Goal: Task Accomplishment & Management: Manage account settings

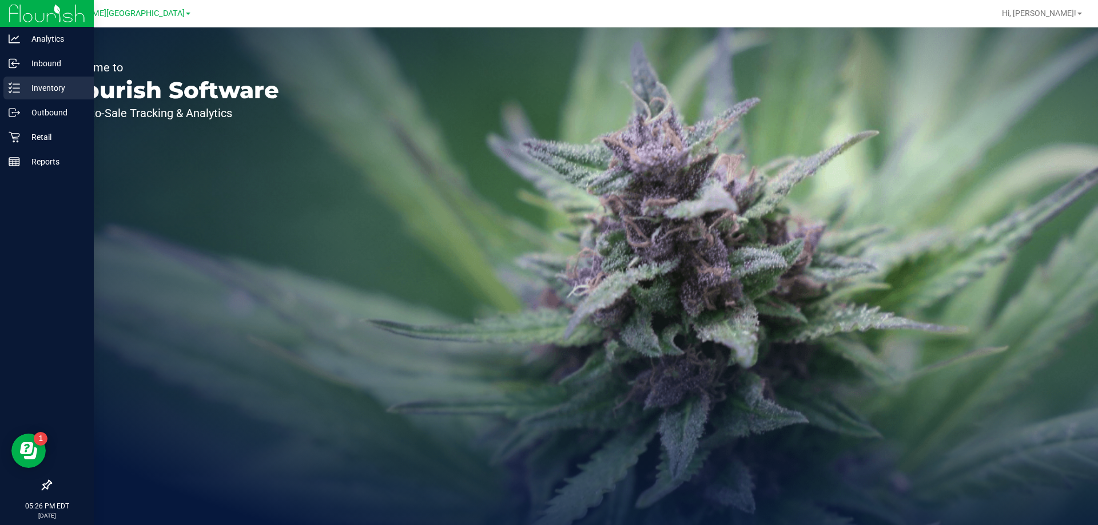
click at [52, 89] on p "Inventory" at bounding box center [54, 88] width 69 height 14
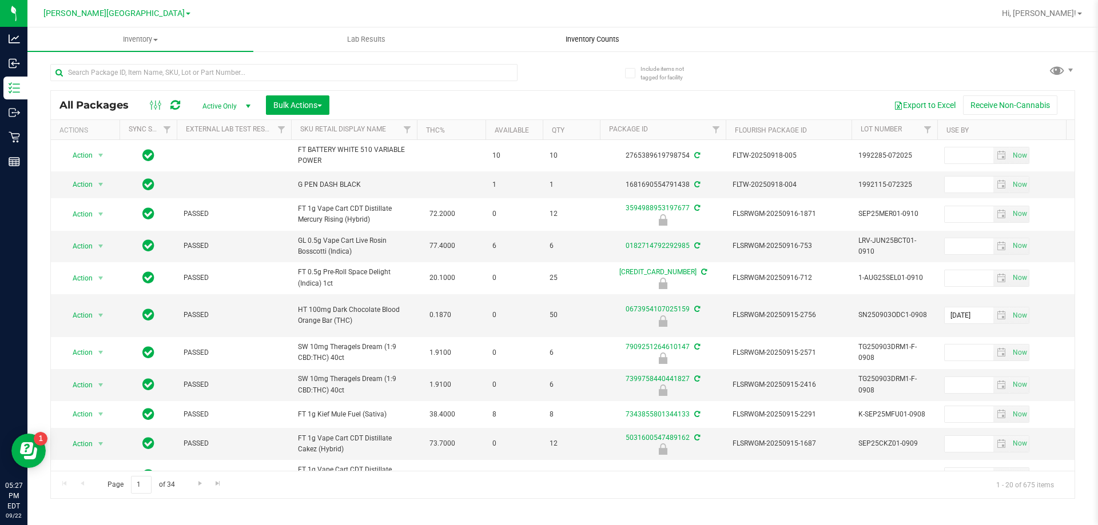
click at [613, 34] on span "Inventory Counts" at bounding box center [592, 39] width 85 height 10
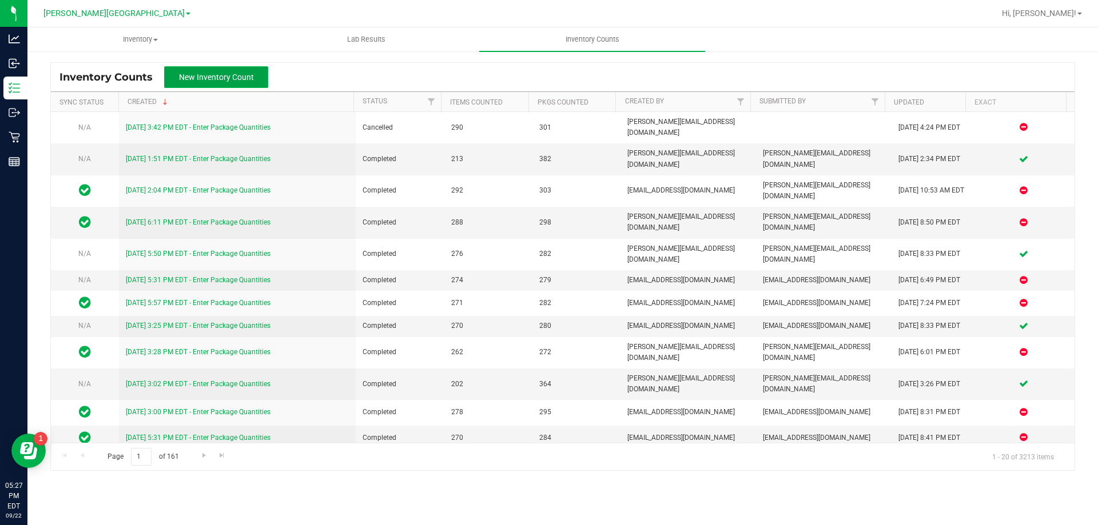
click at [194, 74] on span "New Inventory Count" at bounding box center [216, 77] width 75 height 9
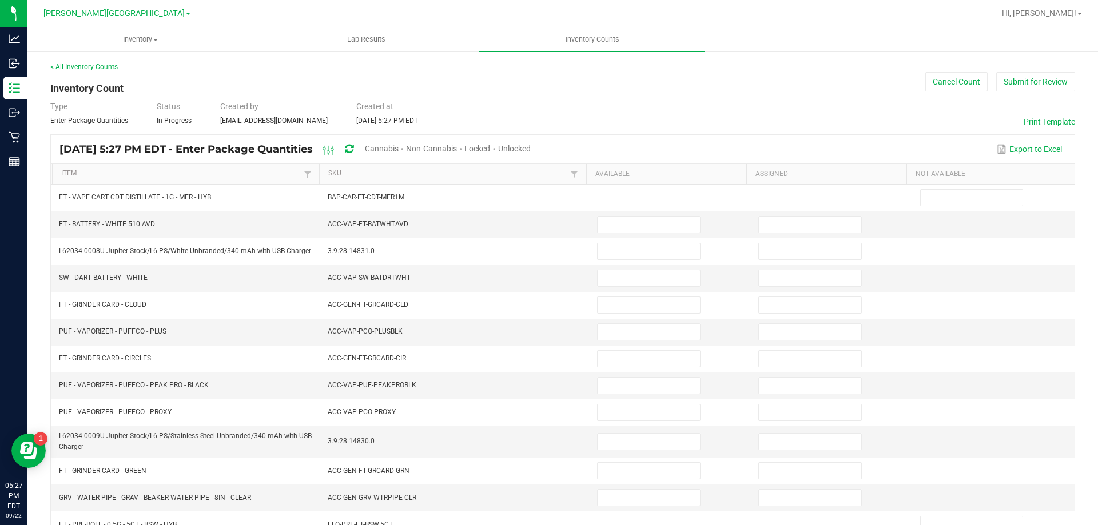
click at [399, 147] on span "Cannabis" at bounding box center [382, 148] width 34 height 9
click at [531, 151] on span "Unlocked" at bounding box center [515, 148] width 33 height 9
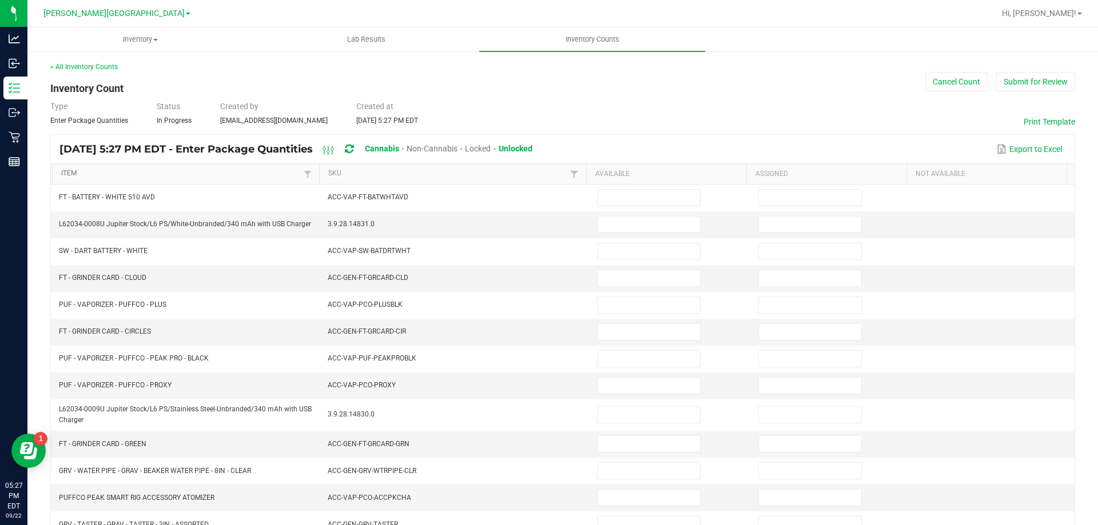
click at [64, 173] on link "Item" at bounding box center [180, 173] width 239 height 9
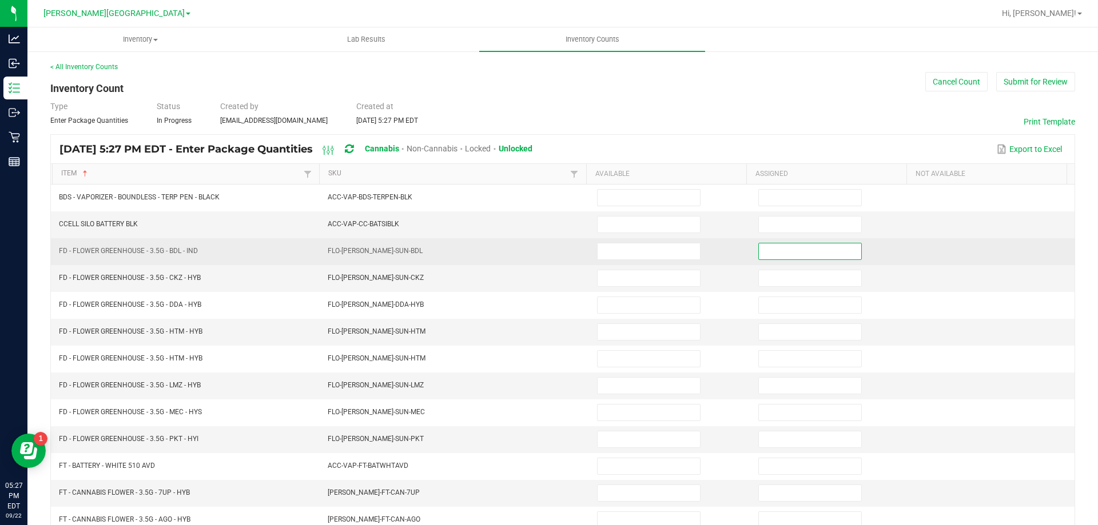
click at [789, 250] on input at bounding box center [810, 252] width 102 height 16
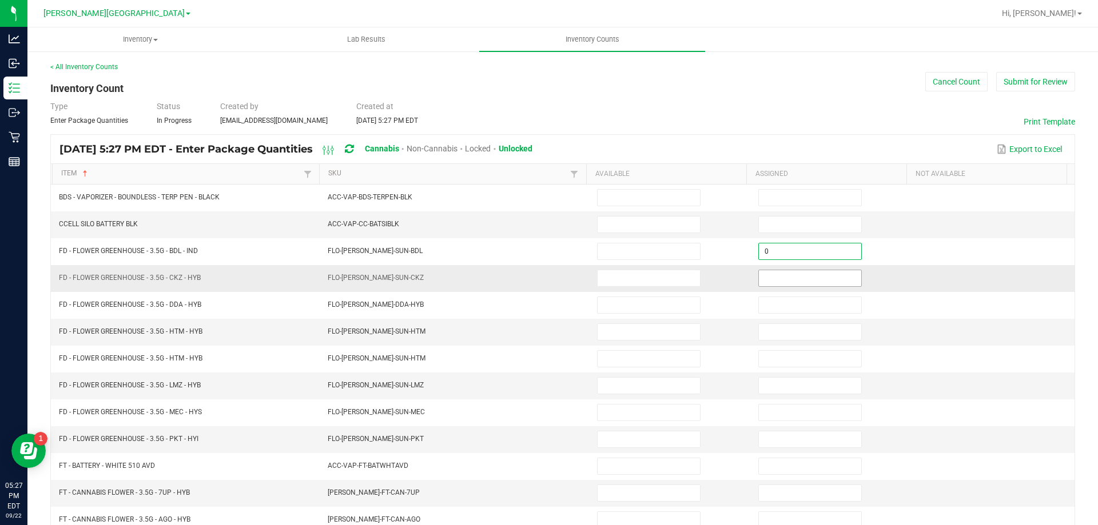
type input "0"
click at [798, 285] on input at bounding box center [810, 278] width 102 height 16
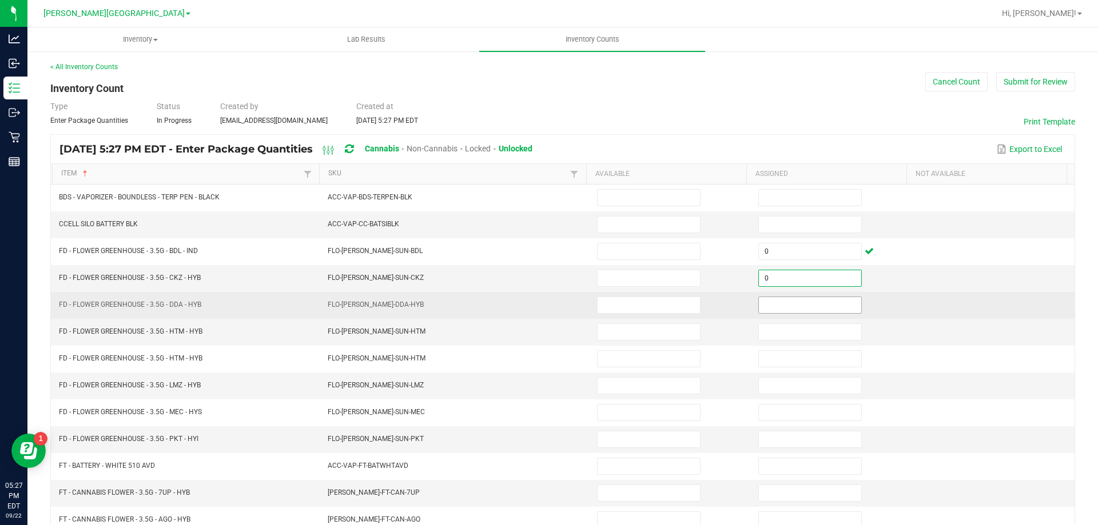
type input "0"
click at [798, 301] on input at bounding box center [810, 305] width 102 height 16
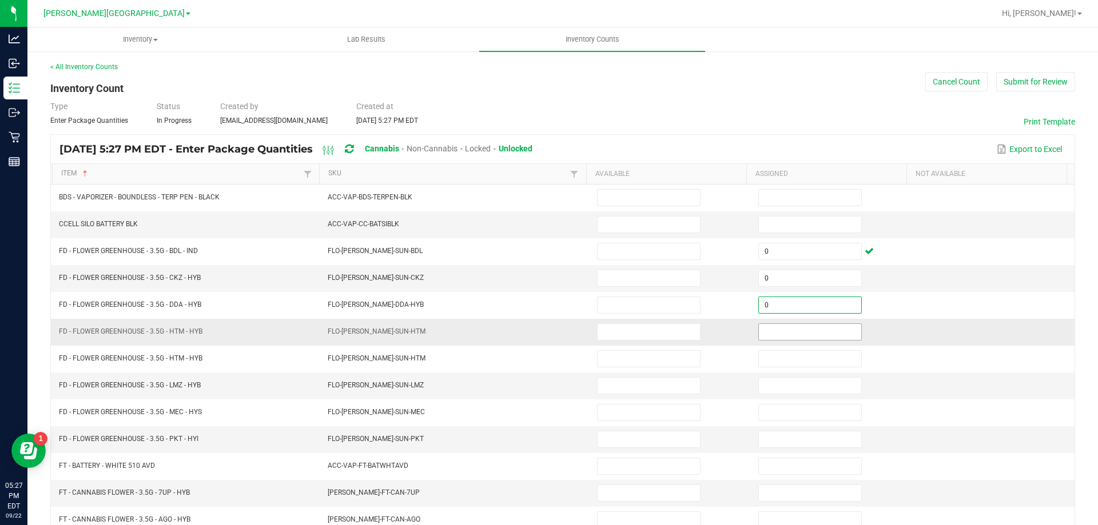
type input "0"
click at [791, 324] on input at bounding box center [810, 332] width 102 height 16
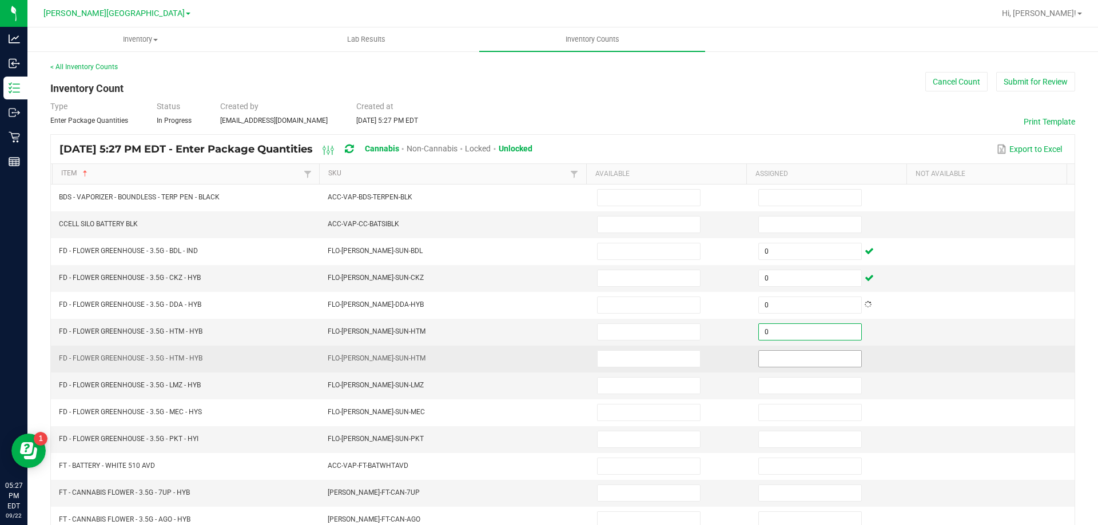
type input "0"
click at [794, 359] on input at bounding box center [810, 359] width 102 height 16
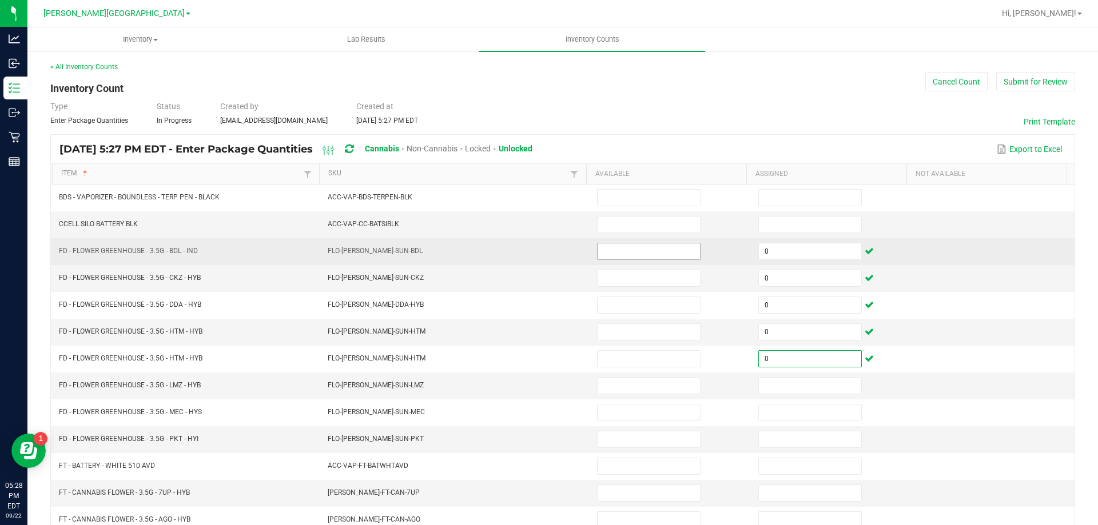
type input "0"
click at [603, 253] on input at bounding box center [649, 252] width 102 height 16
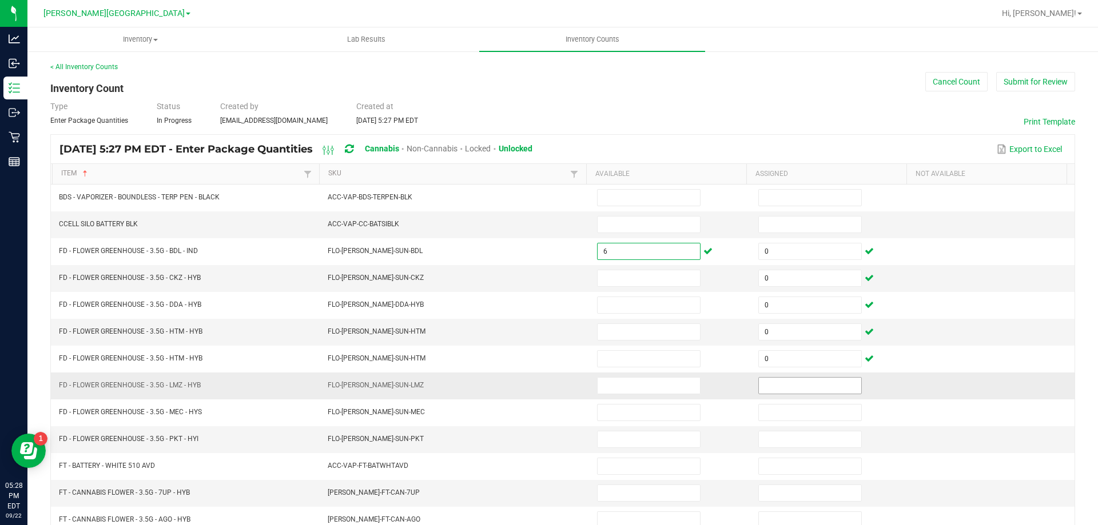
type input "6"
click at [769, 389] on input at bounding box center [810, 386] width 102 height 16
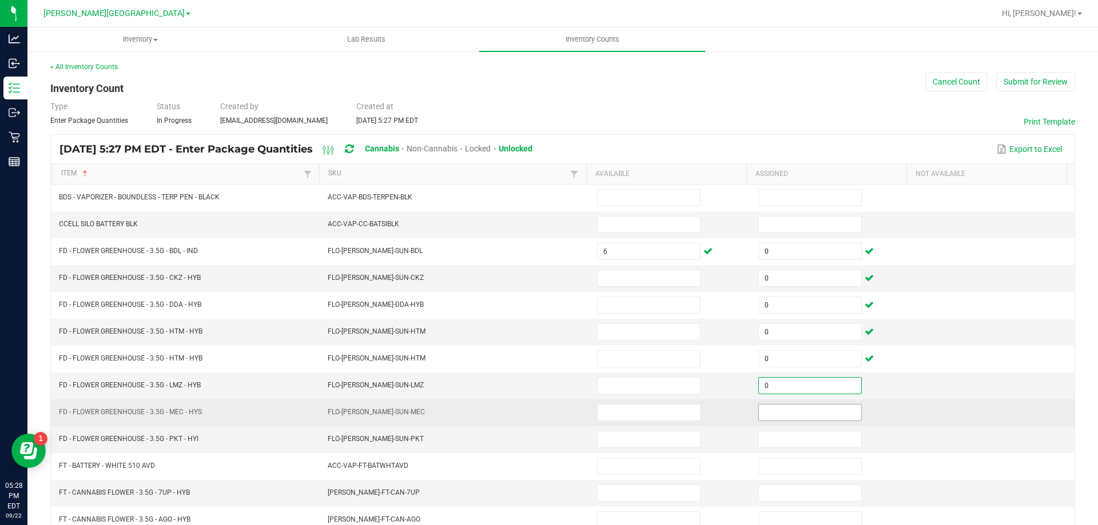
type input "0"
click at [803, 415] on input at bounding box center [810, 413] width 102 height 16
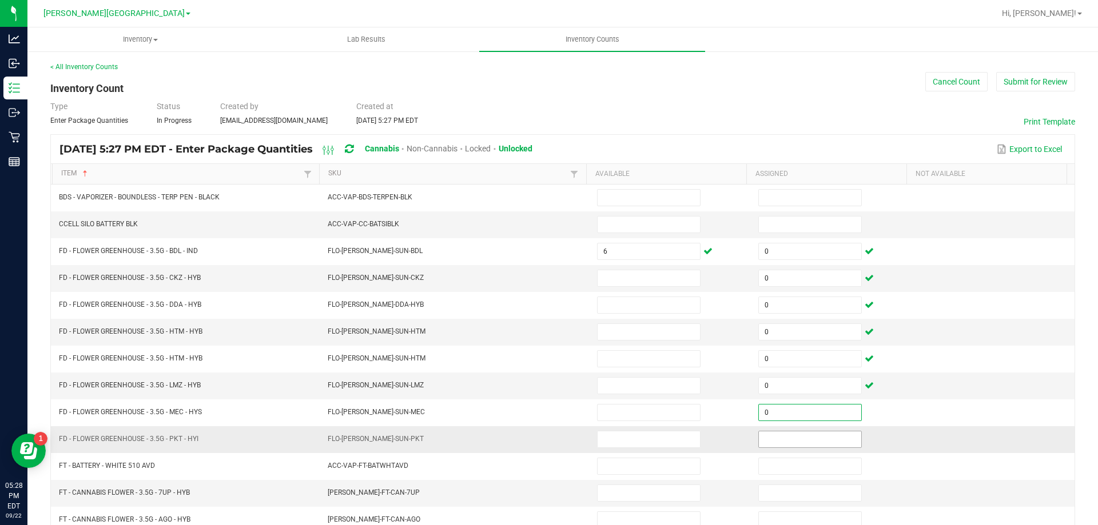
type input "0"
click at [803, 439] on input at bounding box center [810, 440] width 102 height 16
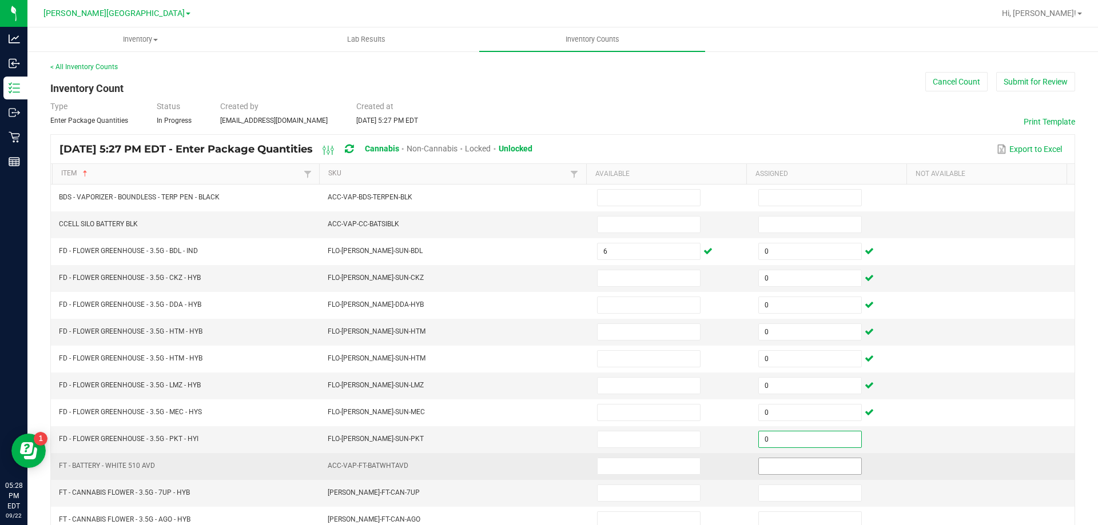
type input "0"
click at [809, 464] on input at bounding box center [810, 467] width 102 height 16
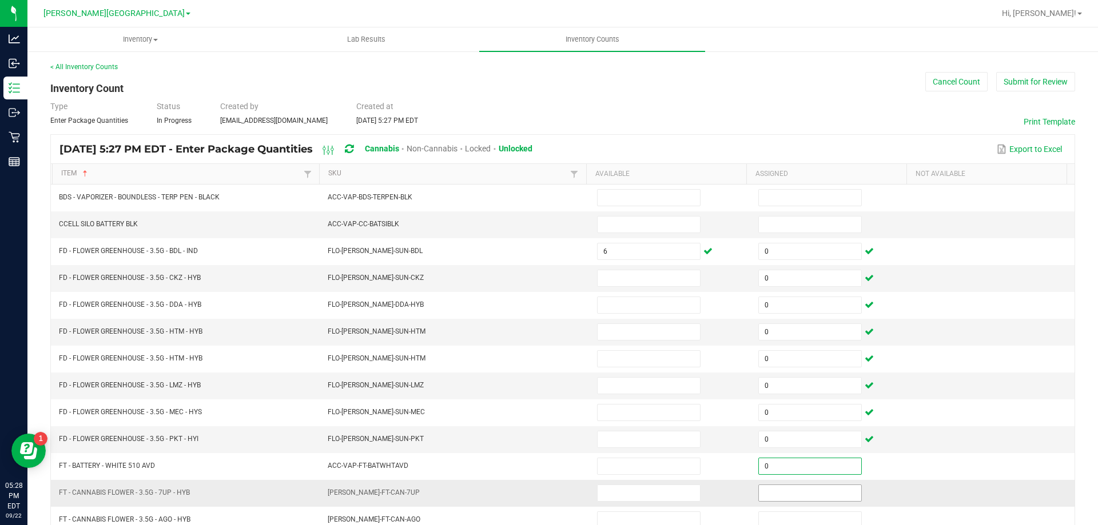
type input "0"
click at [804, 497] on input at bounding box center [810, 493] width 102 height 16
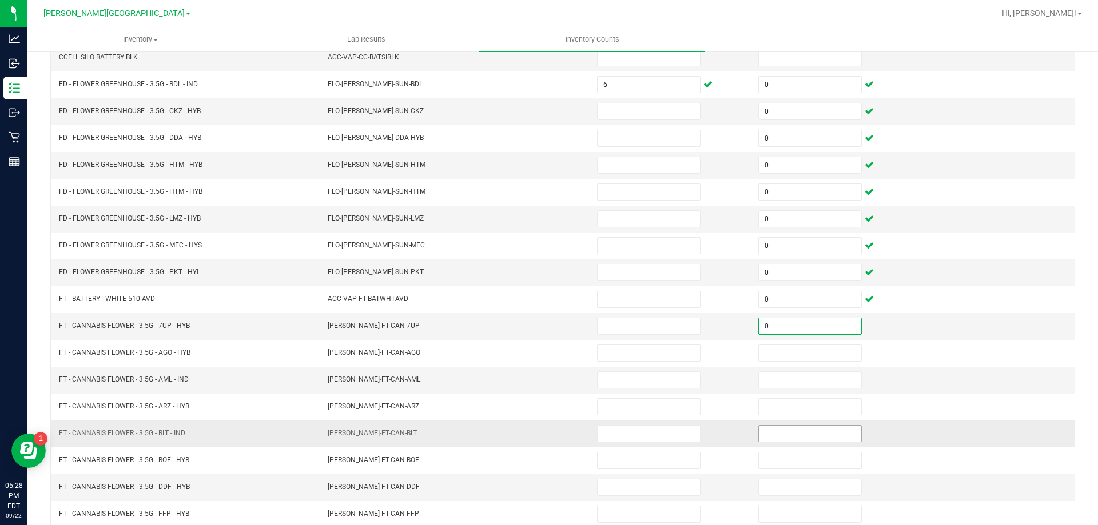
scroll to position [172, 0]
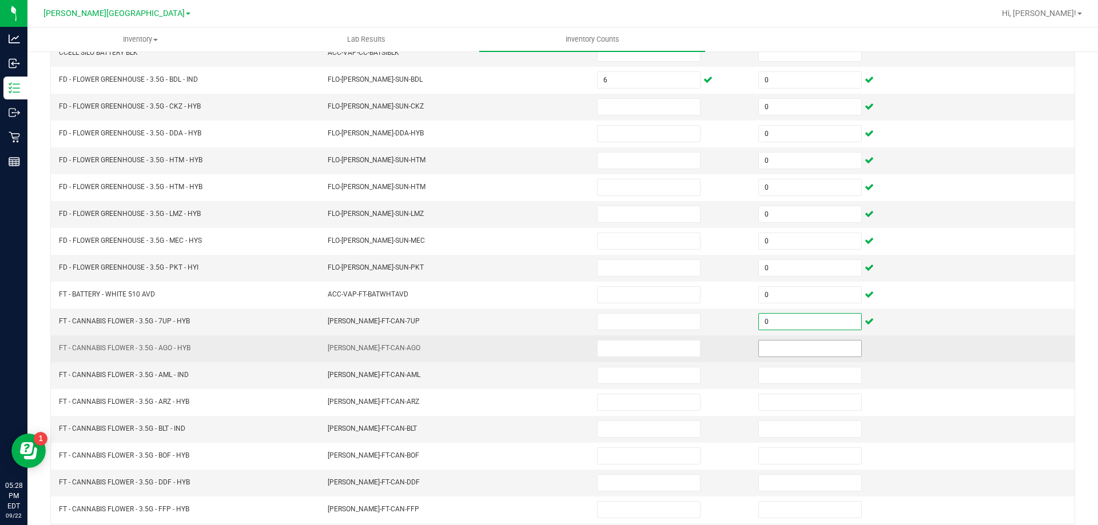
type input "0"
click at [786, 354] on input at bounding box center [810, 349] width 102 height 16
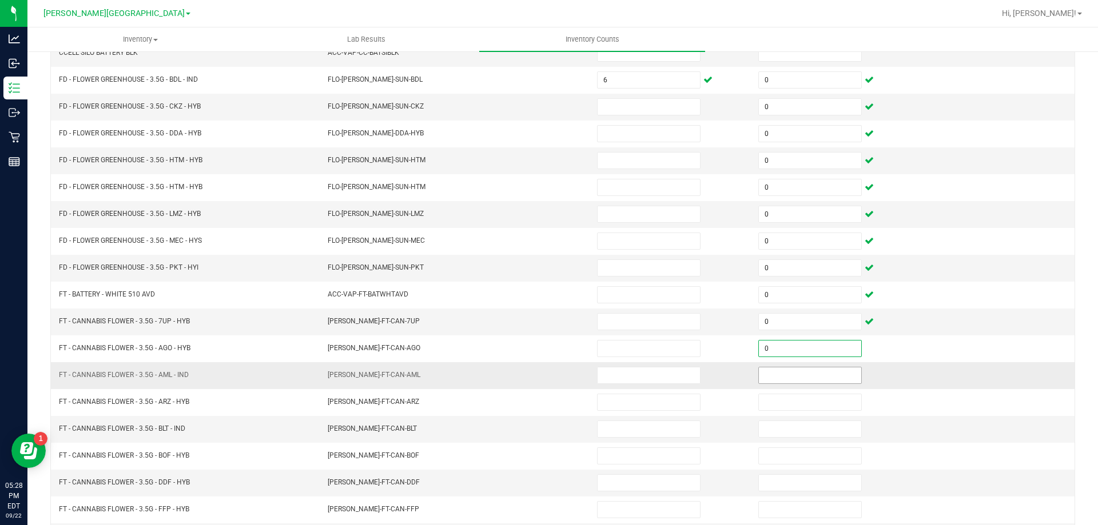
type input "0"
click at [781, 378] on input at bounding box center [810, 376] width 102 height 16
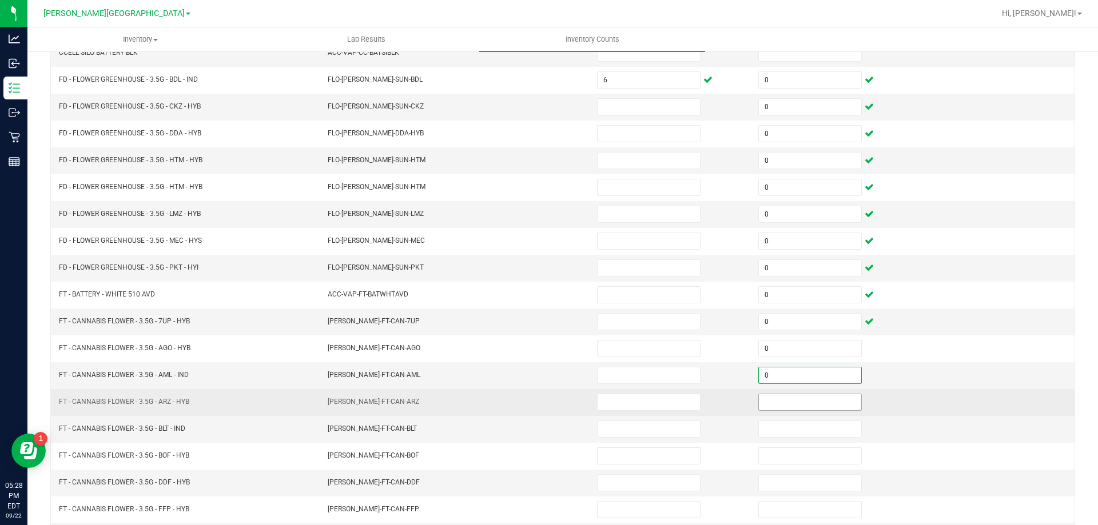
type input "0"
click at [787, 396] on input at bounding box center [810, 403] width 102 height 16
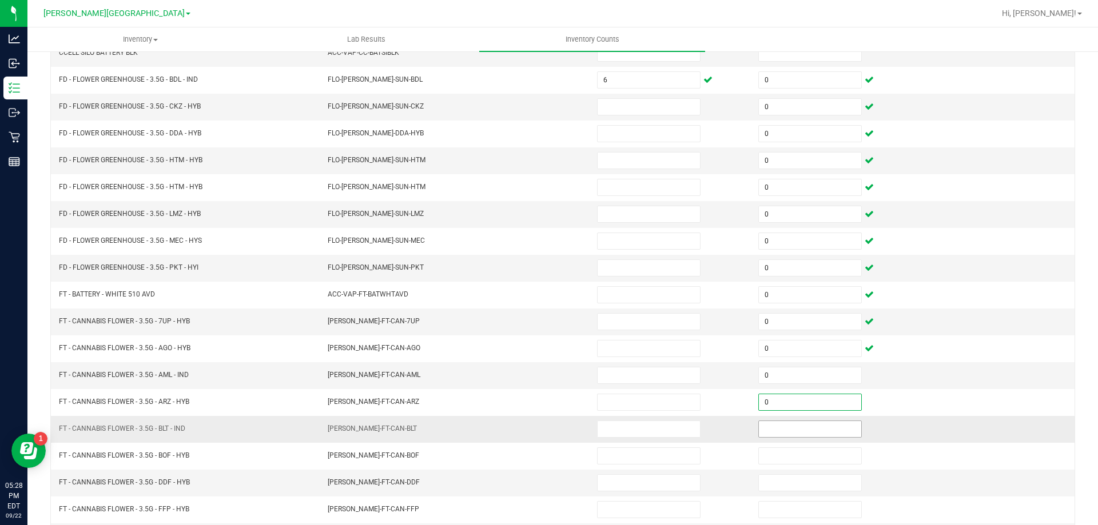
type input "0"
click at [794, 429] on input at bounding box center [810, 429] width 102 height 16
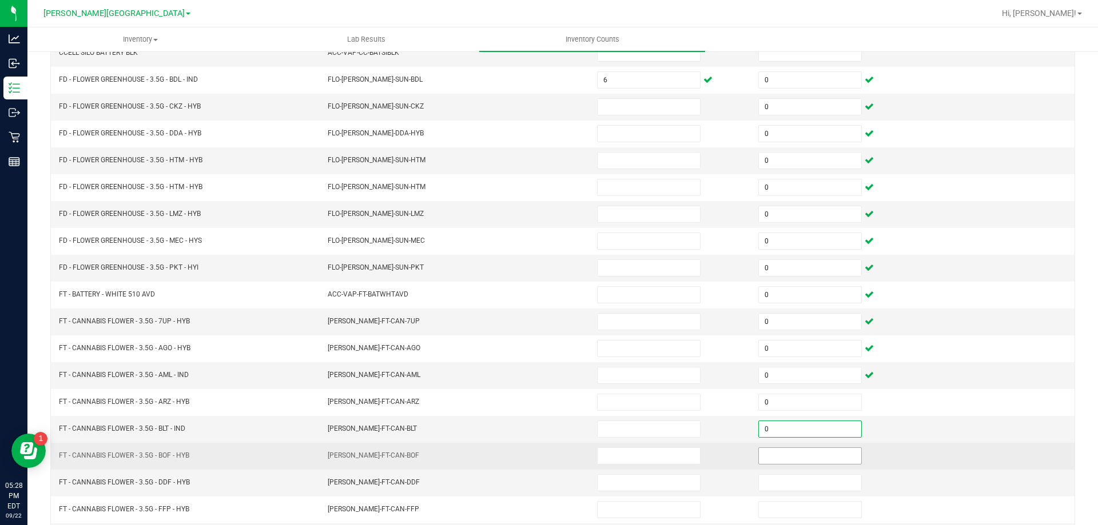
type input "0"
click at [793, 462] on input at bounding box center [810, 456] width 102 height 16
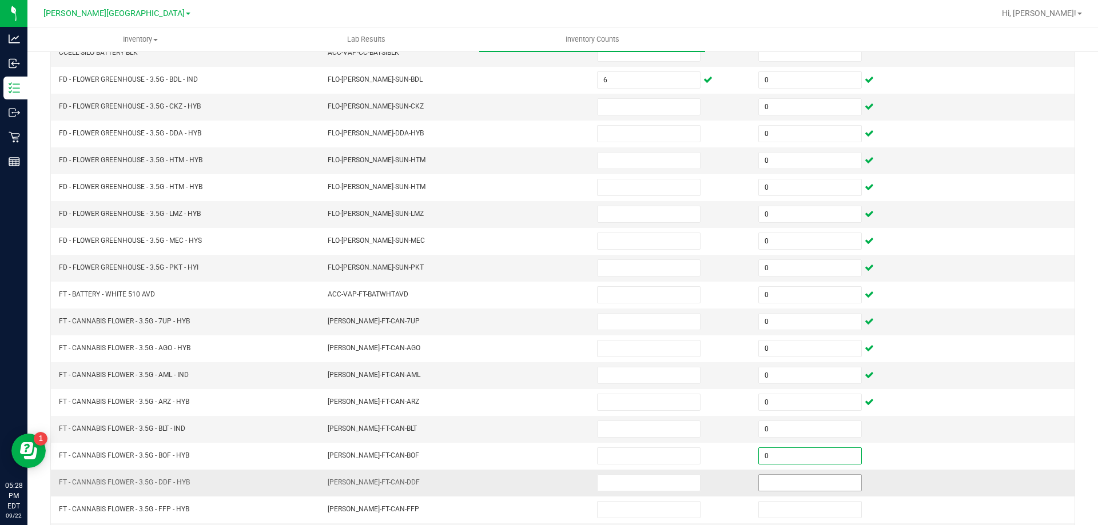
type input "0"
click at [798, 481] on input at bounding box center [810, 483] width 102 height 16
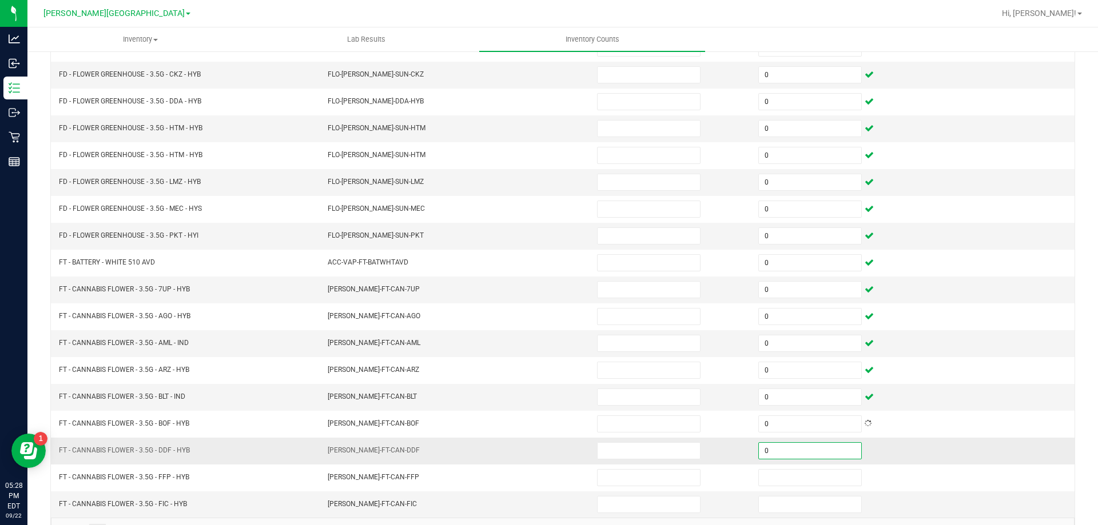
scroll to position [237, 0]
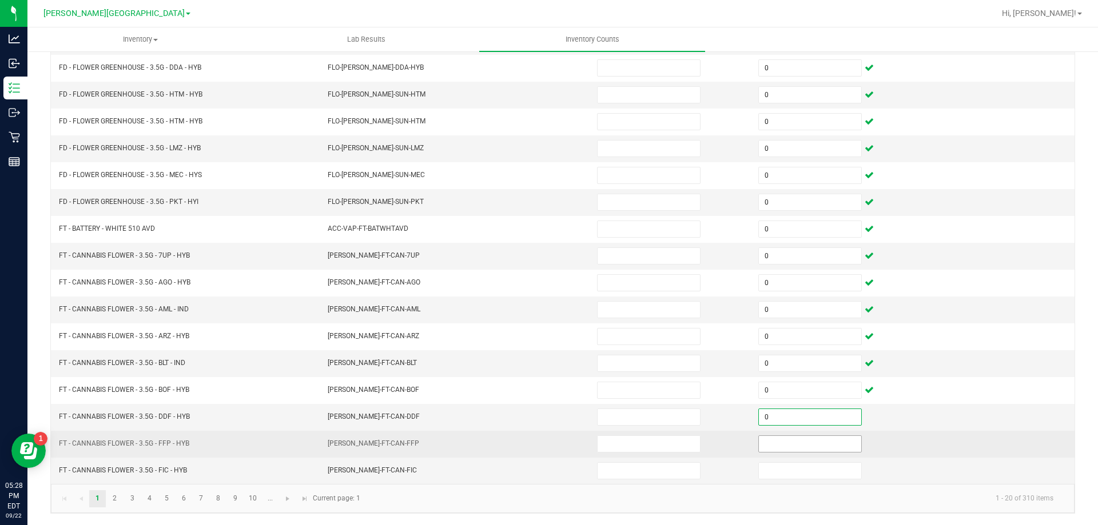
type input "0"
click at [803, 451] on input at bounding box center [810, 444] width 102 height 16
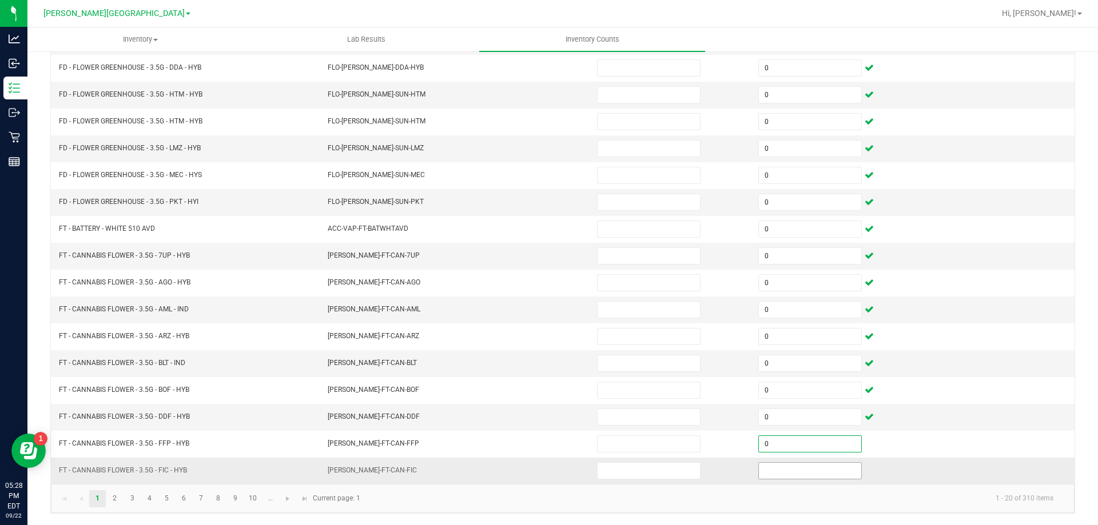
type input "0"
click at [795, 476] on input at bounding box center [810, 471] width 102 height 16
type input "0"
click at [115, 499] on link "2" at bounding box center [114, 499] width 17 height 17
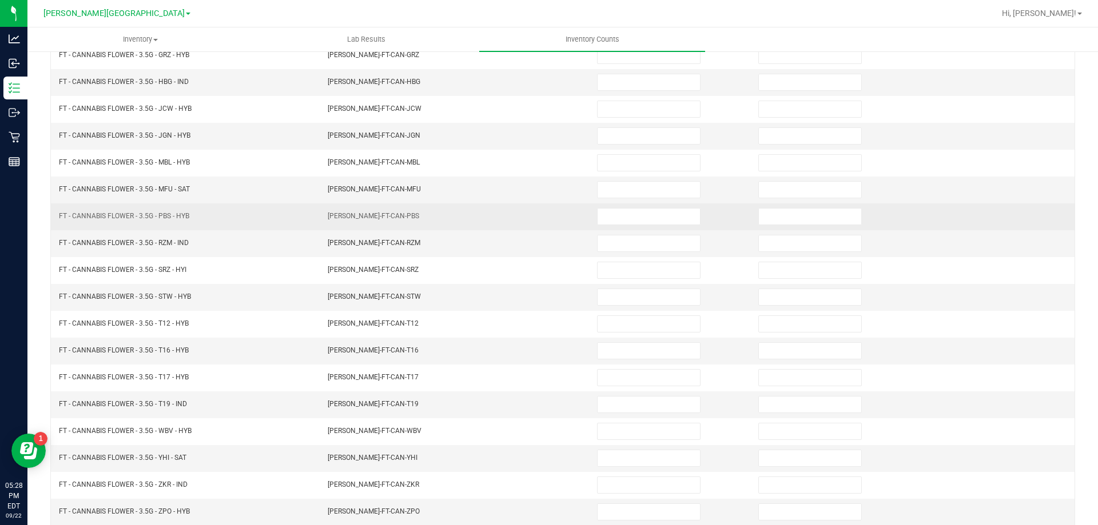
scroll to position [0, 0]
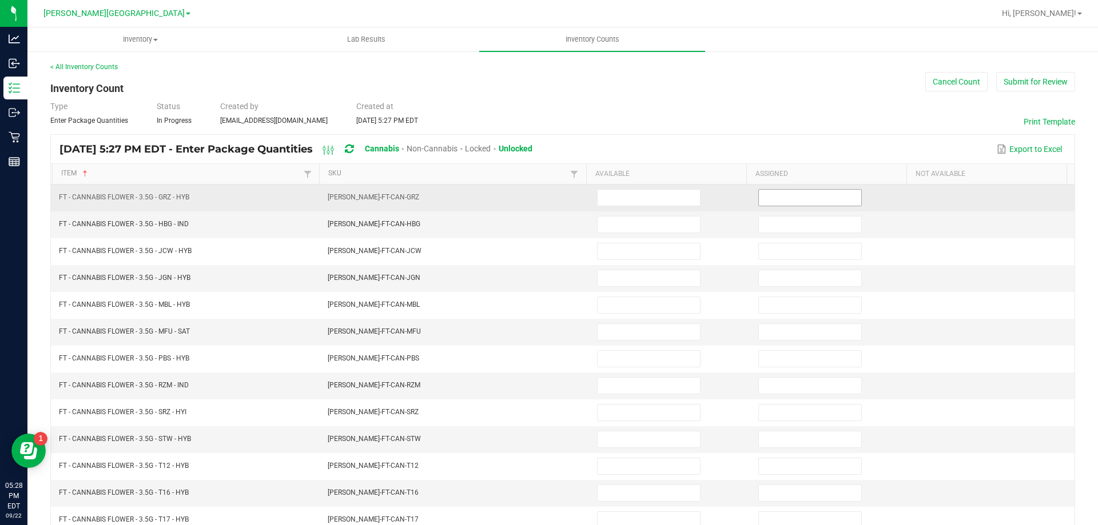
click at [786, 203] on input at bounding box center [810, 198] width 102 height 16
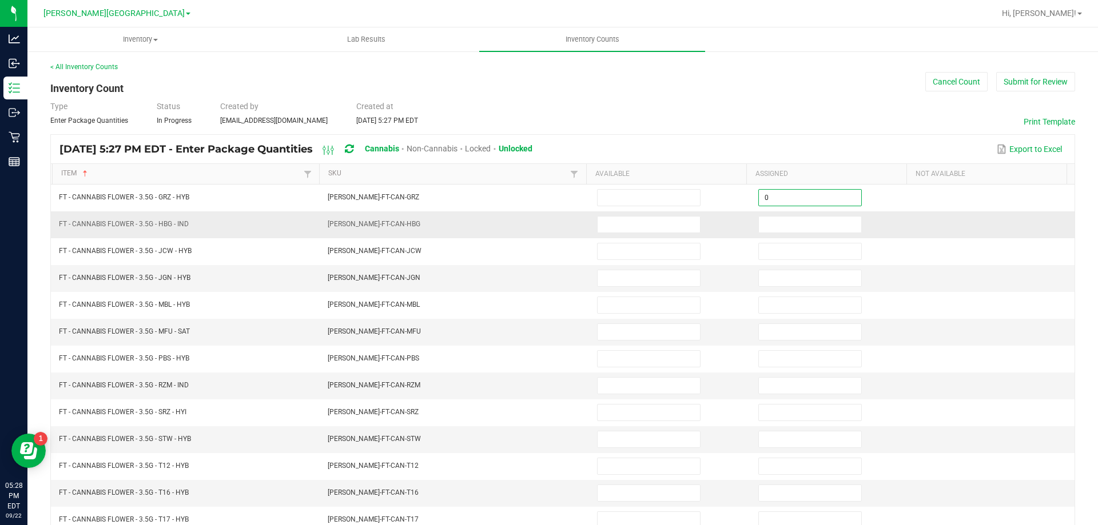
type input "0"
click at [782, 233] on td at bounding box center [831, 225] width 161 height 27
click at [787, 224] on input at bounding box center [810, 225] width 102 height 16
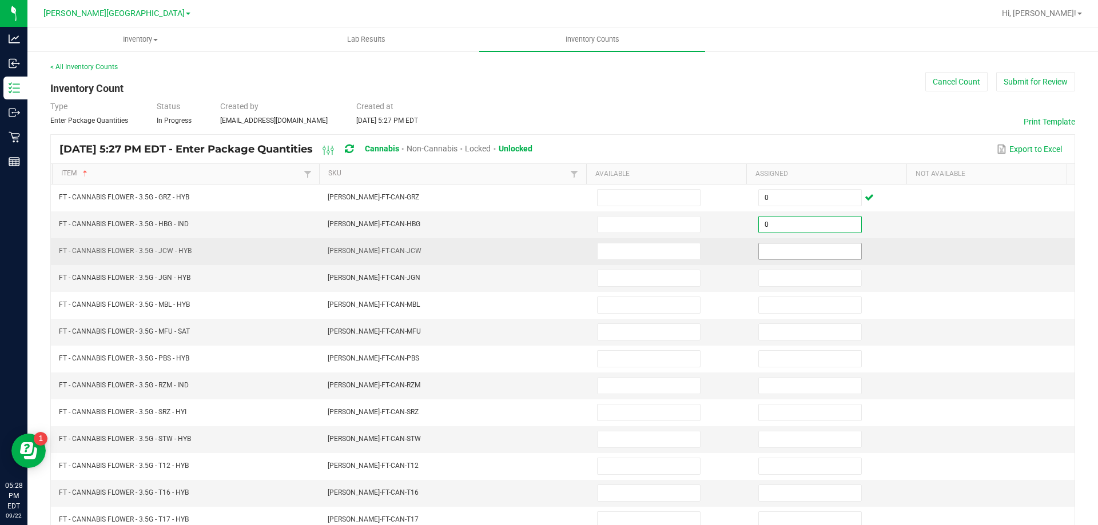
type input "0"
click at [783, 252] on input at bounding box center [810, 252] width 102 height 16
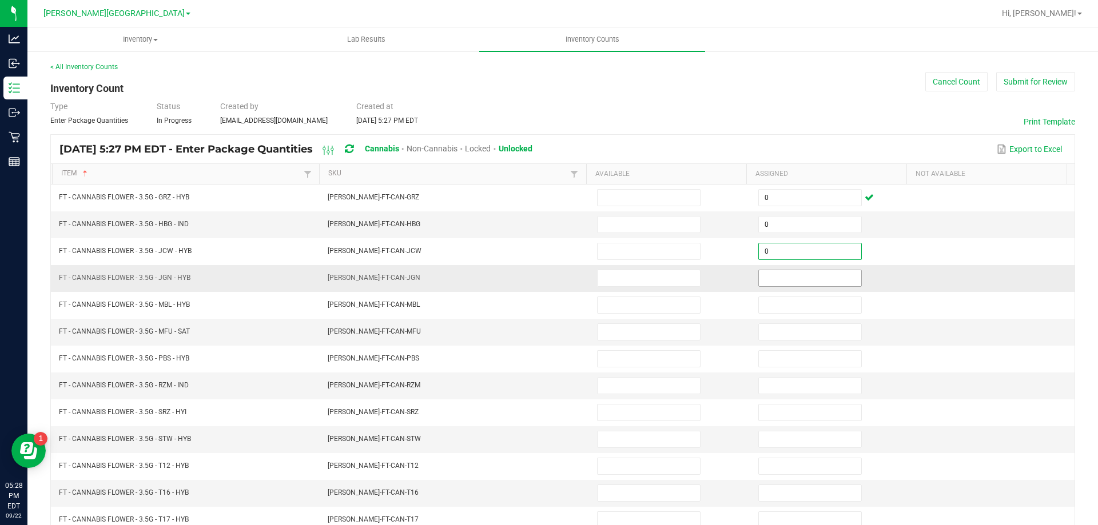
type input "0"
click at [782, 276] on input at bounding box center [810, 278] width 102 height 16
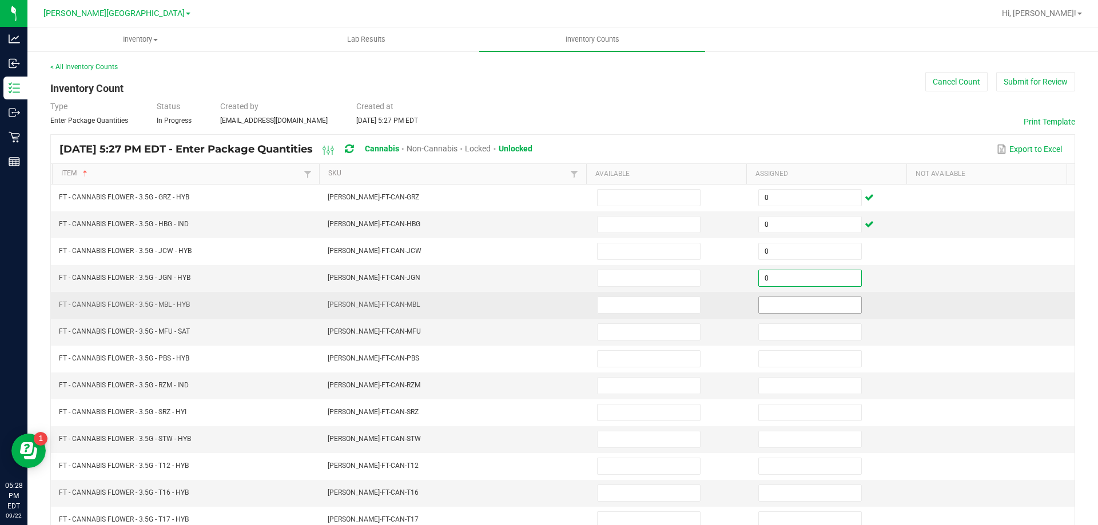
type input "0"
click at [778, 300] on input at bounding box center [810, 305] width 102 height 16
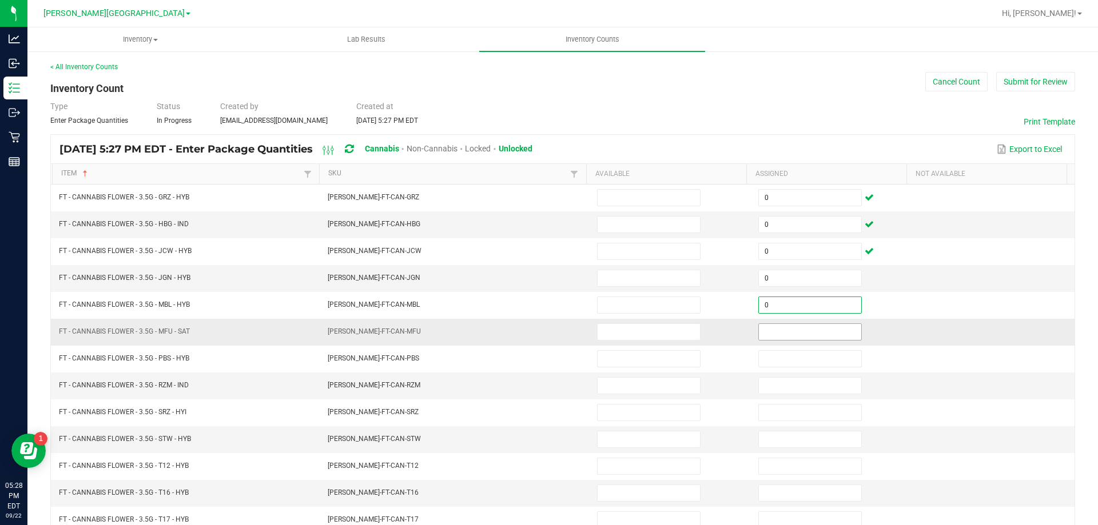
type input "0"
click at [776, 331] on input at bounding box center [810, 332] width 102 height 16
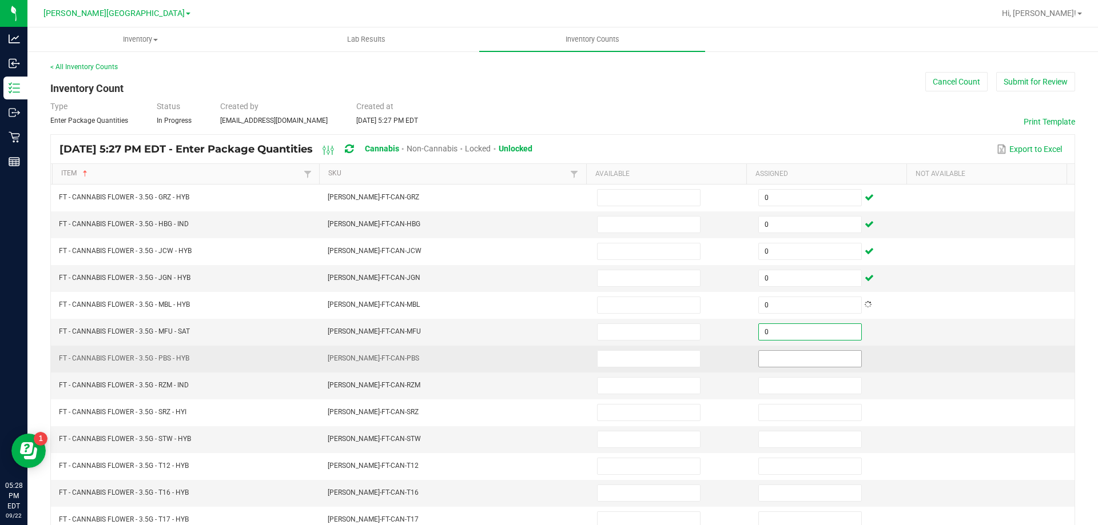
type input "0"
click at [785, 363] on input "0" at bounding box center [810, 359] width 102 height 16
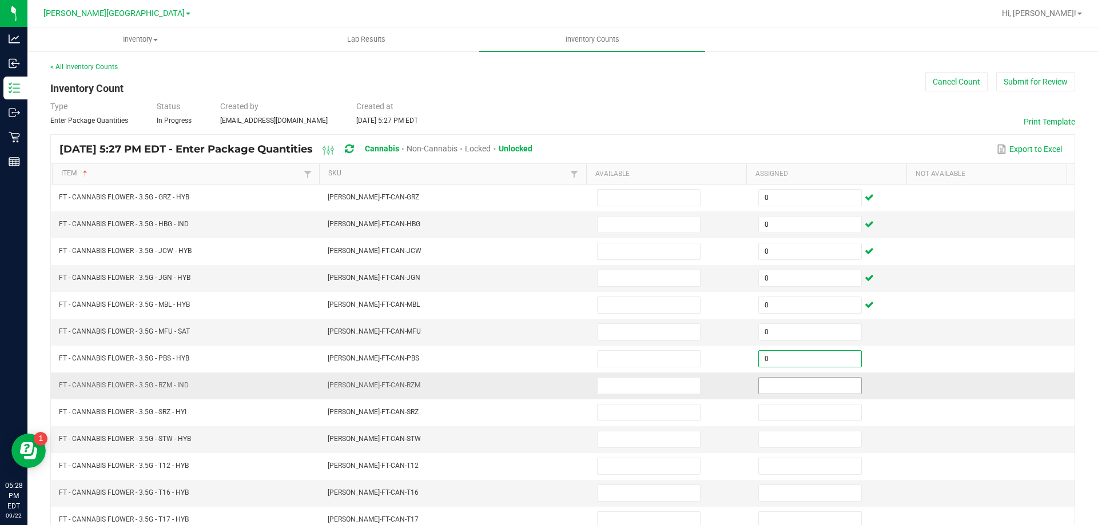
type input "0"
click at [795, 388] on input at bounding box center [810, 386] width 102 height 16
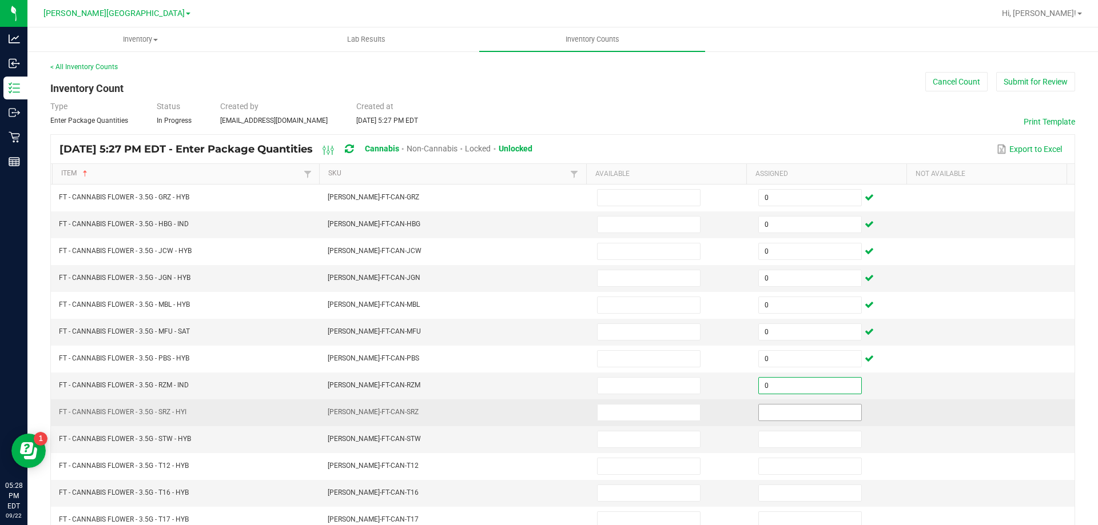
type input "0"
click at [796, 419] on input at bounding box center [810, 413] width 102 height 16
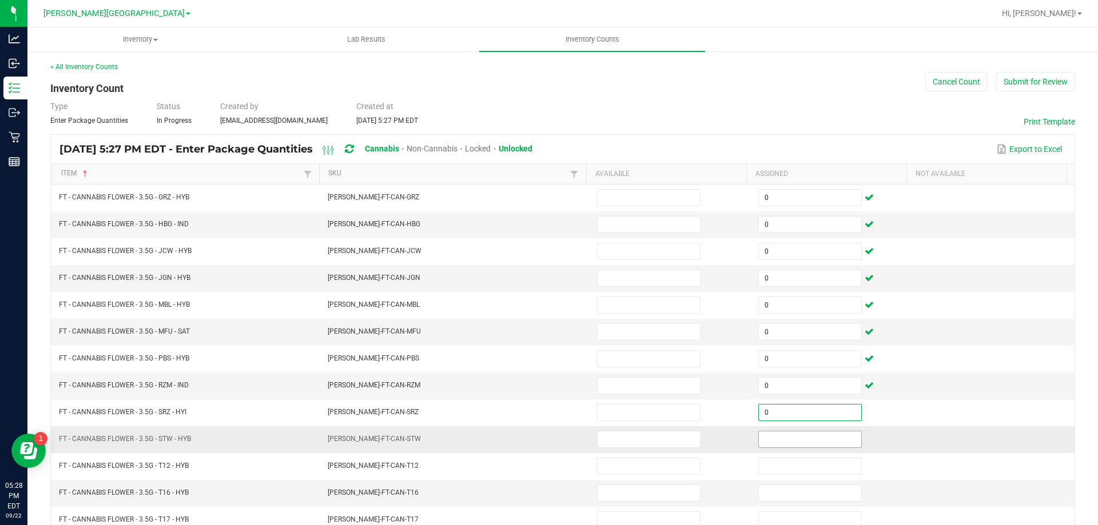
type input "0"
click at [787, 437] on input at bounding box center [810, 440] width 102 height 16
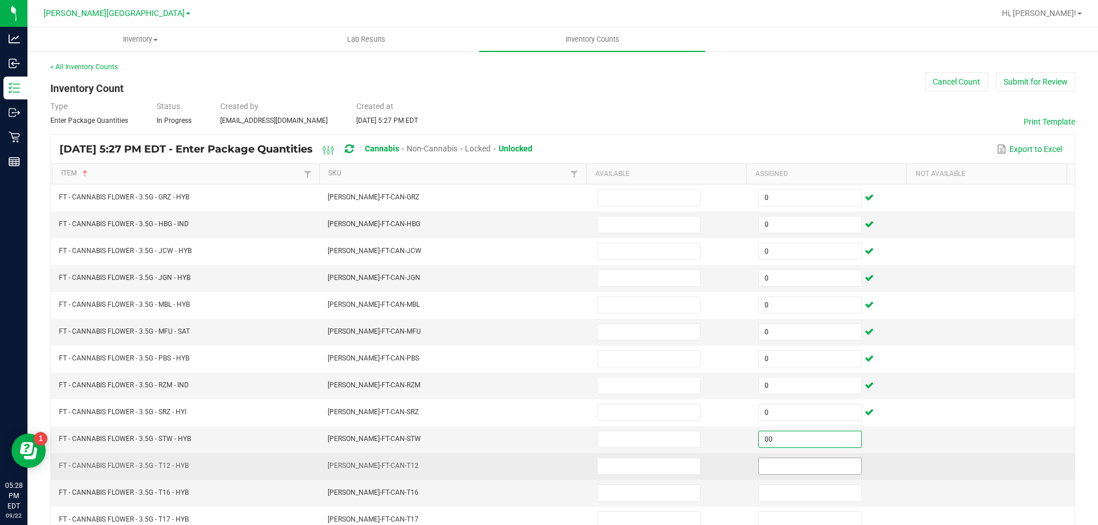
type input "0"
click at [778, 469] on input at bounding box center [810, 467] width 102 height 16
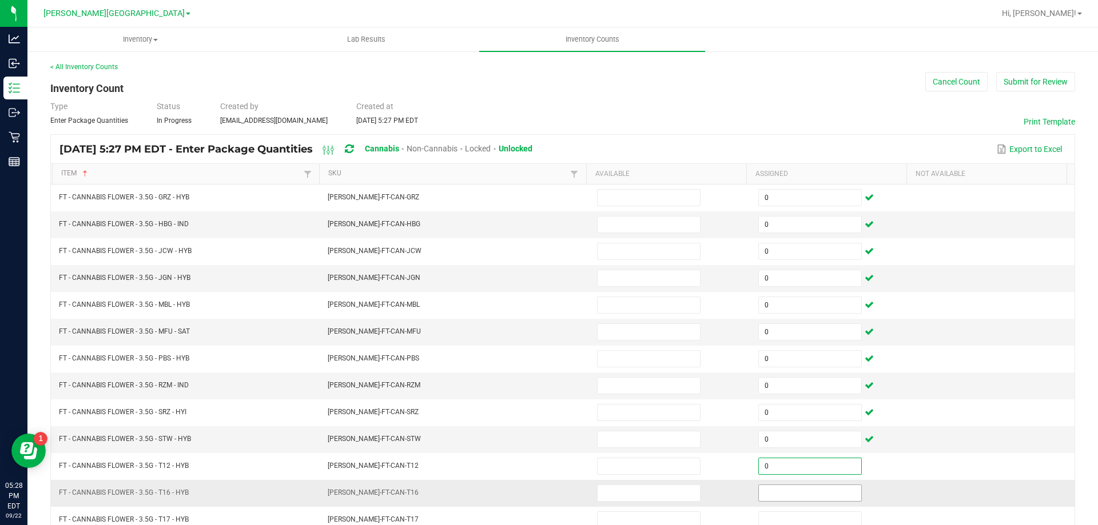
type input "0"
click at [777, 495] on input at bounding box center [810, 493] width 102 height 16
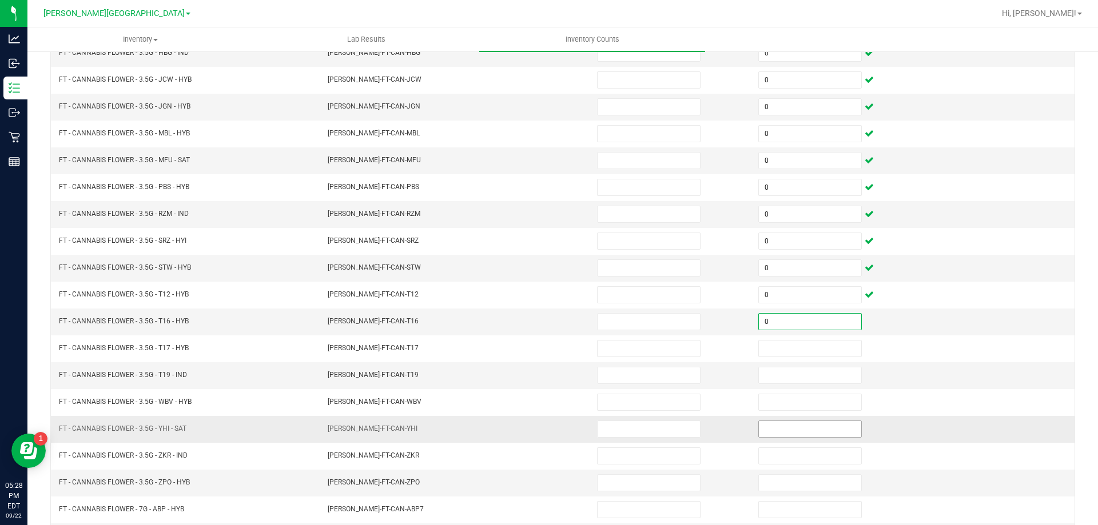
scroll to position [229, 0]
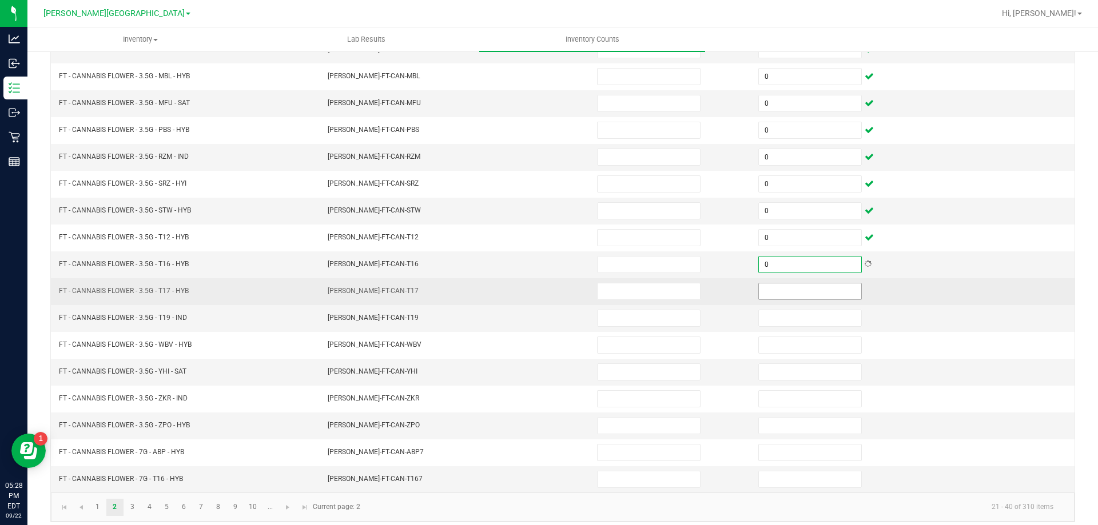
type input "0"
click at [782, 294] on input at bounding box center [810, 292] width 102 height 16
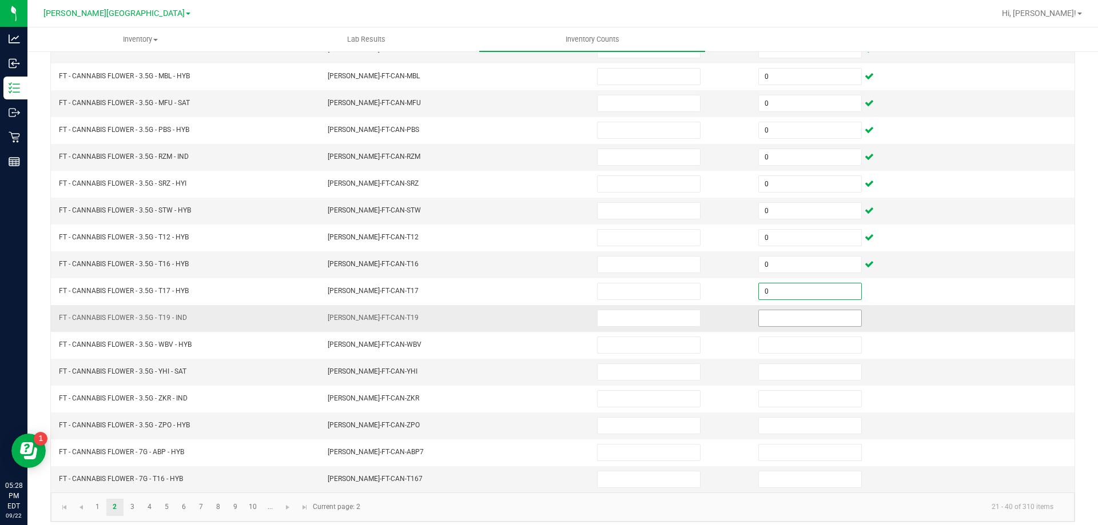
type input "0"
click at [779, 320] on input at bounding box center [810, 318] width 102 height 16
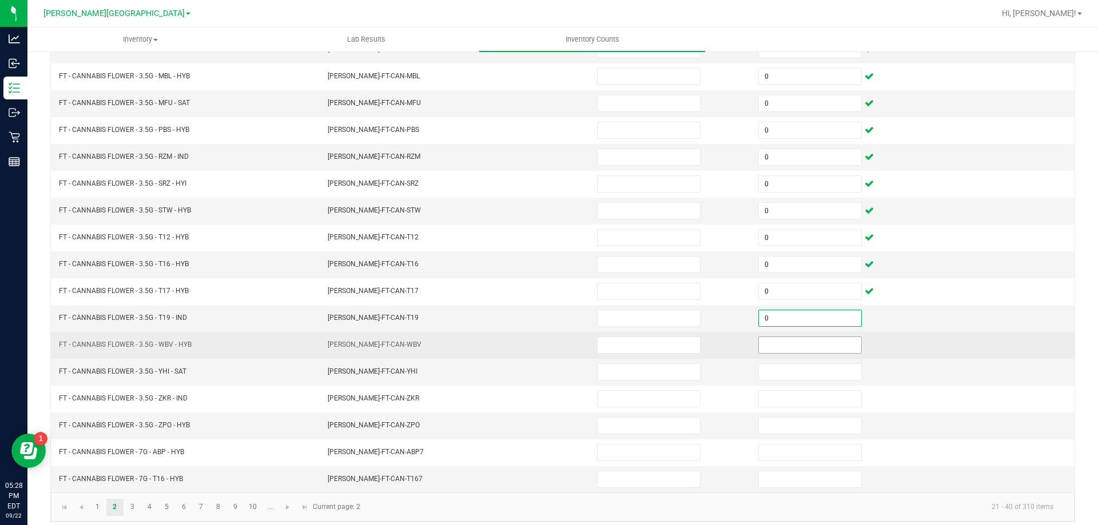
type input "0"
click at [785, 342] on input at bounding box center [810, 345] width 102 height 16
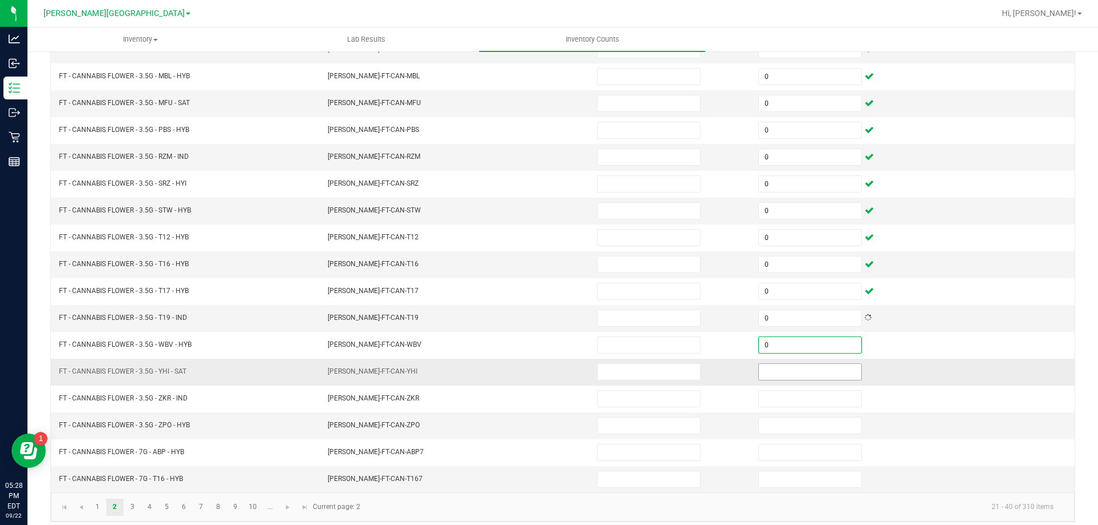
type input "0"
click at [792, 374] on input at bounding box center [810, 372] width 102 height 16
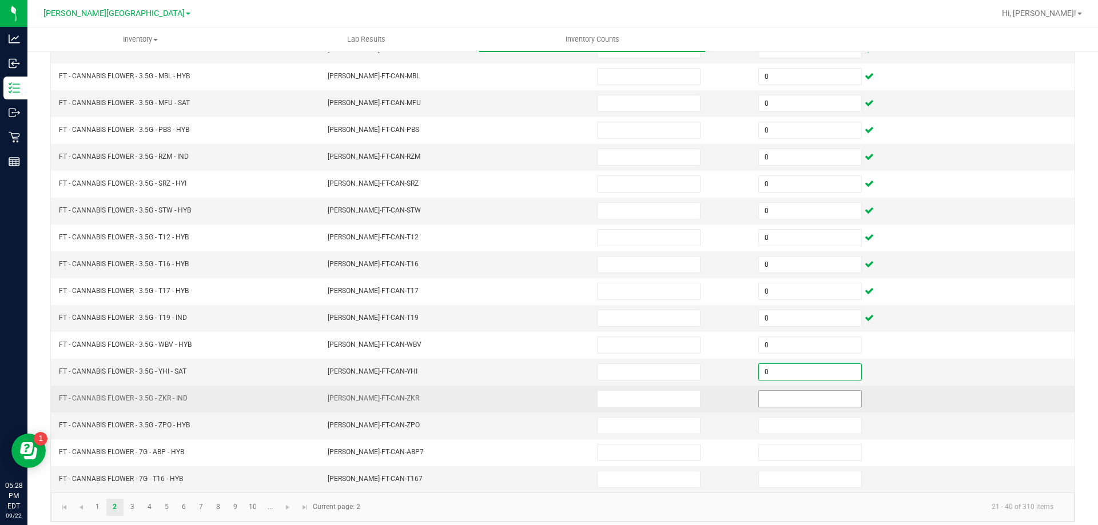
type input "0"
click at [790, 400] on input at bounding box center [810, 399] width 102 height 16
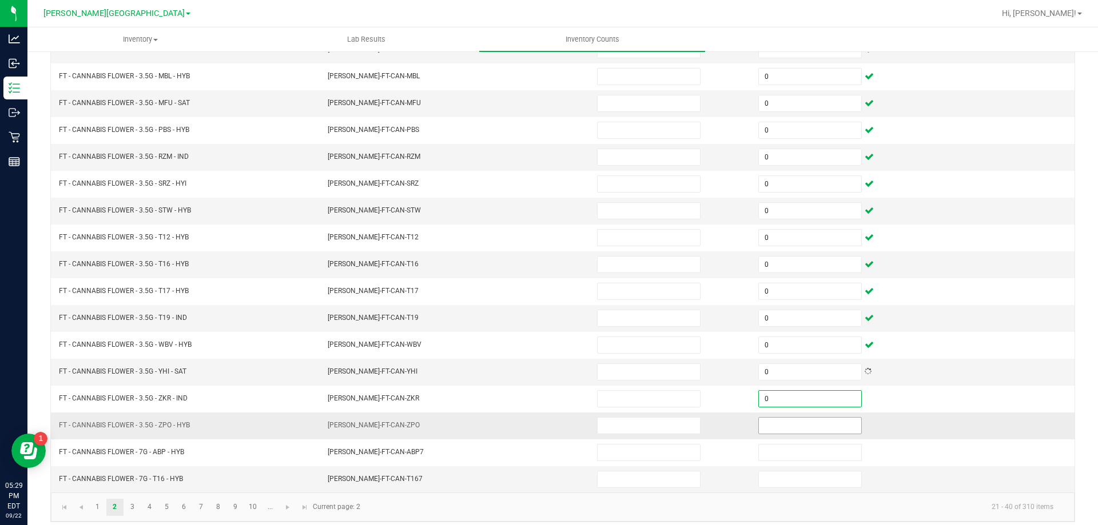
type input "0"
click at [789, 426] on input at bounding box center [810, 426] width 102 height 16
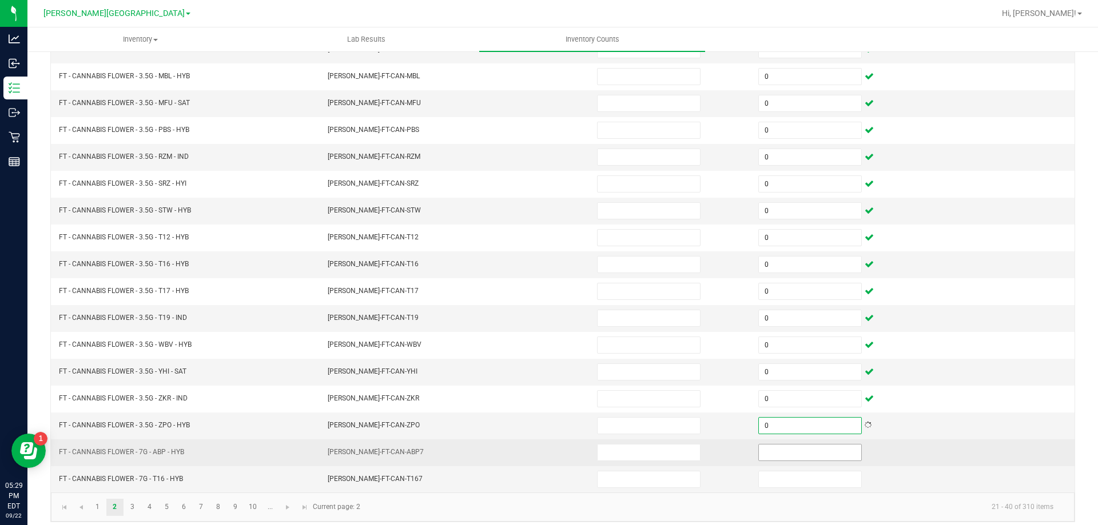
type input "0"
click at [789, 454] on input at bounding box center [810, 453] width 102 height 16
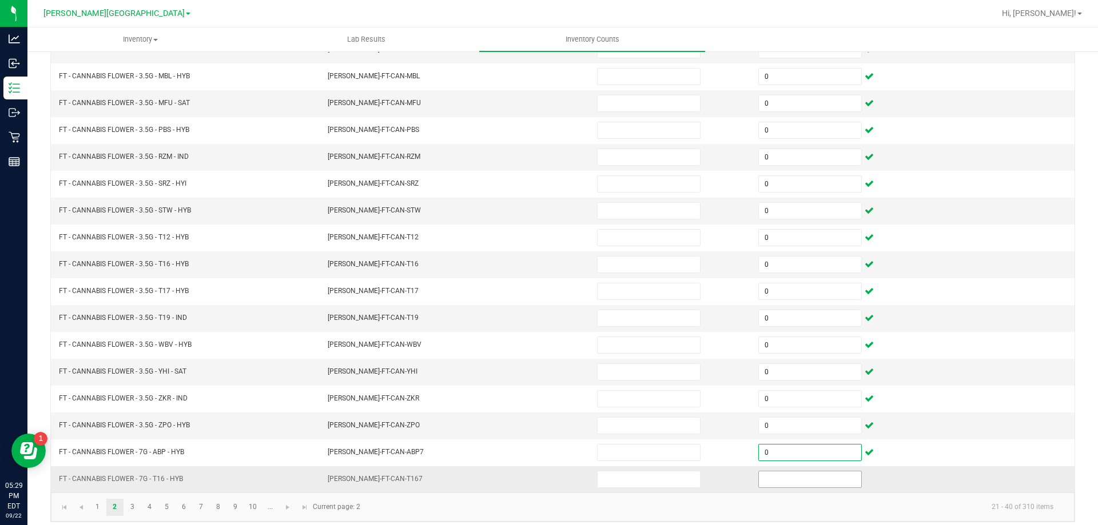
type input "0"
click at [781, 479] on input at bounding box center [810, 480] width 102 height 16
type input "0"
click at [130, 510] on link "3" at bounding box center [132, 507] width 17 height 17
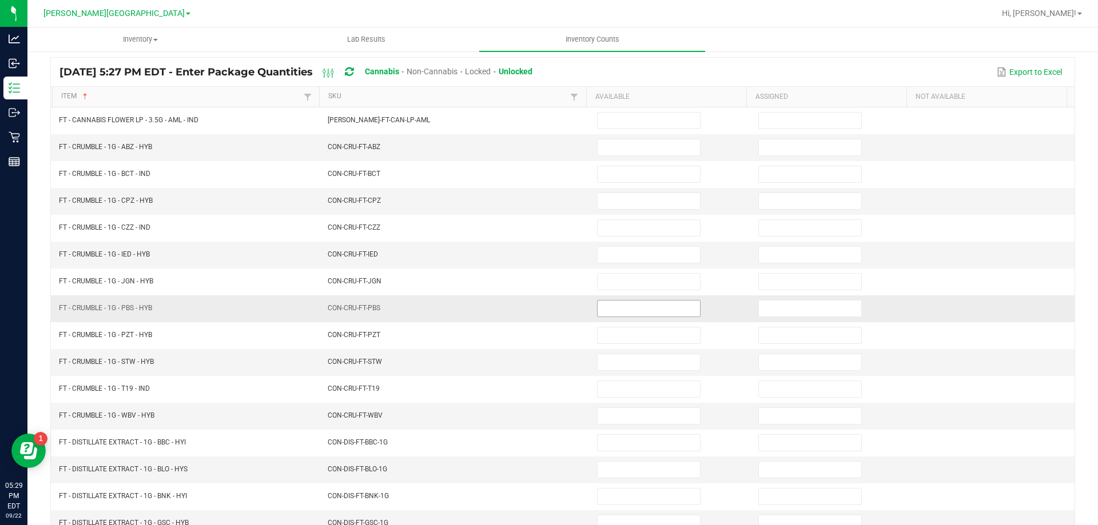
scroll to position [0, 0]
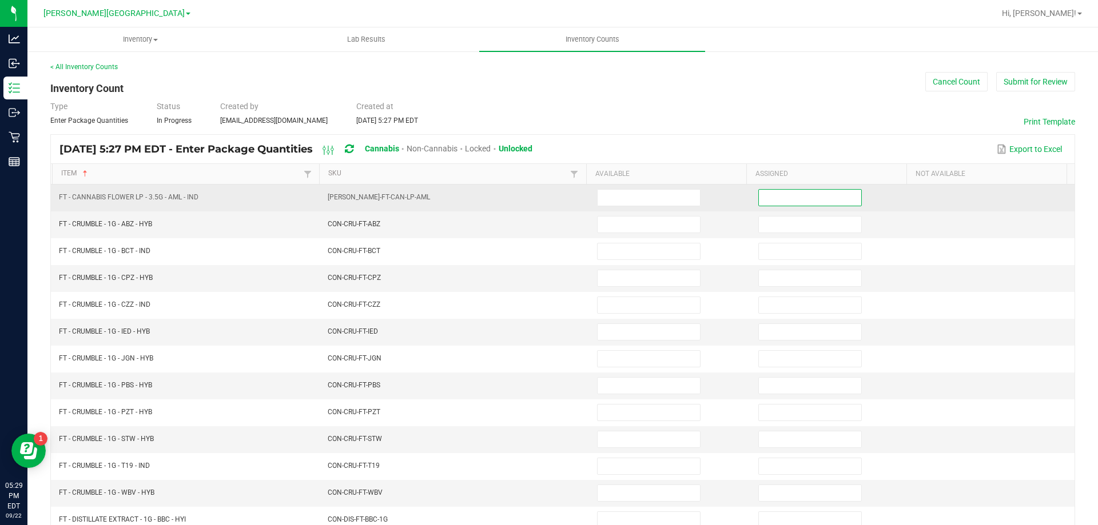
click at [778, 202] on input at bounding box center [810, 198] width 102 height 16
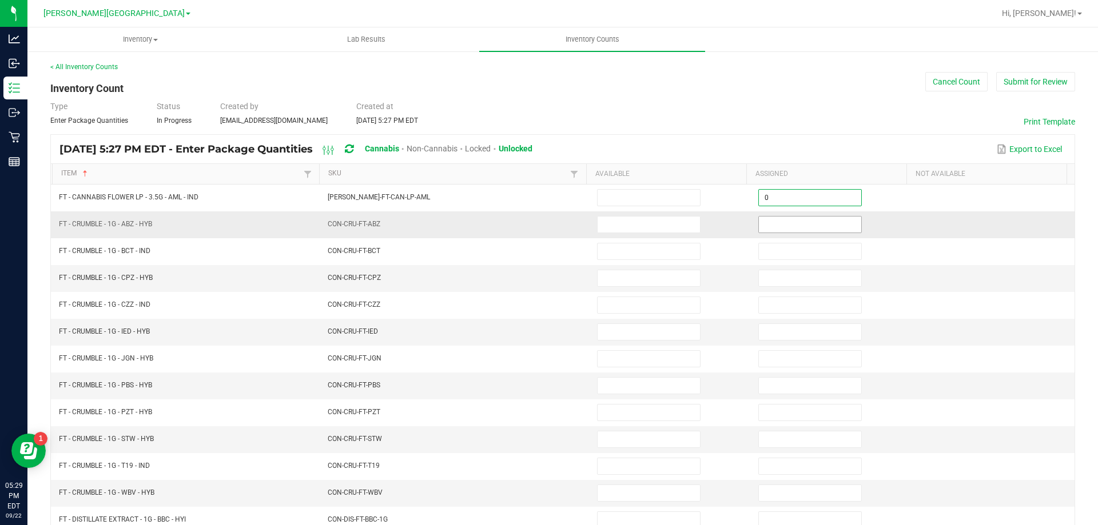
type input "0"
click at [776, 230] on input at bounding box center [810, 225] width 102 height 16
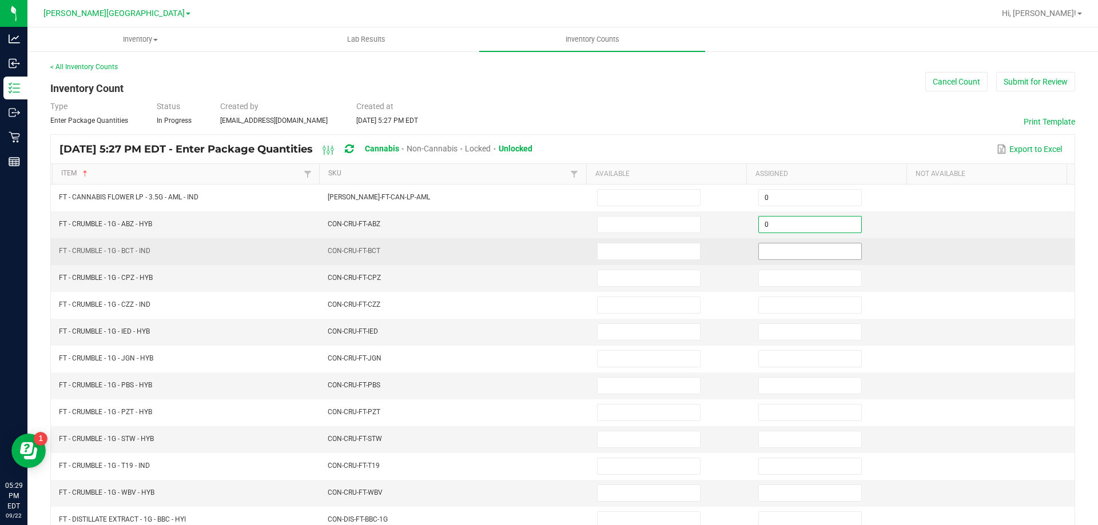
type input "0"
click at [781, 257] on input at bounding box center [810, 252] width 102 height 16
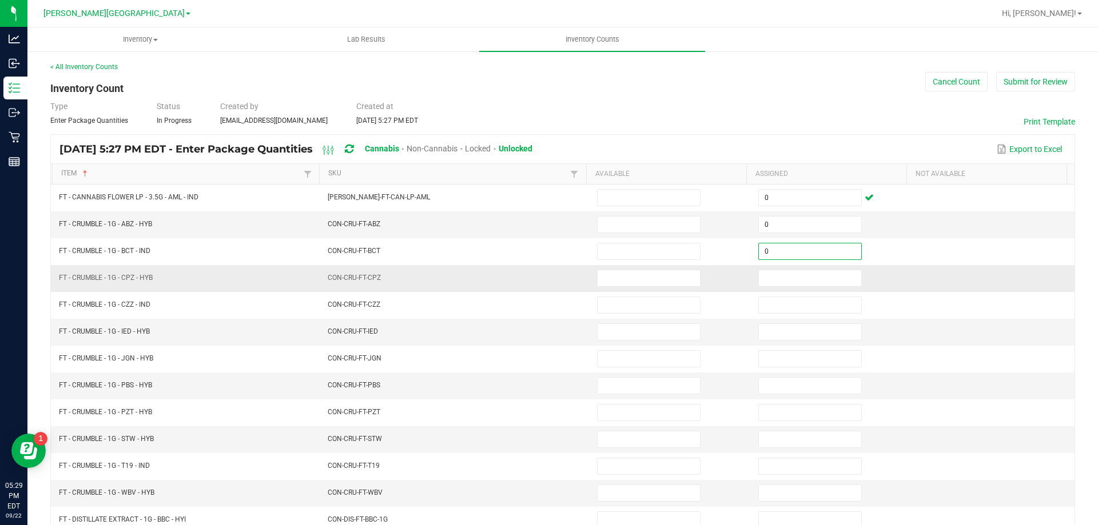
type input "0"
click at [779, 290] on td at bounding box center [831, 278] width 161 height 27
click at [781, 281] on input at bounding box center [810, 278] width 102 height 16
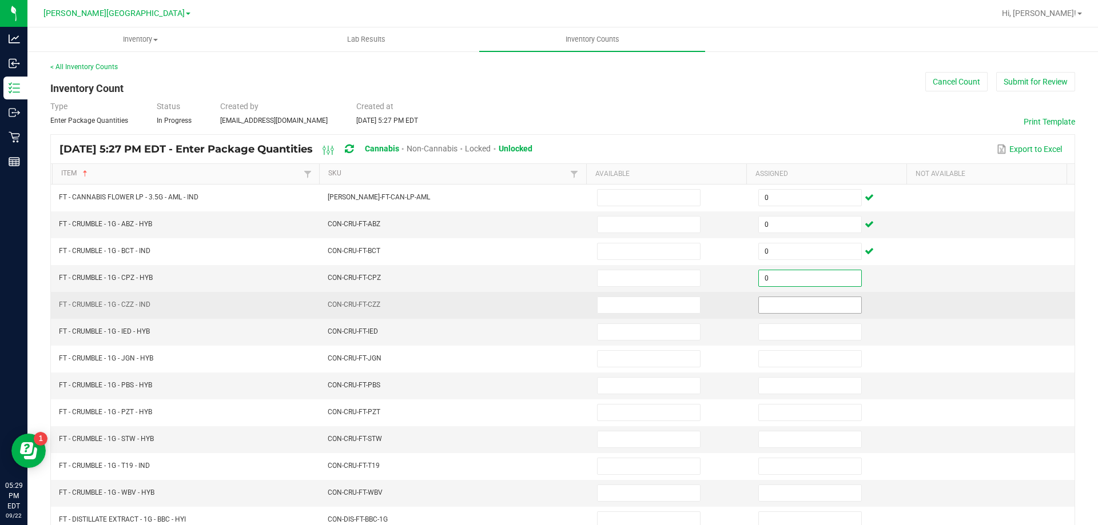
type input "0"
click at [778, 308] on input at bounding box center [810, 305] width 102 height 16
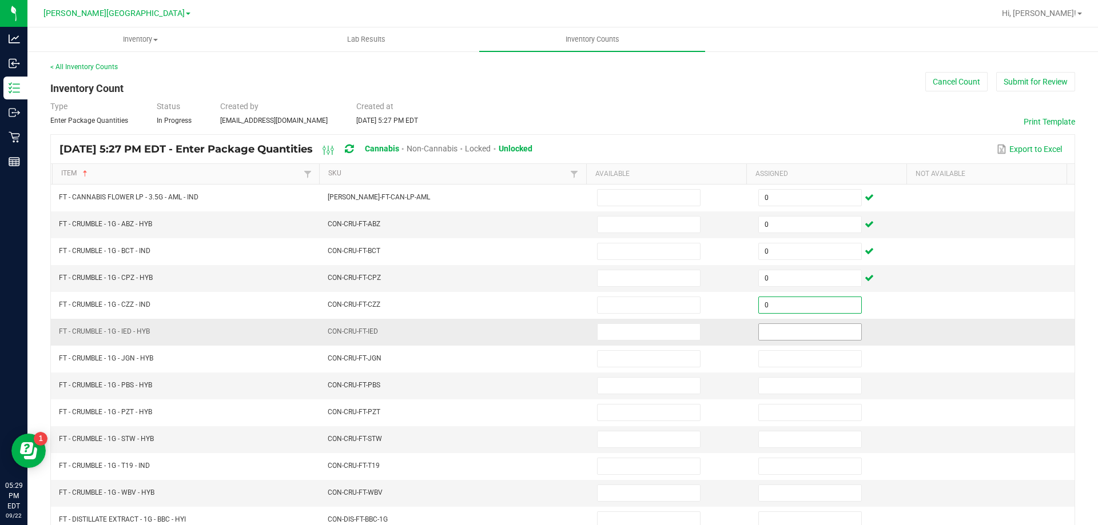
type input "0"
click at [784, 339] on input at bounding box center [810, 332] width 102 height 16
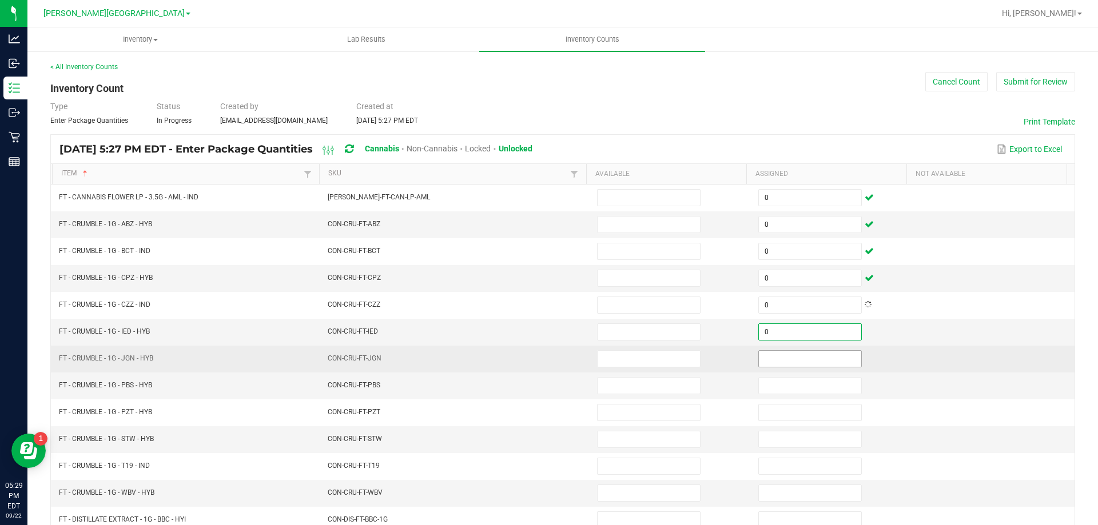
type input "0"
click at [778, 355] on input at bounding box center [810, 359] width 102 height 16
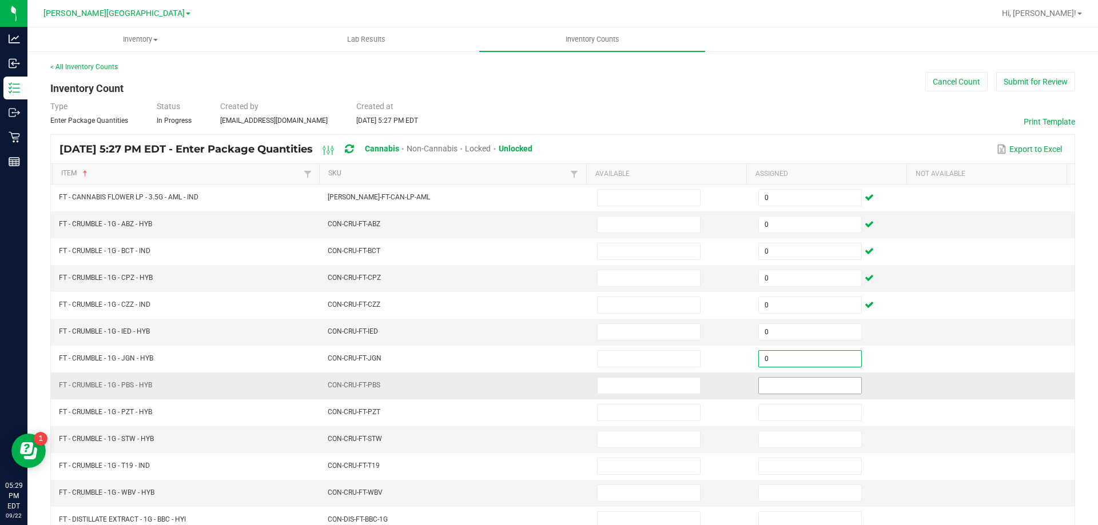
type input "0"
click at [780, 378] on input at bounding box center [810, 386] width 102 height 16
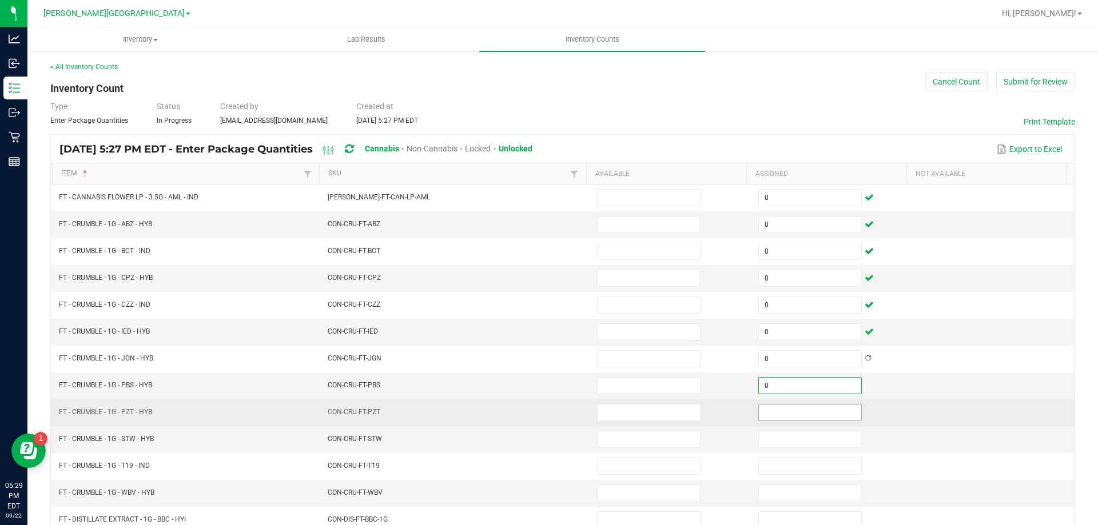
type input "0"
click at [778, 408] on input at bounding box center [810, 413] width 102 height 16
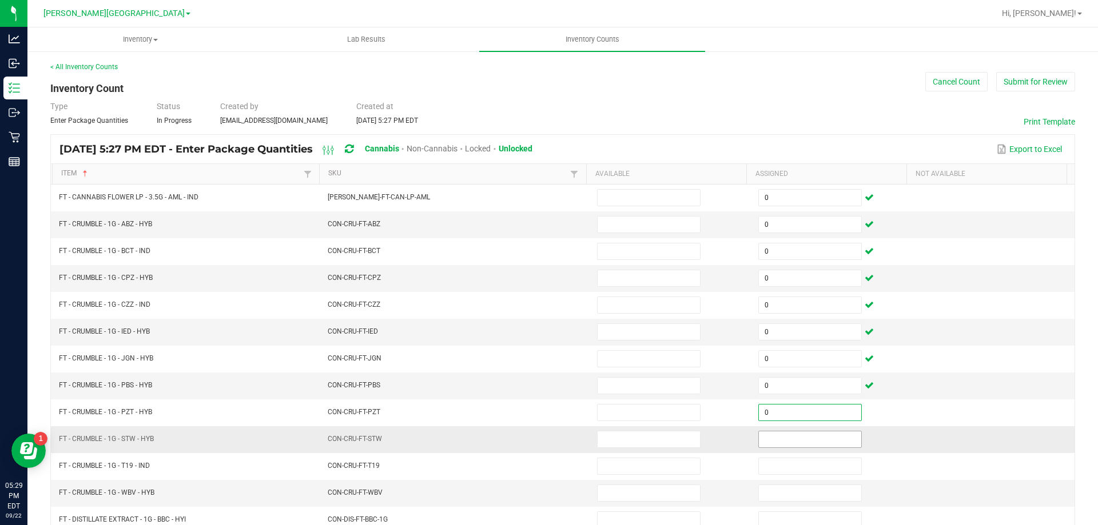
type input "0"
click at [782, 440] on input at bounding box center [810, 440] width 102 height 16
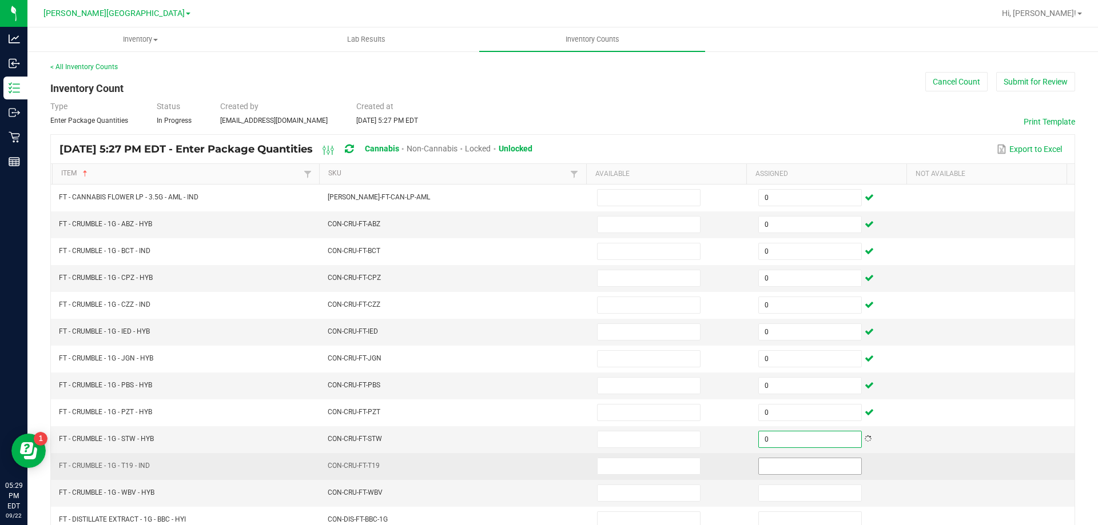
type input "0"
click at [782, 467] on input at bounding box center [810, 467] width 102 height 16
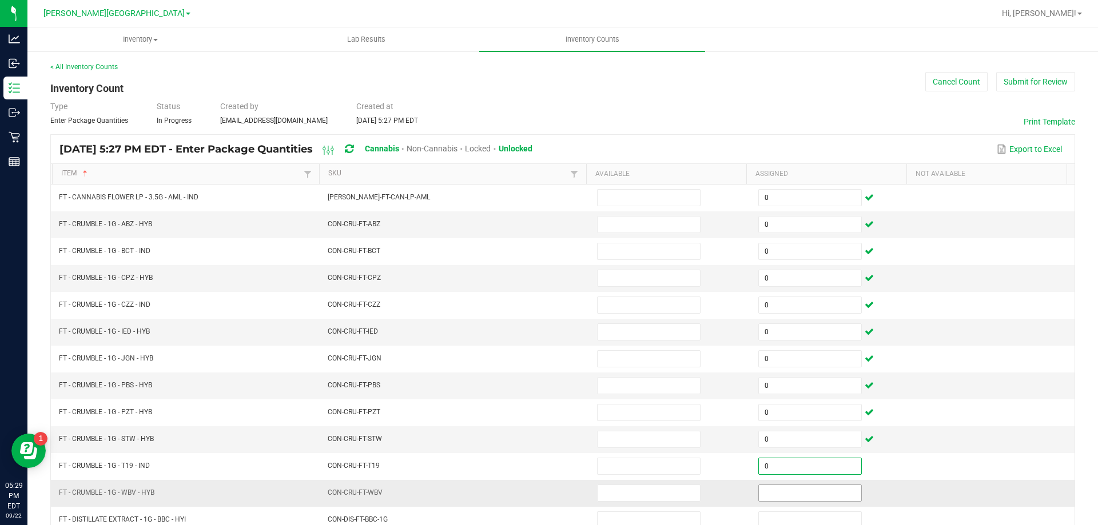
type input "0"
click at [791, 489] on input at bounding box center [810, 493] width 102 height 16
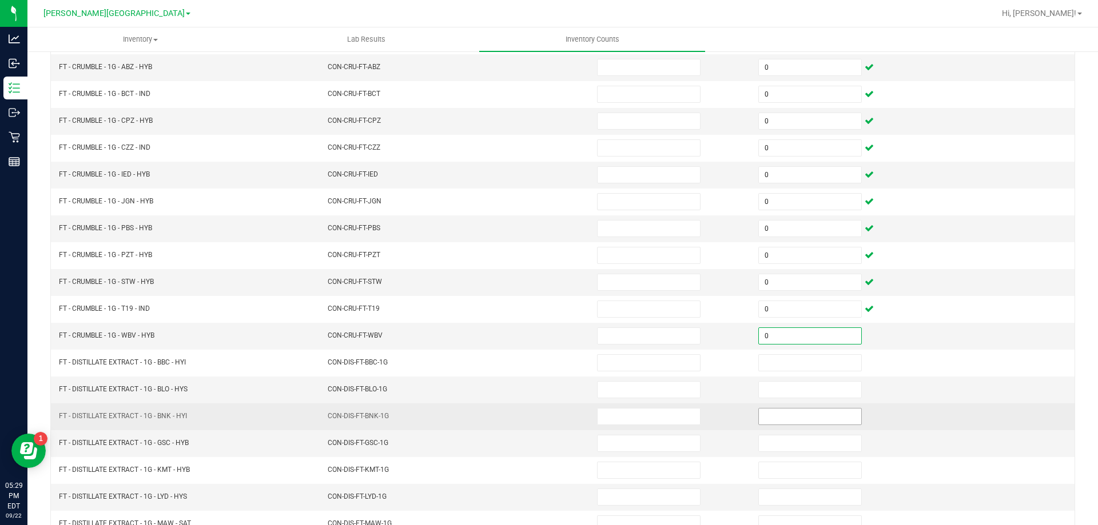
scroll to position [172, 0]
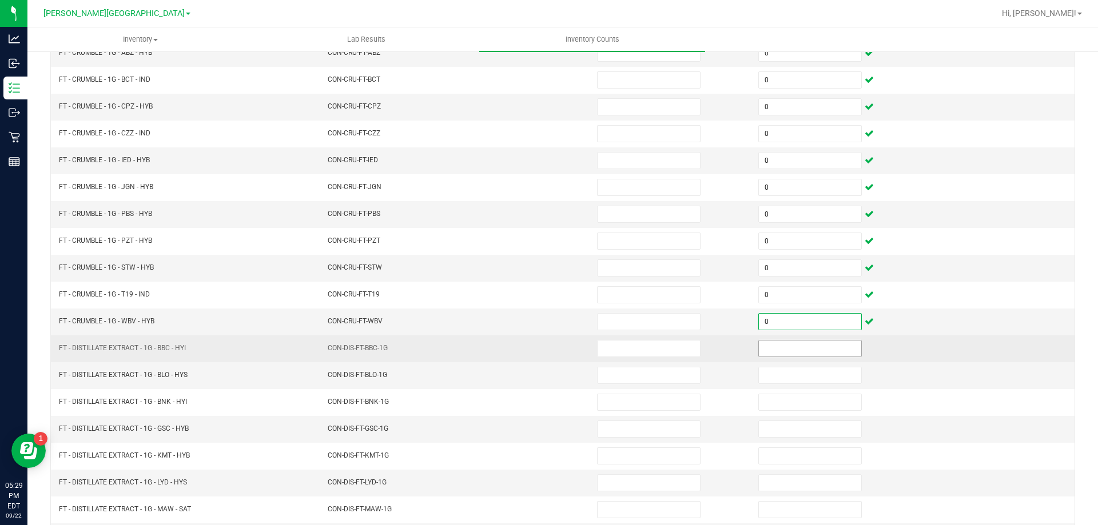
type input "0"
click at [799, 351] on input at bounding box center [810, 349] width 102 height 16
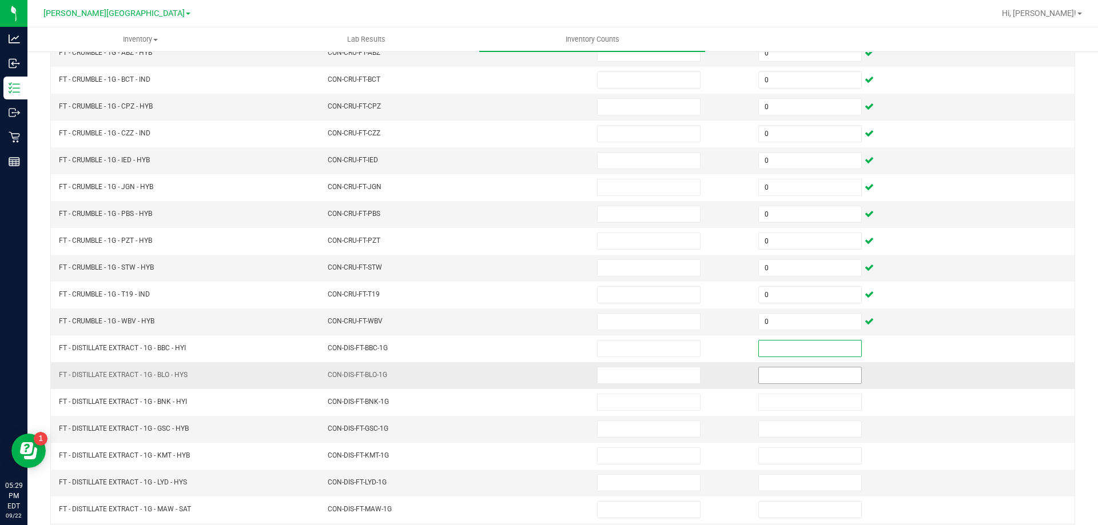
click at [796, 375] on input at bounding box center [810, 376] width 102 height 16
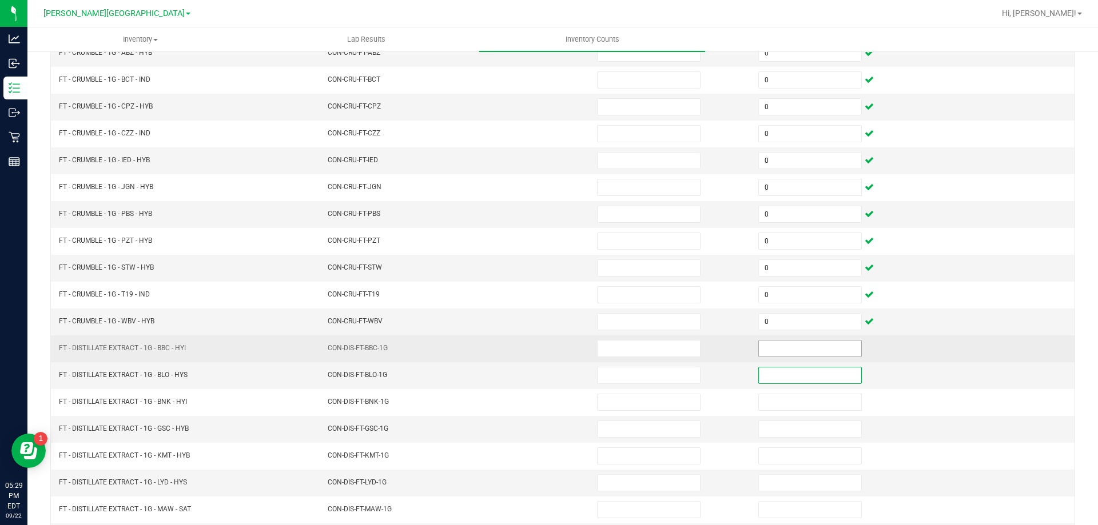
click at [796, 354] on input at bounding box center [810, 349] width 102 height 16
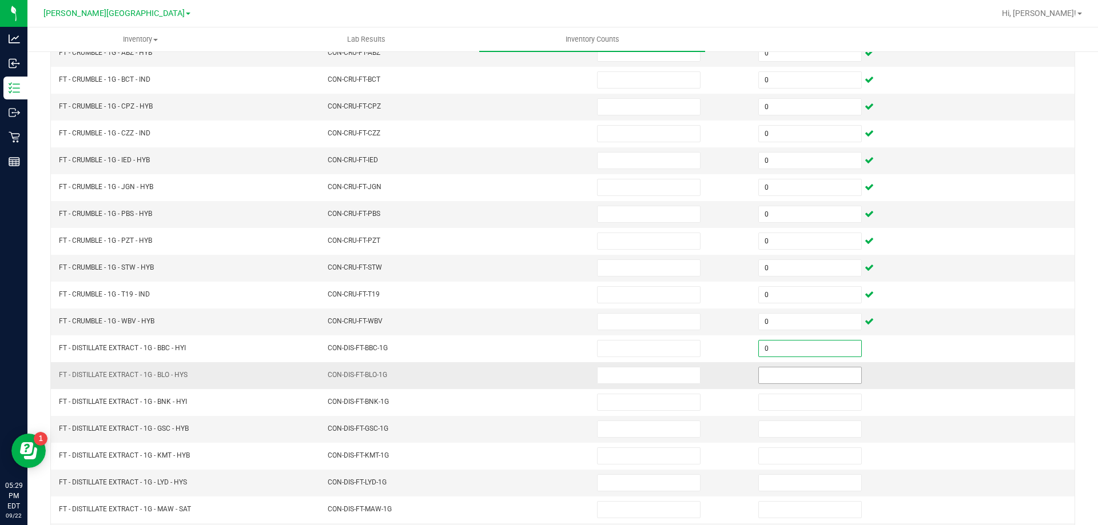
type input "0"
click at [793, 374] on input at bounding box center [810, 376] width 102 height 16
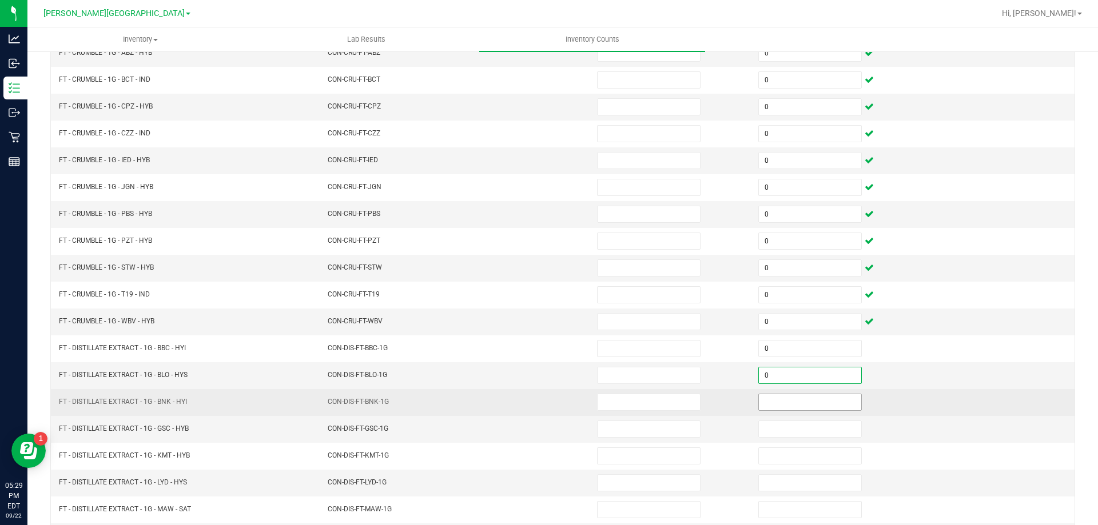
type input "0"
click at [786, 401] on input at bounding box center [810, 403] width 102 height 16
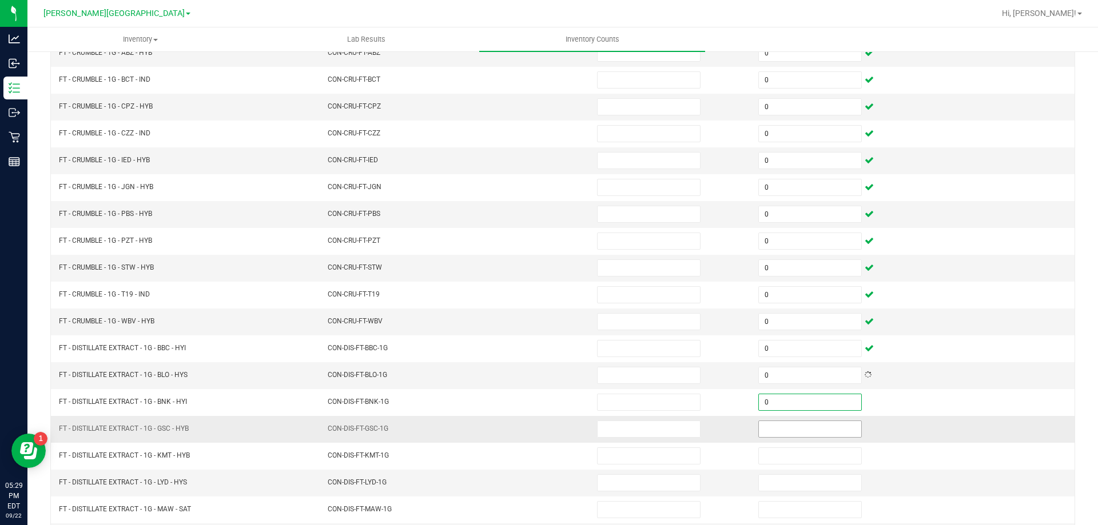
type input "0"
click at [783, 432] on input at bounding box center [810, 429] width 102 height 16
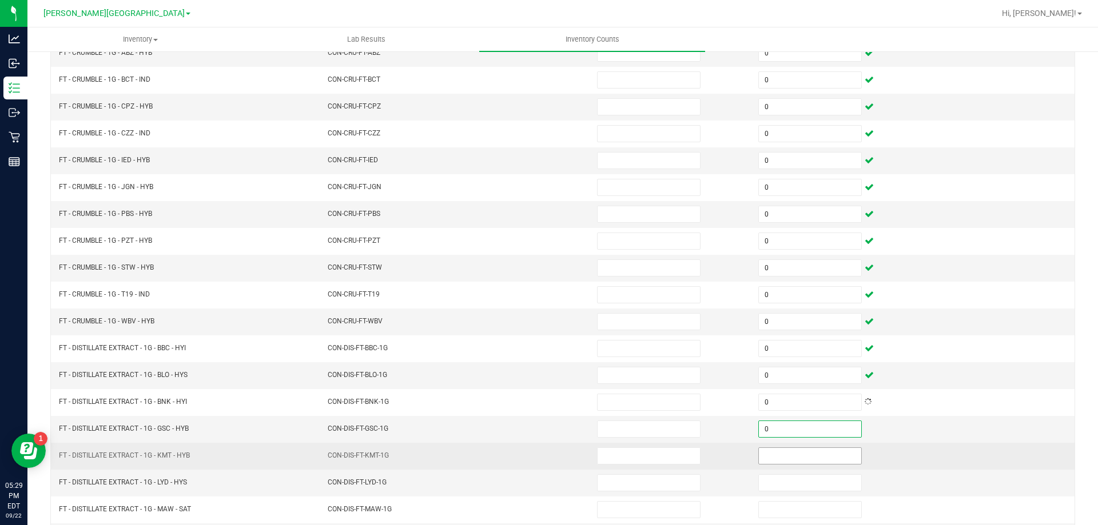
type input "0"
click at [778, 453] on input at bounding box center [810, 456] width 102 height 16
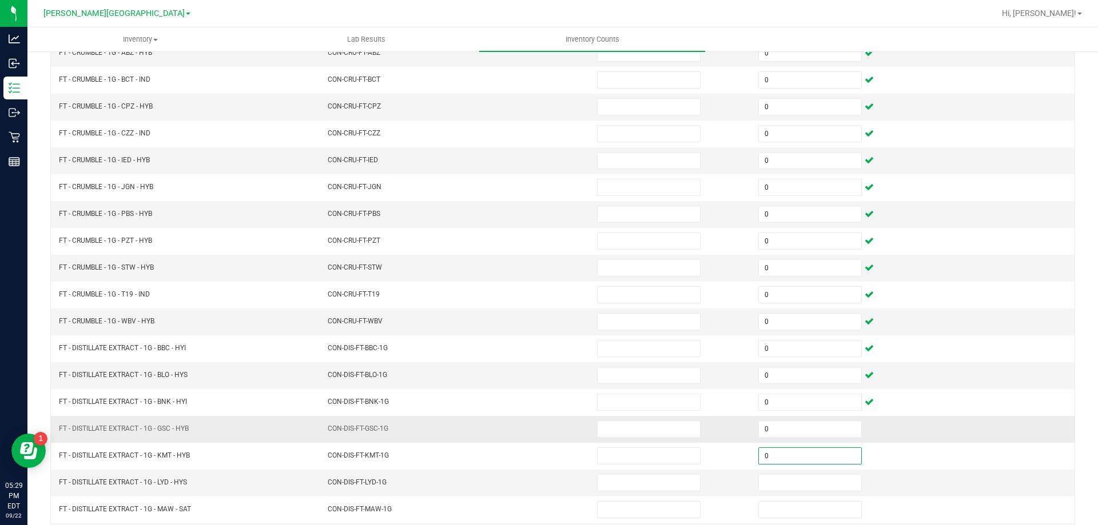
scroll to position [229, 0]
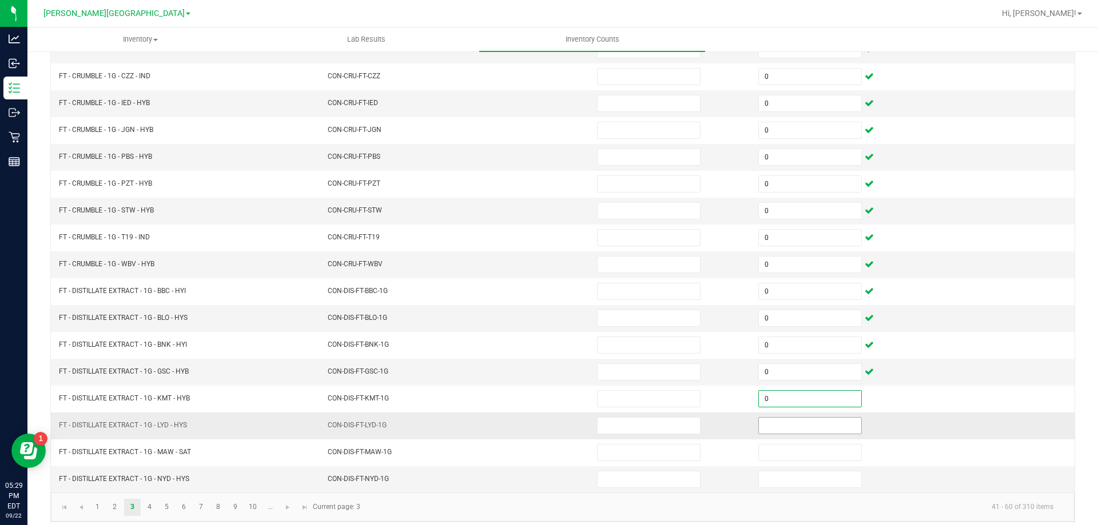
type input "0"
click at [791, 433] on input at bounding box center [810, 426] width 102 height 16
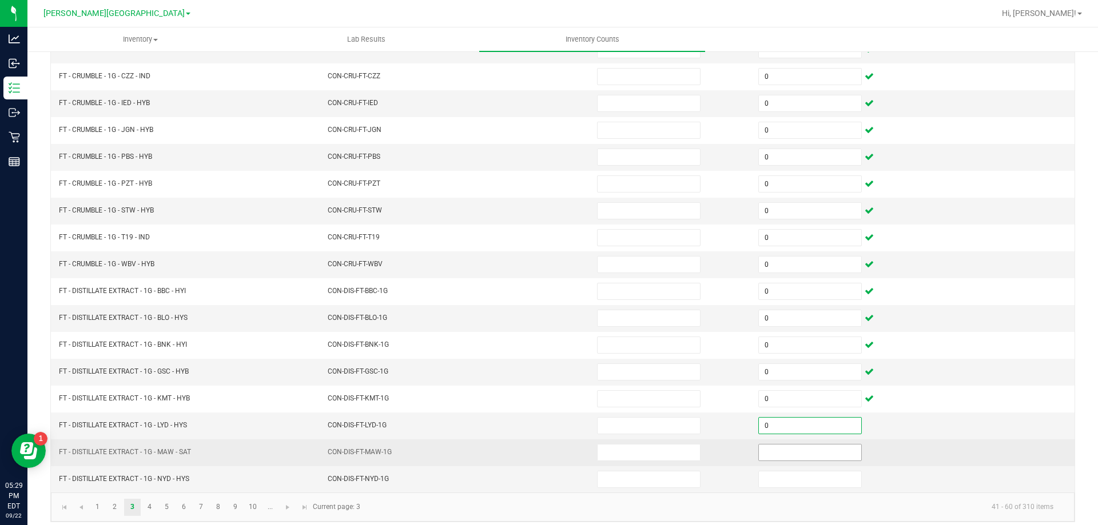
type input "0"
click at [794, 452] on input at bounding box center [810, 453] width 102 height 16
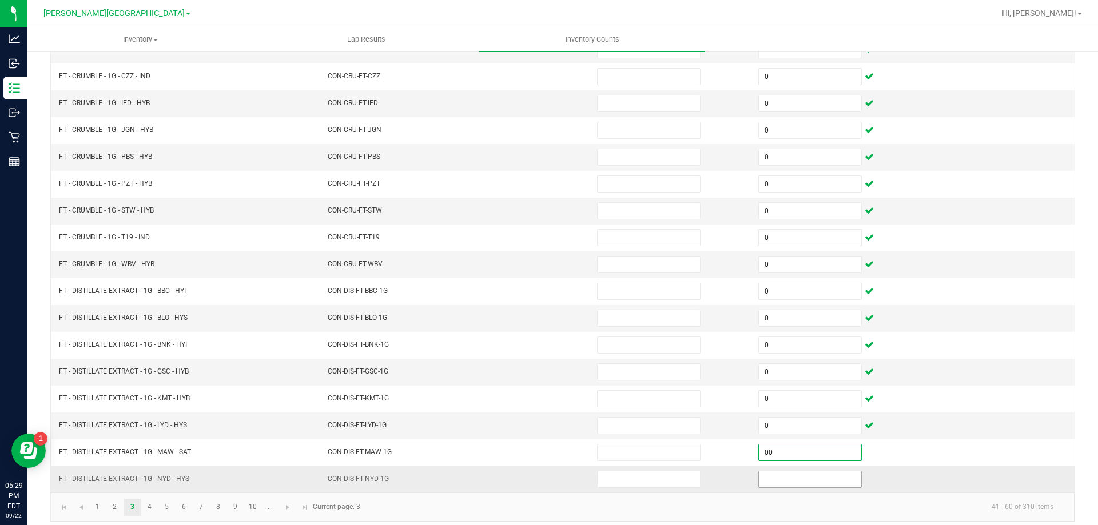
type input "0"
click at [789, 474] on input at bounding box center [810, 480] width 102 height 16
click at [789, 472] on input at bounding box center [810, 480] width 102 height 16
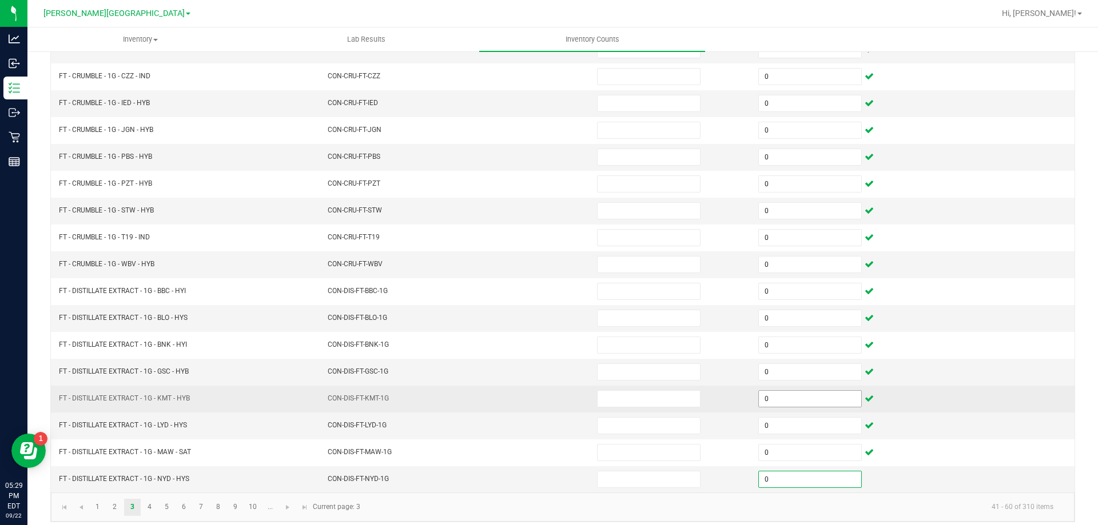
scroll to position [237, 0]
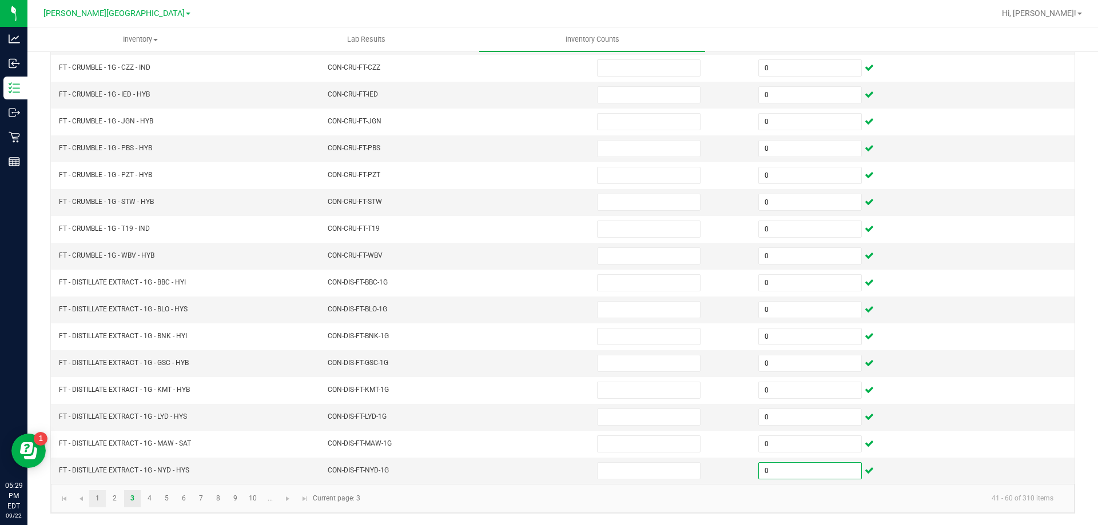
type input "0"
click at [98, 497] on link "1" at bounding box center [97, 499] width 17 height 17
type input "6"
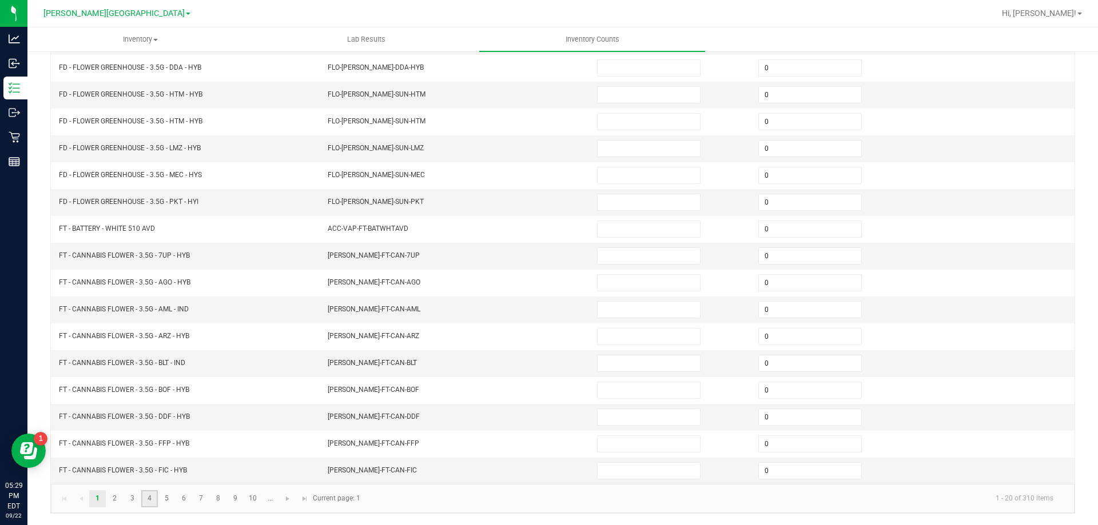
click at [147, 501] on link "4" at bounding box center [149, 499] width 17 height 17
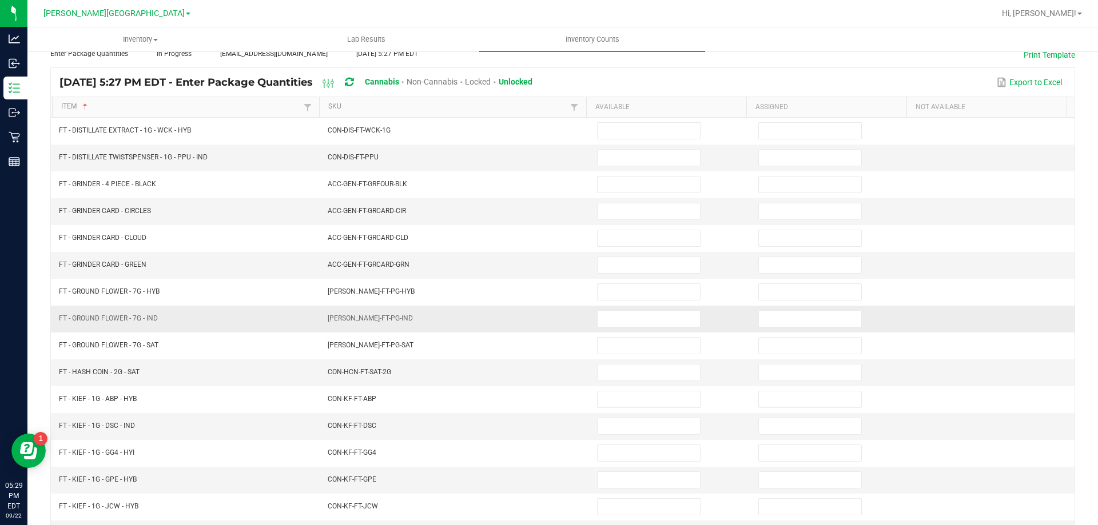
scroll to position [0, 0]
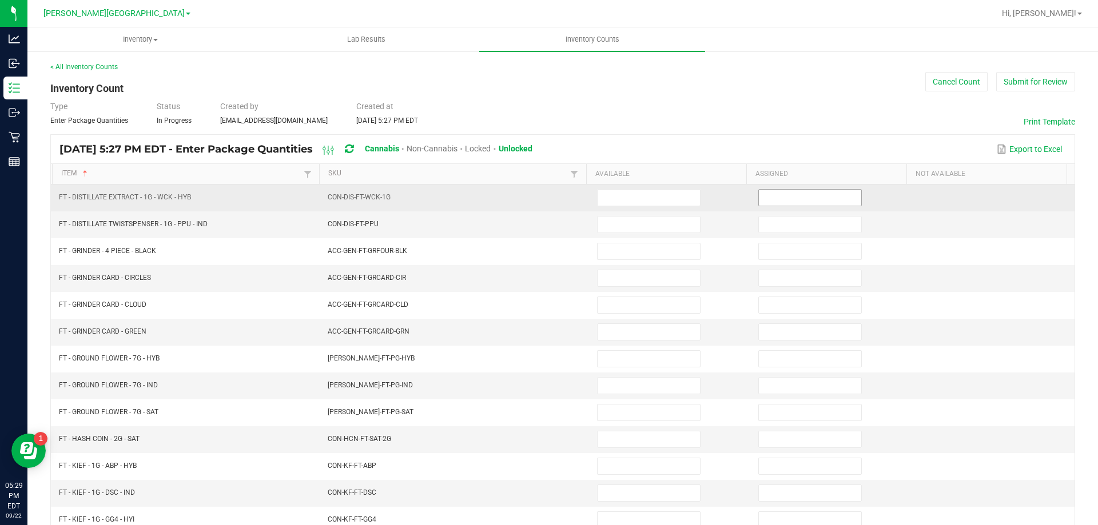
click at [806, 201] on input at bounding box center [810, 198] width 102 height 16
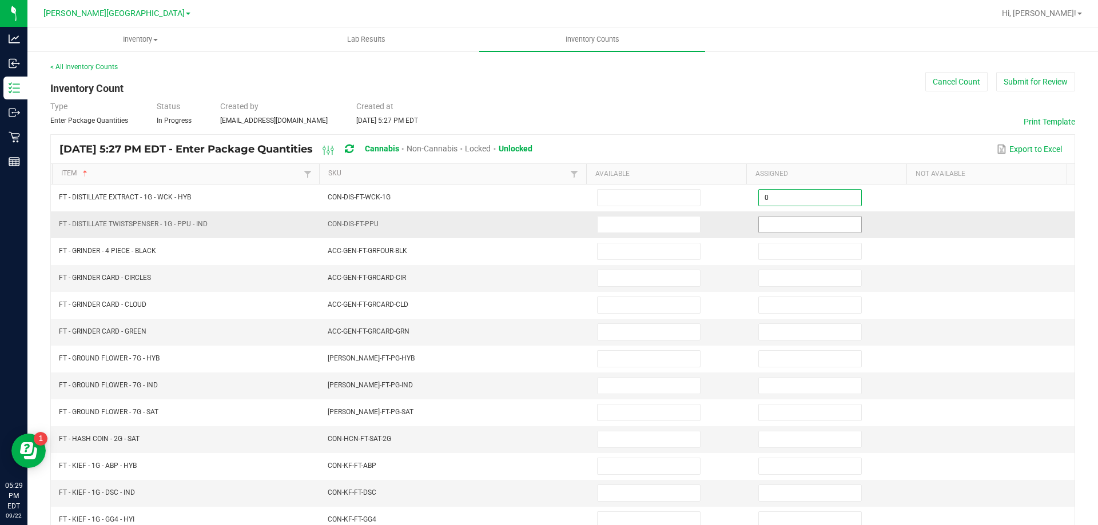
type input "0"
click at [810, 225] on input at bounding box center [810, 225] width 102 height 16
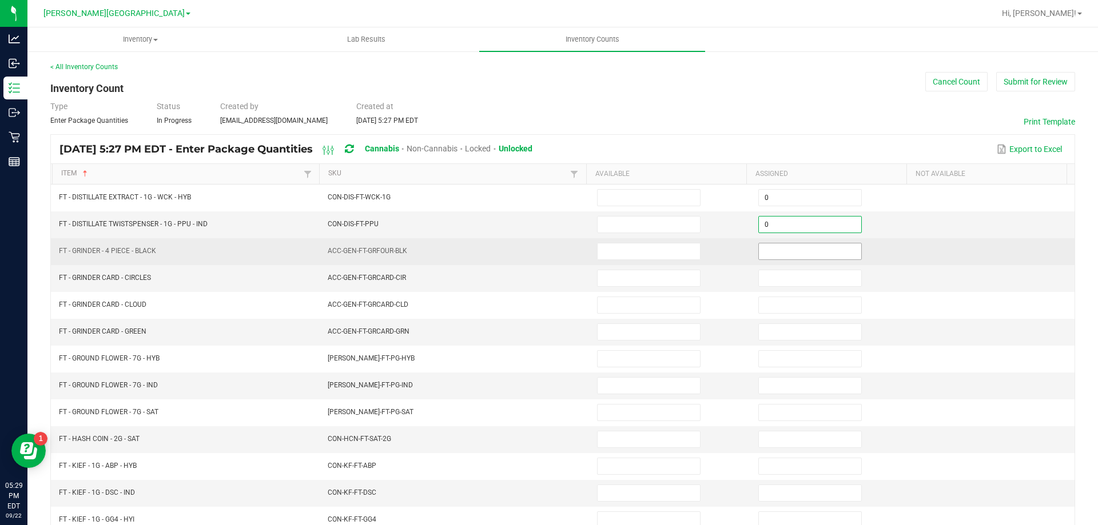
type input "0"
click at [809, 249] on input at bounding box center [810, 252] width 102 height 16
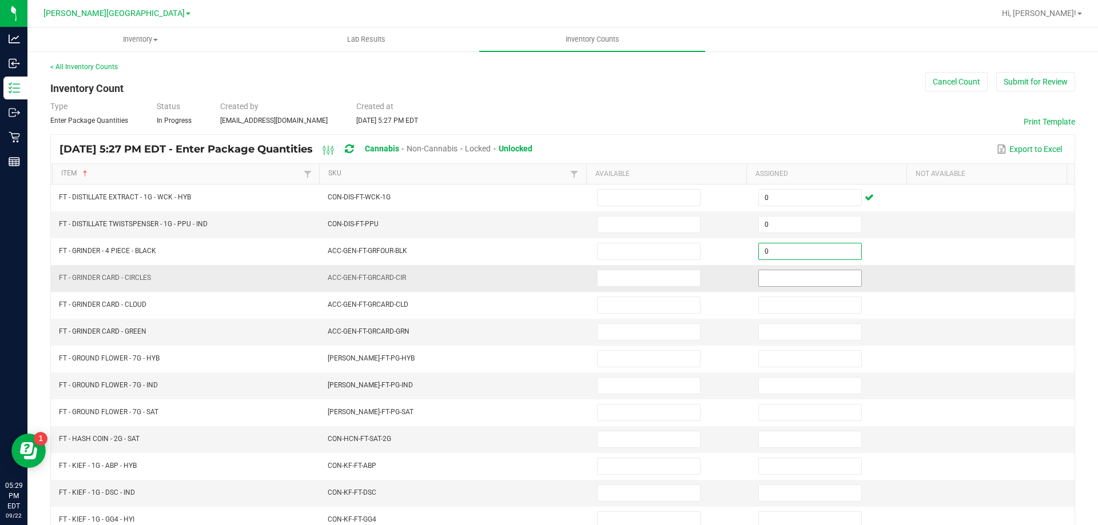
type input "0"
click at [803, 279] on input at bounding box center [810, 278] width 102 height 16
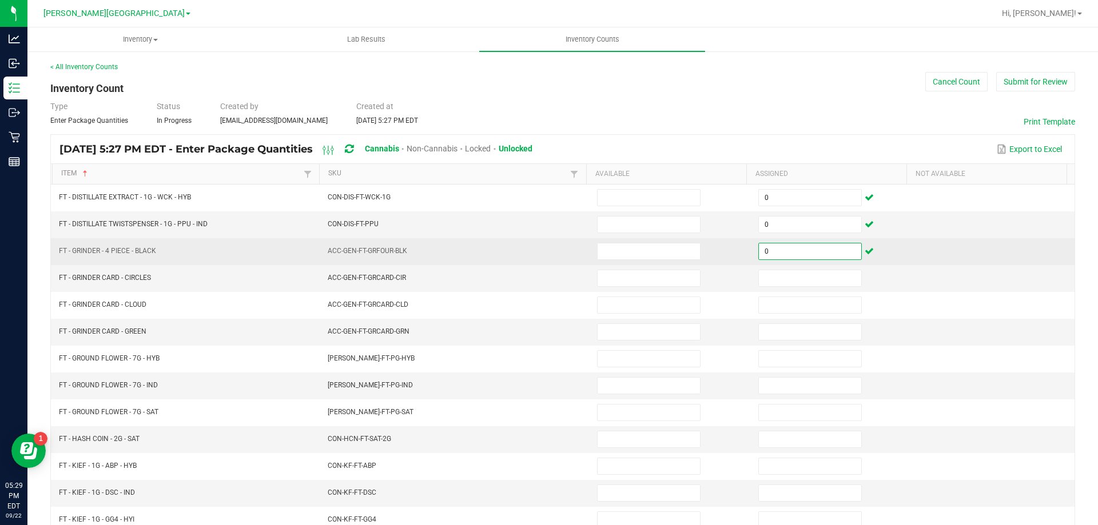
click at [794, 257] on input "0" at bounding box center [810, 252] width 102 height 16
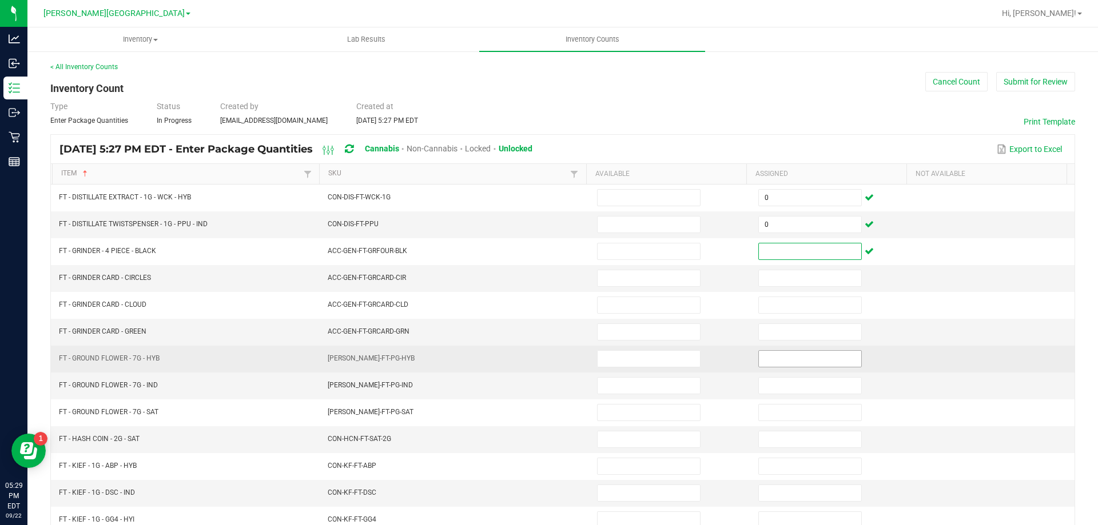
click at [759, 356] on input at bounding box center [810, 359] width 102 height 16
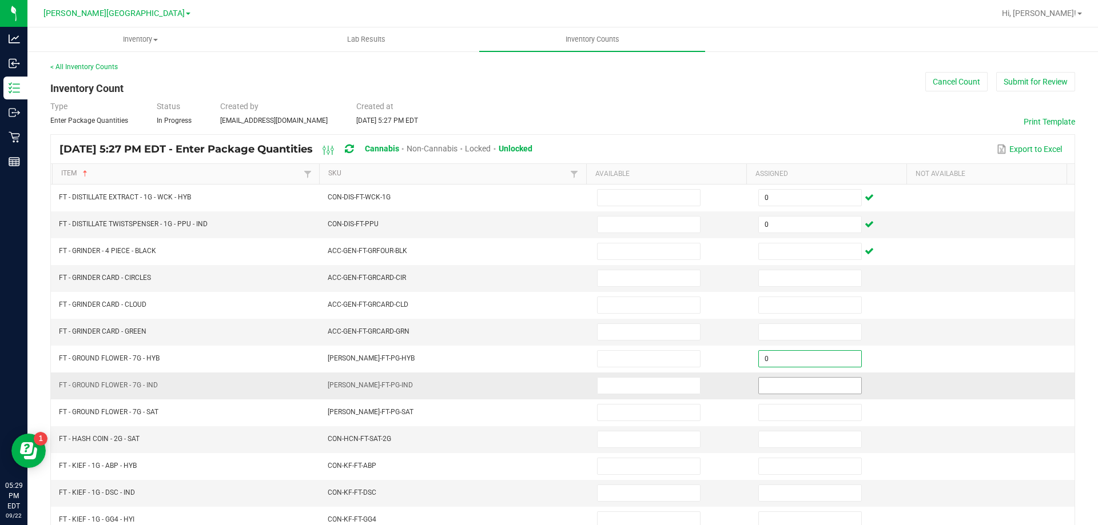
type input "0"
click at [769, 388] on input at bounding box center [810, 386] width 102 height 16
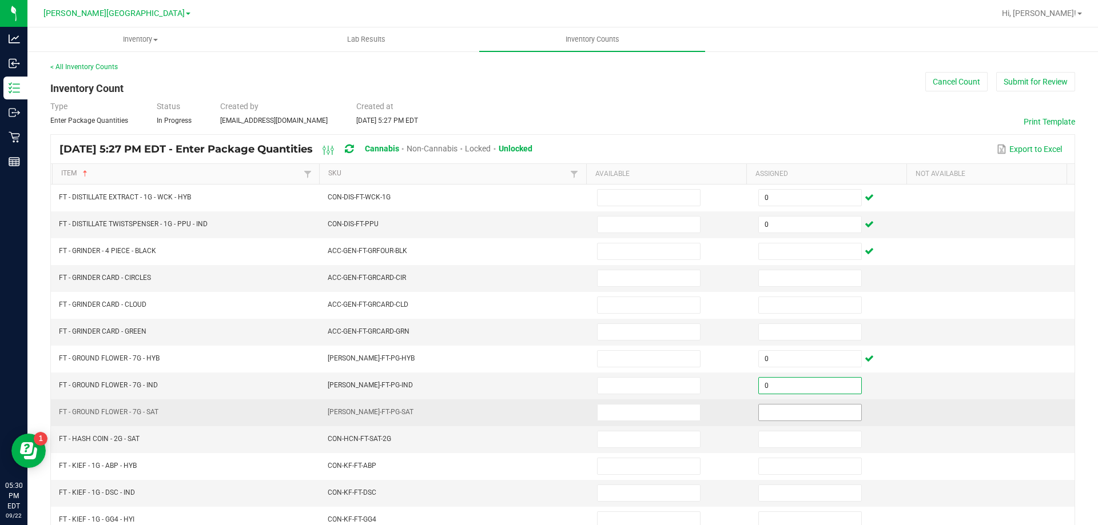
type input "0"
click at [771, 408] on input at bounding box center [810, 413] width 102 height 16
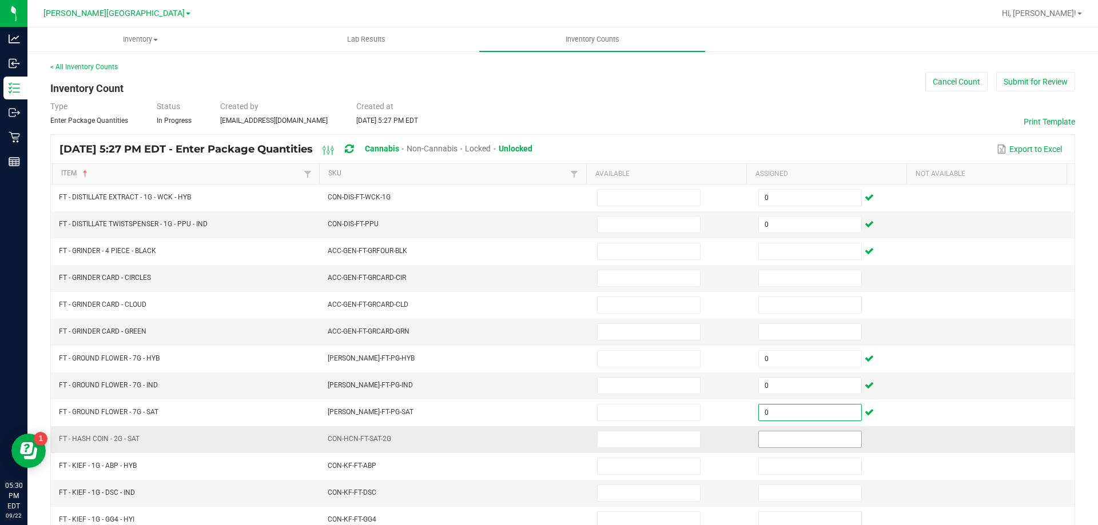
type input "0"
click at [772, 435] on input at bounding box center [810, 440] width 102 height 16
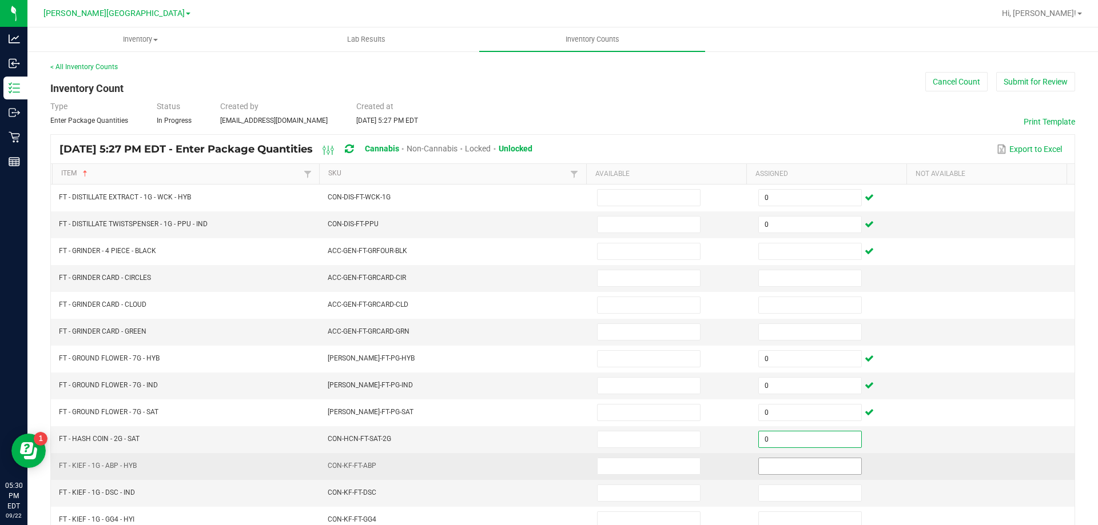
type input "0"
click at [765, 473] on input at bounding box center [810, 467] width 102 height 16
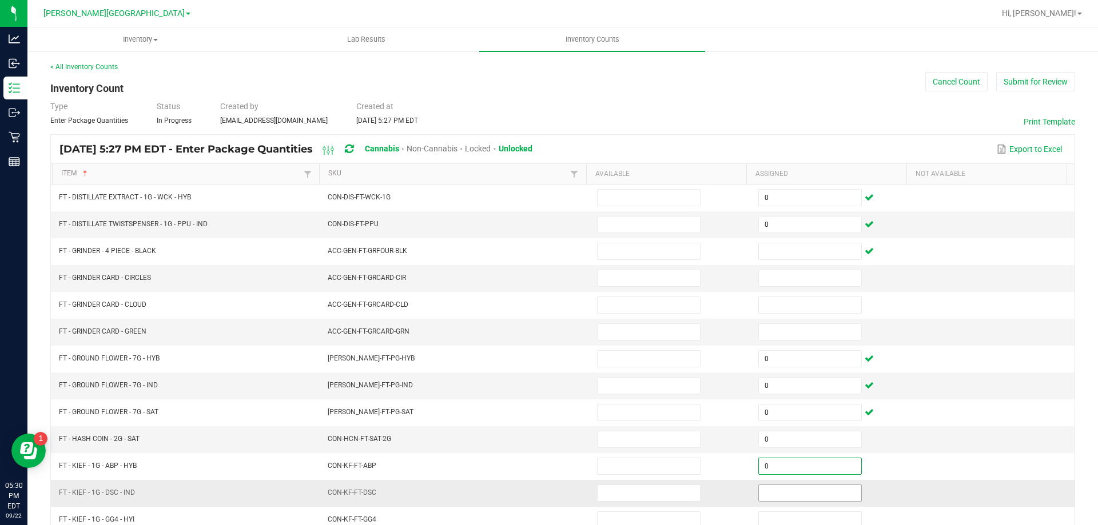
type input "0"
click at [763, 491] on input at bounding box center [810, 493] width 102 height 16
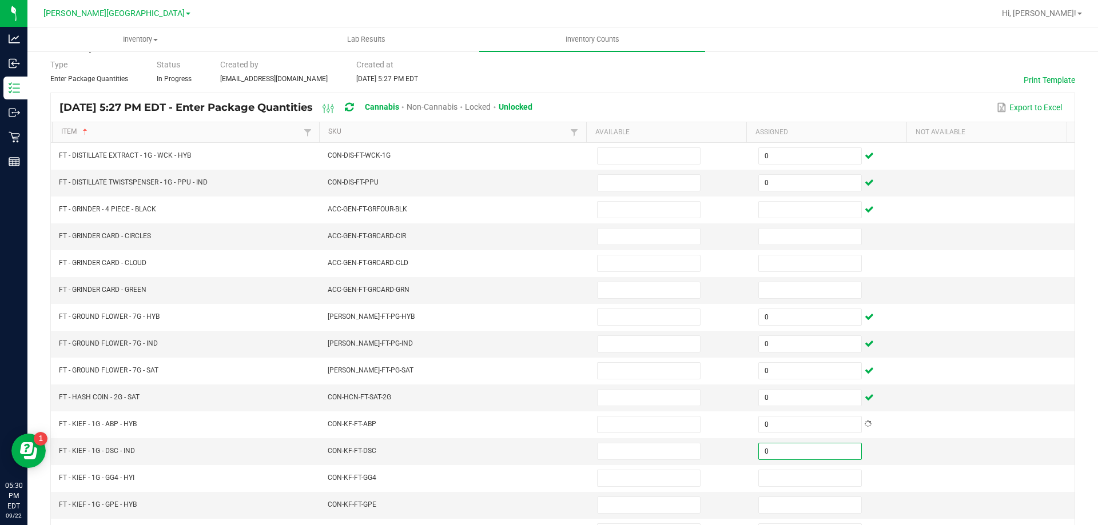
scroll to position [172, 0]
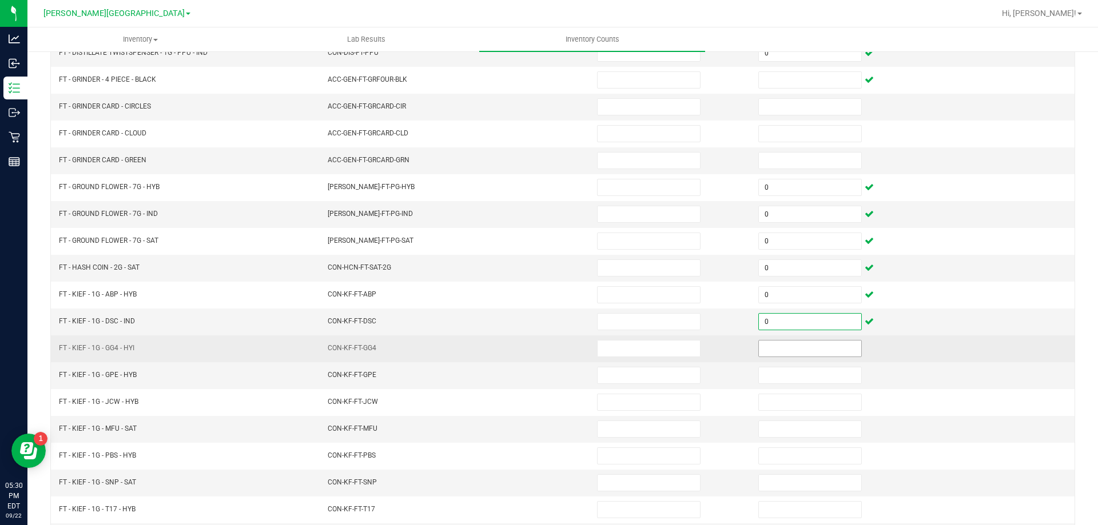
type input "0"
click at [802, 352] on input at bounding box center [810, 349] width 102 height 16
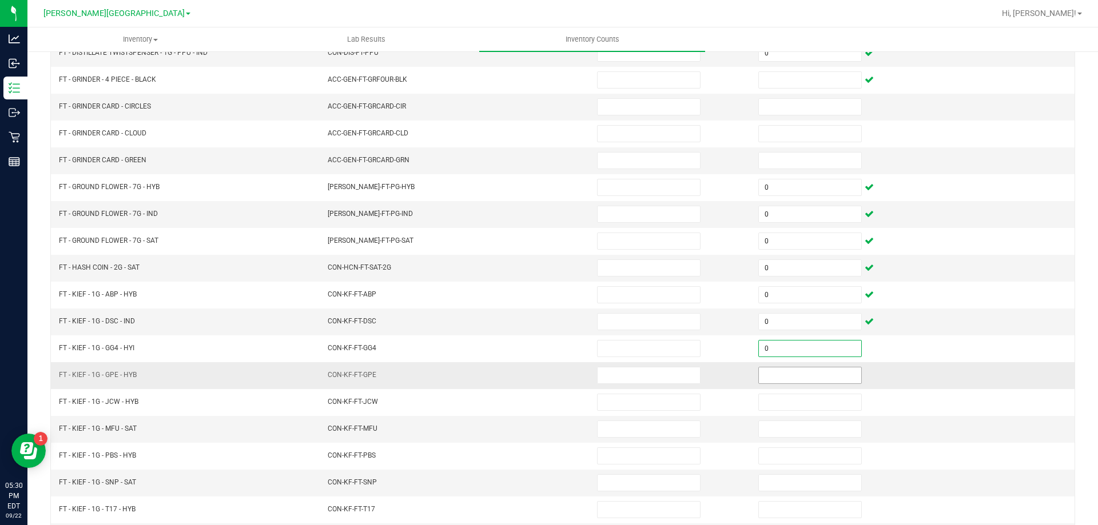
type input "0"
click at [801, 377] on input at bounding box center [810, 376] width 102 height 16
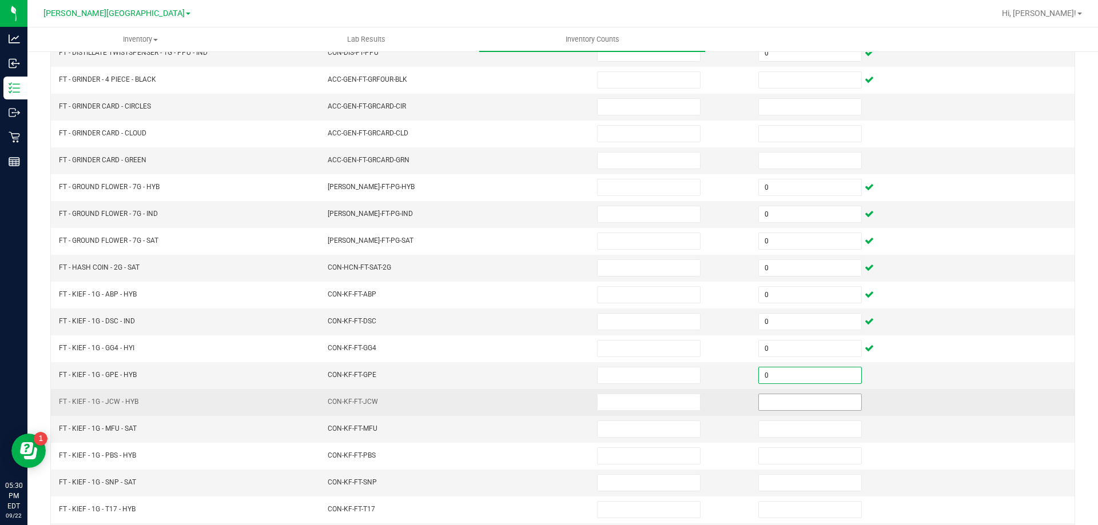
type input "0"
click at [802, 410] on input at bounding box center [810, 403] width 102 height 16
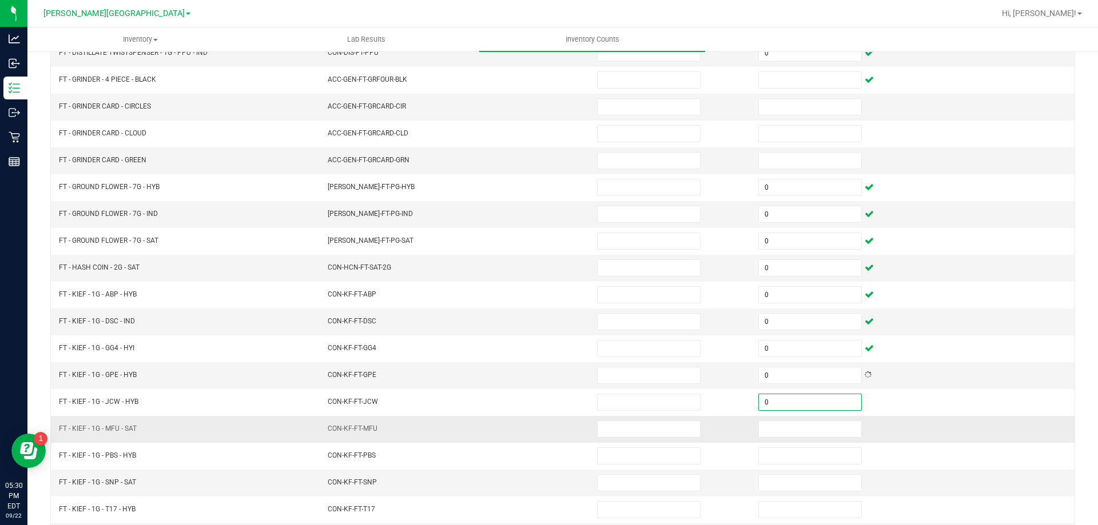
type input "0"
click at [798, 439] on td at bounding box center [831, 429] width 161 height 27
click at [794, 429] on input at bounding box center [810, 429] width 102 height 16
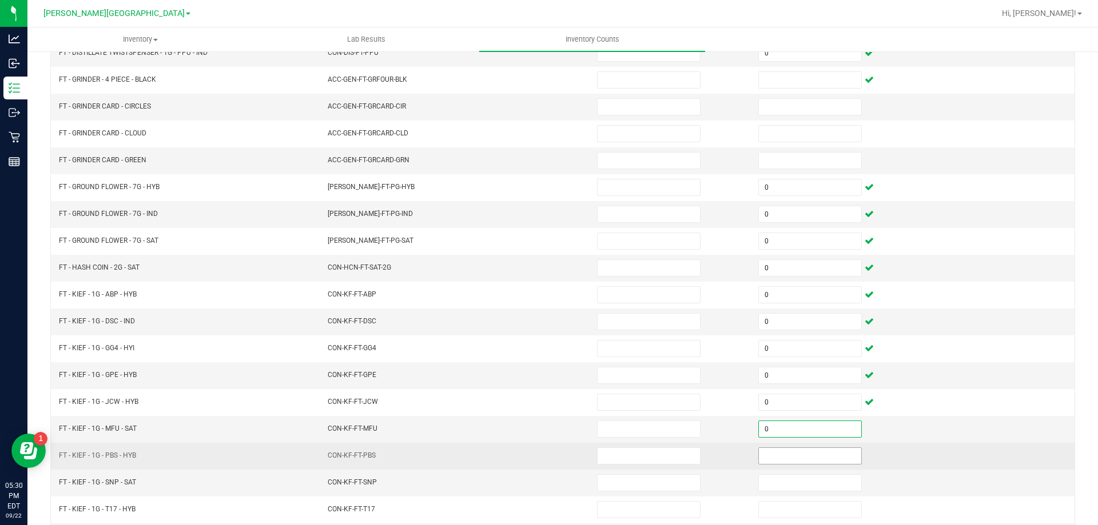
type input "0"
click at [793, 459] on input at bounding box center [810, 456] width 102 height 16
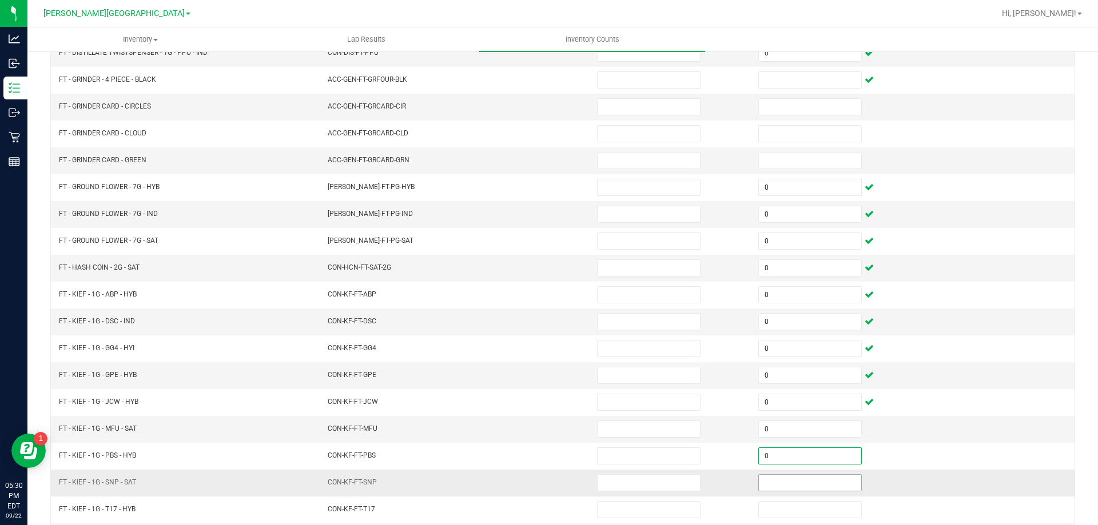
type input "0"
click at [786, 484] on input at bounding box center [810, 483] width 102 height 16
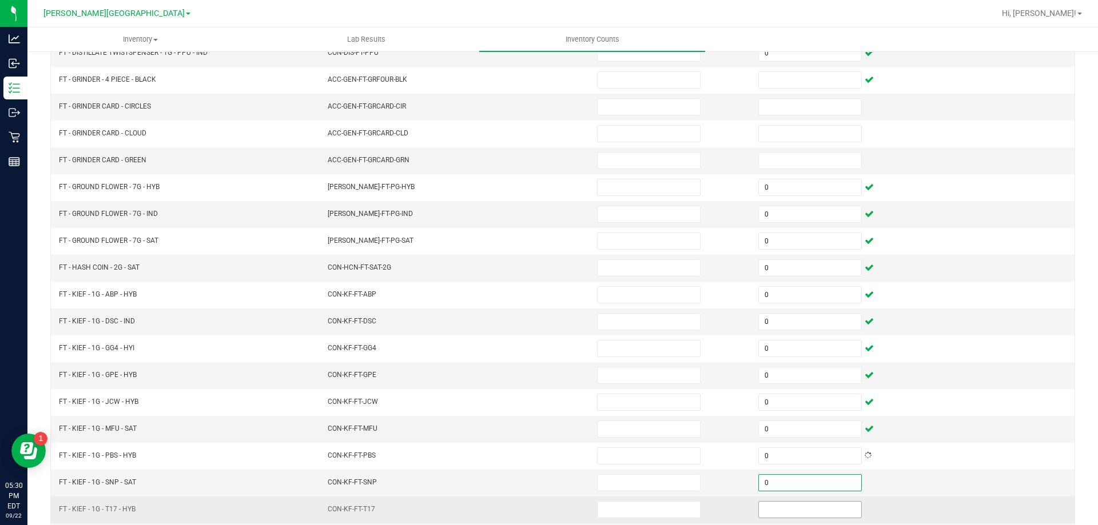
type input "0"
click at [779, 506] on input at bounding box center [810, 510] width 102 height 16
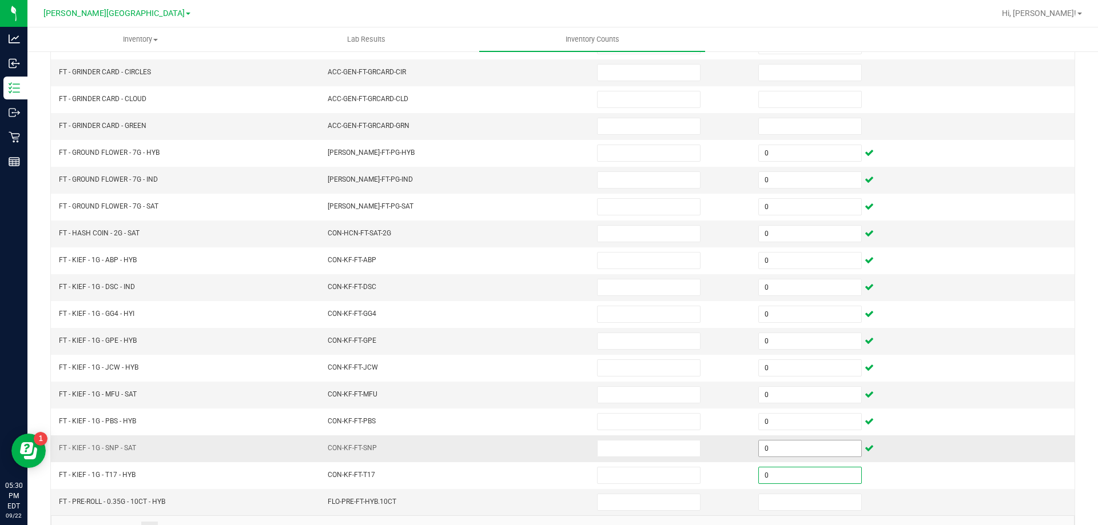
scroll to position [237, 0]
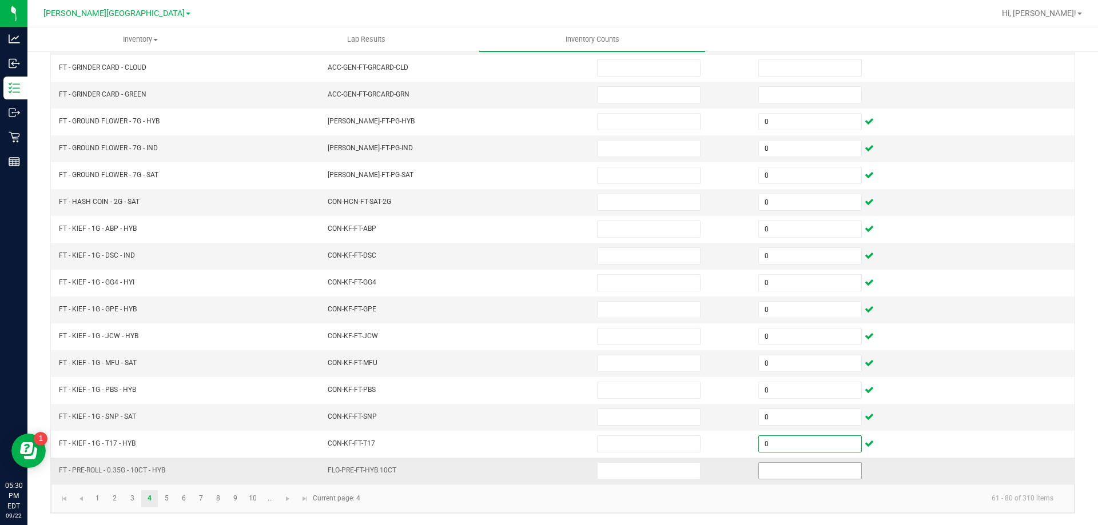
type input "0"
click at [798, 471] on input at bounding box center [810, 471] width 102 height 16
type input "0"
click at [169, 491] on link "5" at bounding box center [166, 499] width 17 height 17
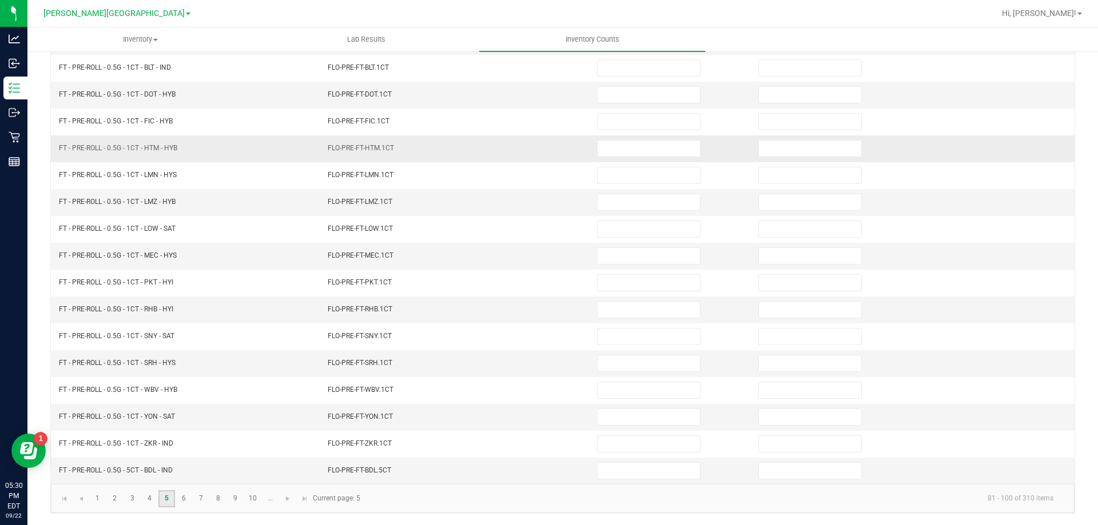
scroll to position [9, 0]
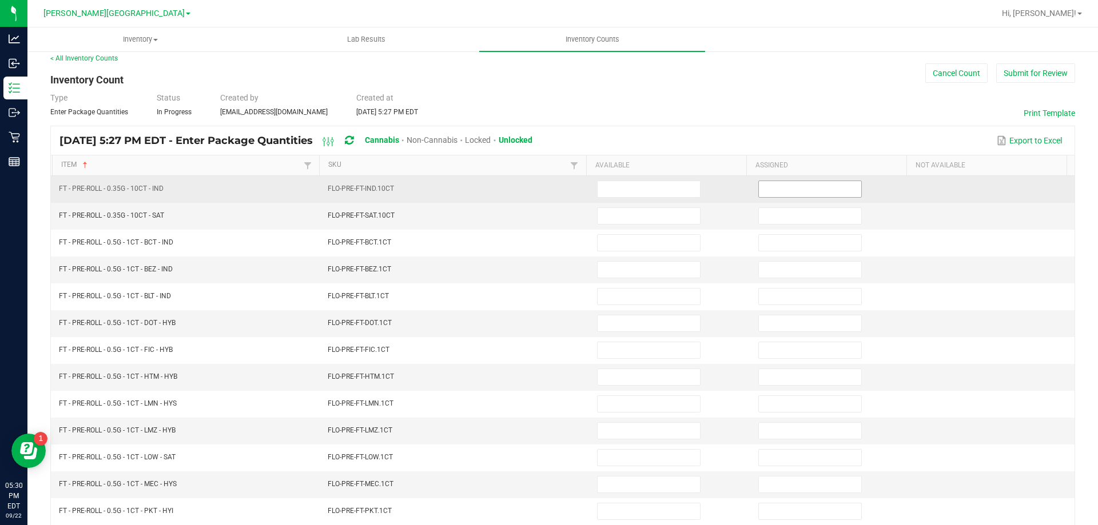
click at [814, 197] on span at bounding box center [809, 189] width 103 height 17
click at [813, 195] on input at bounding box center [810, 189] width 102 height 16
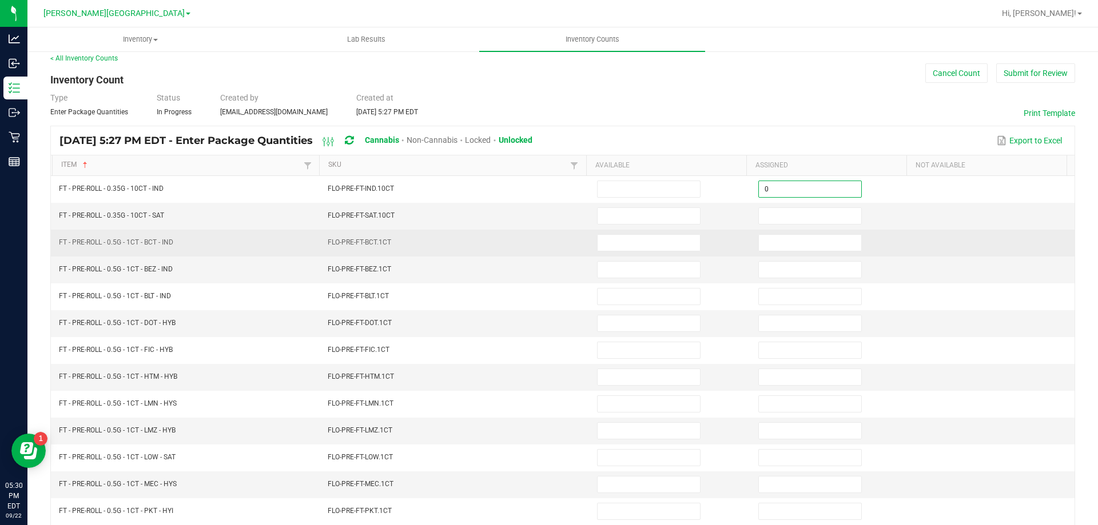
type input "0"
click at [797, 238] on input at bounding box center [810, 243] width 102 height 16
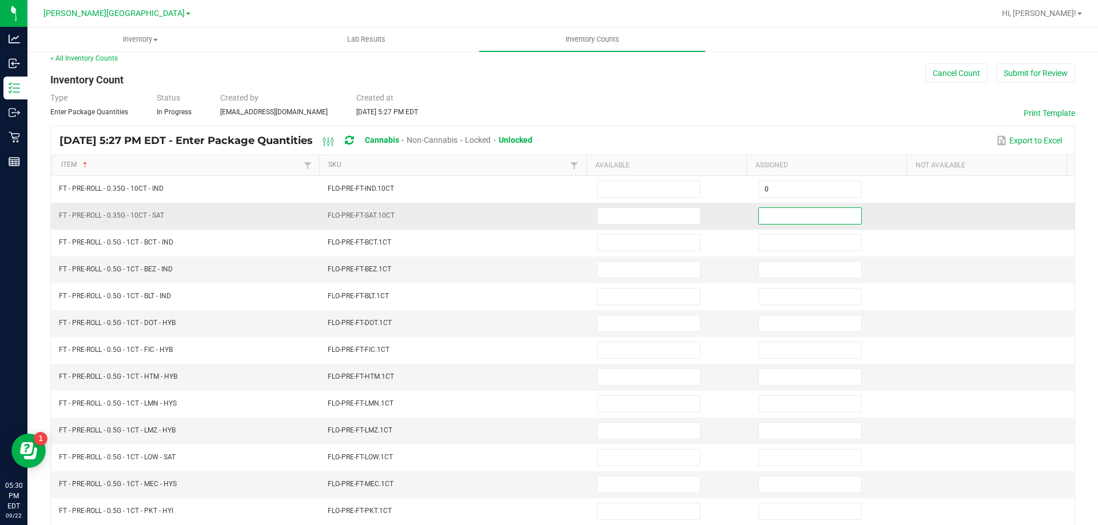
click at [799, 217] on input at bounding box center [810, 216] width 102 height 16
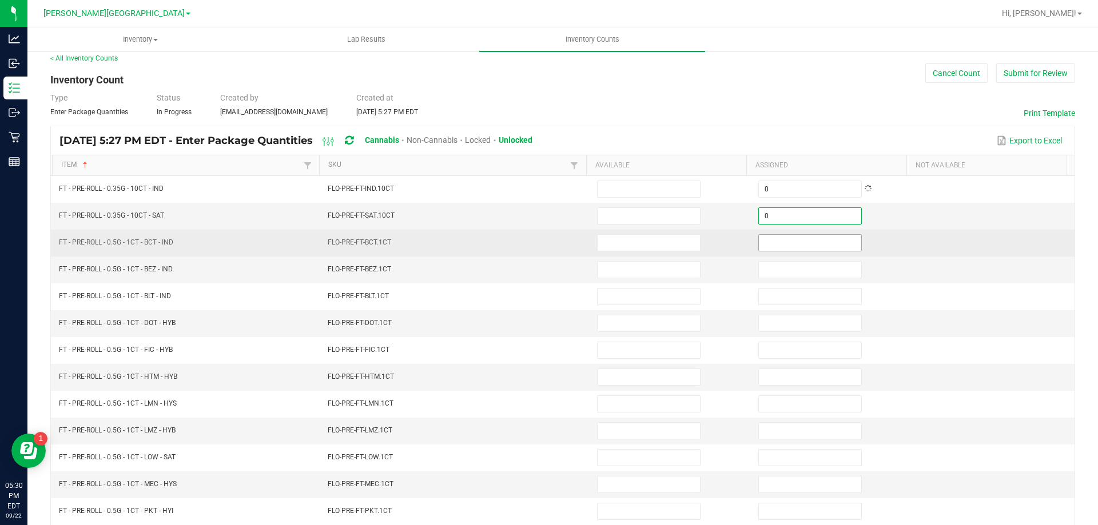
type input "0"
click at [795, 248] on input at bounding box center [810, 243] width 102 height 16
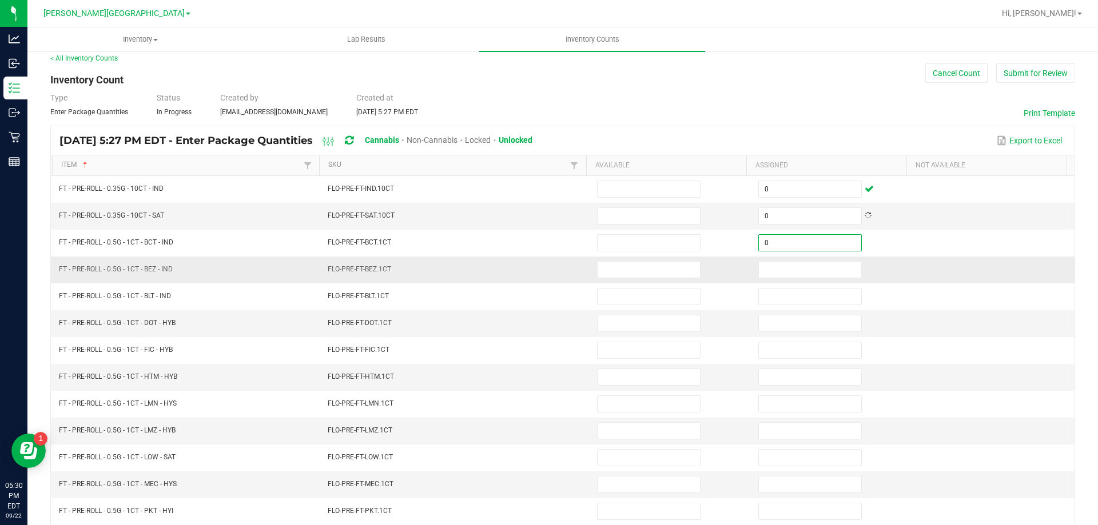
type input "0"
click at [799, 280] on td at bounding box center [831, 270] width 161 height 27
click at [804, 274] on input at bounding box center [810, 270] width 102 height 16
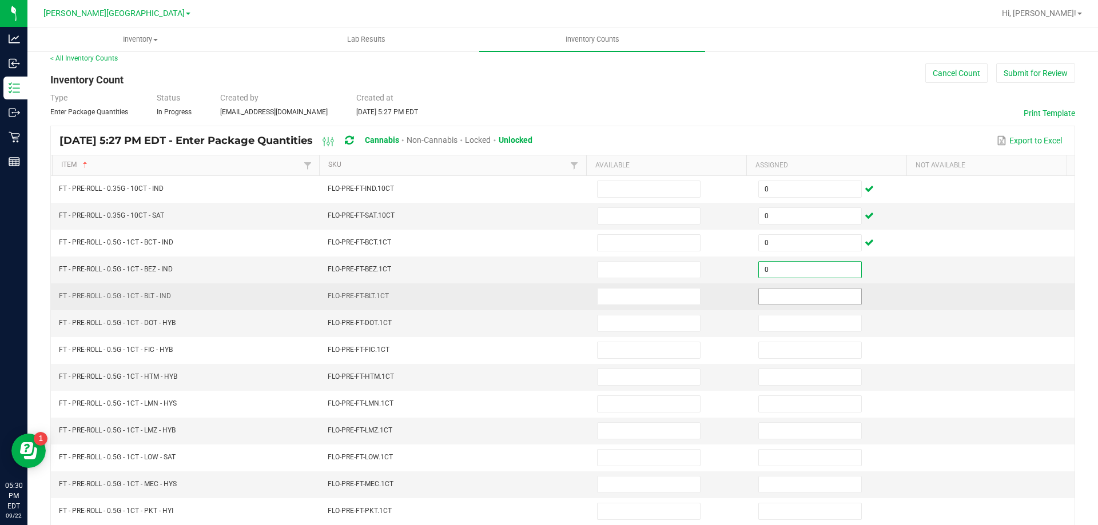
type input "0"
click at [801, 301] on input at bounding box center [810, 297] width 102 height 16
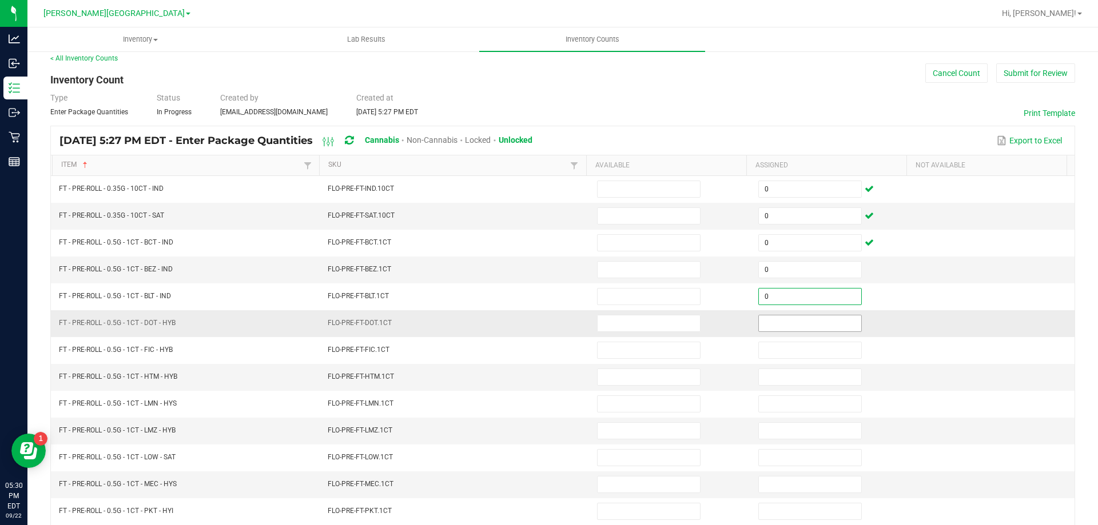
type input "0"
click at [802, 322] on input at bounding box center [810, 324] width 102 height 16
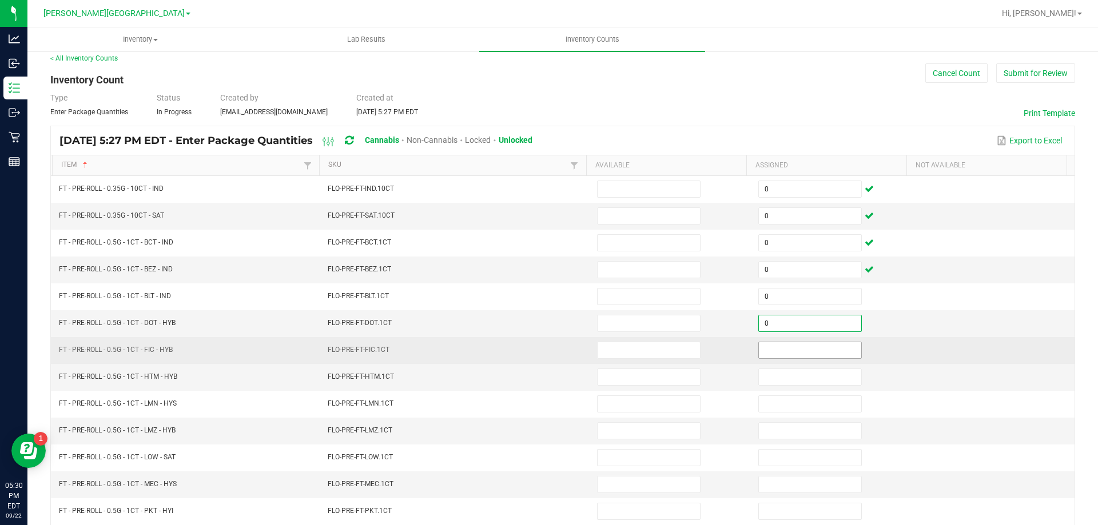
type input "0"
click at [805, 349] on input at bounding box center [810, 351] width 102 height 16
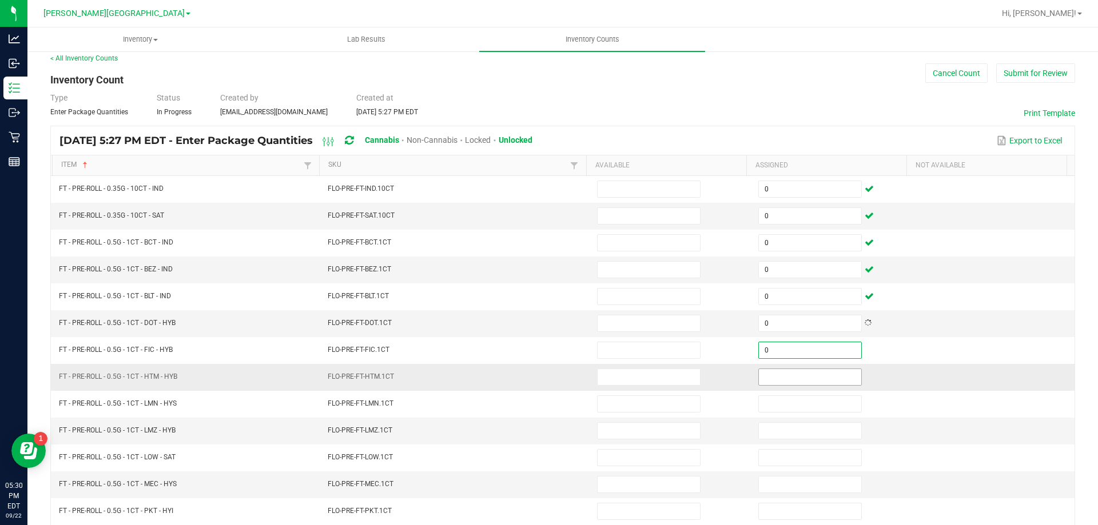
type input "0"
click at [795, 375] on input at bounding box center [810, 377] width 102 height 16
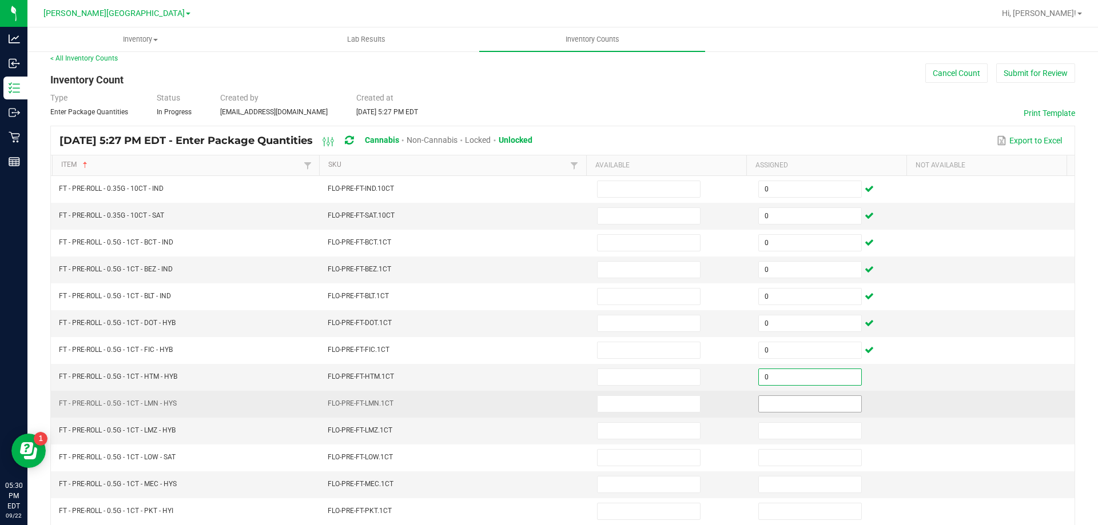
type input "0"
click at [791, 399] on input at bounding box center [810, 404] width 102 height 16
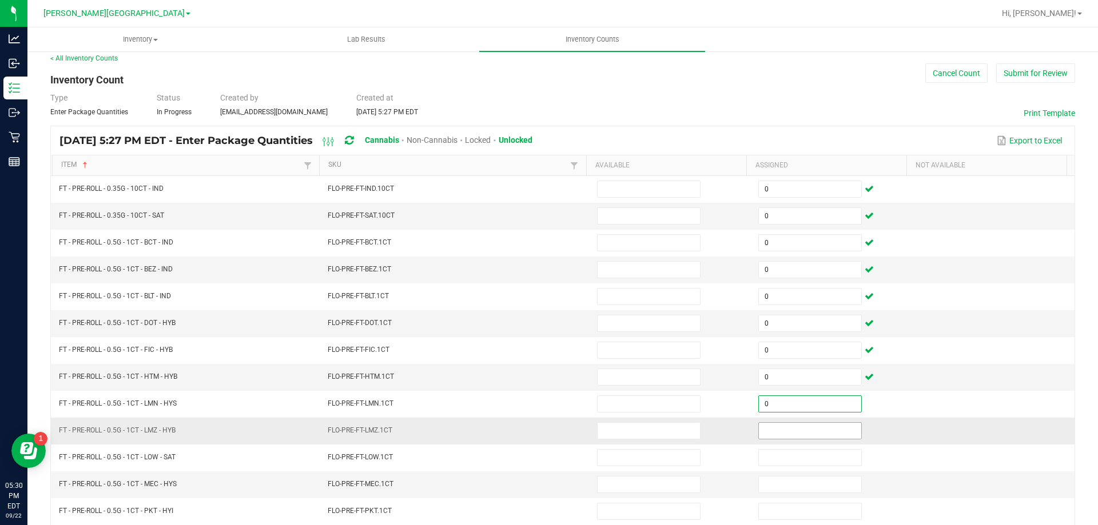
type input "0"
click at [789, 431] on input at bounding box center [810, 431] width 102 height 16
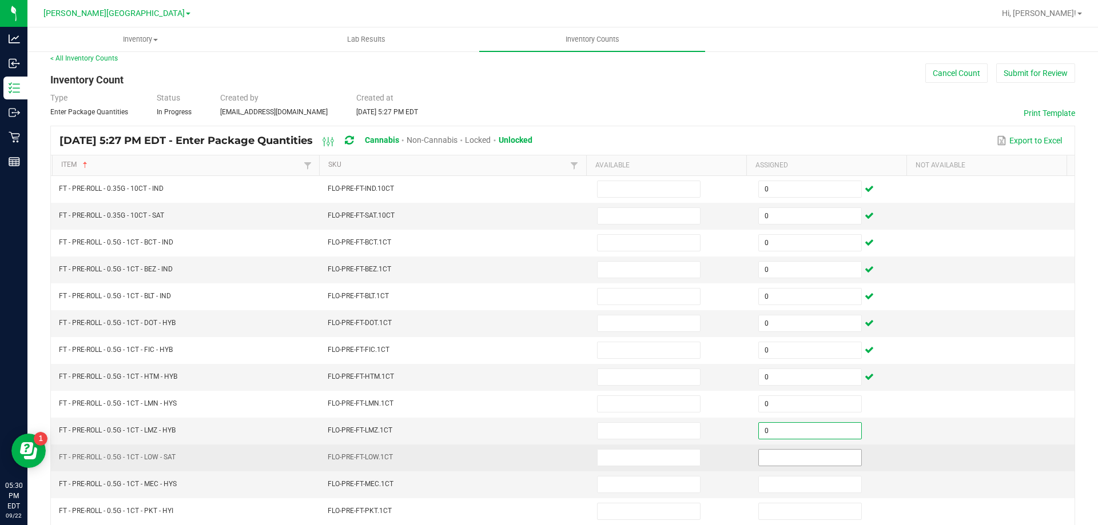
type input "0"
click at [790, 453] on input at bounding box center [810, 458] width 102 height 16
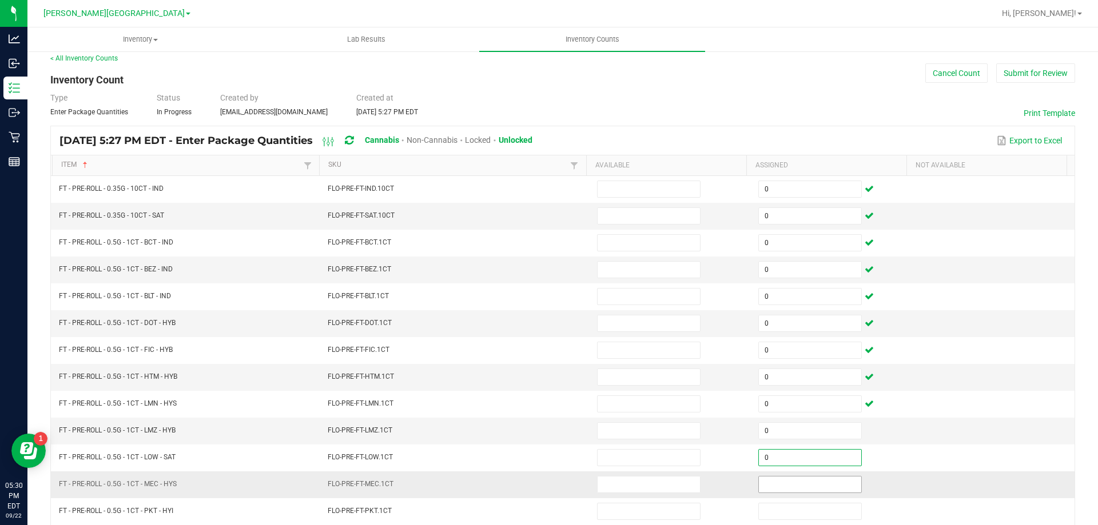
type input "0"
click at [789, 482] on input at bounding box center [810, 485] width 102 height 16
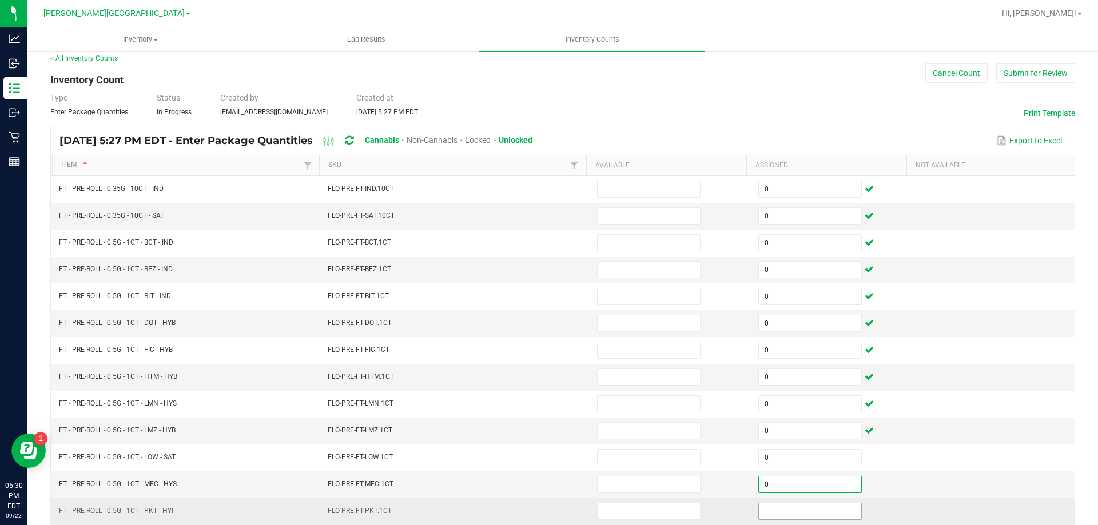
type input "0"
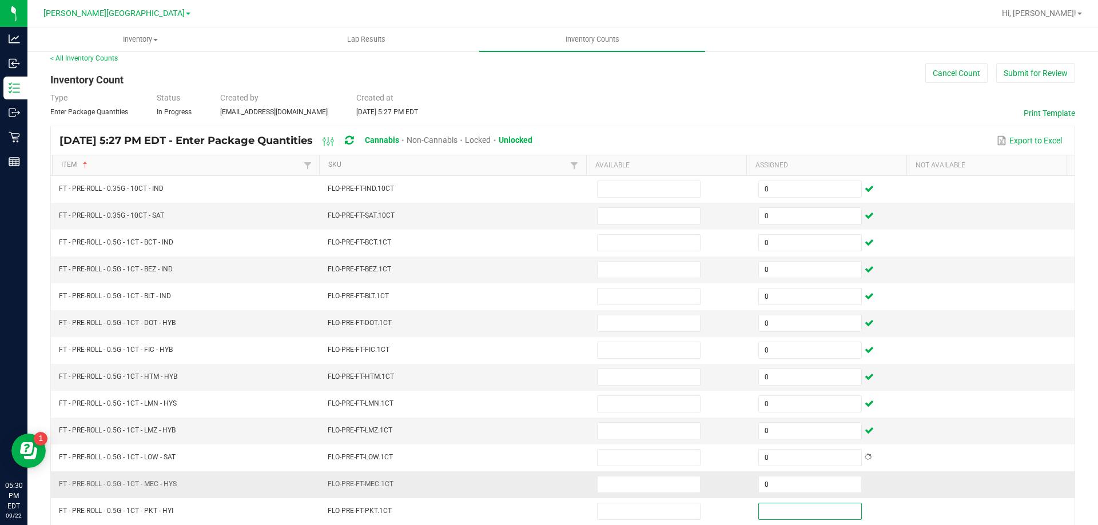
drag, startPoint x: 791, startPoint y: 508, endPoint x: 789, endPoint y: 495, distance: 13.5
click at [791, 508] on input at bounding box center [810, 512] width 102 height 16
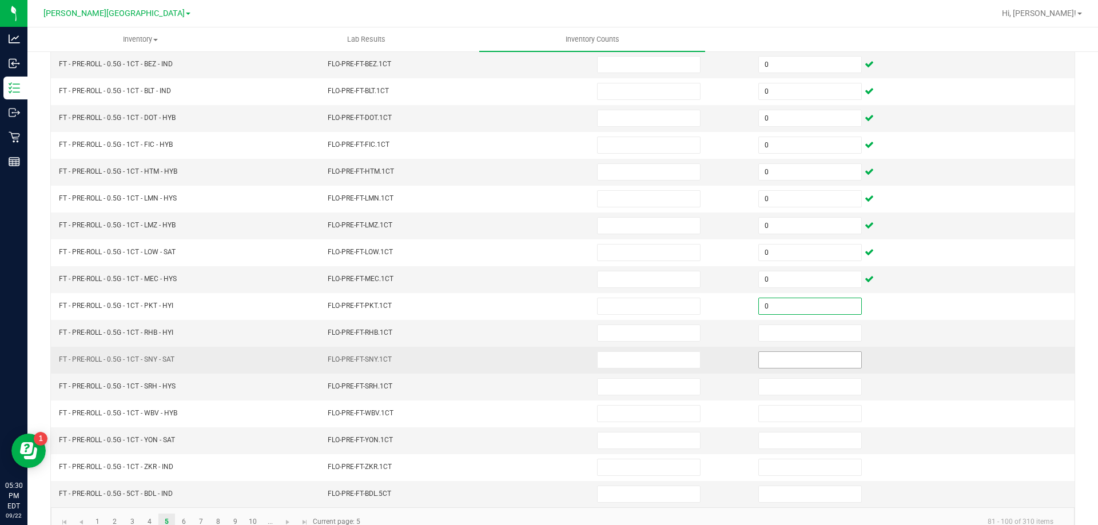
scroll to position [237, 0]
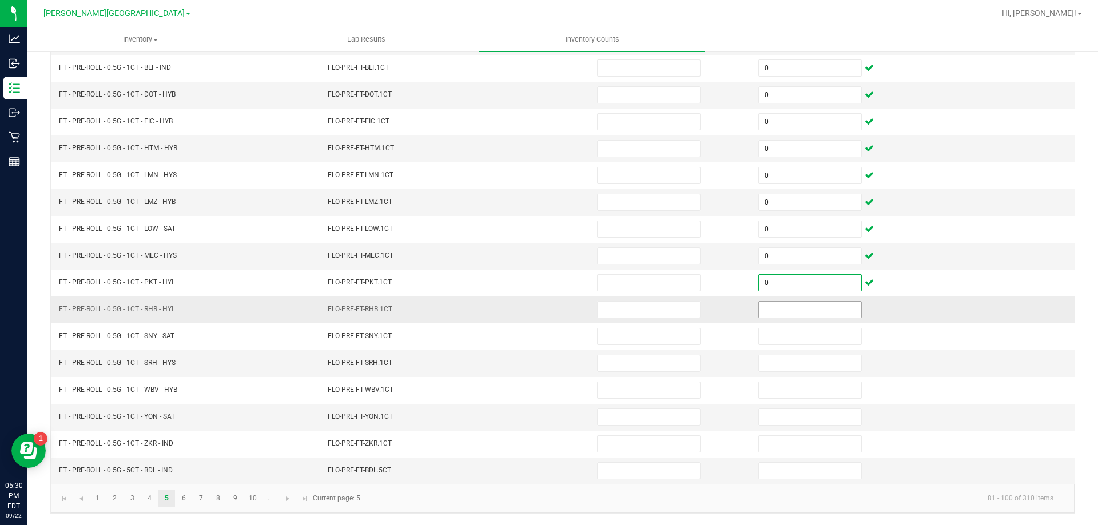
type input "0"
click at [786, 312] on input at bounding box center [810, 310] width 102 height 16
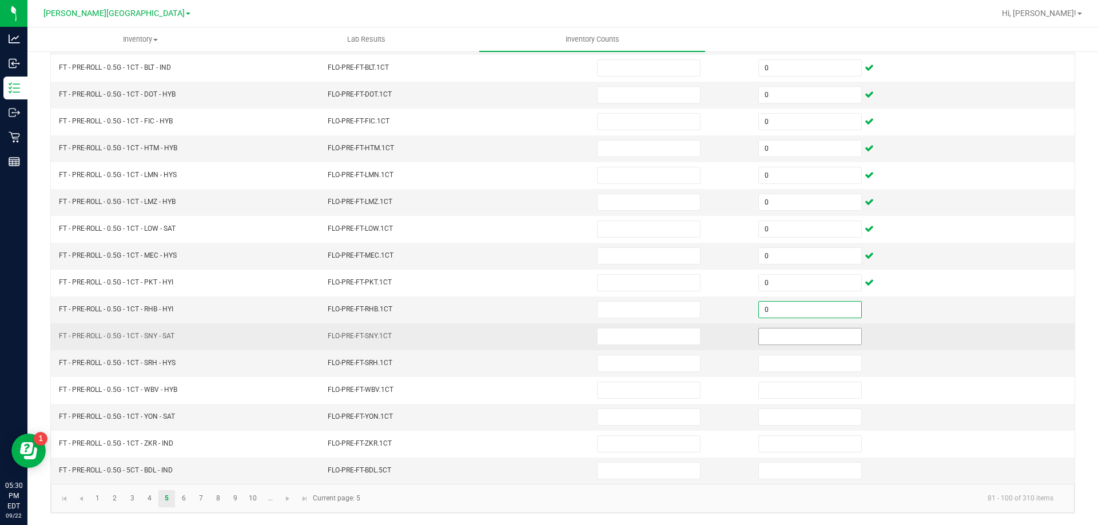
type input "0"
click at [789, 338] on input at bounding box center [810, 337] width 102 height 16
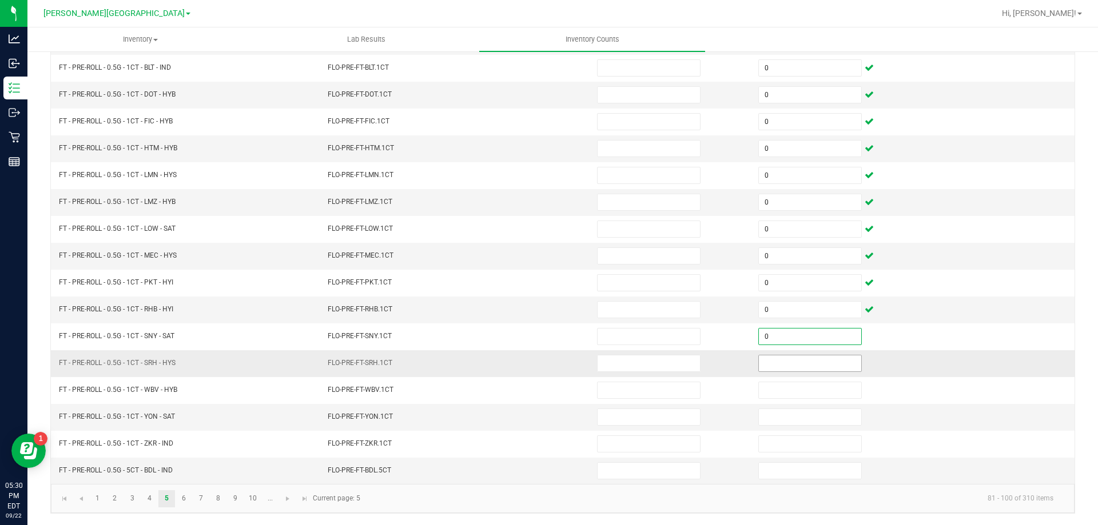
type input "0"
click at [783, 361] on input at bounding box center [810, 364] width 102 height 16
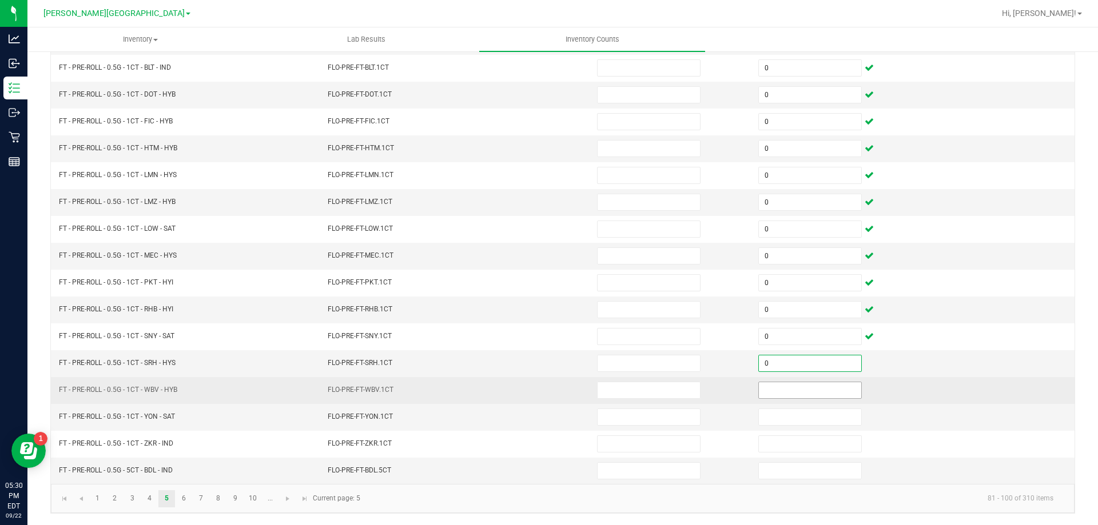
type input "0"
click at [783, 388] on input at bounding box center [810, 391] width 102 height 16
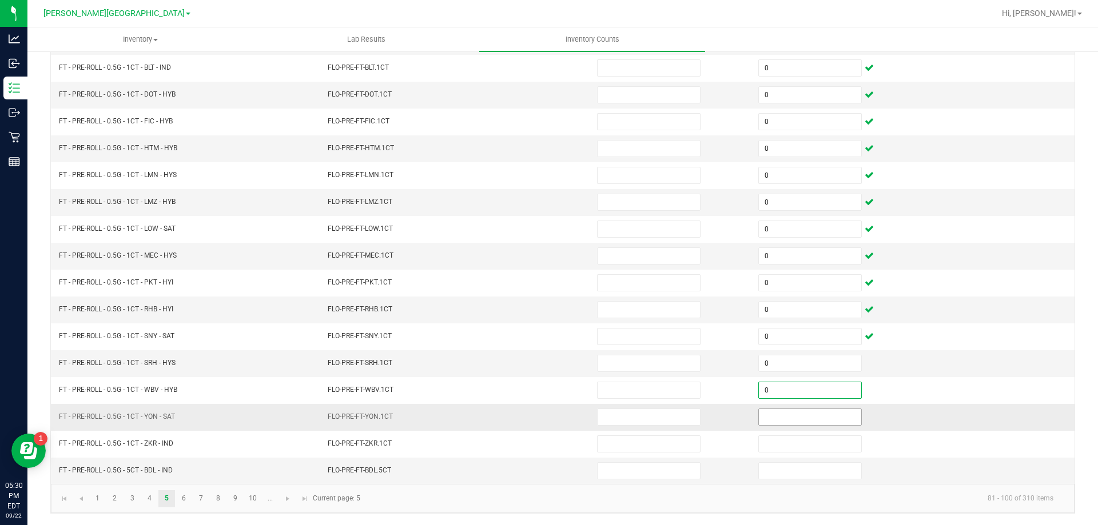
type input "0"
click at [782, 411] on input at bounding box center [810, 417] width 102 height 16
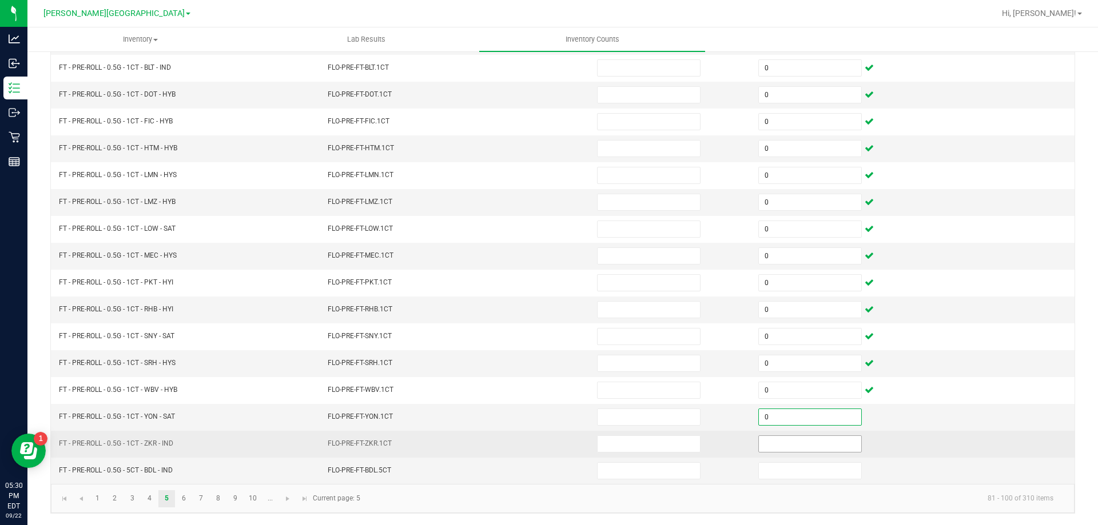
type input "0"
click at [777, 444] on input at bounding box center [810, 444] width 102 height 16
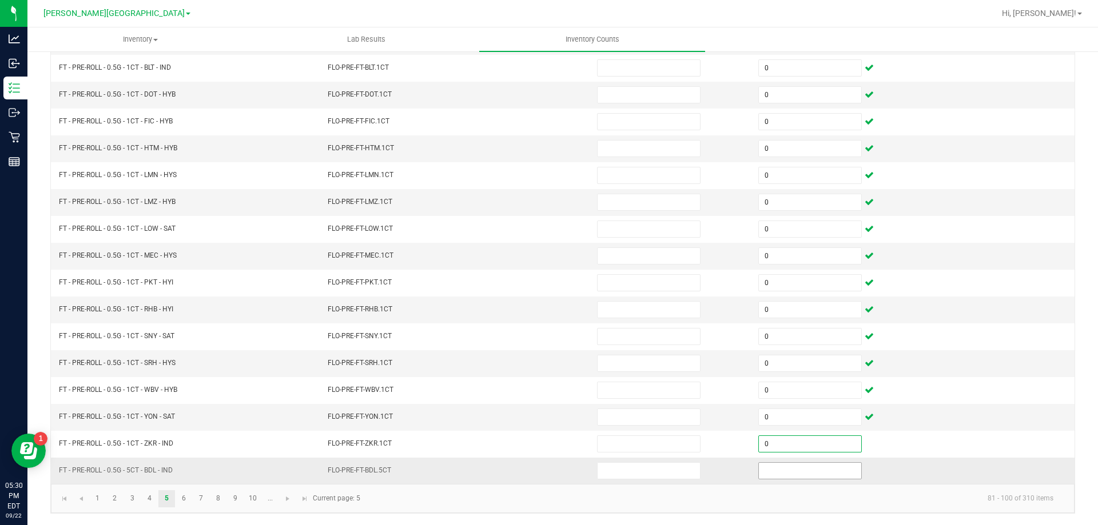
type input "0"
click at [782, 472] on input at bounding box center [810, 471] width 102 height 16
type input "0"
click at [185, 501] on link "6" at bounding box center [184, 499] width 17 height 17
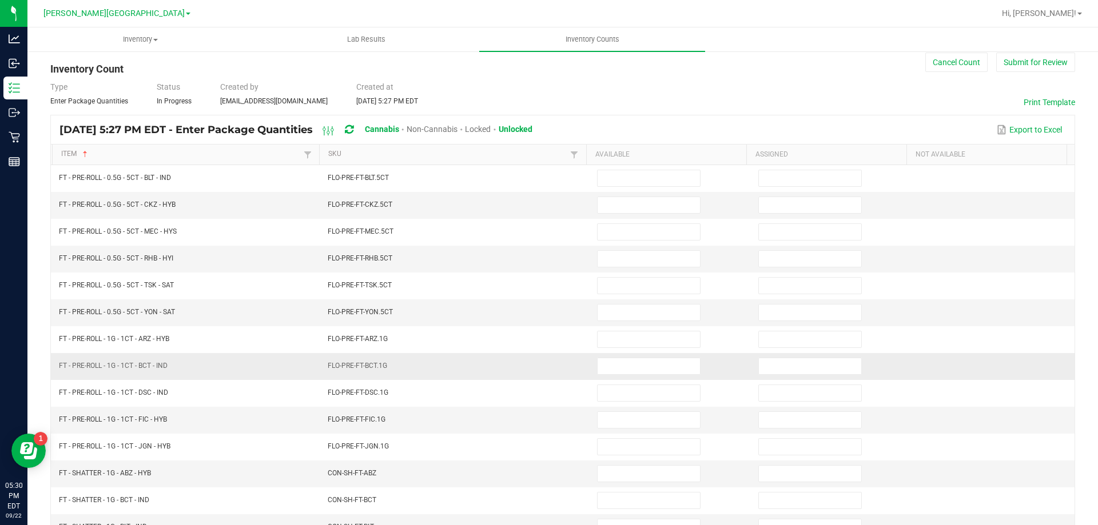
scroll to position [0, 0]
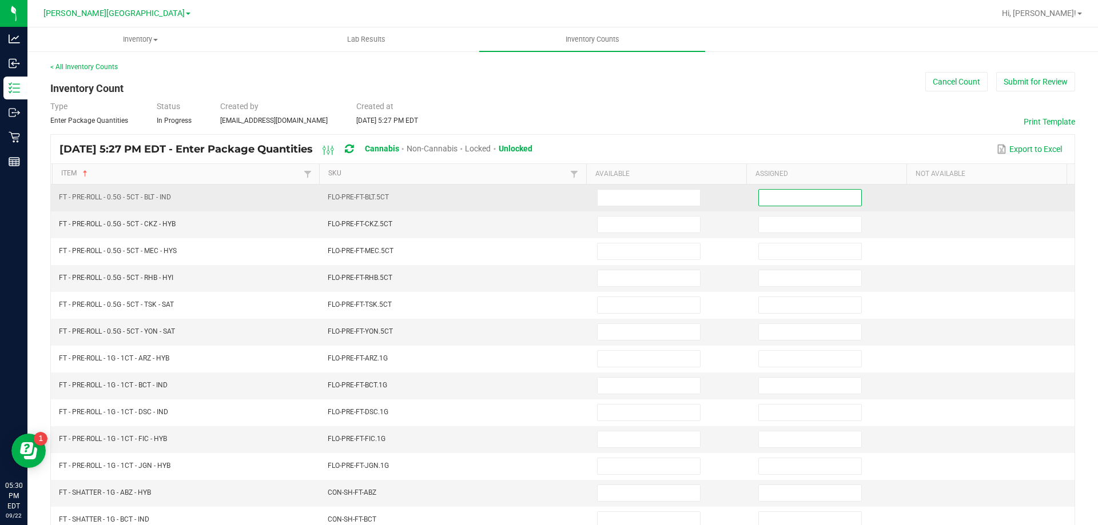
click at [791, 193] on input at bounding box center [810, 198] width 102 height 16
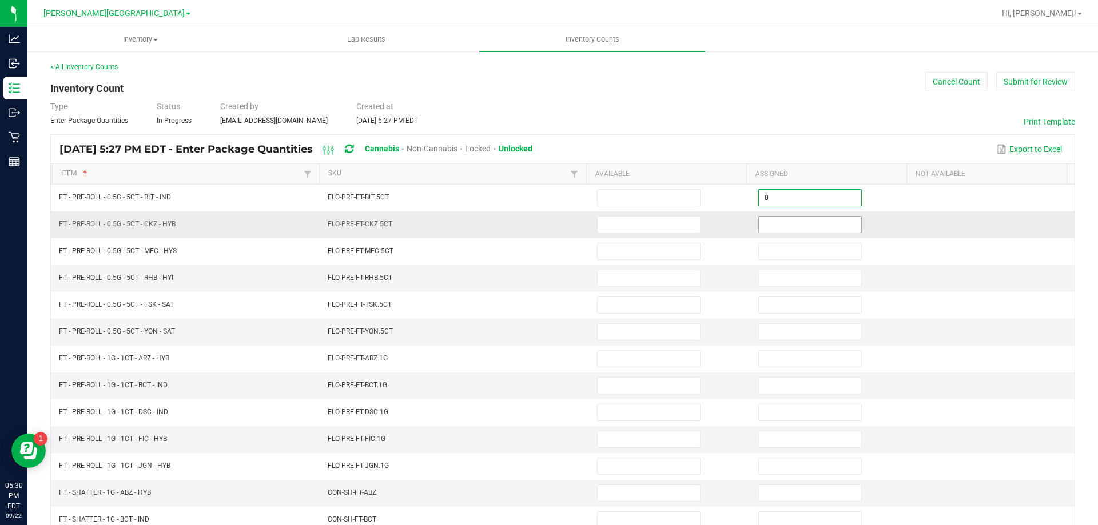
type input "0"
click at [789, 232] on input at bounding box center [810, 225] width 102 height 16
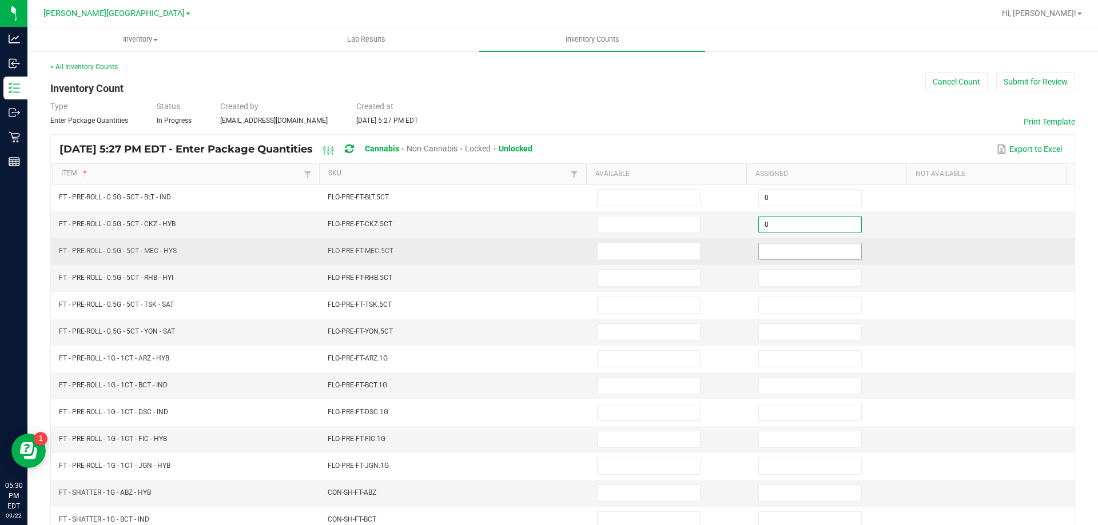
type input "0"
click at [789, 258] on input at bounding box center [810, 252] width 102 height 16
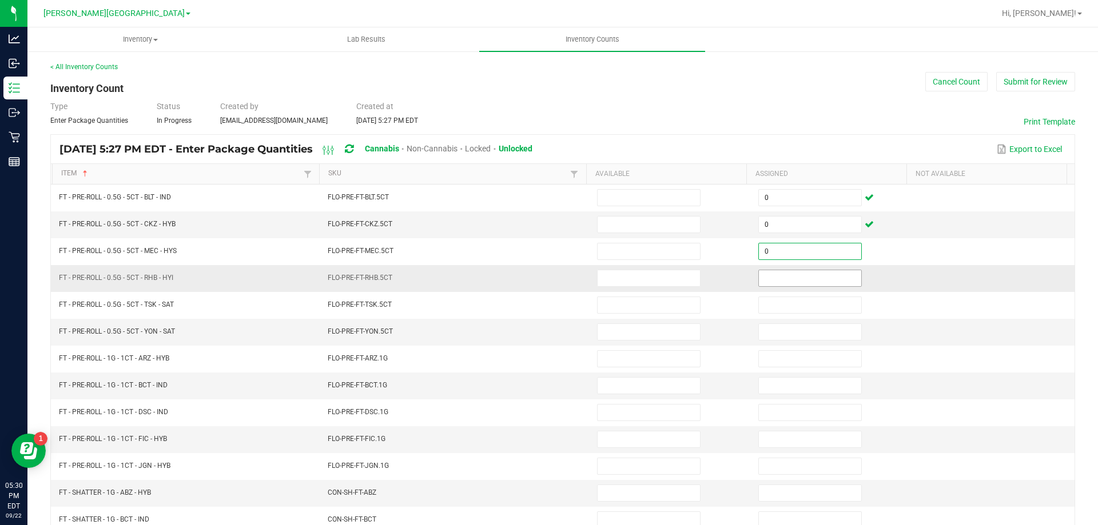
type input "0"
click at [786, 284] on input at bounding box center [810, 278] width 102 height 16
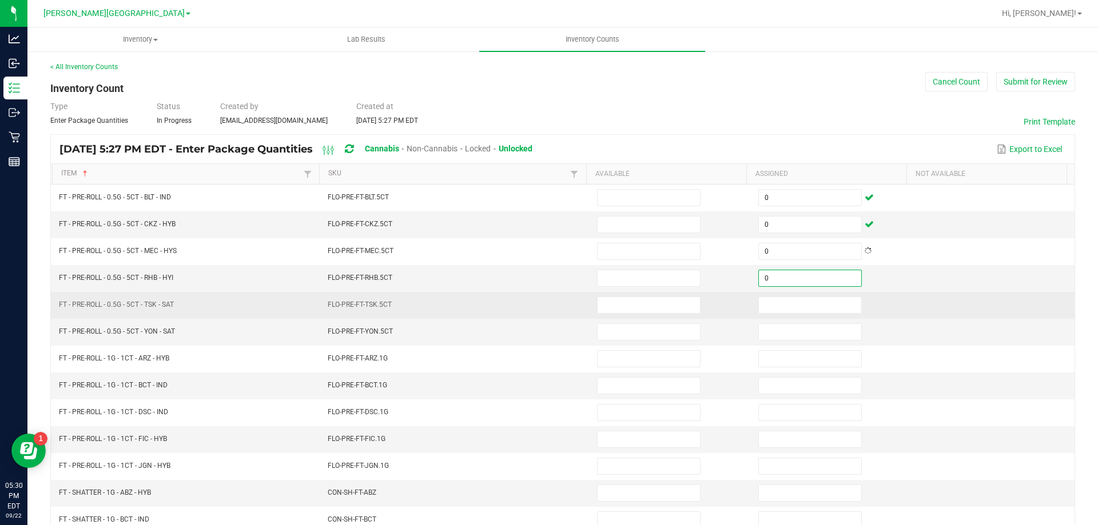
type input "0"
click at [784, 314] on td at bounding box center [831, 305] width 161 height 27
click at [787, 304] on input at bounding box center [810, 305] width 102 height 16
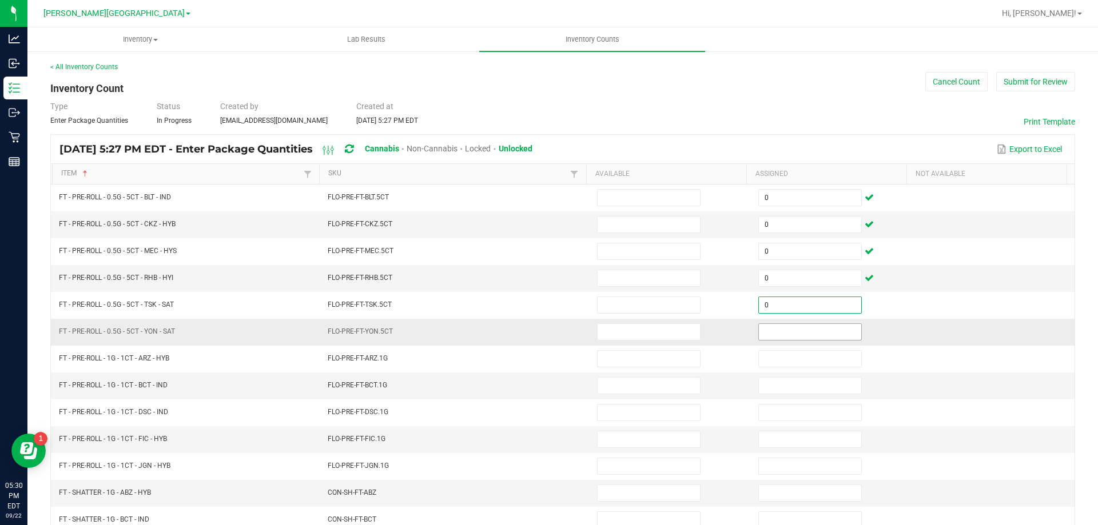
type input "0"
click at [782, 330] on input at bounding box center [810, 332] width 102 height 16
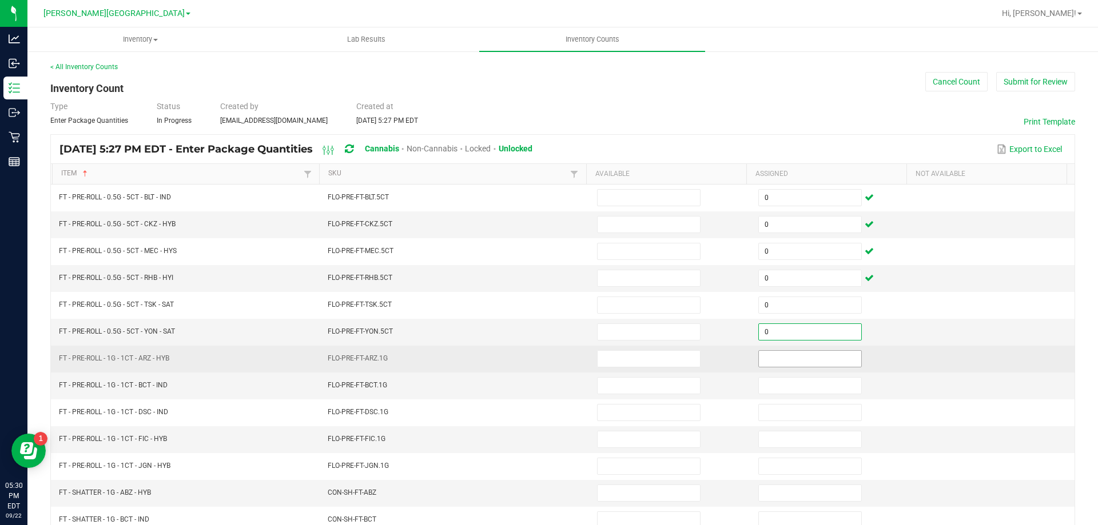
type input "0"
click at [776, 359] on input at bounding box center [810, 359] width 102 height 16
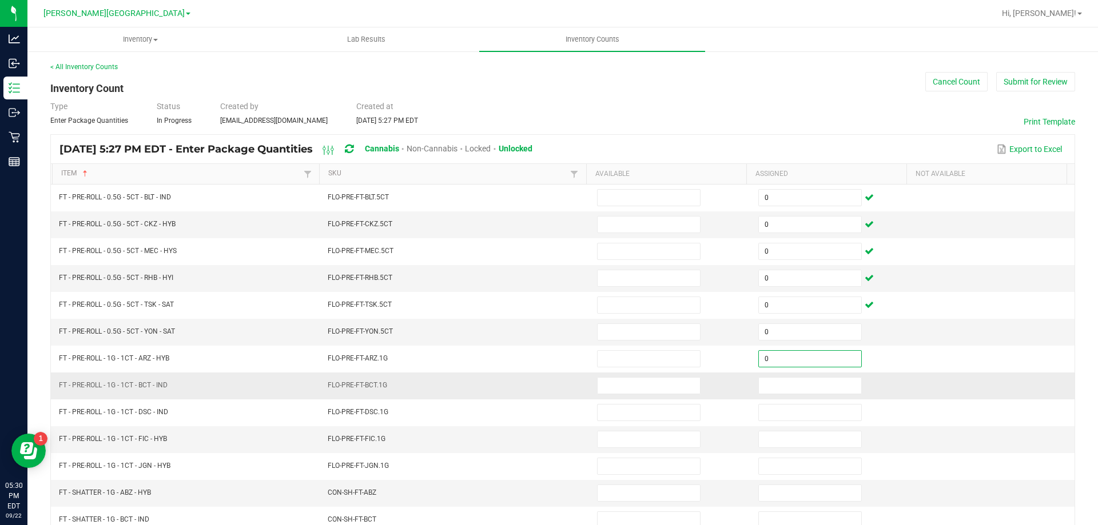
click at [779, 395] on td at bounding box center [831, 386] width 161 height 27
click at [783, 391] on input at bounding box center [810, 386] width 102 height 16
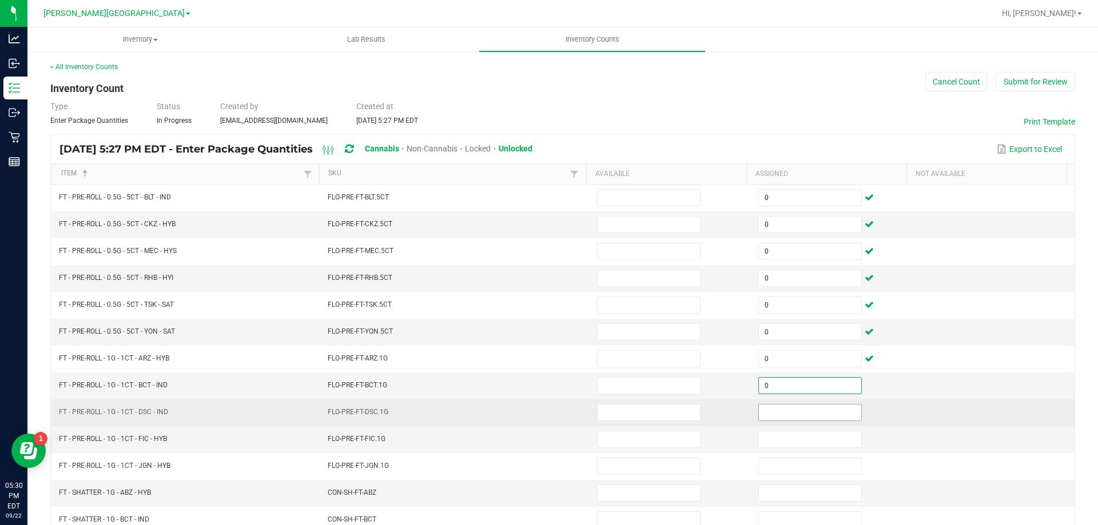
click at [784, 409] on input at bounding box center [810, 413] width 102 height 16
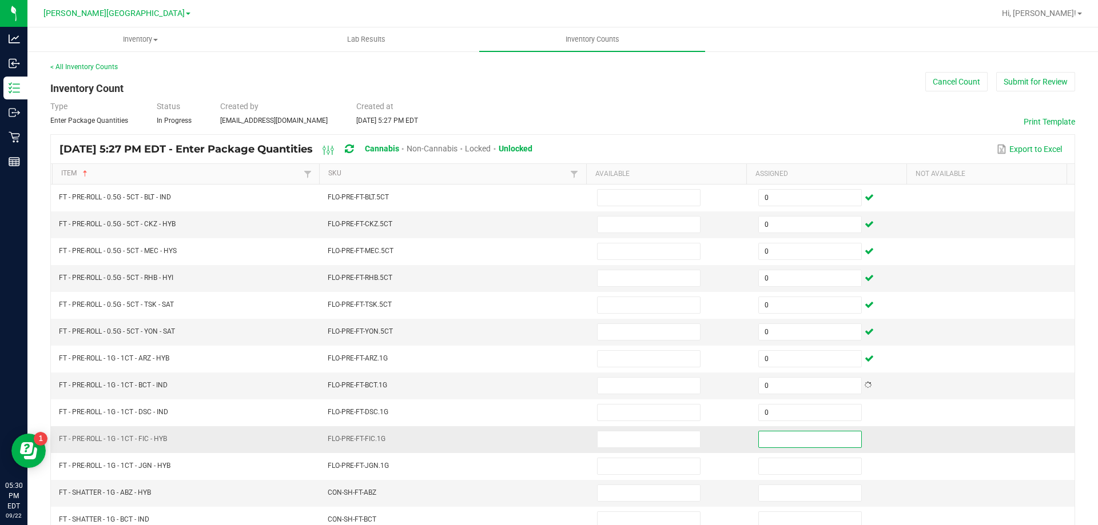
click at [779, 432] on input at bounding box center [810, 440] width 102 height 16
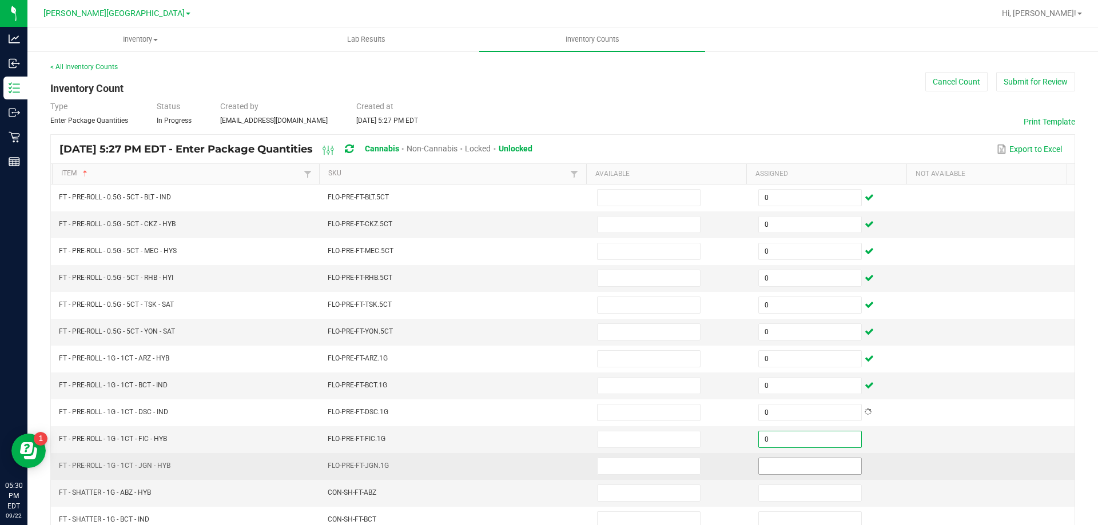
click at [773, 463] on input at bounding box center [810, 467] width 102 height 16
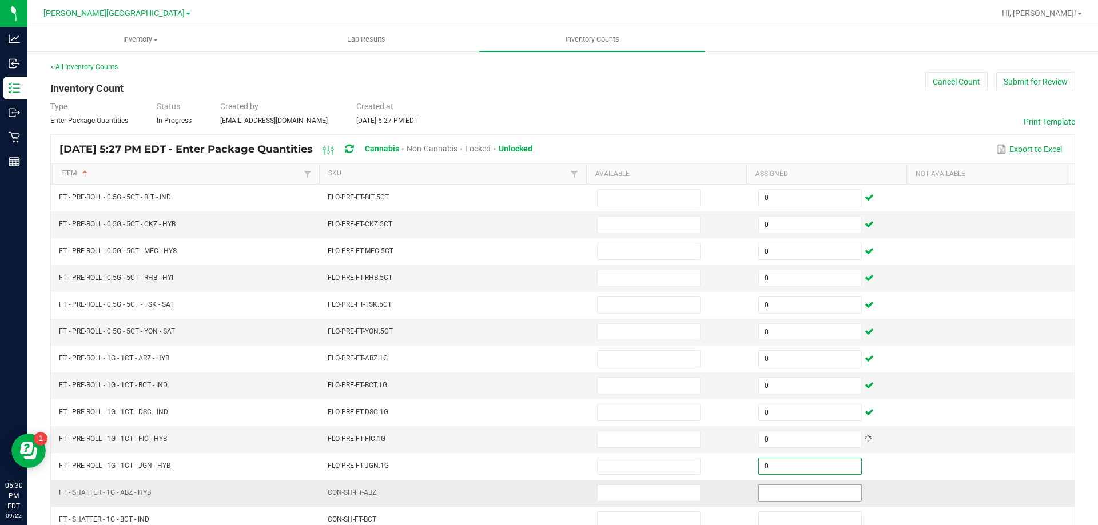
click at [773, 490] on input at bounding box center [810, 493] width 102 height 16
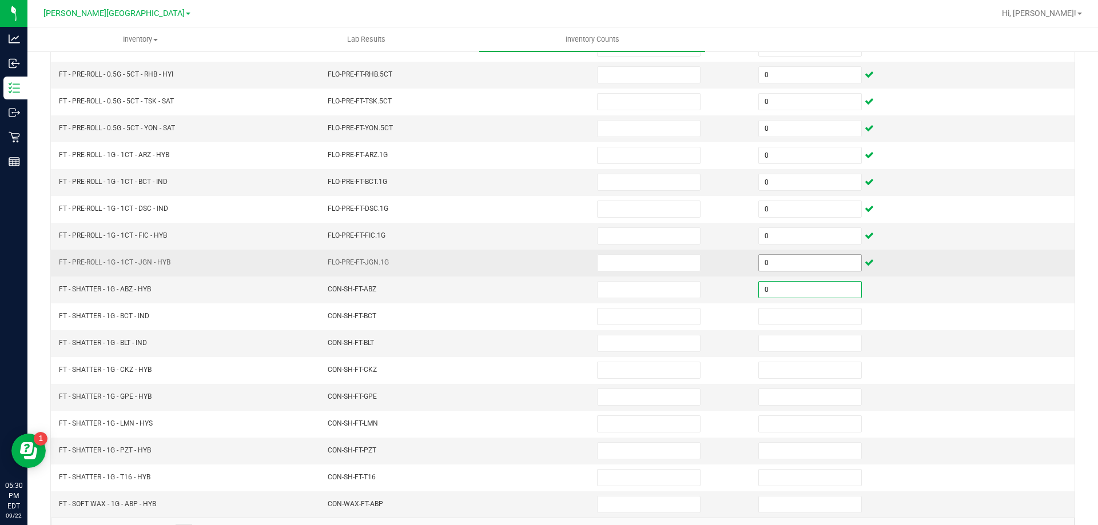
scroll to position [229, 0]
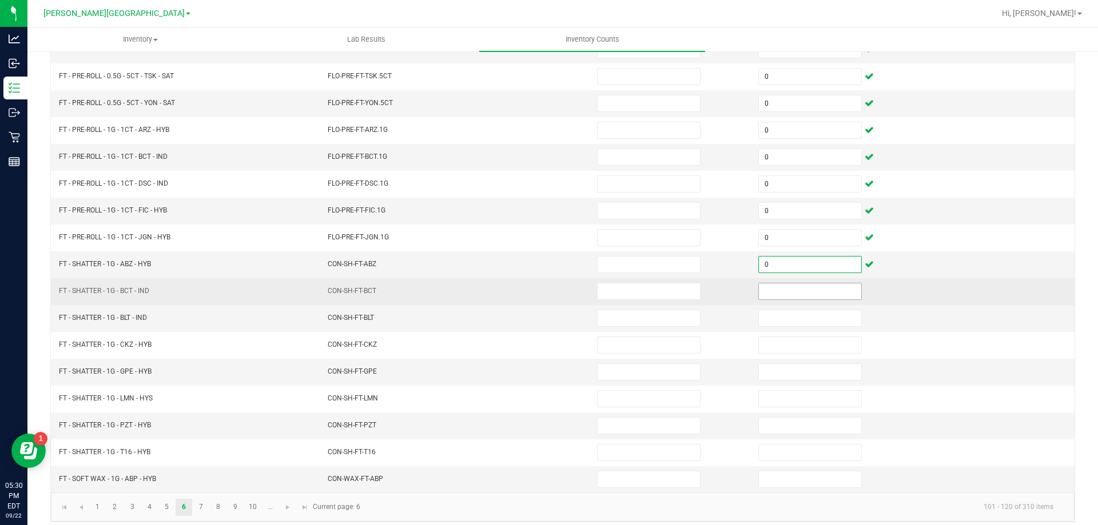
click at [798, 295] on input at bounding box center [810, 292] width 102 height 16
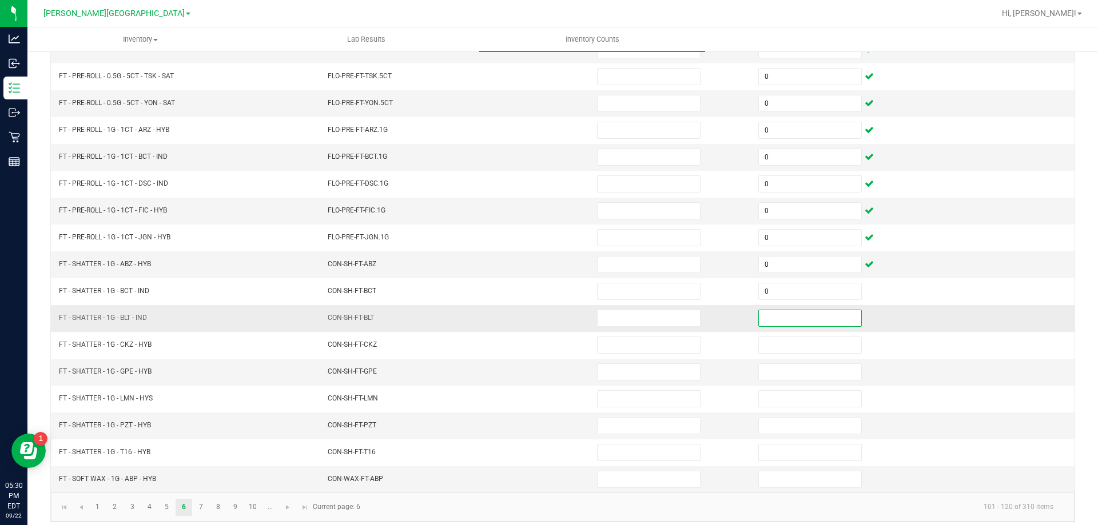
click at [799, 324] on input at bounding box center [810, 318] width 102 height 16
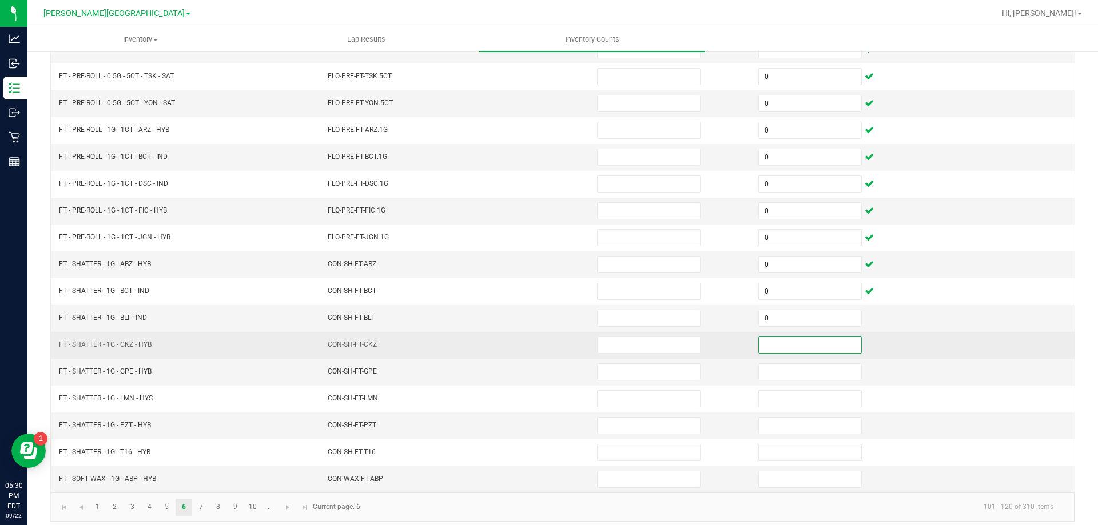
click at [799, 342] on input at bounding box center [810, 345] width 102 height 16
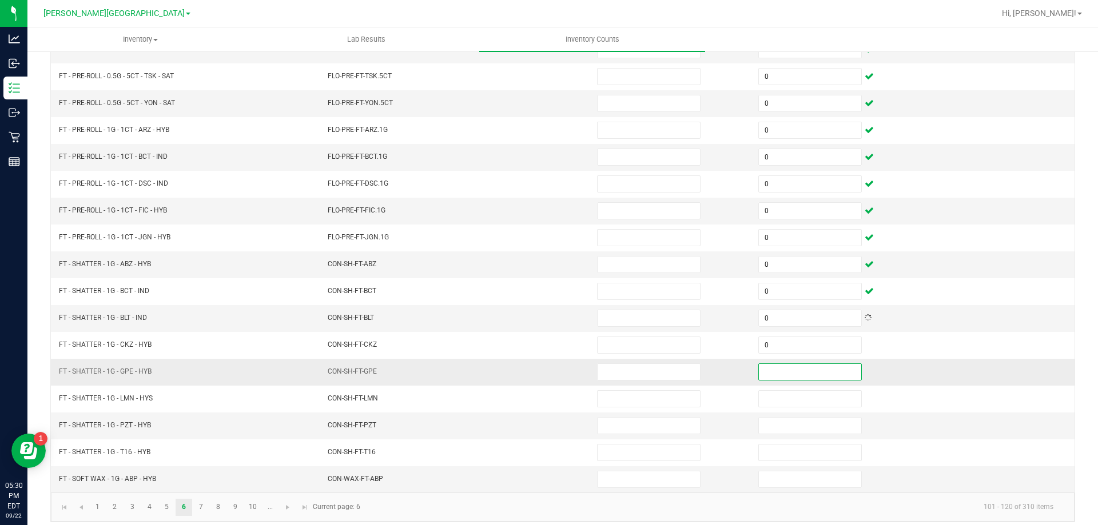
click at [799, 375] on input at bounding box center [810, 372] width 102 height 16
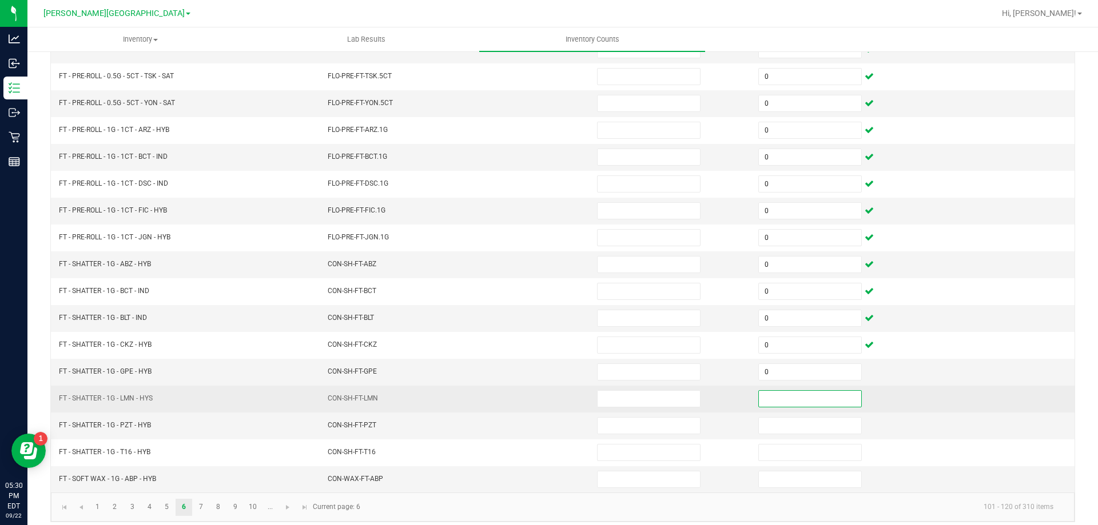
click at [799, 397] on input at bounding box center [810, 399] width 102 height 16
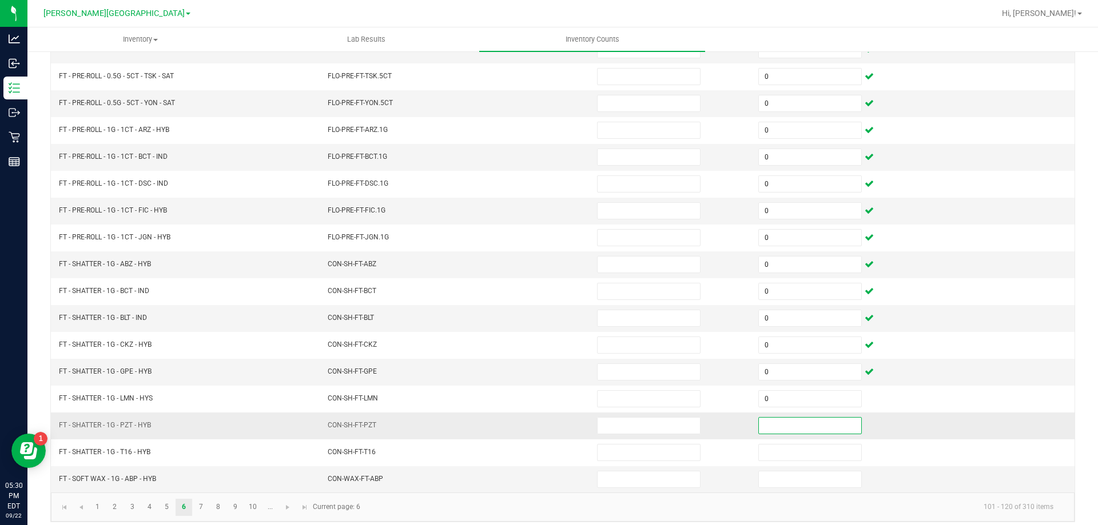
click at [792, 428] on input at bounding box center [810, 426] width 102 height 16
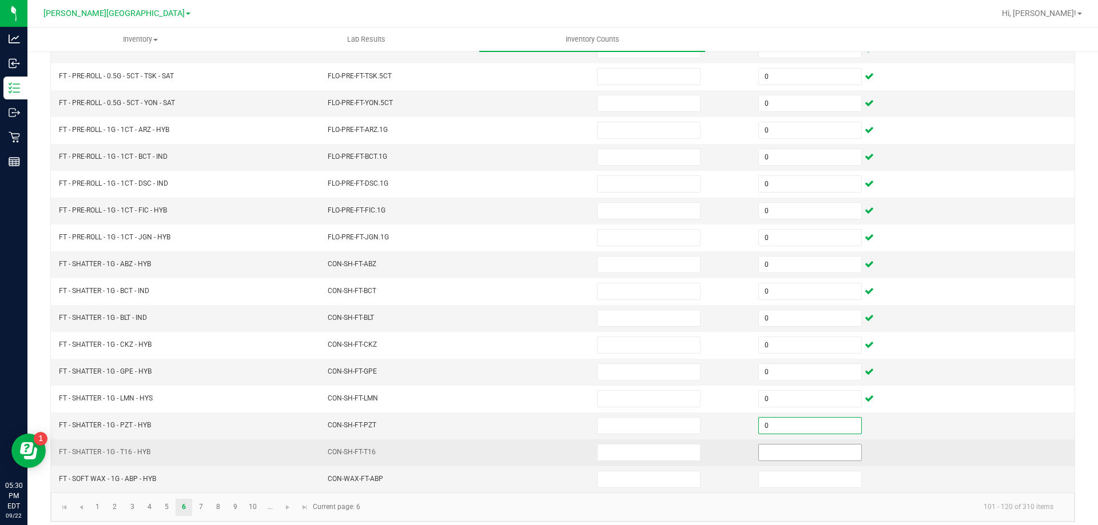
click at [797, 455] on input at bounding box center [810, 453] width 102 height 16
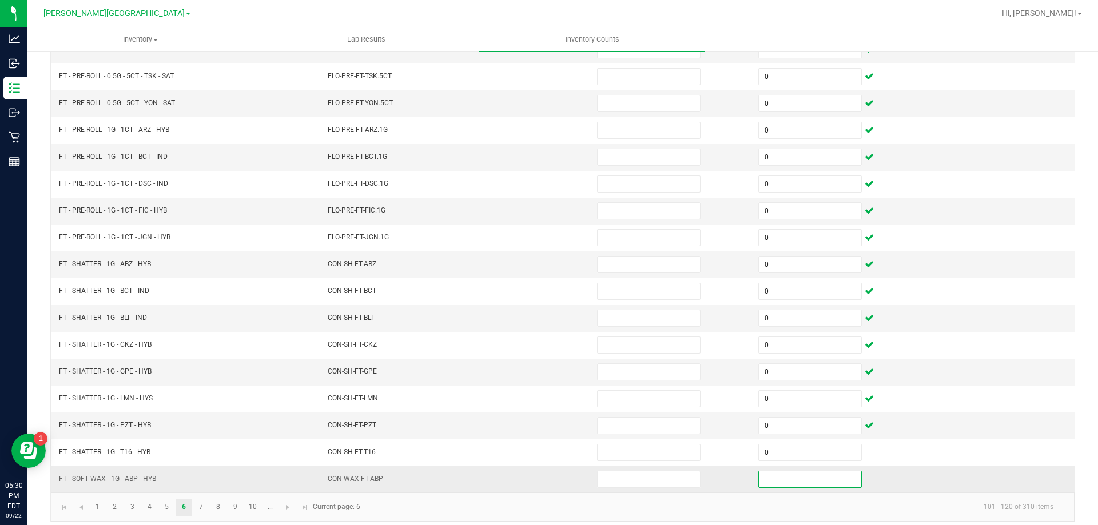
click at [798, 483] on input at bounding box center [810, 480] width 102 height 16
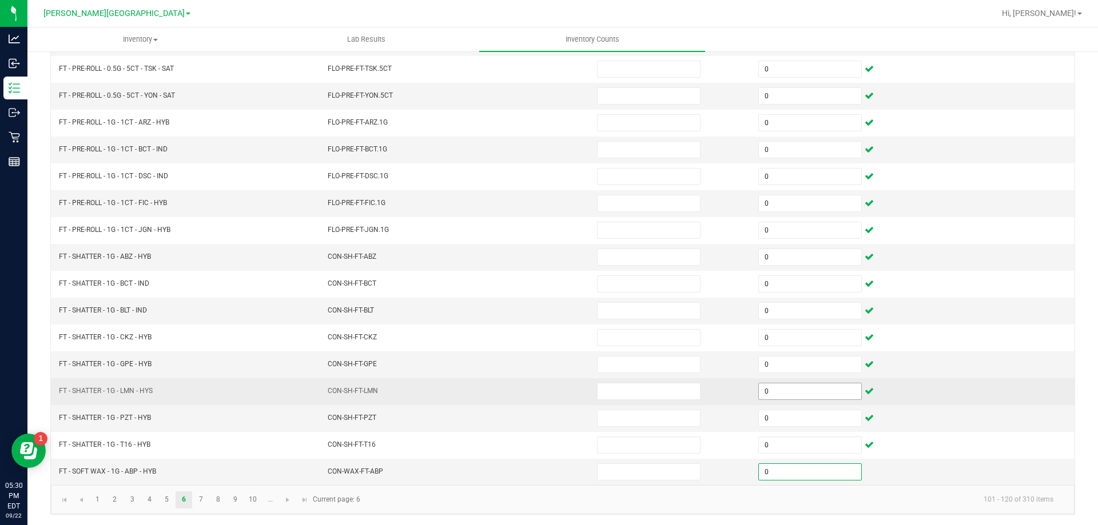
scroll to position [237, 0]
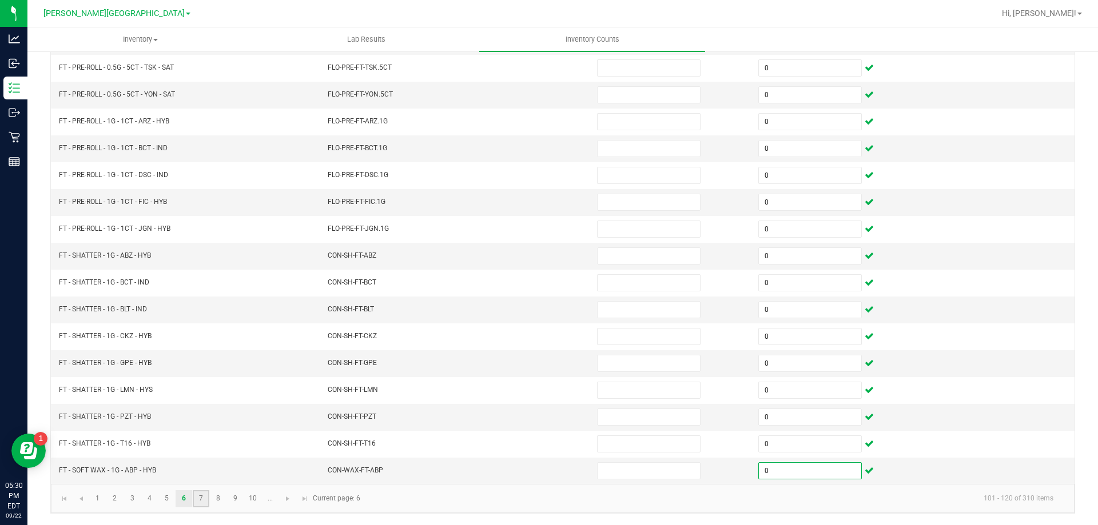
click at [198, 501] on link "7" at bounding box center [201, 499] width 17 height 17
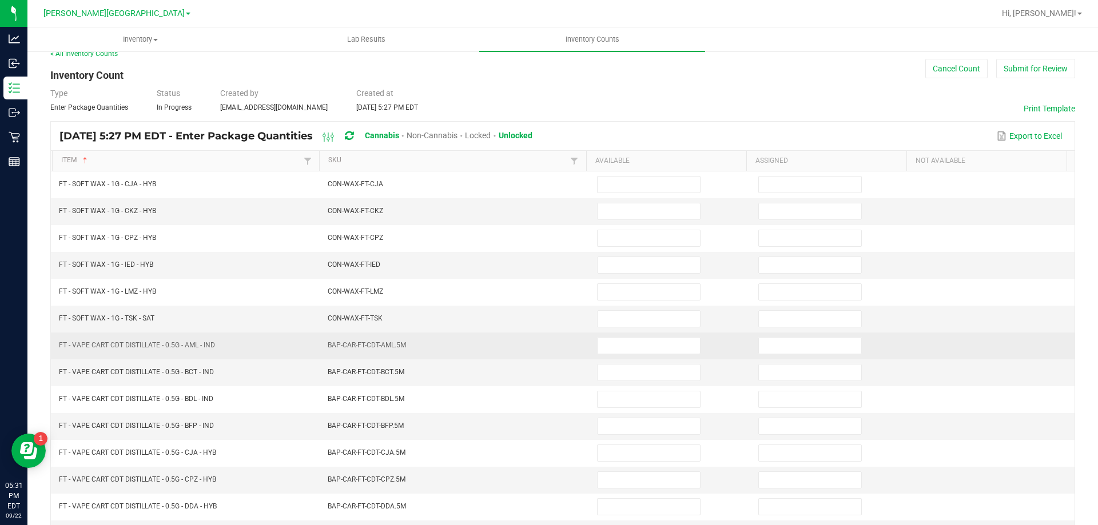
scroll to position [0, 0]
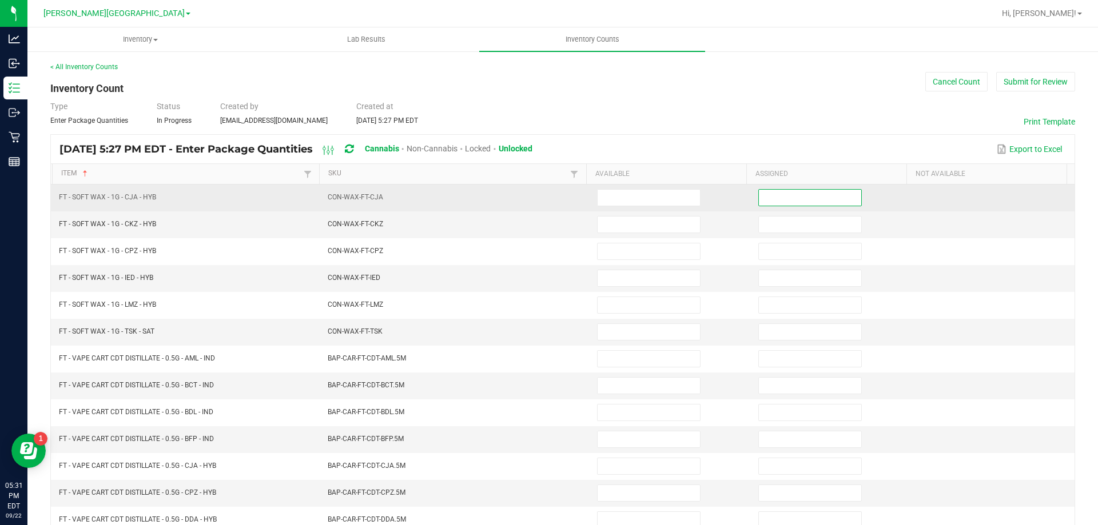
click at [783, 197] on input at bounding box center [810, 198] width 102 height 16
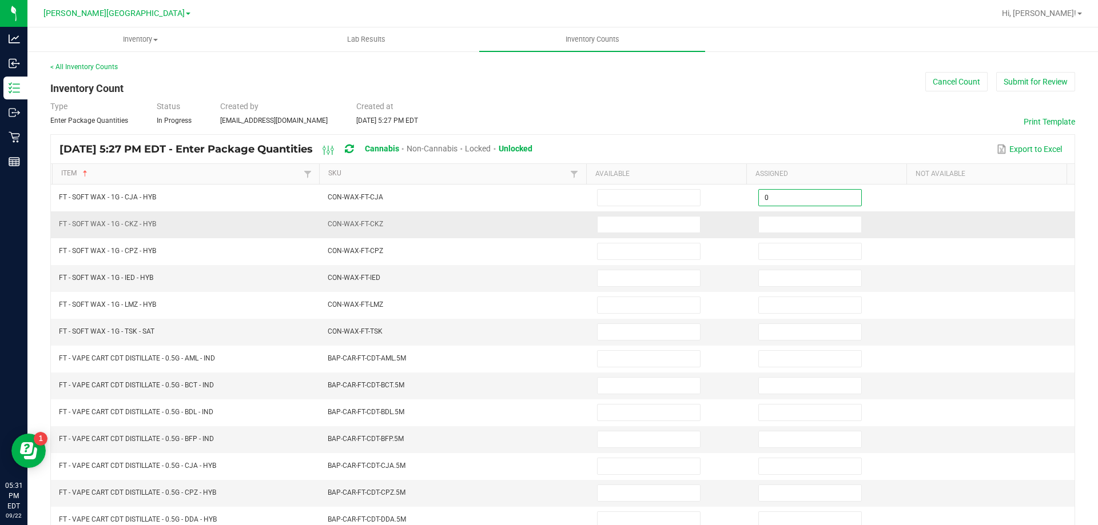
drag, startPoint x: 776, startPoint y: 247, endPoint x: 775, endPoint y: 234, distance: 12.6
click at [776, 248] on input at bounding box center [810, 252] width 102 height 16
click at [778, 221] on input at bounding box center [810, 225] width 102 height 16
click at [768, 269] on td at bounding box center [831, 278] width 161 height 27
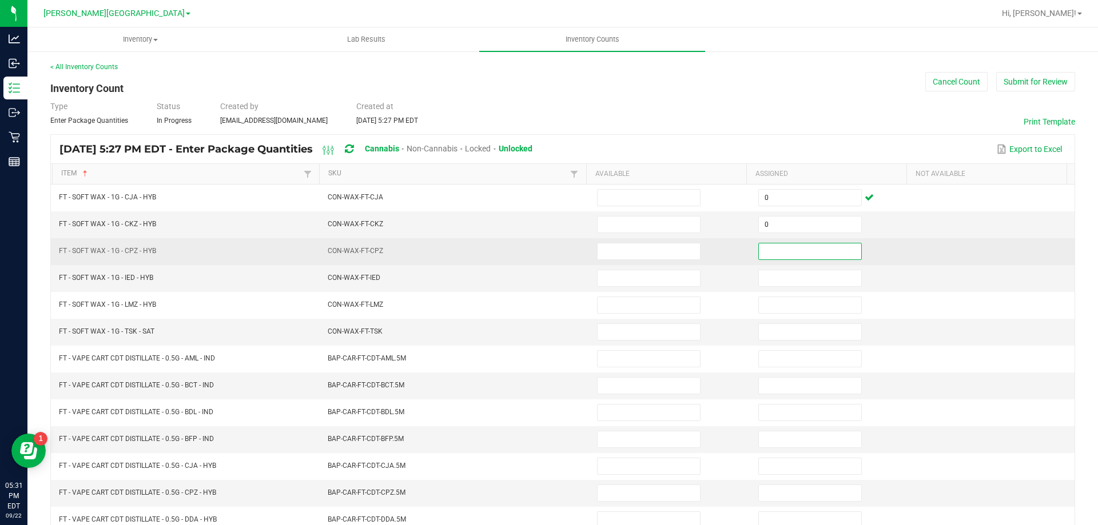
click at [768, 254] on input at bounding box center [810, 252] width 102 height 16
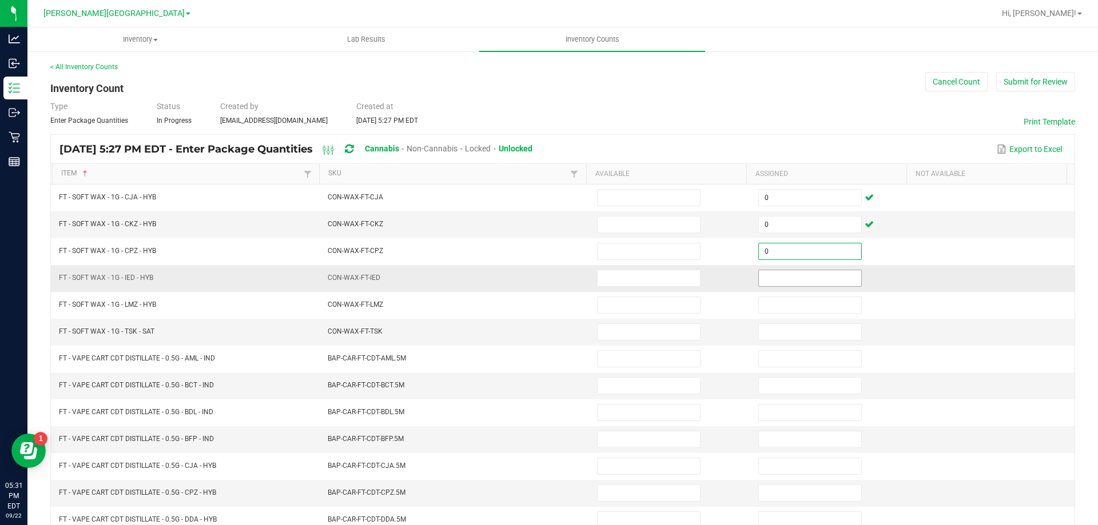
click at [767, 280] on input at bounding box center [810, 278] width 102 height 16
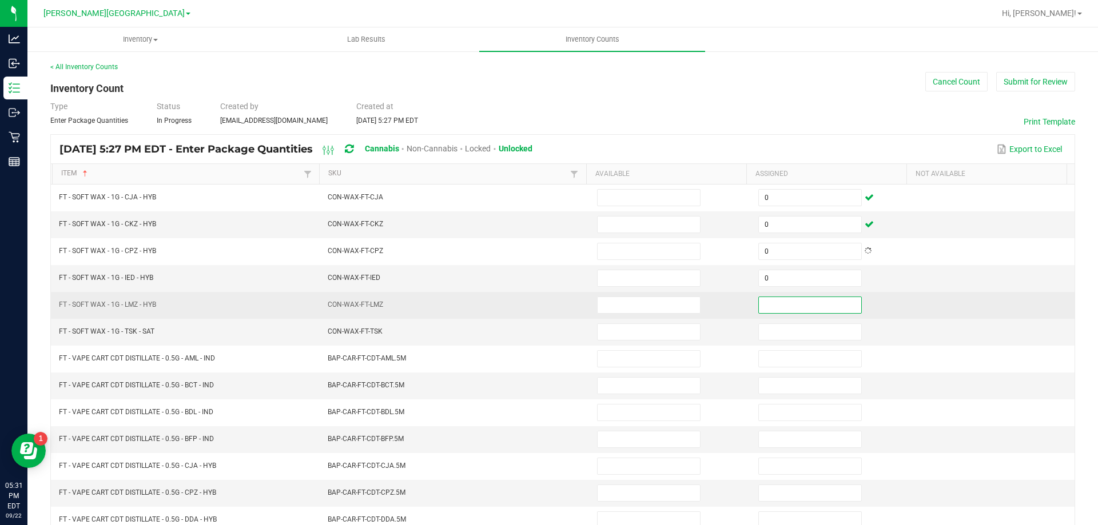
click at [771, 305] on input at bounding box center [810, 305] width 102 height 16
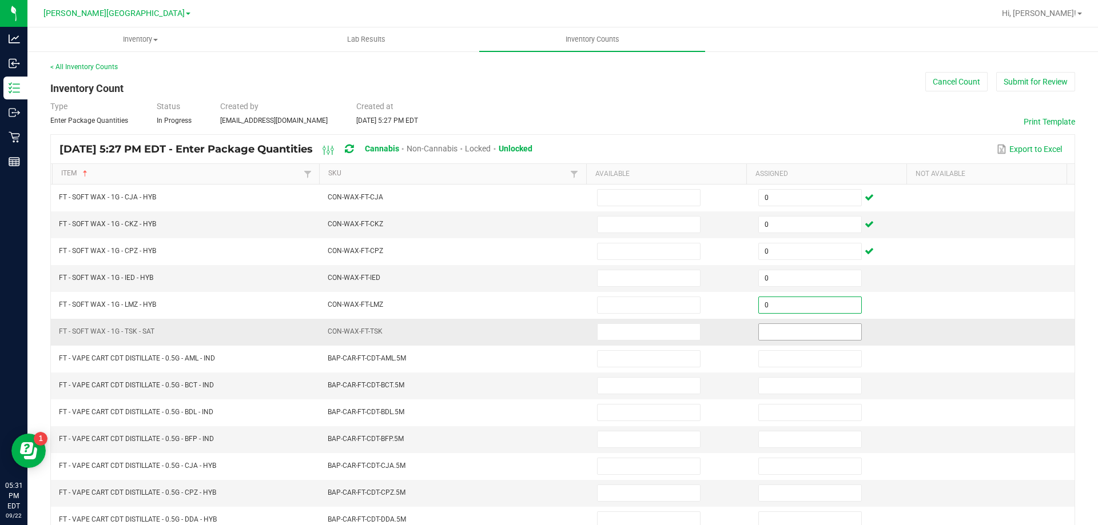
click at [771, 331] on input at bounding box center [810, 332] width 102 height 16
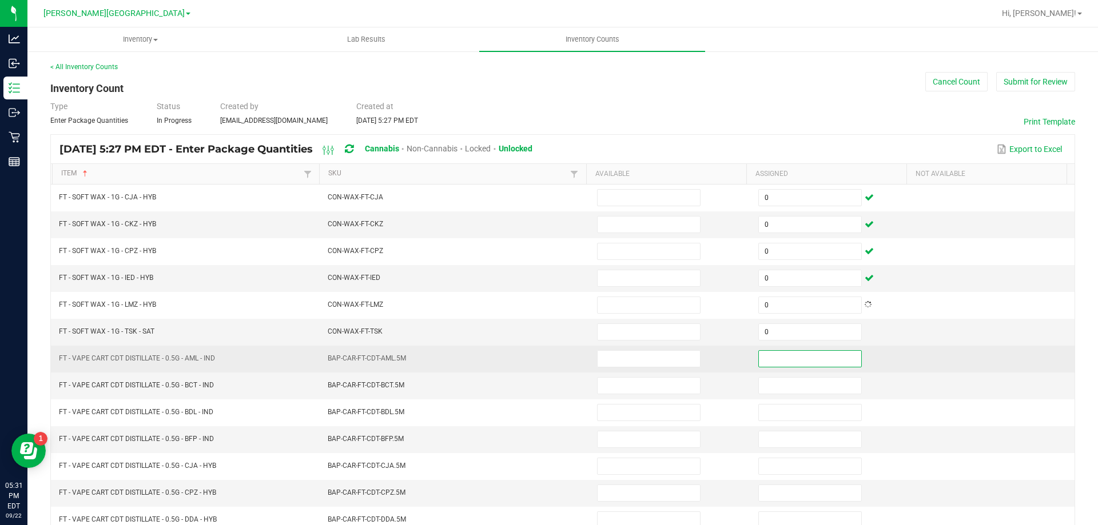
click at [770, 359] on input at bounding box center [810, 359] width 102 height 16
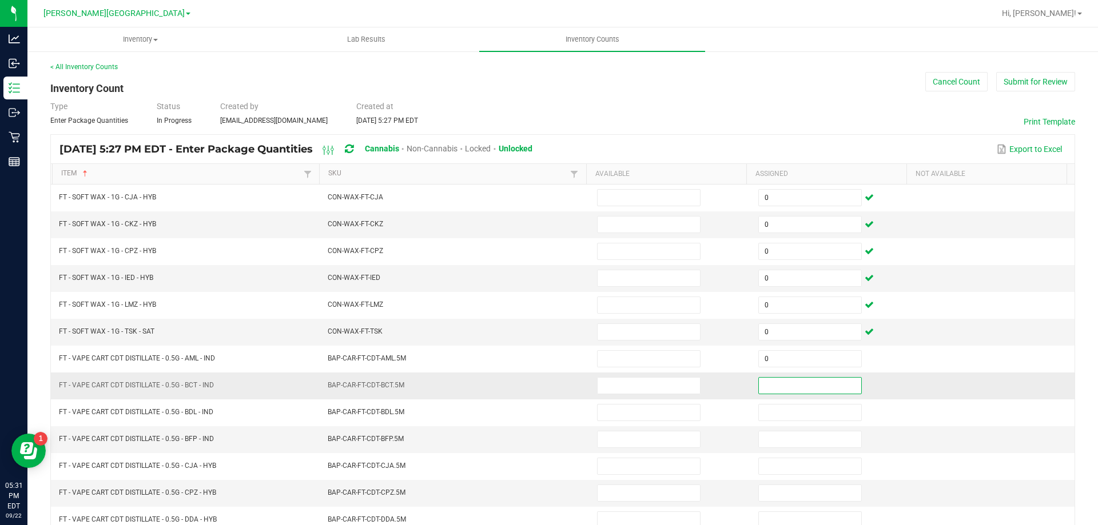
click at [775, 388] on input at bounding box center [810, 386] width 102 height 16
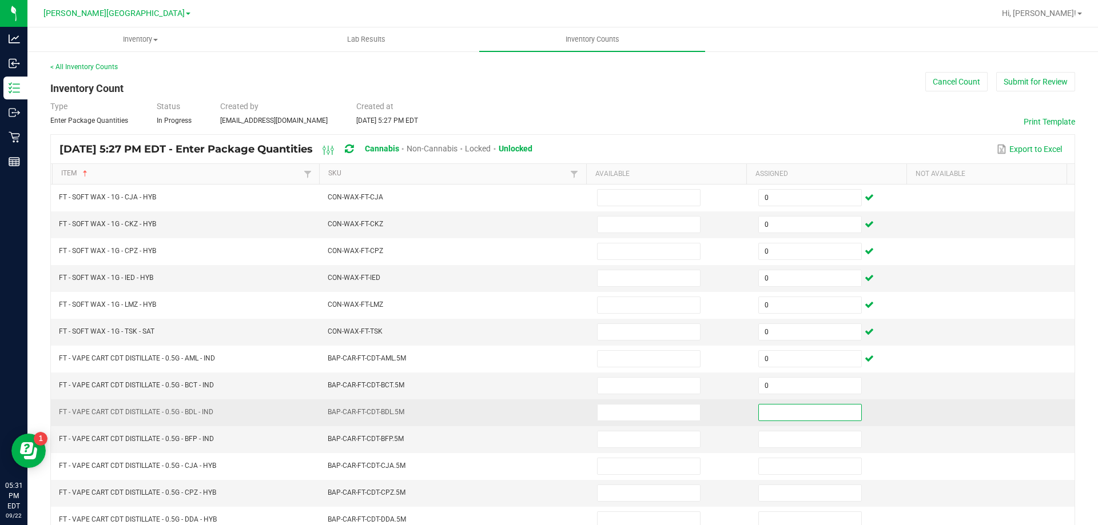
click at [774, 411] on input at bounding box center [810, 413] width 102 height 16
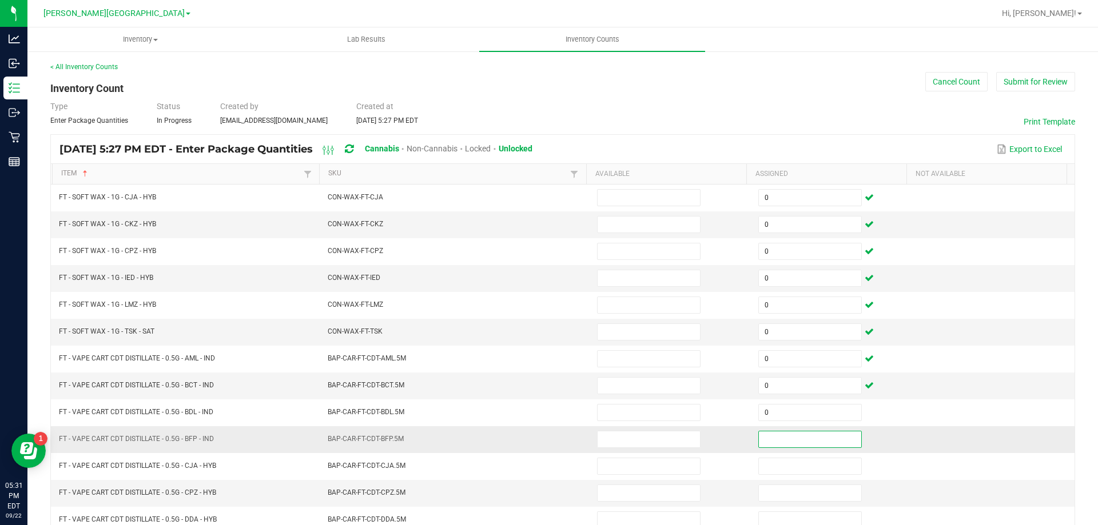
click at [768, 436] on input at bounding box center [810, 440] width 102 height 16
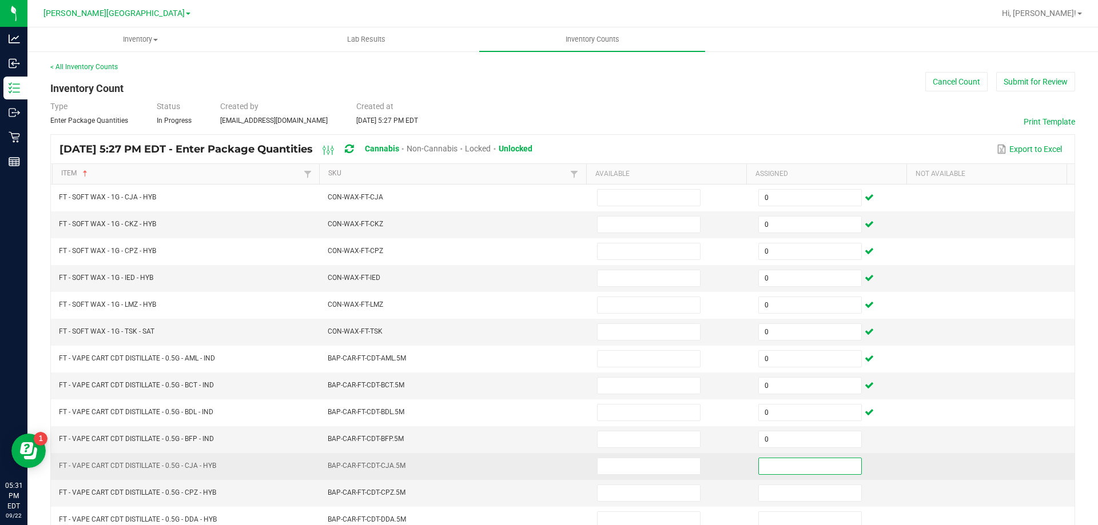
click at [763, 465] on input at bounding box center [810, 467] width 102 height 16
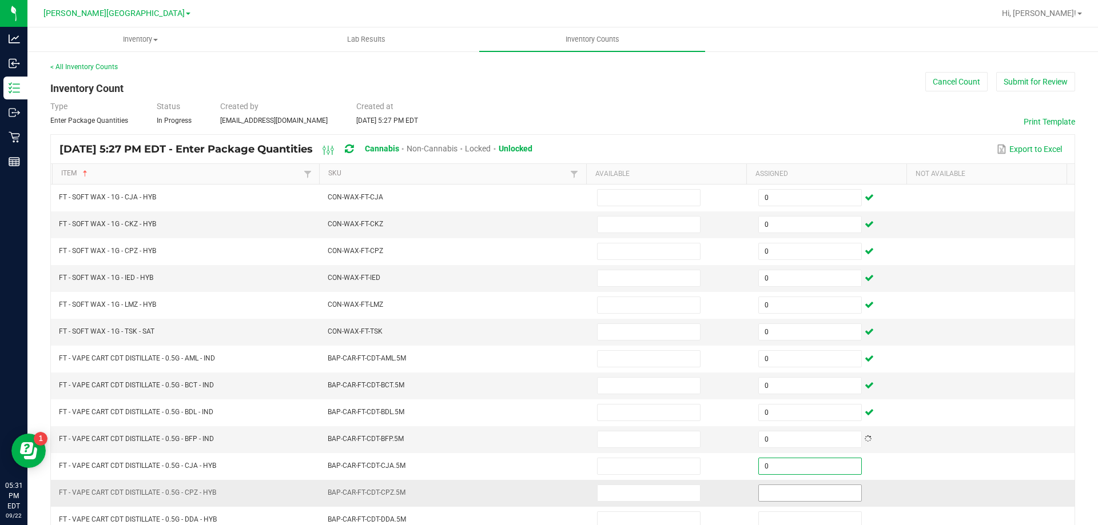
click at [760, 489] on input at bounding box center [810, 493] width 102 height 16
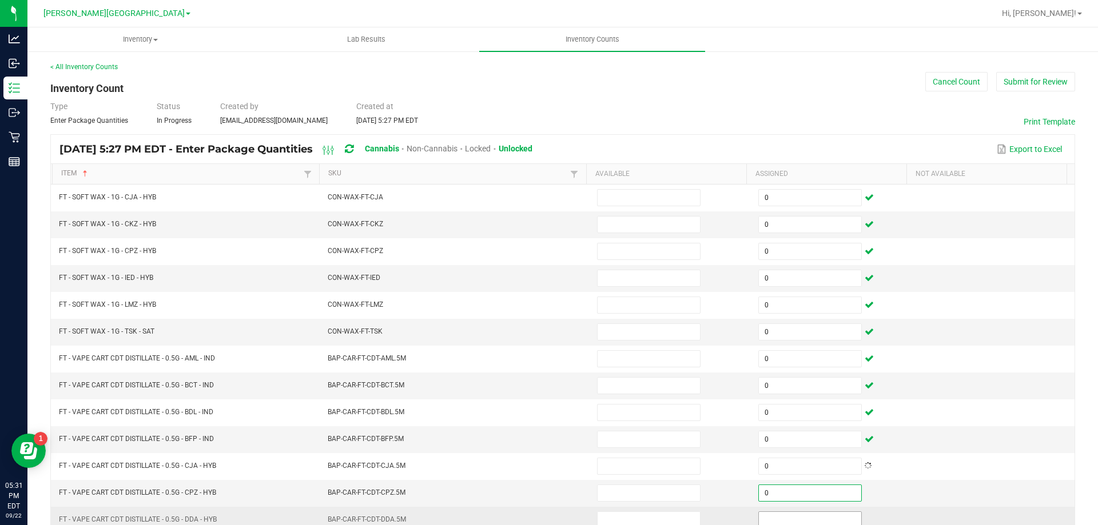
click at [759, 515] on input at bounding box center [810, 520] width 102 height 16
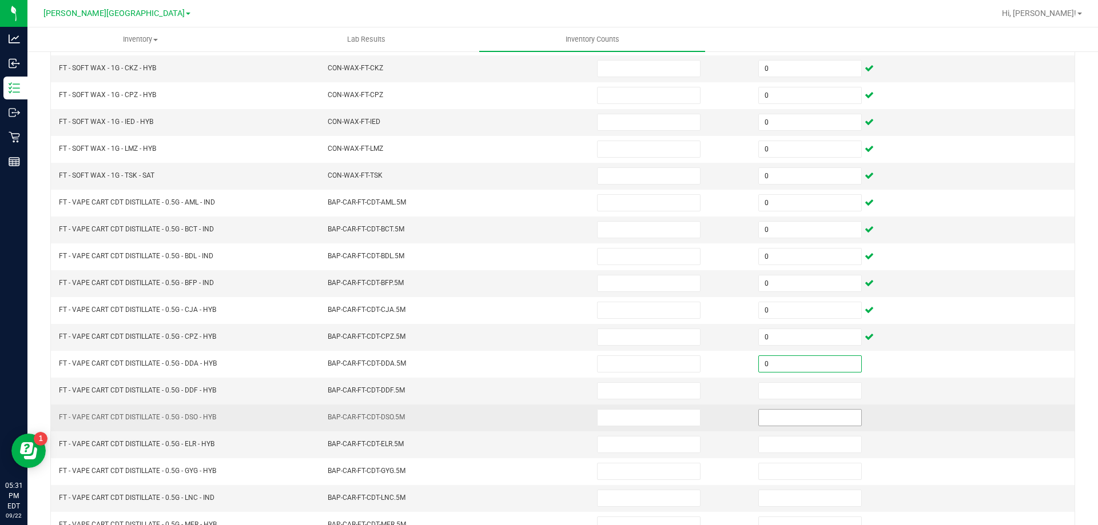
scroll to position [172, 0]
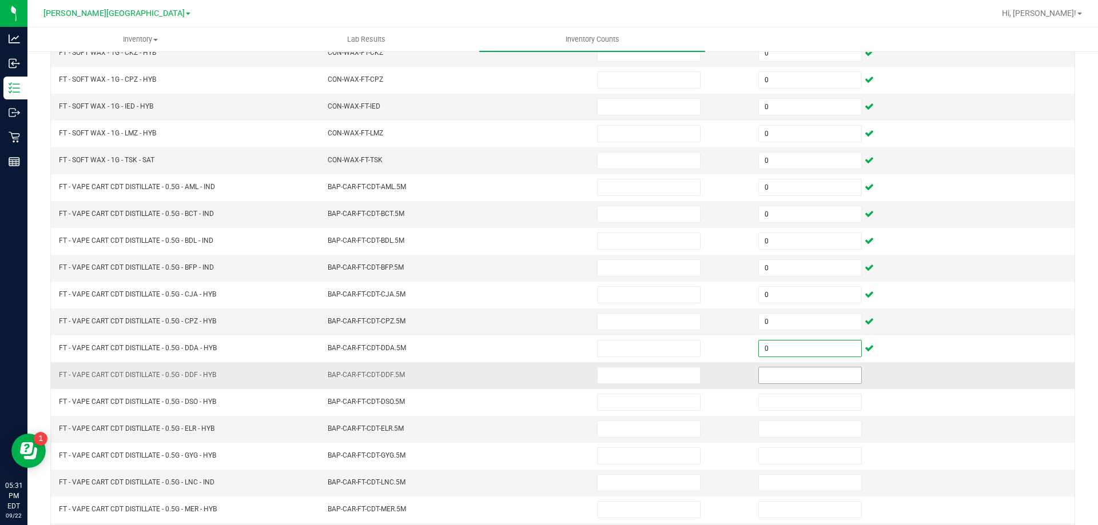
click at [784, 375] on input at bounding box center [810, 376] width 102 height 16
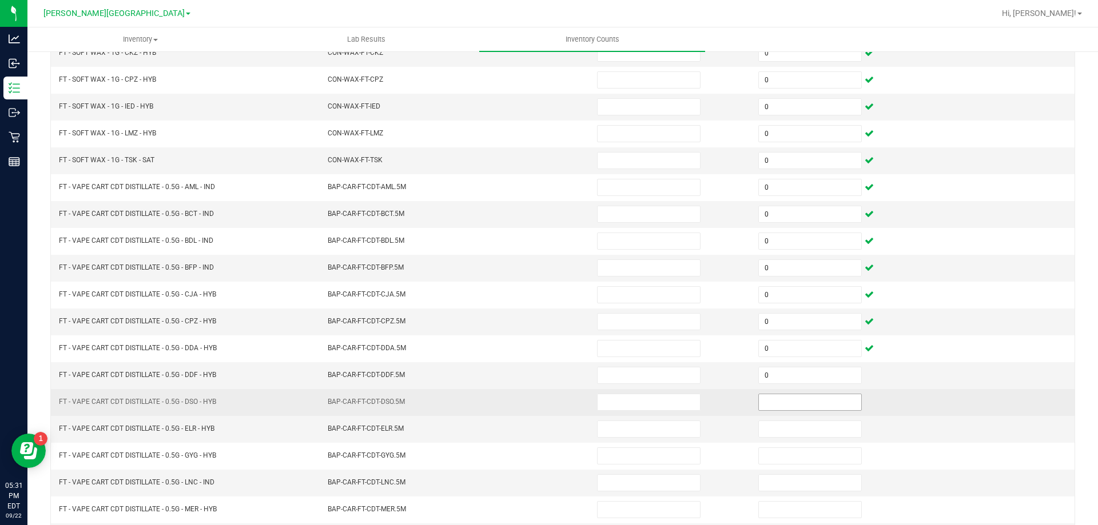
click at [797, 411] on span at bounding box center [809, 402] width 103 height 17
click at [798, 407] on input at bounding box center [810, 403] width 102 height 16
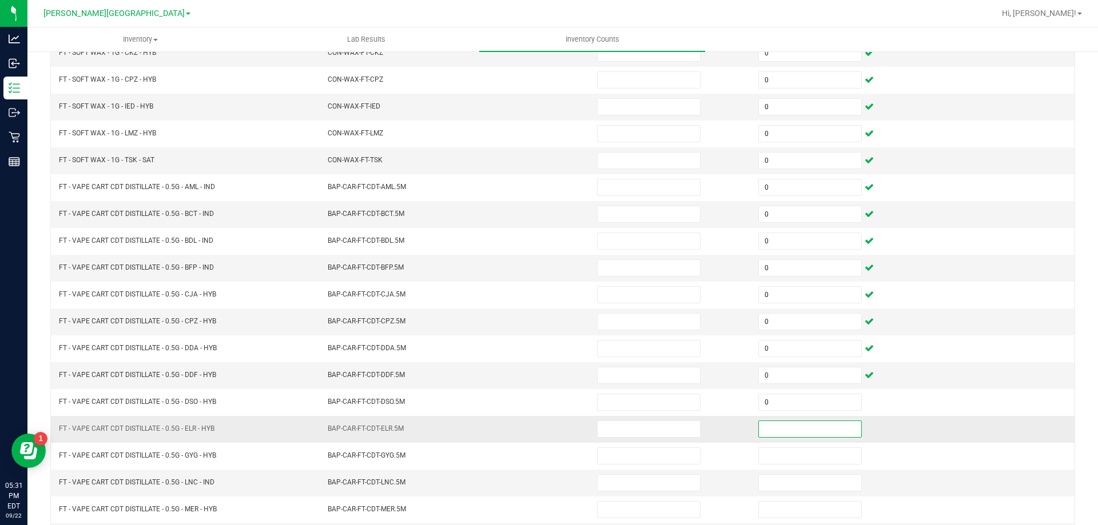
click at [791, 431] on input at bounding box center [810, 429] width 102 height 16
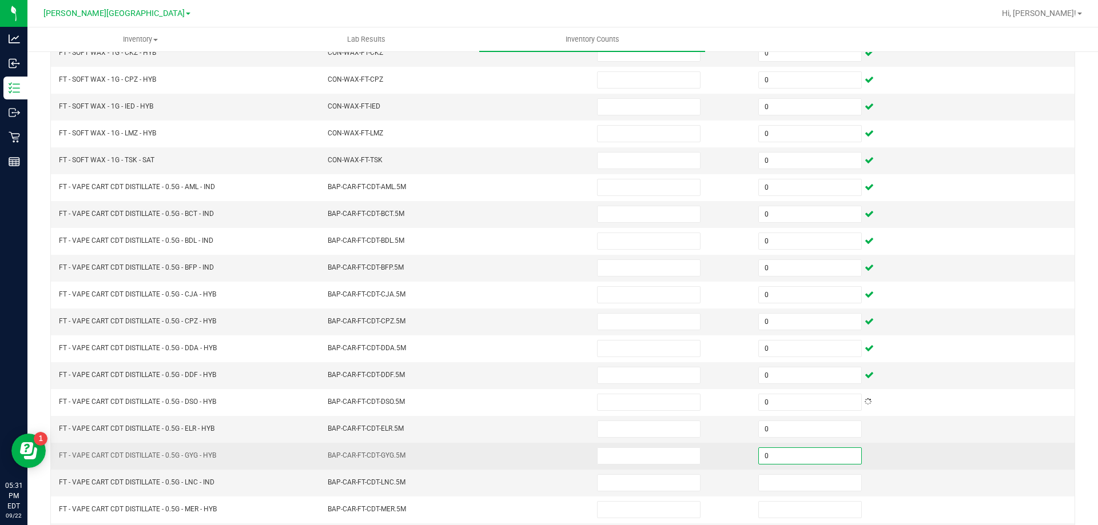
click at [778, 455] on input "0" at bounding box center [810, 456] width 102 height 16
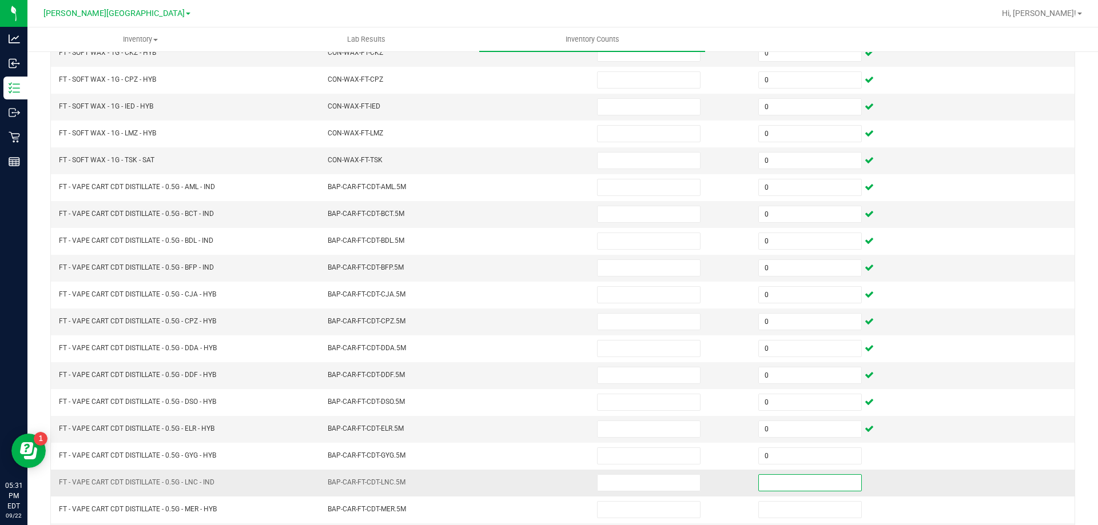
drag, startPoint x: 772, startPoint y: 479, endPoint x: 767, endPoint y: 471, distance: 9.5
click at [769, 479] on input at bounding box center [810, 483] width 102 height 16
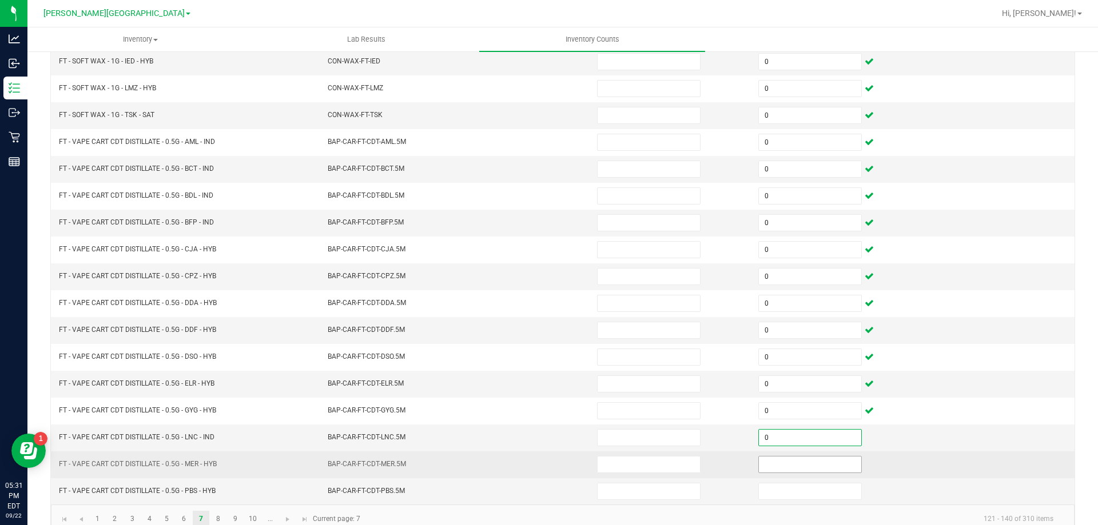
scroll to position [237, 0]
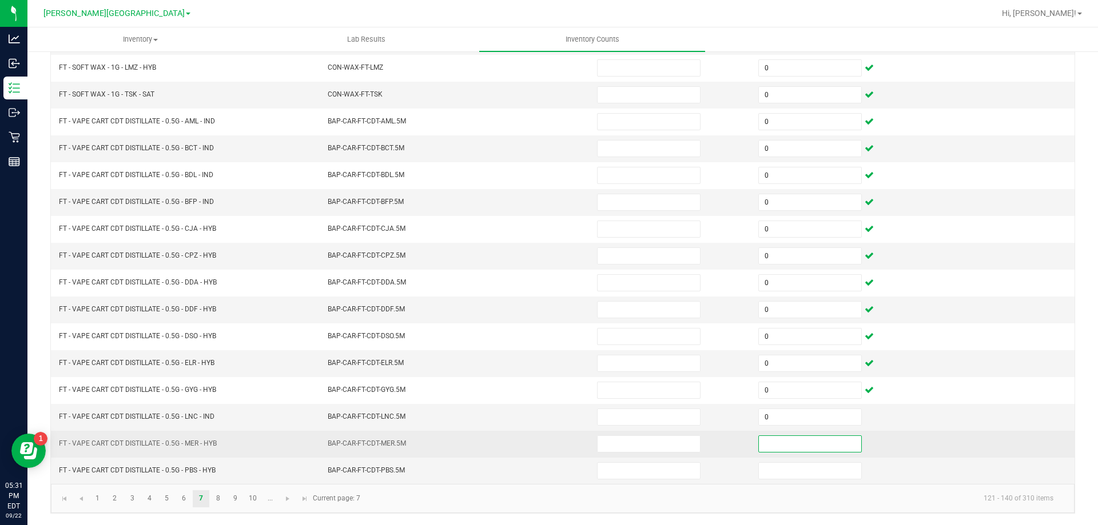
click at [768, 445] on input at bounding box center [810, 444] width 102 height 16
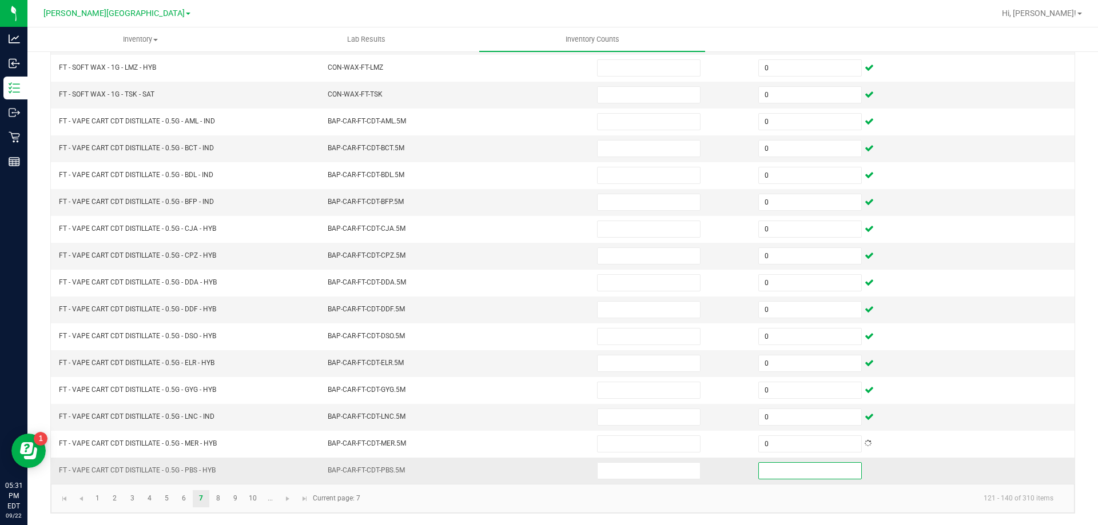
click at [764, 475] on input at bounding box center [810, 471] width 102 height 16
click at [223, 501] on link "8" at bounding box center [218, 499] width 17 height 17
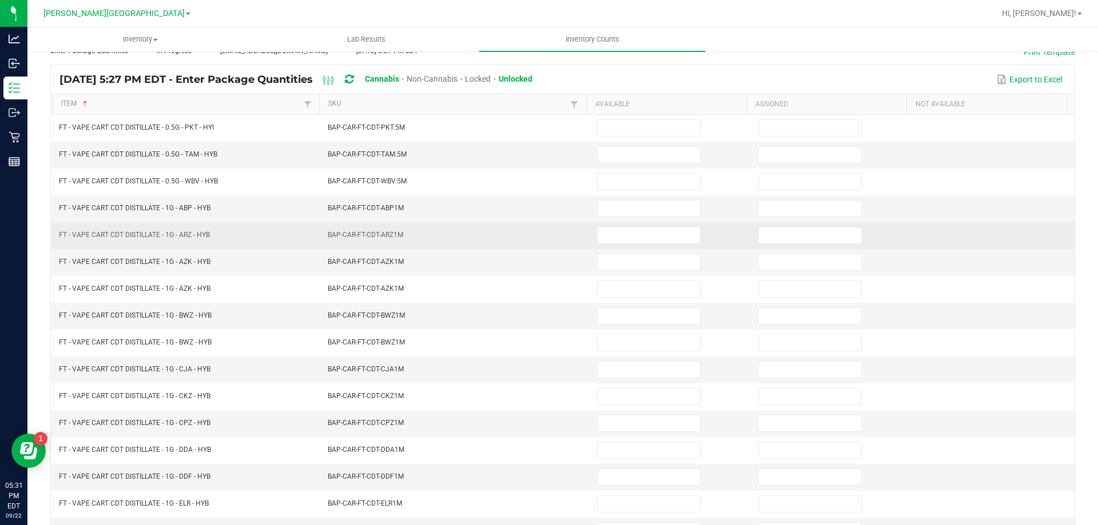
scroll to position [66, 0]
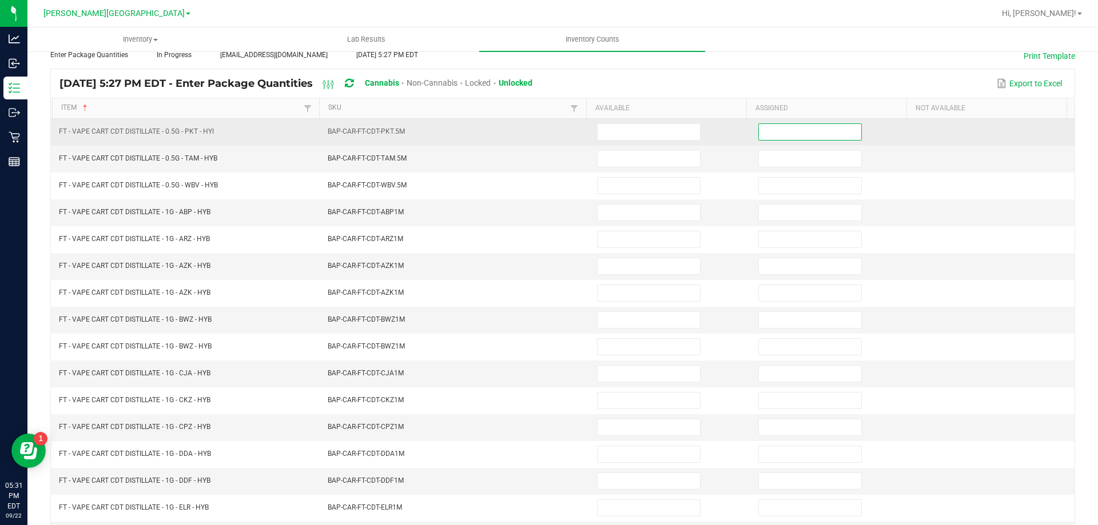
click at [814, 134] on input at bounding box center [810, 132] width 102 height 16
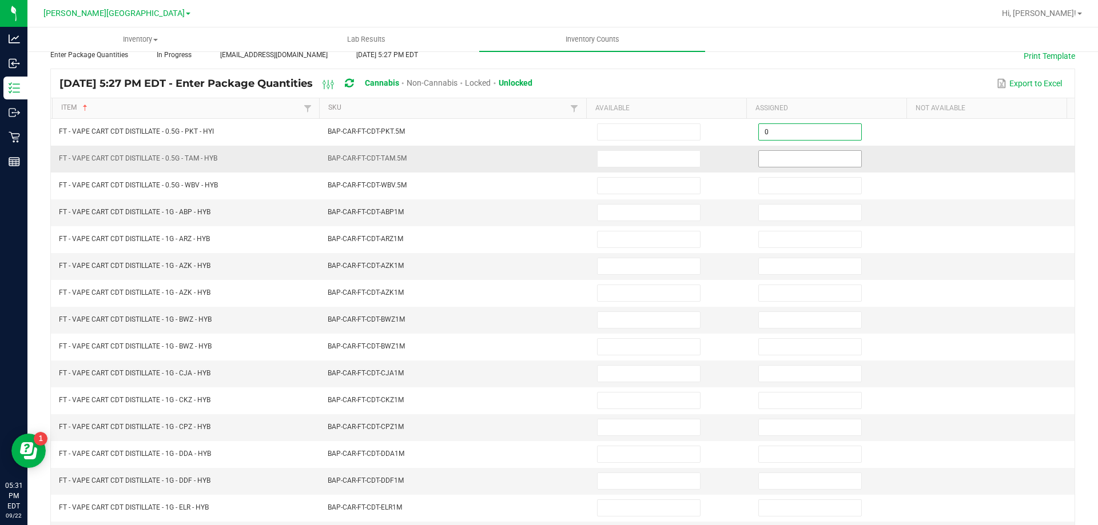
click at [812, 156] on input at bounding box center [810, 159] width 102 height 16
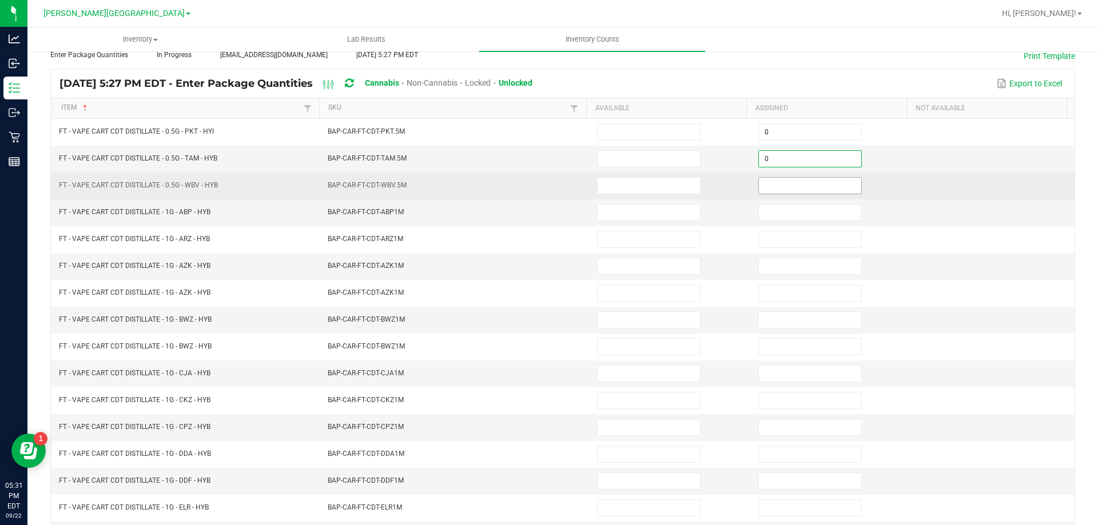
click at [807, 188] on input at bounding box center [810, 186] width 102 height 16
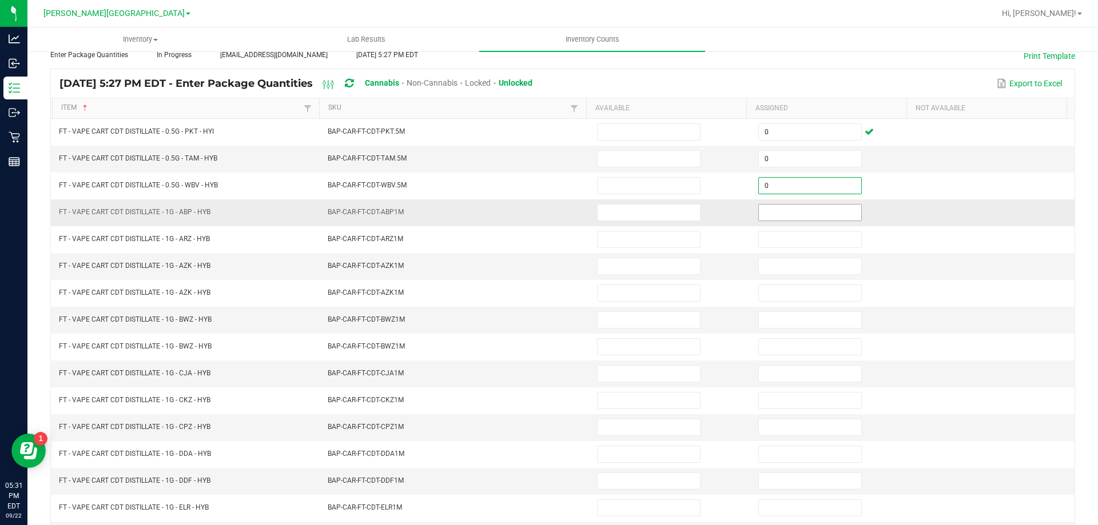
click at [801, 211] on input at bounding box center [810, 213] width 102 height 16
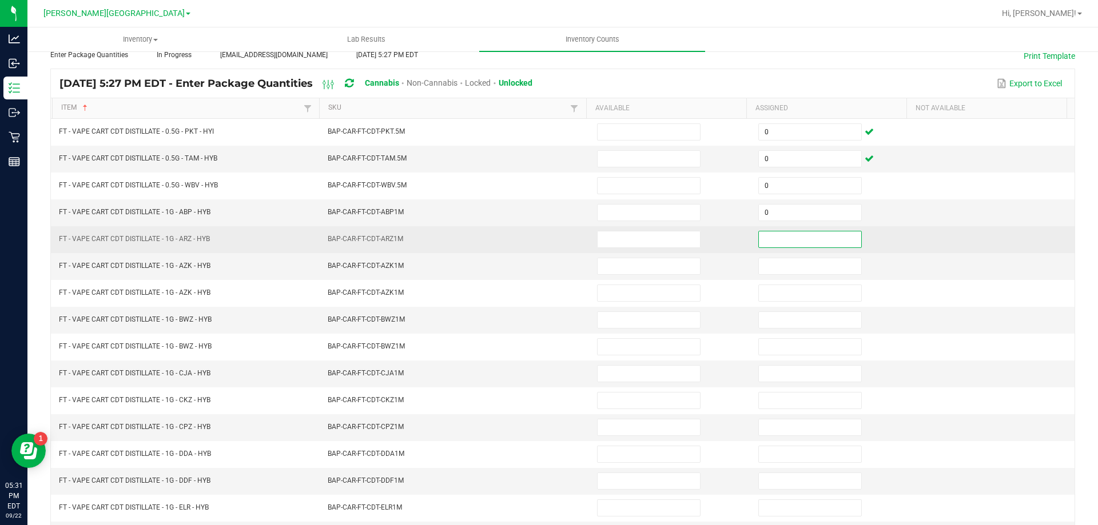
click at [789, 237] on input at bounding box center [810, 240] width 102 height 16
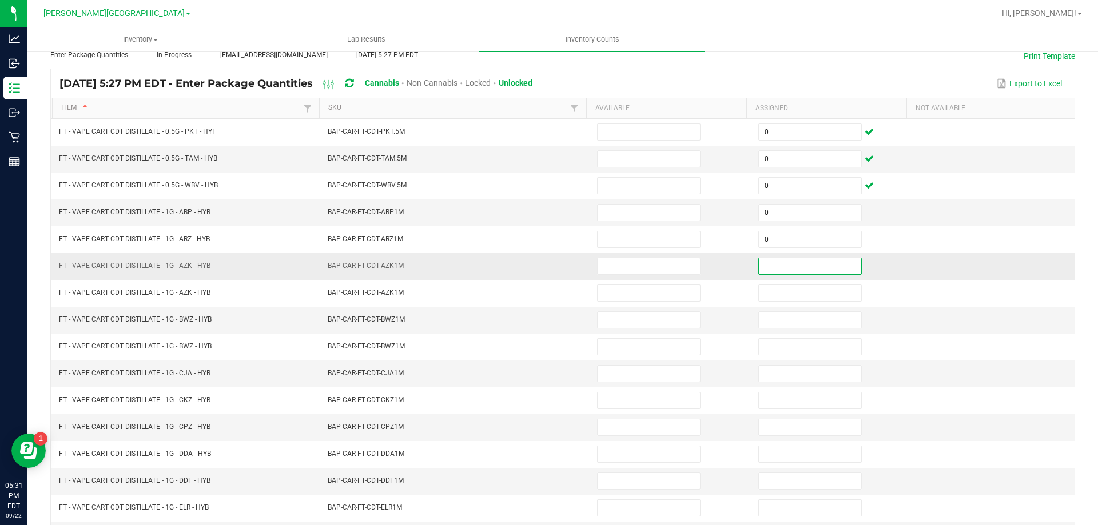
click at [779, 264] on input at bounding box center [810, 266] width 102 height 16
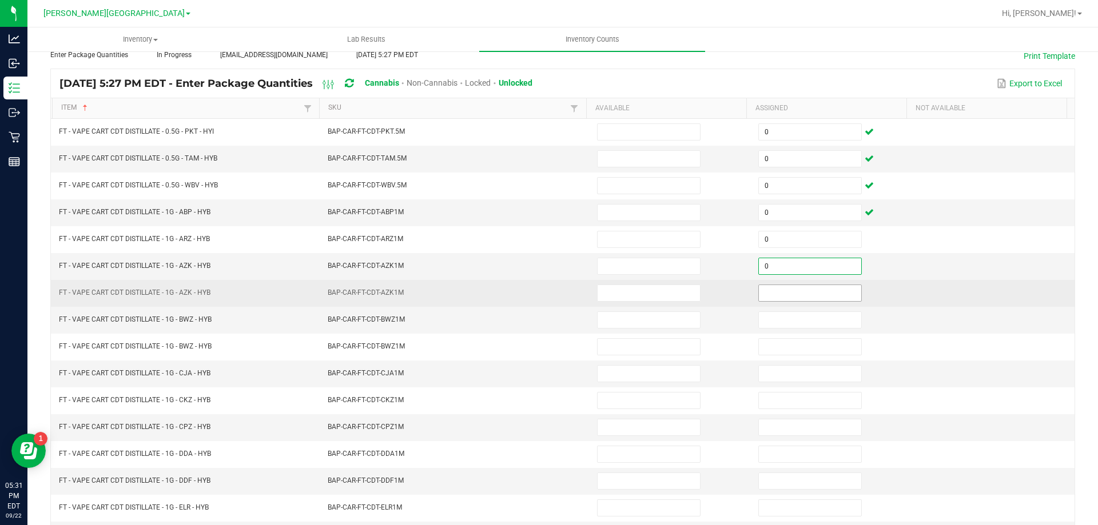
click at [779, 292] on input at bounding box center [810, 293] width 102 height 16
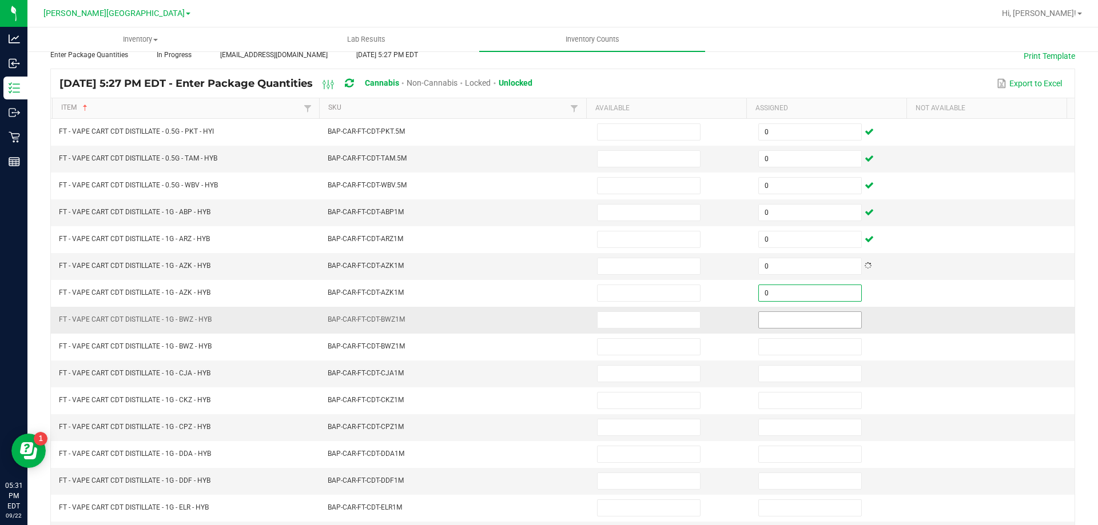
click at [775, 324] on input at bounding box center [810, 320] width 102 height 16
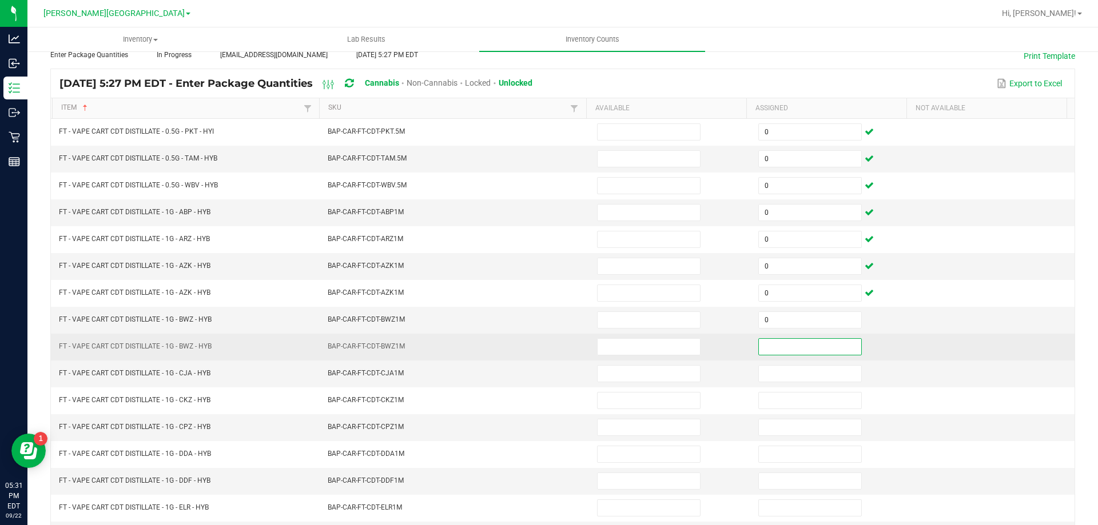
click at [772, 344] on input at bounding box center [810, 347] width 102 height 16
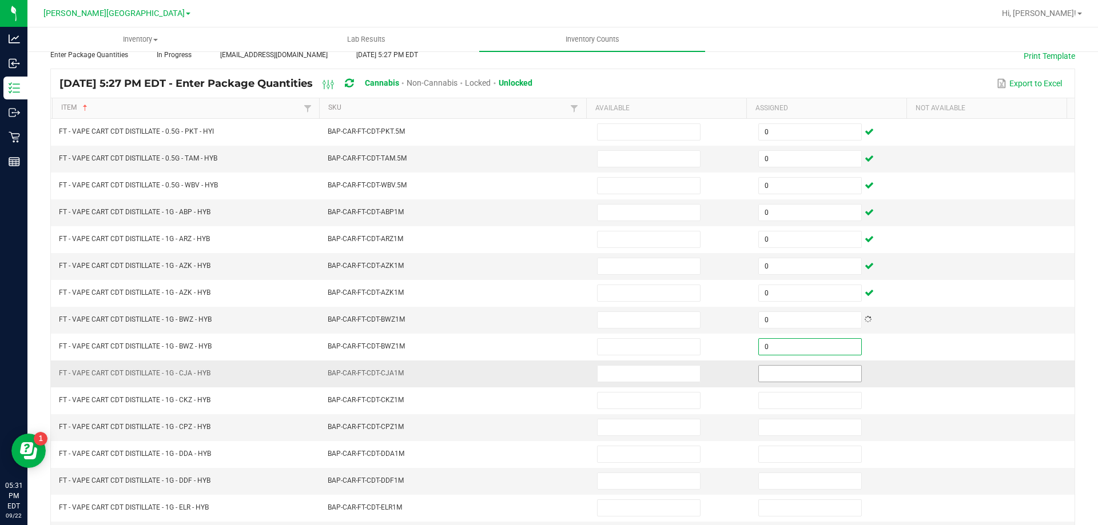
click at [767, 382] on span at bounding box center [809, 373] width 103 height 17
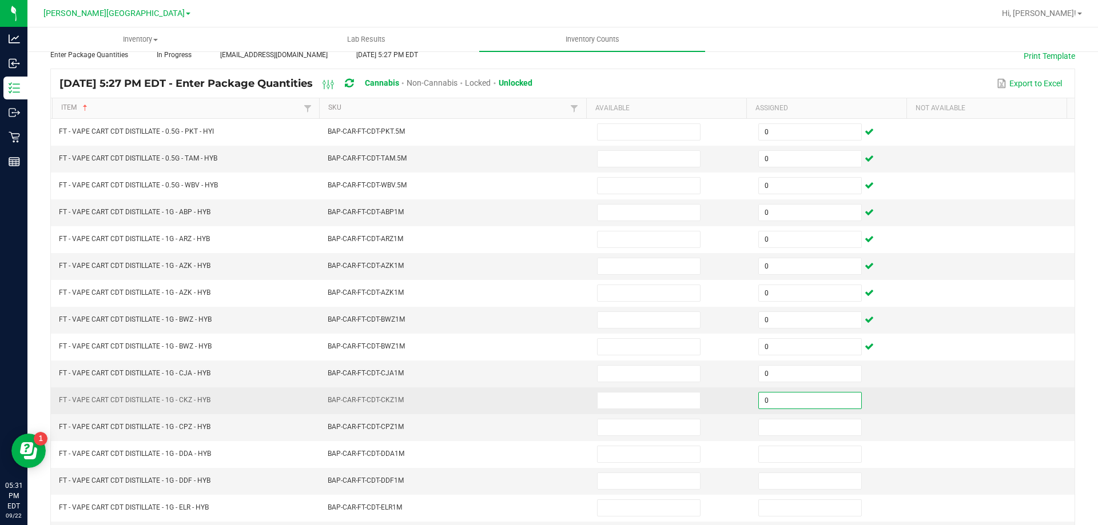
click at [768, 405] on input "0" at bounding box center [810, 401] width 102 height 16
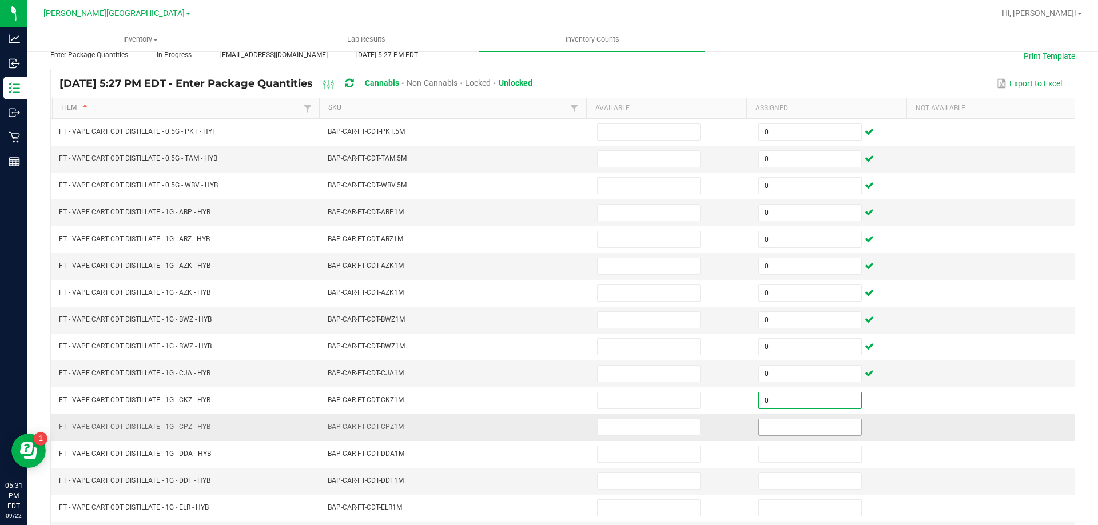
click at [764, 433] on input at bounding box center [810, 428] width 102 height 16
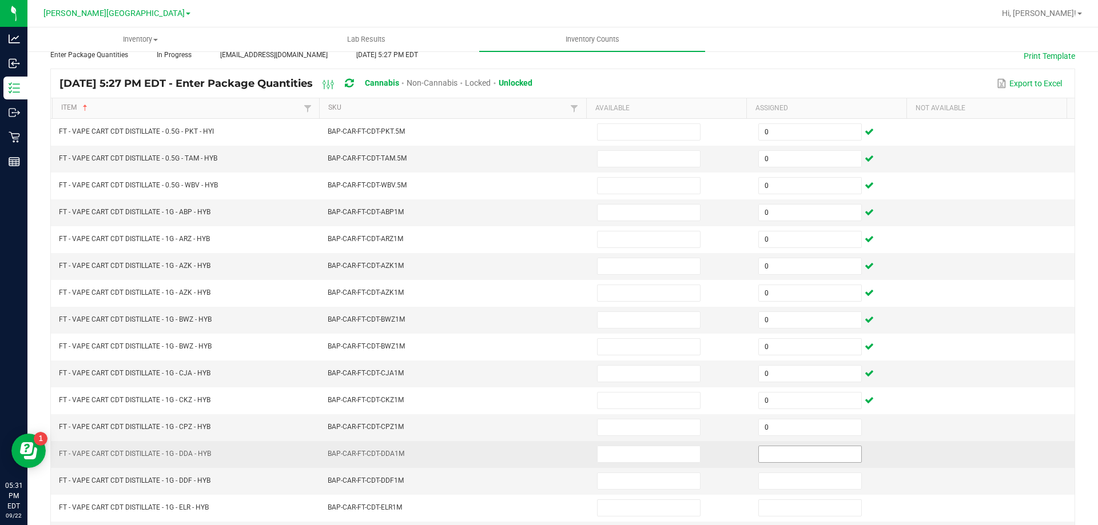
click at [768, 445] on td at bounding box center [831, 454] width 161 height 27
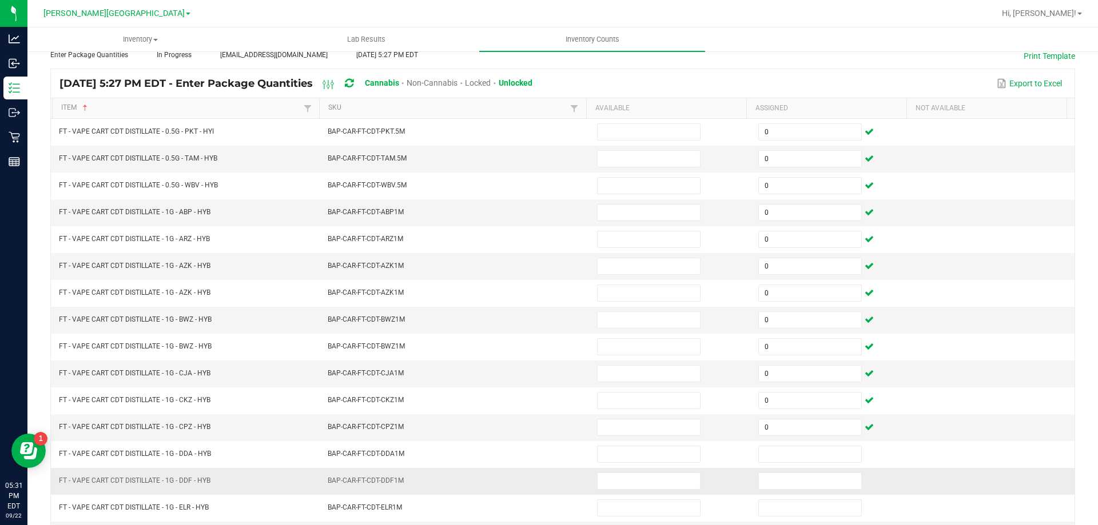
click at [771, 468] on td at bounding box center [831, 481] width 161 height 27
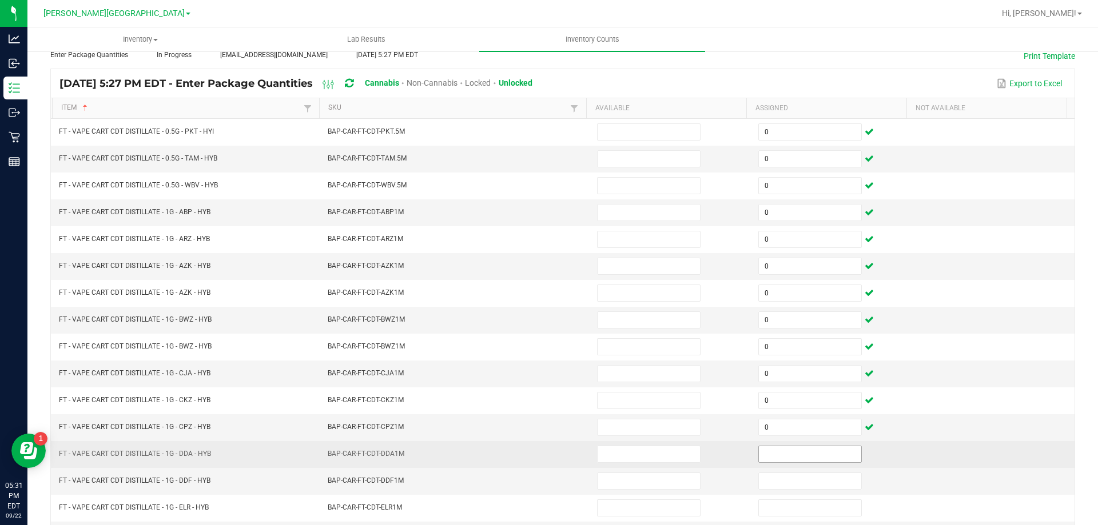
click at [771, 459] on input at bounding box center [810, 455] width 102 height 16
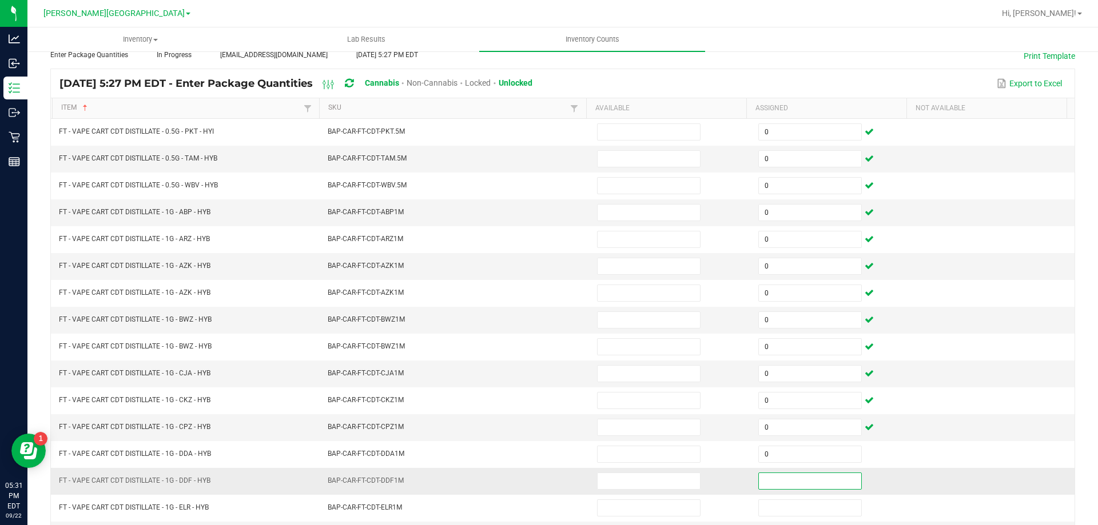
click at [770, 479] on input at bounding box center [810, 481] width 102 height 16
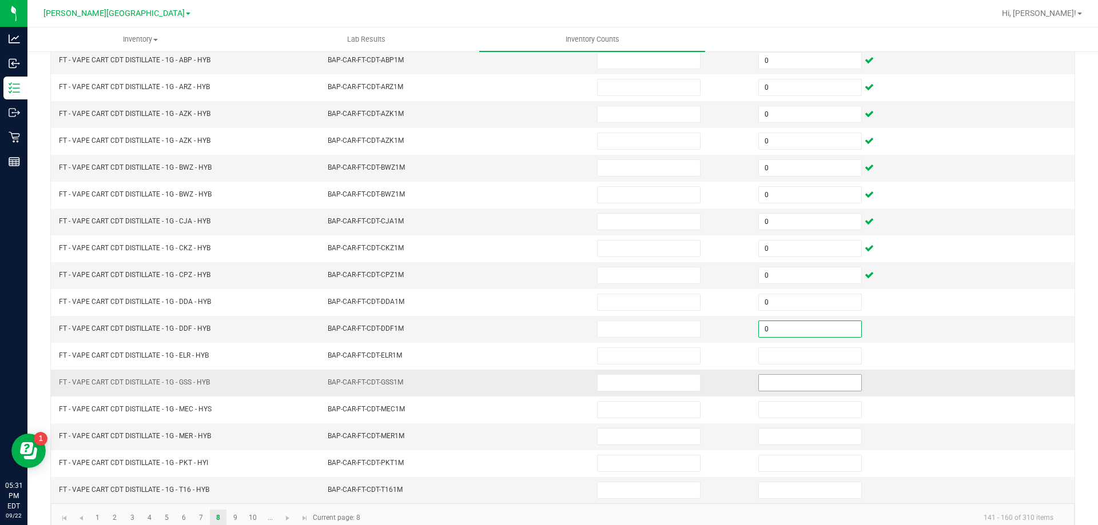
scroll to position [237, 0]
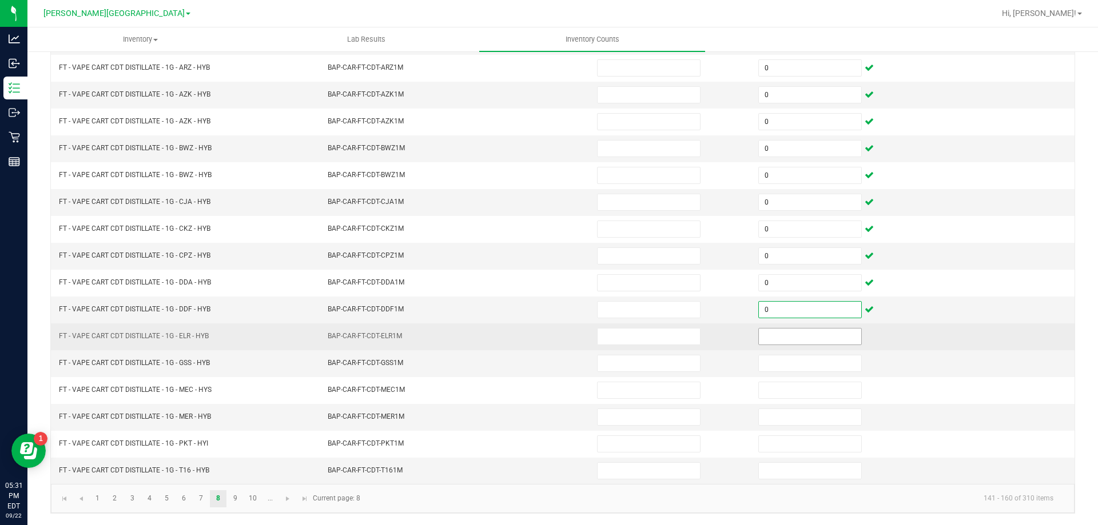
click at [783, 339] on input at bounding box center [810, 337] width 102 height 16
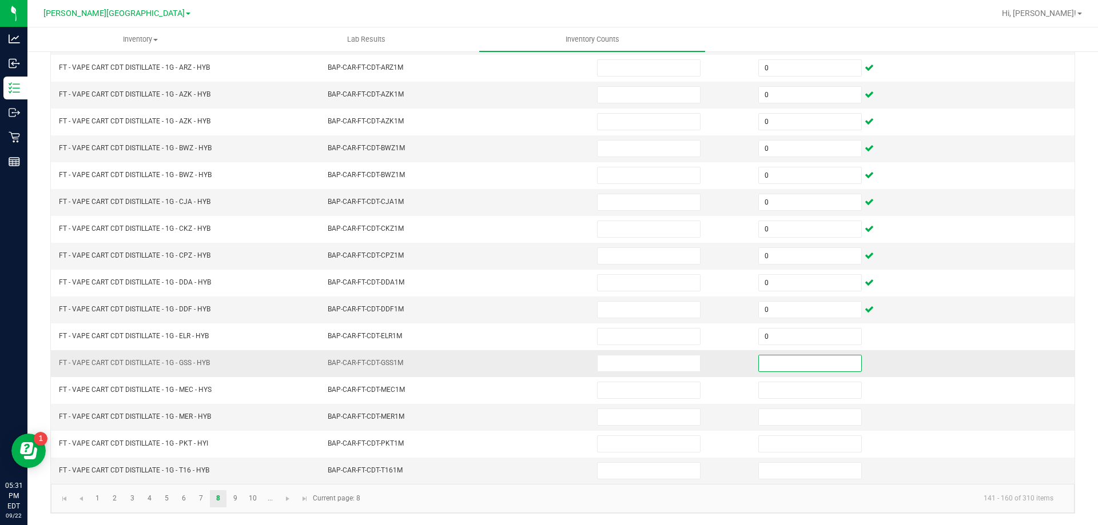
click at [790, 369] on input at bounding box center [810, 364] width 102 height 16
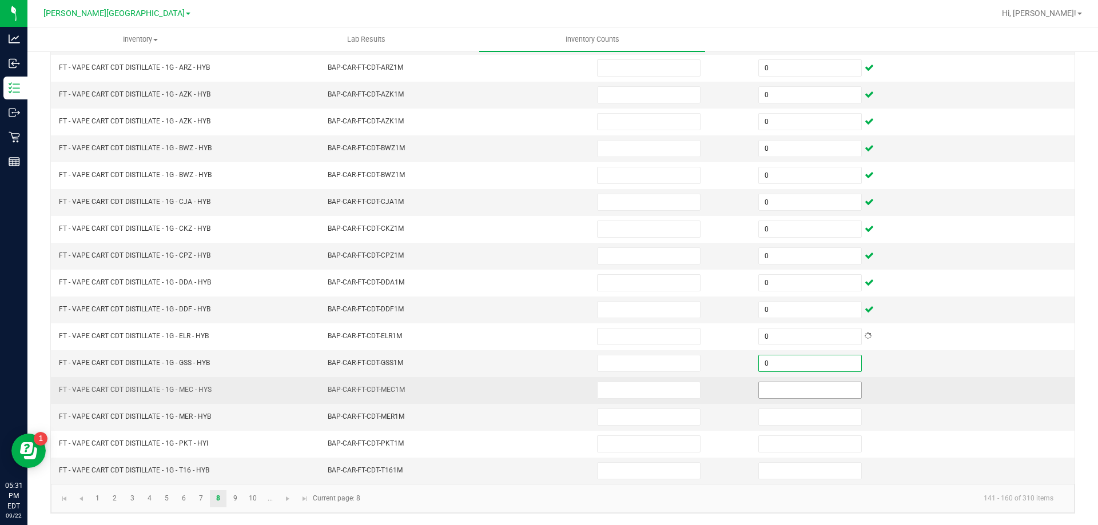
click at [788, 390] on input at bounding box center [810, 391] width 102 height 16
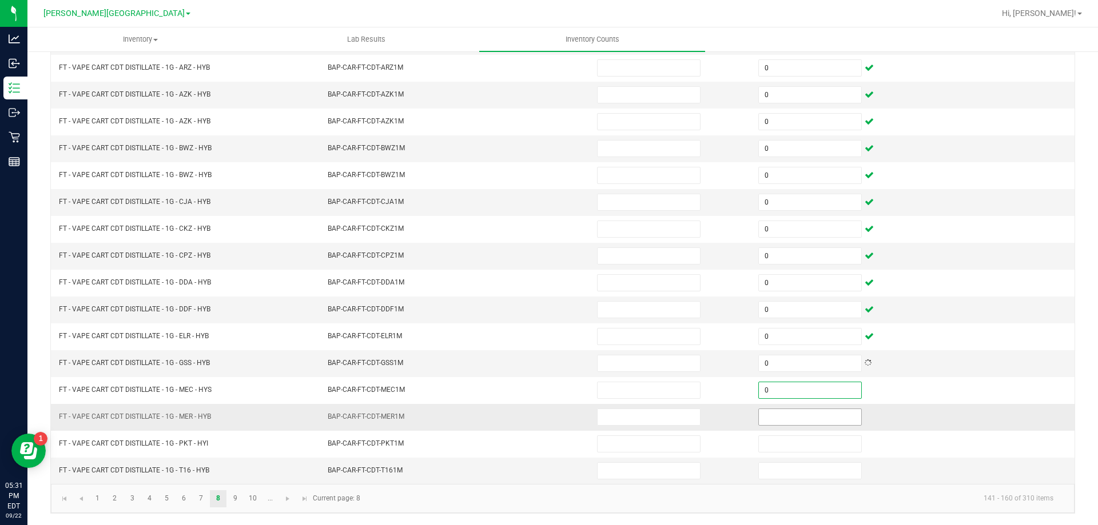
click at [785, 417] on input at bounding box center [810, 417] width 102 height 16
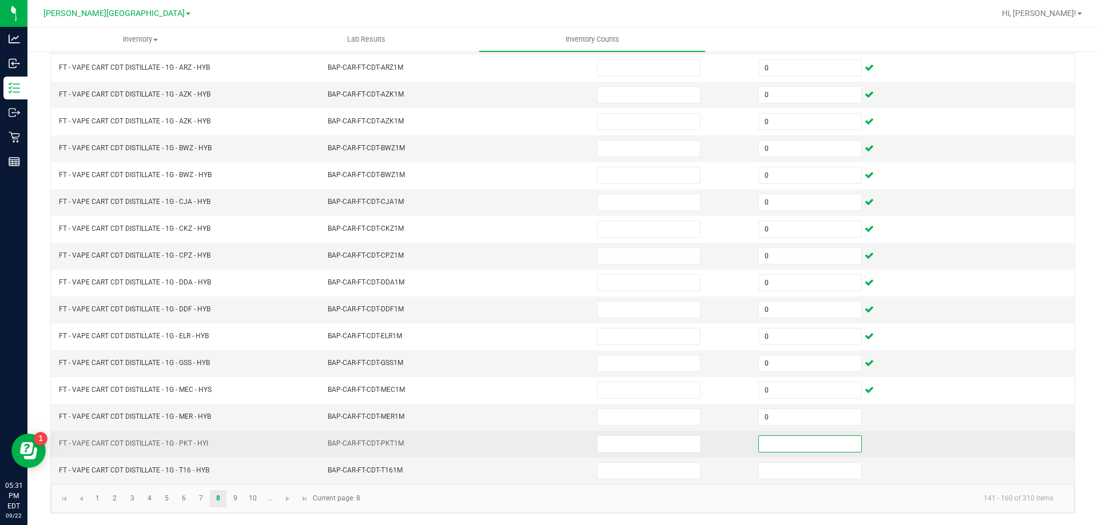
click at [783, 441] on input at bounding box center [810, 444] width 102 height 16
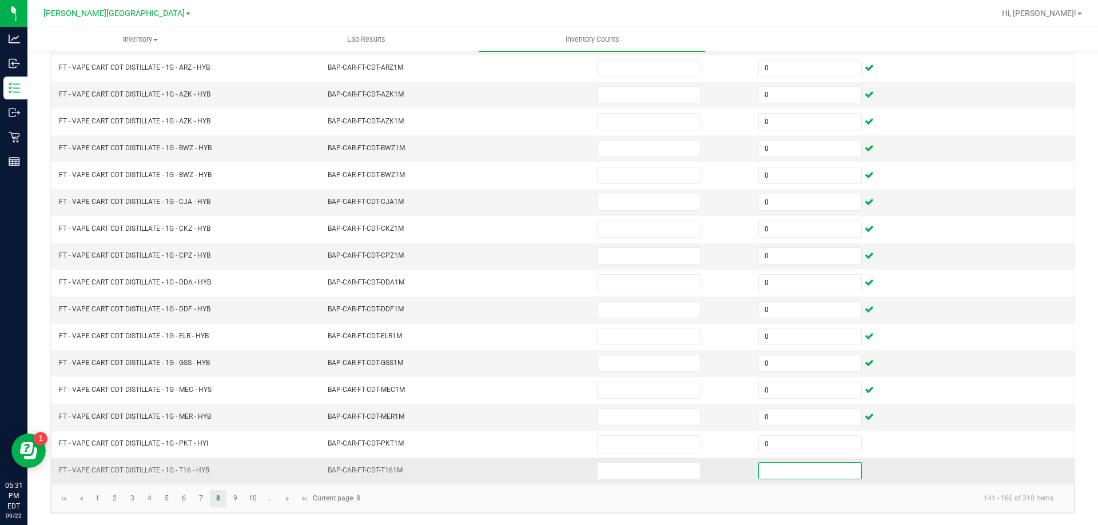
click at [774, 476] on input at bounding box center [810, 471] width 102 height 16
click at [99, 500] on link "1" at bounding box center [97, 499] width 17 height 17
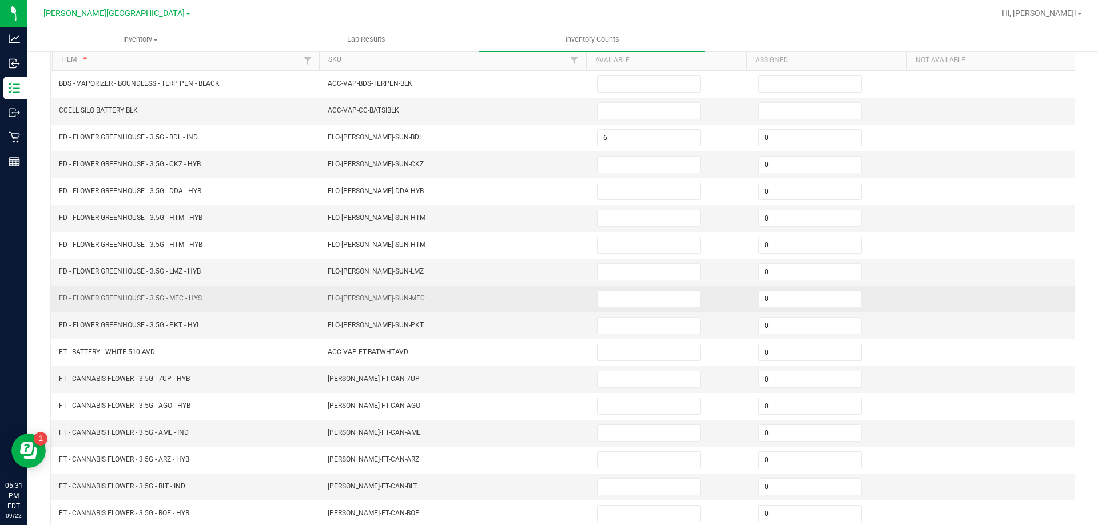
scroll to position [114, 0]
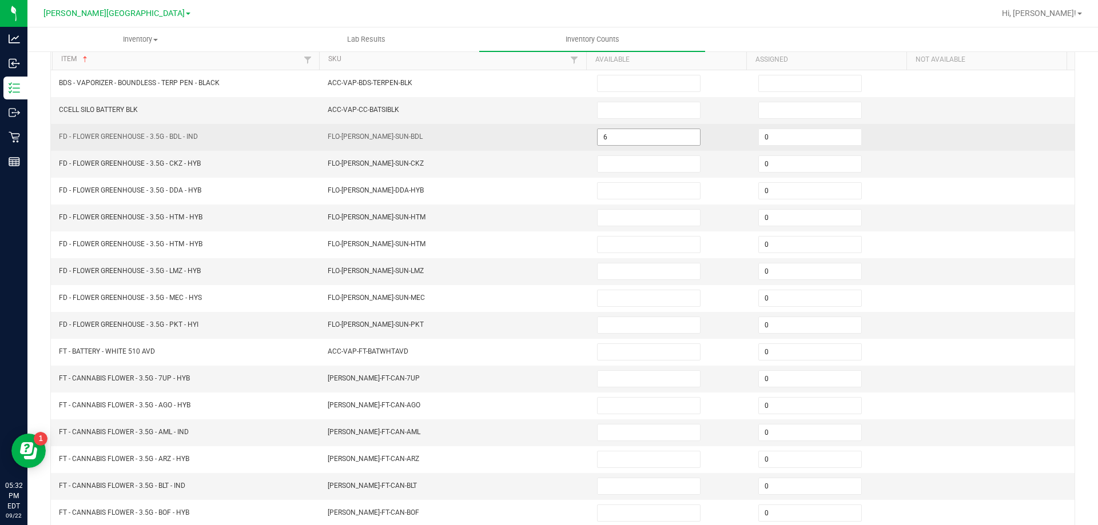
click at [638, 137] on input "6" at bounding box center [649, 137] width 102 height 16
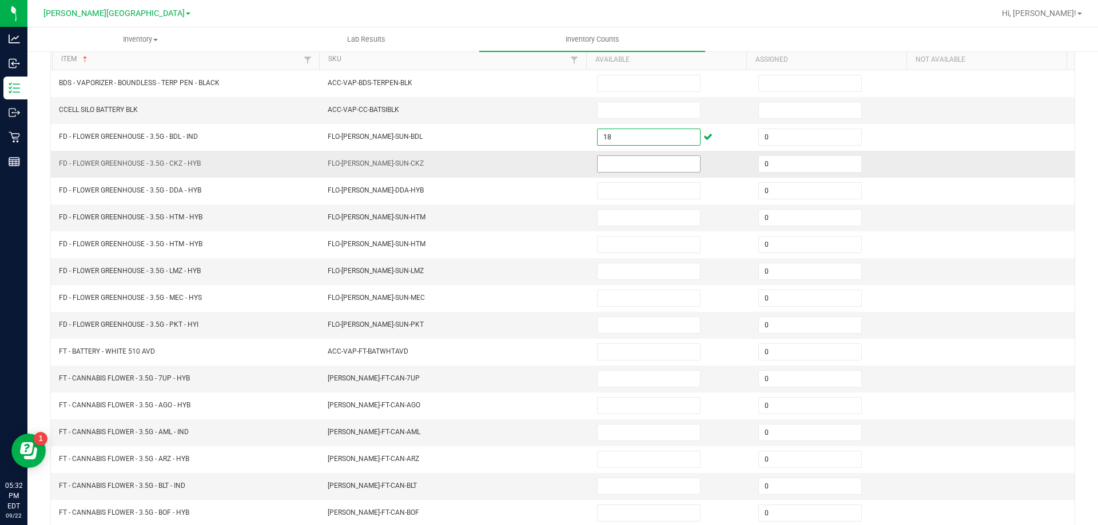
click at [624, 166] on input at bounding box center [649, 164] width 102 height 16
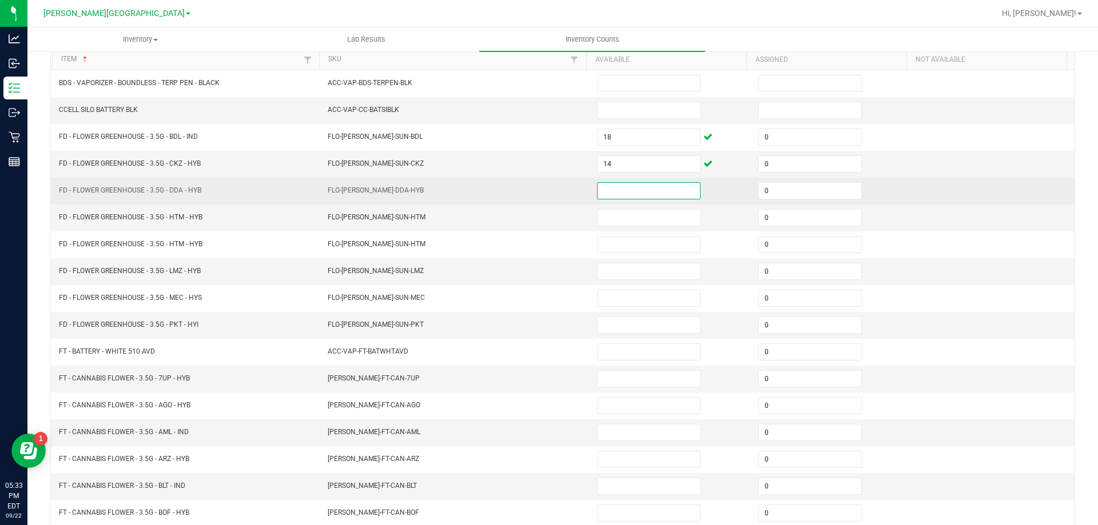
click at [603, 188] on input at bounding box center [649, 191] width 102 height 16
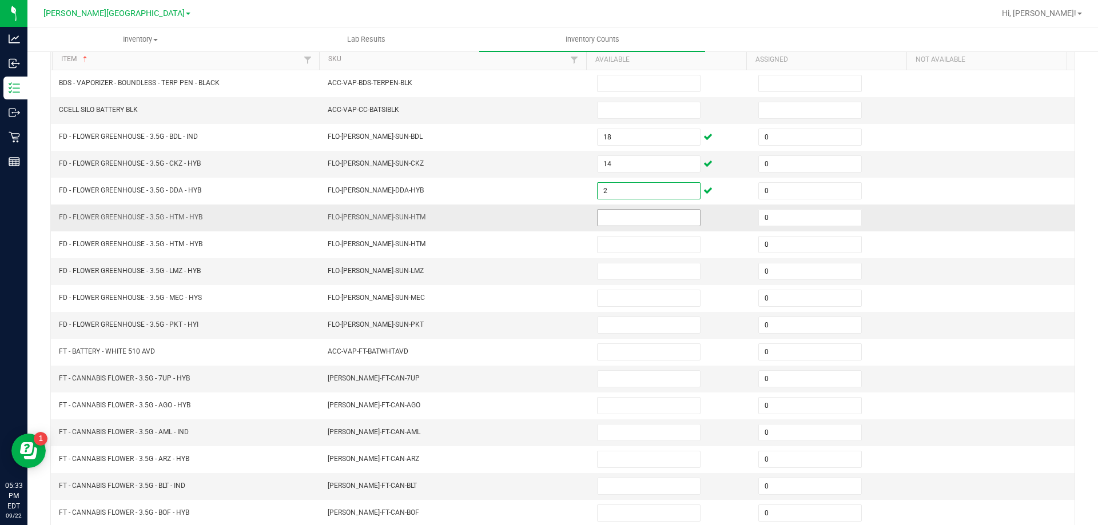
click at [640, 218] on input at bounding box center [649, 218] width 102 height 16
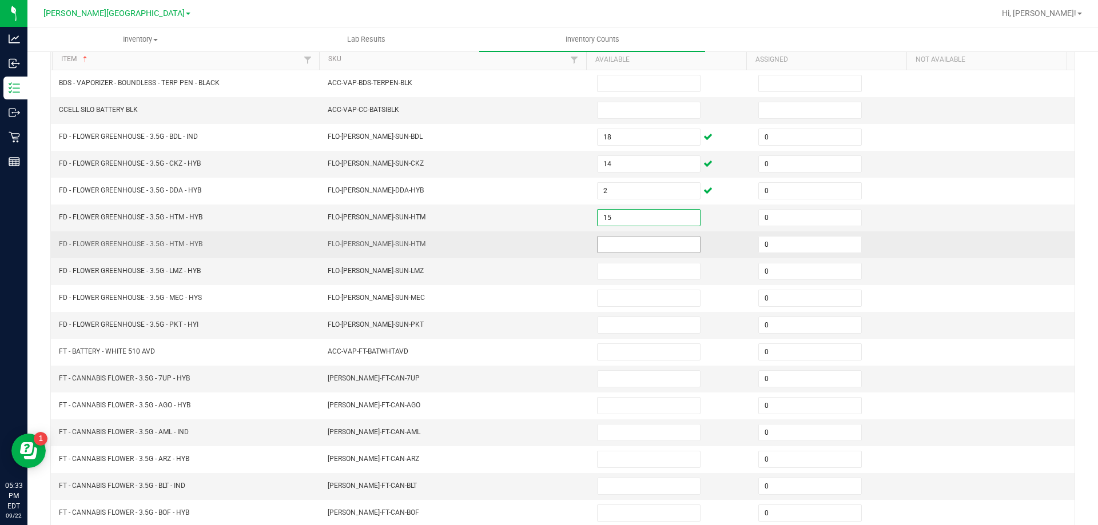
click at [646, 246] on input at bounding box center [649, 245] width 102 height 16
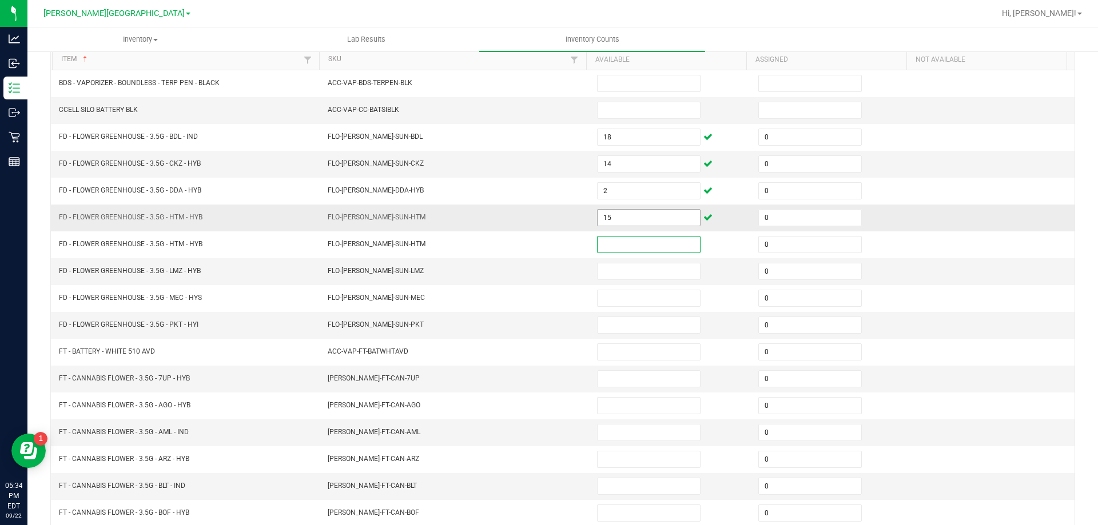
click at [637, 217] on input "15" at bounding box center [649, 218] width 102 height 16
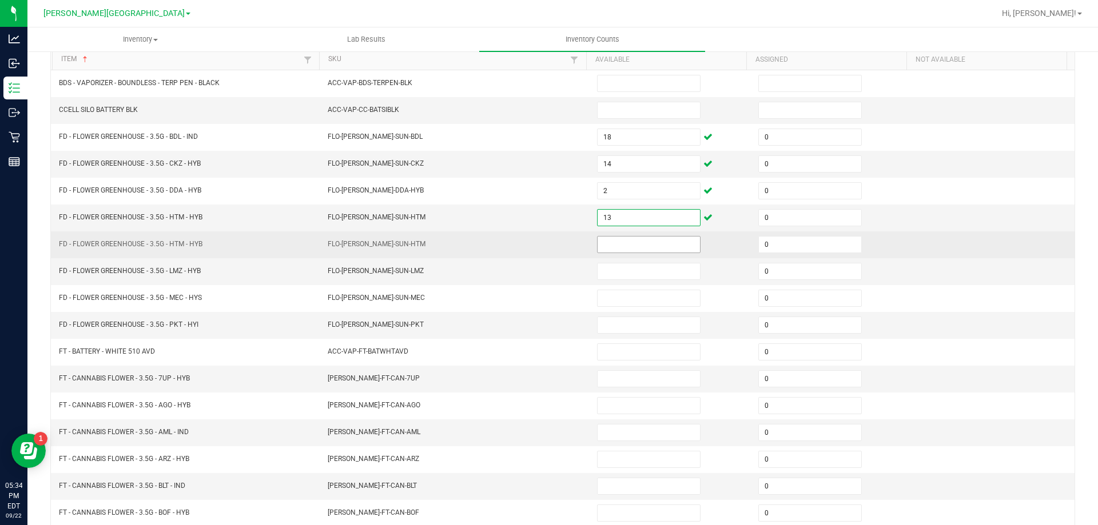
click at [644, 246] on input at bounding box center [649, 245] width 102 height 16
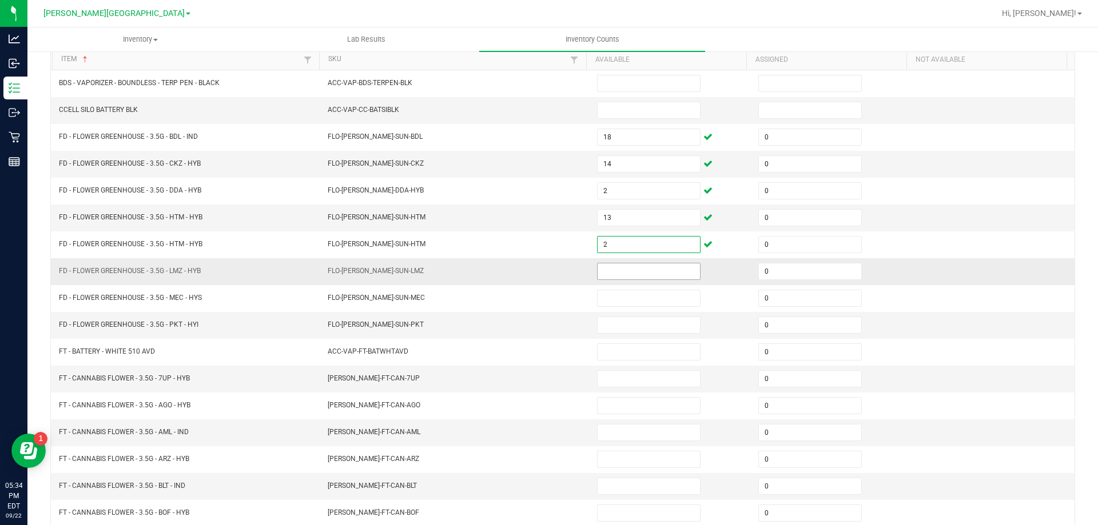
click at [632, 274] on input at bounding box center [649, 272] width 102 height 16
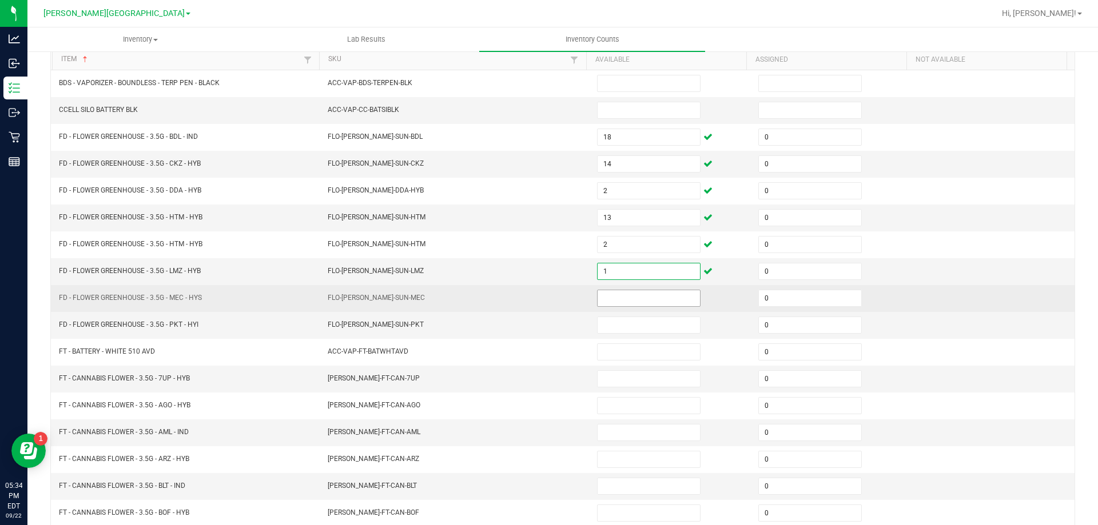
click at [619, 302] on input at bounding box center [649, 298] width 102 height 16
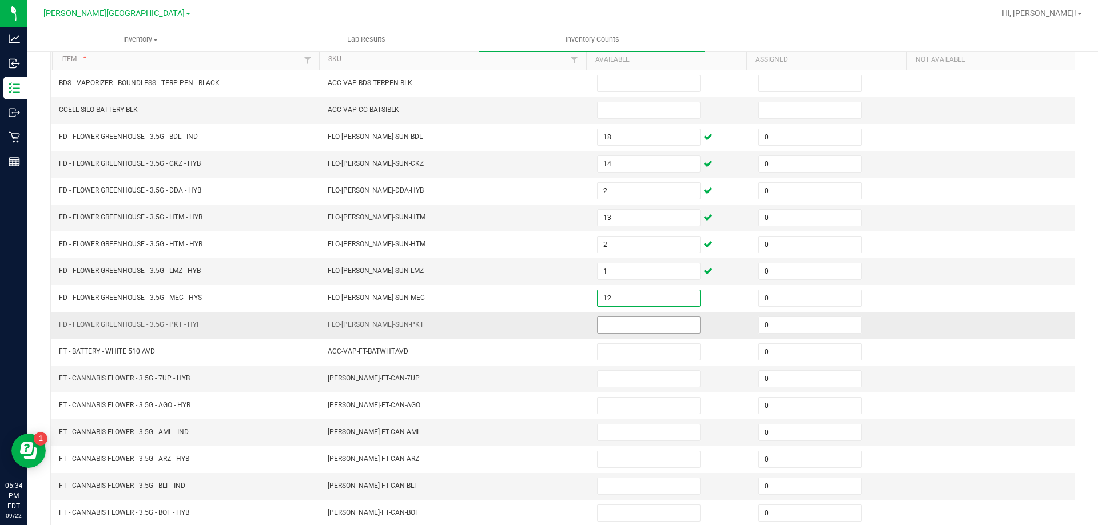
click at [632, 328] on input at bounding box center [649, 325] width 102 height 16
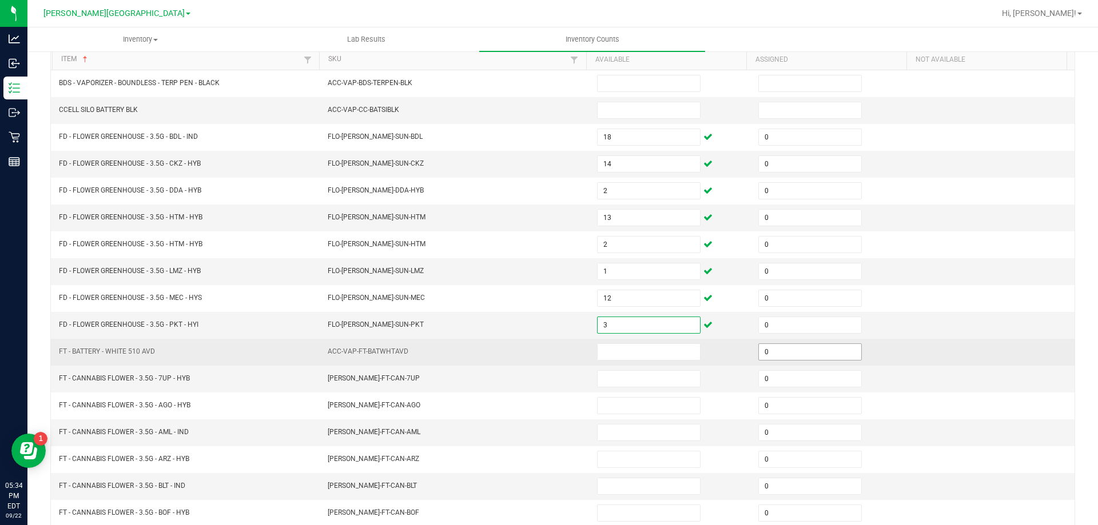
click at [790, 353] on input "0" at bounding box center [810, 352] width 102 height 16
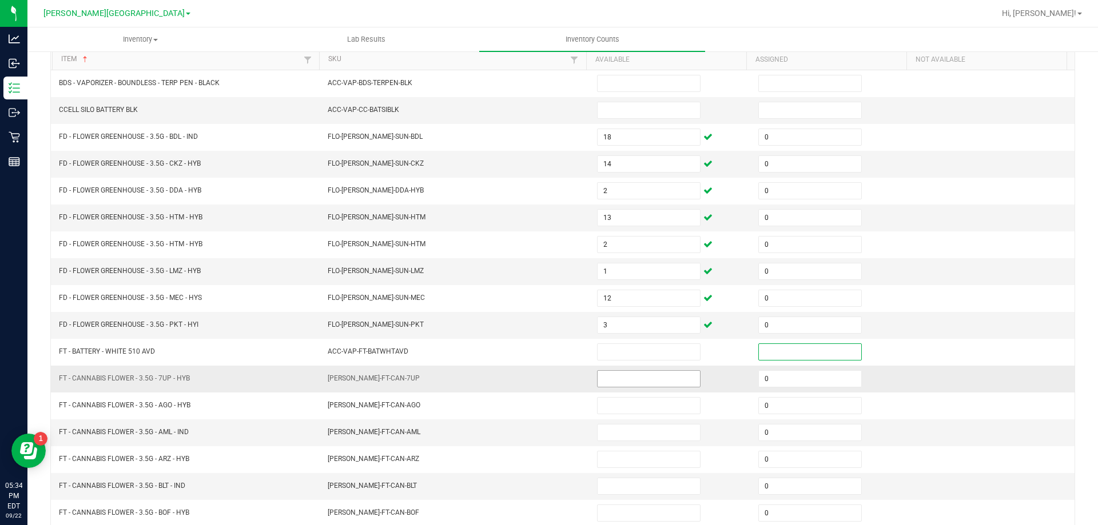
click at [651, 379] on input at bounding box center [649, 379] width 102 height 16
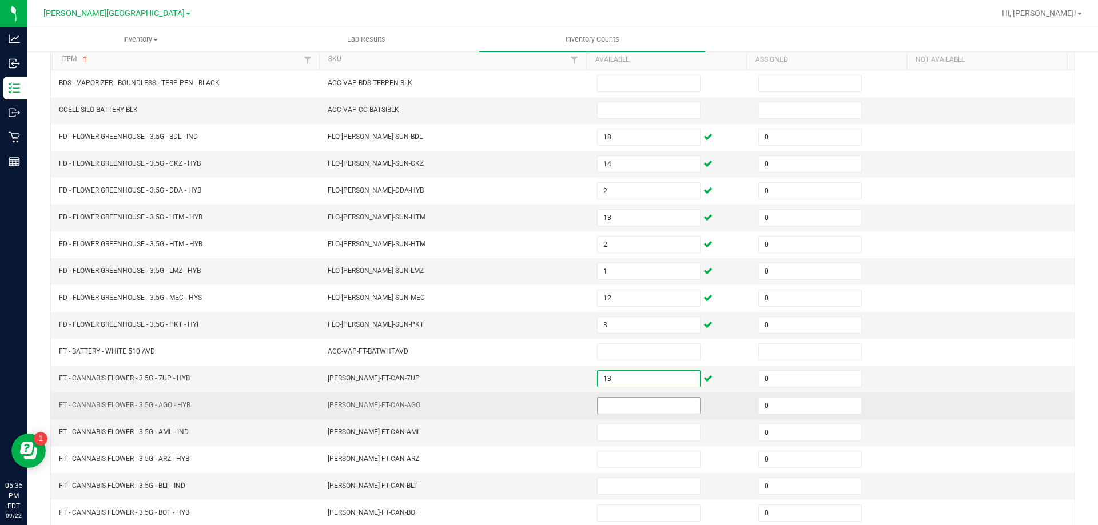
click at [633, 405] on input at bounding box center [649, 406] width 102 height 16
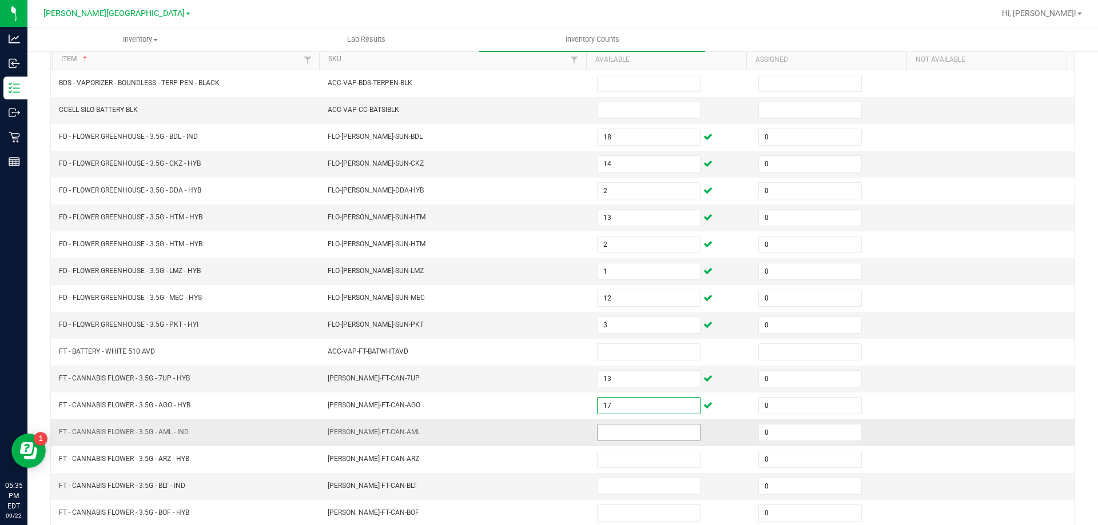
click at [635, 432] on input at bounding box center [649, 433] width 102 height 16
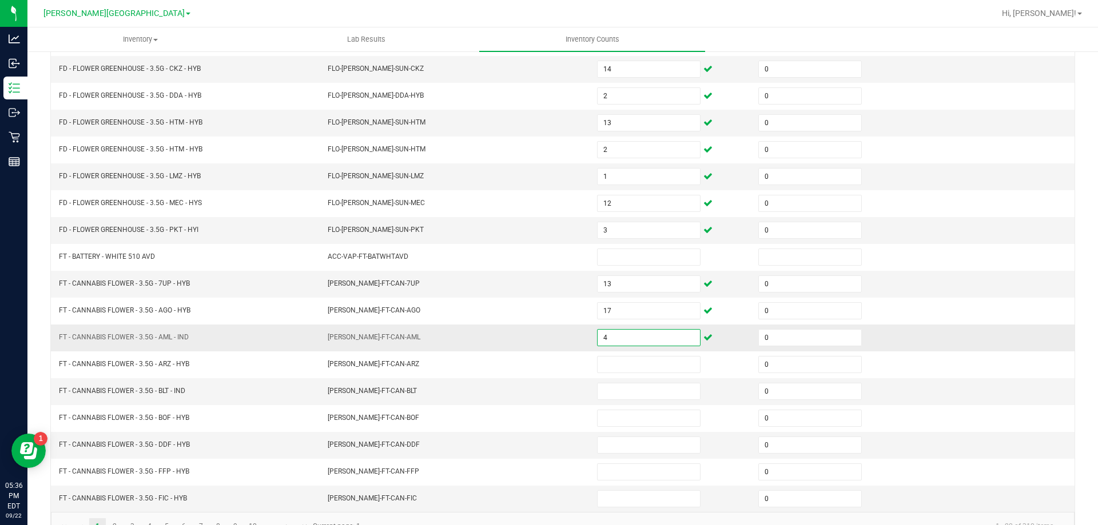
scroll to position [237, 0]
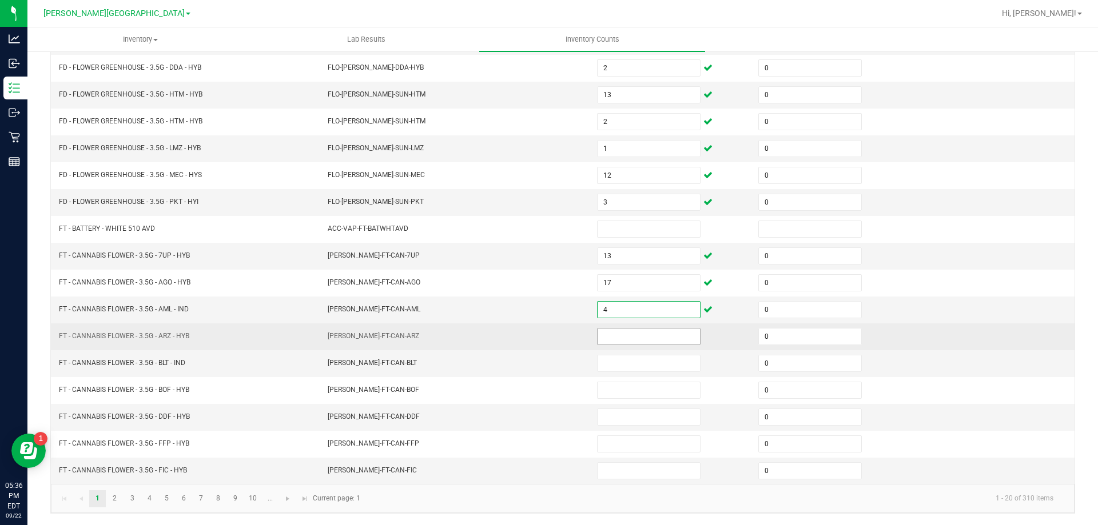
click at [629, 336] on input at bounding box center [649, 337] width 102 height 16
click at [789, 335] on input "0" at bounding box center [810, 337] width 102 height 16
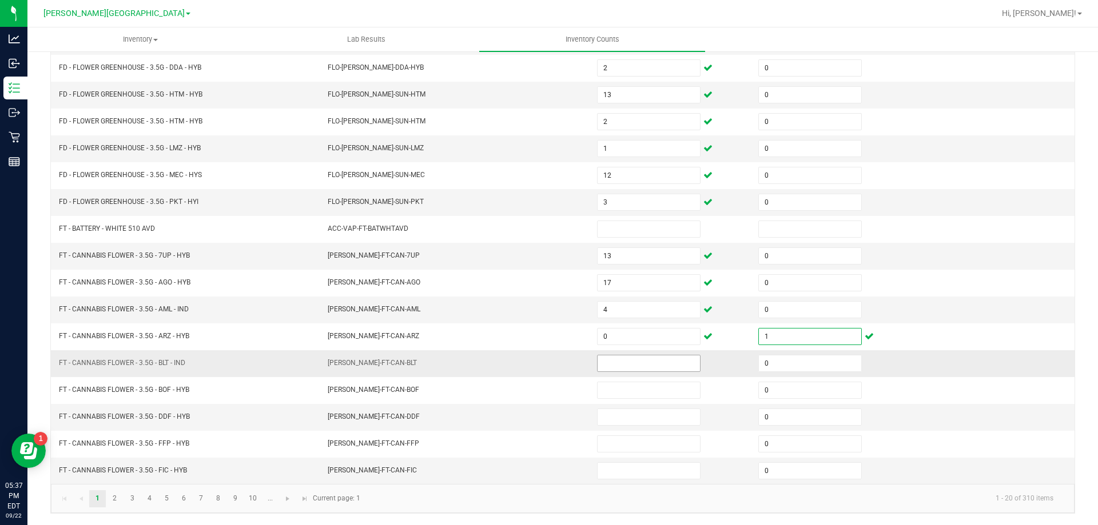
click at [629, 367] on input at bounding box center [649, 364] width 102 height 16
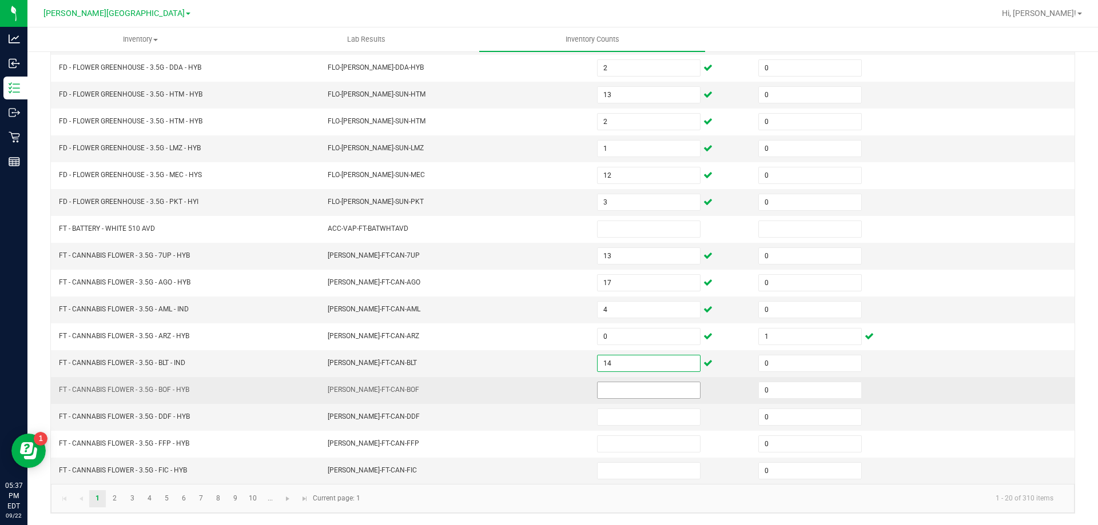
click at [634, 387] on input at bounding box center [649, 391] width 102 height 16
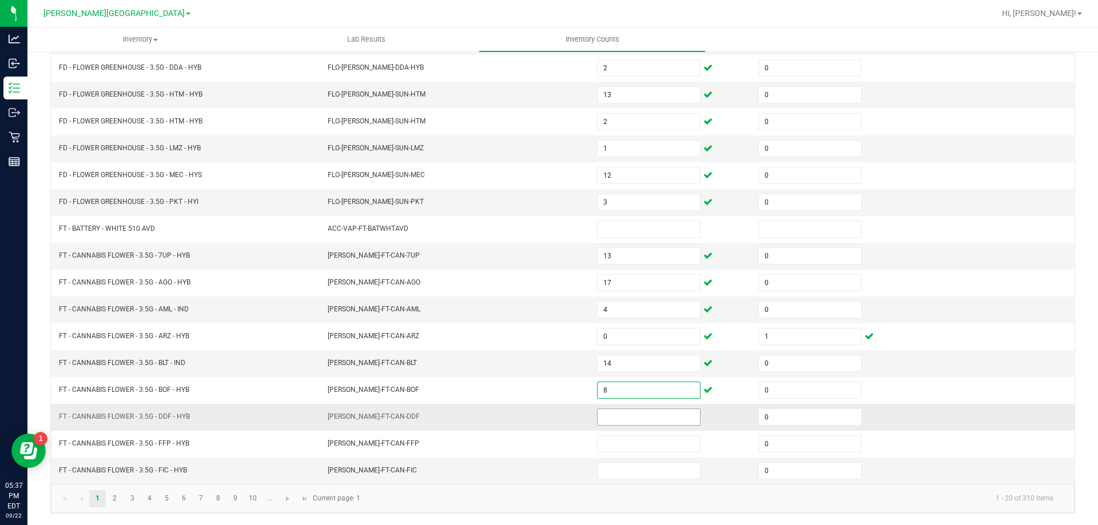
click at [646, 419] on input at bounding box center [649, 417] width 102 height 16
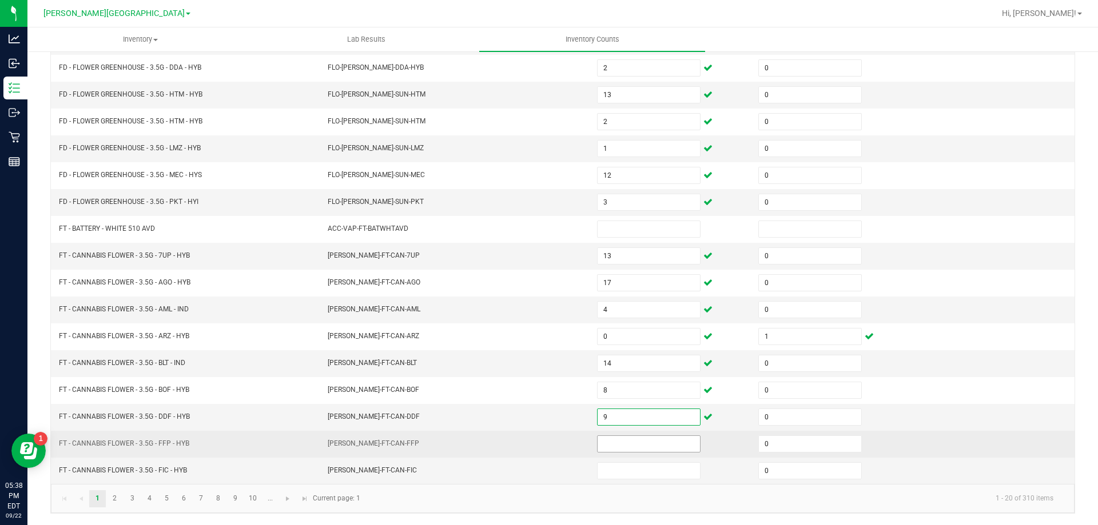
click at [652, 444] on input at bounding box center [649, 444] width 102 height 16
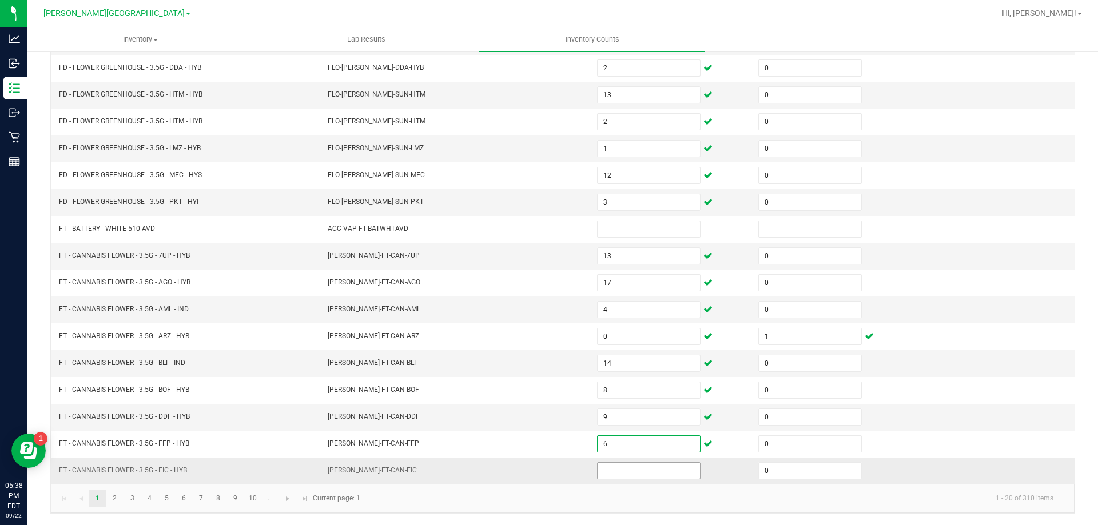
click at [614, 473] on input at bounding box center [649, 471] width 102 height 16
click at [517, 361] on td "[PERSON_NAME]-FT-CAN-BLT" at bounding box center [455, 364] width 269 height 27
click at [117, 496] on link "2" at bounding box center [114, 499] width 17 height 17
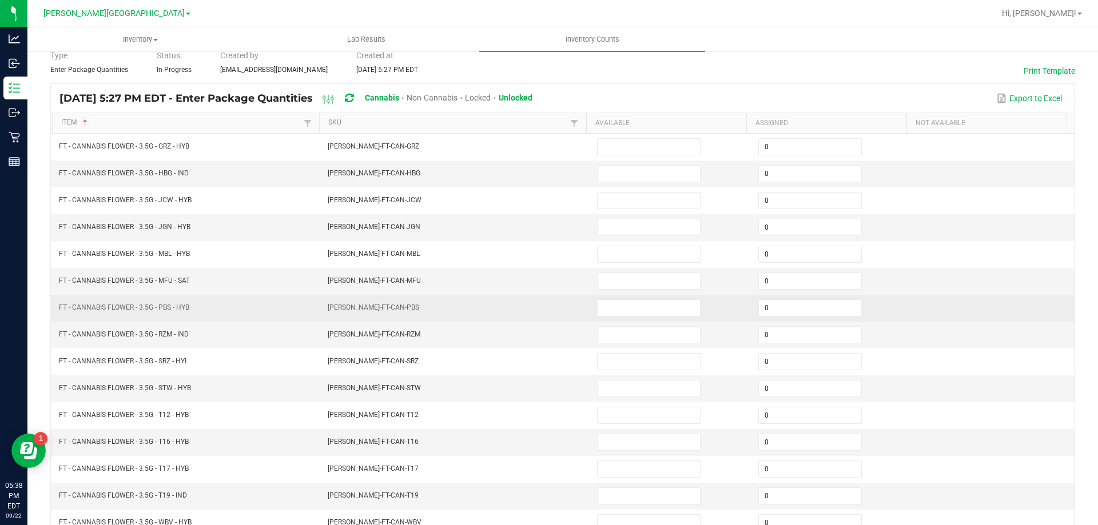
scroll to position [9, 0]
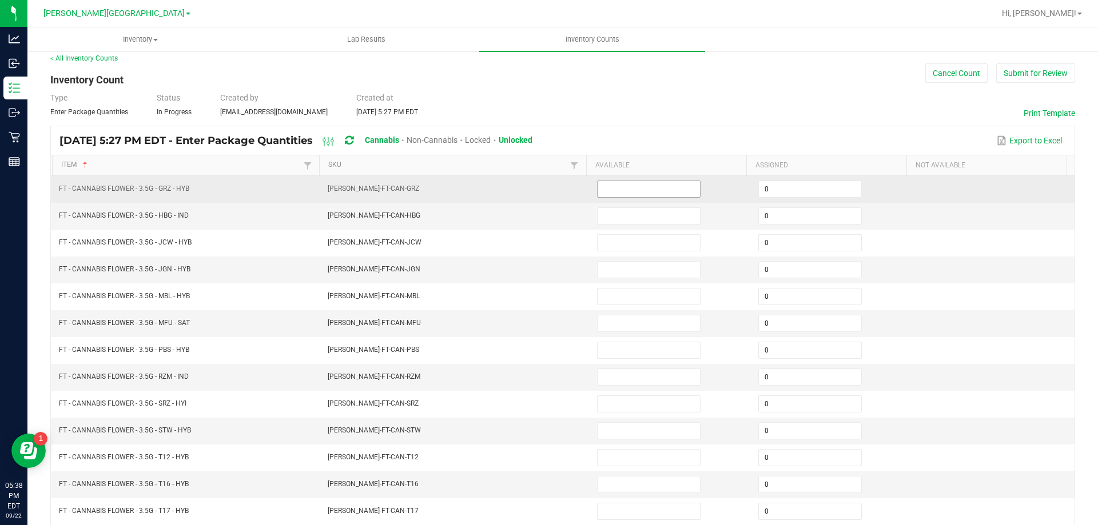
click at [609, 189] on input at bounding box center [649, 189] width 102 height 16
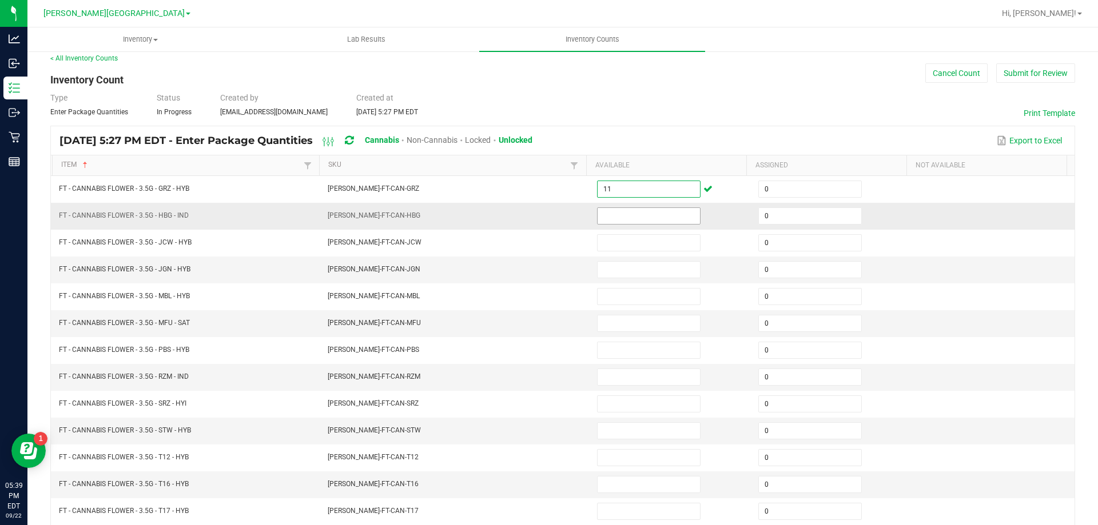
click at [611, 213] on input at bounding box center [649, 216] width 102 height 16
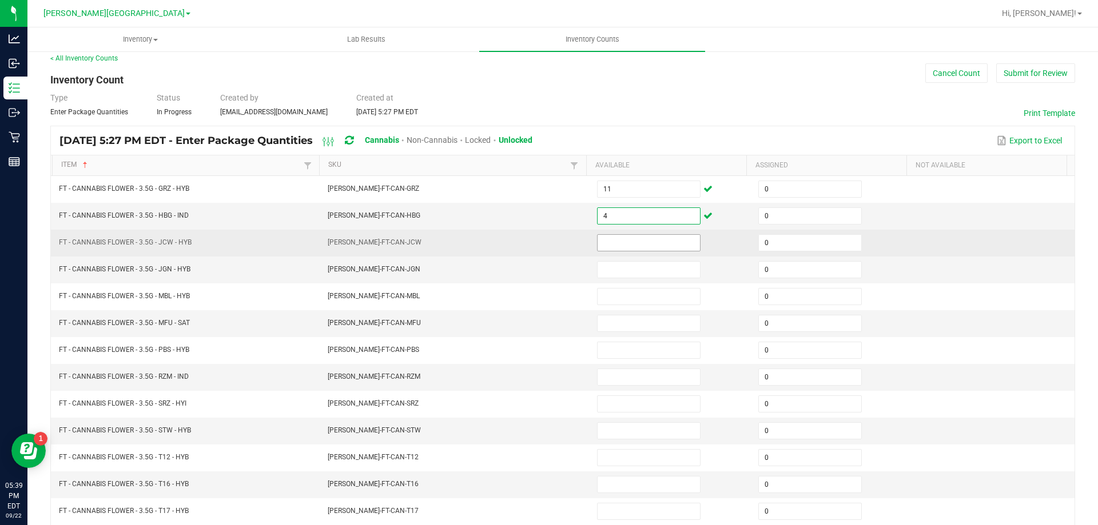
click at [632, 246] on input at bounding box center [649, 243] width 102 height 16
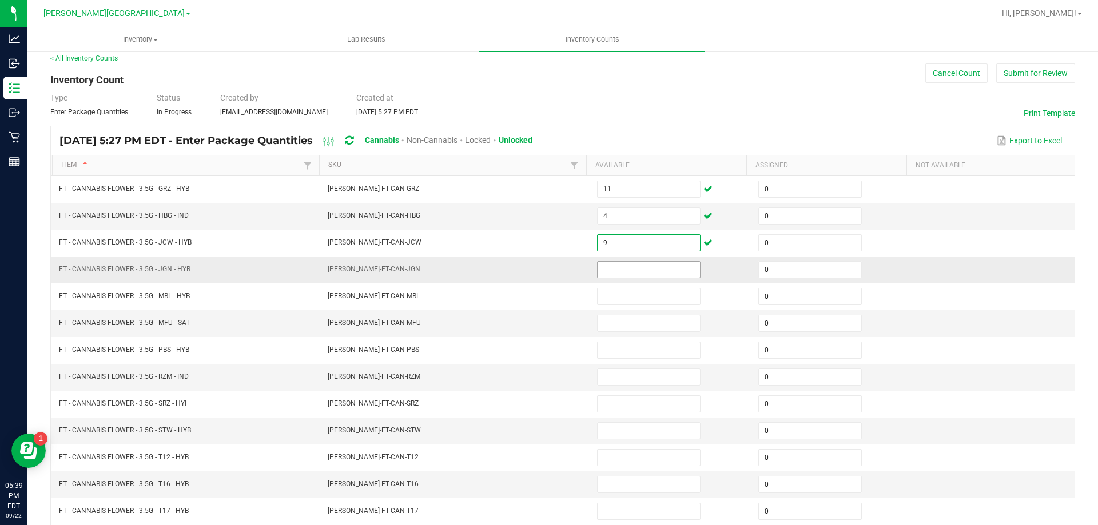
click at [630, 269] on input at bounding box center [649, 270] width 102 height 16
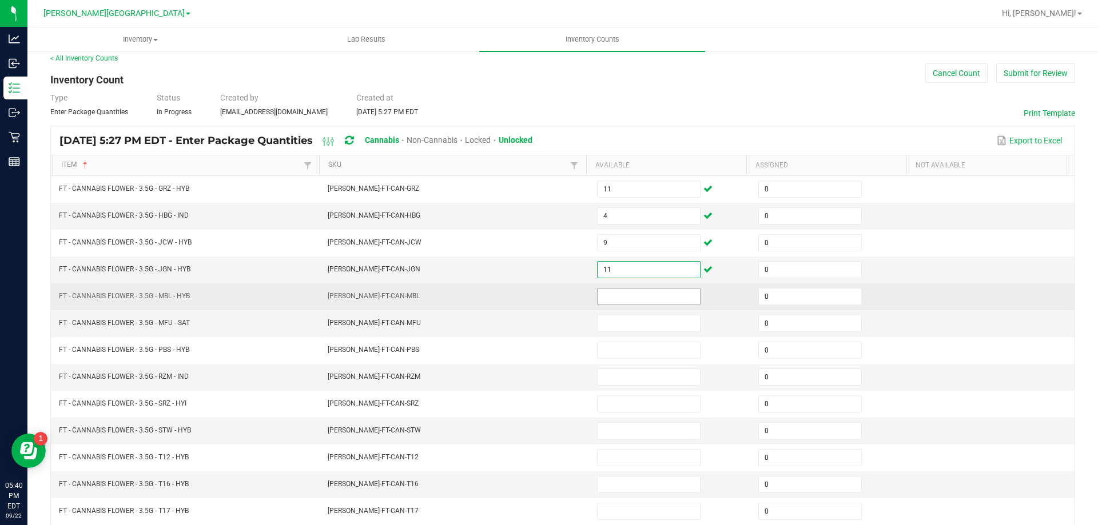
click at [598, 298] on input at bounding box center [649, 297] width 102 height 16
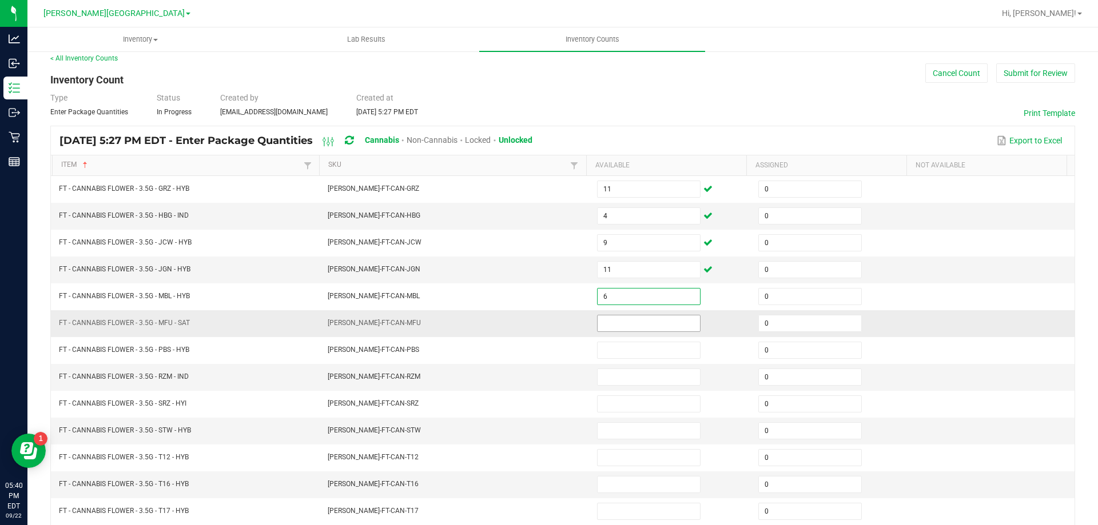
click at [639, 322] on input at bounding box center [649, 324] width 102 height 16
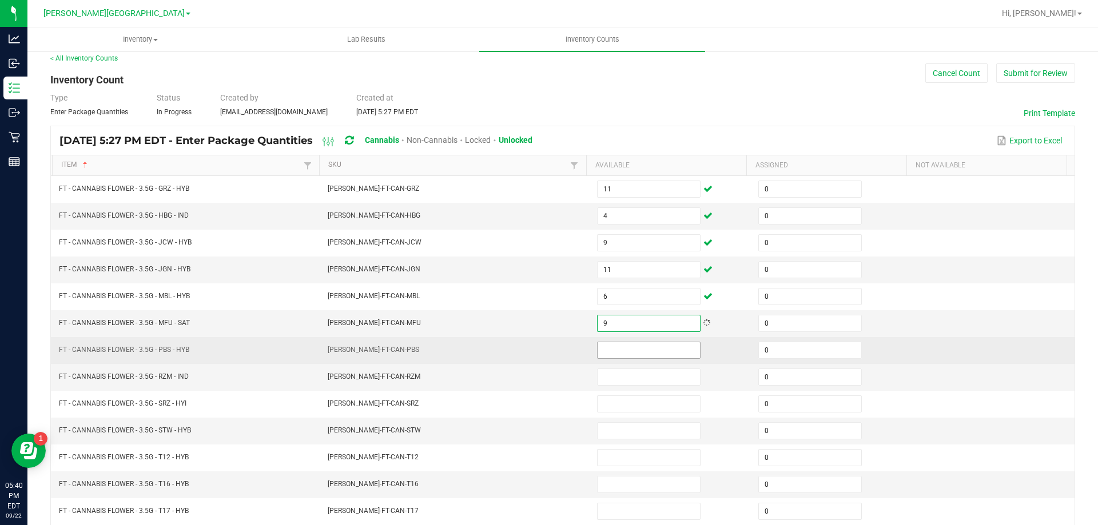
click at [652, 347] on input at bounding box center [649, 351] width 102 height 16
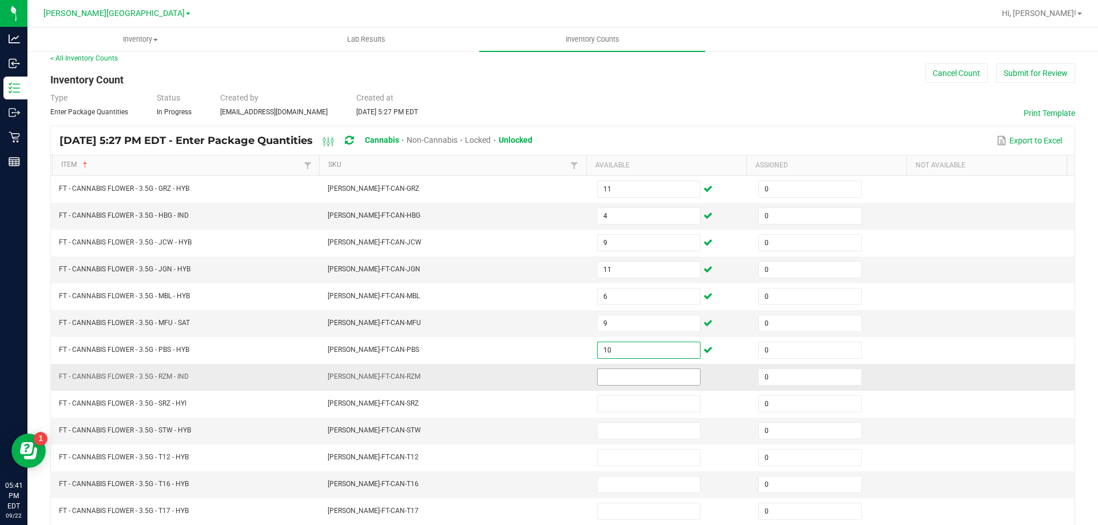
click at [636, 378] on input at bounding box center [649, 377] width 102 height 16
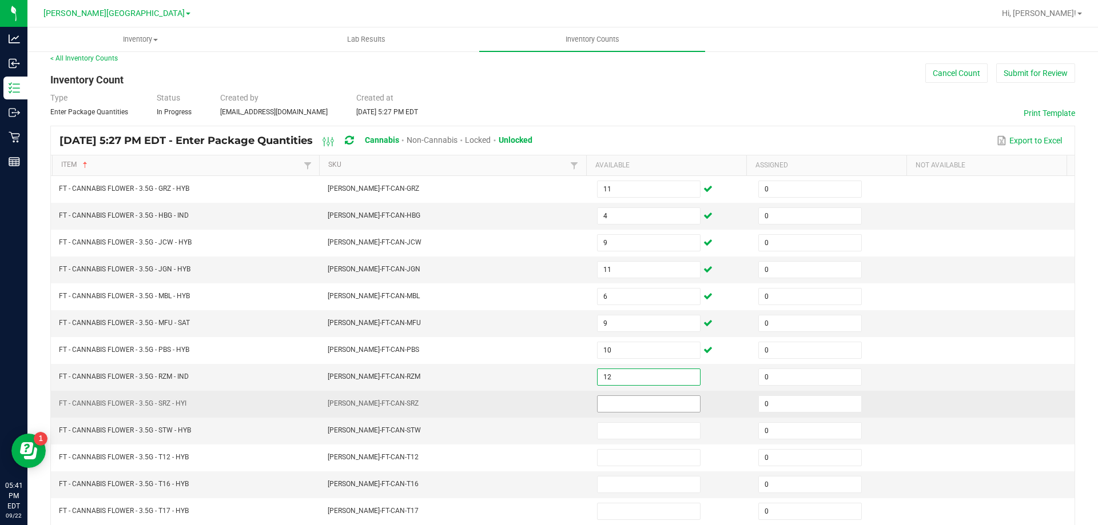
click at [644, 405] on input at bounding box center [649, 404] width 102 height 16
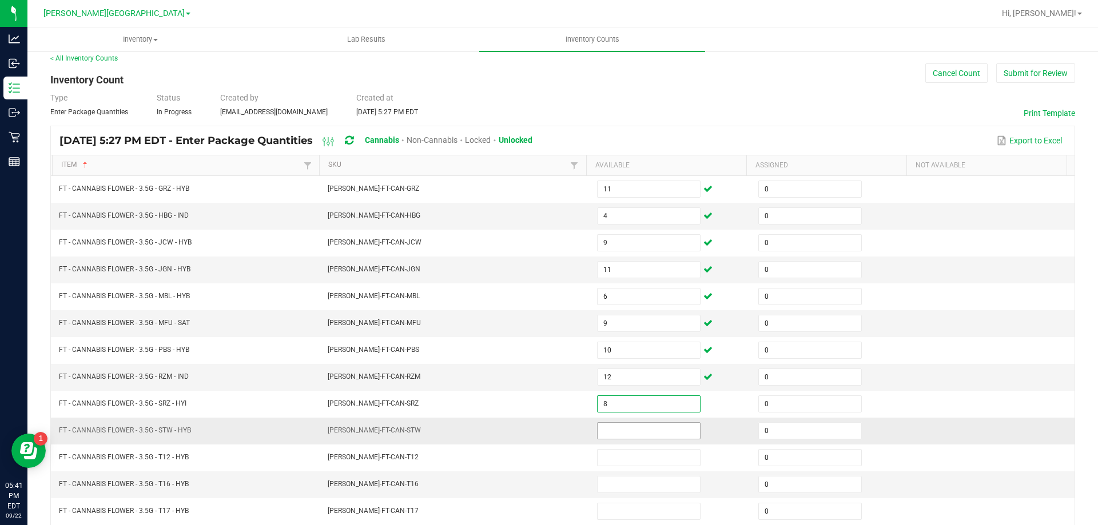
click at [629, 431] on input at bounding box center [649, 431] width 102 height 16
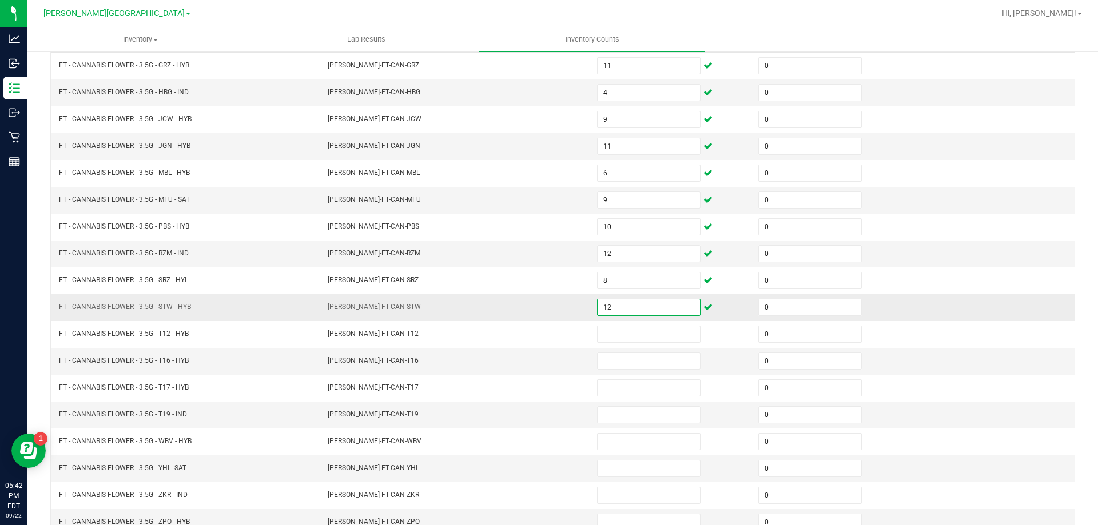
scroll to position [136, 0]
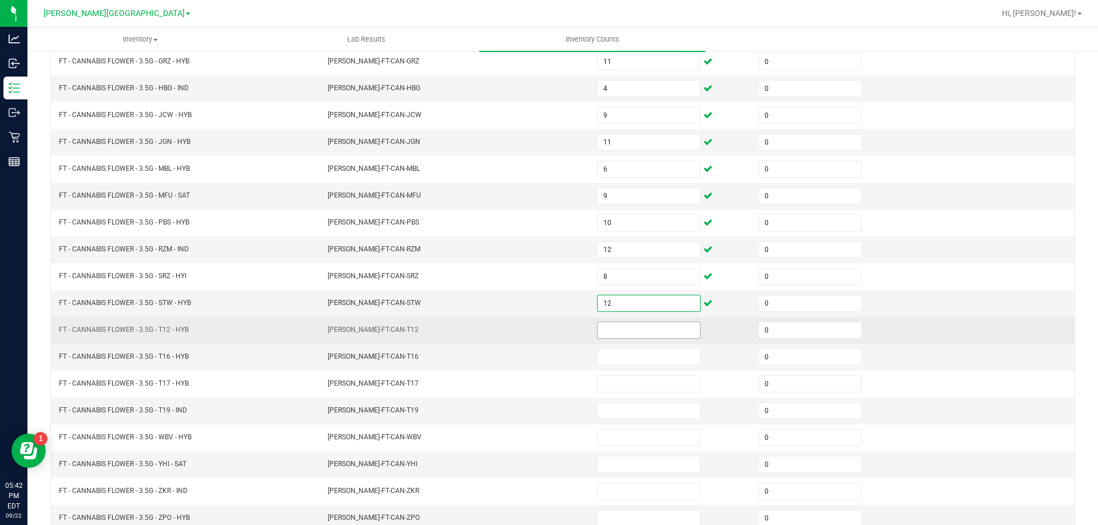
click at [632, 329] on input at bounding box center [649, 330] width 102 height 16
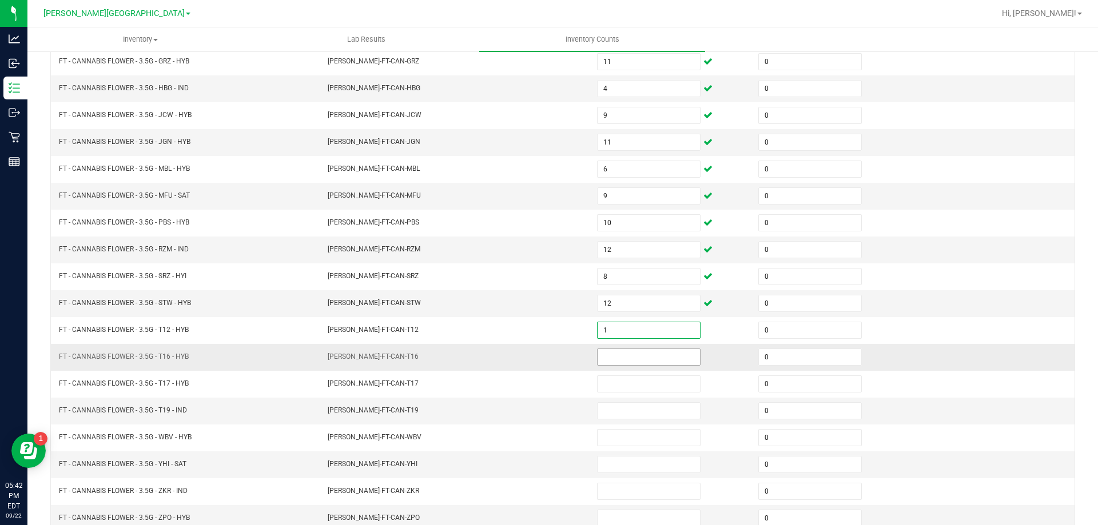
click at [634, 358] on input at bounding box center [649, 357] width 102 height 16
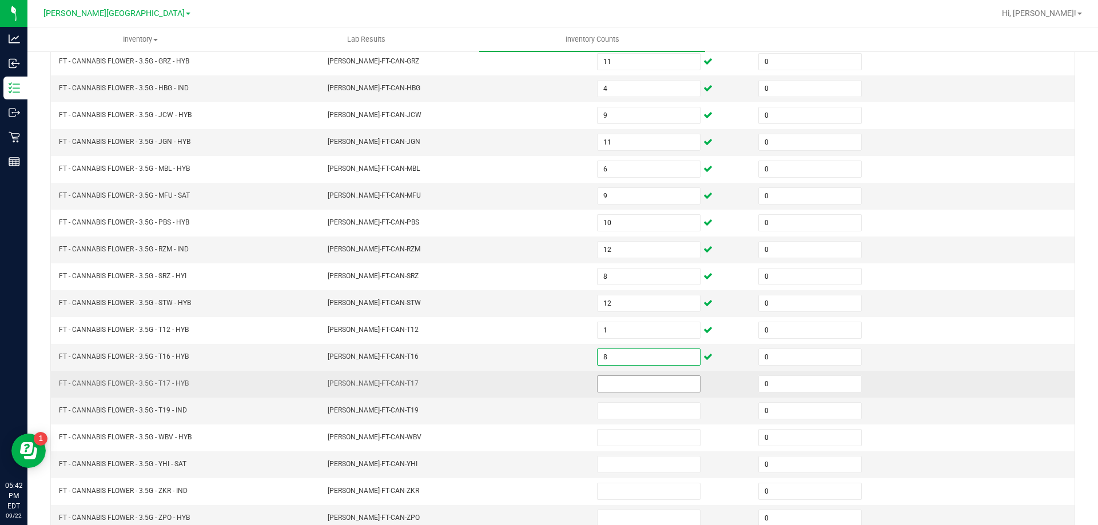
click at [630, 383] on input at bounding box center [649, 384] width 102 height 16
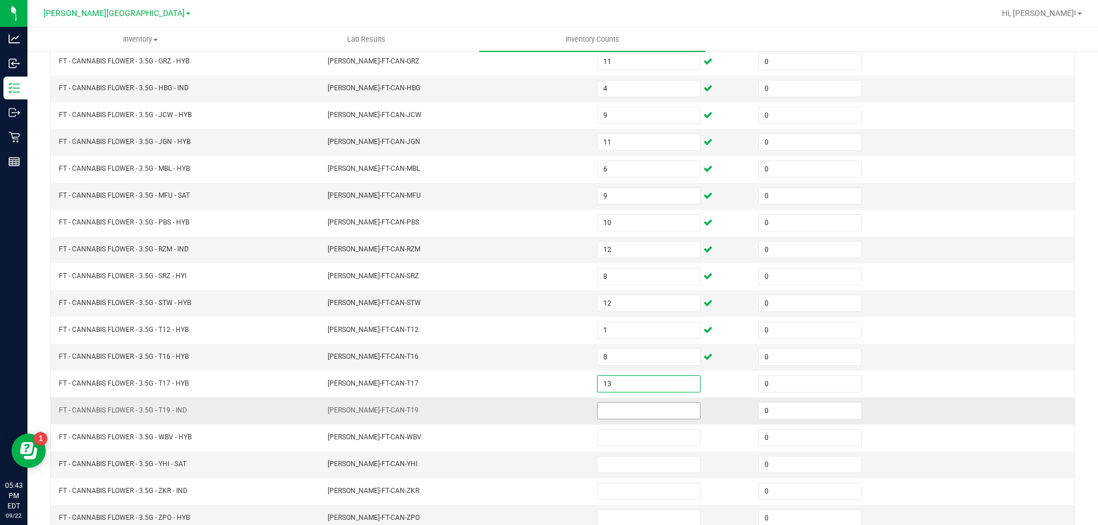
click at [650, 414] on input at bounding box center [649, 411] width 102 height 16
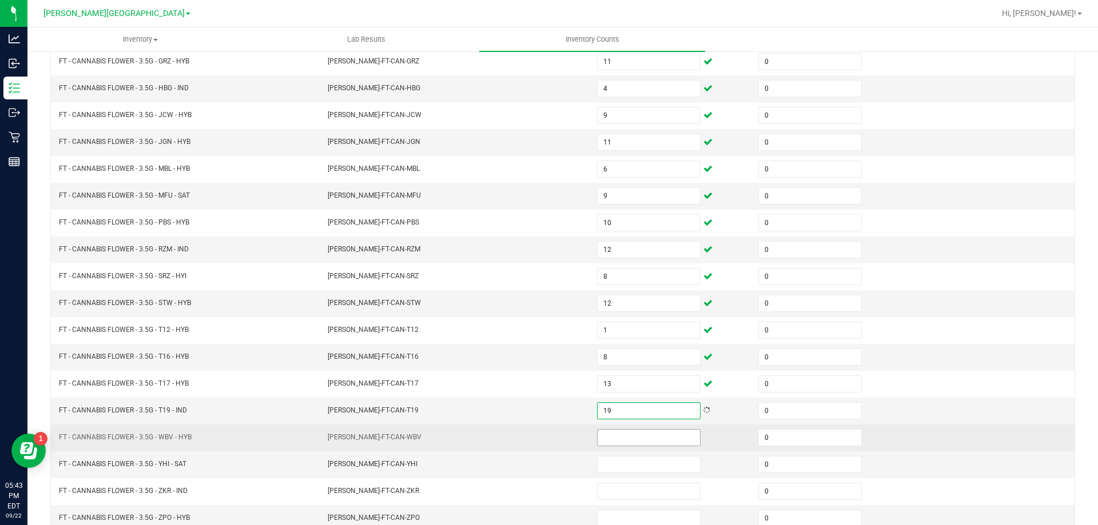
click at [666, 437] on input at bounding box center [649, 438] width 102 height 16
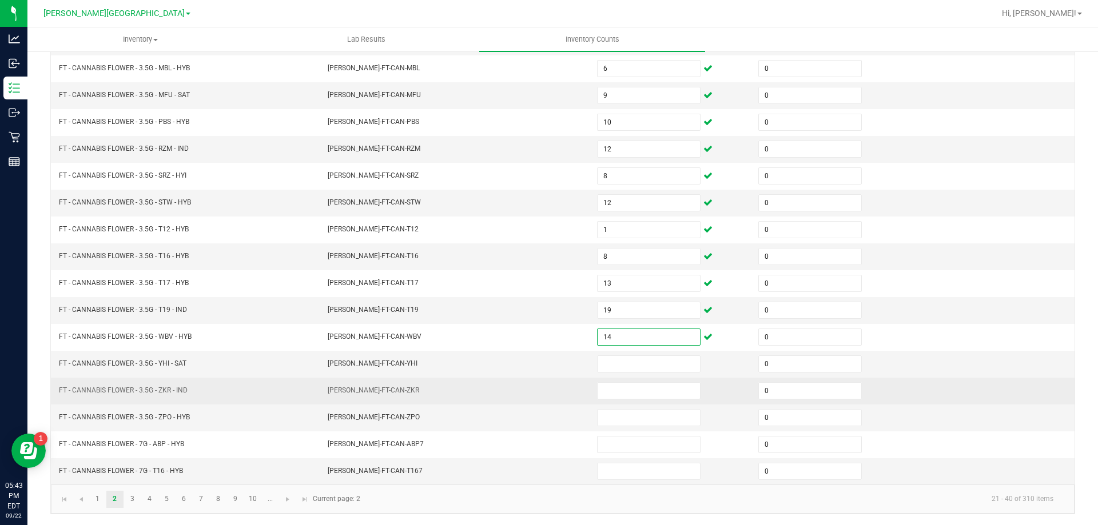
scroll to position [237, 0]
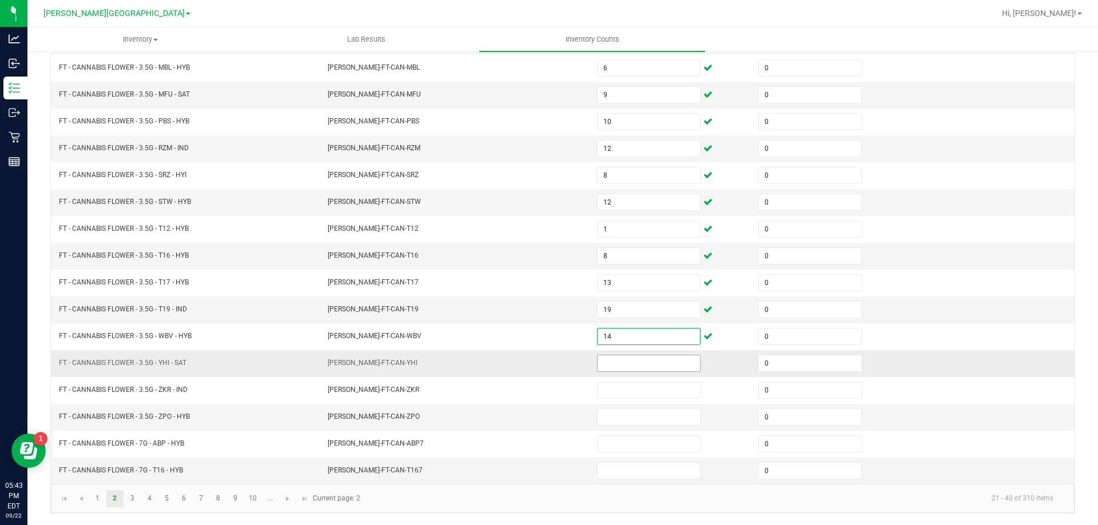
click at [632, 364] on input at bounding box center [649, 364] width 102 height 16
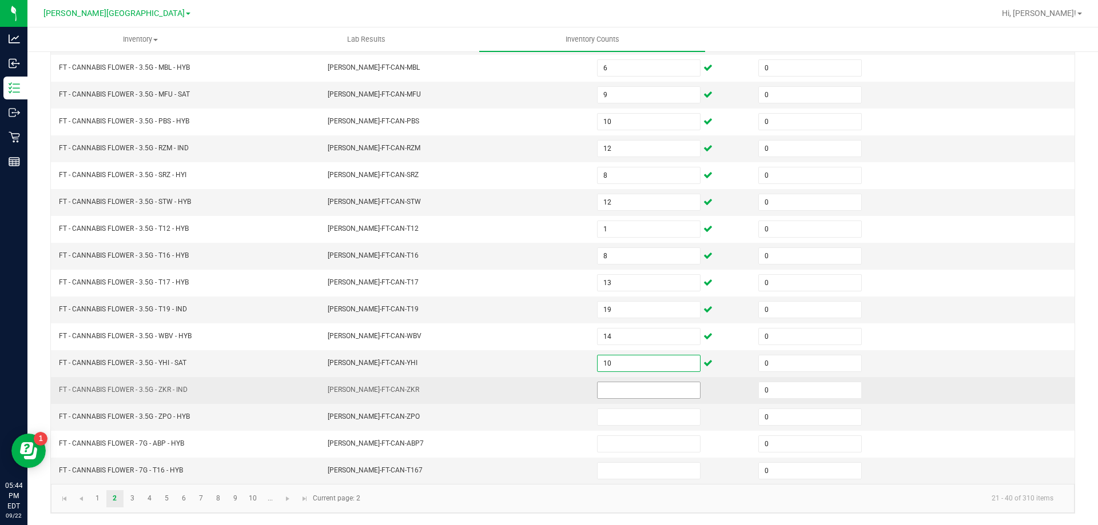
click at [631, 391] on input at bounding box center [649, 391] width 102 height 16
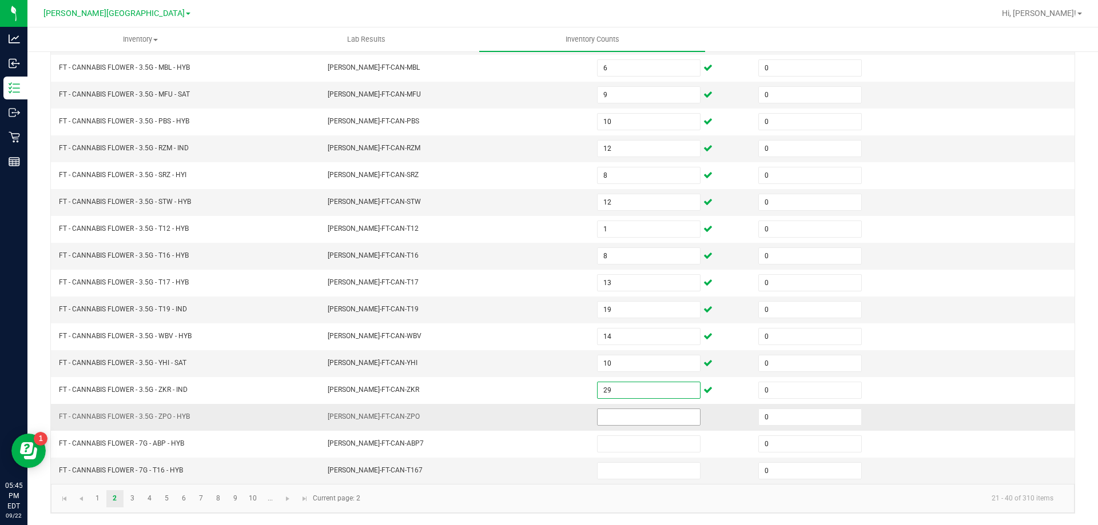
click at [632, 421] on input at bounding box center [649, 417] width 102 height 16
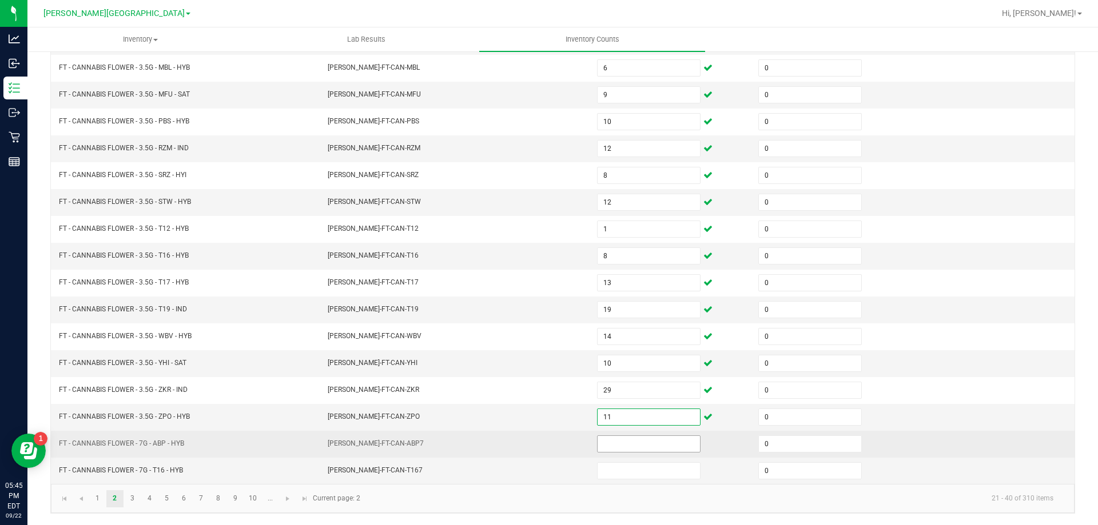
click at [638, 447] on input at bounding box center [649, 444] width 102 height 16
click at [533, 433] on td "[PERSON_NAME]-FT-CAN-ABP7" at bounding box center [455, 444] width 269 height 27
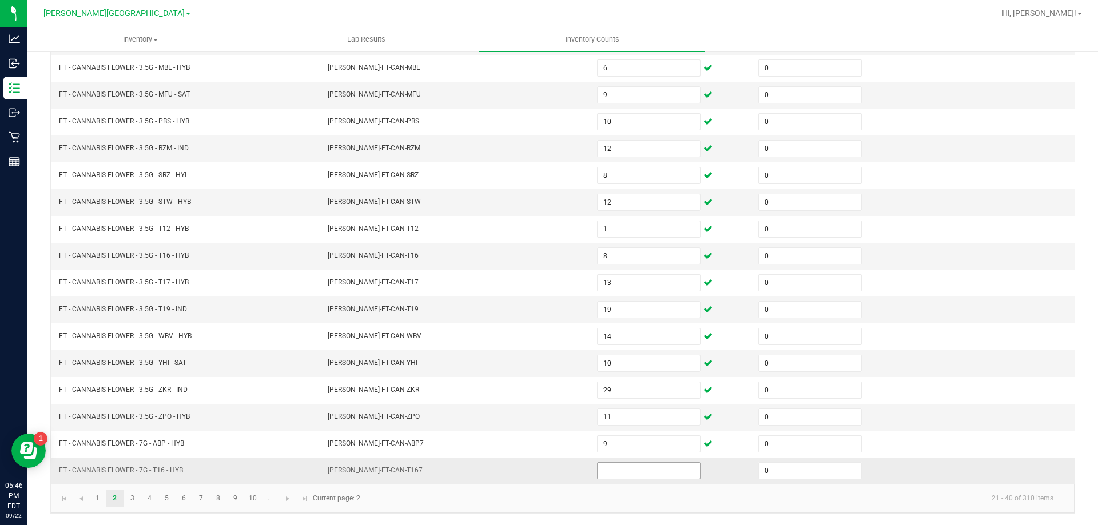
click at [631, 465] on input at bounding box center [649, 471] width 102 height 16
click at [504, 309] on td "[PERSON_NAME]-FT-CAN-T19" at bounding box center [455, 310] width 269 height 27
click at [133, 501] on link "3" at bounding box center [132, 499] width 17 height 17
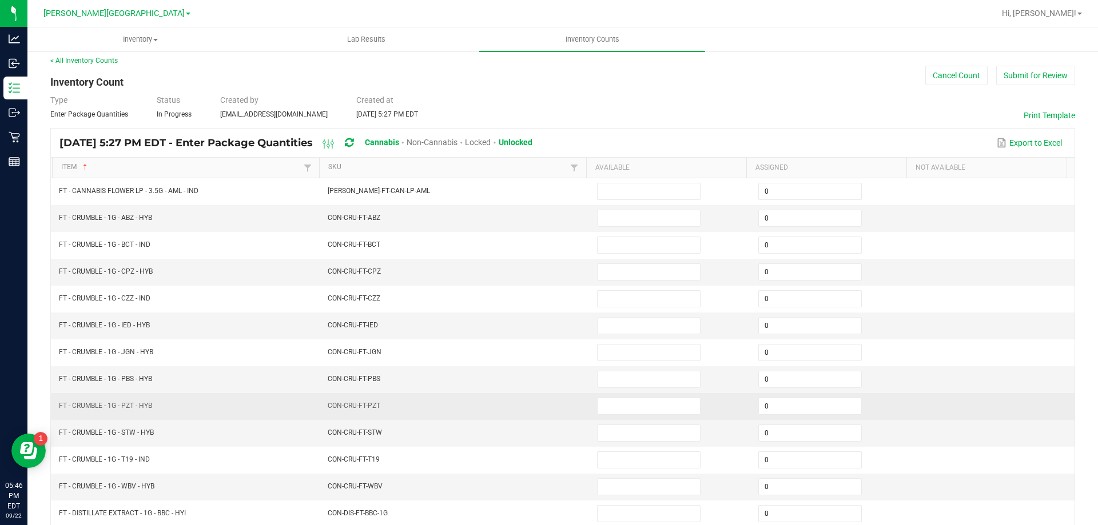
scroll to position [0, 0]
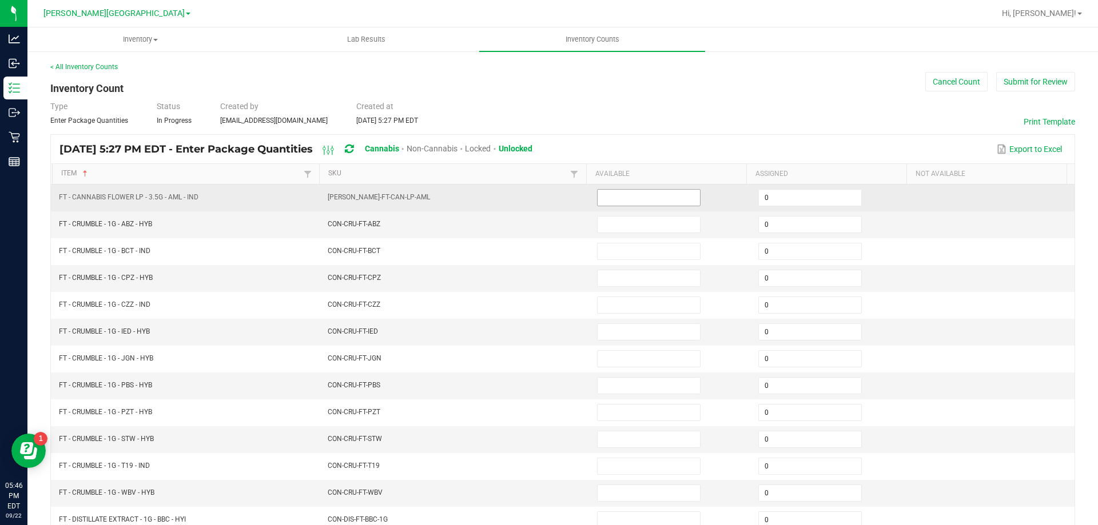
click at [632, 201] on input at bounding box center [649, 198] width 102 height 16
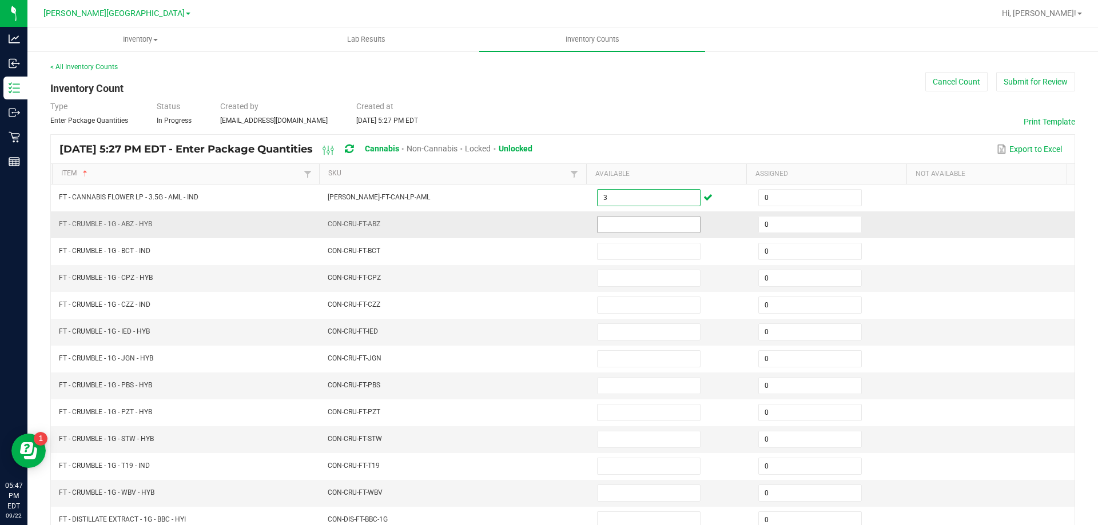
click at [659, 226] on input at bounding box center [649, 225] width 102 height 16
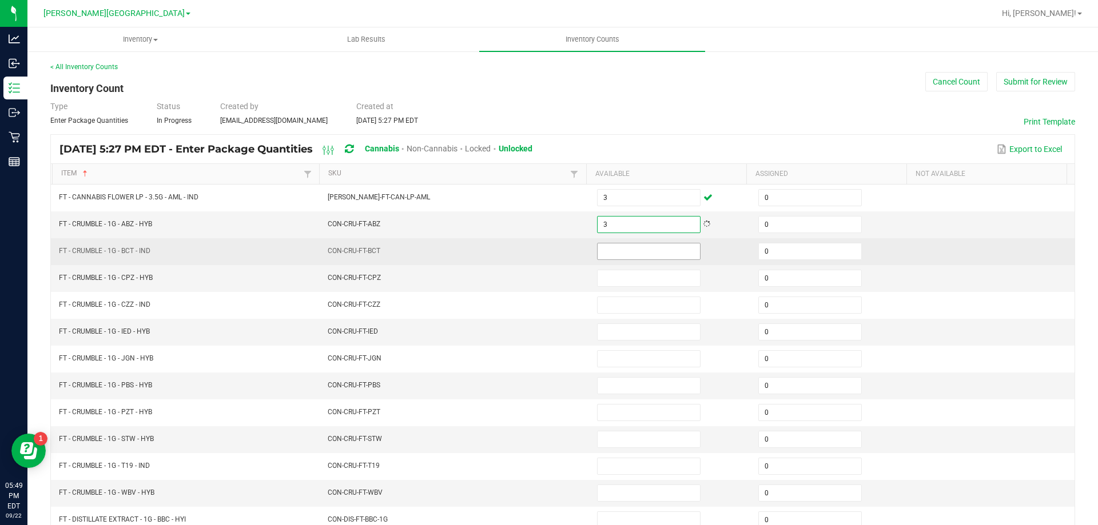
click at [630, 248] on input at bounding box center [649, 252] width 102 height 16
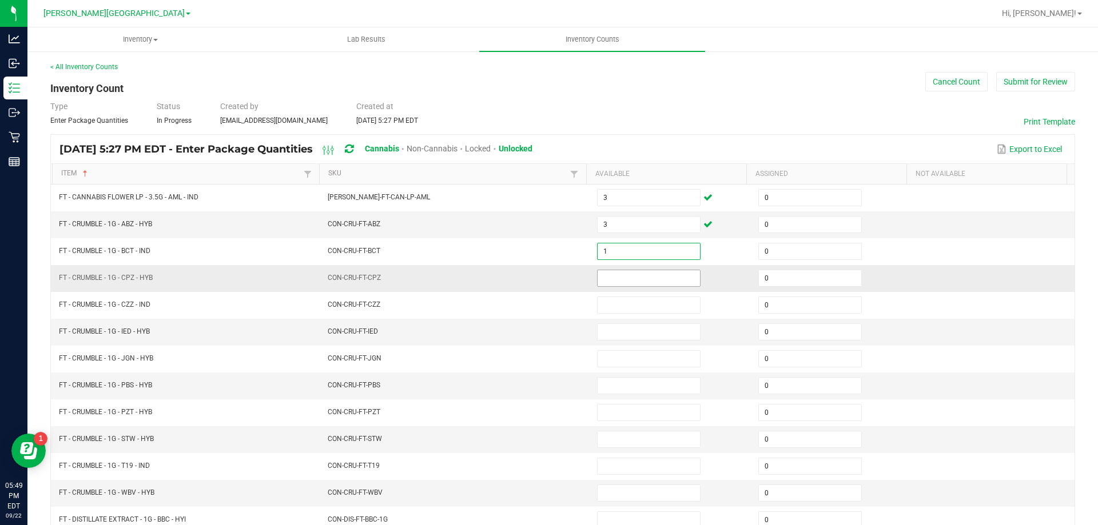
click at [644, 274] on input at bounding box center [649, 278] width 102 height 16
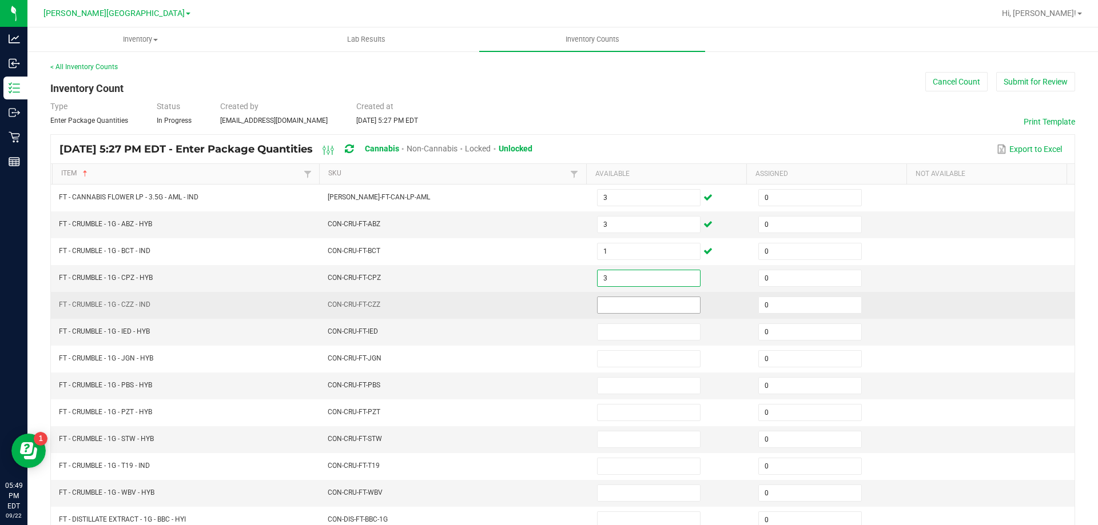
click at [636, 308] on input at bounding box center [649, 305] width 102 height 16
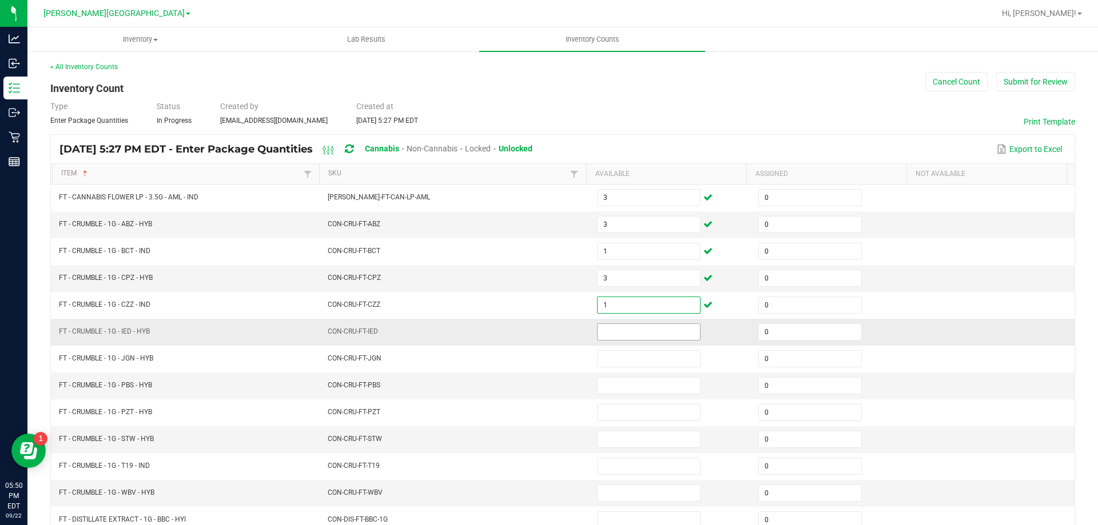
click at [646, 331] on input at bounding box center [649, 332] width 102 height 16
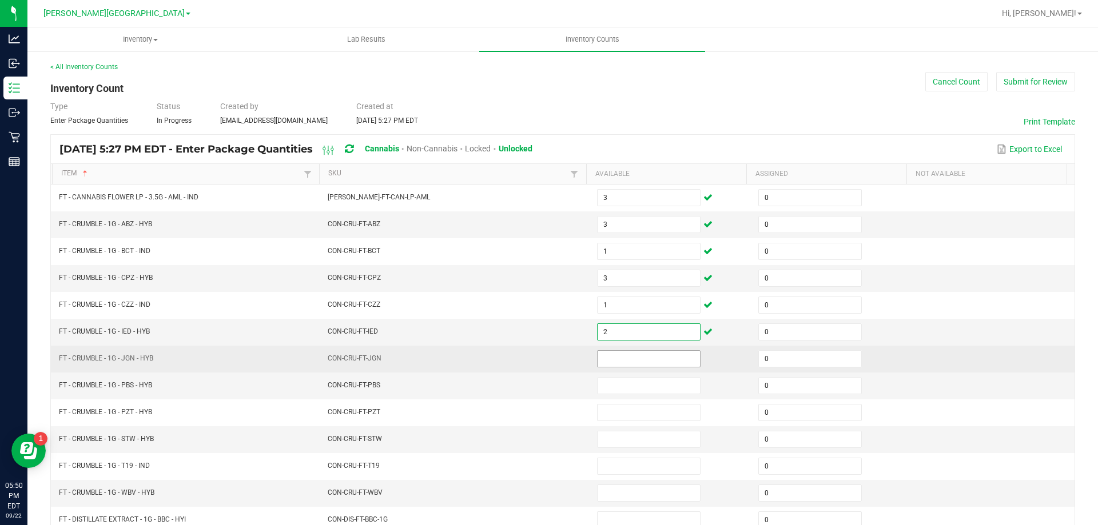
click at [636, 359] on input at bounding box center [649, 359] width 102 height 16
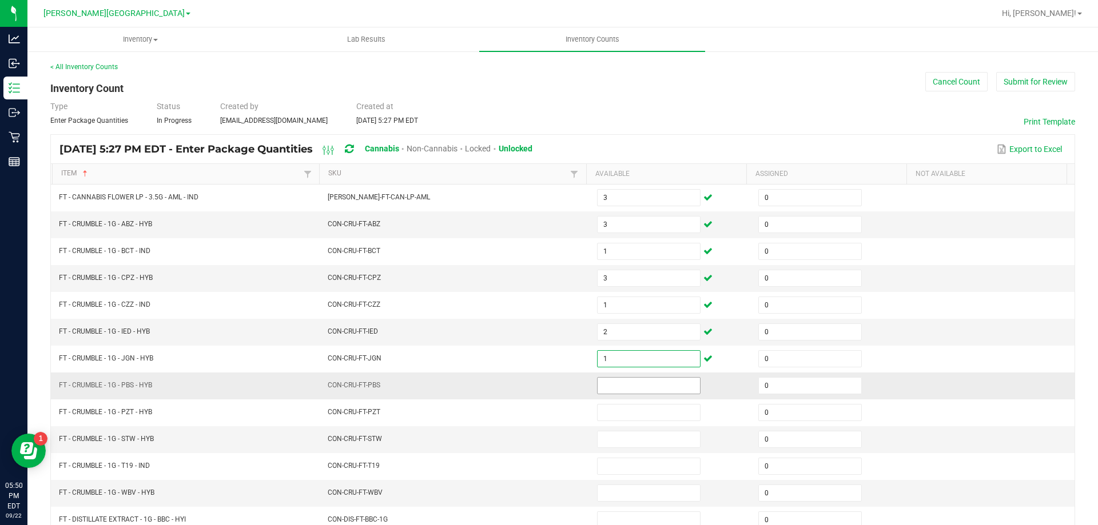
click at [651, 381] on input at bounding box center [649, 386] width 102 height 16
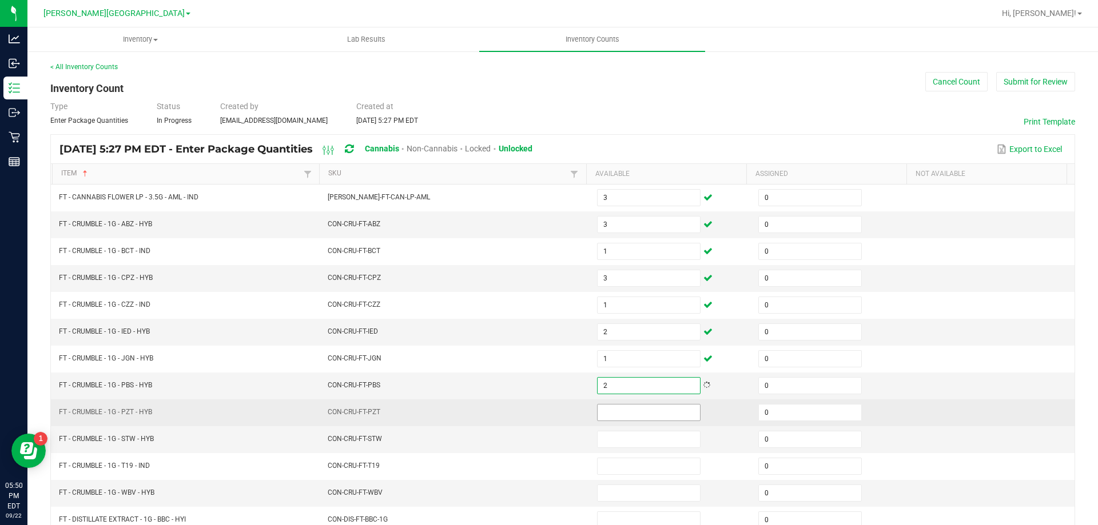
click at [626, 411] on input at bounding box center [649, 413] width 102 height 16
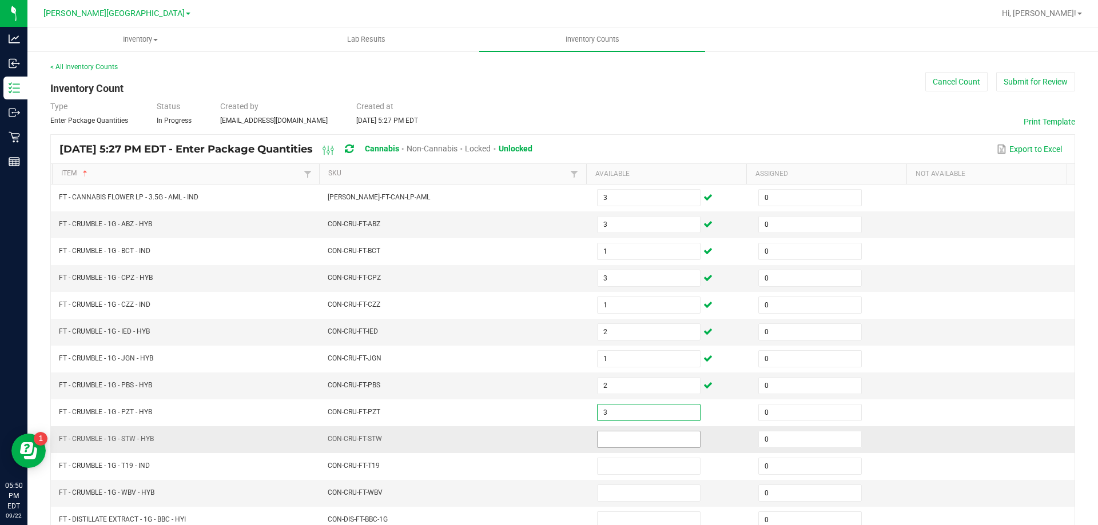
click at [640, 442] on input at bounding box center [649, 440] width 102 height 16
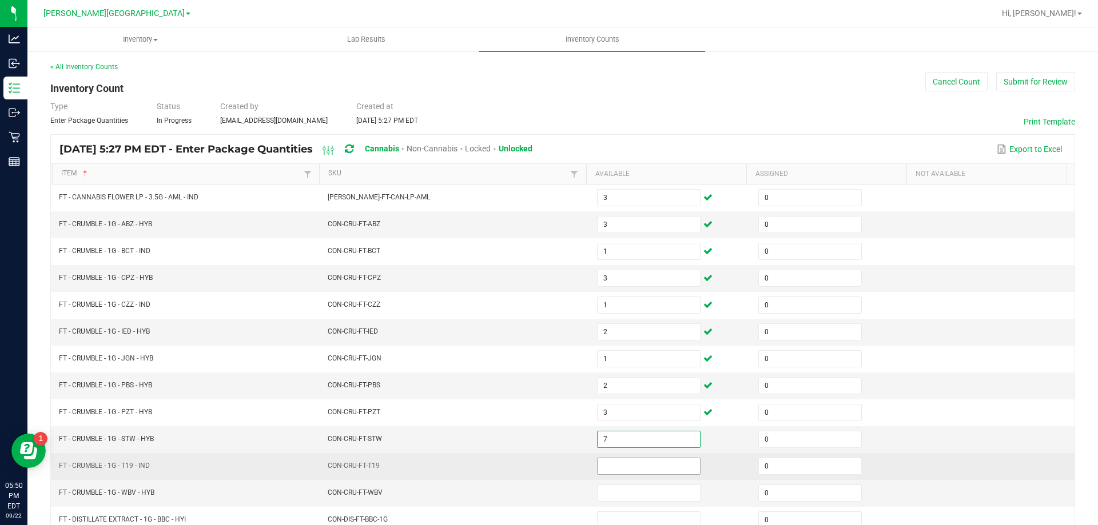
click at [664, 466] on input at bounding box center [649, 467] width 102 height 16
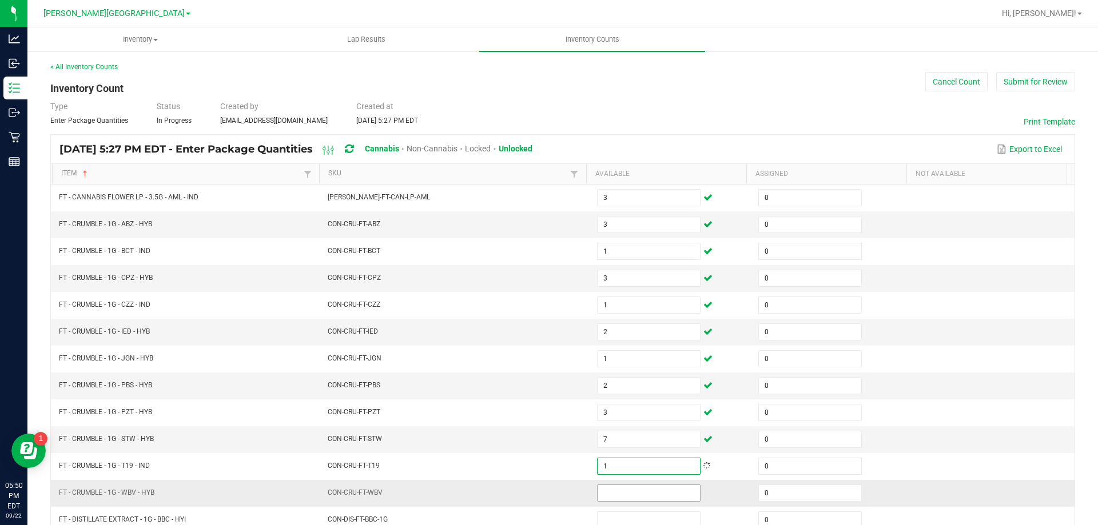
click at [637, 497] on input at bounding box center [649, 493] width 102 height 16
click at [513, 322] on td "CON-CRU-FT-IED" at bounding box center [455, 332] width 269 height 27
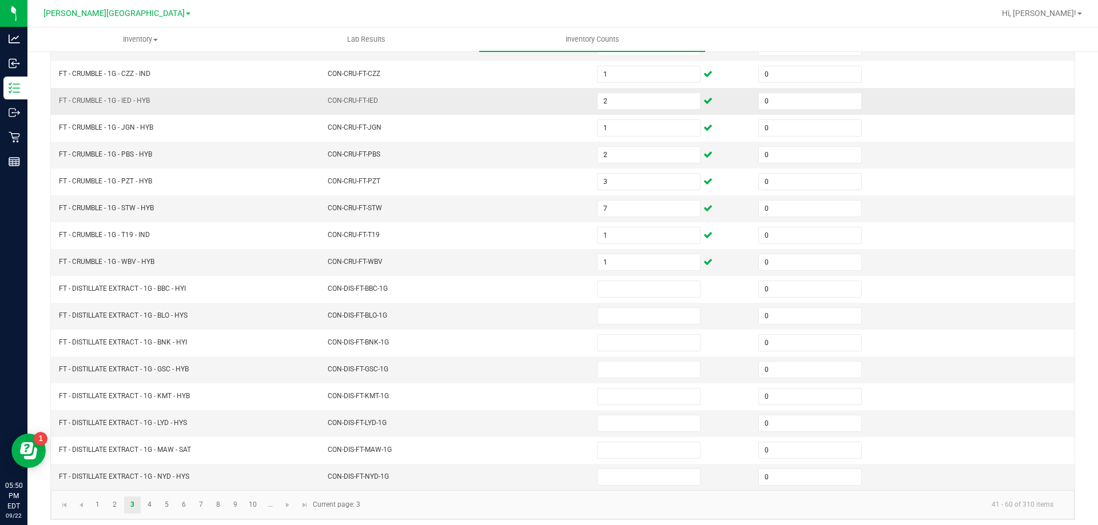
scroll to position [237, 0]
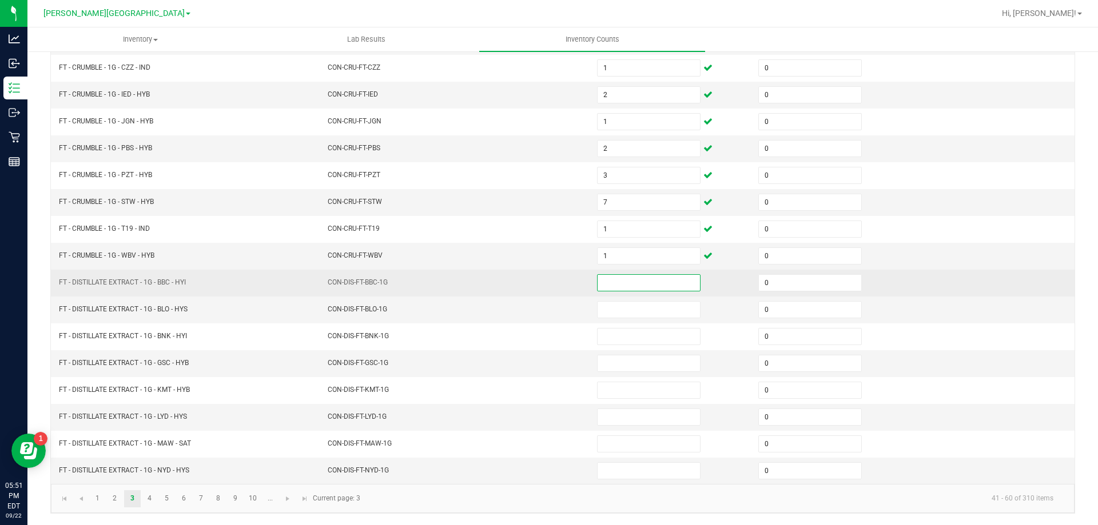
click at [620, 282] on input at bounding box center [649, 283] width 102 height 16
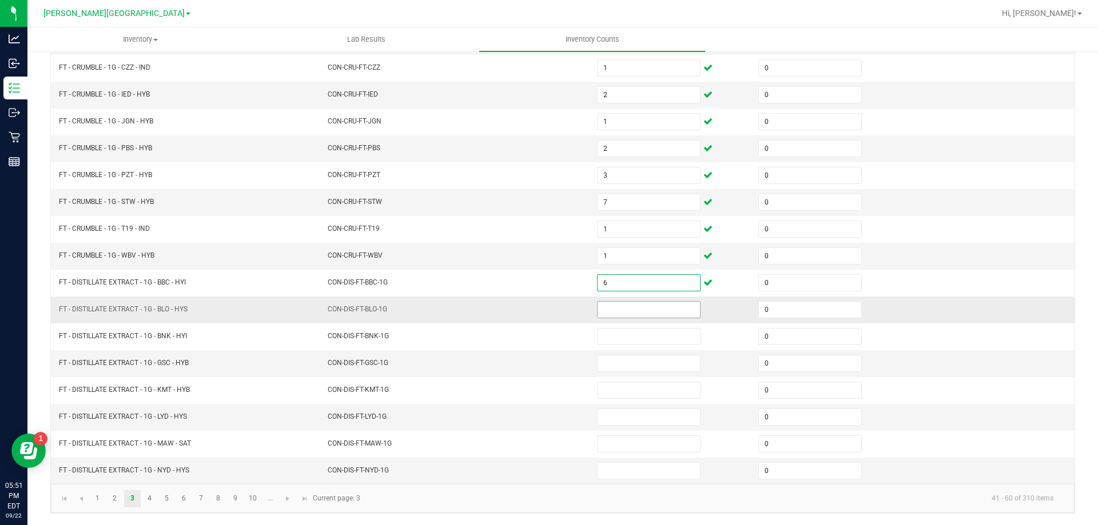
click at [624, 306] on input at bounding box center [649, 310] width 102 height 16
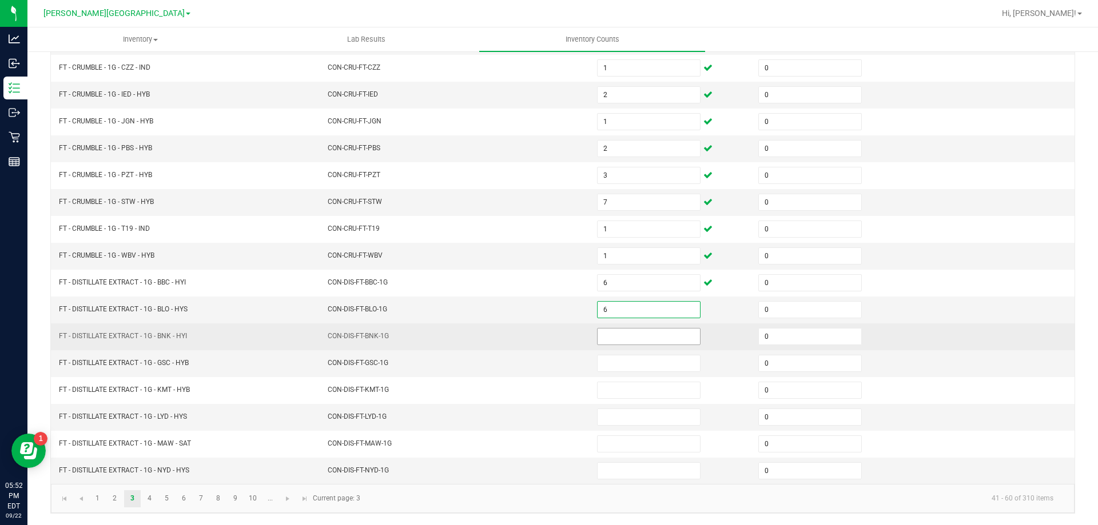
click at [621, 336] on input at bounding box center [649, 337] width 102 height 16
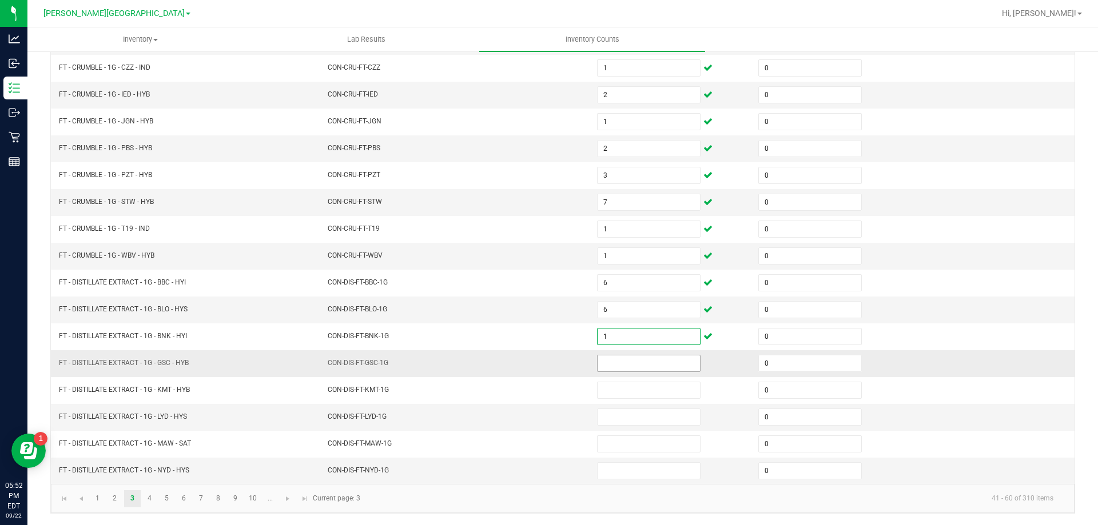
click at [646, 364] on input at bounding box center [649, 364] width 102 height 16
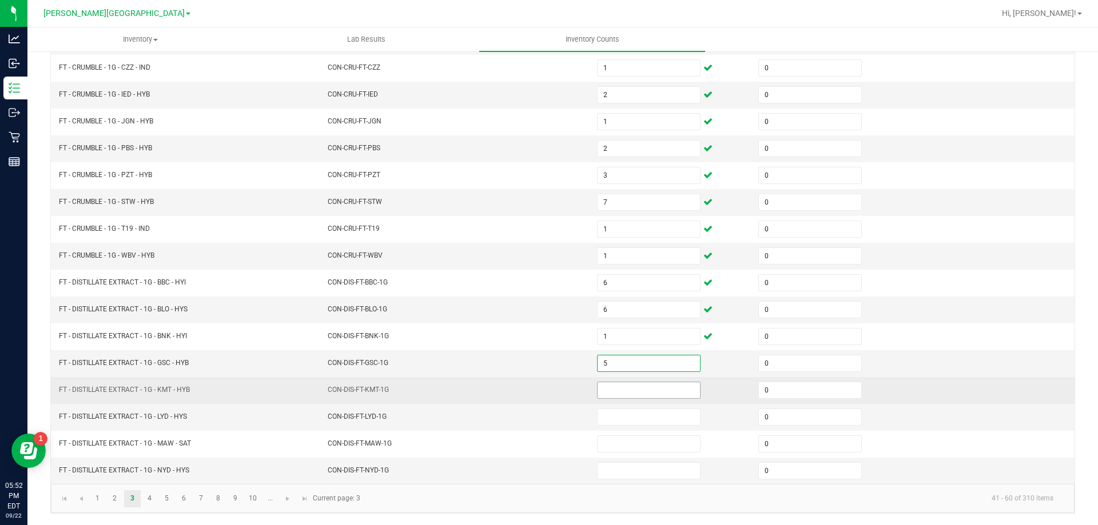
click at [652, 390] on input at bounding box center [649, 391] width 102 height 16
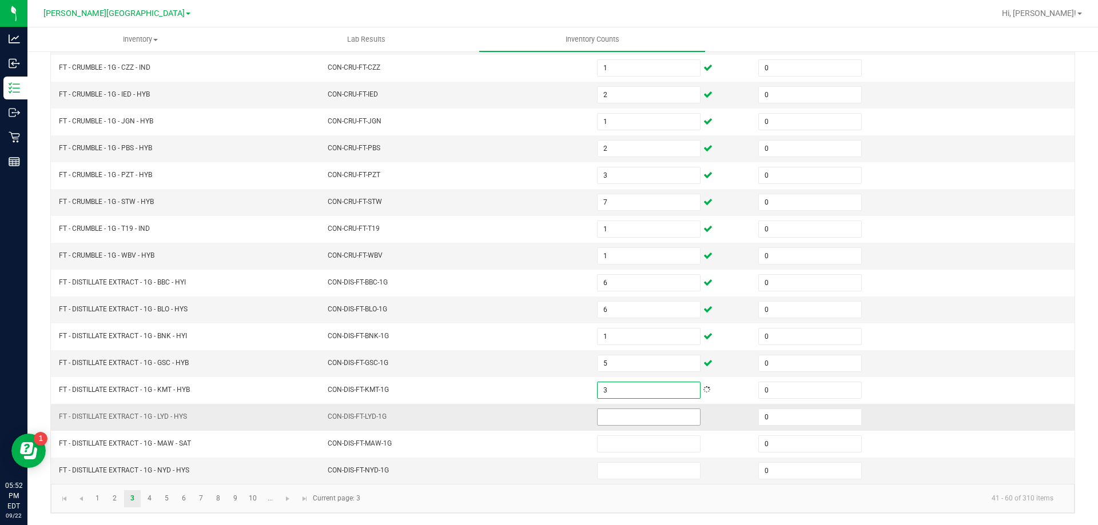
click at [649, 417] on input at bounding box center [649, 417] width 102 height 16
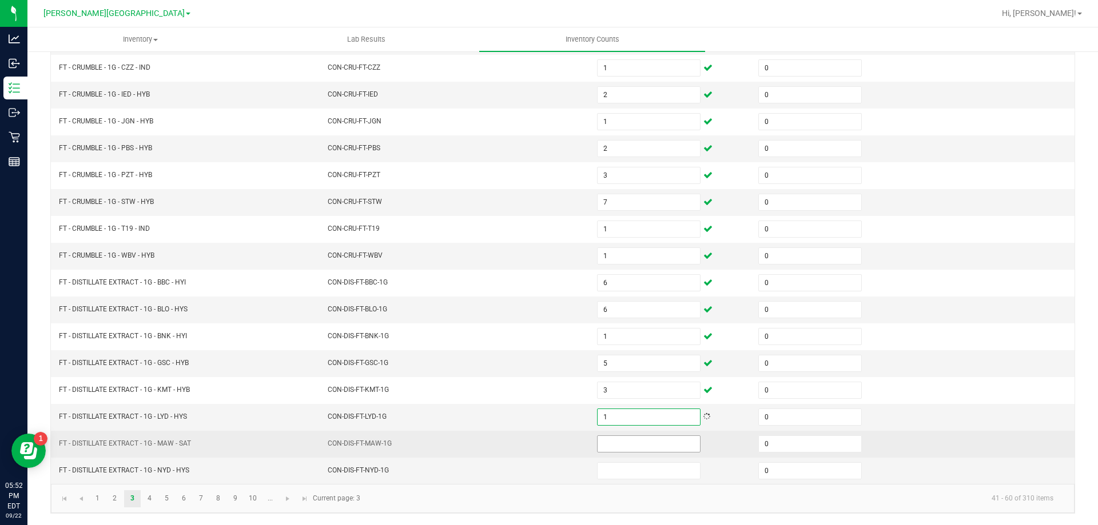
click at [640, 445] on input at bounding box center [649, 444] width 102 height 16
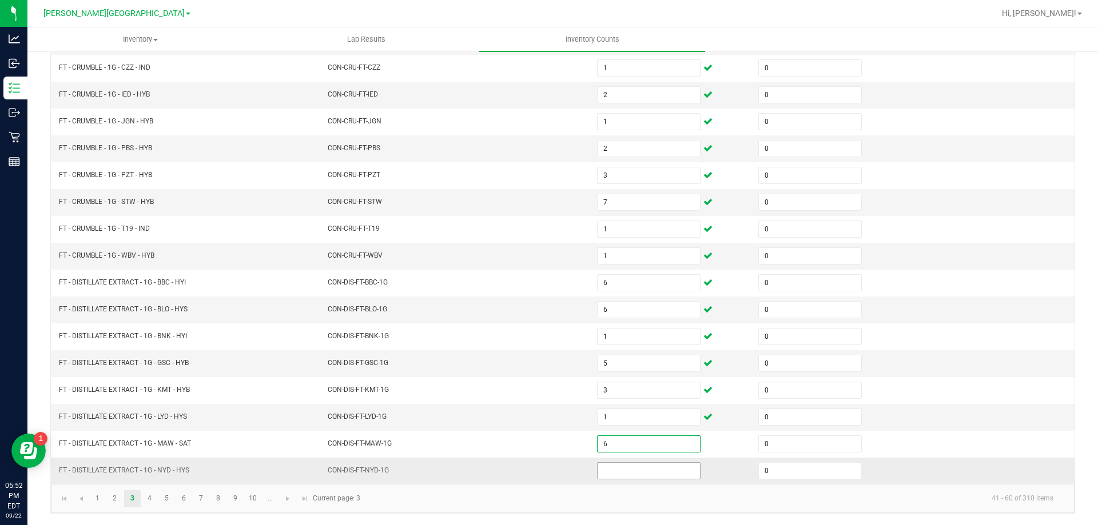
click at [656, 472] on input at bounding box center [649, 471] width 102 height 16
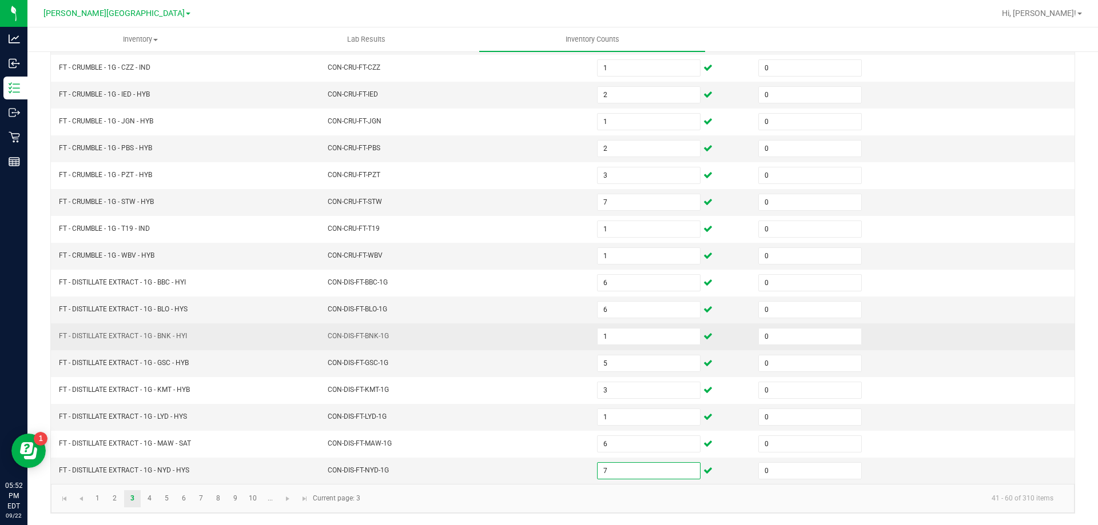
click at [411, 327] on td "CON-DIS-FT-BNK-1G" at bounding box center [455, 337] width 269 height 27
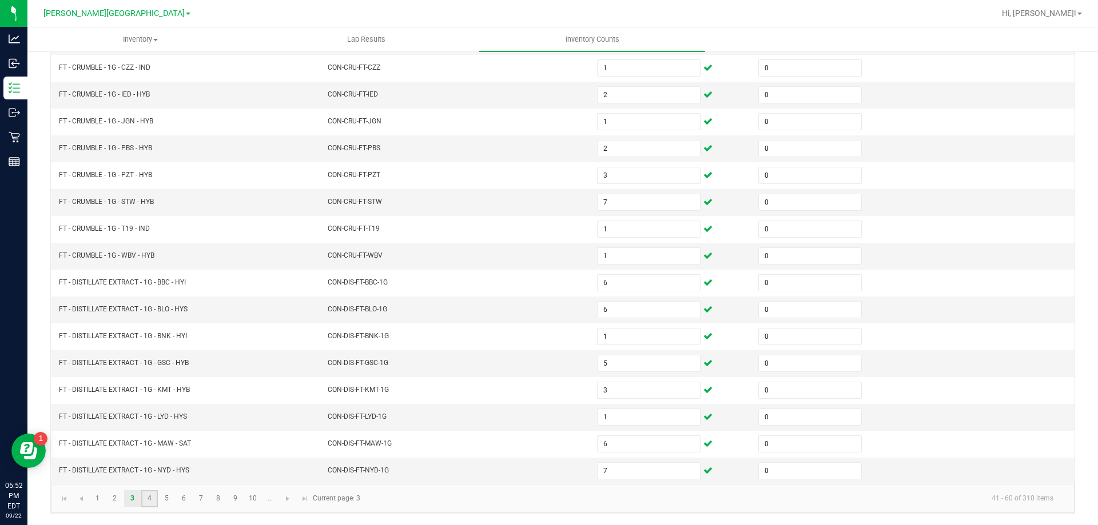
click at [149, 499] on link "4" at bounding box center [149, 499] width 17 height 17
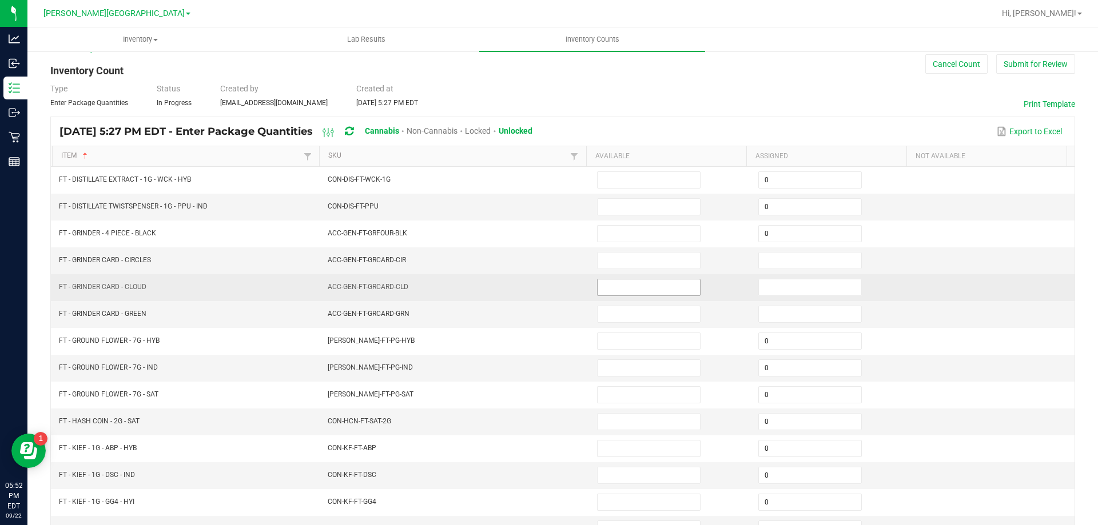
scroll to position [9, 0]
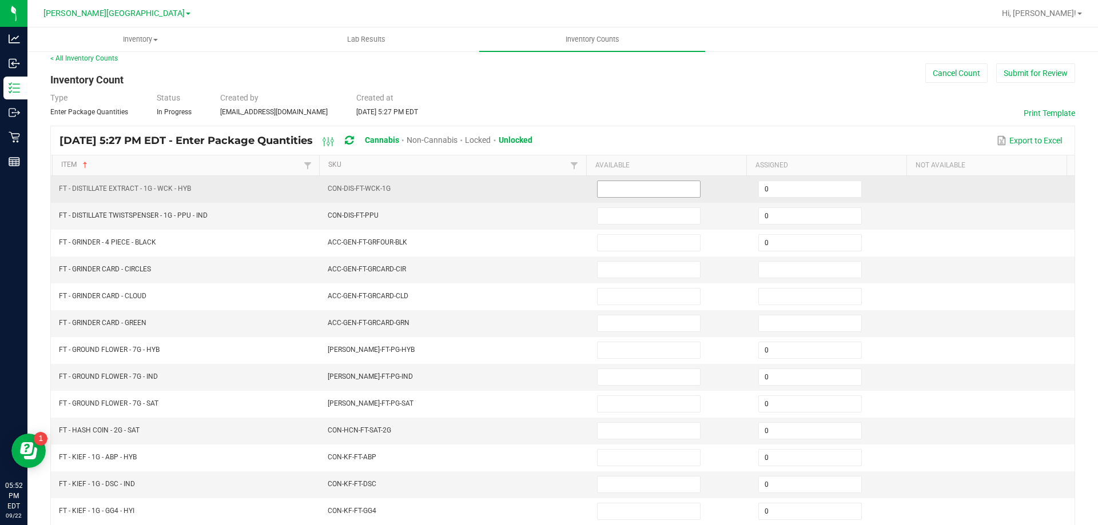
click at [607, 190] on input at bounding box center [649, 189] width 102 height 16
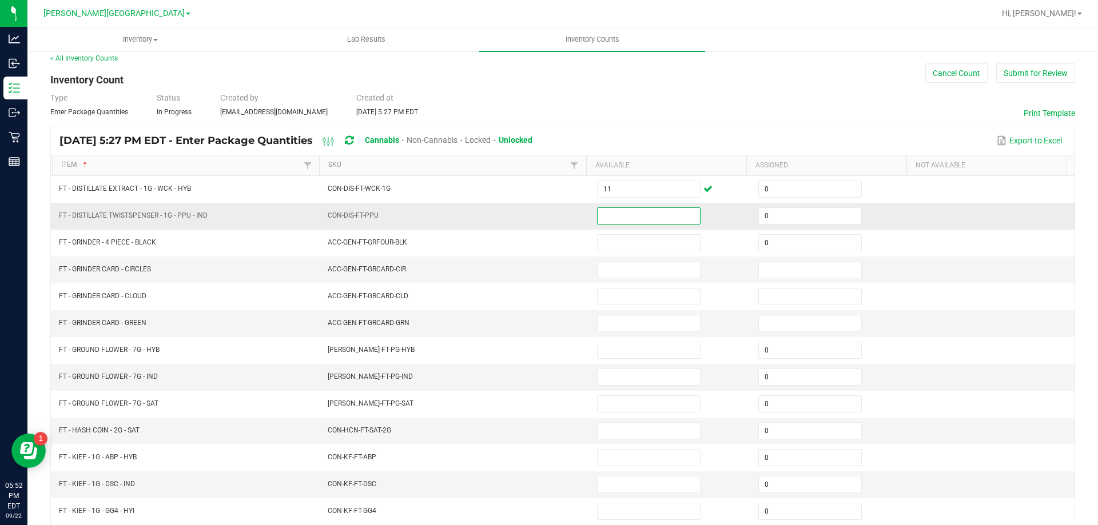
click at [644, 219] on input at bounding box center [649, 216] width 102 height 16
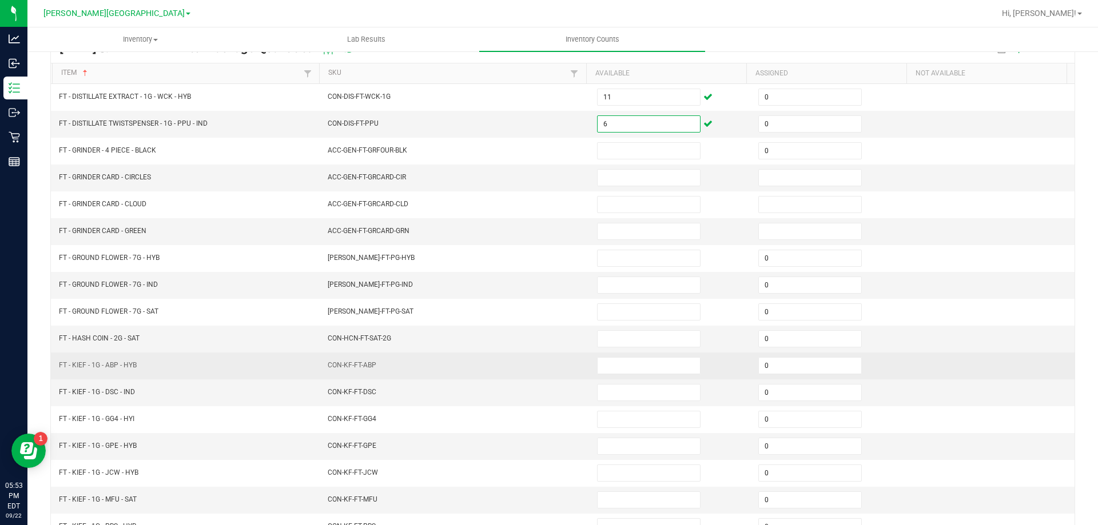
scroll to position [123, 0]
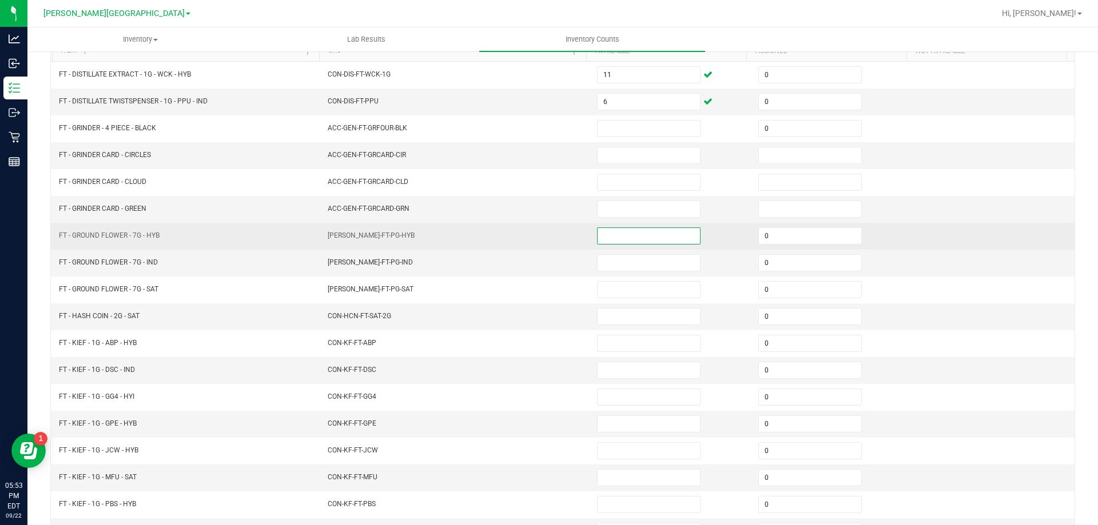
click at [641, 234] on input at bounding box center [649, 236] width 102 height 16
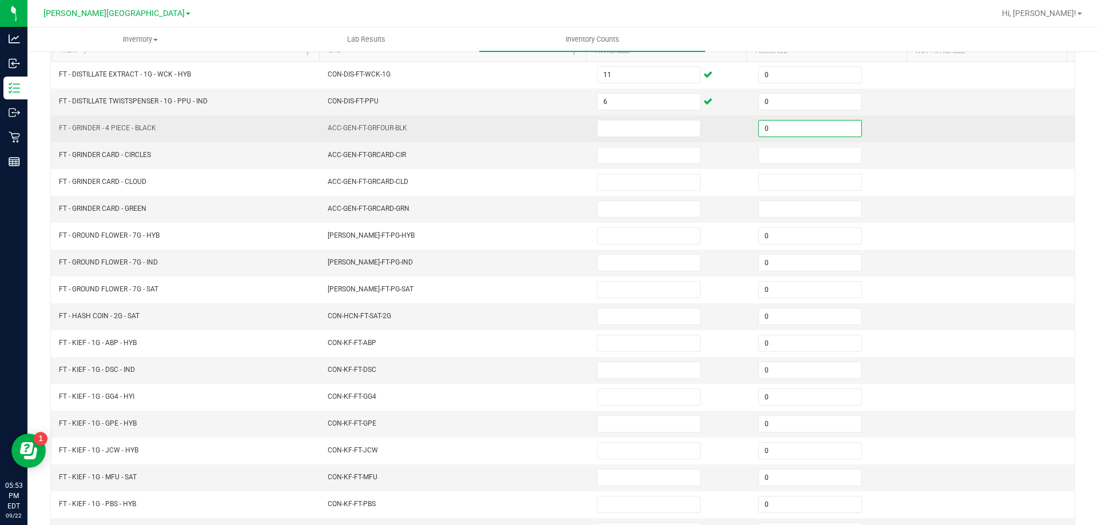
click at [774, 122] on input "0" at bounding box center [810, 129] width 102 height 16
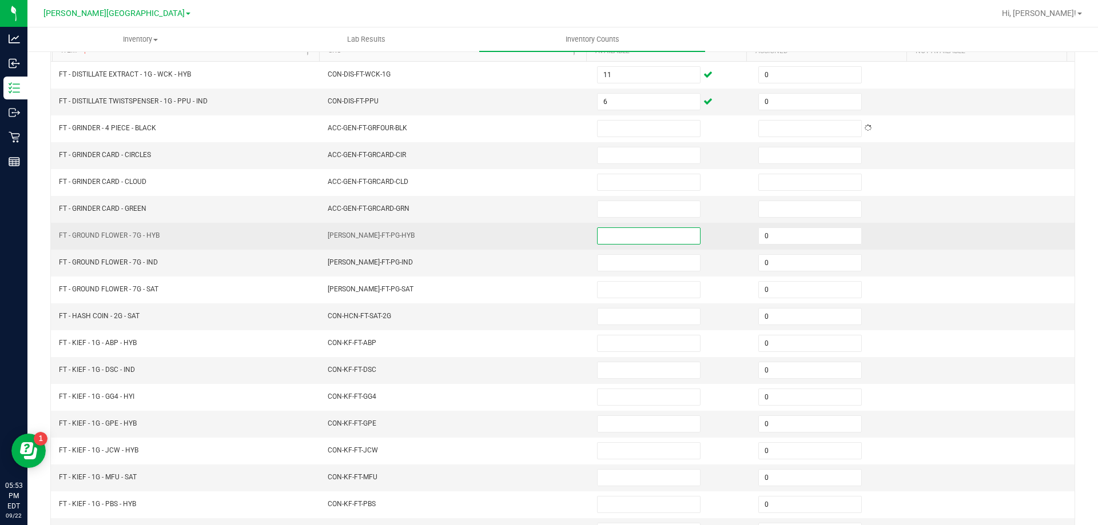
click at [652, 242] on input at bounding box center [649, 236] width 102 height 16
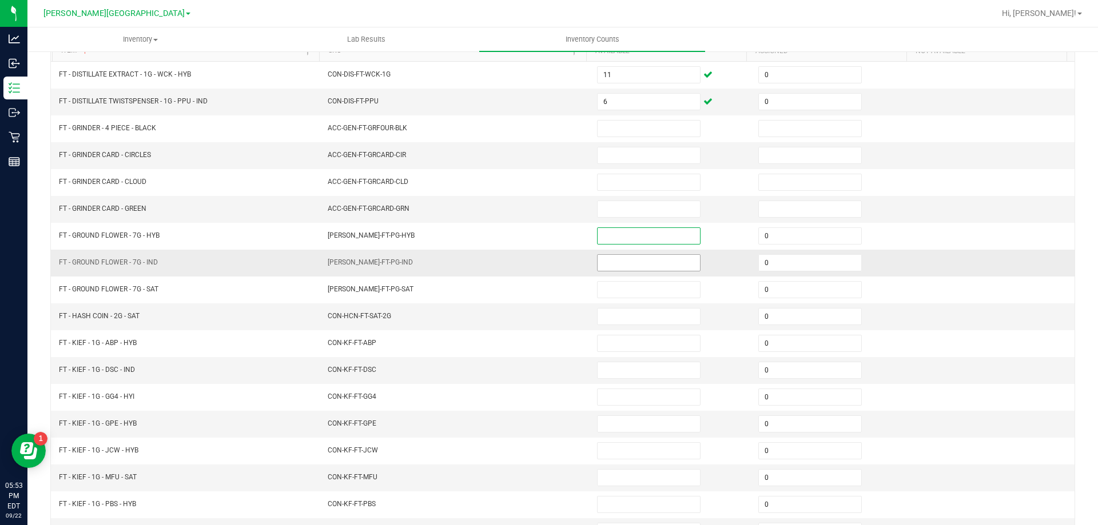
click at [598, 265] on input at bounding box center [649, 263] width 102 height 16
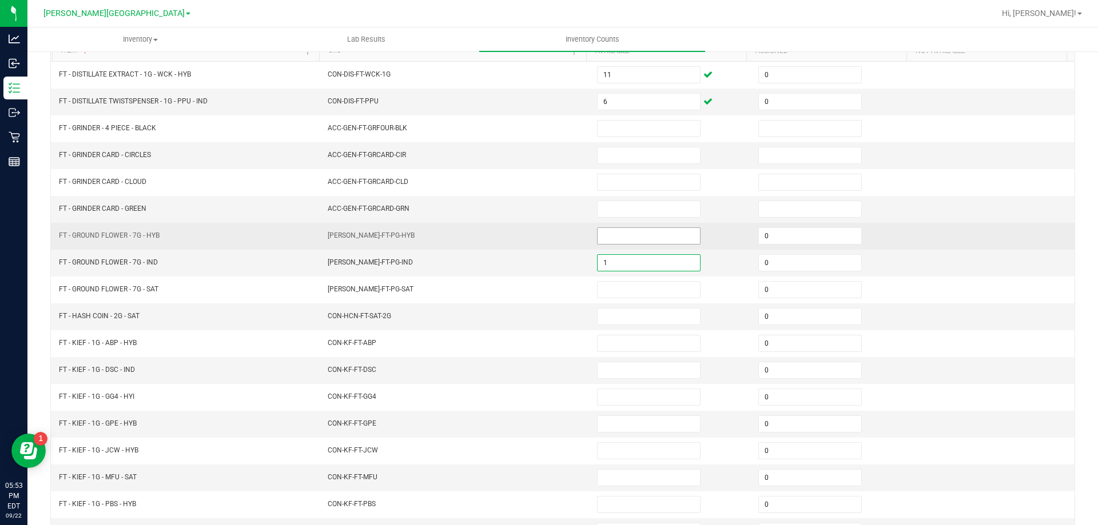
click at [606, 240] on input at bounding box center [649, 236] width 102 height 16
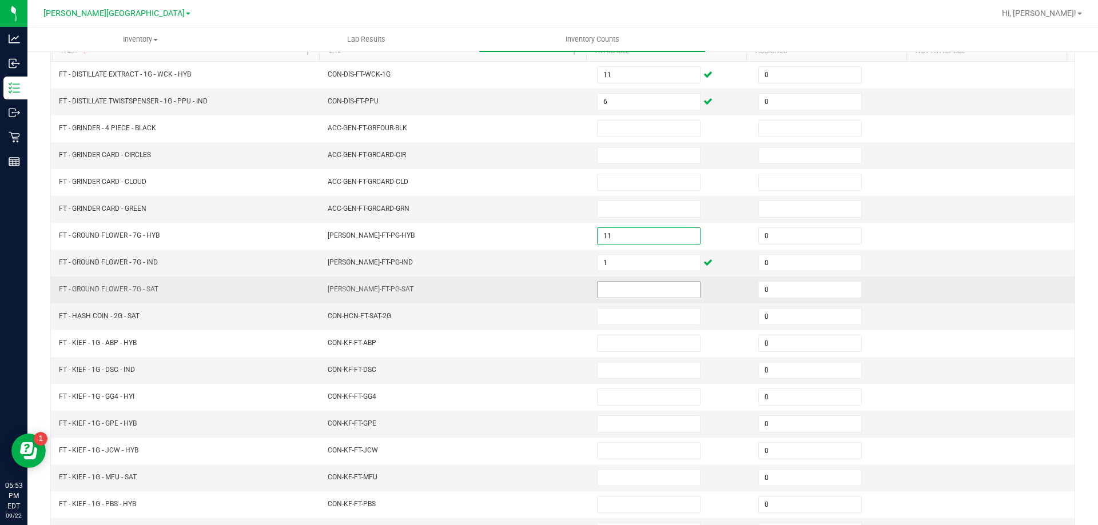
click at [602, 287] on input at bounding box center [649, 290] width 102 height 16
click at [557, 291] on td "[PERSON_NAME]-FT-PG-SAT" at bounding box center [455, 290] width 269 height 27
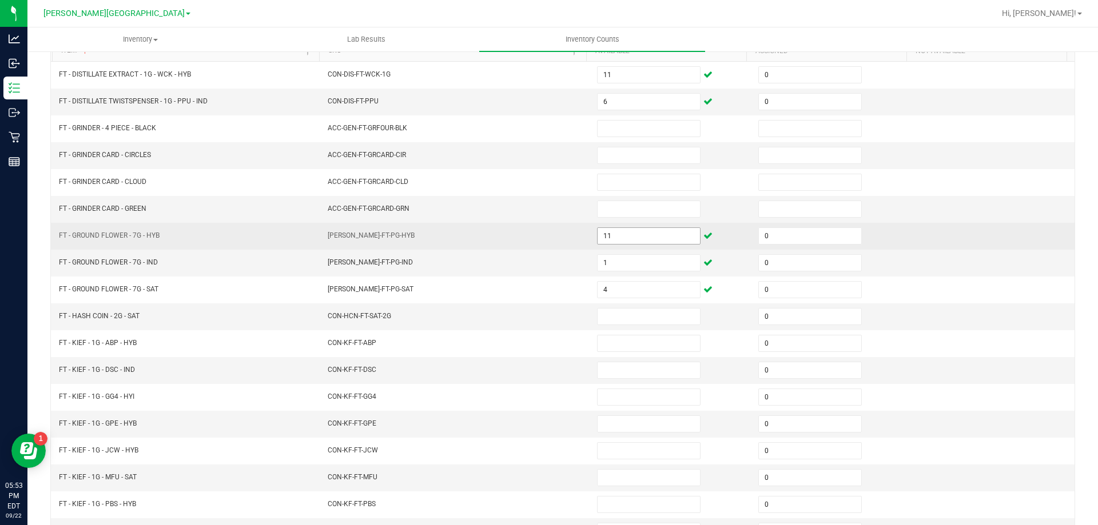
click at [606, 230] on input "11" at bounding box center [649, 236] width 102 height 16
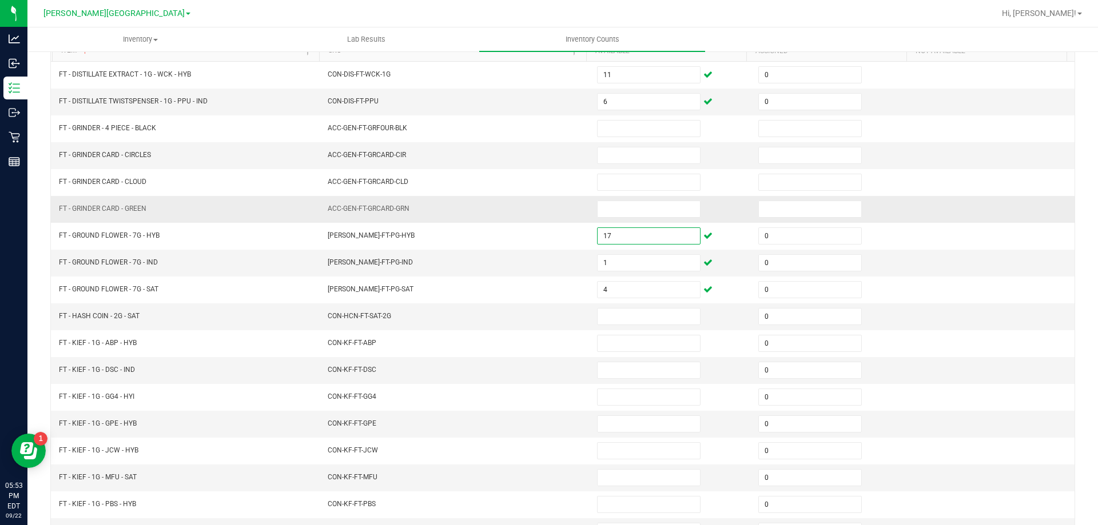
click at [548, 222] on td "ACC-GEN-FT-GRCARD-GRN" at bounding box center [455, 209] width 269 height 27
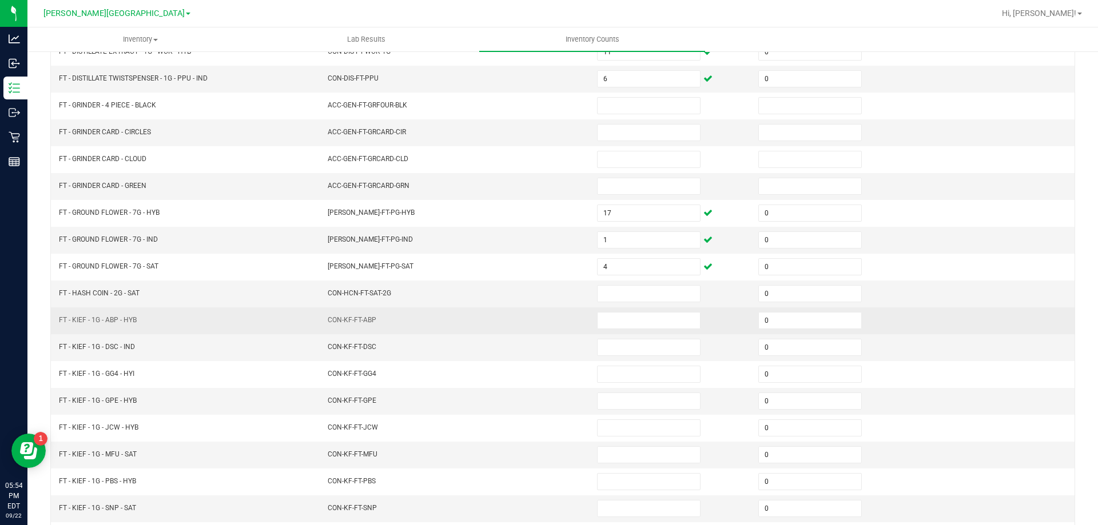
scroll to position [180, 0]
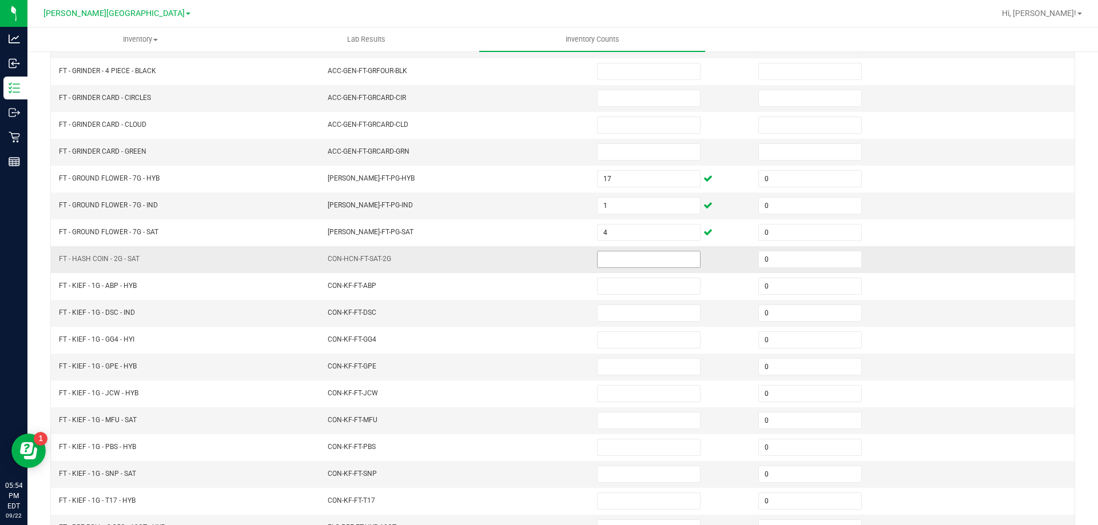
click at [609, 256] on input at bounding box center [649, 260] width 102 height 16
click at [521, 256] on td "CON-HCN-FT-SAT-2G" at bounding box center [455, 259] width 269 height 27
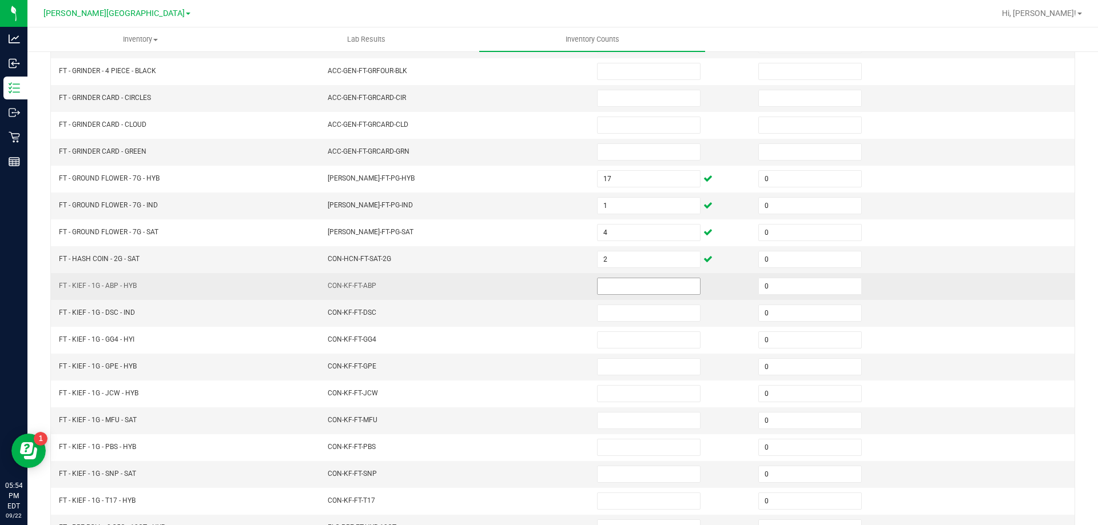
click at [631, 287] on input at bounding box center [649, 286] width 102 height 16
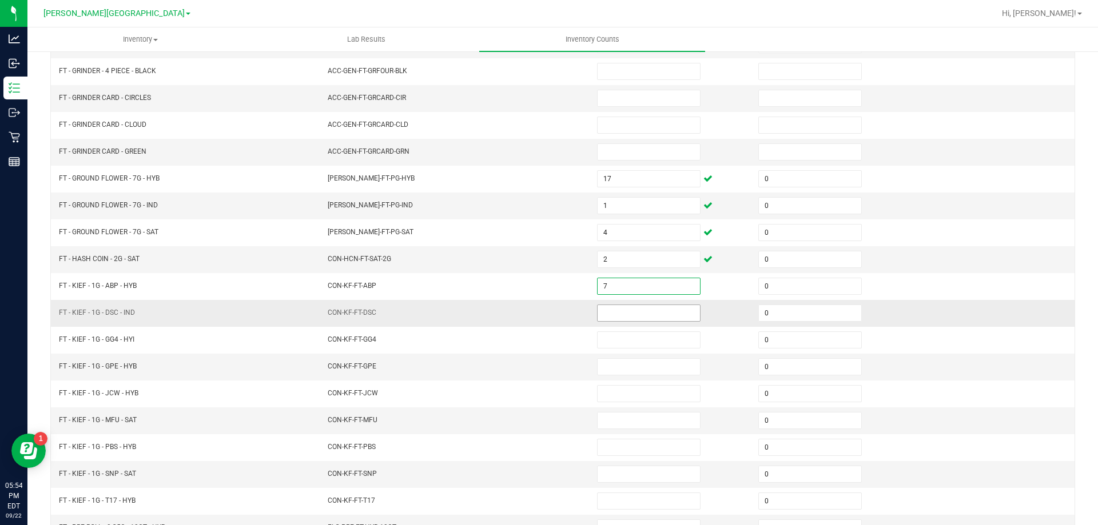
click at [645, 310] on input at bounding box center [649, 313] width 102 height 16
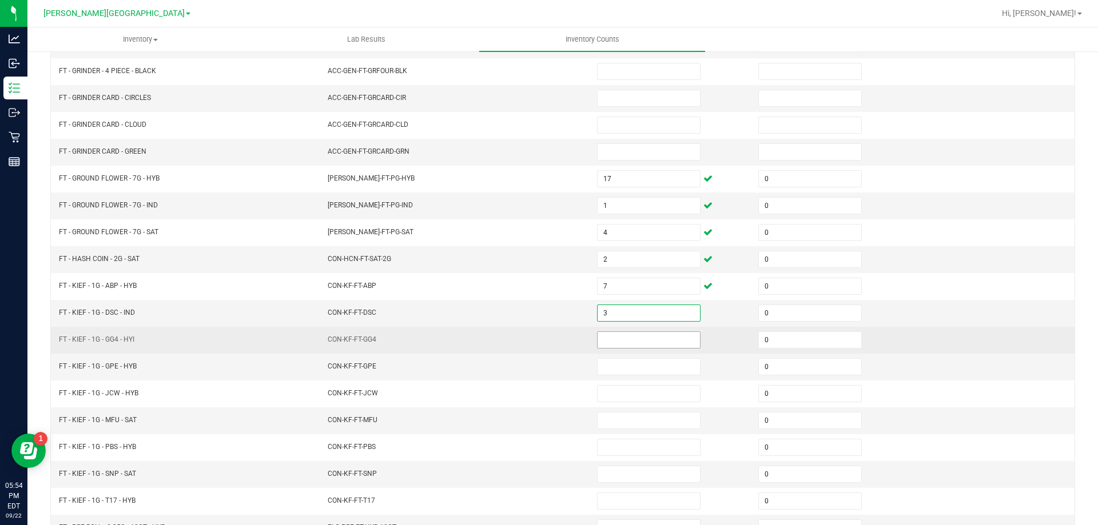
click at [645, 339] on input at bounding box center [649, 340] width 102 height 16
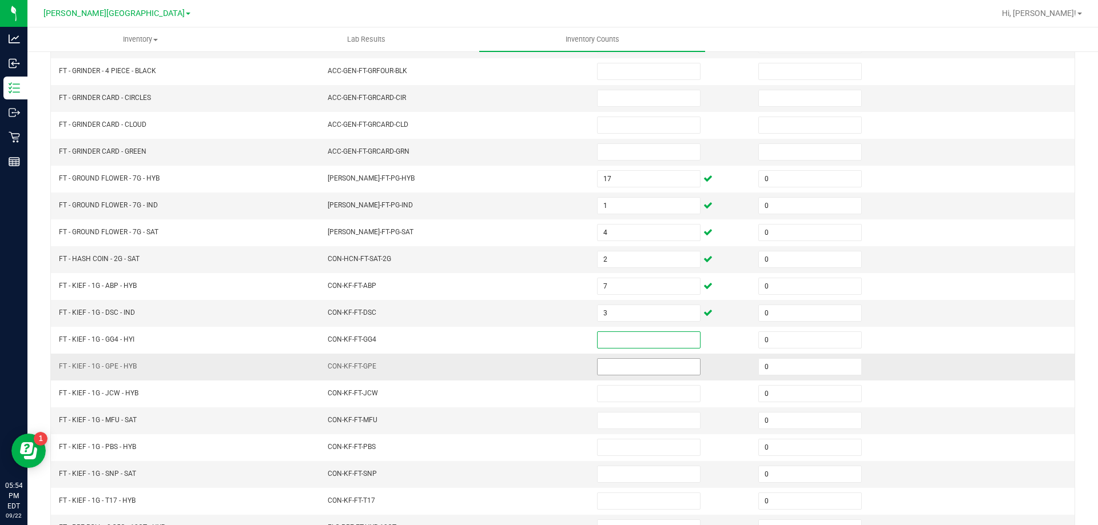
click at [630, 369] on input at bounding box center [649, 367] width 102 height 16
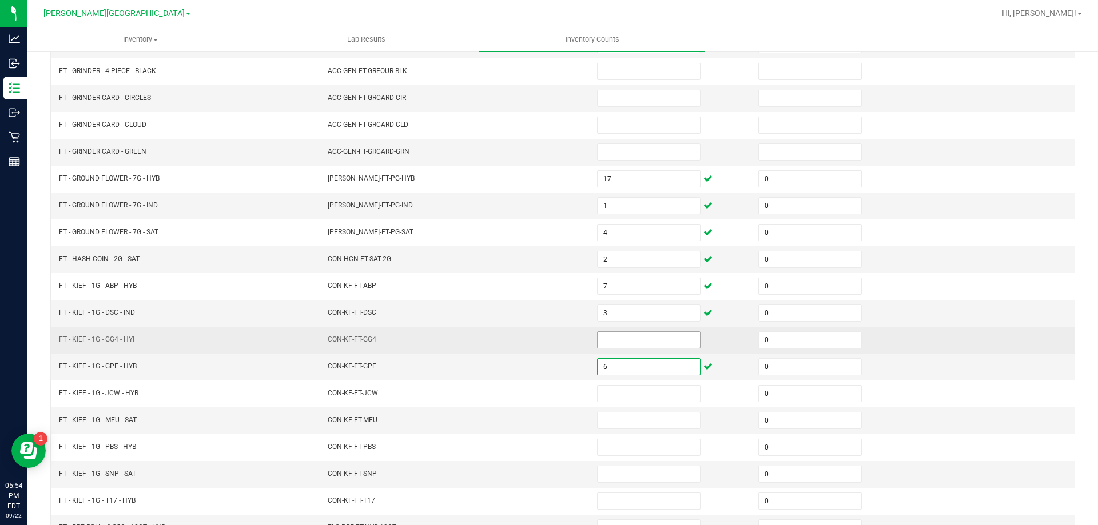
click at [646, 342] on input at bounding box center [649, 340] width 102 height 16
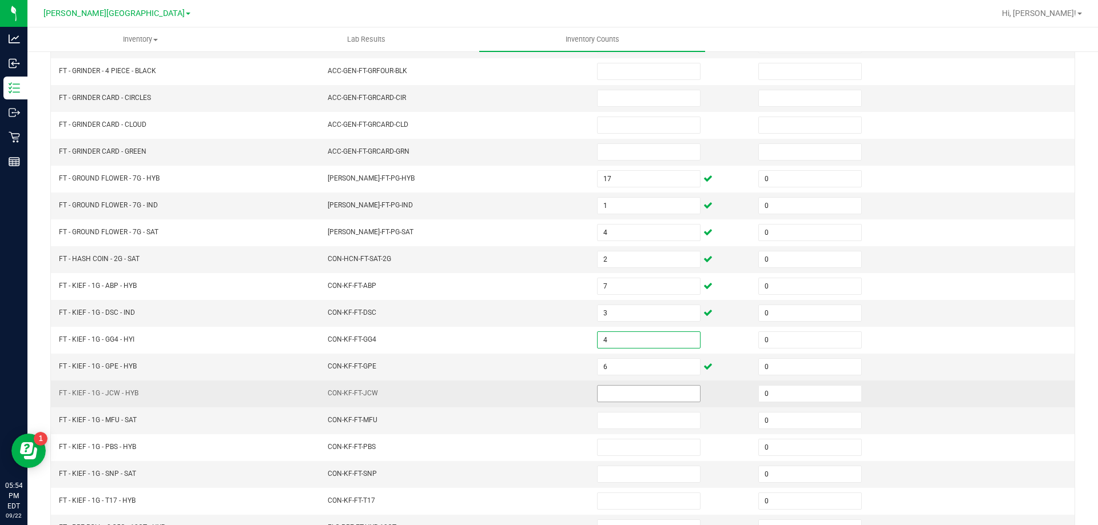
click at [632, 397] on input at bounding box center [649, 394] width 102 height 16
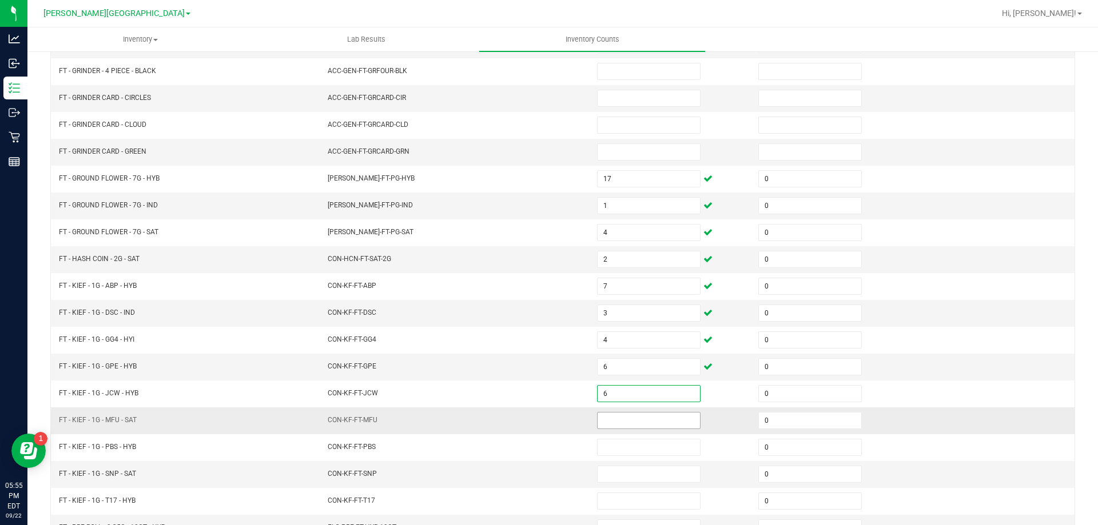
click at [651, 421] on input at bounding box center [649, 421] width 102 height 16
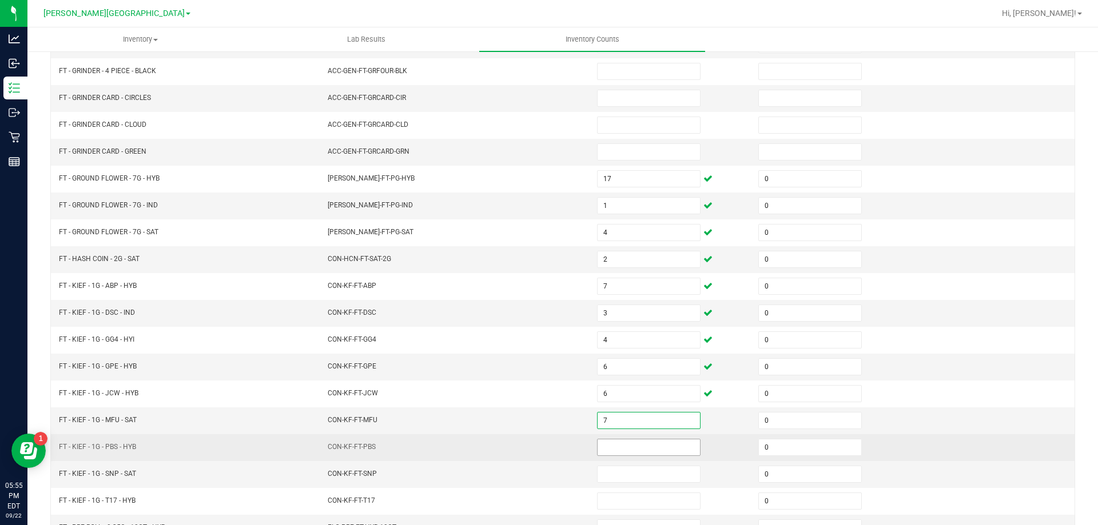
click at [660, 448] on input at bounding box center [649, 448] width 102 height 16
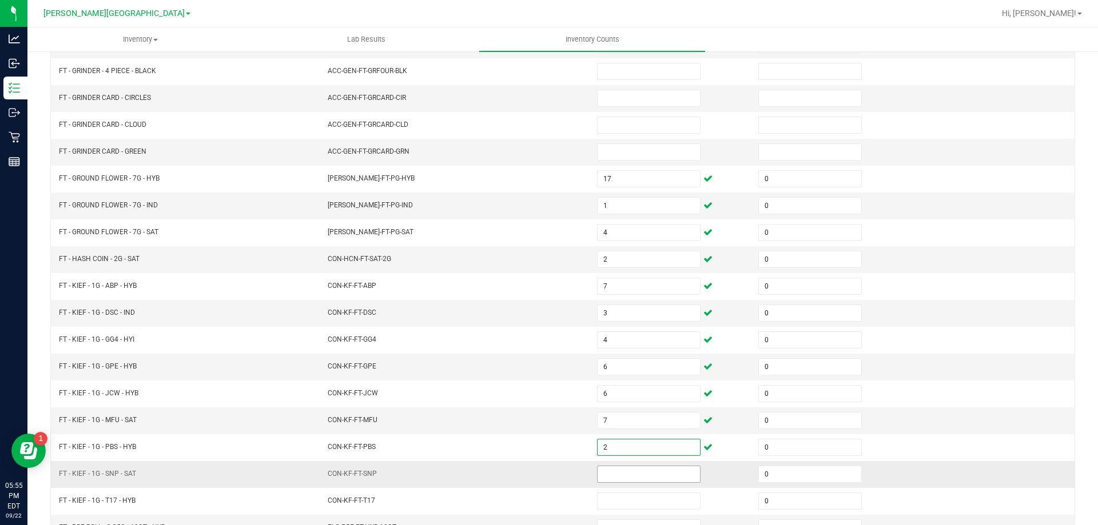
click at [632, 477] on input at bounding box center [649, 475] width 102 height 16
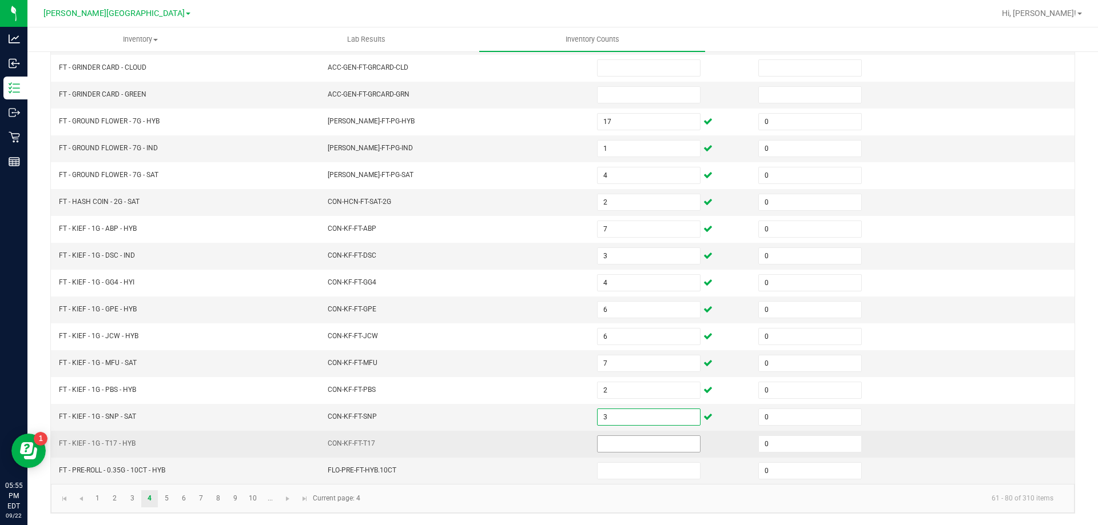
click at [635, 441] on input at bounding box center [649, 444] width 102 height 16
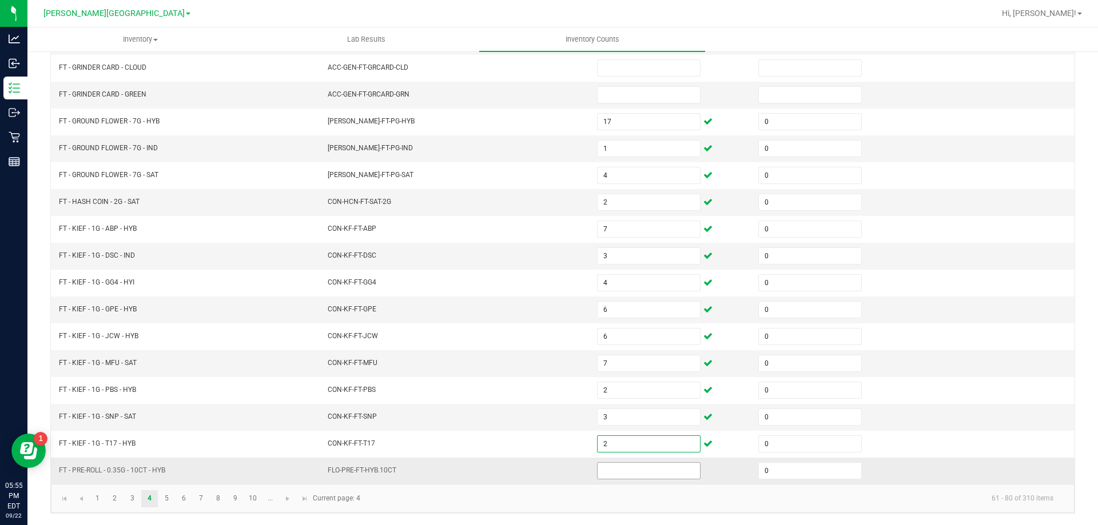
click at [637, 468] on input at bounding box center [649, 471] width 102 height 16
click at [503, 311] on td "CON-KF-FT-GPE" at bounding box center [455, 310] width 269 height 27
click at [163, 500] on link "5" at bounding box center [166, 499] width 17 height 17
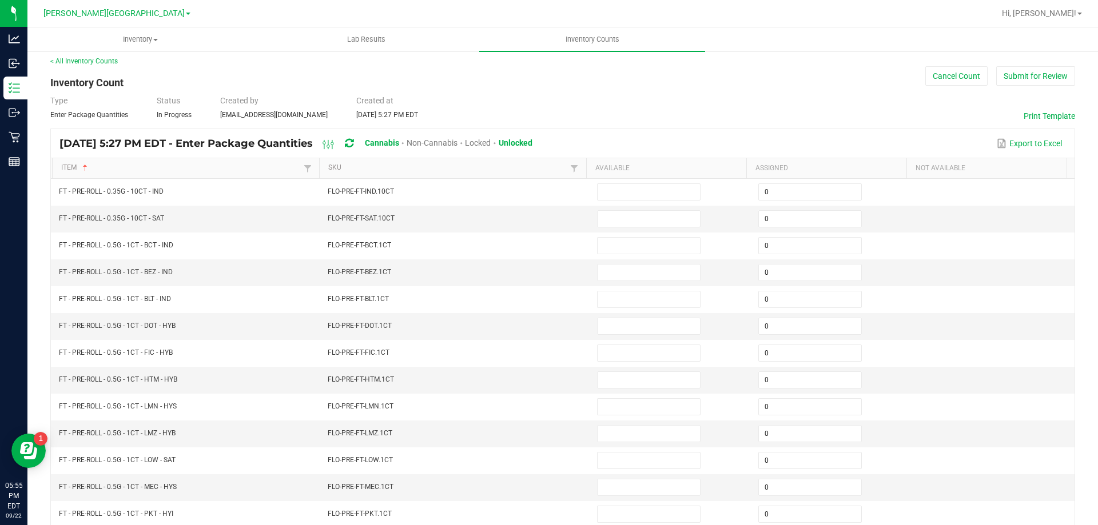
scroll to position [0, 0]
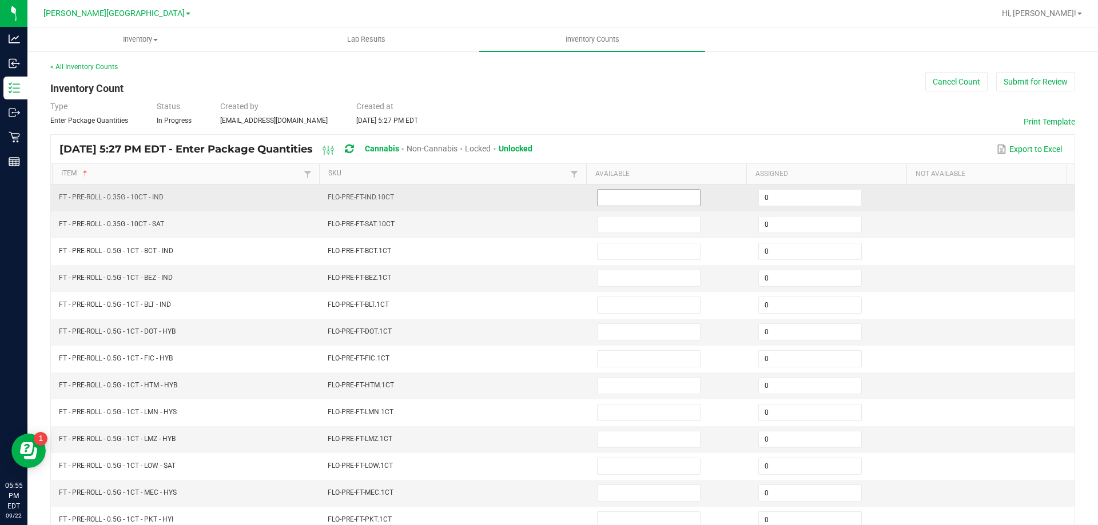
click at [613, 193] on input at bounding box center [649, 198] width 102 height 16
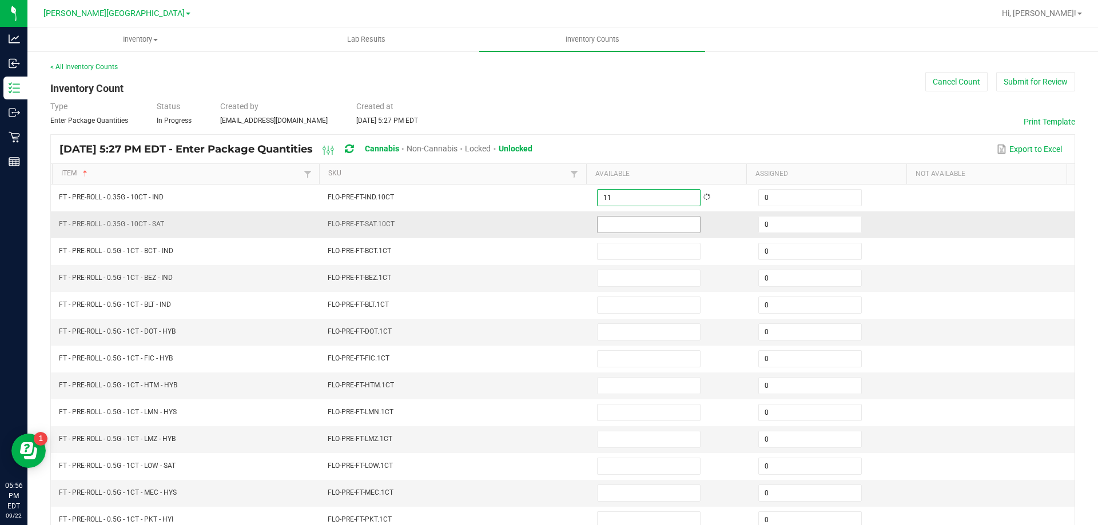
click at [659, 225] on input at bounding box center [649, 225] width 102 height 16
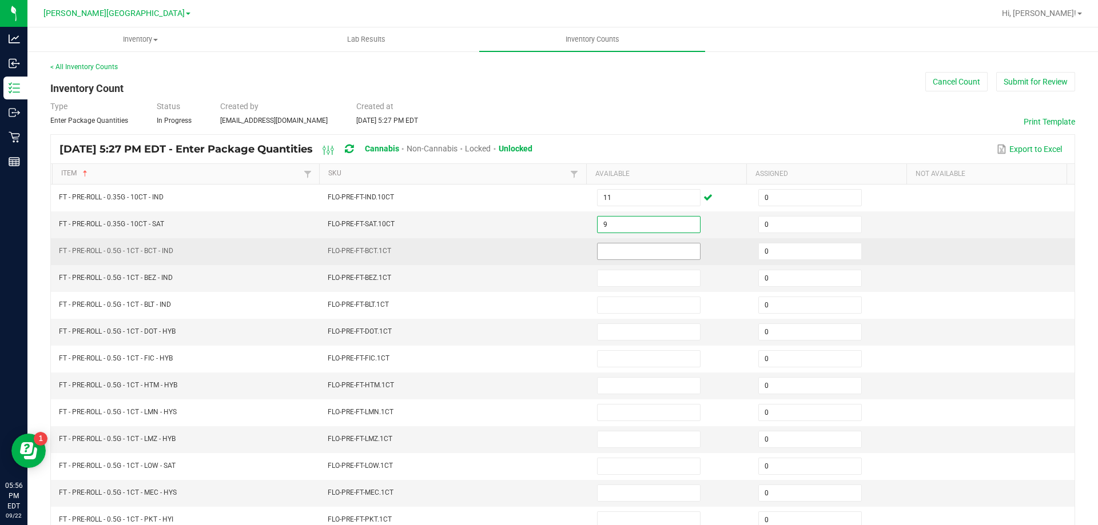
click at [639, 250] on input at bounding box center [649, 252] width 102 height 16
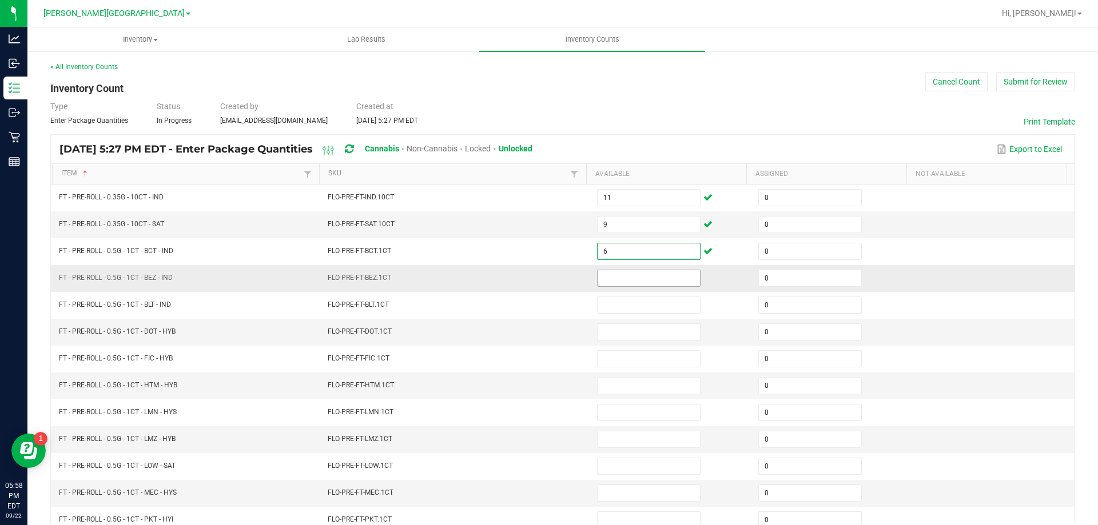
click at [617, 277] on input at bounding box center [649, 278] width 102 height 16
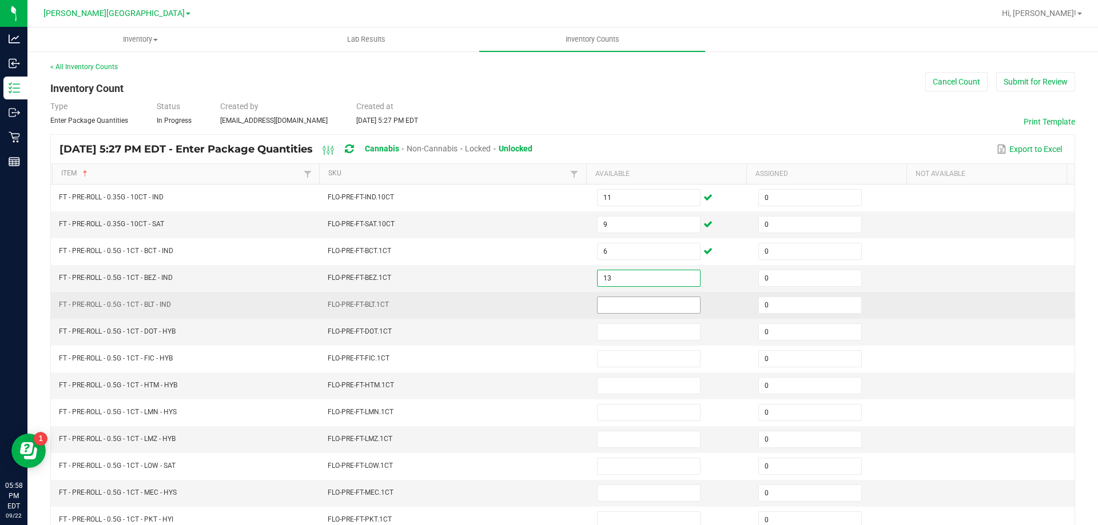
click at [636, 304] on input at bounding box center [649, 305] width 102 height 16
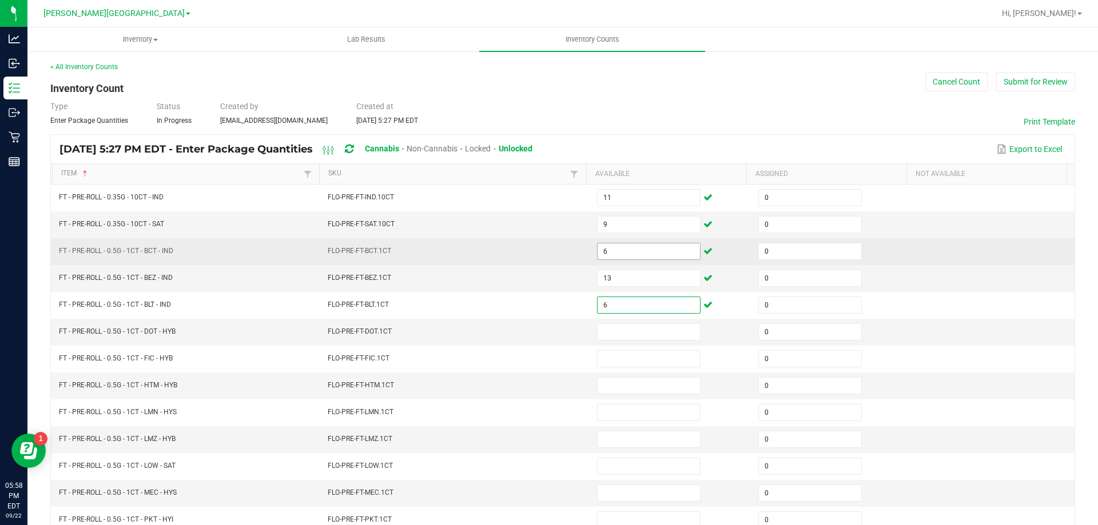
click at [631, 247] on input "6" at bounding box center [649, 252] width 102 height 16
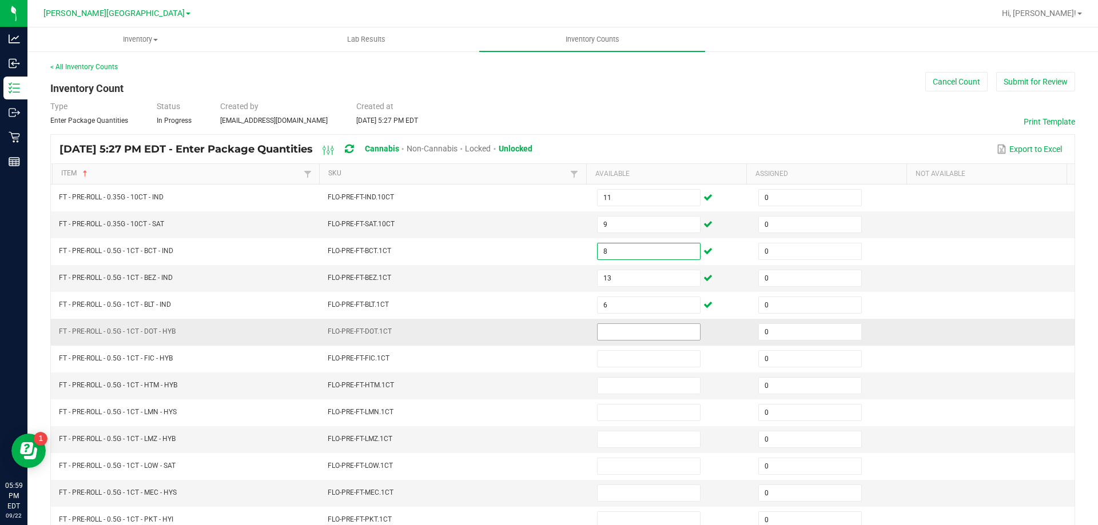
click at [640, 333] on input at bounding box center [649, 332] width 102 height 16
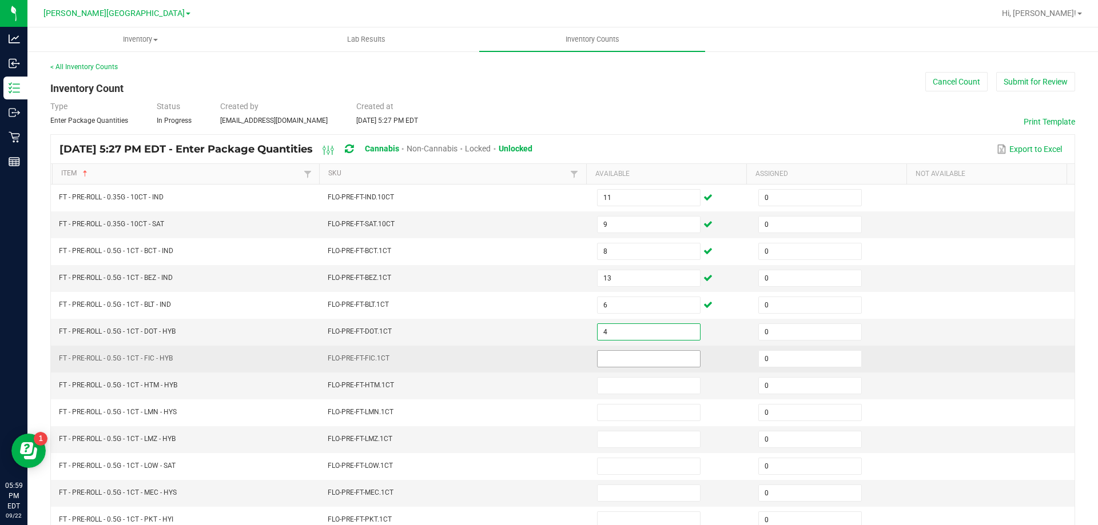
click at [660, 356] on input at bounding box center [649, 359] width 102 height 16
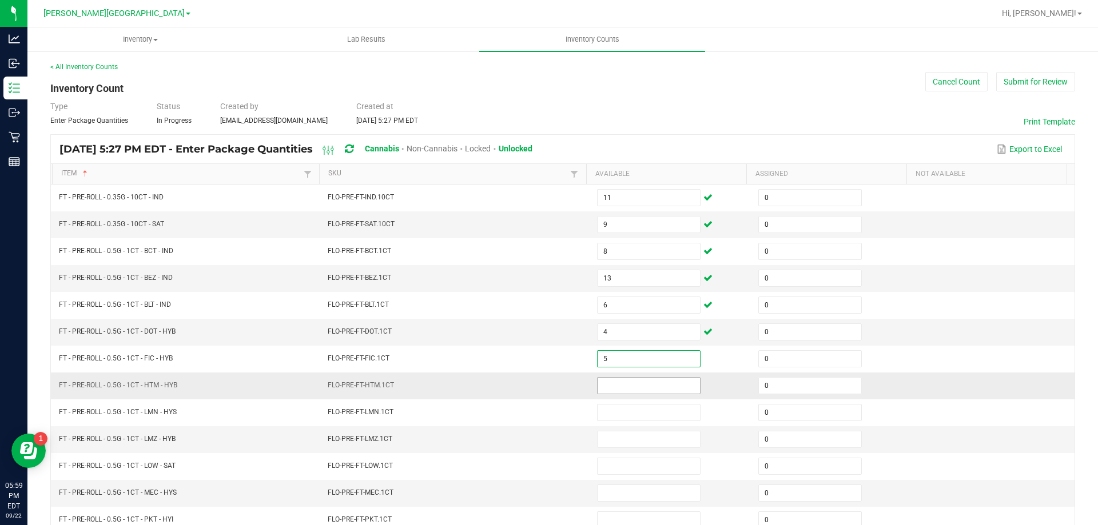
click at [639, 385] on input at bounding box center [649, 386] width 102 height 16
click at [634, 441] on input at bounding box center [649, 440] width 102 height 16
click at [632, 383] on input at bounding box center [649, 386] width 102 height 16
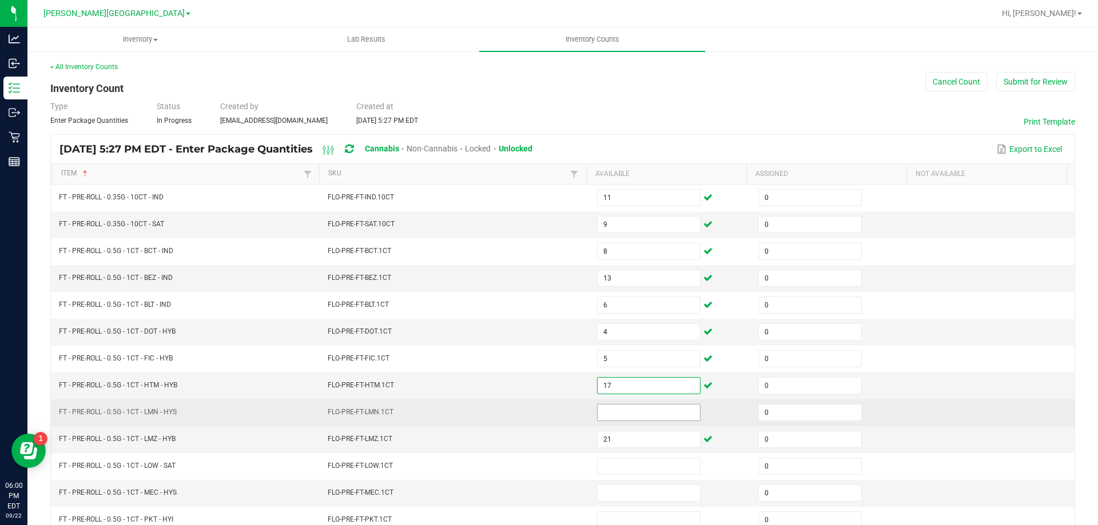
click at [632, 412] on input at bounding box center [649, 413] width 102 height 16
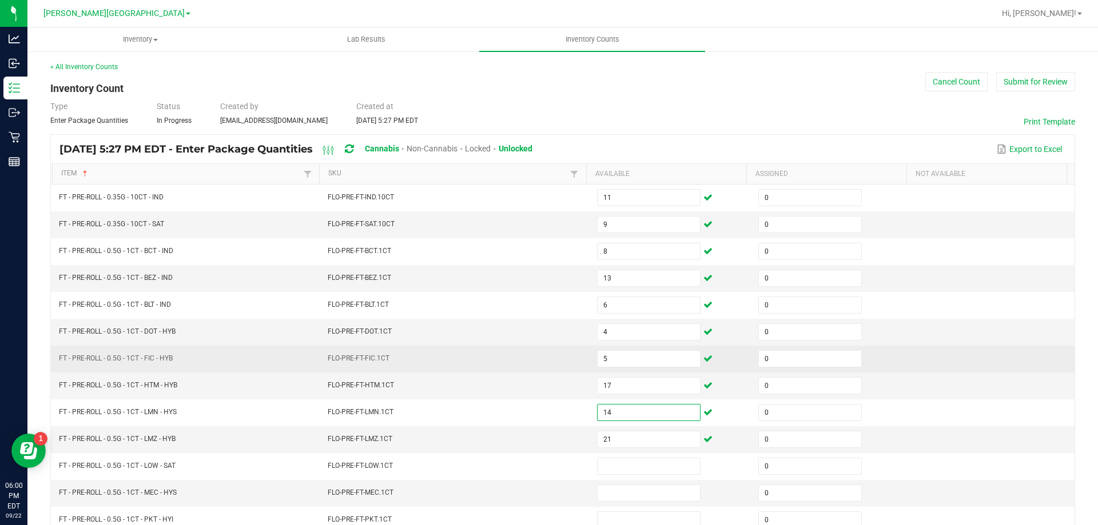
drag, startPoint x: 385, startPoint y: 353, endPoint x: 397, endPoint y: 352, distance: 12.6
click at [388, 353] on td "FLO-PRE-FT-FIC.1CT" at bounding box center [455, 359] width 269 height 27
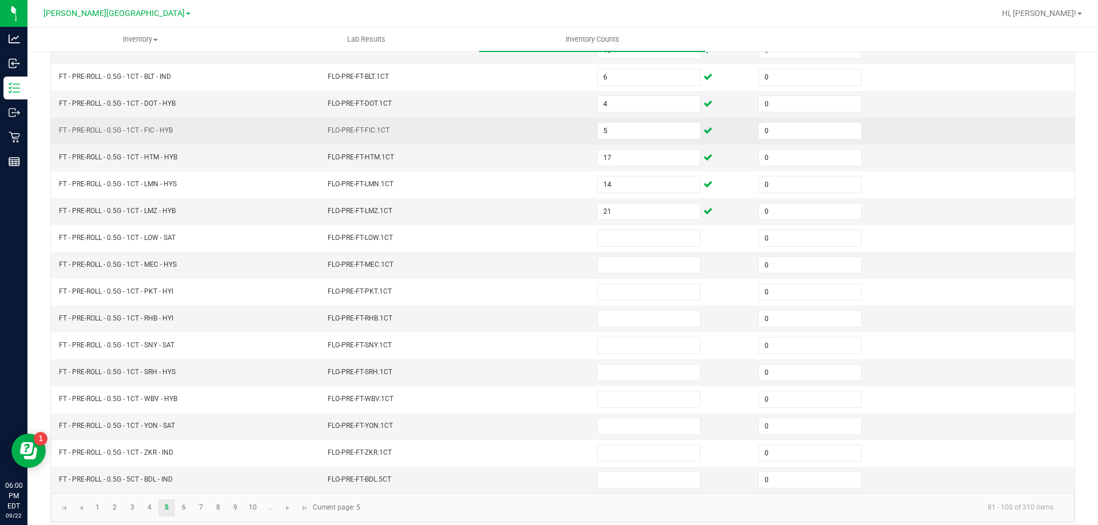
scroll to position [229, 0]
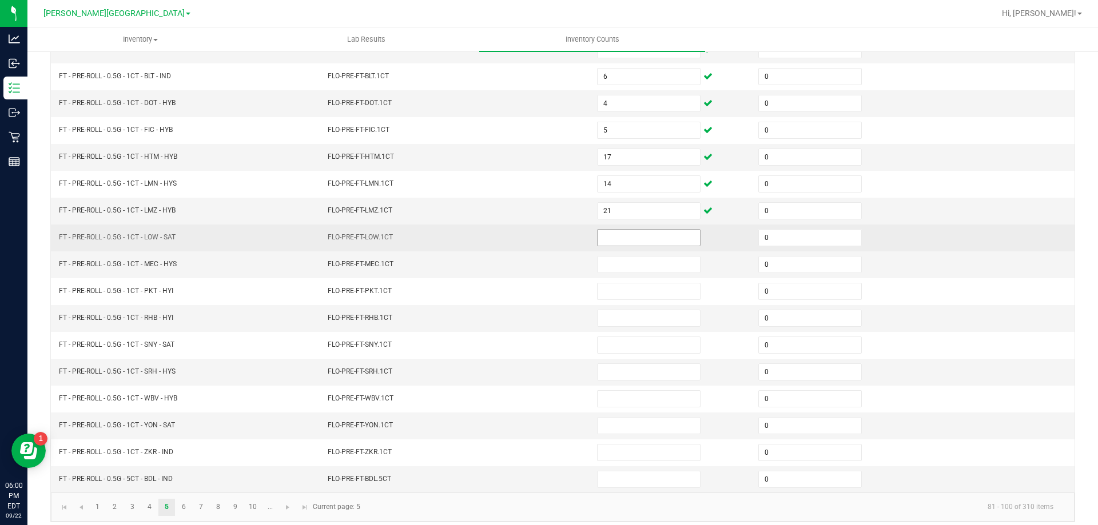
click at [624, 236] on input at bounding box center [649, 238] width 102 height 16
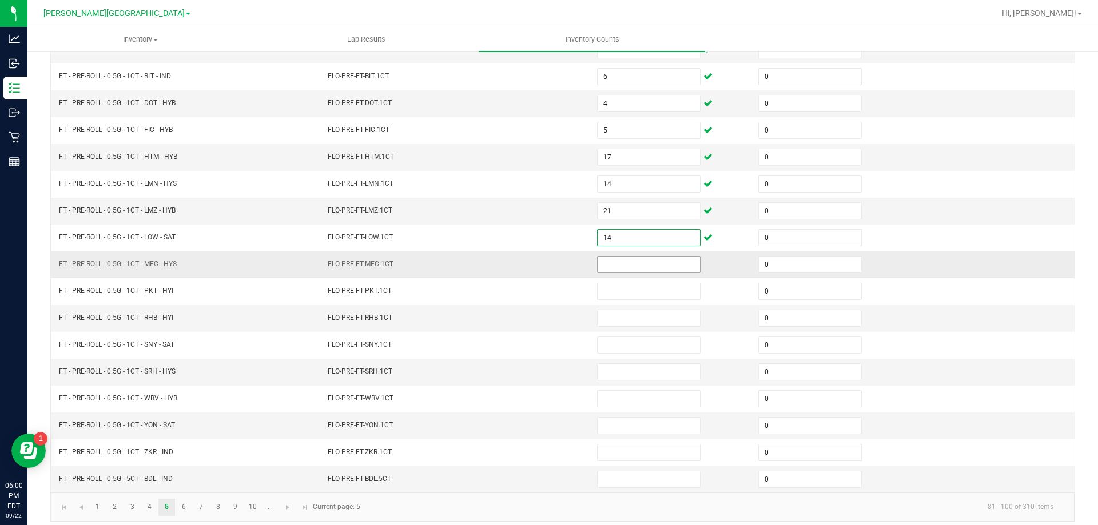
click at [644, 266] on input at bounding box center [649, 265] width 102 height 16
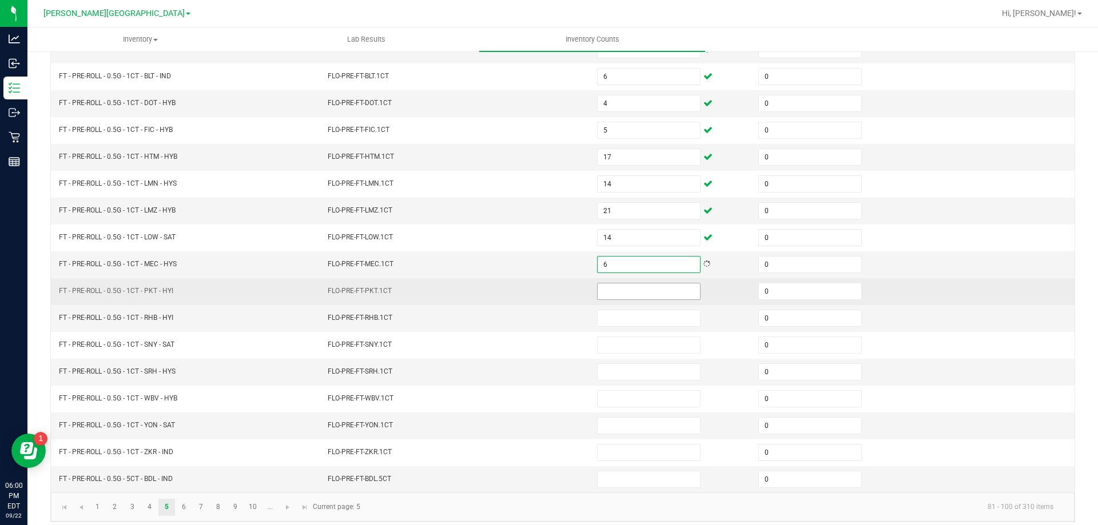
click at [646, 289] on input at bounding box center [649, 292] width 102 height 16
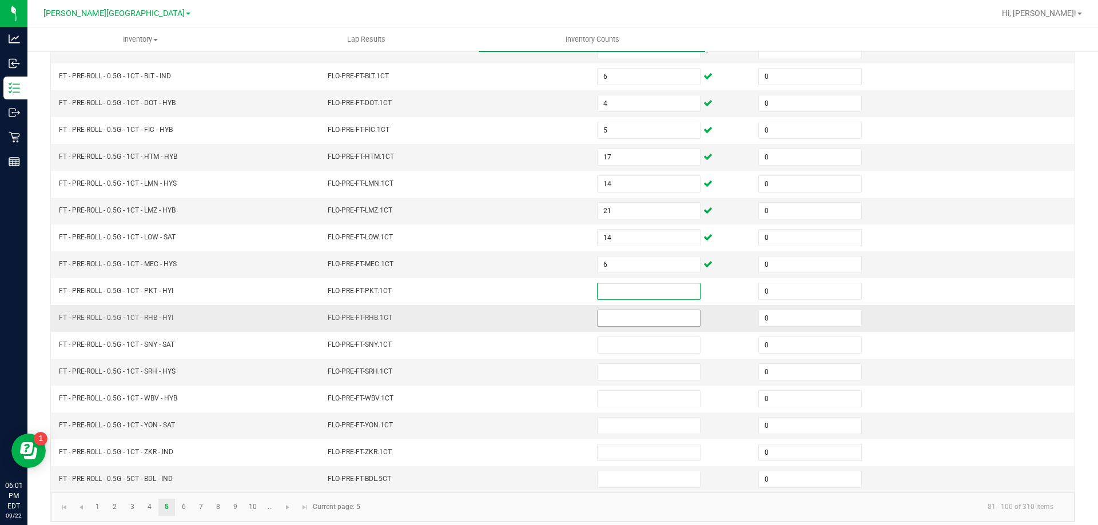
click at [637, 318] on input at bounding box center [649, 318] width 102 height 16
click at [649, 373] on input at bounding box center [649, 372] width 102 height 16
click at [631, 318] on input at bounding box center [649, 318] width 102 height 16
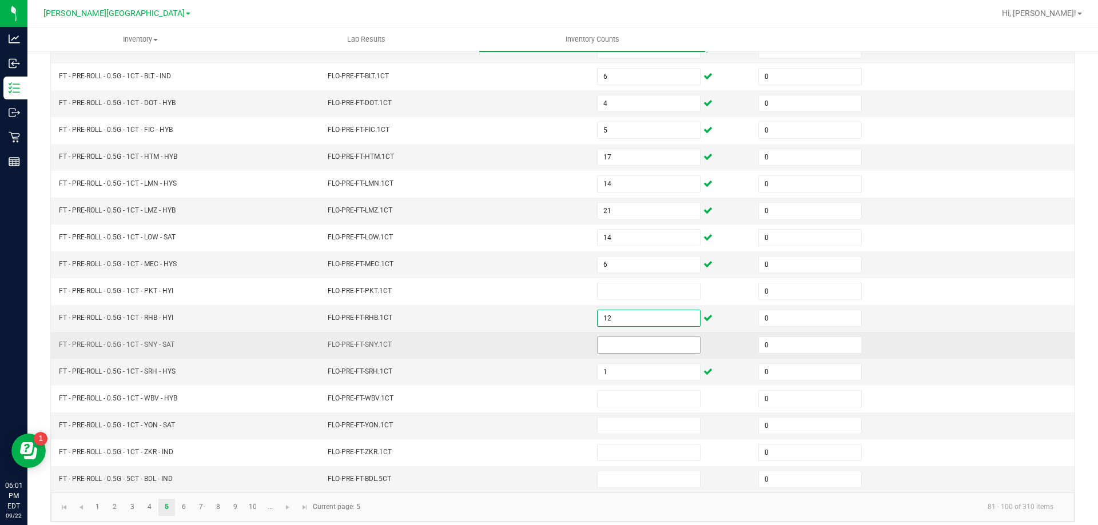
click at [631, 344] on input at bounding box center [649, 345] width 102 height 16
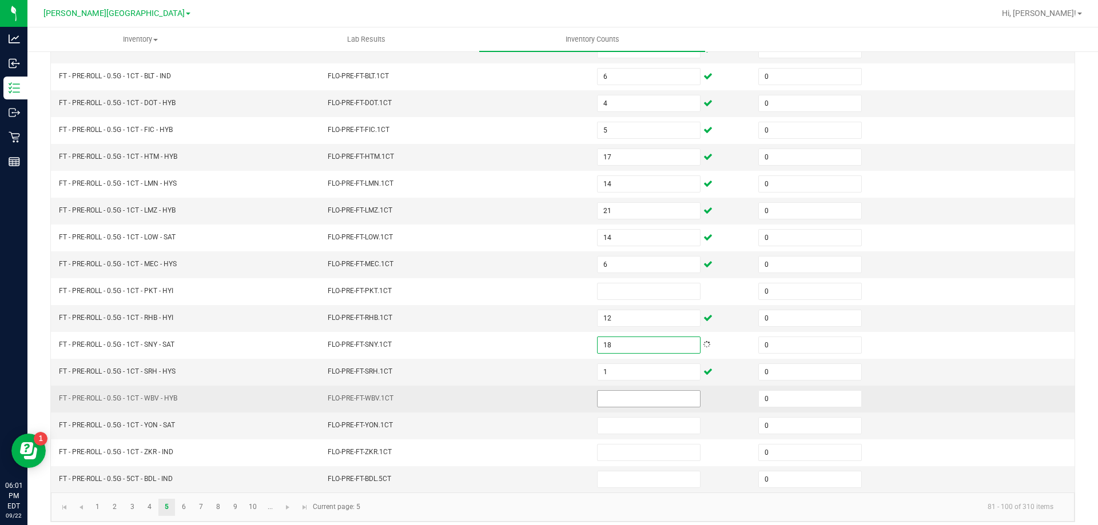
click at [624, 401] on input at bounding box center [649, 399] width 102 height 16
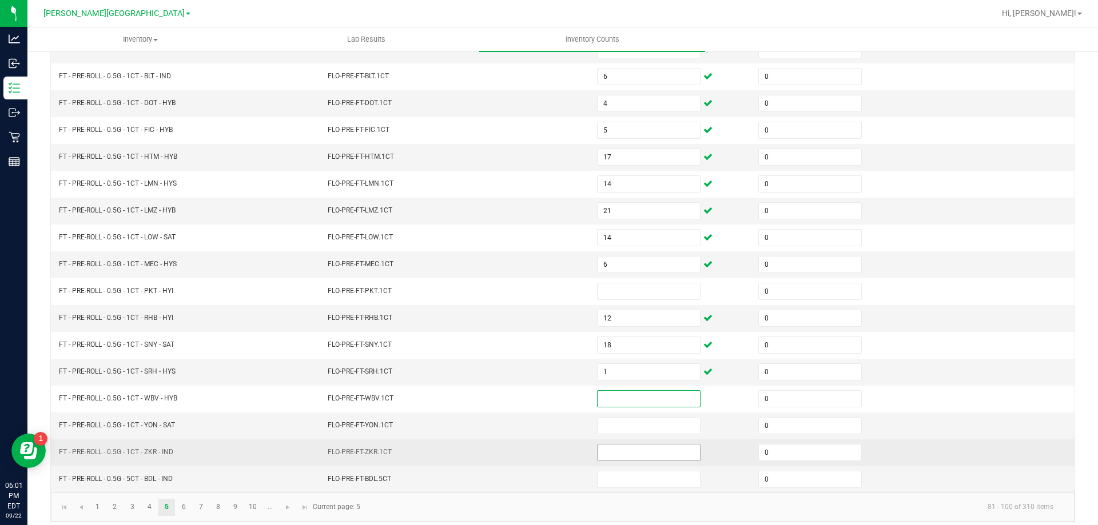
click at [639, 455] on input at bounding box center [649, 453] width 102 height 16
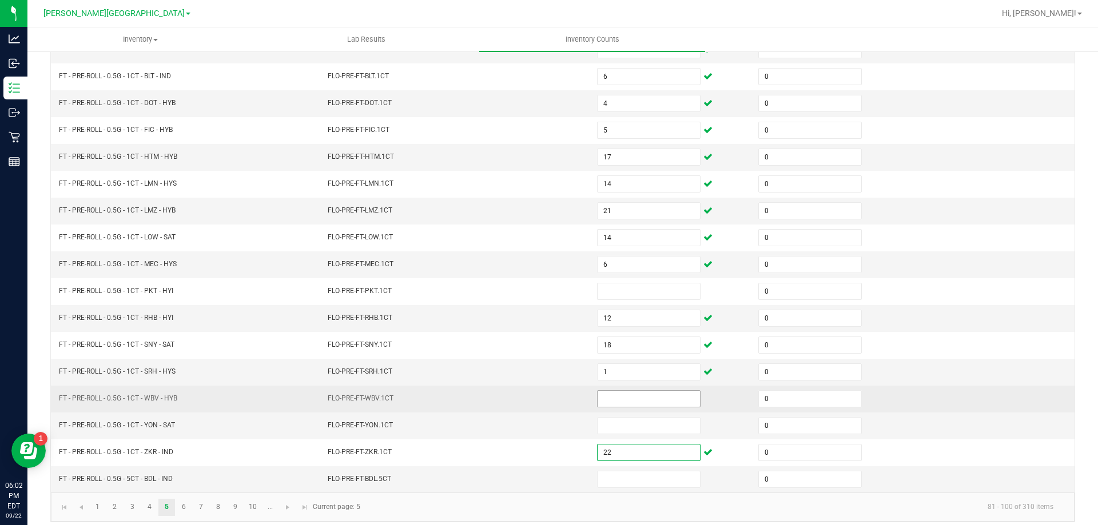
click at [645, 397] on input at bounding box center [649, 399] width 102 height 16
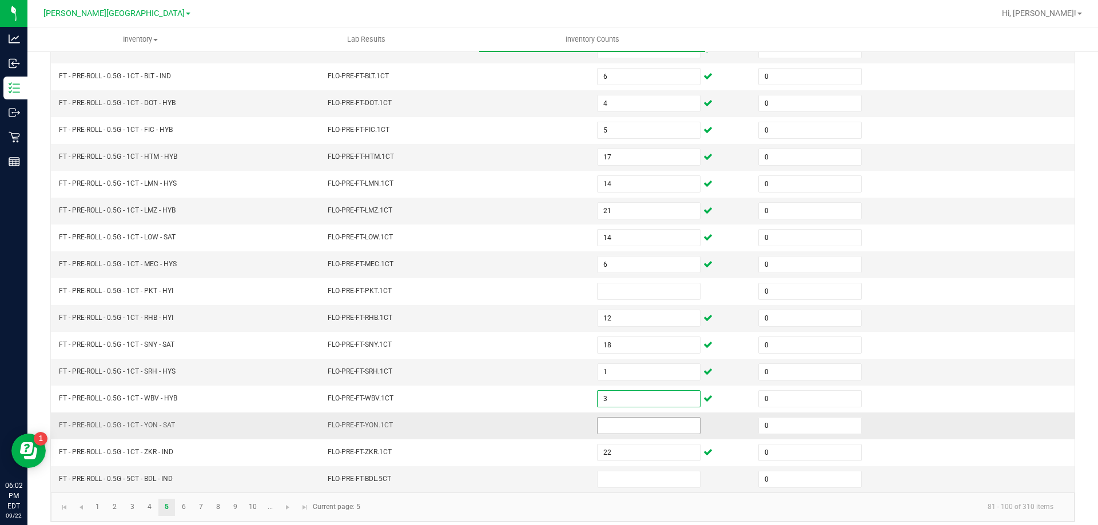
click at [635, 426] on input at bounding box center [649, 426] width 102 height 16
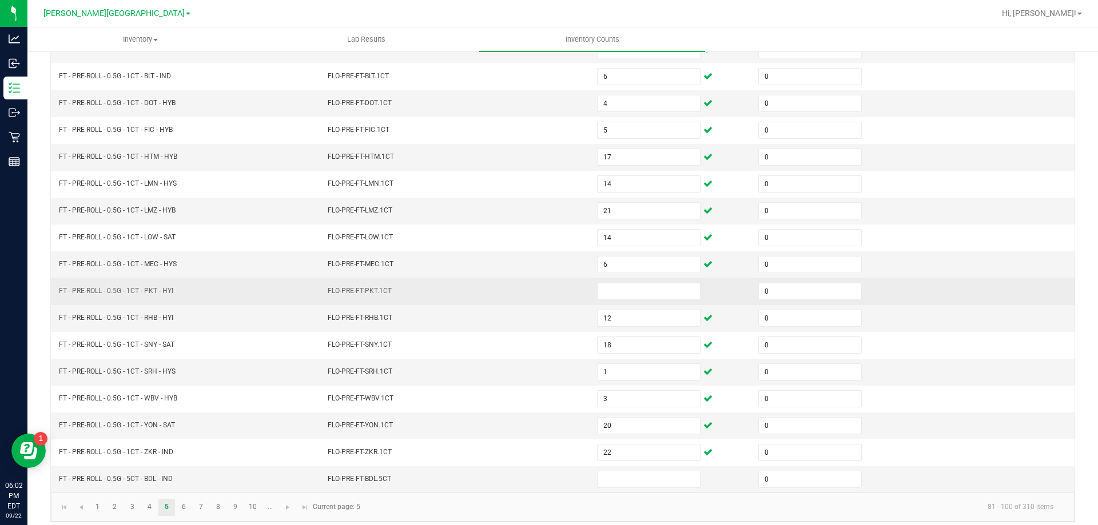
click at [466, 302] on td "FLO-PRE-FT-PKT.1CT" at bounding box center [455, 291] width 269 height 27
click at [622, 289] on input at bounding box center [649, 292] width 102 height 16
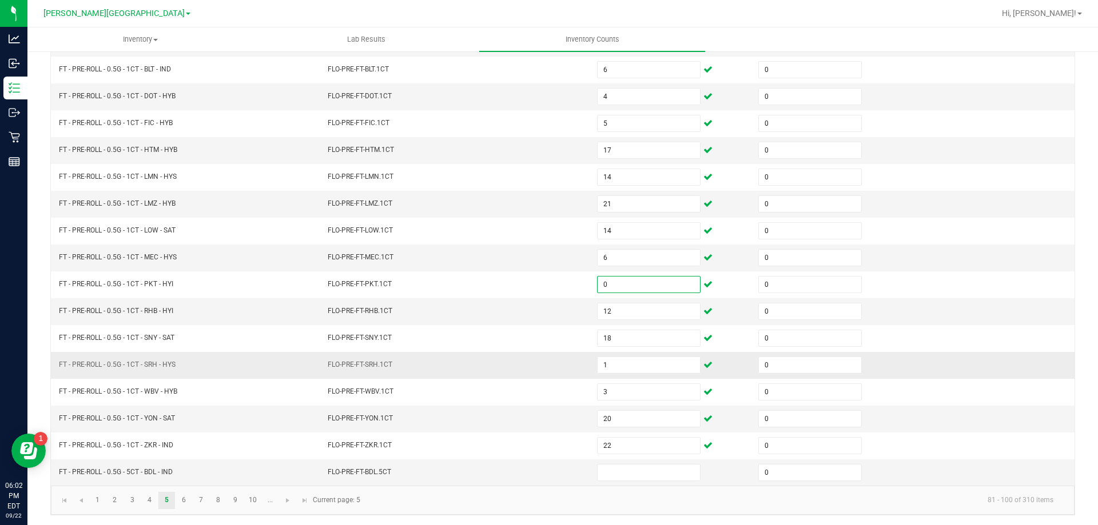
scroll to position [237, 0]
click at [620, 473] on input at bounding box center [649, 471] width 102 height 16
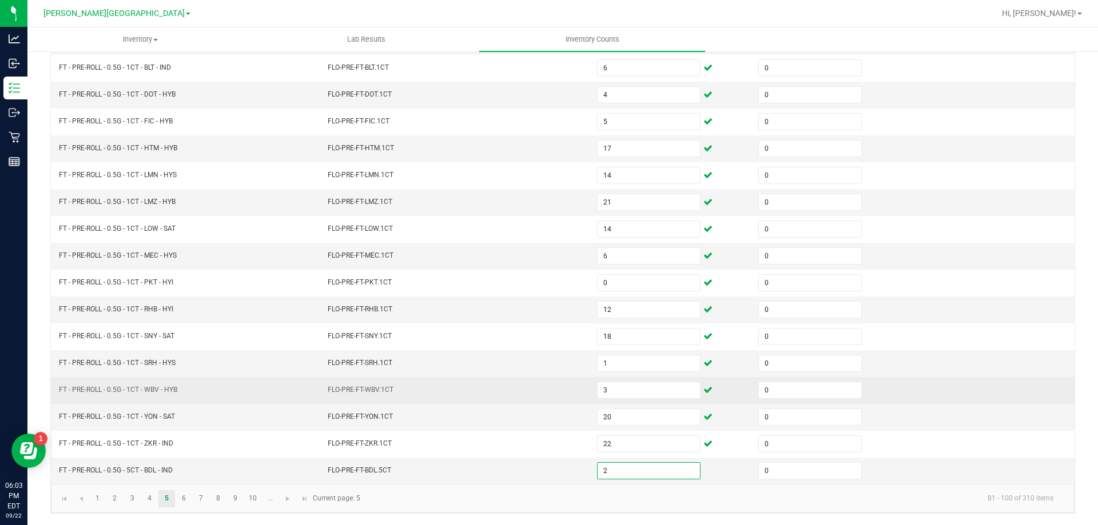
click at [472, 380] on td "FLO-PRE-FT-WBV.1CT" at bounding box center [455, 390] width 269 height 27
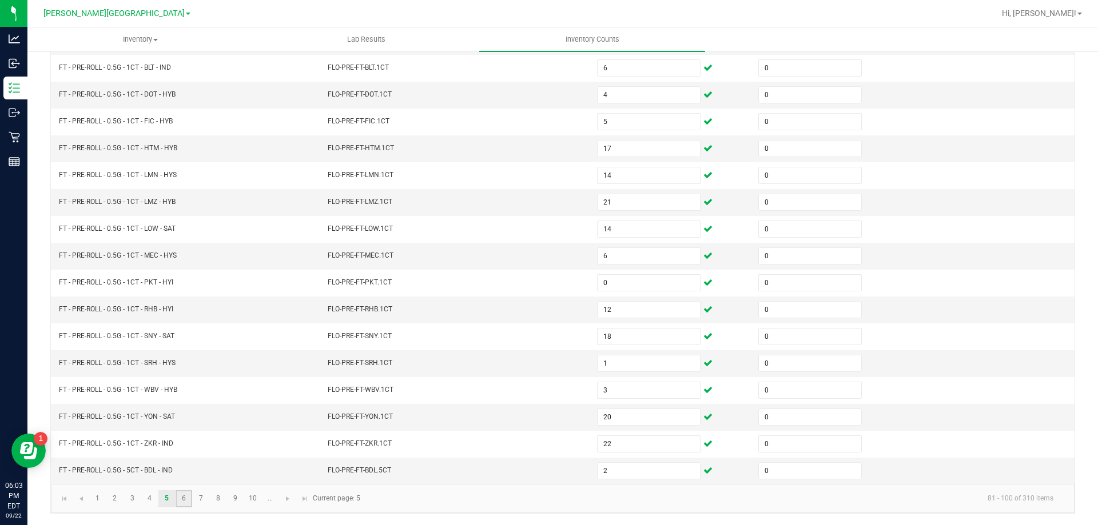
click at [184, 500] on link "6" at bounding box center [184, 499] width 17 height 17
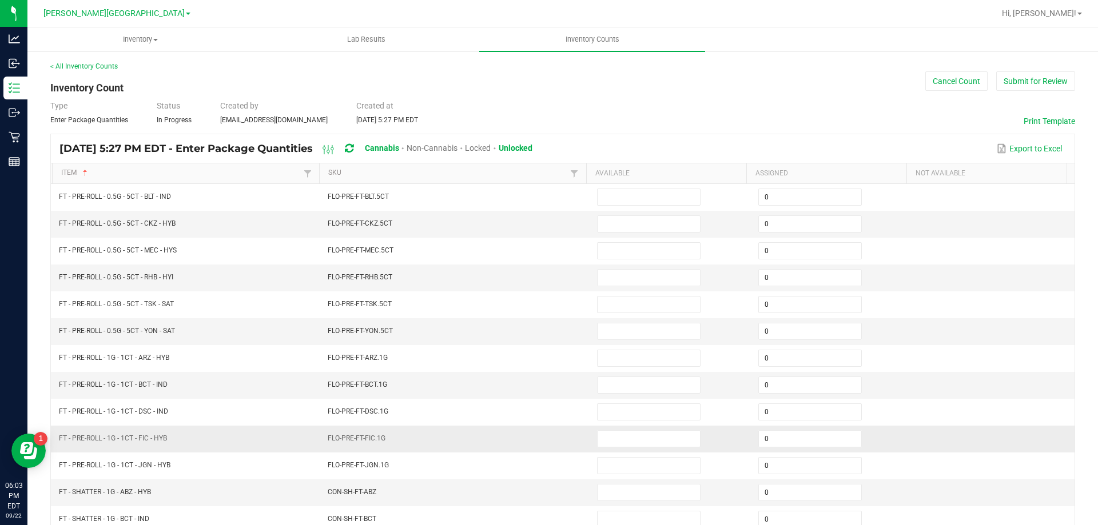
scroll to position [0, 0]
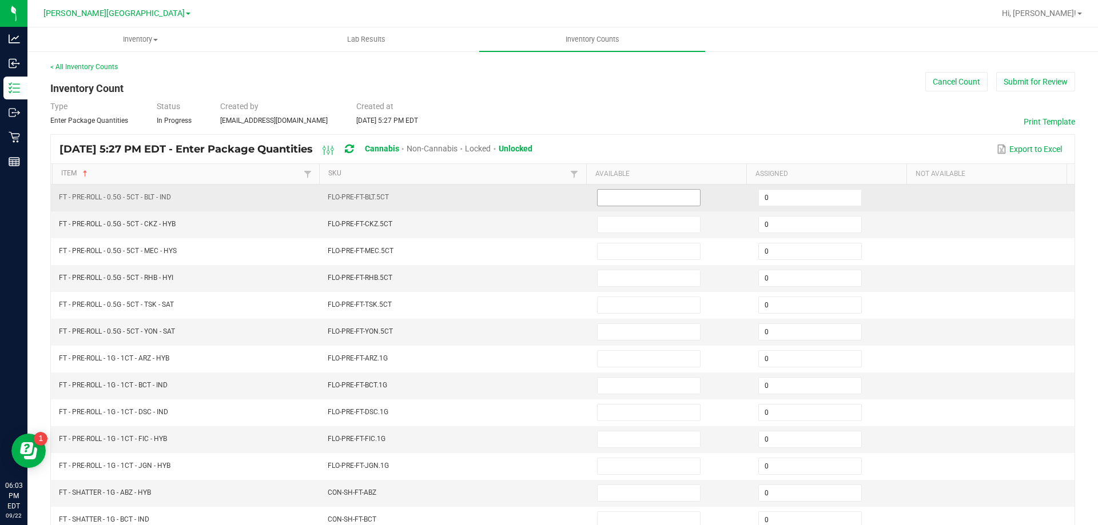
click at [635, 200] on input at bounding box center [649, 198] width 102 height 16
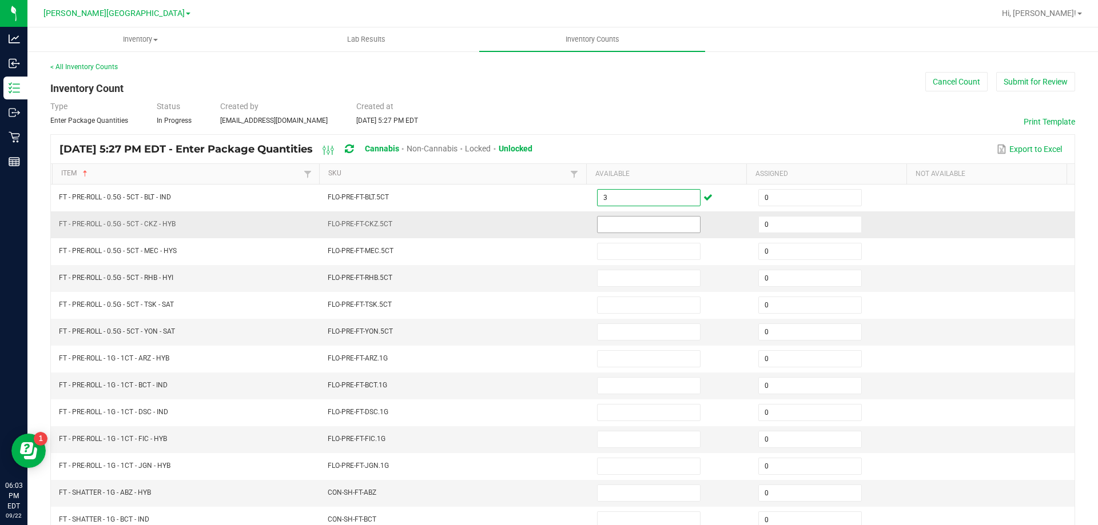
click at [623, 226] on input at bounding box center [649, 225] width 102 height 16
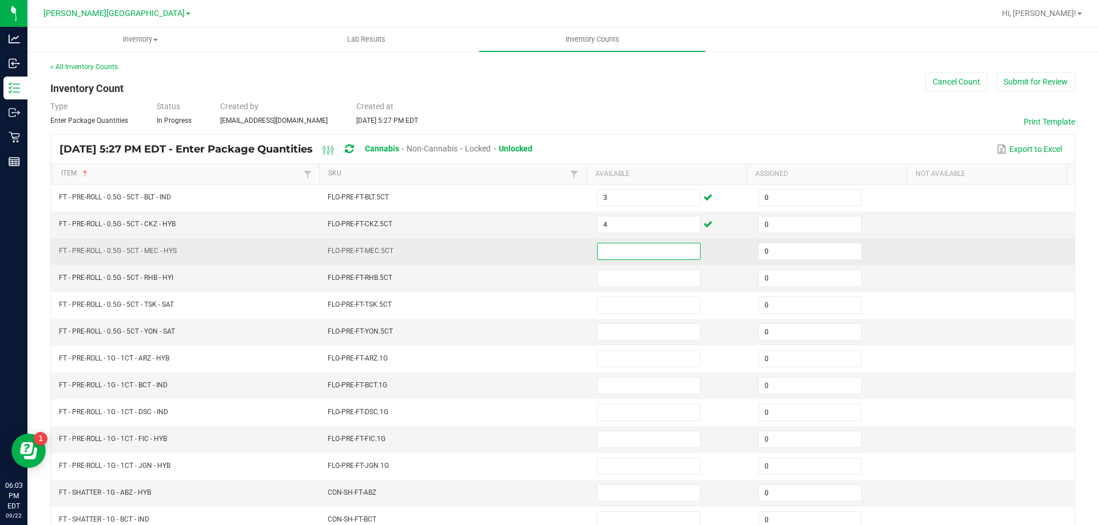
click at [639, 253] on input at bounding box center [649, 252] width 102 height 16
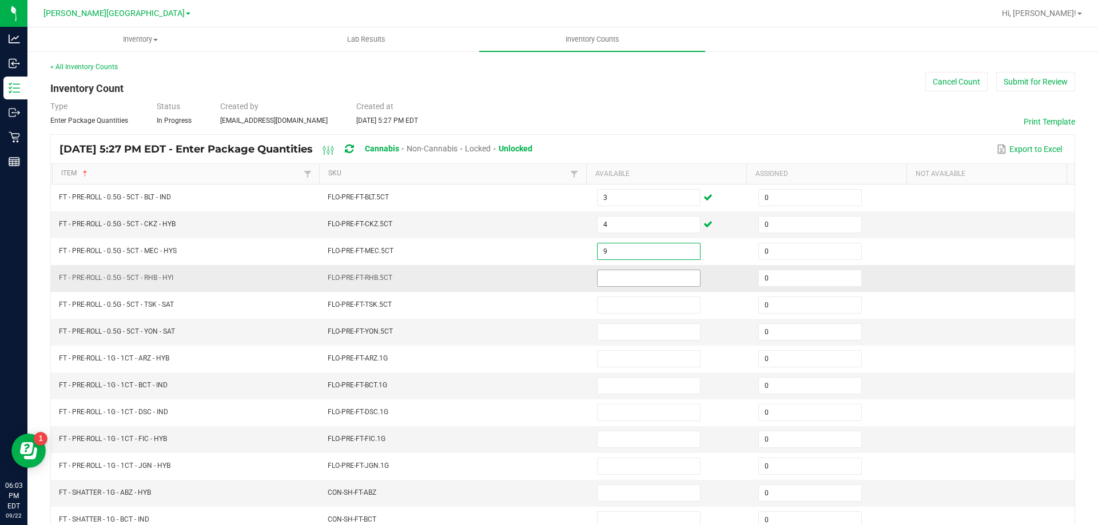
click at [644, 280] on input at bounding box center [649, 278] width 102 height 16
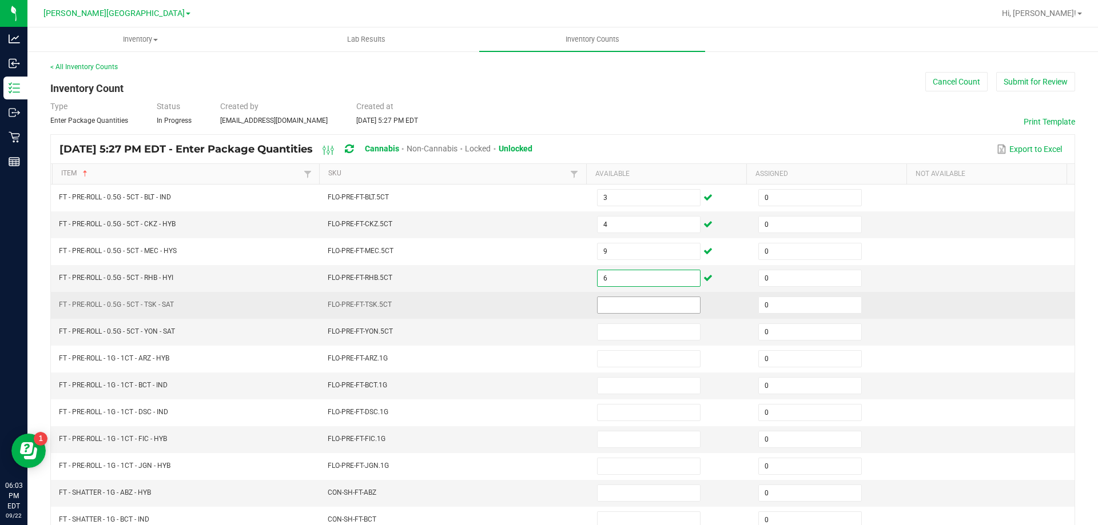
click at [643, 301] on input at bounding box center [649, 305] width 102 height 16
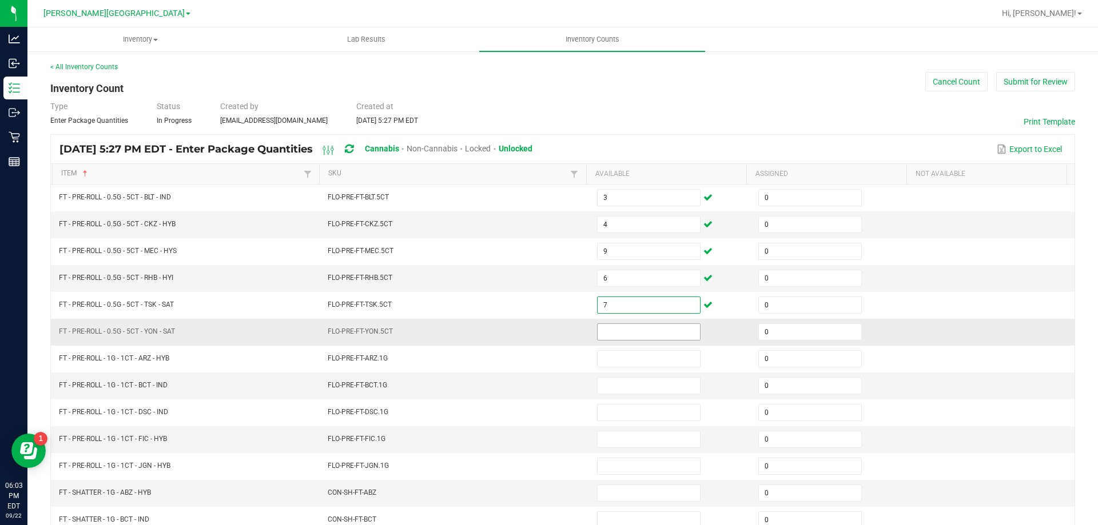
click at [627, 332] on input at bounding box center [649, 332] width 102 height 16
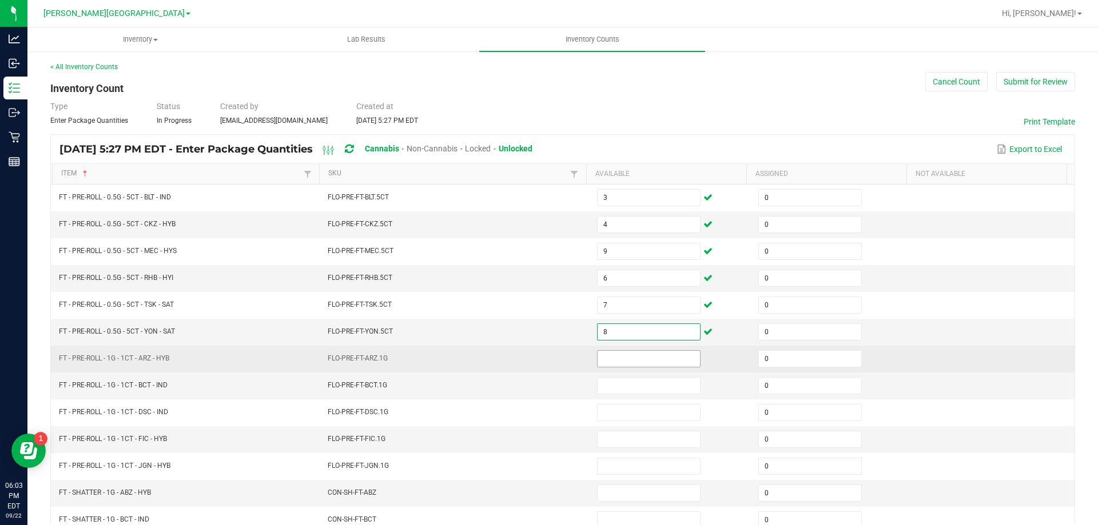
click at [628, 361] on input at bounding box center [649, 359] width 102 height 16
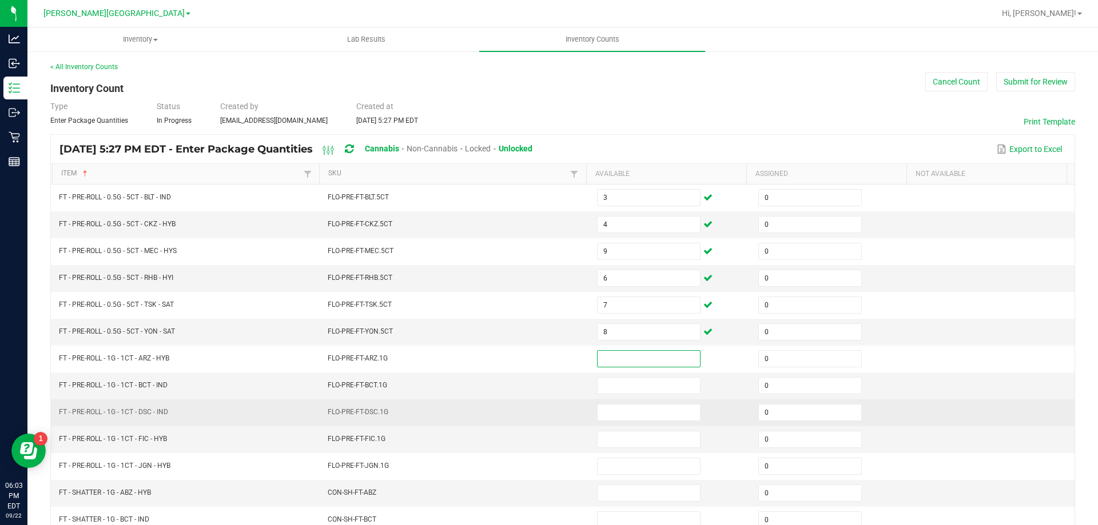
scroll to position [57, 0]
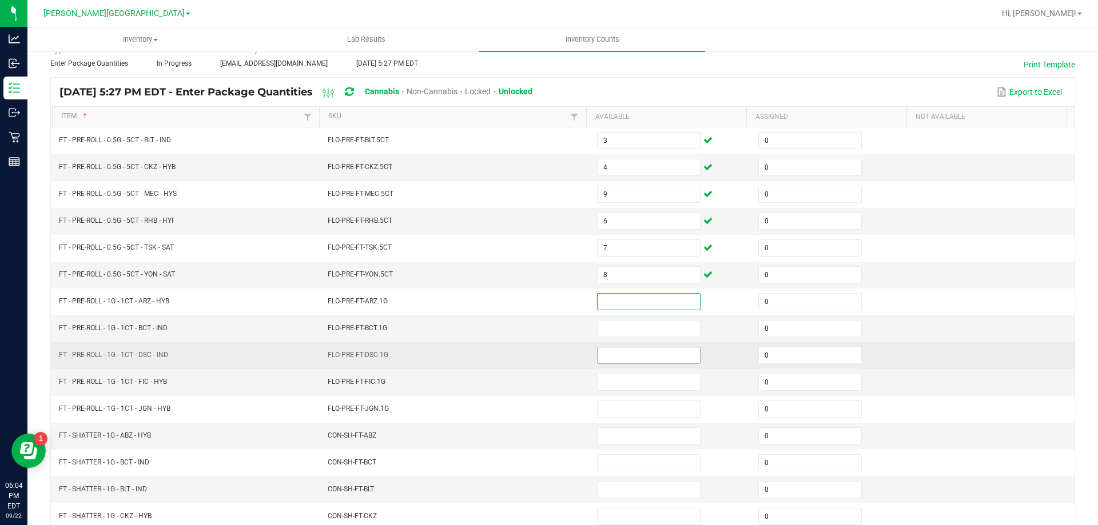
click at [626, 356] on input at bounding box center [649, 356] width 102 height 16
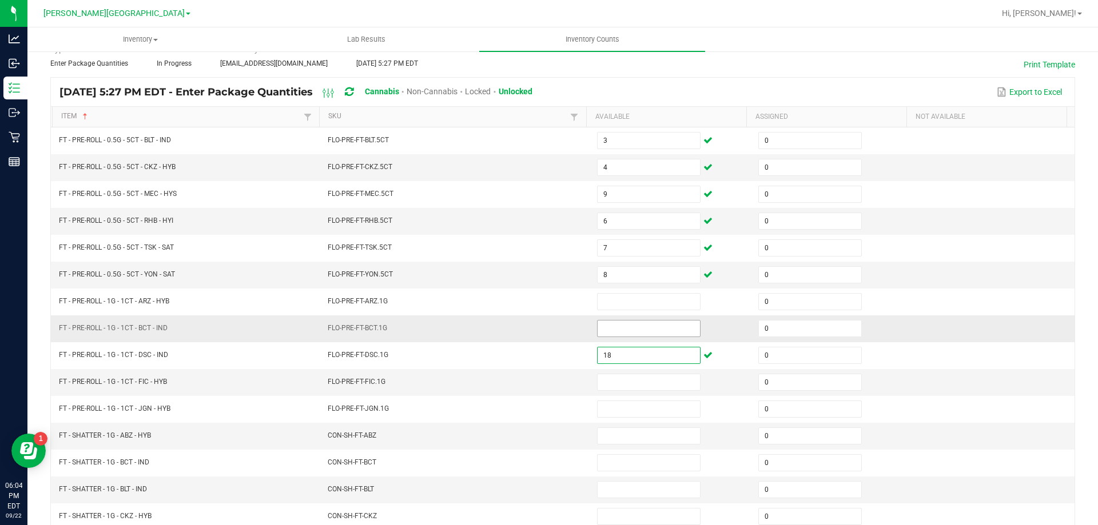
click at [621, 332] on input at bounding box center [649, 329] width 102 height 16
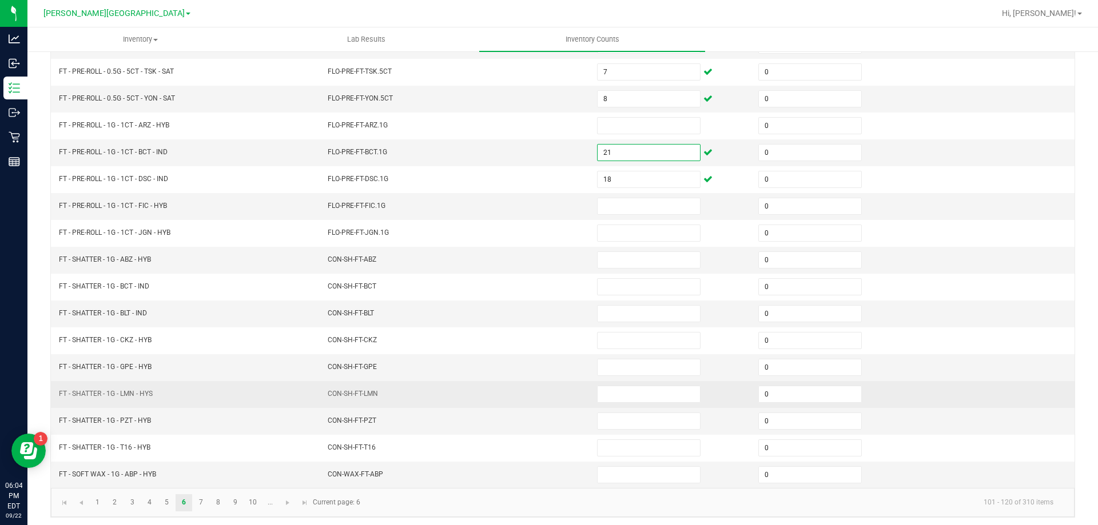
scroll to position [237, 0]
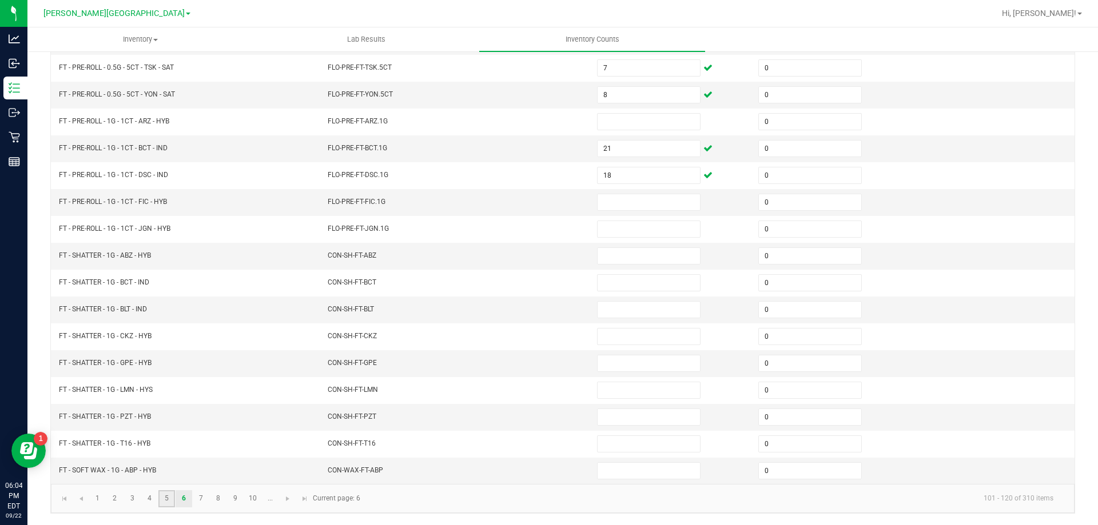
click at [166, 500] on link "5" at bounding box center [166, 499] width 17 height 17
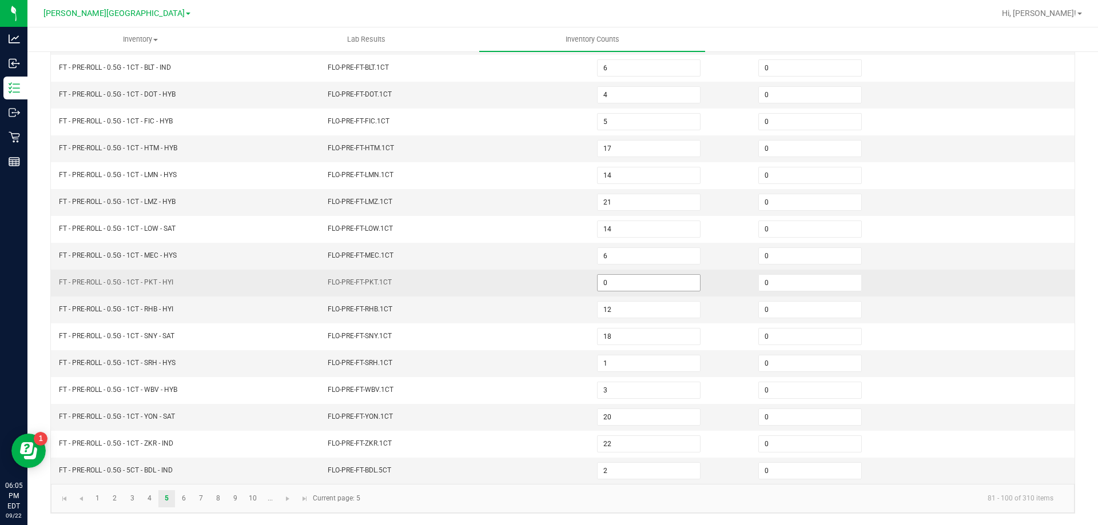
click at [634, 286] on input "0" at bounding box center [649, 283] width 102 height 16
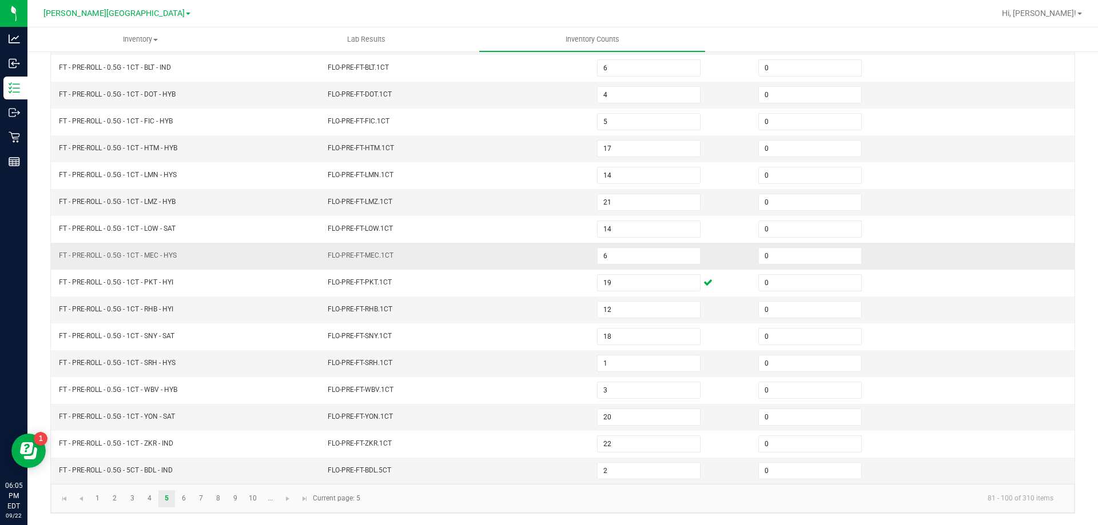
click at [443, 266] on td "FLO-PRE-FT-MEC.1CT" at bounding box center [455, 256] width 269 height 27
click at [183, 503] on link "6" at bounding box center [184, 499] width 17 height 17
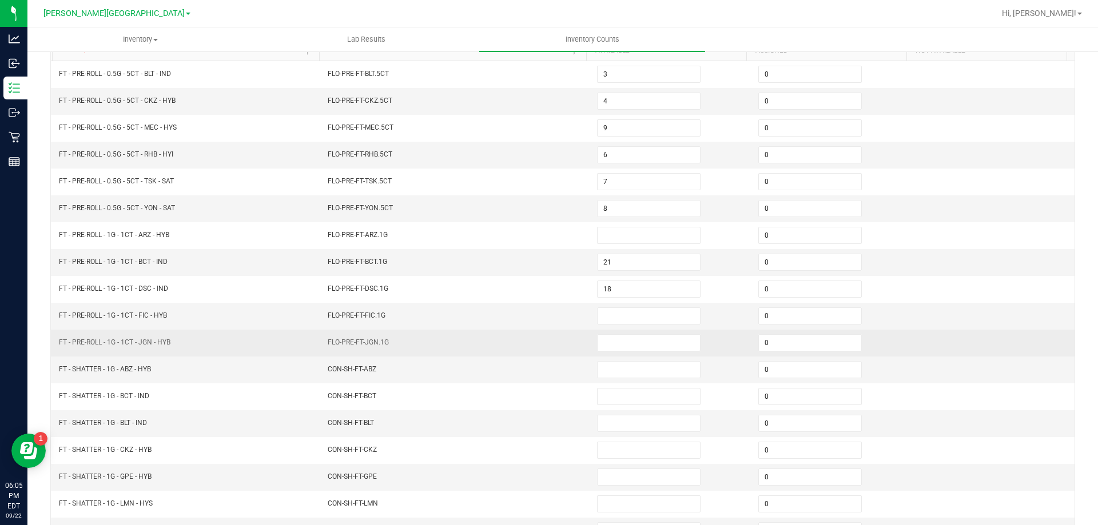
scroll to position [123, 0]
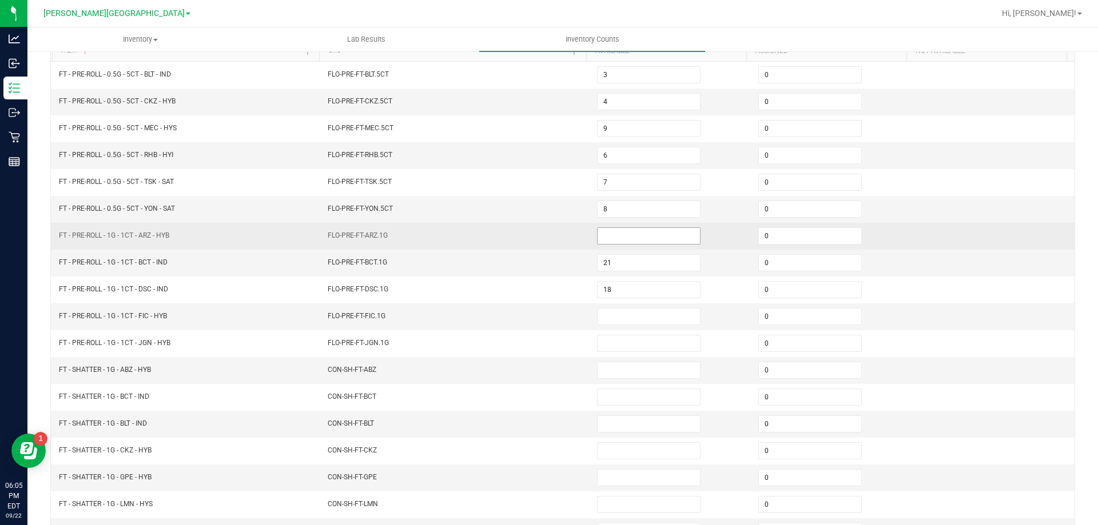
click at [606, 239] on input at bounding box center [649, 236] width 102 height 16
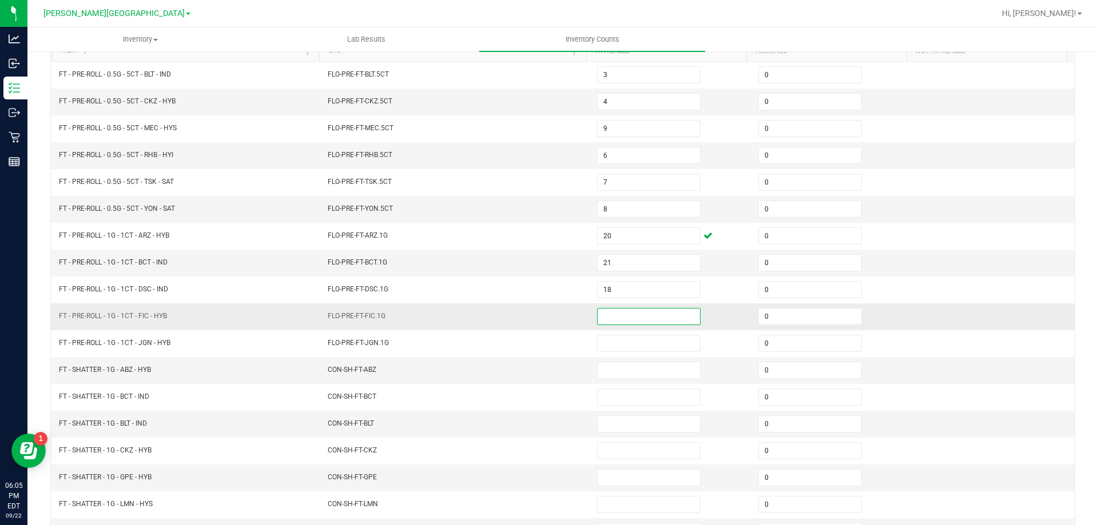
click at [607, 320] on input at bounding box center [649, 317] width 102 height 16
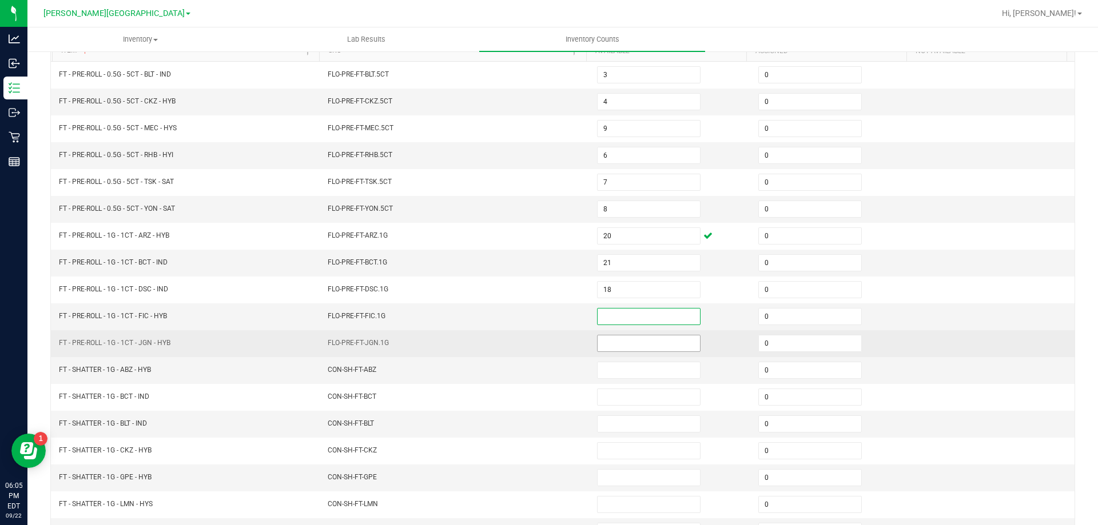
click at [658, 345] on input at bounding box center [649, 344] width 102 height 16
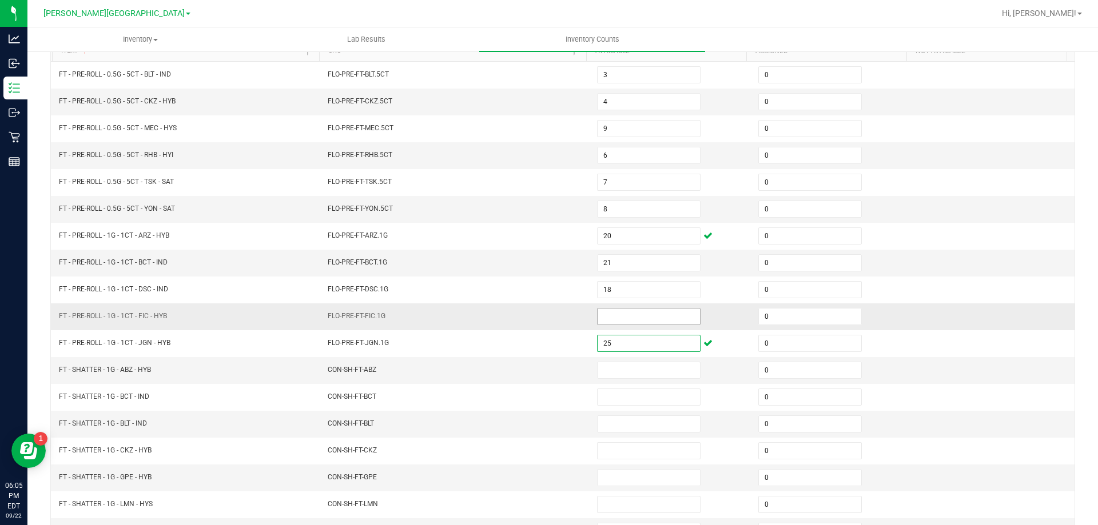
click at [651, 316] on input at bounding box center [649, 317] width 102 height 16
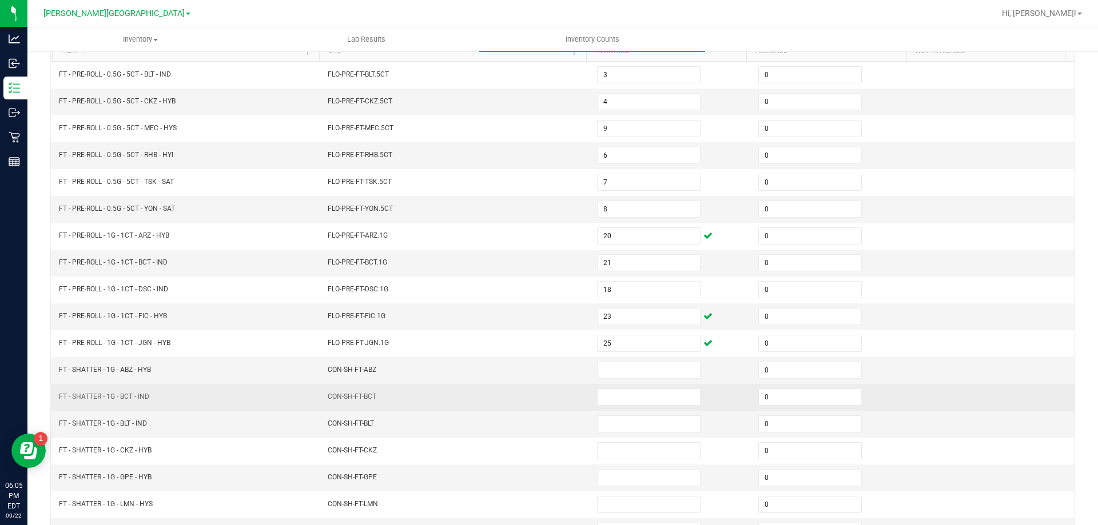
click at [517, 410] on td "CON-SH-FT-BCT" at bounding box center [455, 397] width 269 height 27
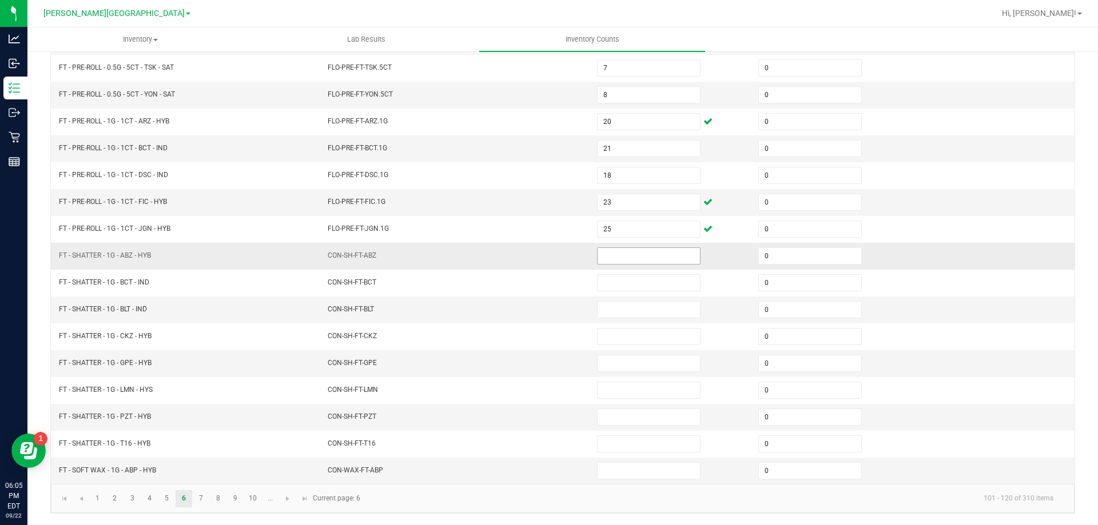
click at [611, 259] on input at bounding box center [649, 256] width 102 height 16
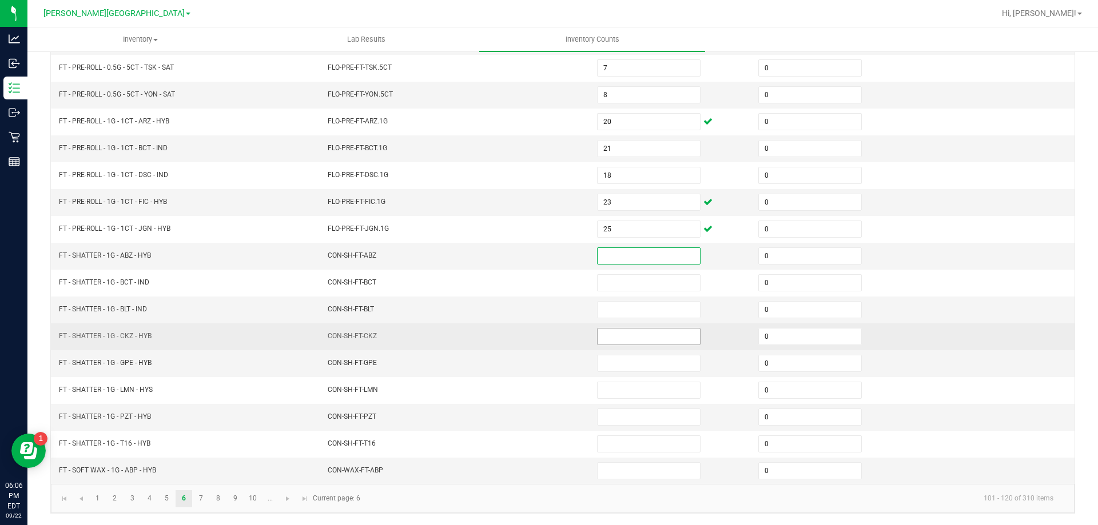
click at [616, 337] on input at bounding box center [649, 337] width 102 height 16
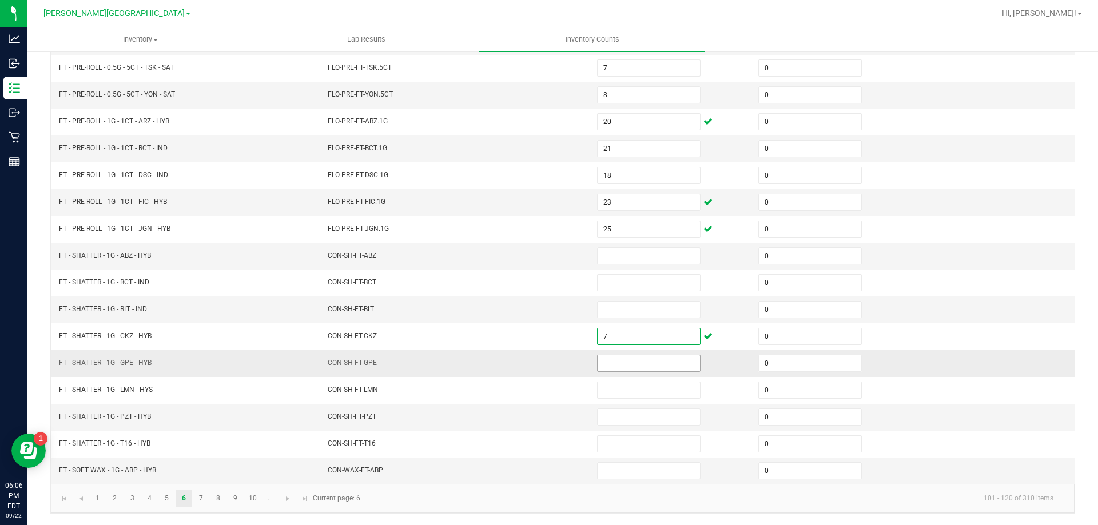
click at [664, 363] on input at bounding box center [649, 364] width 102 height 16
click at [658, 417] on input at bounding box center [649, 417] width 102 height 16
click at [645, 254] on input at bounding box center [649, 256] width 102 height 16
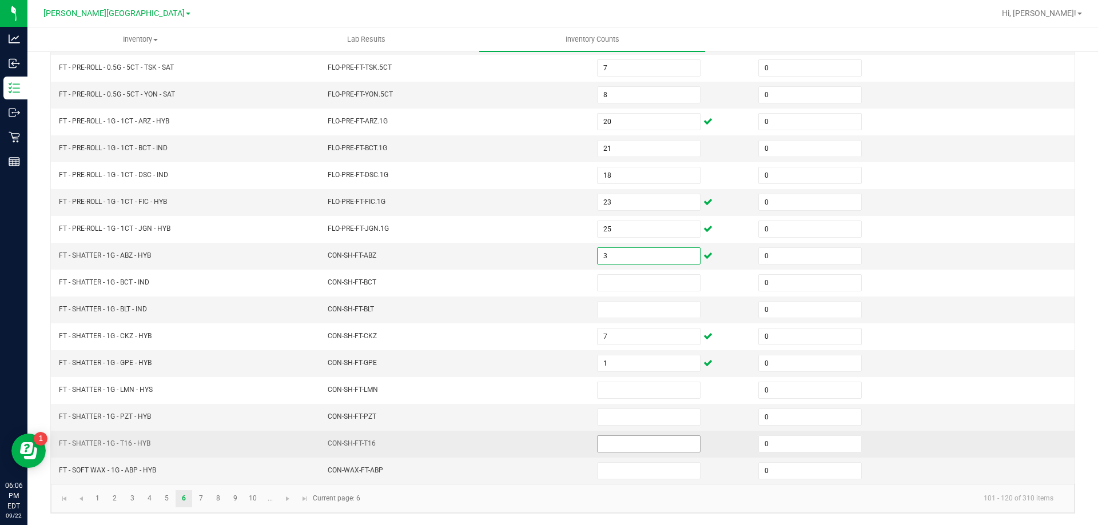
click at [652, 443] on input at bounding box center [649, 444] width 102 height 16
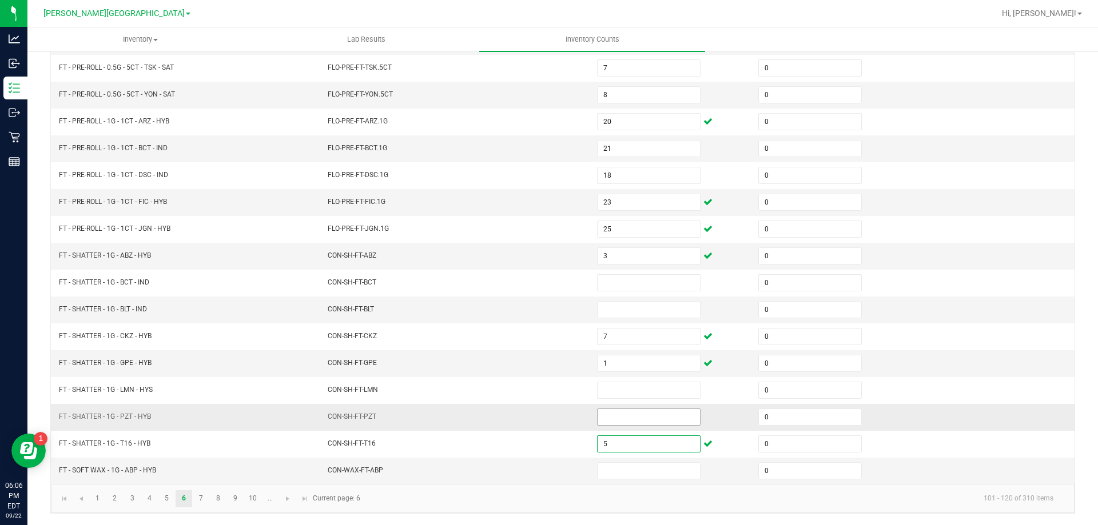
click at [652, 419] on input at bounding box center [649, 417] width 102 height 16
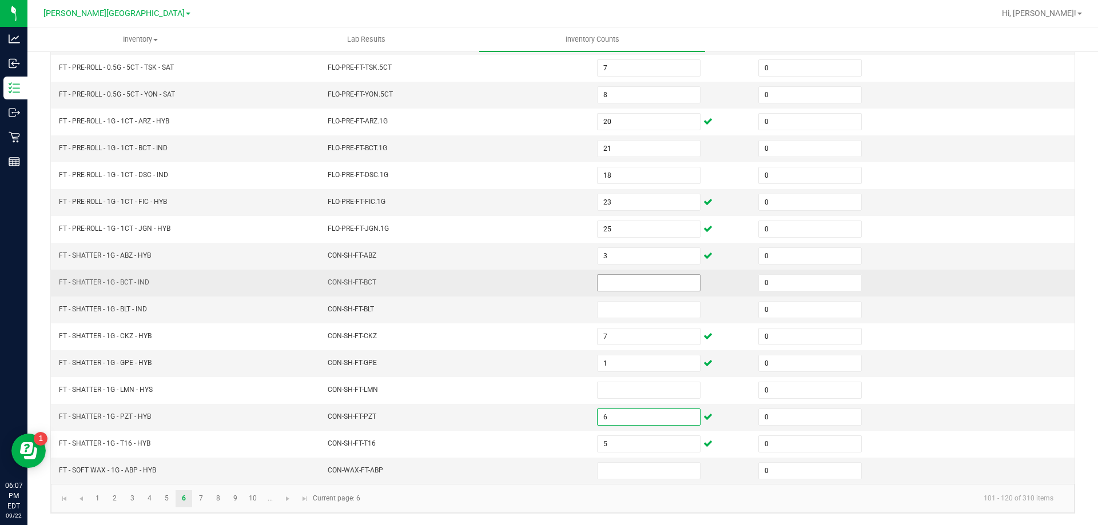
click at [626, 285] on input at bounding box center [649, 283] width 102 height 16
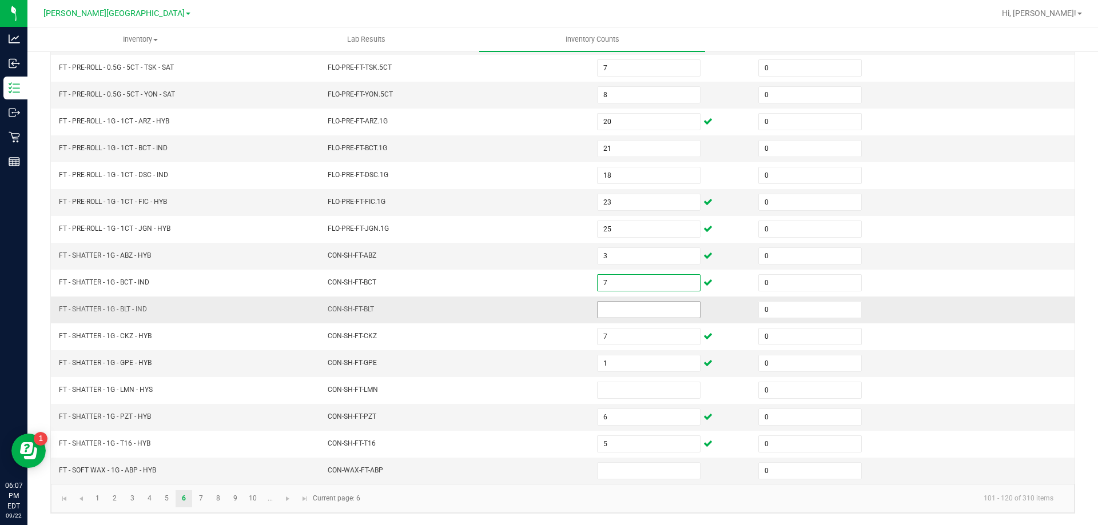
click at [651, 309] on input at bounding box center [649, 310] width 102 height 16
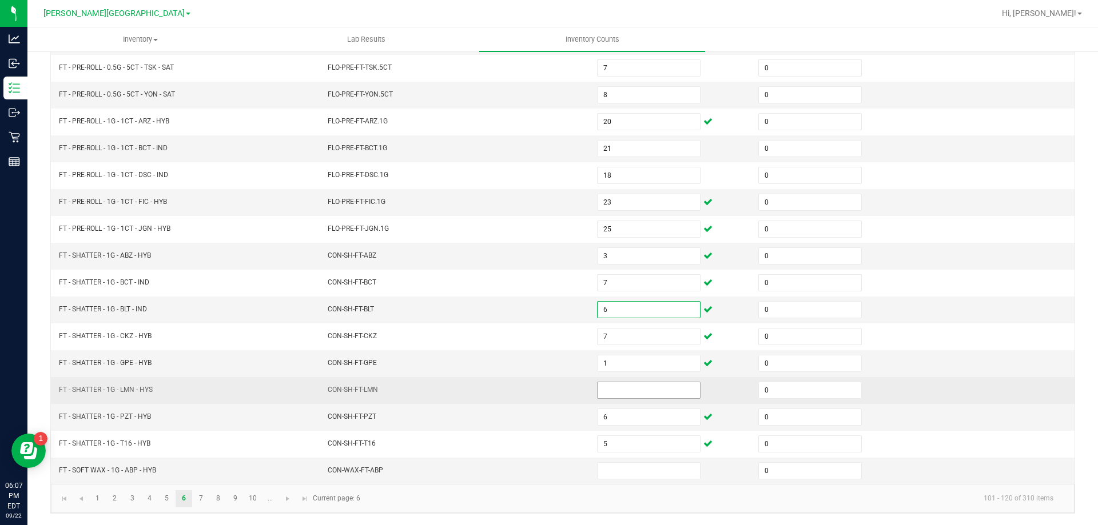
click at [644, 390] on input at bounding box center [649, 391] width 102 height 16
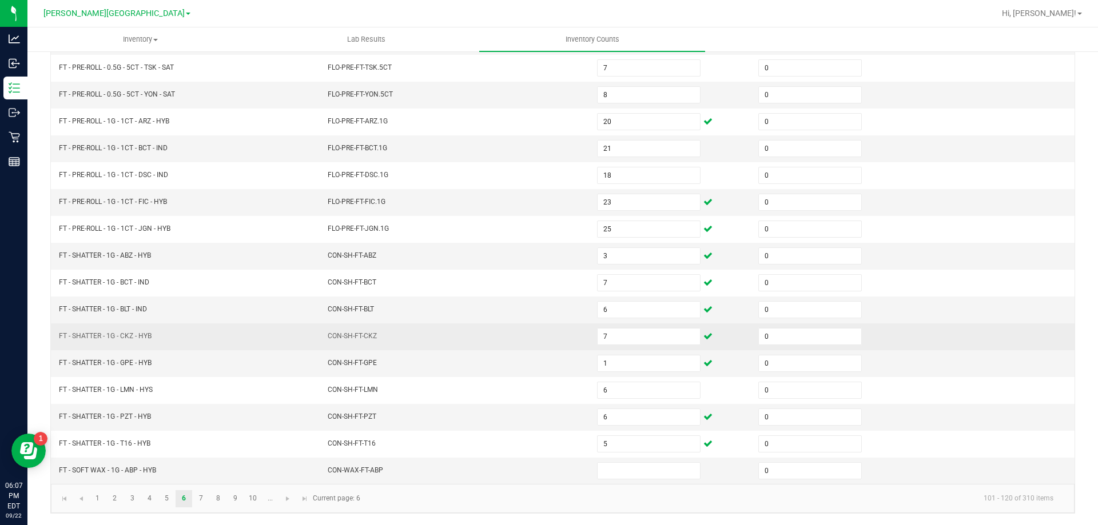
click at [499, 326] on td "CON-SH-FT-CKZ" at bounding box center [455, 337] width 269 height 27
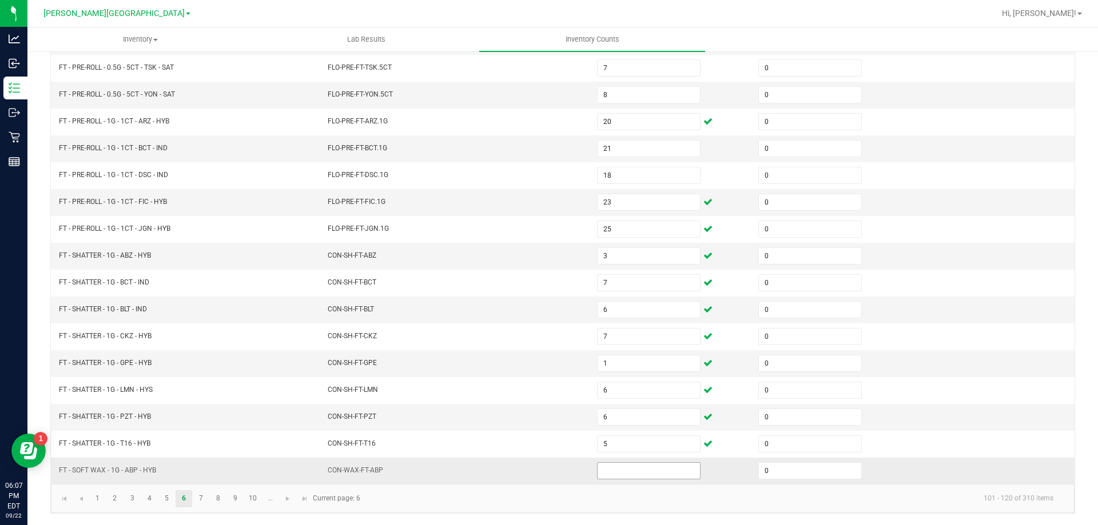
click at [617, 466] on input at bounding box center [649, 471] width 102 height 16
click at [527, 425] on td "CON-SH-FT-PZT" at bounding box center [455, 417] width 269 height 27
click at [204, 496] on link "7" at bounding box center [201, 499] width 17 height 17
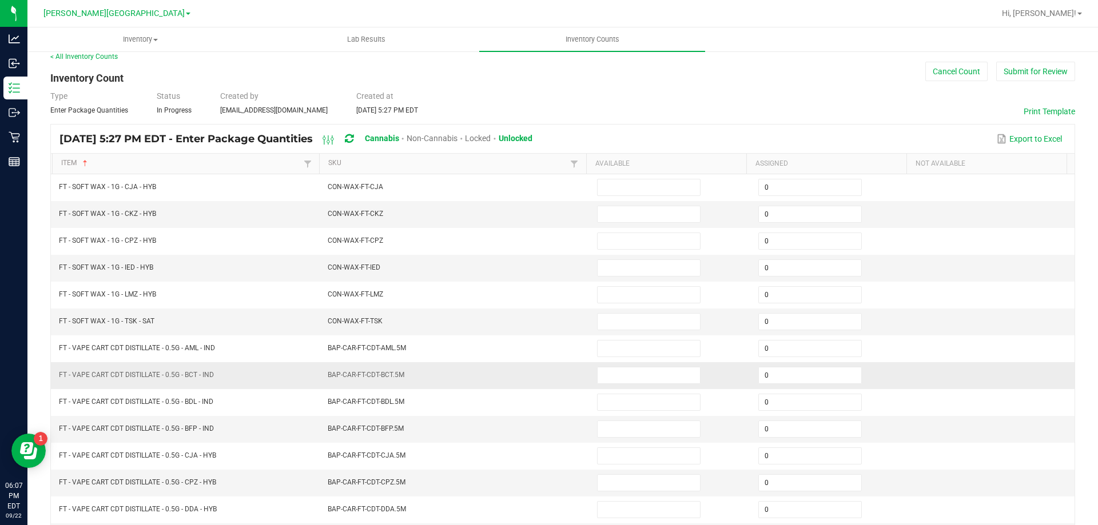
scroll to position [0, 0]
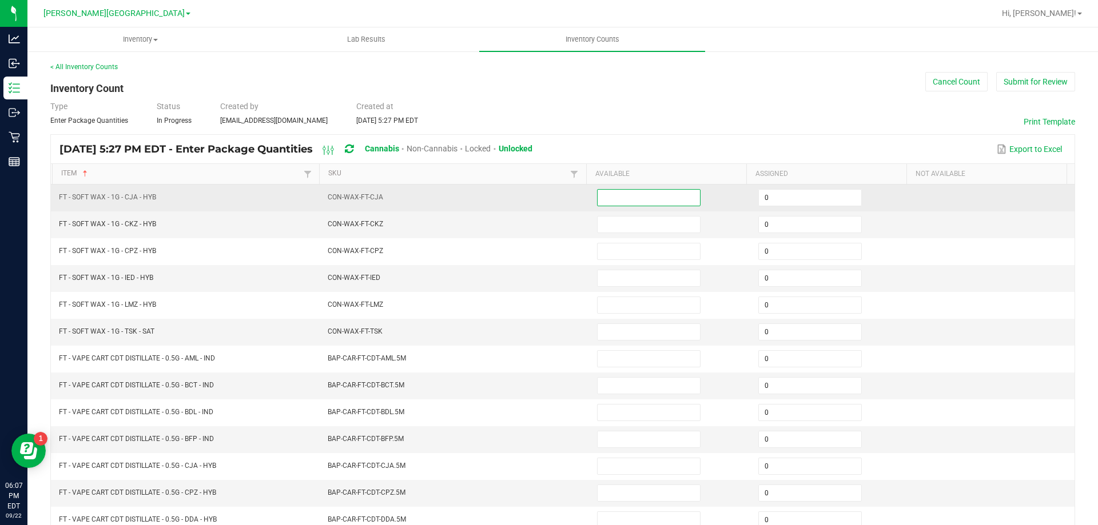
click at [639, 197] on input at bounding box center [649, 198] width 102 height 16
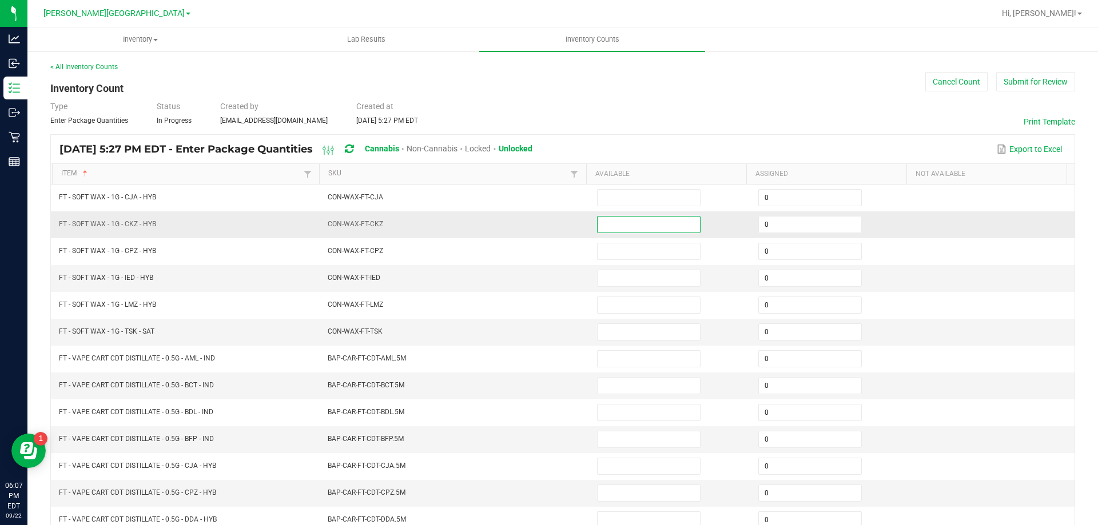
click at [642, 226] on input at bounding box center [649, 225] width 102 height 16
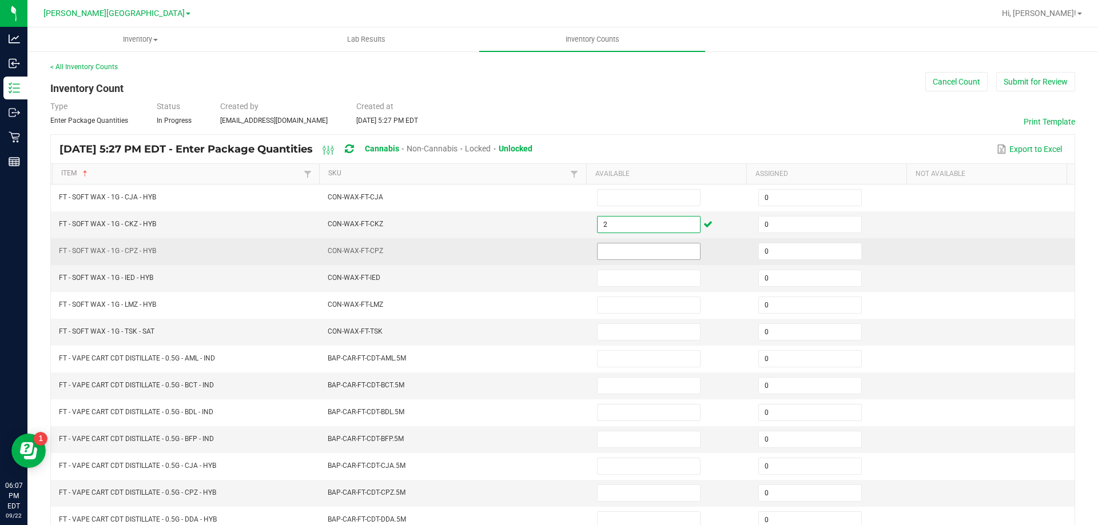
drag, startPoint x: 609, startPoint y: 254, endPoint x: 616, endPoint y: 252, distance: 7.2
click at [615, 252] on input at bounding box center [649, 252] width 102 height 16
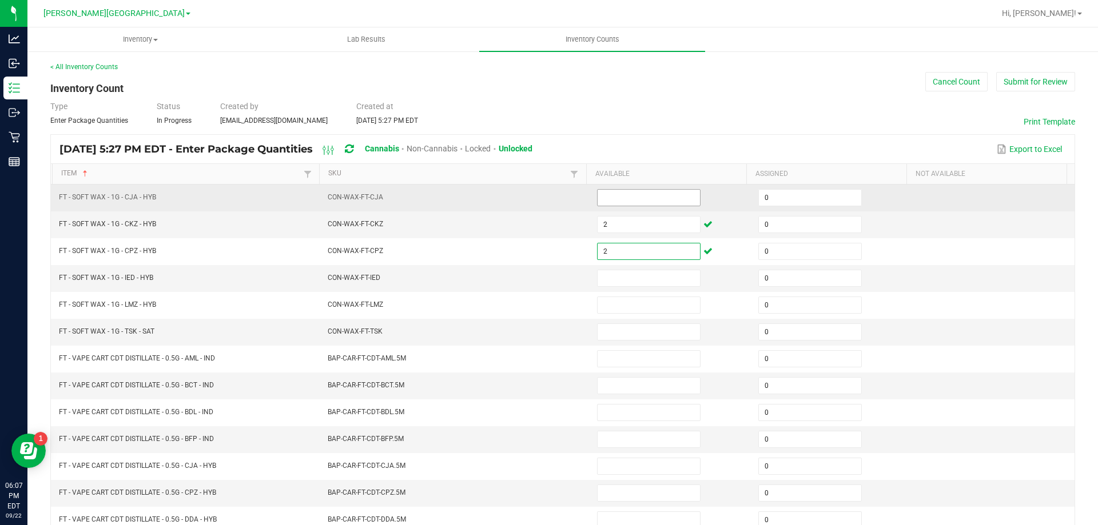
click at [614, 195] on input at bounding box center [649, 198] width 102 height 16
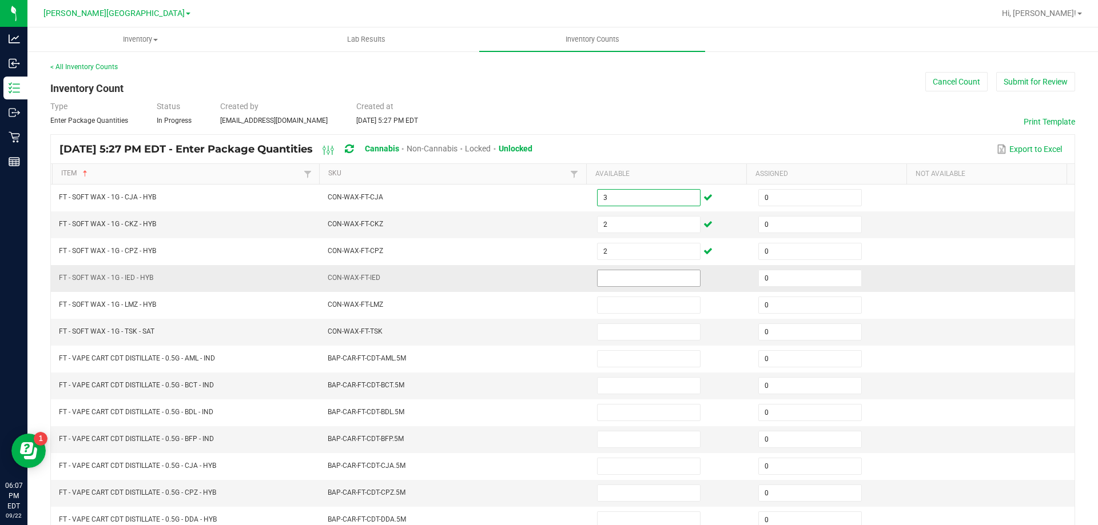
click at [635, 286] on span at bounding box center [648, 278] width 103 height 17
click at [638, 278] on input at bounding box center [649, 278] width 102 height 16
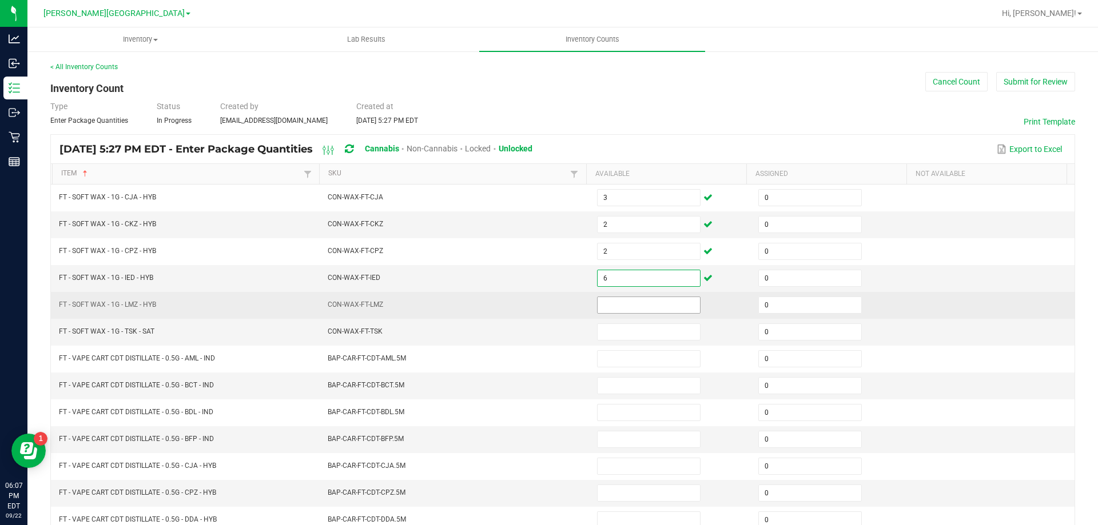
click at [638, 301] on input at bounding box center [649, 305] width 102 height 16
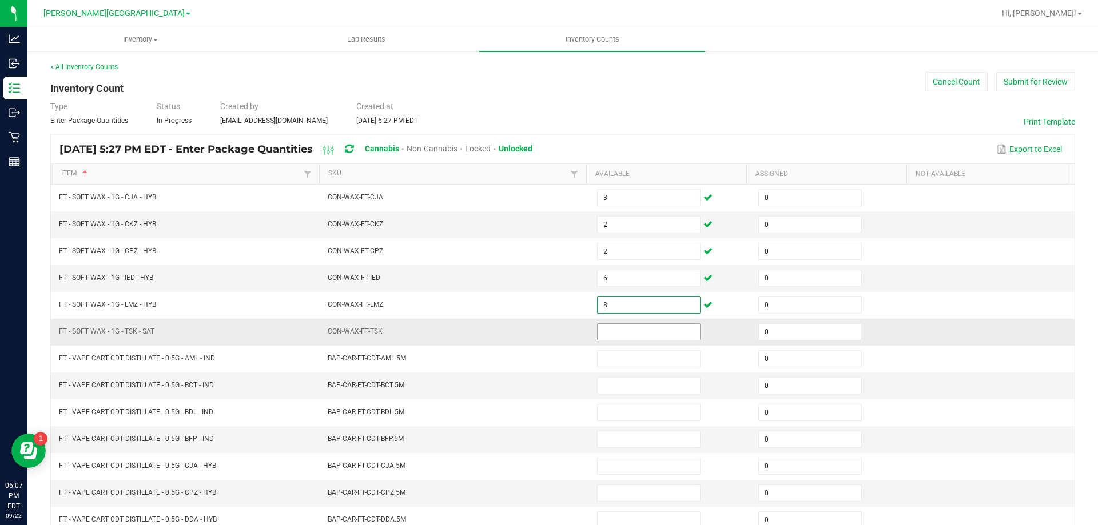
drag, startPoint x: 615, startPoint y: 331, endPoint x: 621, endPoint y: 332, distance: 5.7
click at [620, 332] on input at bounding box center [649, 332] width 102 height 16
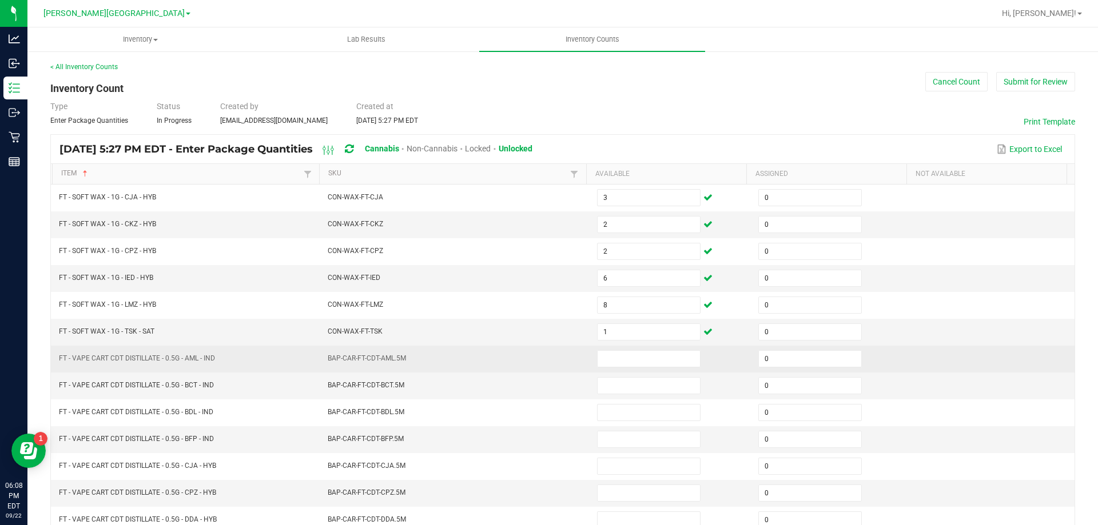
click at [564, 364] on td "BAP-CAR-FT-CDT-AML.5M" at bounding box center [455, 359] width 269 height 27
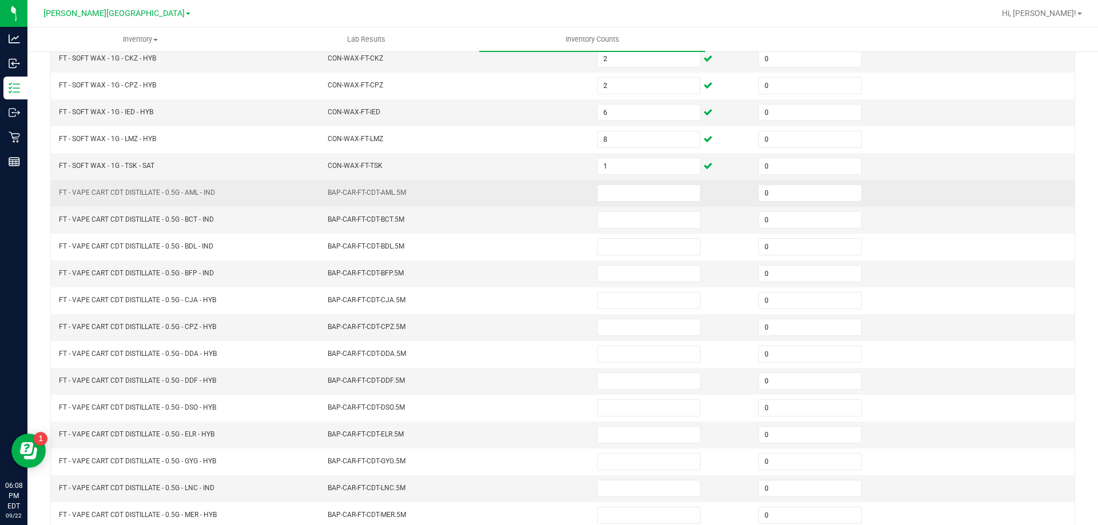
scroll to position [172, 0]
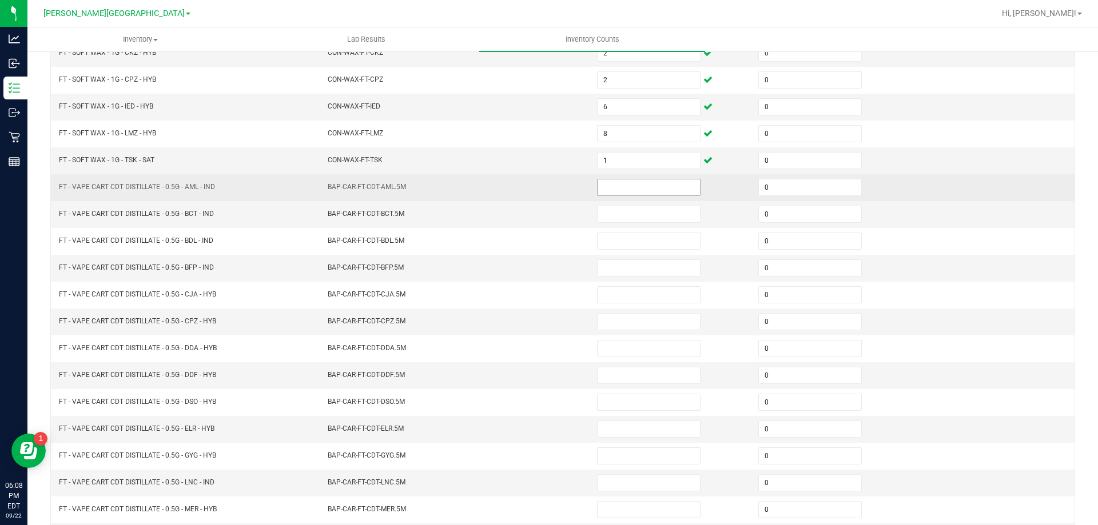
click at [636, 187] on input at bounding box center [649, 188] width 102 height 16
click at [636, 184] on input at bounding box center [649, 188] width 102 height 16
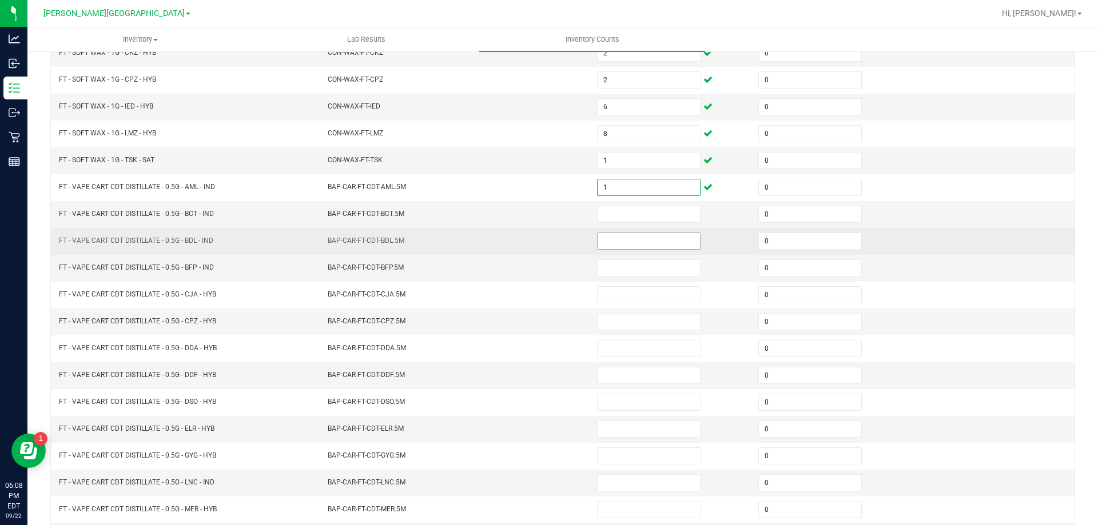
click at [619, 241] on input at bounding box center [649, 241] width 102 height 16
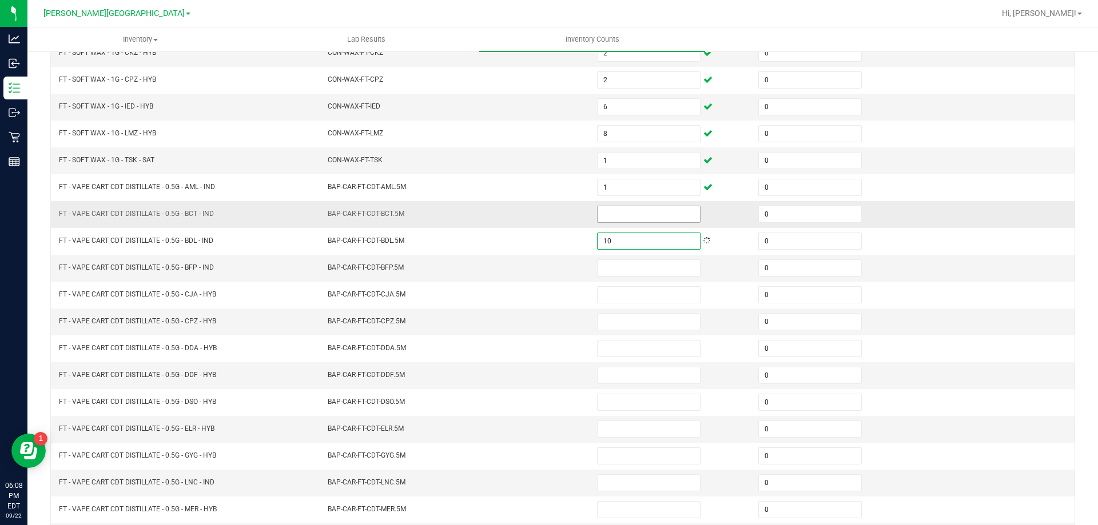
click at [632, 216] on input at bounding box center [649, 214] width 102 height 16
click at [631, 267] on input at bounding box center [649, 268] width 102 height 16
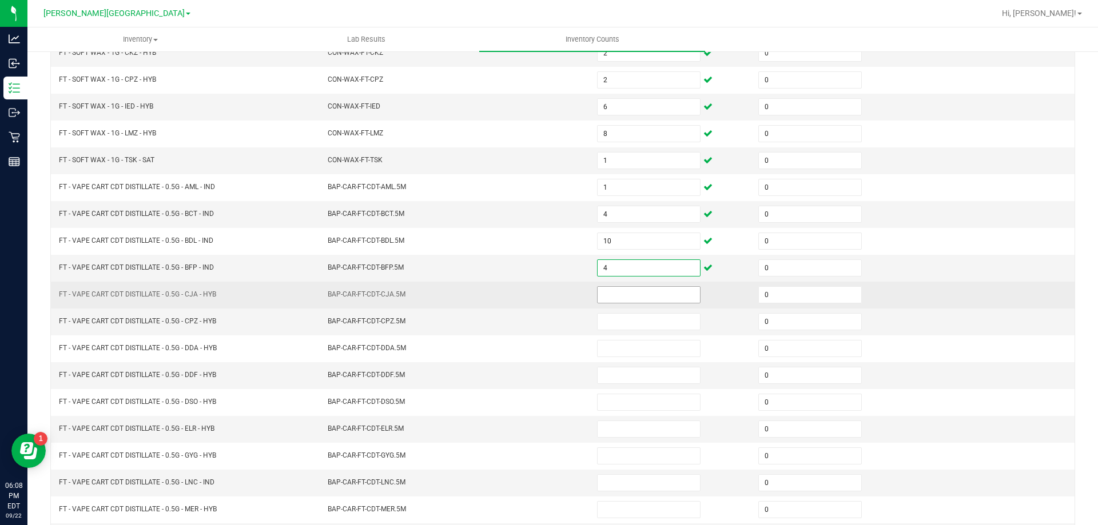
click at [644, 293] on input at bounding box center [649, 295] width 102 height 16
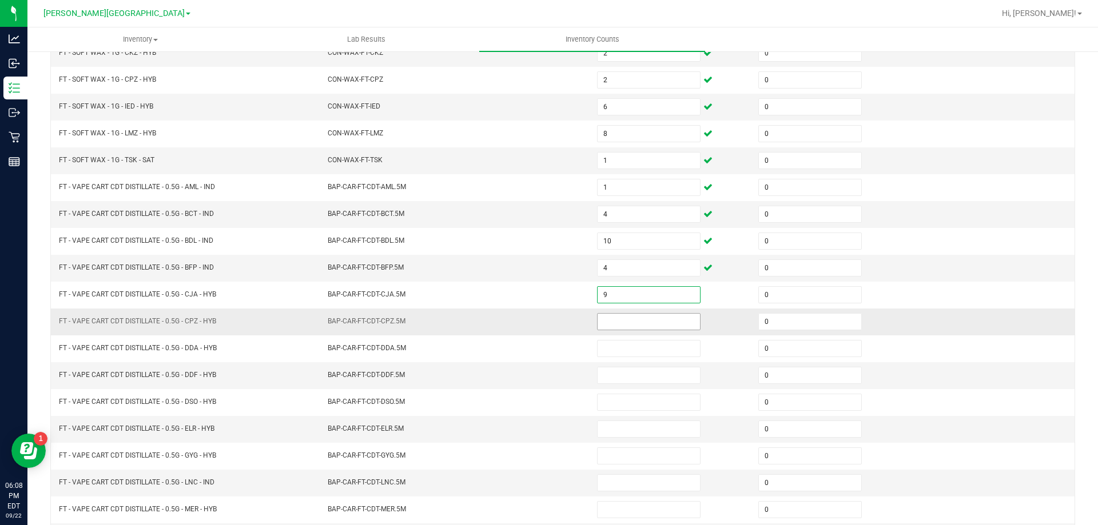
click at [632, 321] on input at bounding box center [649, 322] width 102 height 16
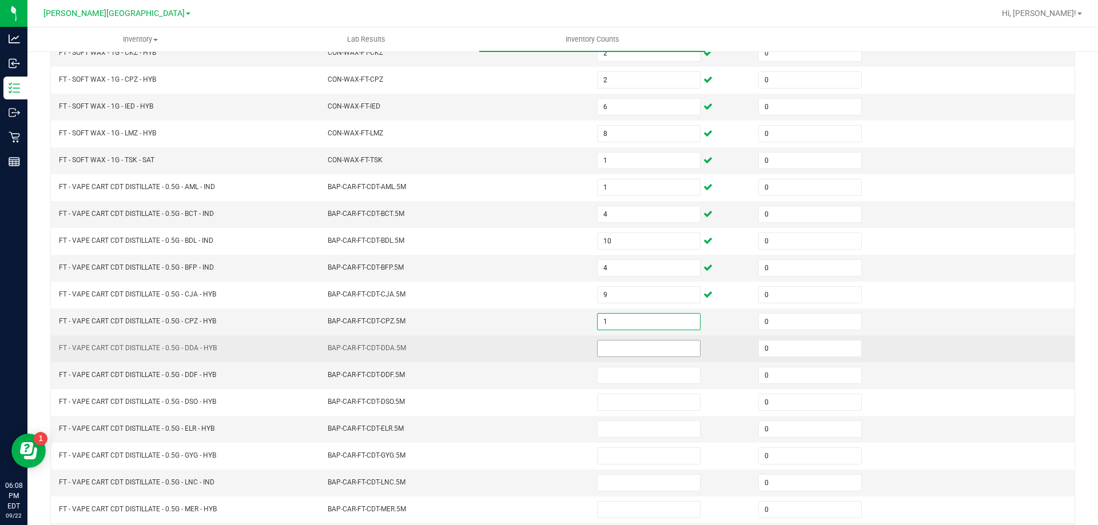
click at [626, 347] on input at bounding box center [649, 349] width 102 height 16
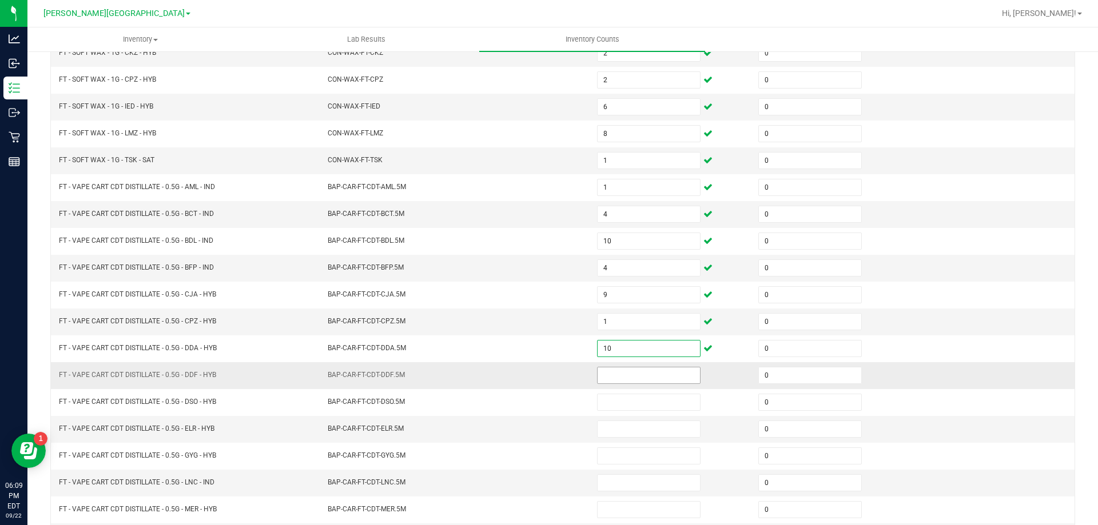
click at [617, 371] on input at bounding box center [649, 376] width 102 height 16
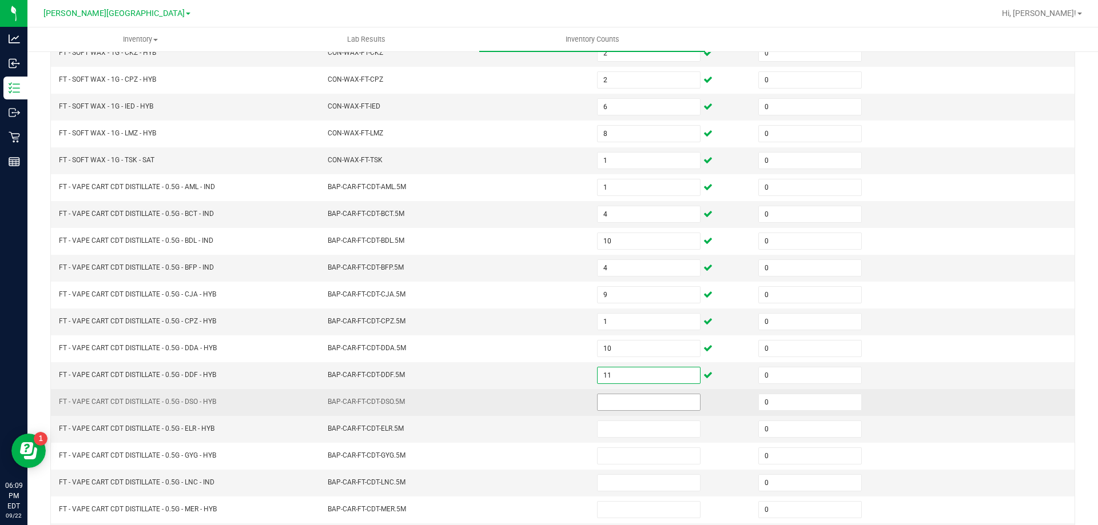
click at [635, 401] on input at bounding box center [649, 403] width 102 height 16
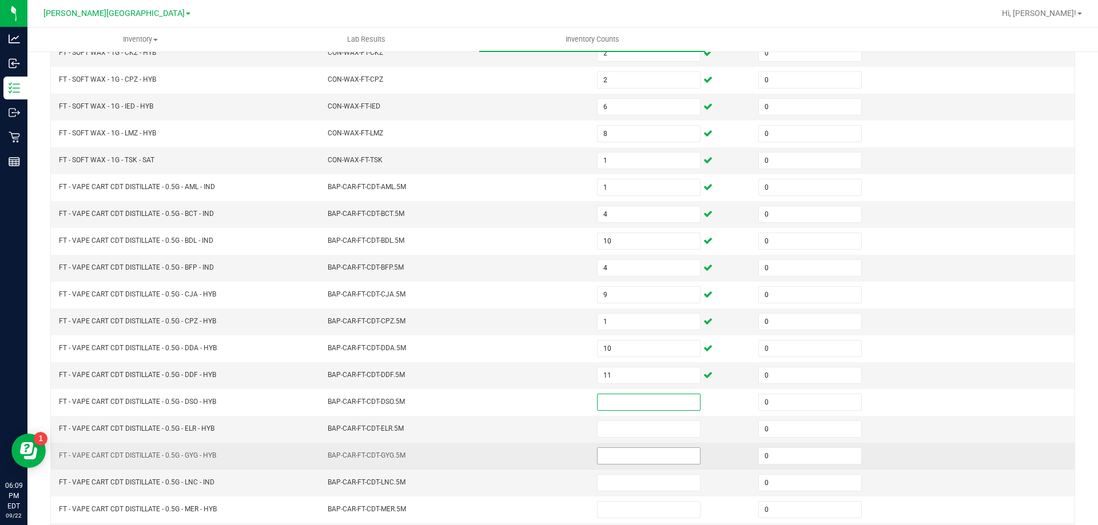
click at [642, 455] on input at bounding box center [649, 456] width 102 height 16
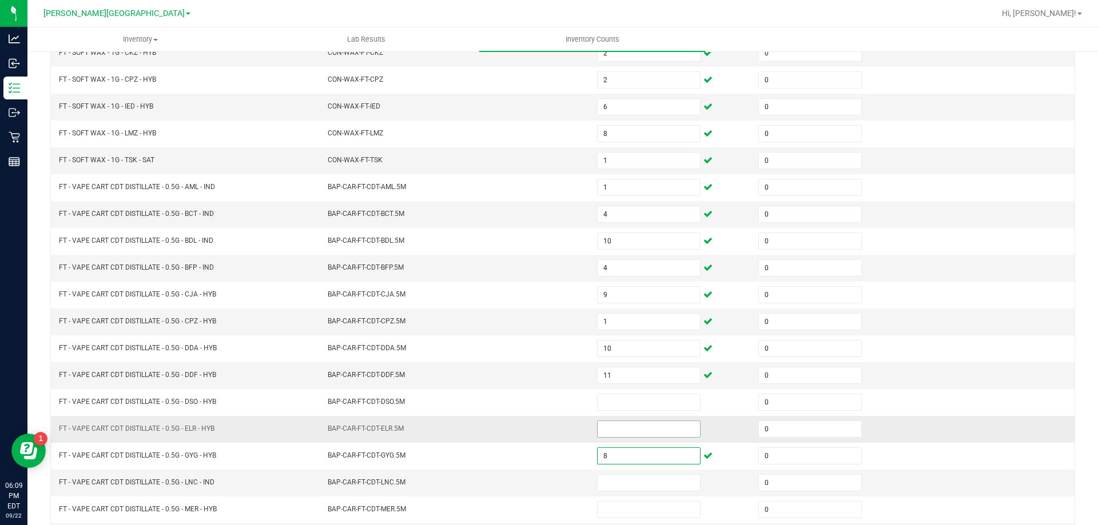
click at [631, 425] on input at bounding box center [649, 429] width 102 height 16
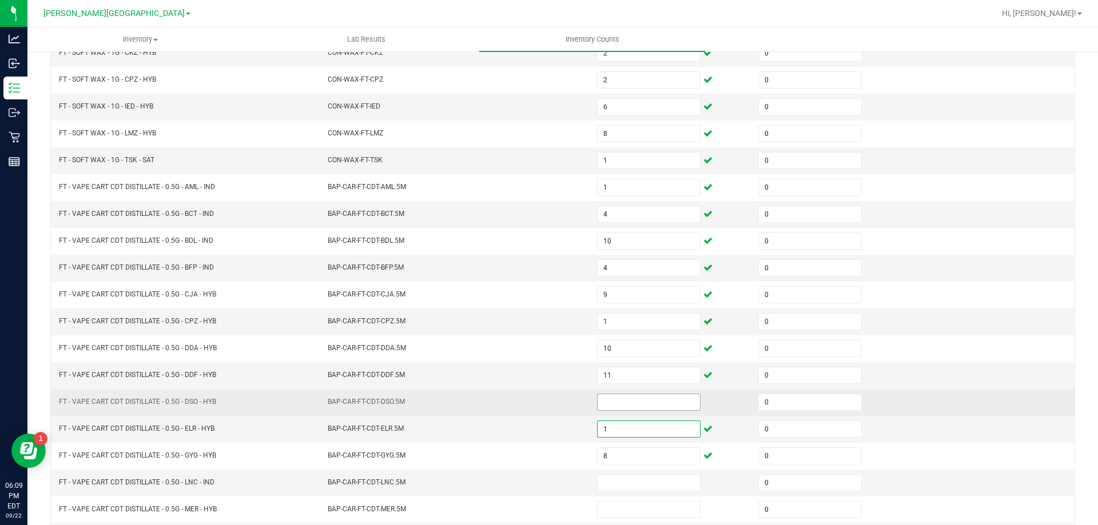
click at [630, 398] on input at bounding box center [649, 403] width 102 height 16
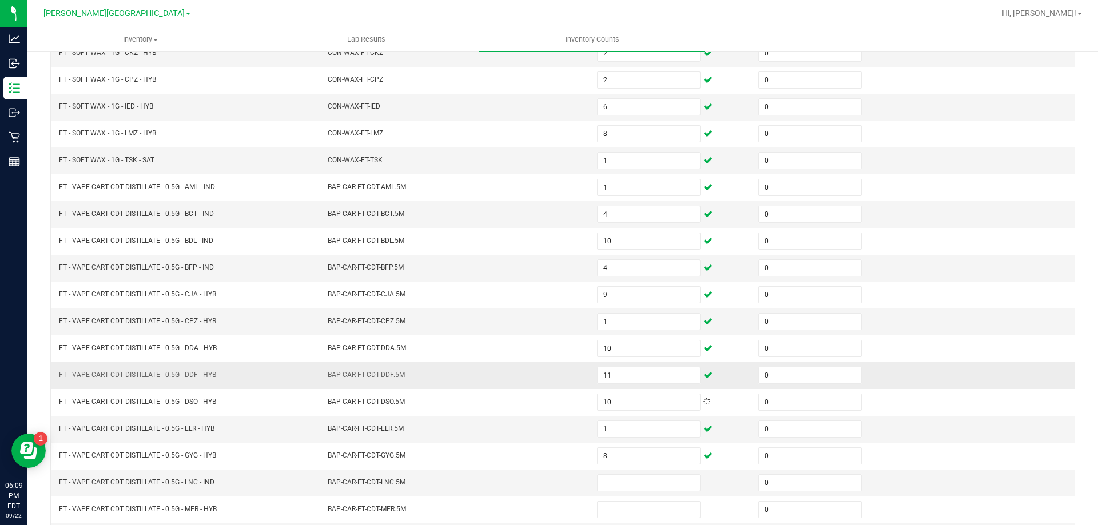
click at [485, 370] on td "BAP-CAR-FT-CDT-DDF.5M" at bounding box center [455, 376] width 269 height 27
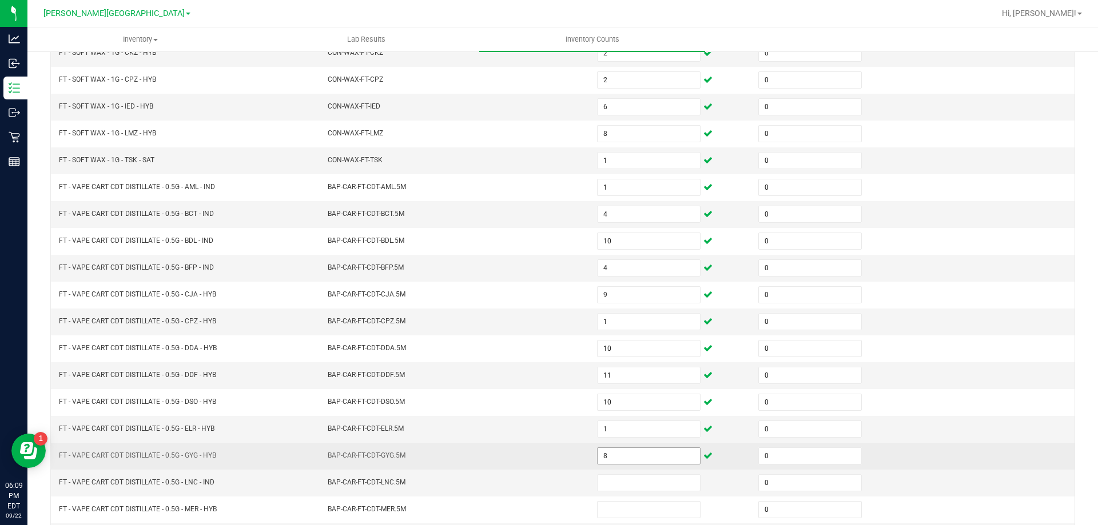
scroll to position [237, 0]
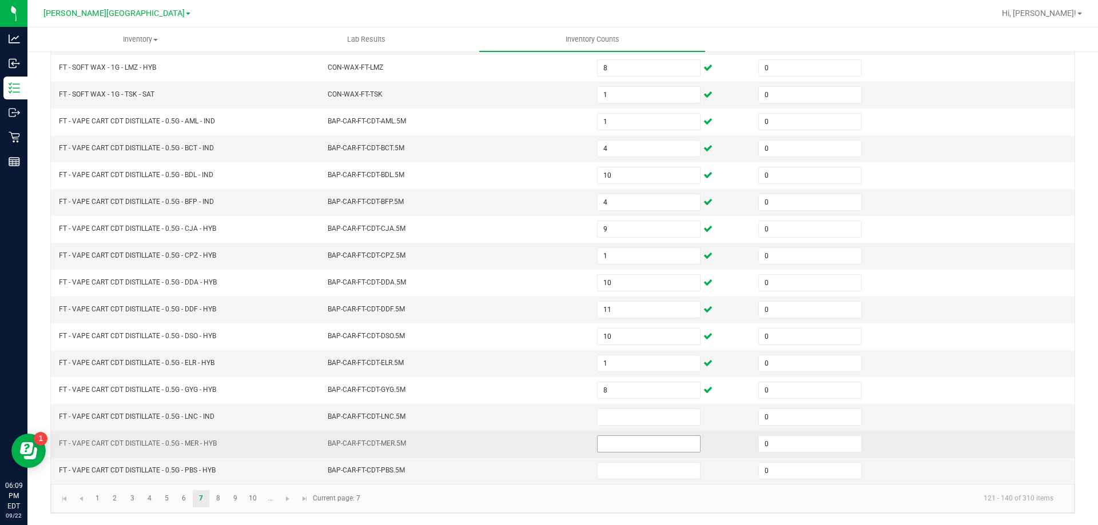
click at [598, 444] on input at bounding box center [649, 444] width 102 height 16
click at [513, 453] on td "BAP-CAR-FT-CDT-MER.5M" at bounding box center [455, 444] width 269 height 27
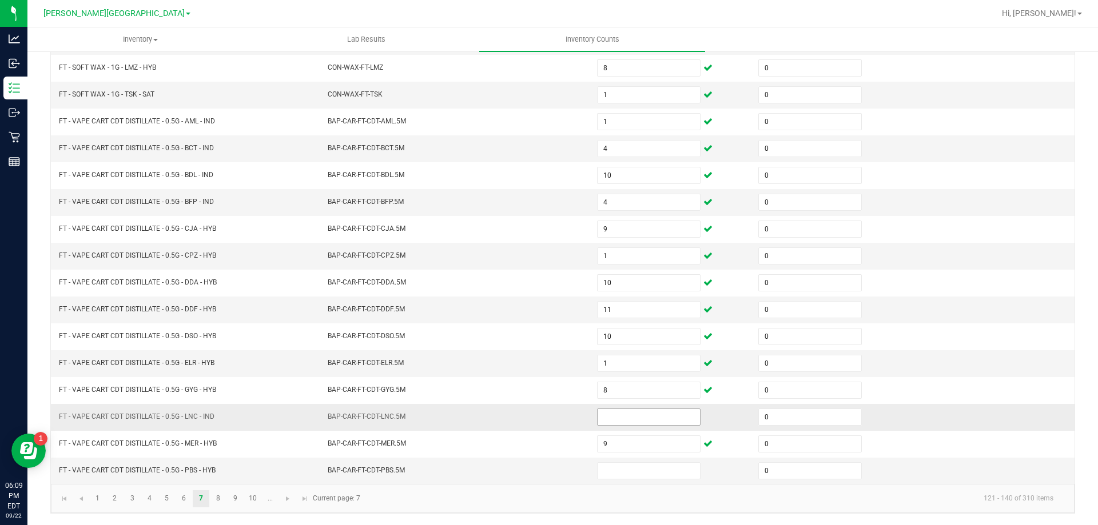
click at [660, 420] on input at bounding box center [649, 417] width 102 height 16
click at [627, 474] on input at bounding box center [649, 471] width 102 height 16
click at [469, 372] on td "BAP-CAR-FT-CDT-ELR.5M" at bounding box center [455, 364] width 269 height 27
click at [216, 497] on link "8" at bounding box center [218, 499] width 17 height 17
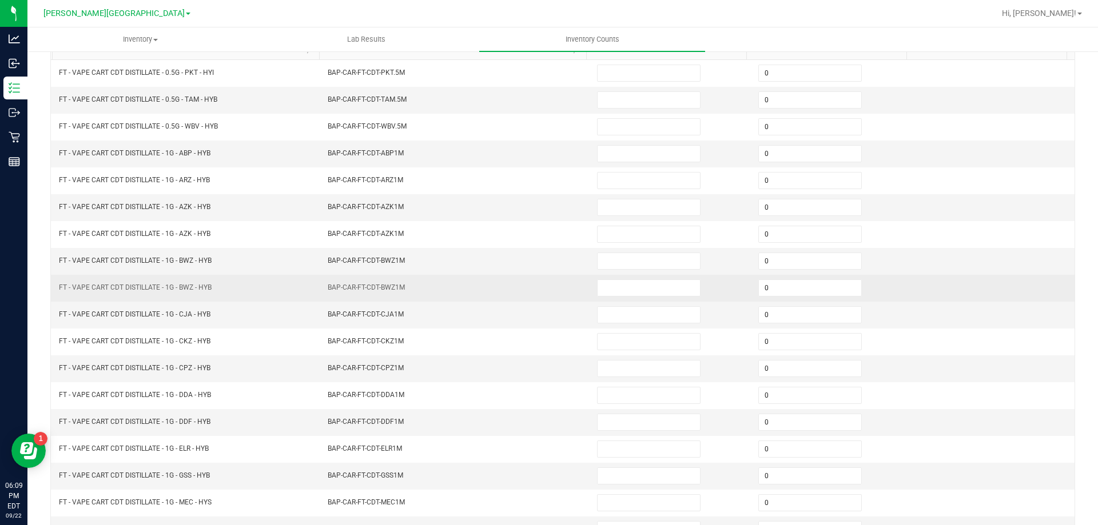
scroll to position [0, 0]
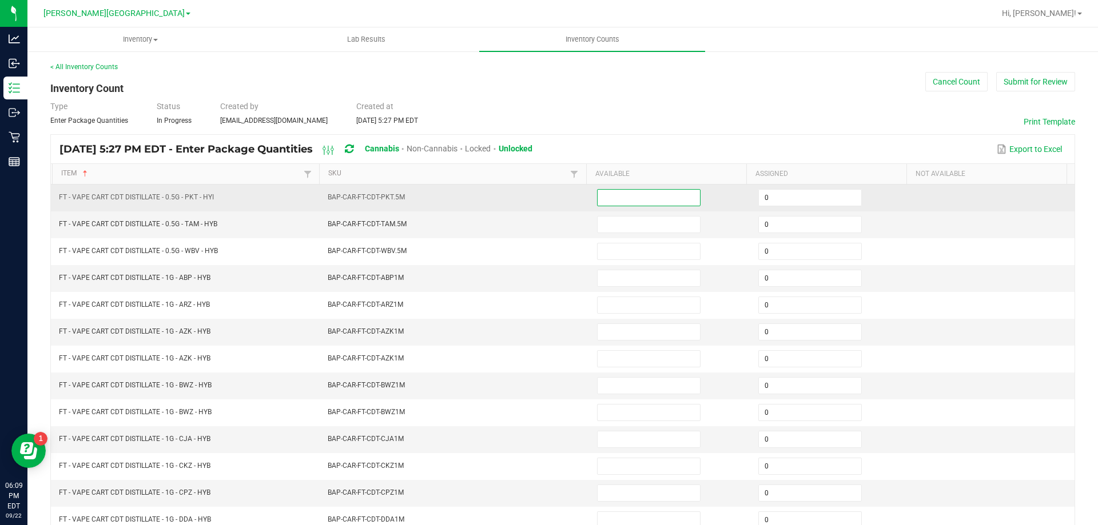
click at [636, 200] on input at bounding box center [649, 198] width 102 height 16
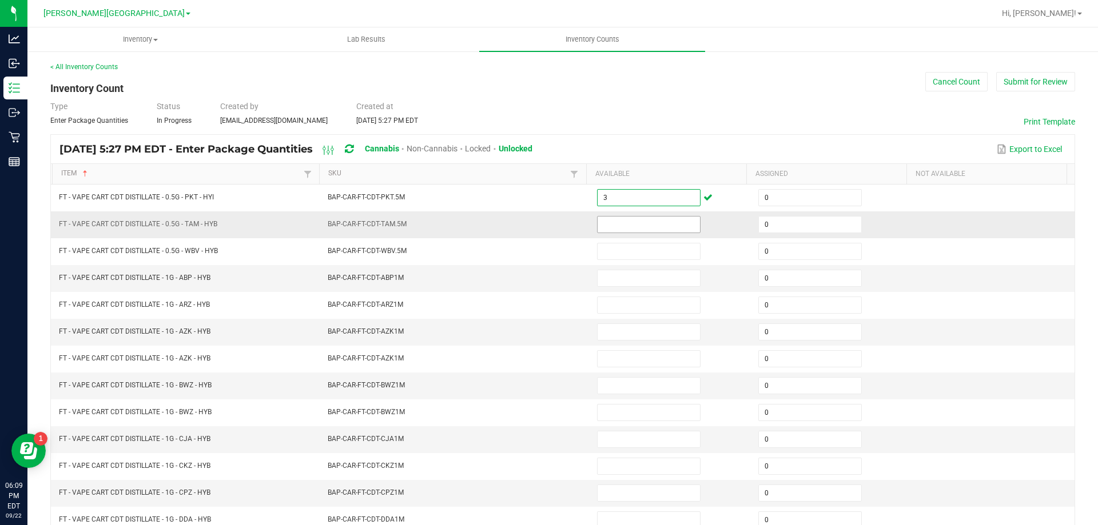
click at [606, 222] on input at bounding box center [649, 225] width 102 height 16
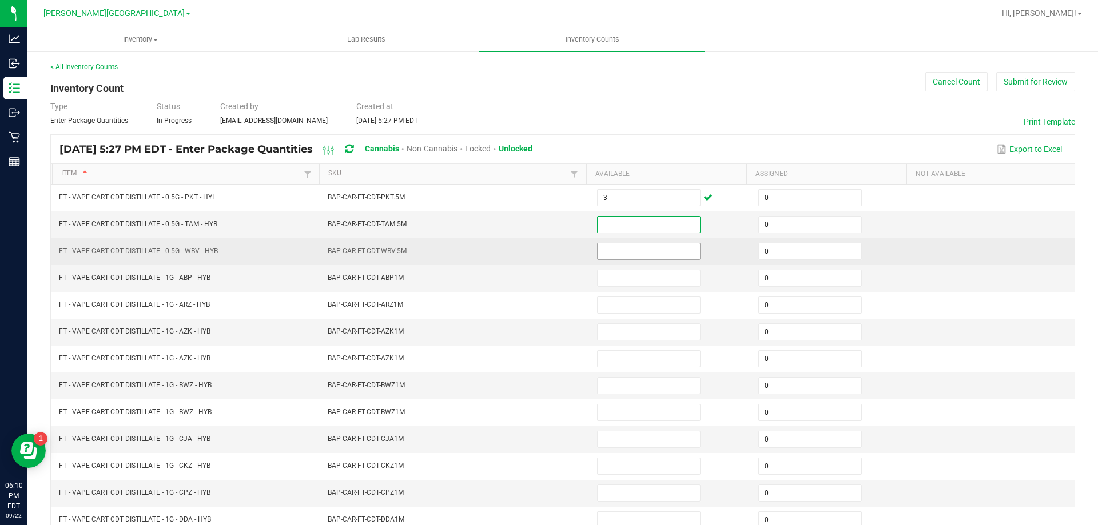
click at [646, 250] on input at bounding box center [649, 252] width 102 height 16
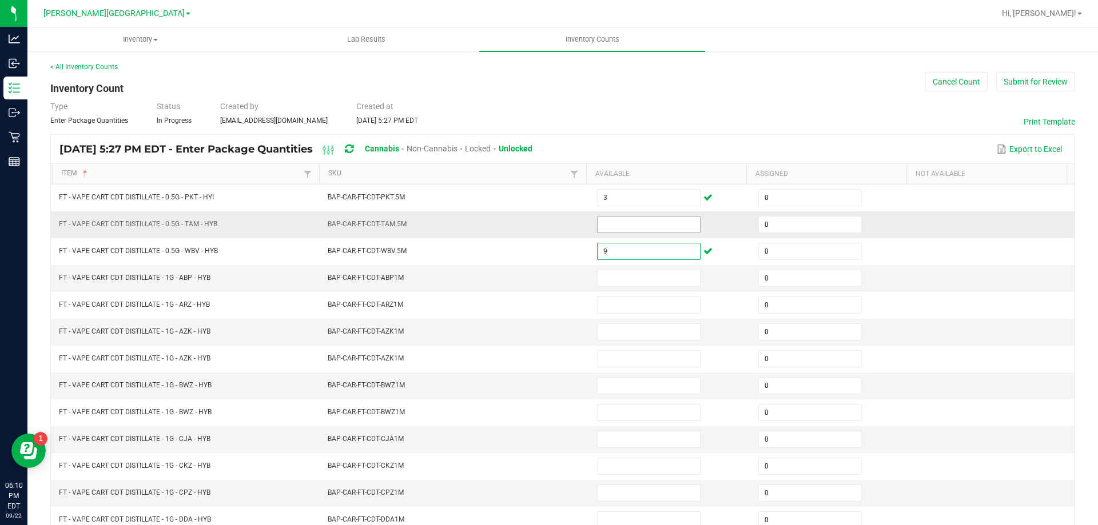
click at [632, 226] on input at bounding box center [649, 225] width 102 height 16
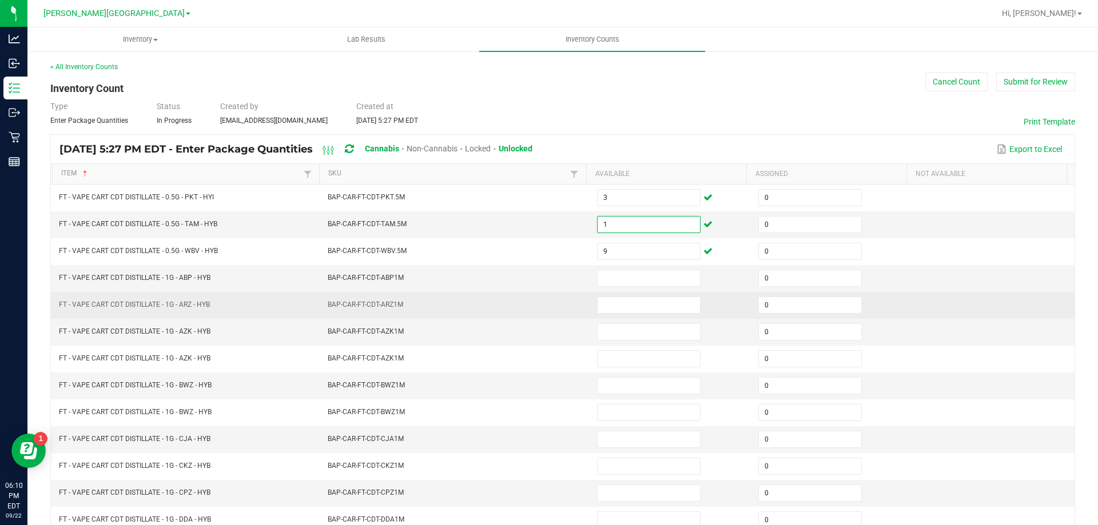
click at [296, 312] on td "FT - VAPE CART CDT DISTILLATE - 1G - ARZ - HYB" at bounding box center [186, 305] width 269 height 27
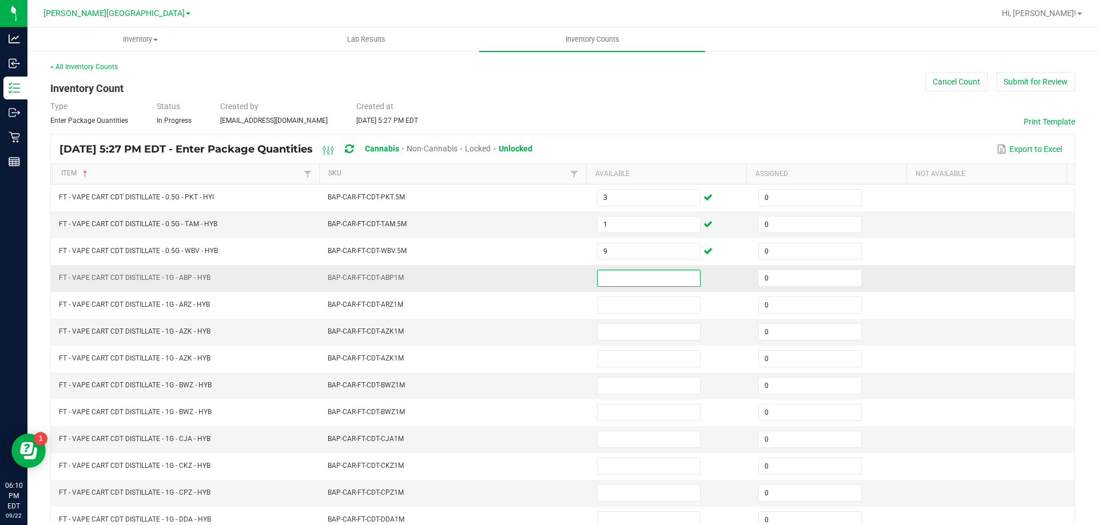
click at [614, 277] on input at bounding box center [649, 278] width 102 height 16
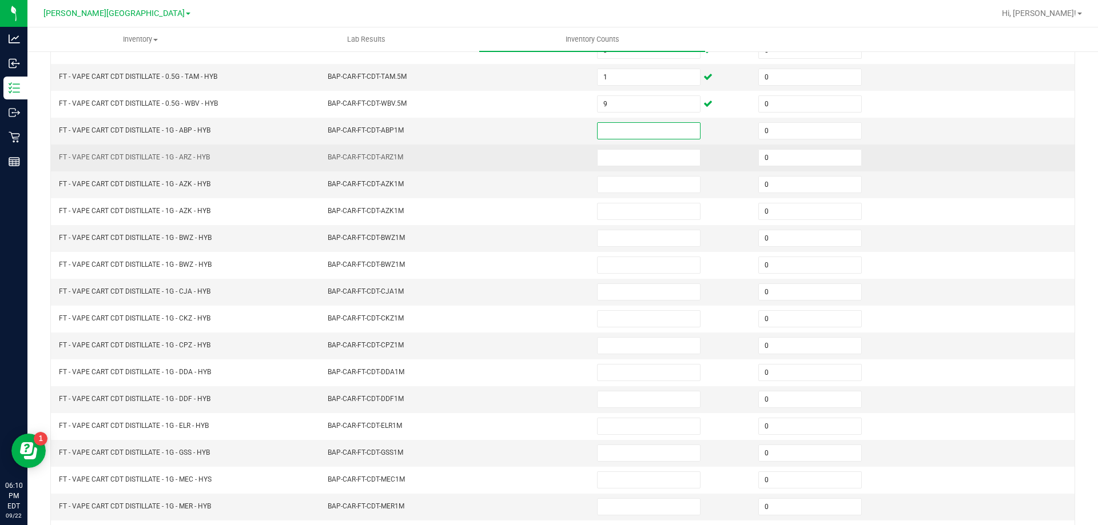
scroll to position [172, 0]
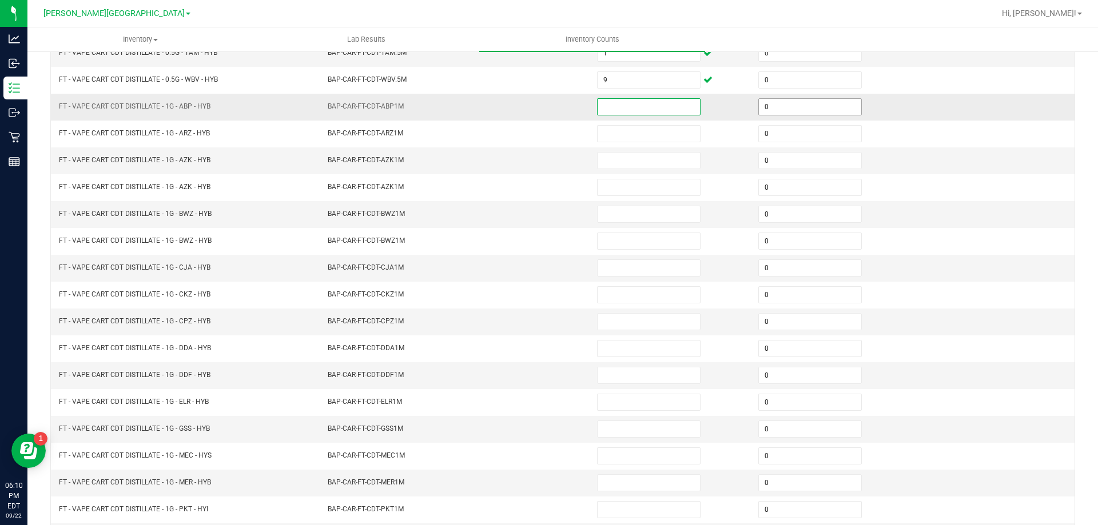
click at [803, 103] on input "0" at bounding box center [810, 107] width 102 height 16
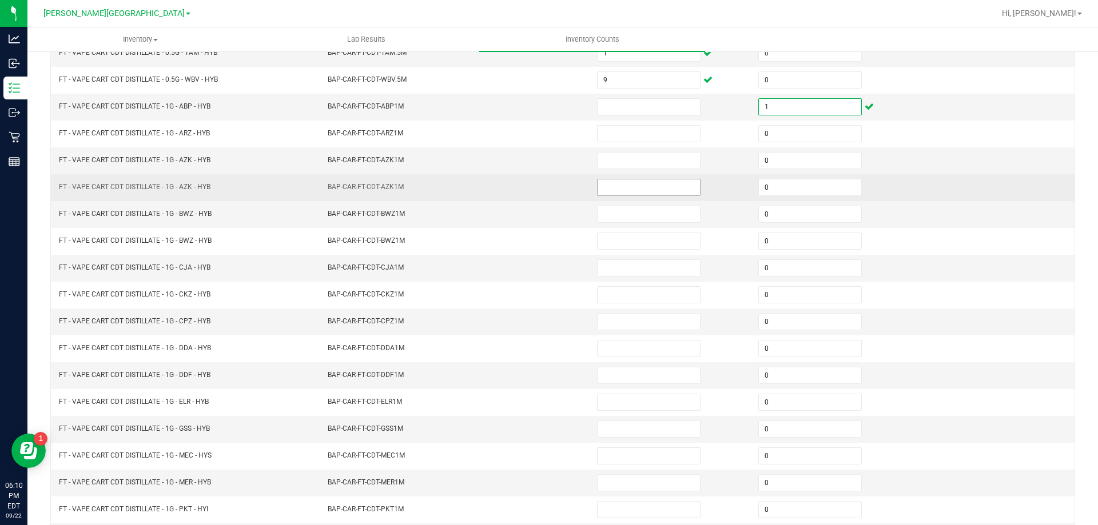
click at [647, 185] on input at bounding box center [649, 188] width 102 height 16
click at [794, 184] on input "0" at bounding box center [810, 188] width 102 height 16
click at [647, 190] on input at bounding box center [649, 188] width 102 height 16
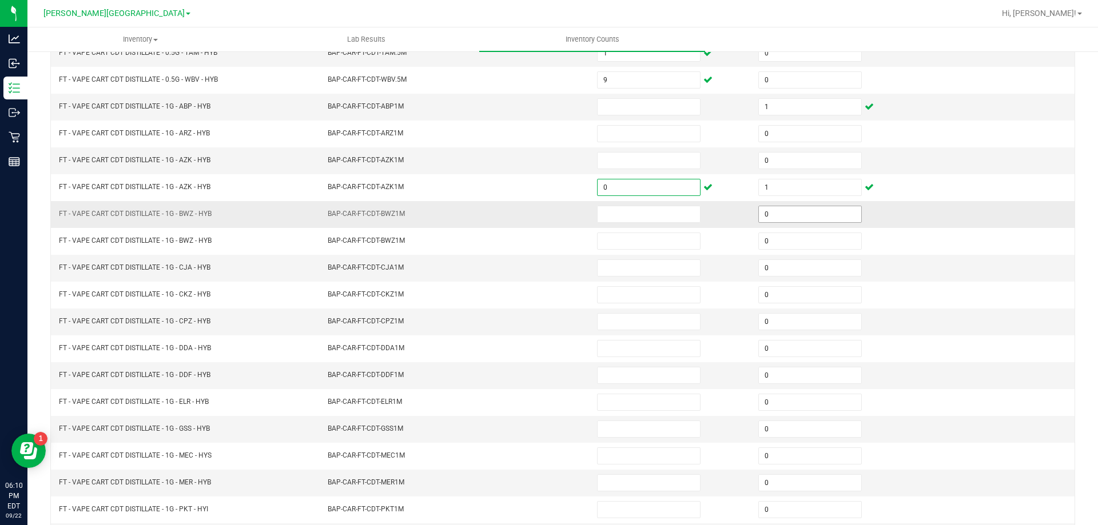
click at [797, 214] on input "0" at bounding box center [810, 214] width 102 height 16
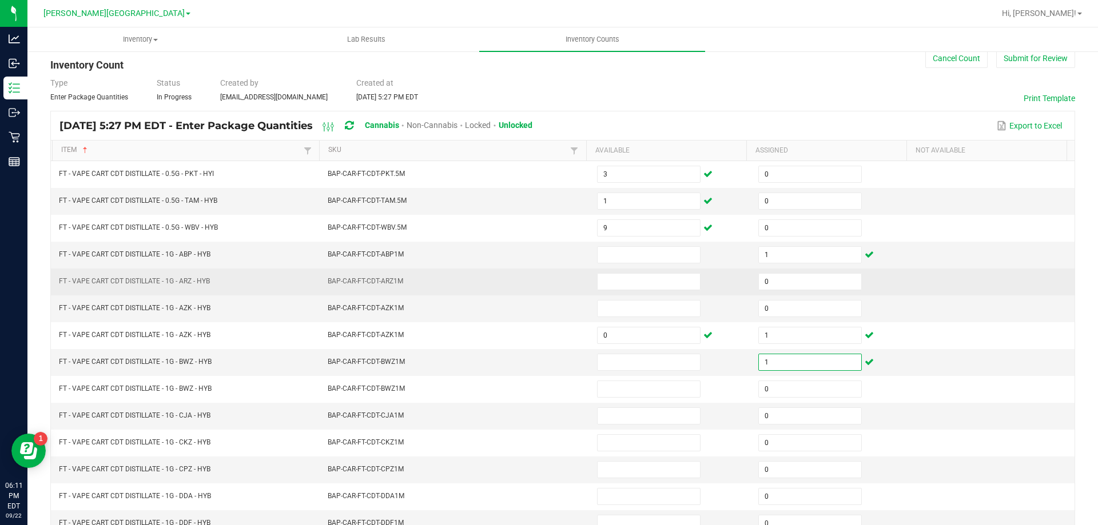
scroll to position [0, 0]
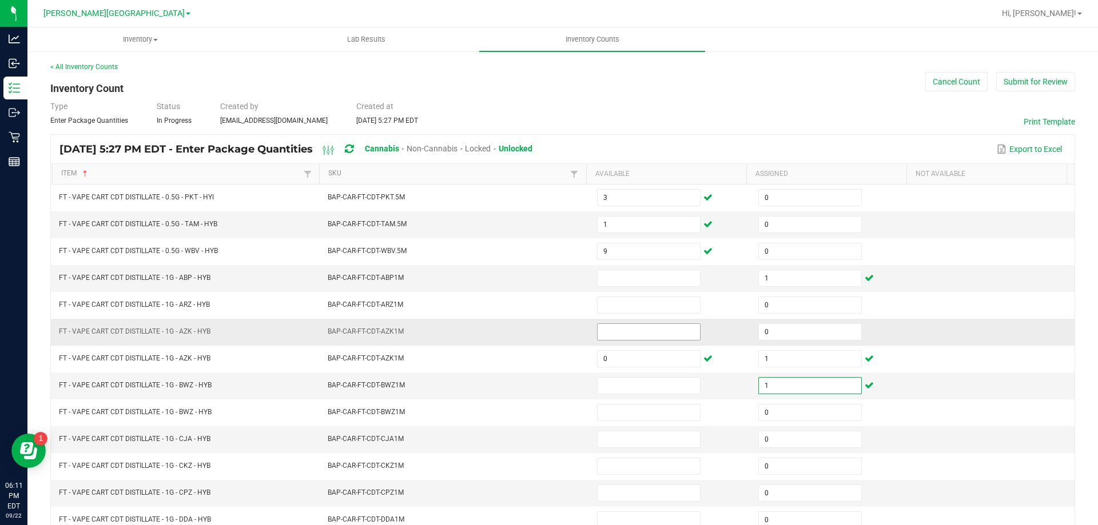
click at [615, 336] on input at bounding box center [649, 332] width 102 height 16
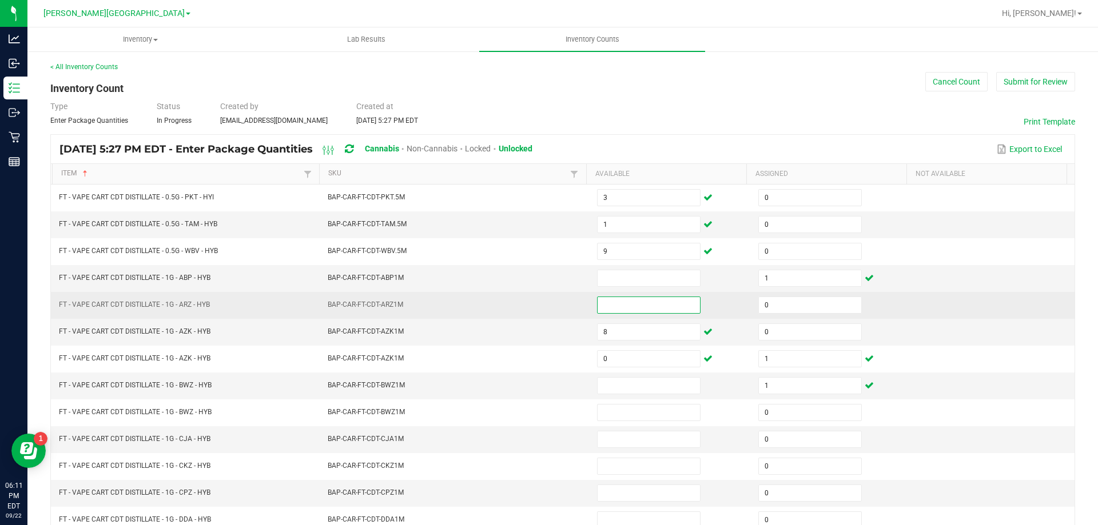
click at [643, 302] on input at bounding box center [649, 305] width 102 height 16
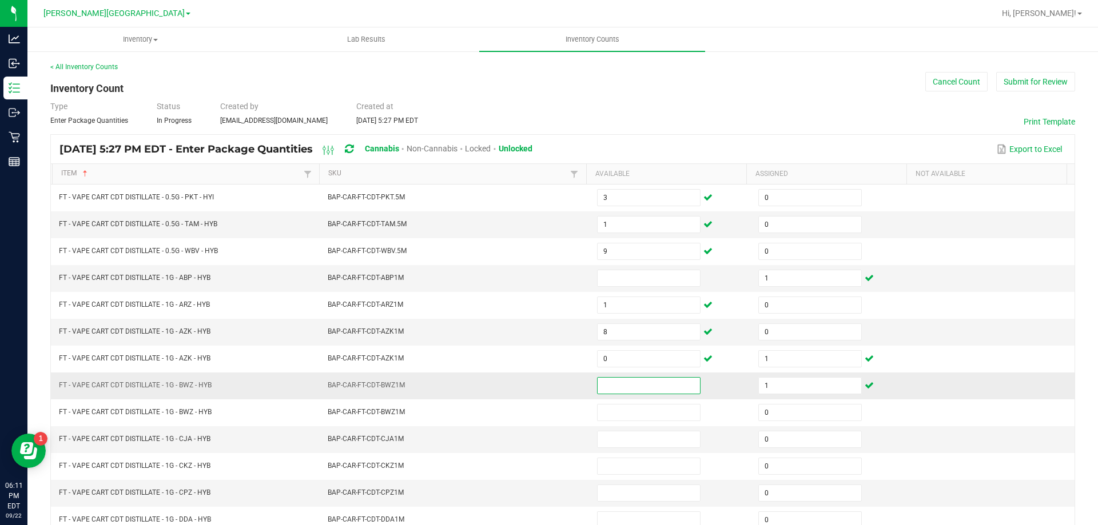
click at [628, 381] on input at bounding box center [649, 386] width 102 height 16
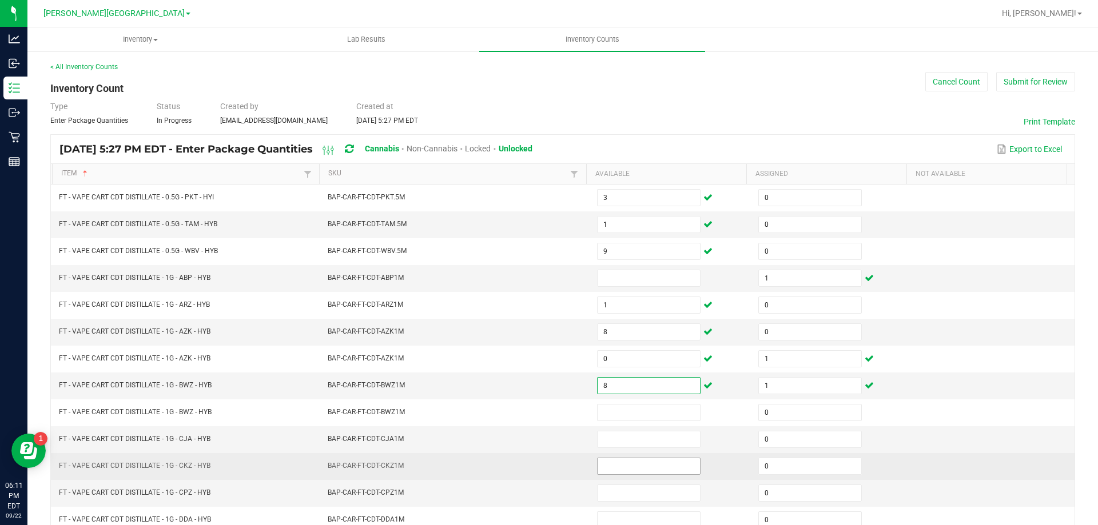
click at [609, 462] on input at bounding box center [649, 467] width 102 height 16
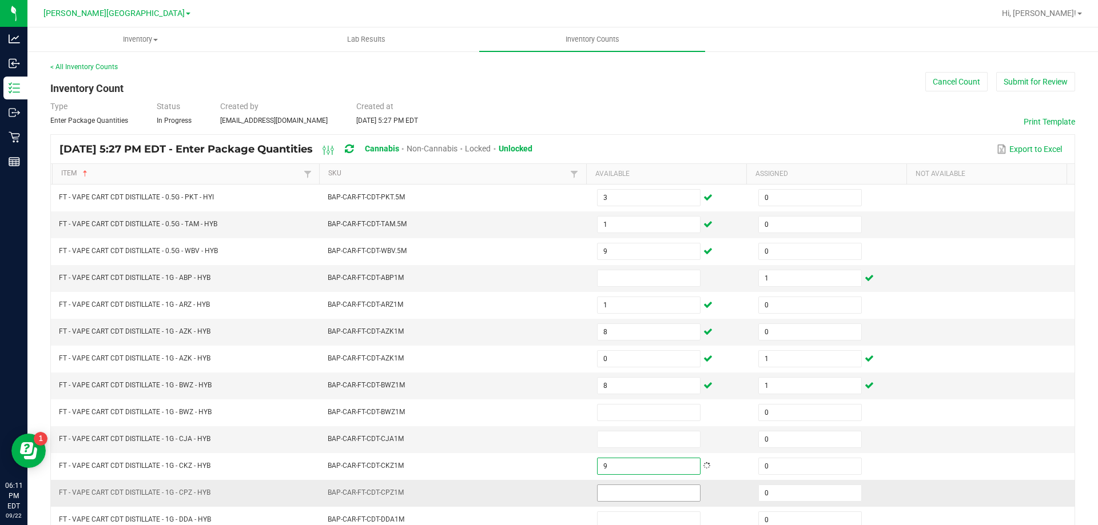
click at [608, 498] on input at bounding box center [649, 493] width 102 height 16
click at [638, 436] on input at bounding box center [649, 440] width 102 height 16
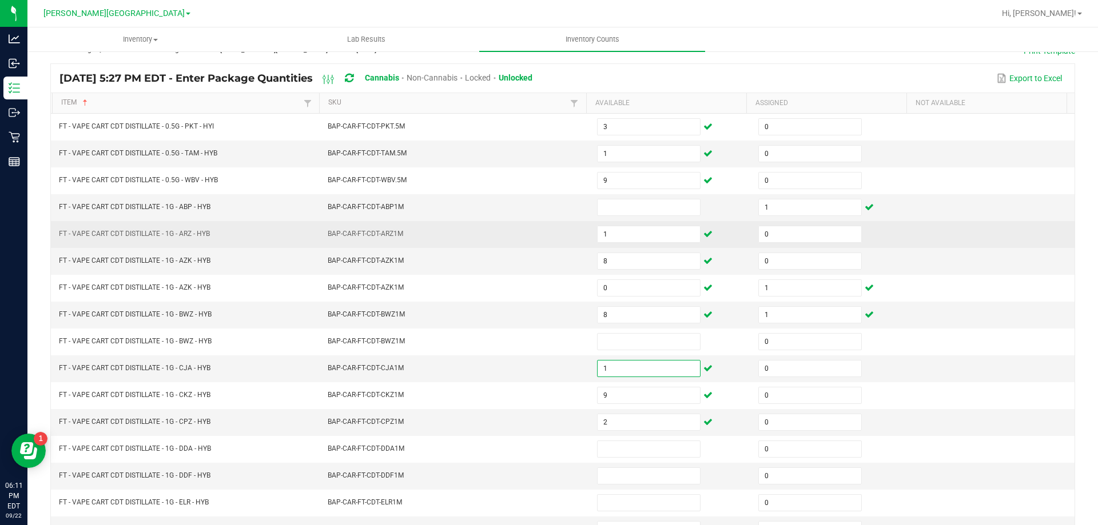
scroll to position [114, 0]
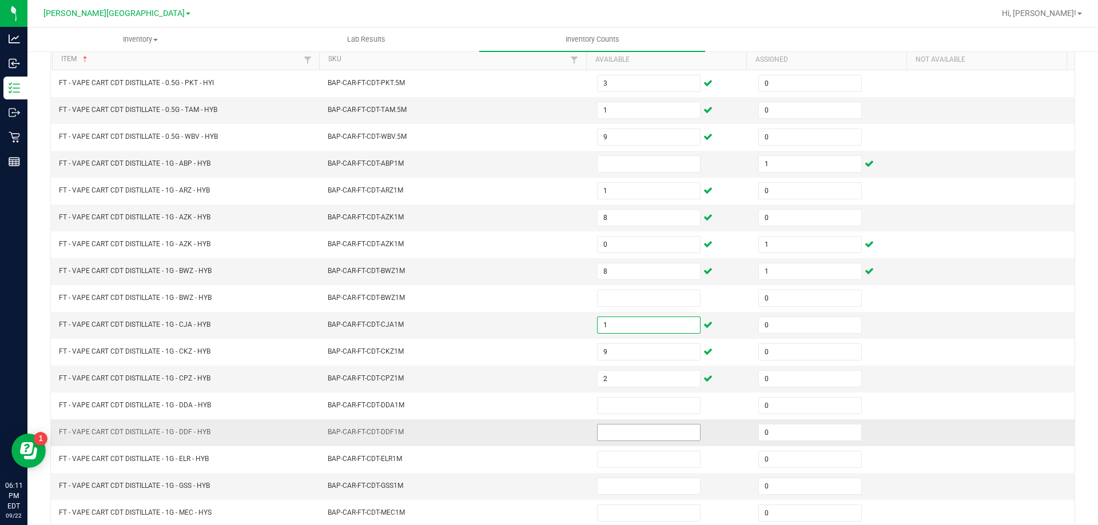
click at [614, 428] on input at bounding box center [649, 433] width 102 height 16
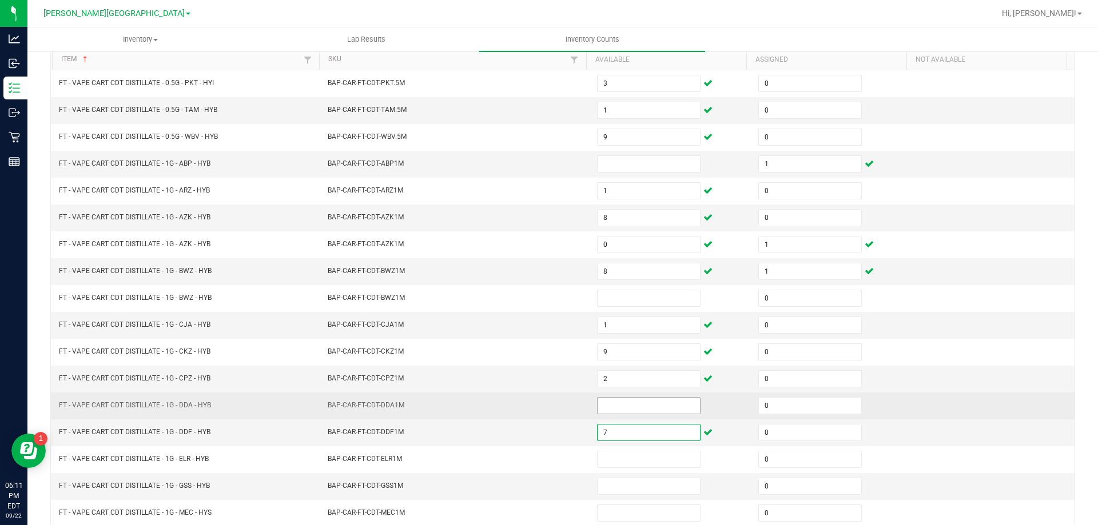
click at [619, 409] on input at bounding box center [649, 406] width 102 height 16
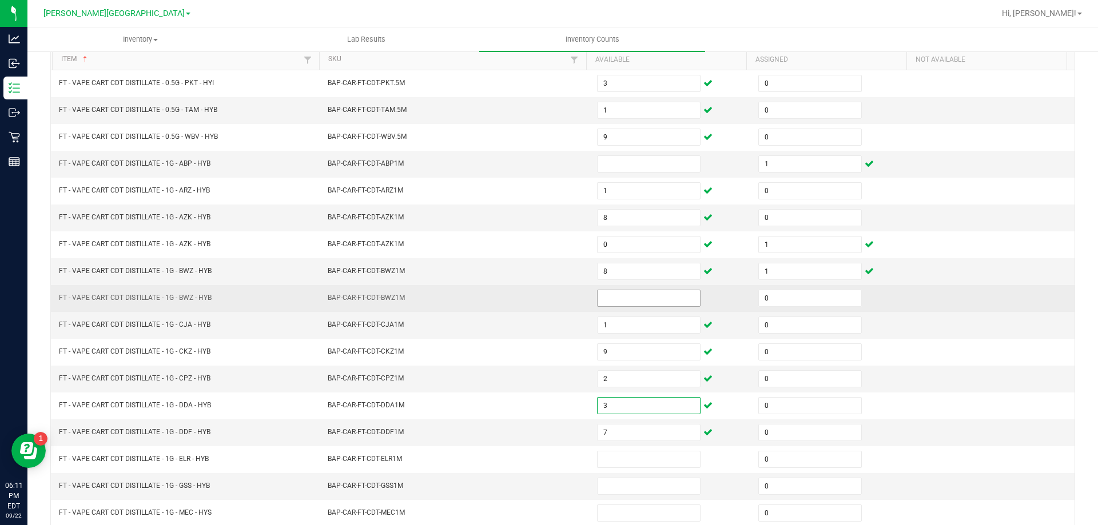
click at [614, 297] on input at bounding box center [649, 298] width 102 height 16
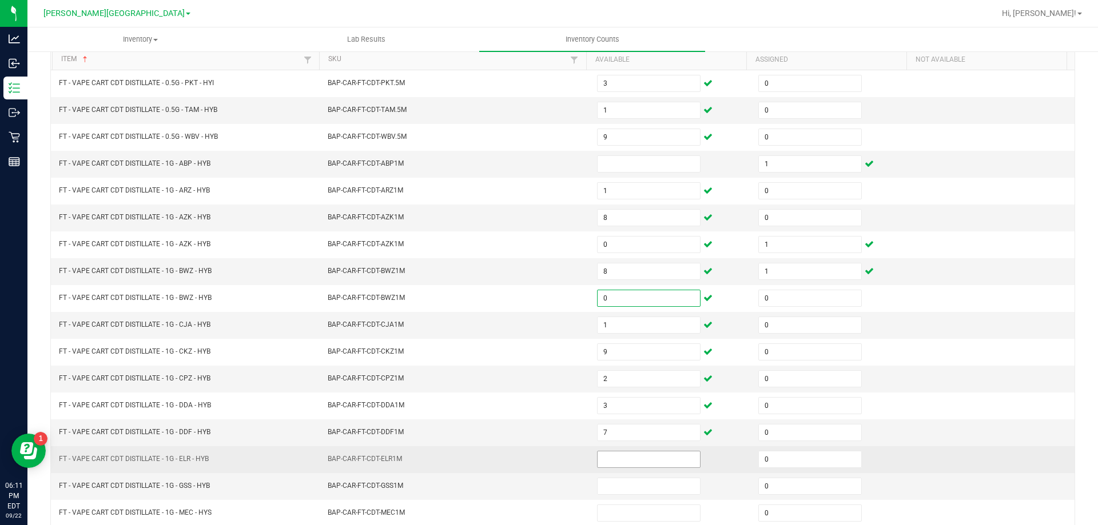
click at [657, 463] on input at bounding box center [649, 460] width 102 height 16
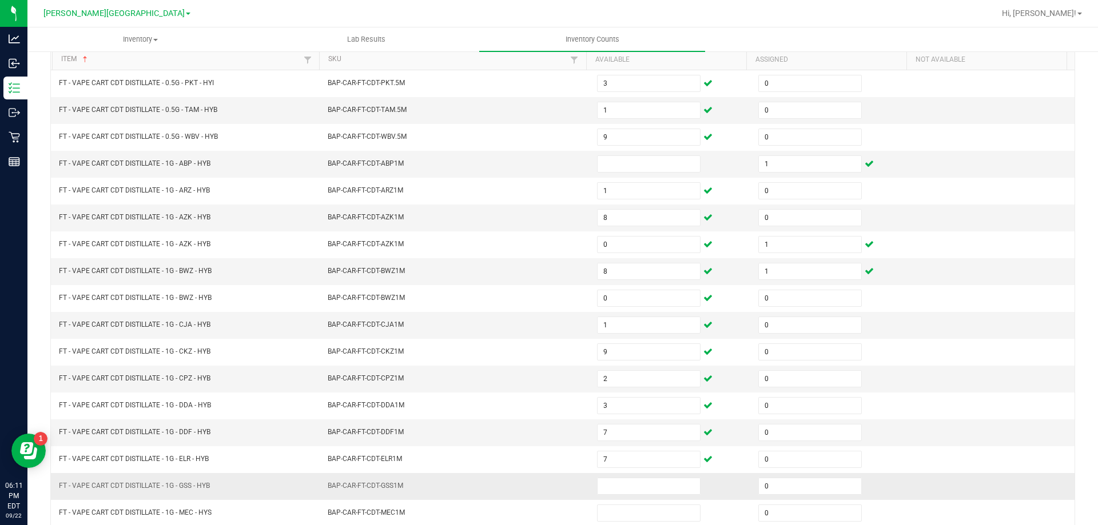
click at [650, 495] on td at bounding box center [670, 486] width 161 height 27
click at [648, 490] on input at bounding box center [649, 487] width 102 height 16
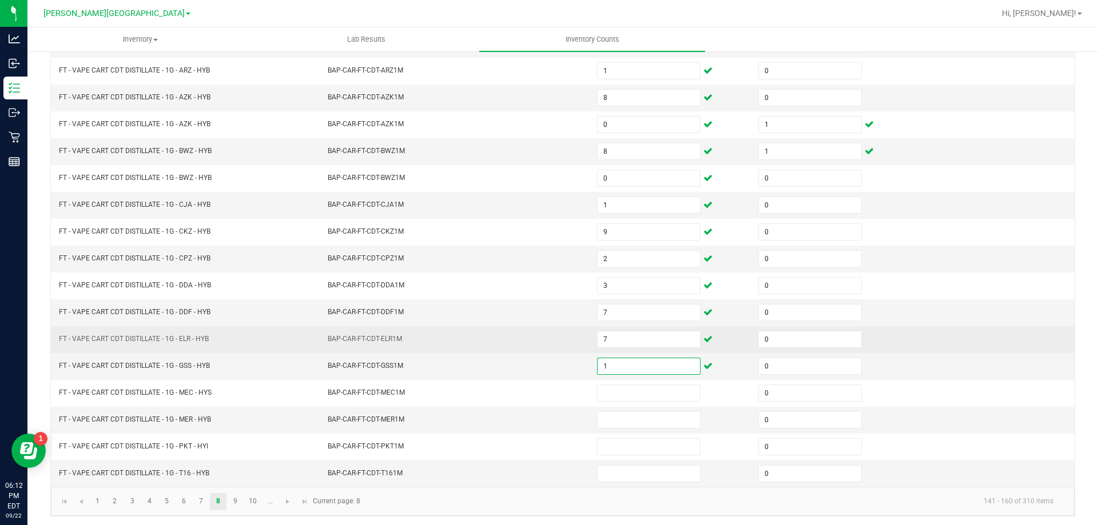
scroll to position [237, 0]
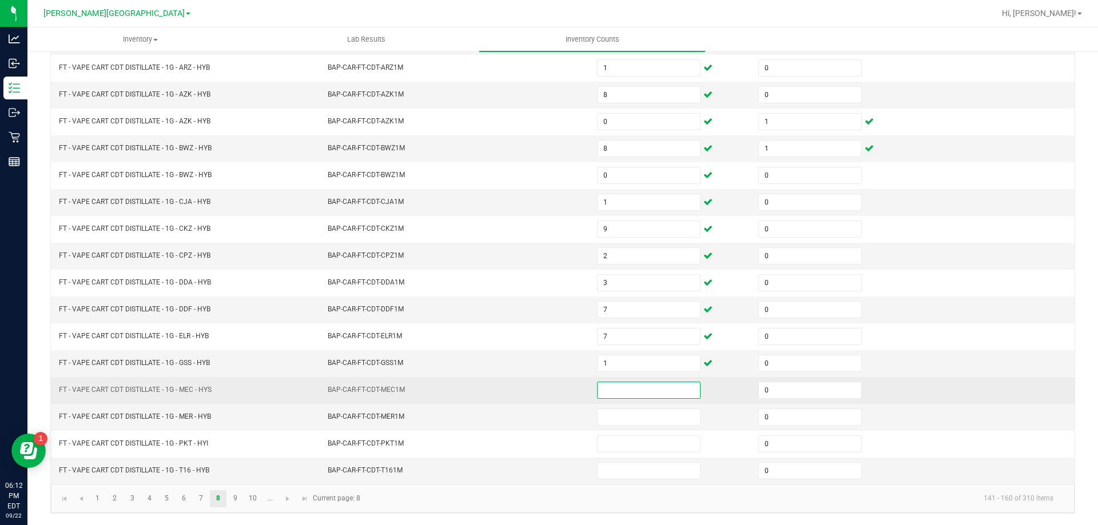
click at [628, 392] on input at bounding box center [649, 391] width 102 height 16
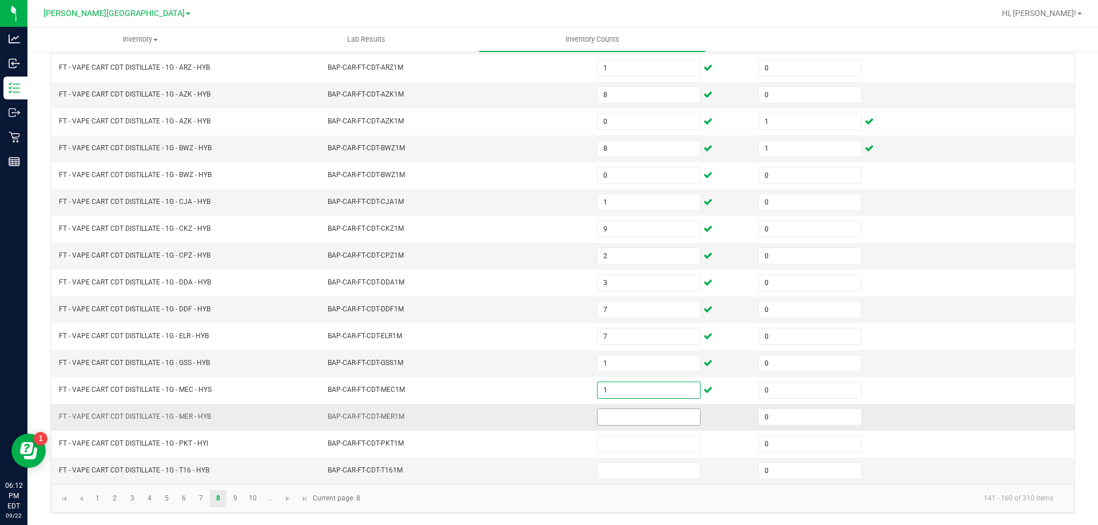
click at [610, 419] on input at bounding box center [649, 417] width 102 height 16
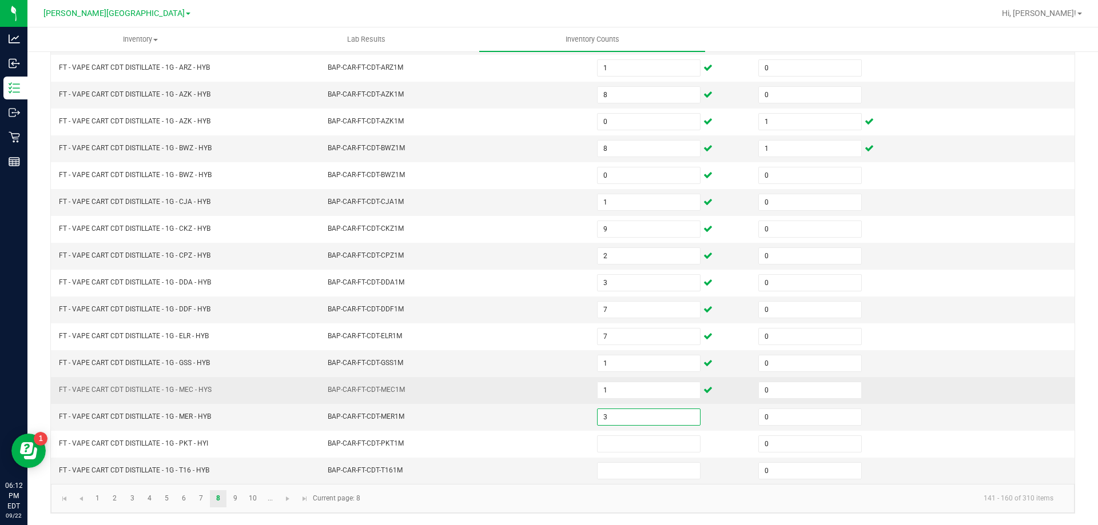
click at [500, 389] on td "BAP-CAR-FT-CDT-MEC1M" at bounding box center [455, 390] width 269 height 27
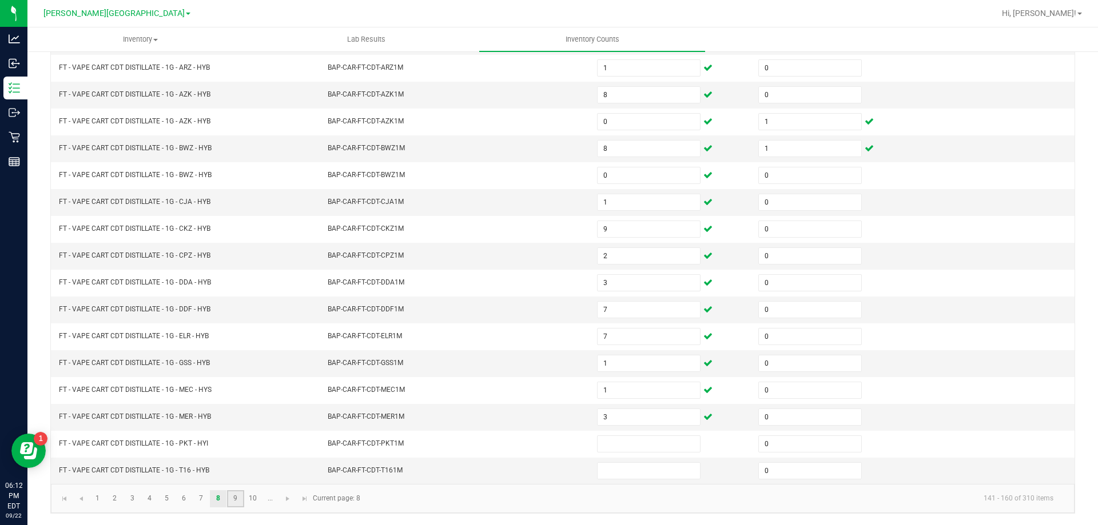
click at [239, 496] on link "9" at bounding box center [235, 499] width 17 height 17
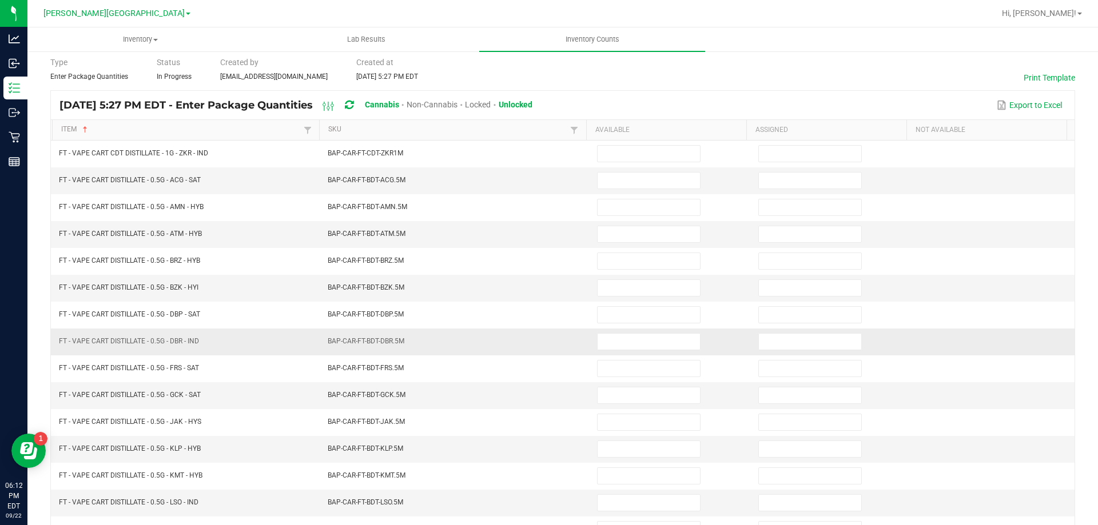
scroll to position [9, 0]
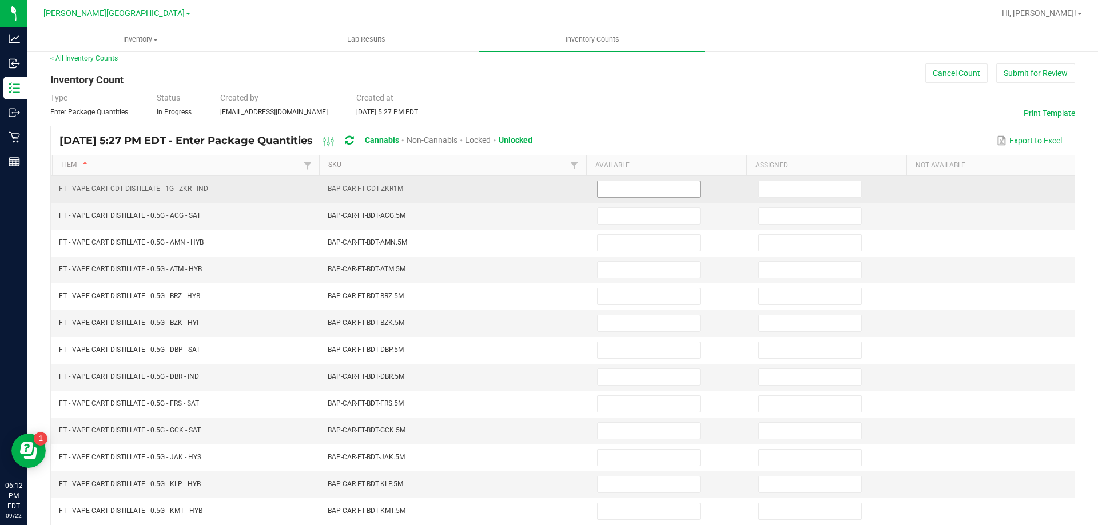
click at [672, 188] on input at bounding box center [649, 189] width 102 height 16
click at [766, 181] on input at bounding box center [810, 189] width 102 height 16
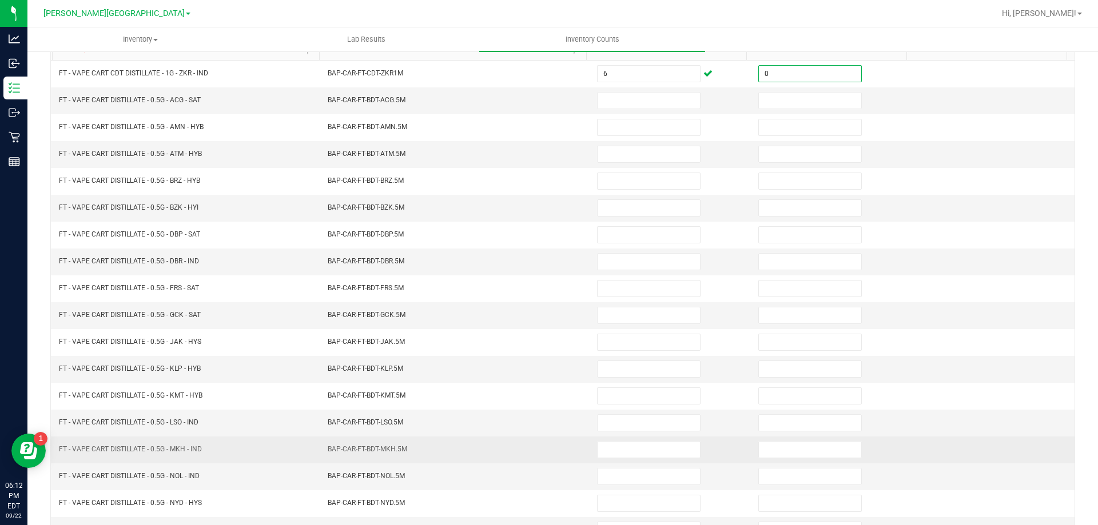
scroll to position [237, 0]
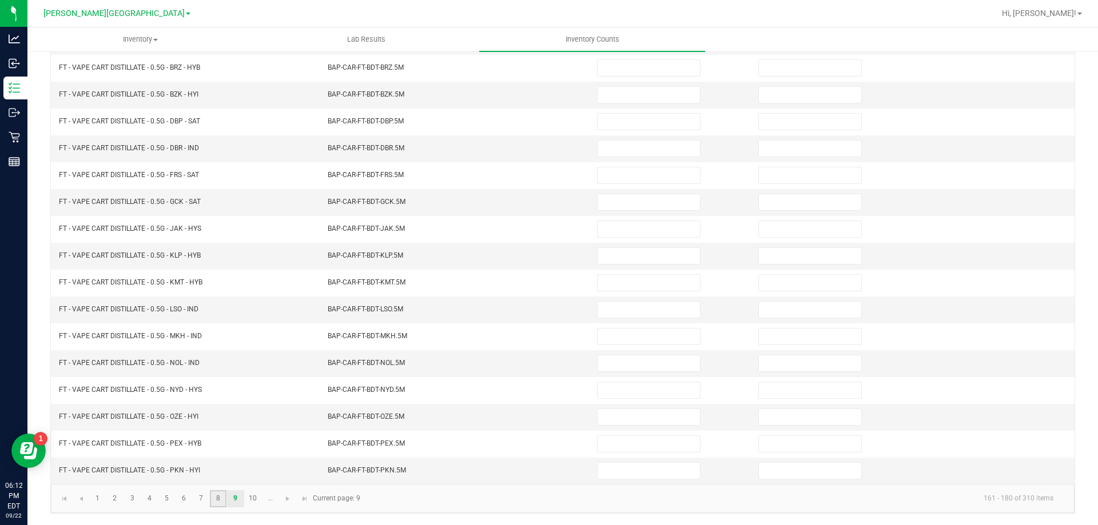
click at [215, 498] on link "8" at bounding box center [218, 499] width 17 height 17
click at [648, 470] on input at bounding box center [649, 471] width 102 height 16
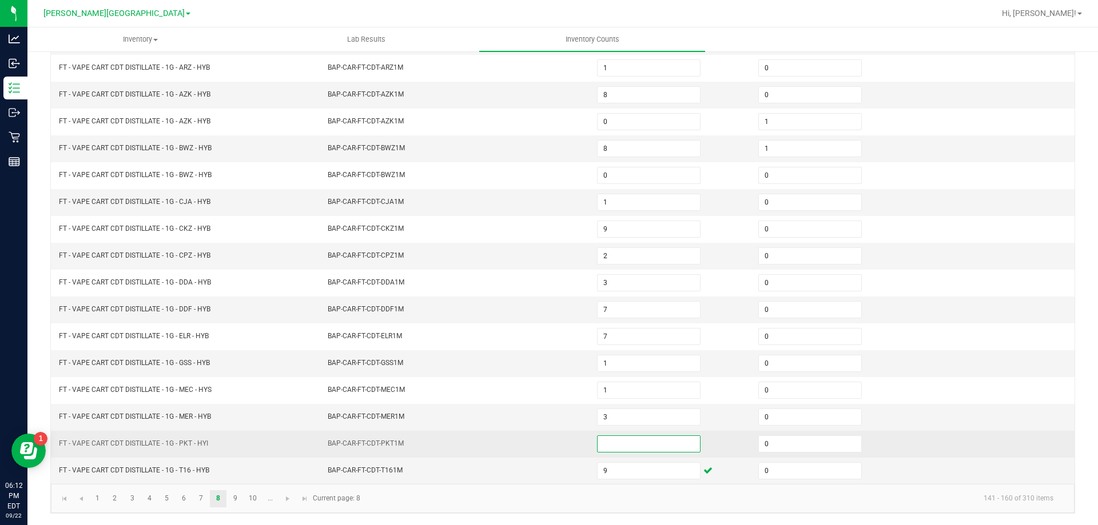
click at [651, 447] on input at bounding box center [649, 444] width 102 height 16
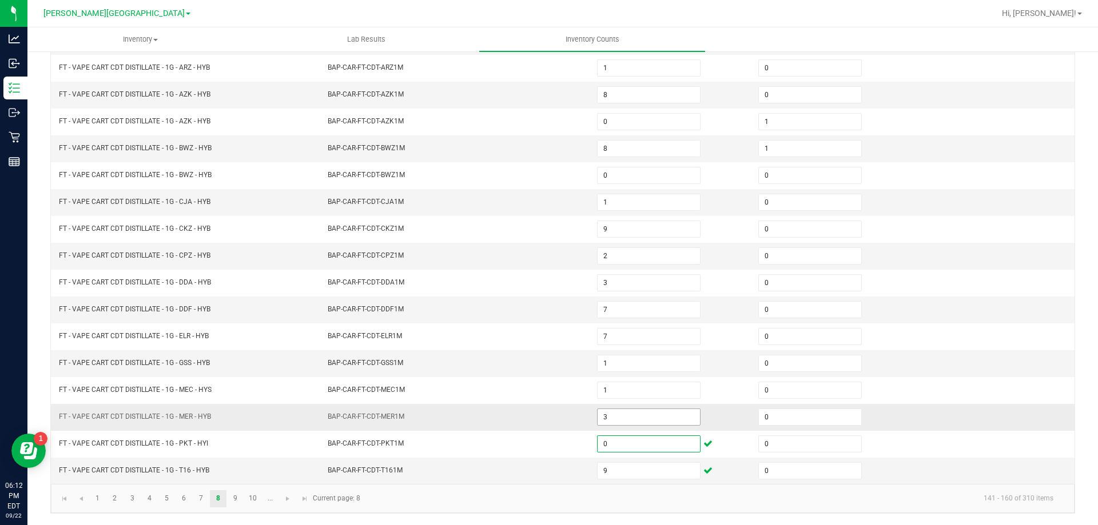
click at [683, 411] on input "3" at bounding box center [649, 417] width 102 height 16
click at [238, 498] on link "9" at bounding box center [235, 499] width 17 height 17
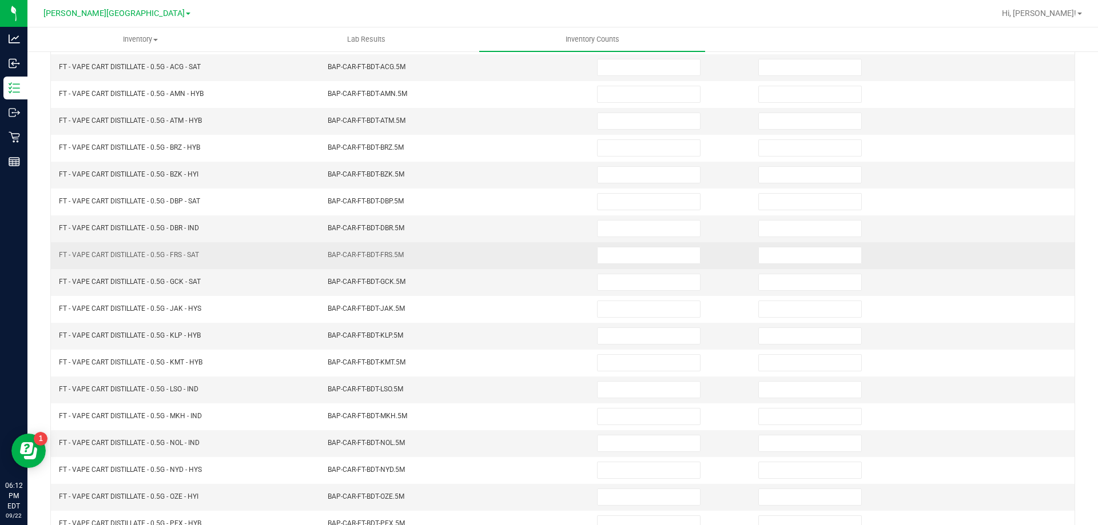
scroll to position [0, 0]
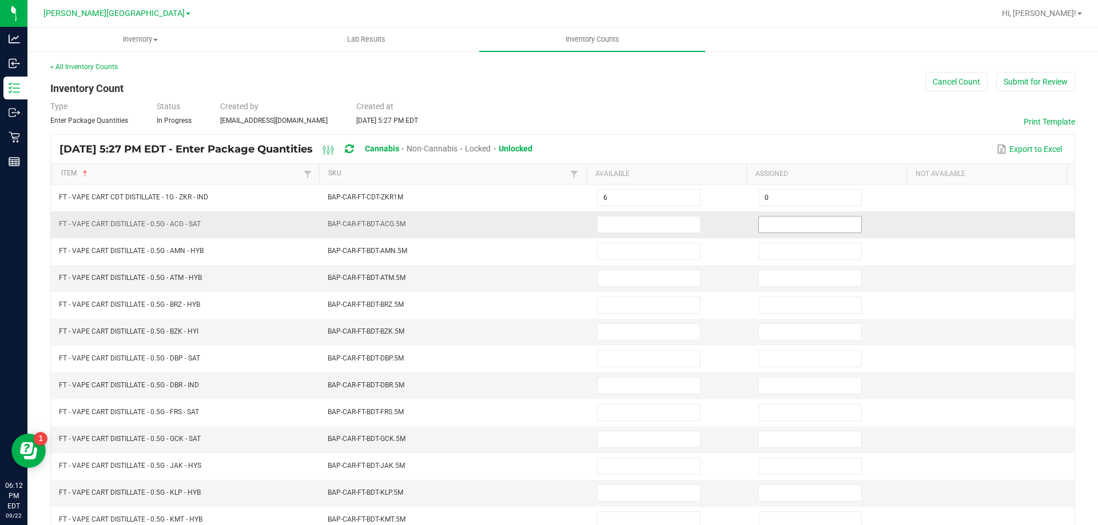
click at [759, 221] on input at bounding box center [810, 225] width 102 height 16
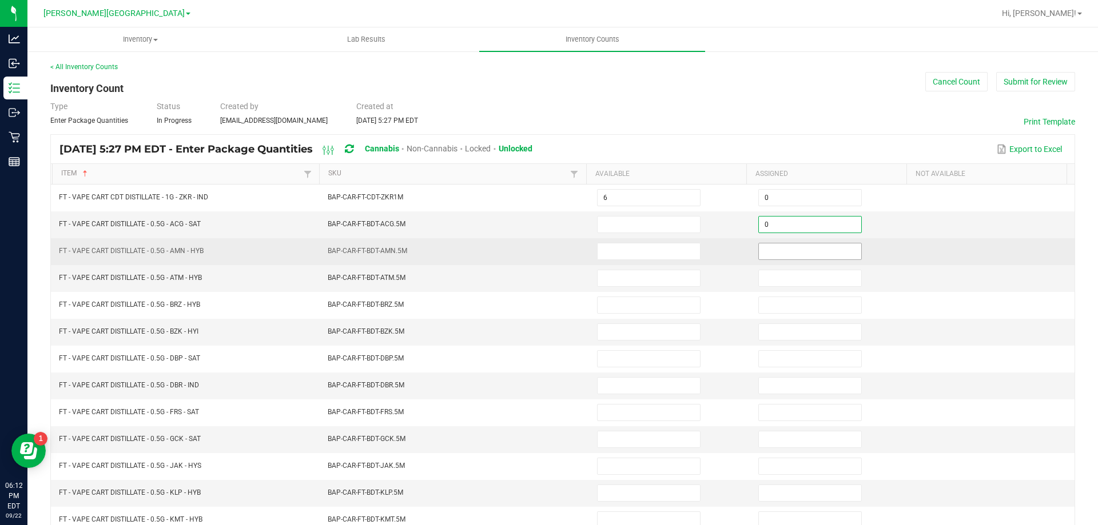
click at [774, 250] on input at bounding box center [810, 252] width 102 height 16
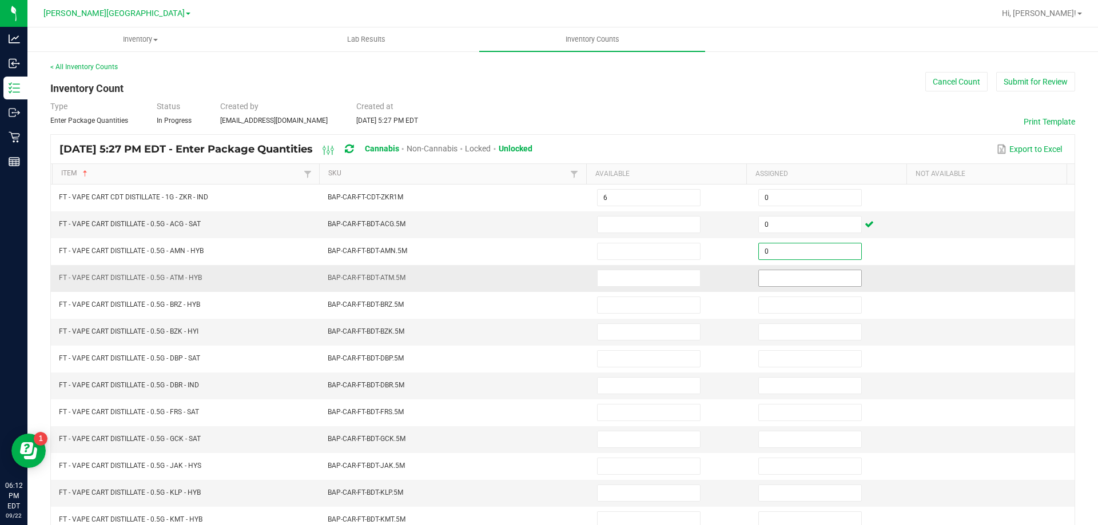
click at [773, 277] on input at bounding box center [810, 278] width 102 height 16
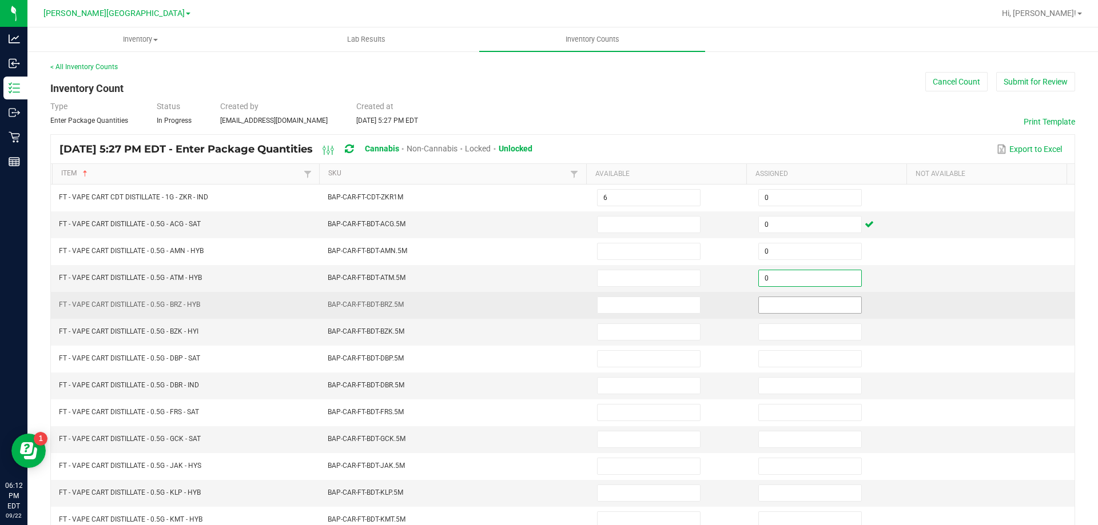
click at [776, 312] on input at bounding box center [810, 305] width 102 height 16
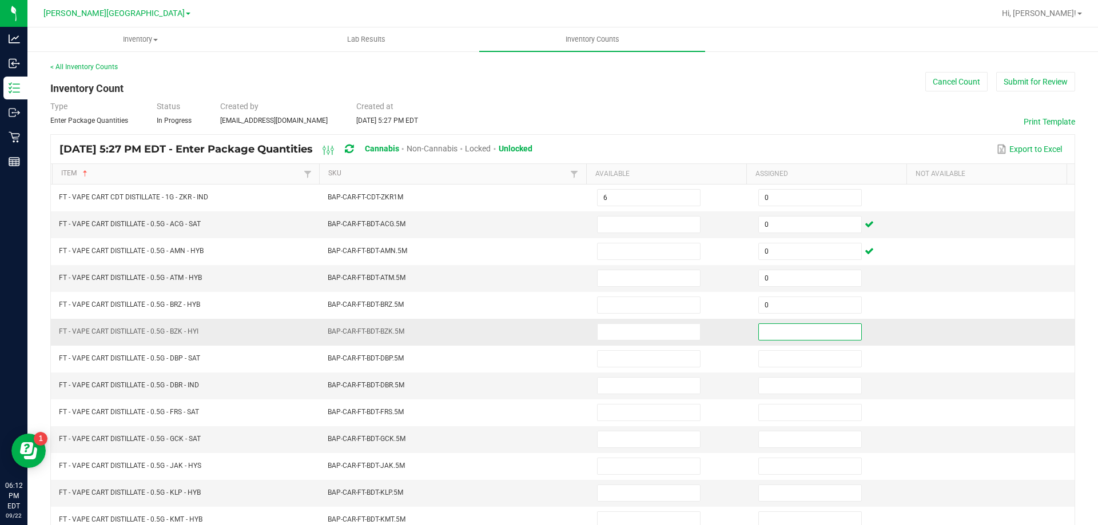
click at [776, 324] on input at bounding box center [810, 332] width 102 height 16
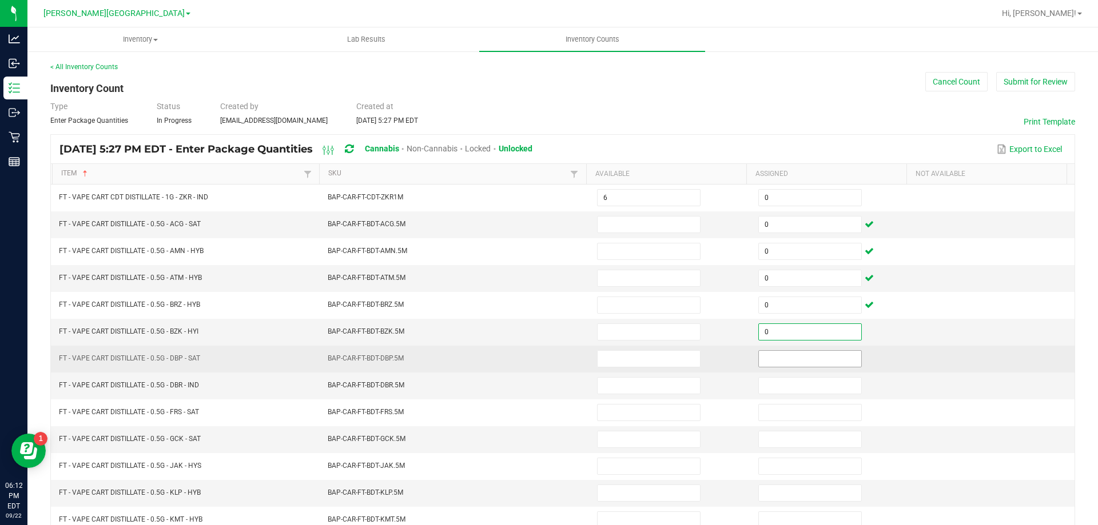
click at [774, 359] on input at bounding box center [810, 359] width 102 height 16
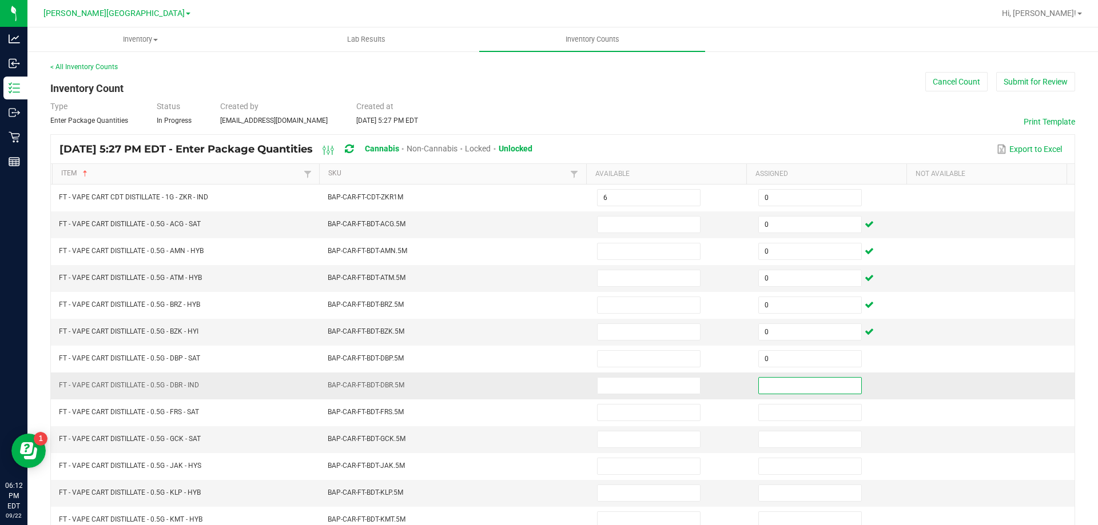
click at [774, 392] on input at bounding box center [810, 386] width 102 height 16
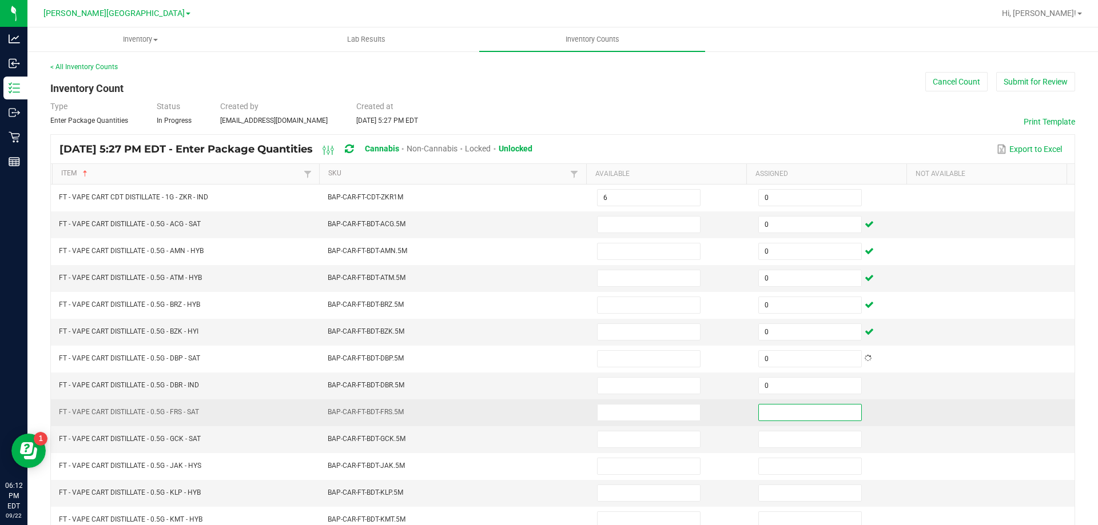
click at [774, 411] on input at bounding box center [810, 413] width 102 height 16
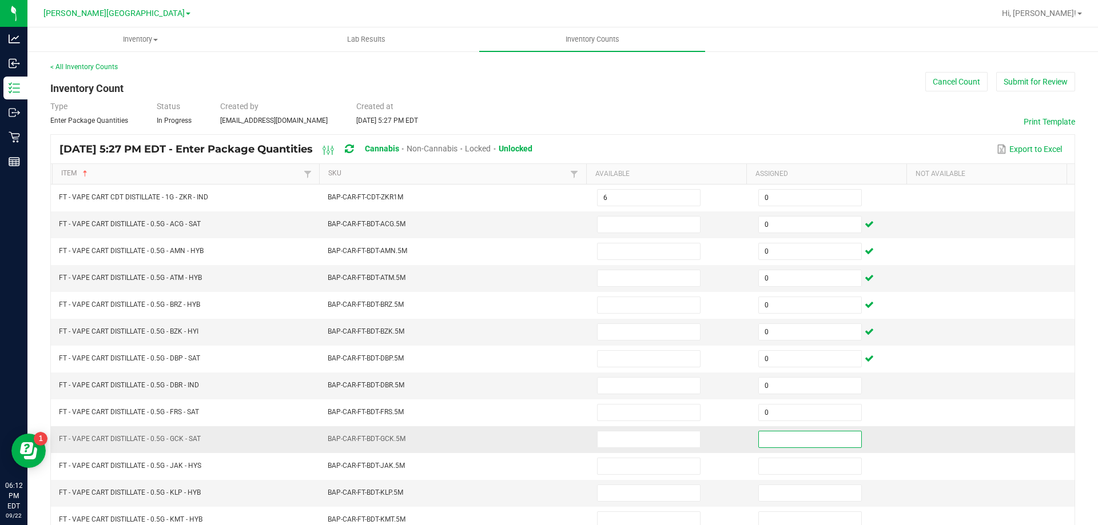
click at [775, 445] on input at bounding box center [810, 440] width 102 height 16
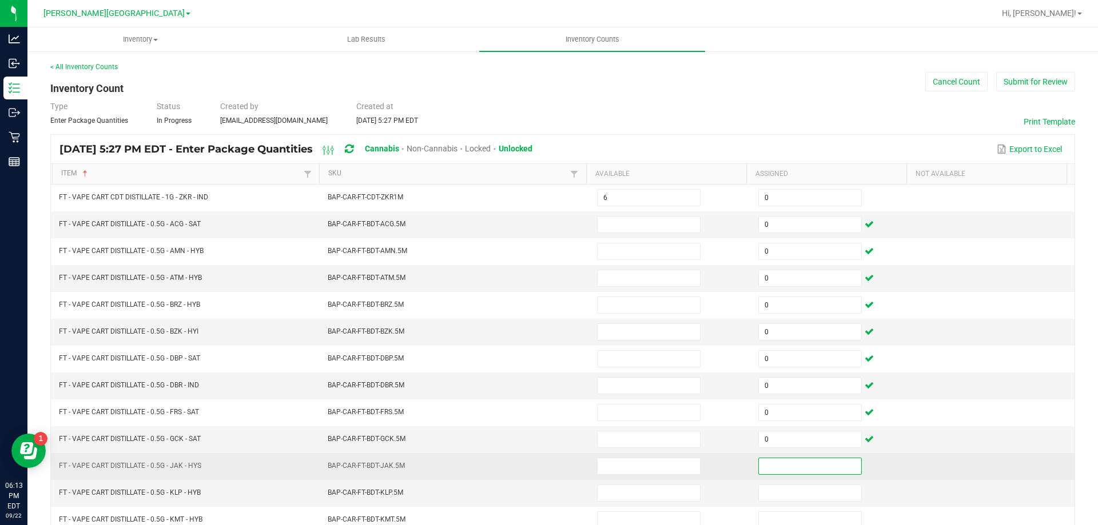
click at [796, 467] on input at bounding box center [810, 467] width 102 height 16
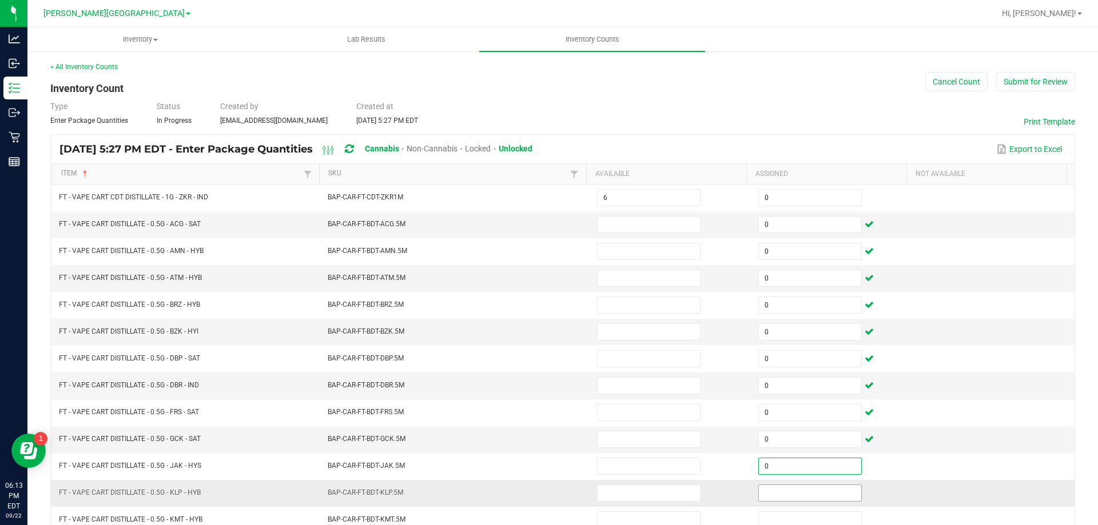
click at [794, 488] on input at bounding box center [810, 493] width 102 height 16
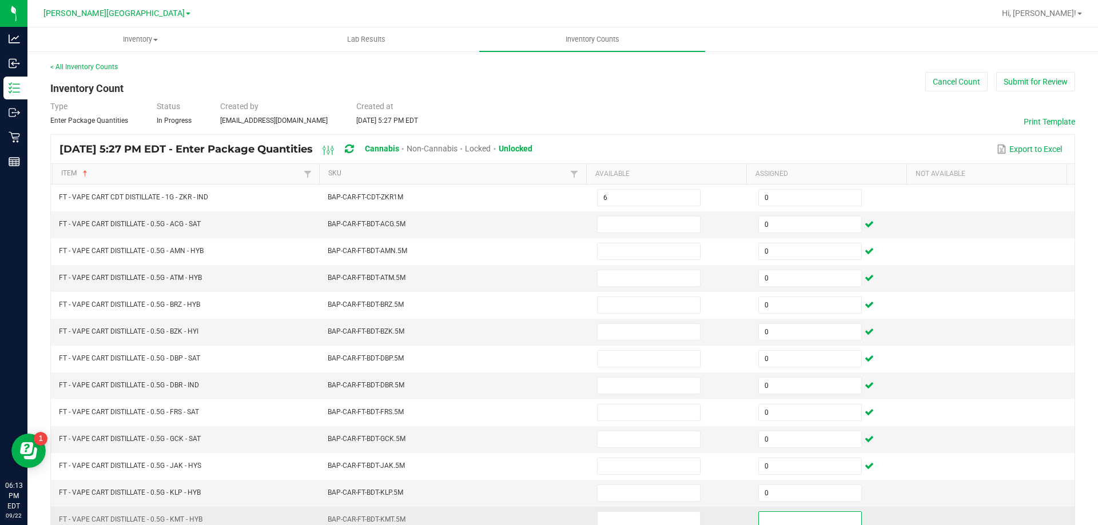
click at [786, 518] on input at bounding box center [810, 520] width 102 height 16
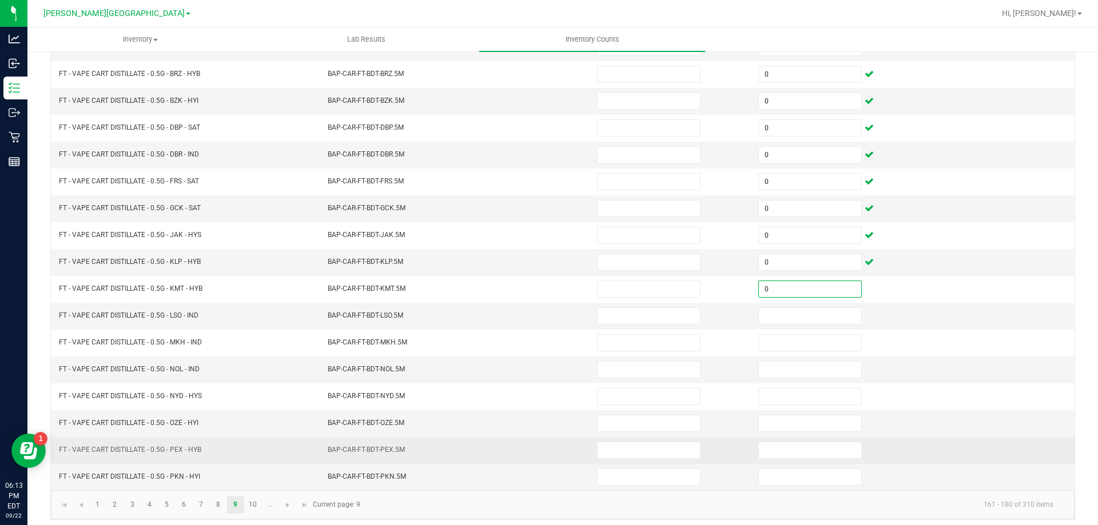
scroll to position [237, 0]
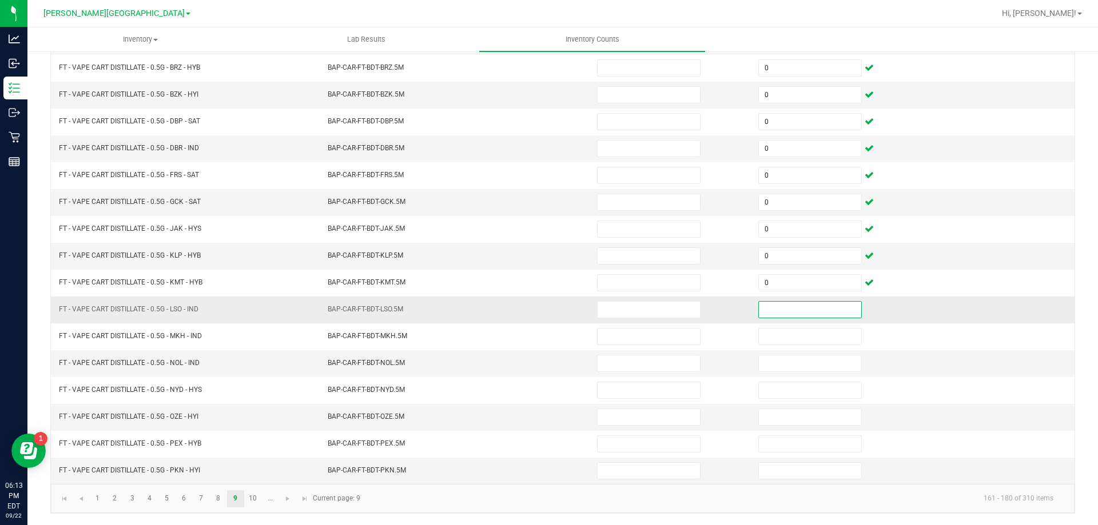
click at [801, 312] on input at bounding box center [810, 310] width 102 height 16
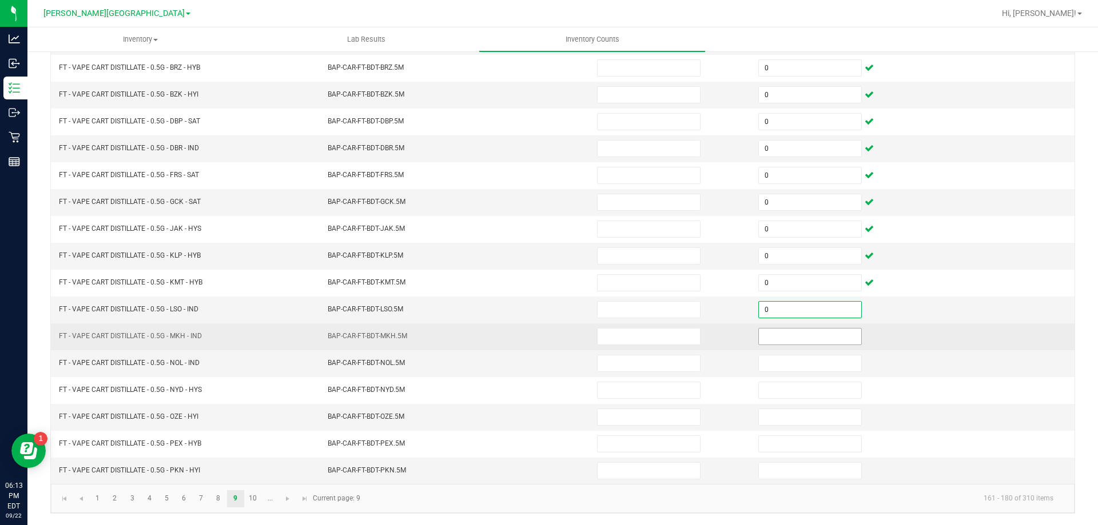
click at [797, 342] on input at bounding box center [810, 337] width 102 height 16
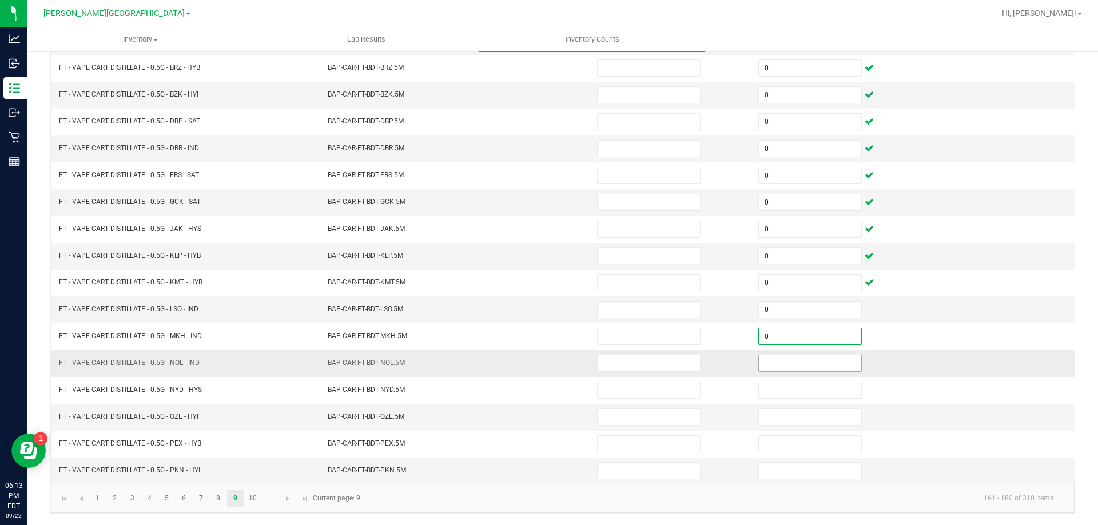
click at [796, 372] on span at bounding box center [809, 363] width 103 height 17
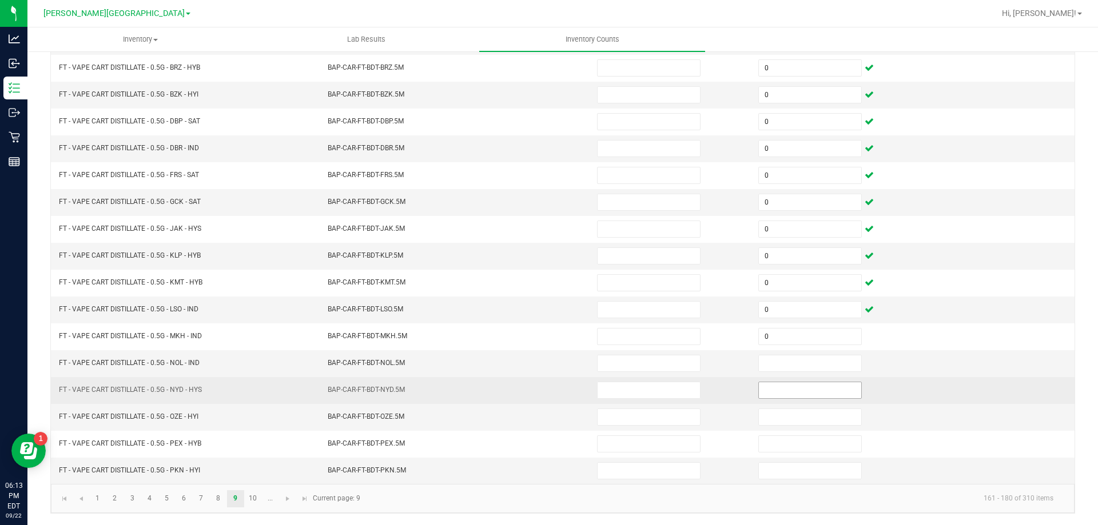
click at [795, 398] on input at bounding box center [810, 391] width 102 height 16
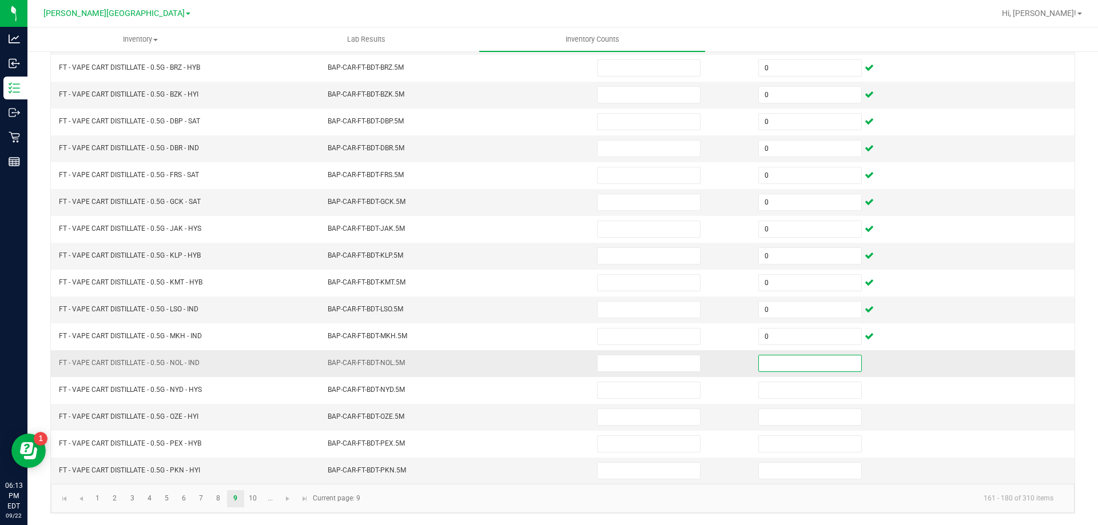
click at [803, 367] on input at bounding box center [810, 364] width 102 height 16
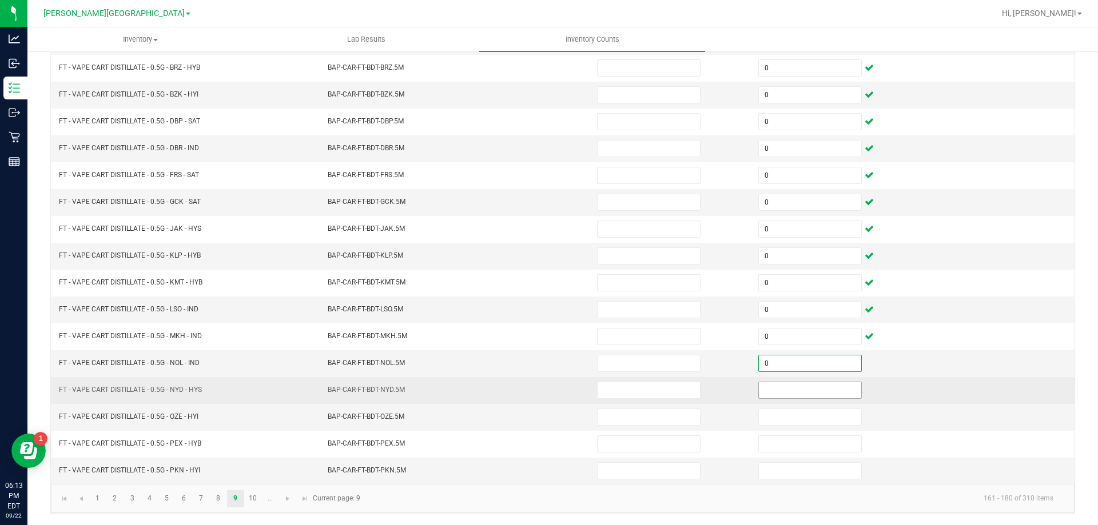
click at [795, 392] on input at bounding box center [810, 391] width 102 height 16
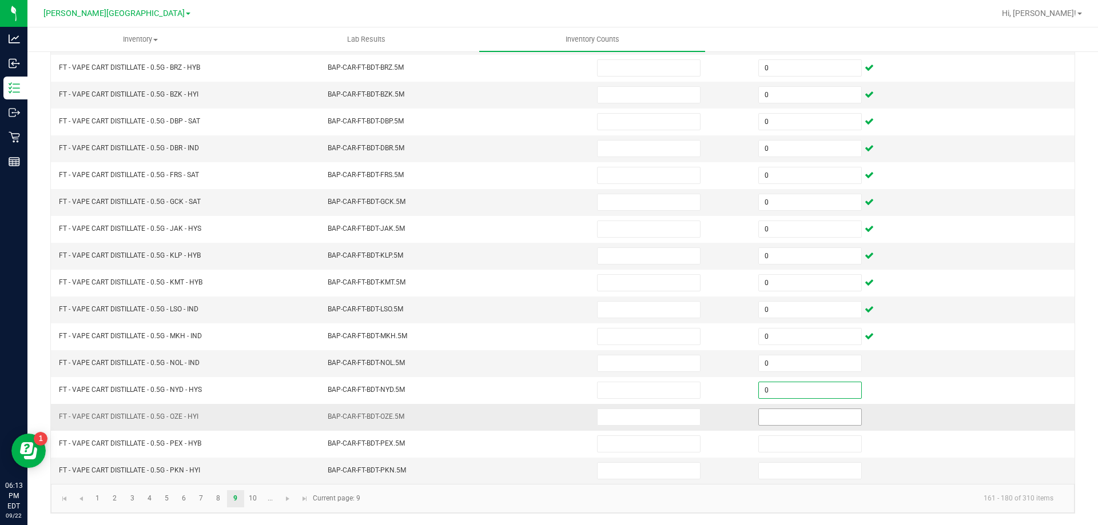
click at [791, 415] on input at bounding box center [810, 417] width 102 height 16
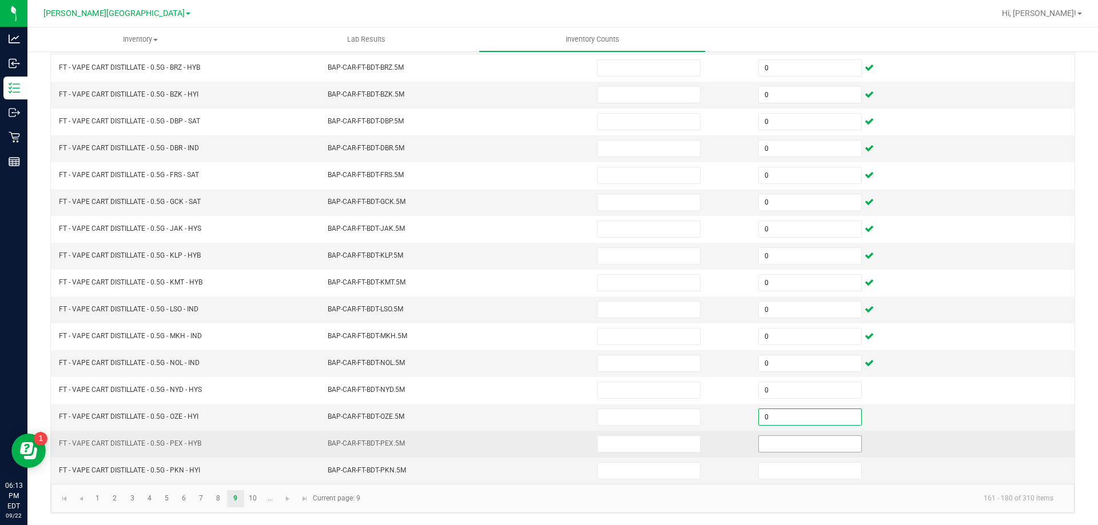
click at [789, 437] on input at bounding box center [810, 444] width 102 height 16
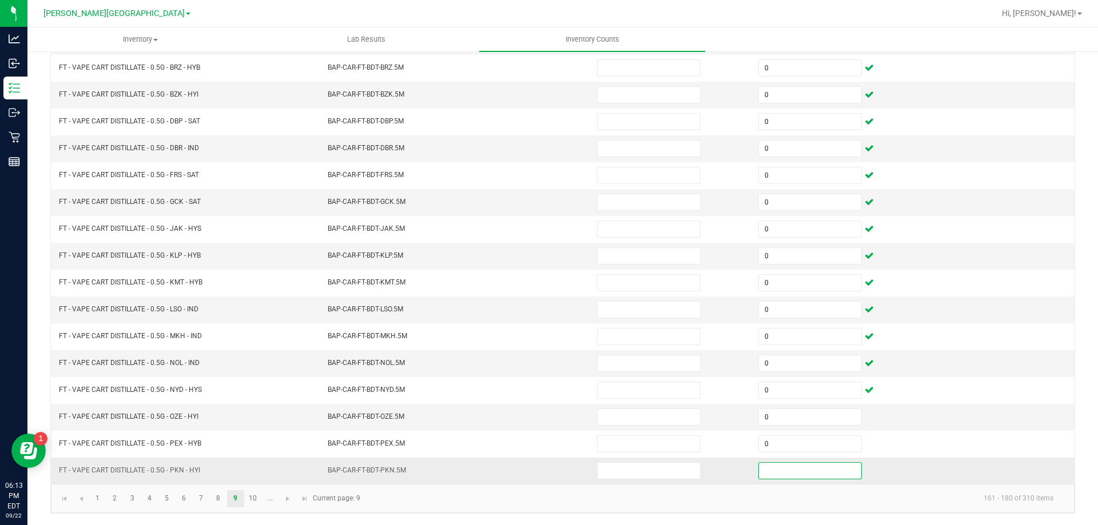
click at [790, 468] on input at bounding box center [810, 471] width 102 height 16
click at [254, 500] on link "10" at bounding box center [253, 499] width 17 height 17
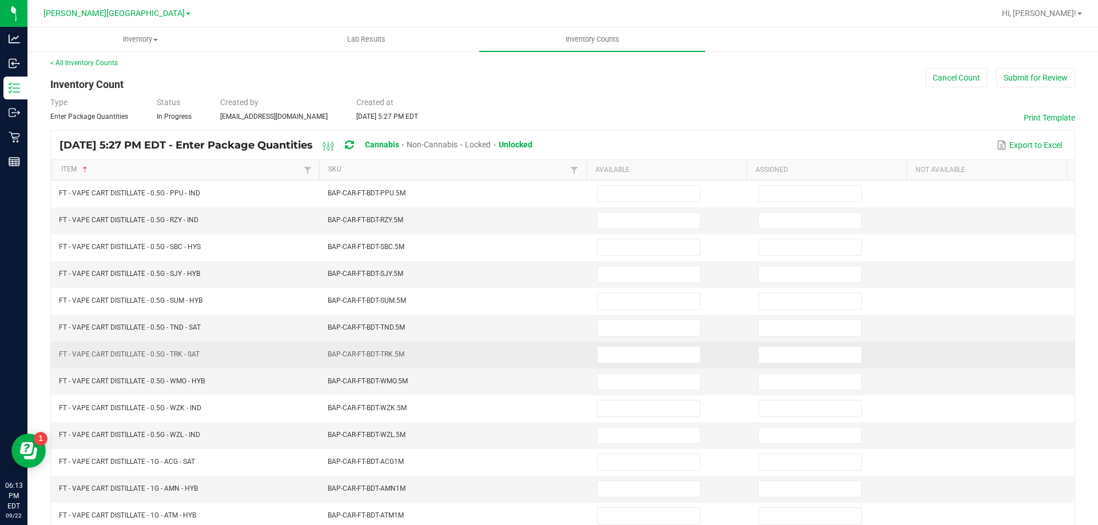
scroll to position [0, 0]
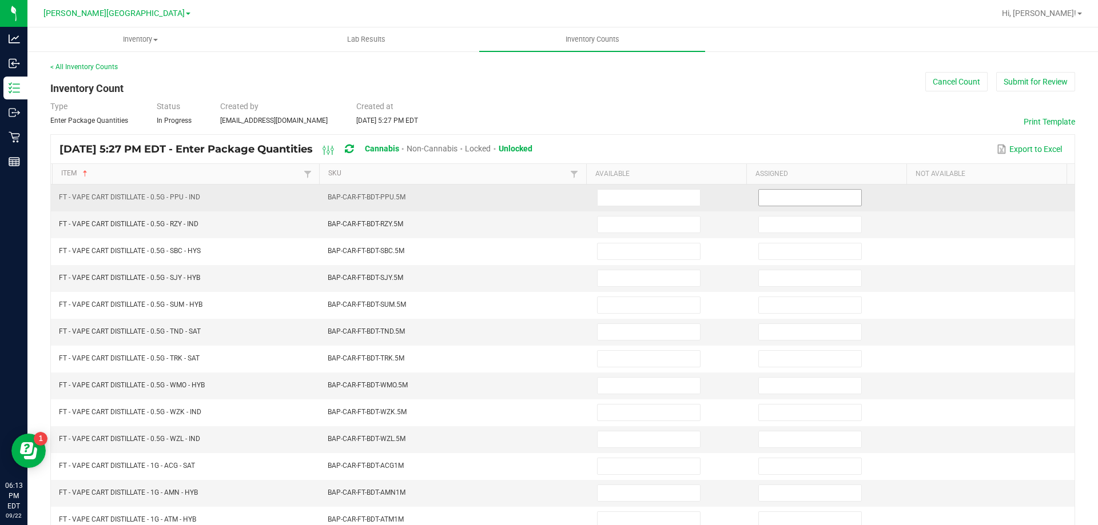
click at [838, 204] on input at bounding box center [810, 198] width 102 height 16
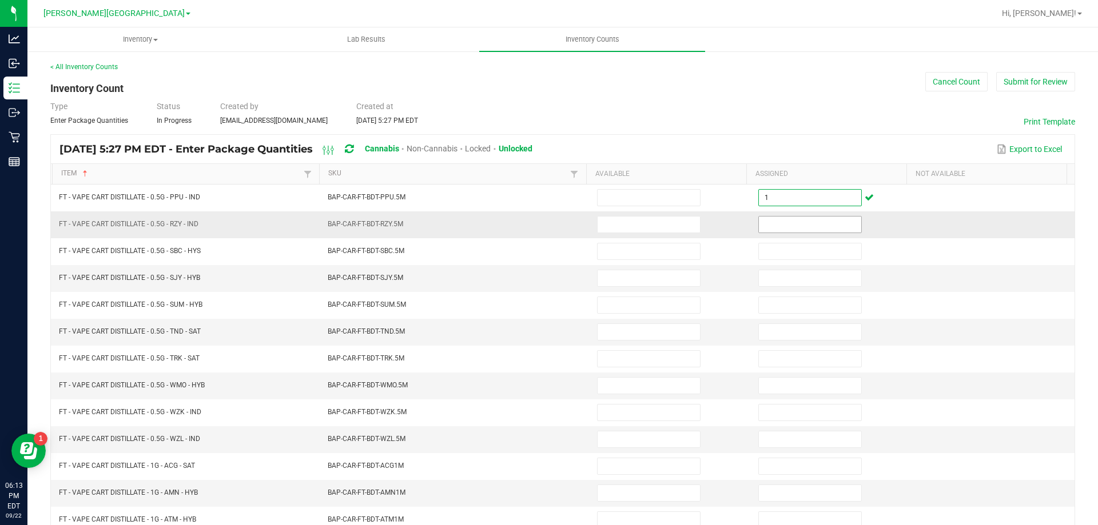
click at [794, 226] on input at bounding box center [810, 225] width 102 height 16
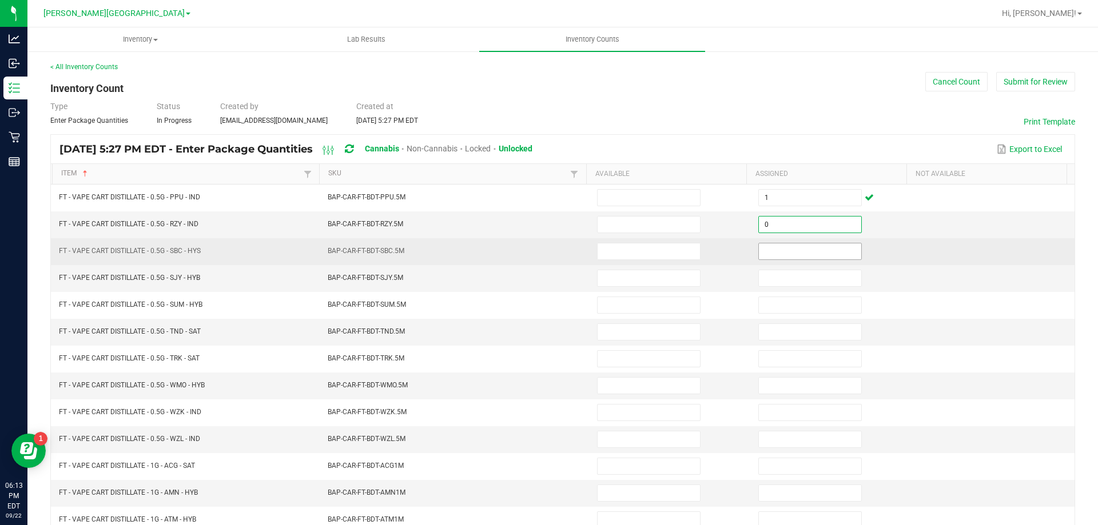
click at [795, 253] on input at bounding box center [810, 252] width 102 height 16
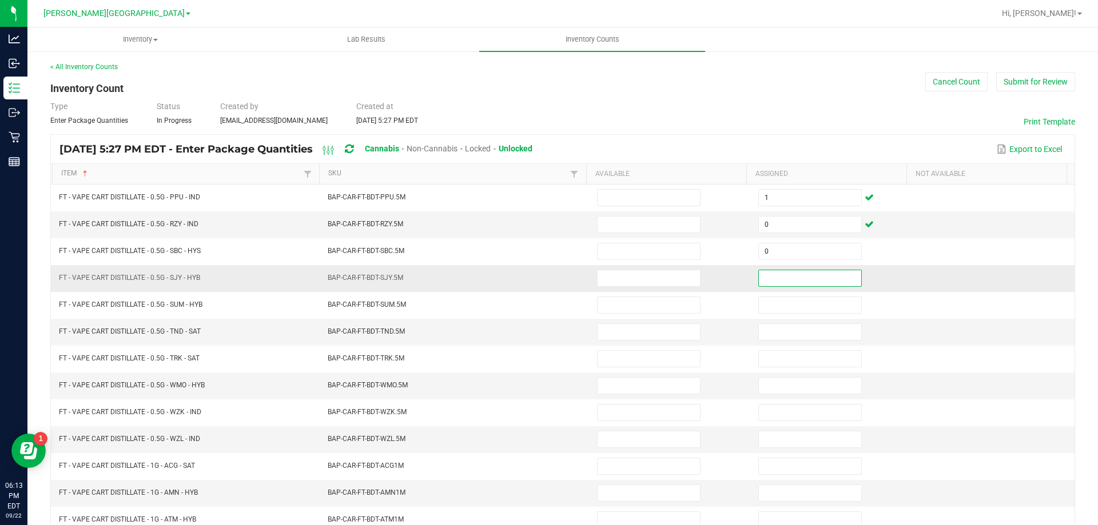
click at [797, 275] on input at bounding box center [810, 278] width 102 height 16
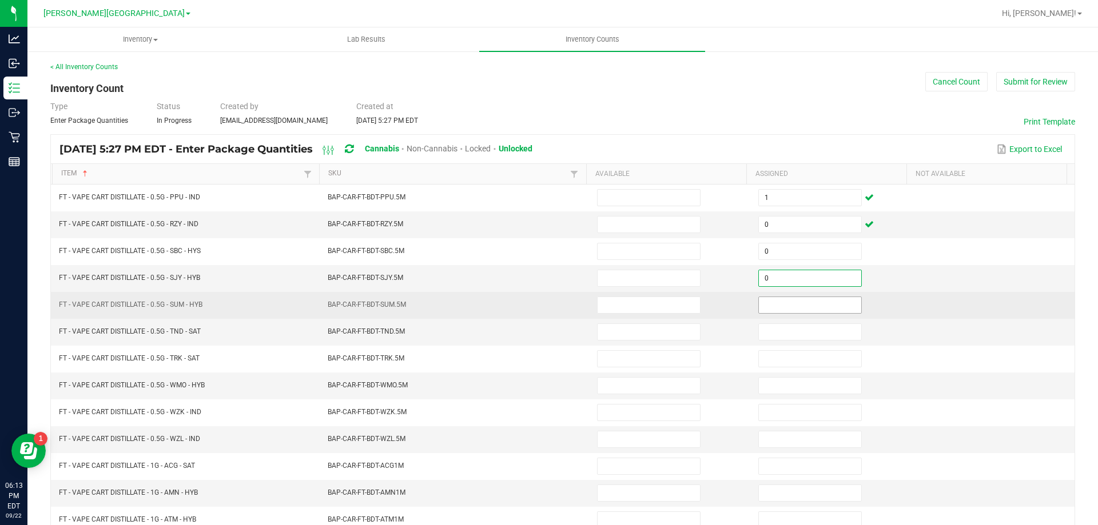
click at [795, 304] on input at bounding box center [810, 305] width 102 height 16
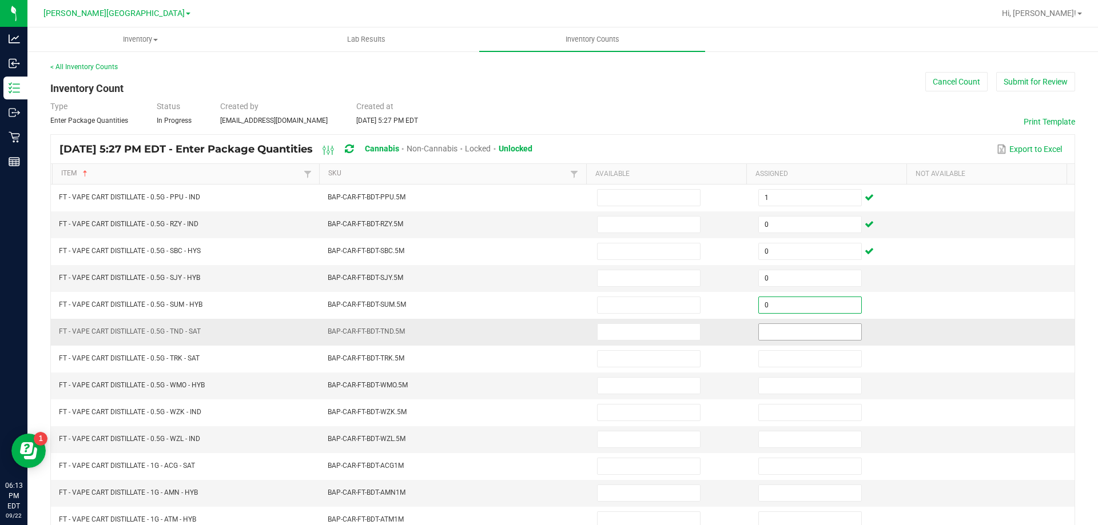
click at [795, 326] on input at bounding box center [810, 332] width 102 height 16
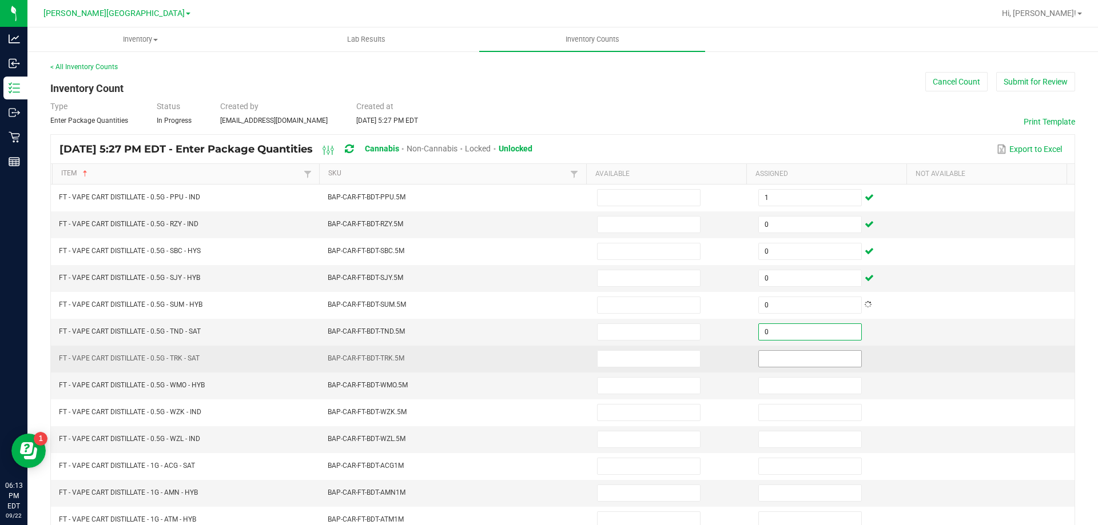
click at [791, 363] on input at bounding box center [810, 359] width 102 height 16
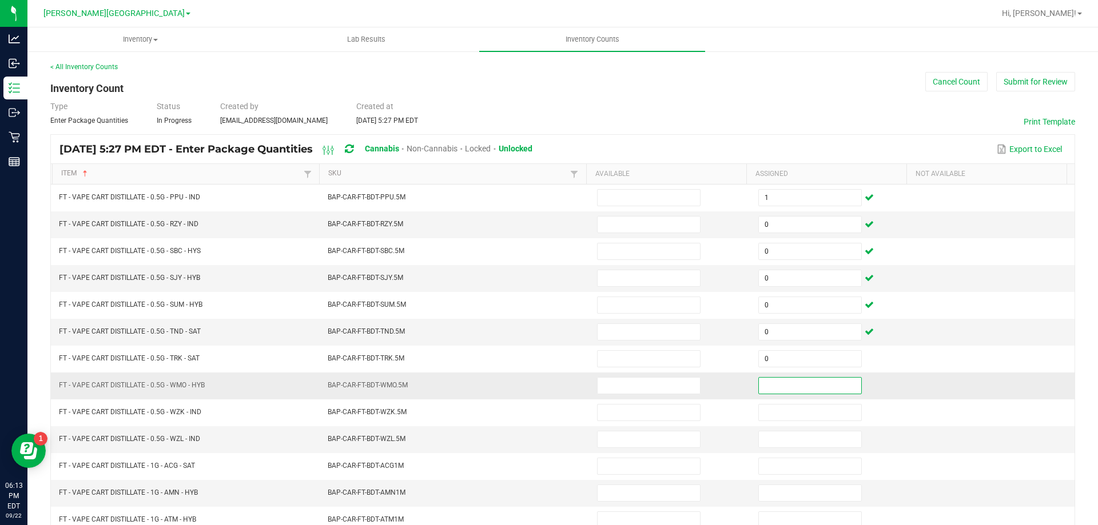
click at [790, 383] on input at bounding box center [810, 386] width 102 height 16
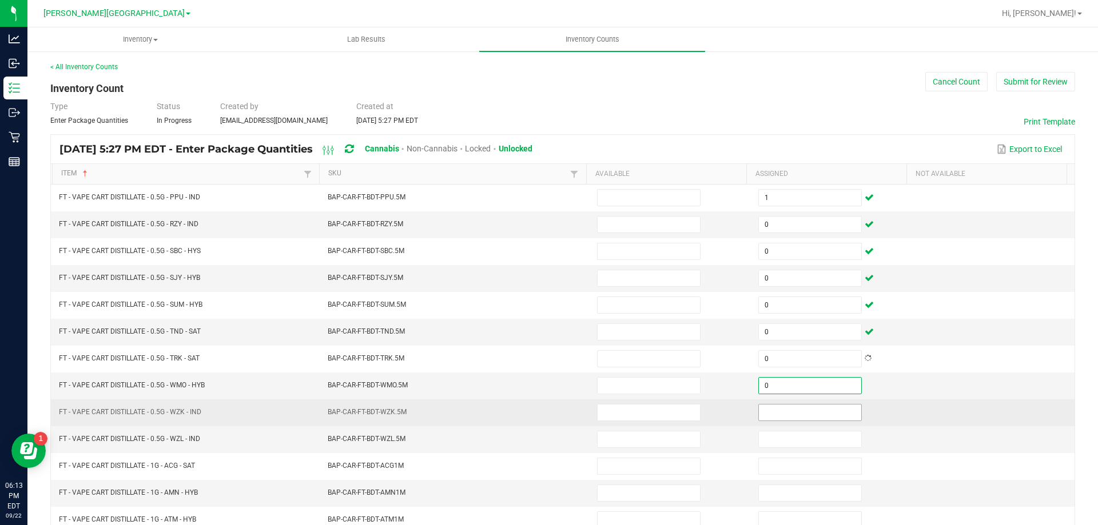
click at [787, 417] on input at bounding box center [810, 413] width 102 height 16
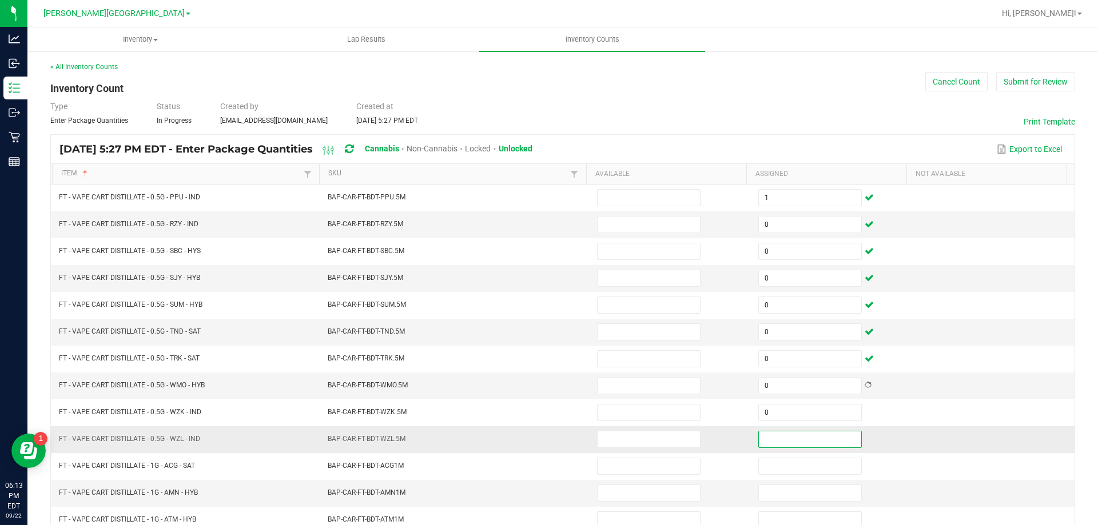
click at [786, 435] on input at bounding box center [810, 440] width 102 height 16
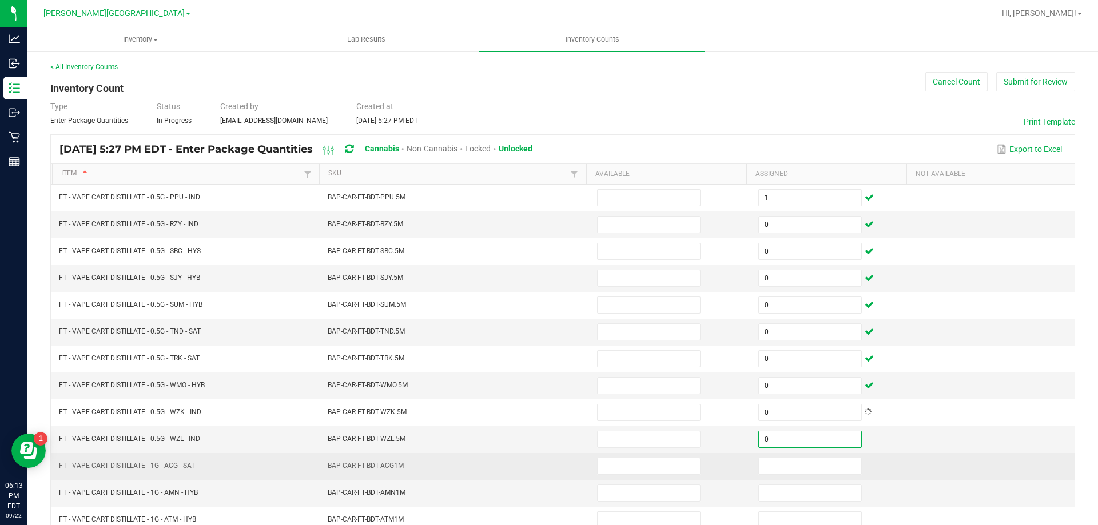
click at [784, 475] on td at bounding box center [831, 466] width 161 height 27
click at [794, 462] on input at bounding box center [810, 467] width 102 height 16
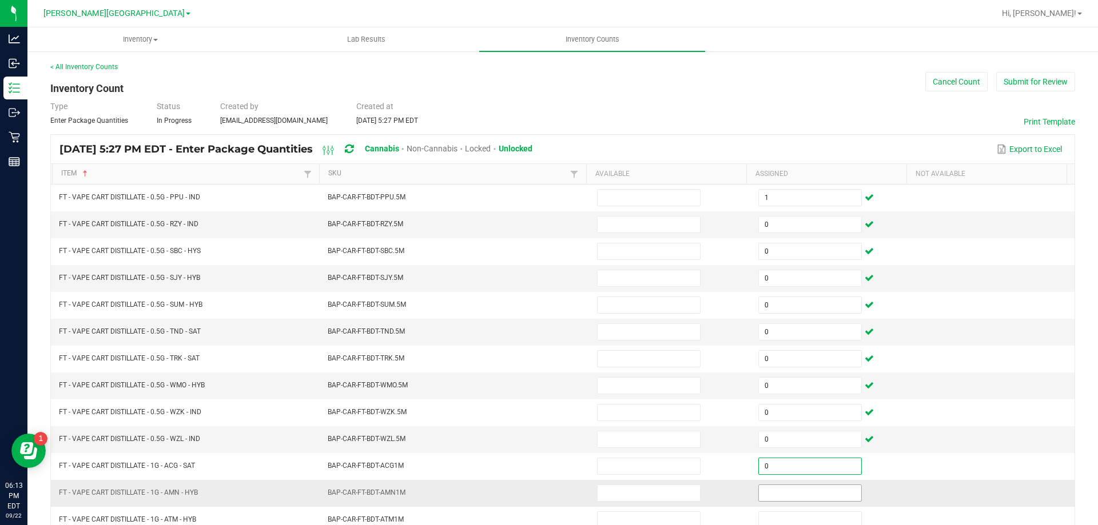
click at [789, 487] on input at bounding box center [810, 493] width 102 height 16
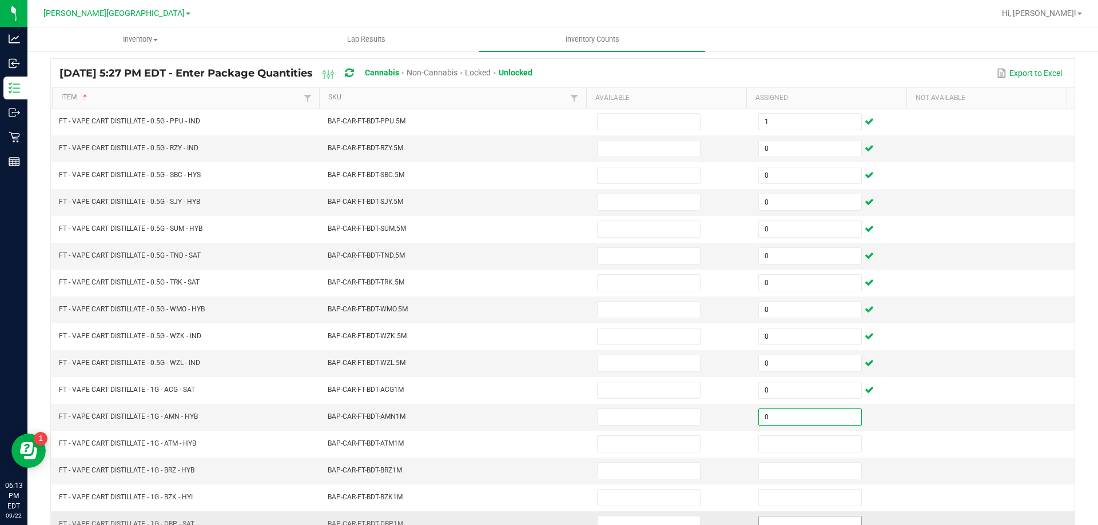
scroll to position [172, 0]
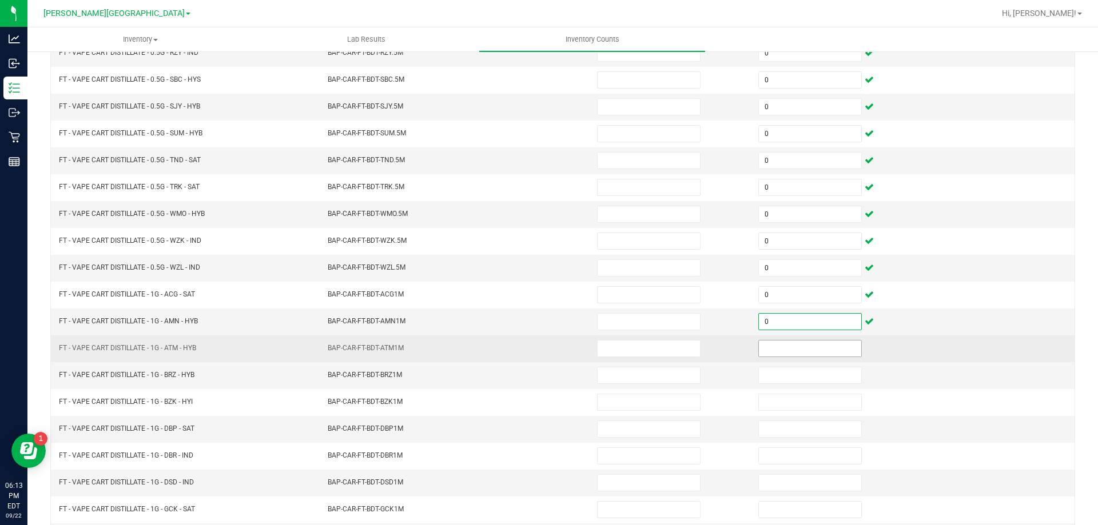
click at [793, 355] on input at bounding box center [810, 349] width 102 height 16
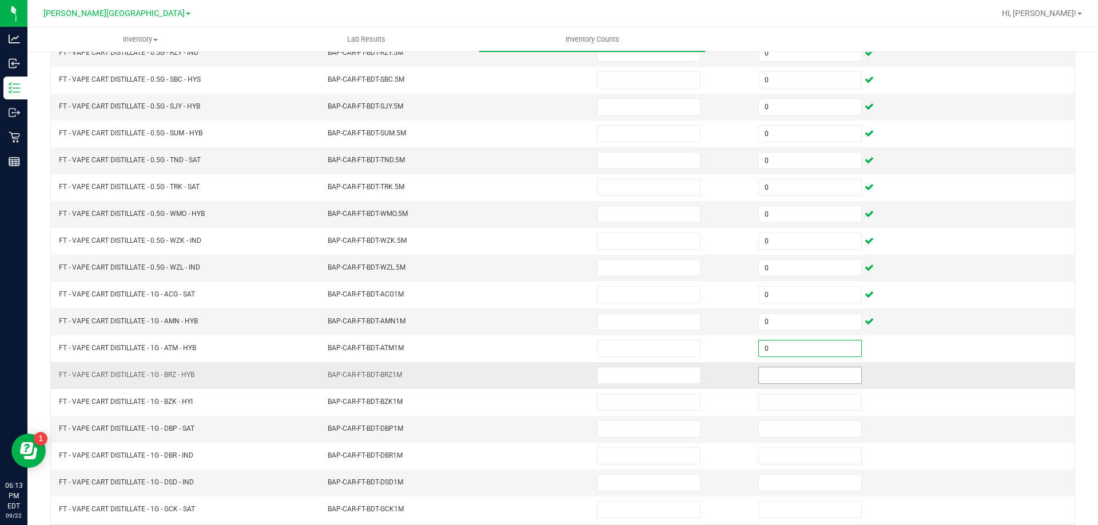
click at [791, 373] on input at bounding box center [810, 376] width 102 height 16
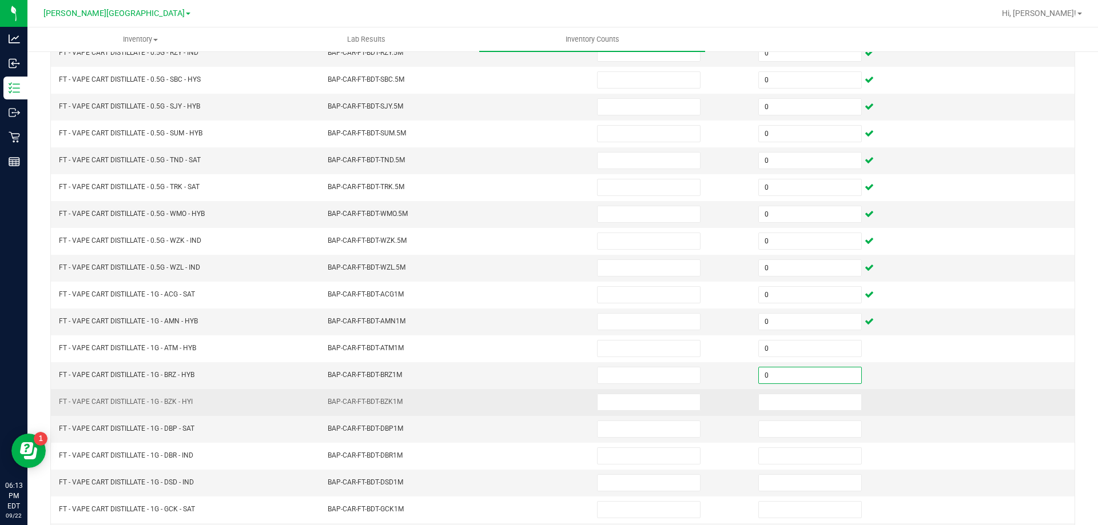
click at [790, 412] on td at bounding box center [831, 402] width 161 height 27
click at [791, 406] on input at bounding box center [810, 403] width 102 height 16
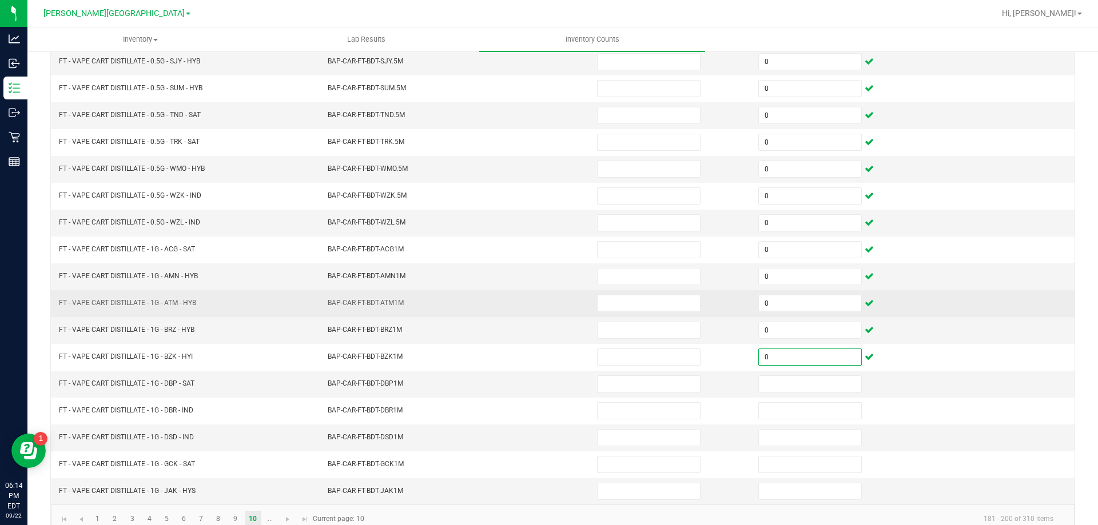
scroll to position [237, 0]
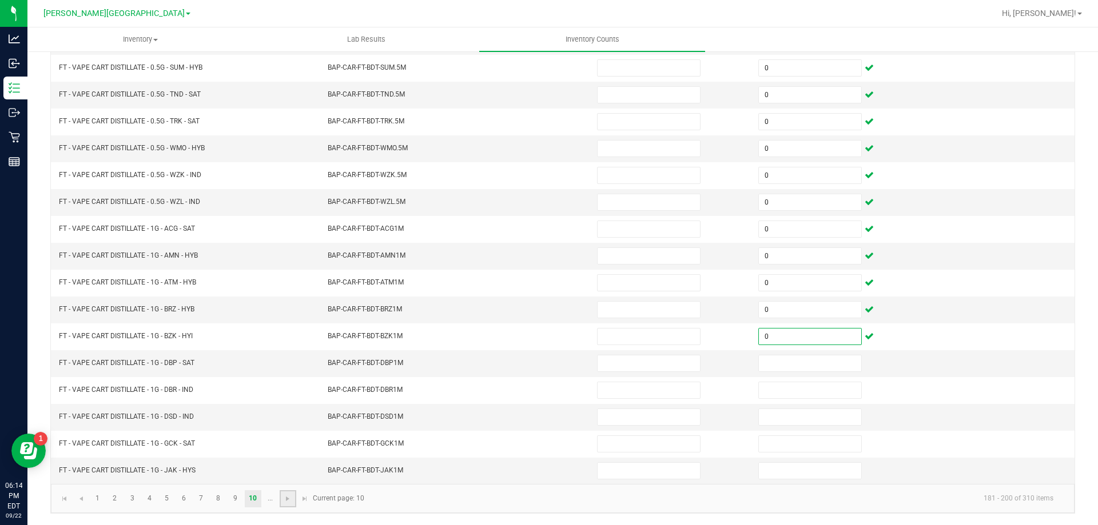
click at [288, 505] on link at bounding box center [288, 499] width 17 height 17
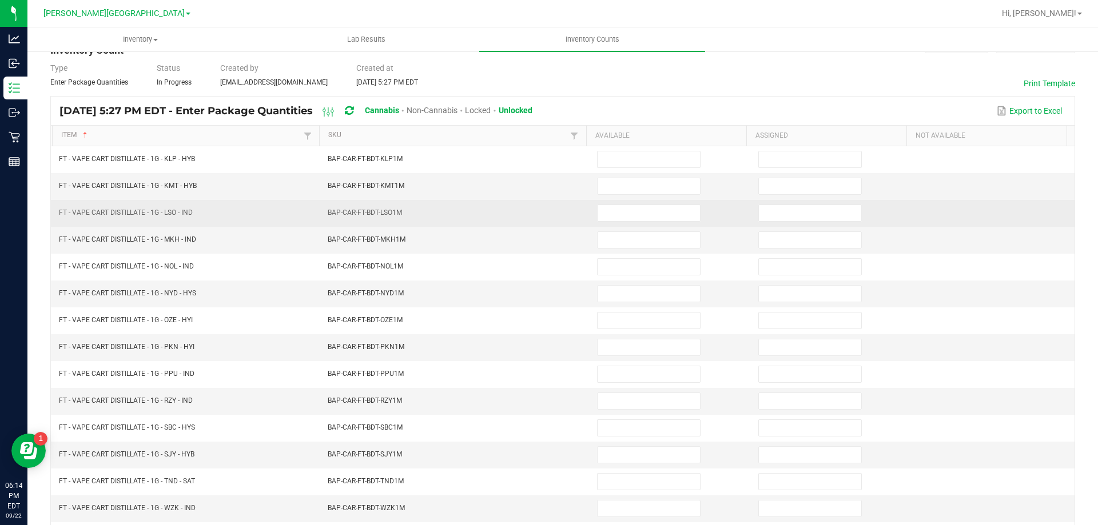
scroll to position [66, 0]
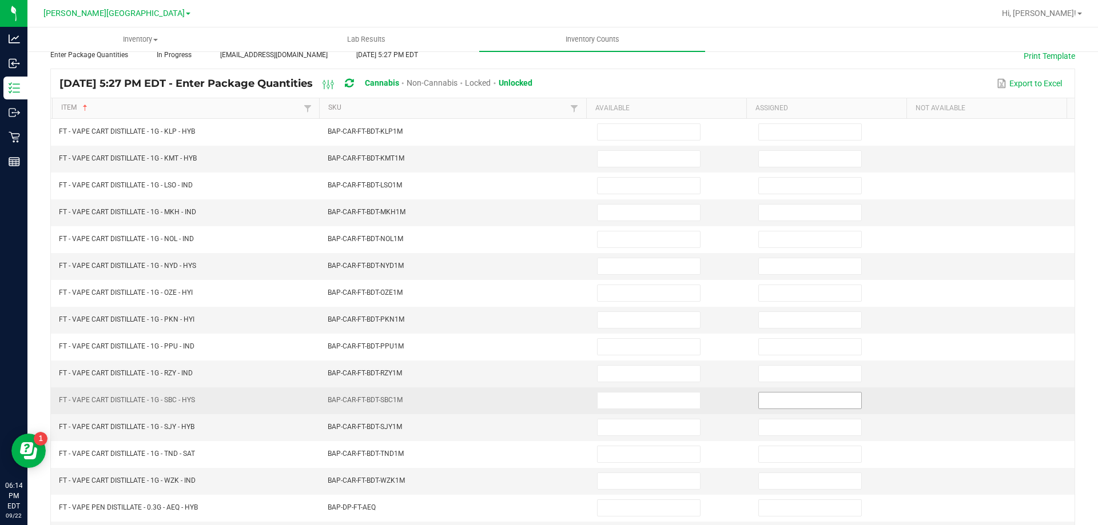
click at [770, 401] on input at bounding box center [810, 401] width 102 height 16
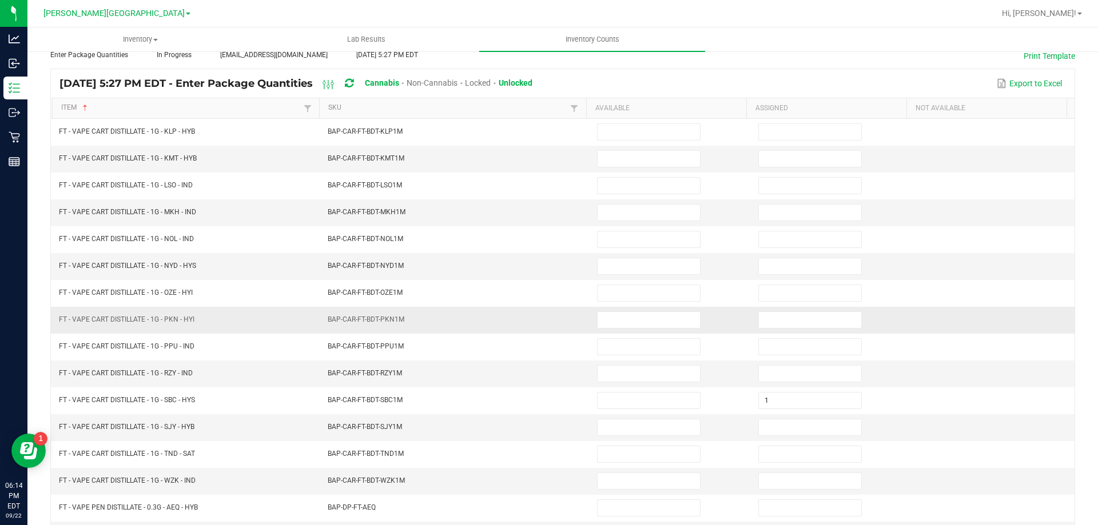
click at [541, 327] on td "BAP-CAR-FT-BDT-PKN1M" at bounding box center [455, 320] width 269 height 27
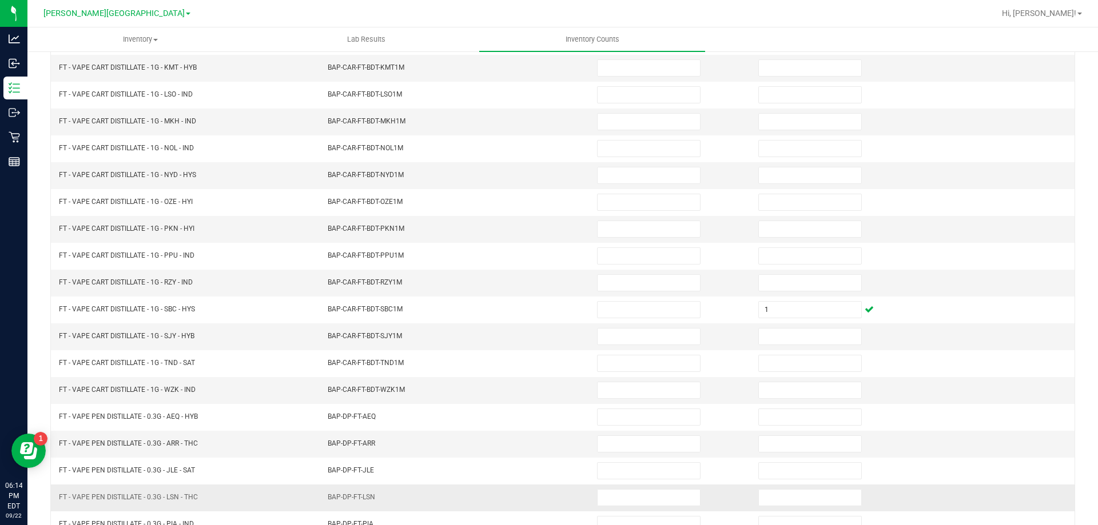
scroll to position [237, 0]
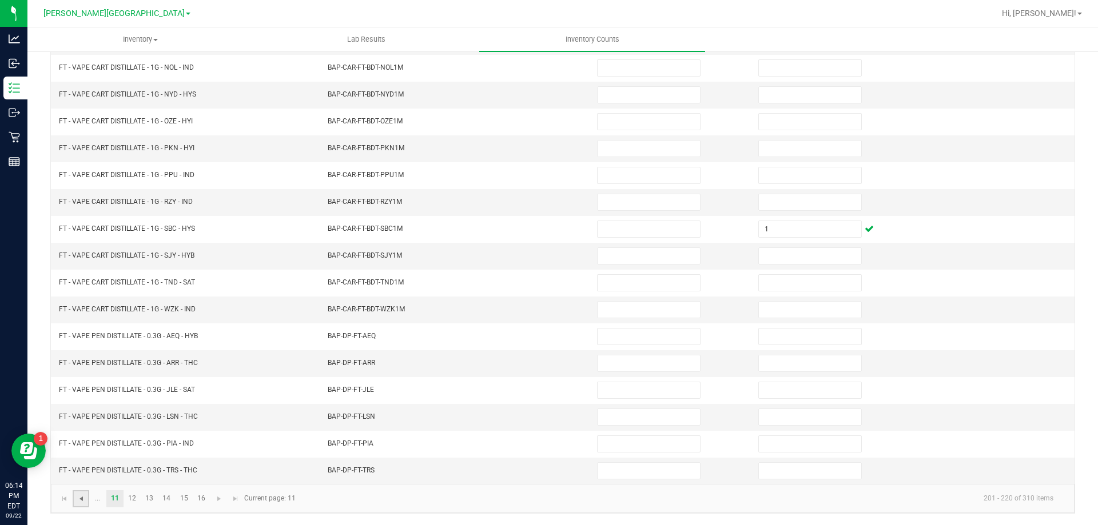
click at [82, 501] on span "Go to the previous page" at bounding box center [81, 499] width 9 height 9
click at [235, 498] on link "9" at bounding box center [235, 499] width 17 height 17
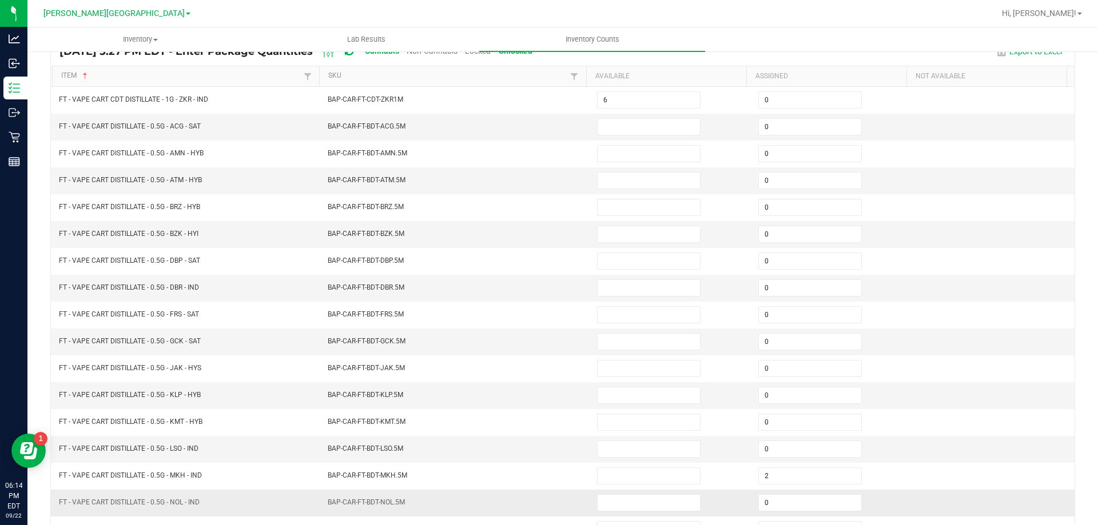
scroll to position [66, 0]
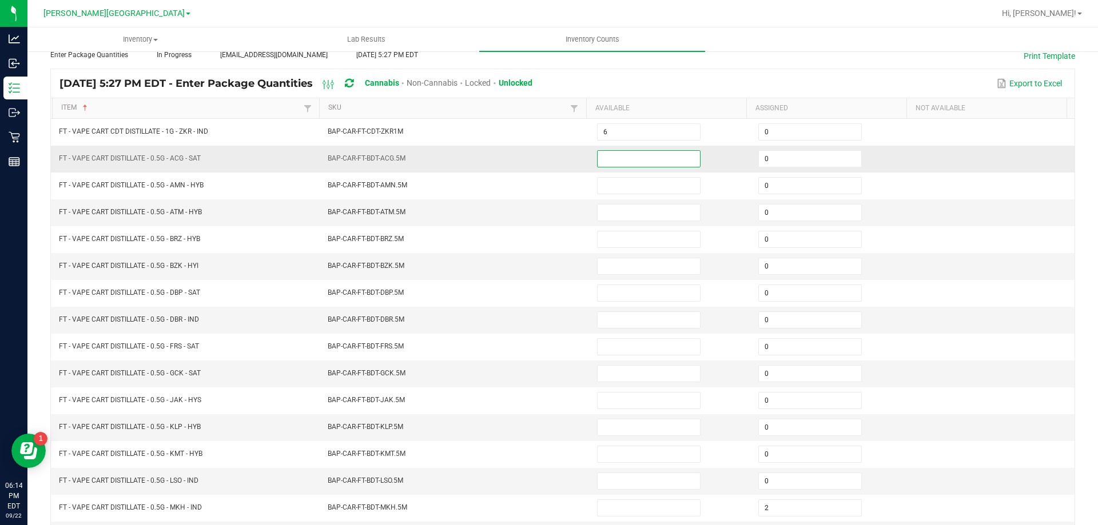
click at [619, 160] on input at bounding box center [649, 159] width 102 height 16
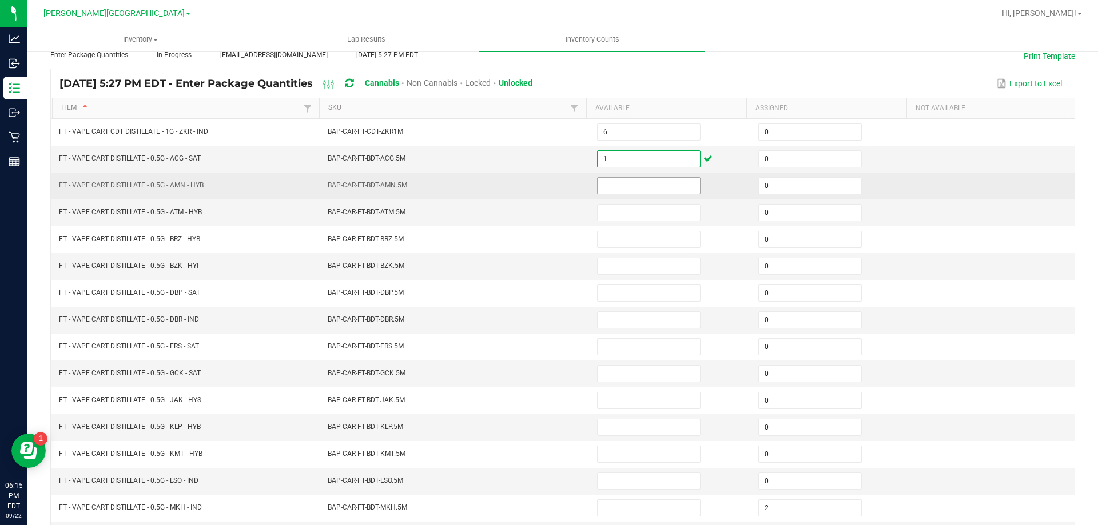
click at [639, 184] on input at bounding box center [649, 186] width 102 height 16
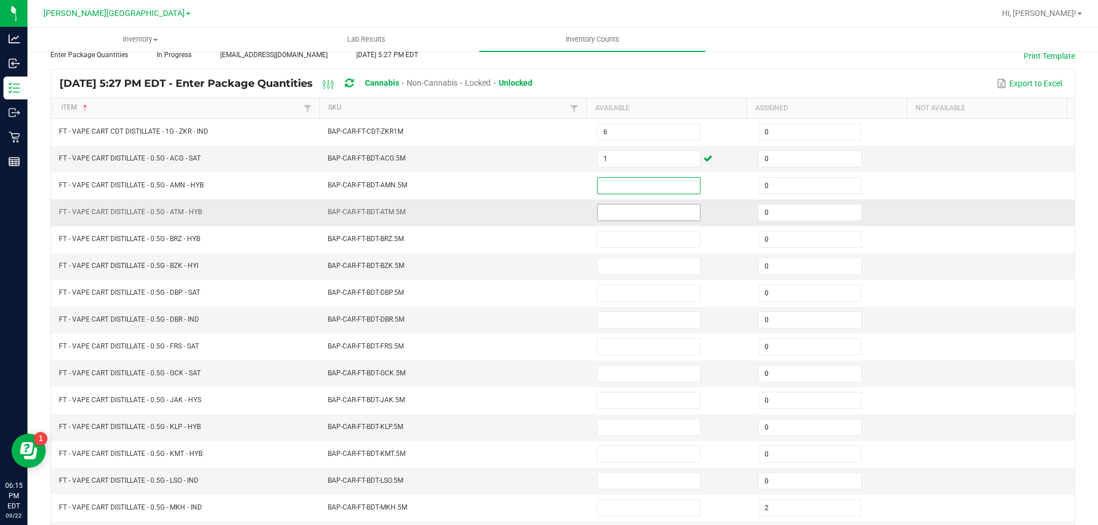
click at [646, 212] on input at bounding box center [649, 213] width 102 height 16
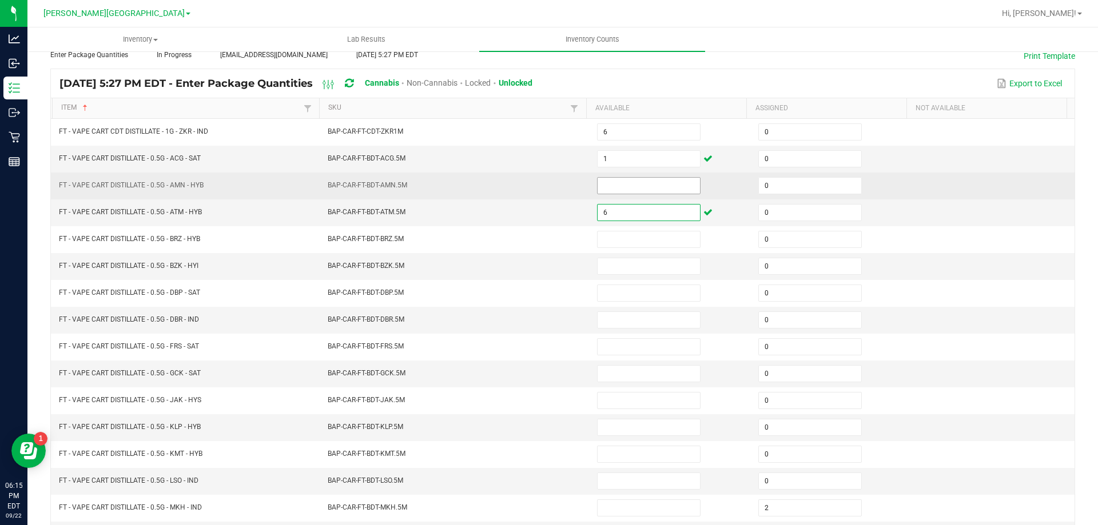
click at [649, 185] on input at bounding box center [649, 186] width 102 height 16
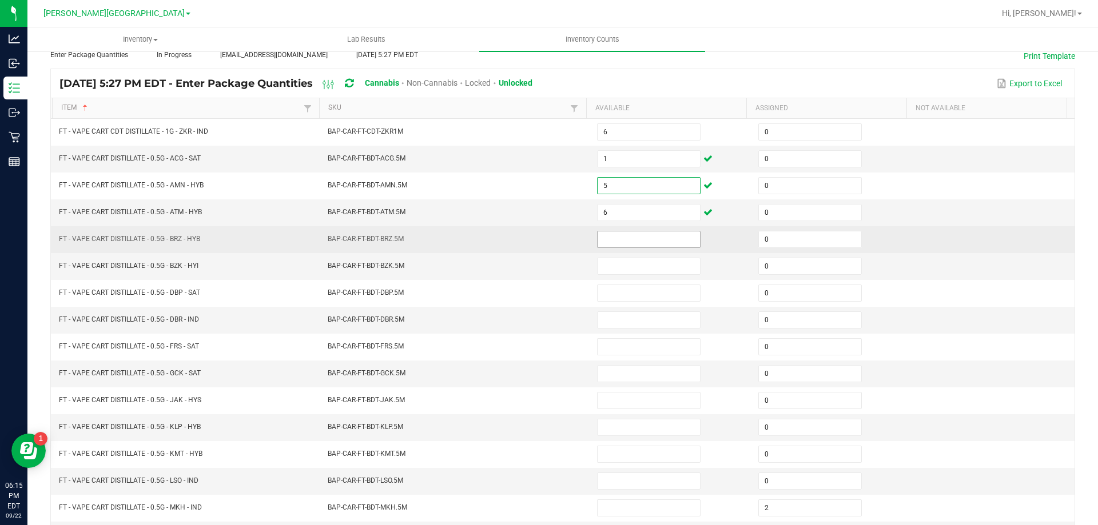
click at [645, 238] on input at bounding box center [649, 240] width 102 height 16
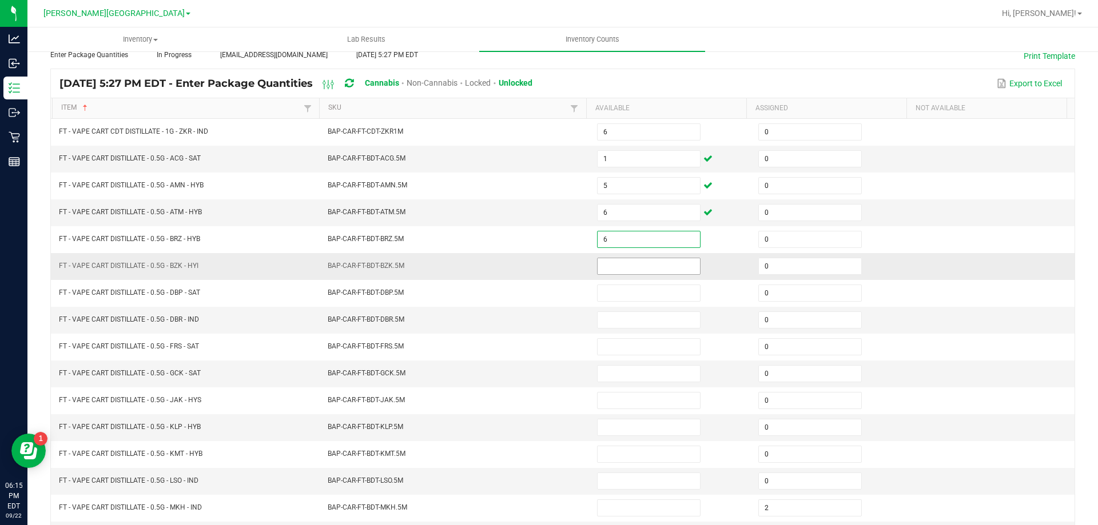
click at [651, 268] on input at bounding box center [649, 266] width 102 height 16
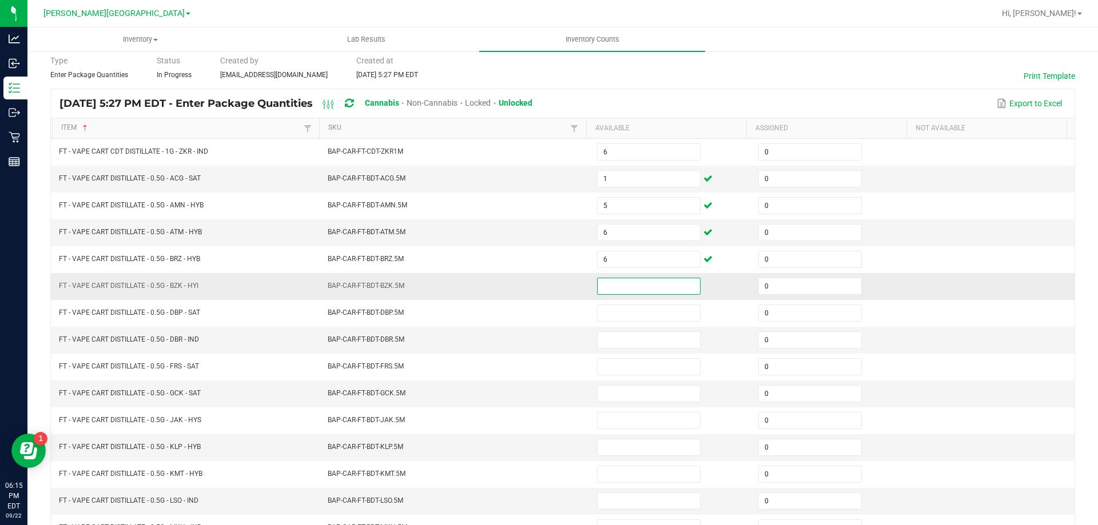
scroll to position [37, 0]
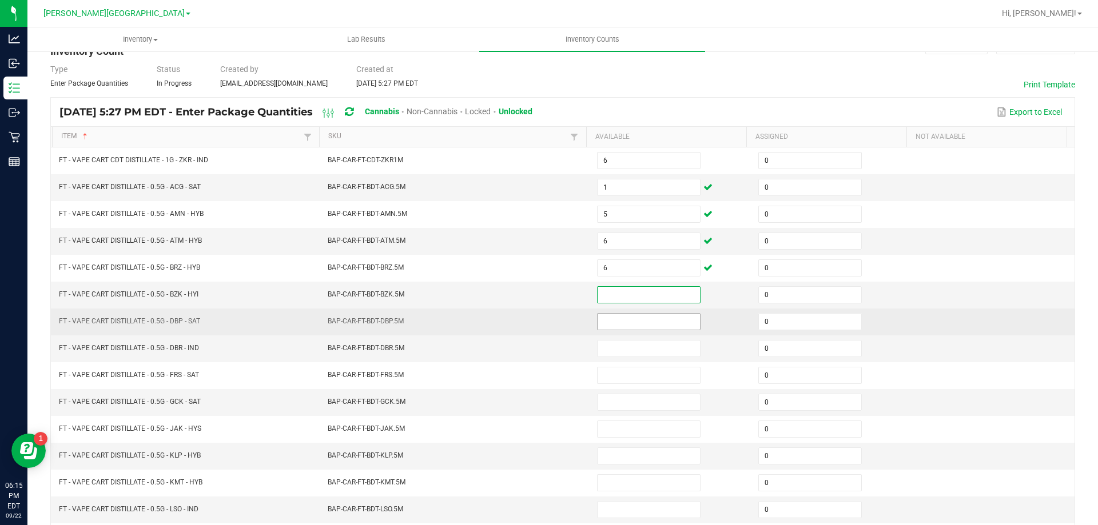
click at [621, 321] on input at bounding box center [649, 322] width 102 height 16
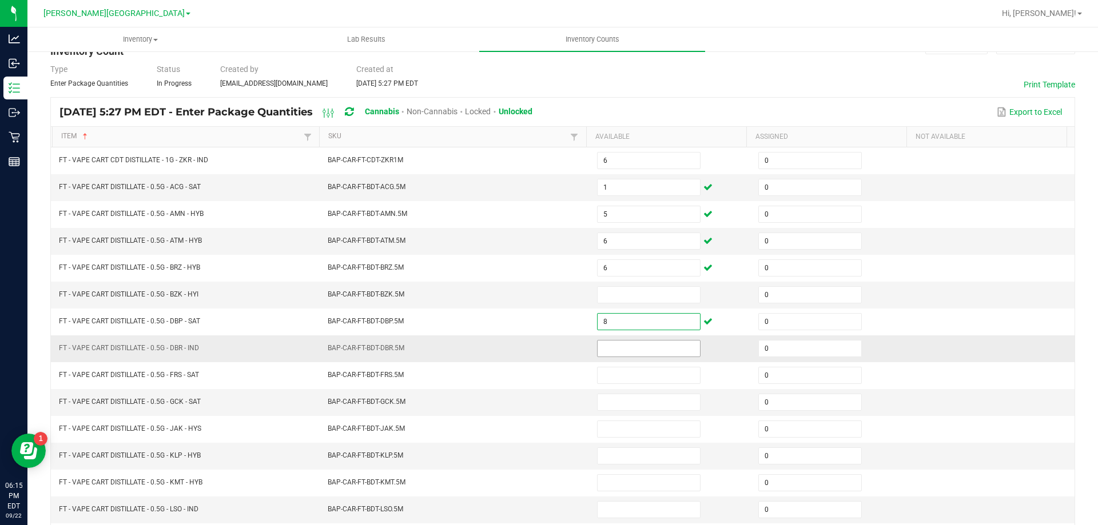
click at [616, 351] on input at bounding box center [649, 349] width 102 height 16
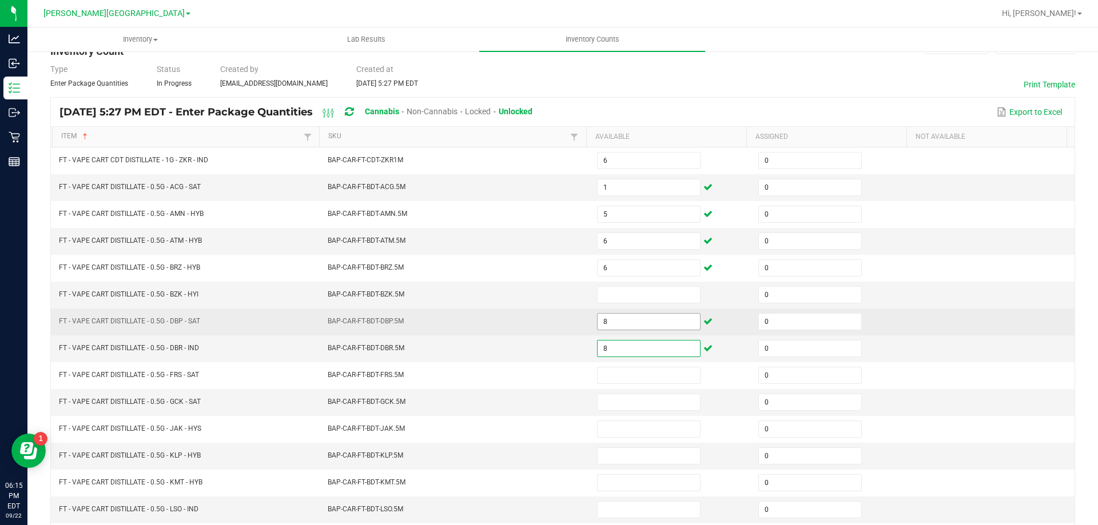
click at [618, 326] on input "8" at bounding box center [649, 322] width 102 height 16
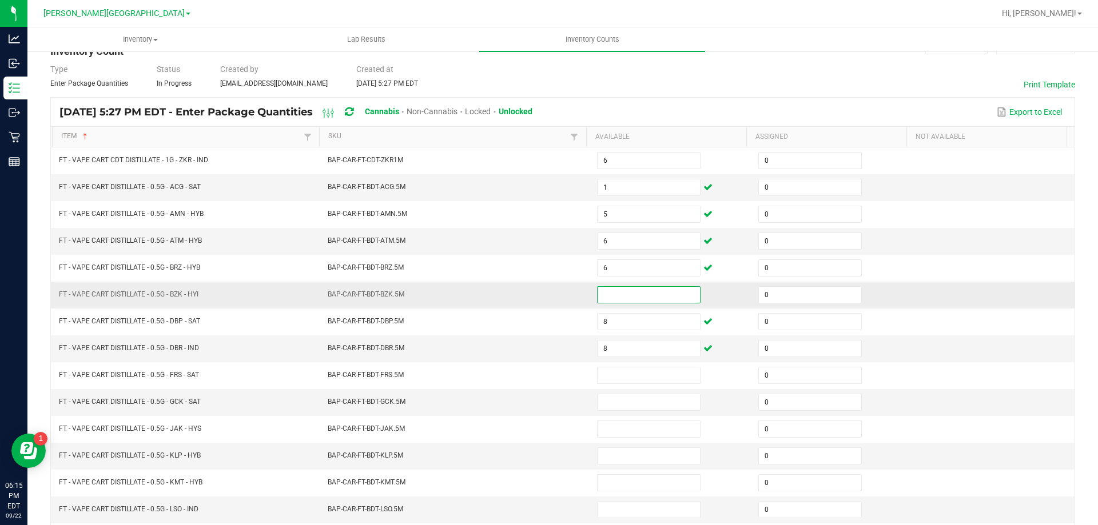
click at [607, 297] on input at bounding box center [649, 295] width 102 height 16
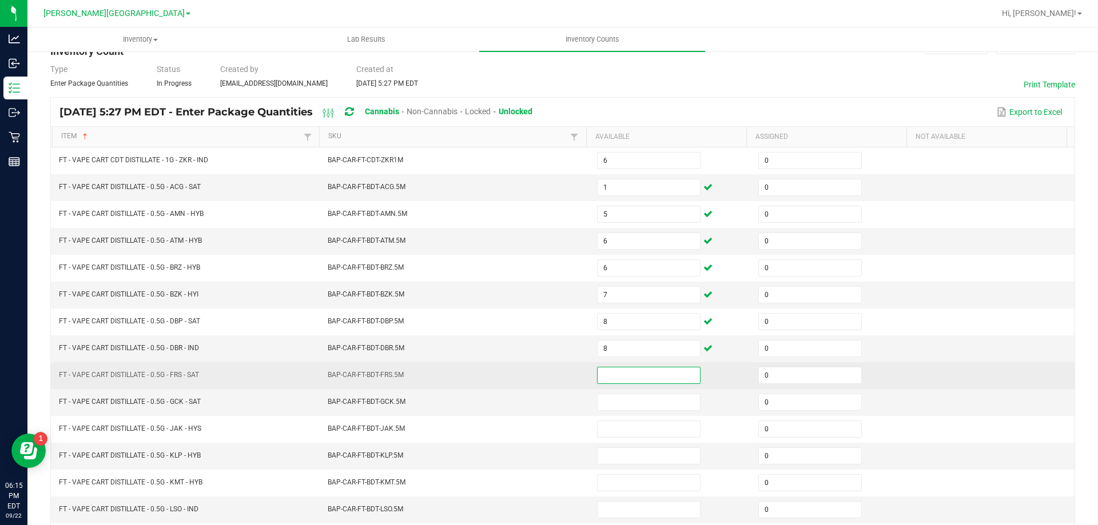
click at [620, 377] on input at bounding box center [649, 376] width 102 height 16
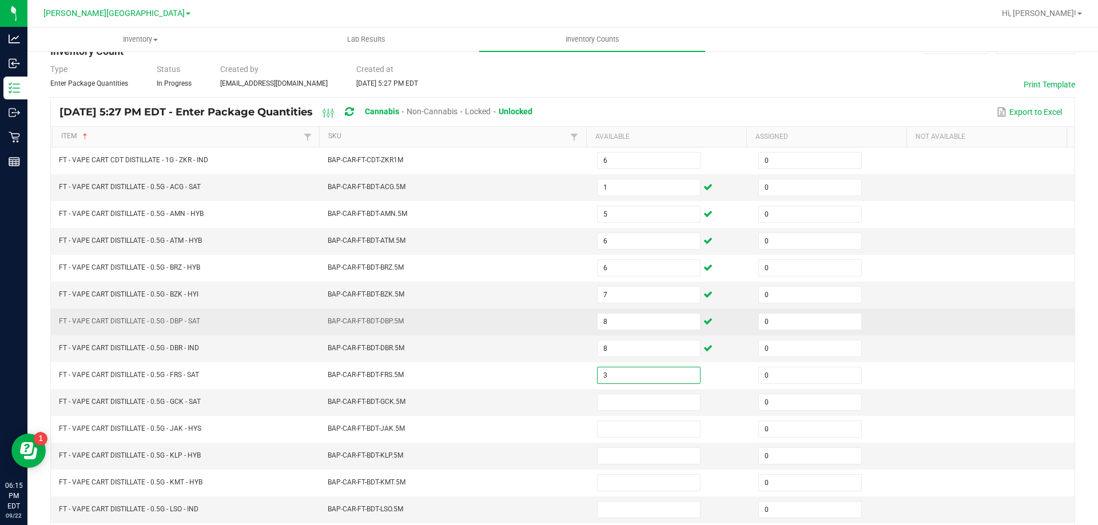
click at [456, 332] on td "BAP-CAR-FT-BDT-DBP.5M" at bounding box center [455, 322] width 269 height 27
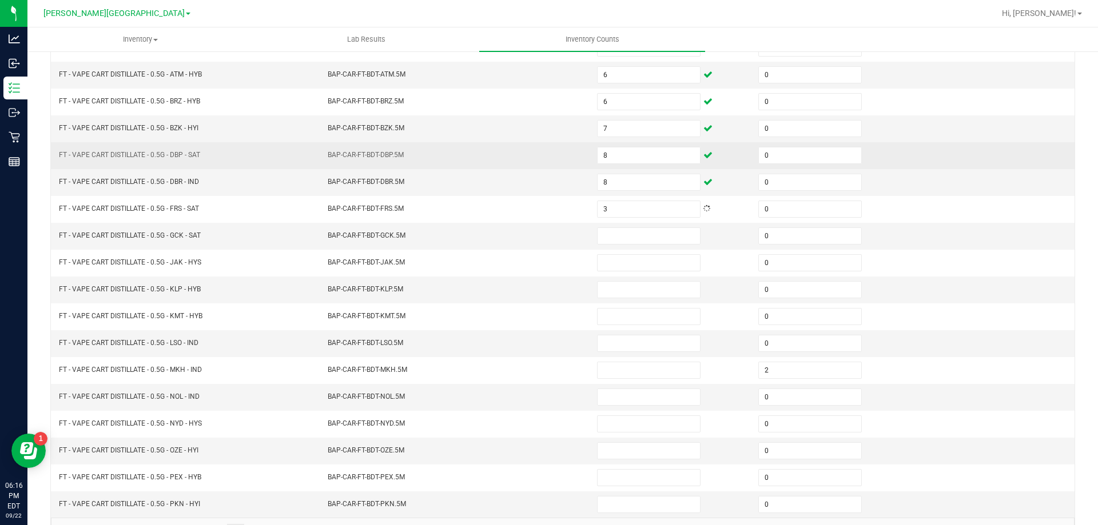
scroll to position [209, 0]
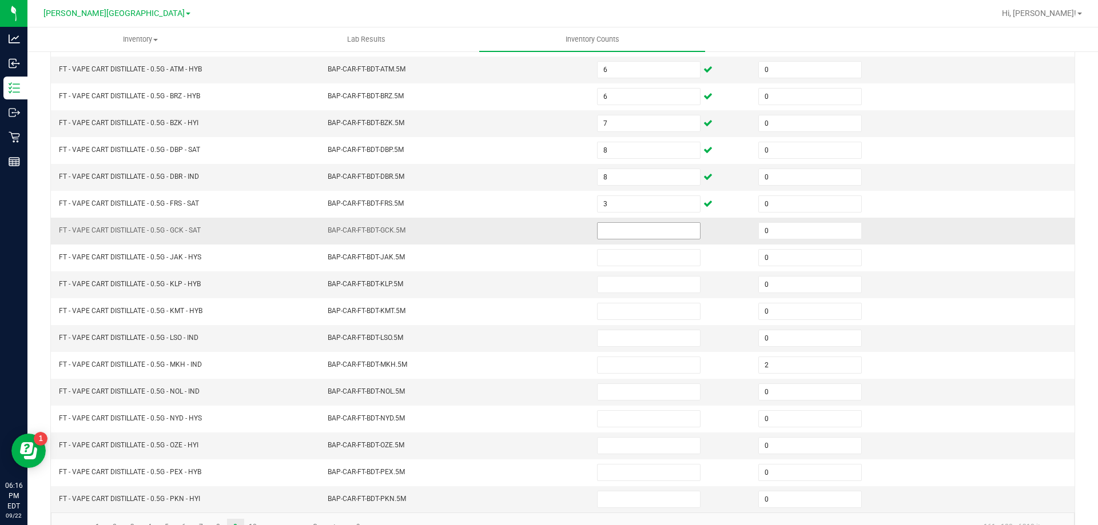
drag, startPoint x: 667, startPoint y: 230, endPoint x: 678, endPoint y: 226, distance: 11.4
click at [674, 229] on input at bounding box center [649, 231] width 102 height 16
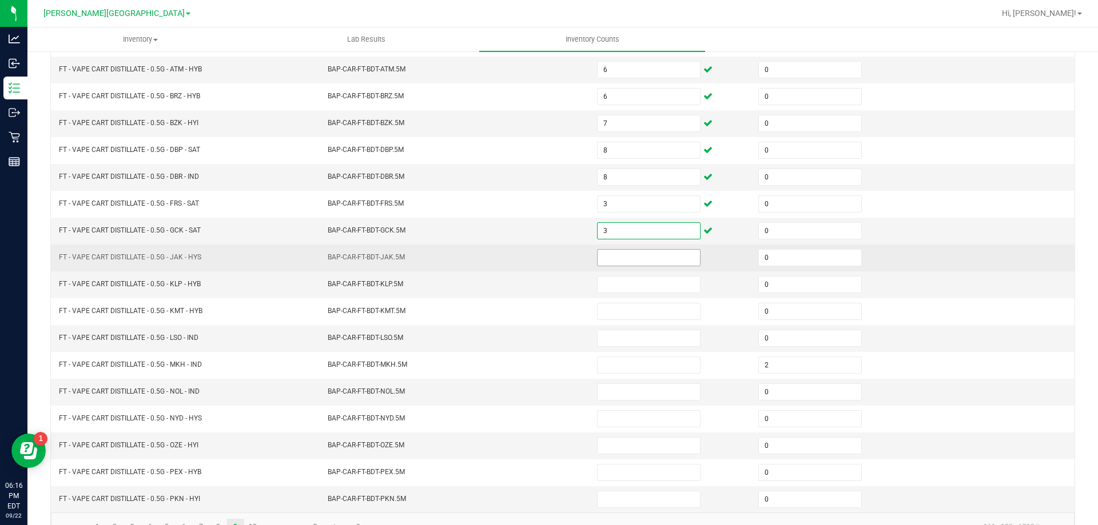
click at [642, 257] on input at bounding box center [649, 258] width 102 height 16
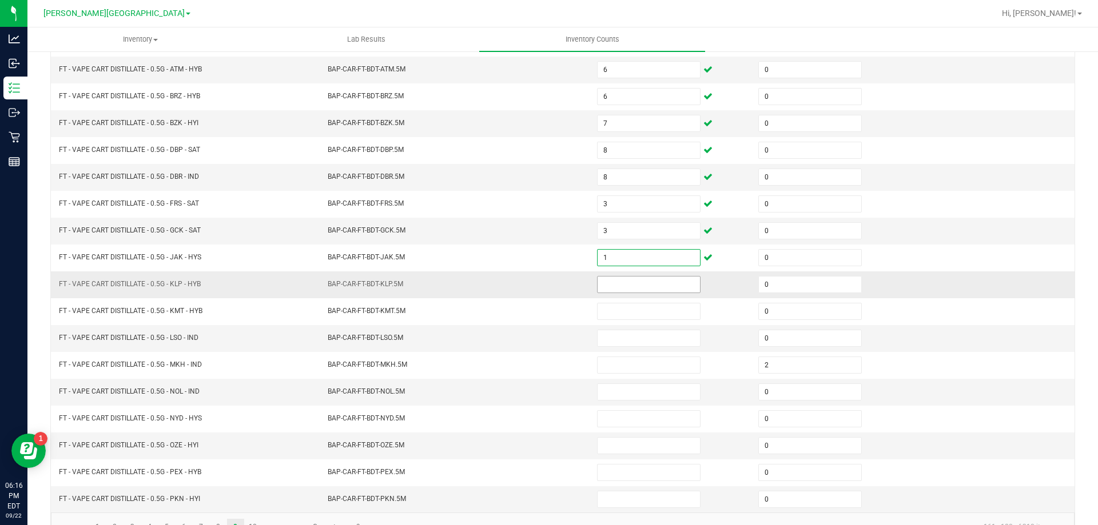
click at [635, 286] on input at bounding box center [649, 285] width 102 height 16
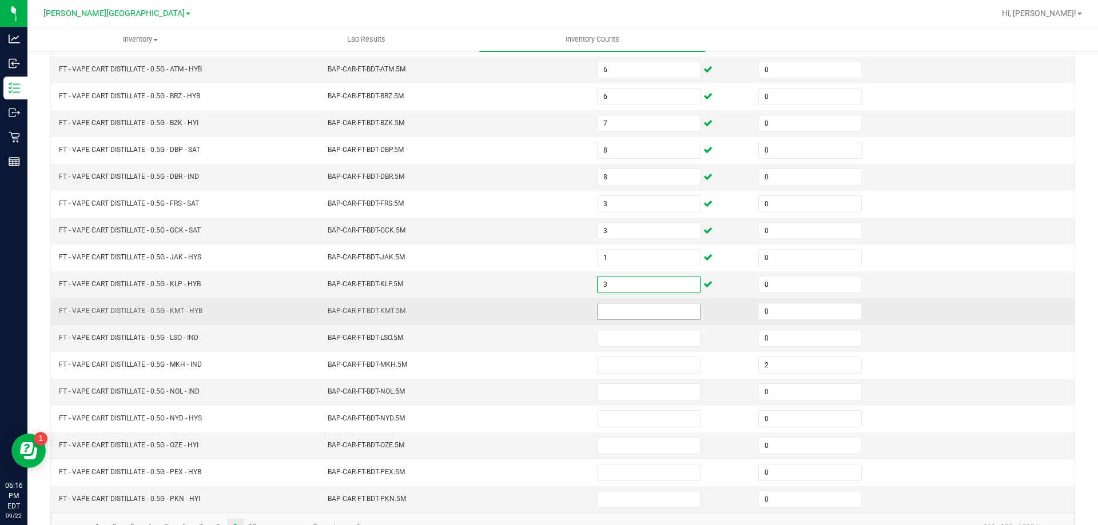
click at [637, 310] on input at bounding box center [649, 312] width 102 height 16
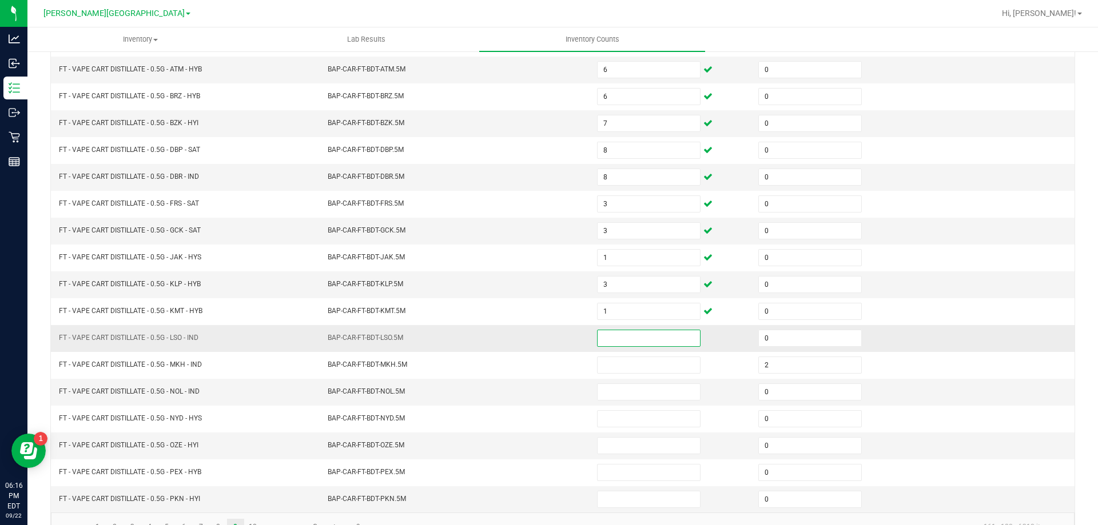
click at [623, 340] on input at bounding box center [649, 338] width 102 height 16
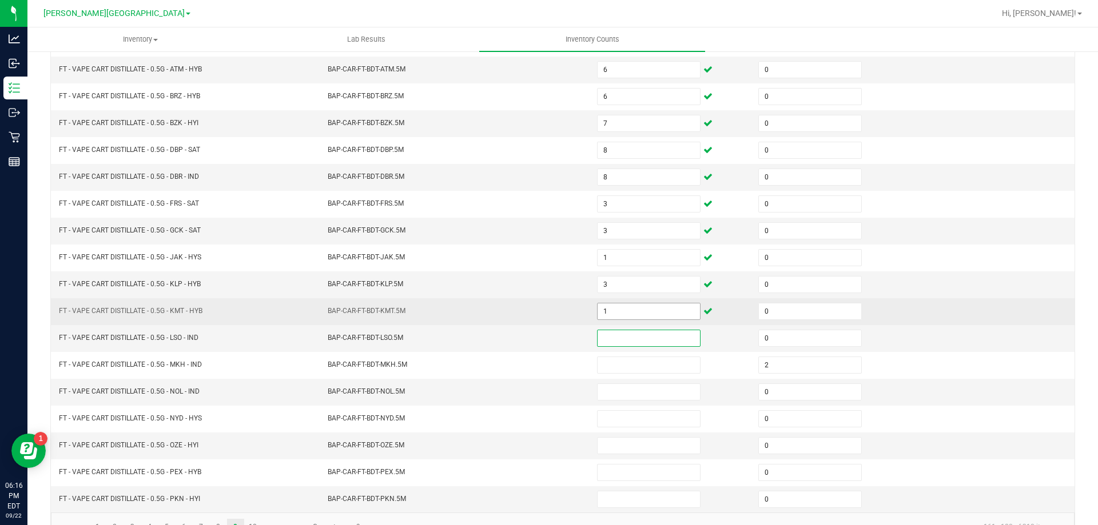
click at [630, 315] on input "1" at bounding box center [649, 312] width 102 height 16
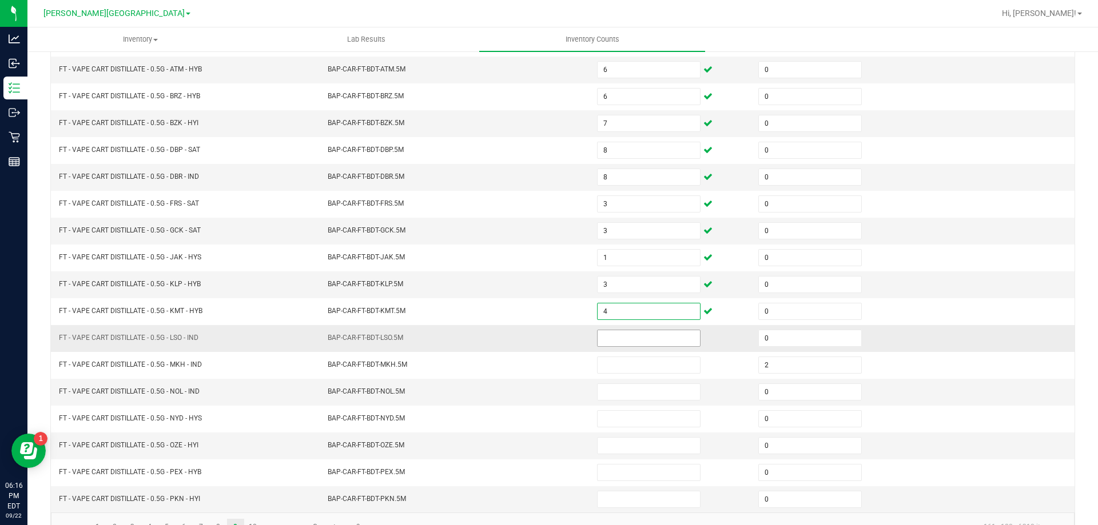
click at [631, 341] on input at bounding box center [649, 338] width 102 height 16
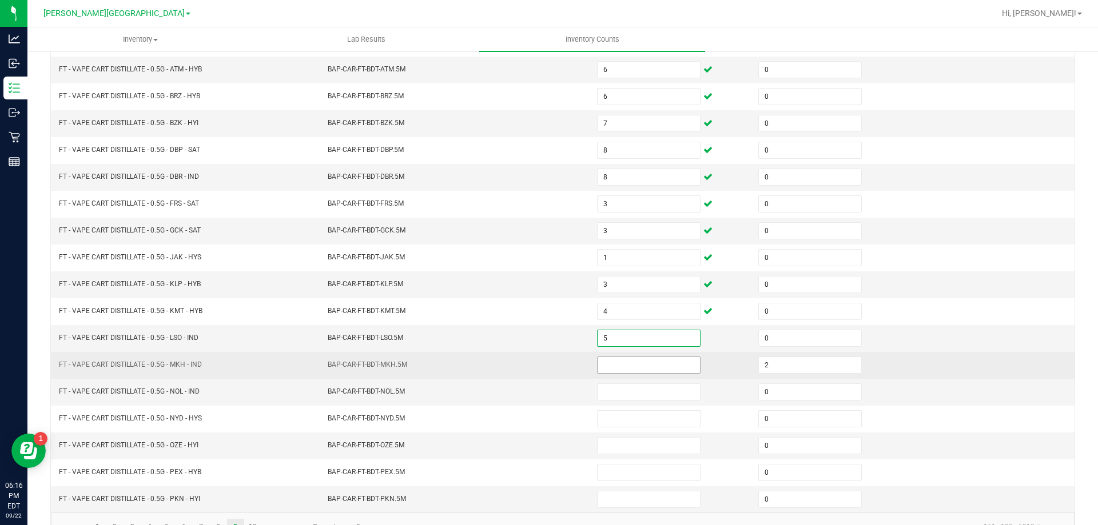
click at [644, 363] on input at bounding box center [649, 365] width 102 height 16
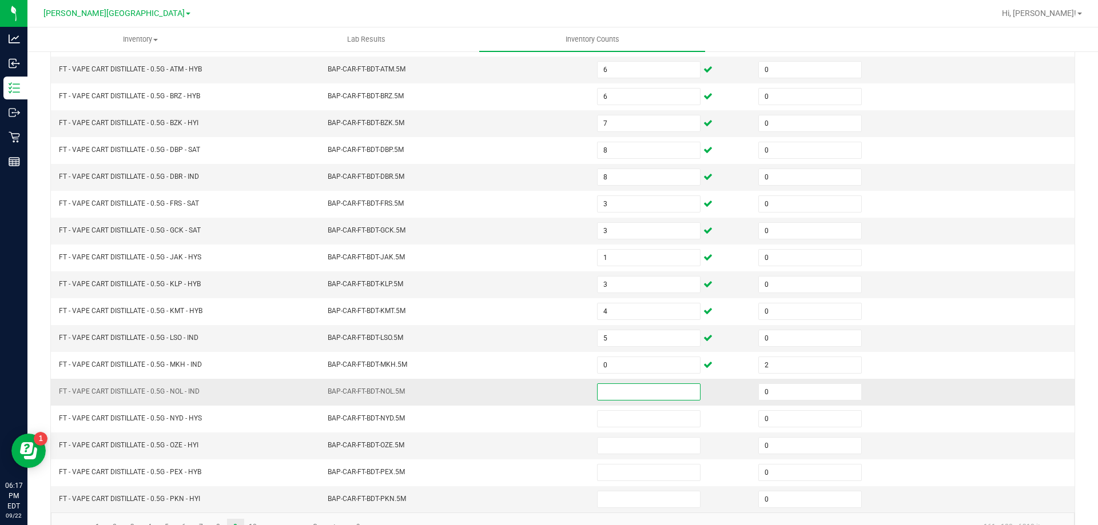
click at [628, 389] on input at bounding box center [649, 392] width 102 height 16
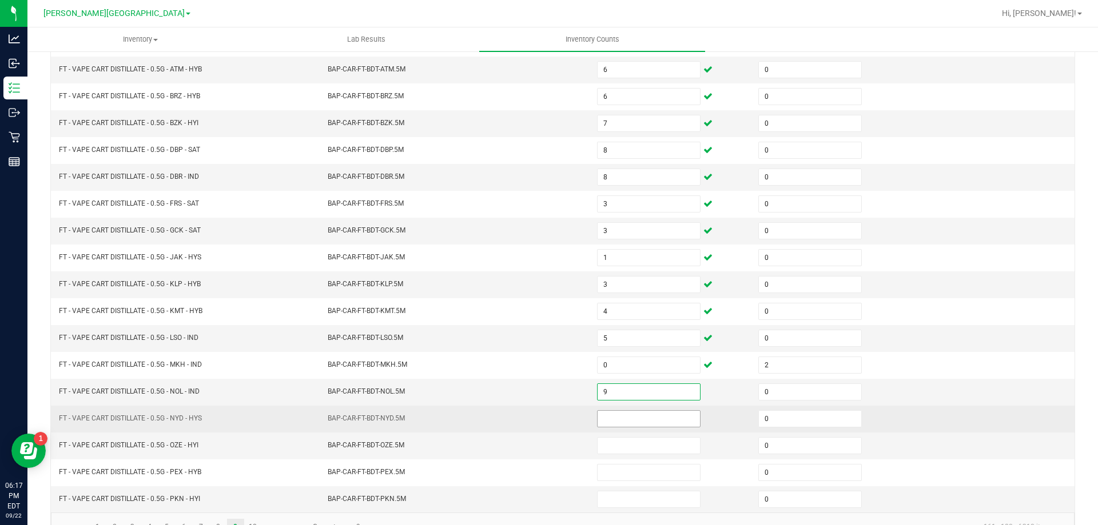
click at [648, 418] on input at bounding box center [649, 419] width 102 height 16
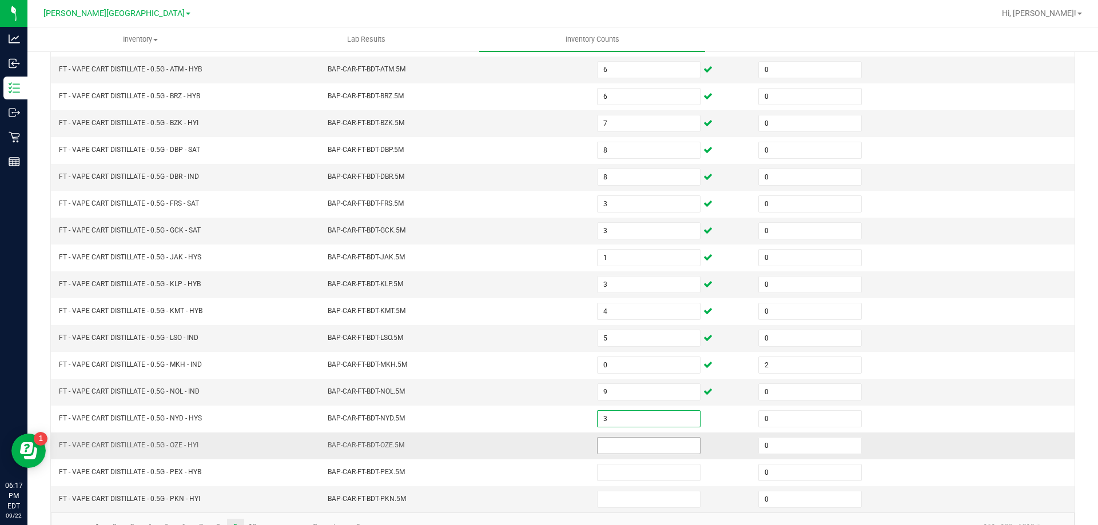
click at [631, 446] on input at bounding box center [649, 446] width 102 height 16
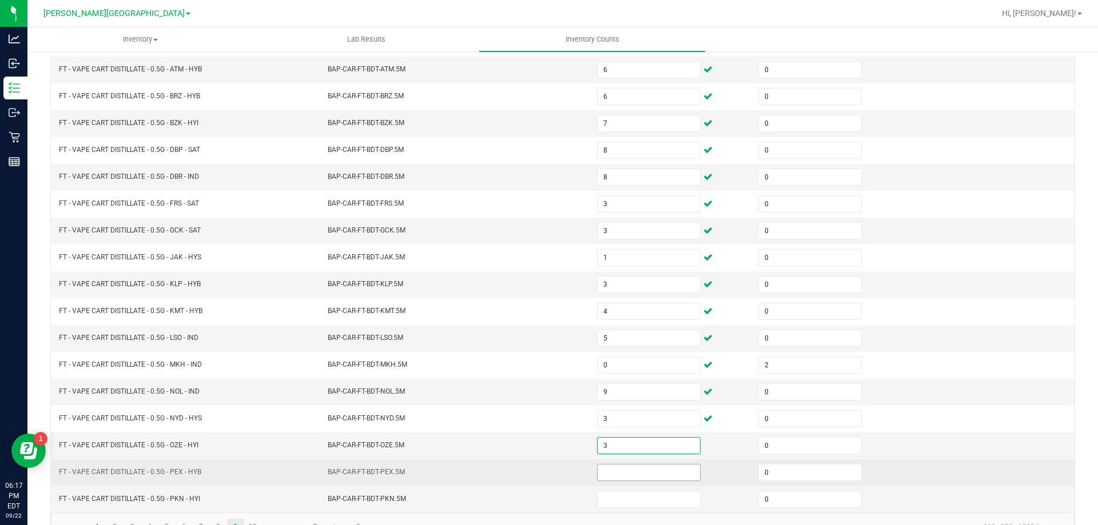
click at [646, 472] on input at bounding box center [649, 473] width 102 height 16
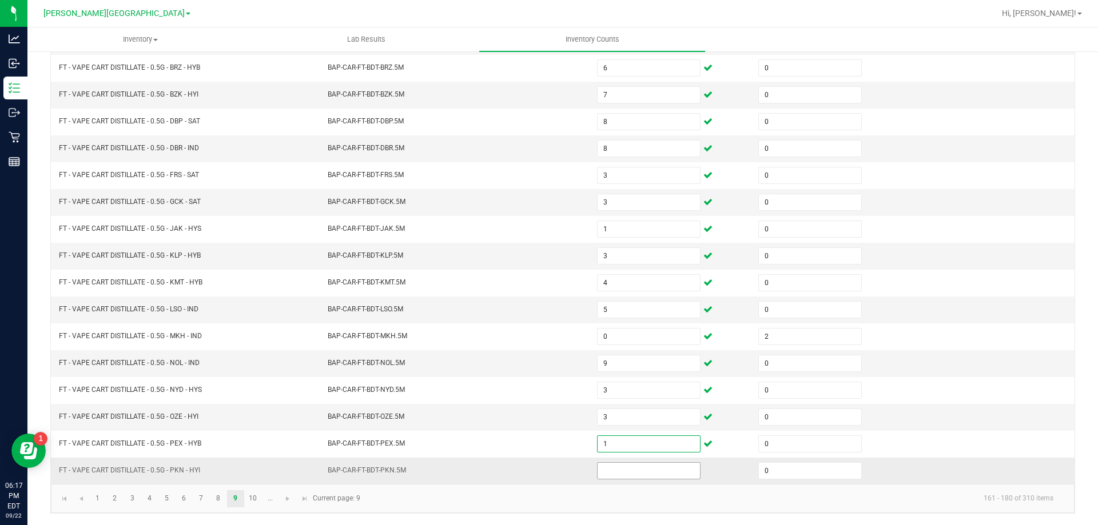
click at [638, 472] on input at bounding box center [649, 471] width 102 height 16
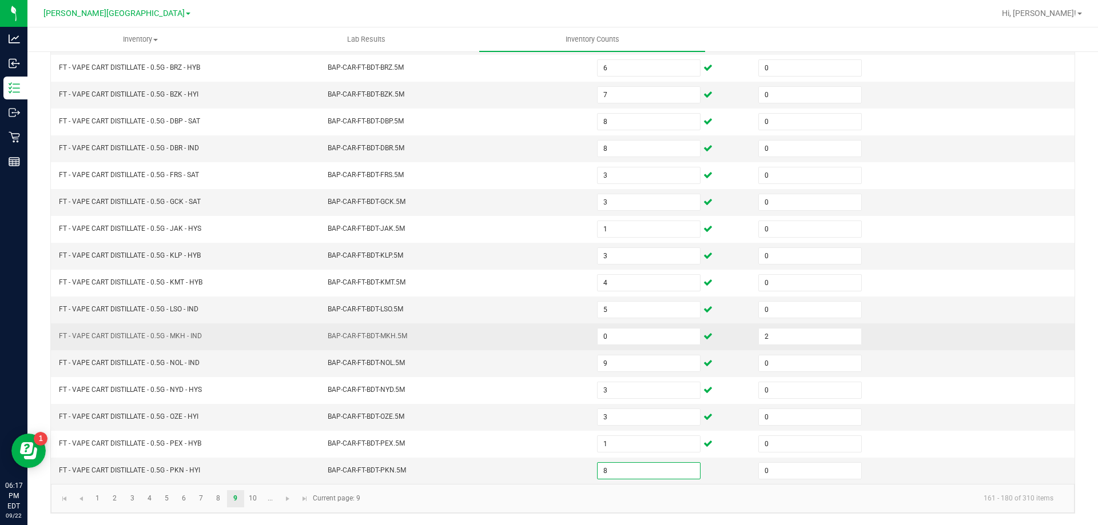
click at [452, 331] on td "BAP-CAR-FT-BDT-MKH.5M" at bounding box center [455, 337] width 269 height 27
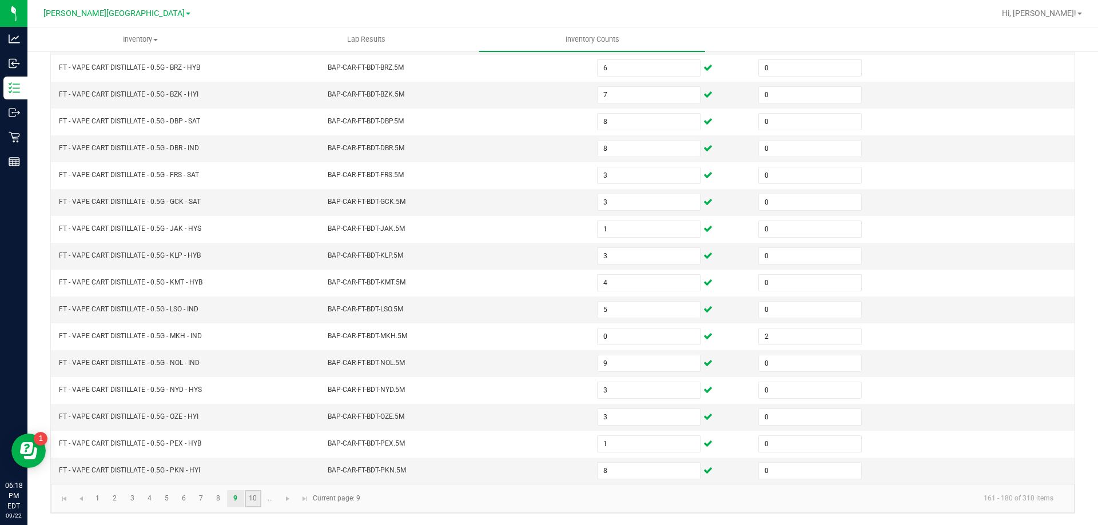
click at [254, 500] on link "10" at bounding box center [253, 499] width 17 height 17
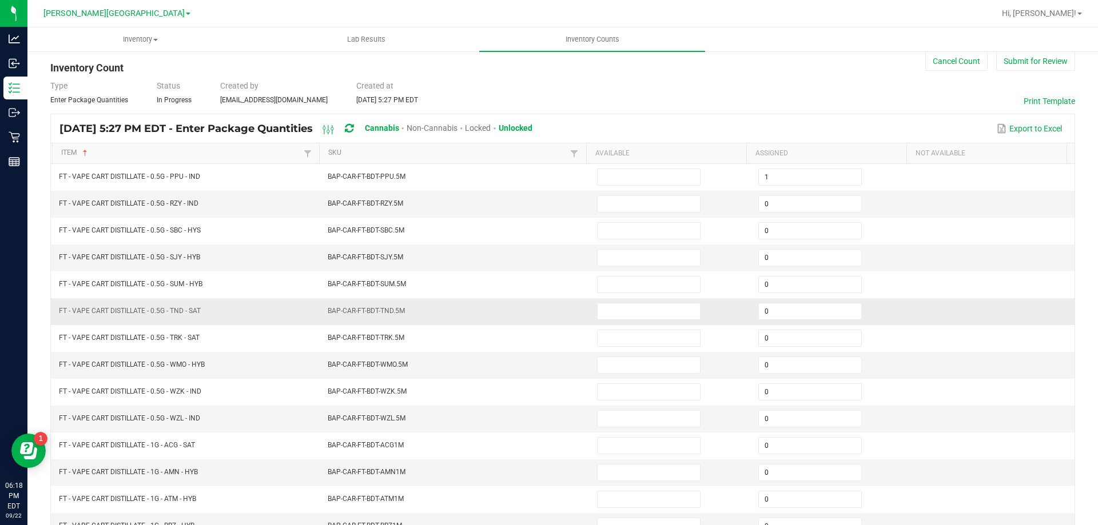
scroll to position [0, 0]
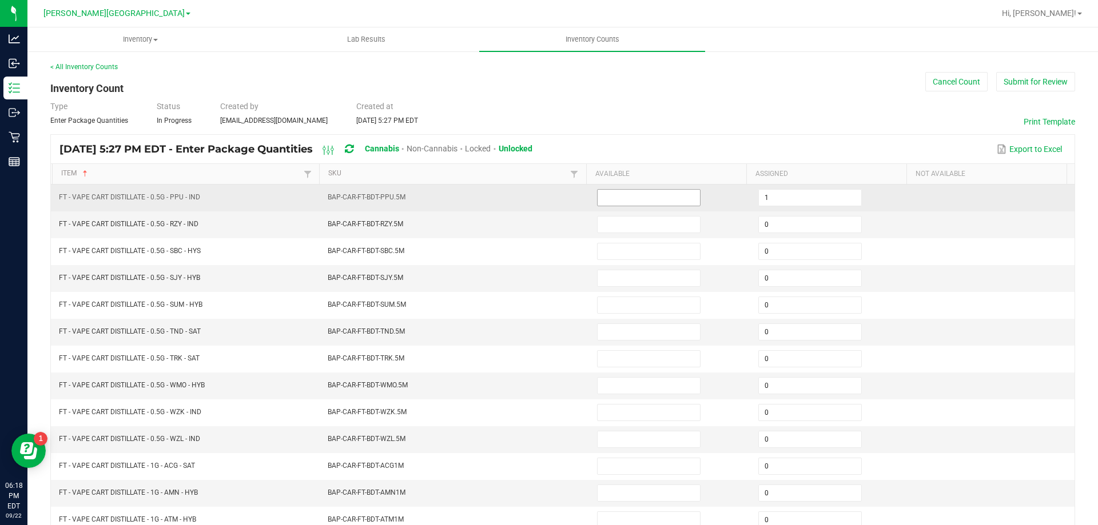
click at [614, 197] on input at bounding box center [649, 198] width 102 height 16
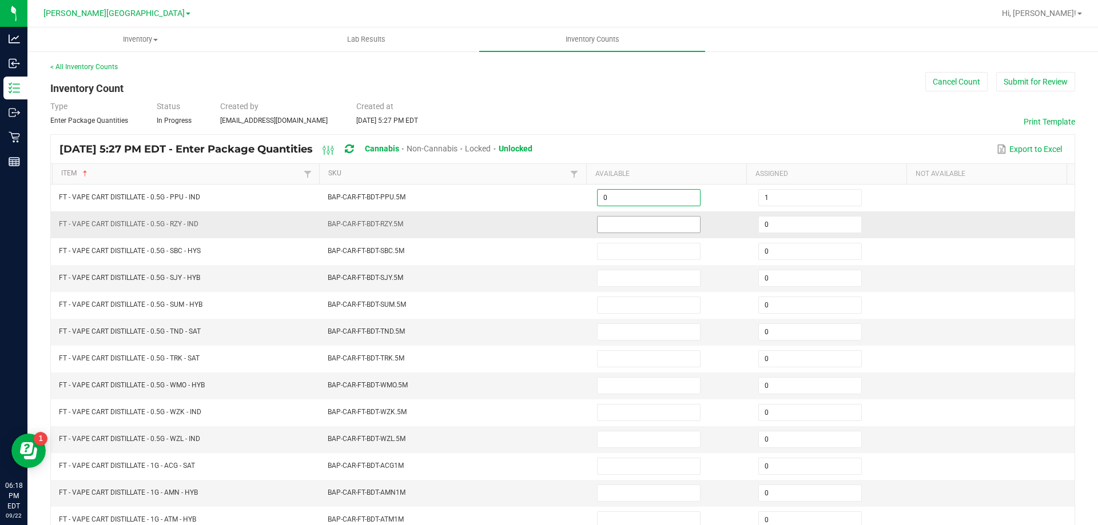
click at [644, 222] on input at bounding box center [649, 225] width 102 height 16
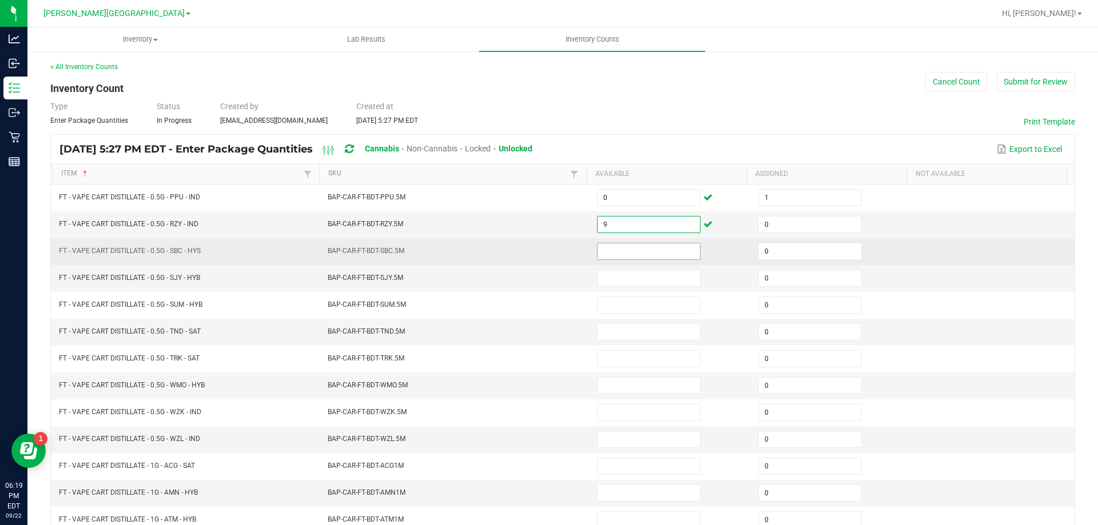
click at [645, 248] on input at bounding box center [649, 252] width 102 height 16
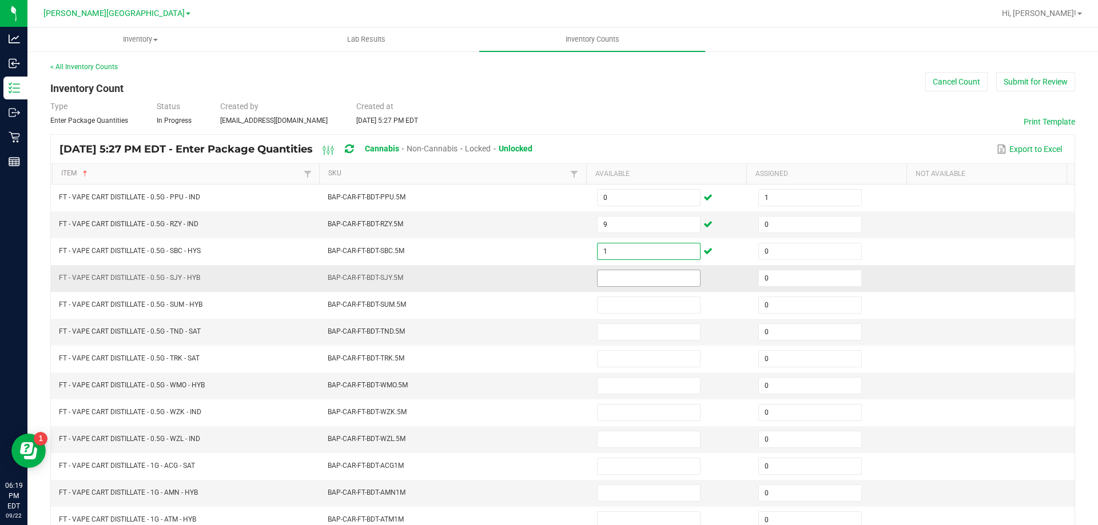
click at [624, 276] on input at bounding box center [649, 278] width 102 height 16
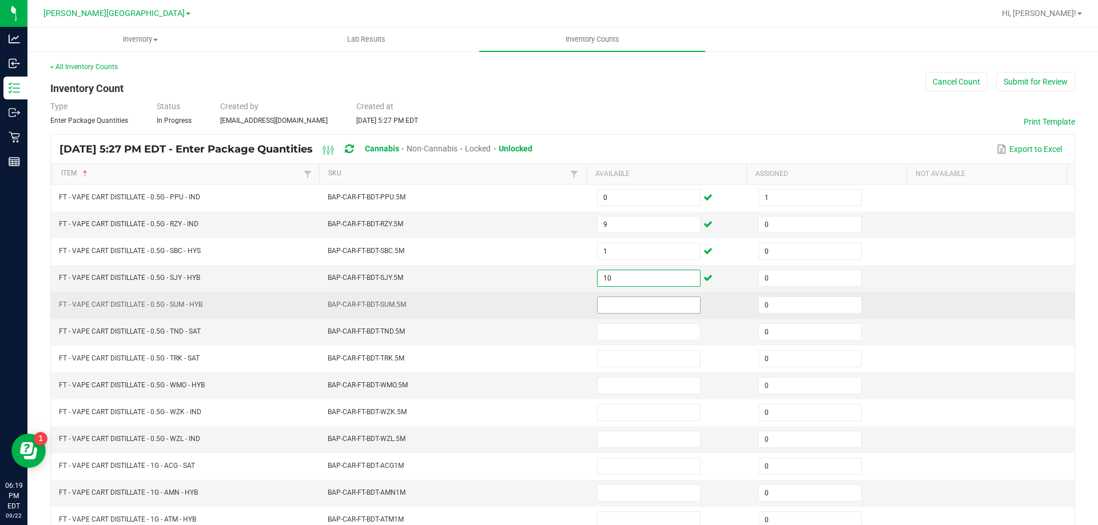
click at [639, 304] on input at bounding box center [649, 305] width 102 height 16
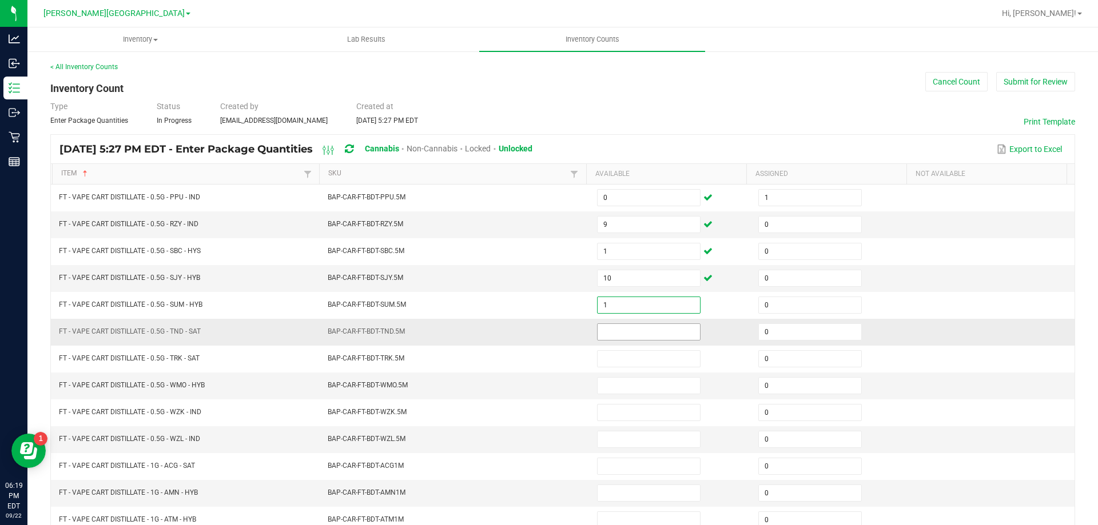
click at [638, 330] on input at bounding box center [649, 332] width 102 height 16
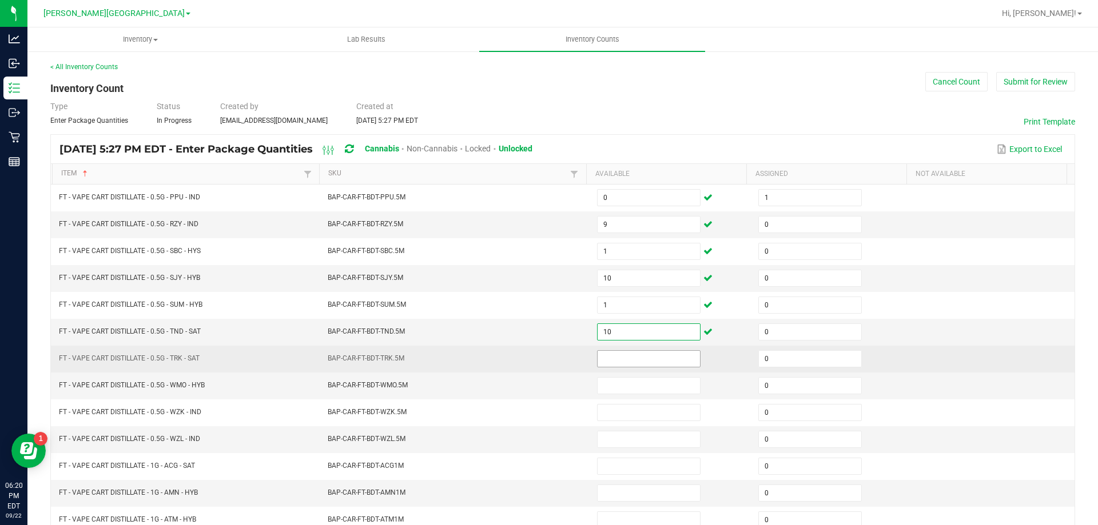
click at [627, 355] on input at bounding box center [649, 359] width 102 height 16
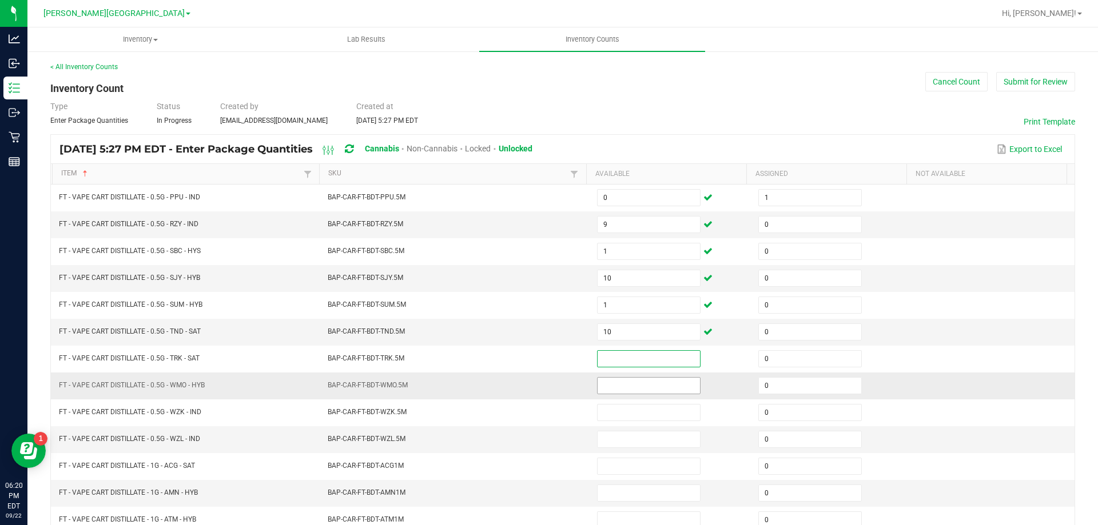
click at [636, 388] on input at bounding box center [649, 386] width 102 height 16
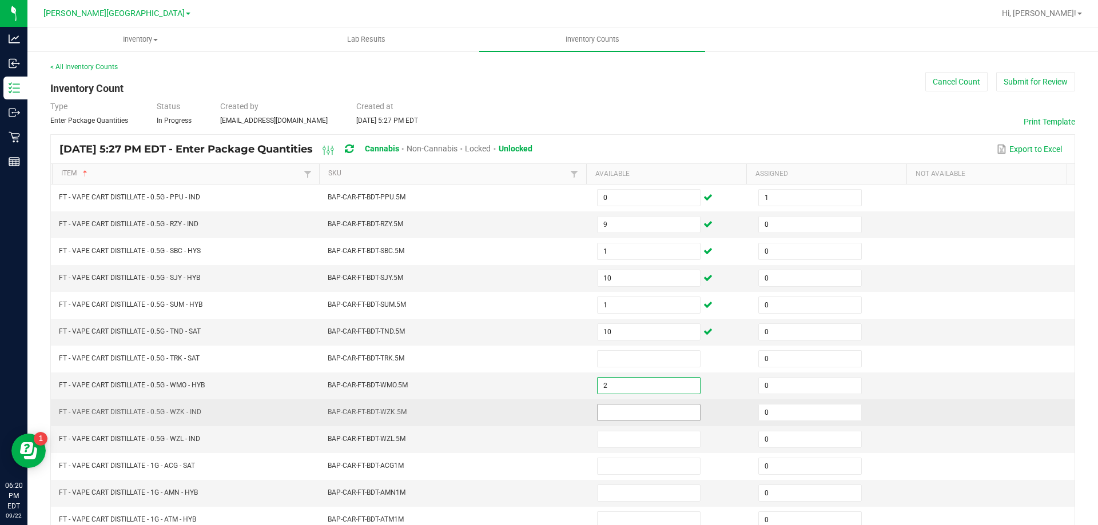
click at [645, 410] on input at bounding box center [649, 413] width 102 height 16
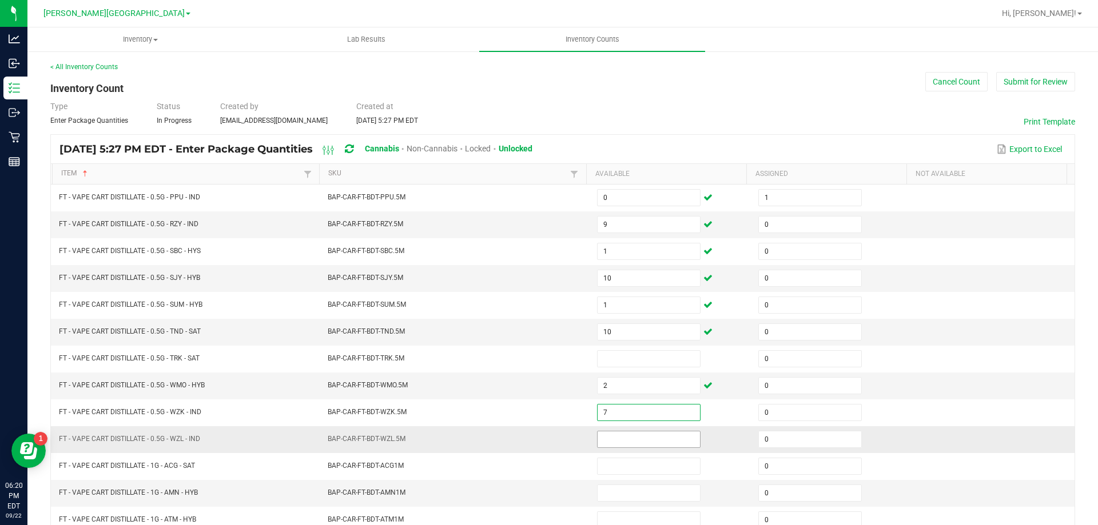
click at [652, 439] on input at bounding box center [649, 440] width 102 height 16
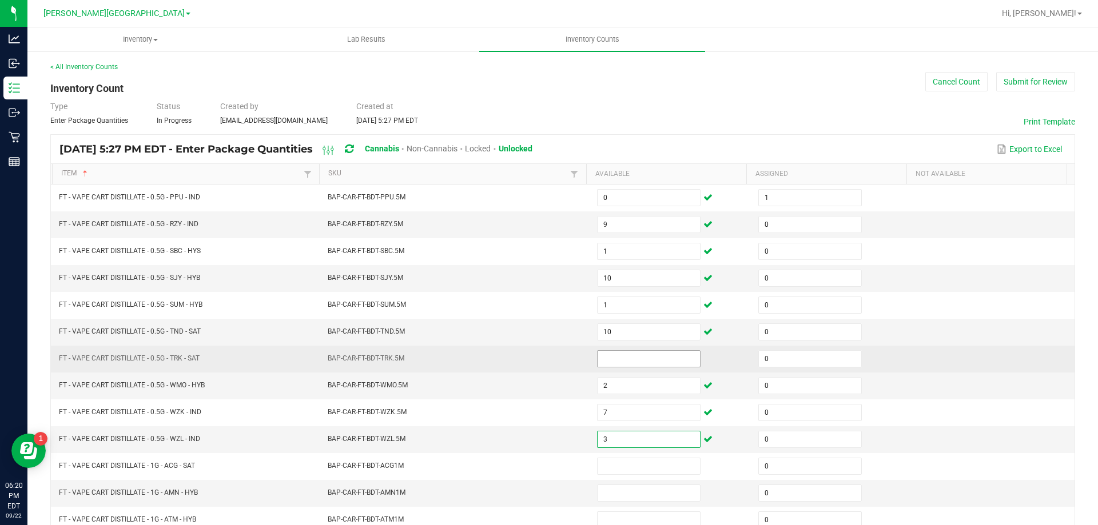
click at [625, 361] on input at bounding box center [649, 359] width 102 height 16
click at [443, 352] on td "BAP-CAR-FT-BDT-TRK.5M" at bounding box center [455, 359] width 269 height 27
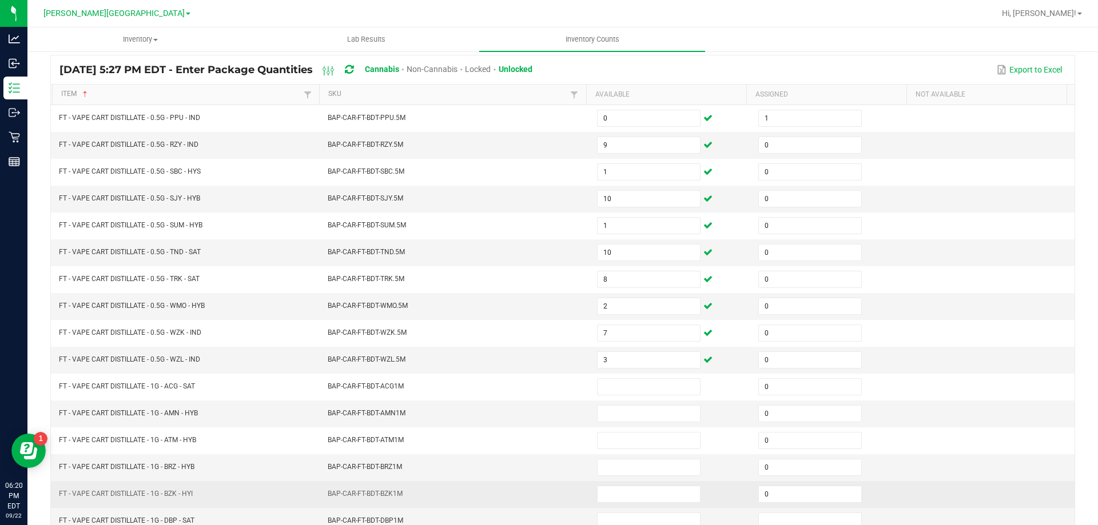
scroll to position [237, 0]
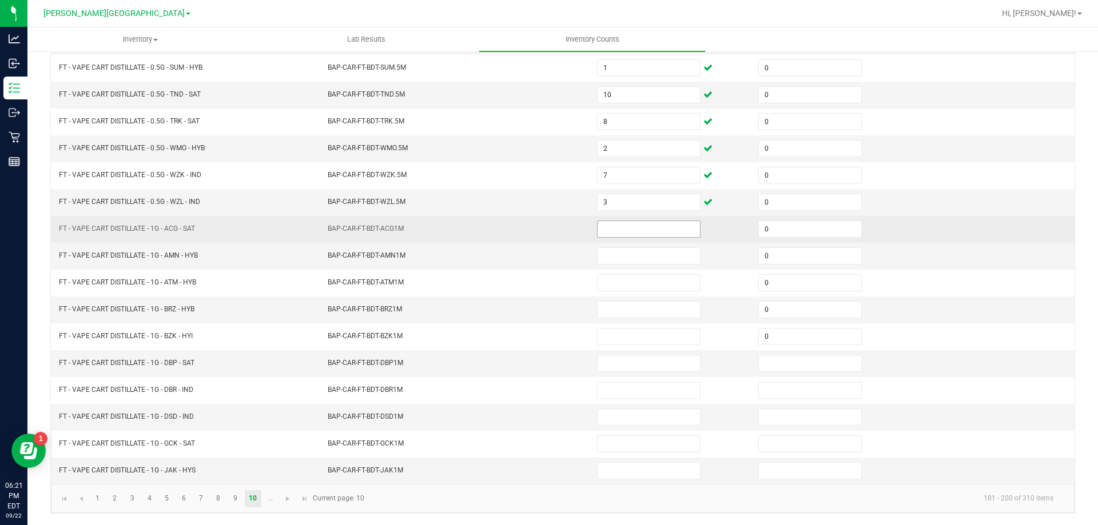
click at [605, 230] on input at bounding box center [649, 229] width 102 height 16
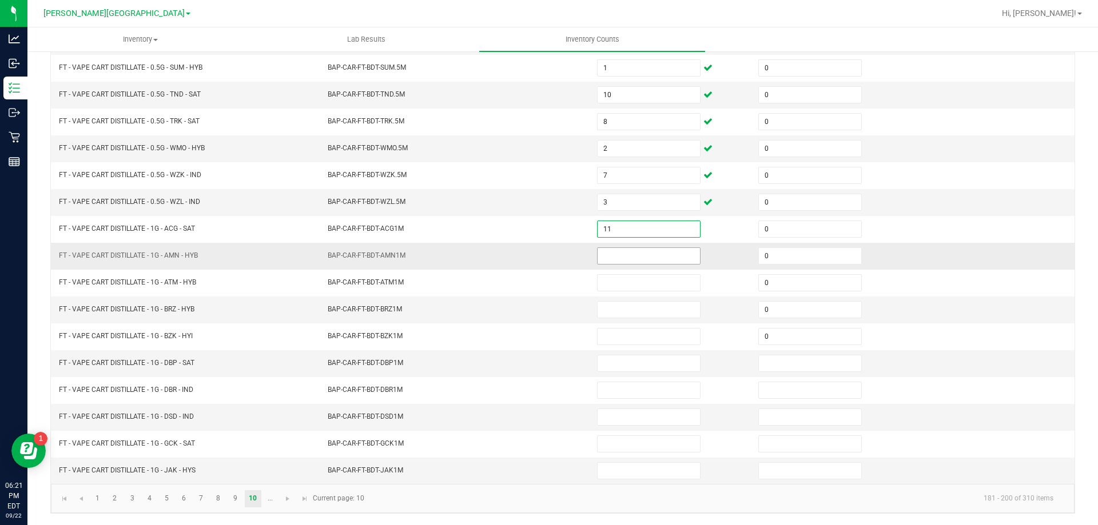
click at [626, 256] on input at bounding box center [649, 256] width 102 height 16
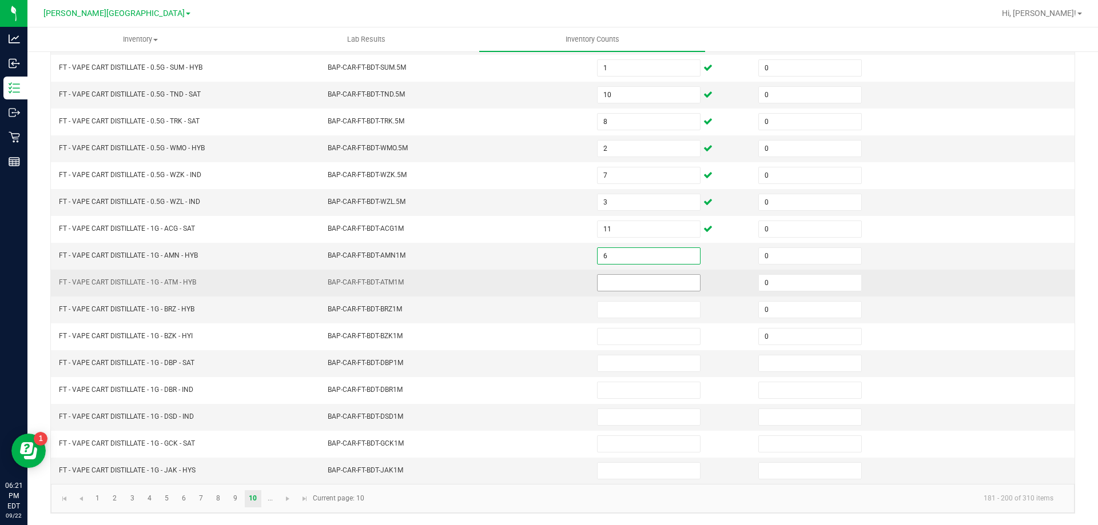
click at [645, 282] on input at bounding box center [649, 283] width 102 height 16
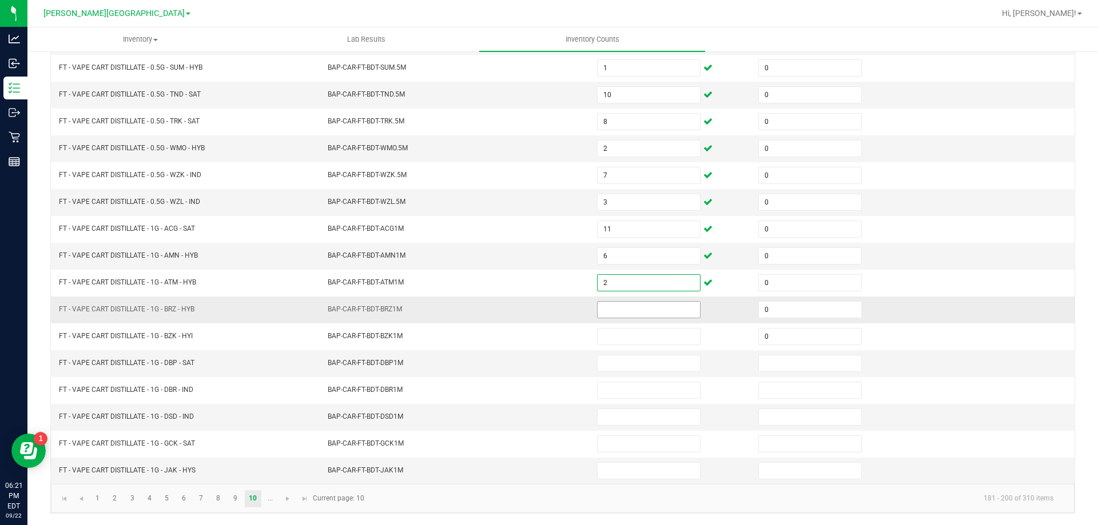
click at [619, 309] on input at bounding box center [649, 310] width 102 height 16
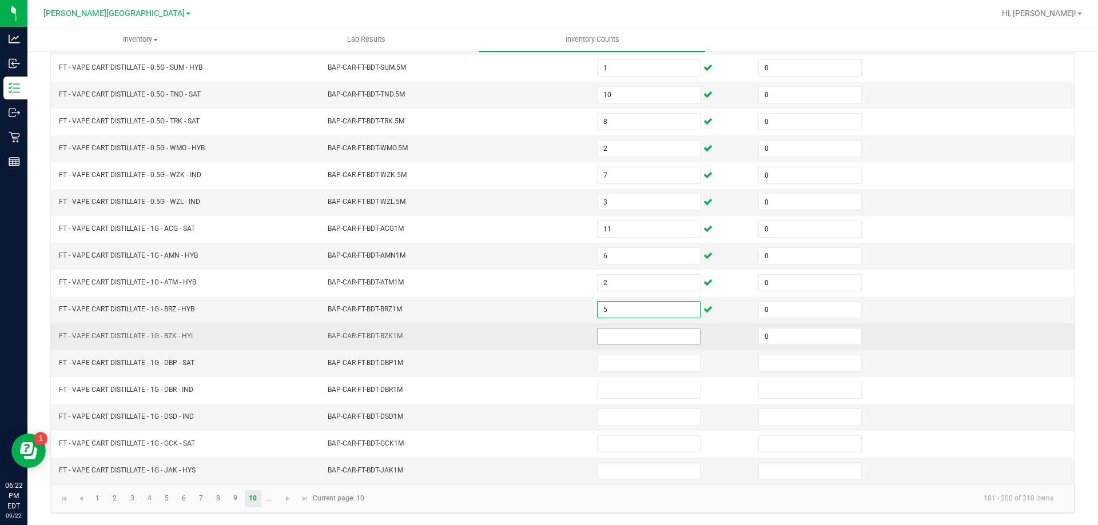
click at [631, 336] on input at bounding box center [649, 337] width 102 height 16
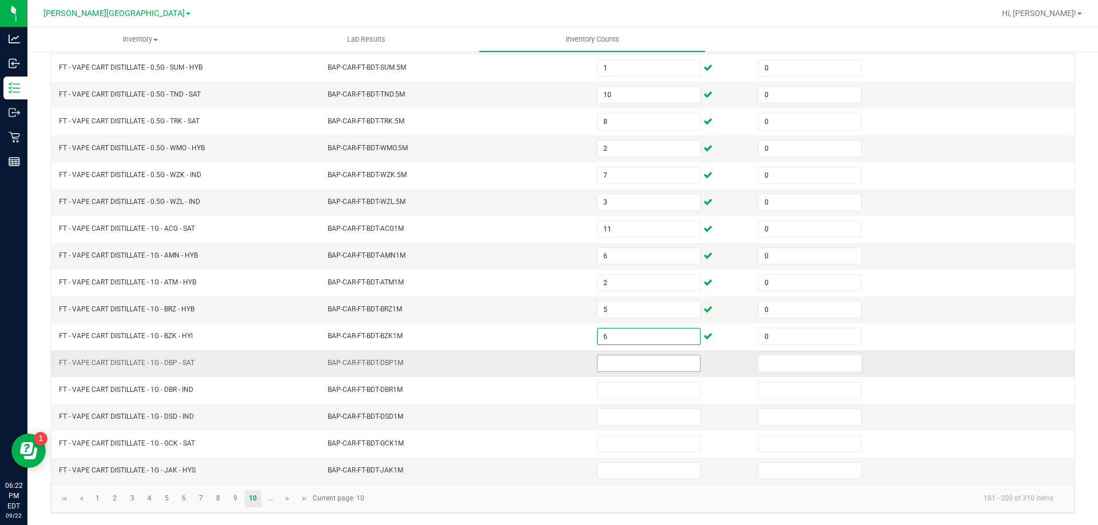
click at [638, 362] on input at bounding box center [649, 364] width 102 height 16
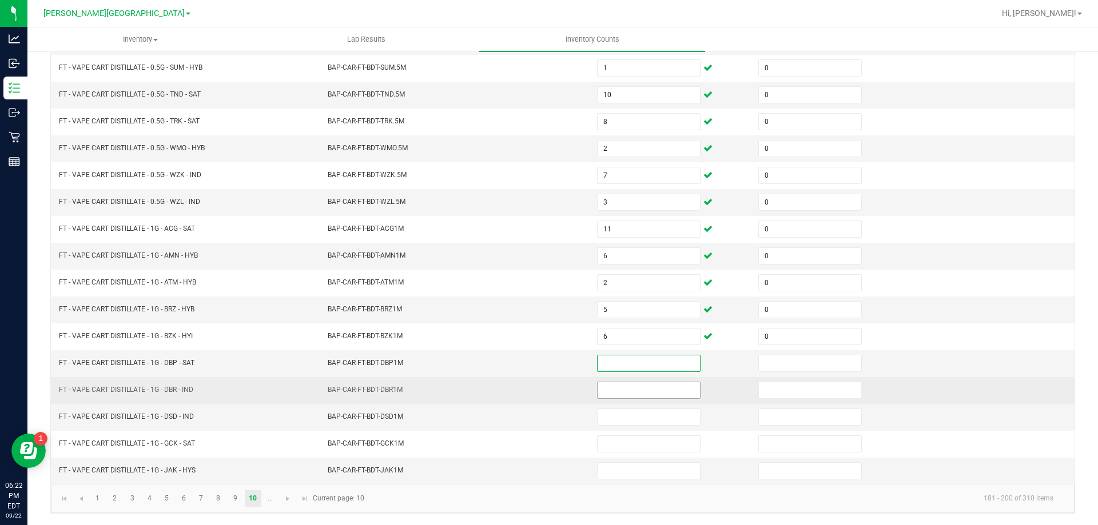
click at [613, 393] on input at bounding box center [649, 391] width 102 height 16
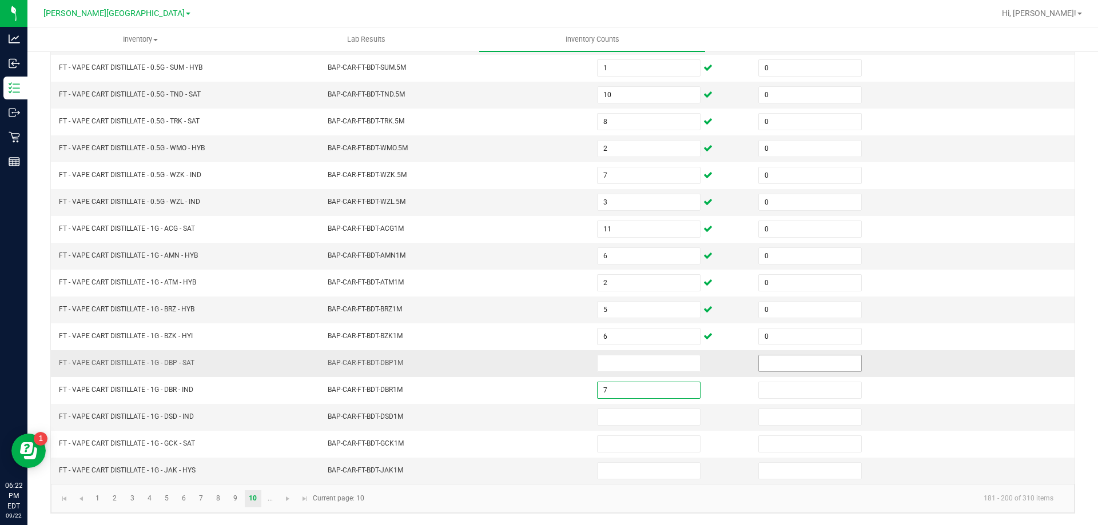
click at [774, 362] on input at bounding box center [810, 364] width 102 height 16
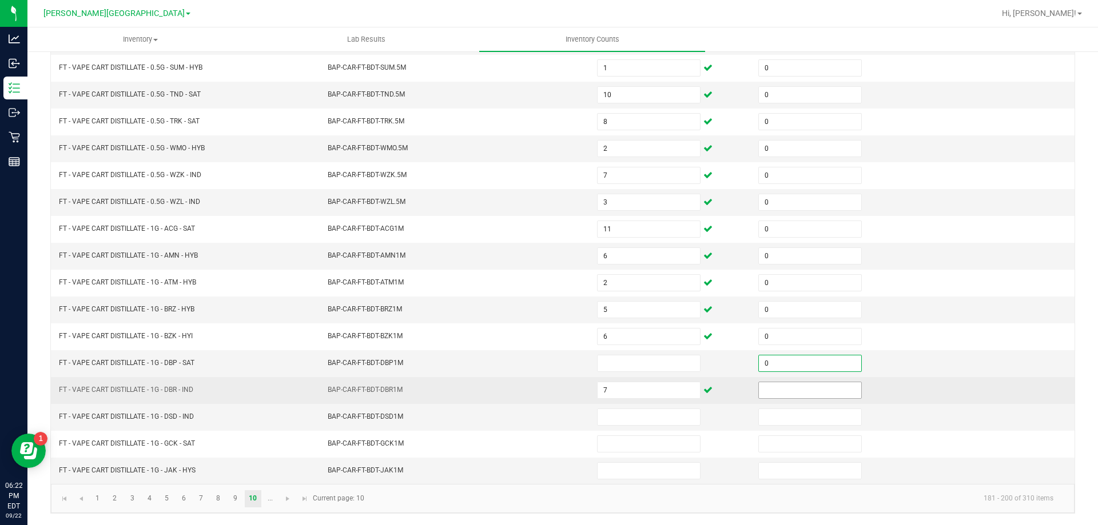
click at [811, 387] on input at bounding box center [810, 391] width 102 height 16
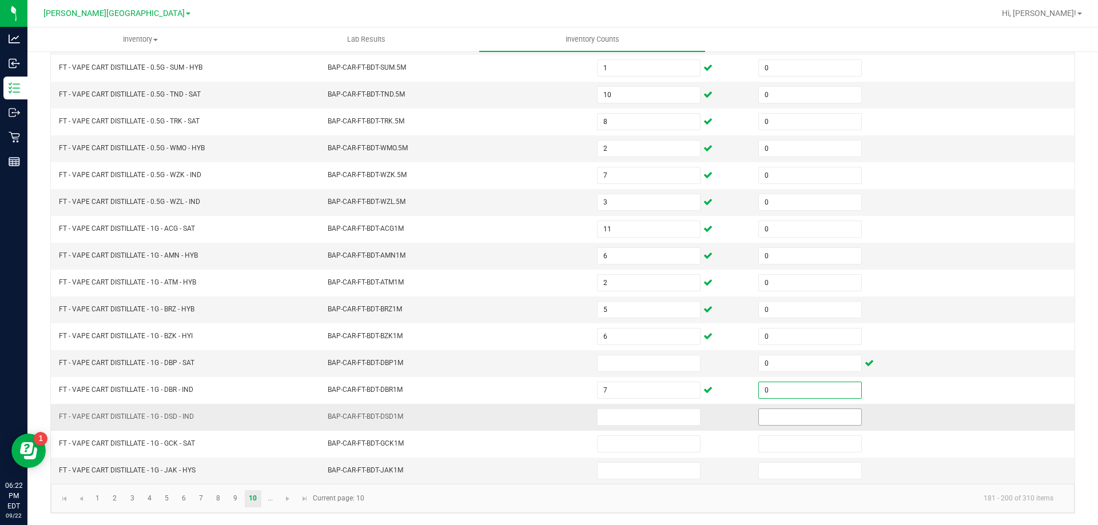
click at [819, 417] on input at bounding box center [810, 417] width 102 height 16
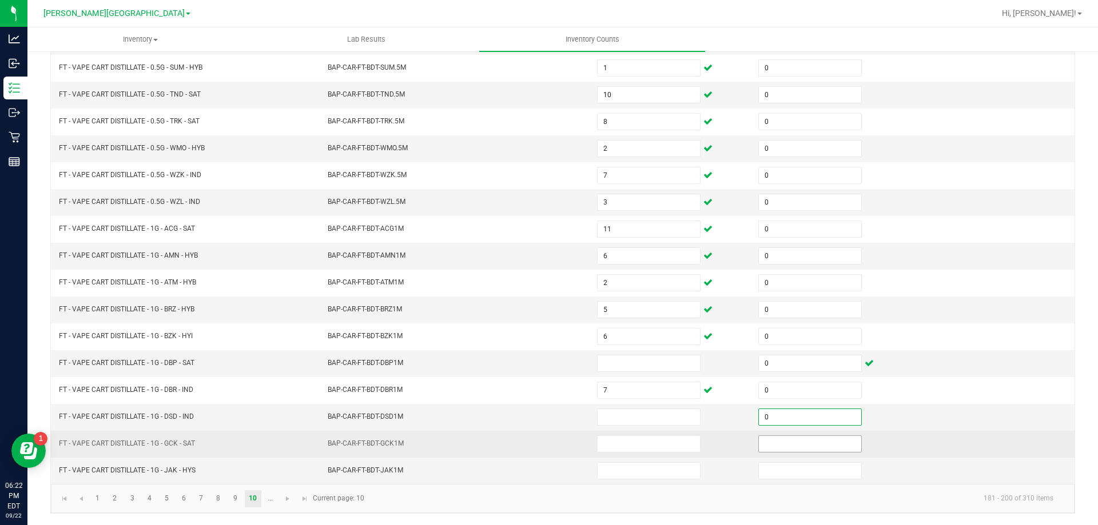
click at [821, 443] on input at bounding box center [810, 444] width 102 height 16
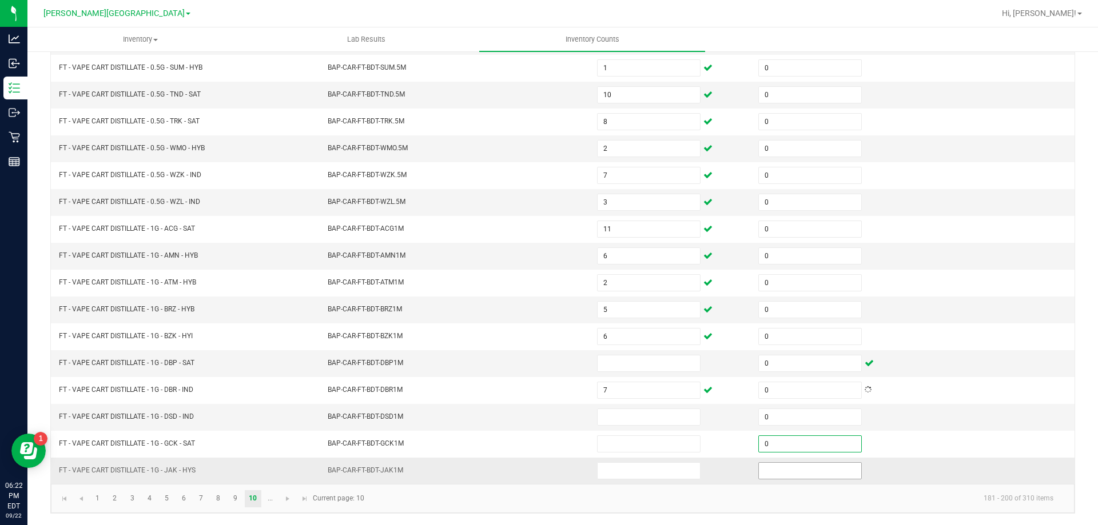
click at [826, 472] on input at bounding box center [810, 471] width 102 height 16
click at [633, 419] on input at bounding box center [649, 417] width 102 height 16
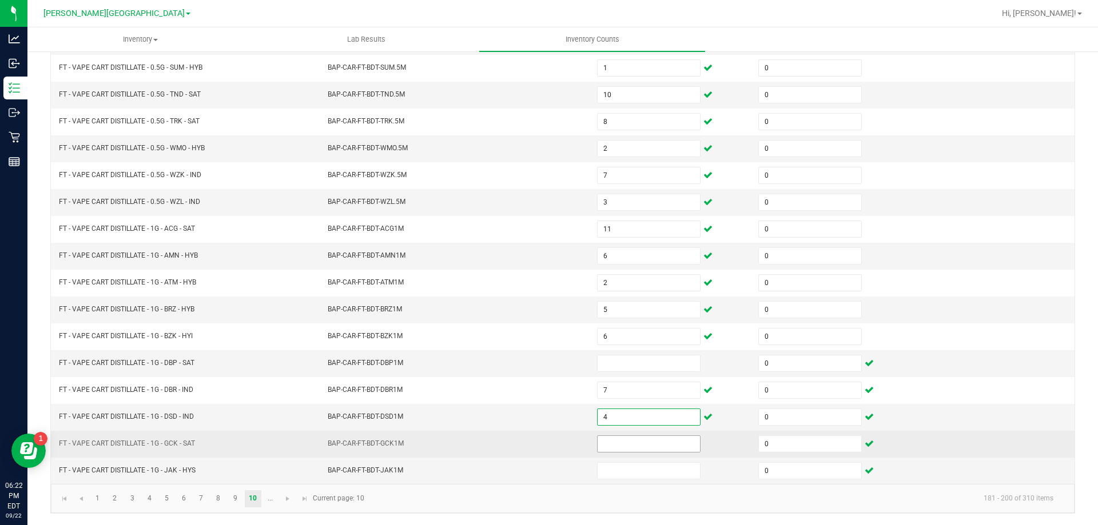
click at [647, 444] on input at bounding box center [649, 444] width 102 height 16
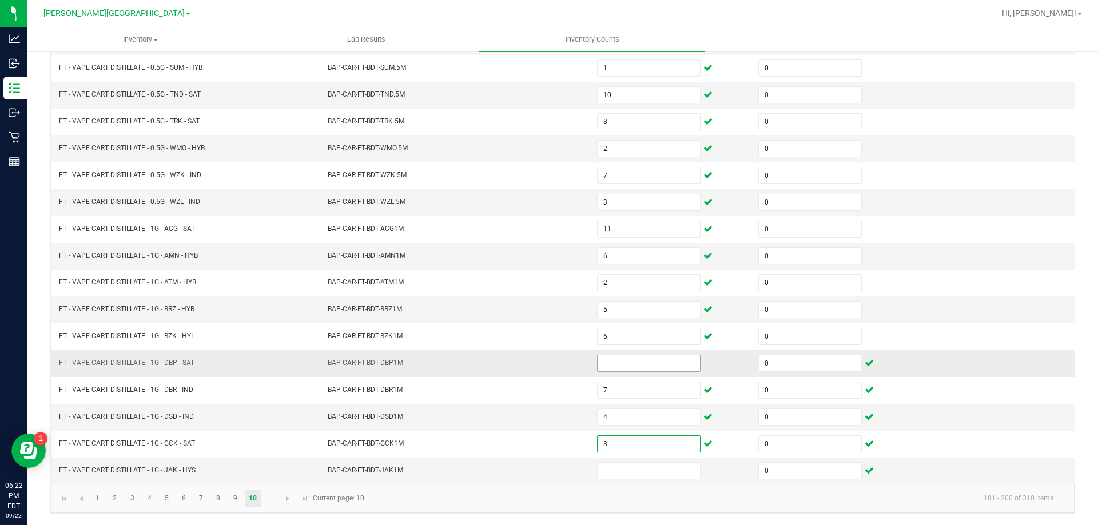
click at [642, 361] on input at bounding box center [649, 364] width 102 height 16
click at [645, 471] on input at bounding box center [649, 471] width 102 height 16
click at [526, 269] on td "BAP-CAR-FT-BDT-AMN1M" at bounding box center [455, 256] width 269 height 27
click at [285, 500] on span "Go to the next page" at bounding box center [287, 499] width 9 height 9
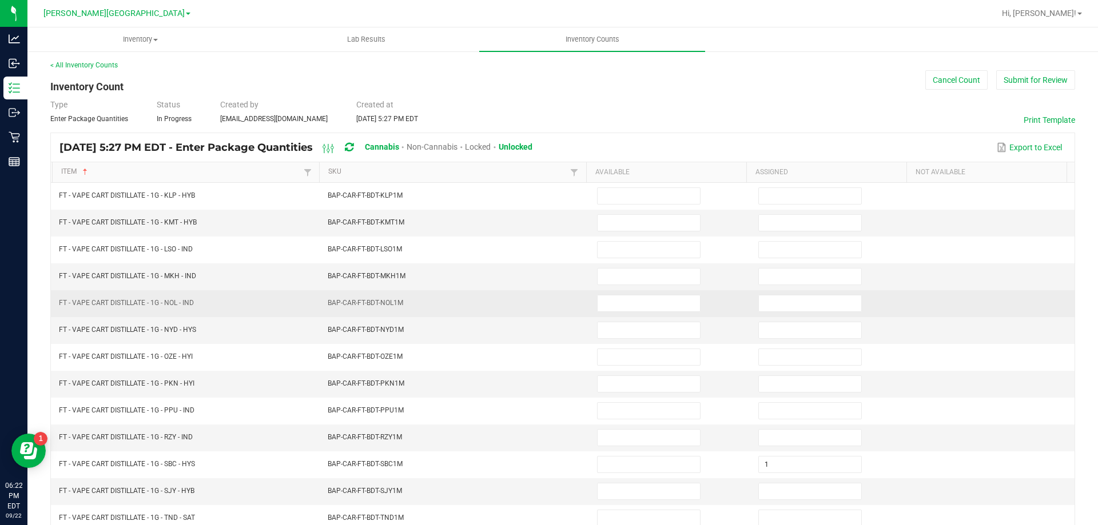
scroll to position [0, 0]
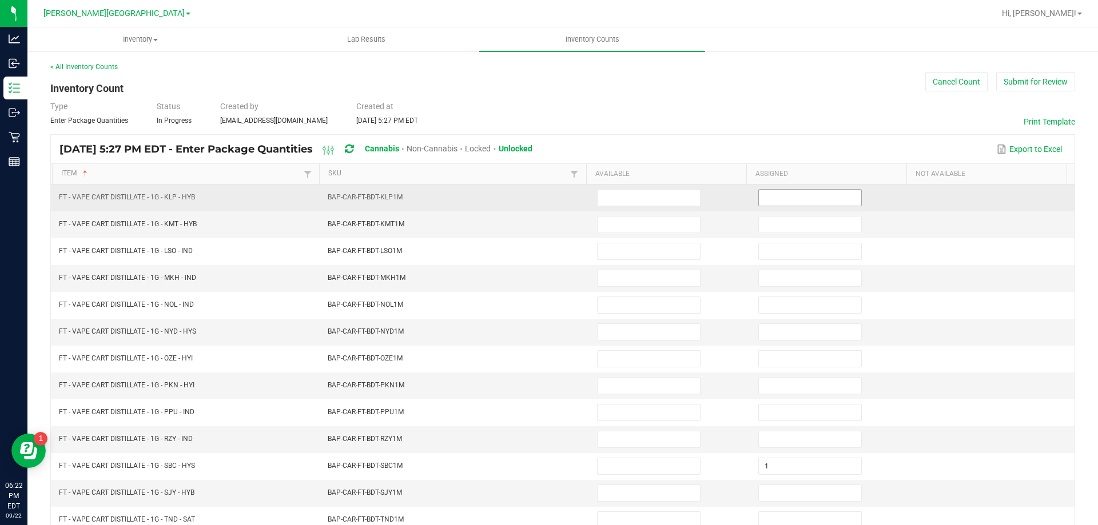
click at [801, 195] on input at bounding box center [810, 198] width 102 height 16
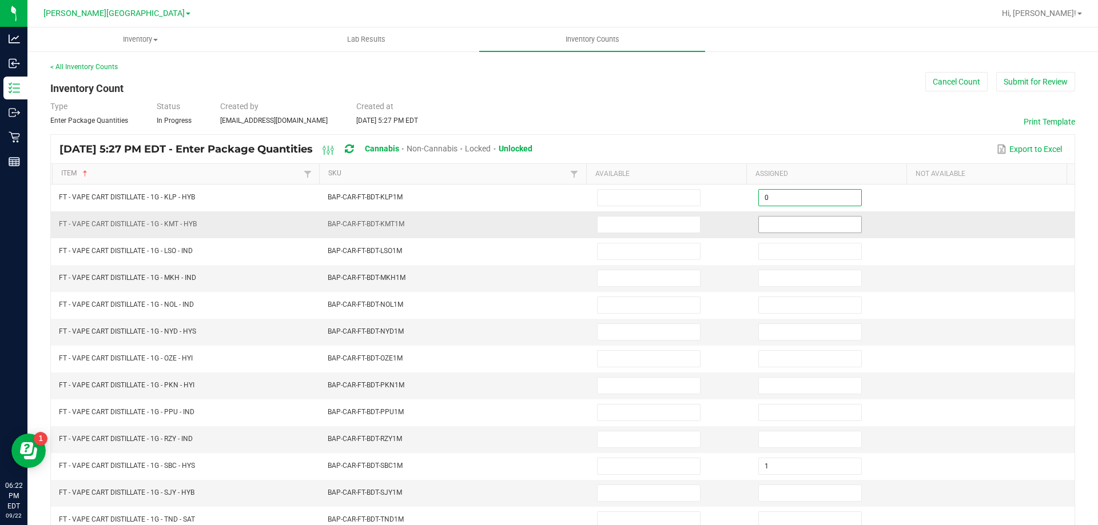
click at [802, 223] on input at bounding box center [810, 225] width 102 height 16
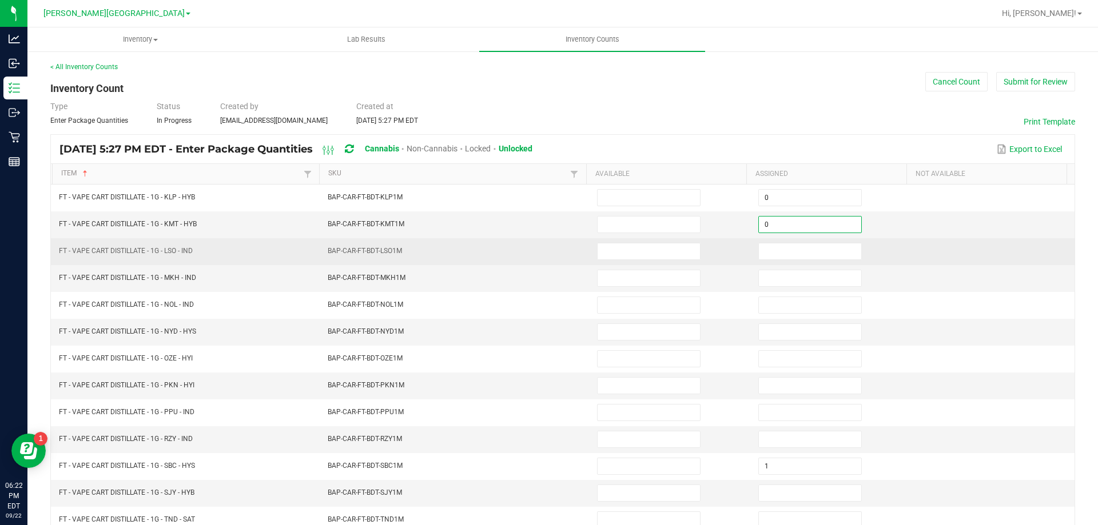
click at [801, 241] on td at bounding box center [831, 251] width 161 height 27
click at [801, 257] on input at bounding box center [810, 252] width 102 height 16
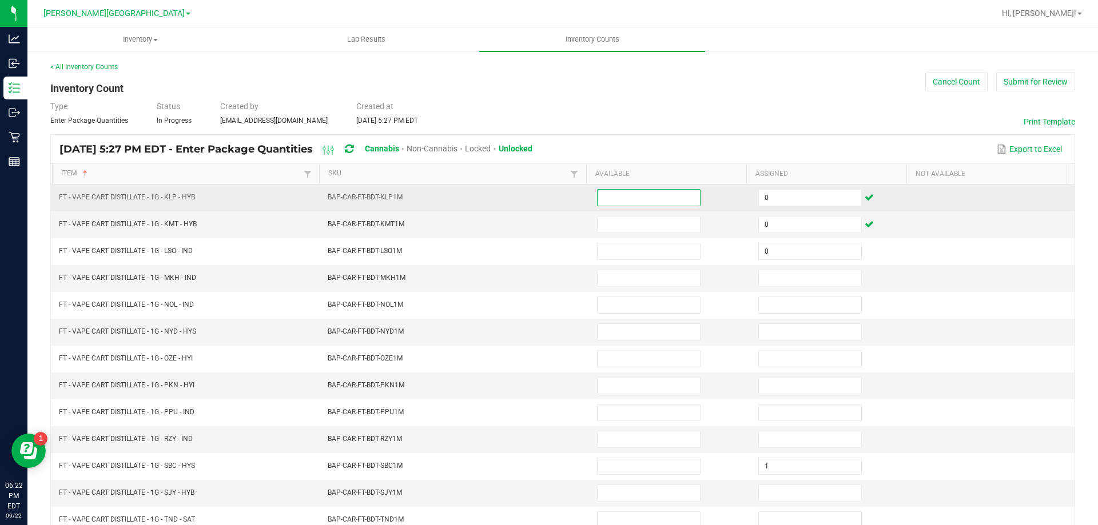
click at [656, 198] on input at bounding box center [649, 198] width 102 height 16
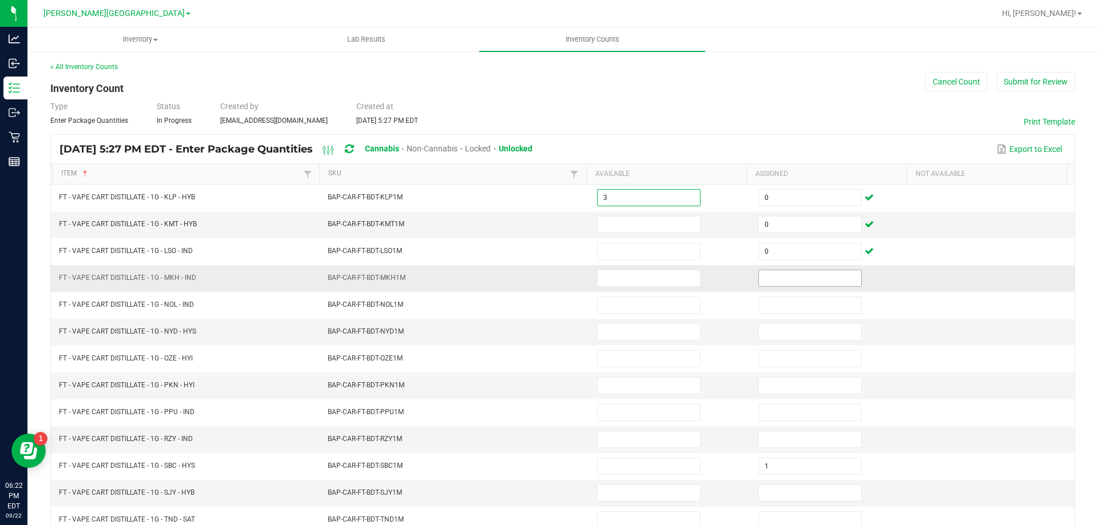
click at [768, 276] on input at bounding box center [810, 278] width 102 height 16
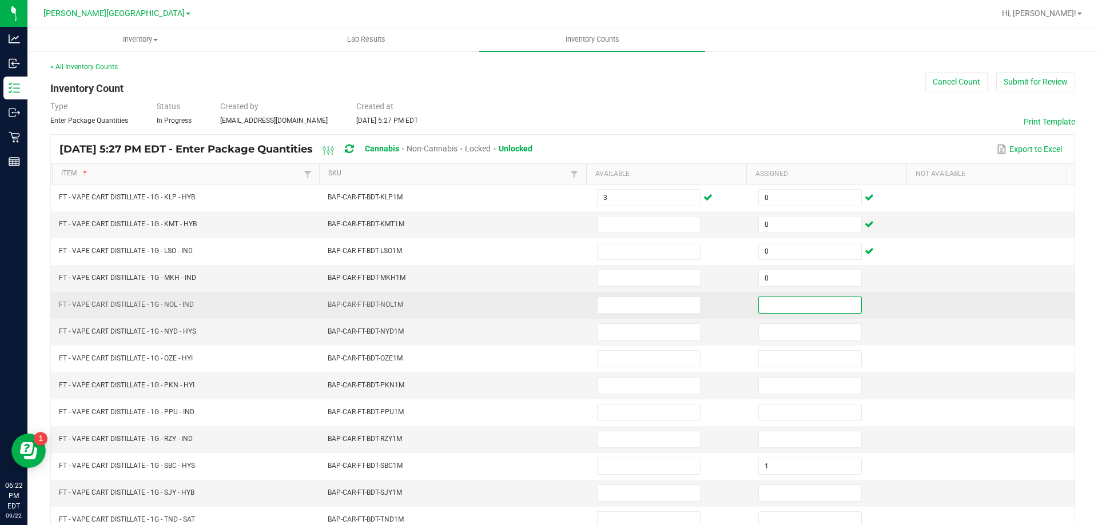
click at [775, 300] on input at bounding box center [810, 305] width 102 height 16
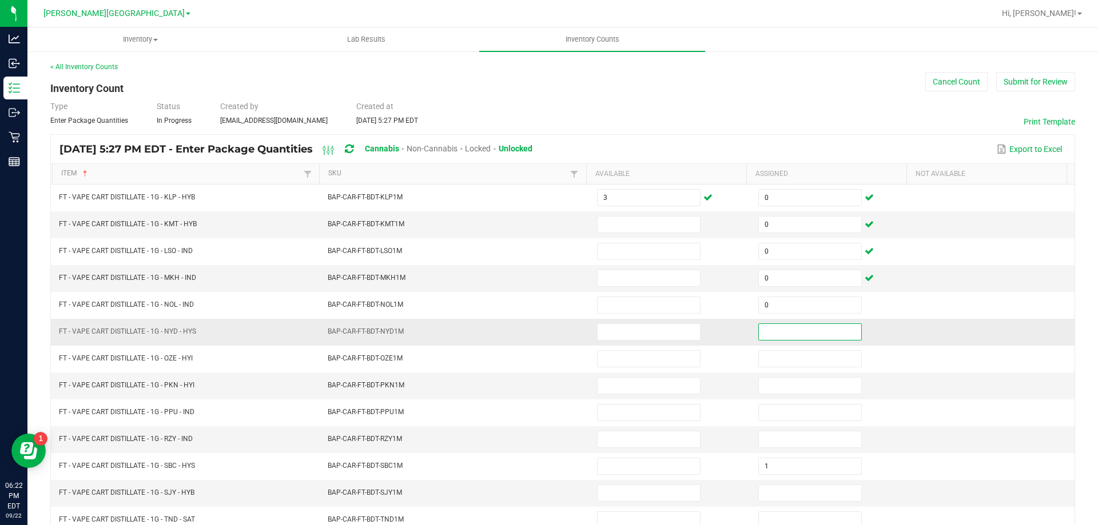
click at [776, 338] on input at bounding box center [810, 332] width 102 height 16
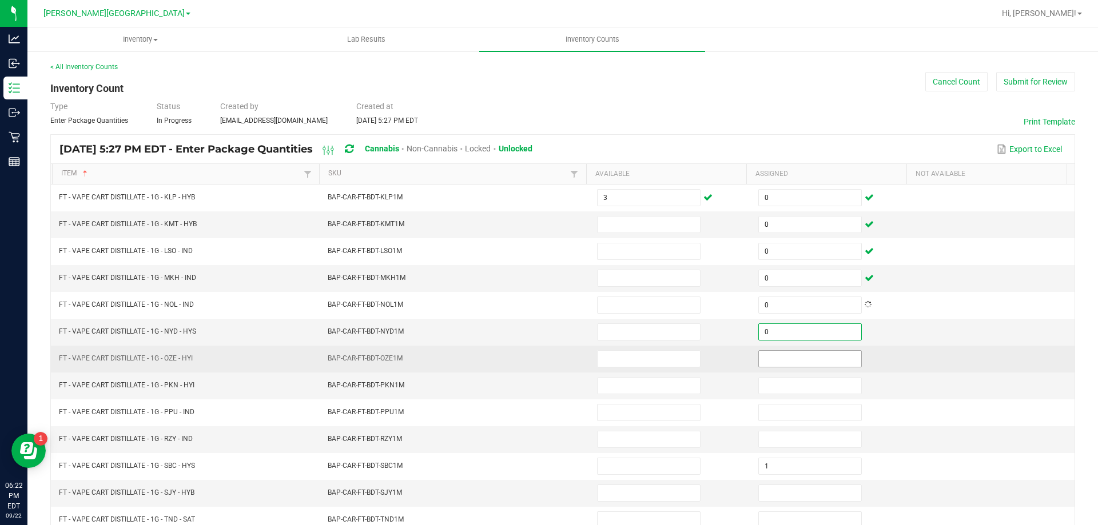
click at [776, 355] on input at bounding box center [810, 359] width 102 height 16
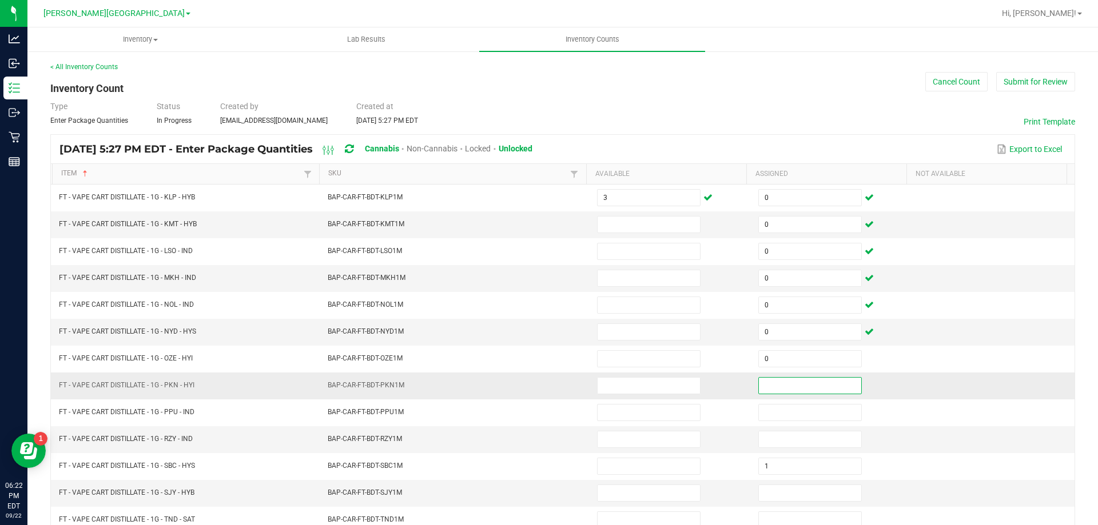
click at [773, 389] on input at bounding box center [810, 386] width 102 height 16
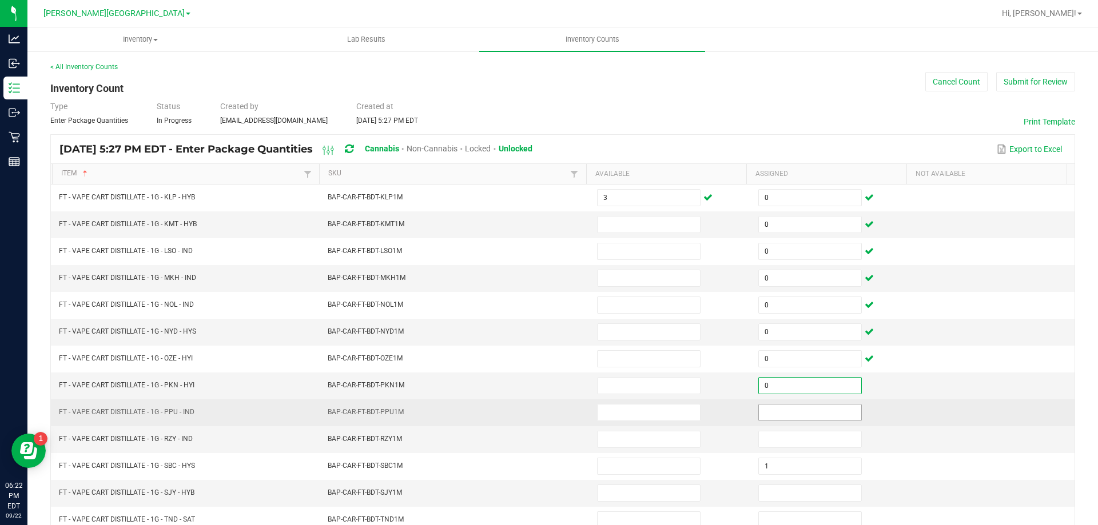
click at [777, 408] on input at bounding box center [810, 413] width 102 height 16
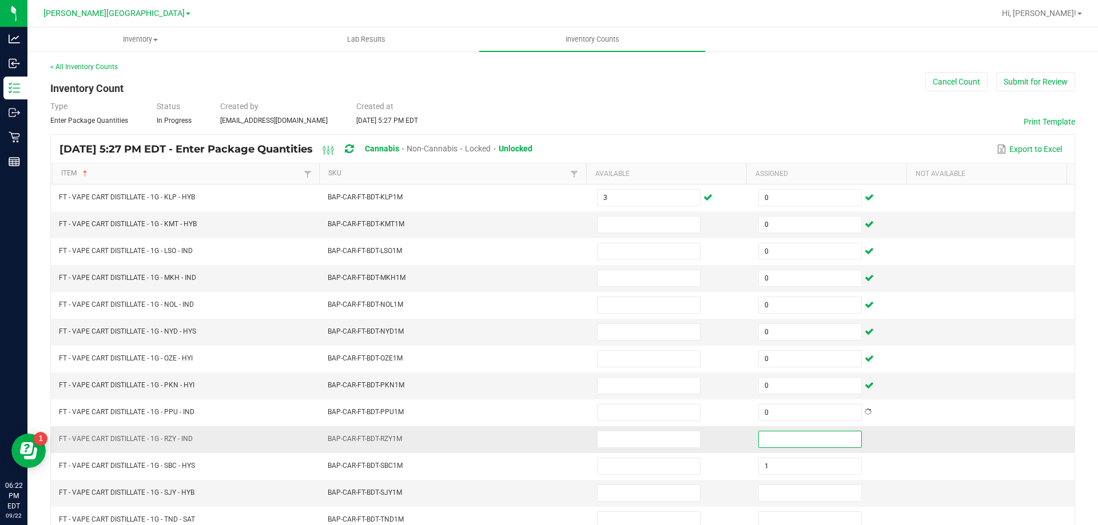
click at [781, 447] on input at bounding box center [810, 440] width 102 height 16
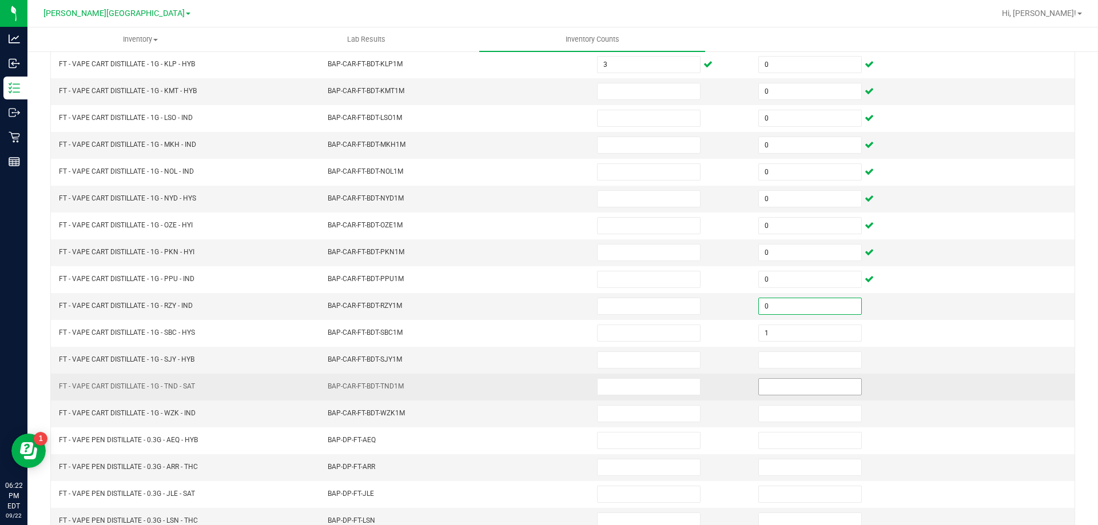
scroll to position [172, 0]
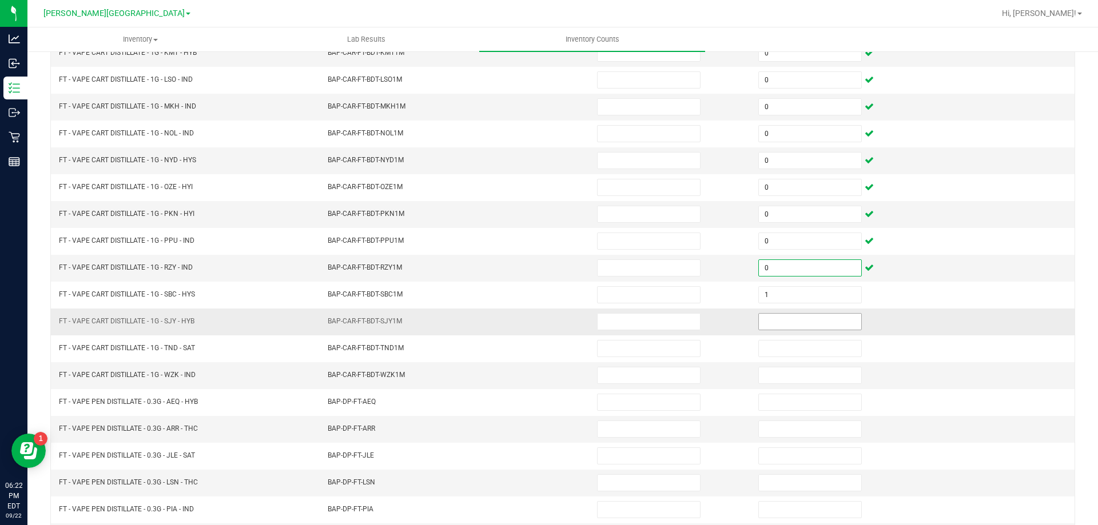
click at [772, 324] on input at bounding box center [810, 322] width 102 height 16
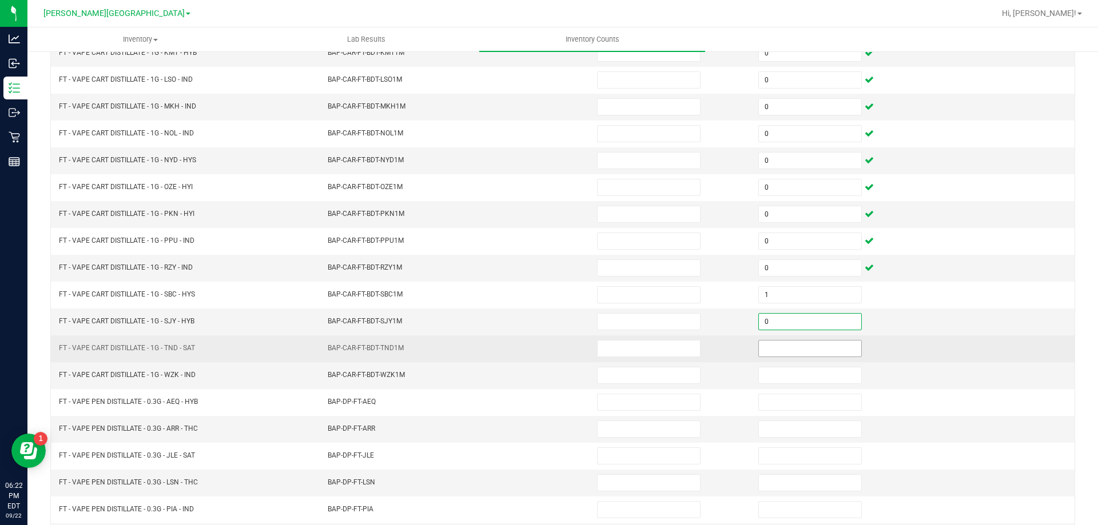
click at [776, 349] on input at bounding box center [810, 349] width 102 height 16
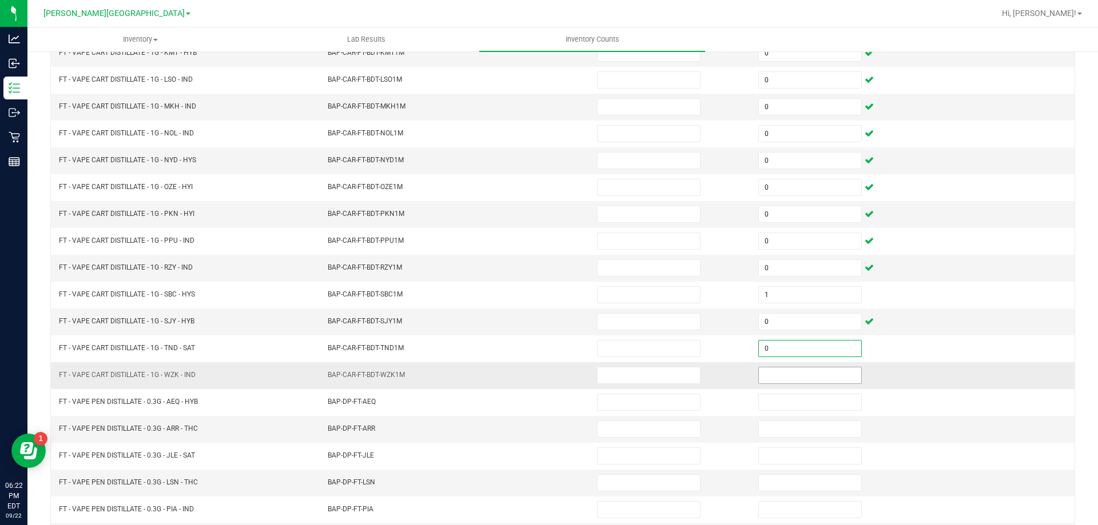
click at [775, 379] on input at bounding box center [810, 376] width 102 height 16
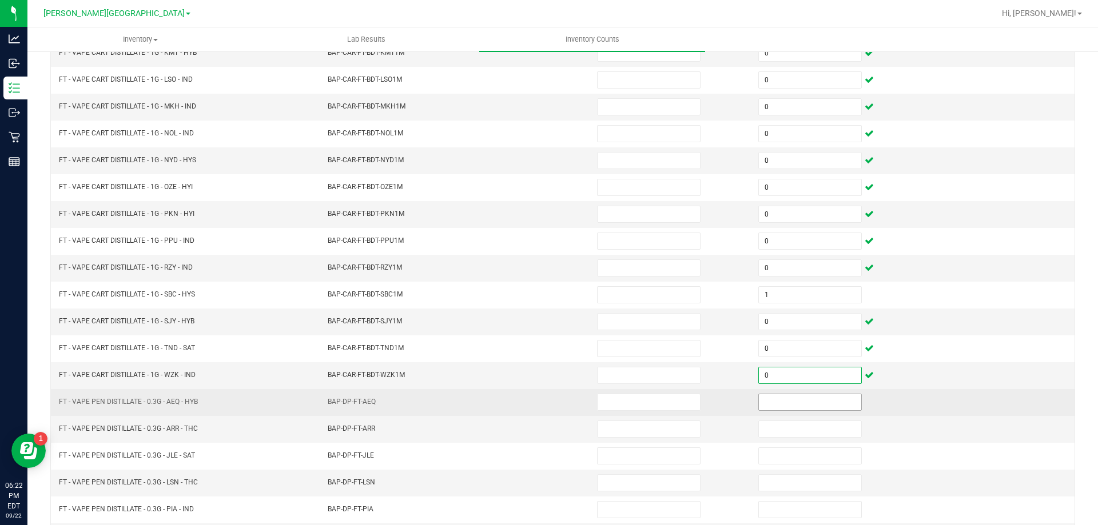
click at [770, 405] on input at bounding box center [810, 403] width 102 height 16
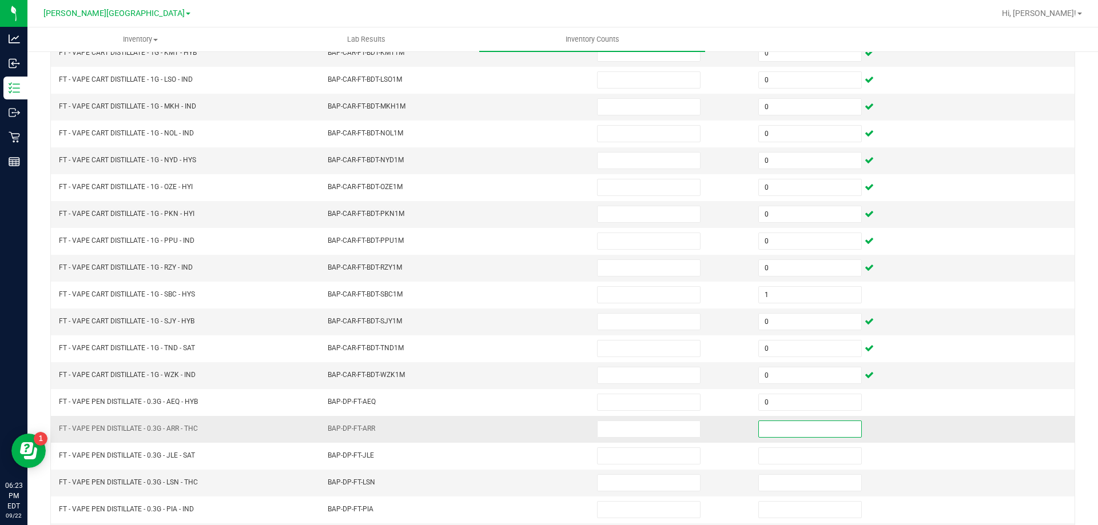
click at [771, 433] on input at bounding box center [810, 429] width 102 height 16
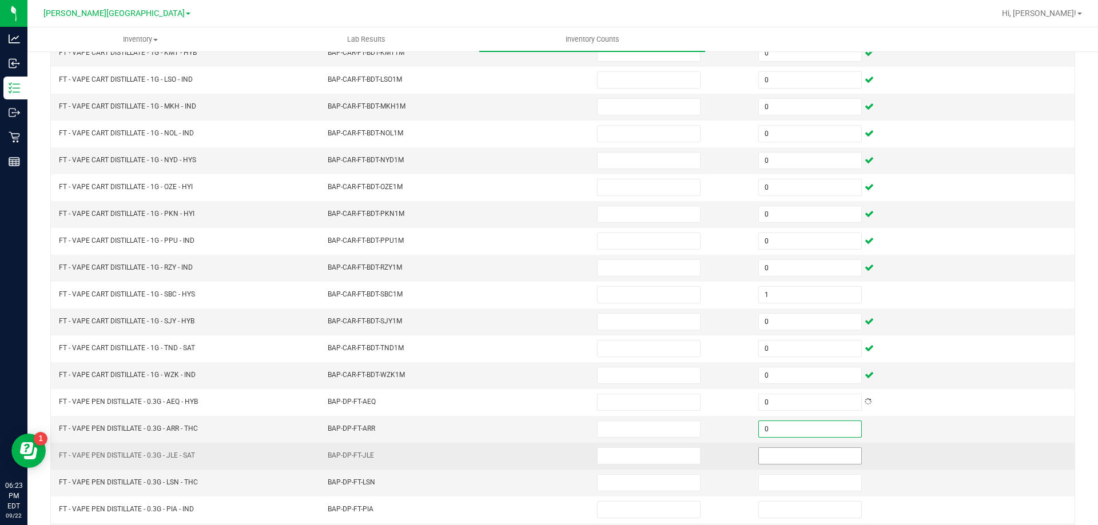
click at [772, 461] on input at bounding box center [810, 456] width 102 height 16
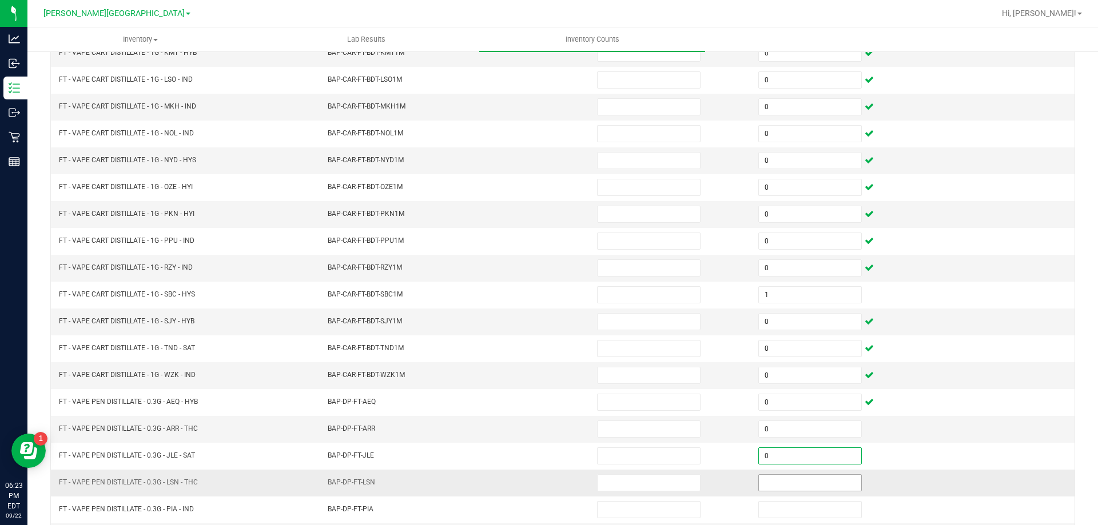
click at [771, 481] on input at bounding box center [810, 483] width 102 height 16
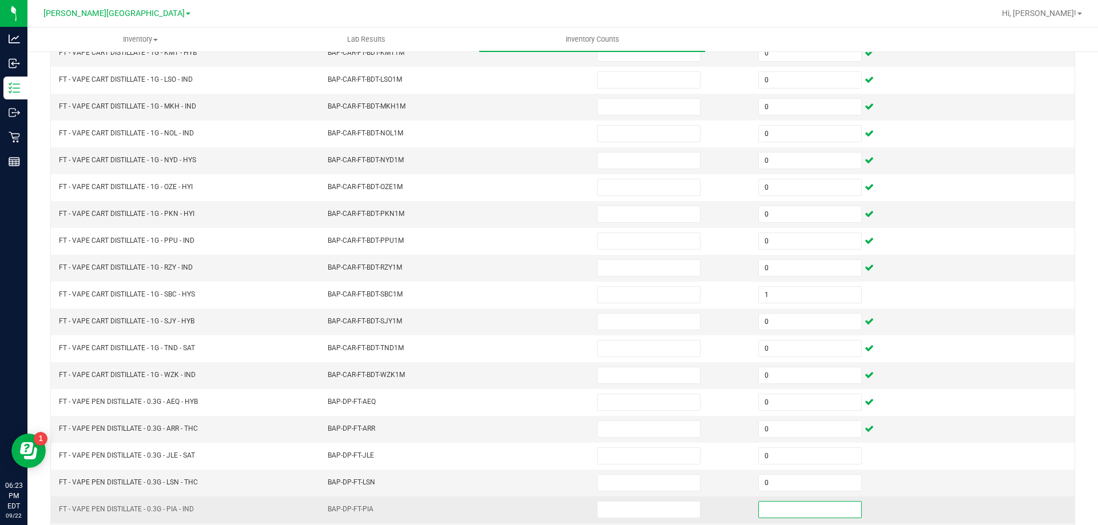
click at [772, 508] on input at bounding box center [810, 510] width 102 height 16
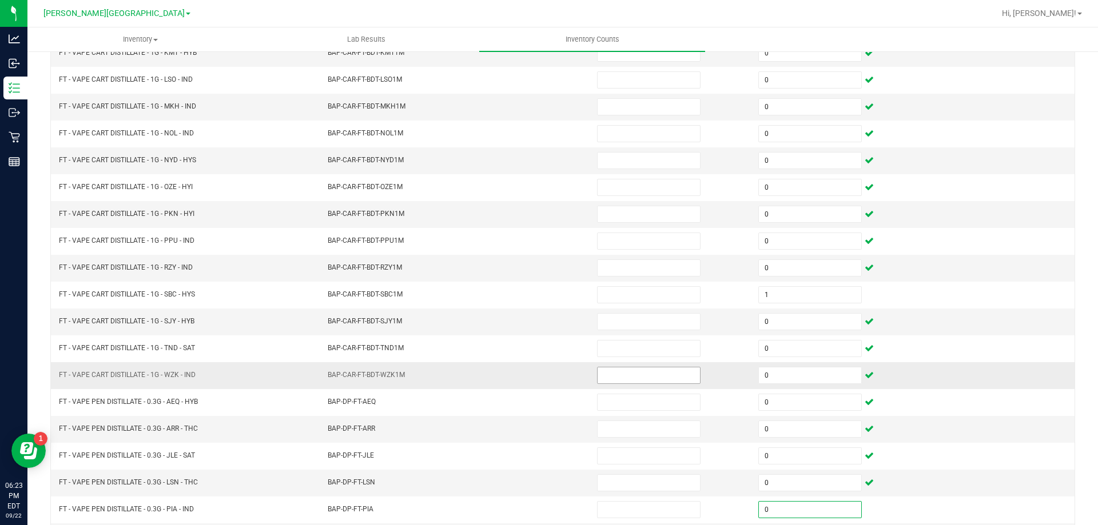
scroll to position [237, 0]
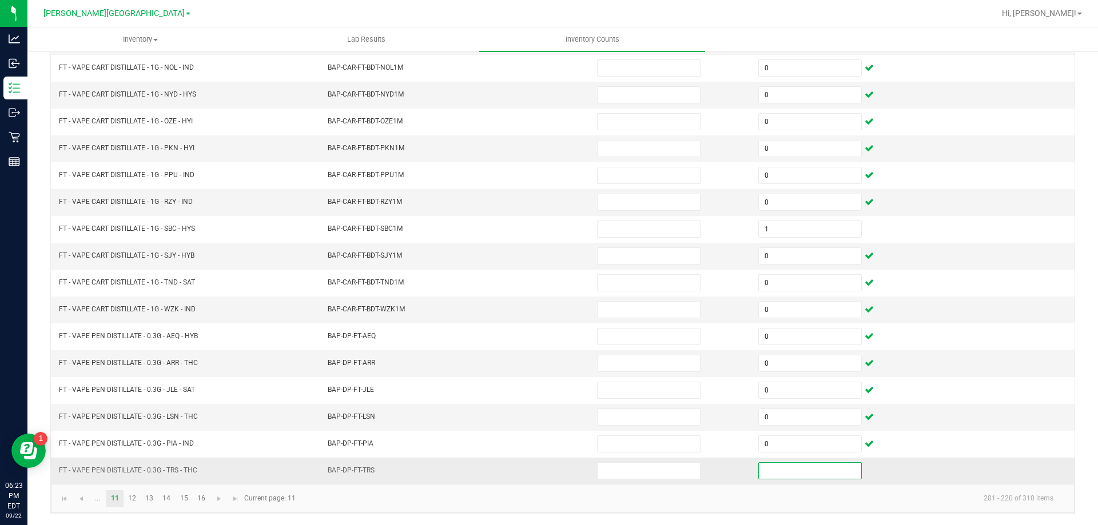
click at [766, 469] on input at bounding box center [810, 471] width 102 height 16
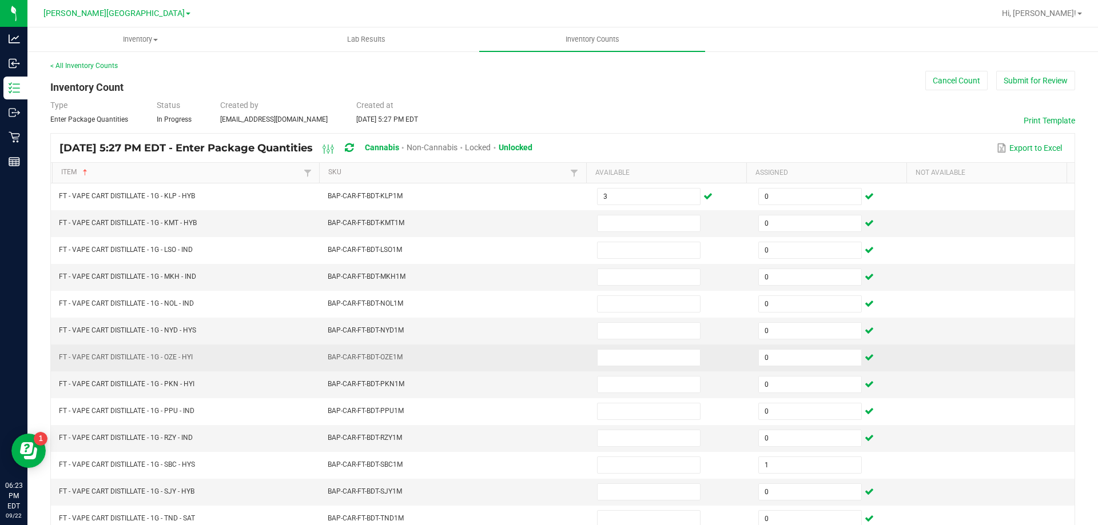
scroll to position [0, 0]
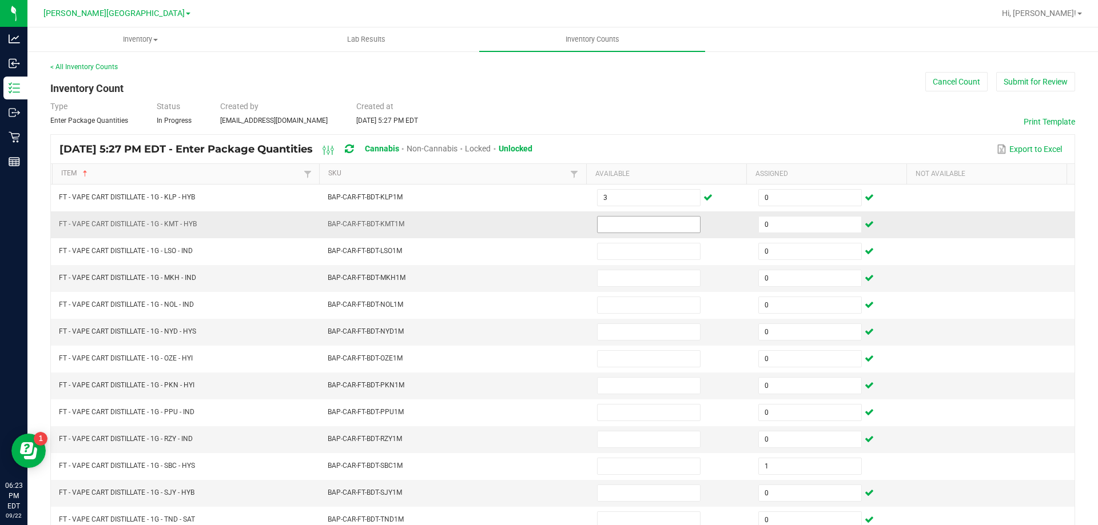
click at [639, 227] on input at bounding box center [649, 225] width 102 height 16
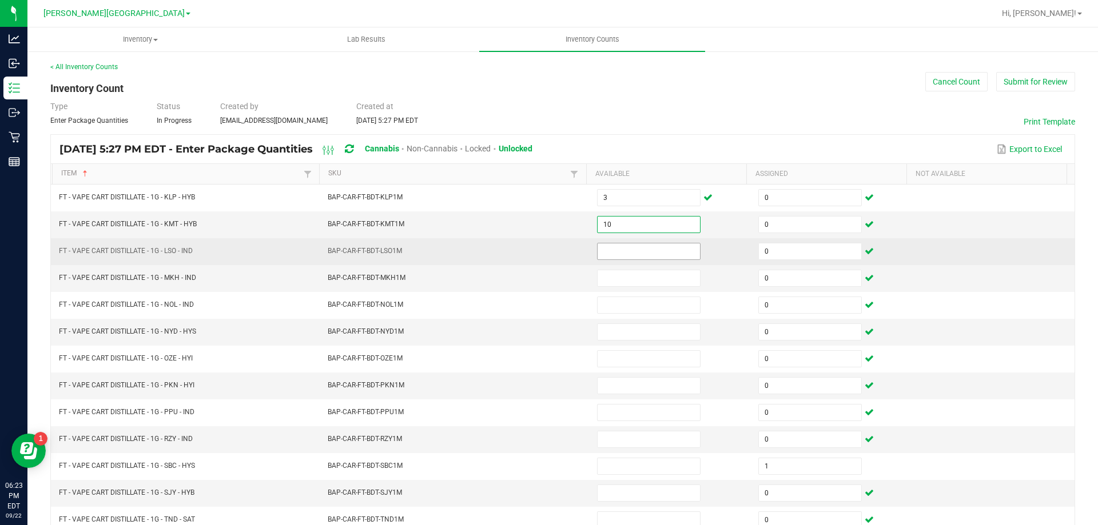
click at [631, 254] on input at bounding box center [649, 252] width 102 height 16
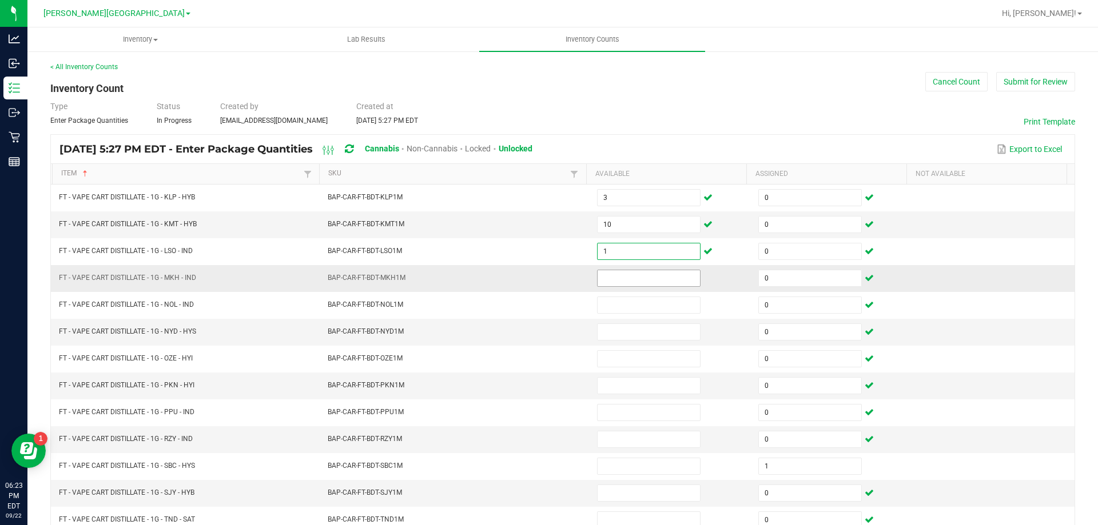
click at [631, 276] on input at bounding box center [649, 278] width 102 height 16
click at [619, 330] on input at bounding box center [649, 332] width 102 height 16
click at [645, 495] on input at bounding box center [649, 493] width 102 height 16
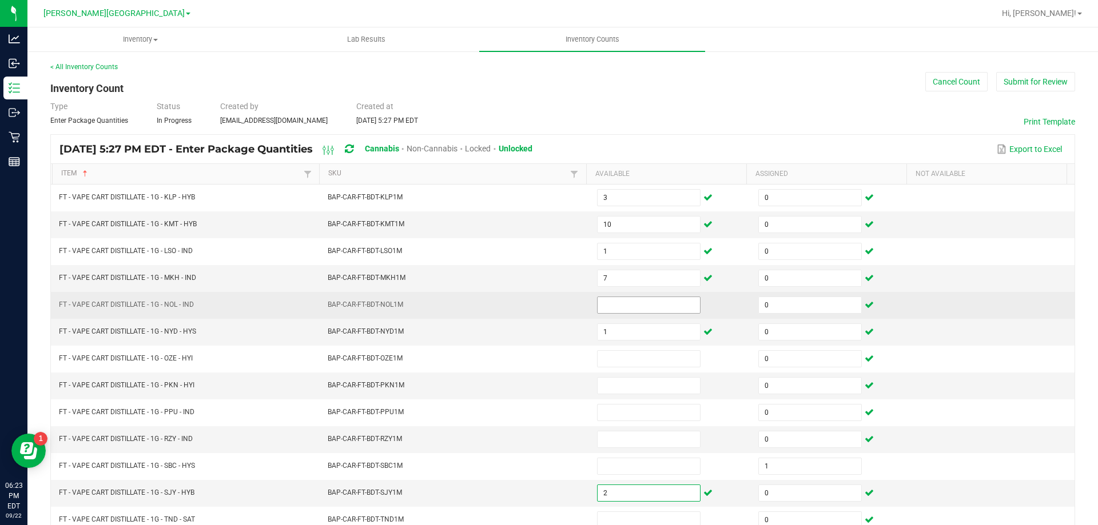
click at [646, 305] on input at bounding box center [649, 305] width 102 height 16
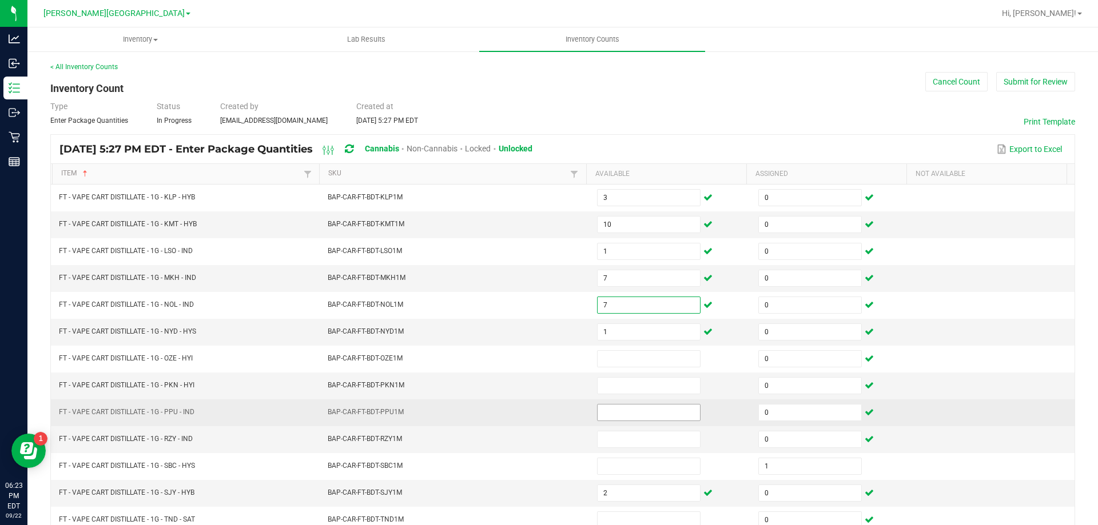
click at [641, 410] on input at bounding box center [649, 413] width 102 height 16
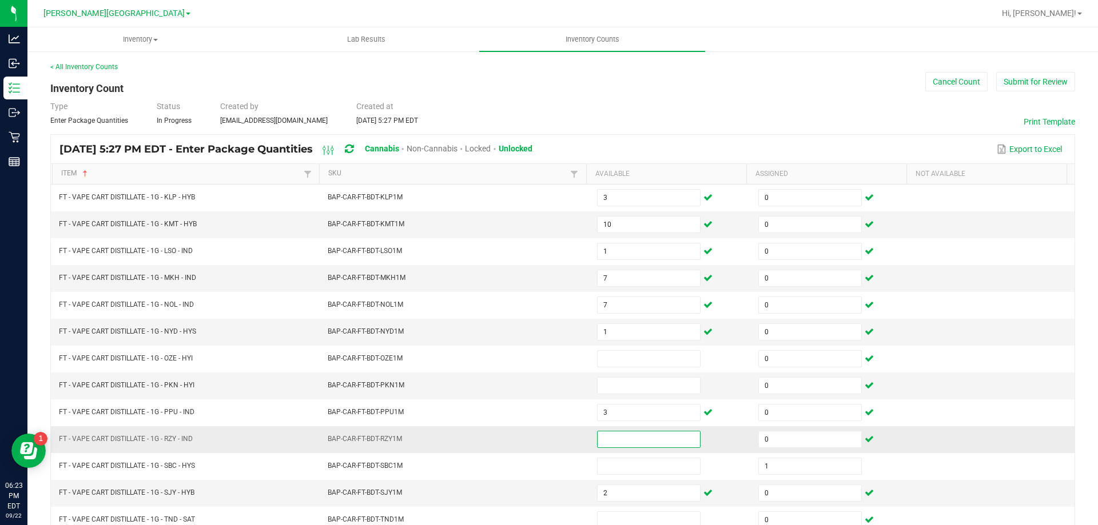
click at [607, 445] on input at bounding box center [649, 440] width 102 height 16
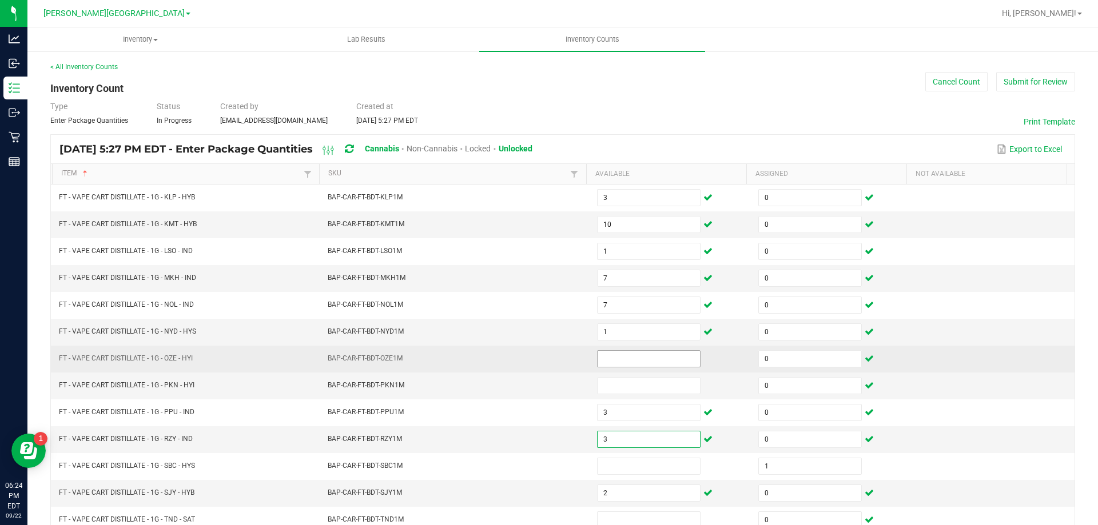
click at [644, 363] on input at bounding box center [649, 359] width 102 height 16
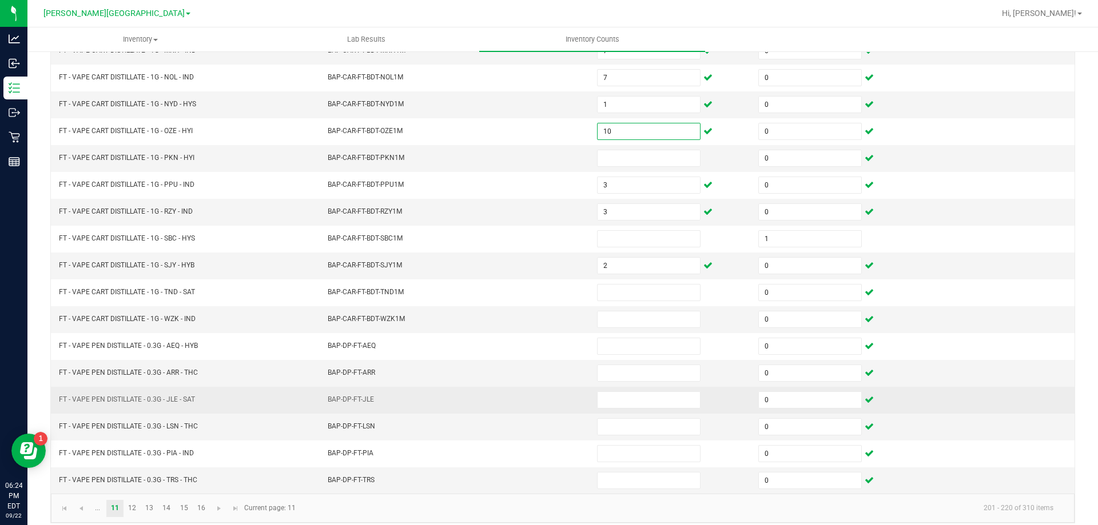
scroll to position [229, 0]
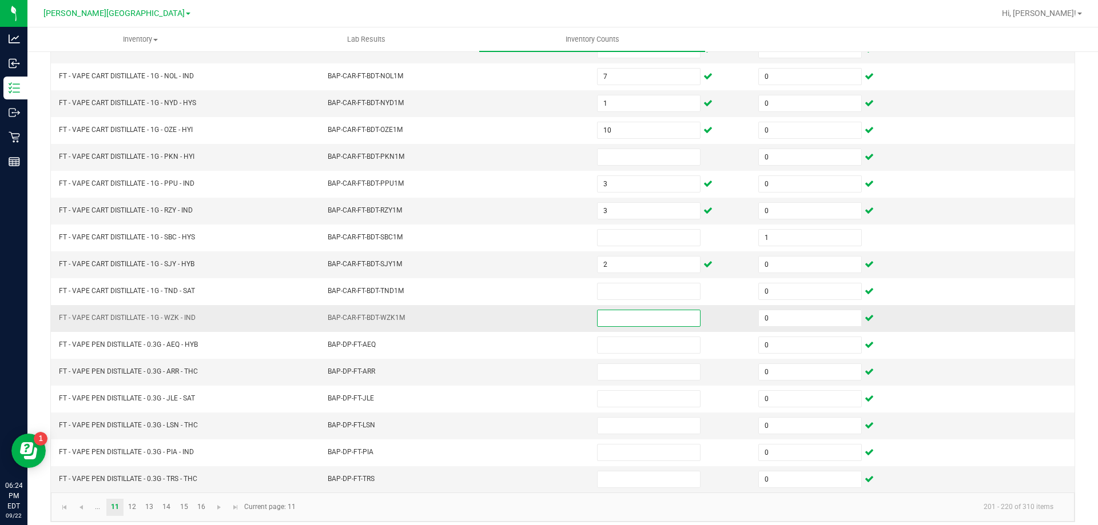
click at [604, 323] on input at bounding box center [649, 318] width 102 height 16
click at [627, 155] on input at bounding box center [649, 157] width 102 height 16
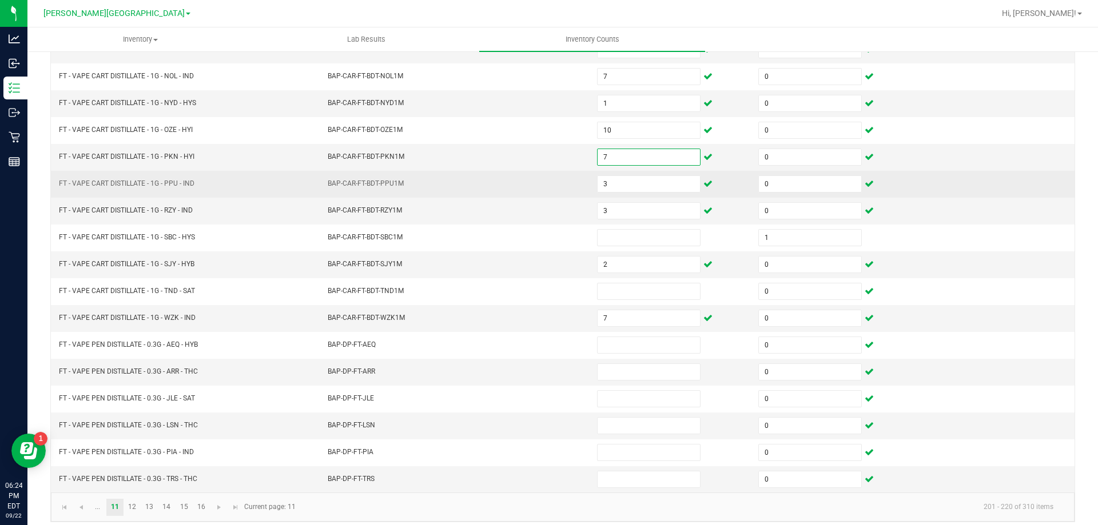
click at [501, 196] on td "BAP-CAR-FT-BDT-PPU1M" at bounding box center [455, 184] width 269 height 27
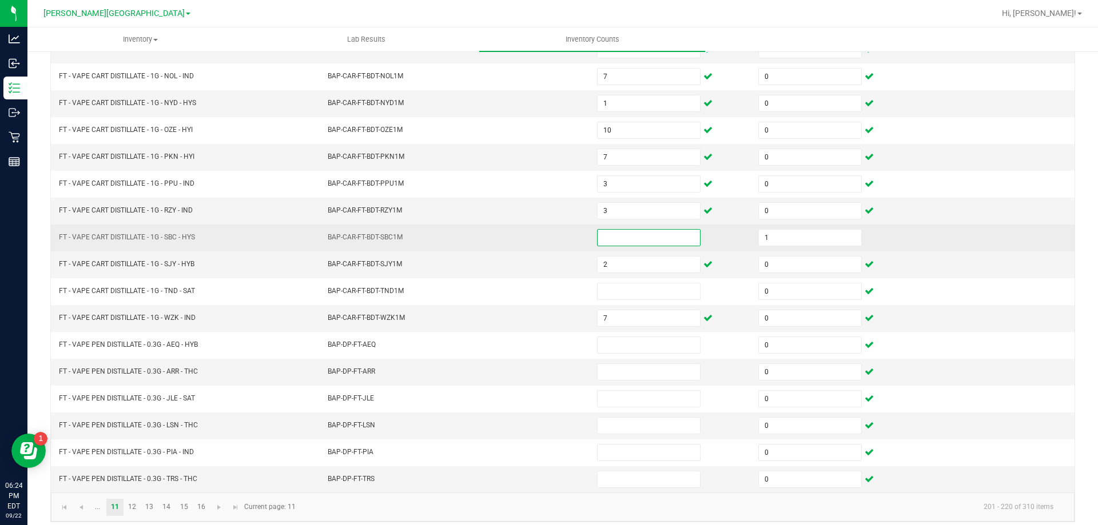
click at [644, 238] on input at bounding box center [649, 238] width 102 height 16
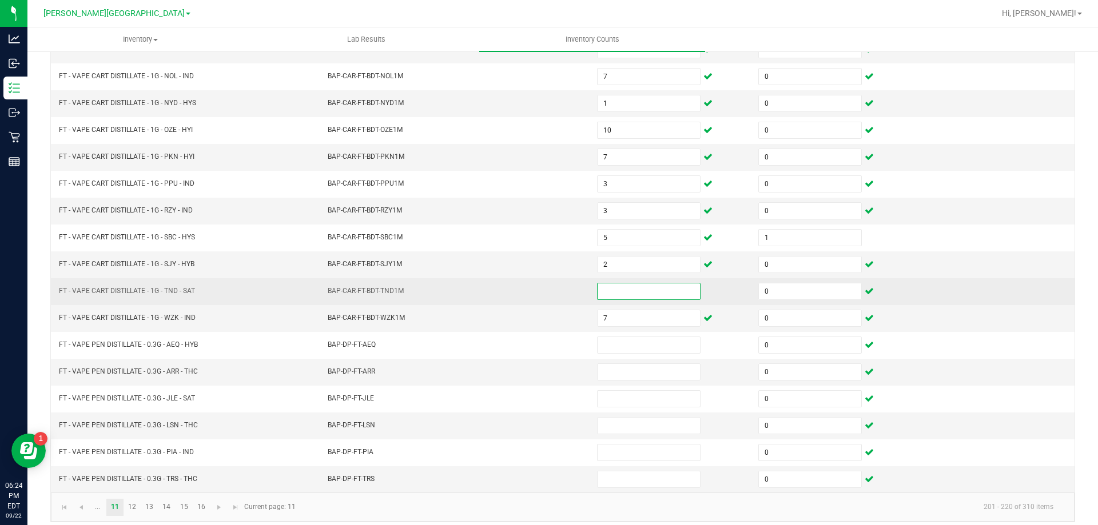
click at [635, 293] on input at bounding box center [649, 292] width 102 height 16
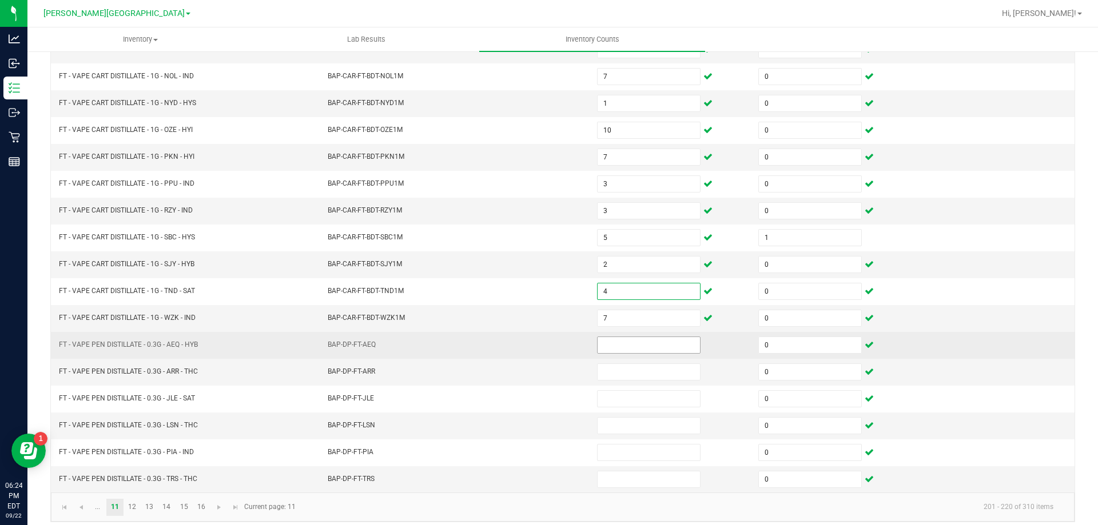
click at [623, 347] on input at bounding box center [649, 345] width 102 height 16
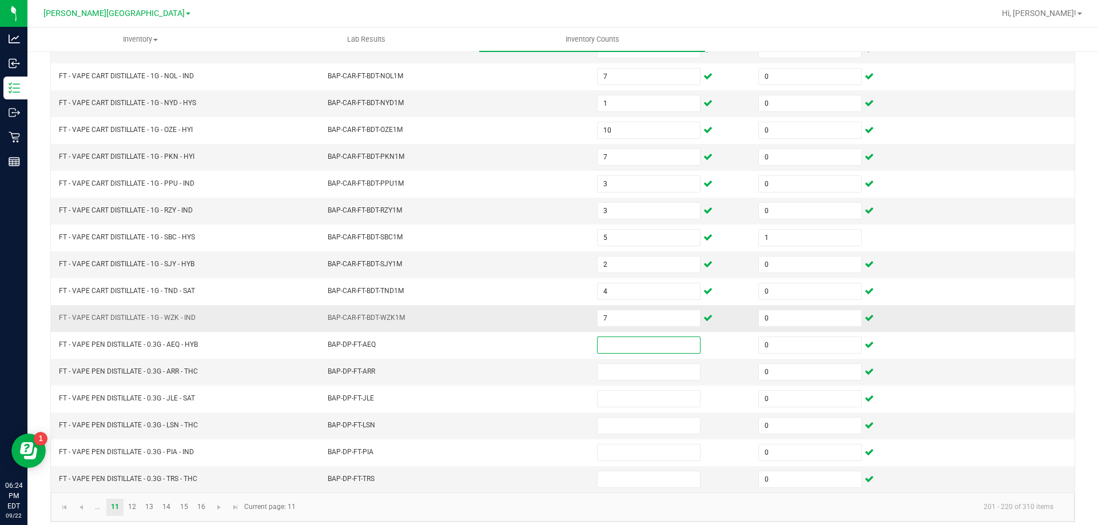
scroll to position [237, 0]
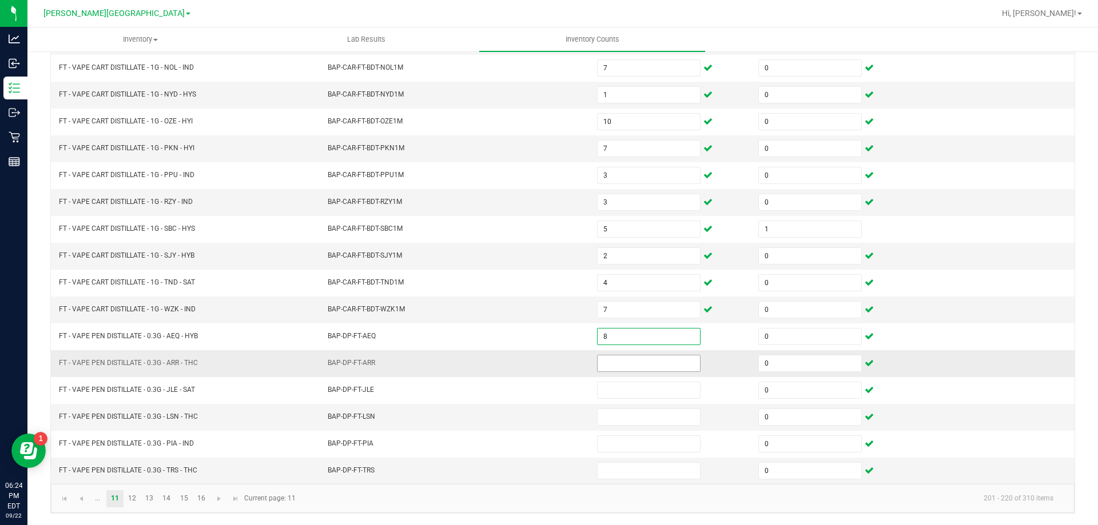
click at [639, 361] on input at bounding box center [649, 364] width 102 height 16
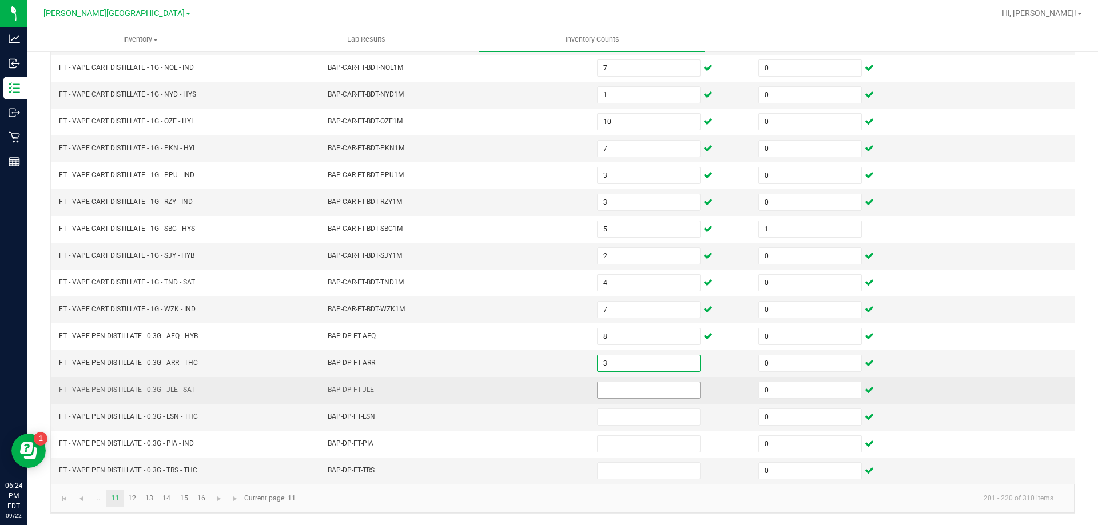
click at [630, 390] on input at bounding box center [649, 391] width 102 height 16
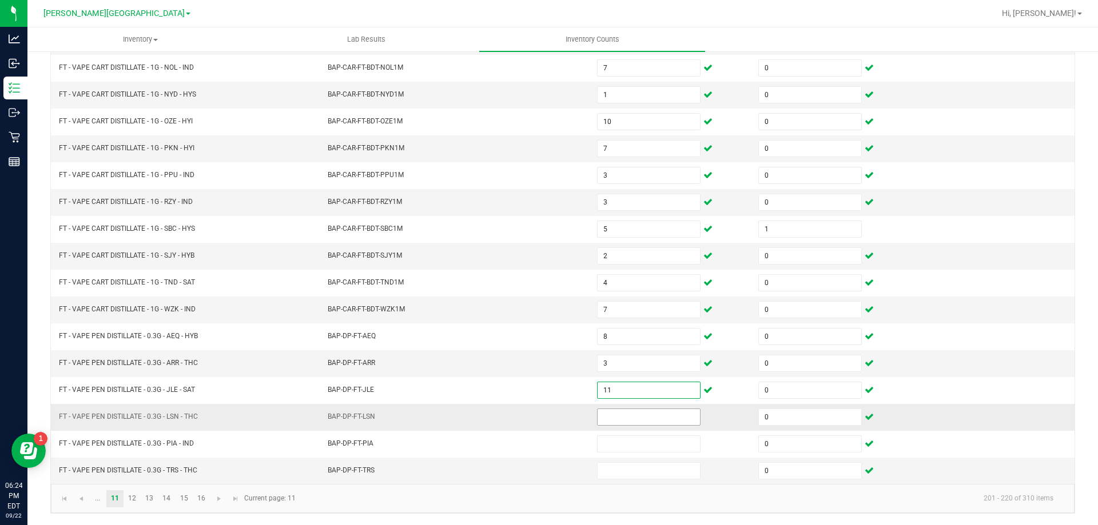
click at [646, 414] on input at bounding box center [649, 417] width 102 height 16
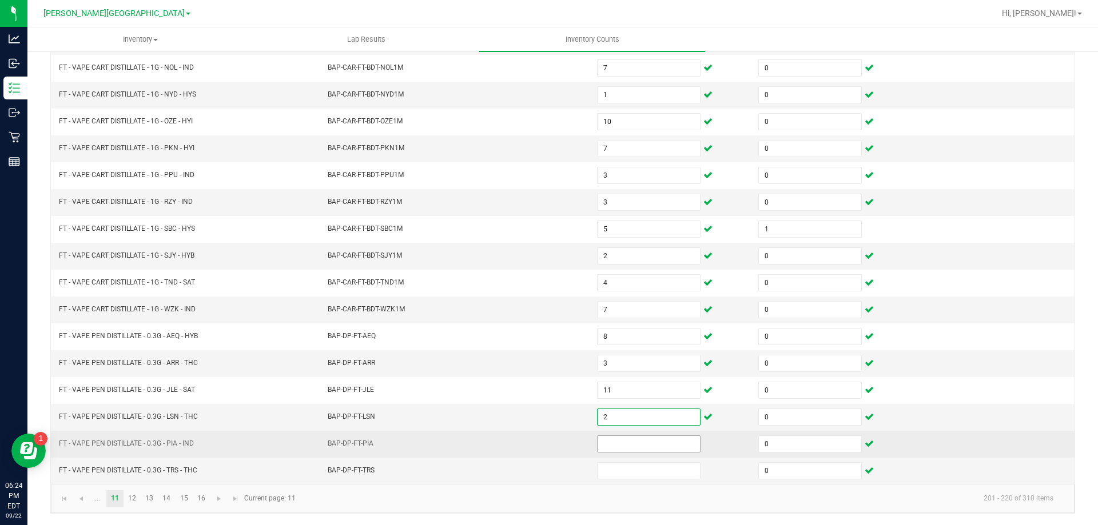
click at [630, 440] on input at bounding box center [649, 444] width 102 height 16
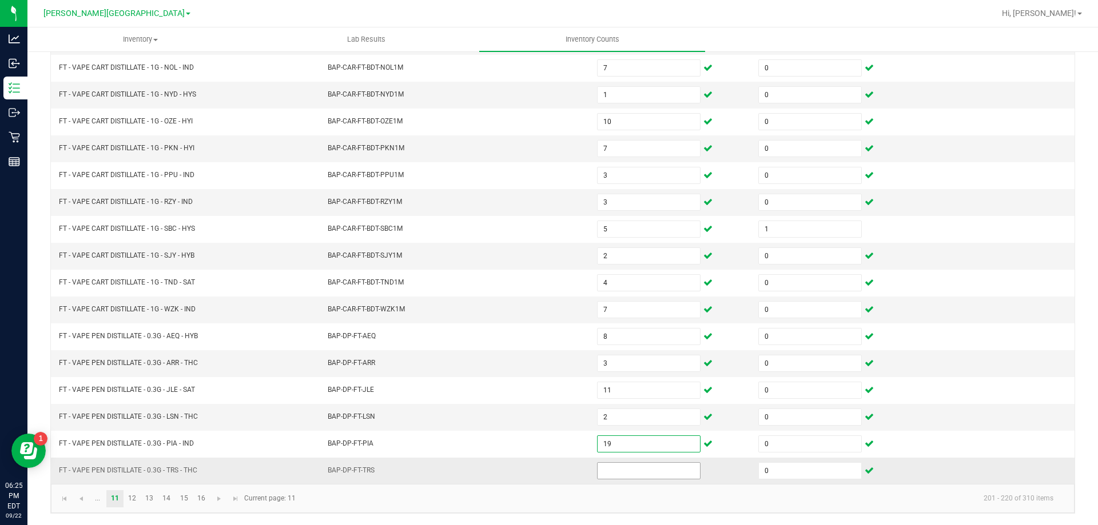
click at [626, 471] on input at bounding box center [649, 471] width 102 height 16
click at [429, 375] on td "BAP-DP-FT-ARR" at bounding box center [455, 364] width 269 height 27
click at [133, 495] on link "12" at bounding box center [132, 499] width 17 height 17
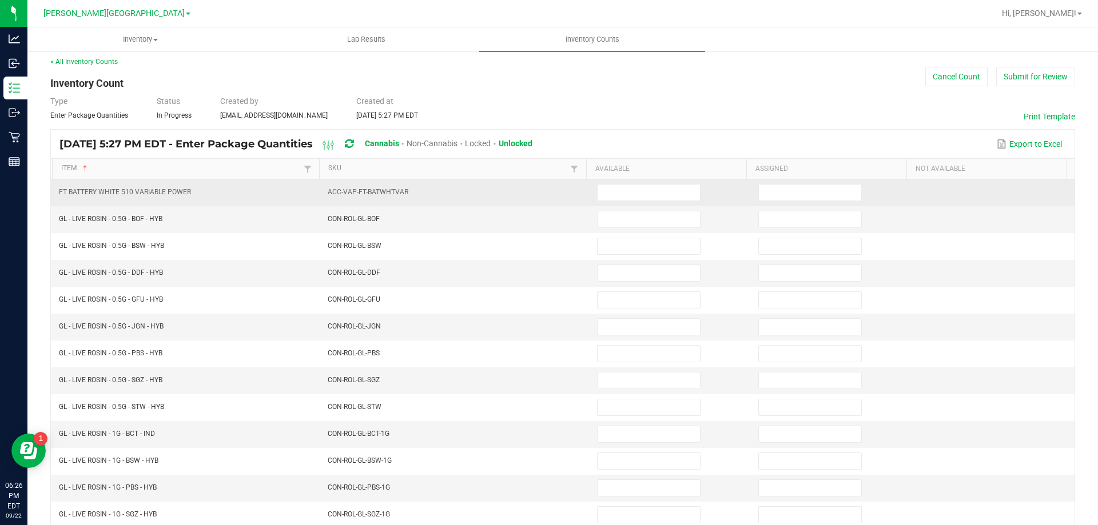
scroll to position [0, 0]
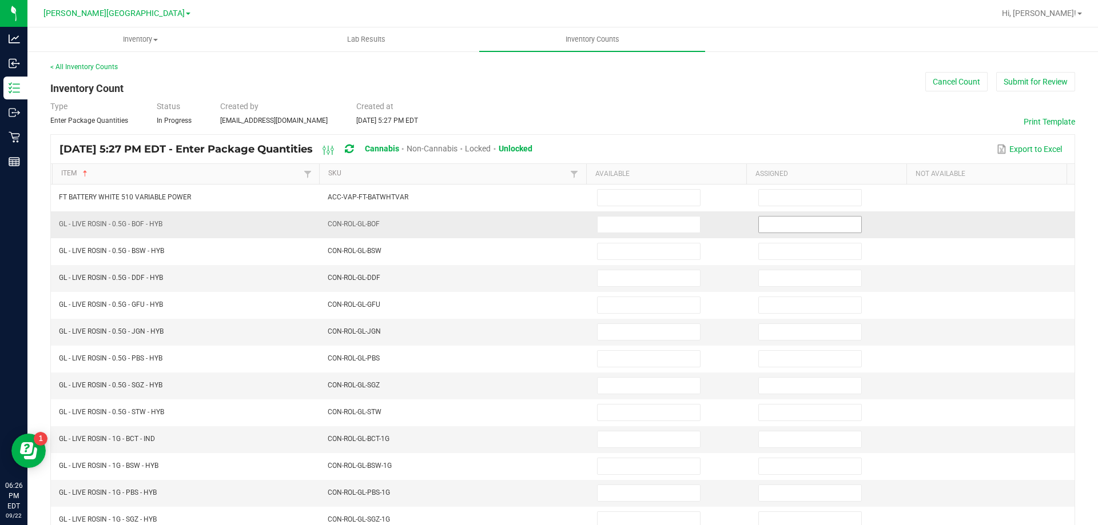
click at [760, 224] on input at bounding box center [810, 225] width 102 height 16
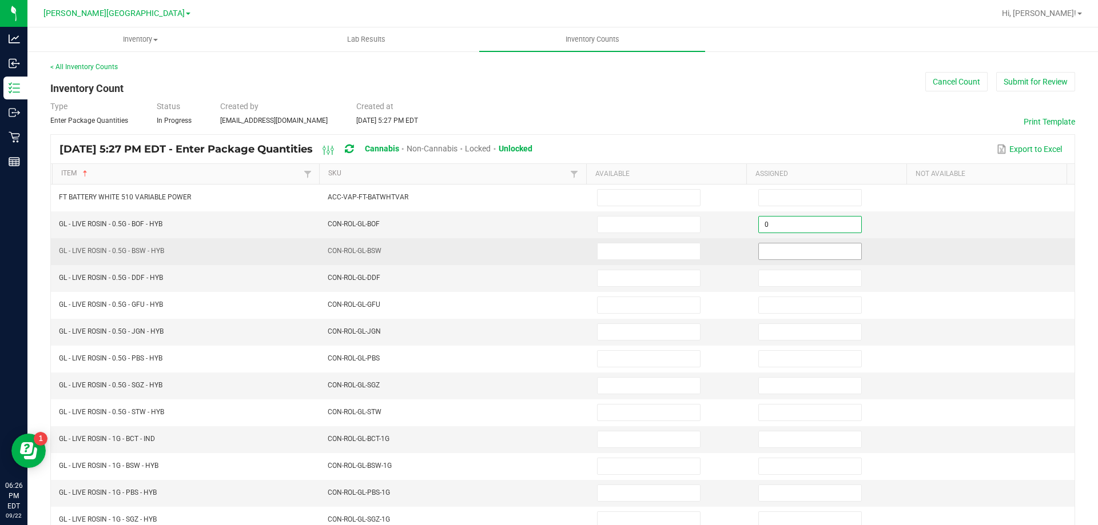
click at [765, 250] on input at bounding box center [810, 252] width 102 height 16
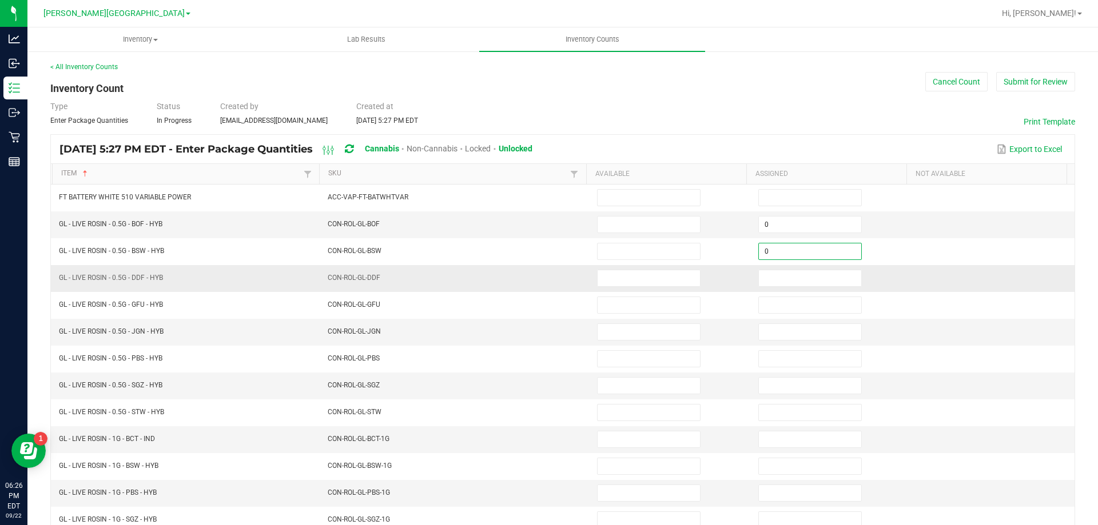
click at [774, 291] on td at bounding box center [831, 278] width 161 height 27
click at [776, 275] on input at bounding box center [810, 278] width 102 height 16
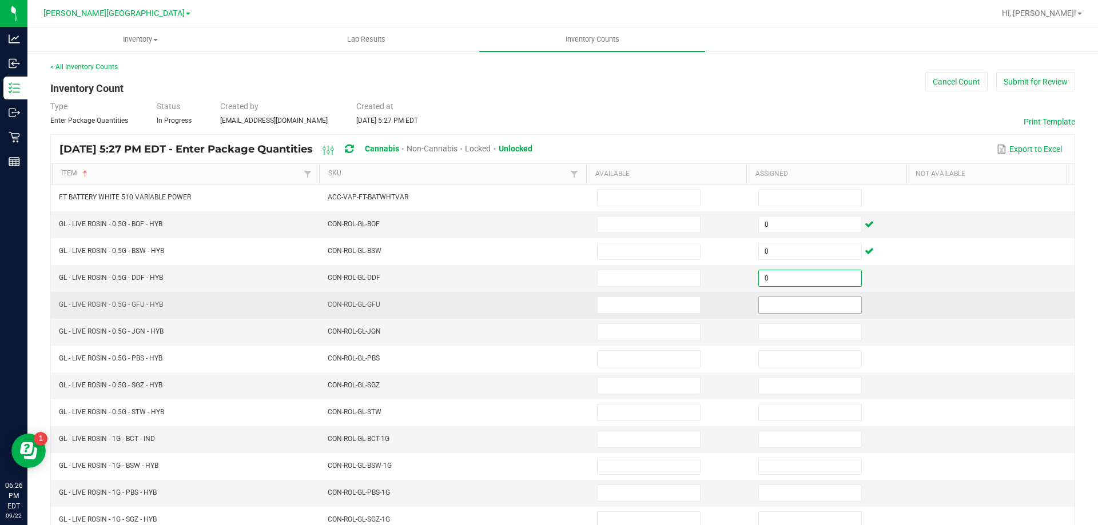
click at [775, 309] on input at bounding box center [810, 305] width 102 height 16
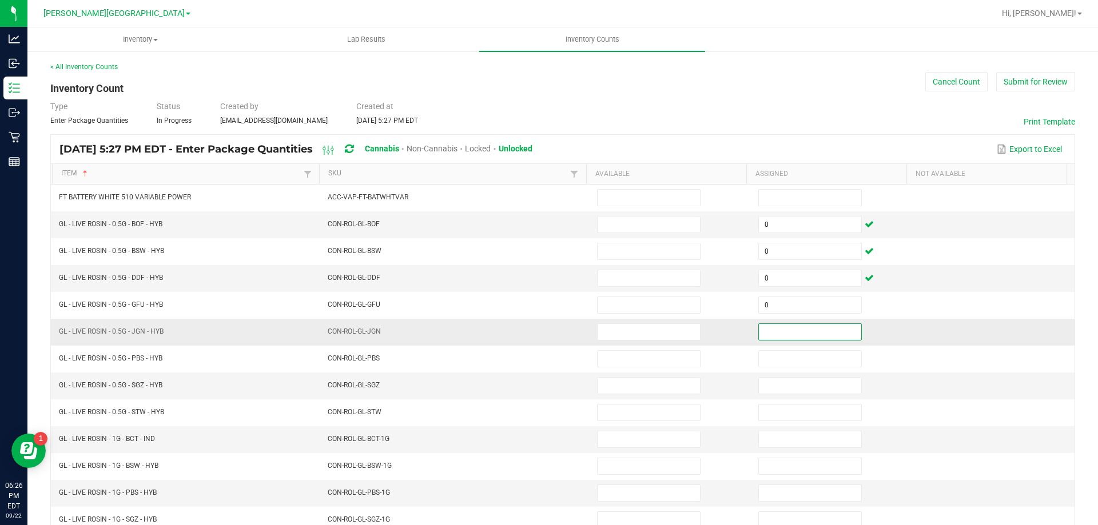
click at [771, 332] on input at bounding box center [810, 332] width 102 height 16
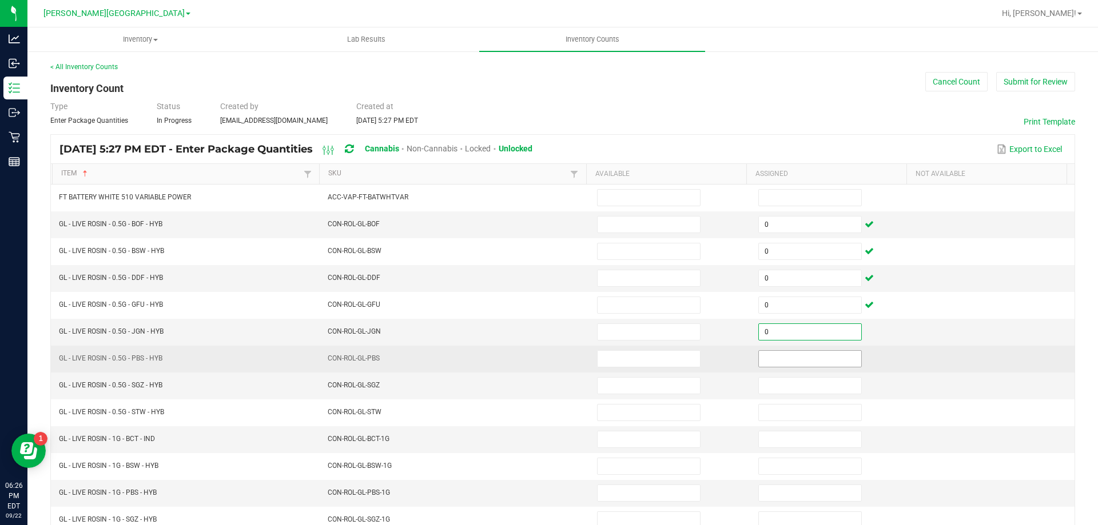
click at [774, 361] on input at bounding box center [810, 359] width 102 height 16
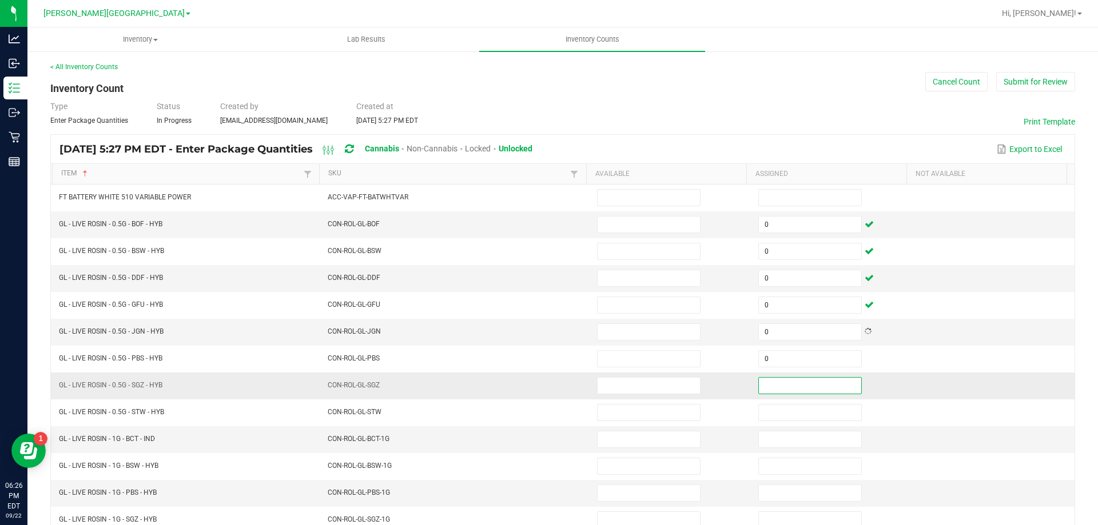
click at [776, 379] on input at bounding box center [810, 386] width 102 height 16
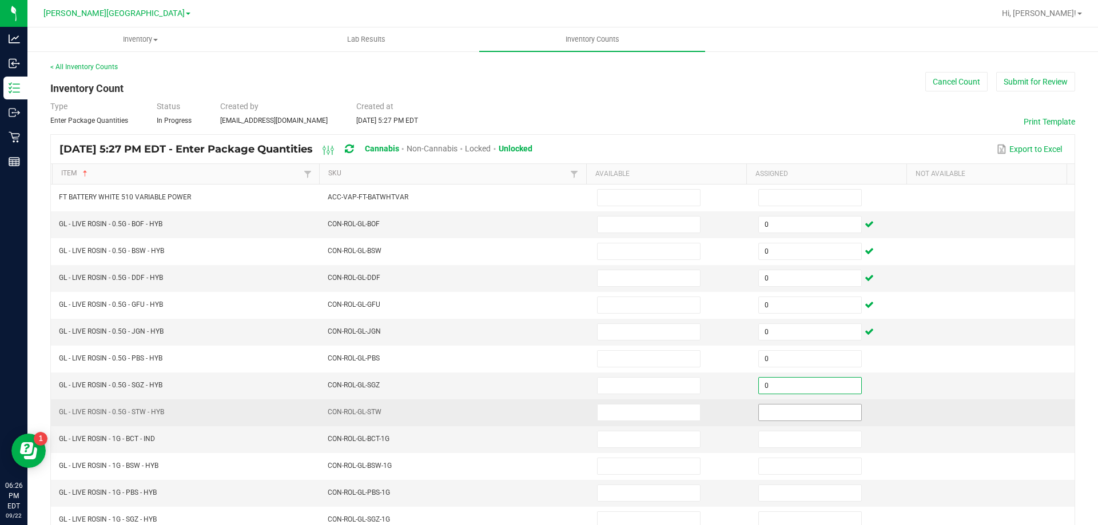
click at [777, 413] on input at bounding box center [810, 413] width 102 height 16
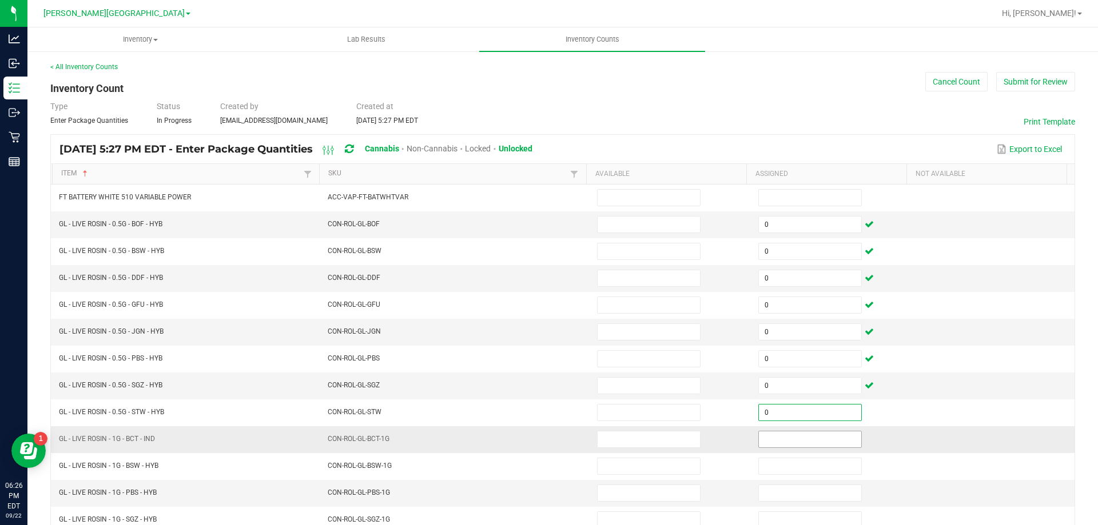
click at [770, 439] on input at bounding box center [810, 440] width 102 height 16
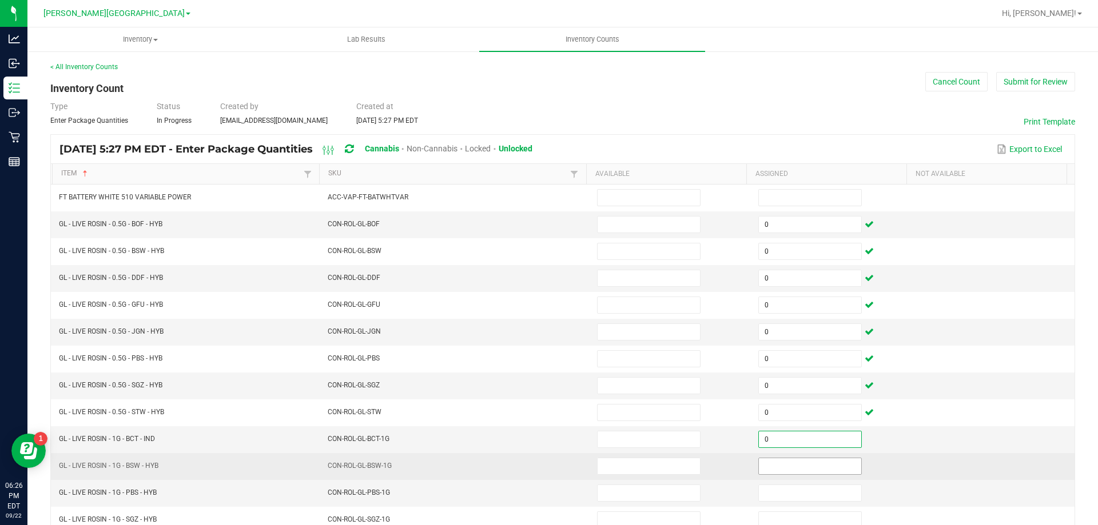
click at [762, 465] on input at bounding box center [810, 467] width 102 height 16
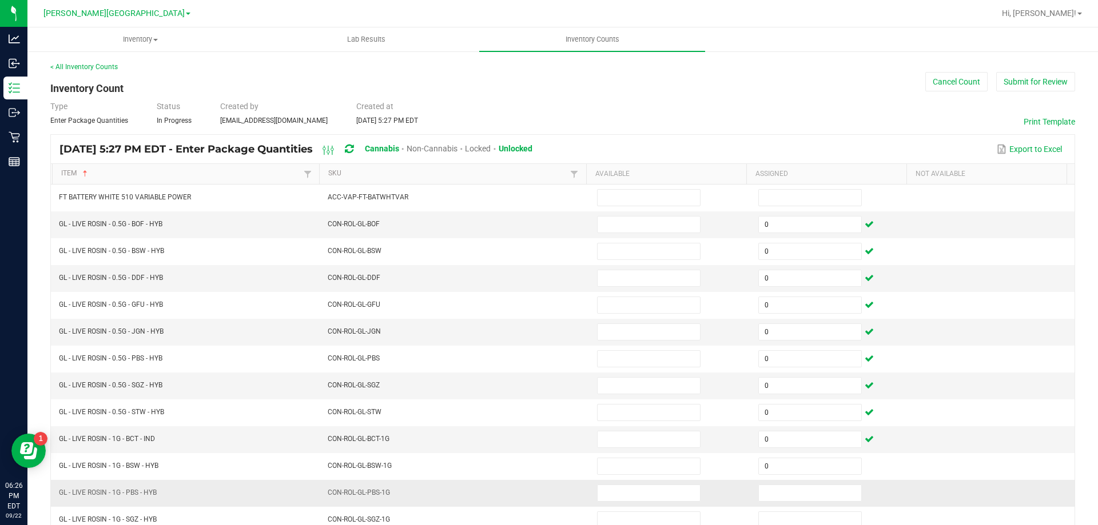
click at [757, 503] on td at bounding box center [831, 493] width 161 height 27
click at [764, 491] on input "0" at bounding box center [810, 493] width 102 height 16
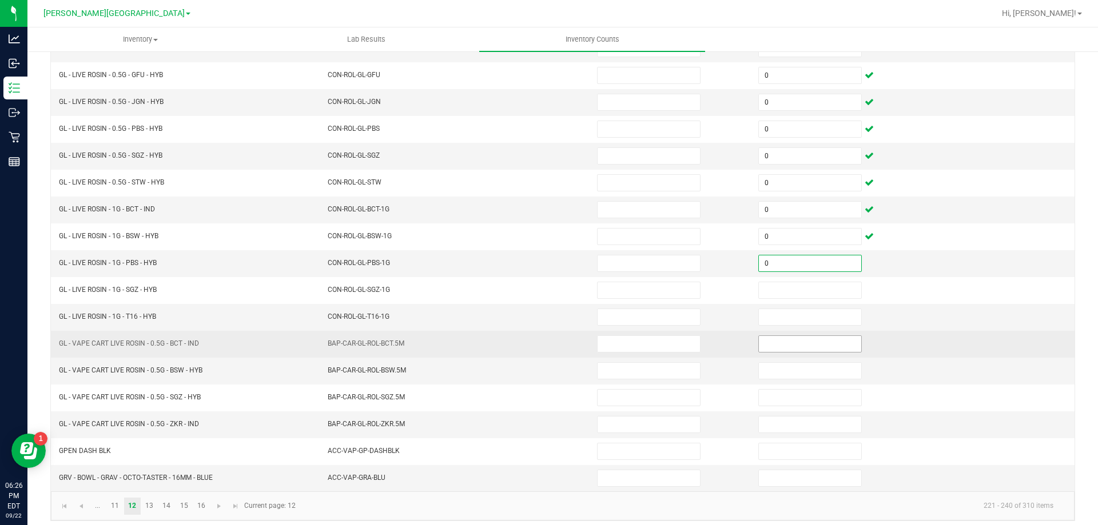
scroll to position [237, 0]
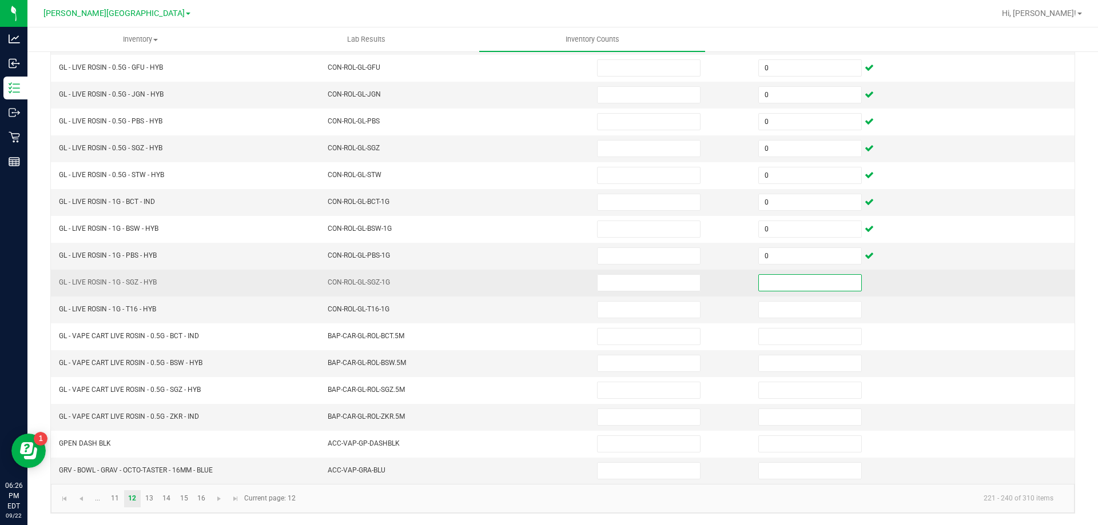
click at [766, 289] on input at bounding box center [810, 283] width 102 height 16
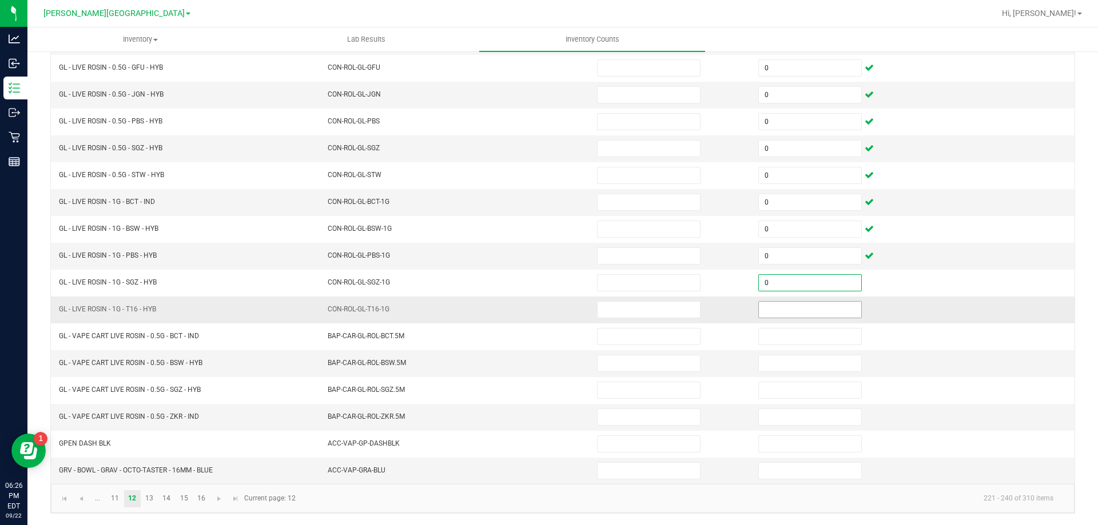
click at [766, 308] on input at bounding box center [810, 310] width 102 height 16
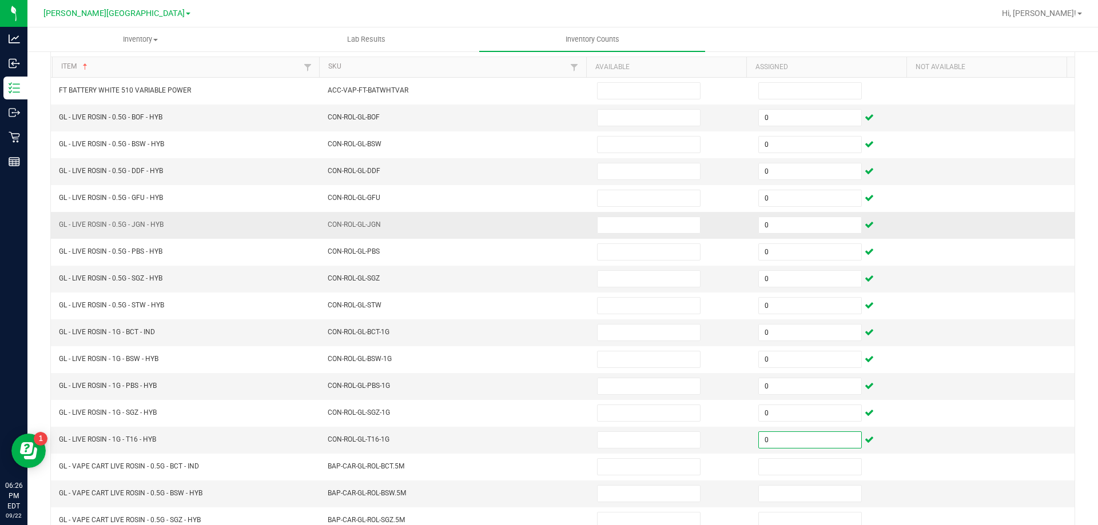
scroll to position [0, 0]
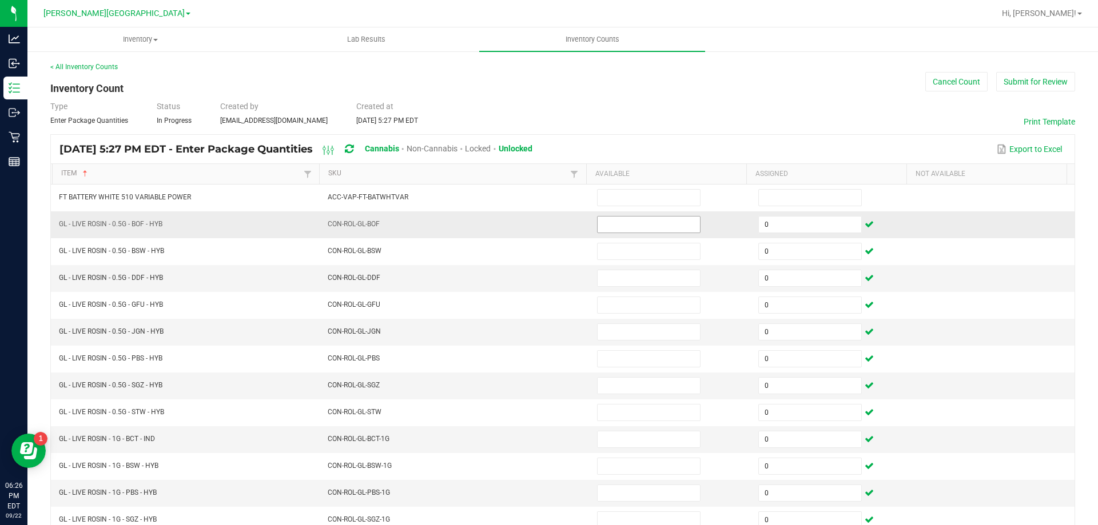
click at [603, 228] on input at bounding box center [649, 225] width 102 height 16
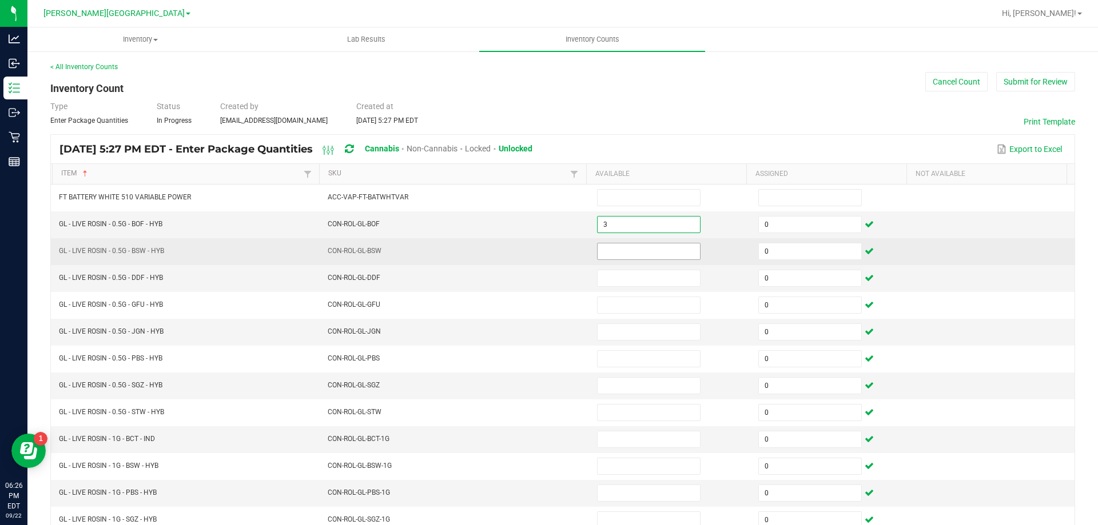
click at [629, 252] on input at bounding box center [649, 252] width 102 height 16
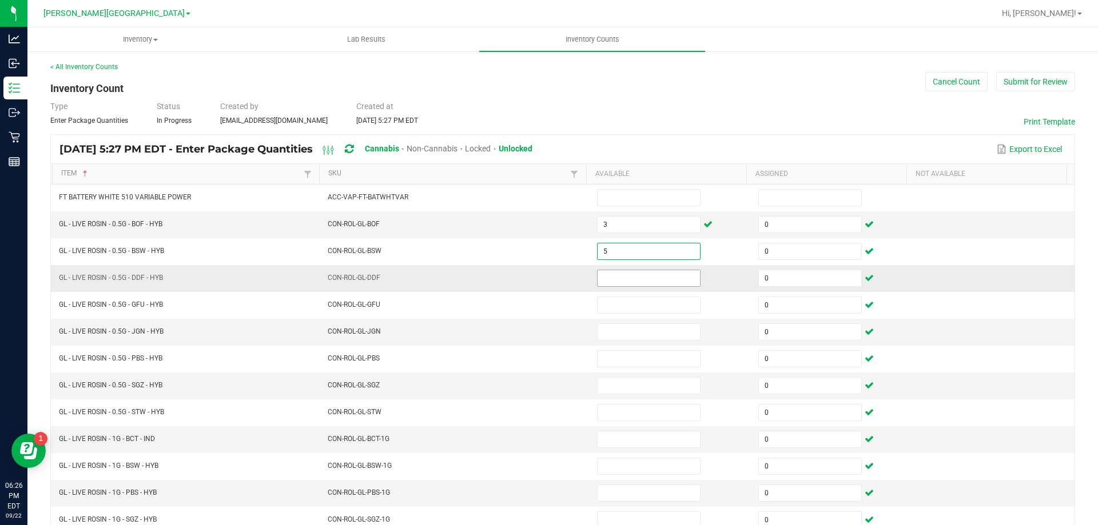
click at [629, 274] on input at bounding box center [649, 278] width 102 height 16
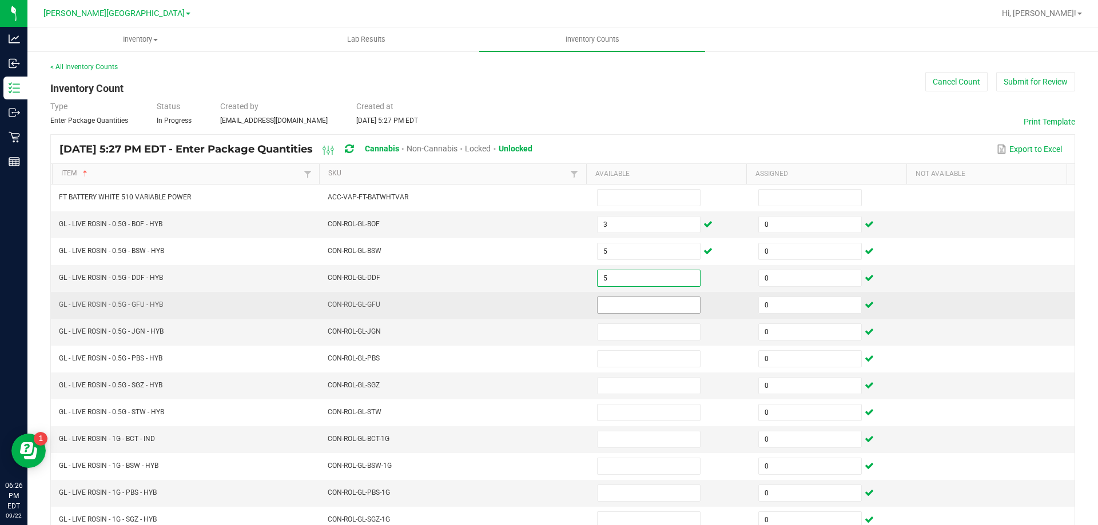
click at [636, 304] on input at bounding box center [649, 305] width 102 height 16
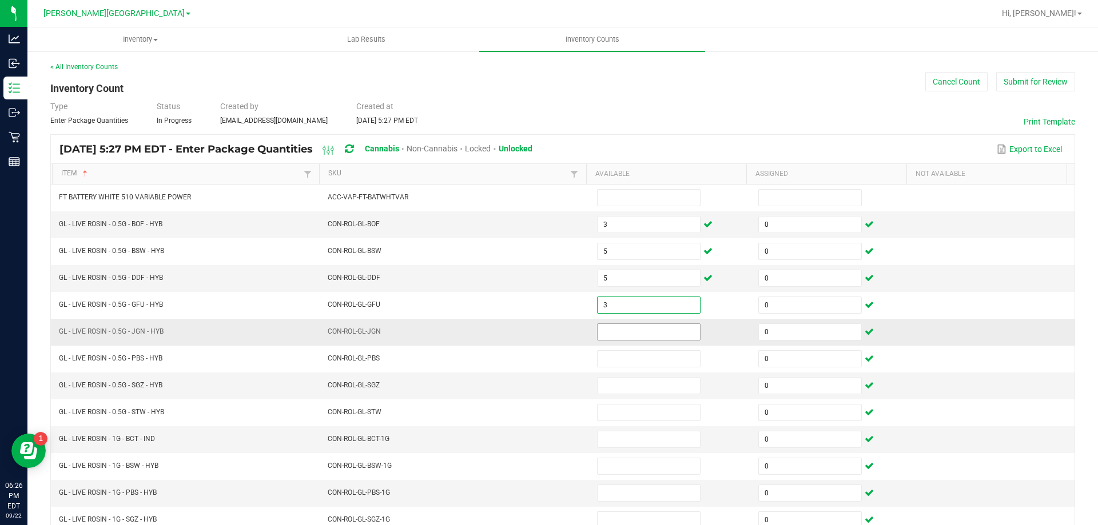
click at [652, 332] on input at bounding box center [649, 332] width 102 height 16
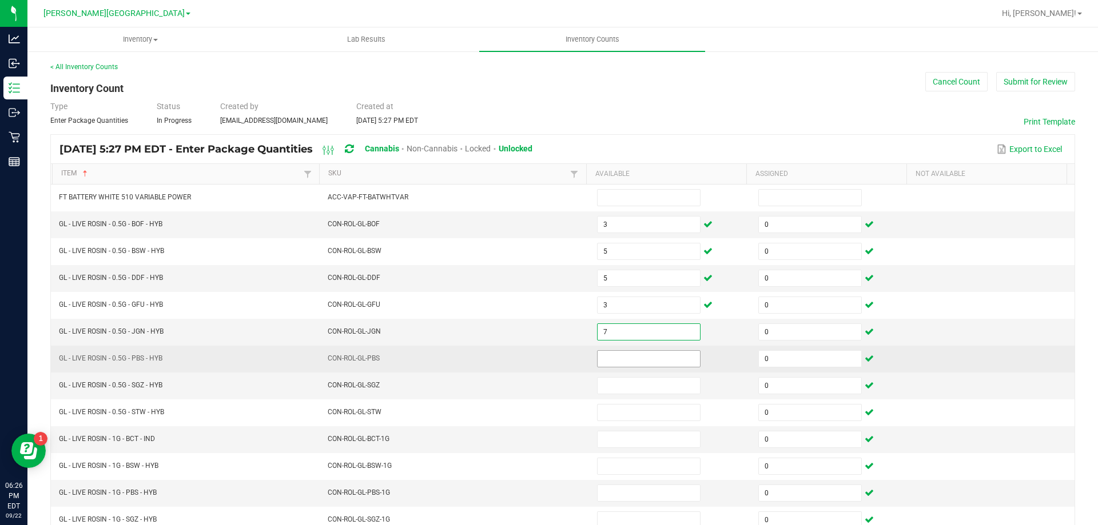
click at [652, 361] on input at bounding box center [649, 359] width 102 height 16
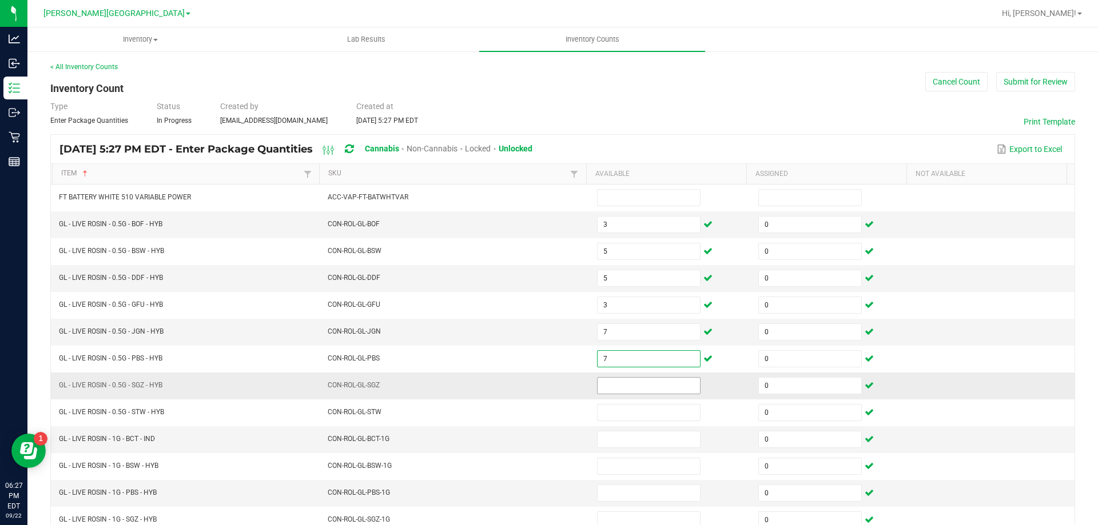
click at [650, 387] on input at bounding box center [649, 386] width 102 height 16
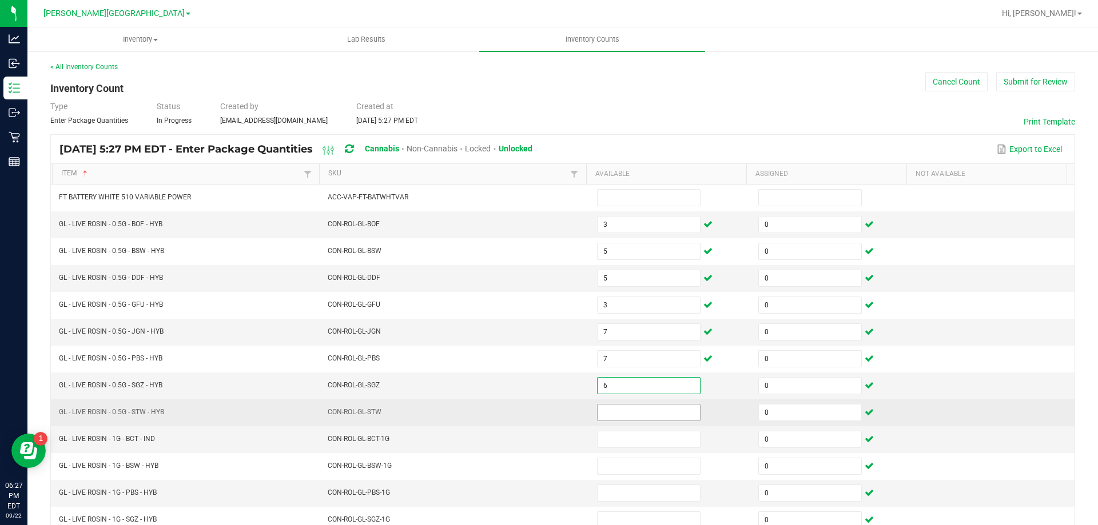
click at [646, 410] on input at bounding box center [649, 413] width 102 height 16
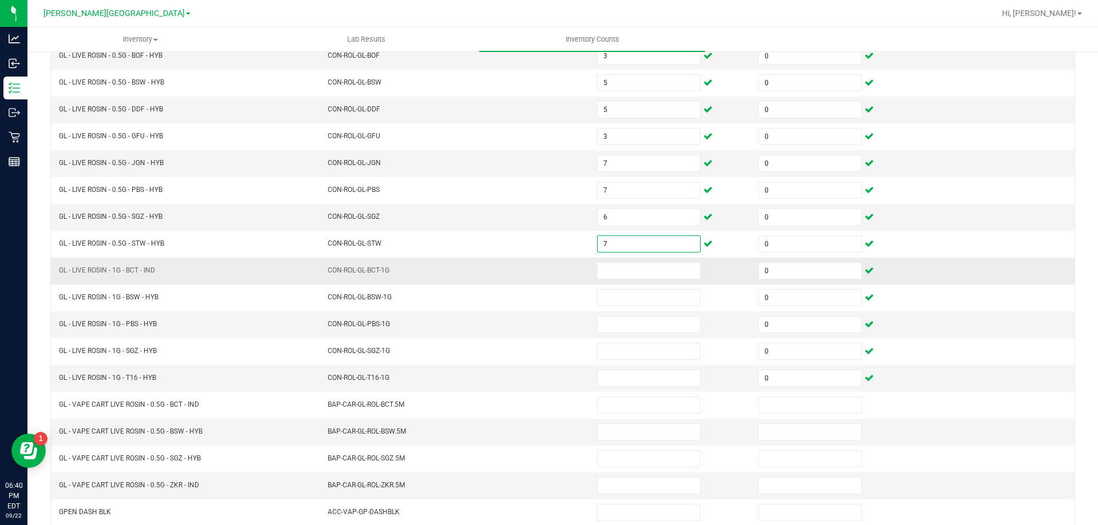
scroll to position [172, 0]
click at [644, 270] on input at bounding box center [649, 268] width 102 height 16
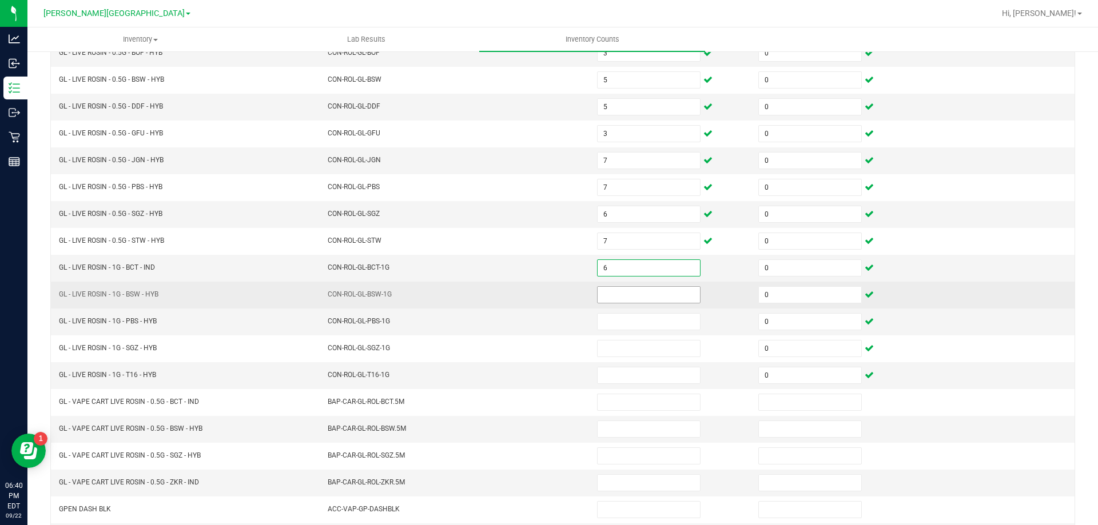
click at [640, 293] on input at bounding box center [649, 295] width 102 height 16
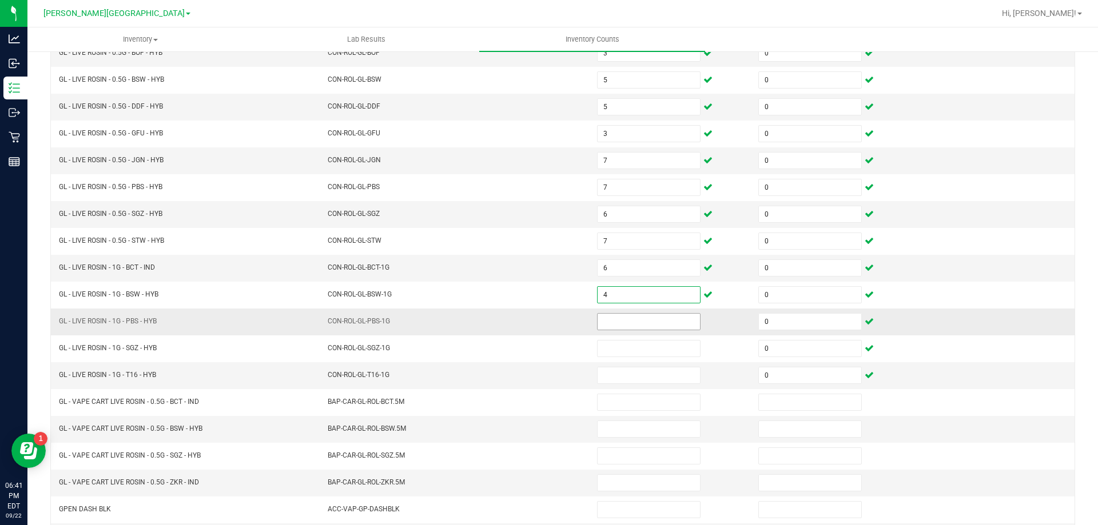
click at [645, 322] on input at bounding box center [649, 322] width 102 height 16
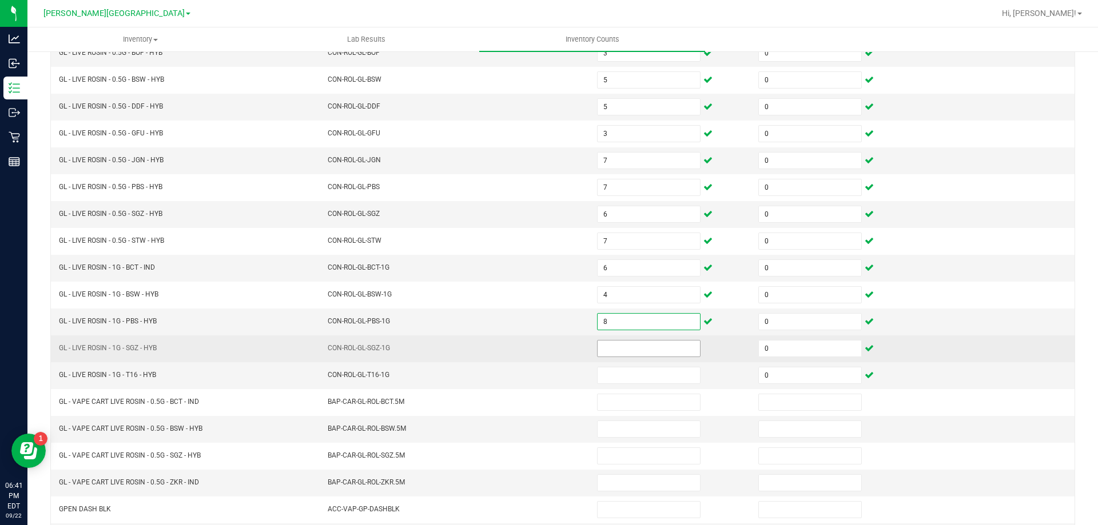
click at [671, 348] on input at bounding box center [649, 349] width 102 height 16
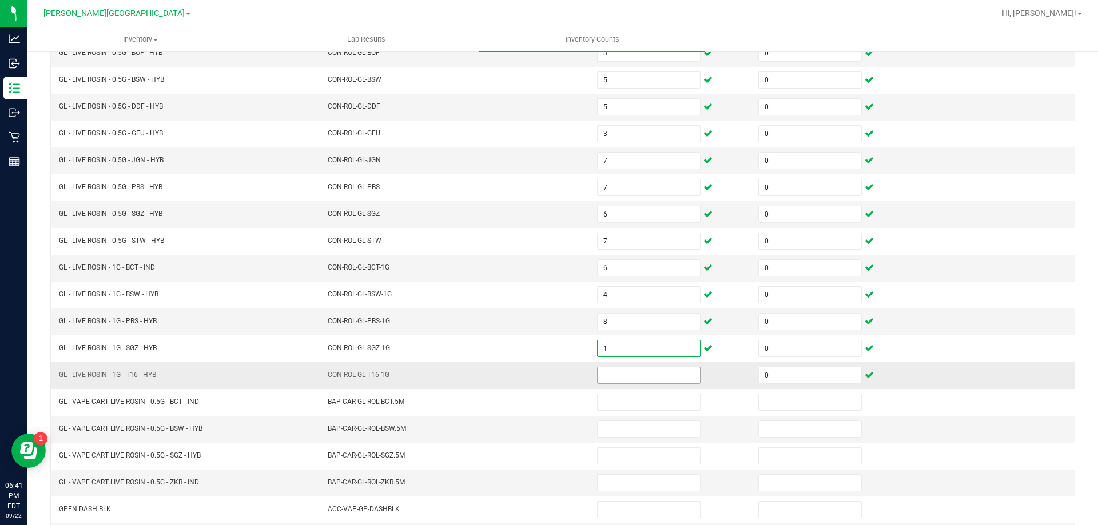
click at [632, 375] on input at bounding box center [649, 376] width 102 height 16
click at [426, 325] on td "CON-ROL-GL-PBS-1G" at bounding box center [455, 322] width 269 height 27
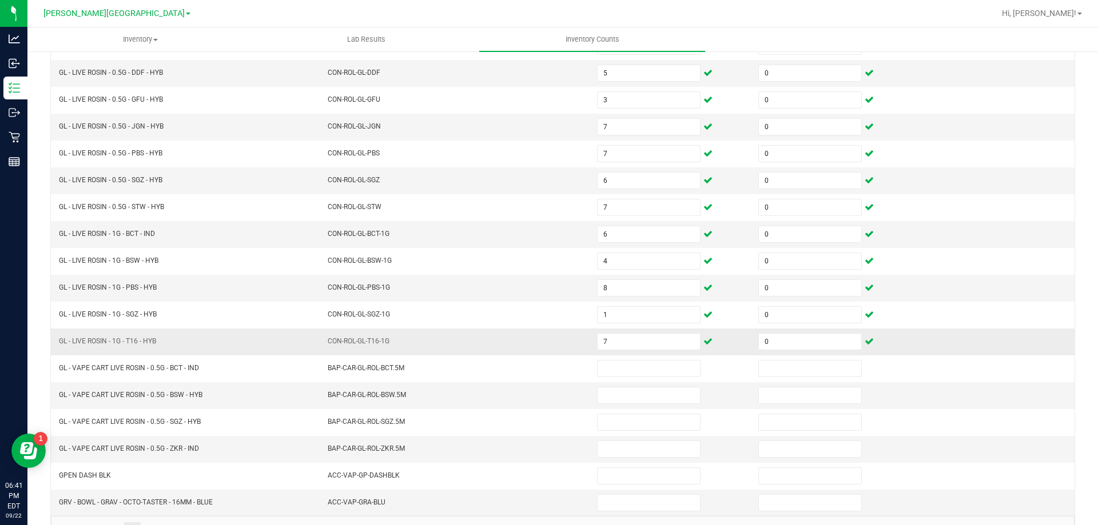
scroll to position [237, 0]
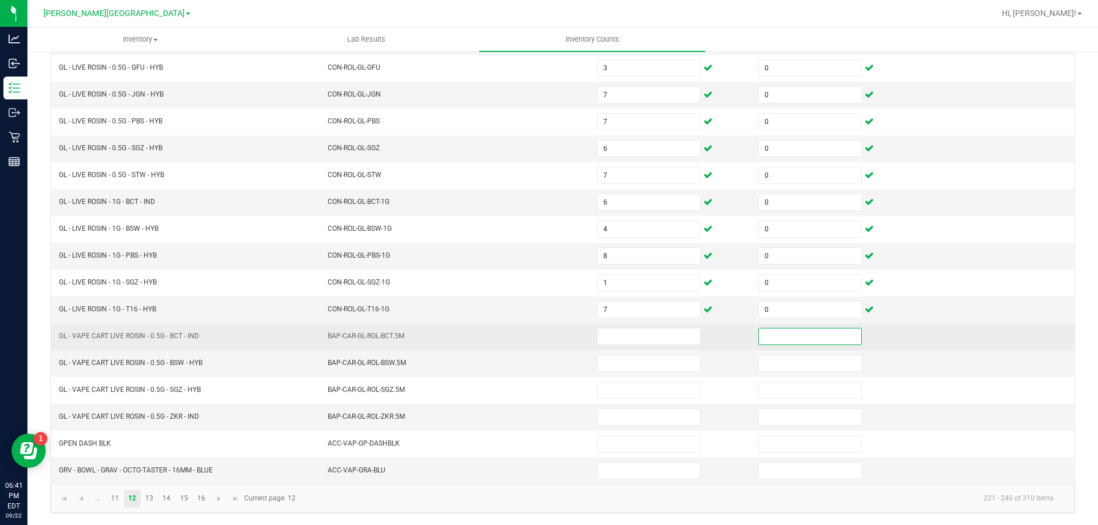
click at [792, 337] on input at bounding box center [810, 337] width 102 height 16
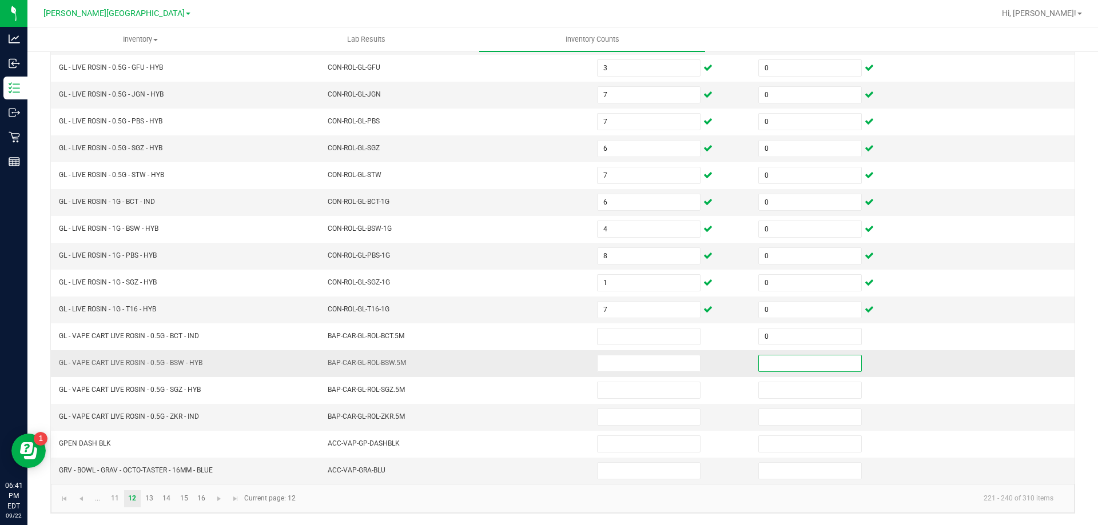
click at [801, 368] on input at bounding box center [810, 364] width 102 height 16
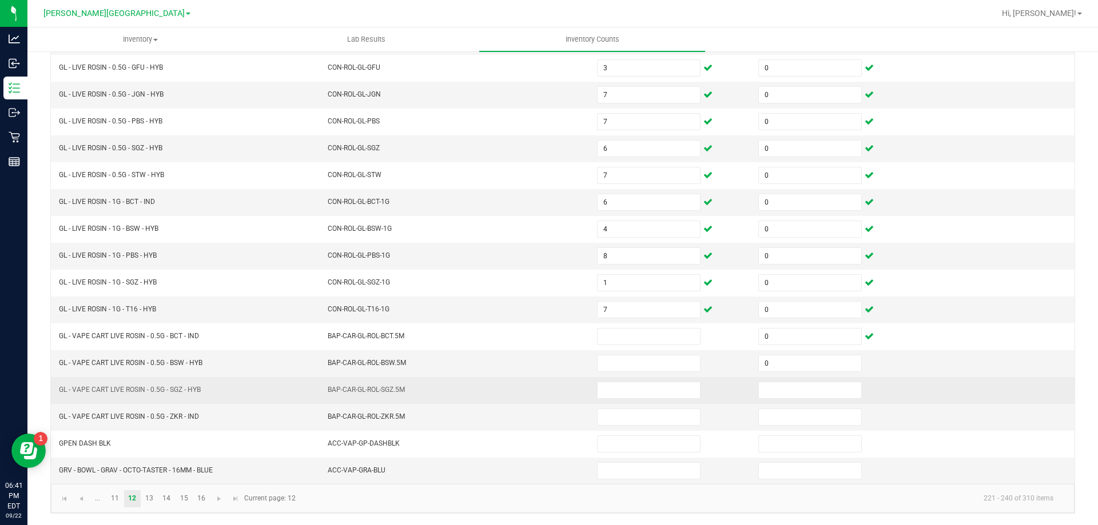
click at [801, 381] on td at bounding box center [831, 390] width 161 height 27
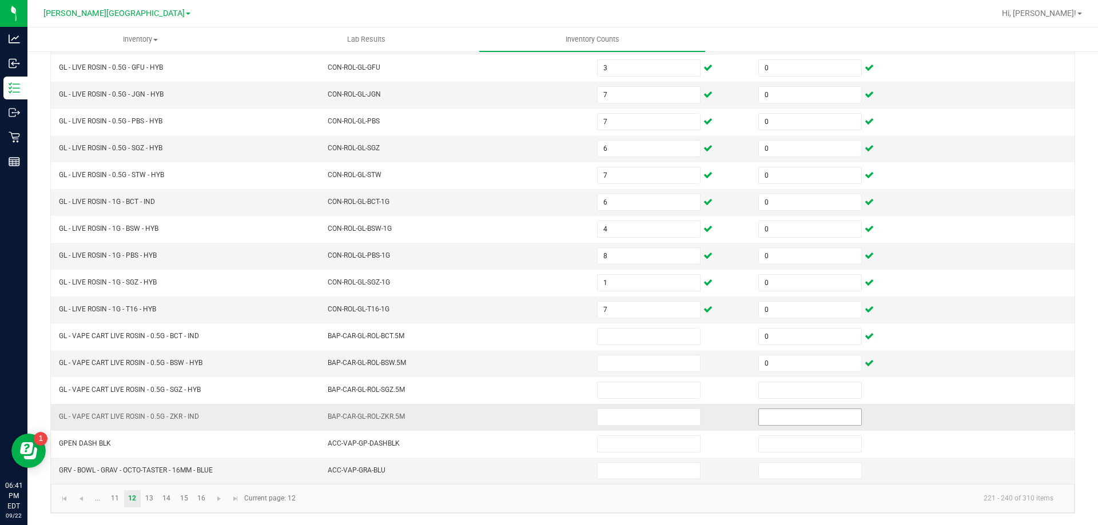
click at [803, 420] on input at bounding box center [810, 417] width 102 height 16
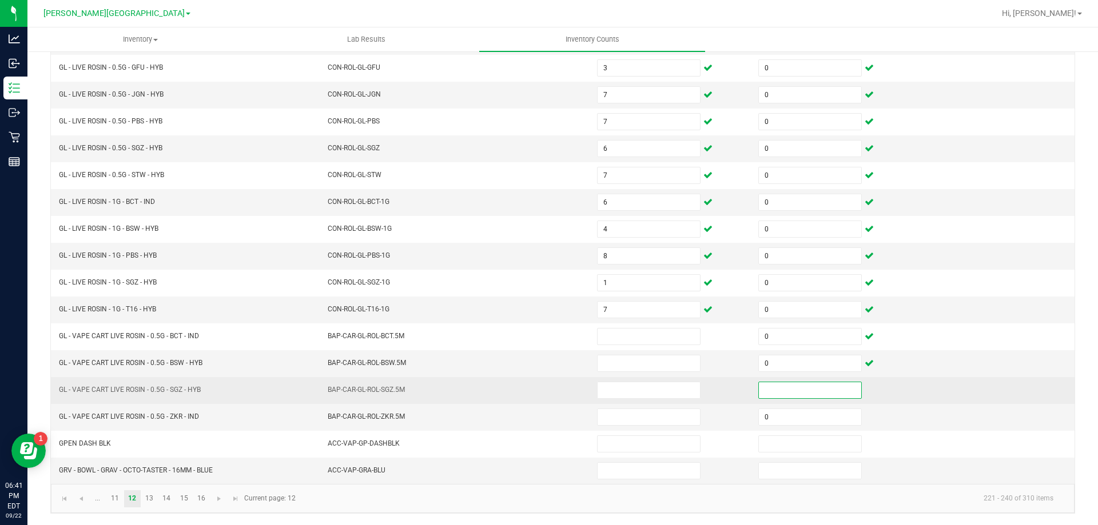
click at [799, 393] on input at bounding box center [810, 391] width 102 height 16
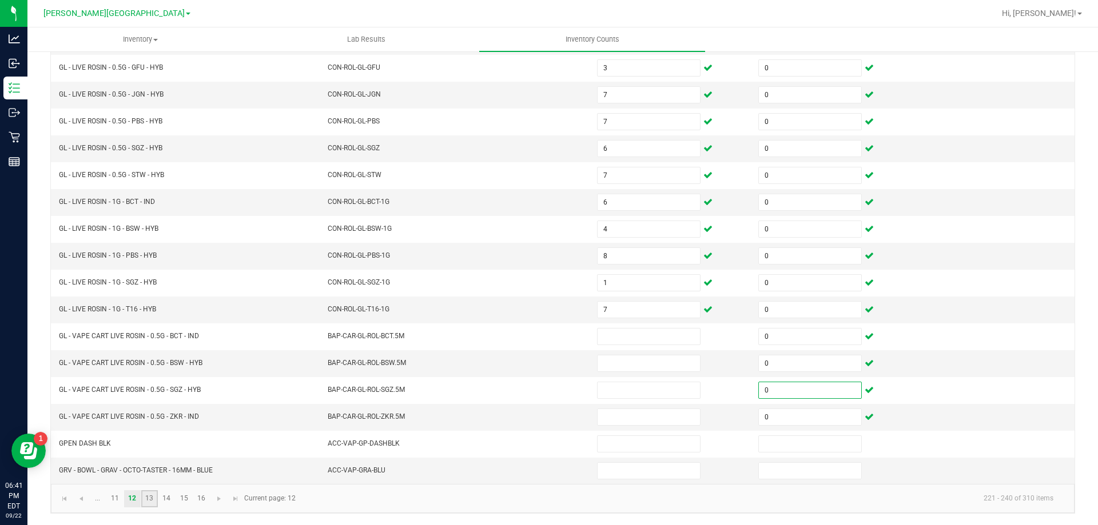
click at [147, 500] on link "13" at bounding box center [149, 499] width 17 height 17
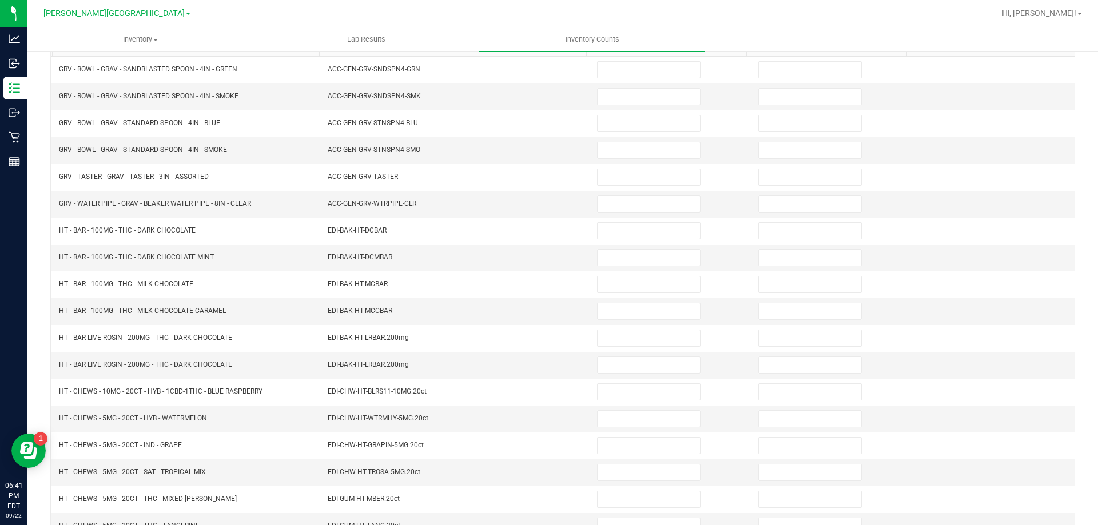
scroll to position [0, 0]
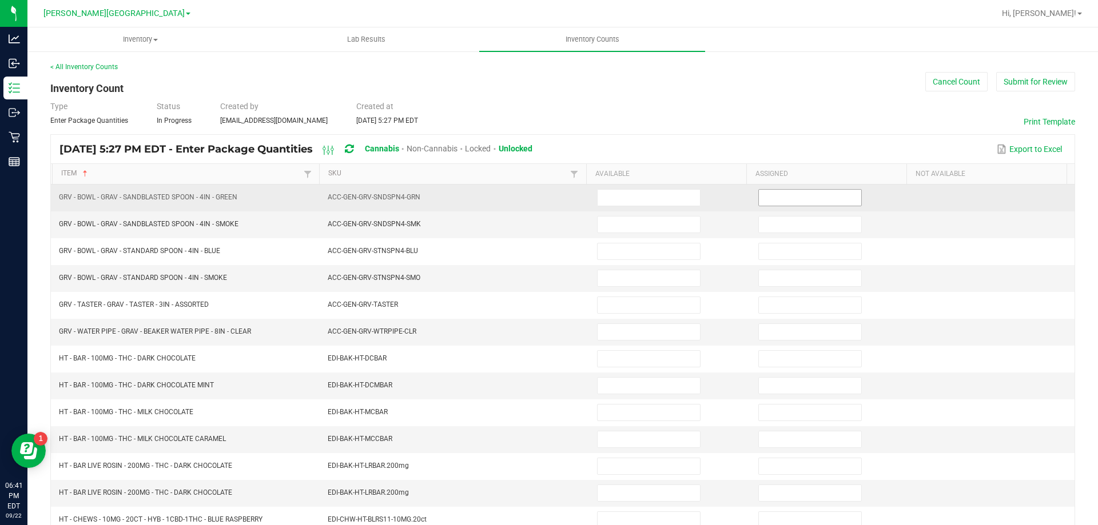
click at [771, 196] on input at bounding box center [810, 198] width 102 height 16
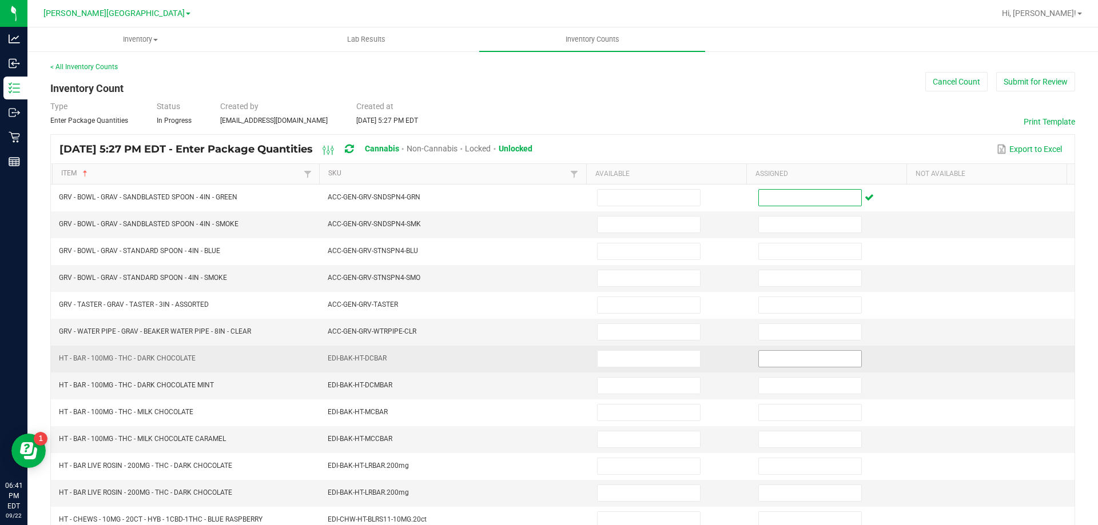
click at [772, 363] on input at bounding box center [810, 359] width 102 height 16
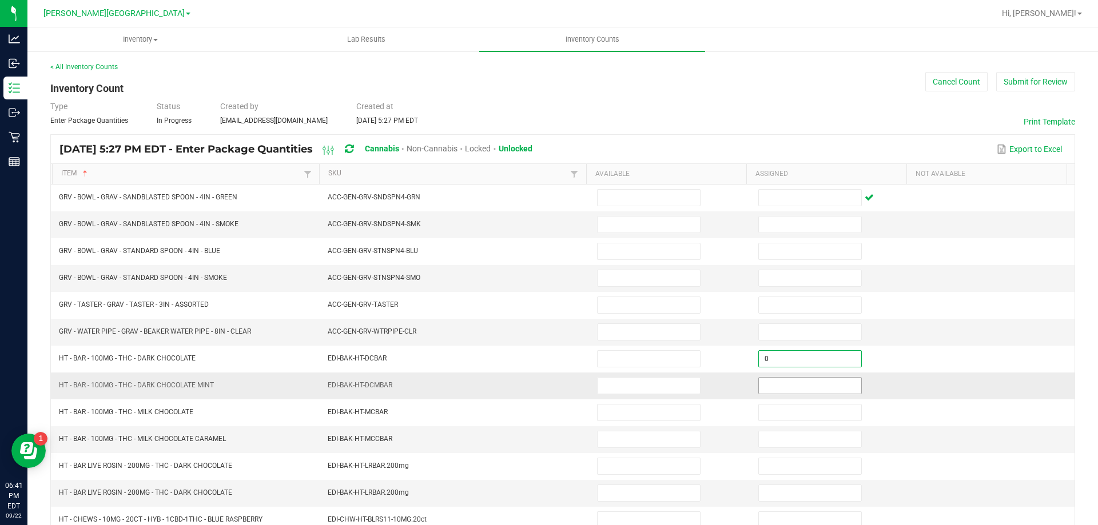
click at [775, 387] on input at bounding box center [810, 386] width 102 height 16
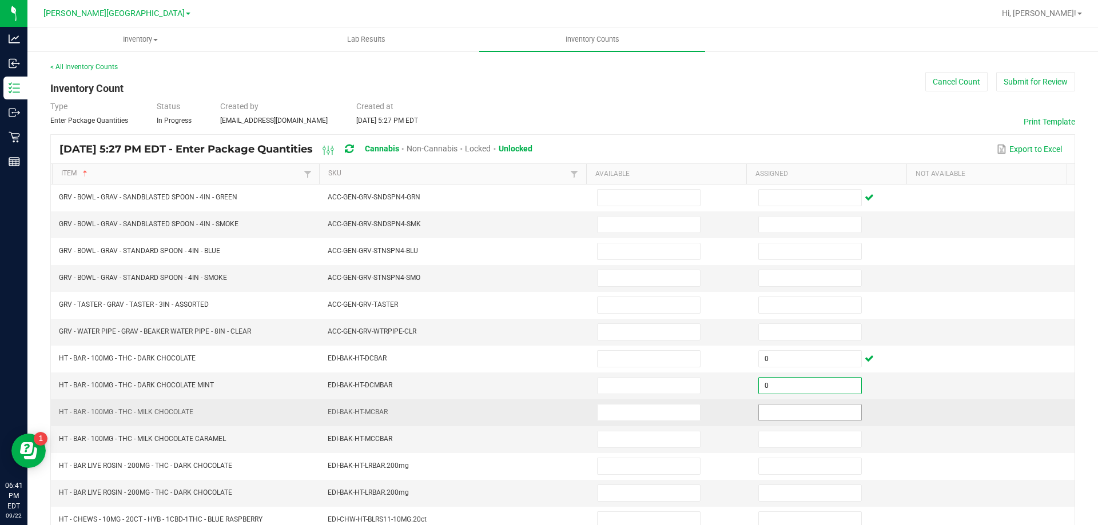
click at [773, 412] on input at bounding box center [810, 413] width 102 height 16
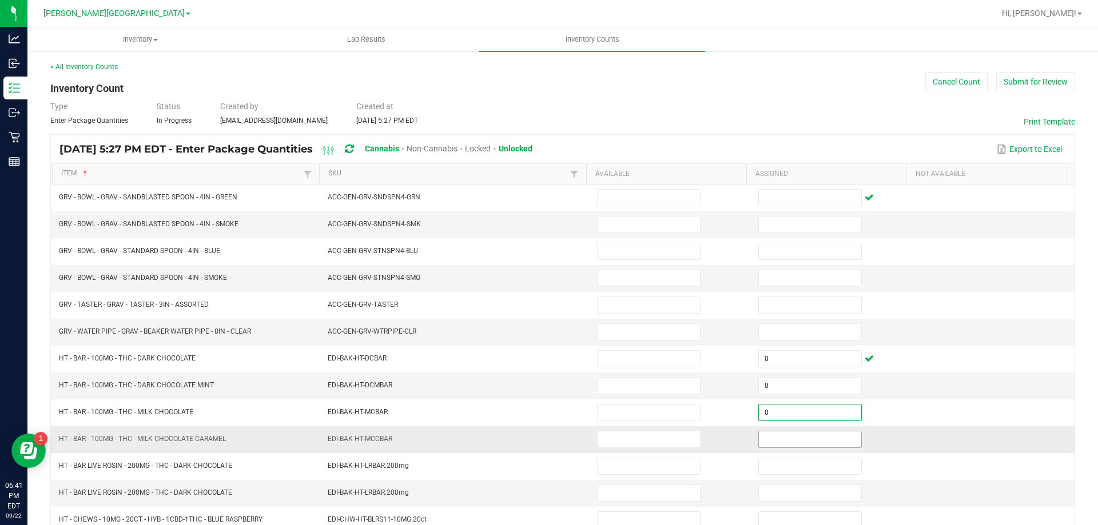
click at [772, 432] on input at bounding box center [810, 440] width 102 height 16
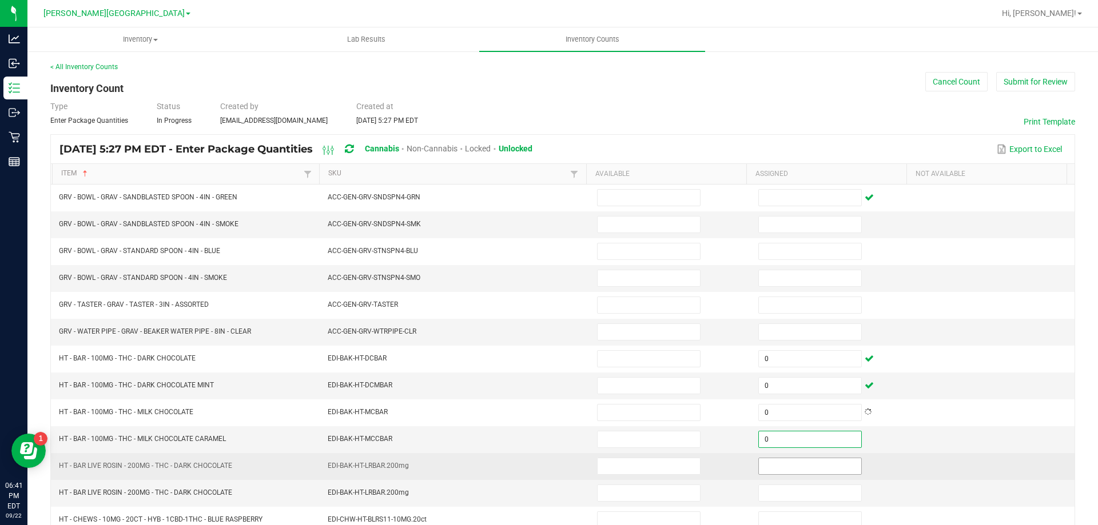
click at [767, 464] on input at bounding box center [810, 467] width 102 height 16
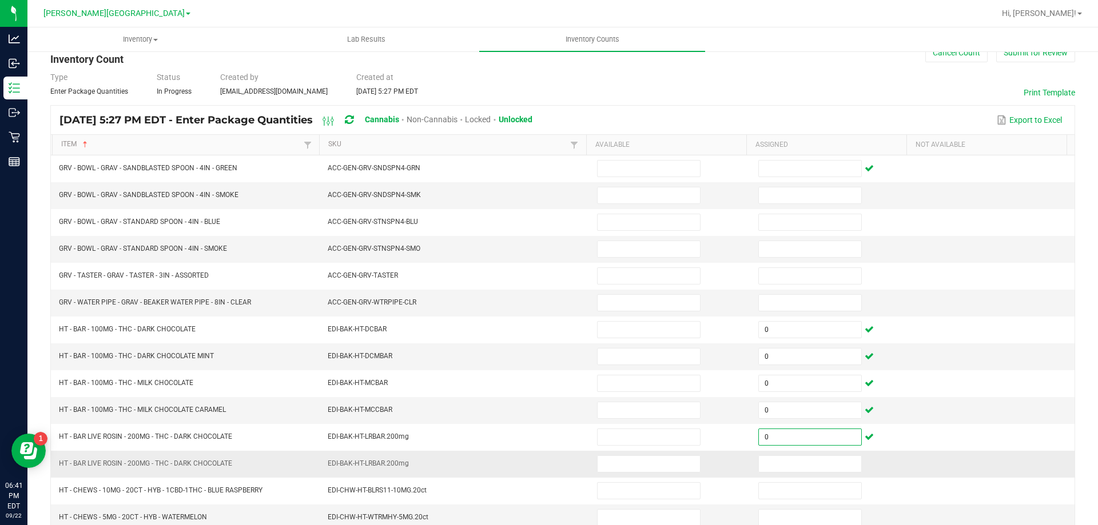
scroll to position [57, 0]
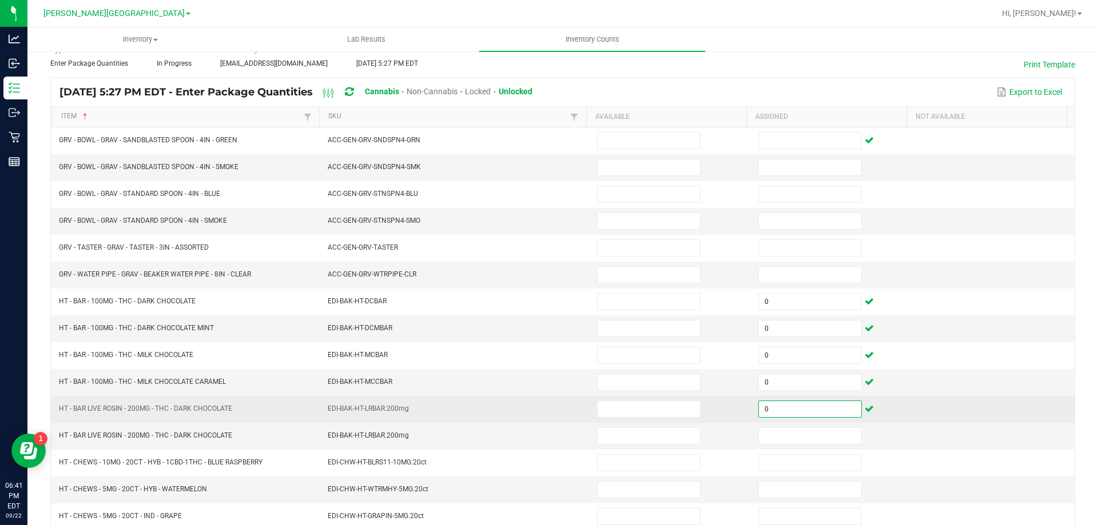
click at [779, 409] on input "0" at bounding box center [810, 409] width 102 height 16
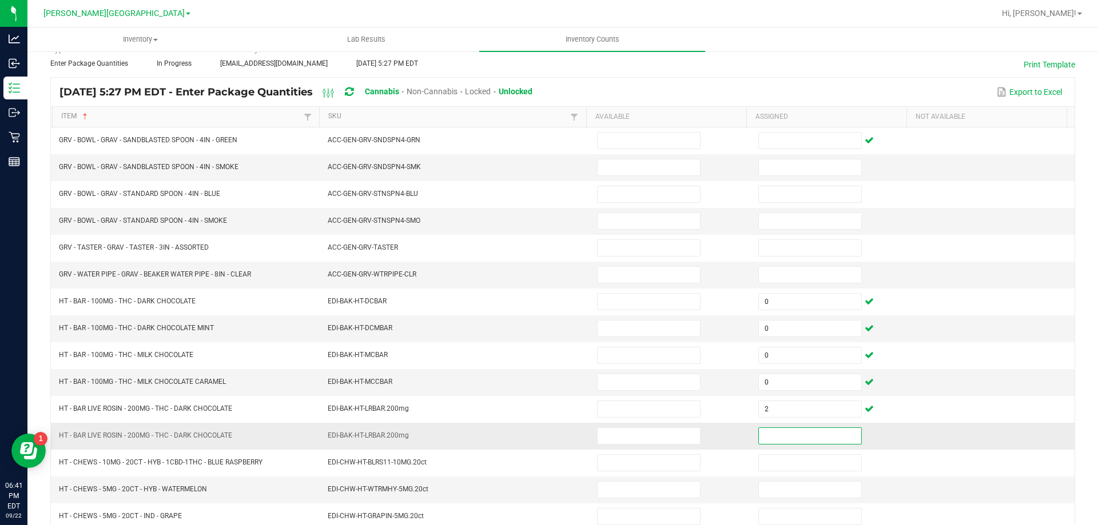
click at [774, 436] on input at bounding box center [810, 436] width 102 height 16
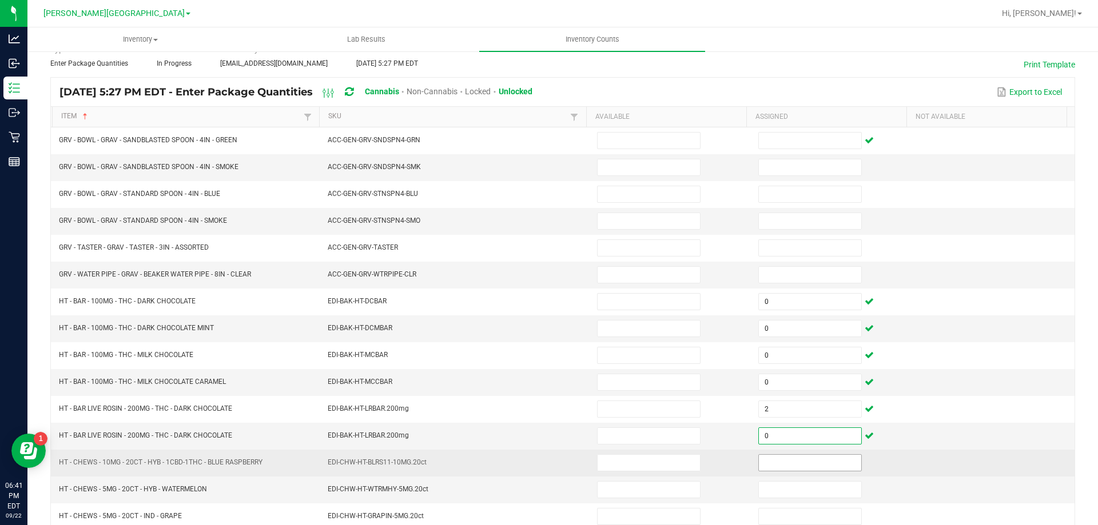
click at [771, 465] on input at bounding box center [810, 463] width 102 height 16
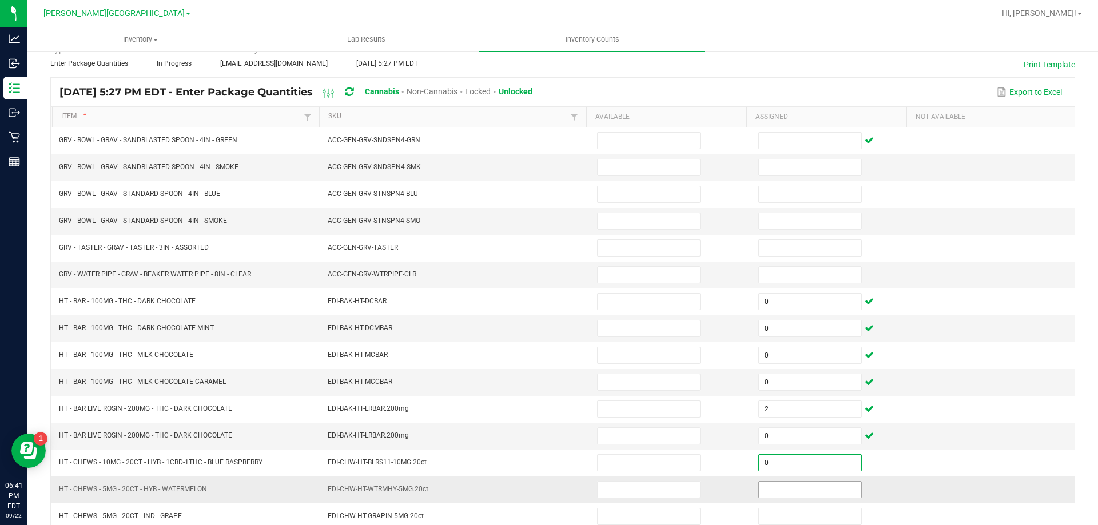
click at [771, 489] on input at bounding box center [810, 490] width 102 height 16
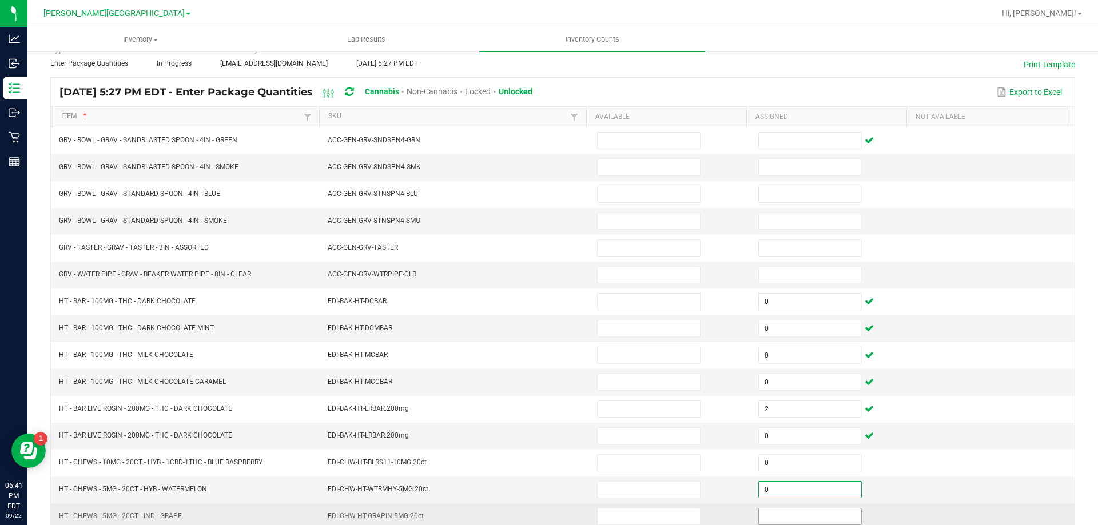
click at [768, 511] on input at bounding box center [810, 517] width 102 height 16
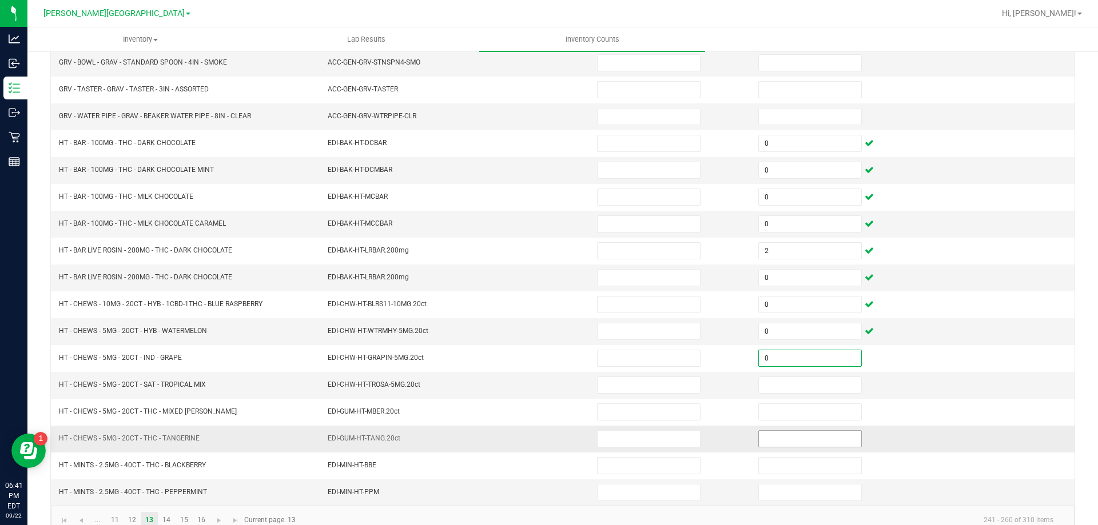
scroll to position [229, 0]
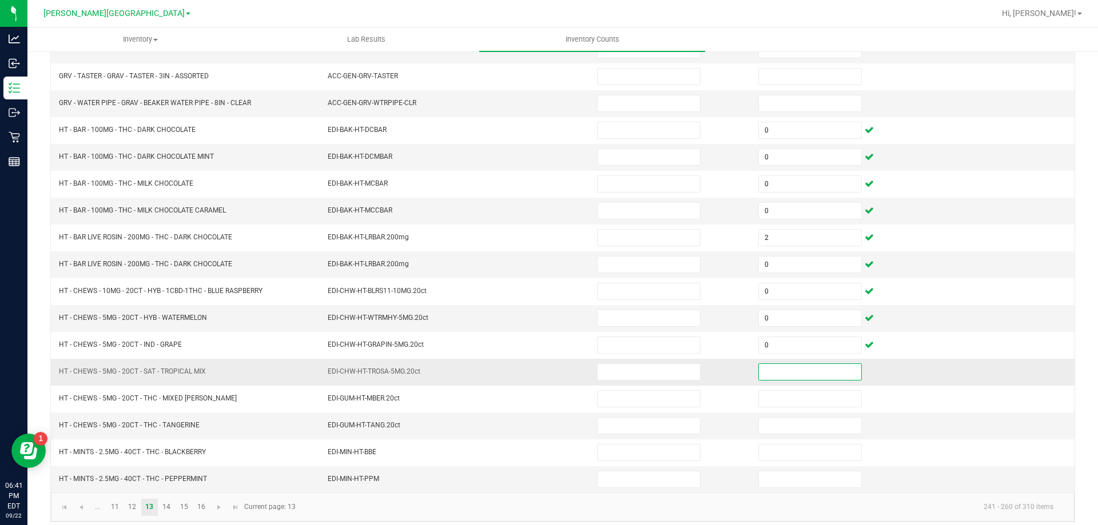
click at [772, 371] on input at bounding box center [810, 372] width 102 height 16
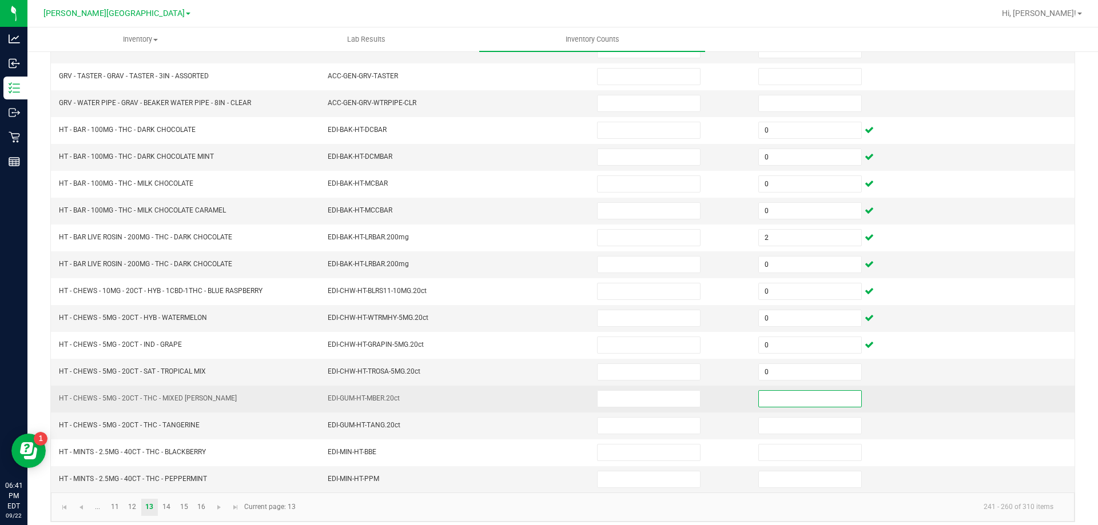
click at [775, 391] on input at bounding box center [810, 399] width 102 height 16
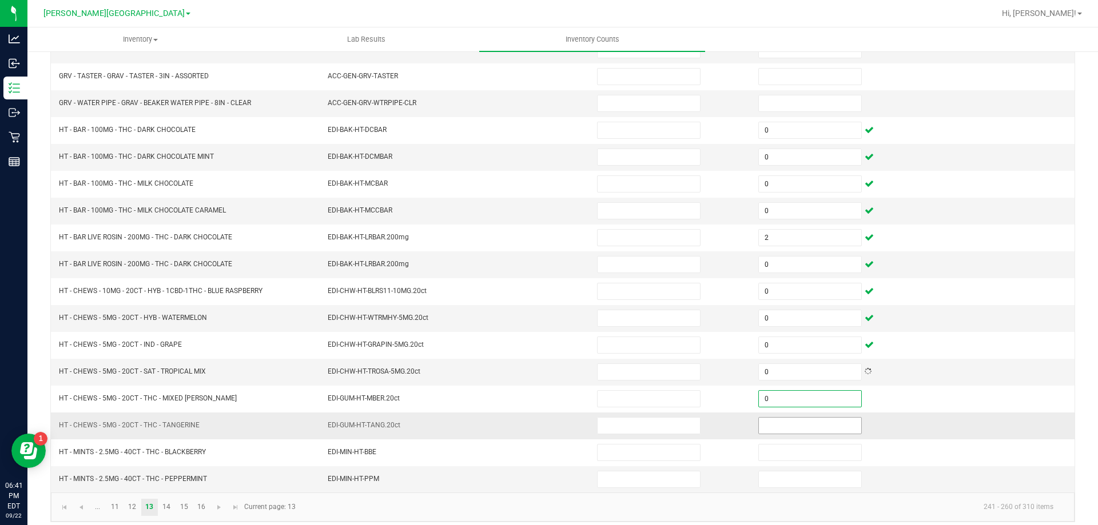
click at [775, 426] on input at bounding box center [810, 426] width 102 height 16
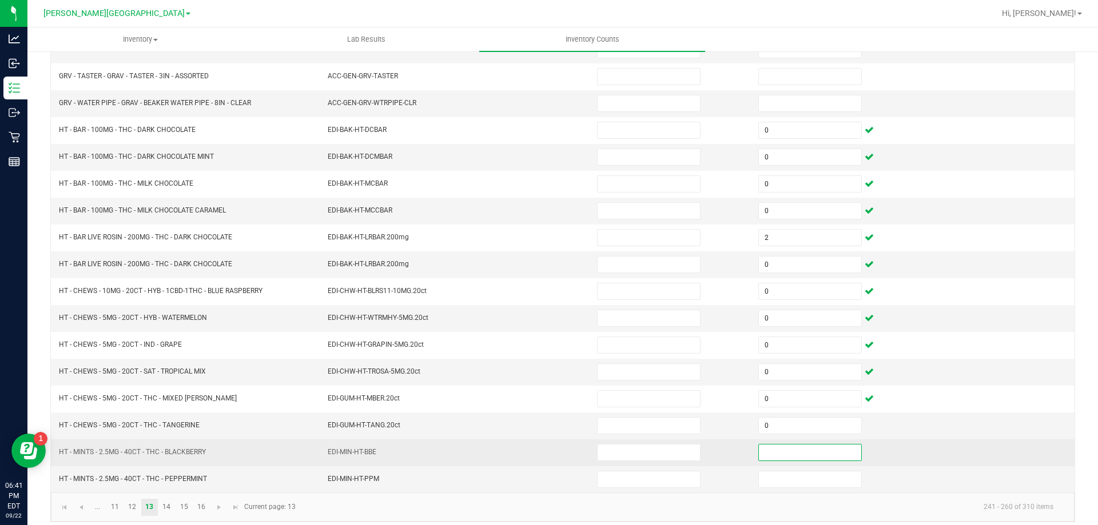
click at [774, 452] on input at bounding box center [810, 453] width 102 height 16
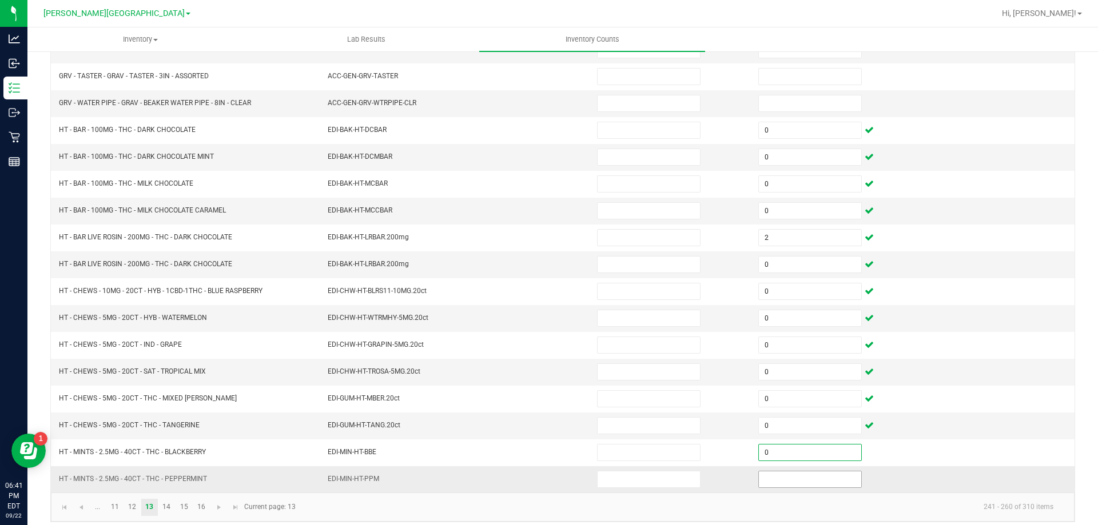
click at [774, 481] on input at bounding box center [810, 480] width 102 height 16
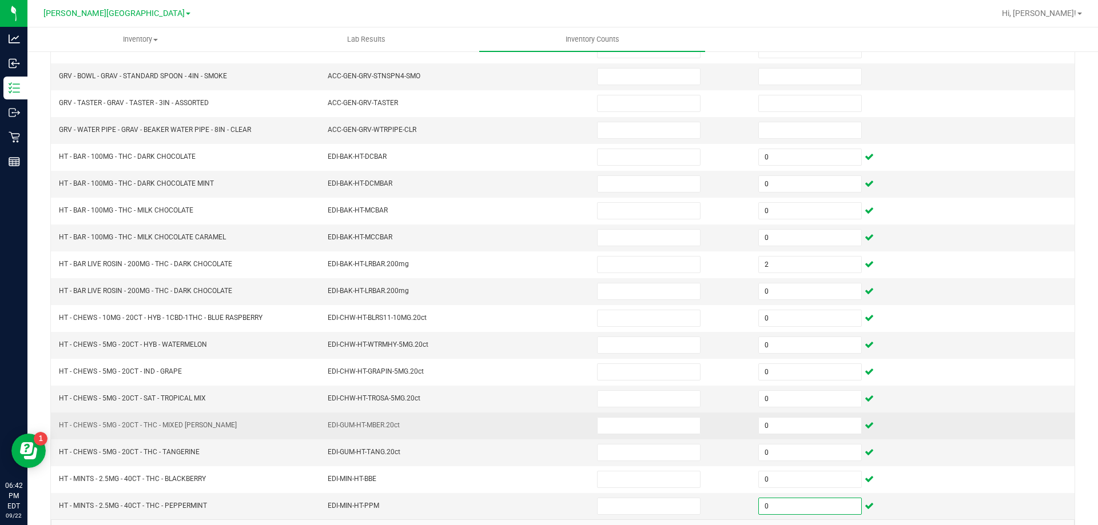
scroll to position [237, 0]
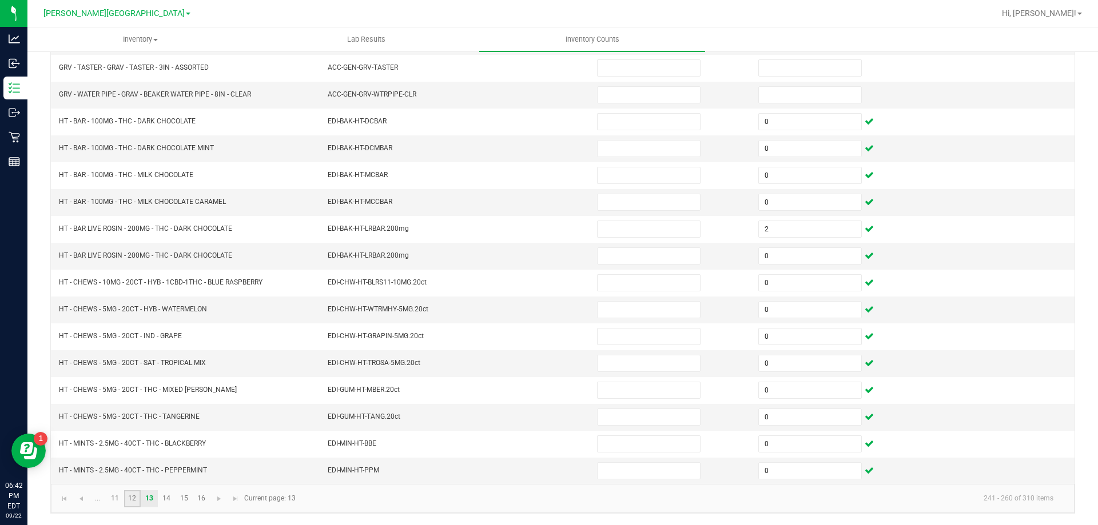
click at [129, 499] on link "12" at bounding box center [132, 499] width 17 height 17
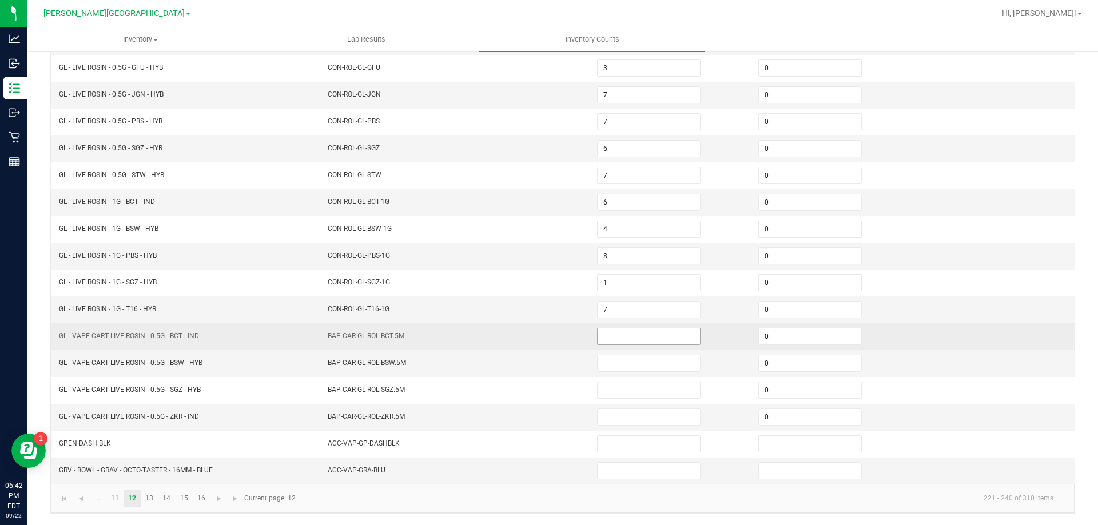
click at [607, 337] on input at bounding box center [649, 337] width 102 height 16
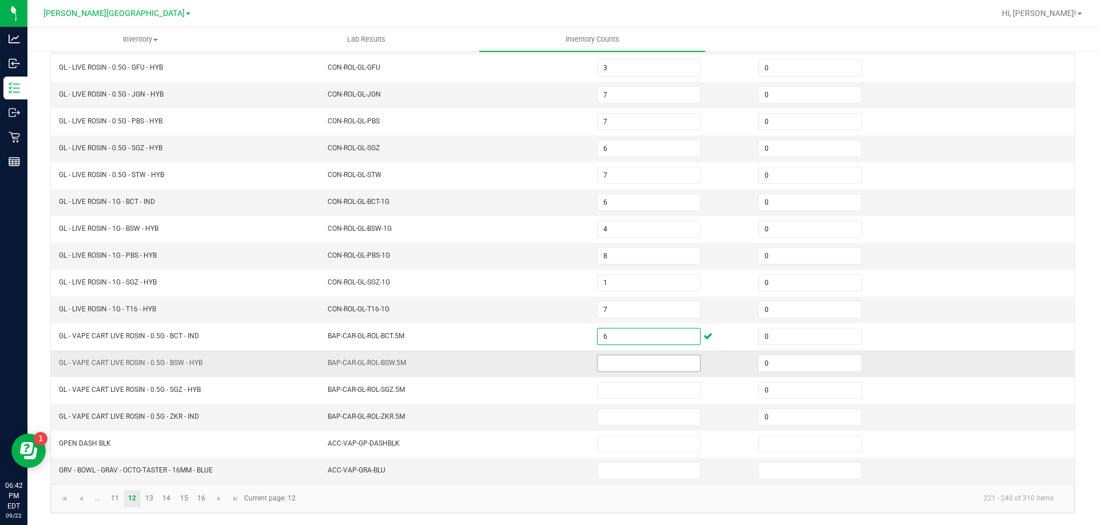
click at [625, 361] on input at bounding box center [649, 364] width 102 height 16
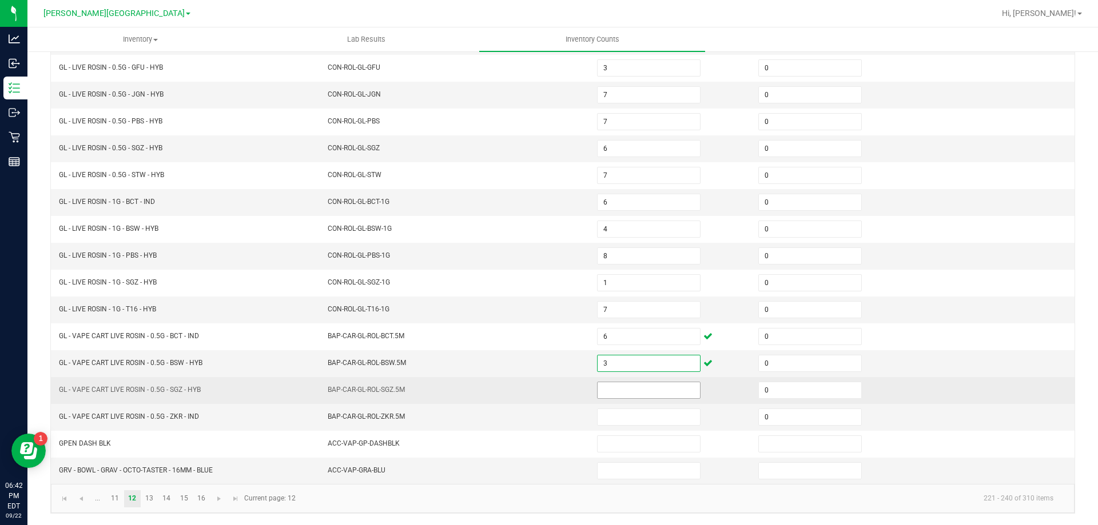
click at [636, 393] on input at bounding box center [649, 391] width 102 height 16
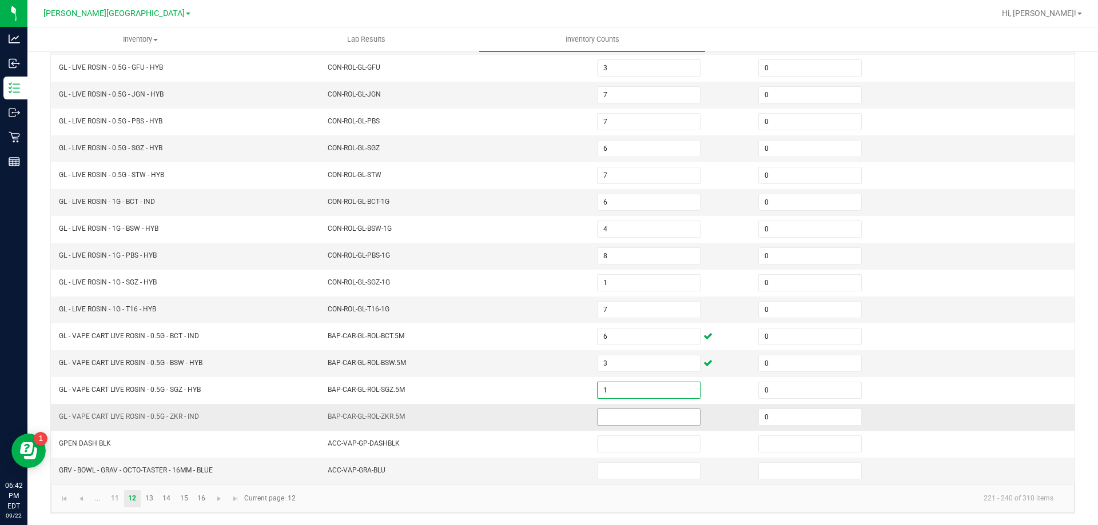
click at [637, 421] on input at bounding box center [649, 417] width 102 height 16
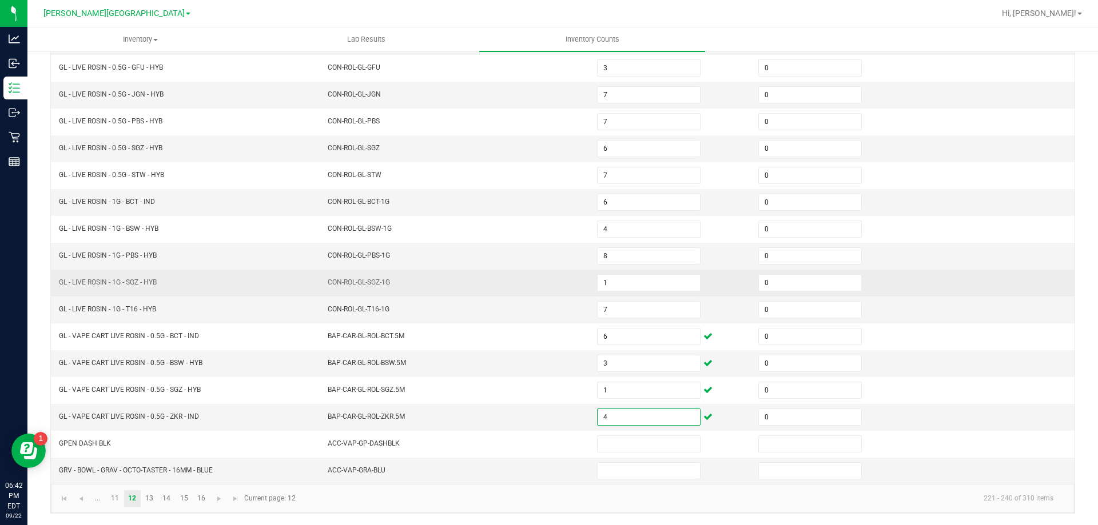
click at [326, 293] on td "CON-ROL-GL-SGZ-1G" at bounding box center [455, 283] width 269 height 27
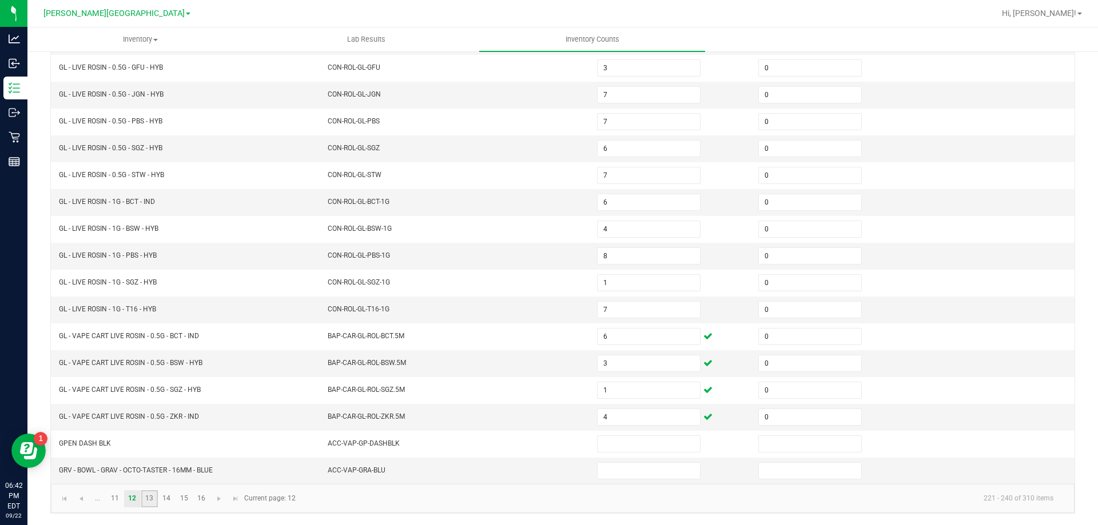
click at [153, 498] on link "13" at bounding box center [149, 499] width 17 height 17
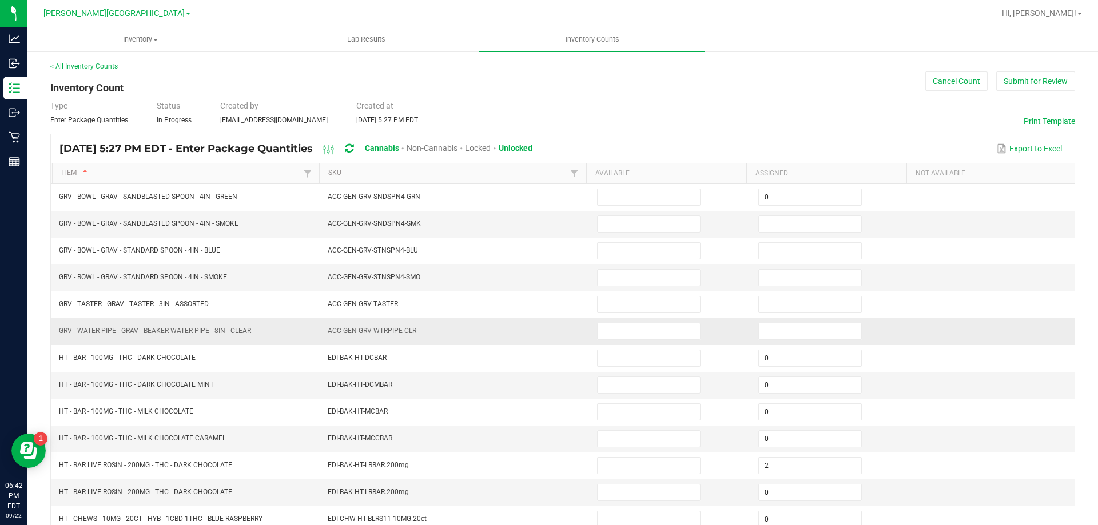
scroll to position [0, 0]
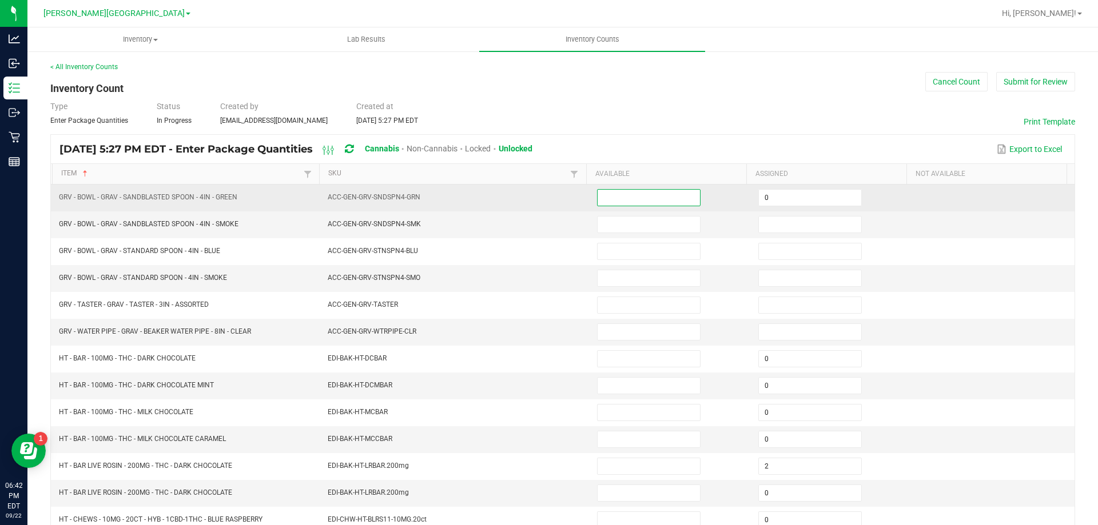
click at [616, 201] on input at bounding box center [649, 198] width 102 height 16
click at [776, 202] on input "0" at bounding box center [810, 198] width 102 height 16
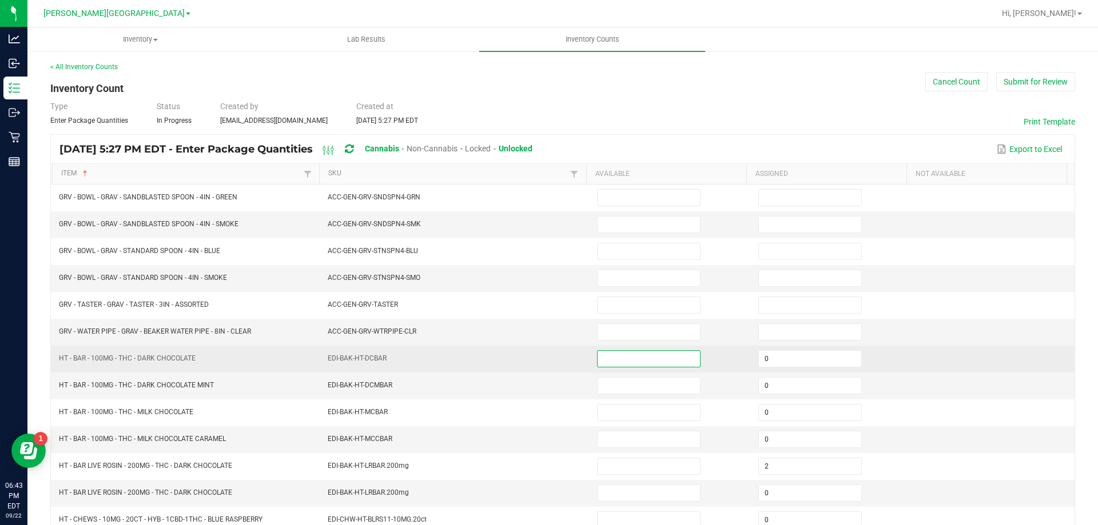
click at [644, 361] on input at bounding box center [649, 359] width 102 height 16
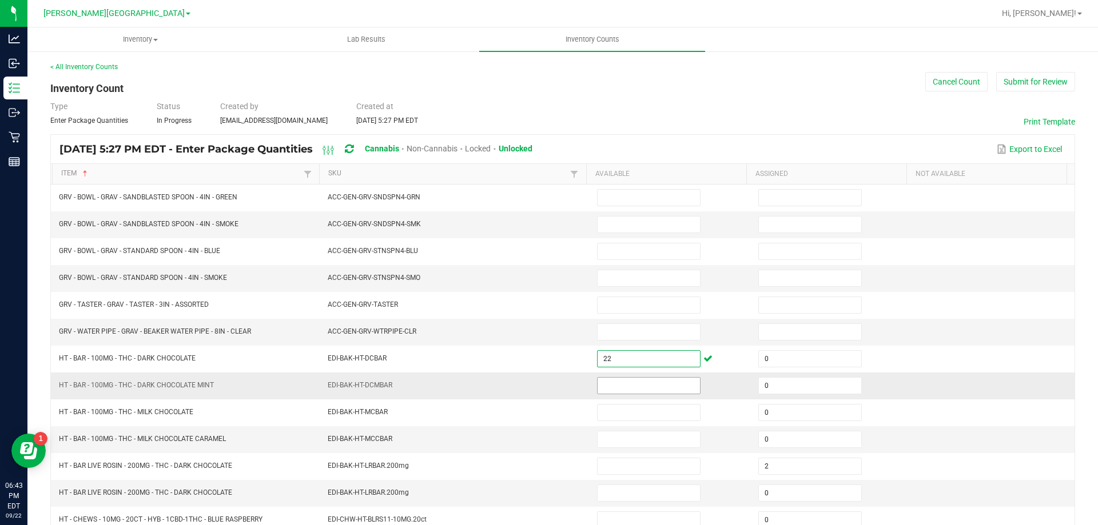
click at [640, 382] on input at bounding box center [649, 386] width 102 height 16
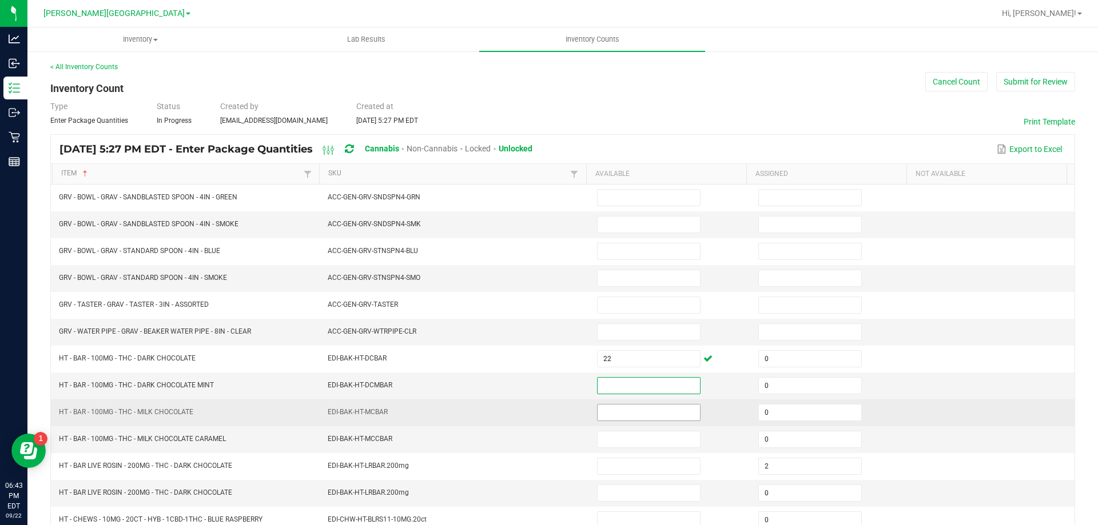
click at [632, 412] on input at bounding box center [649, 413] width 102 height 16
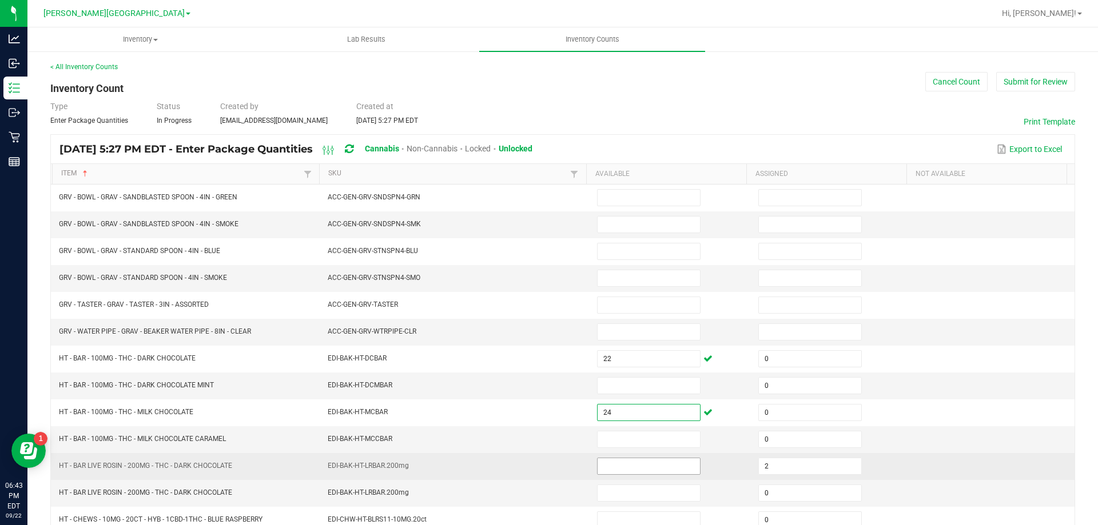
click at [643, 467] on input at bounding box center [649, 467] width 102 height 16
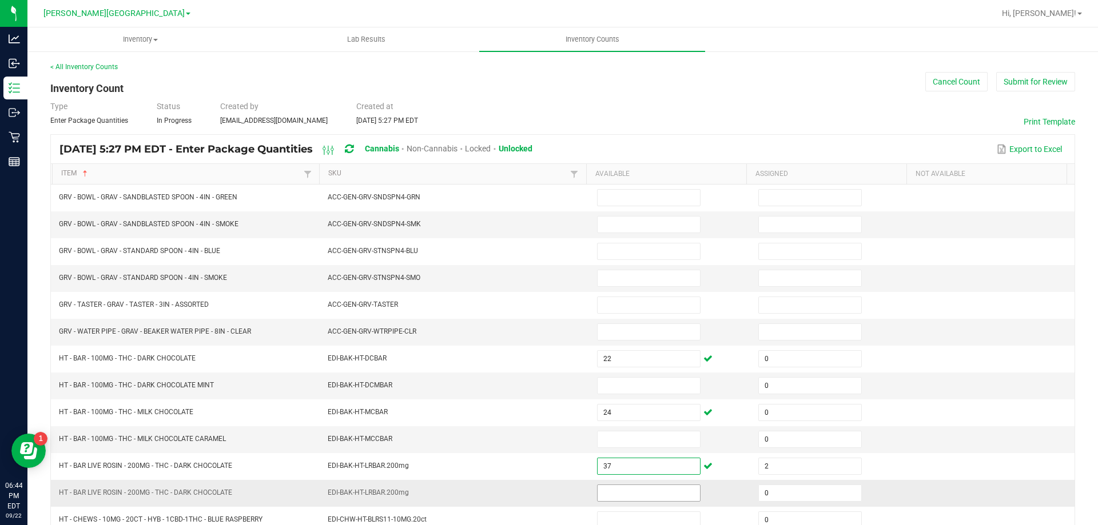
click at [646, 493] on input at bounding box center [649, 493] width 102 height 16
click at [621, 386] on input at bounding box center [649, 386] width 102 height 16
click at [623, 488] on input "42" at bounding box center [649, 493] width 102 height 16
click at [606, 444] on input at bounding box center [649, 440] width 102 height 16
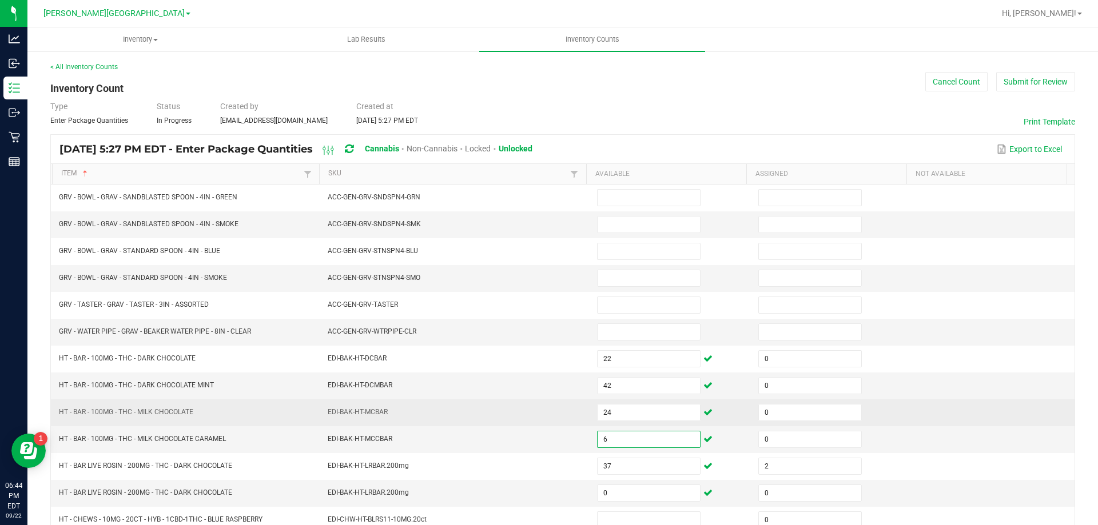
drag, startPoint x: 507, startPoint y: 415, endPoint x: 500, endPoint y: 405, distance: 11.8
click at [507, 413] on td "EDI-BAK-HT-MCBAR" at bounding box center [455, 413] width 269 height 27
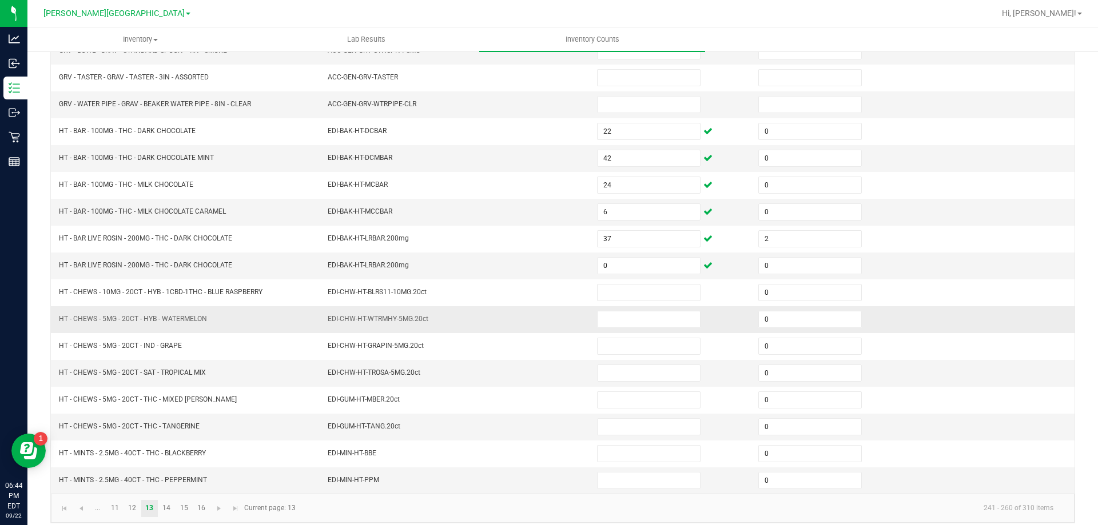
scroll to position [229, 0]
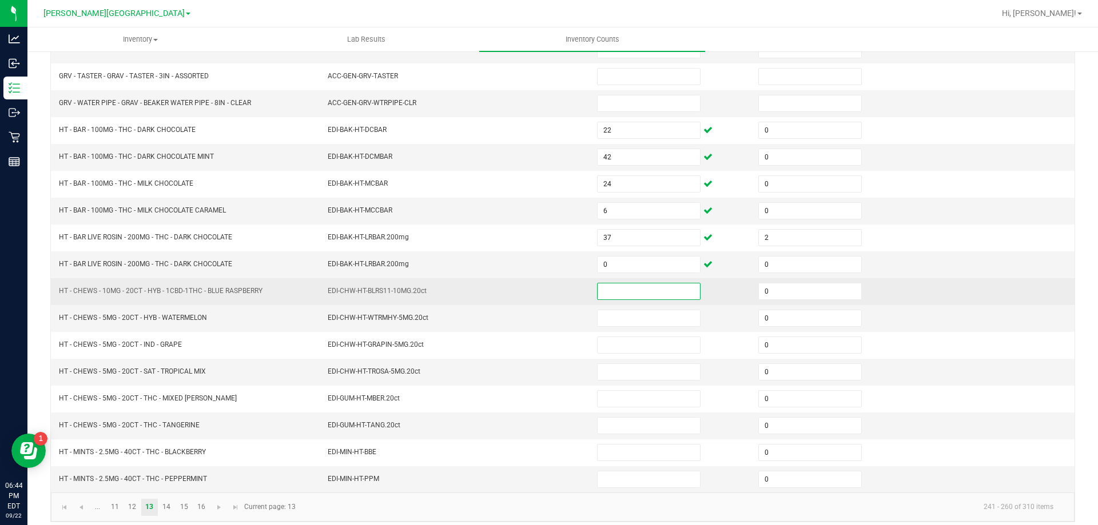
click at [618, 296] on input at bounding box center [649, 292] width 102 height 16
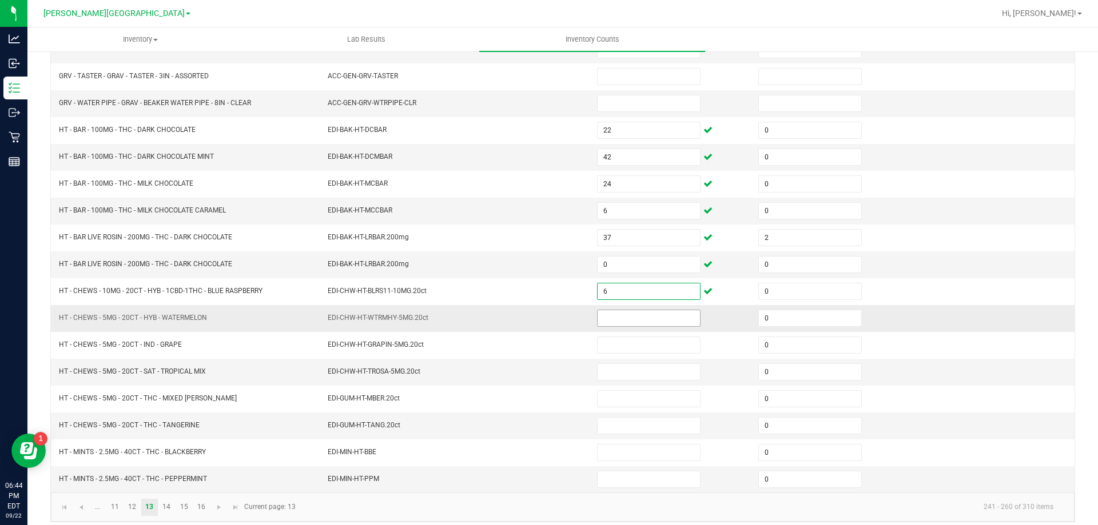
click at [644, 314] on input at bounding box center [649, 318] width 102 height 16
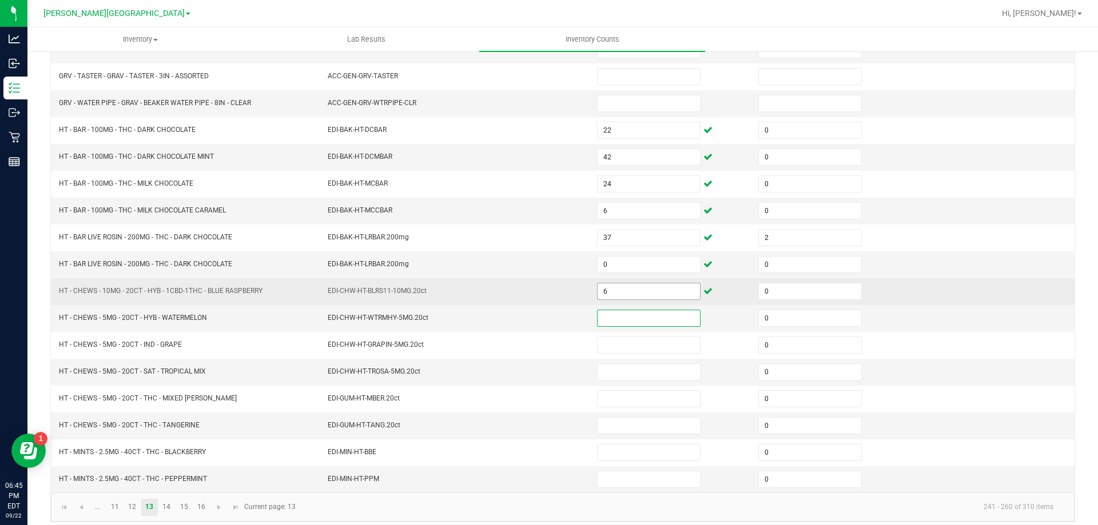
click at [637, 289] on input "6" at bounding box center [649, 292] width 102 height 16
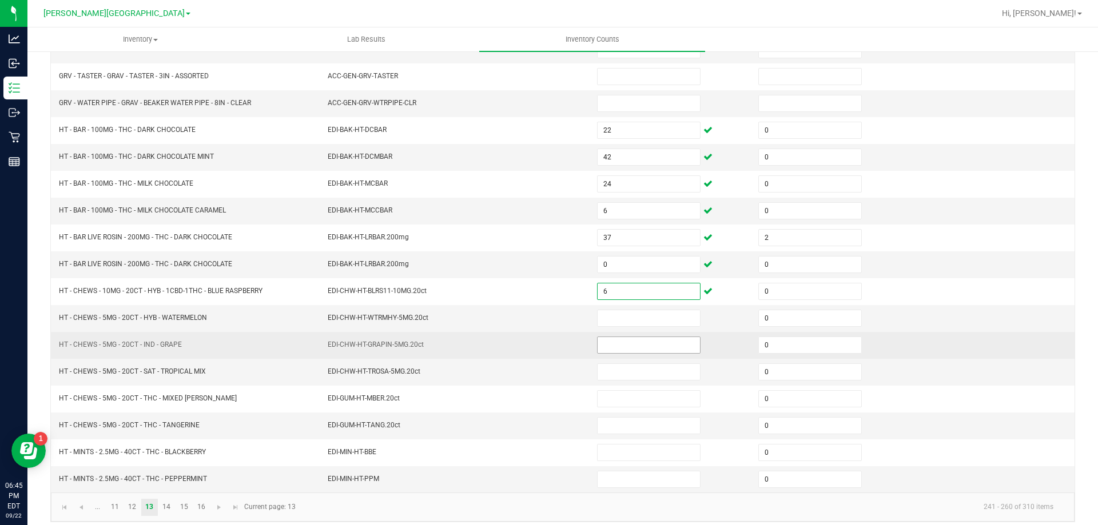
click at [620, 344] on input at bounding box center [649, 345] width 102 height 16
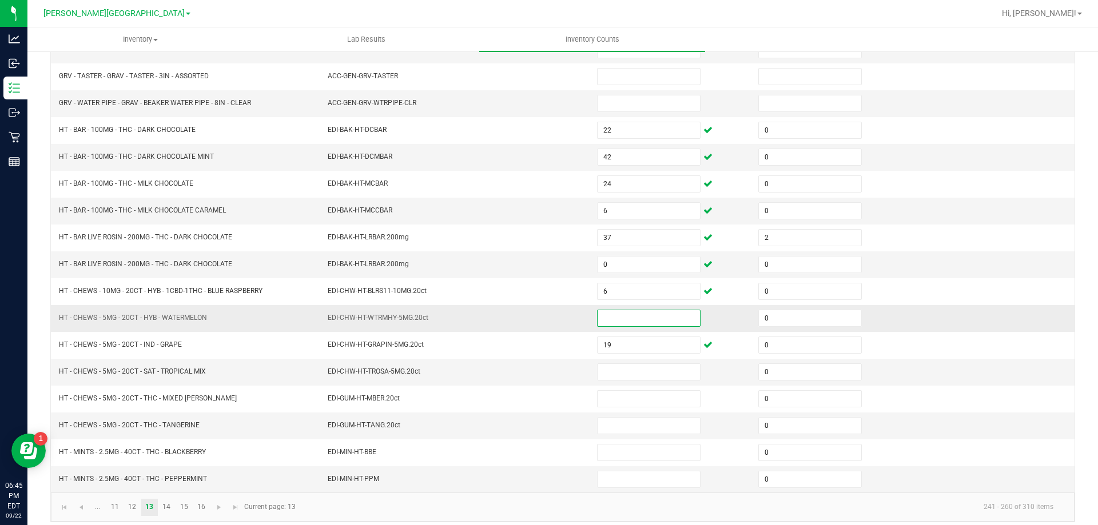
click at [602, 316] on input at bounding box center [649, 318] width 102 height 16
click at [625, 377] on input at bounding box center [649, 372] width 102 height 16
click at [603, 316] on input at bounding box center [649, 318] width 102 height 16
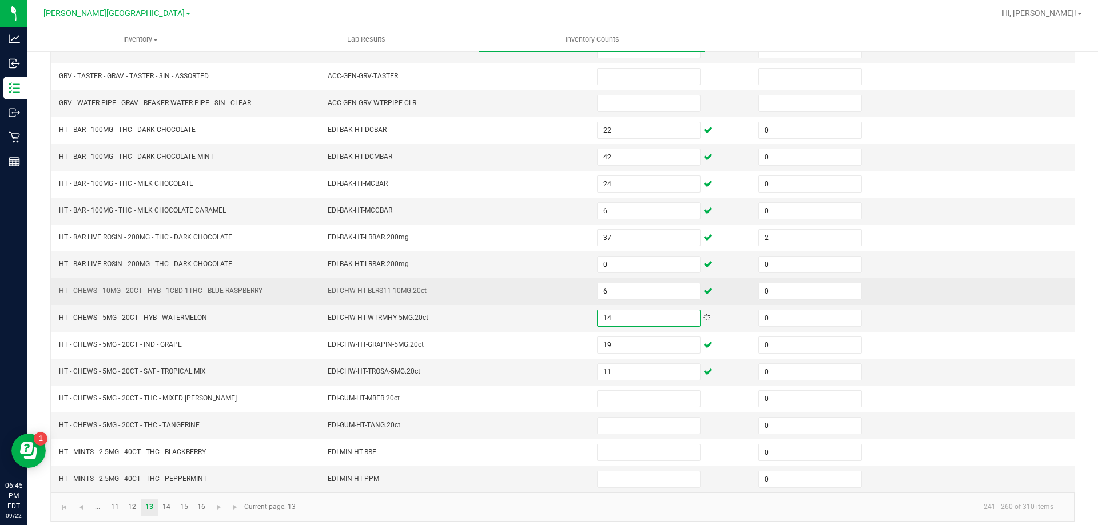
drag, startPoint x: 509, startPoint y: 286, endPoint x: 509, endPoint y: 278, distance: 8.0
click at [509, 285] on td "EDI-CHW-HT-BLRS11-10MG.20ct" at bounding box center [455, 291] width 269 height 27
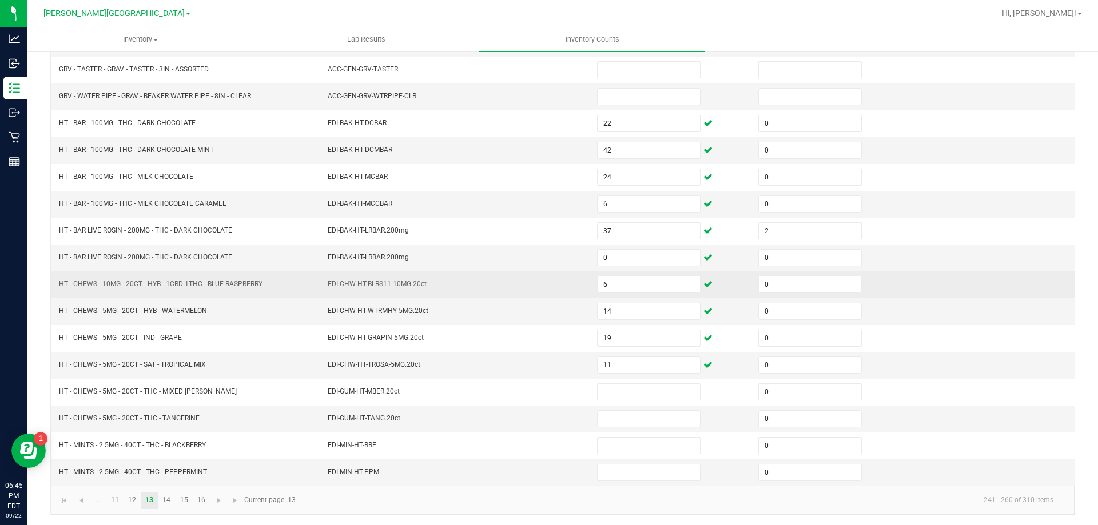
scroll to position [237, 0]
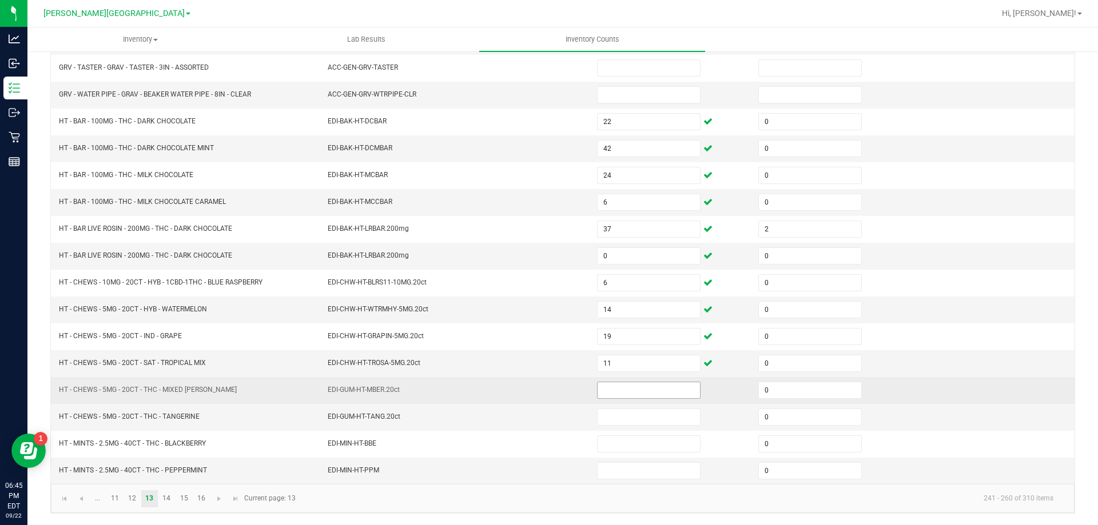
click at [631, 392] on input at bounding box center [649, 391] width 102 height 16
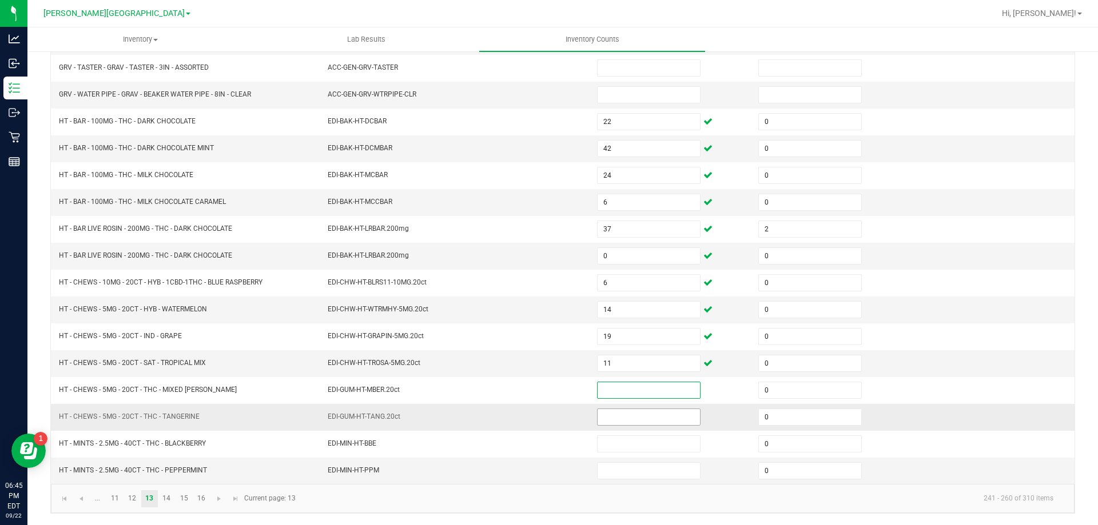
click at [630, 418] on input at bounding box center [649, 417] width 102 height 16
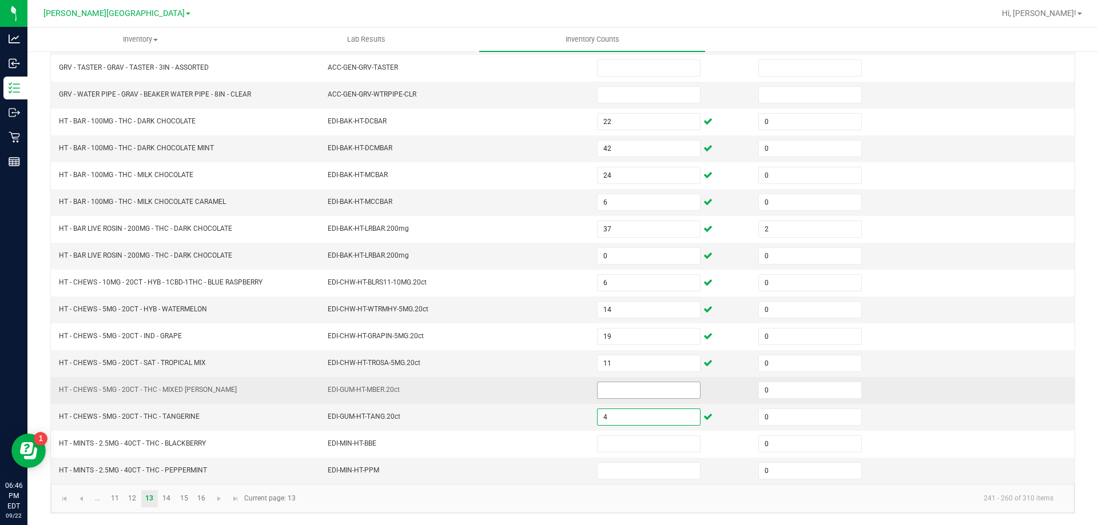
click at [642, 392] on input at bounding box center [649, 391] width 102 height 16
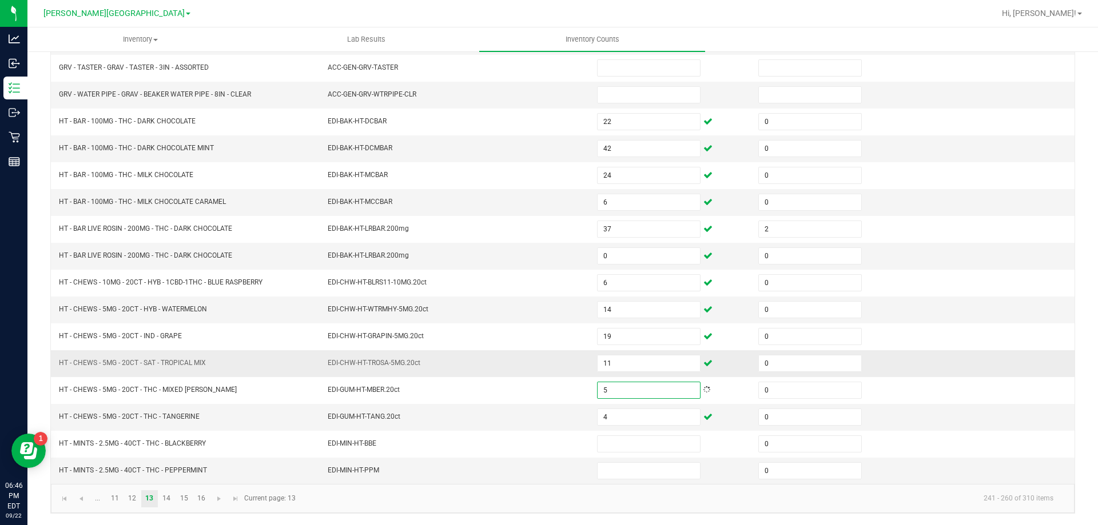
click at [553, 375] on td "EDI-CHW-HT-TROSA-5MG.20ct" at bounding box center [455, 364] width 269 height 27
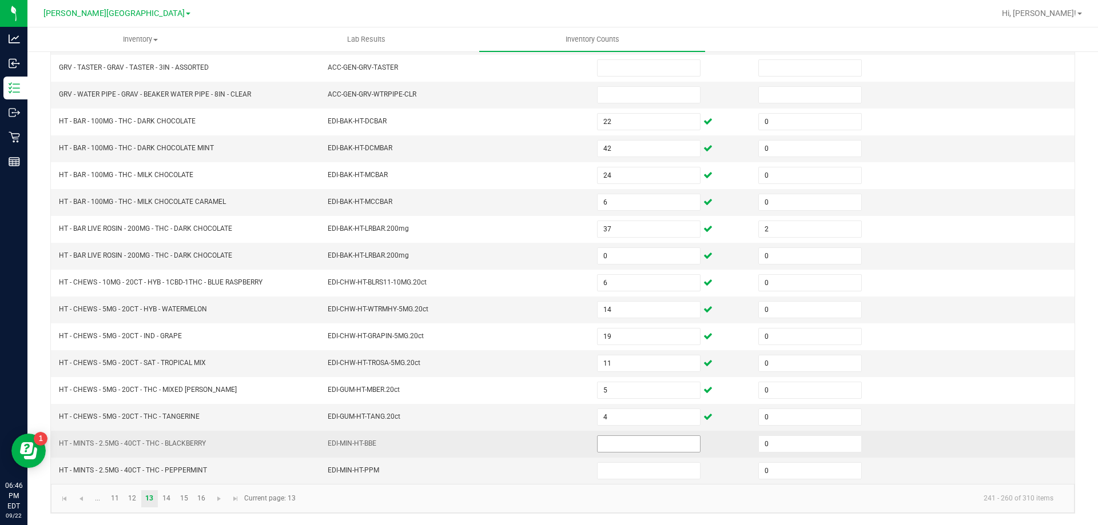
click at [603, 445] on input at bounding box center [649, 444] width 102 height 16
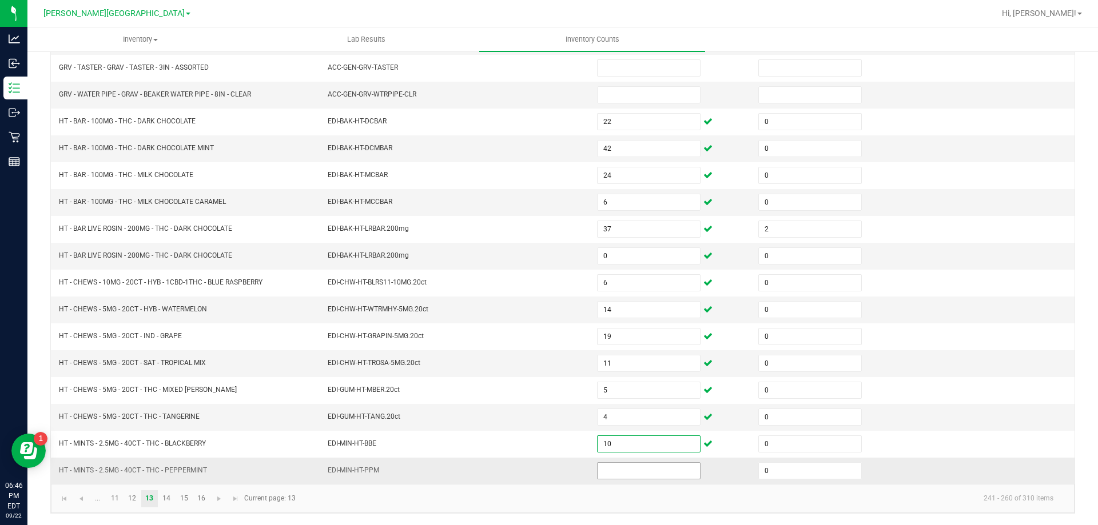
click at [628, 476] on input at bounding box center [649, 471] width 102 height 16
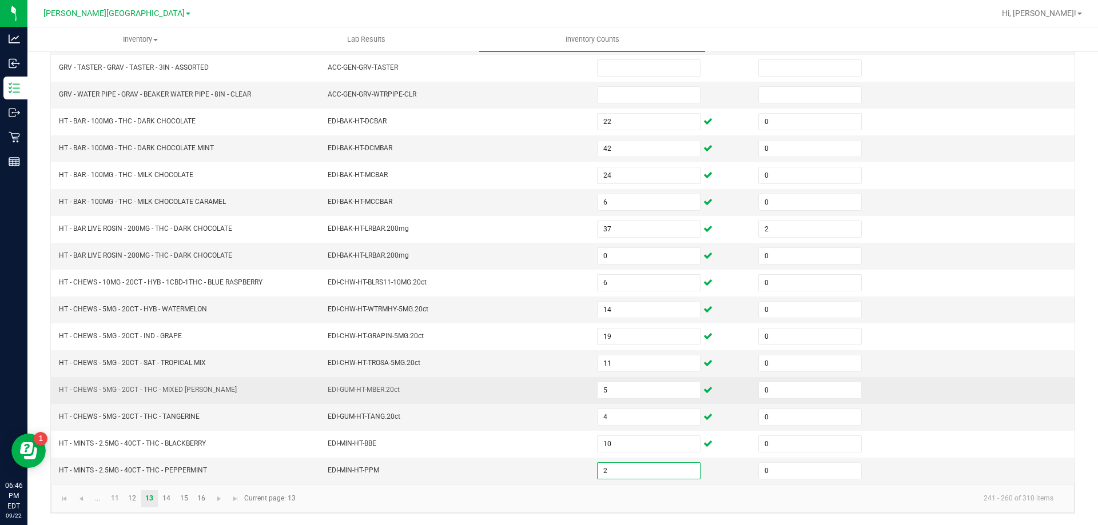
click at [488, 383] on td "EDI-GUM-HT-MBER.20ct" at bounding box center [455, 390] width 269 height 27
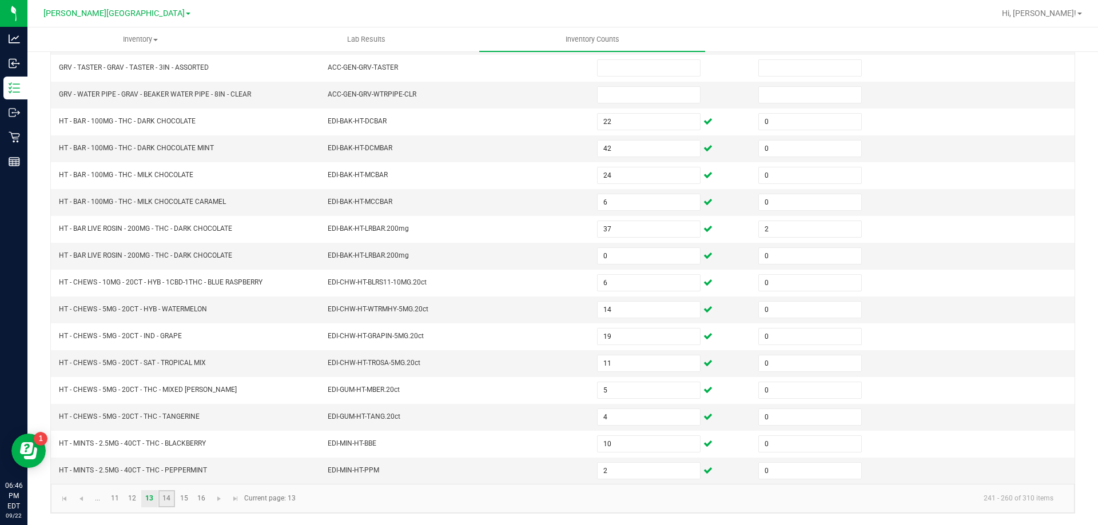
click at [166, 499] on link "14" at bounding box center [166, 499] width 17 height 17
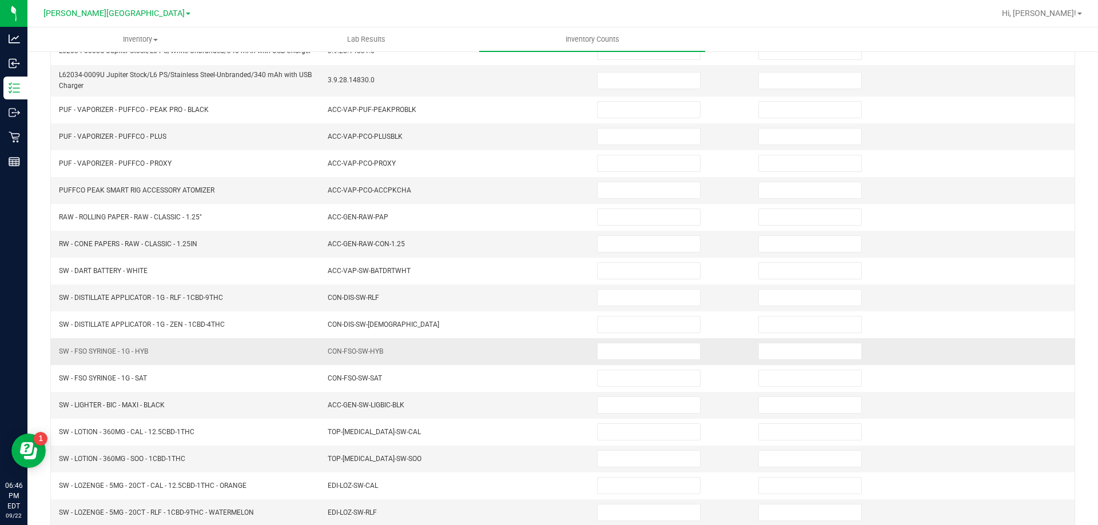
scroll to position [172, 0]
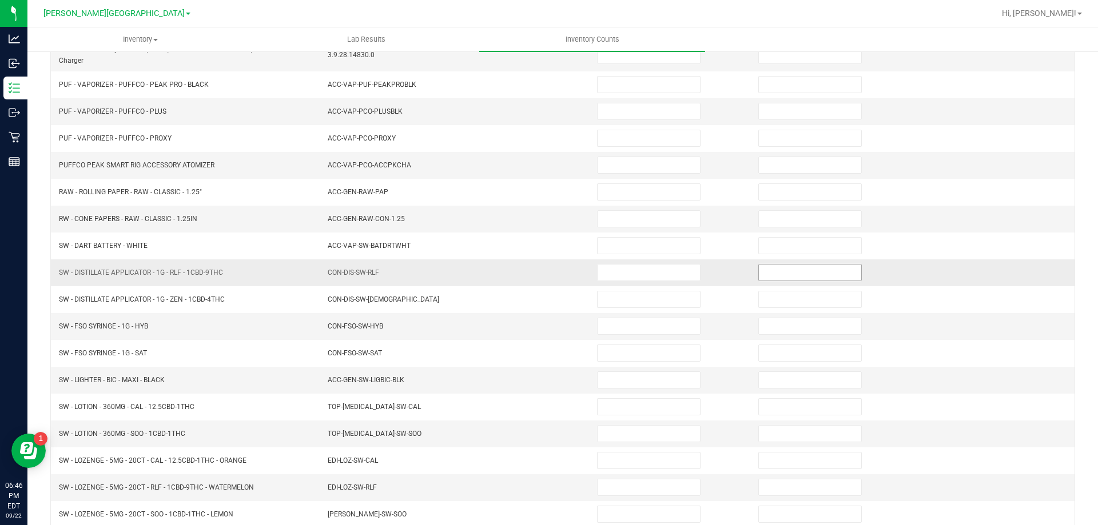
click at [765, 273] on input at bounding box center [810, 273] width 102 height 16
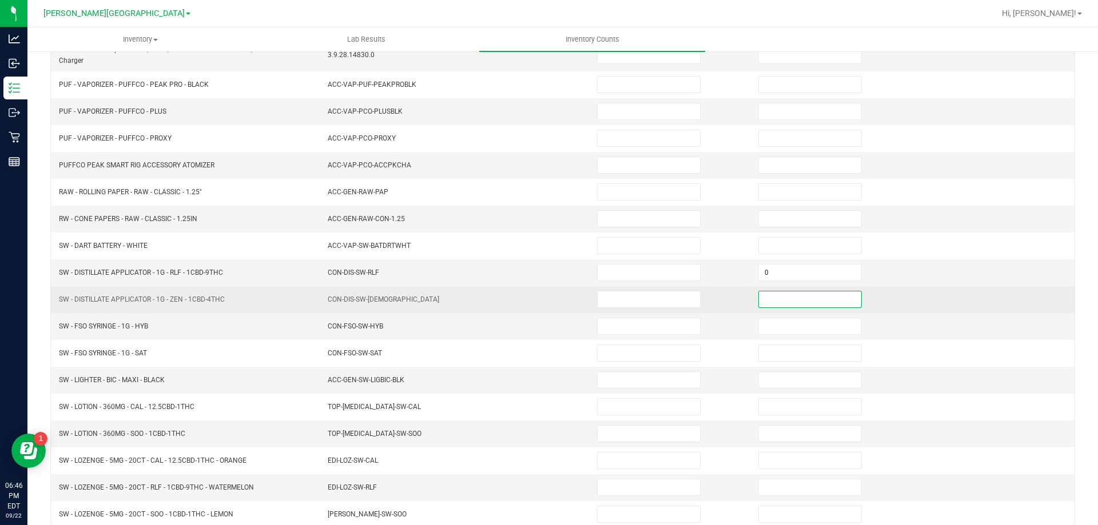
click at [774, 300] on input at bounding box center [810, 300] width 102 height 16
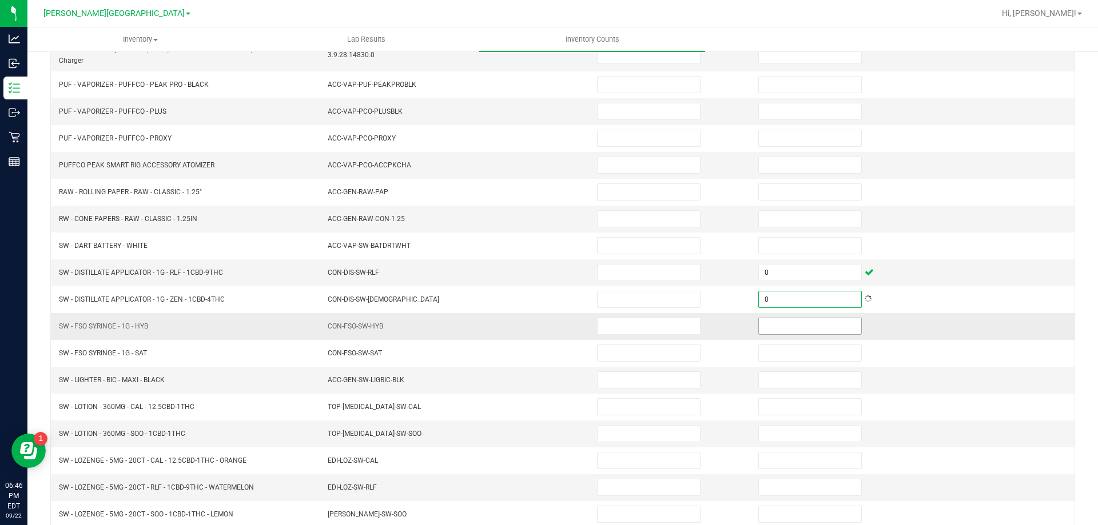
click at [778, 326] on input at bounding box center [810, 326] width 102 height 16
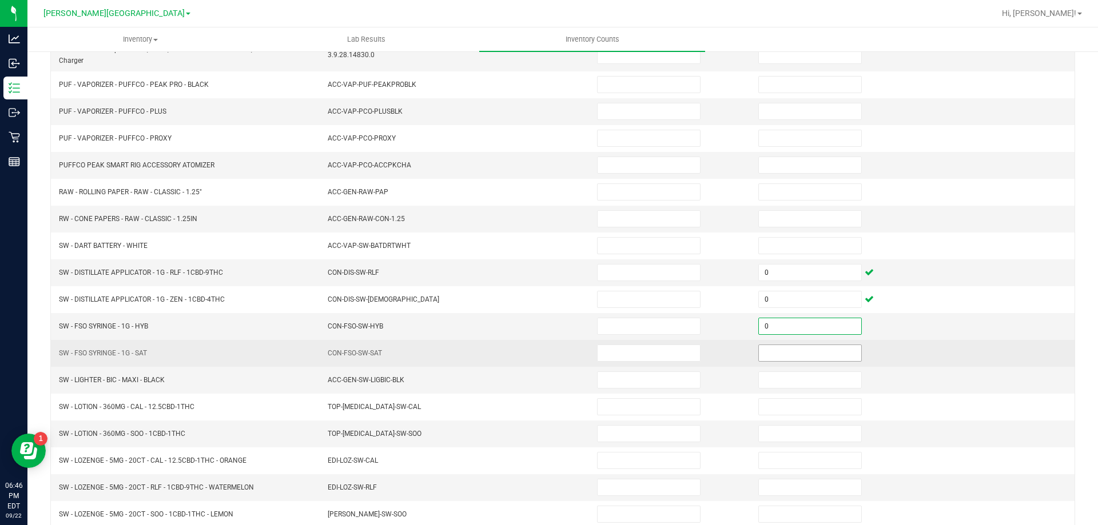
click at [783, 360] on input at bounding box center [810, 353] width 102 height 16
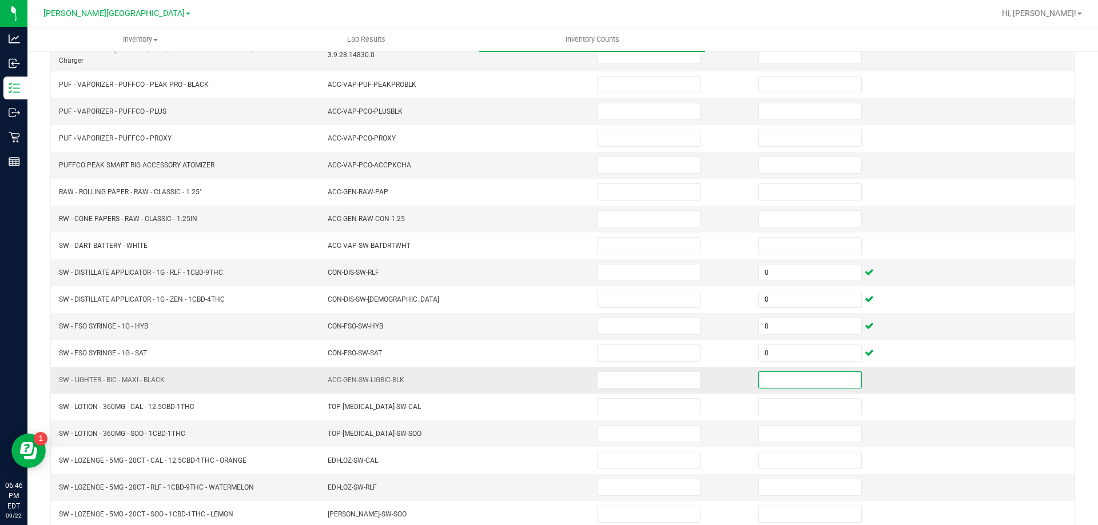
click at [783, 379] on input at bounding box center [810, 380] width 102 height 16
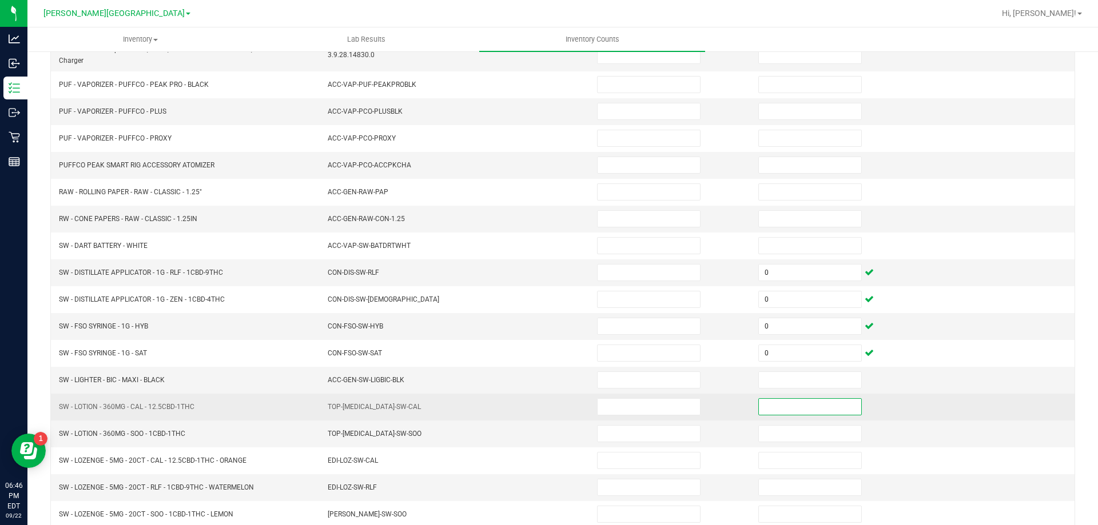
click at [780, 410] on input at bounding box center [810, 407] width 102 height 16
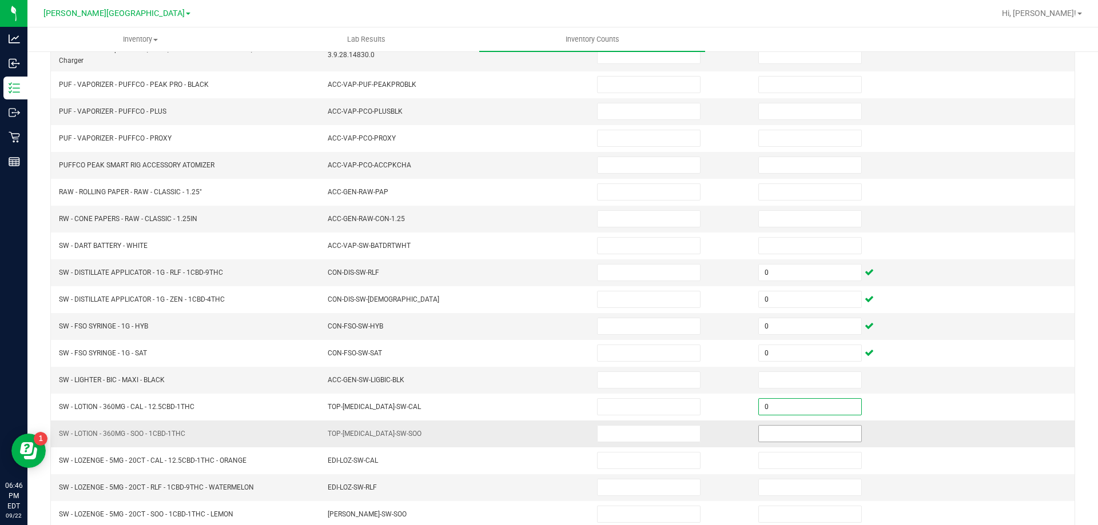
click at [778, 432] on input at bounding box center [810, 434] width 102 height 16
click at [641, 272] on input at bounding box center [649, 273] width 102 height 16
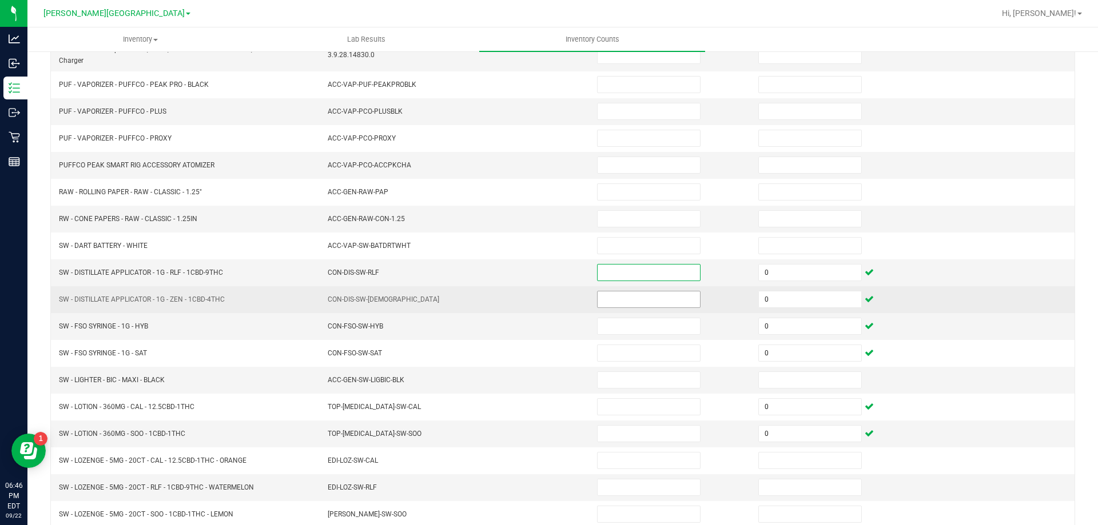
click at [629, 298] on input at bounding box center [649, 300] width 102 height 16
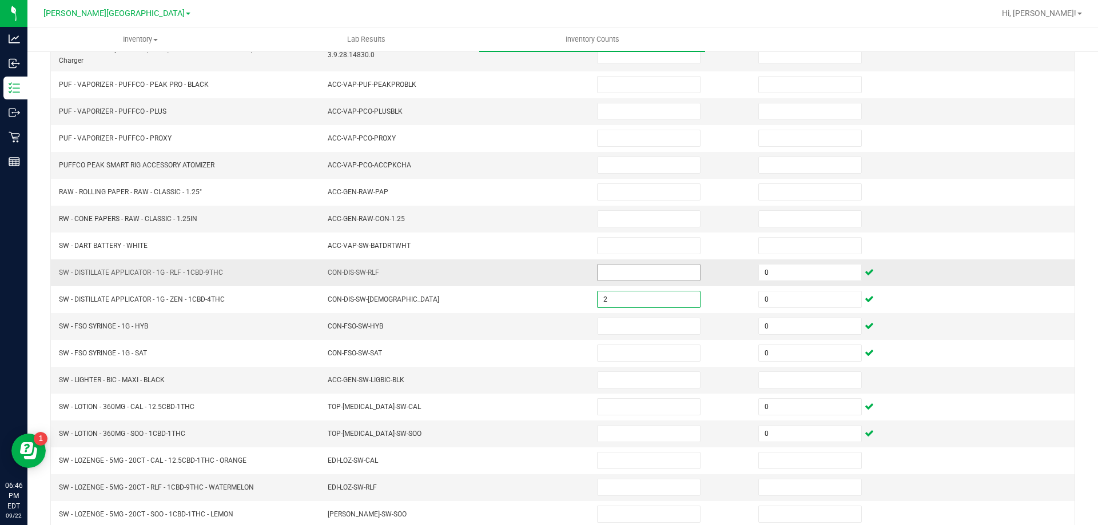
click at [634, 272] on input at bounding box center [649, 273] width 102 height 16
click at [630, 329] on input at bounding box center [649, 326] width 102 height 16
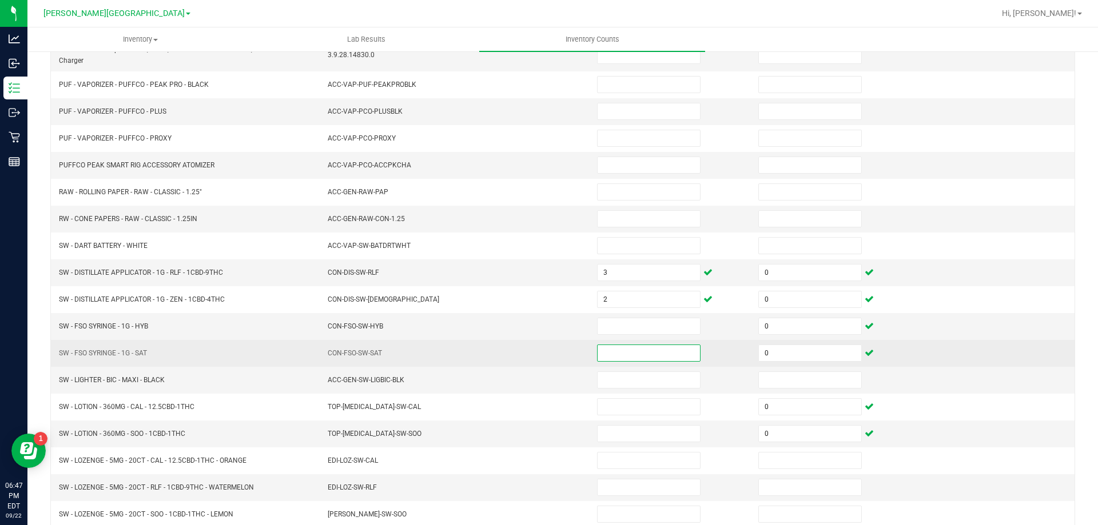
click at [628, 349] on input at bounding box center [649, 353] width 102 height 16
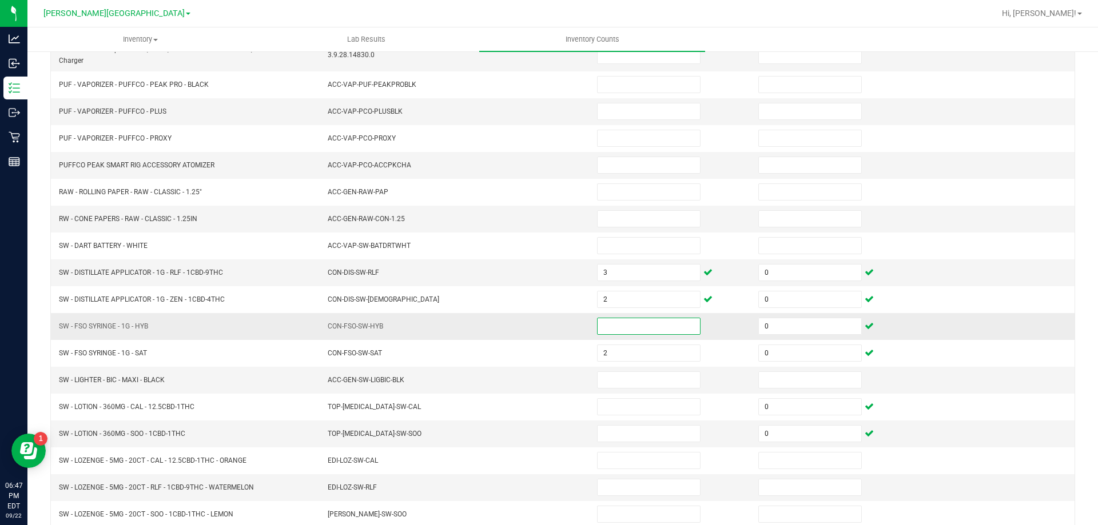
click at [638, 327] on input at bounding box center [649, 326] width 102 height 16
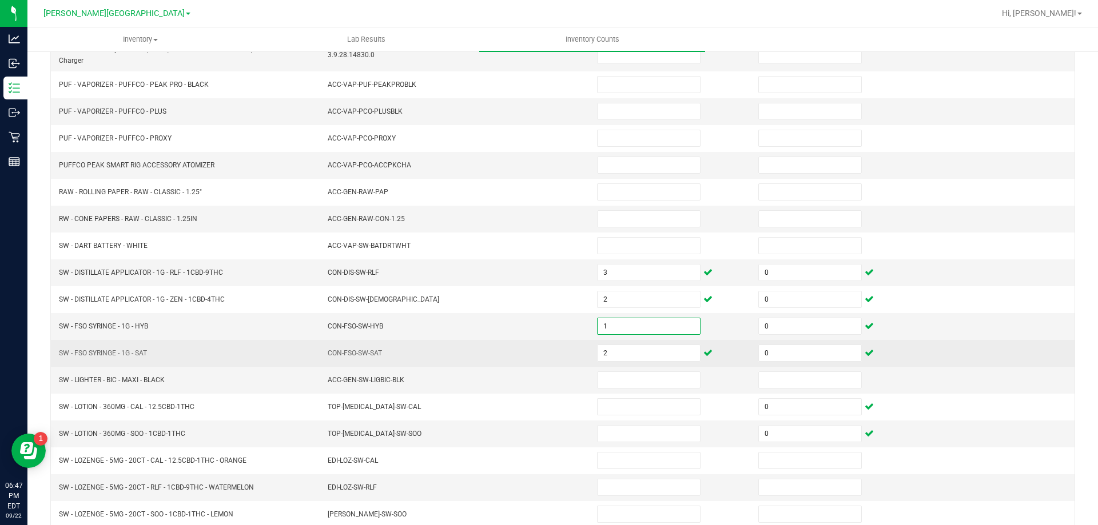
click at [541, 343] on td "CON-FSO-SW-SAT" at bounding box center [455, 353] width 269 height 27
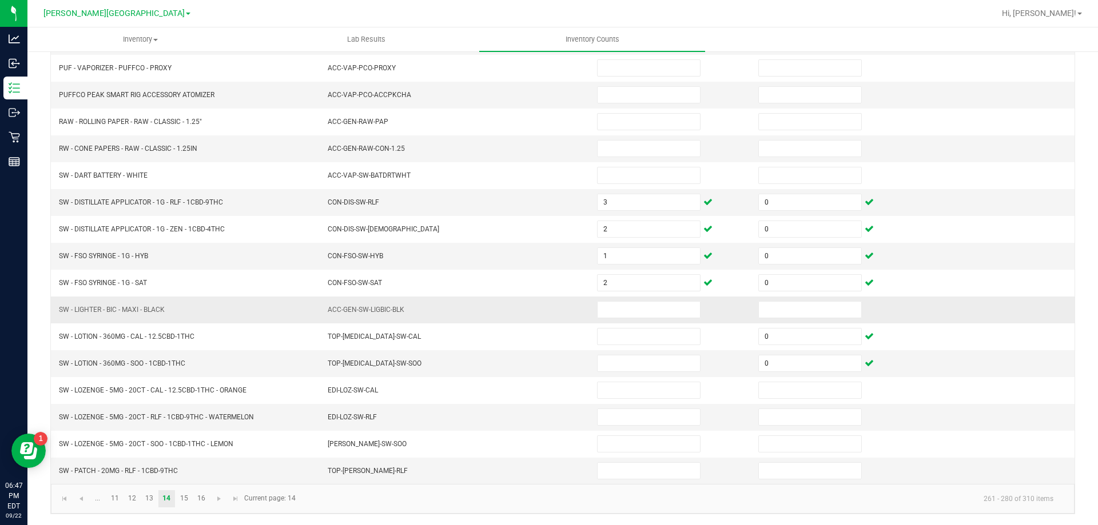
scroll to position [242, 0]
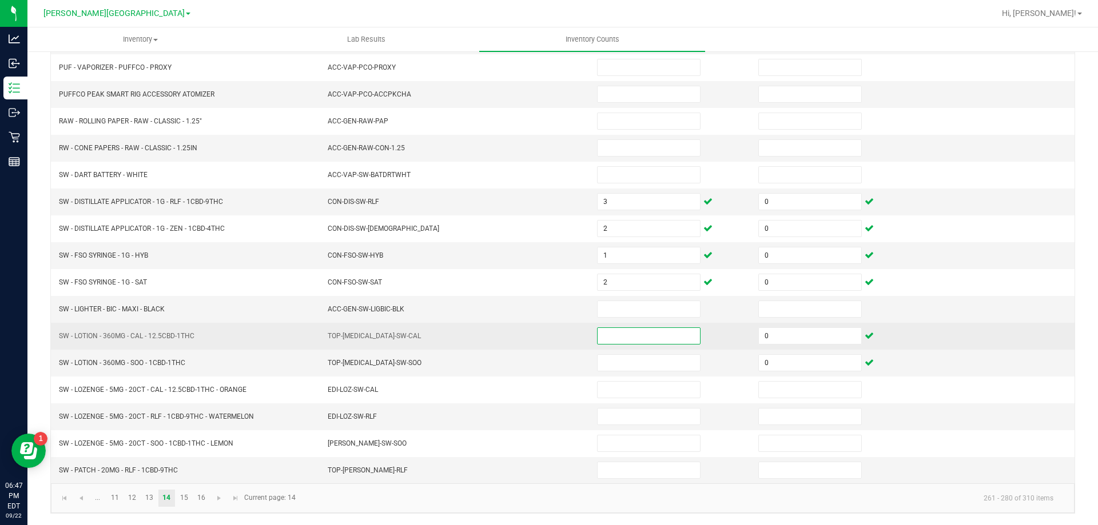
click at [607, 338] on input at bounding box center [649, 336] width 102 height 16
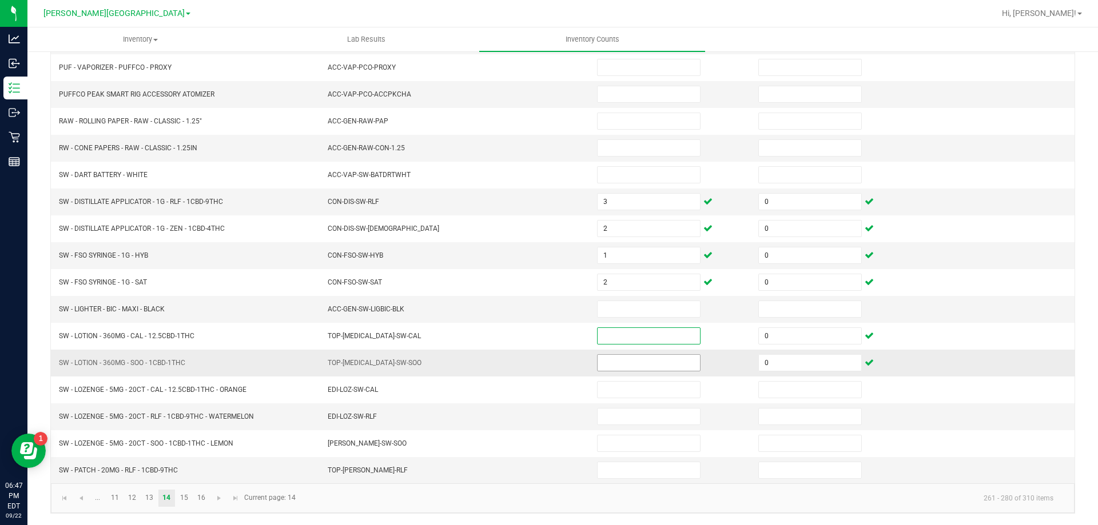
click at [636, 365] on input at bounding box center [649, 363] width 102 height 16
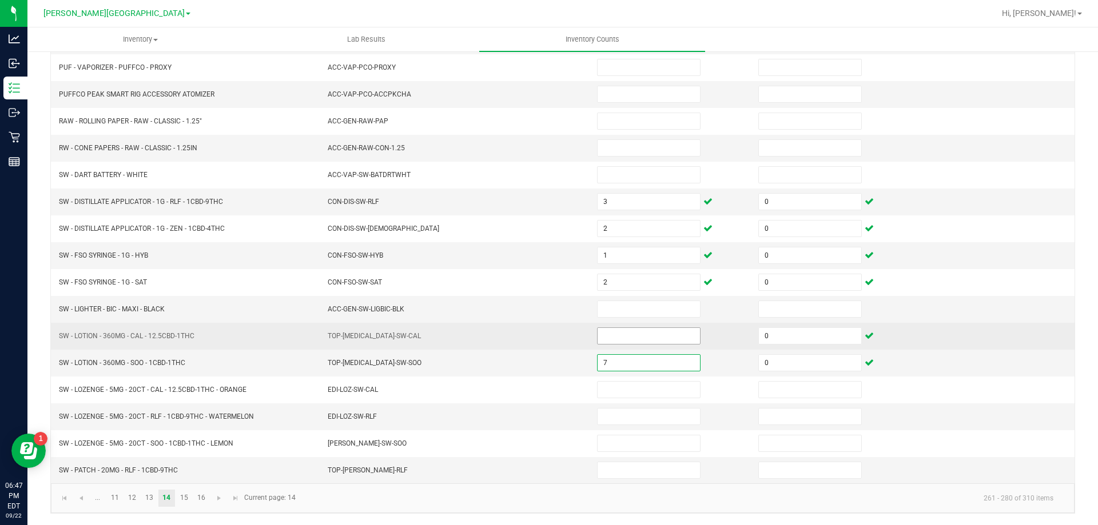
click at [624, 336] on input at bounding box center [649, 336] width 102 height 16
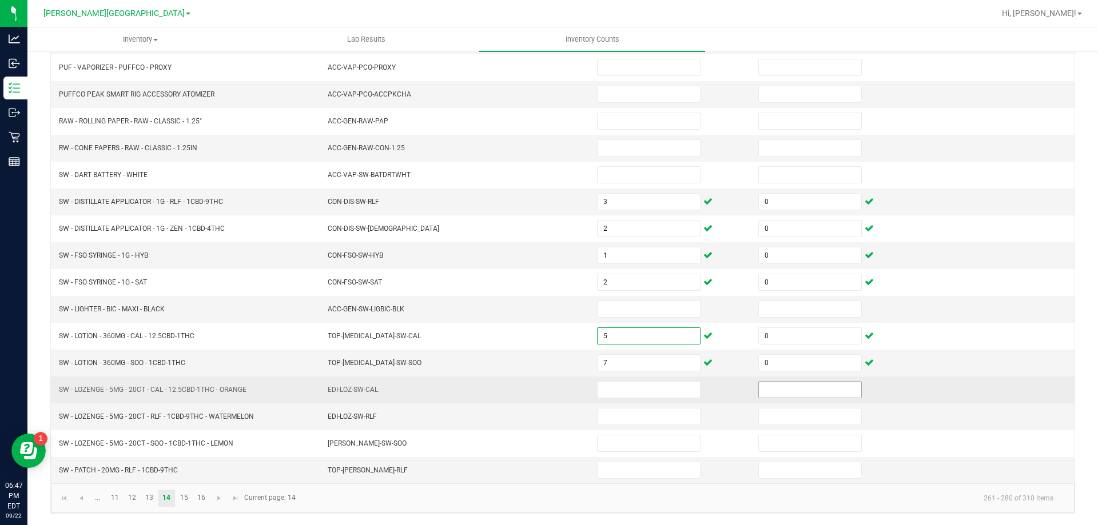
click at [787, 395] on input at bounding box center [810, 390] width 102 height 16
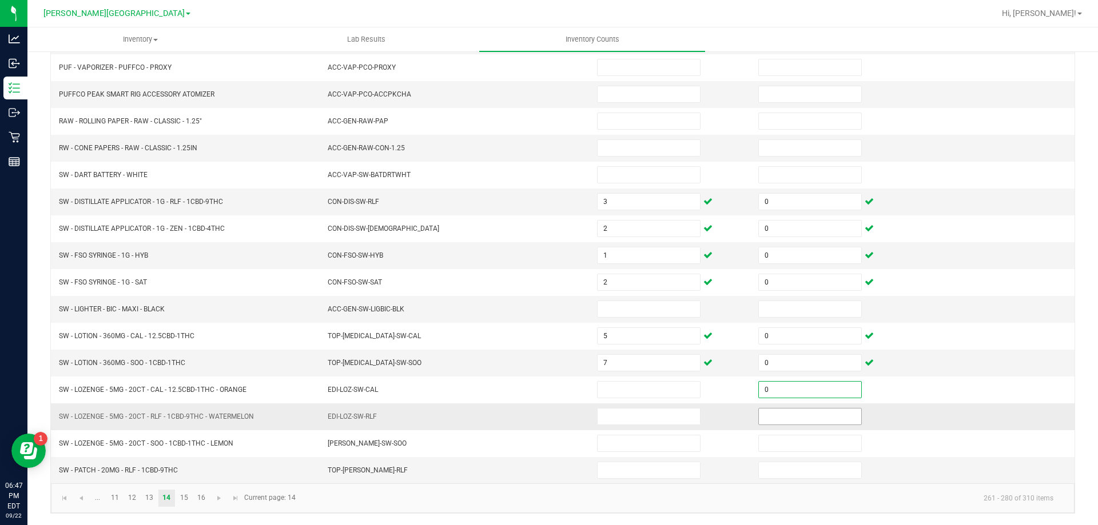
click at [792, 413] on input at bounding box center [810, 417] width 102 height 16
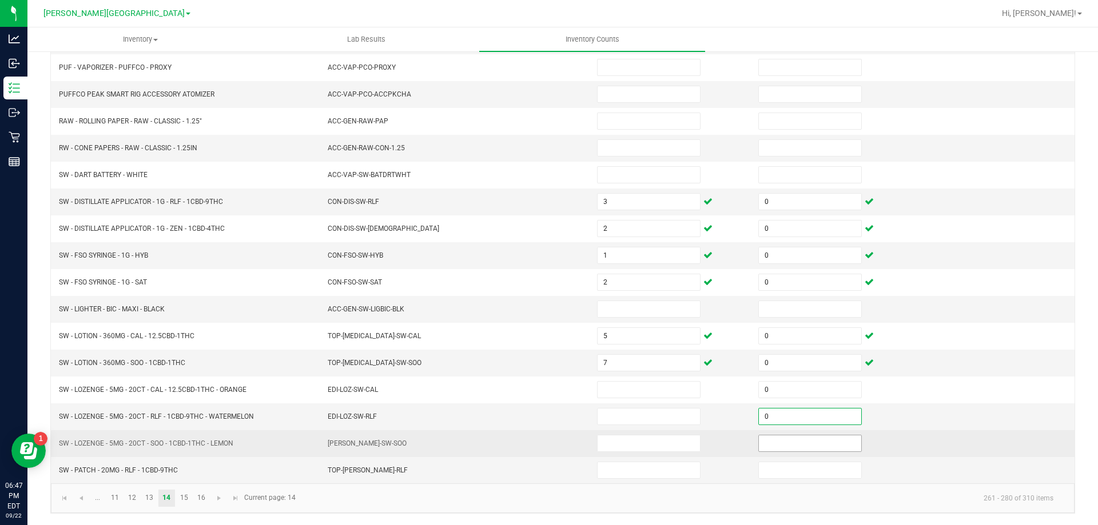
click at [790, 436] on span at bounding box center [809, 443] width 103 height 17
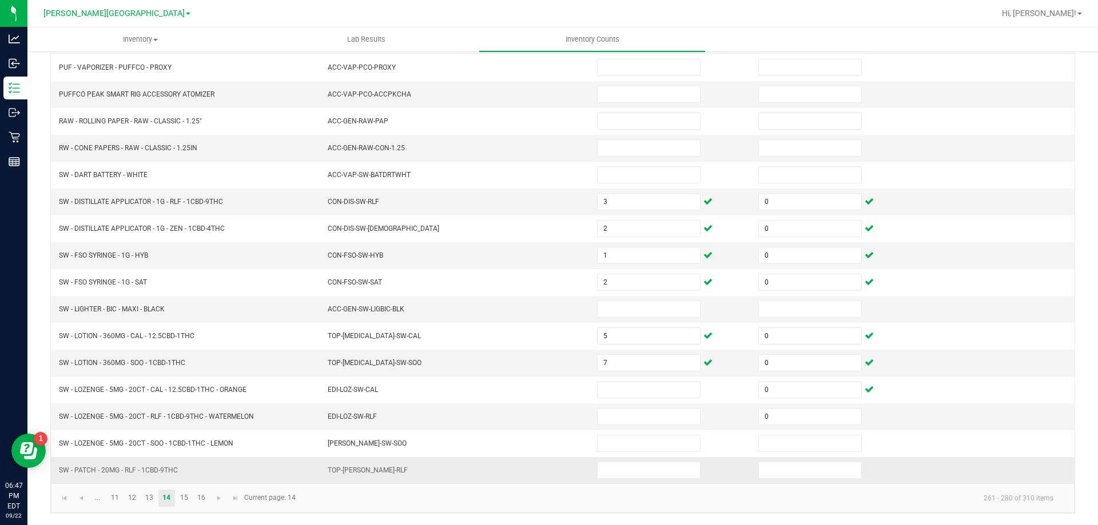
click at [792, 479] on td at bounding box center [831, 470] width 161 height 26
click at [792, 473] on input at bounding box center [810, 471] width 102 height 16
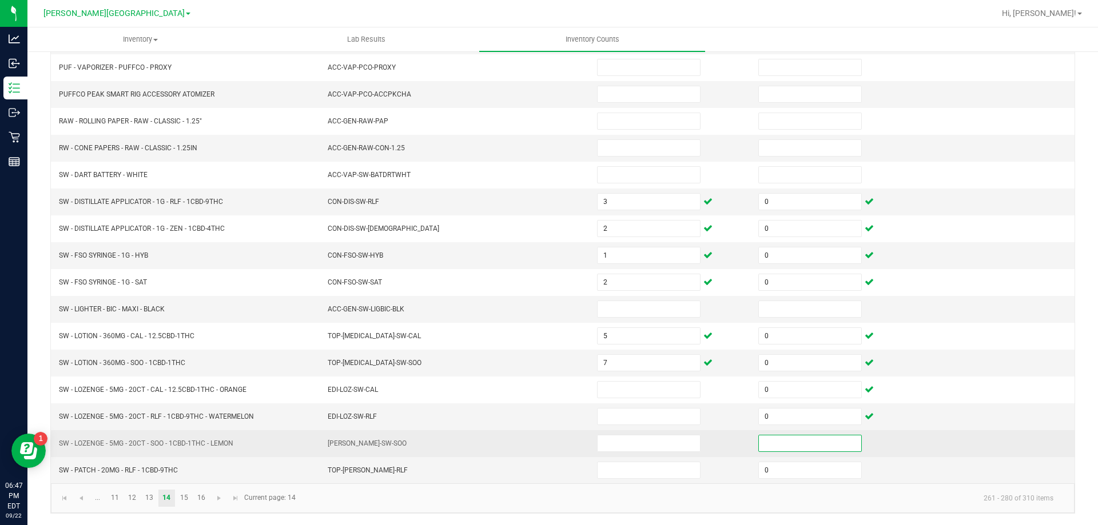
click at [792, 445] on input at bounding box center [810, 444] width 102 height 16
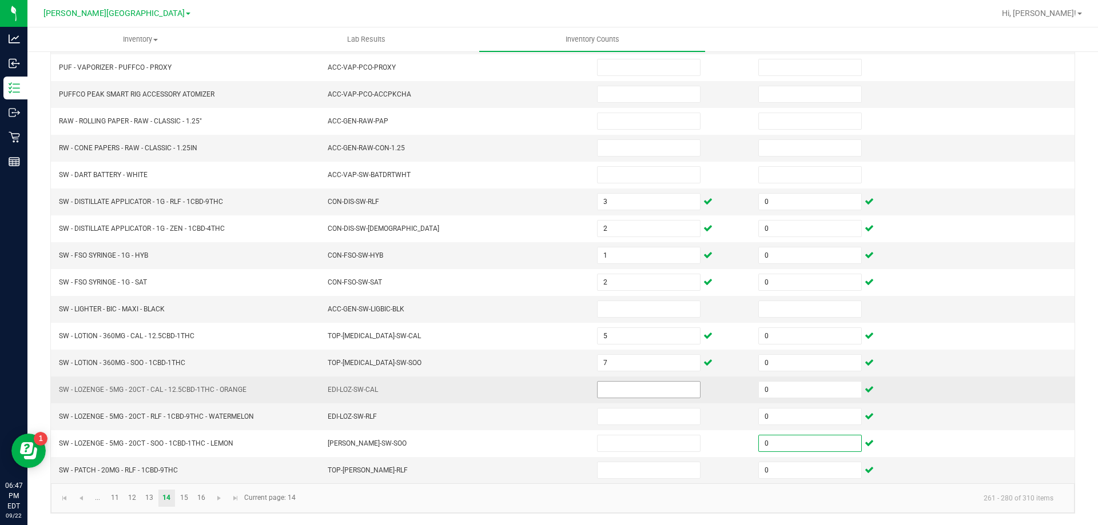
click at [607, 393] on input at bounding box center [649, 390] width 102 height 16
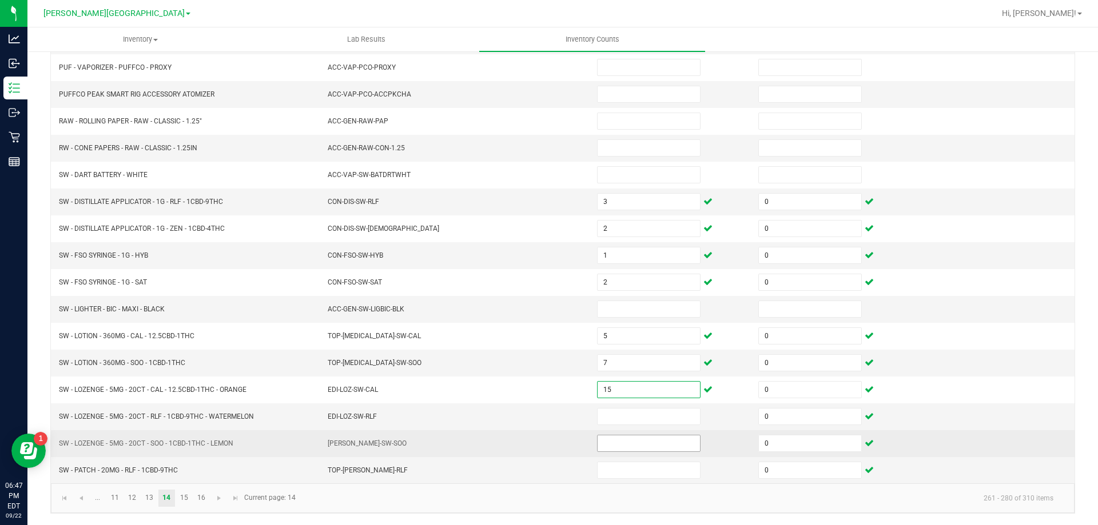
click at [645, 443] on input at bounding box center [649, 444] width 102 height 16
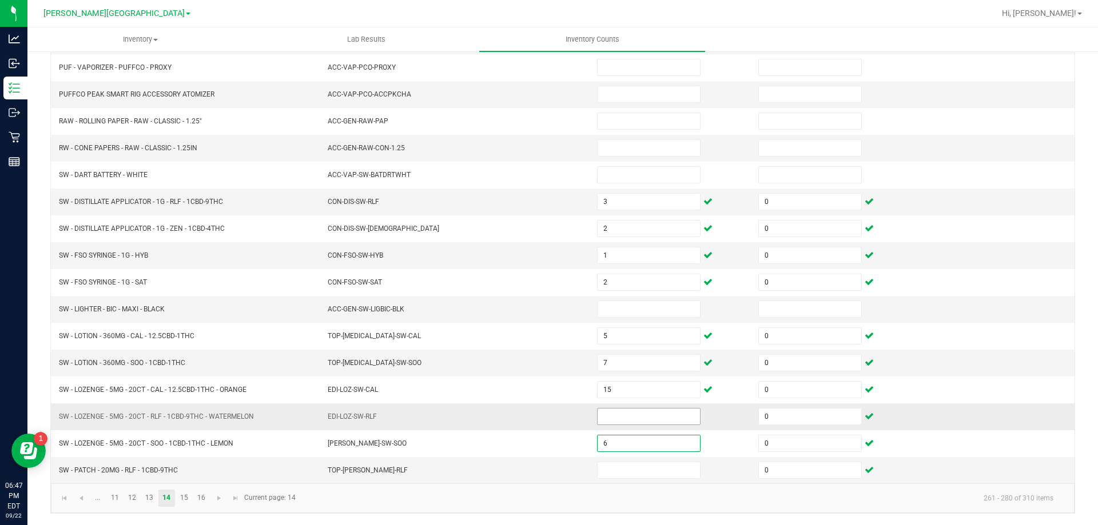
click at [639, 417] on input at bounding box center [649, 417] width 102 height 16
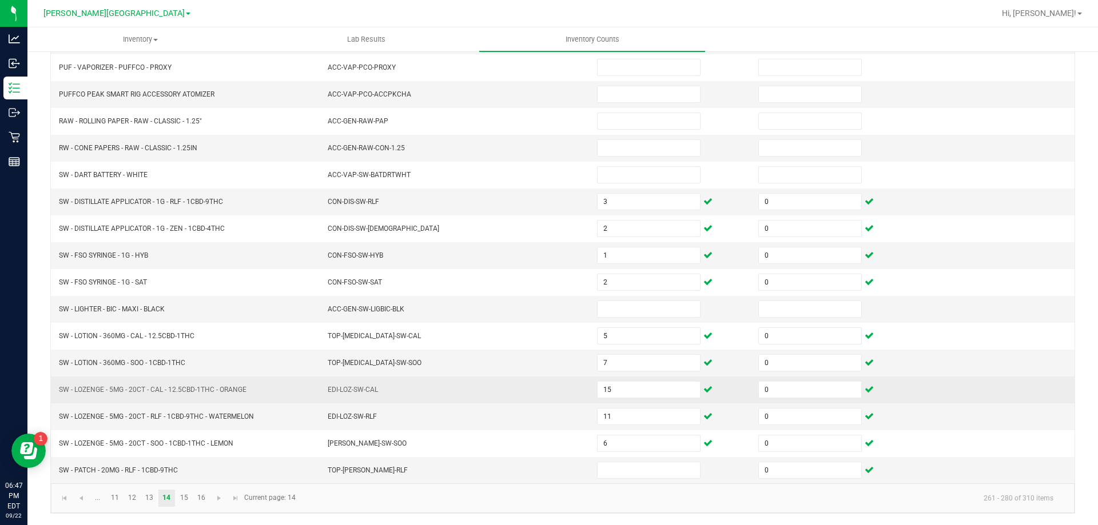
click at [507, 388] on td "EDI-LOZ-SW-CAL" at bounding box center [455, 390] width 269 height 27
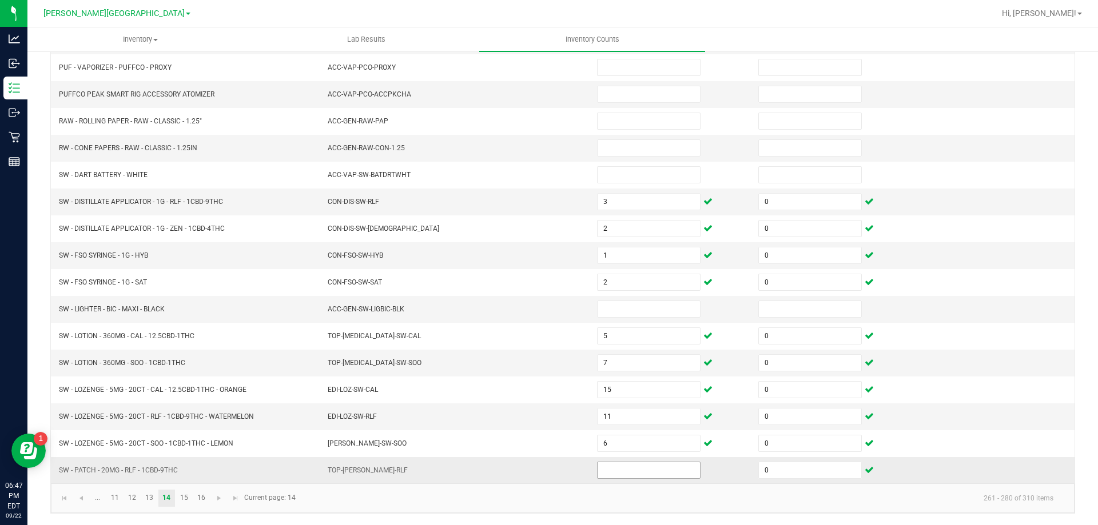
click at [616, 478] on input at bounding box center [649, 471] width 102 height 16
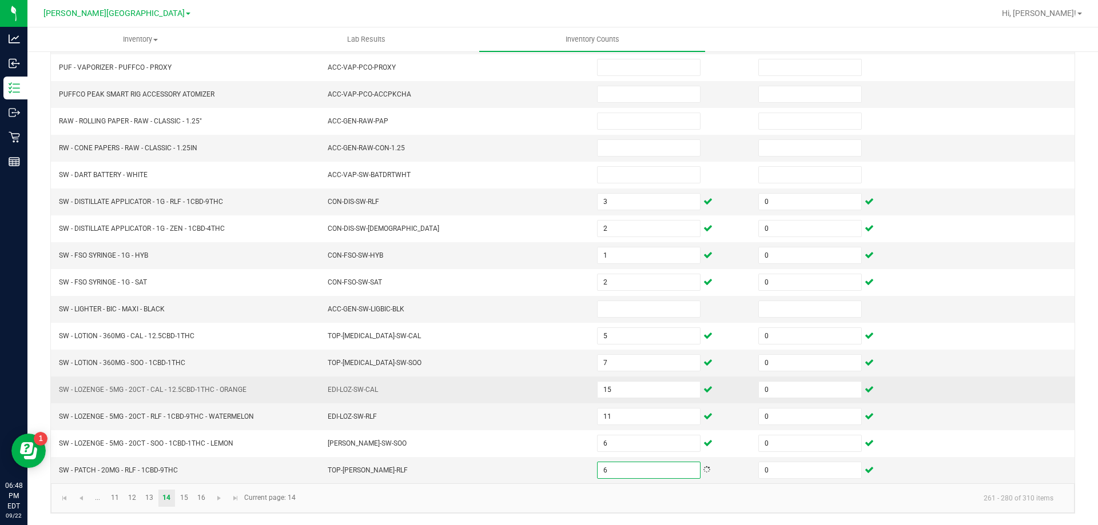
click at [461, 390] on td "EDI-LOZ-SW-CAL" at bounding box center [455, 390] width 269 height 27
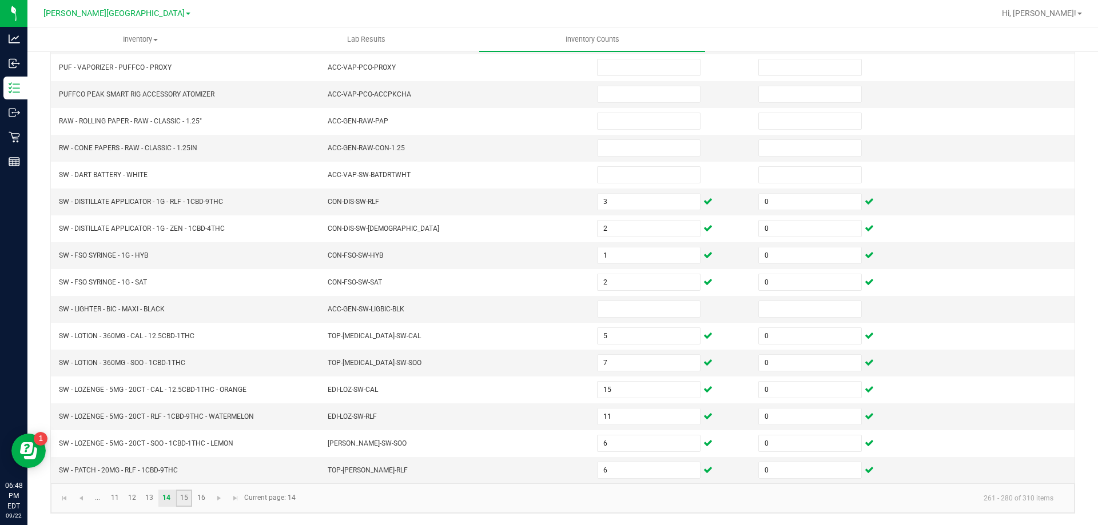
click at [184, 498] on link "15" at bounding box center [184, 498] width 17 height 17
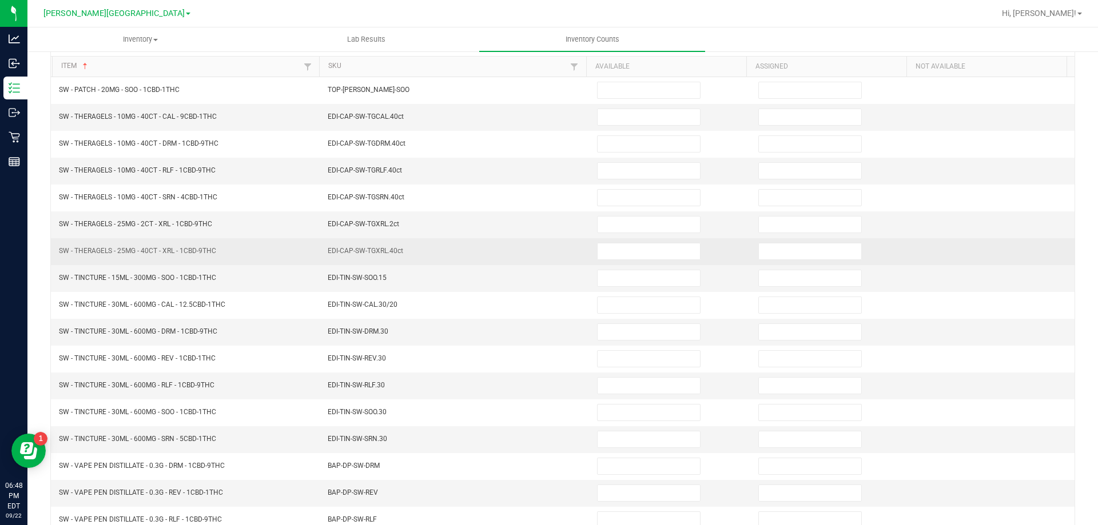
scroll to position [0, 0]
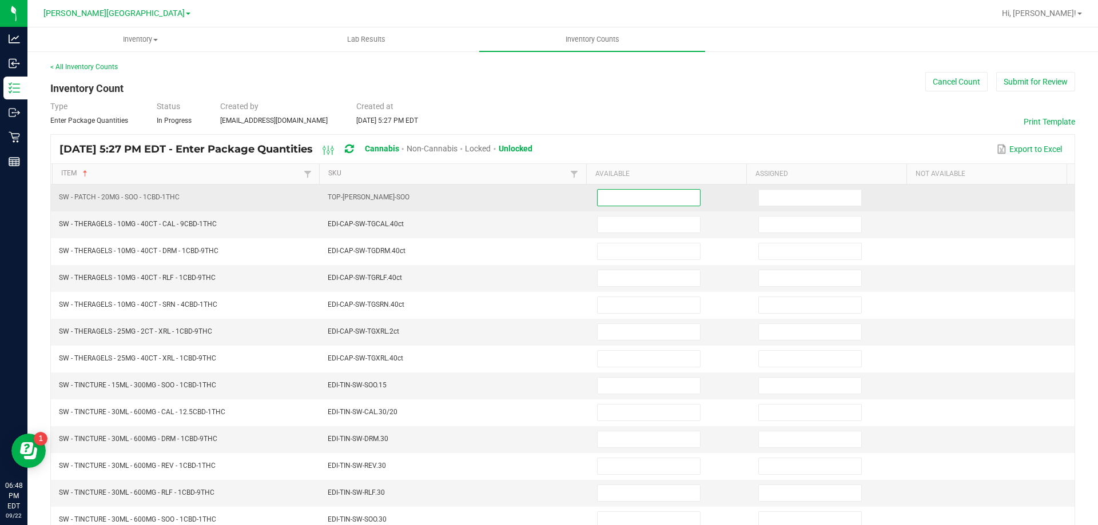
click at [663, 190] on input at bounding box center [649, 198] width 102 height 16
click at [762, 200] on input at bounding box center [810, 198] width 102 height 16
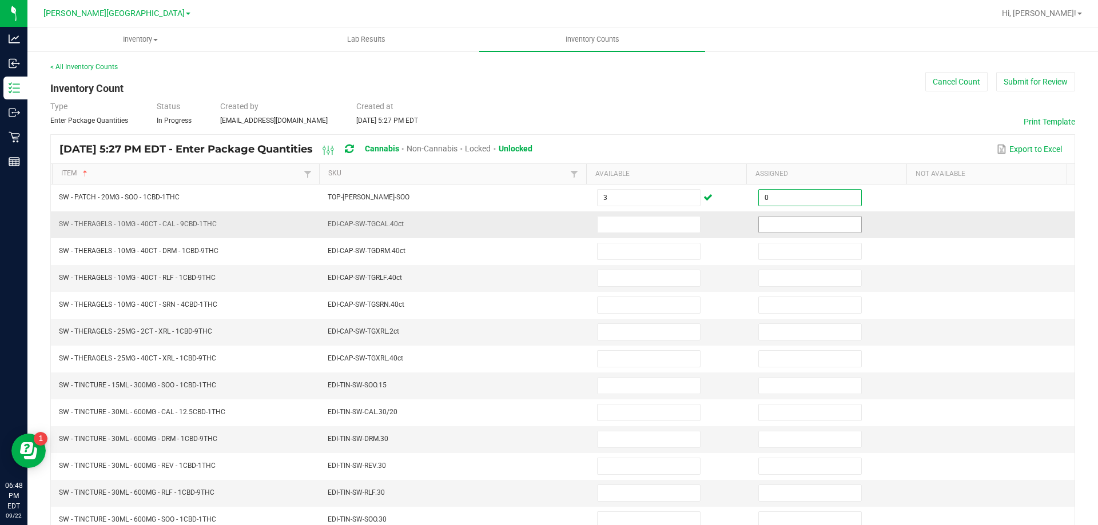
click at [768, 229] on input at bounding box center [810, 225] width 102 height 16
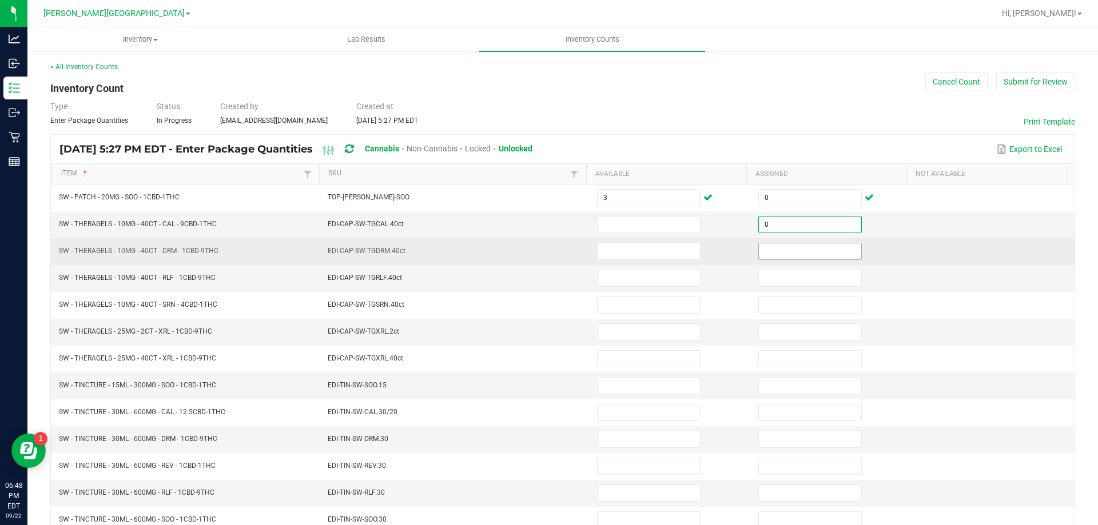
click at [770, 249] on input at bounding box center [810, 252] width 102 height 16
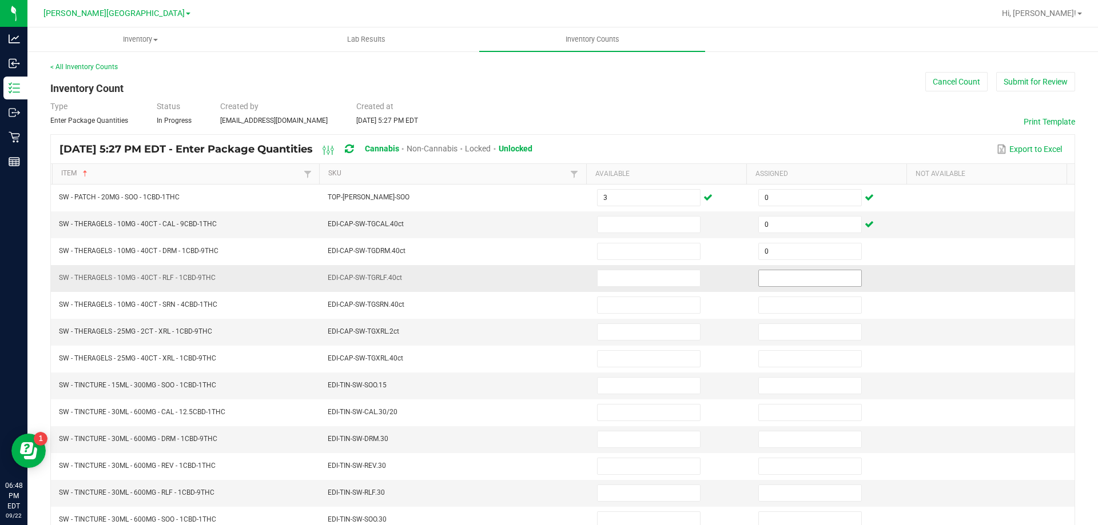
click at [772, 270] on span at bounding box center [809, 278] width 103 height 17
click at [772, 285] on td at bounding box center [831, 278] width 161 height 27
click at [772, 282] on input at bounding box center [810, 278] width 102 height 16
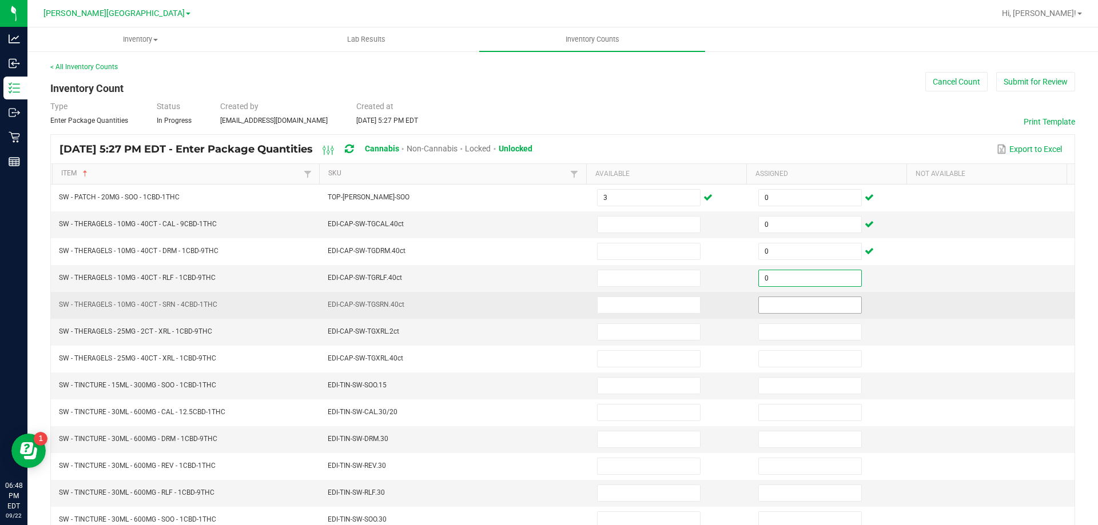
click at [772, 303] on input at bounding box center [810, 305] width 102 height 16
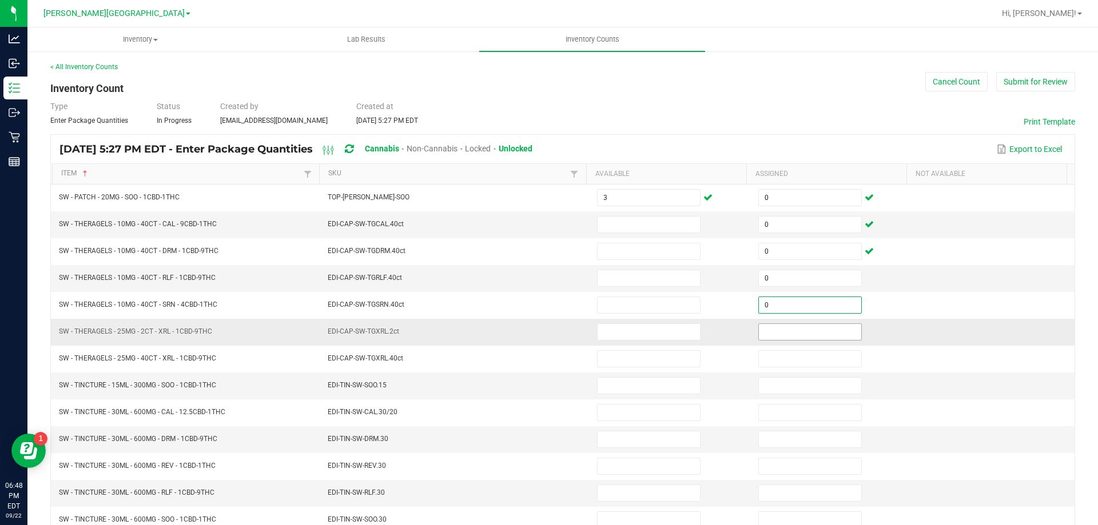
click at [769, 328] on input at bounding box center [810, 332] width 102 height 16
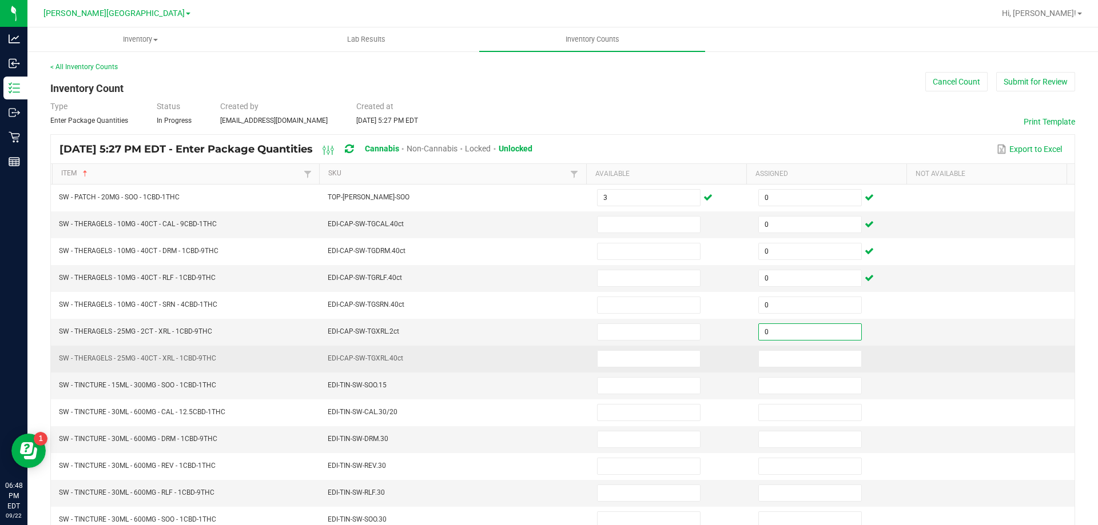
click at [772, 371] on td at bounding box center [831, 359] width 161 height 27
click at [774, 360] on input at bounding box center [810, 359] width 102 height 16
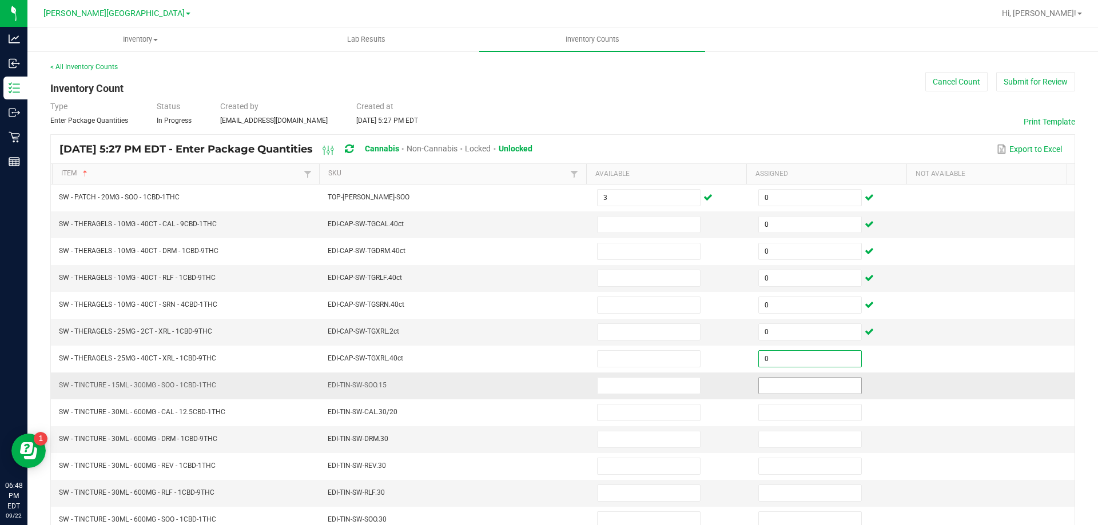
click at [773, 380] on input at bounding box center [810, 386] width 102 height 16
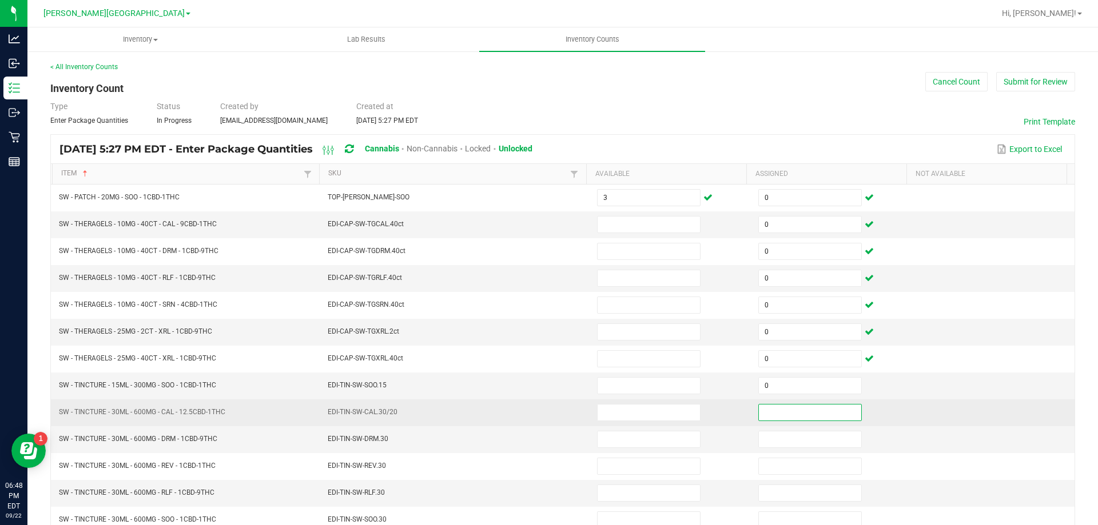
click at [774, 408] on input at bounding box center [810, 413] width 102 height 16
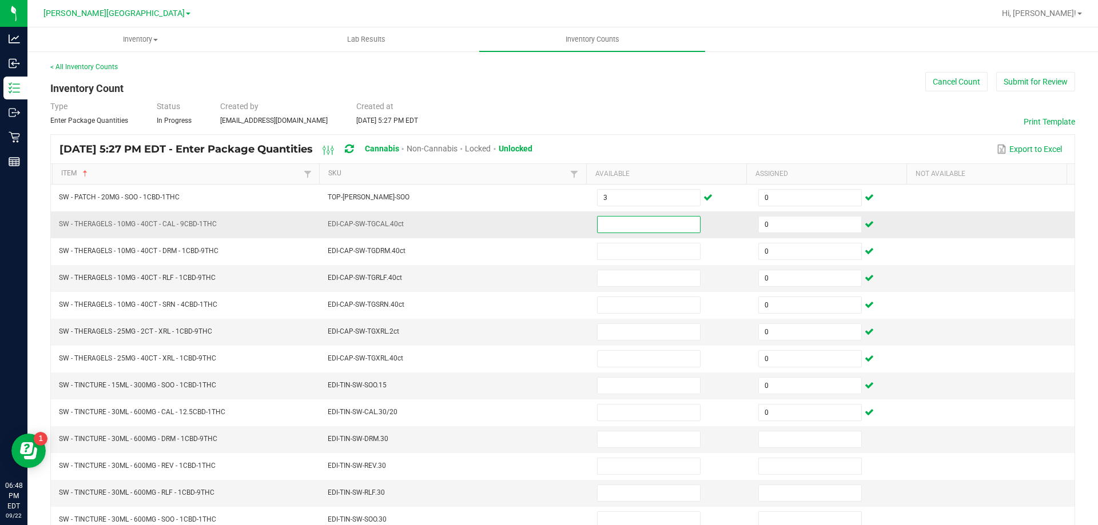
click at [632, 226] on input at bounding box center [649, 225] width 102 height 16
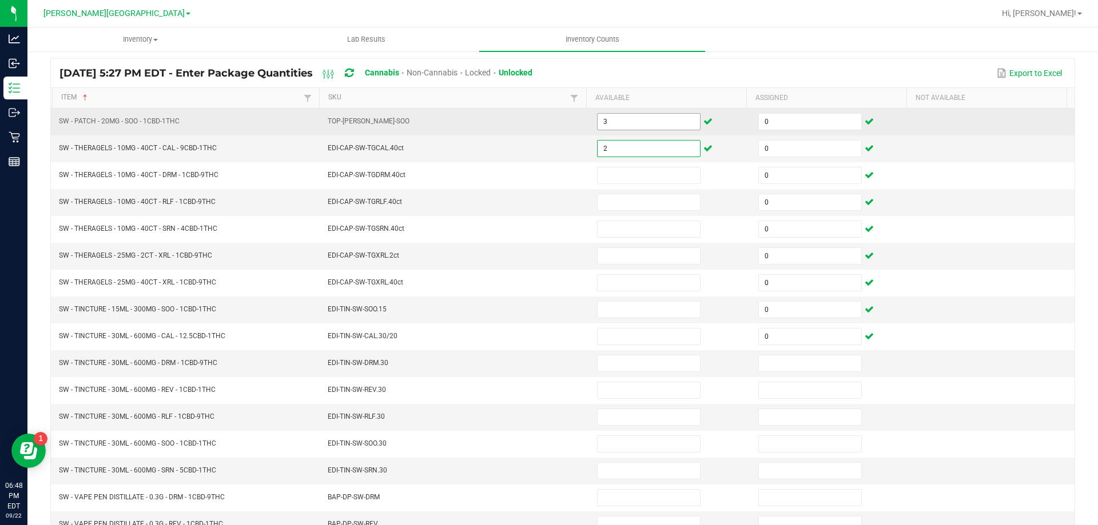
scroll to position [78, 0]
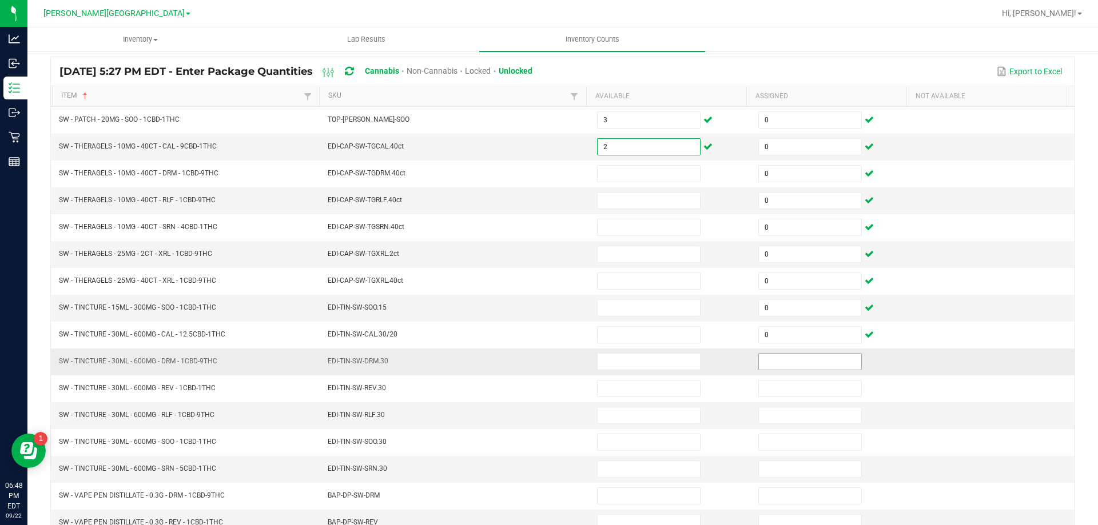
click at [782, 360] on input at bounding box center [810, 362] width 102 height 16
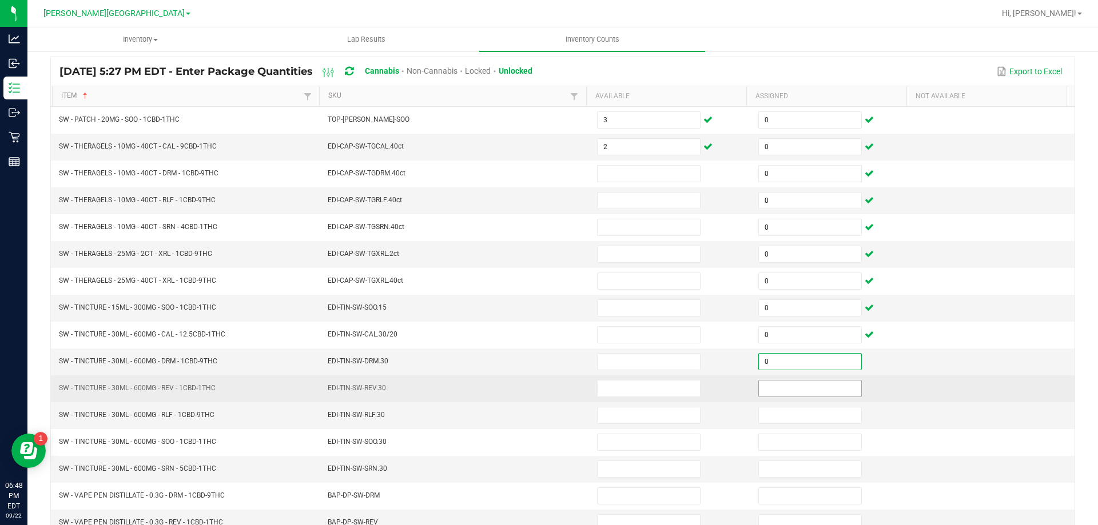
click at [784, 388] on input at bounding box center [810, 389] width 102 height 16
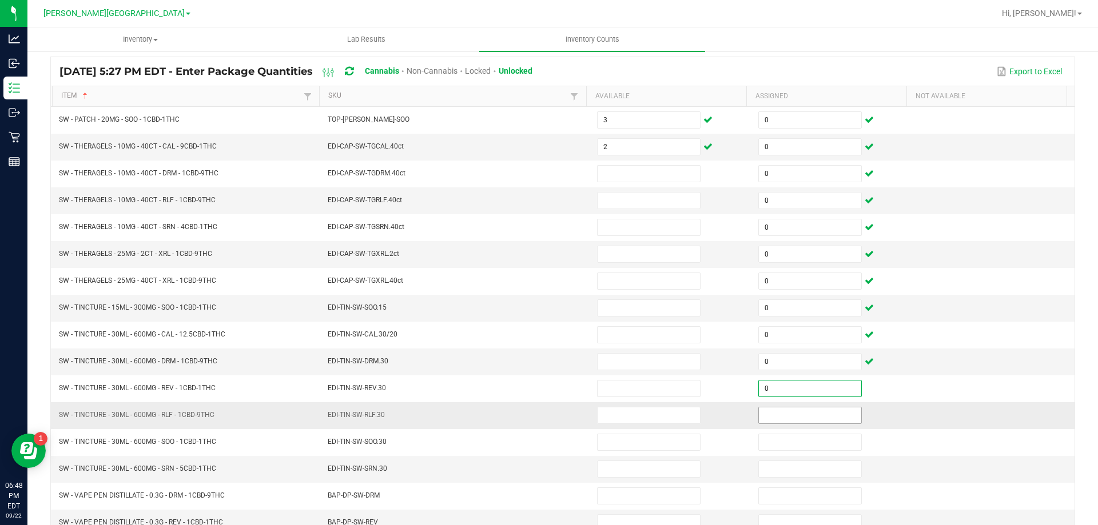
click at [787, 417] on input at bounding box center [810, 416] width 102 height 16
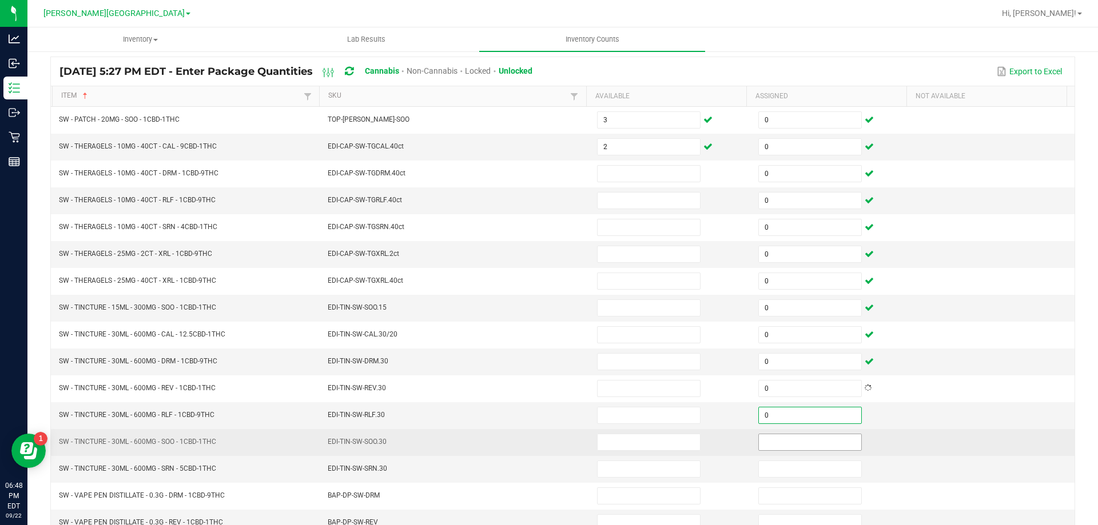
click at [781, 440] on input at bounding box center [810, 443] width 102 height 16
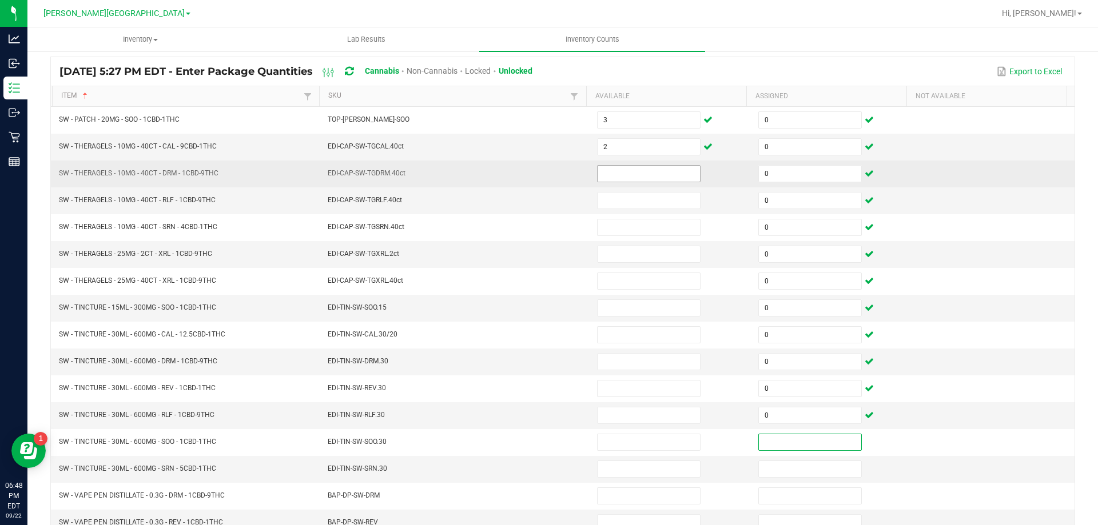
click at [617, 171] on input at bounding box center [649, 174] width 102 height 16
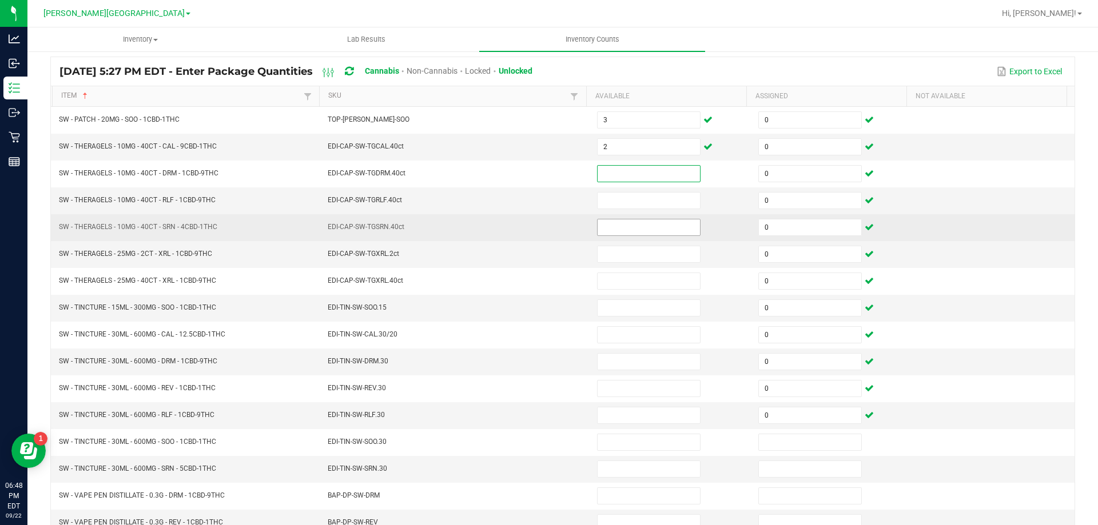
click at [623, 225] on input at bounding box center [649, 228] width 102 height 16
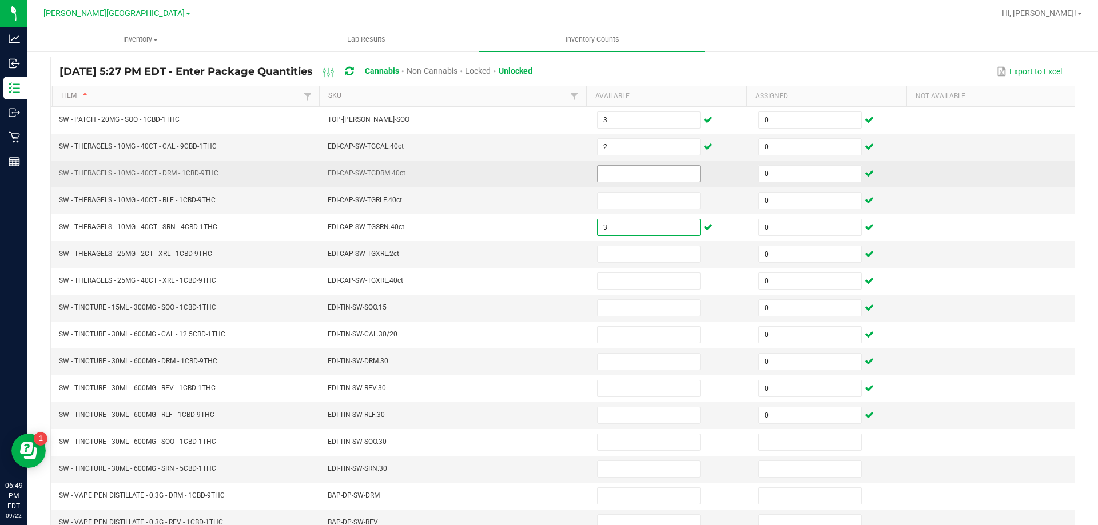
click at [645, 177] on input at bounding box center [649, 174] width 102 height 16
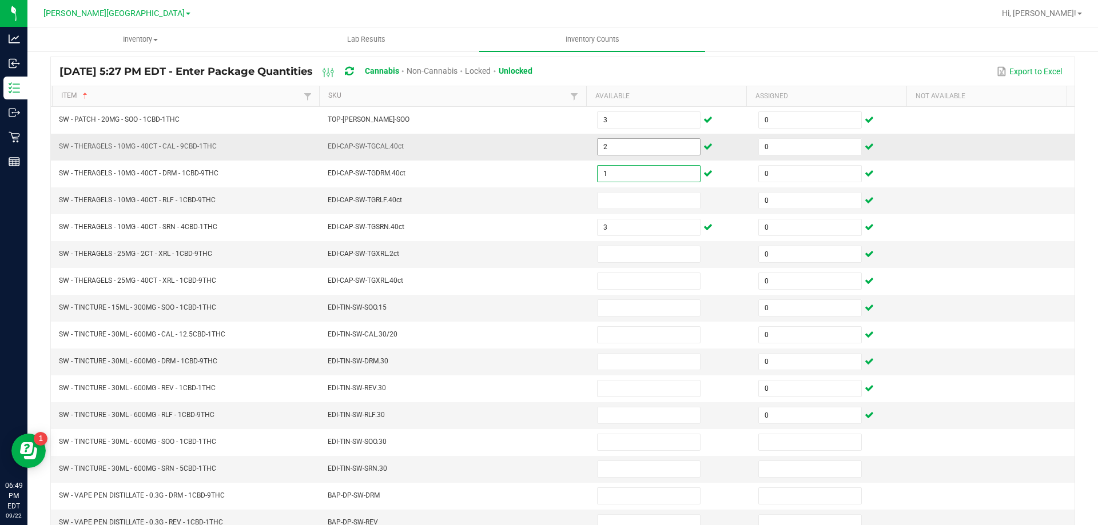
click at [641, 146] on input "2" at bounding box center [649, 147] width 102 height 16
click at [639, 253] on input at bounding box center [649, 254] width 102 height 16
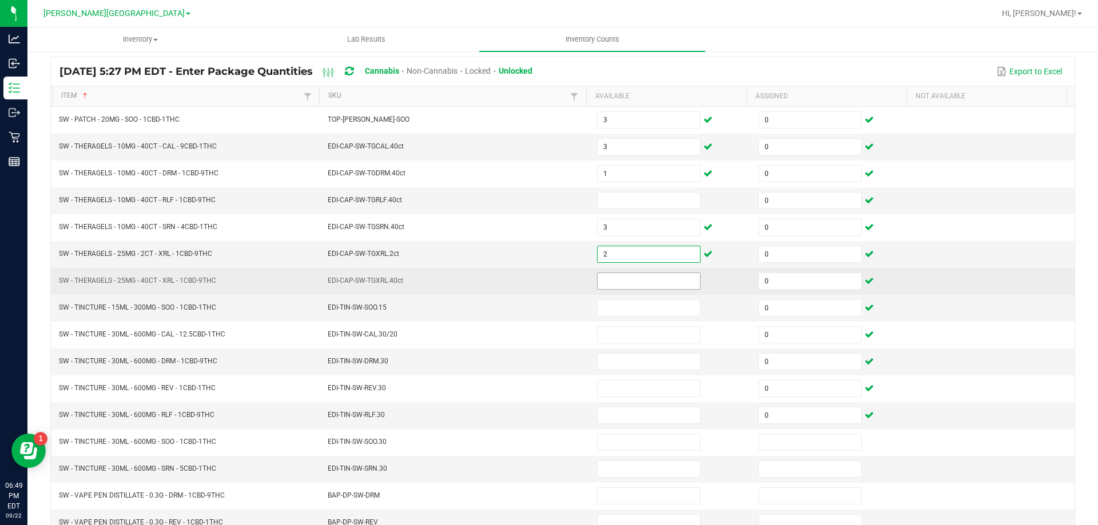
click at [652, 280] on input at bounding box center [649, 281] width 102 height 16
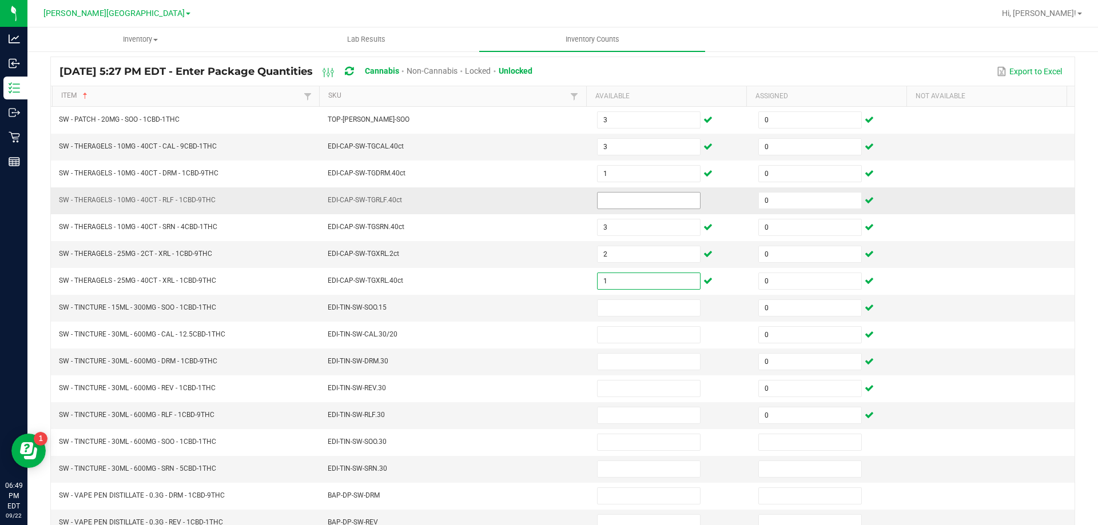
click at [639, 199] on input at bounding box center [649, 201] width 102 height 16
click at [647, 312] on input at bounding box center [649, 308] width 102 height 16
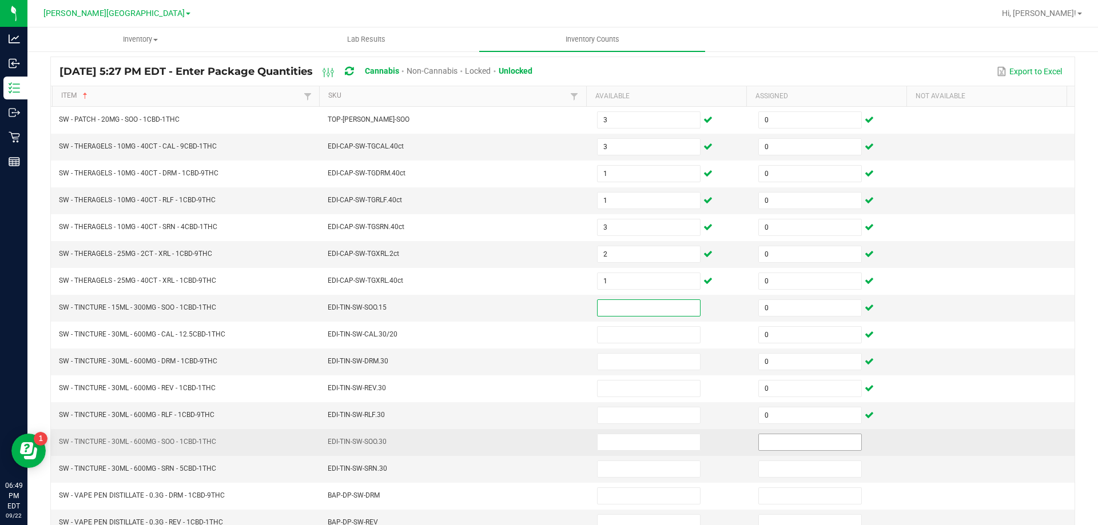
click at [815, 447] on input at bounding box center [810, 443] width 102 height 16
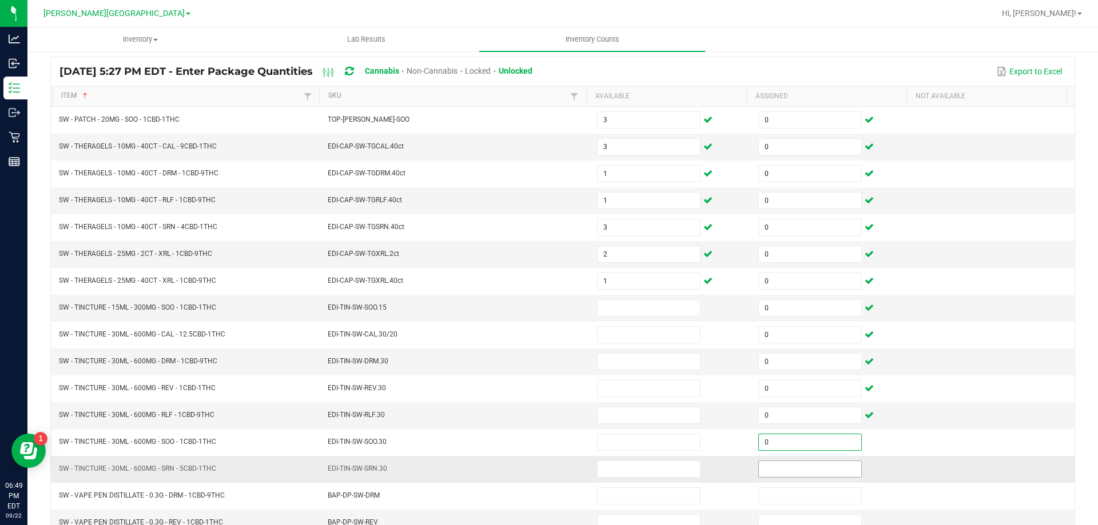
click at [818, 473] on input at bounding box center [810, 469] width 102 height 16
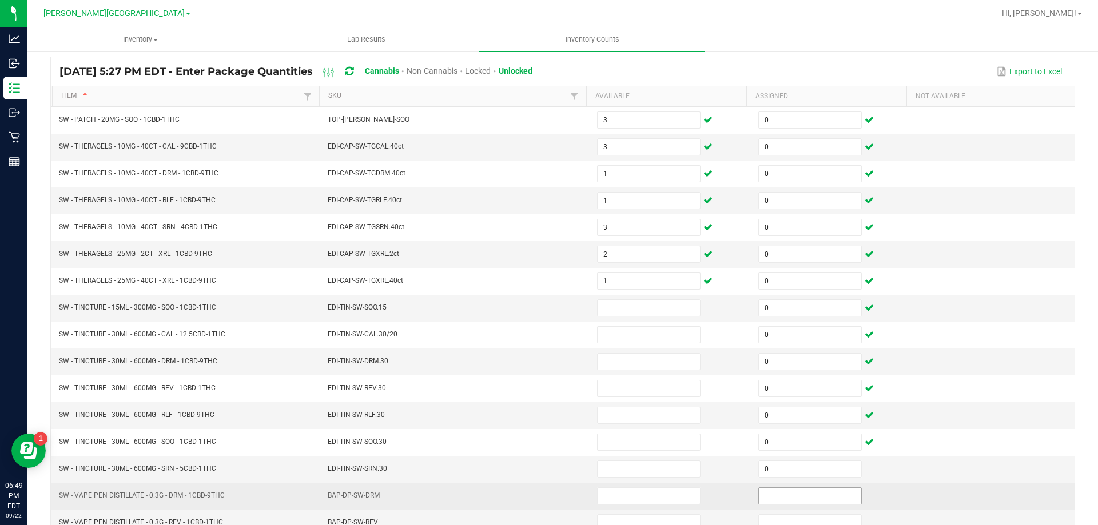
click at [820, 488] on span at bounding box center [809, 496] width 103 height 17
click at [815, 495] on input at bounding box center [810, 496] width 102 height 16
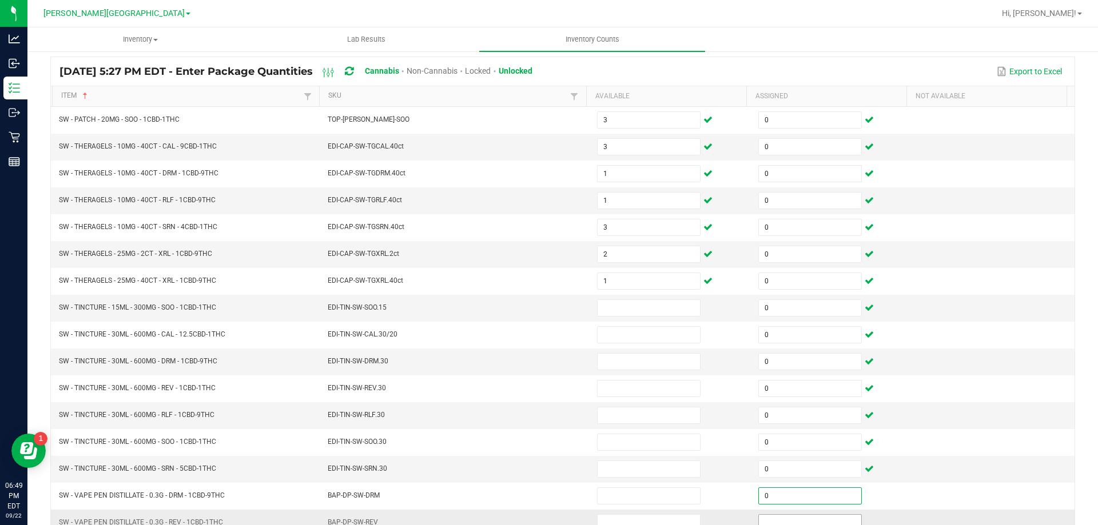
click at [806, 518] on input at bounding box center [810, 523] width 102 height 16
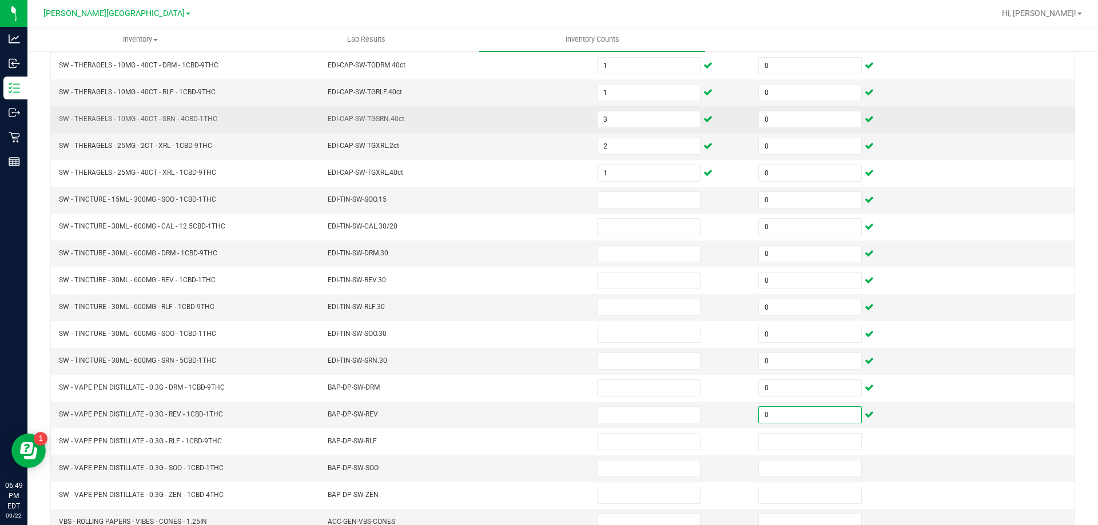
scroll to position [123, 0]
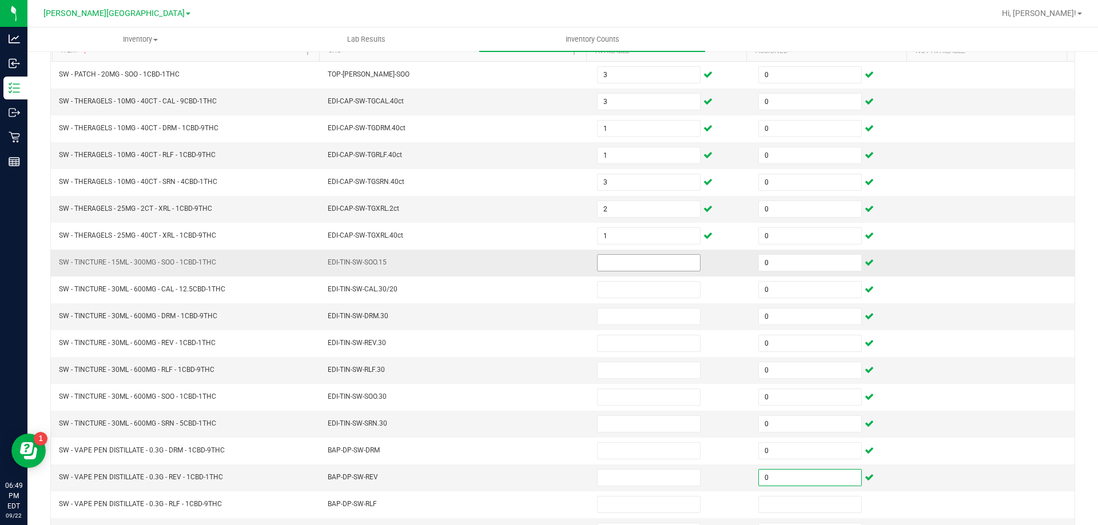
click at [631, 266] on input at bounding box center [649, 263] width 102 height 16
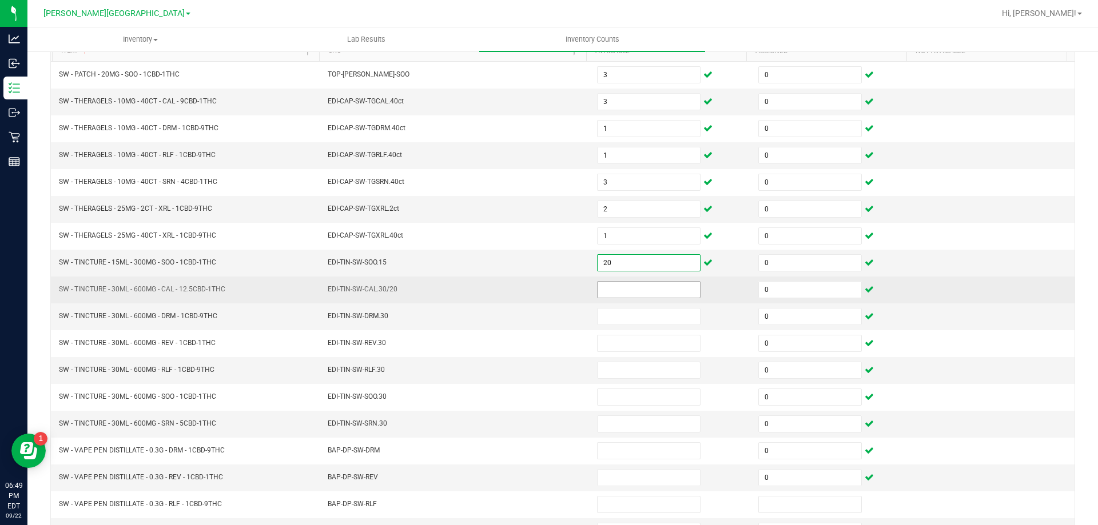
click at [618, 286] on input at bounding box center [649, 290] width 102 height 16
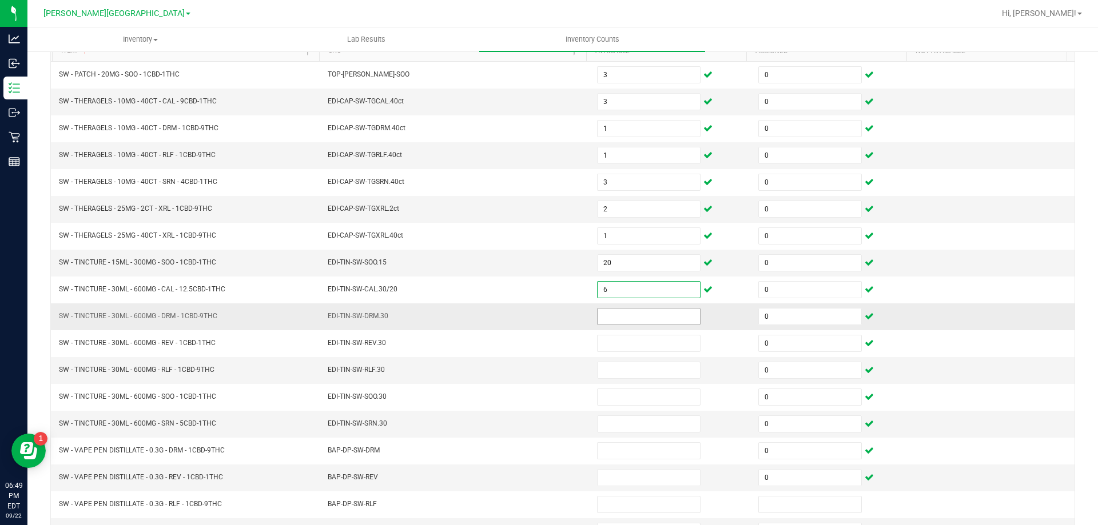
click at [623, 318] on input at bounding box center [649, 317] width 102 height 16
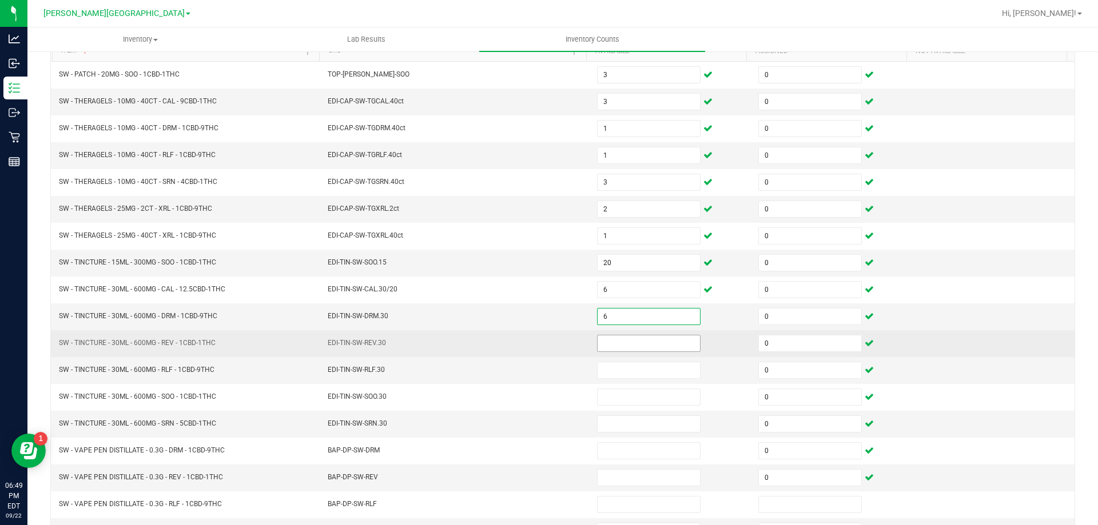
click at [630, 343] on input at bounding box center [649, 344] width 102 height 16
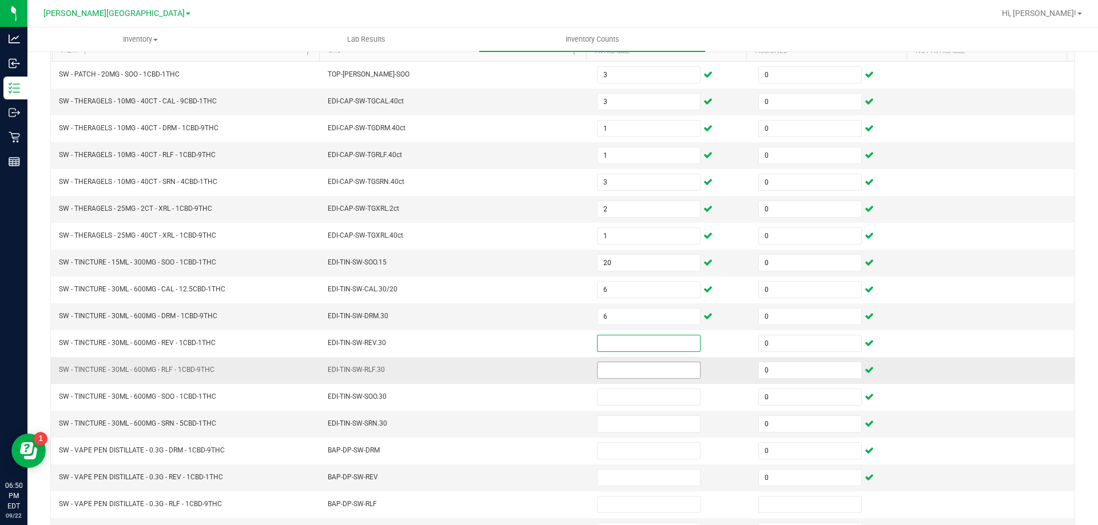
click at [644, 370] on input at bounding box center [649, 371] width 102 height 16
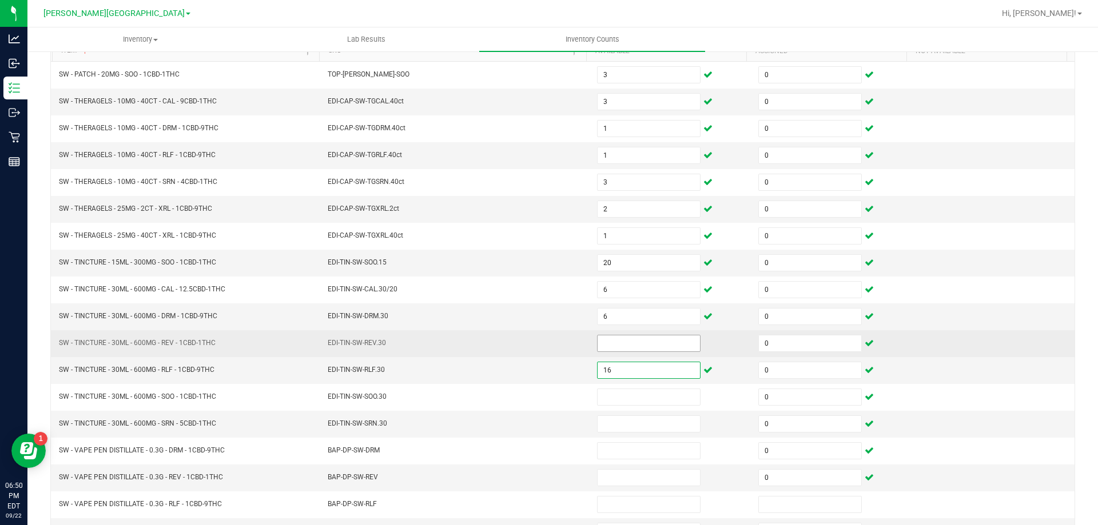
click at [631, 343] on input at bounding box center [649, 344] width 102 height 16
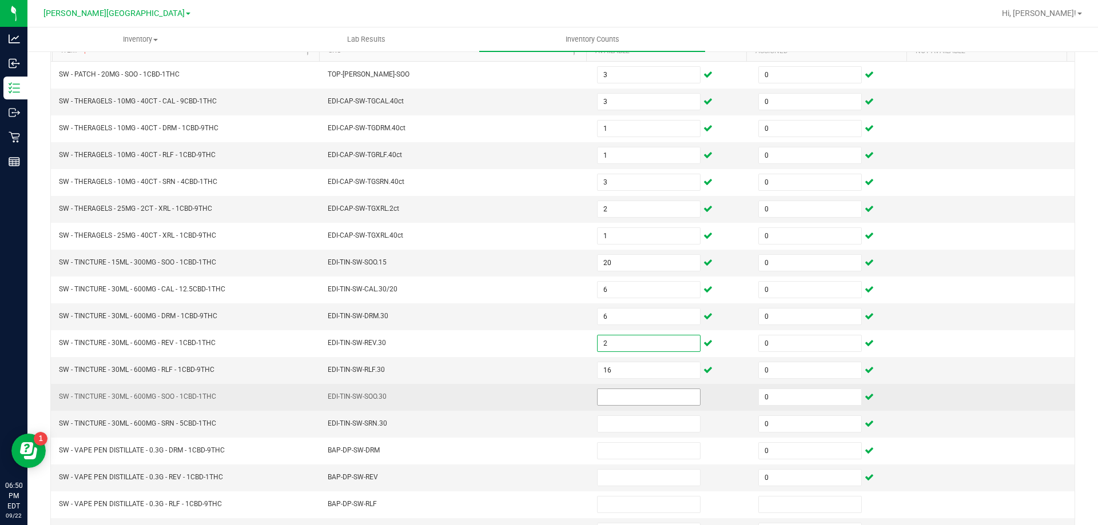
click at [636, 393] on input at bounding box center [649, 397] width 102 height 16
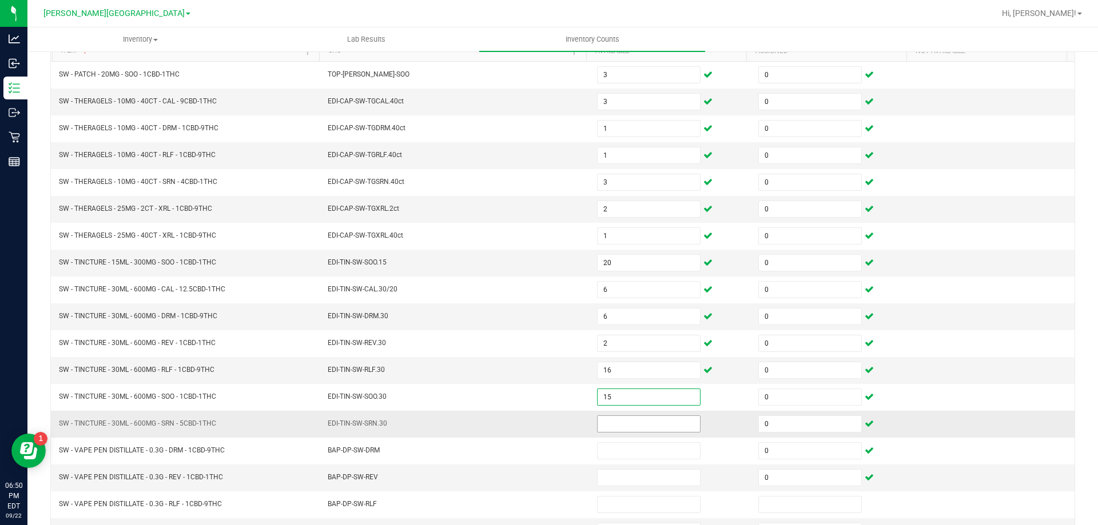
click at [632, 425] on input at bounding box center [649, 424] width 102 height 16
click at [518, 273] on td "EDI-TIN-SW-SOO.15" at bounding box center [455, 263] width 269 height 27
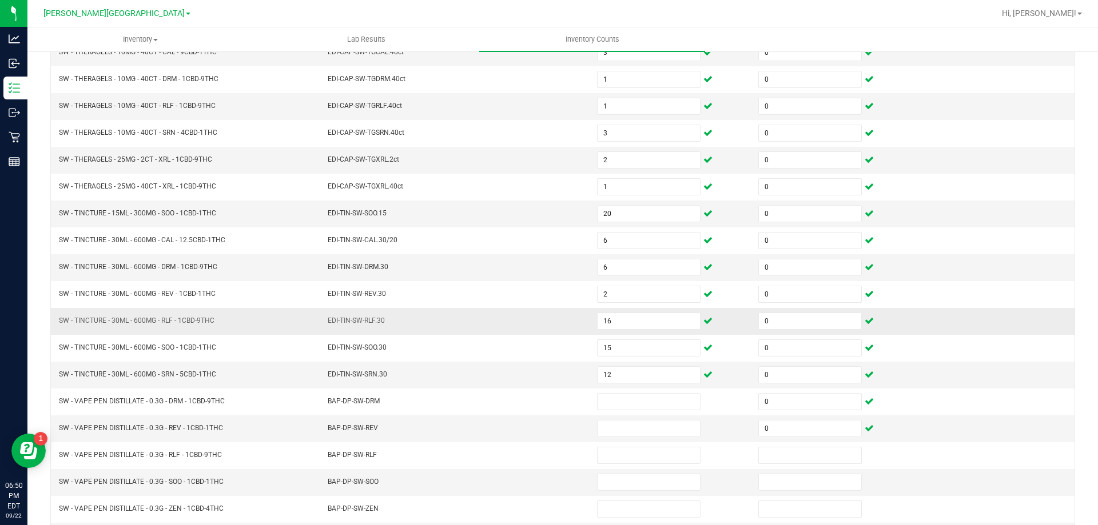
scroll to position [237, 0]
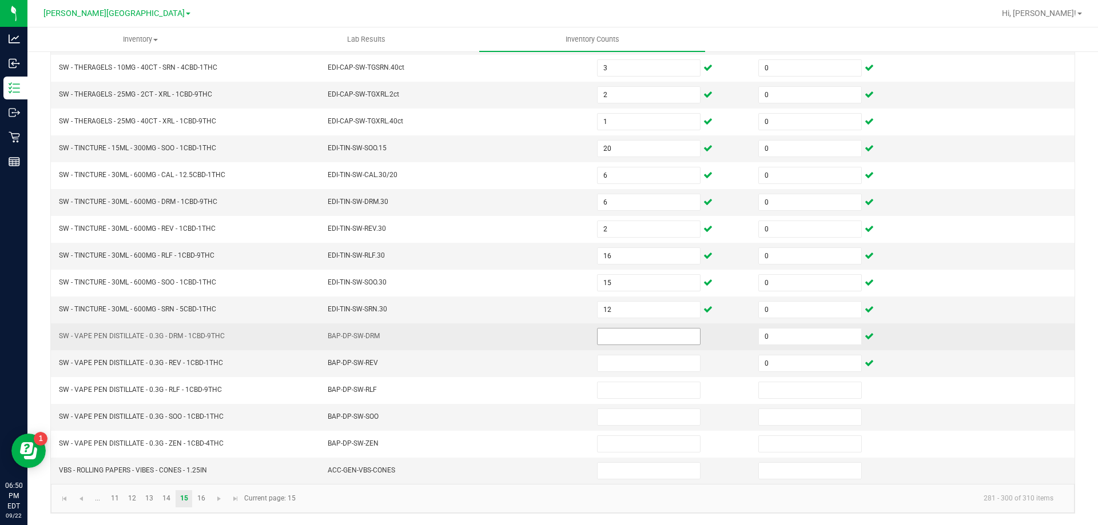
click at [619, 335] on input at bounding box center [649, 337] width 102 height 16
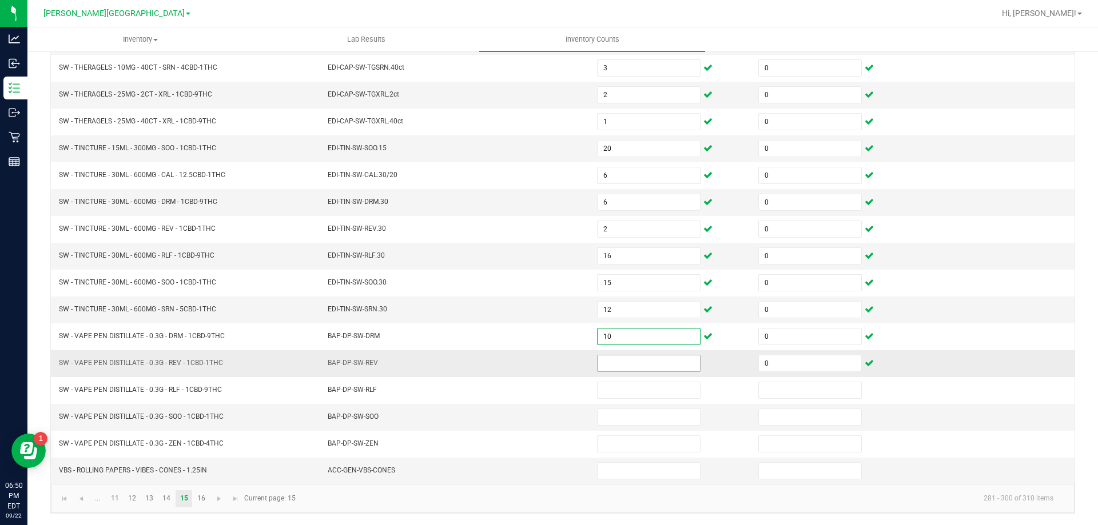
click at [644, 363] on input at bounding box center [649, 364] width 102 height 16
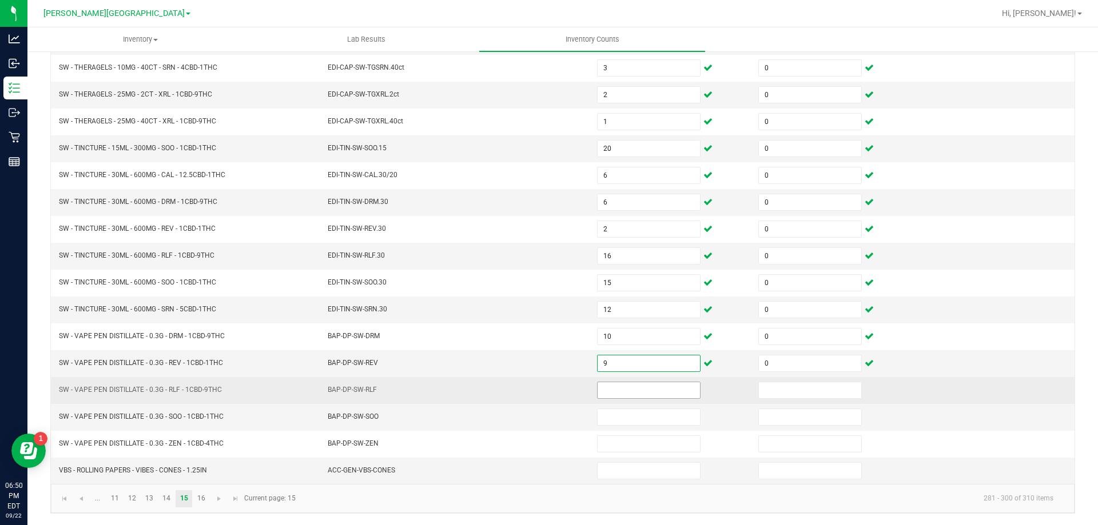
click at [617, 391] on input at bounding box center [649, 391] width 102 height 16
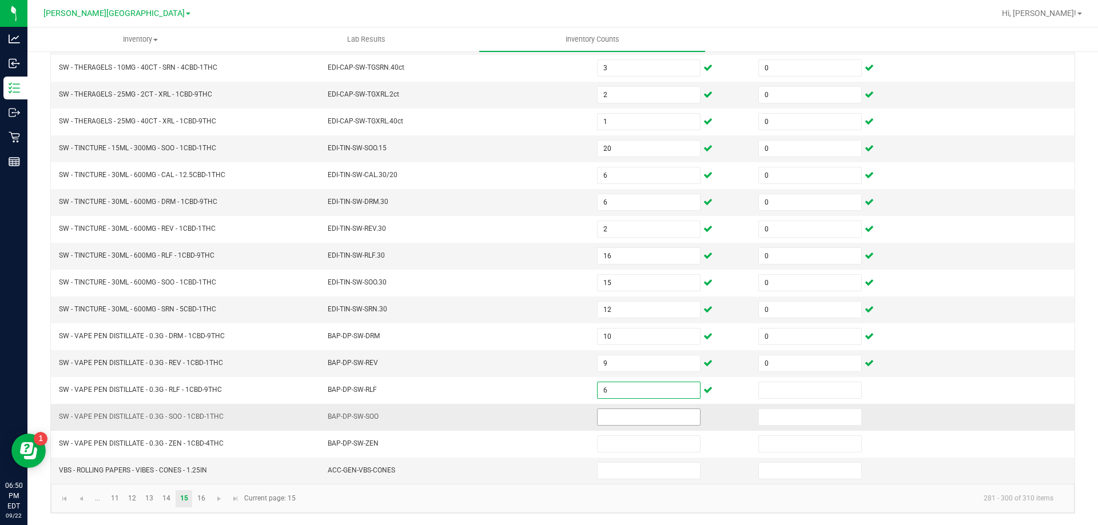
click at [615, 413] on input at bounding box center [649, 417] width 102 height 16
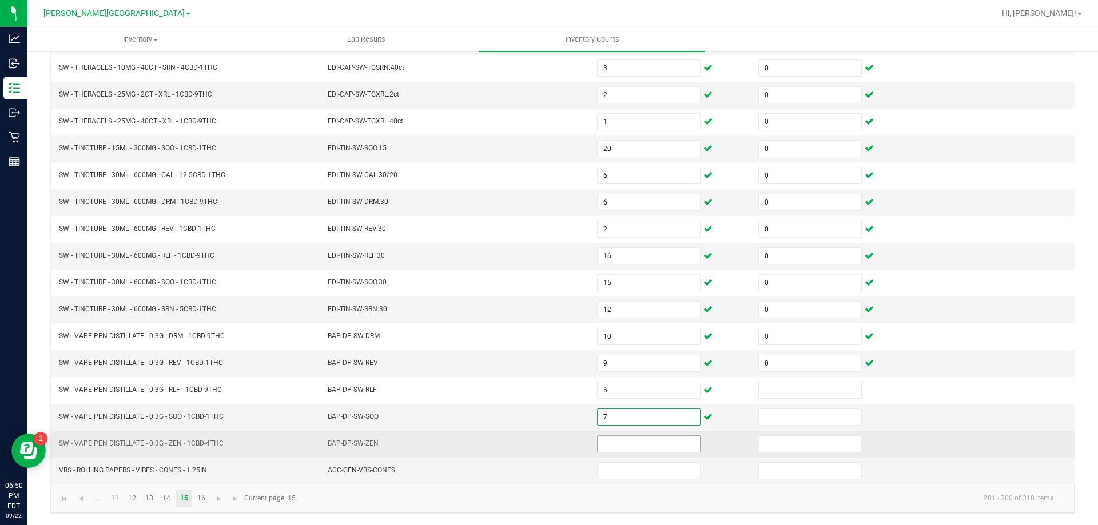
click at [619, 444] on input at bounding box center [649, 444] width 102 height 16
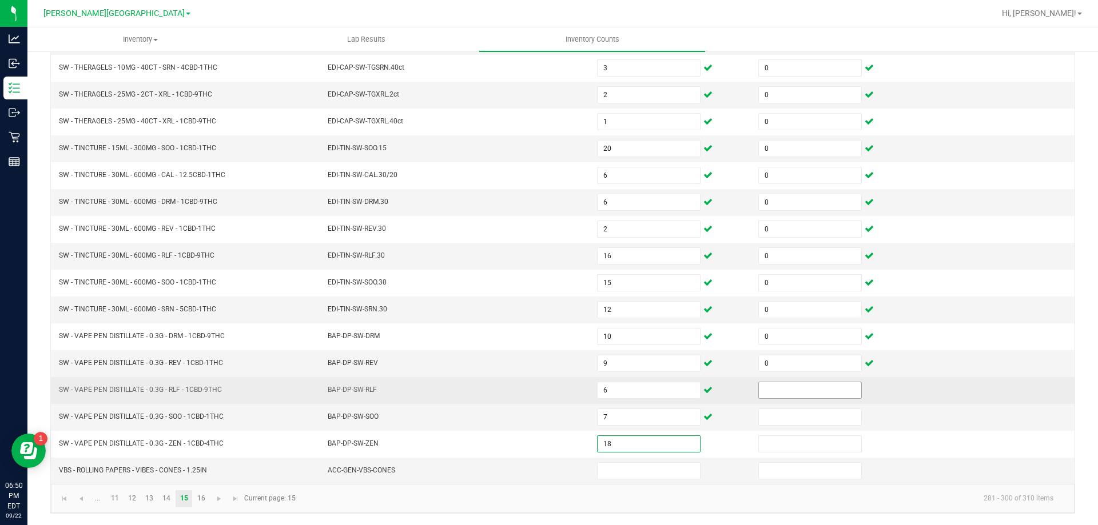
click at [803, 388] on input at bounding box center [810, 391] width 102 height 16
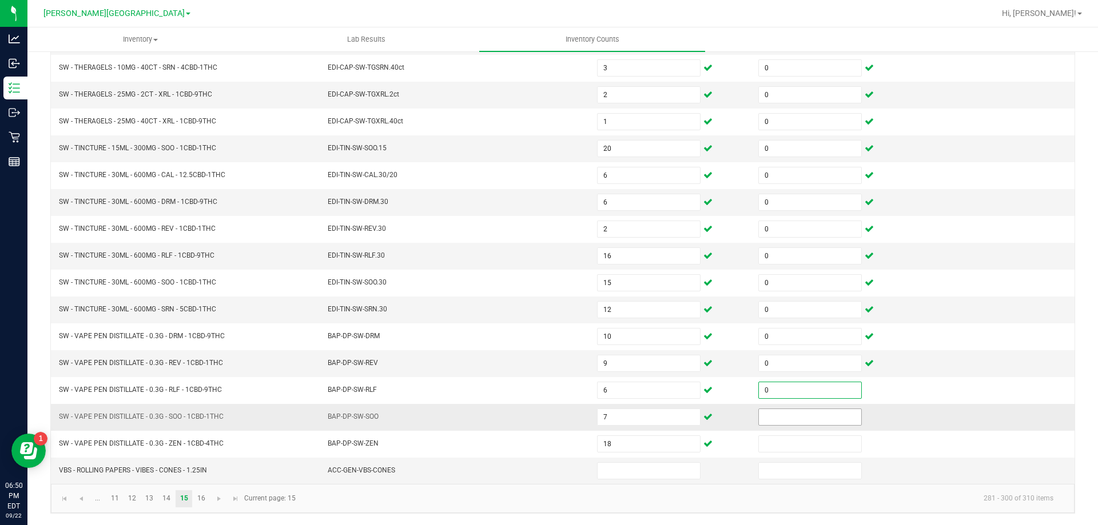
click at [823, 417] on input at bounding box center [810, 417] width 102 height 16
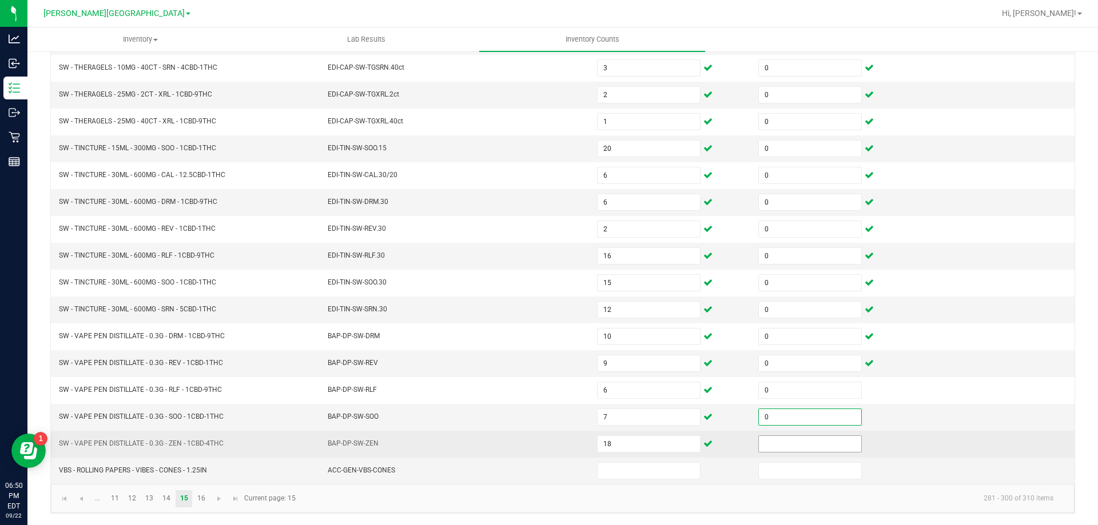
click at [831, 444] on input at bounding box center [810, 444] width 102 height 16
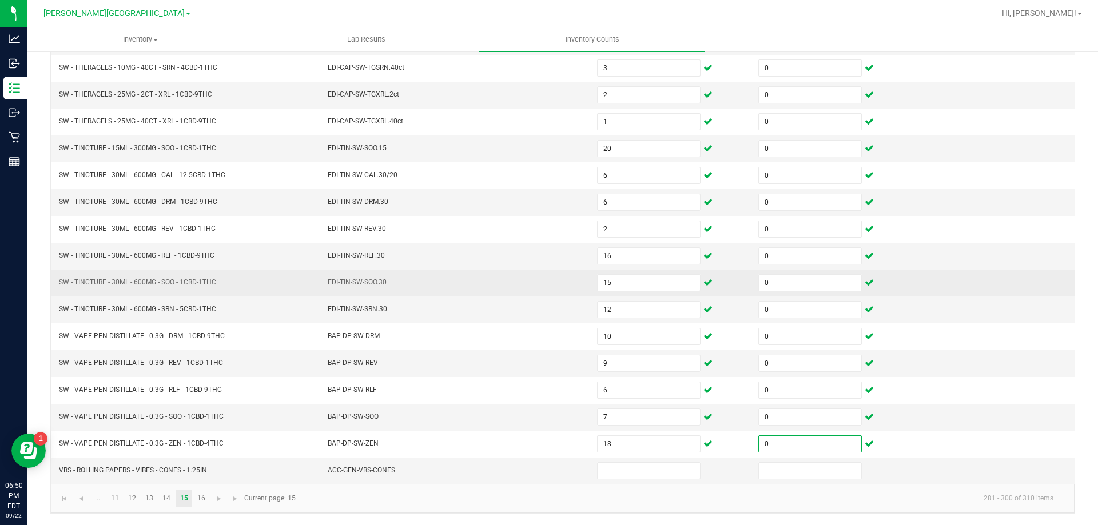
click at [353, 288] on span "EDI-TIN-SW-SOO.30" at bounding box center [357, 282] width 59 height 11
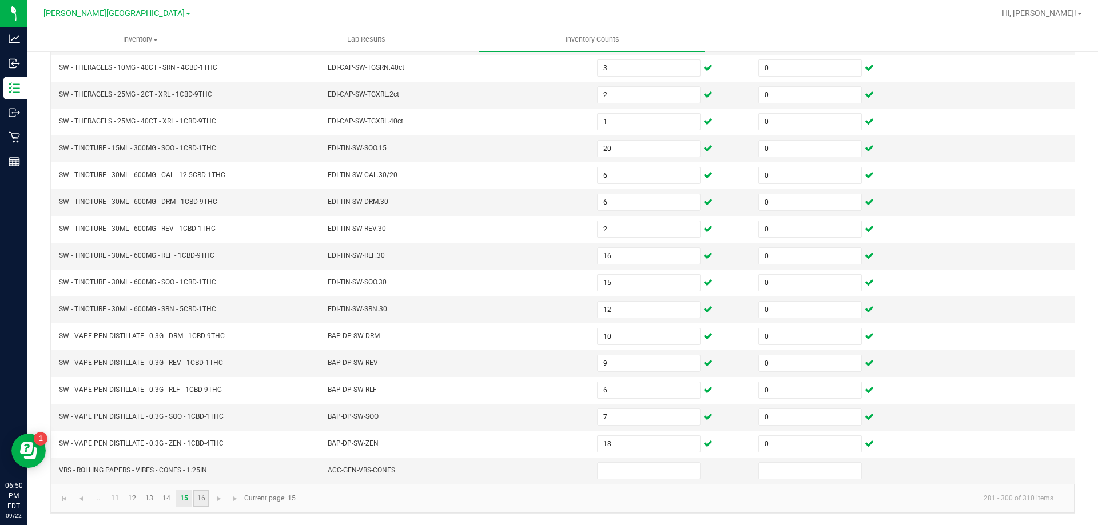
click at [198, 501] on link "16" at bounding box center [201, 499] width 17 height 17
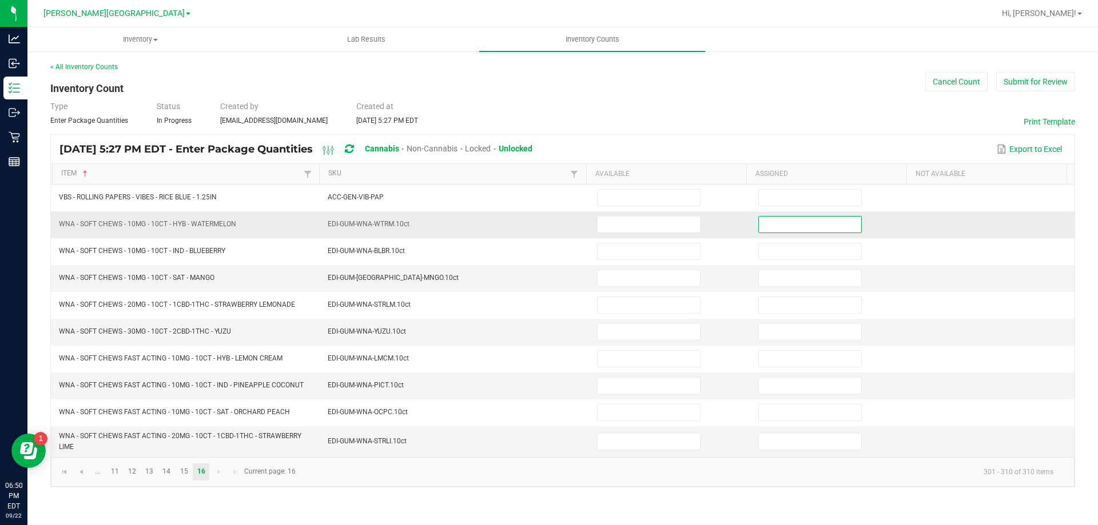
click at [762, 224] on input at bounding box center [810, 225] width 102 height 16
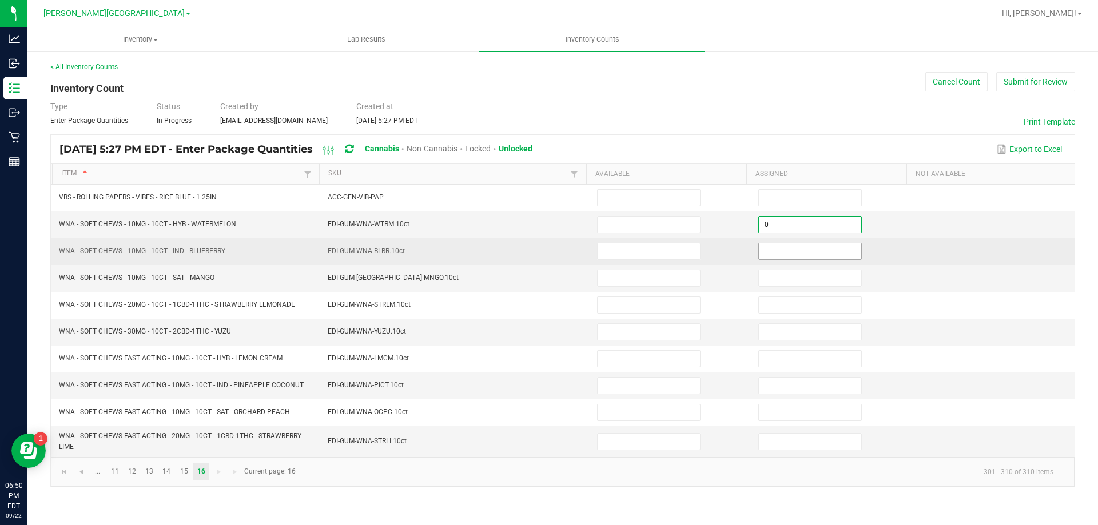
click at [777, 250] on input at bounding box center [810, 252] width 102 height 16
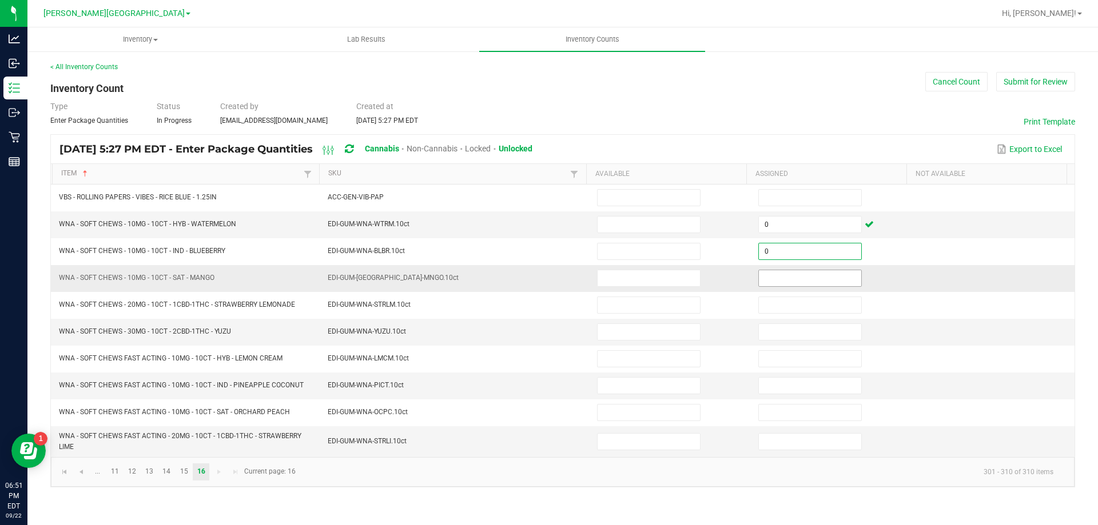
click at [788, 286] on span at bounding box center [809, 278] width 103 height 17
click at [790, 284] on input at bounding box center [810, 278] width 102 height 16
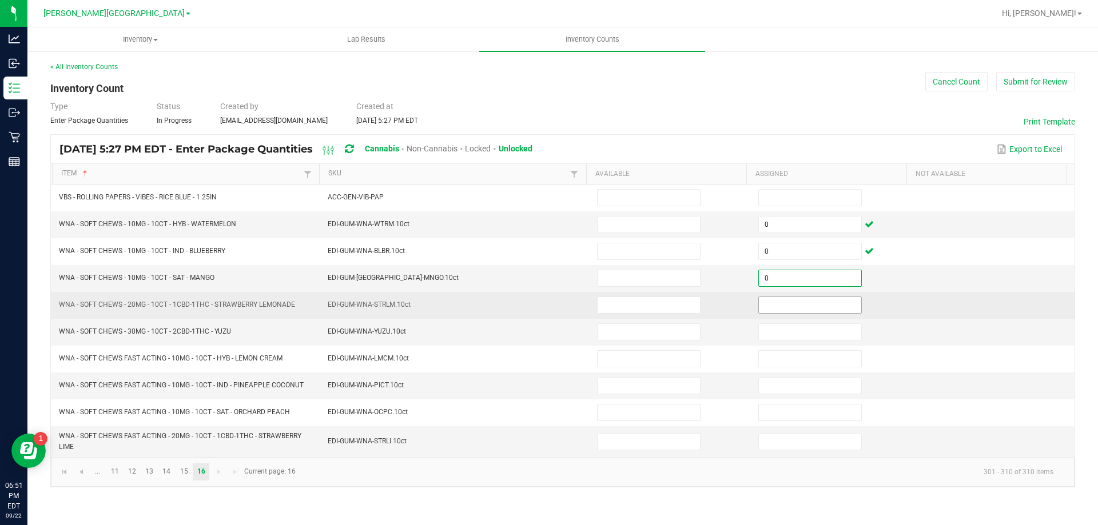
click at [789, 306] on input at bounding box center [810, 305] width 102 height 16
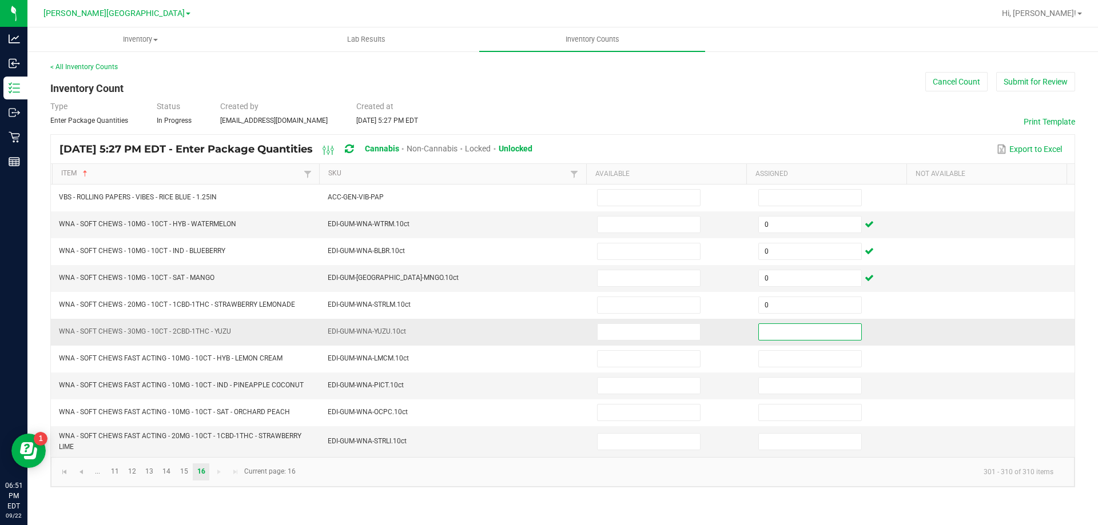
click at [785, 327] on input at bounding box center [810, 332] width 102 height 16
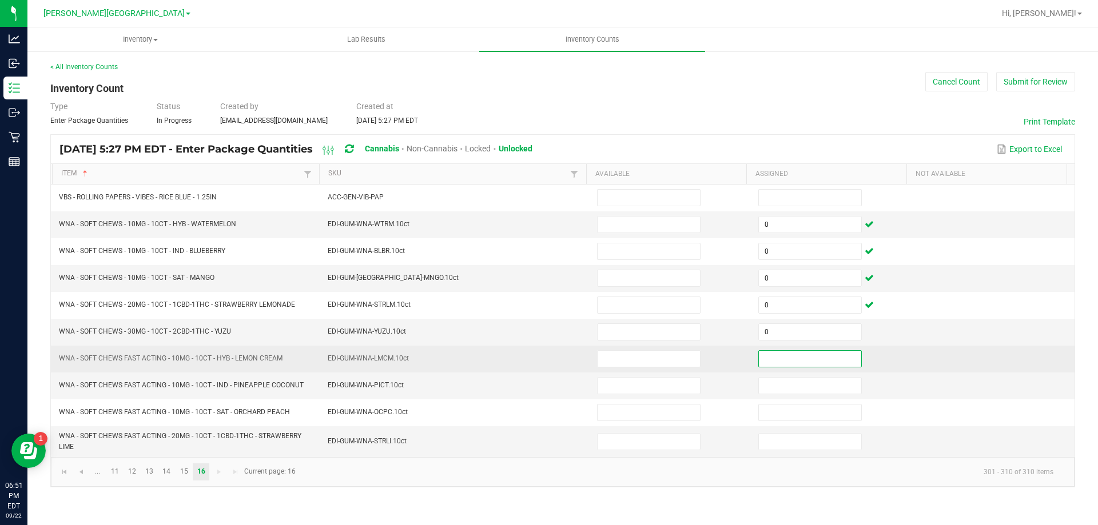
click at [781, 359] on input at bounding box center [810, 359] width 102 height 16
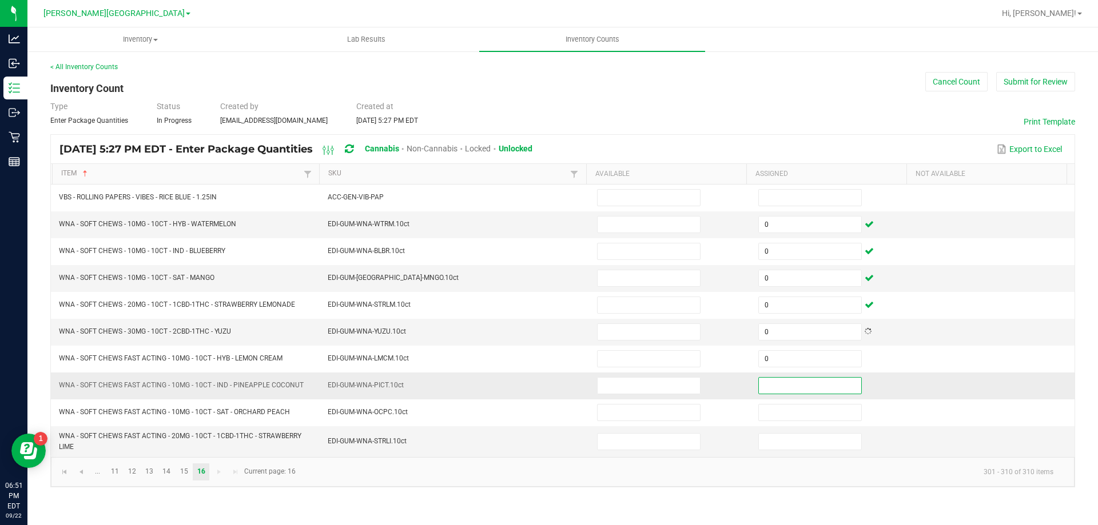
click at [779, 393] on input at bounding box center [810, 386] width 102 height 16
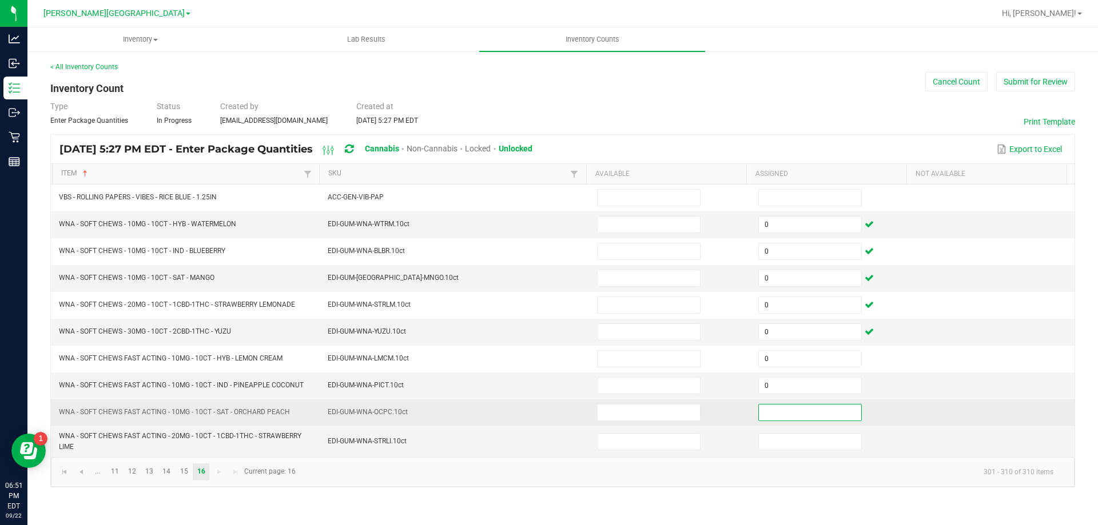
click at [778, 409] on input at bounding box center [810, 413] width 102 height 16
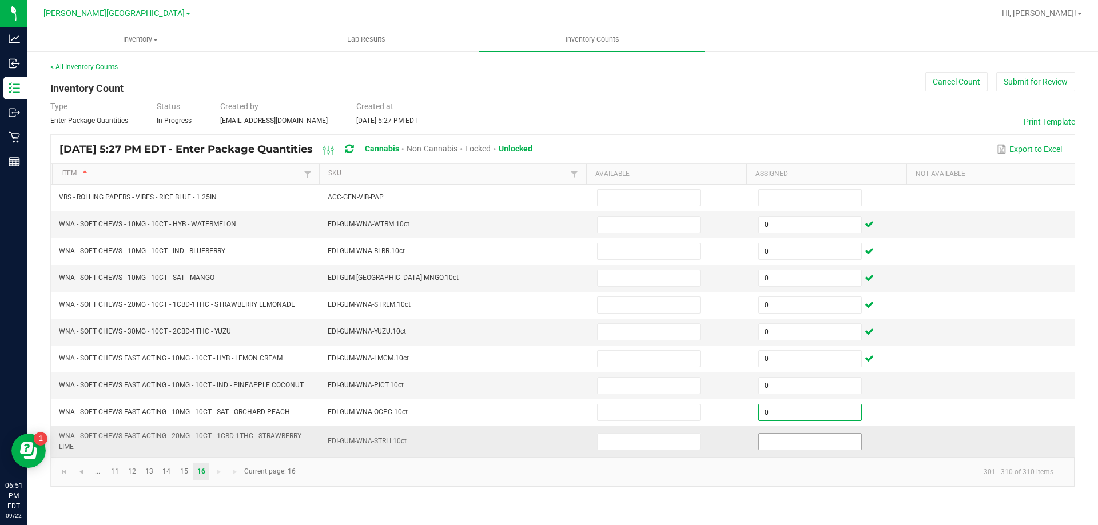
click at [775, 439] on input at bounding box center [810, 442] width 102 height 16
click at [774, 218] on input "0" at bounding box center [810, 225] width 102 height 16
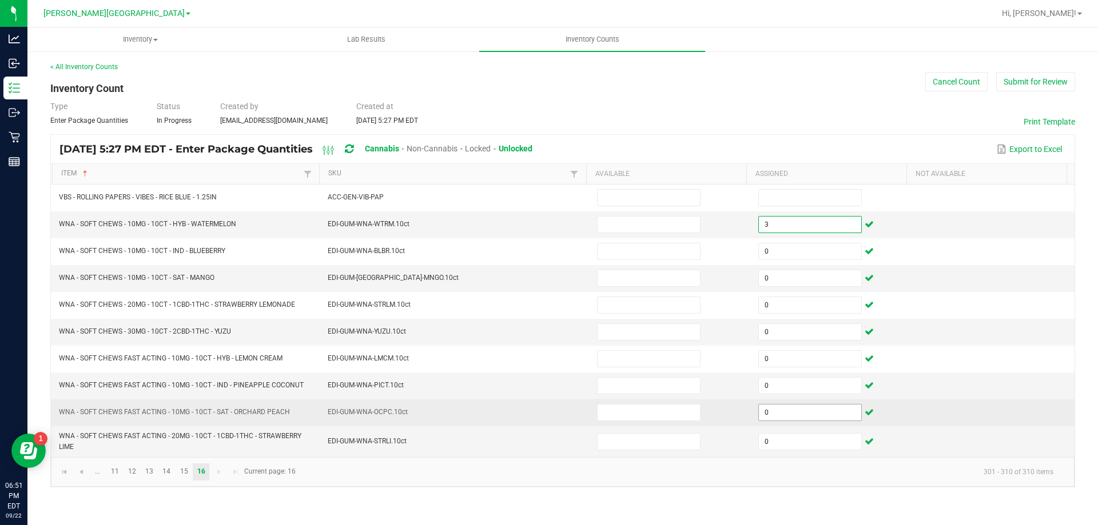
click at [803, 416] on input "0" at bounding box center [810, 413] width 102 height 16
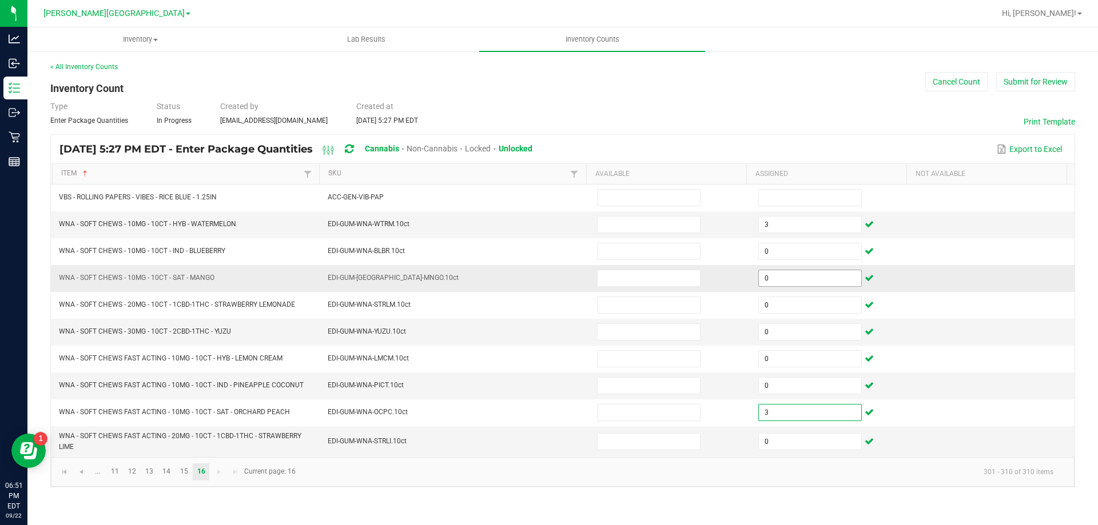
click at [783, 274] on input "0" at bounding box center [810, 278] width 102 height 16
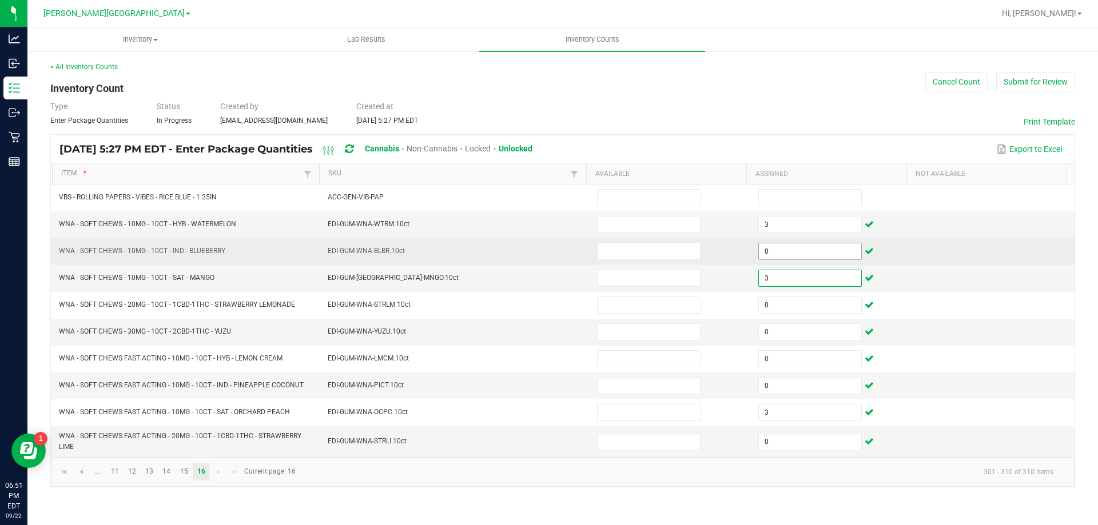
click at [801, 251] on input "0" at bounding box center [810, 252] width 102 height 16
click at [647, 248] on input at bounding box center [649, 252] width 102 height 16
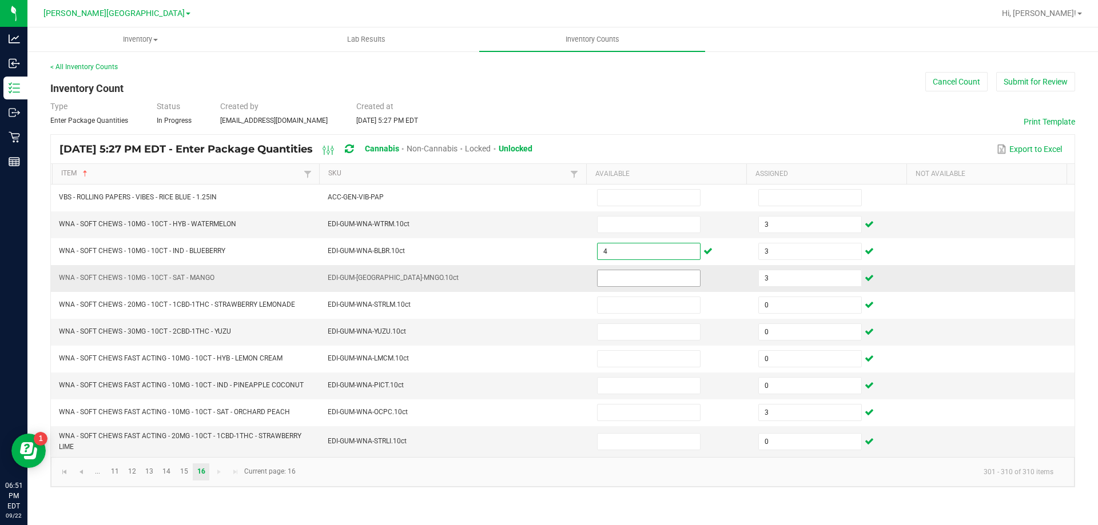
click at [674, 280] on input at bounding box center [649, 278] width 102 height 16
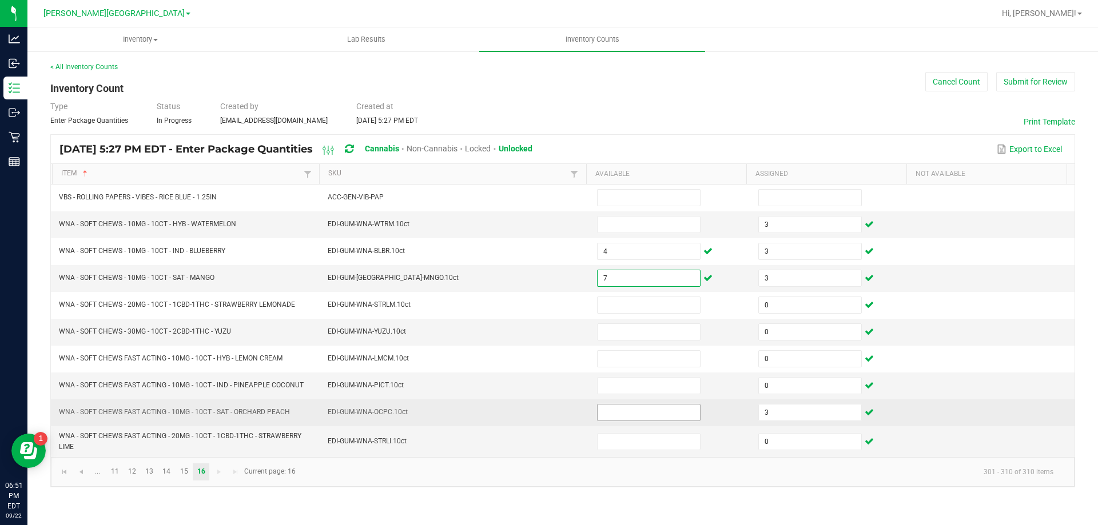
click at [668, 412] on input at bounding box center [649, 413] width 102 height 16
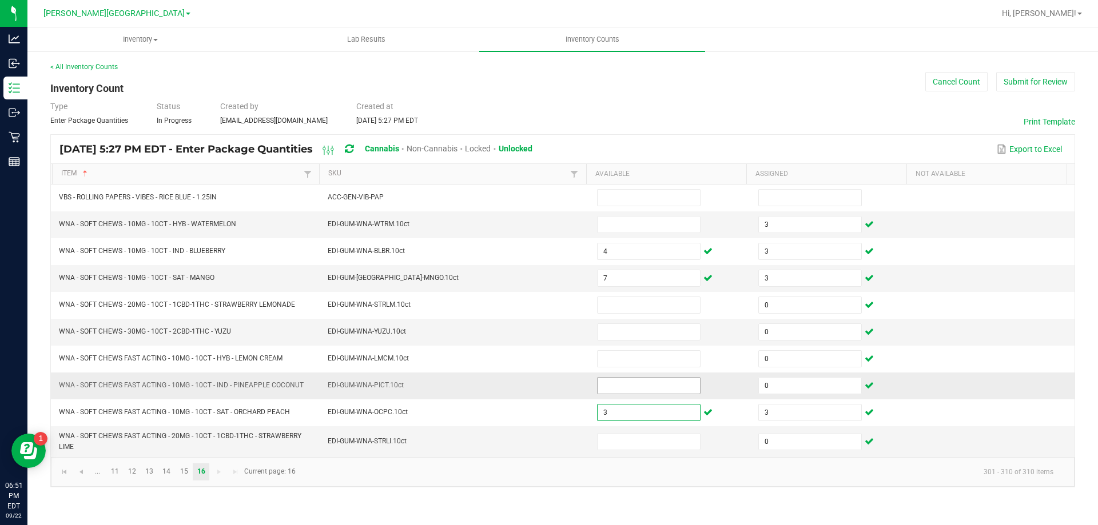
click at [639, 383] on input at bounding box center [649, 386] width 102 height 16
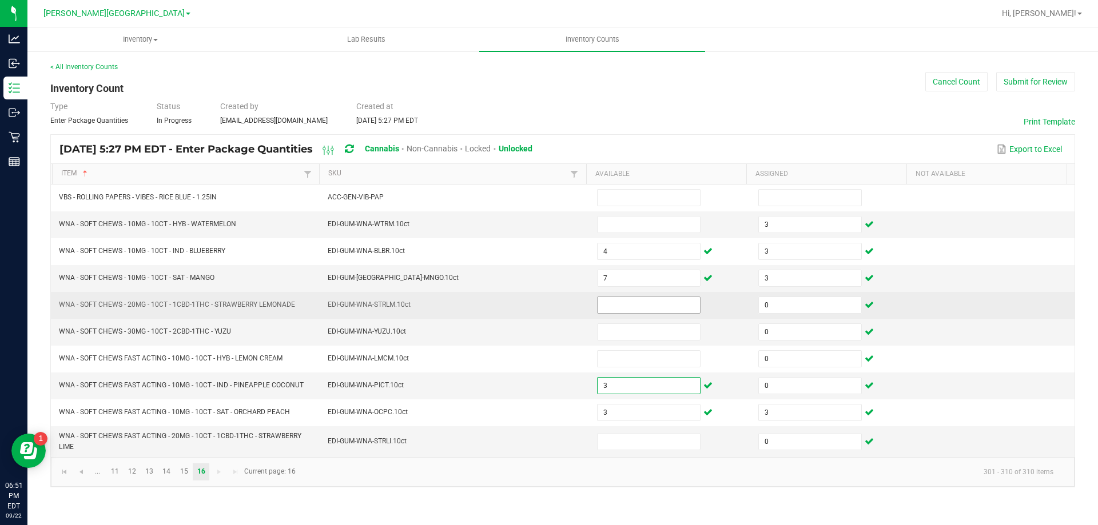
click at [636, 303] on input at bounding box center [649, 305] width 102 height 16
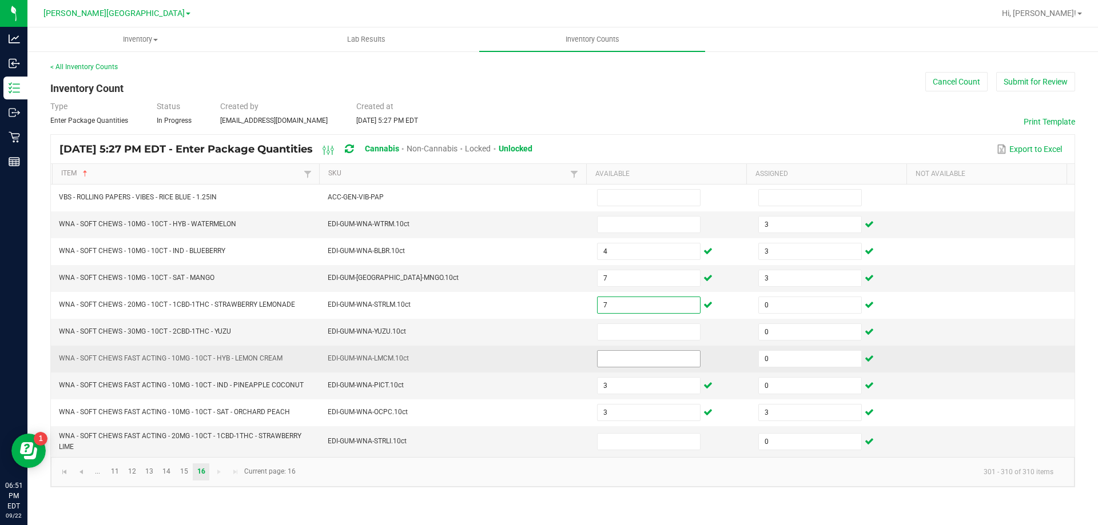
click at [631, 355] on input at bounding box center [649, 359] width 102 height 16
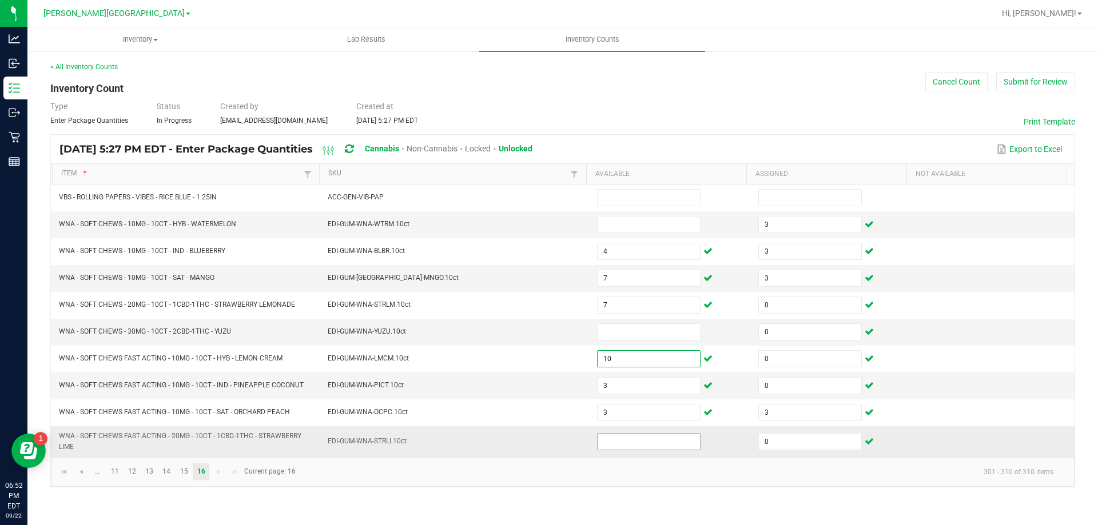
click at [651, 443] on input at bounding box center [649, 442] width 102 height 16
click at [646, 224] on input at bounding box center [649, 225] width 102 height 16
click at [631, 328] on input at bounding box center [649, 332] width 102 height 16
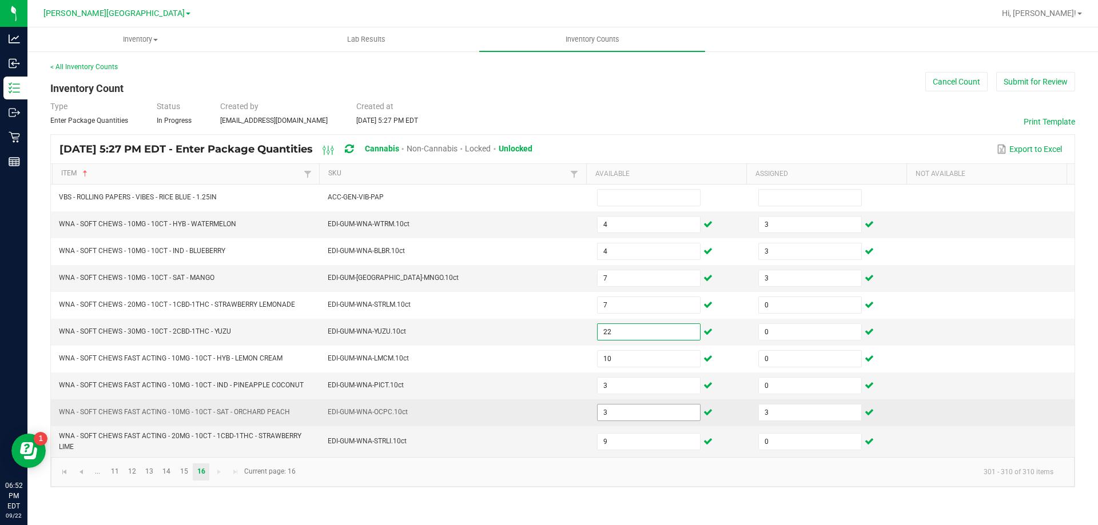
click at [632, 411] on input "3" at bounding box center [649, 413] width 102 height 16
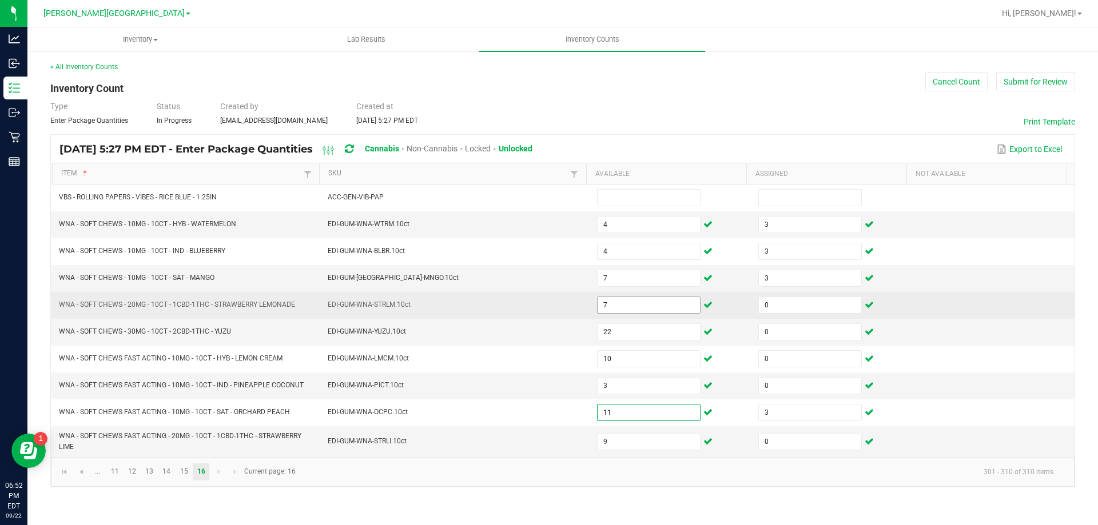
click at [638, 307] on input "7" at bounding box center [649, 305] width 102 height 16
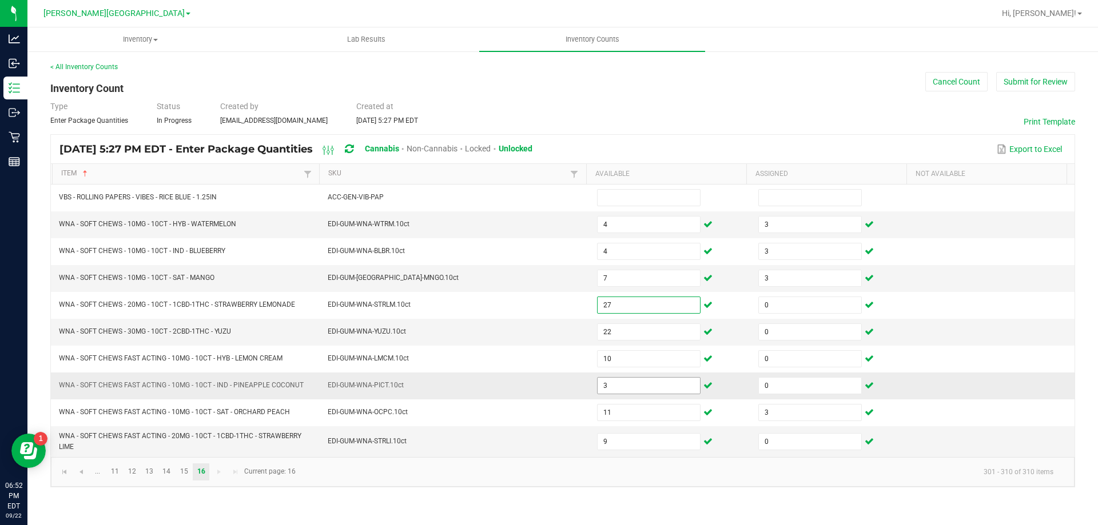
click at [626, 388] on input "3" at bounding box center [649, 386] width 102 height 16
click at [646, 282] on input "7" at bounding box center [649, 278] width 102 height 16
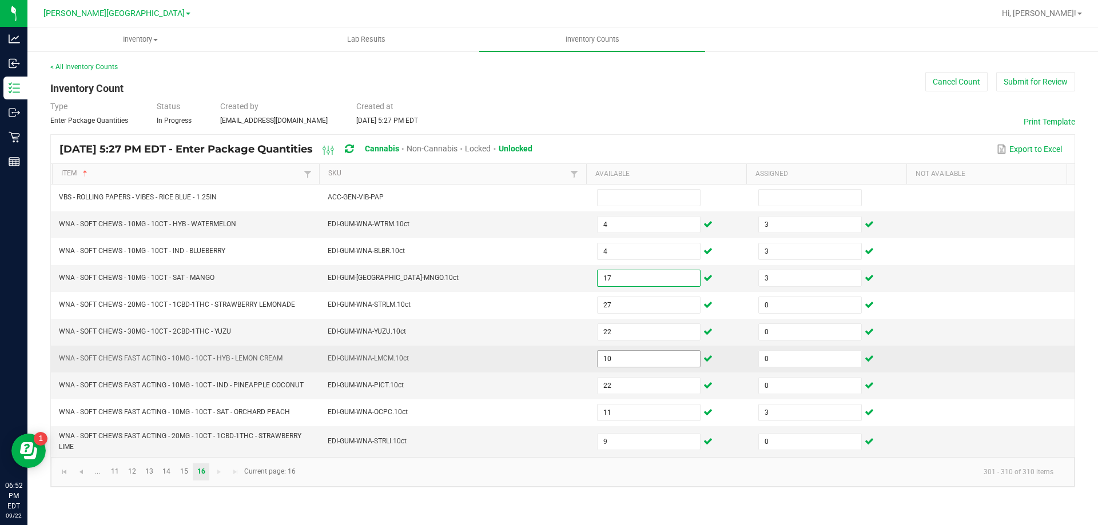
click at [639, 361] on input "10" at bounding box center [649, 359] width 102 height 16
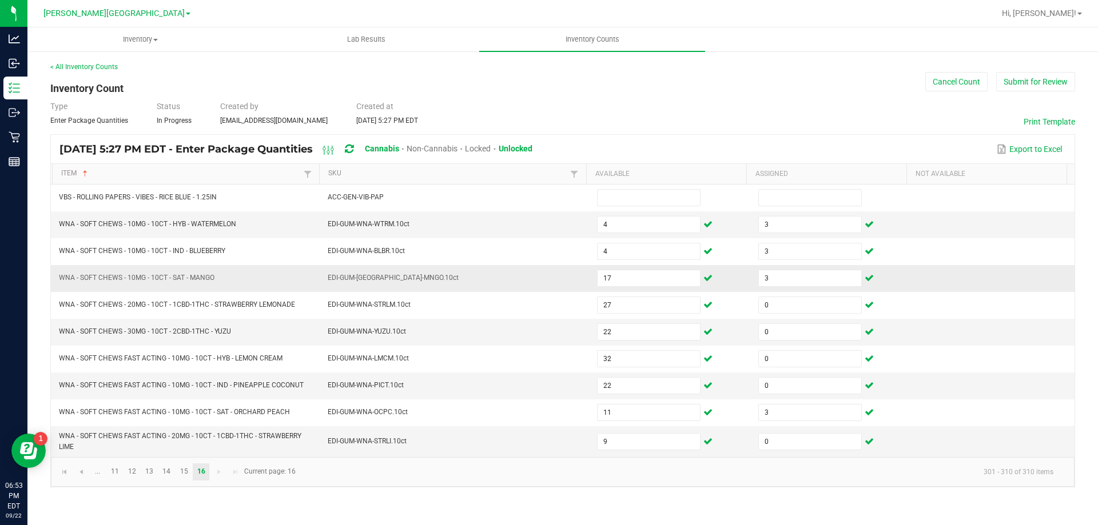
click at [495, 286] on td "EDI-GUM-[GEOGRAPHIC_DATA]-MNGO.10ct" at bounding box center [455, 278] width 269 height 27
click at [1026, 81] on button "Submit for Review" at bounding box center [1035, 81] width 79 height 19
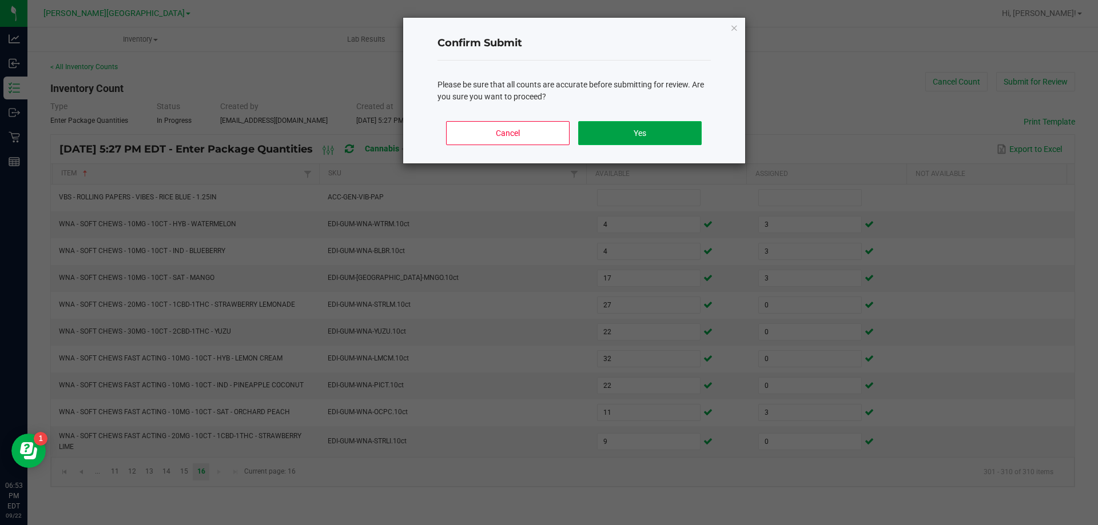
click at [632, 127] on button "Yes" at bounding box center [639, 133] width 123 height 24
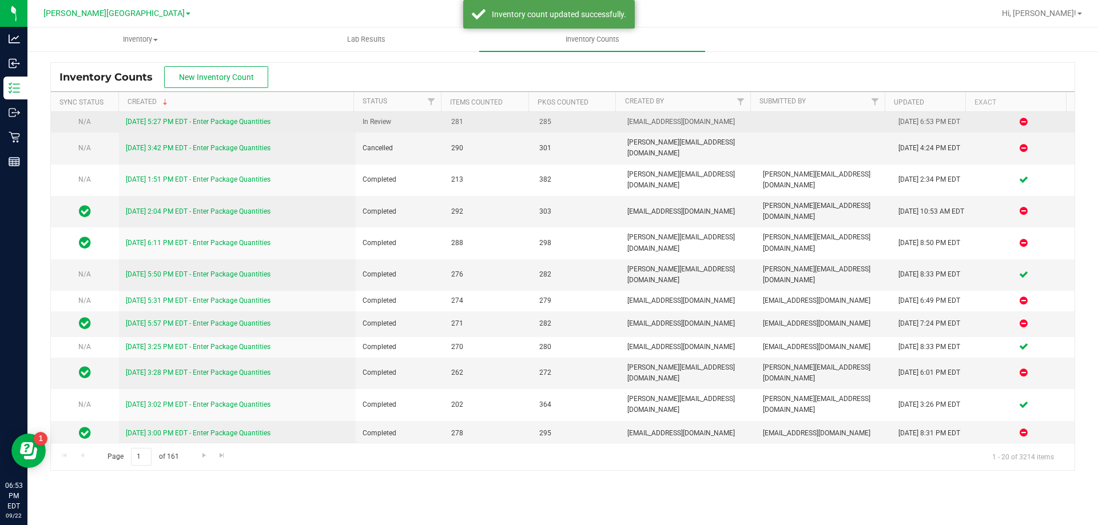
click at [262, 124] on link "[DATE] 5:27 PM EDT - Enter Package Quantities" at bounding box center [198, 122] width 145 height 8
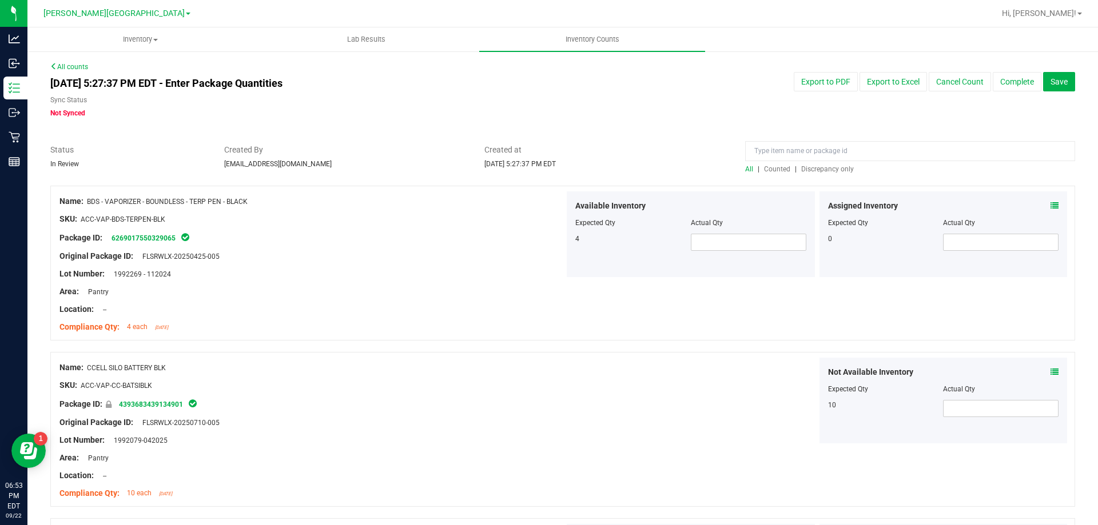
click at [807, 169] on span "Discrepancy only" at bounding box center [827, 169] width 53 height 8
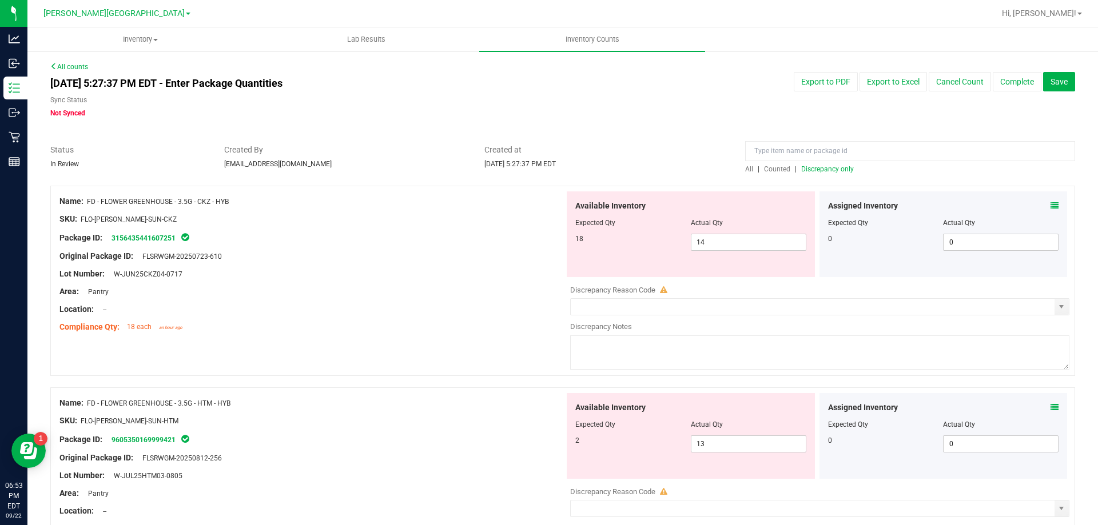
click at [1050, 204] on icon at bounding box center [1054, 206] width 8 height 8
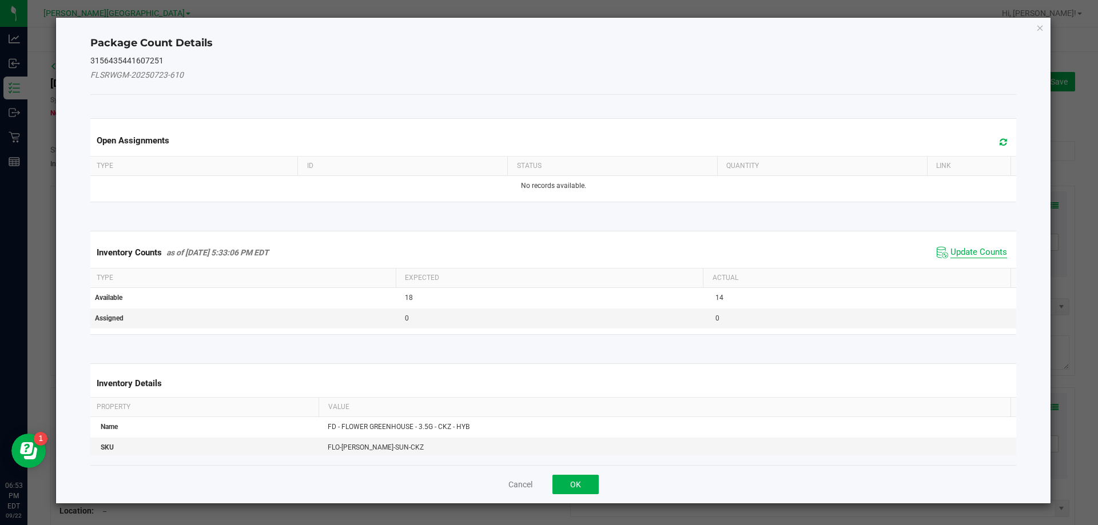
click at [975, 252] on span "Update Counts" at bounding box center [978, 252] width 57 height 11
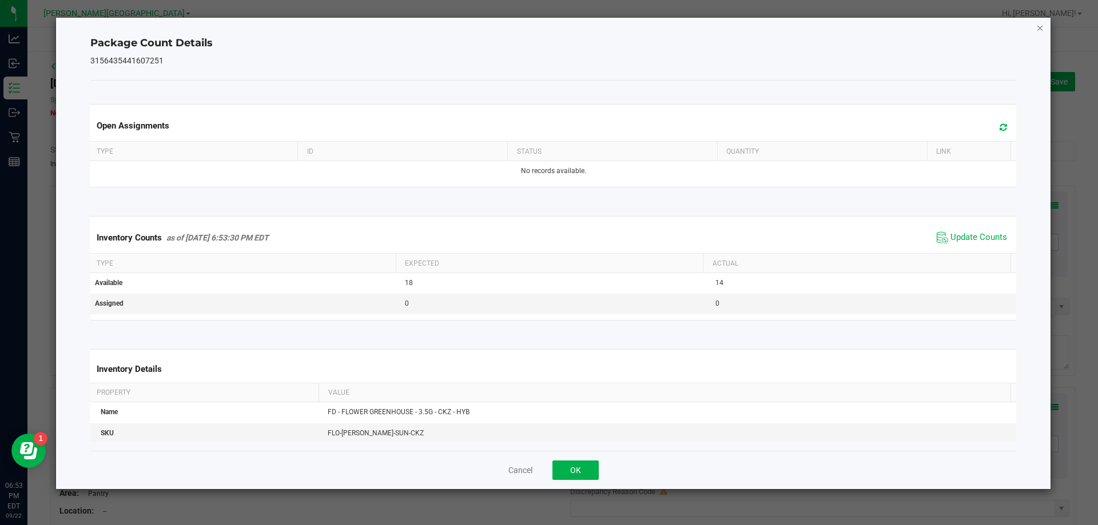
click at [1038, 29] on icon "Close" at bounding box center [1040, 28] width 8 height 14
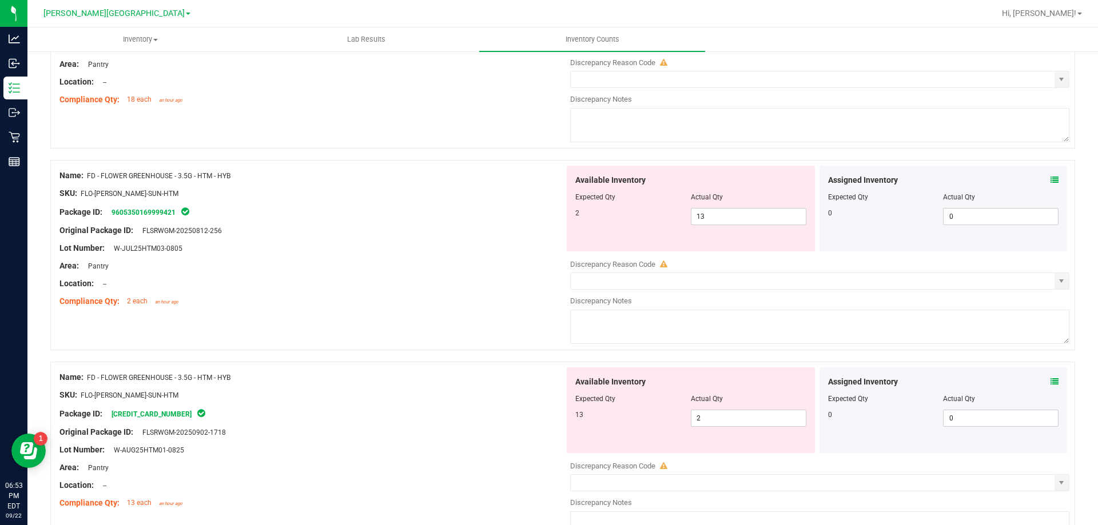
scroll to position [229, 0]
click at [747, 413] on span "2 2" at bounding box center [749, 417] width 116 height 17
click at [741, 218] on input "13" at bounding box center [748, 216] width 114 height 16
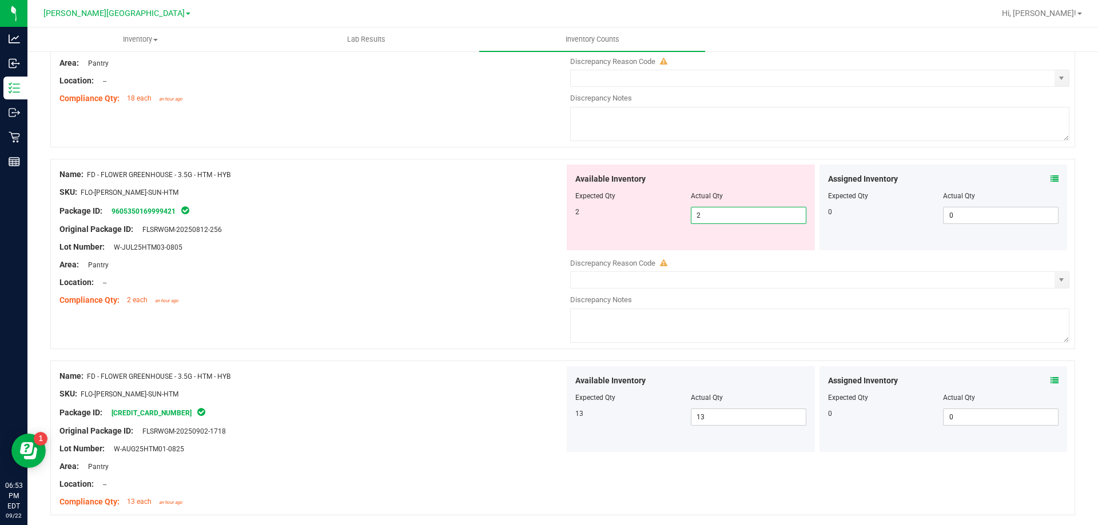
click at [404, 260] on div "Area: Pantry" at bounding box center [311, 265] width 505 height 12
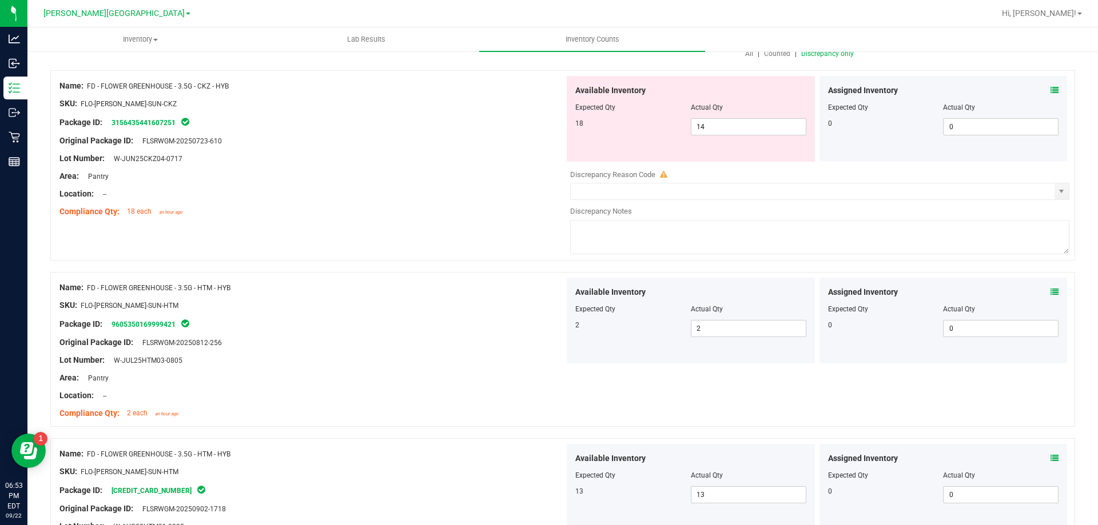
scroll to position [114, 0]
click at [728, 130] on span "14 14" at bounding box center [749, 128] width 116 height 17
click at [1057, 193] on span "select" at bounding box center [1061, 192] width 9 height 9
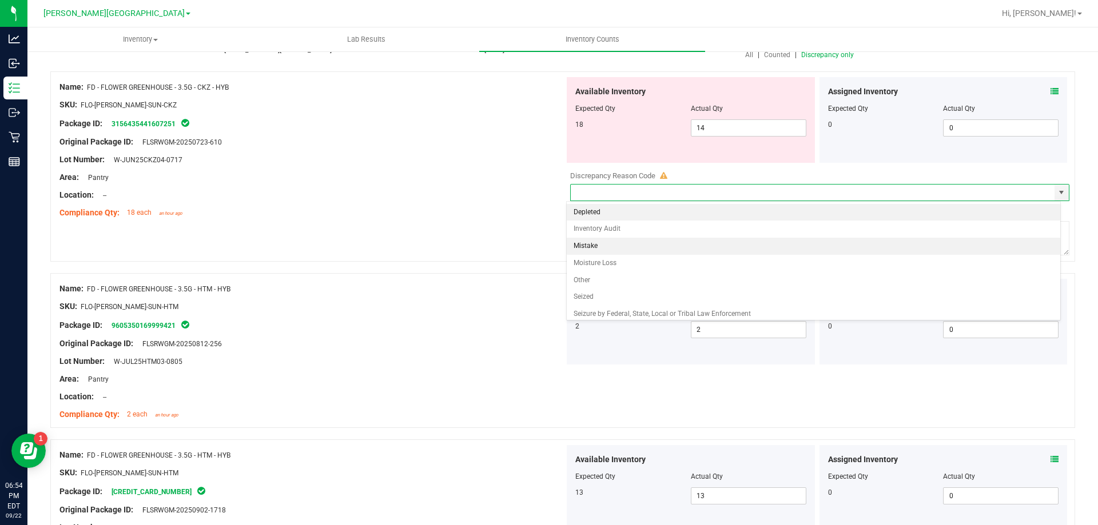
click at [593, 249] on li "Mistake" at bounding box center [814, 246] width 494 height 17
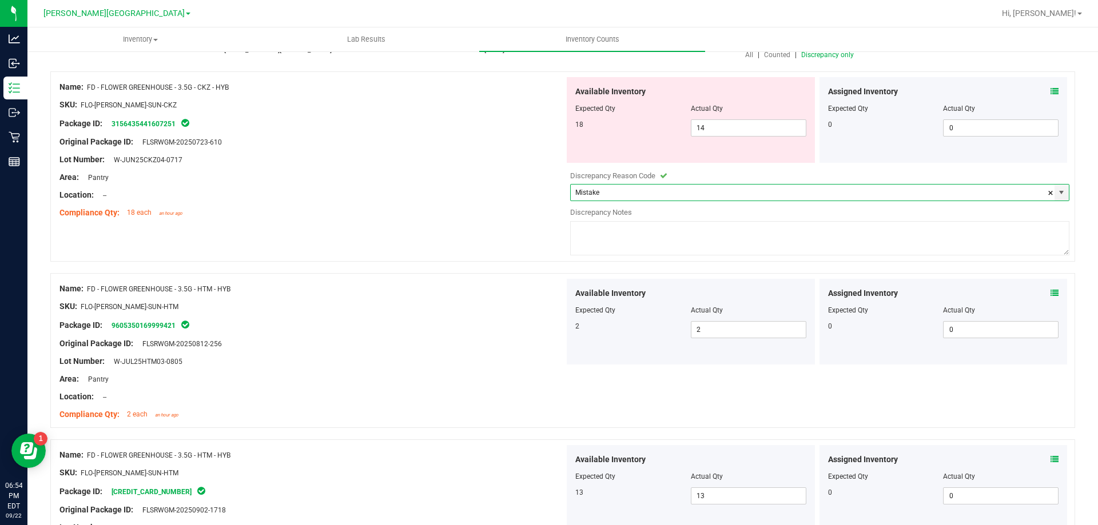
click at [507, 184] on div at bounding box center [311, 187] width 505 height 6
click at [728, 130] on input "14" at bounding box center [748, 128] width 114 height 16
drag, startPoint x: 429, startPoint y: 180, endPoint x: 424, endPoint y: 156, distance: 24.0
click at [430, 179] on div "Area: Pantry" at bounding box center [311, 178] width 505 height 12
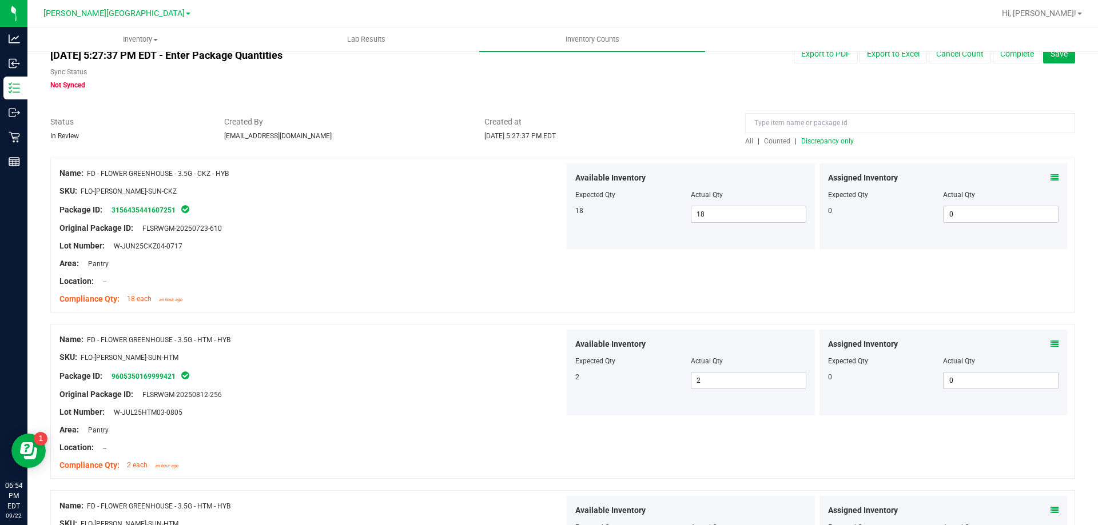
scroll to position [0, 0]
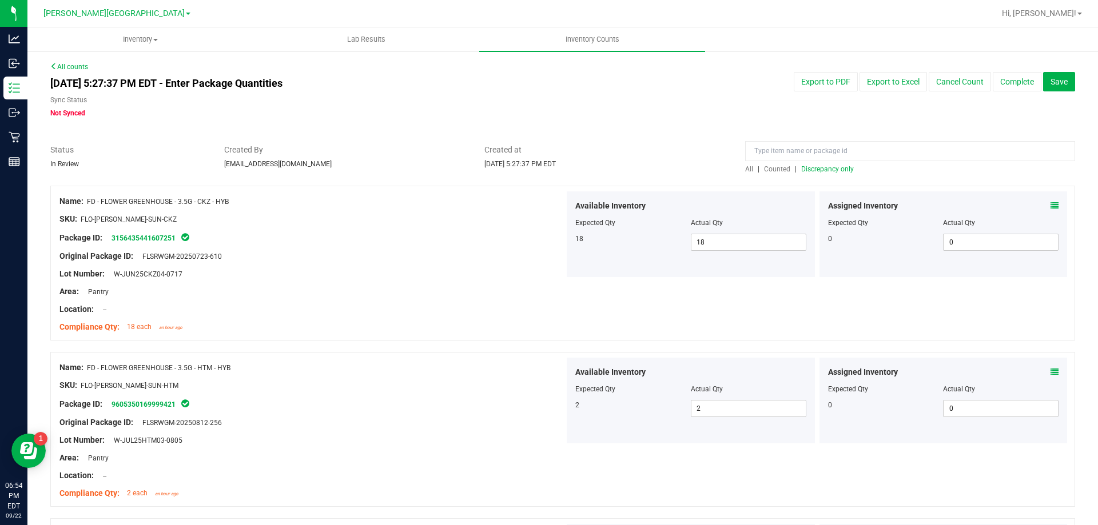
click at [813, 172] on span "Discrepancy only" at bounding box center [827, 169] width 53 height 8
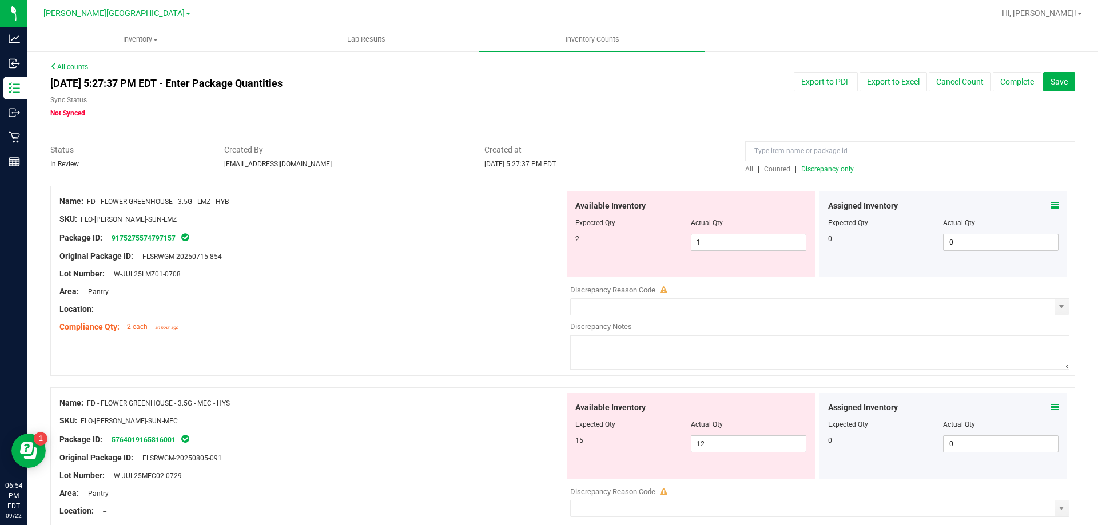
click at [1050, 204] on icon at bounding box center [1054, 206] width 8 height 8
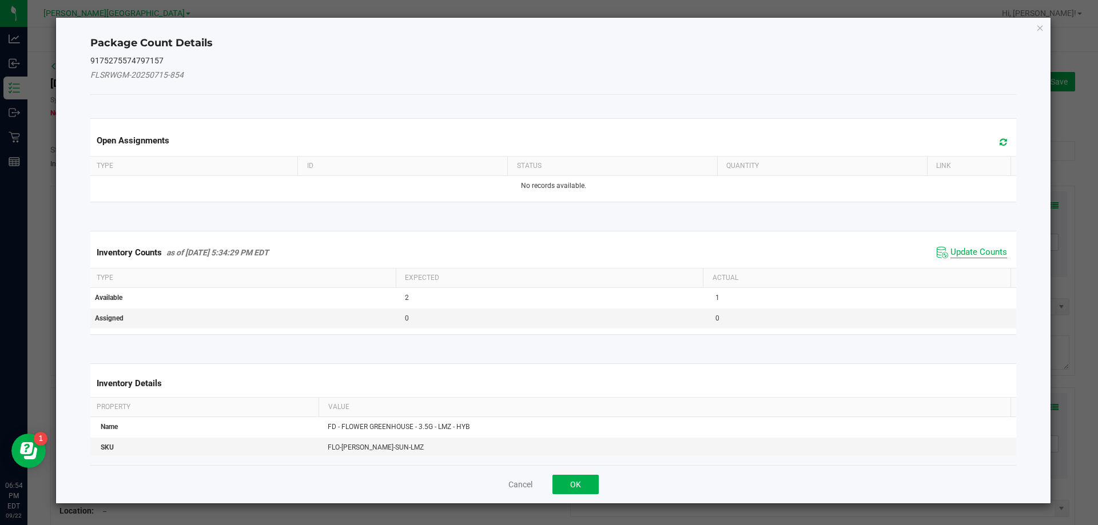
click at [978, 251] on span "Update Counts" at bounding box center [978, 252] width 57 height 11
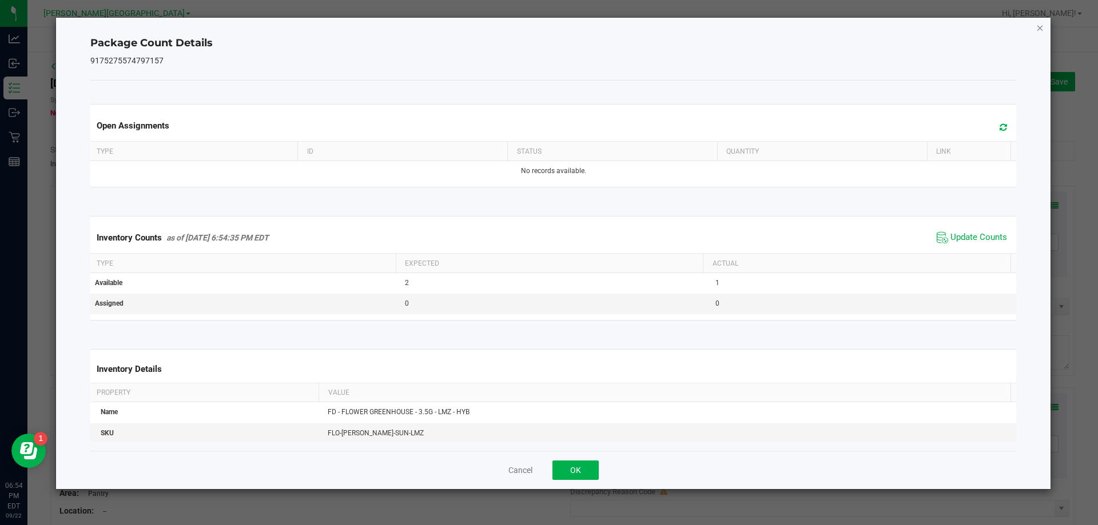
click at [1041, 29] on icon "Close" at bounding box center [1040, 28] width 8 height 14
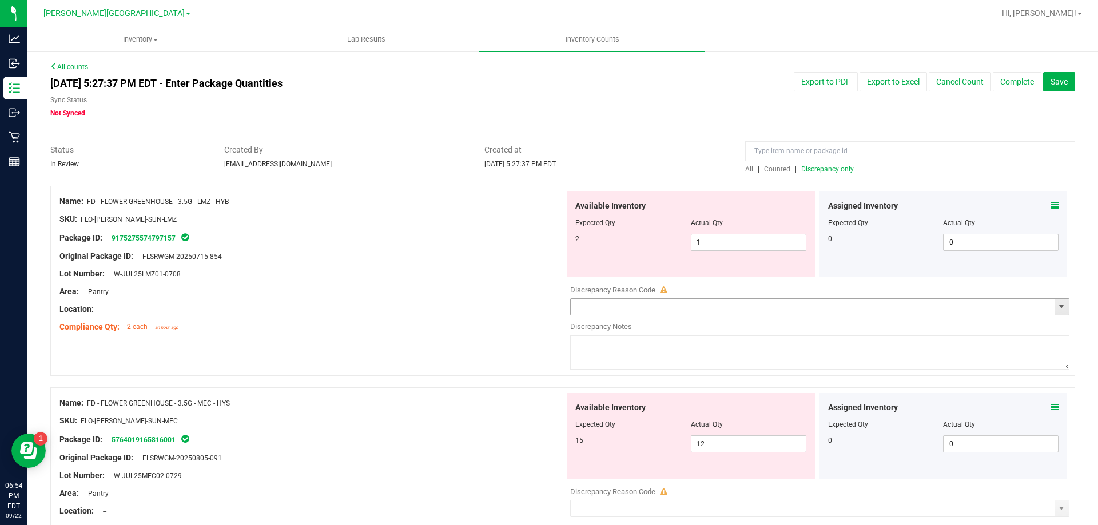
drag, startPoint x: 1054, startPoint y: 310, endPoint x: 1042, endPoint y: 307, distance: 12.3
click at [1057, 309] on span "select" at bounding box center [1061, 306] width 9 height 9
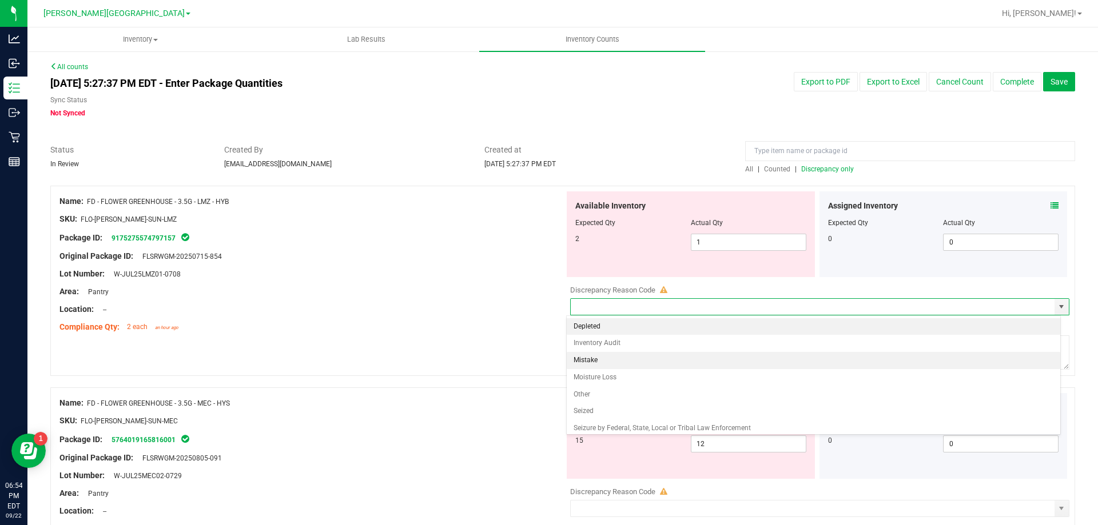
click at [626, 359] on li "Mistake" at bounding box center [814, 360] width 494 height 17
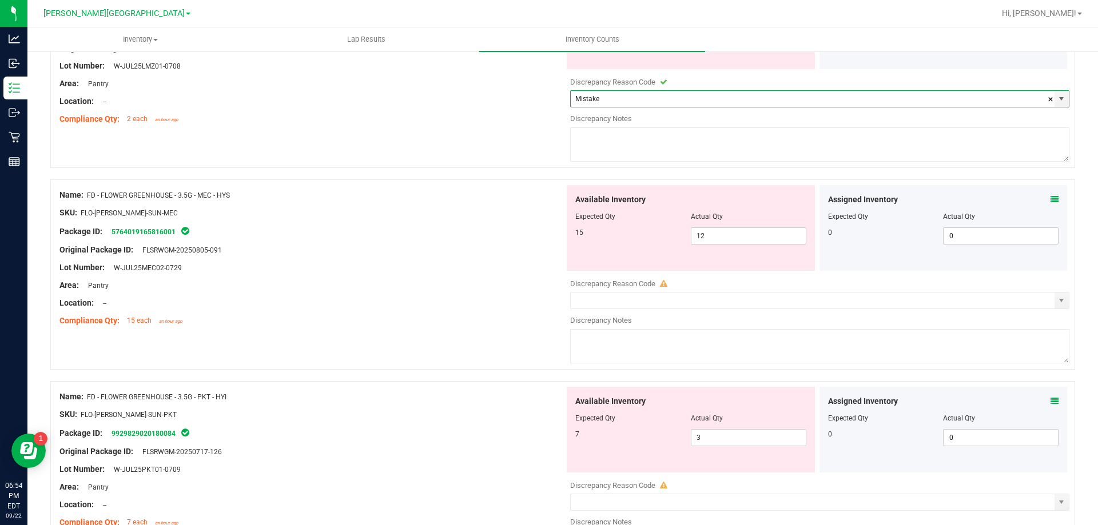
scroll to position [229, 0]
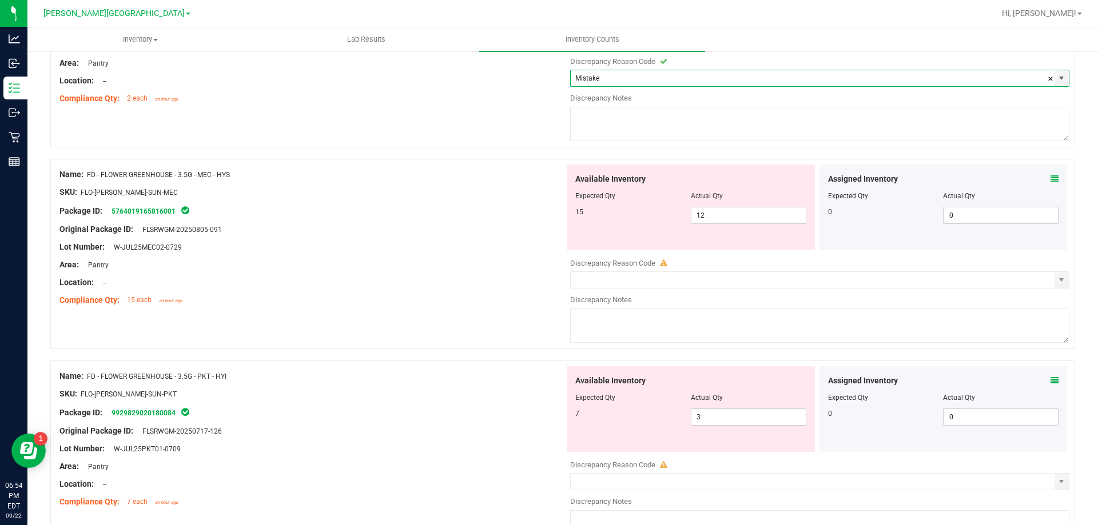
click at [477, 239] on div at bounding box center [311, 239] width 505 height 6
click at [1050, 178] on icon at bounding box center [1054, 179] width 8 height 8
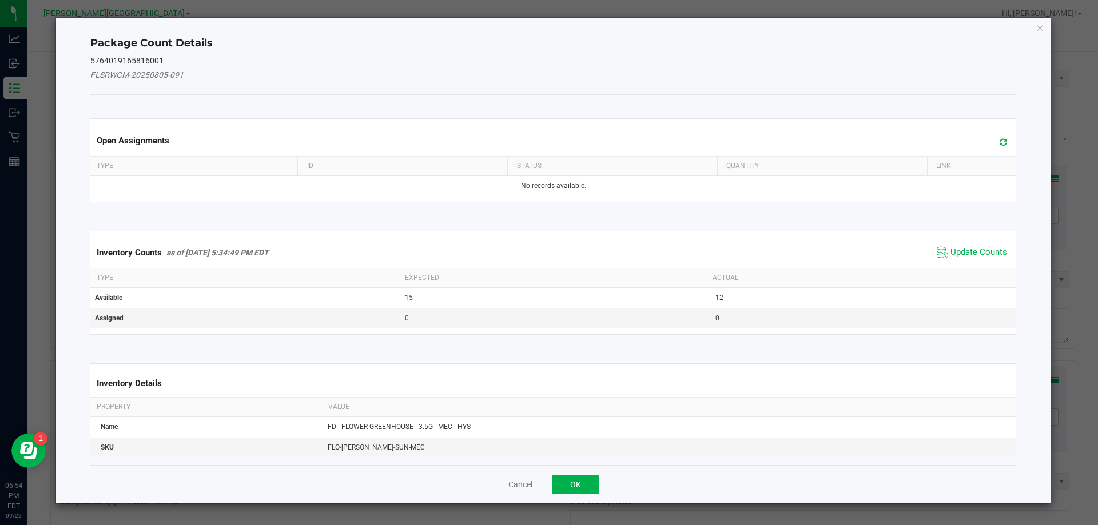
click at [965, 253] on span "Update Counts" at bounding box center [978, 252] width 57 height 11
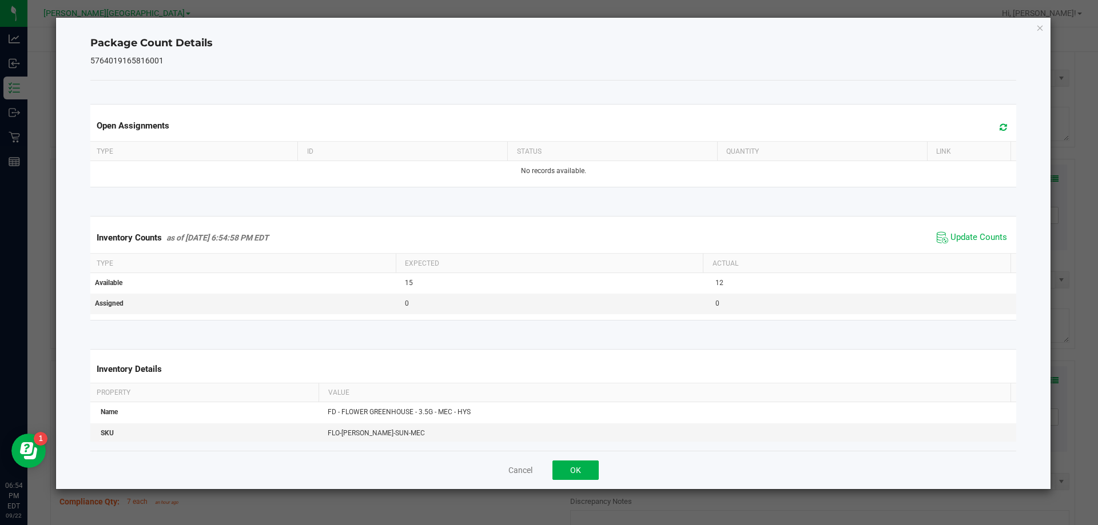
click at [1038, 27] on icon "Close" at bounding box center [1040, 28] width 8 height 14
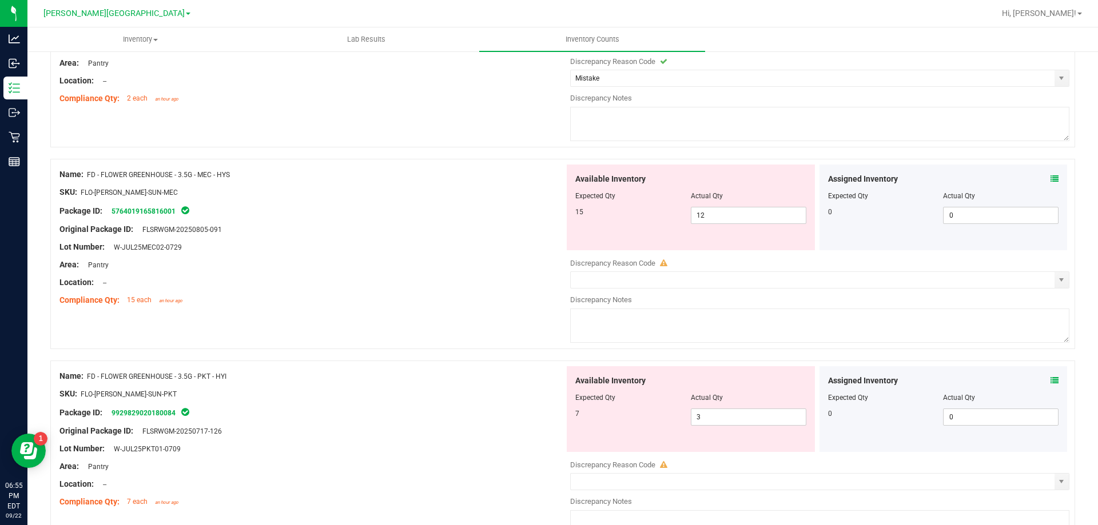
click at [1050, 177] on icon at bounding box center [1054, 179] width 8 height 8
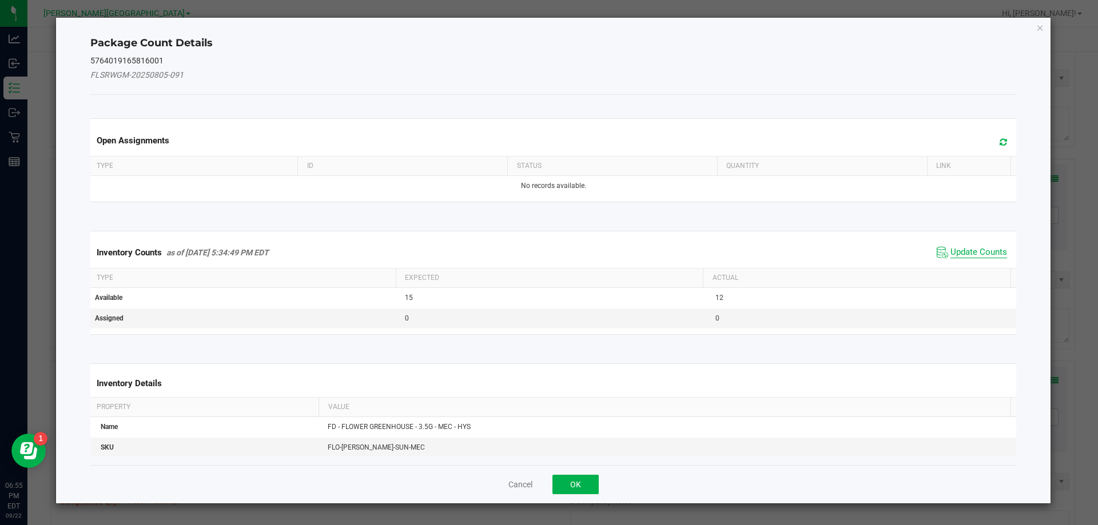
click at [973, 249] on span "Update Counts" at bounding box center [978, 252] width 57 height 11
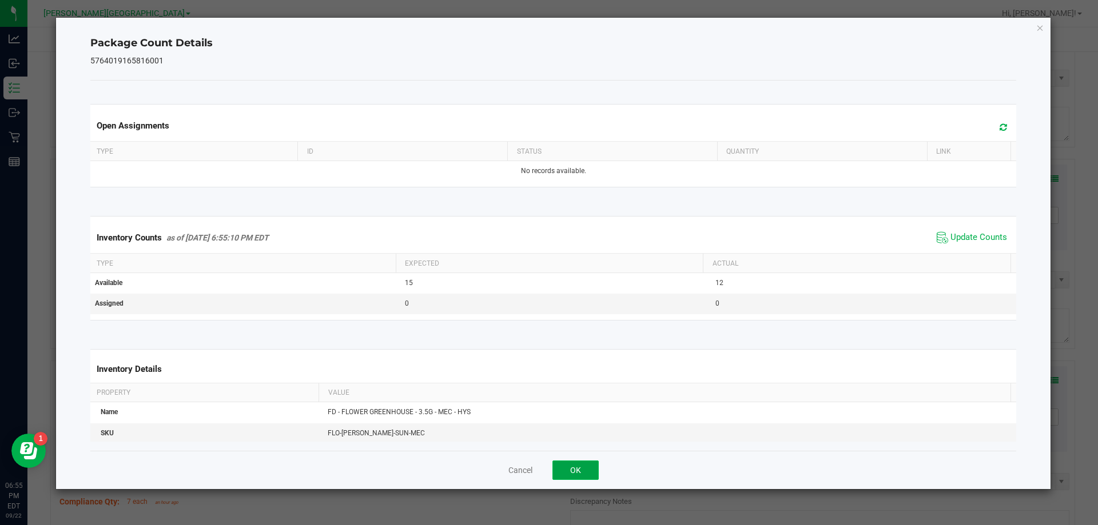
click at [575, 465] on button "OK" at bounding box center [575, 470] width 46 height 19
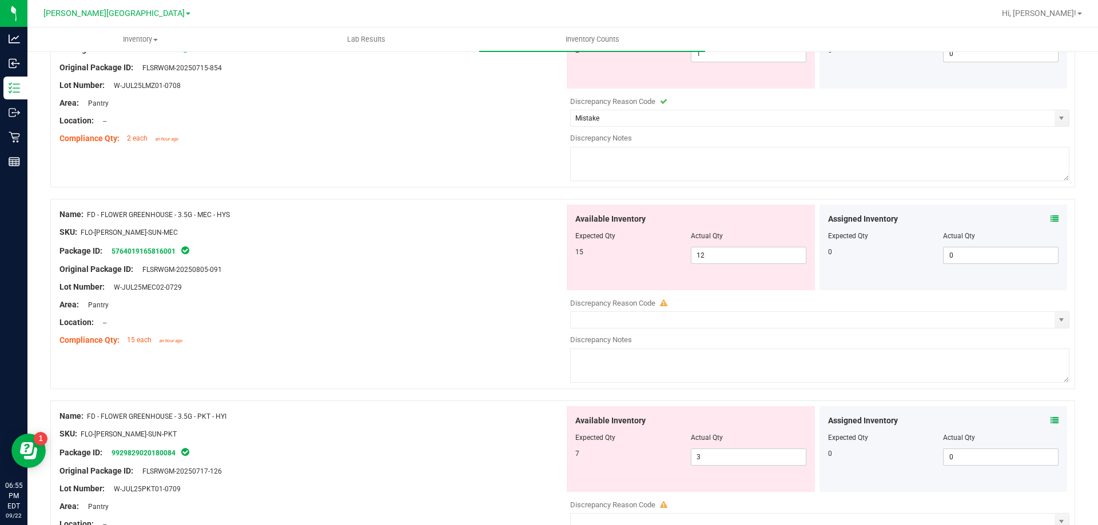
scroll to position [172, 0]
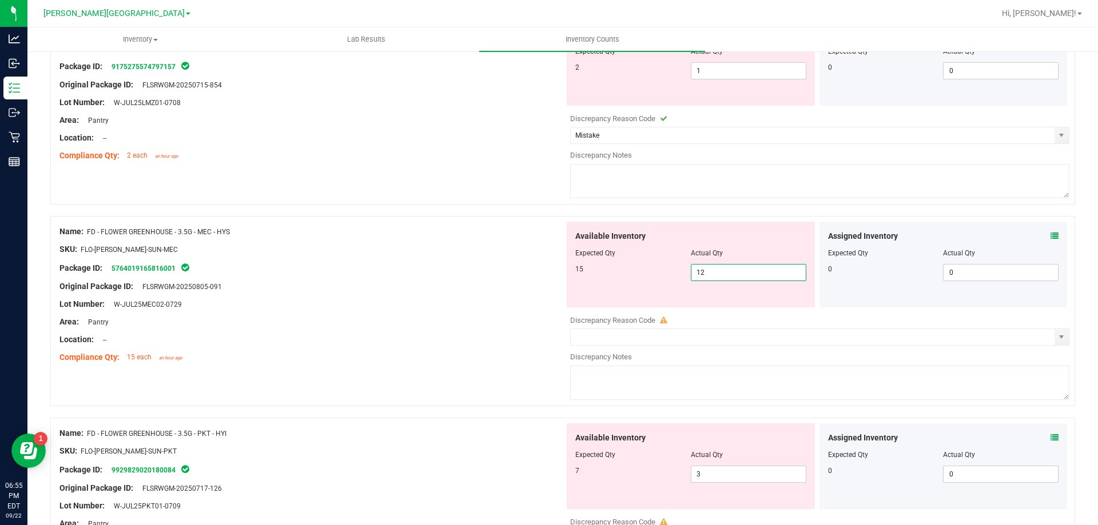
click at [726, 273] on span "12 12" at bounding box center [749, 272] width 116 height 17
drag, startPoint x: 325, startPoint y: 279, endPoint x: 332, endPoint y: 279, distance: 6.9
click at [329, 279] on div at bounding box center [311, 278] width 505 height 6
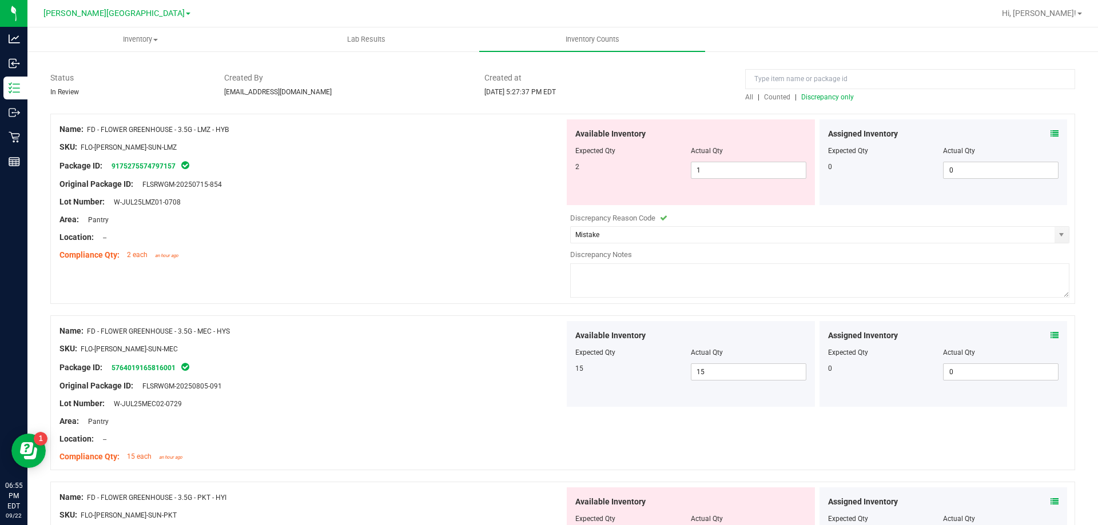
scroll to position [0, 0]
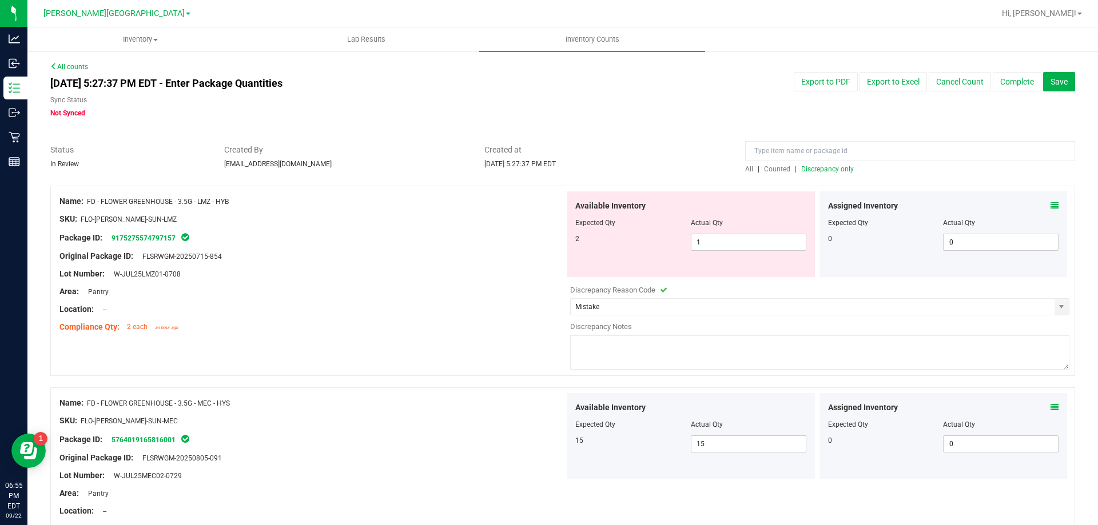
click at [822, 170] on span "Discrepancy only" at bounding box center [827, 169] width 53 height 8
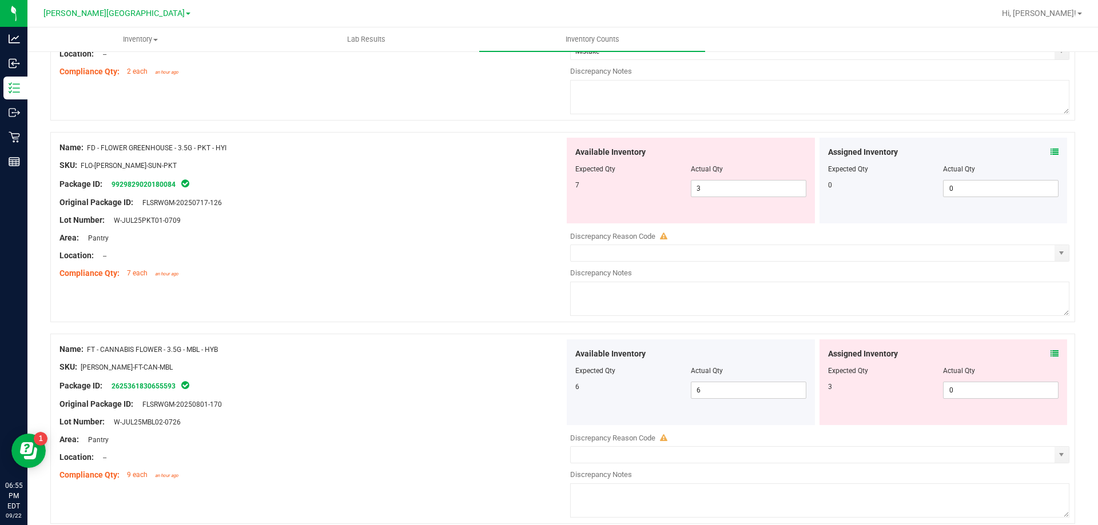
scroll to position [286, 0]
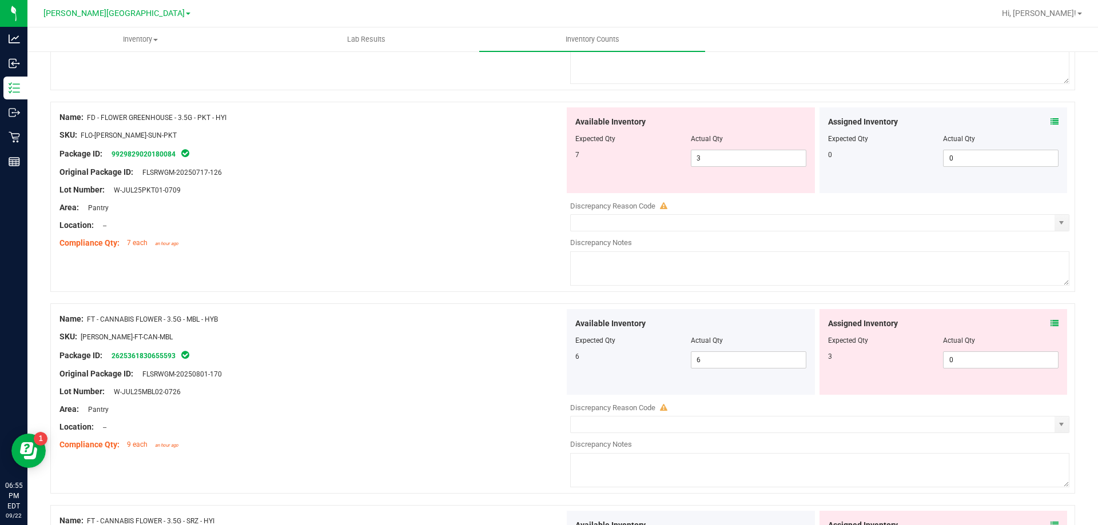
click at [1050, 124] on icon at bounding box center [1054, 122] width 8 height 8
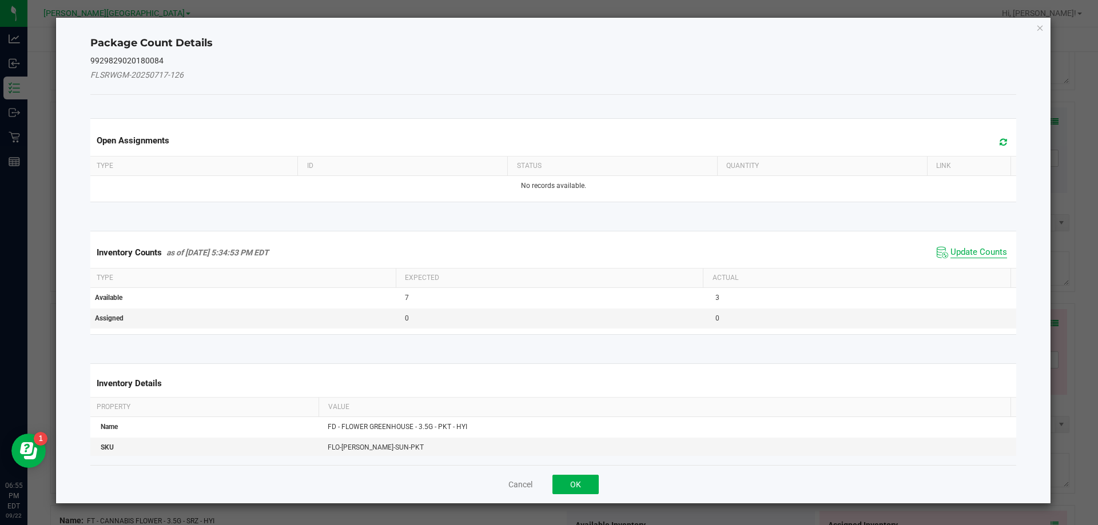
click at [973, 253] on span "Update Counts" at bounding box center [978, 252] width 57 height 11
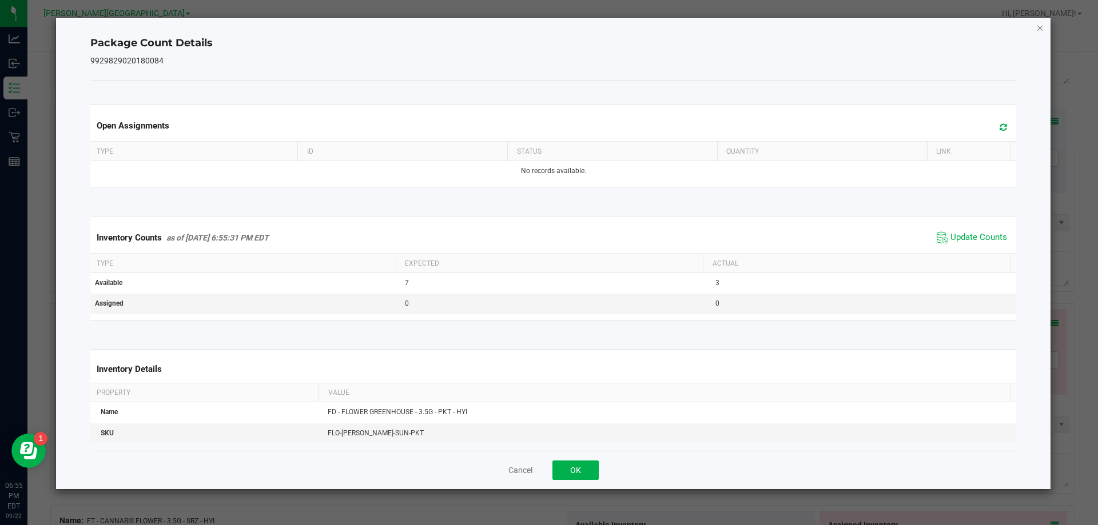
click at [1037, 29] on icon "Close" at bounding box center [1040, 28] width 8 height 14
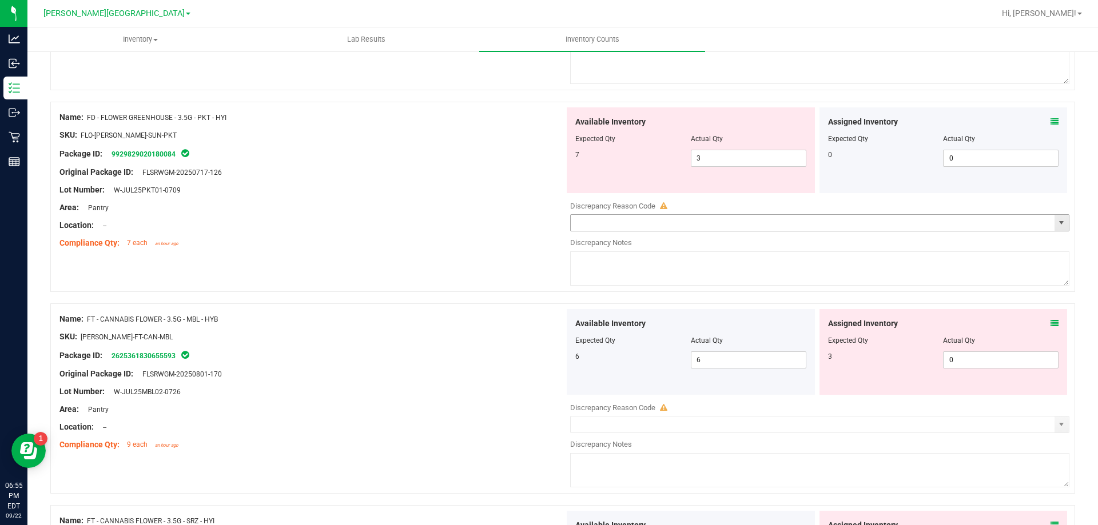
click at [1057, 220] on span "select" at bounding box center [1061, 222] width 9 height 9
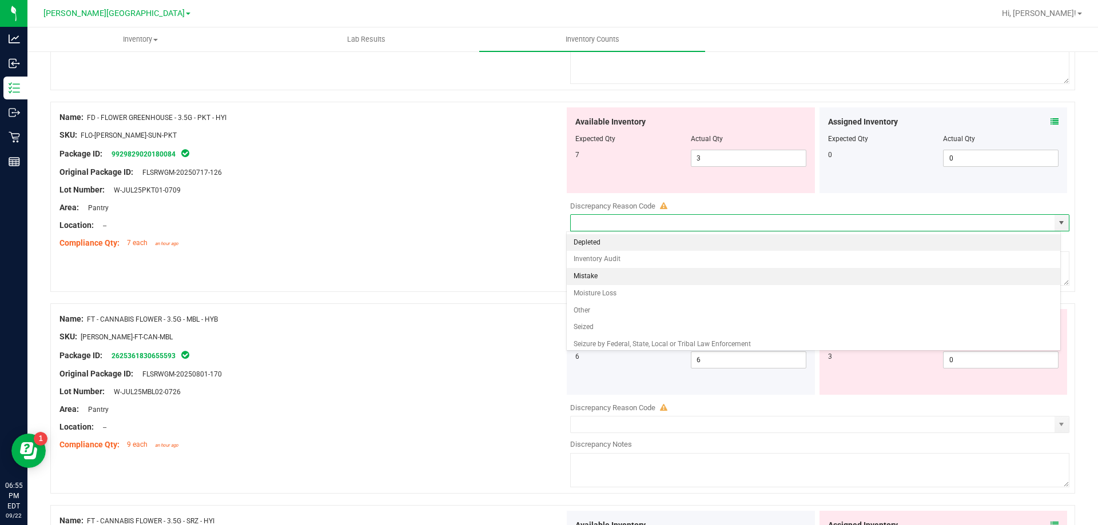
click at [631, 274] on li "Mistake" at bounding box center [814, 276] width 494 height 17
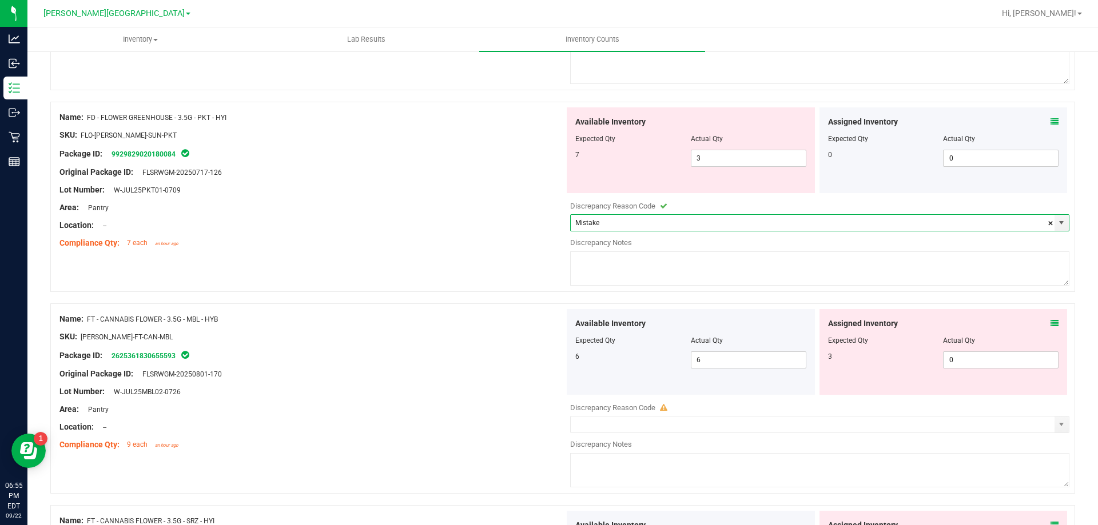
click at [625, 257] on textarea at bounding box center [819, 269] width 499 height 34
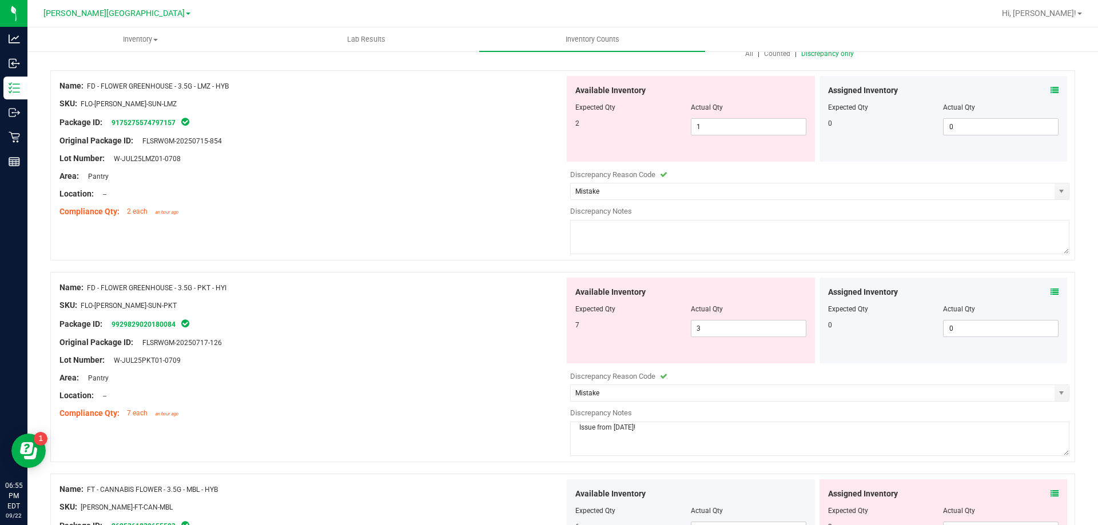
scroll to position [114, 0]
click at [593, 230] on textarea at bounding box center [819, 238] width 499 height 34
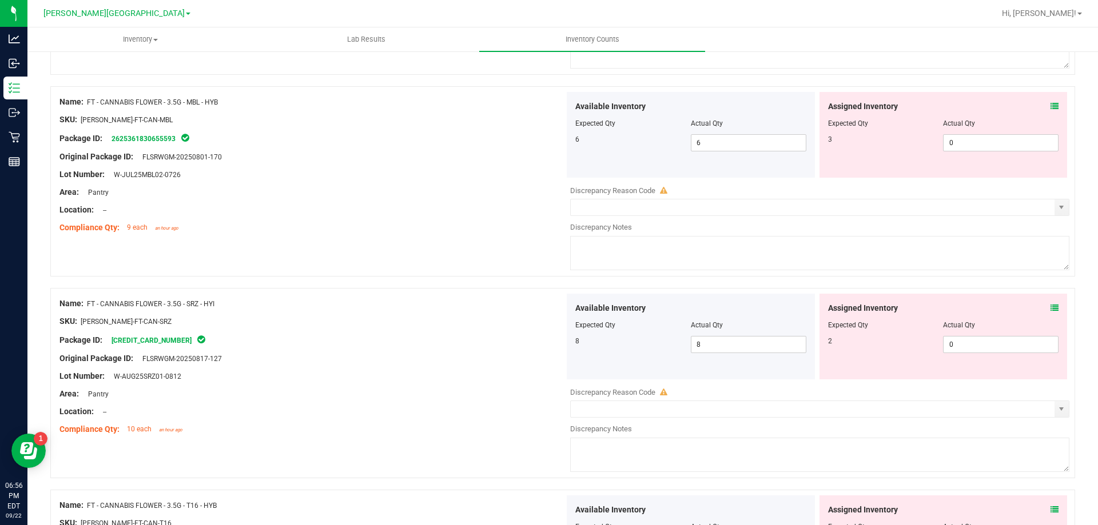
scroll to position [515, 0]
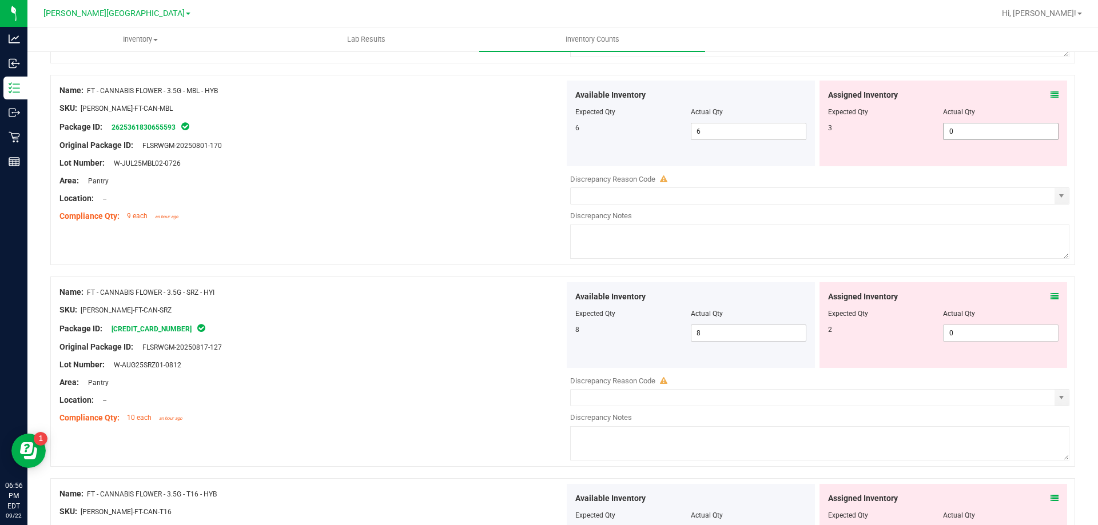
click at [975, 129] on span "0 0" at bounding box center [1001, 131] width 116 height 17
click at [1050, 296] on icon at bounding box center [1054, 297] width 8 height 8
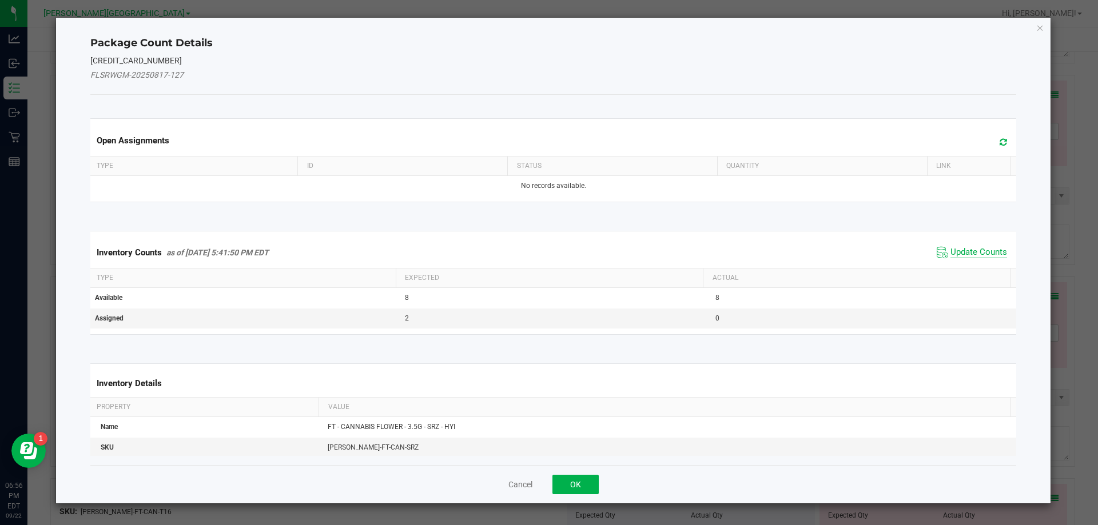
click at [981, 250] on span "Update Counts" at bounding box center [978, 252] width 57 height 11
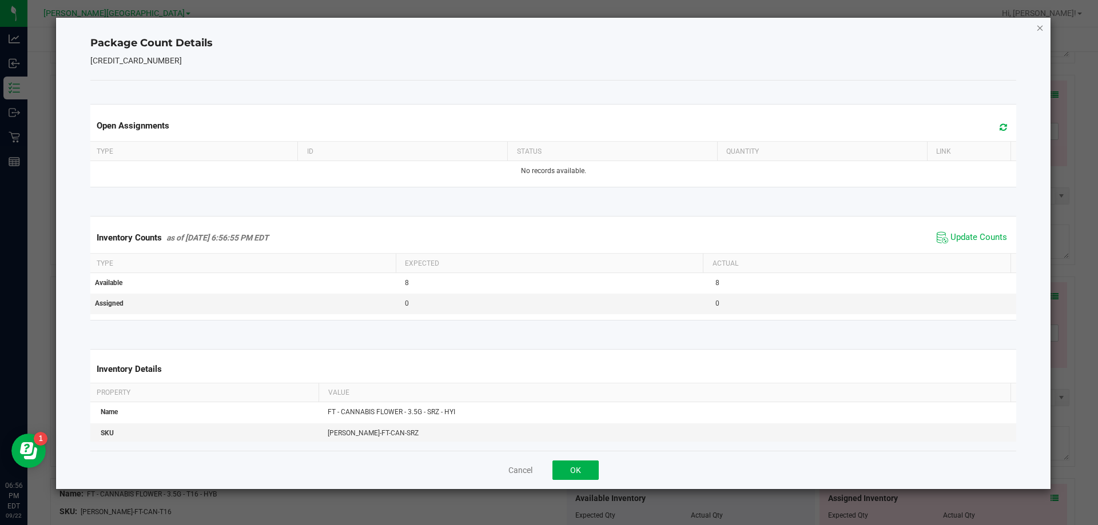
click at [1037, 27] on icon "Close" at bounding box center [1040, 28] width 8 height 14
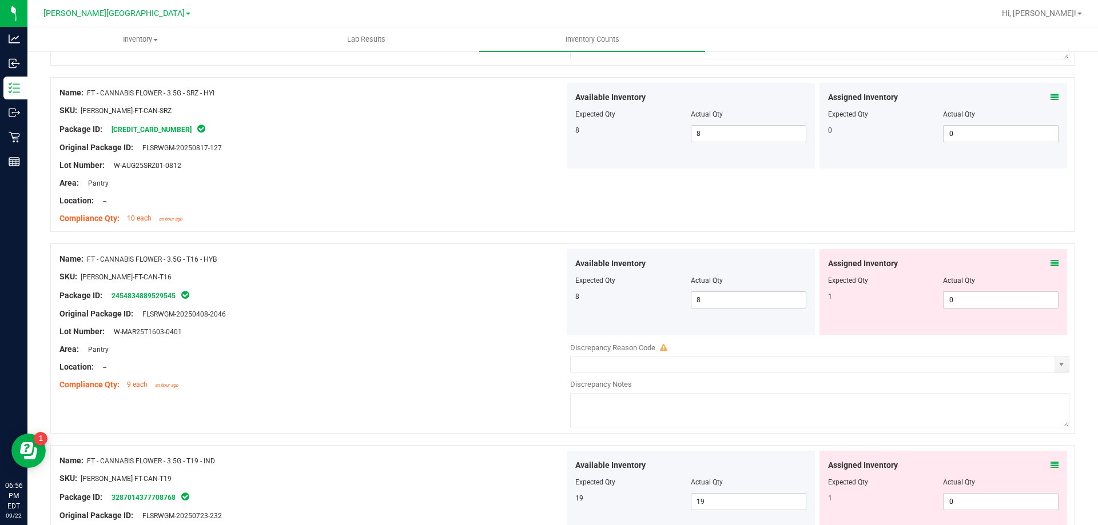
scroll to position [743, 0]
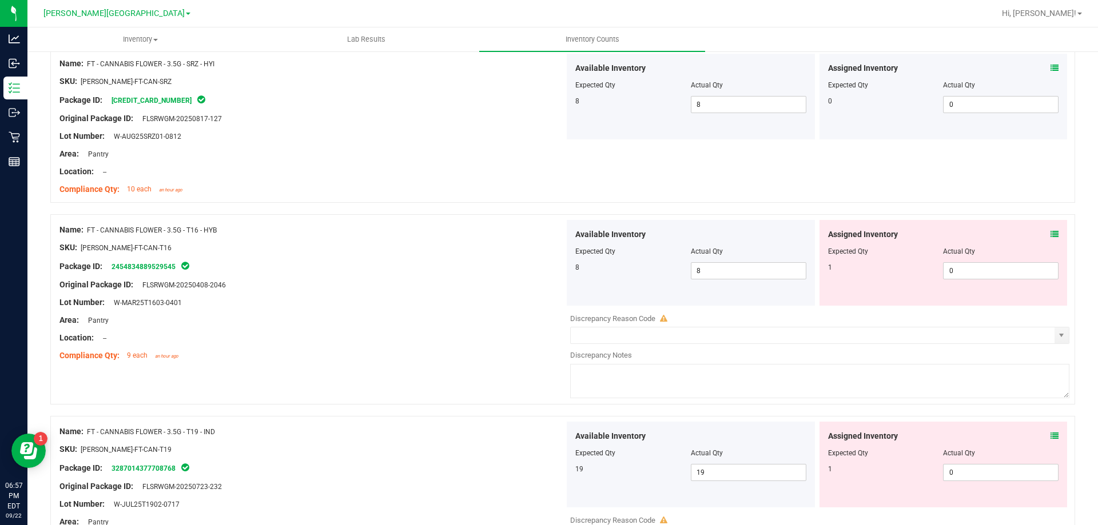
click at [1050, 236] on icon at bounding box center [1054, 234] width 8 height 8
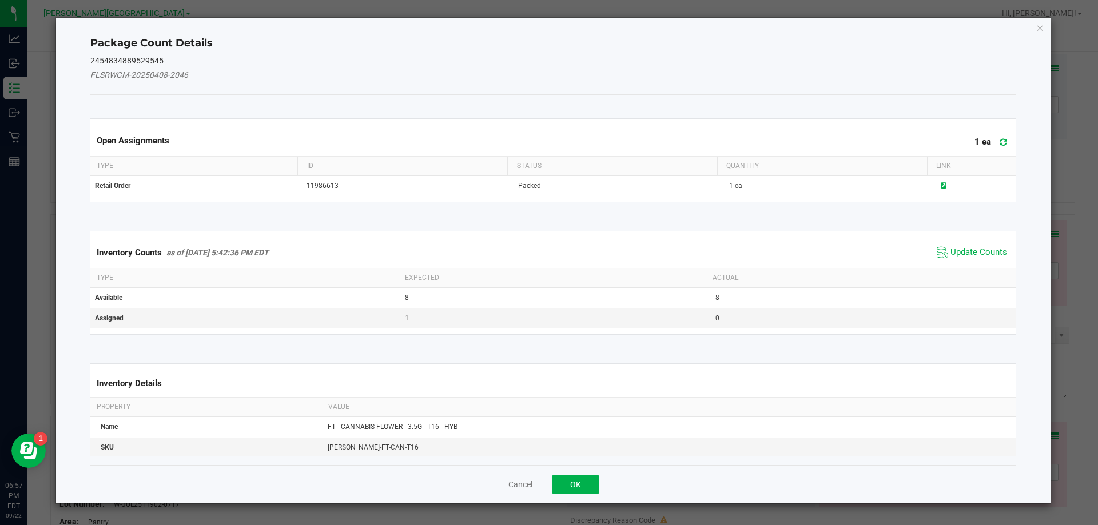
click at [978, 250] on span "Update Counts" at bounding box center [978, 252] width 57 height 11
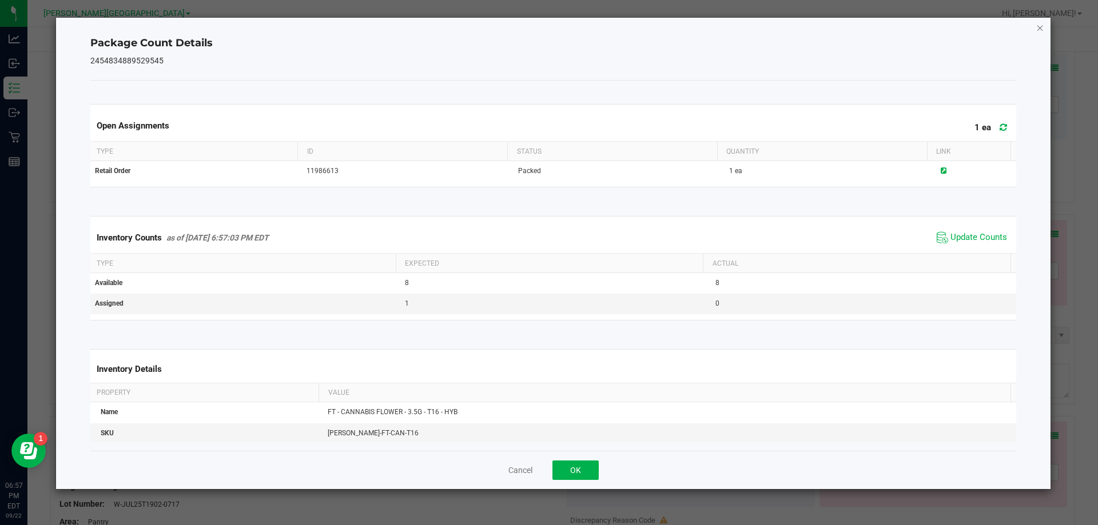
click at [1041, 25] on icon "Close" at bounding box center [1040, 28] width 8 height 14
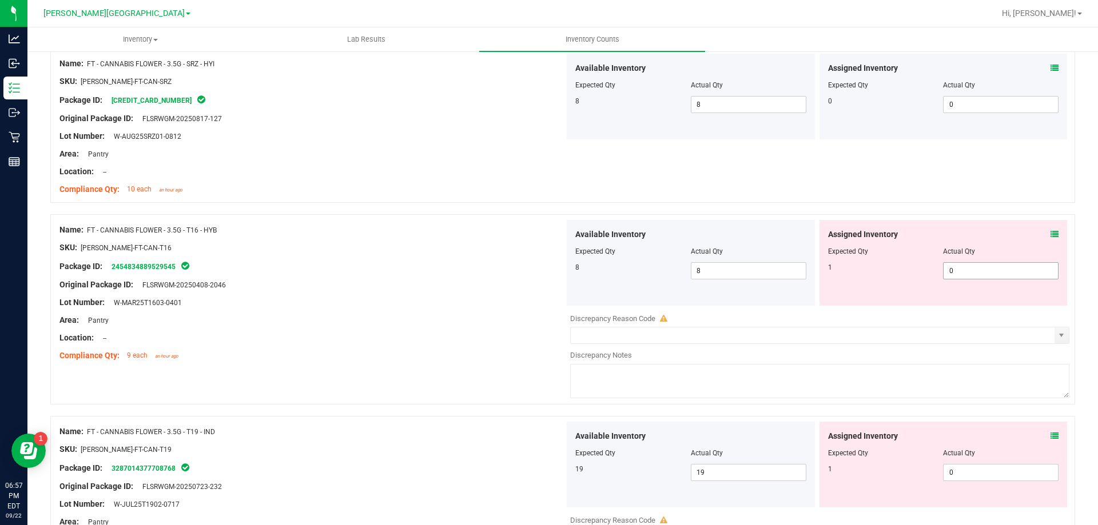
click at [980, 273] on input "0" at bounding box center [1000, 271] width 114 height 16
click at [492, 283] on div "Original Package ID: FLSRWGM-20250408-2046" at bounding box center [311, 285] width 505 height 12
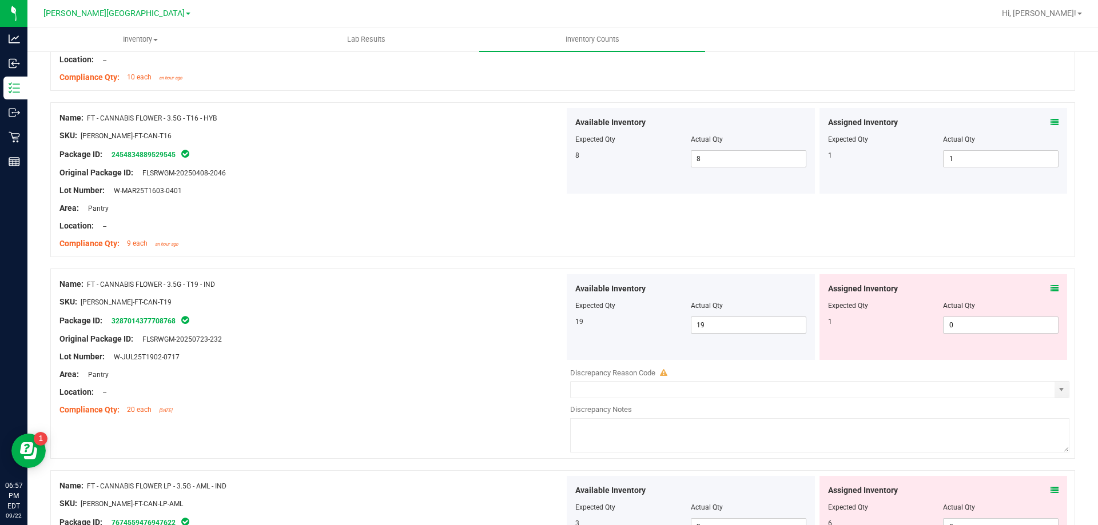
scroll to position [858, 0]
drag, startPoint x: 1035, startPoint y: 325, endPoint x: 1052, endPoint y: 332, distance: 17.9
click at [1037, 326] on span "0 0" at bounding box center [1001, 322] width 116 height 17
click at [536, 334] on div "Name: FT - CANNABIS FLOWER - 3.5G - T19 - IND SKU: [PERSON_NAME]-FT-CAN-T19 Pac…" at bounding box center [311, 345] width 505 height 146
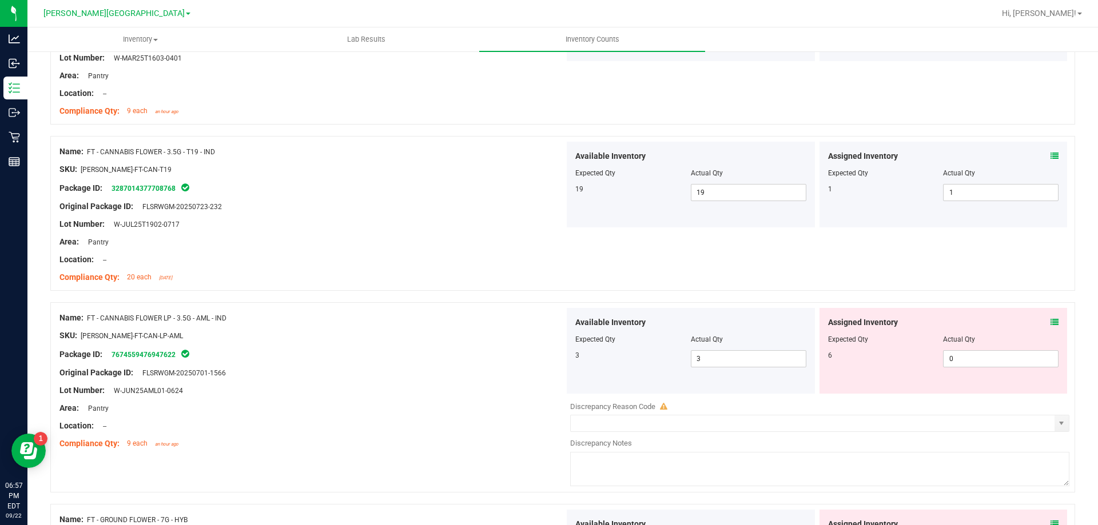
scroll to position [1029, 0]
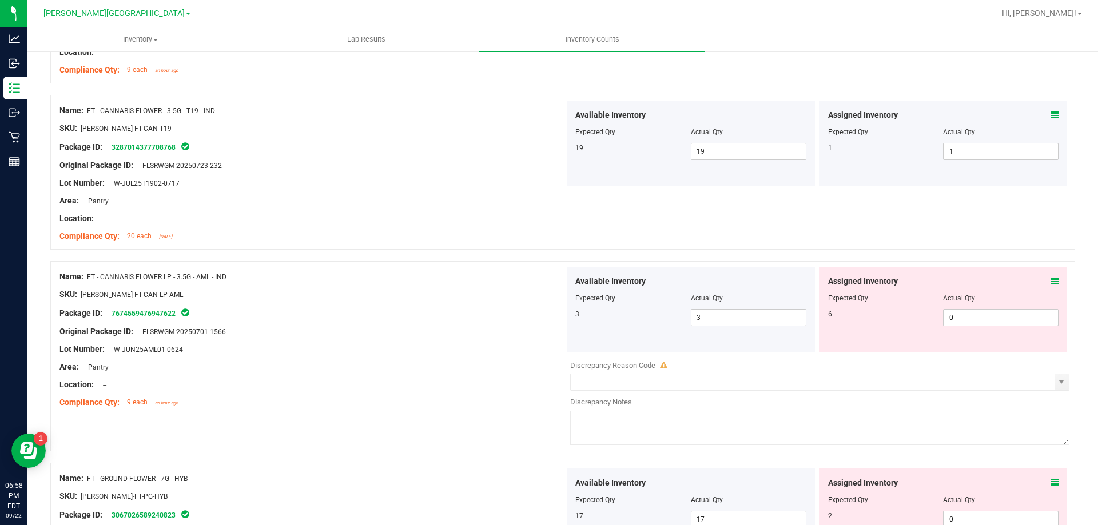
click at [1050, 279] on icon at bounding box center [1054, 281] width 8 height 8
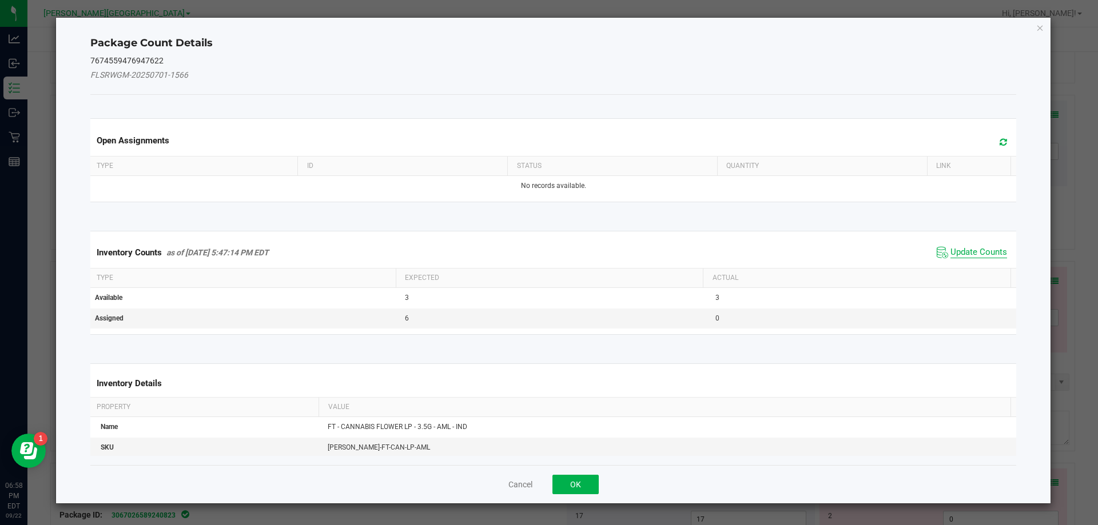
click at [979, 253] on span "Update Counts" at bounding box center [978, 252] width 57 height 11
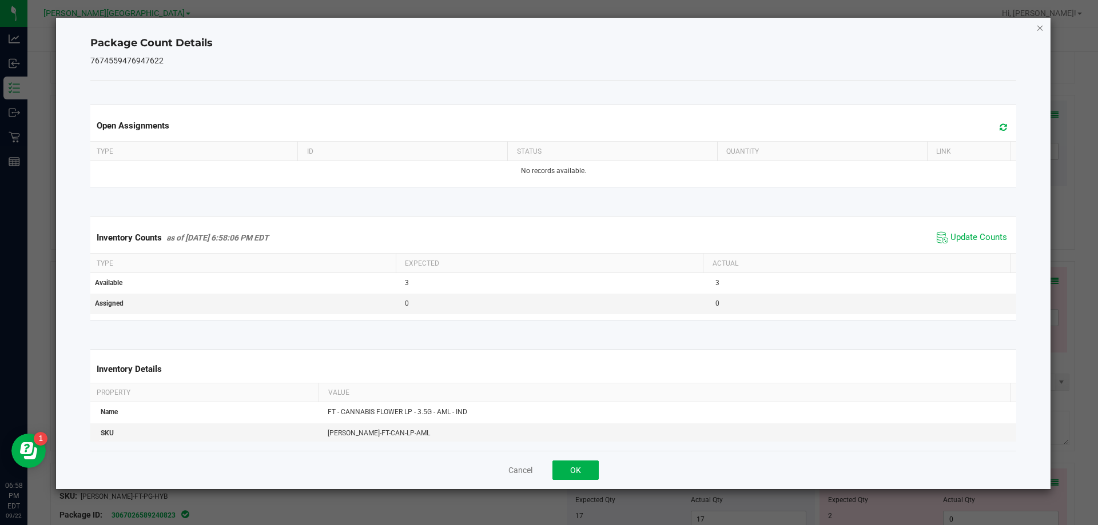
click at [1037, 26] on icon "Close" at bounding box center [1040, 28] width 8 height 14
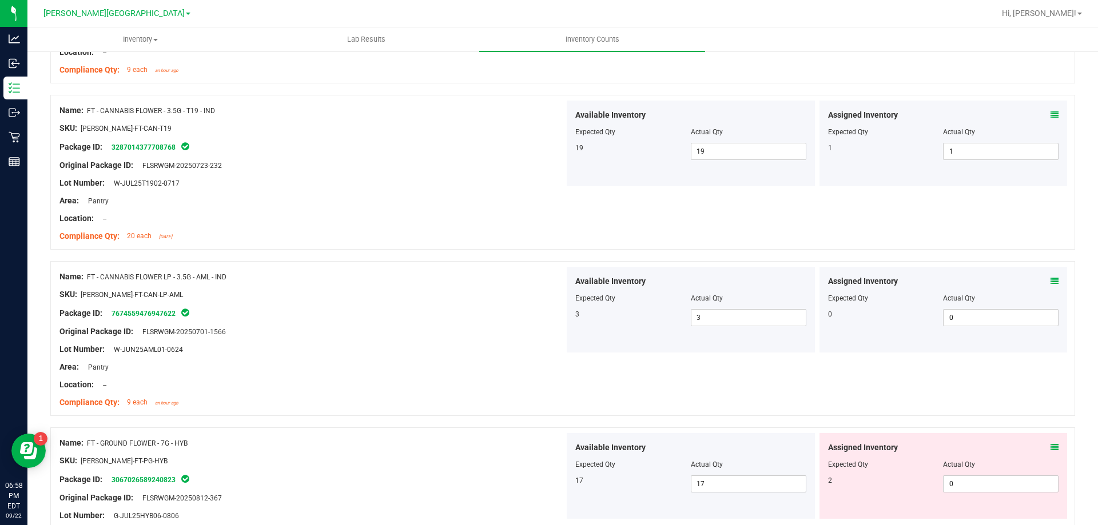
click at [495, 346] on div "Lot Number: W-JUN25AML01-0624" at bounding box center [311, 350] width 505 height 12
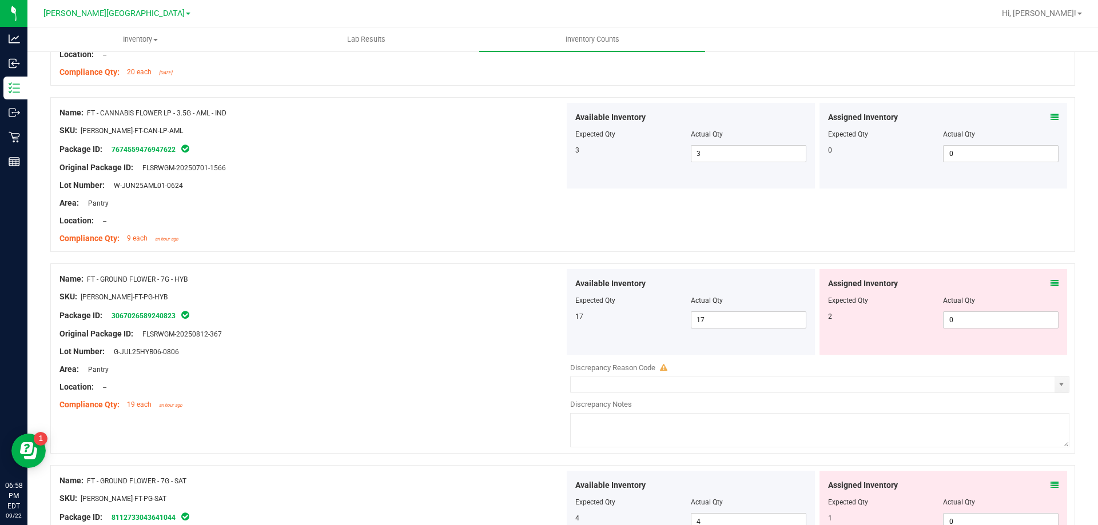
scroll to position [1201, 0]
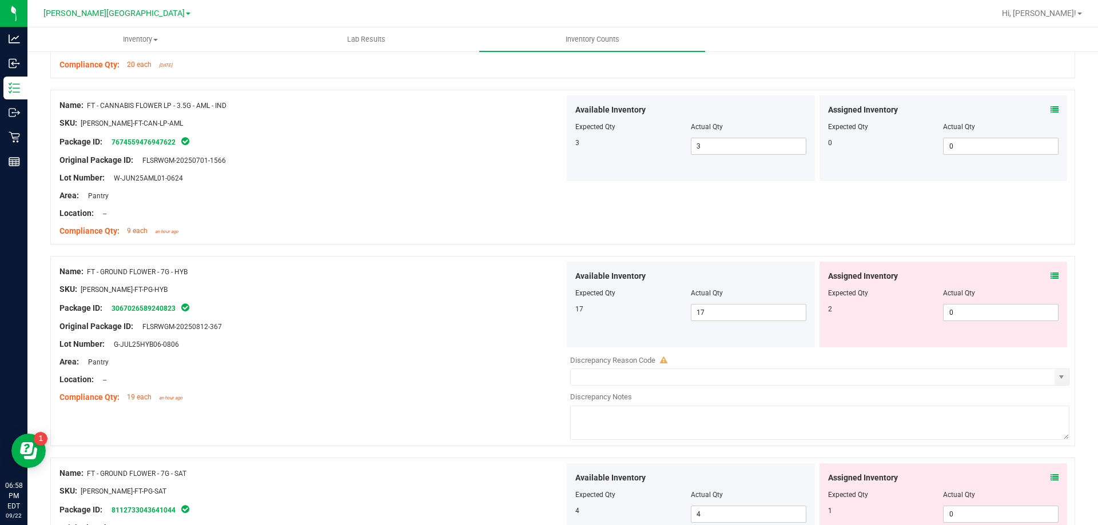
click at [659, 224] on div "Name: FT - CANNABIS FLOWER LP - 3.5G - AML - IND SKU: [PERSON_NAME]-FT-CAN-LP-A…" at bounding box center [562, 167] width 1025 height 155
click at [1050, 275] on icon at bounding box center [1054, 276] width 8 height 8
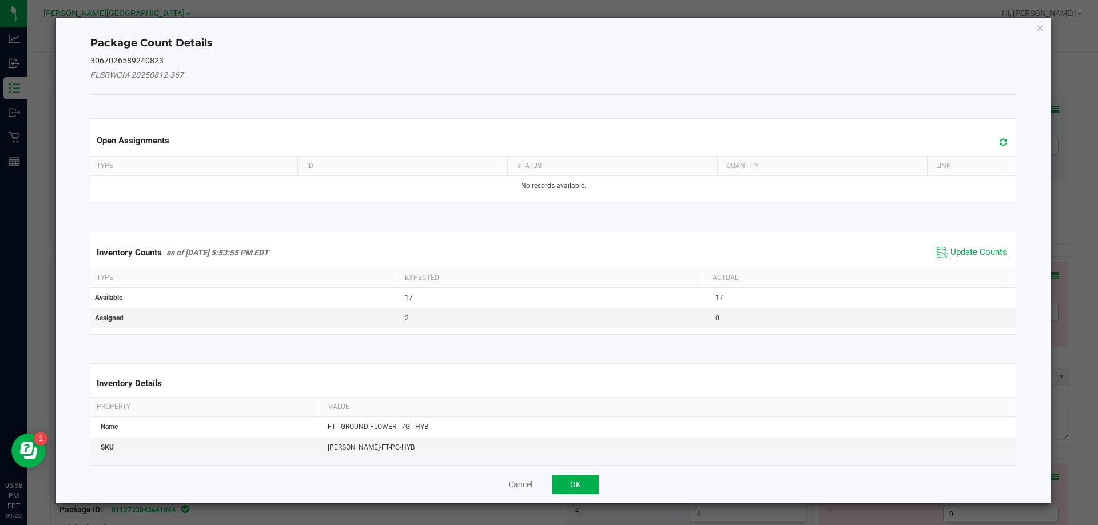
click at [982, 250] on span "Update Counts" at bounding box center [978, 252] width 57 height 11
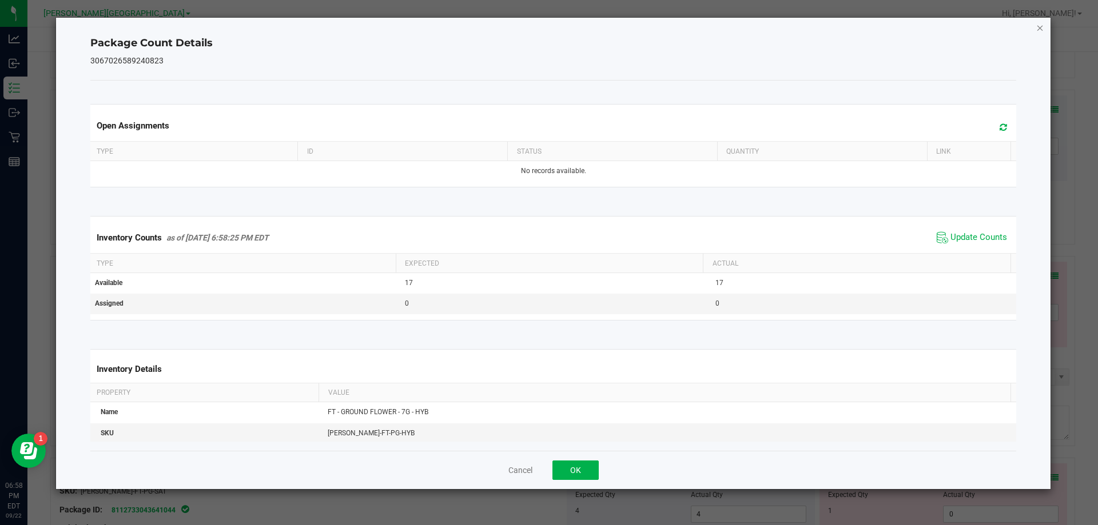
click at [1038, 30] on icon "Close" at bounding box center [1040, 28] width 8 height 14
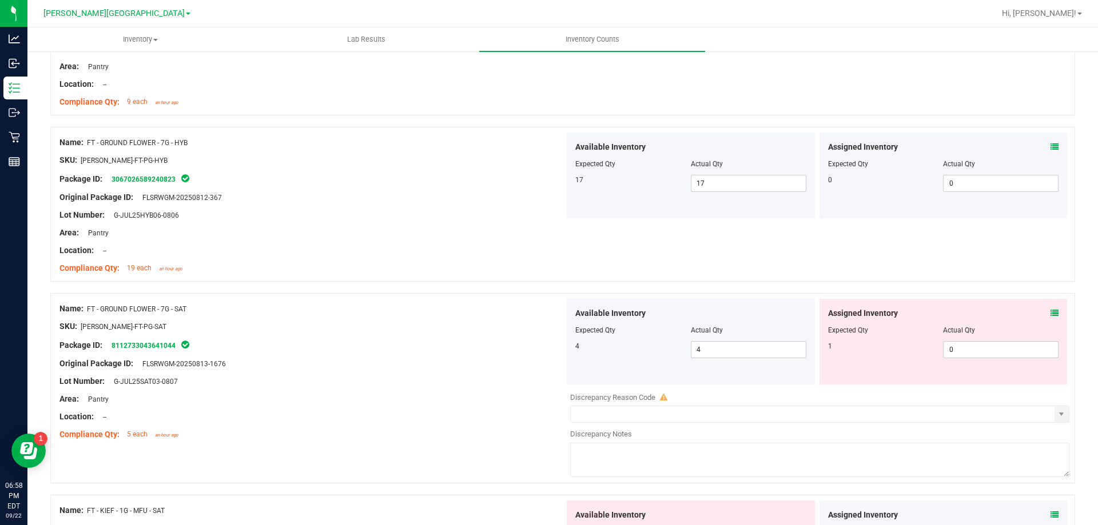
scroll to position [1372, 0]
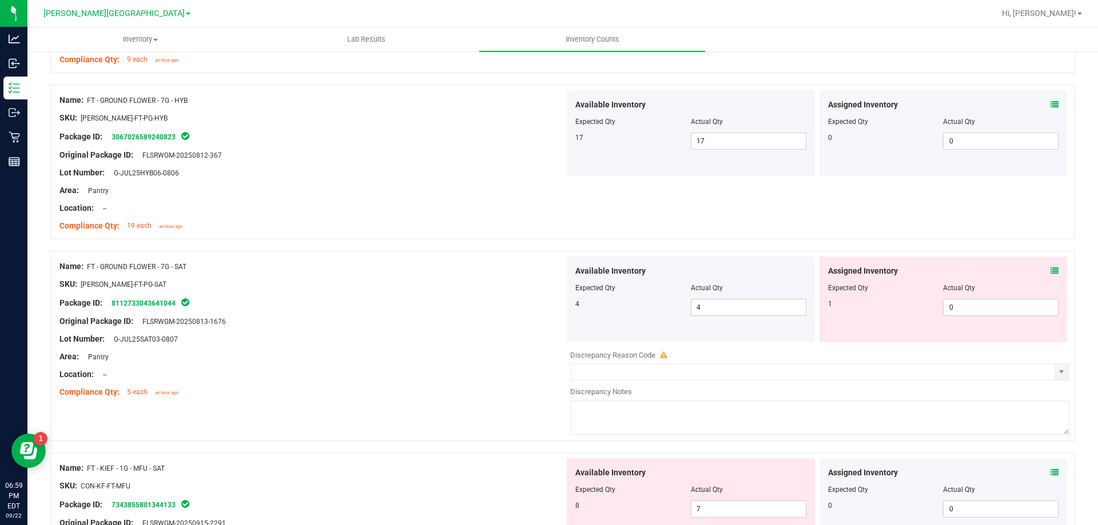
click at [375, 302] on div "Package ID: 8112733043641044" at bounding box center [311, 303] width 505 height 14
click at [1050, 267] on icon at bounding box center [1054, 271] width 8 height 8
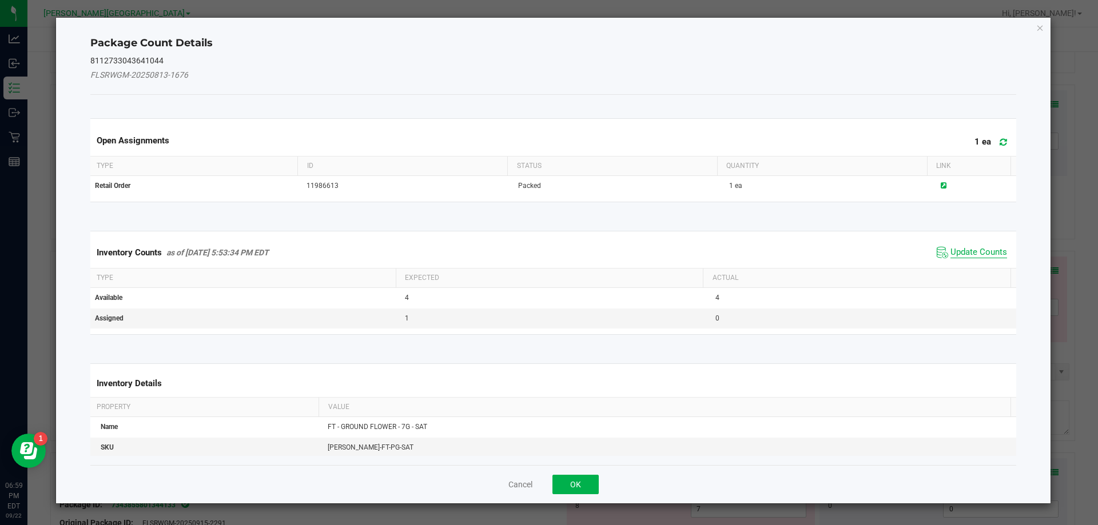
click at [962, 253] on span "Update Counts" at bounding box center [978, 252] width 57 height 11
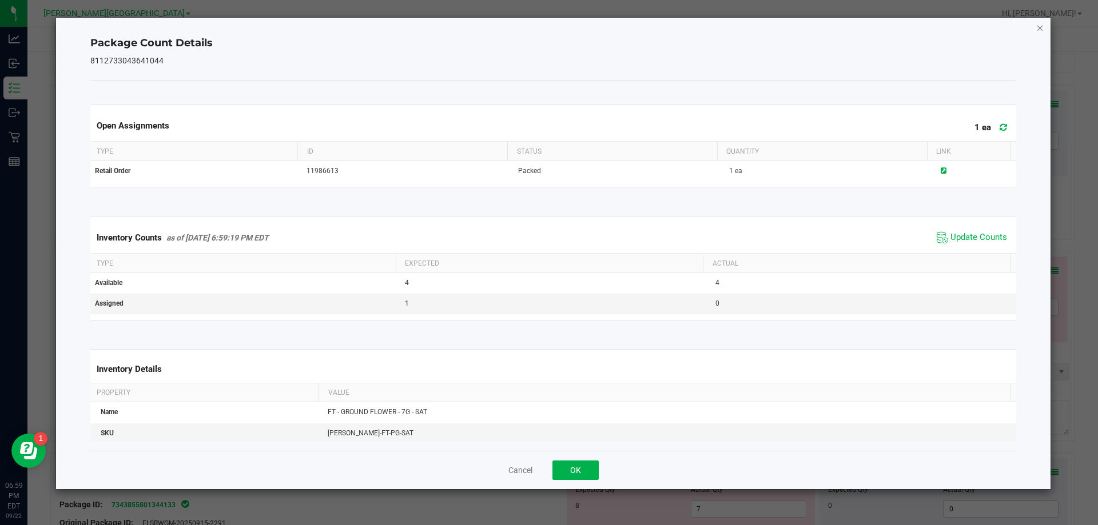
click at [1039, 25] on icon "Close" at bounding box center [1040, 28] width 8 height 14
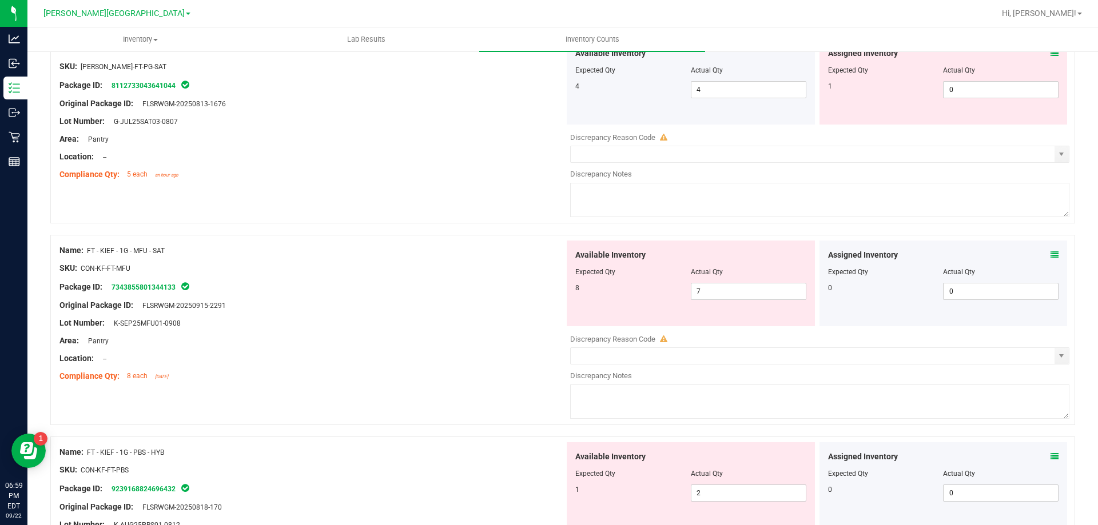
scroll to position [1601, 0]
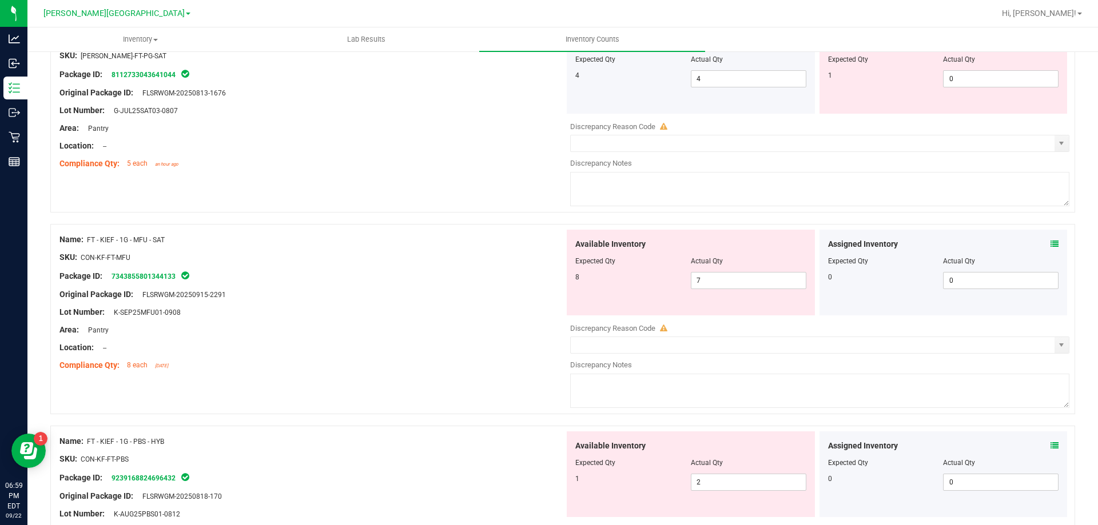
click at [1050, 243] on icon at bounding box center [1054, 244] width 8 height 8
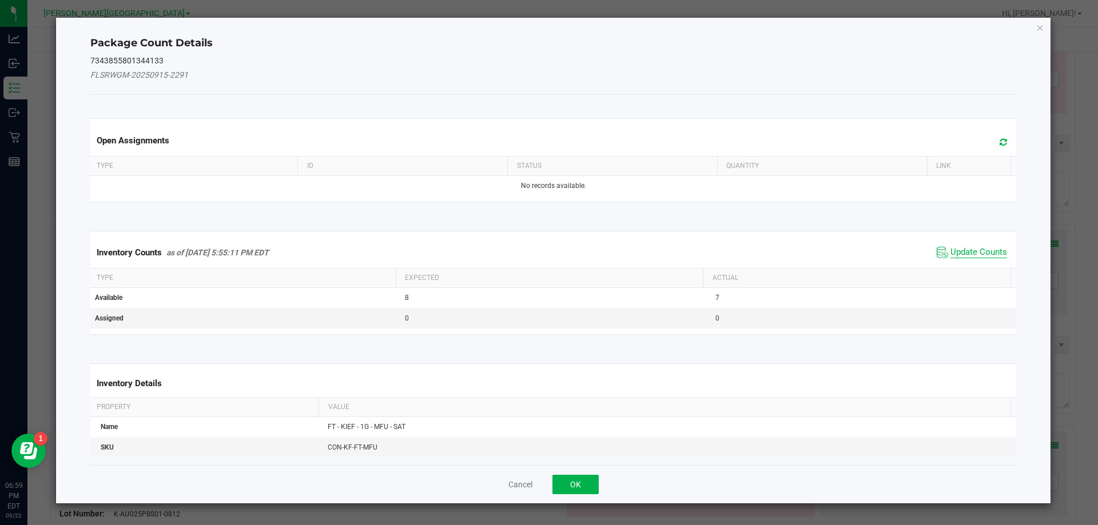
click at [962, 254] on span "Update Counts" at bounding box center [978, 252] width 57 height 11
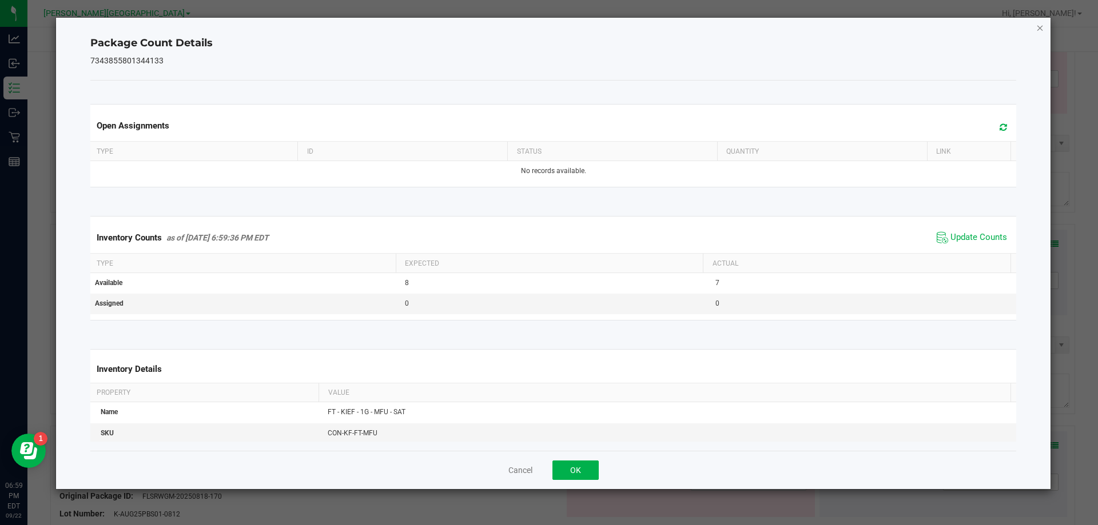
click at [1041, 30] on icon "Close" at bounding box center [1040, 28] width 8 height 14
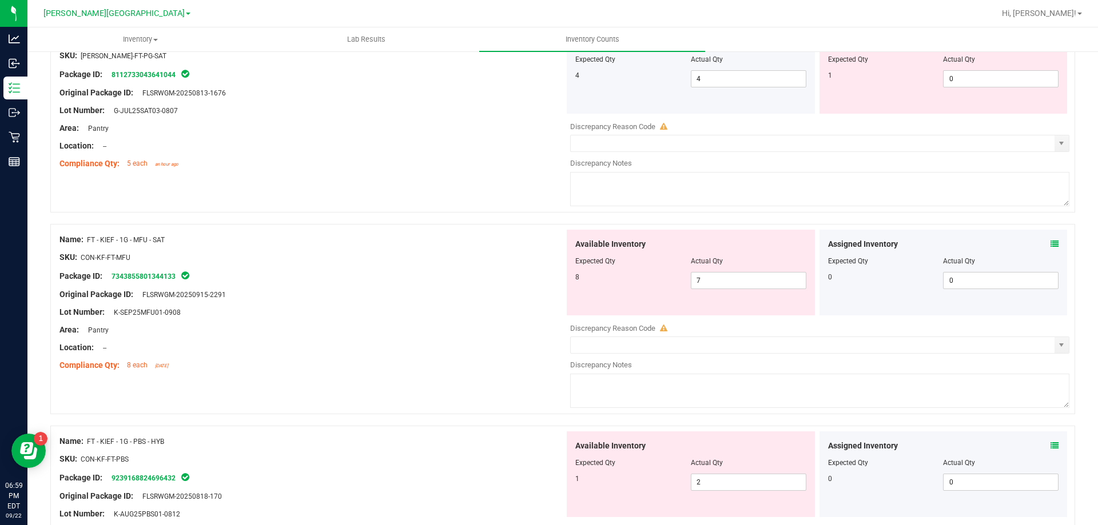
click at [419, 159] on div "Compliance Qty: 5 each an hour ago" at bounding box center [311, 164] width 505 height 12
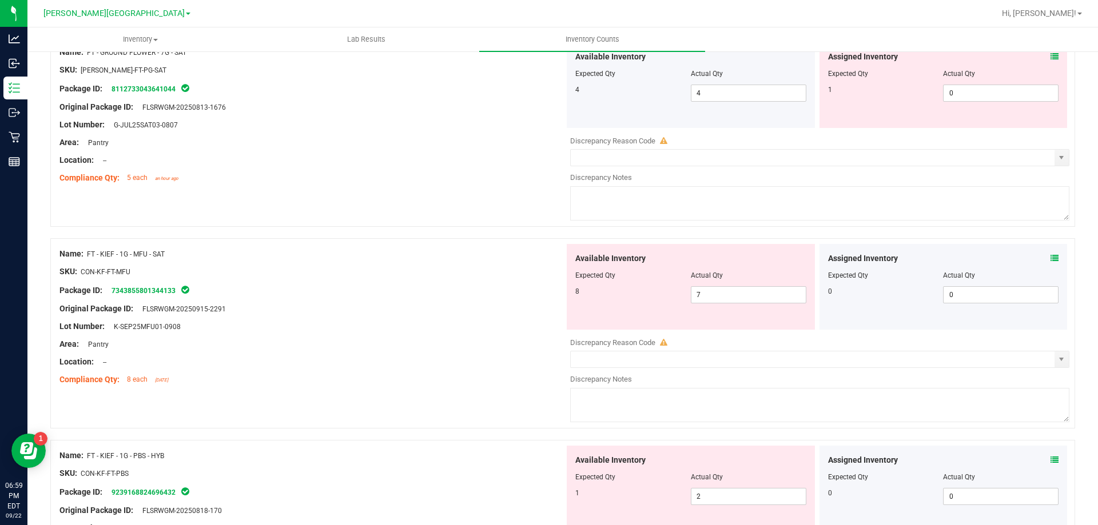
scroll to position [1715, 0]
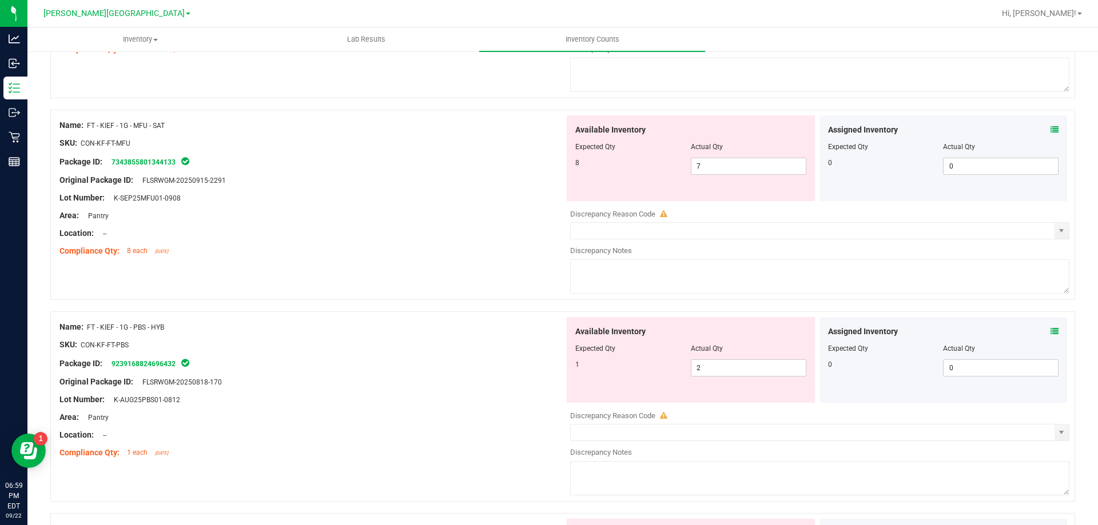
click at [1050, 331] on icon at bounding box center [1054, 332] width 8 height 8
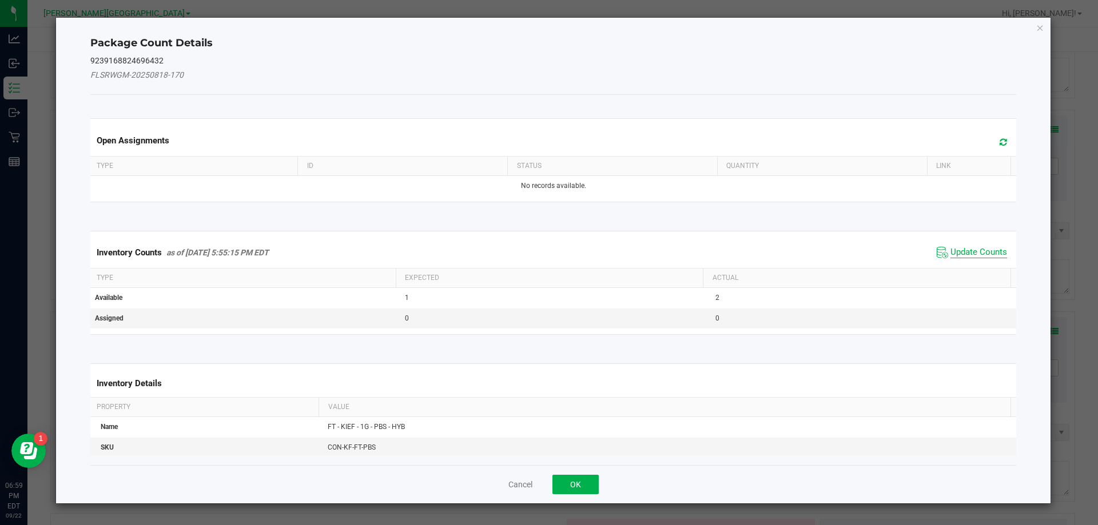
click at [961, 254] on span "Update Counts" at bounding box center [978, 252] width 57 height 11
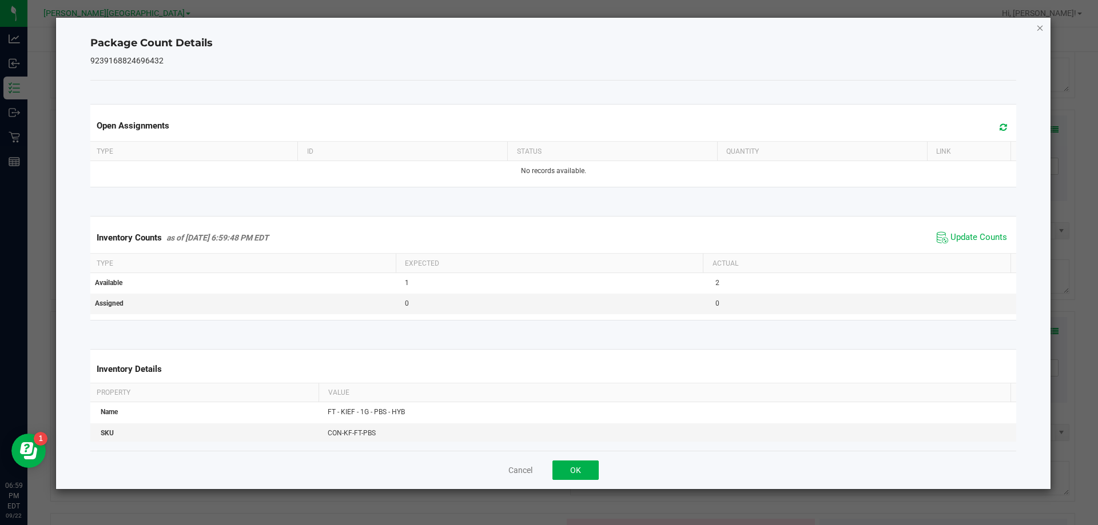
click at [1038, 27] on icon "Close" at bounding box center [1040, 28] width 8 height 14
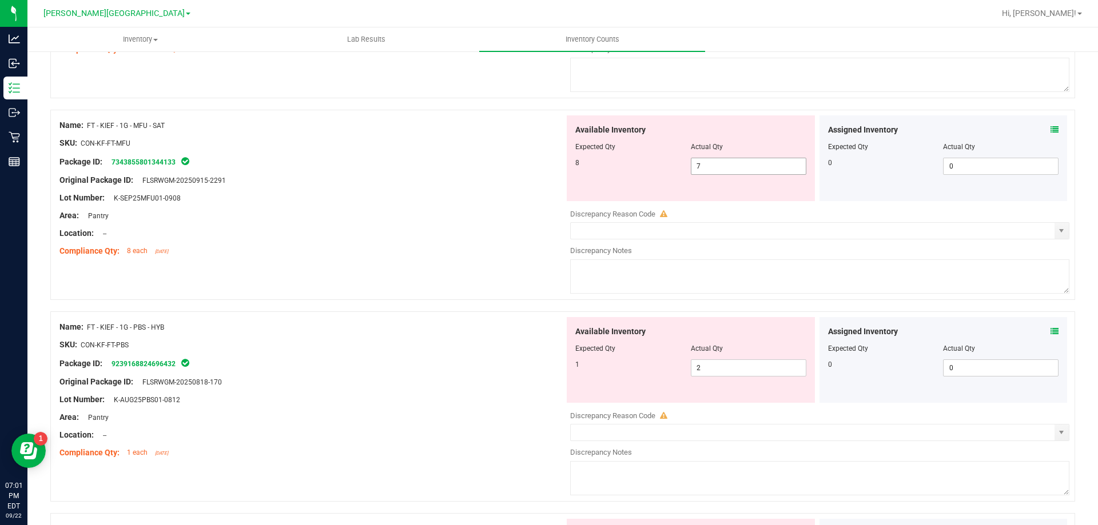
click at [741, 164] on input "7" at bounding box center [748, 166] width 114 height 16
click at [741, 369] on div "Available Inventory Expected Qty Actual Qty 1 2 2" at bounding box center [816, 407] width 505 height 181
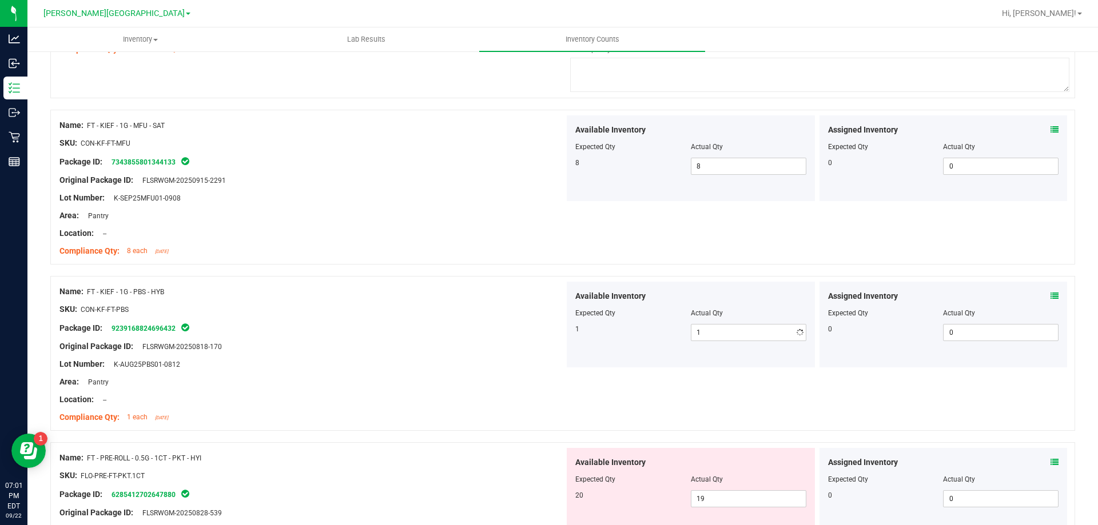
click at [388, 340] on div at bounding box center [311, 338] width 505 height 6
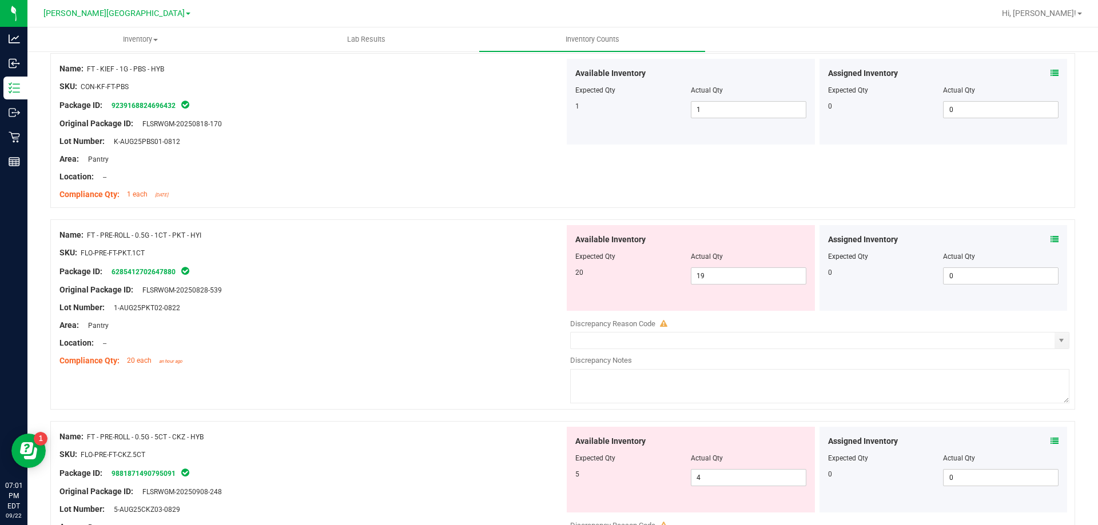
scroll to position [1944, 0]
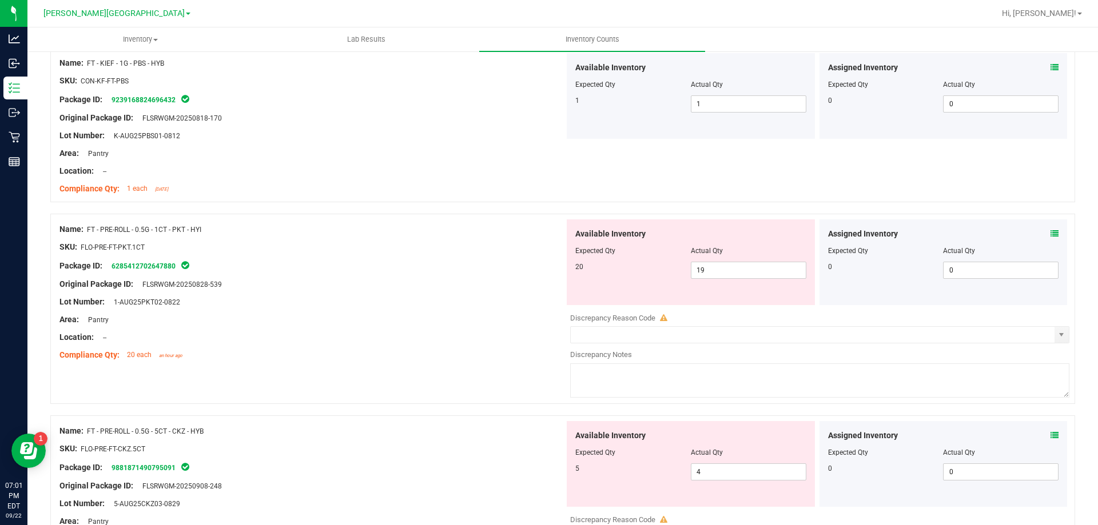
click at [1050, 233] on icon at bounding box center [1054, 234] width 8 height 8
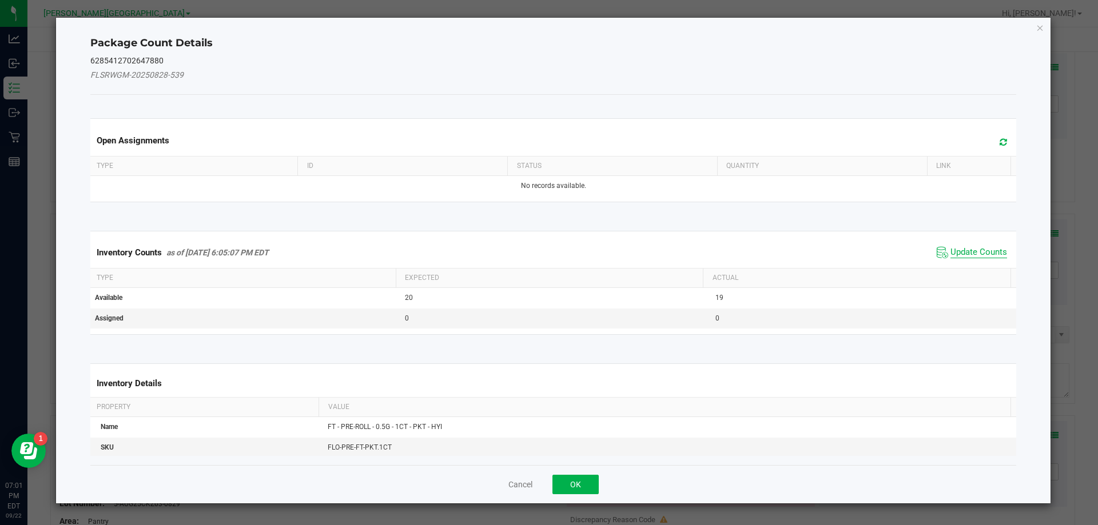
click at [974, 252] on span "Update Counts" at bounding box center [978, 252] width 57 height 11
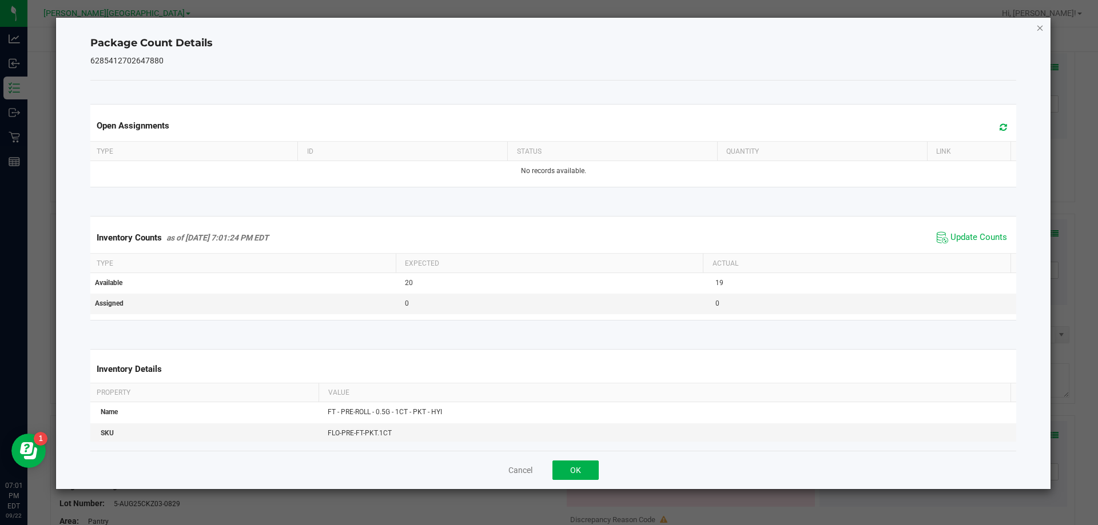
click at [1037, 30] on icon "Close" at bounding box center [1040, 28] width 8 height 14
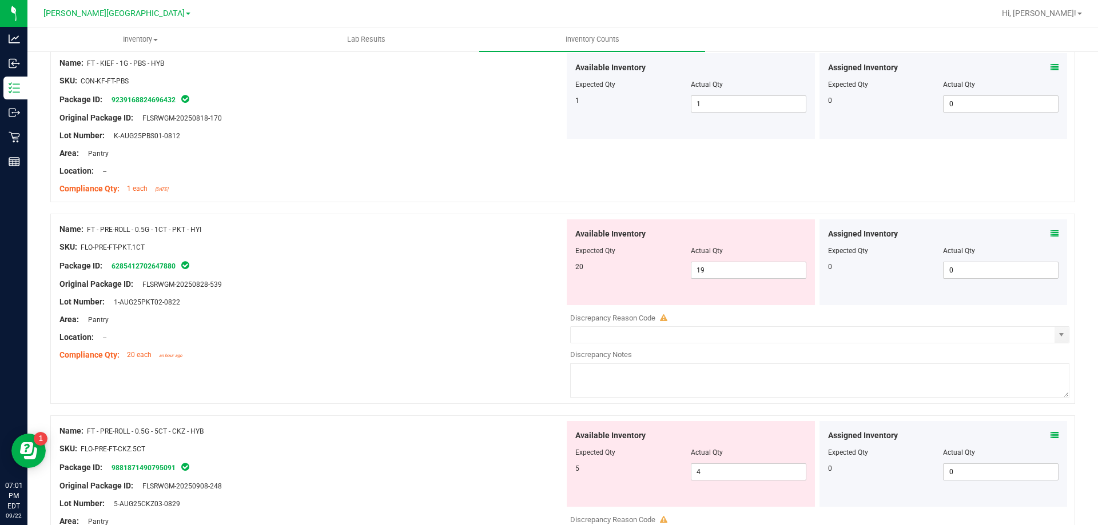
click at [411, 282] on div "Original Package ID: FLSRWGM-20250828-539" at bounding box center [311, 284] width 505 height 12
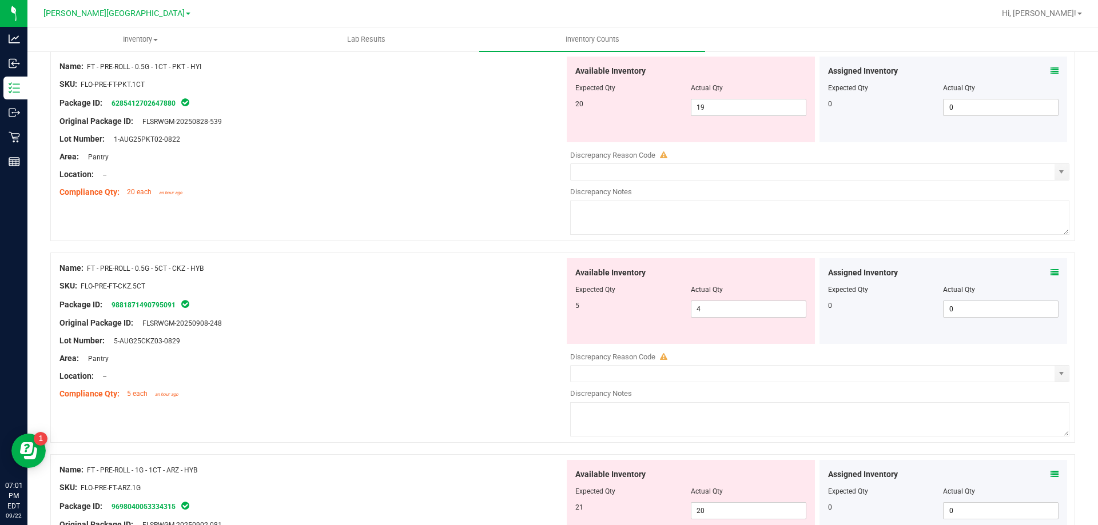
scroll to position [2108, 0]
click at [1050, 272] on icon at bounding box center [1054, 272] width 8 height 8
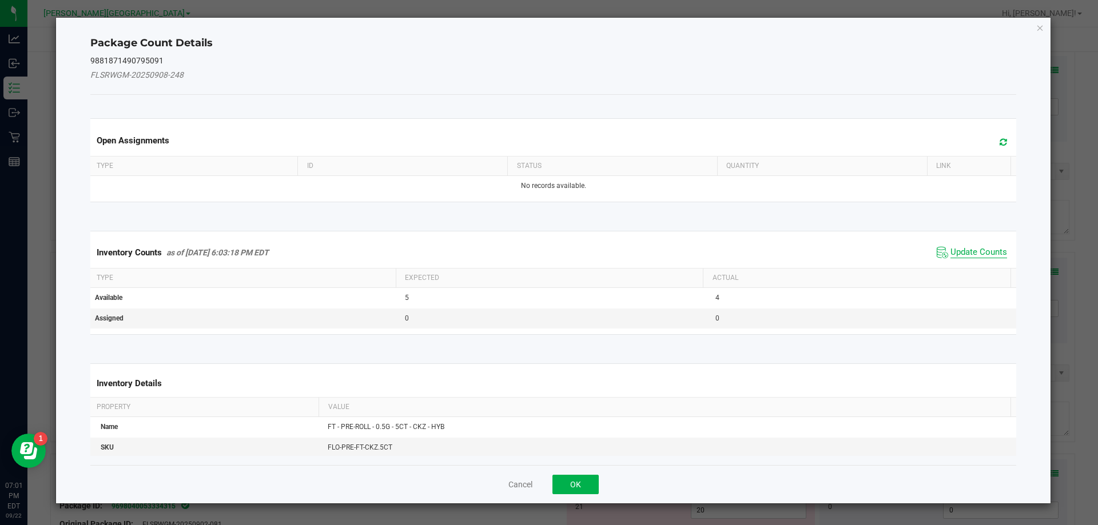
click at [968, 254] on span "Update Counts" at bounding box center [978, 252] width 57 height 11
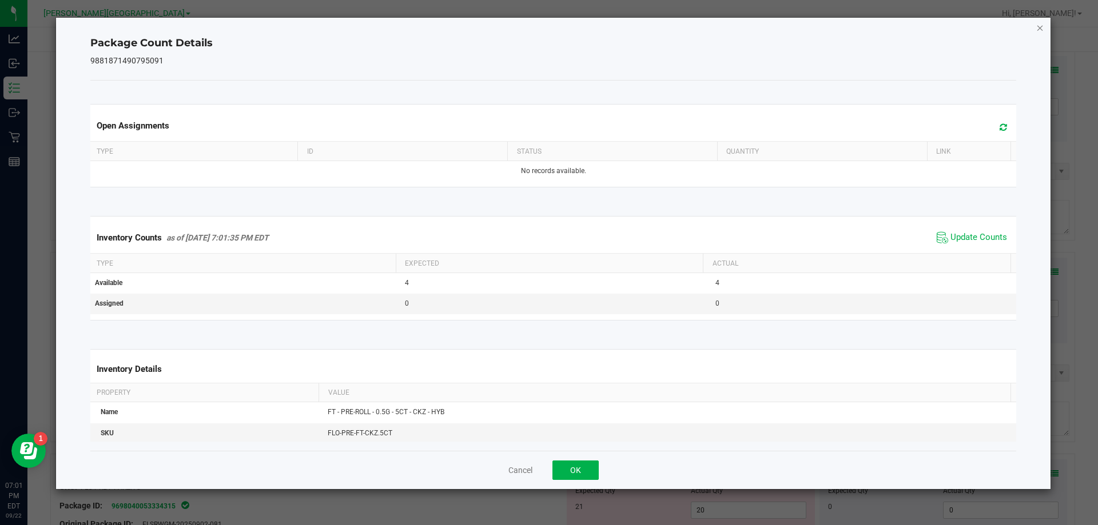
click at [1037, 33] on icon "Close" at bounding box center [1040, 28] width 8 height 14
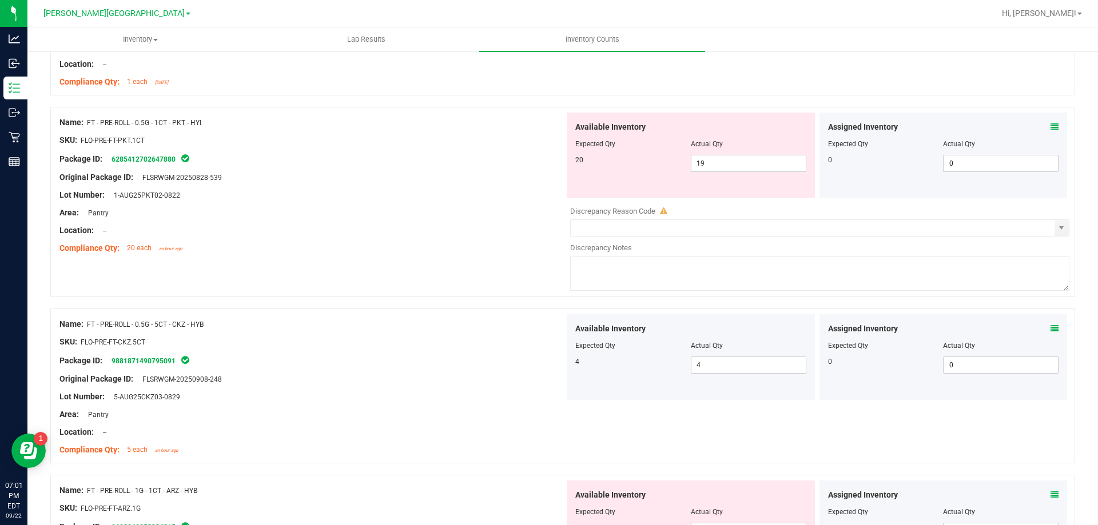
scroll to position [2046, 0]
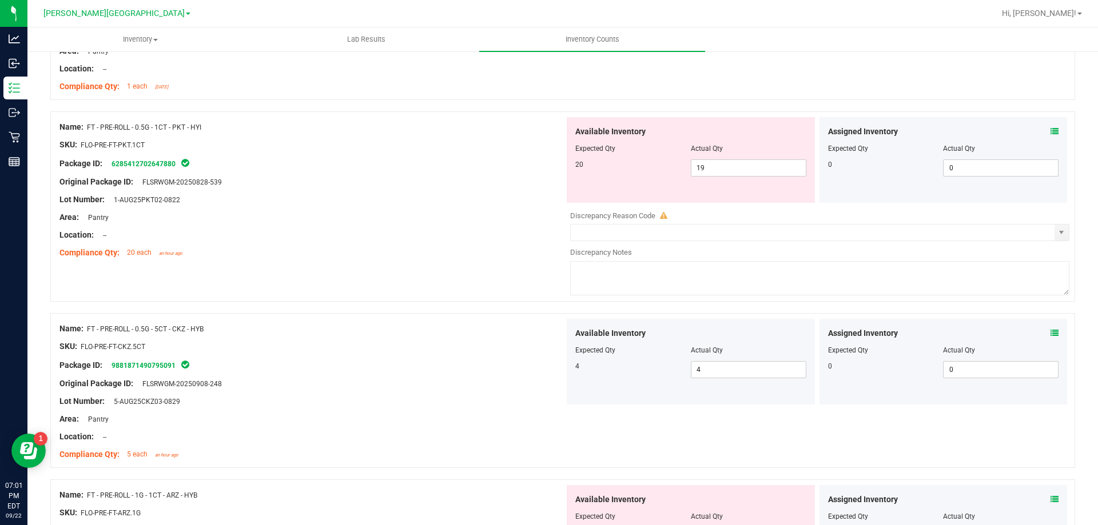
click at [1050, 130] on icon at bounding box center [1054, 132] width 8 height 8
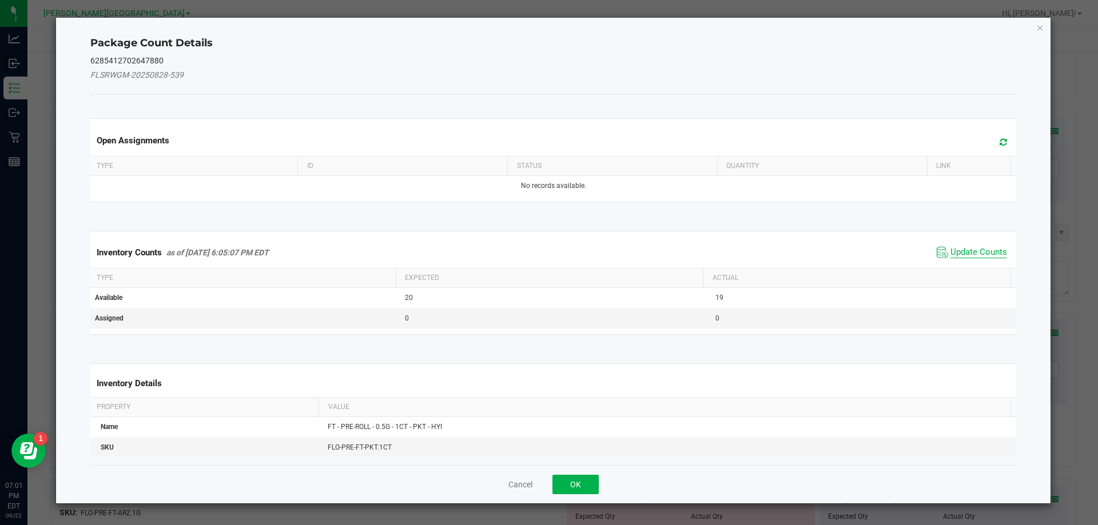
click at [970, 247] on span "Update Counts" at bounding box center [978, 252] width 57 height 11
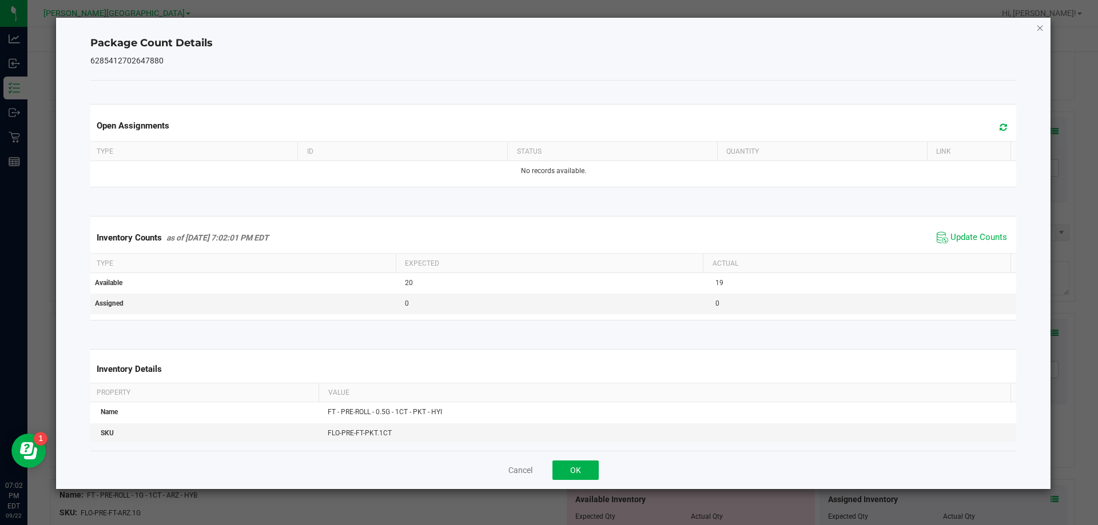
click at [1038, 28] on icon "Close" at bounding box center [1040, 28] width 8 height 14
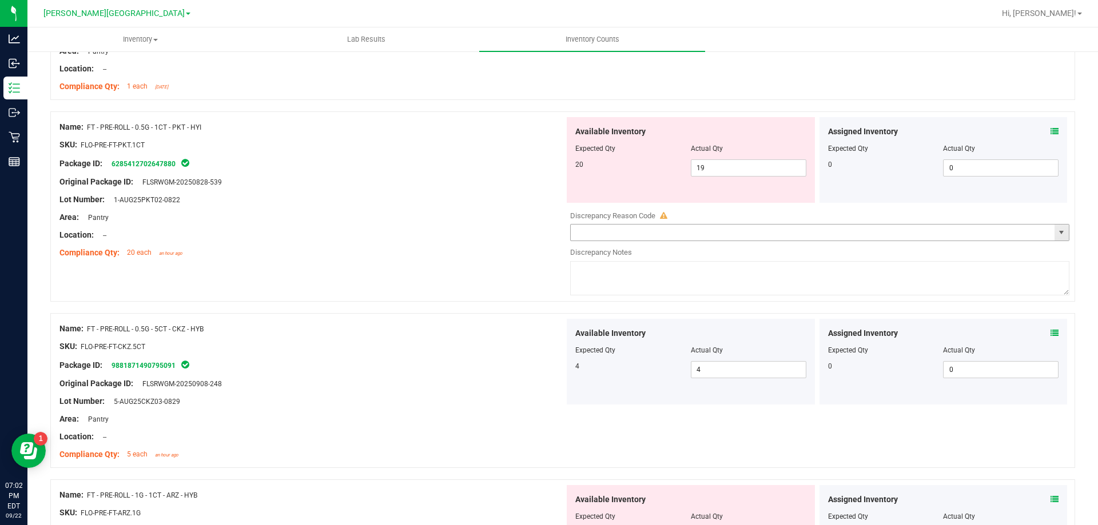
click at [1057, 233] on span "select" at bounding box center [1061, 232] width 9 height 9
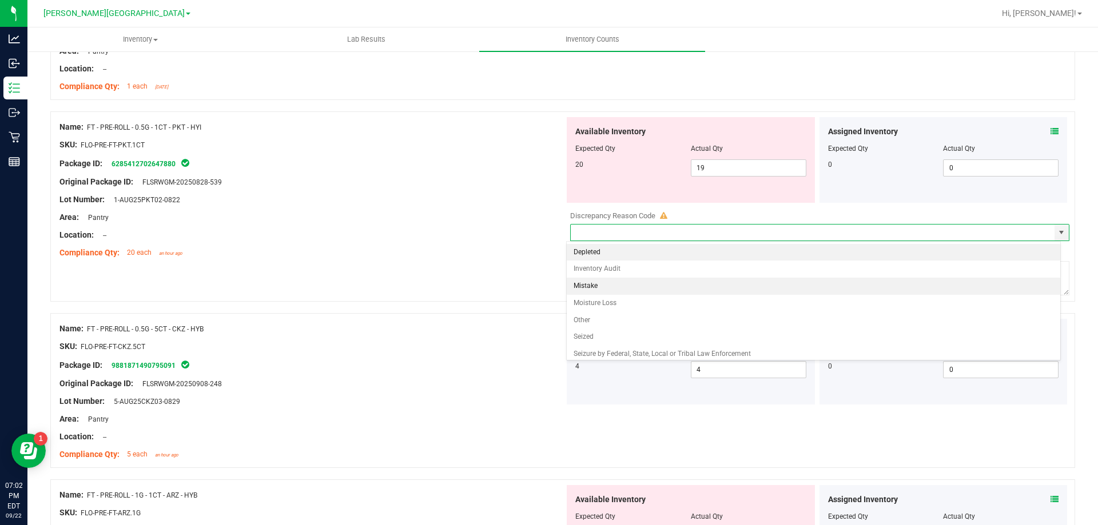
click at [592, 289] on li "Mistake" at bounding box center [814, 286] width 494 height 17
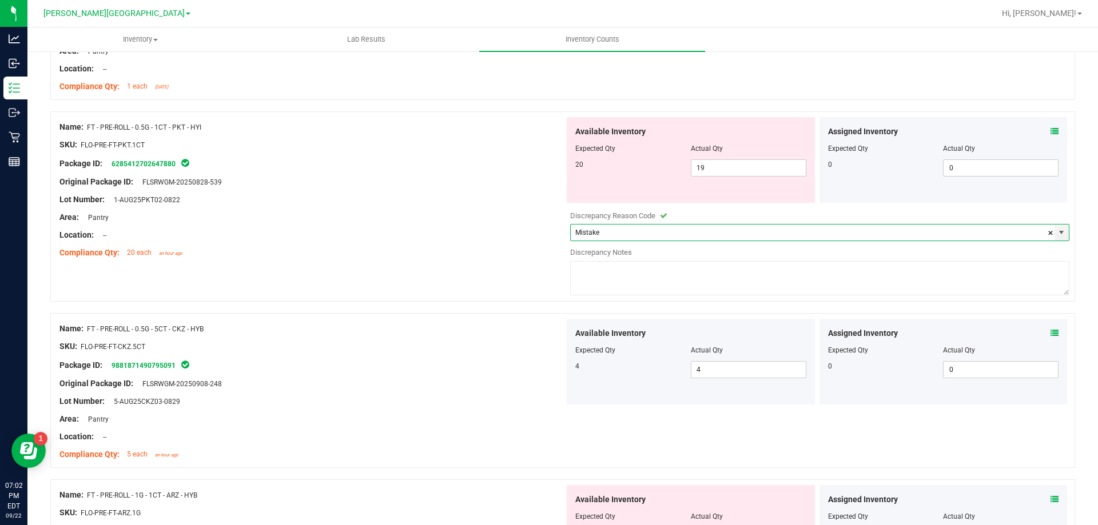
click at [607, 265] on textarea at bounding box center [819, 278] width 499 height 34
click at [517, 320] on div "Name: FT - PRE-ROLL - 0.5G - 5CT - CKZ - HYB SKU: FLO-PRE-FT-CKZ.5CT Package ID…" at bounding box center [311, 392] width 505 height 146
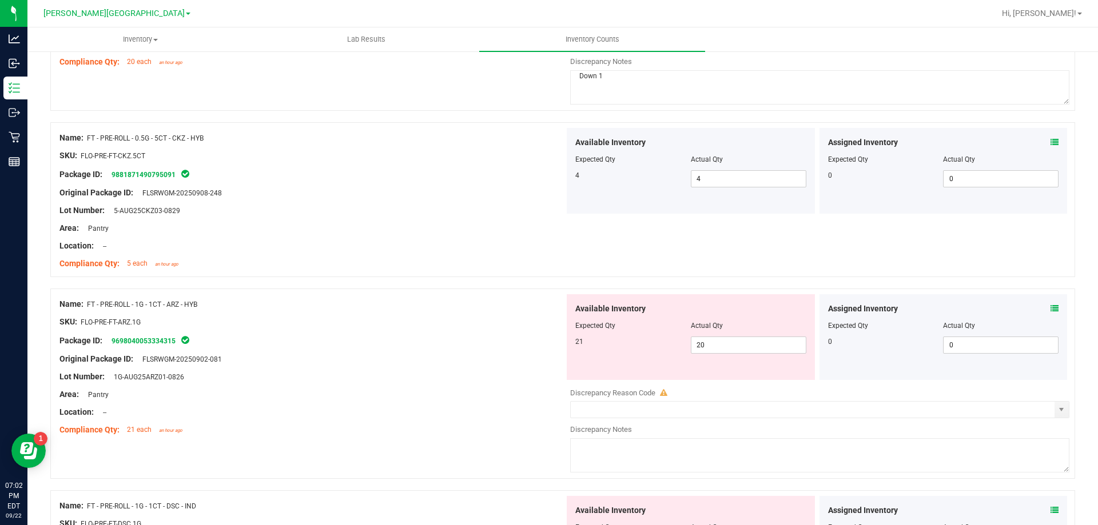
scroll to position [2275, 0]
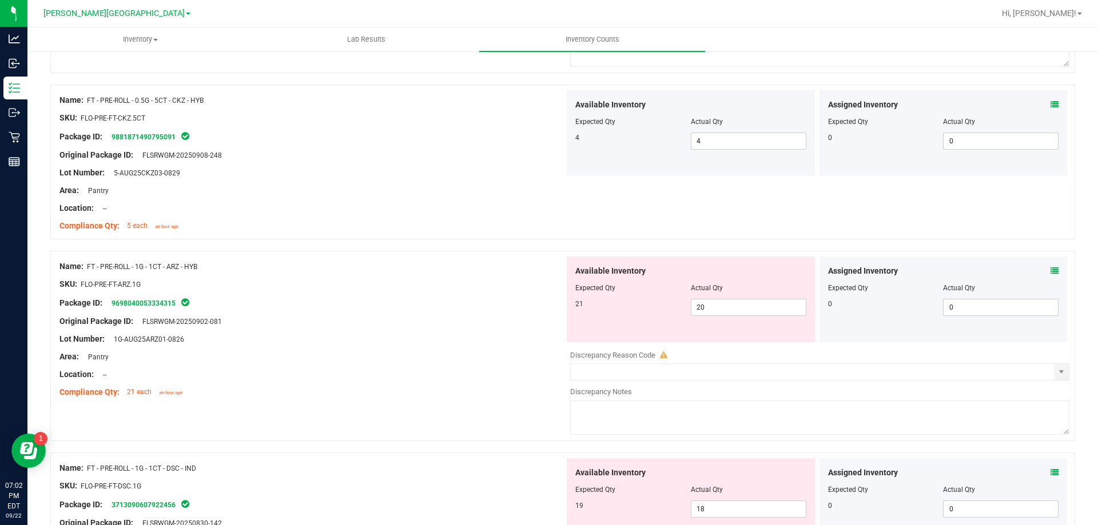
click at [1050, 270] on icon at bounding box center [1054, 271] width 8 height 8
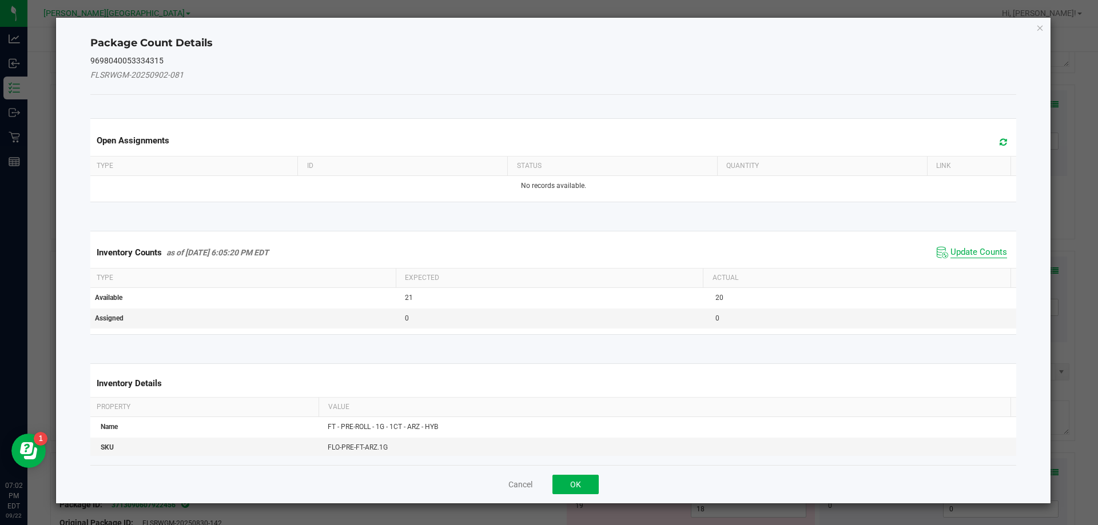
click at [983, 253] on span "Update Counts" at bounding box center [978, 252] width 57 height 11
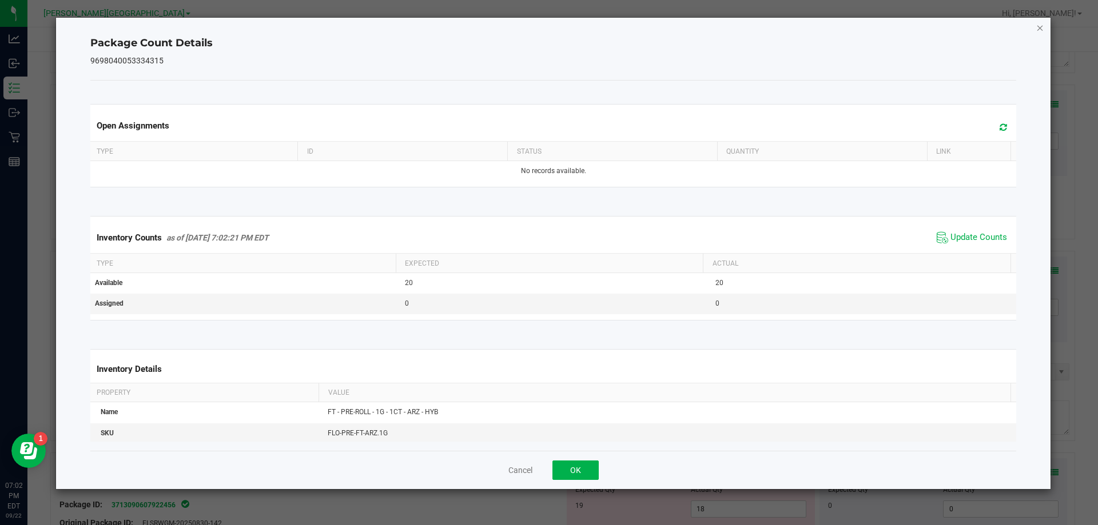
click at [1038, 25] on icon "Close" at bounding box center [1040, 28] width 8 height 14
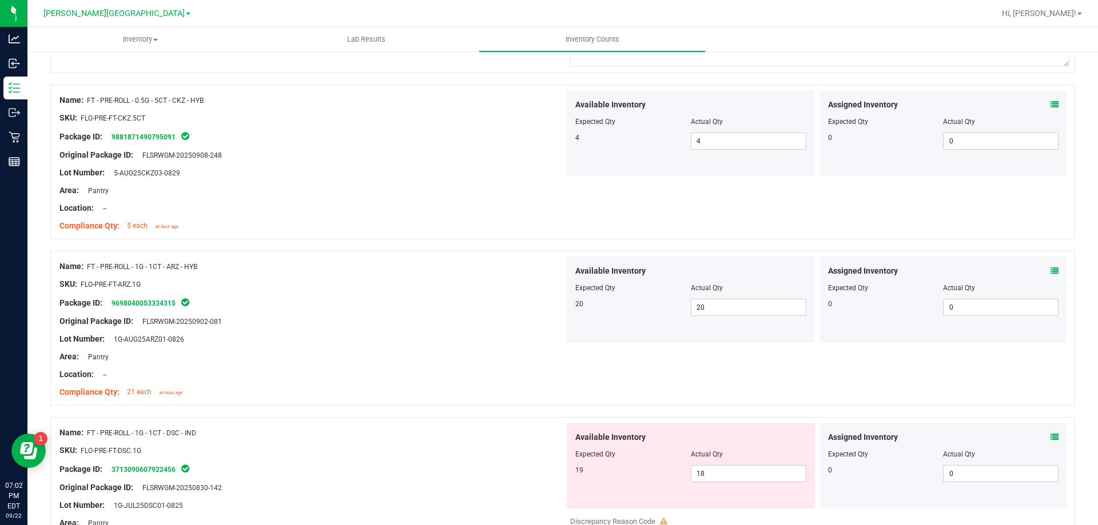
click at [423, 300] on div "Package ID: 9698040053334315" at bounding box center [311, 303] width 505 height 14
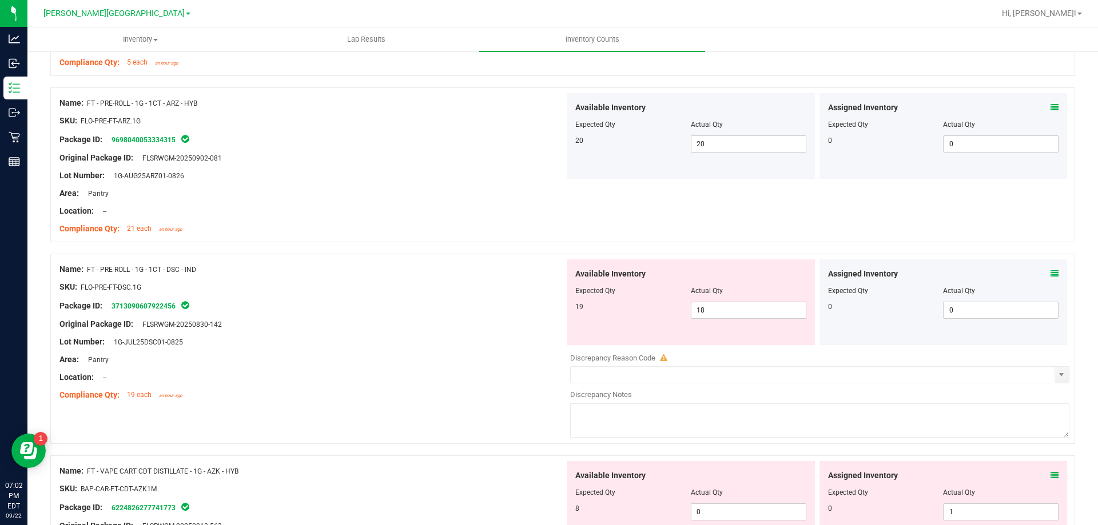
scroll to position [2447, 0]
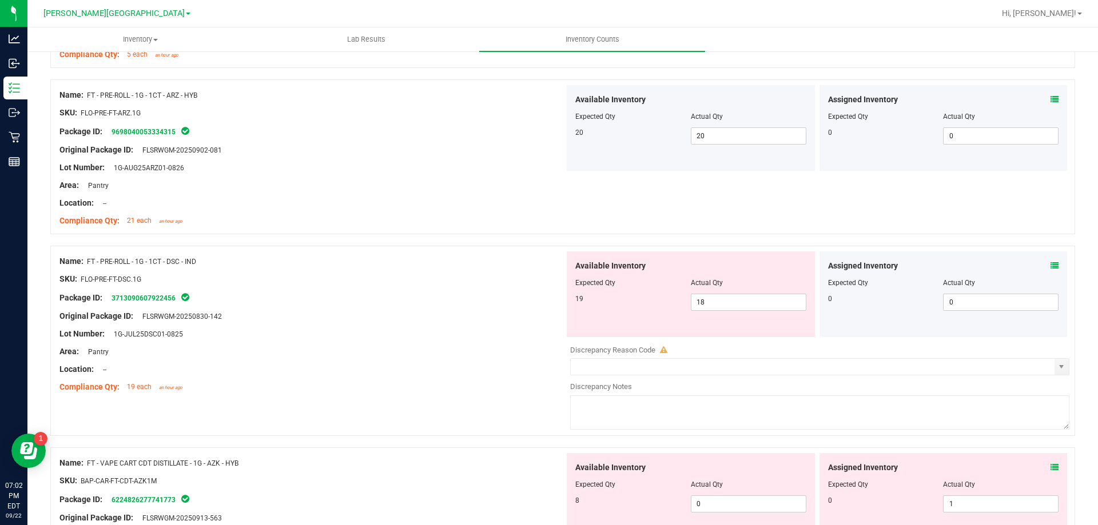
click at [1050, 265] on icon at bounding box center [1054, 266] width 8 height 8
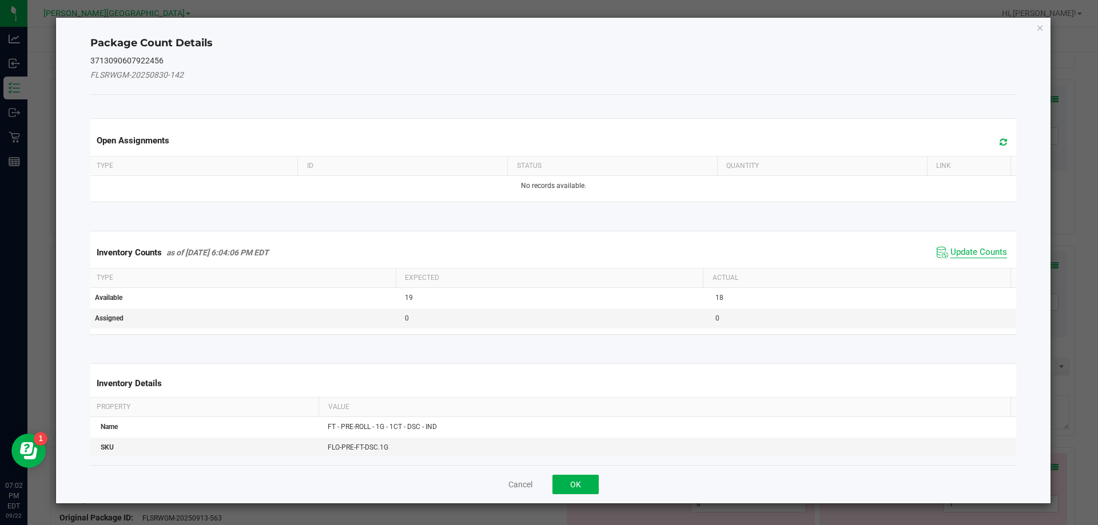
click at [982, 251] on span "Update Counts" at bounding box center [978, 252] width 57 height 11
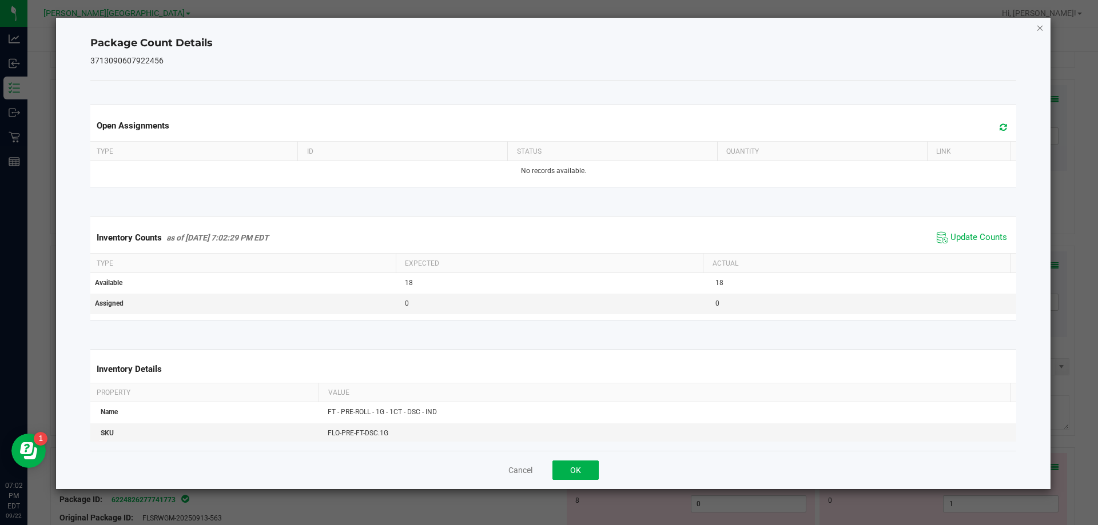
click at [1038, 29] on icon "Close" at bounding box center [1040, 28] width 8 height 14
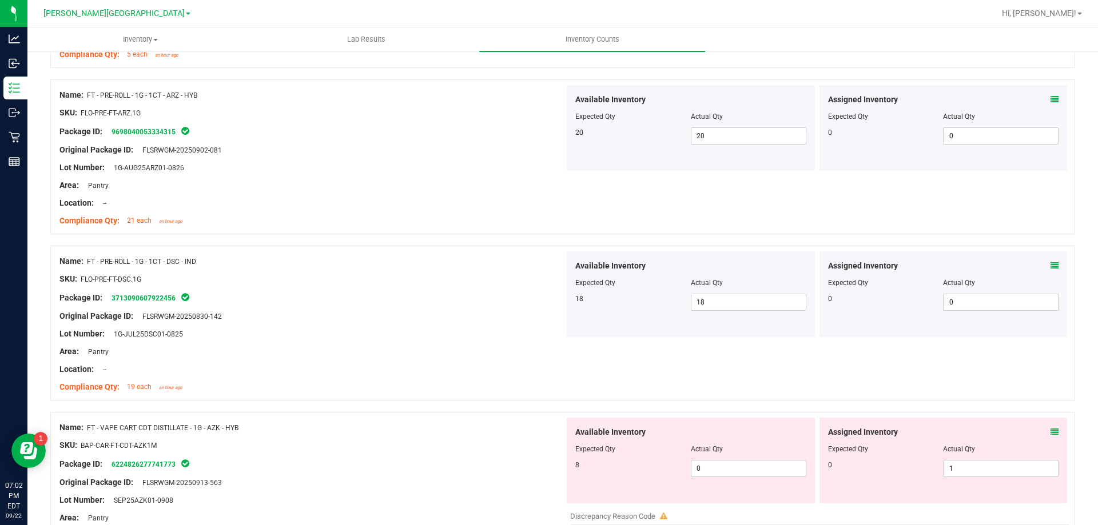
click at [539, 270] on div at bounding box center [311, 271] width 505 height 6
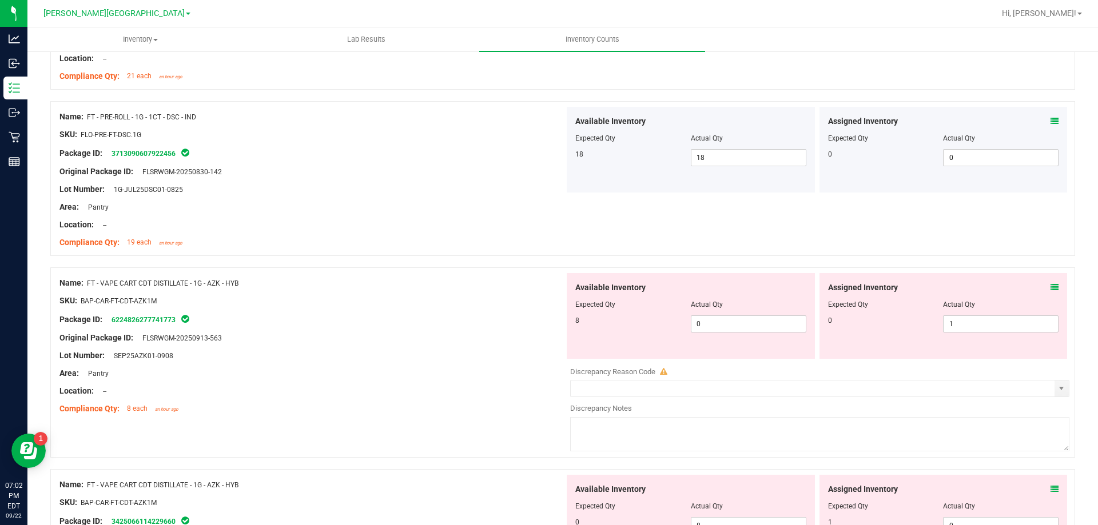
scroll to position [2618, 0]
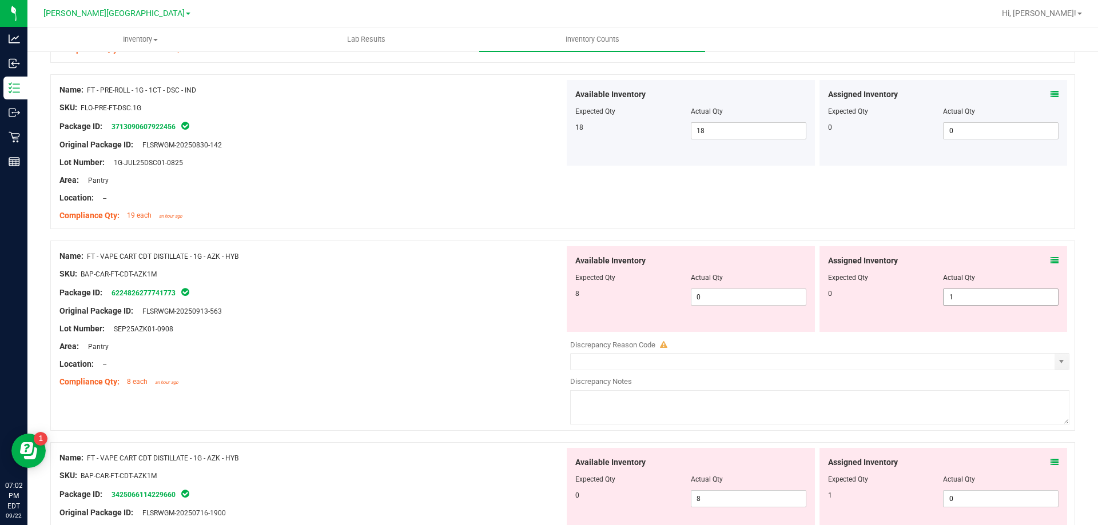
click at [984, 298] on span "1 1" at bounding box center [1001, 297] width 116 height 17
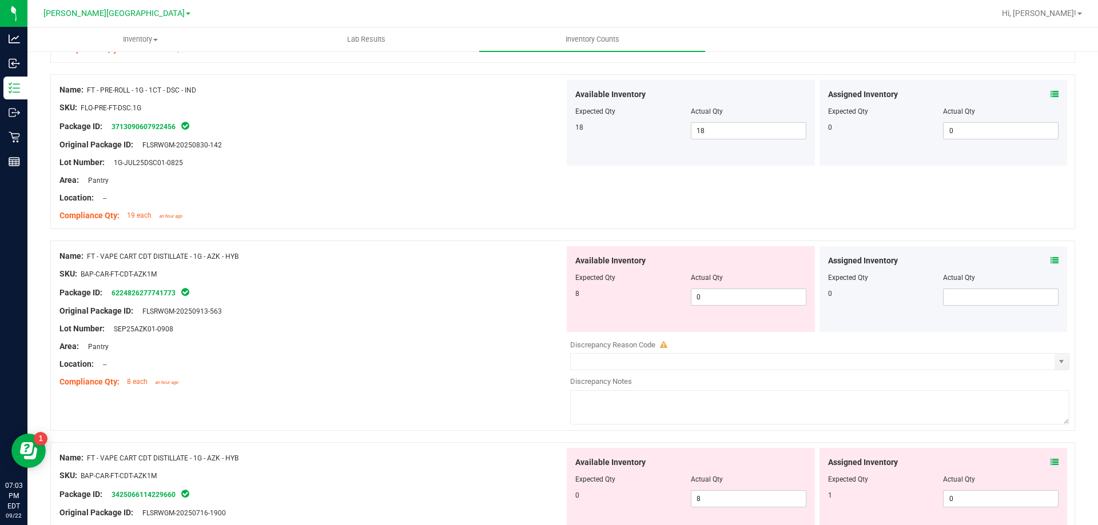
scroll to position [2675, 0]
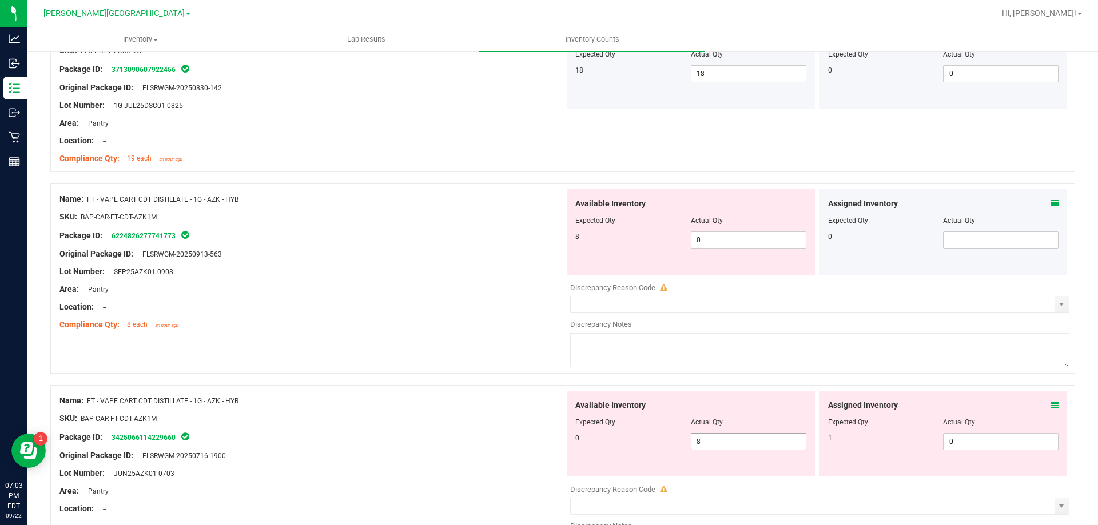
click at [752, 440] on span "8 8" at bounding box center [749, 441] width 116 height 17
click at [735, 237] on input "0" at bounding box center [748, 240] width 114 height 16
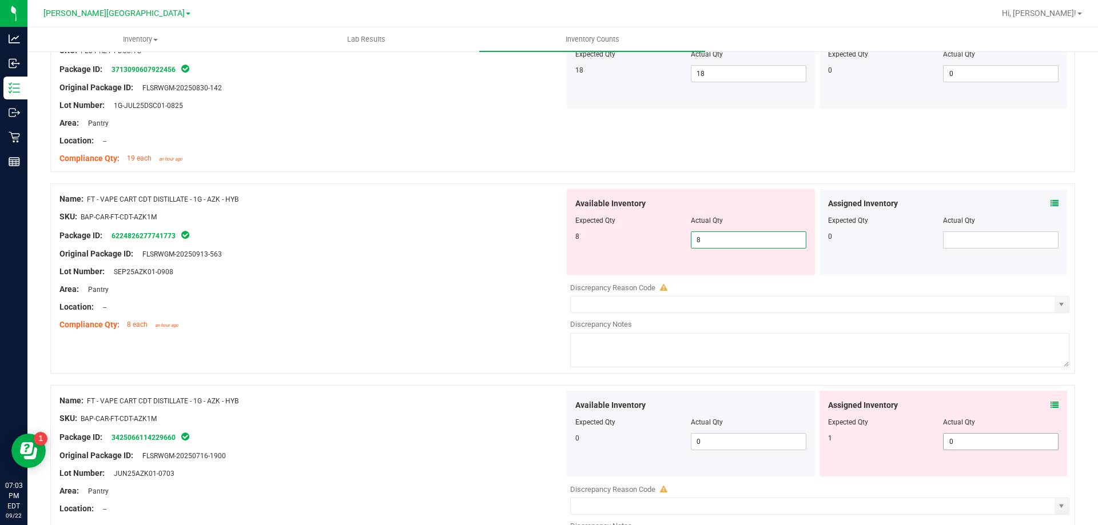
click at [981, 438] on div "Assigned Inventory Expected Qty Actual Qty 1 0 0" at bounding box center [943, 434] width 248 height 86
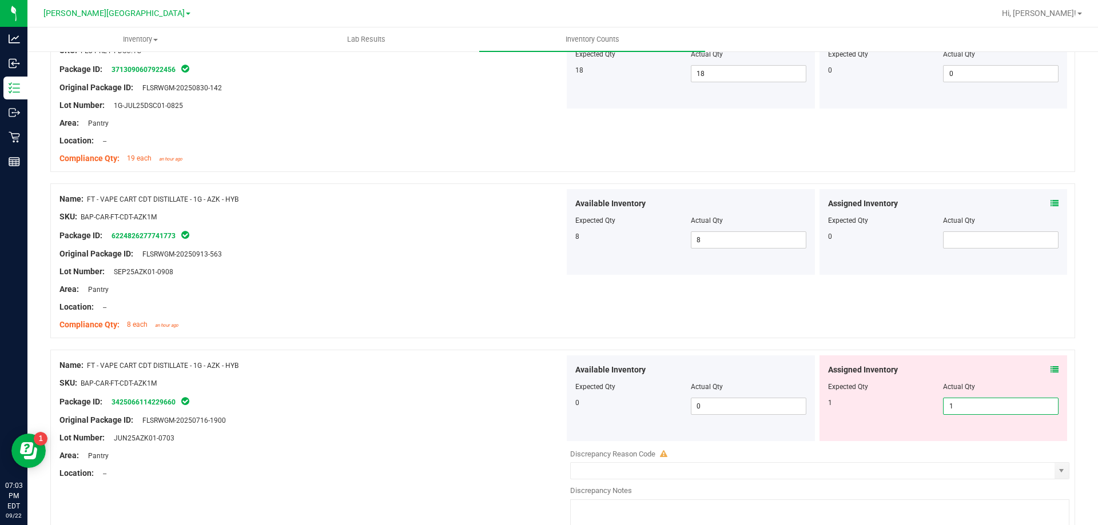
click at [463, 315] on div at bounding box center [311, 316] width 505 height 6
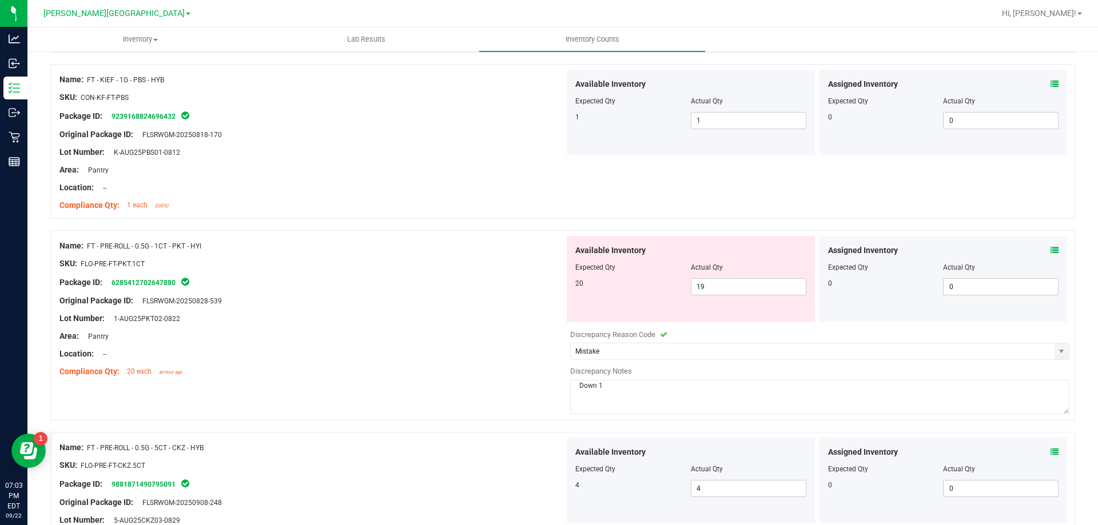
scroll to position [1875, 0]
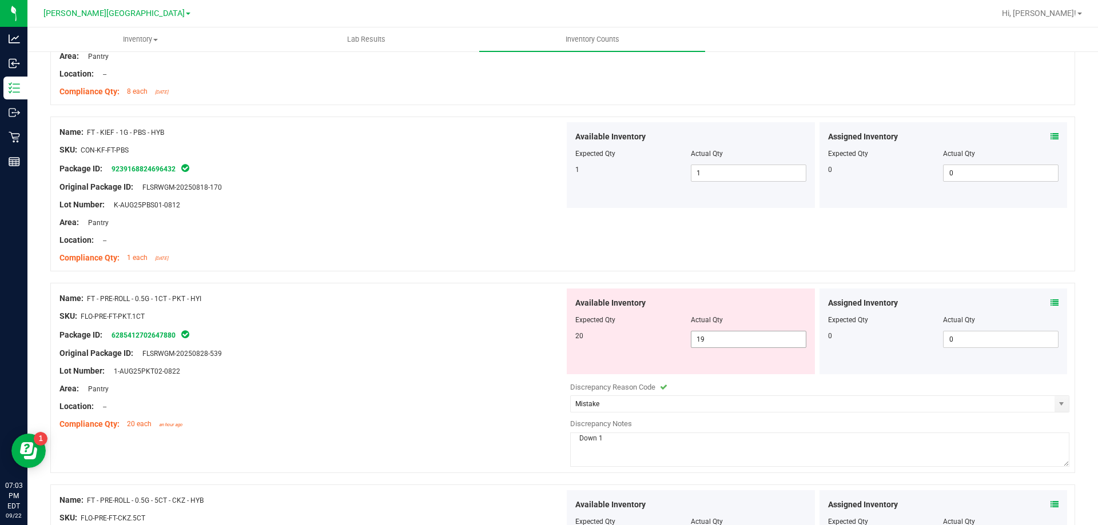
click at [726, 340] on span "19 19" at bounding box center [749, 339] width 116 height 17
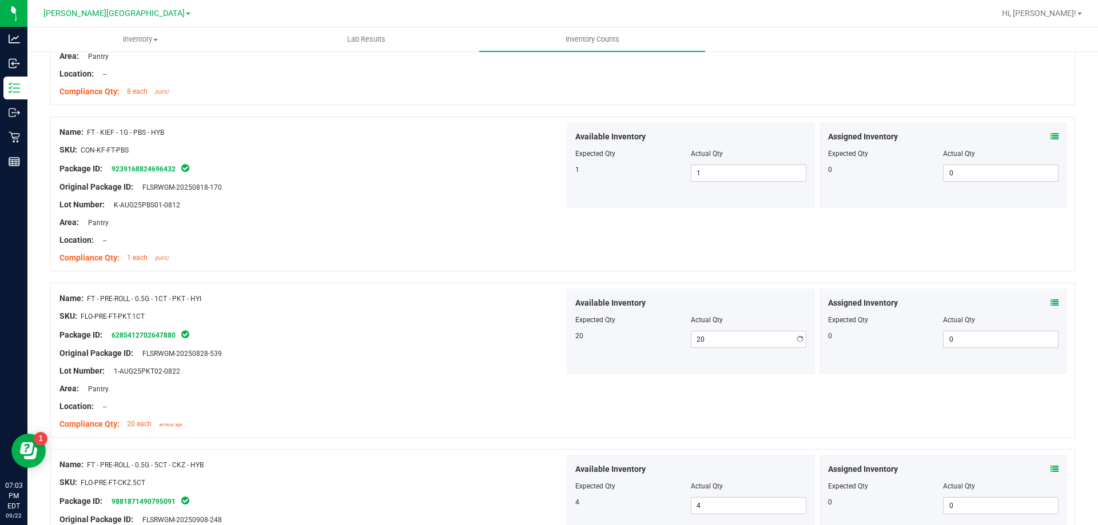
click at [441, 340] on div "Package ID: 6285412702647880" at bounding box center [311, 335] width 505 height 14
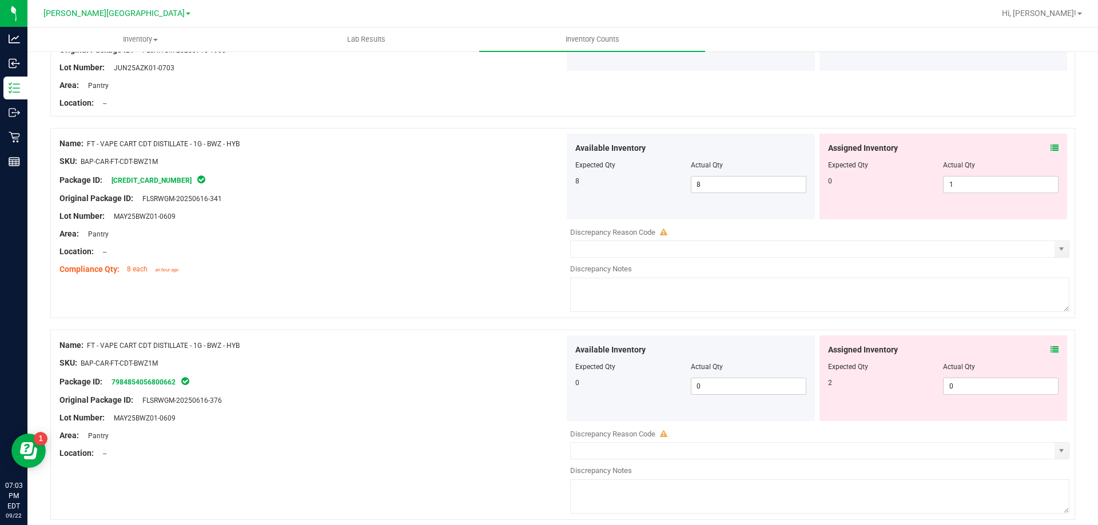
scroll to position [3019, 0]
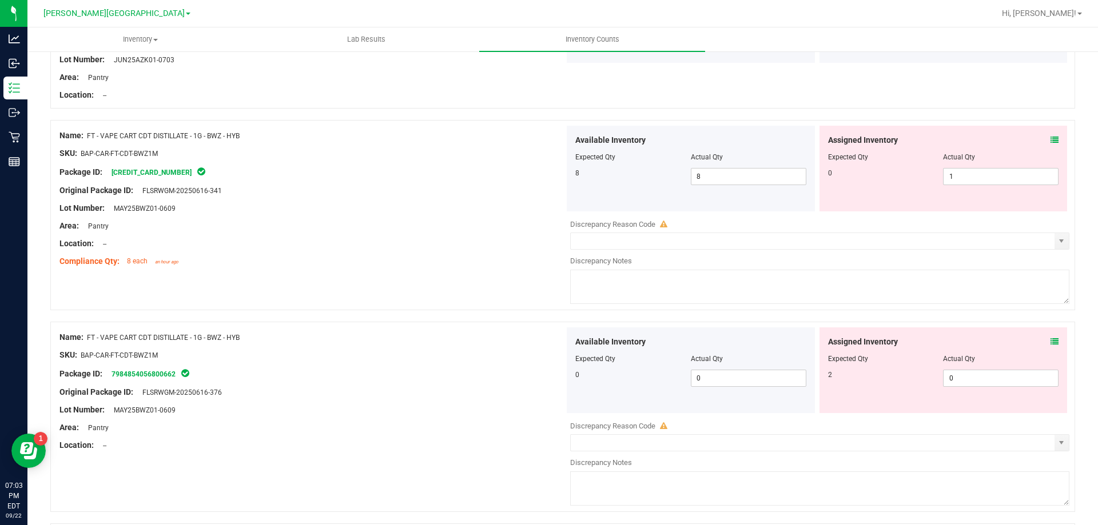
click at [1050, 138] on icon at bounding box center [1054, 140] width 8 height 8
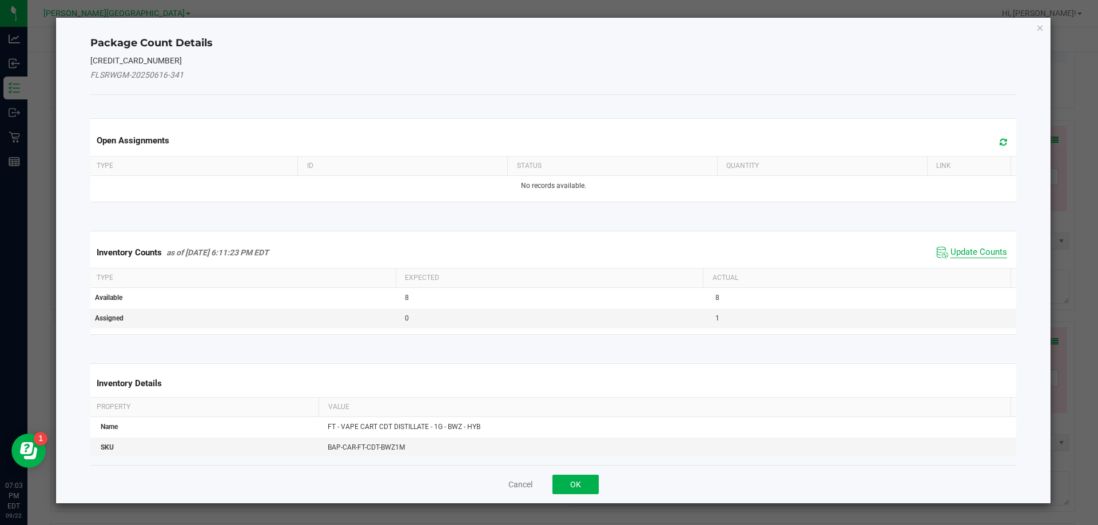
click at [982, 251] on span "Update Counts" at bounding box center [978, 252] width 57 height 11
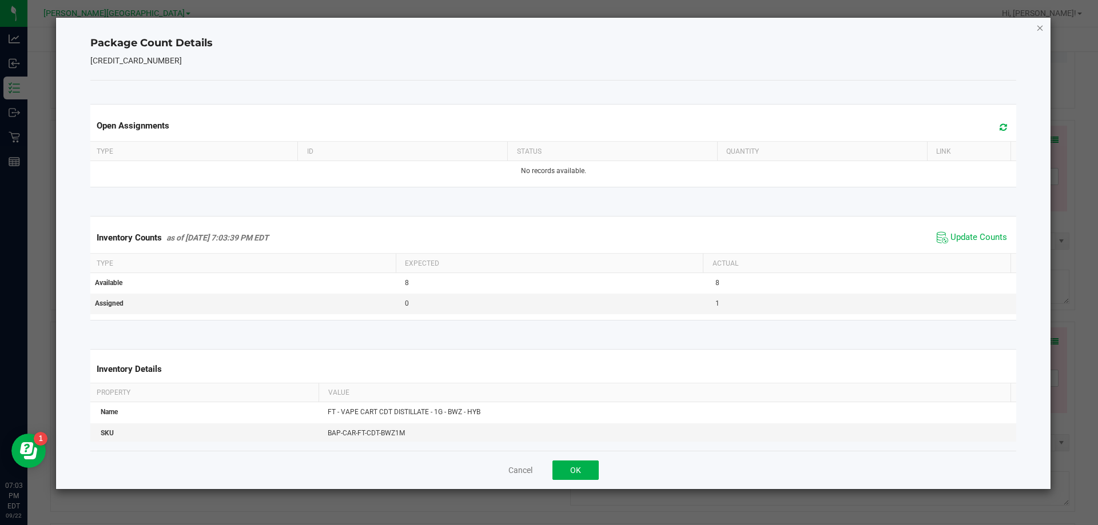
click at [1040, 30] on icon "Close" at bounding box center [1040, 28] width 8 height 14
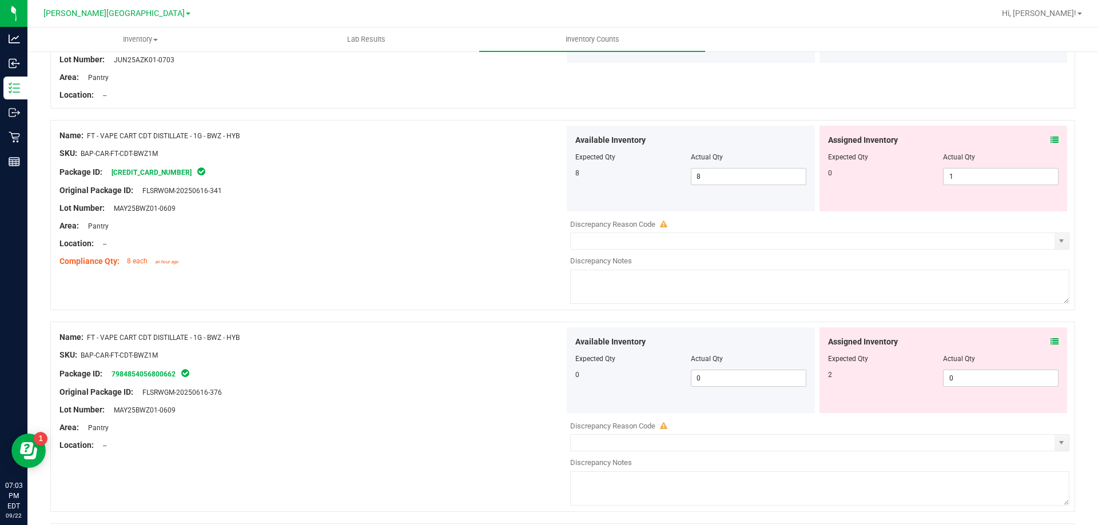
click at [1050, 342] on icon at bounding box center [1054, 342] width 8 height 8
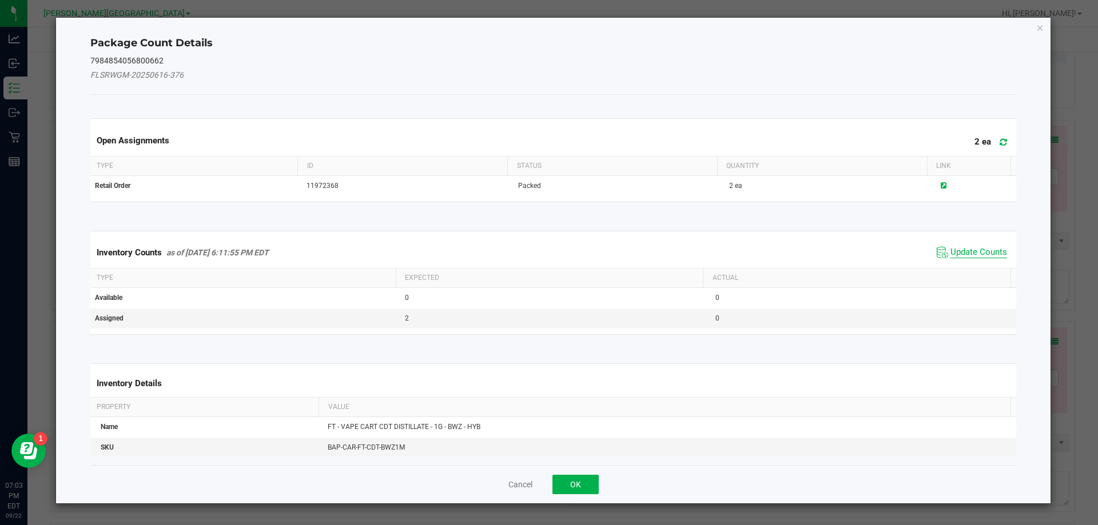
click at [974, 252] on span "Update Counts" at bounding box center [978, 252] width 57 height 11
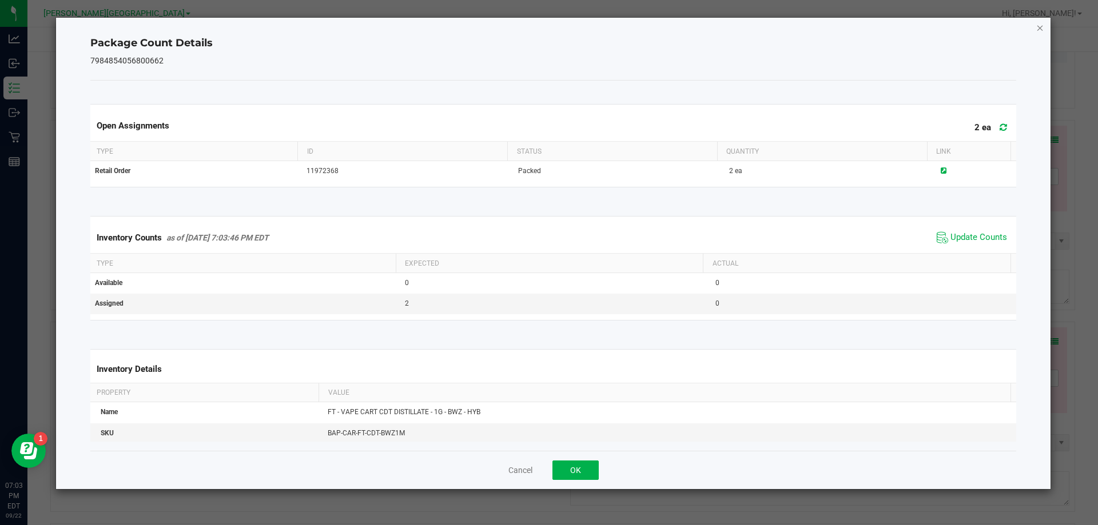
click at [1037, 29] on icon "Close" at bounding box center [1040, 28] width 8 height 14
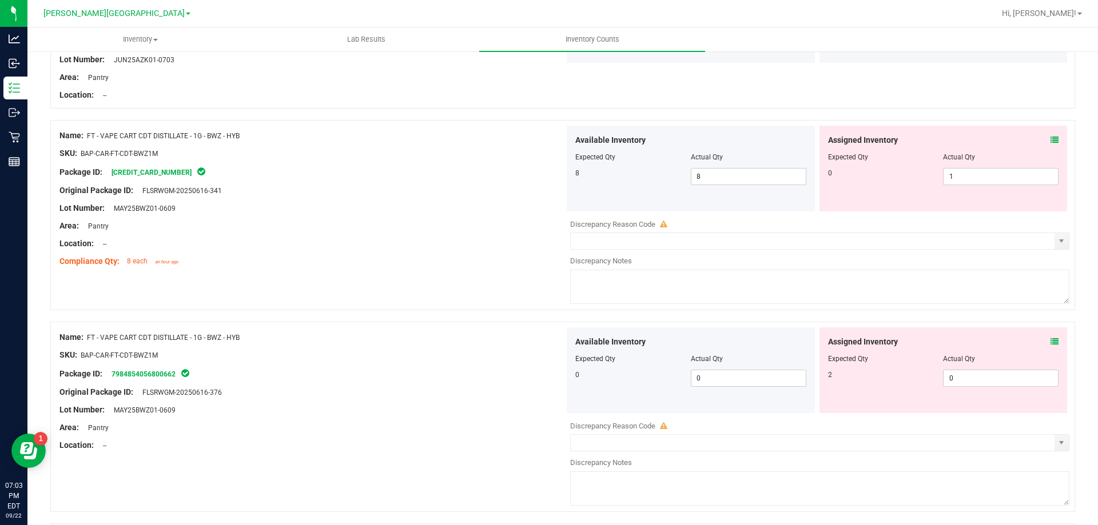
click at [1050, 140] on icon at bounding box center [1054, 140] width 8 height 8
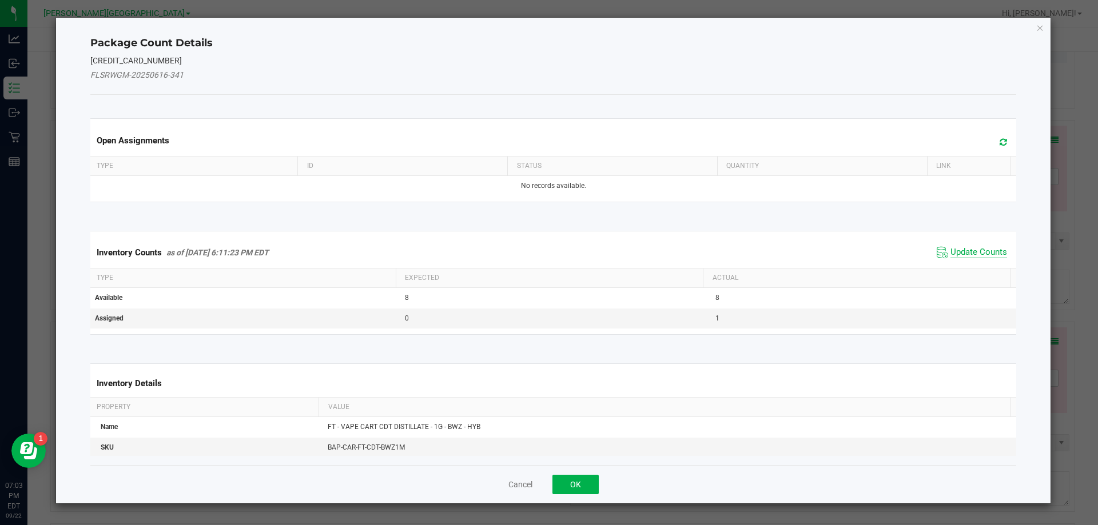
click at [969, 252] on span "Update Counts" at bounding box center [978, 252] width 57 height 11
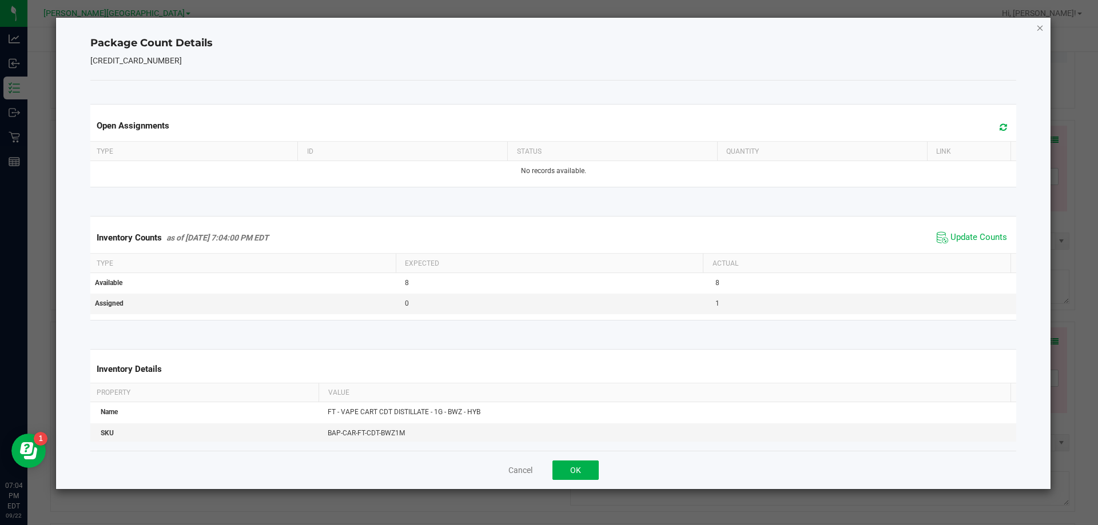
click at [1040, 30] on icon "Close" at bounding box center [1040, 28] width 8 height 14
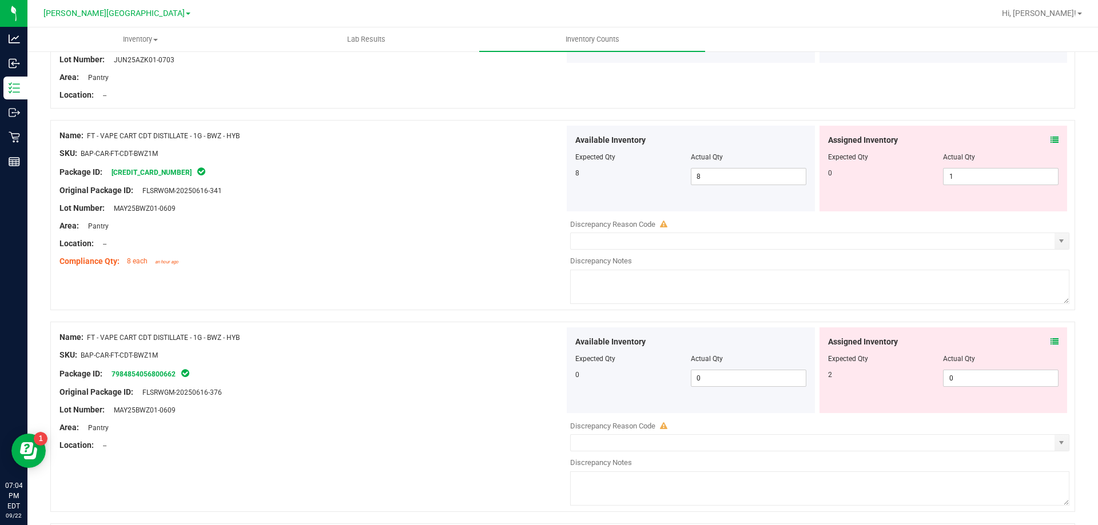
click at [1050, 342] on icon at bounding box center [1054, 342] width 8 height 8
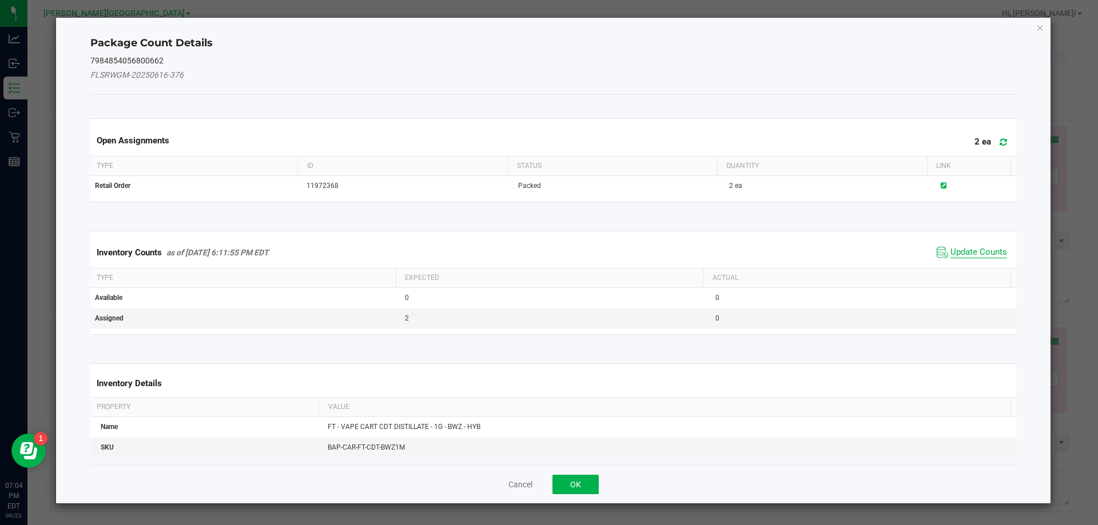
click at [982, 252] on span "Update Counts" at bounding box center [978, 252] width 57 height 11
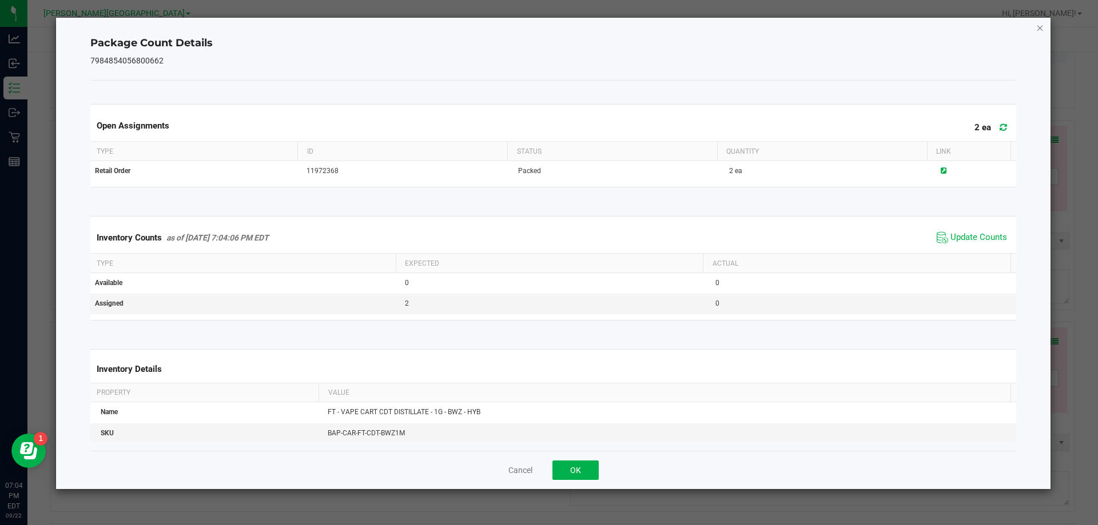
click at [1040, 30] on icon "Close" at bounding box center [1040, 28] width 8 height 14
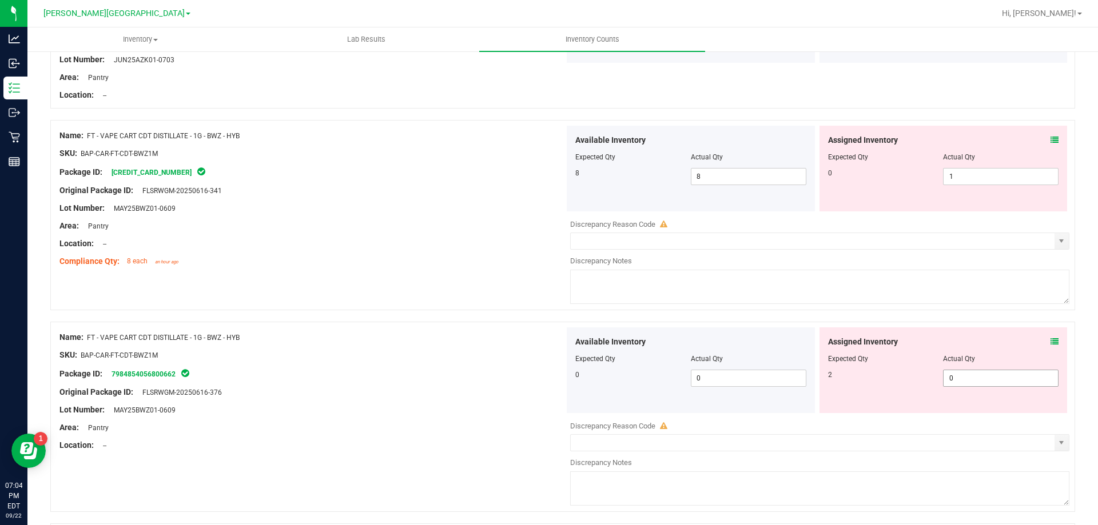
click at [976, 379] on input "0" at bounding box center [1000, 379] width 114 height 16
click at [978, 176] on input "1" at bounding box center [1000, 177] width 114 height 16
click at [463, 281] on div "Name: FT - VAPE CART CDT DISTILLATE - 1G - BWZ - HYB SKU: BAP-CAR-FT-CDT-BWZ1M …" at bounding box center [562, 221] width 1025 height 202
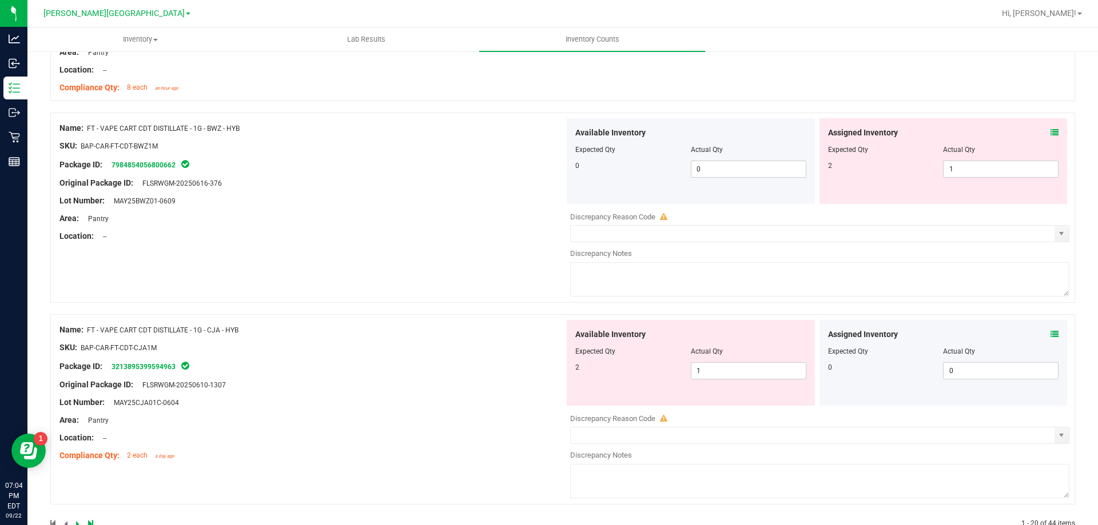
scroll to position [3222, 0]
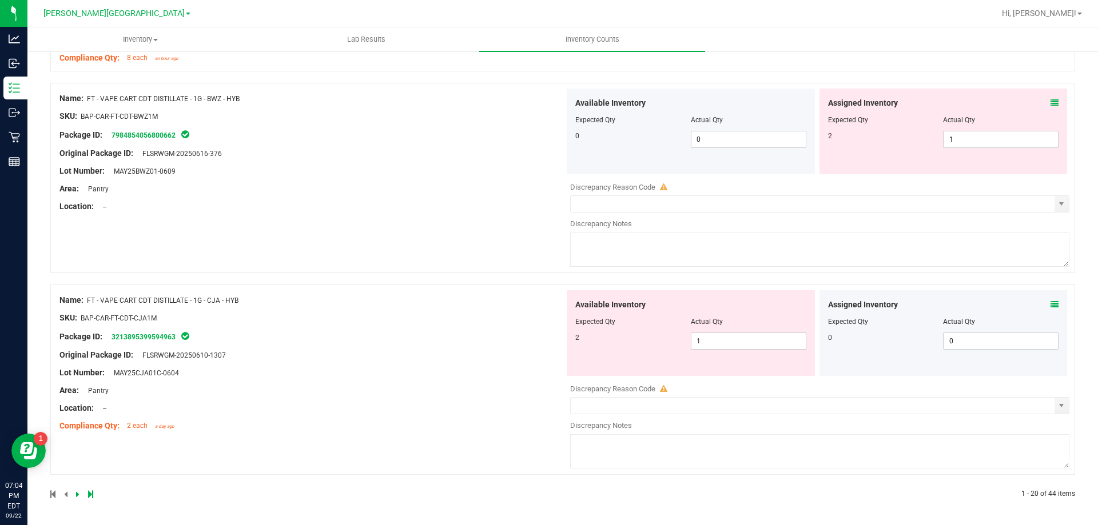
click at [1050, 305] on icon at bounding box center [1054, 305] width 8 height 8
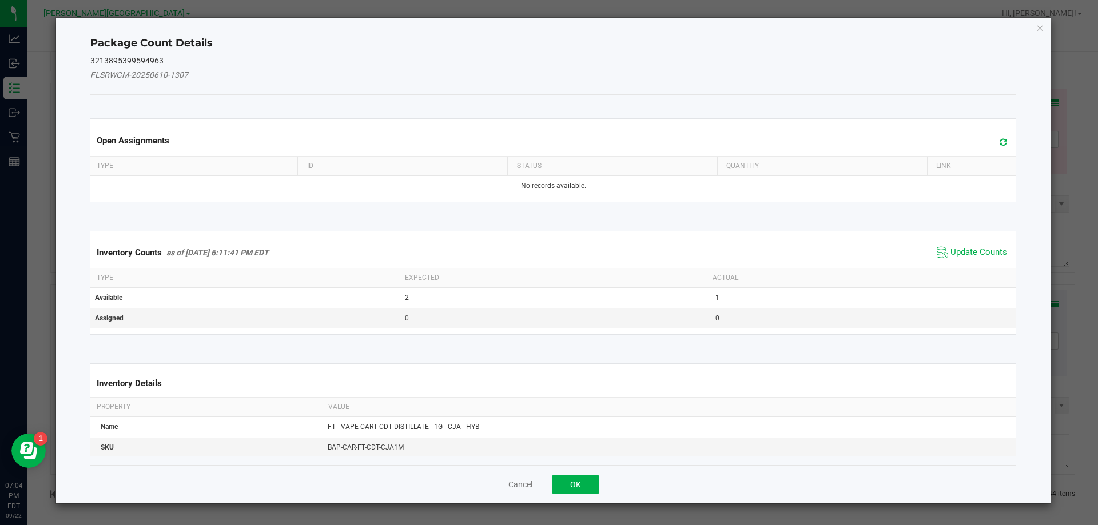
click at [959, 251] on span "Update Counts" at bounding box center [978, 252] width 57 height 11
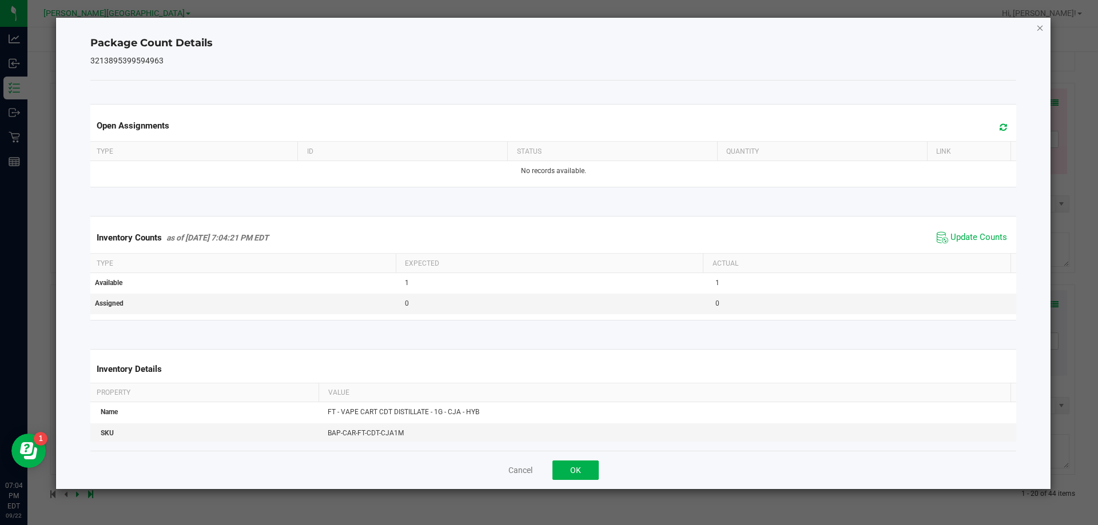
click at [1041, 28] on icon "Close" at bounding box center [1040, 28] width 8 height 14
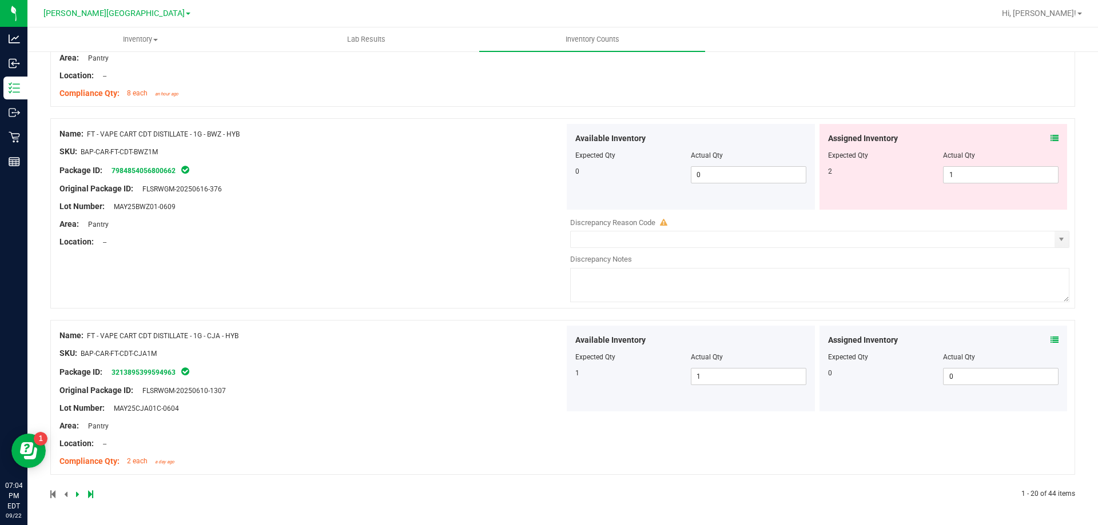
scroll to position [3187, 0]
click at [412, 273] on div "Name: FT - VAPE CART CDT DISTILLATE - 1G - BWZ - HYB SKU: BAP-CAR-FT-CDT-BWZ1M …" at bounding box center [562, 213] width 1025 height 190
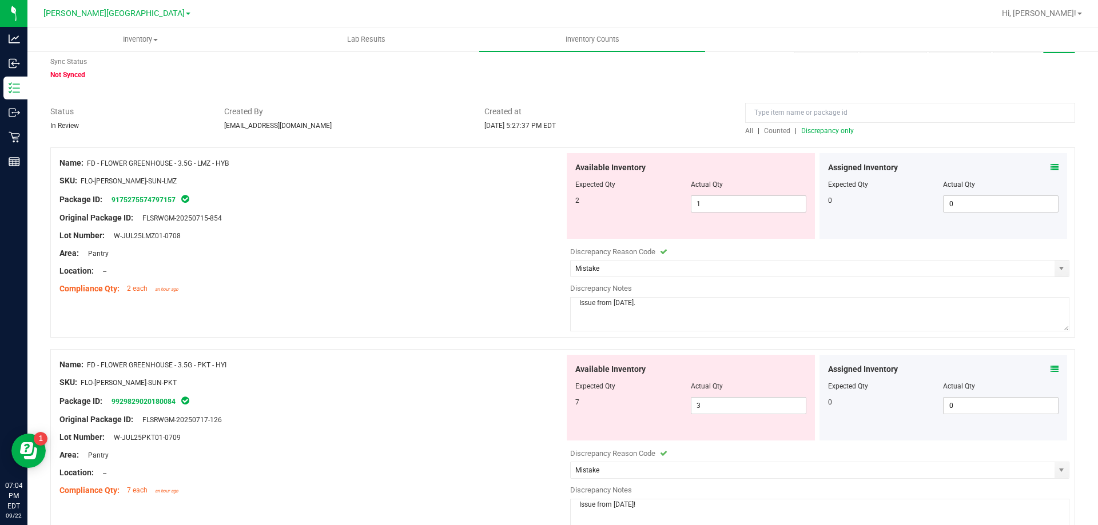
scroll to position [34, 0]
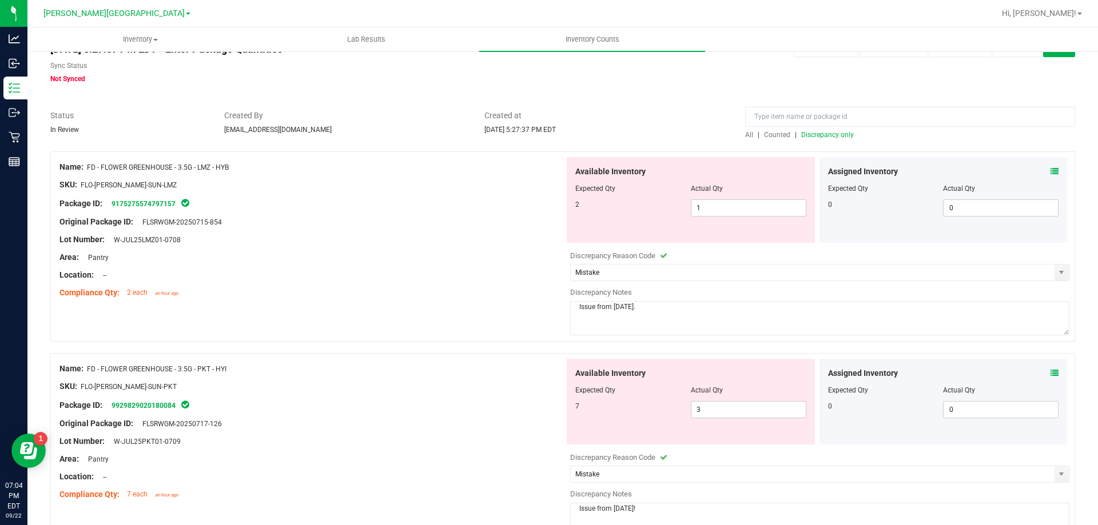
click at [833, 136] on span "Discrepancy only" at bounding box center [827, 135] width 53 height 8
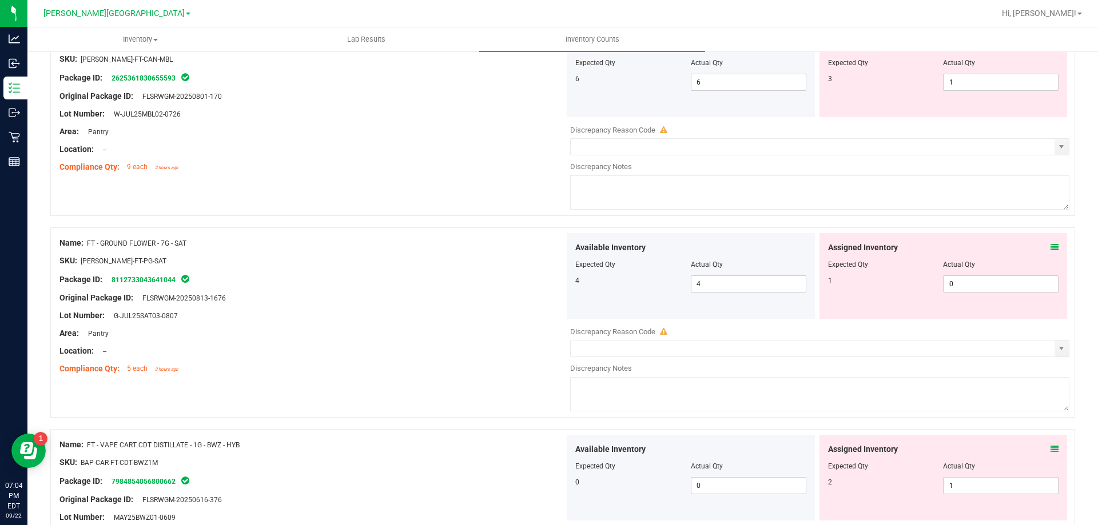
scroll to position [572, 0]
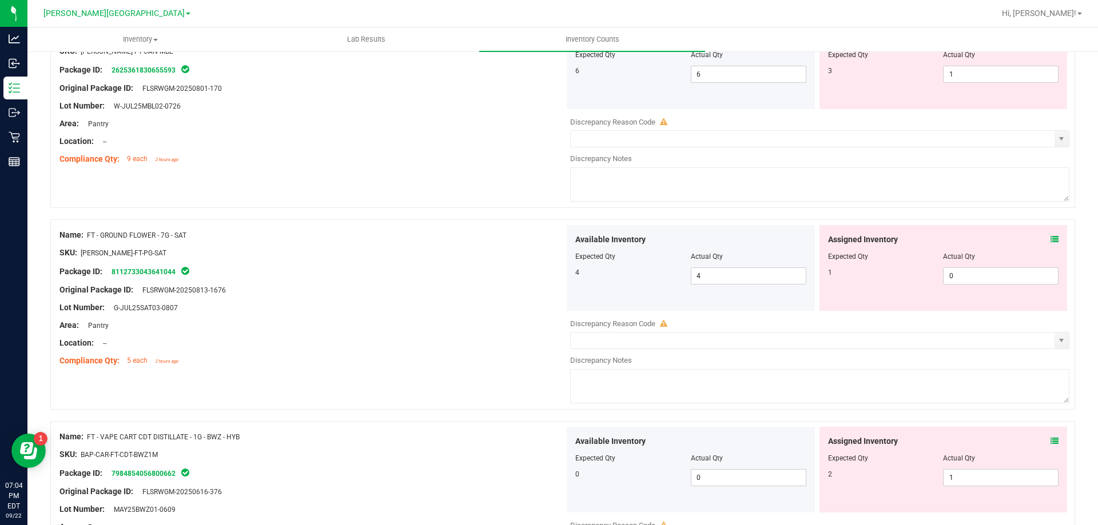
click at [1050, 238] on icon at bounding box center [1054, 240] width 8 height 8
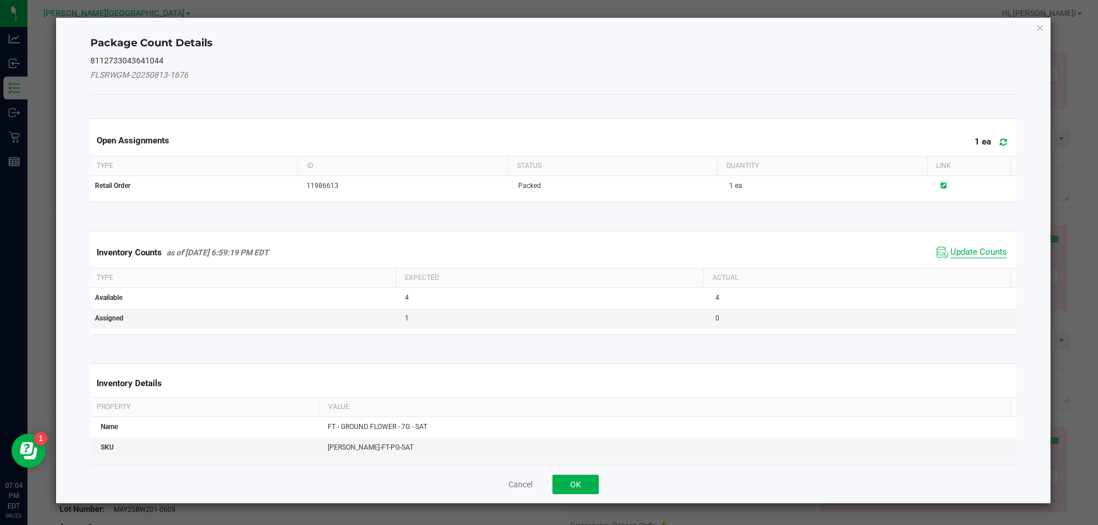
click at [963, 252] on span "Update Counts" at bounding box center [978, 252] width 57 height 11
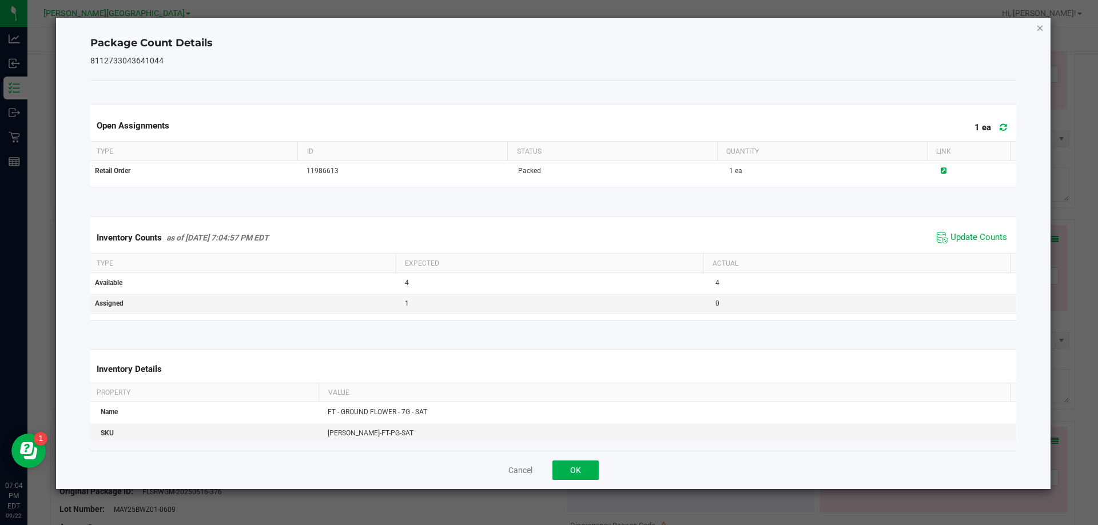
click at [1041, 26] on icon "Close" at bounding box center [1040, 28] width 8 height 14
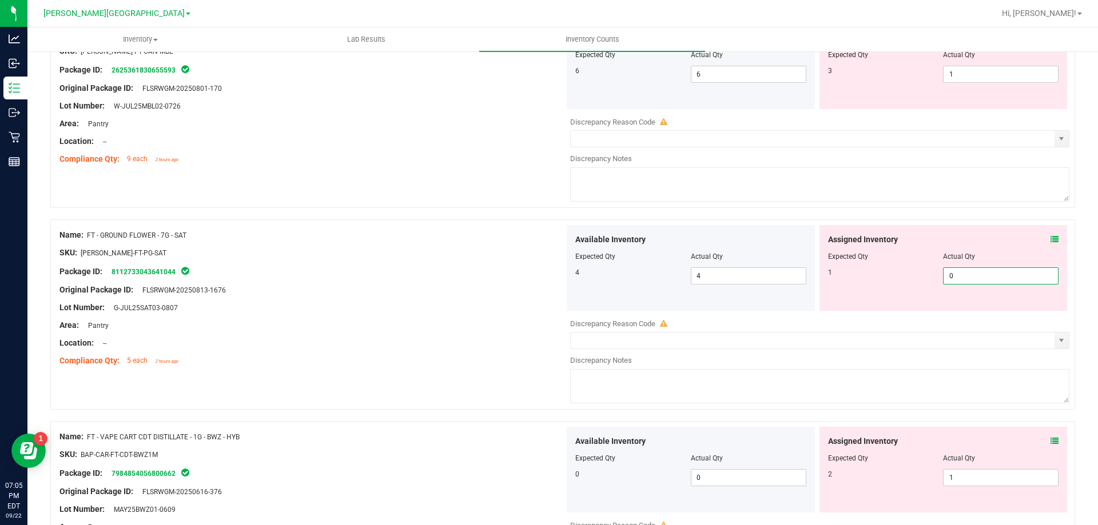
click at [964, 273] on span "0 0" at bounding box center [1001, 276] width 116 height 17
click at [491, 273] on div "Package ID: 8112733043641044" at bounding box center [311, 272] width 505 height 14
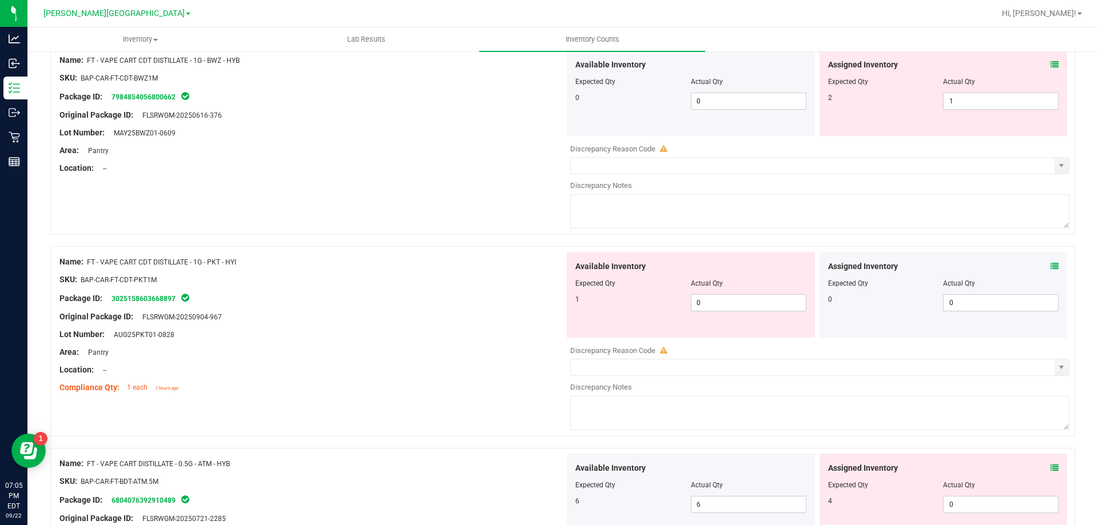
scroll to position [915, 0]
click at [1050, 263] on icon at bounding box center [1054, 265] width 8 height 8
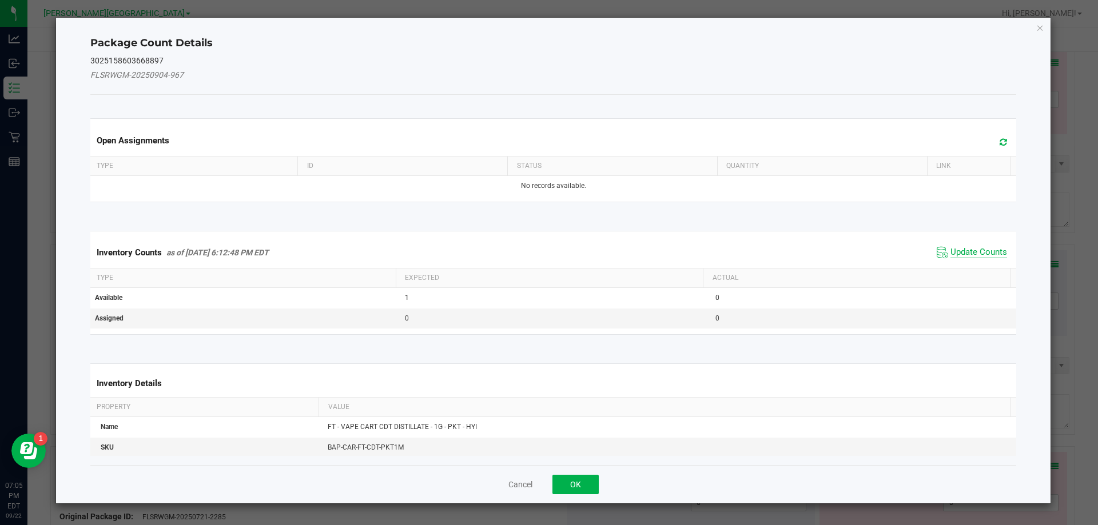
click at [964, 253] on span "Update Counts" at bounding box center [978, 252] width 57 height 11
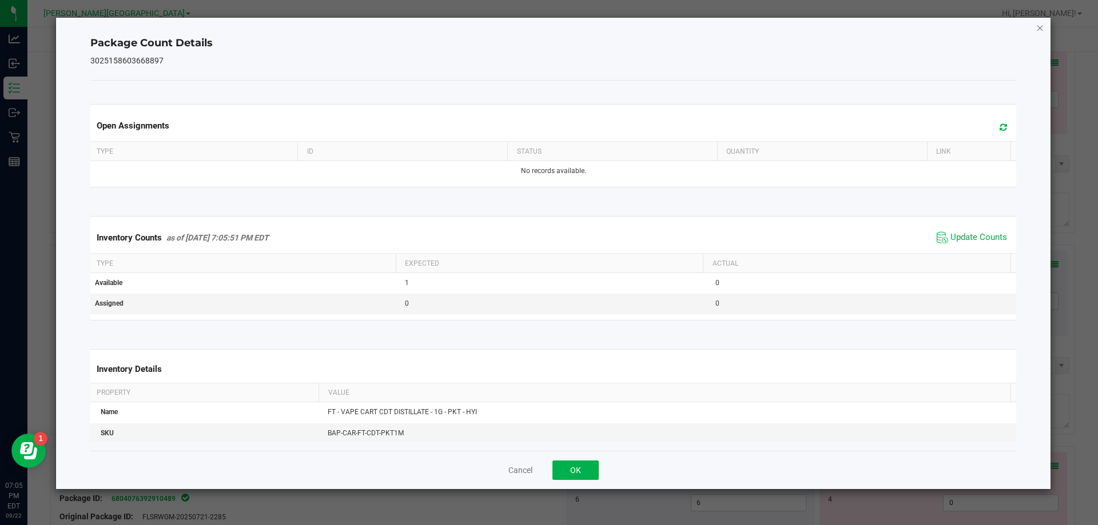
click at [1037, 27] on icon "Close" at bounding box center [1040, 28] width 8 height 14
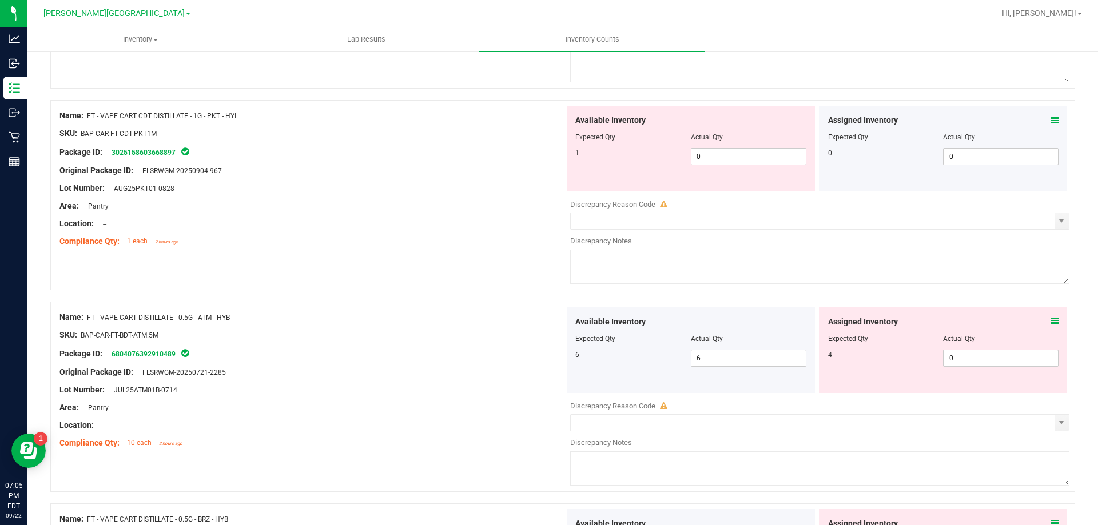
scroll to position [1086, 0]
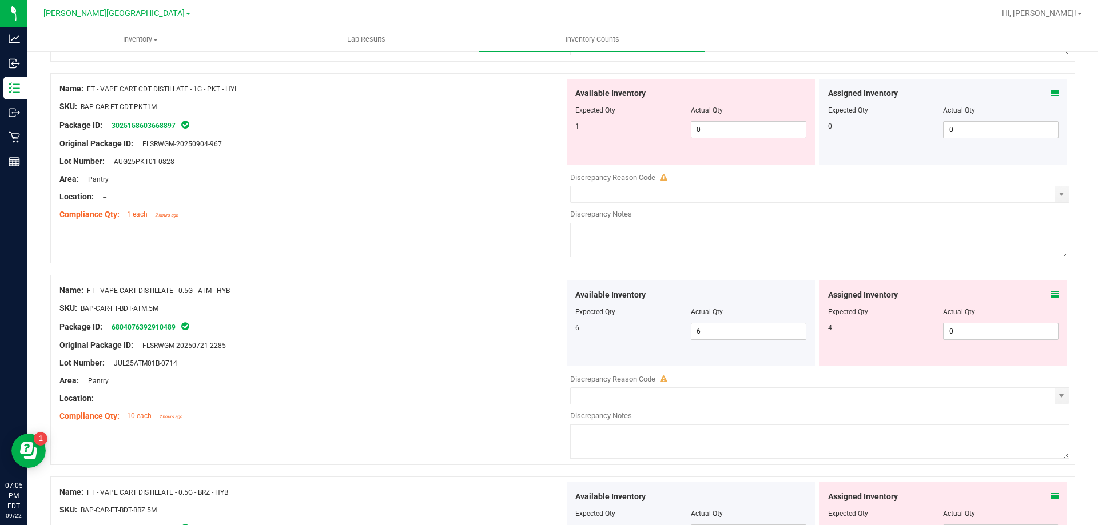
click at [1050, 293] on icon at bounding box center [1054, 295] width 8 height 8
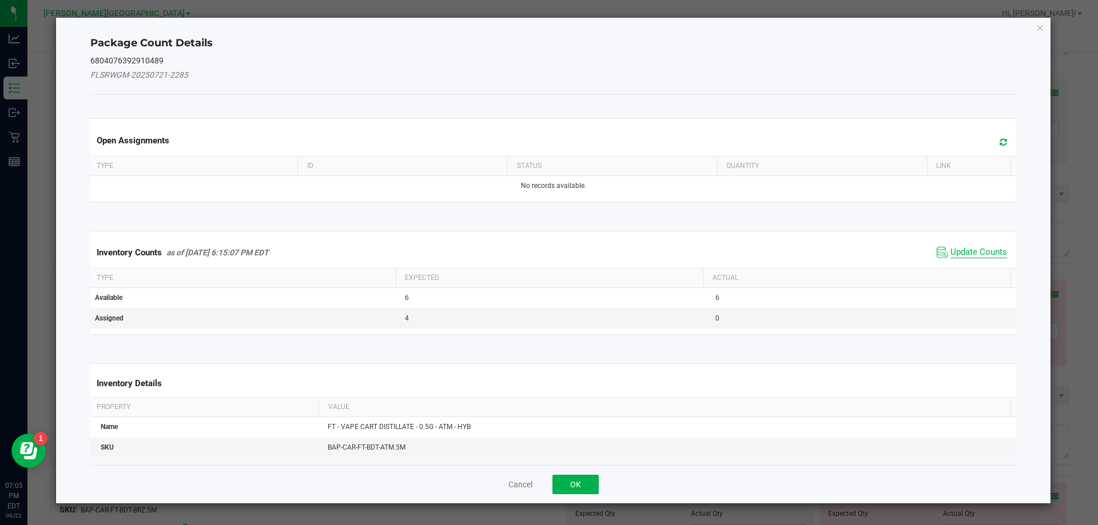
click at [984, 253] on span "Update Counts" at bounding box center [978, 252] width 57 height 11
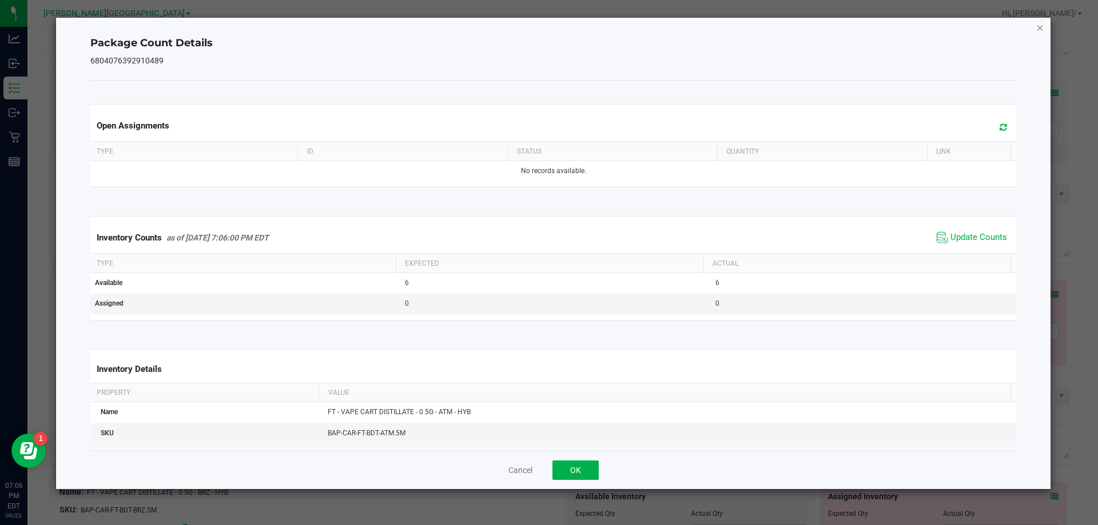
click at [1039, 26] on icon "Close" at bounding box center [1040, 28] width 8 height 14
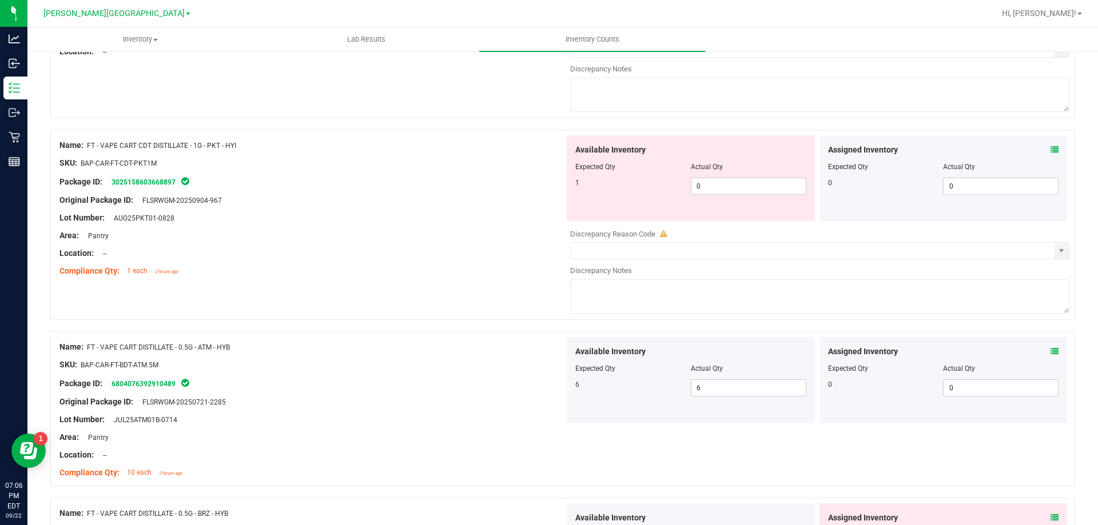
scroll to position [1029, 0]
click at [1050, 148] on icon at bounding box center [1054, 150] width 8 height 8
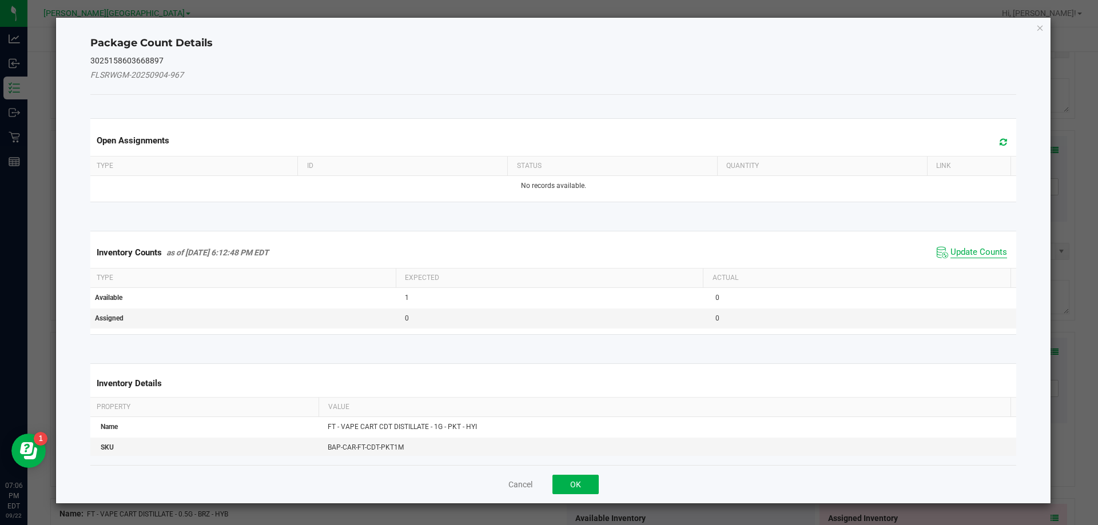
click at [956, 254] on span "Update Counts" at bounding box center [978, 252] width 57 height 11
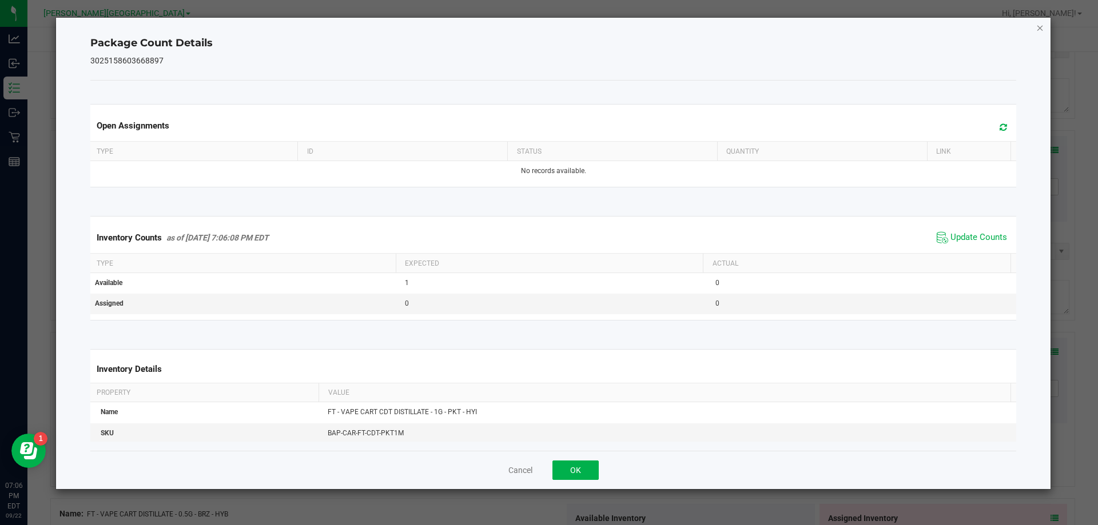
click at [1038, 27] on icon "Close" at bounding box center [1040, 28] width 8 height 14
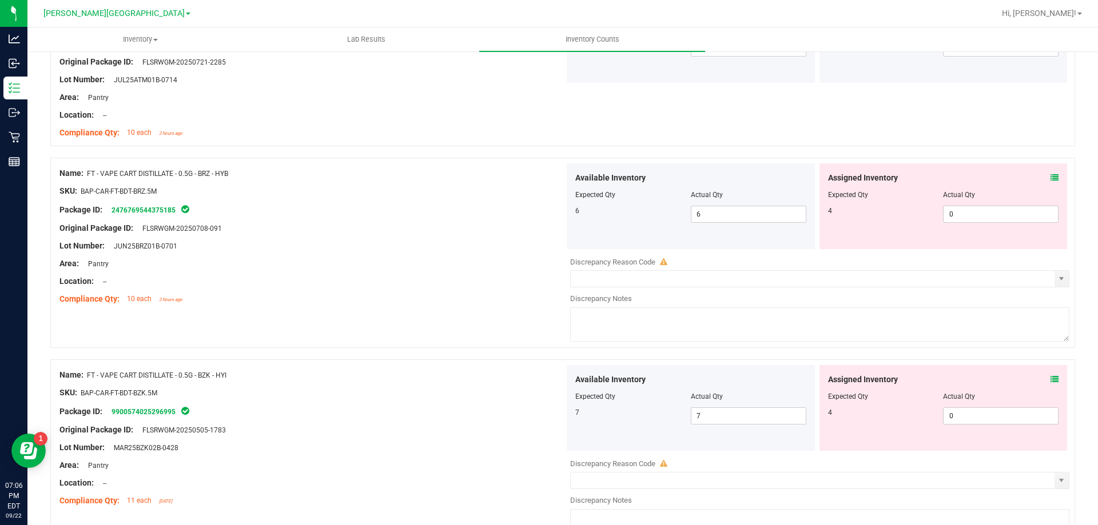
scroll to position [1372, 0]
click at [1050, 172] on icon at bounding box center [1054, 176] width 8 height 8
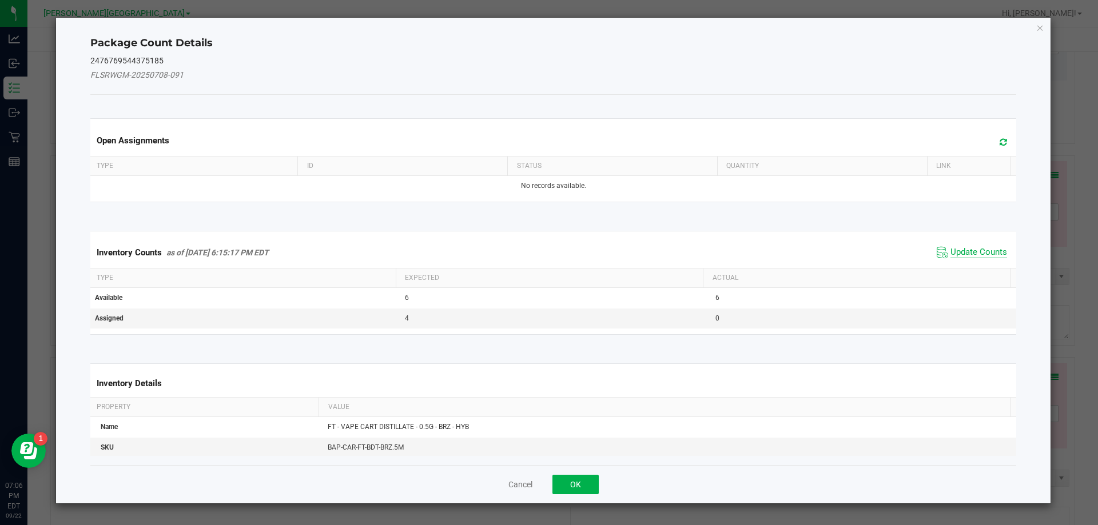
click at [972, 253] on span "Update Counts" at bounding box center [978, 252] width 57 height 11
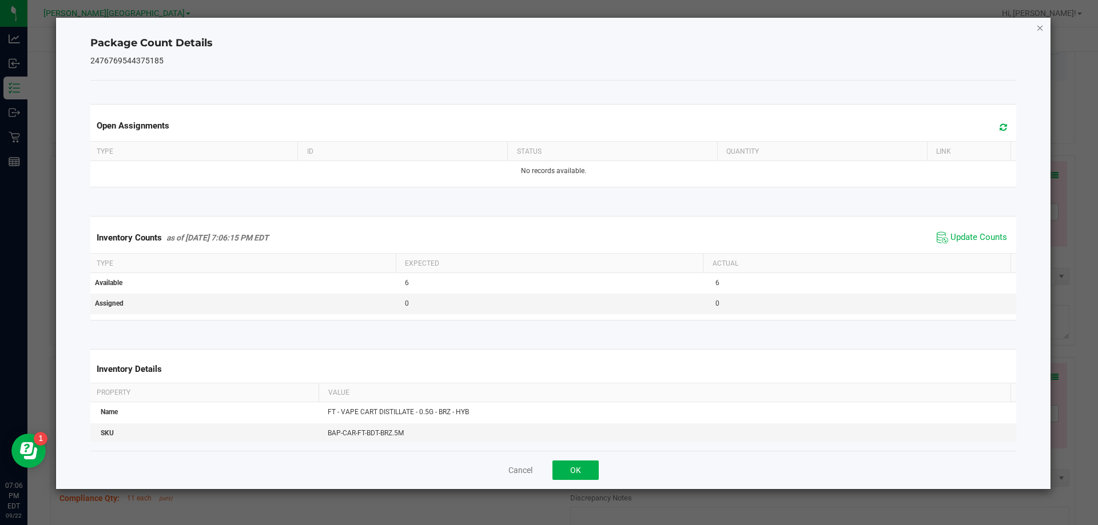
click at [1038, 29] on icon "Close" at bounding box center [1040, 28] width 8 height 14
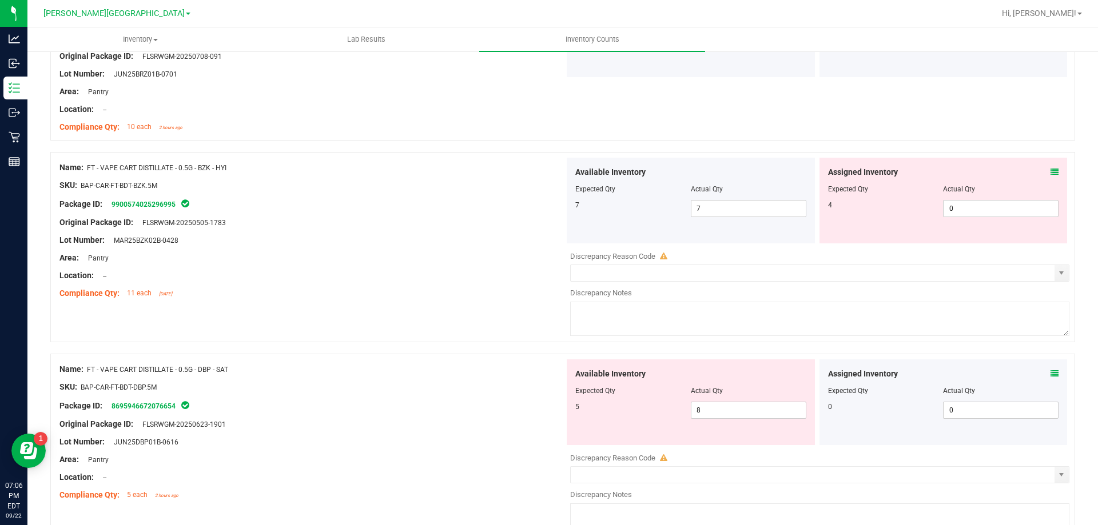
scroll to position [1544, 0]
click at [1050, 170] on icon at bounding box center [1054, 170] width 8 height 8
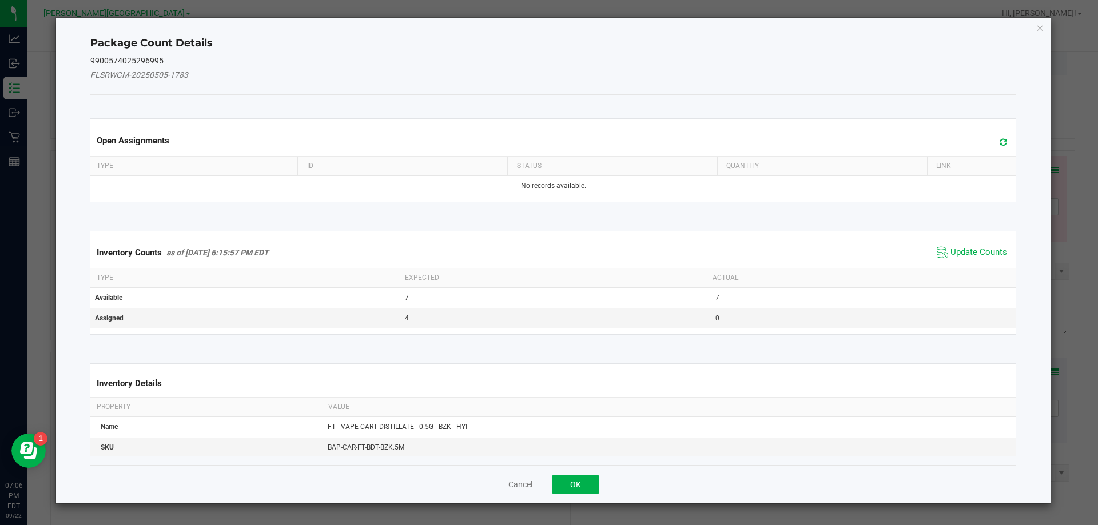
click at [992, 253] on span "Update Counts" at bounding box center [978, 252] width 57 height 11
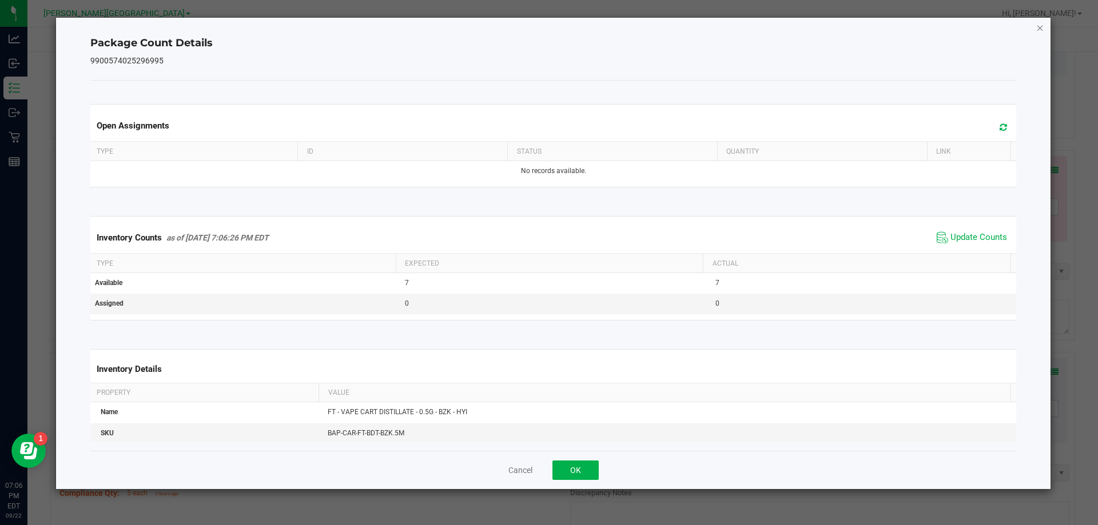
click at [1038, 29] on icon "Close" at bounding box center [1040, 28] width 8 height 14
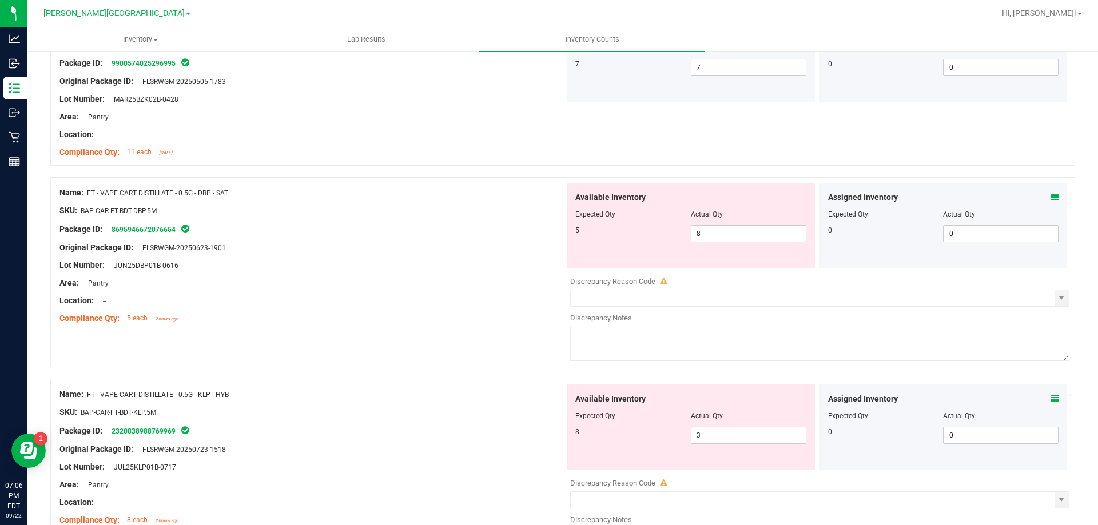
scroll to position [1715, 0]
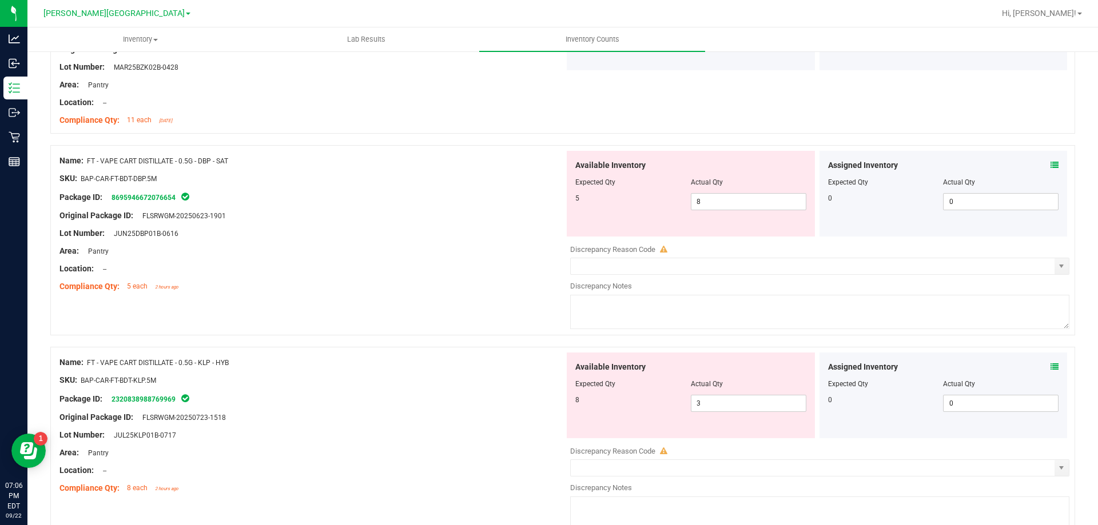
click at [1050, 165] on icon at bounding box center [1054, 165] width 8 height 8
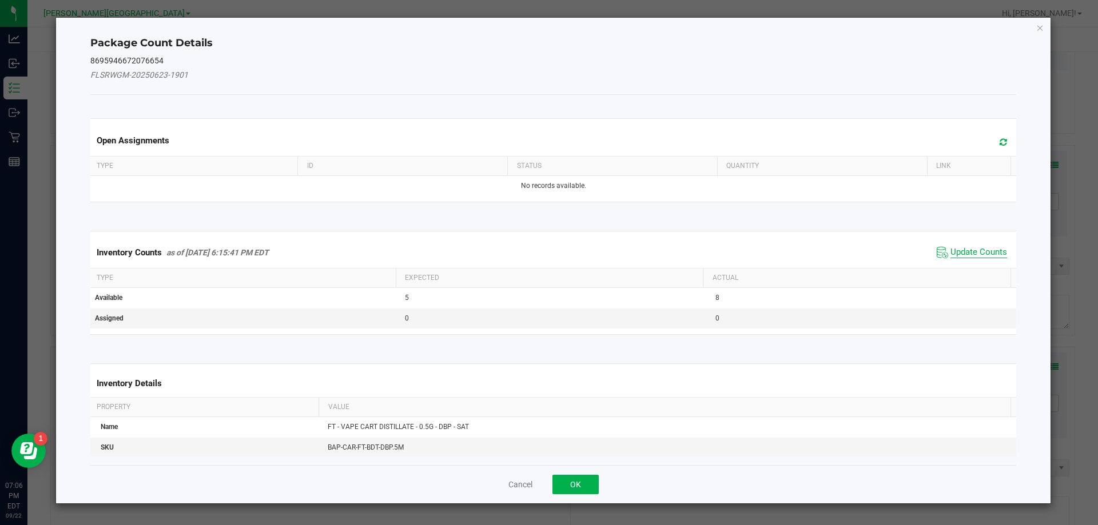
click at [969, 256] on span "Update Counts" at bounding box center [978, 252] width 57 height 11
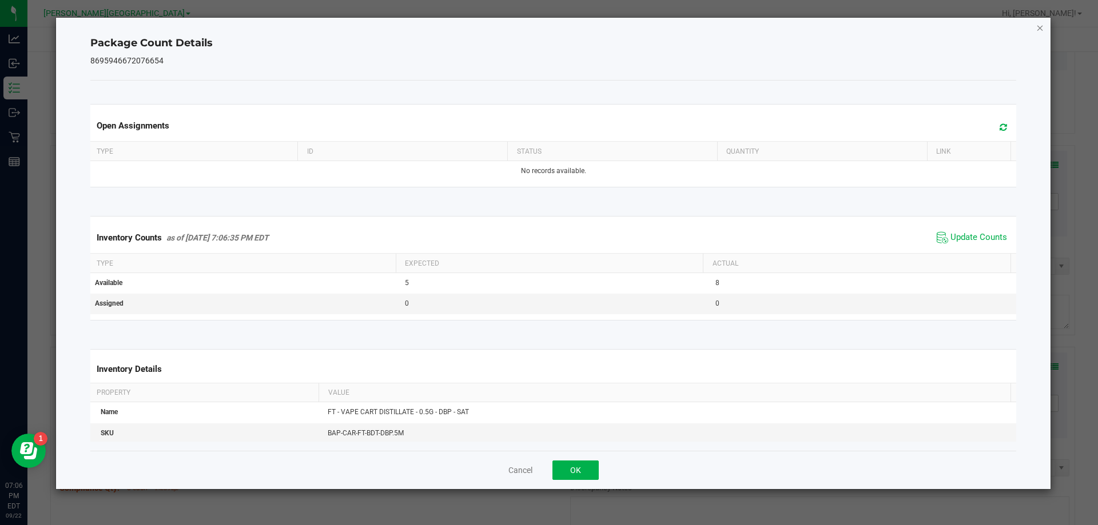
click at [1036, 29] on icon "Close" at bounding box center [1040, 28] width 8 height 14
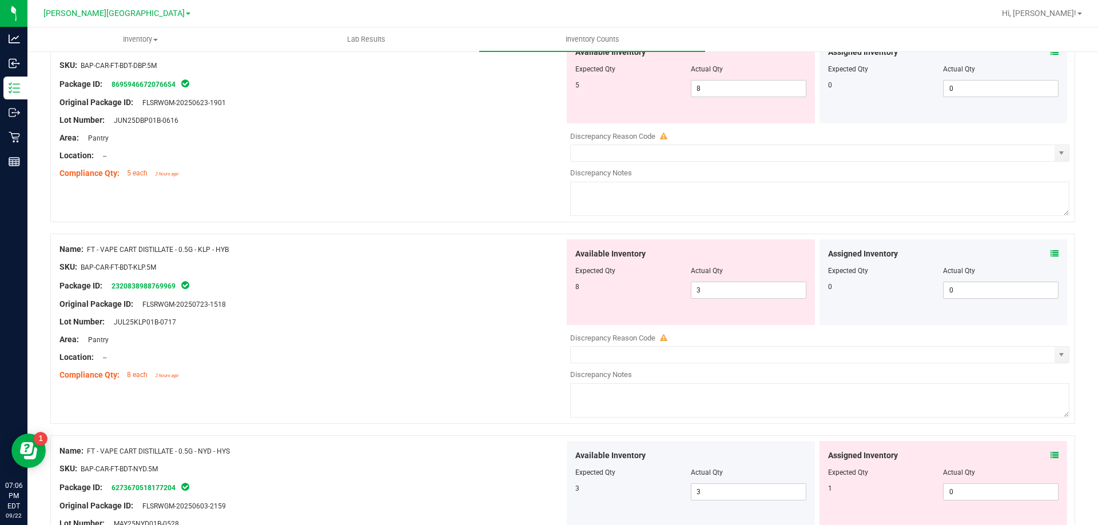
scroll to position [1830, 0]
click at [1050, 253] on icon at bounding box center [1054, 253] width 8 height 8
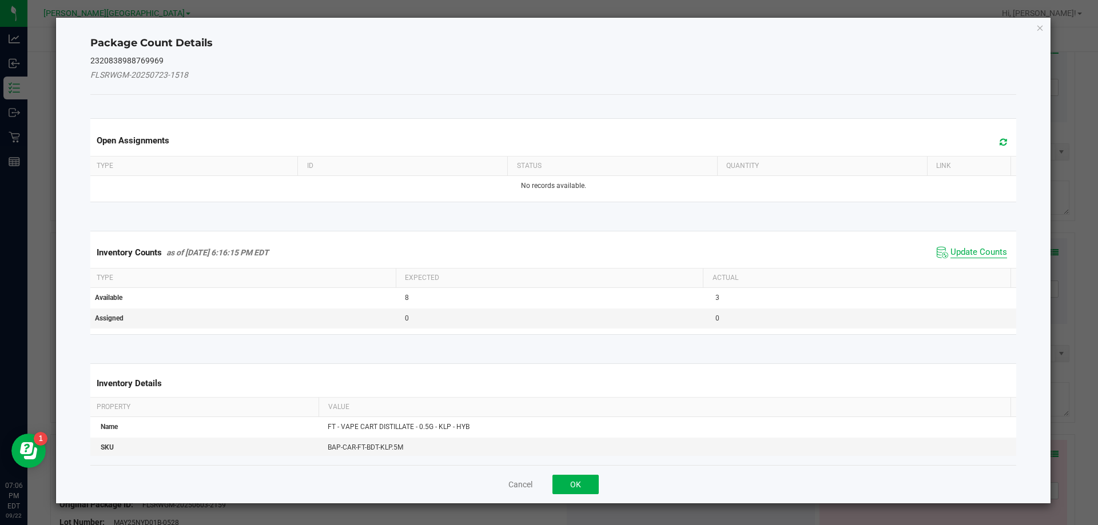
click at [977, 253] on span "Update Counts" at bounding box center [978, 252] width 57 height 11
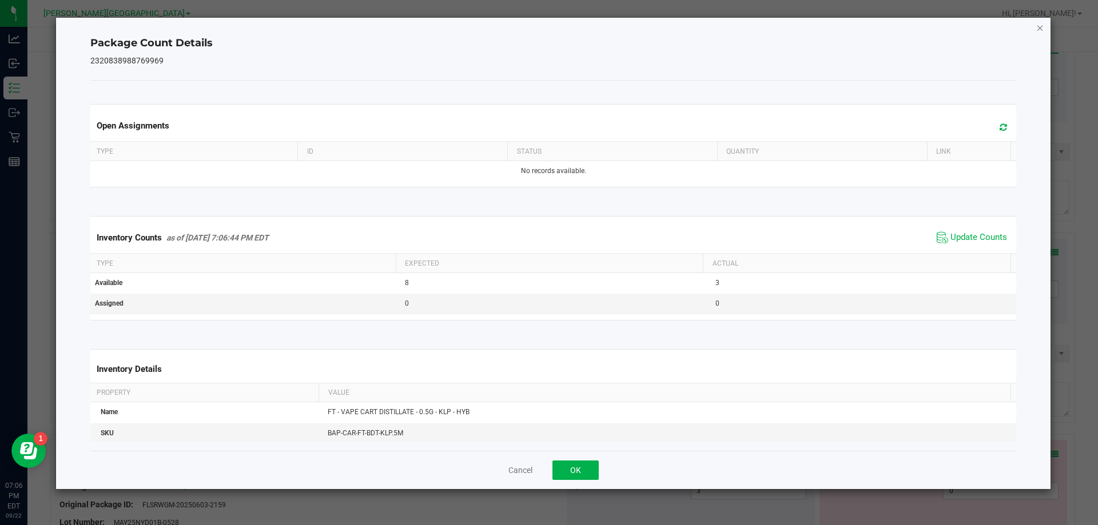
click at [1038, 28] on icon "Close" at bounding box center [1040, 28] width 8 height 14
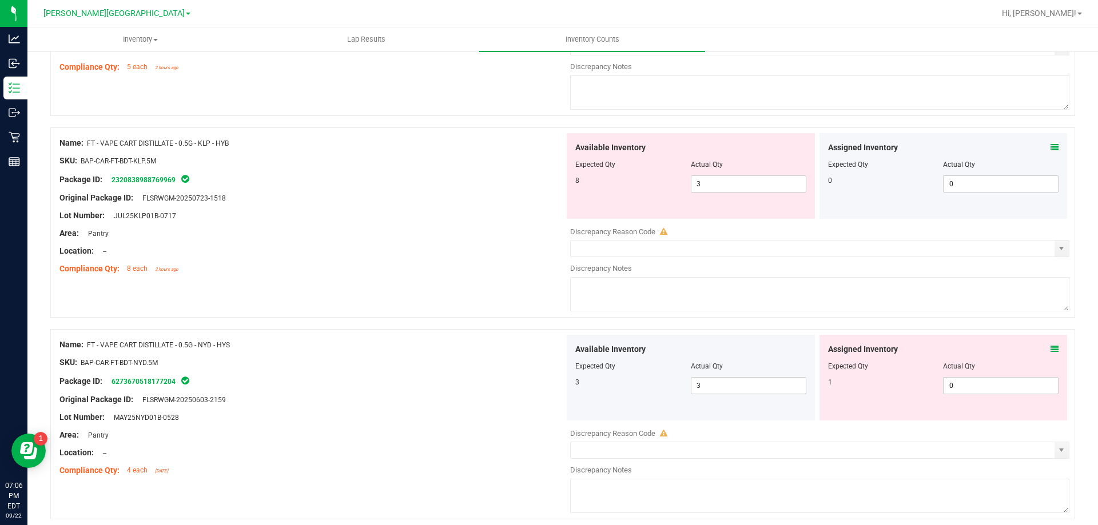
scroll to position [1944, 0]
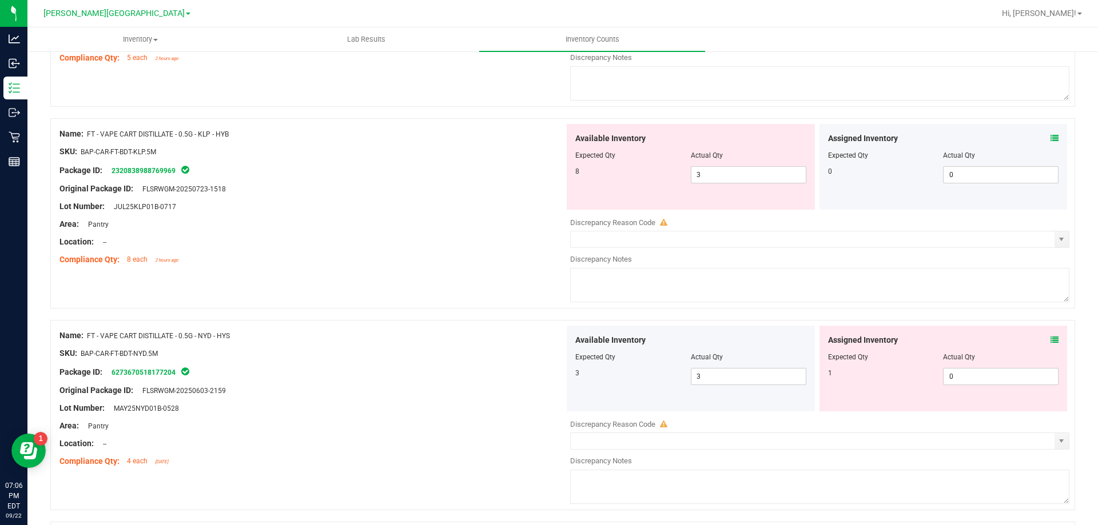
click at [1050, 341] on icon at bounding box center [1054, 340] width 8 height 8
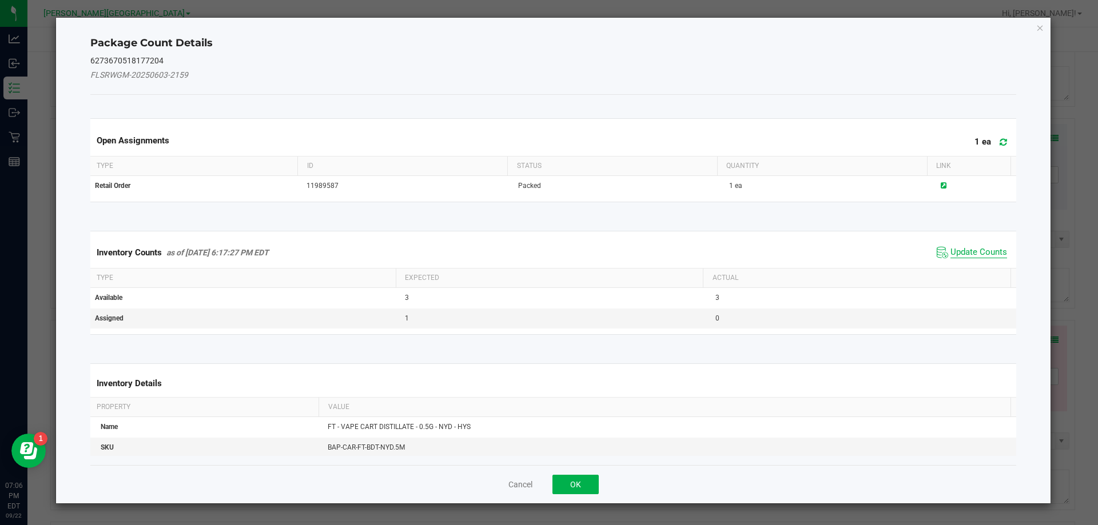
click at [971, 251] on span "Update Counts" at bounding box center [978, 252] width 57 height 11
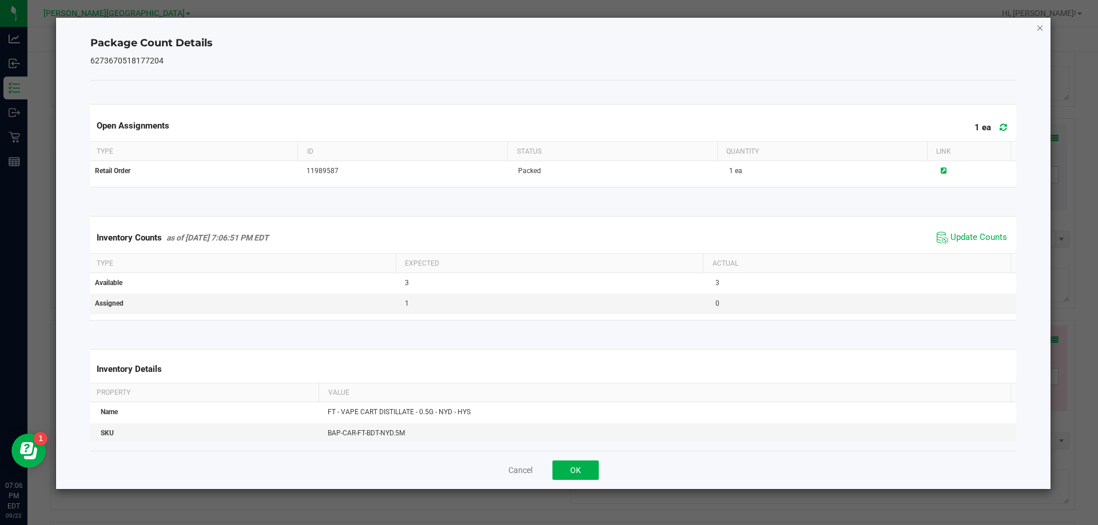
click at [1038, 25] on icon "Close" at bounding box center [1040, 28] width 8 height 14
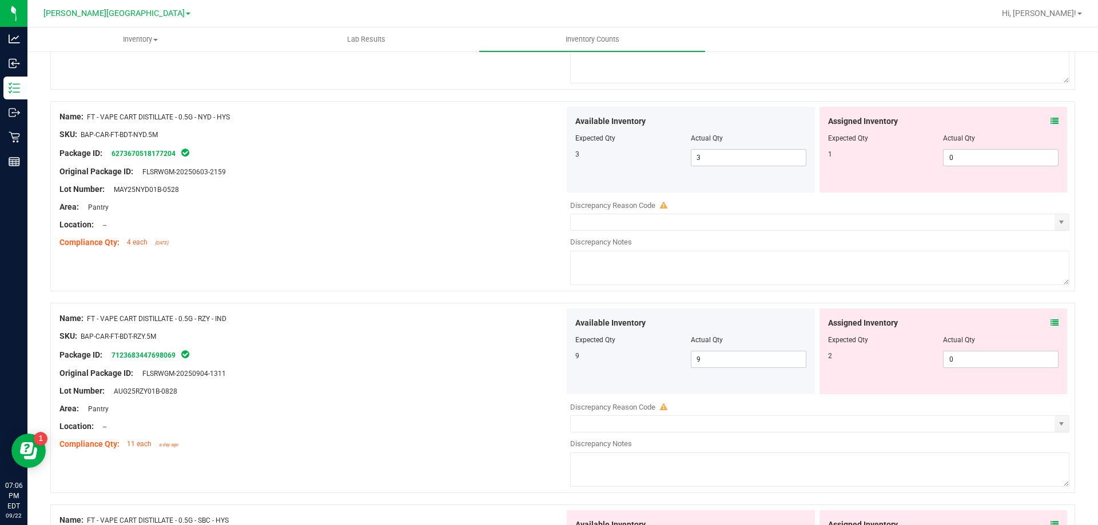
scroll to position [2173, 0]
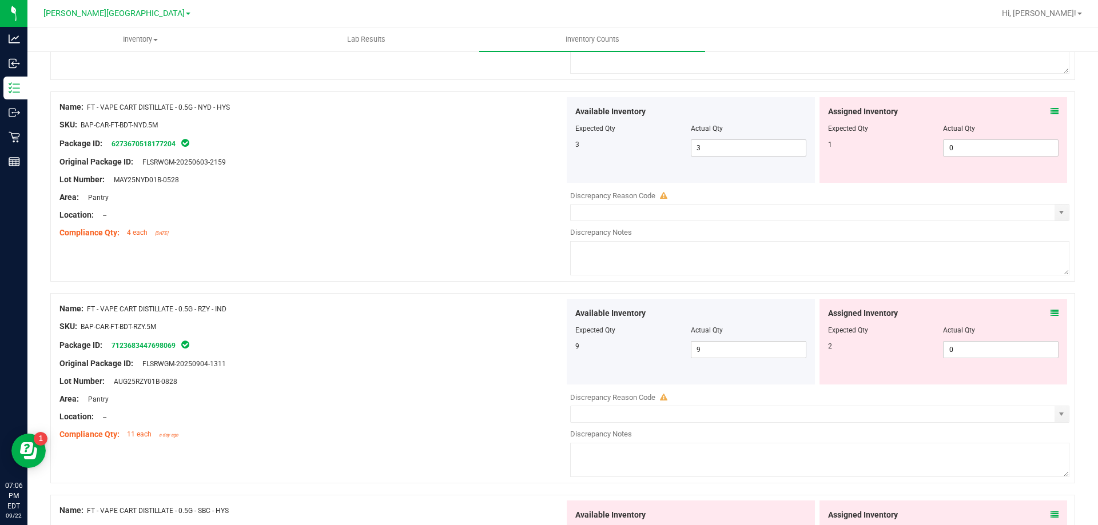
click at [1050, 310] on icon at bounding box center [1054, 313] width 8 height 8
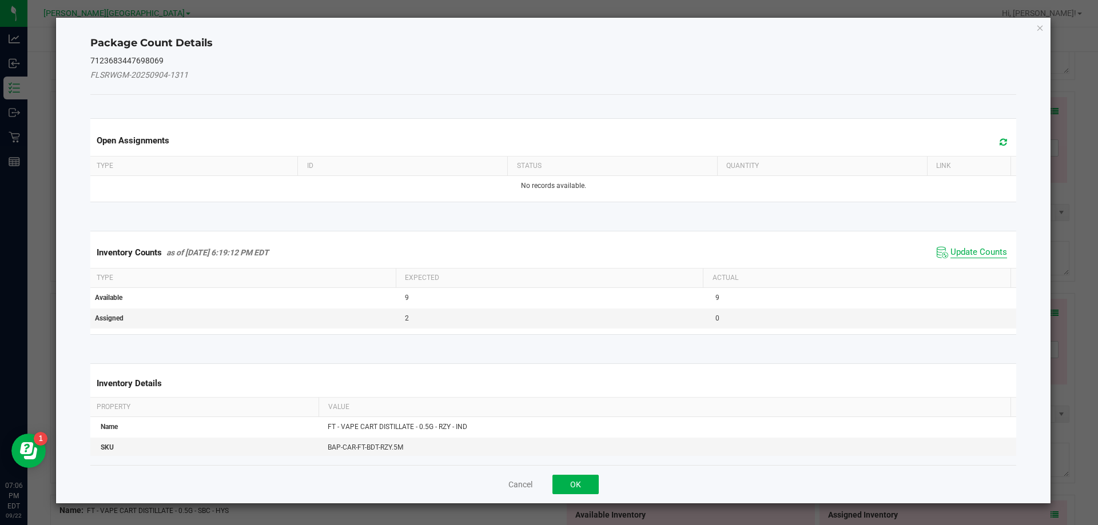
click at [959, 253] on span "Update Counts" at bounding box center [978, 252] width 57 height 11
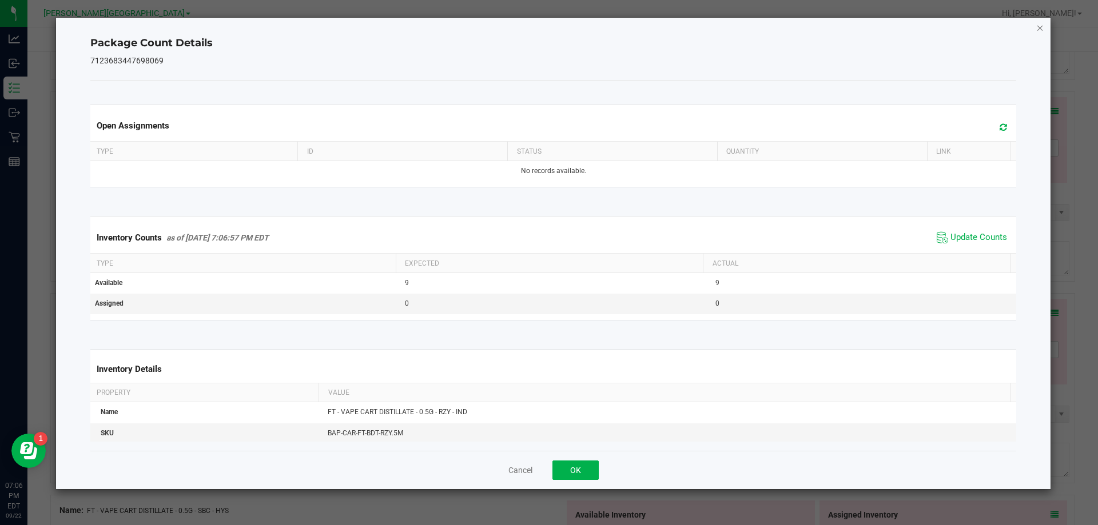
click at [1040, 25] on icon "Close" at bounding box center [1040, 28] width 8 height 14
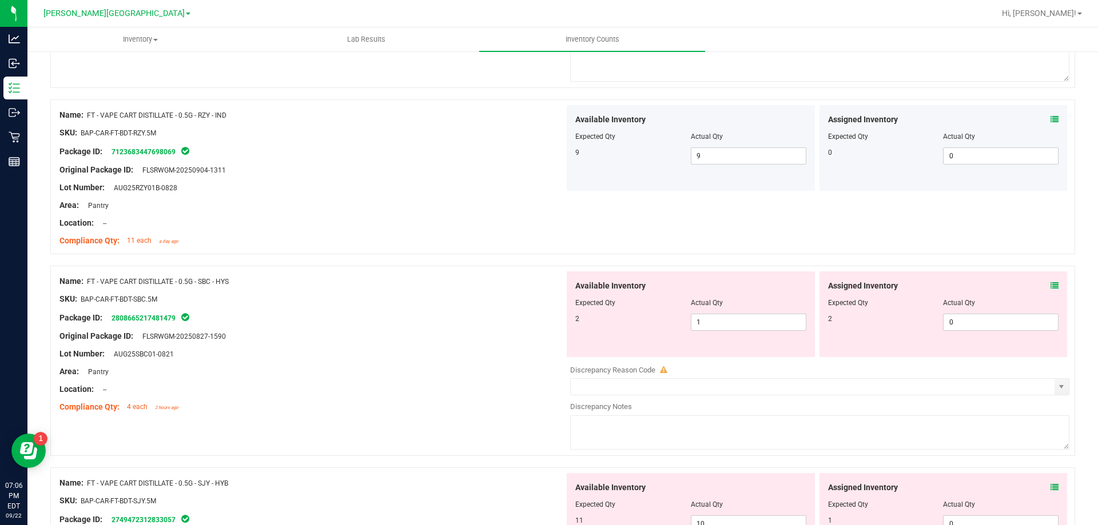
scroll to position [2402, 0]
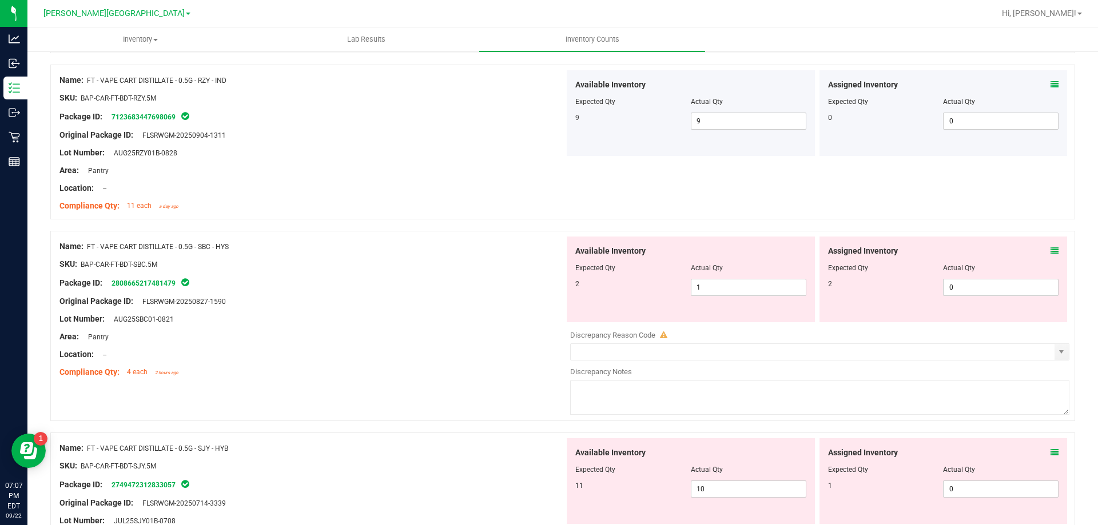
click at [1050, 249] on icon at bounding box center [1054, 251] width 8 height 8
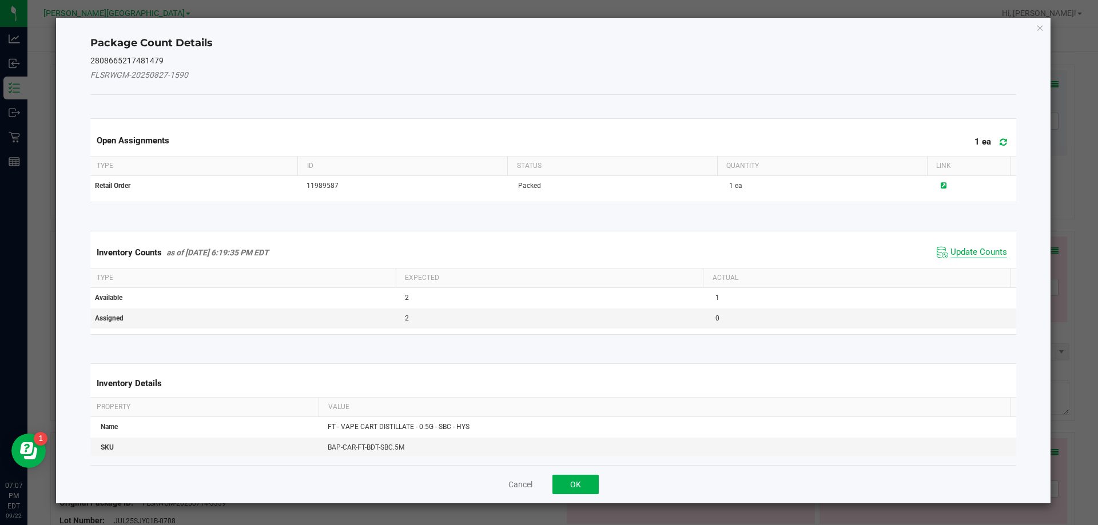
click at [981, 254] on span "Update Counts" at bounding box center [978, 252] width 57 height 11
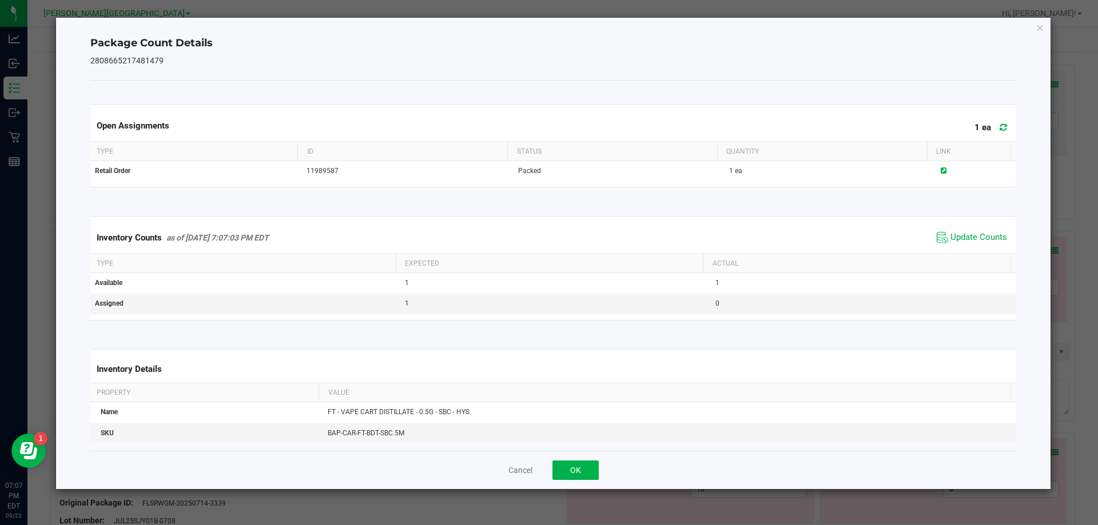
click at [1038, 29] on icon "Close" at bounding box center [1040, 28] width 8 height 14
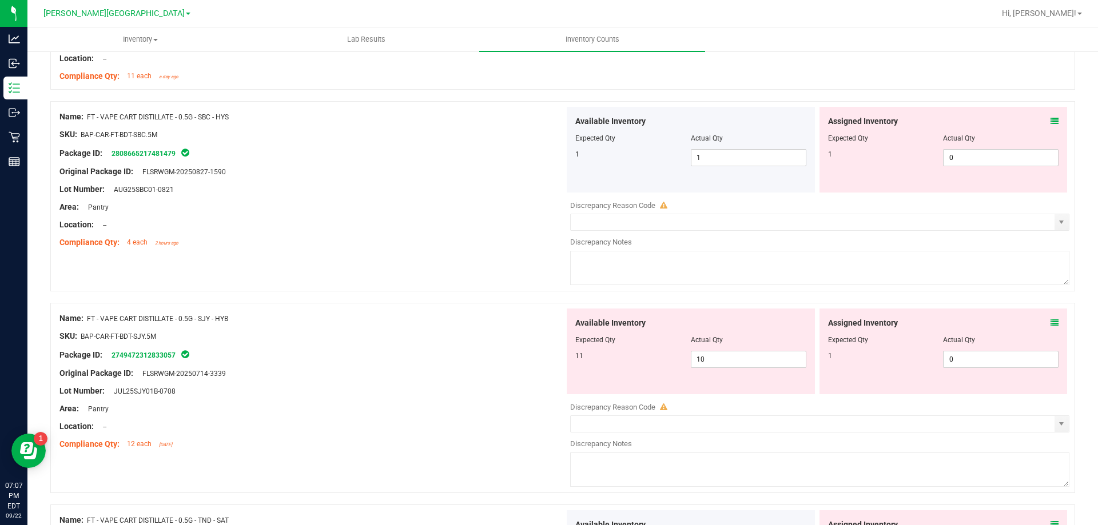
scroll to position [2573, 0]
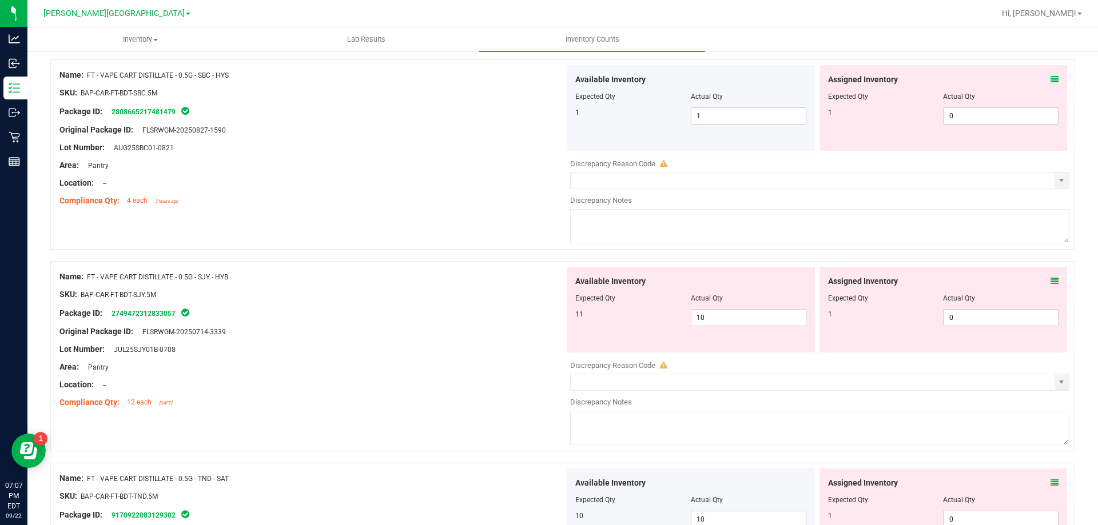
click at [1050, 280] on icon at bounding box center [1054, 281] width 8 height 8
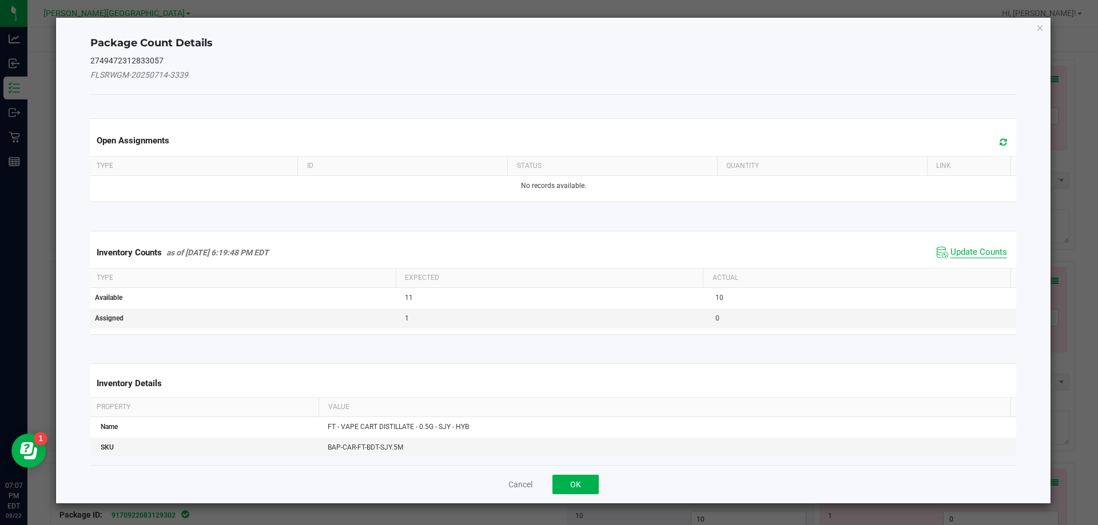
click at [959, 257] on span "Update Counts" at bounding box center [978, 252] width 57 height 11
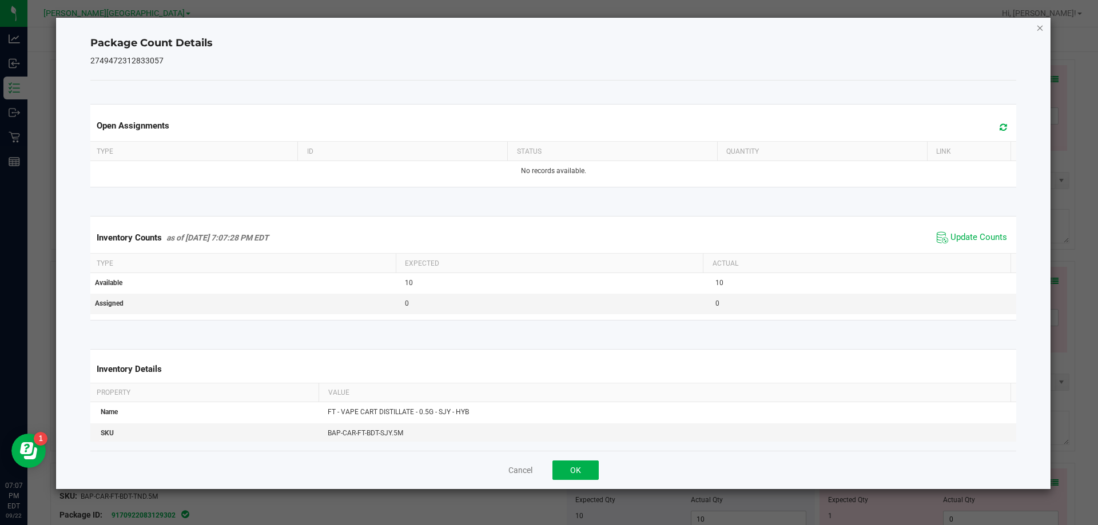
click at [1038, 28] on icon "Close" at bounding box center [1040, 28] width 8 height 14
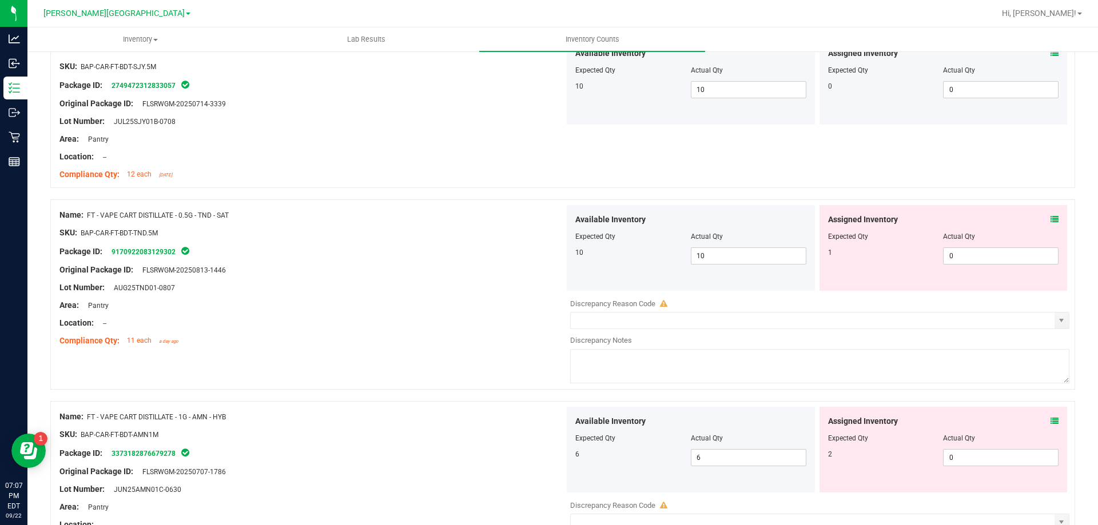
scroll to position [2802, 0]
click at [1050, 220] on icon at bounding box center [1054, 219] width 8 height 8
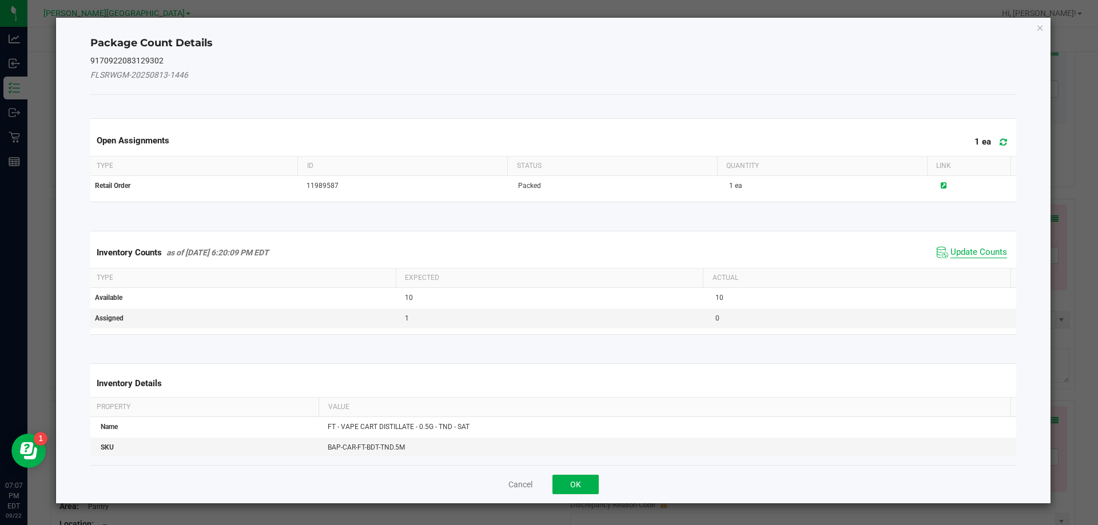
click at [951, 252] on span "Update Counts" at bounding box center [978, 252] width 57 height 11
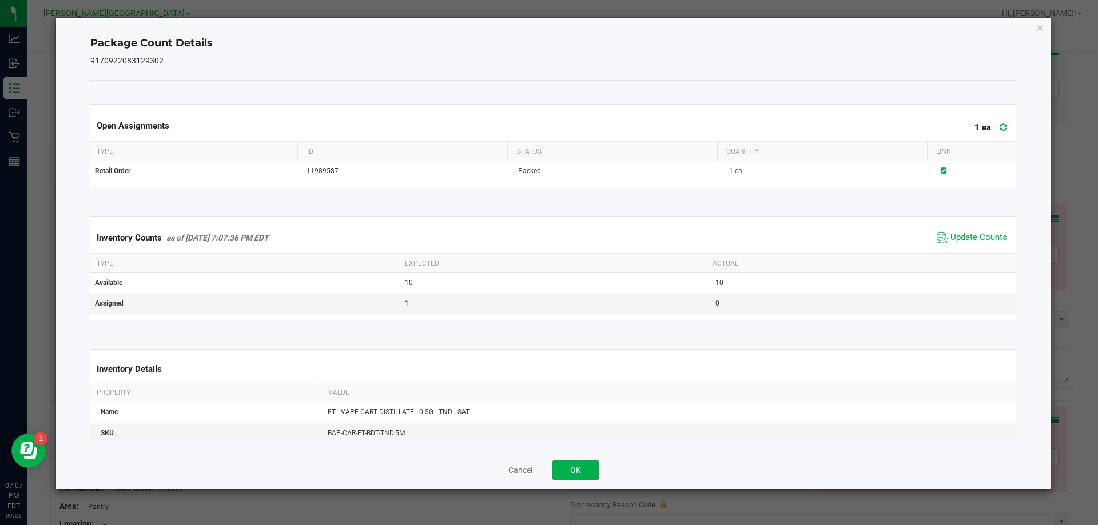
click at [1039, 26] on icon "Close" at bounding box center [1040, 28] width 8 height 14
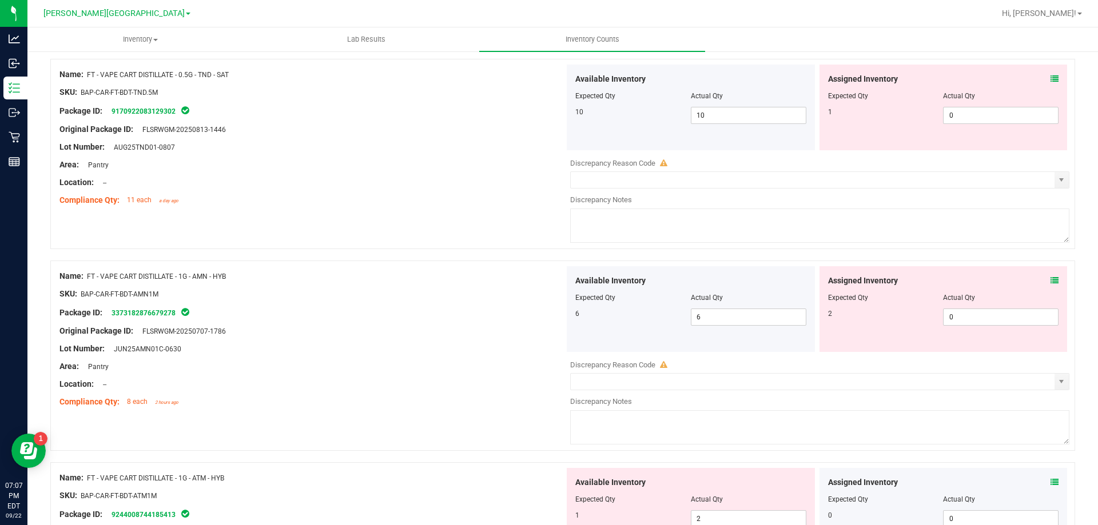
scroll to position [2973, 0]
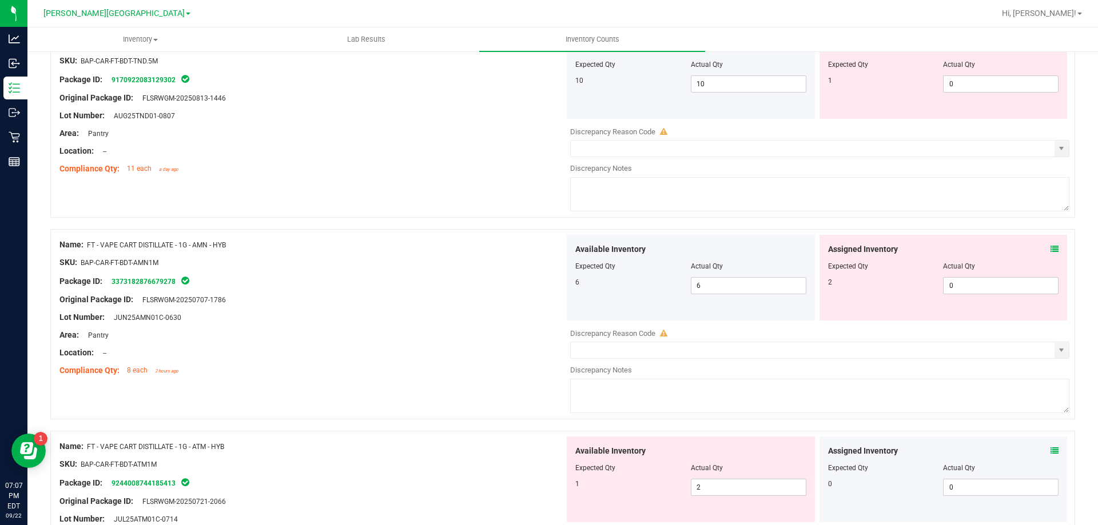
click at [1050, 250] on icon at bounding box center [1054, 249] width 8 height 8
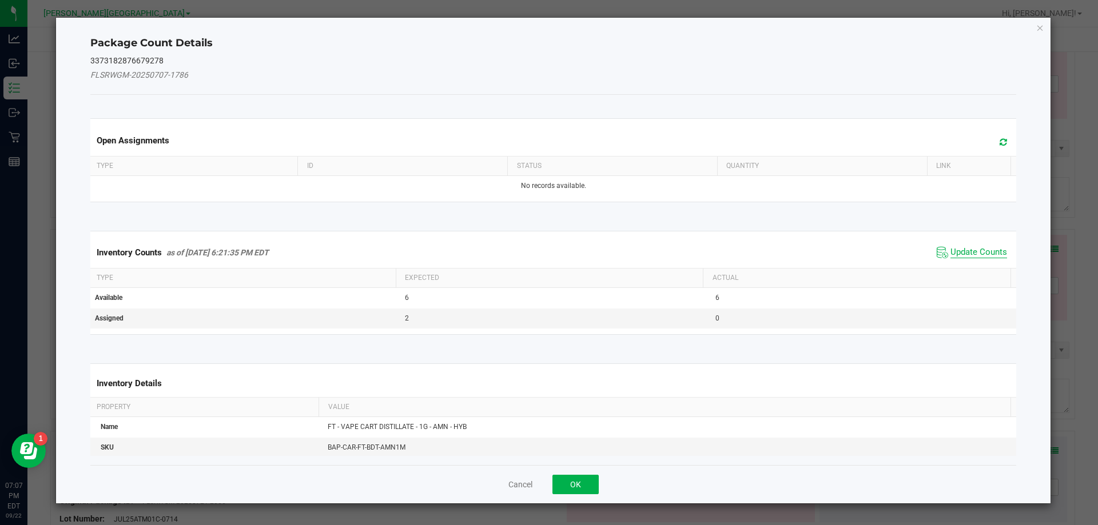
click at [957, 254] on span "Update Counts" at bounding box center [978, 252] width 57 height 11
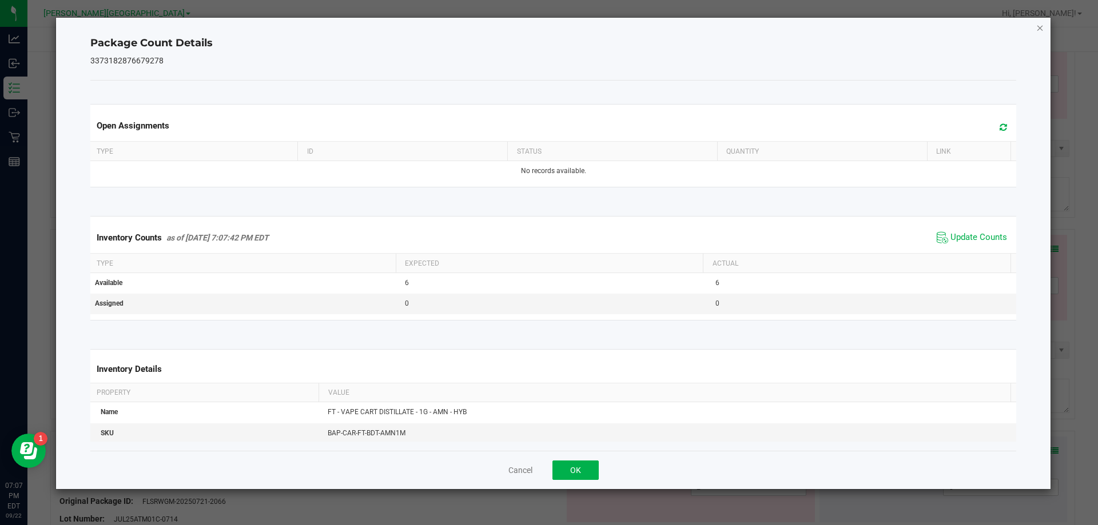
click at [1040, 24] on icon "Close" at bounding box center [1040, 28] width 8 height 14
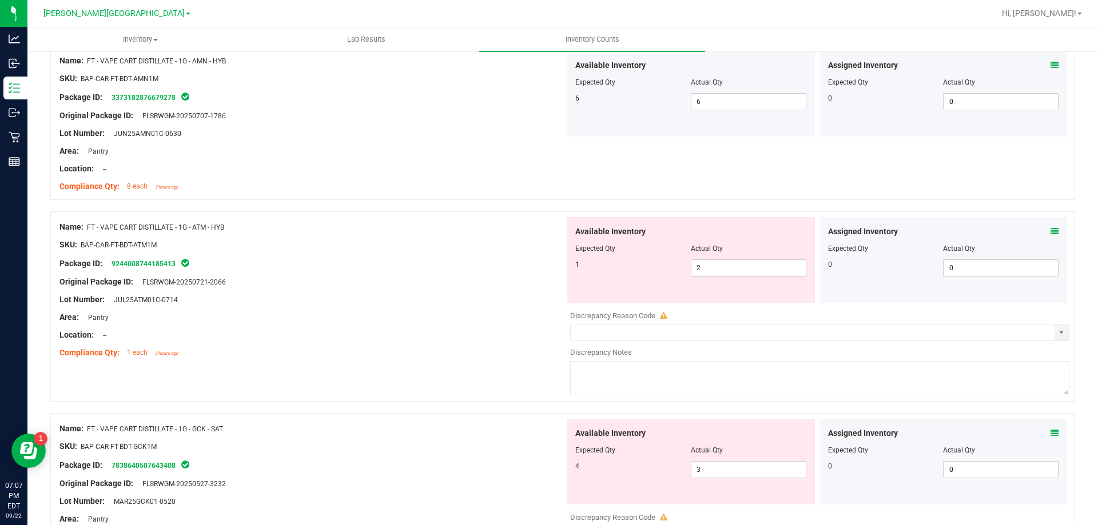
scroll to position [3202, 0]
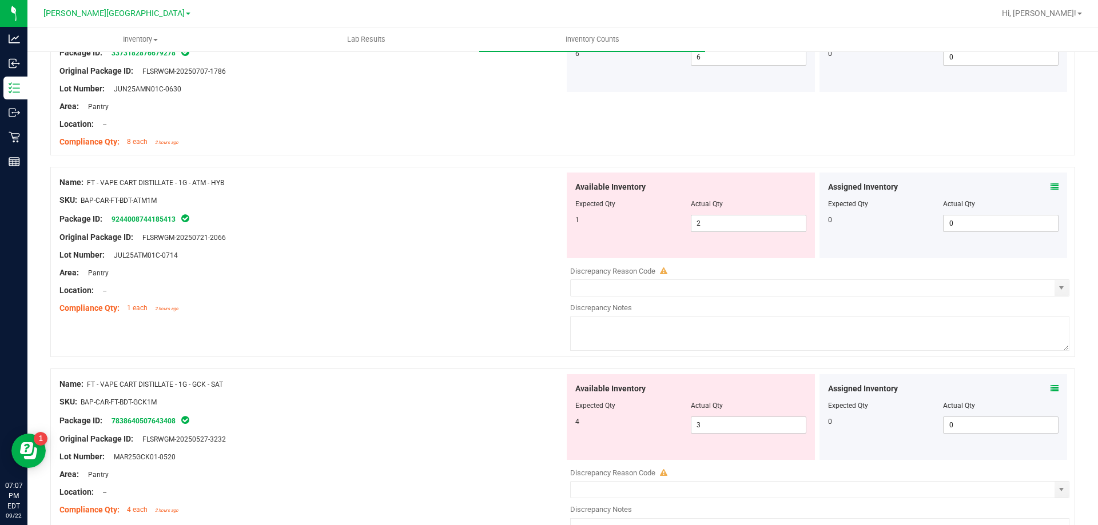
click at [1050, 188] on icon at bounding box center [1054, 187] width 8 height 8
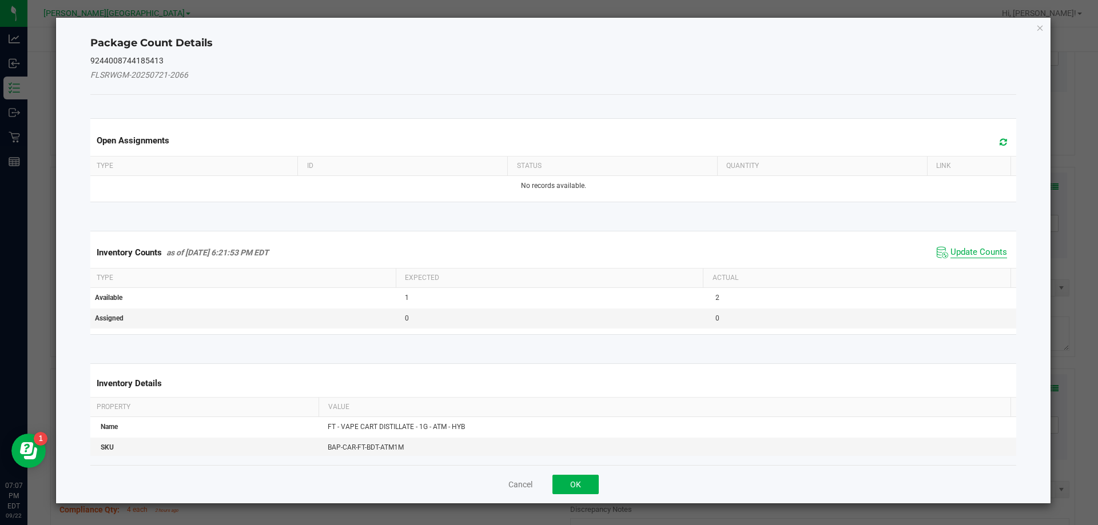
click at [965, 254] on span "Update Counts" at bounding box center [978, 252] width 57 height 11
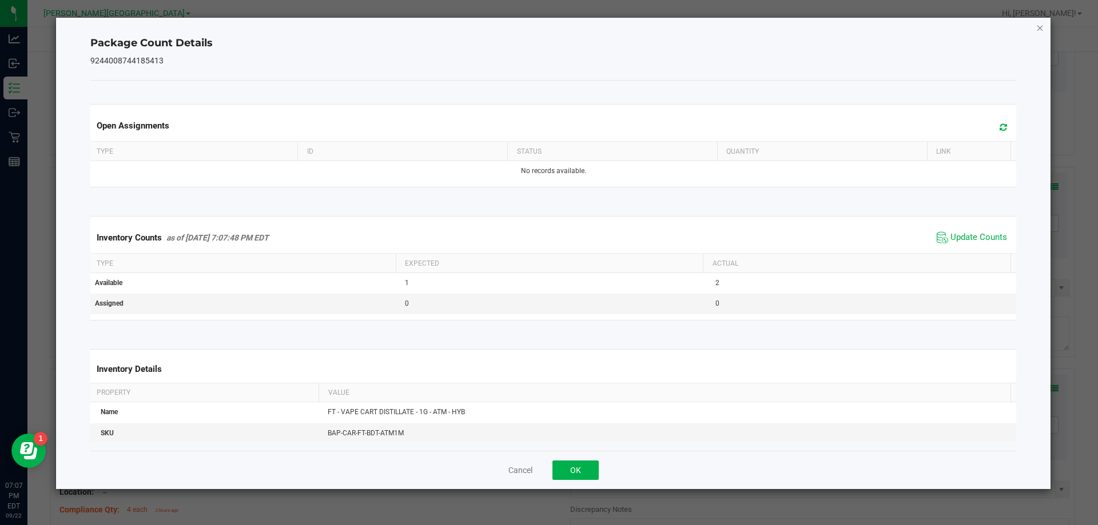
click at [1040, 28] on icon "Close" at bounding box center [1040, 28] width 8 height 14
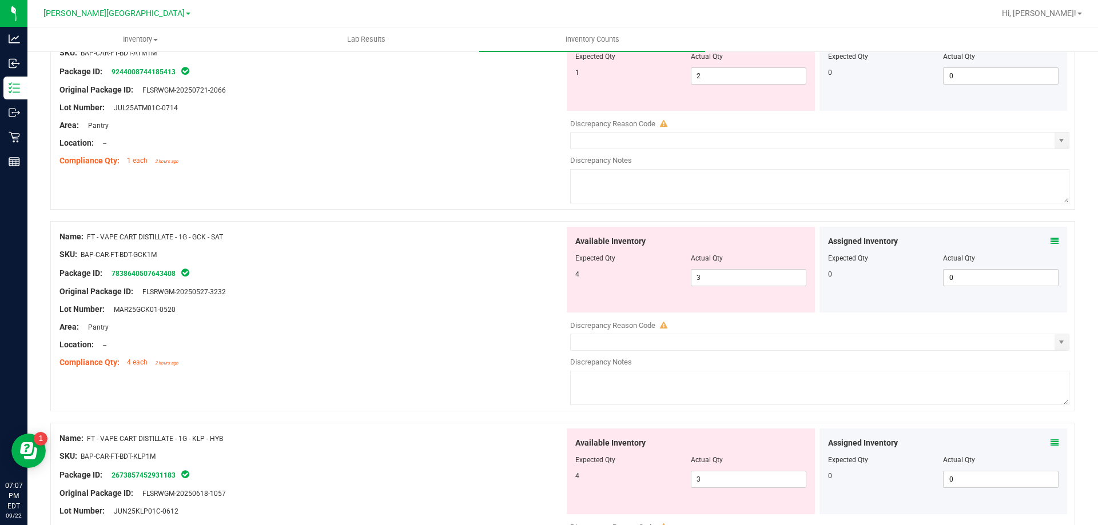
scroll to position [3374, 0]
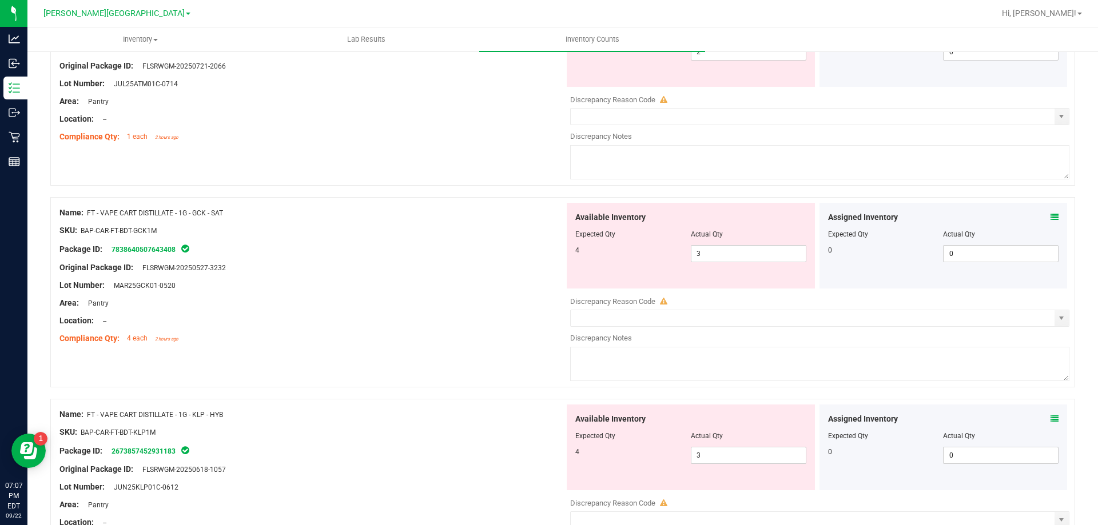
click at [1050, 217] on icon at bounding box center [1054, 217] width 8 height 8
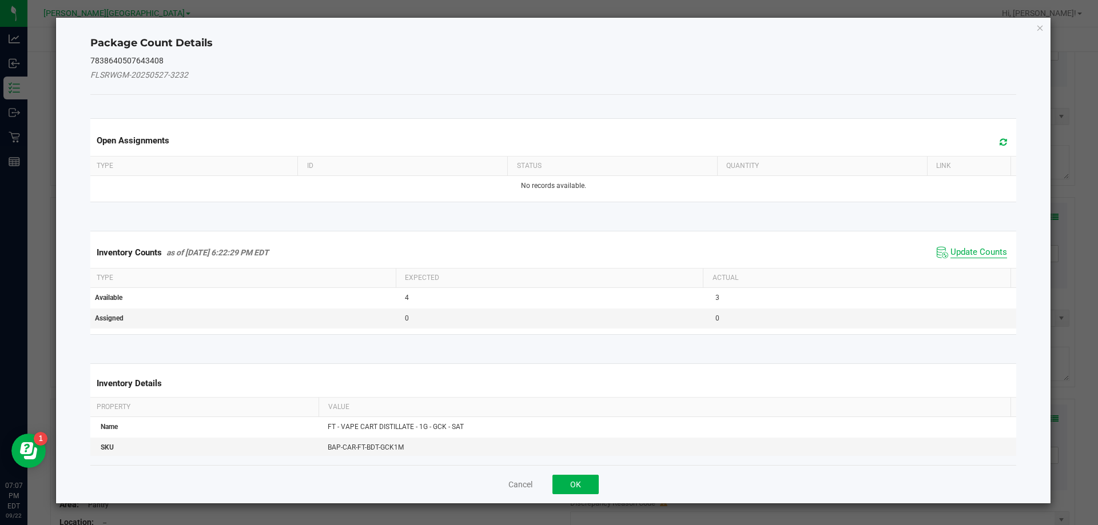
click at [971, 254] on span "Update Counts" at bounding box center [978, 252] width 57 height 11
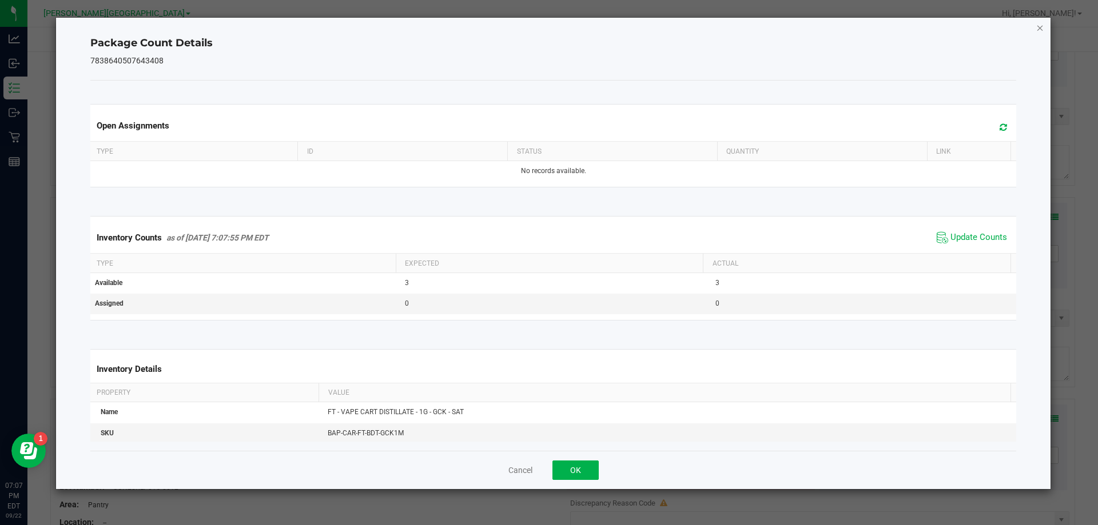
click at [1041, 29] on icon "Close" at bounding box center [1040, 28] width 8 height 14
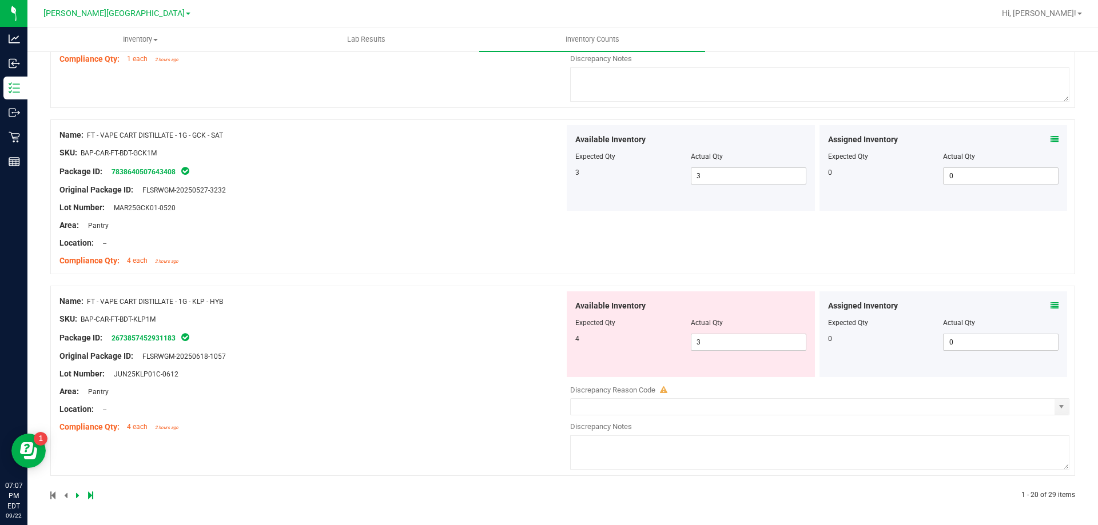
scroll to position [3452, 0]
click at [1050, 306] on icon at bounding box center [1054, 305] width 8 height 8
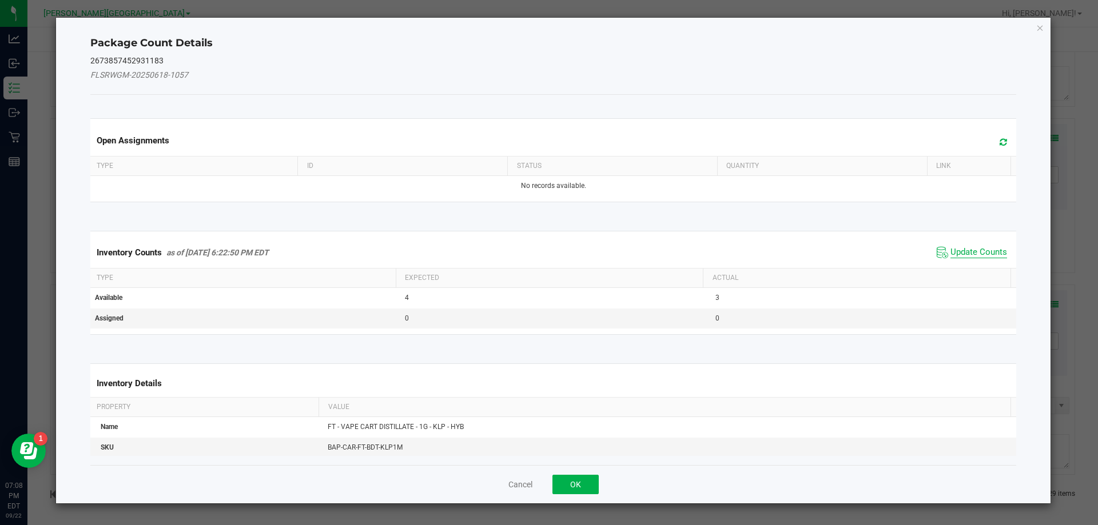
click at [968, 256] on span "Update Counts" at bounding box center [978, 252] width 57 height 11
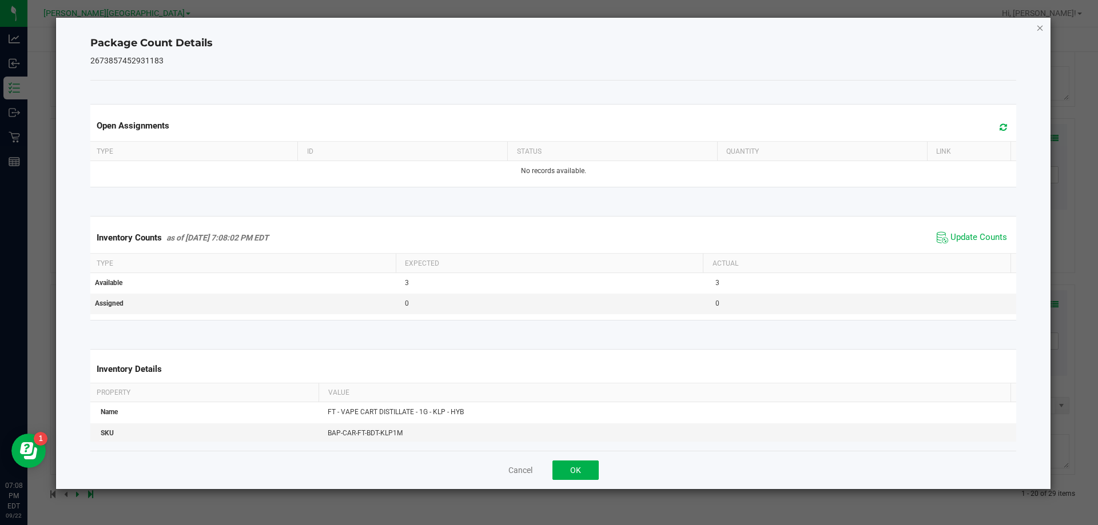
click at [1038, 27] on icon "Close" at bounding box center [1040, 28] width 8 height 14
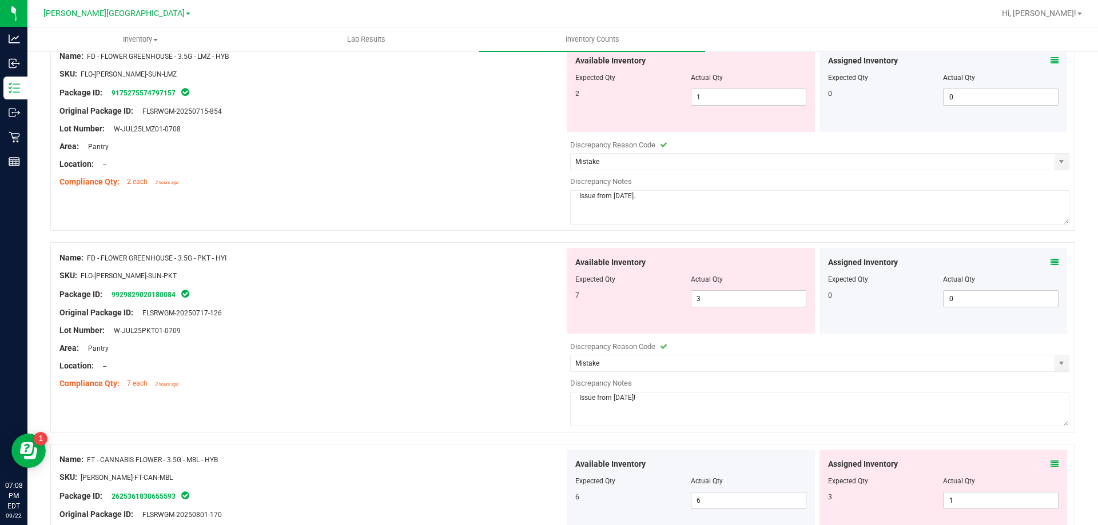
scroll to position [0, 0]
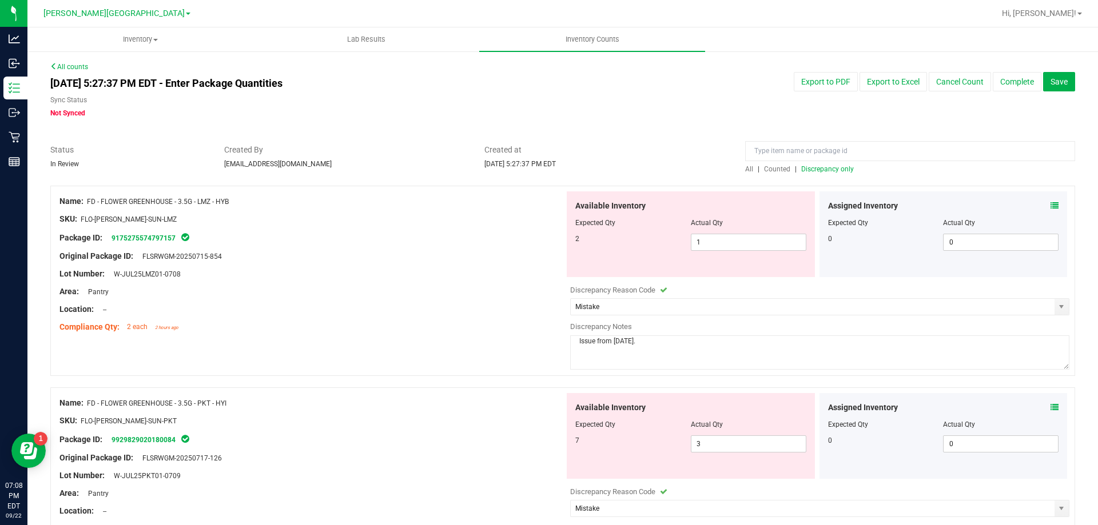
click at [812, 170] on span "Discrepancy only" at bounding box center [827, 169] width 53 height 8
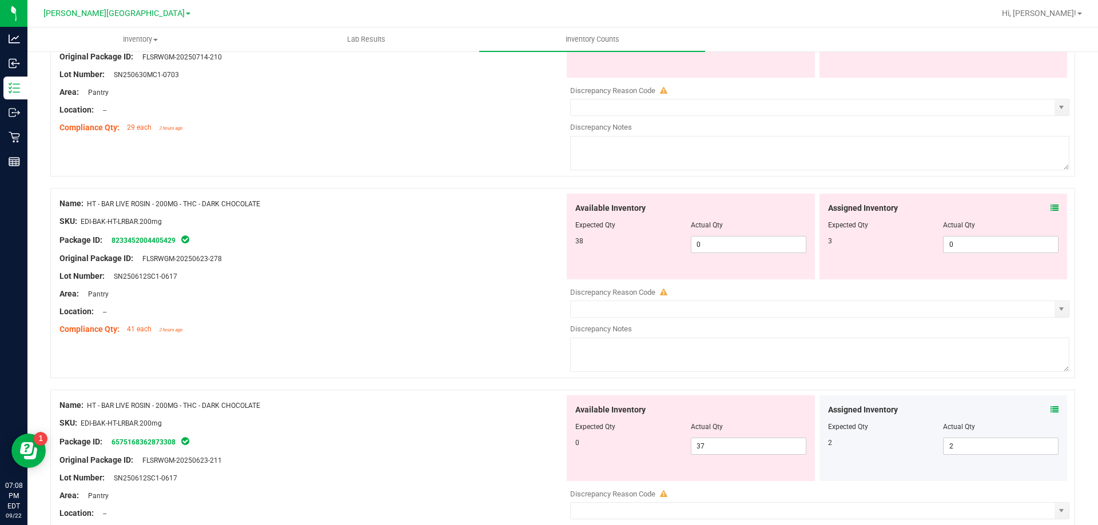
scroll to position [3736, 0]
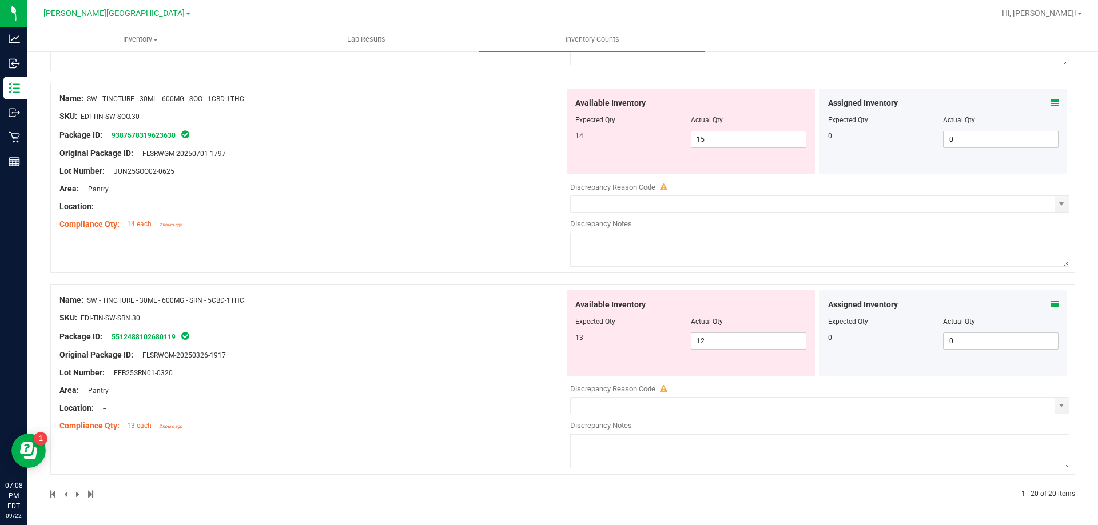
click at [1050, 306] on icon at bounding box center [1054, 305] width 8 height 8
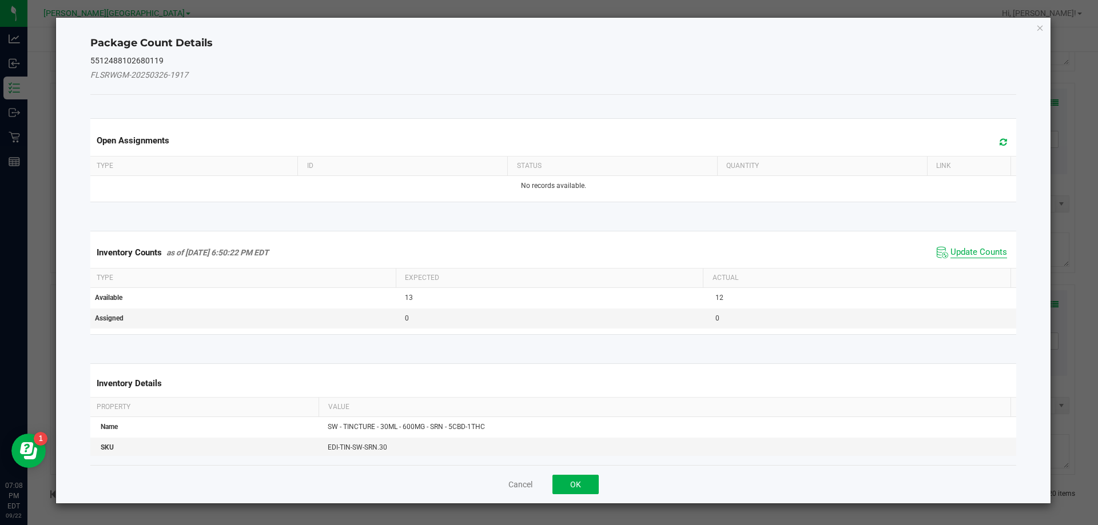
click at [964, 254] on span "Update Counts" at bounding box center [978, 252] width 57 height 11
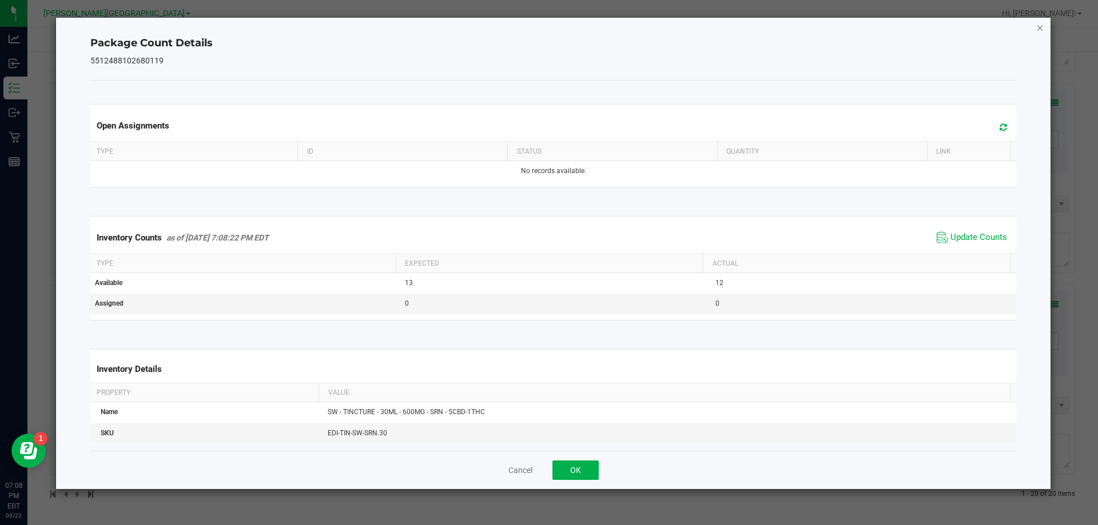
click at [1039, 28] on icon "Close" at bounding box center [1040, 28] width 8 height 14
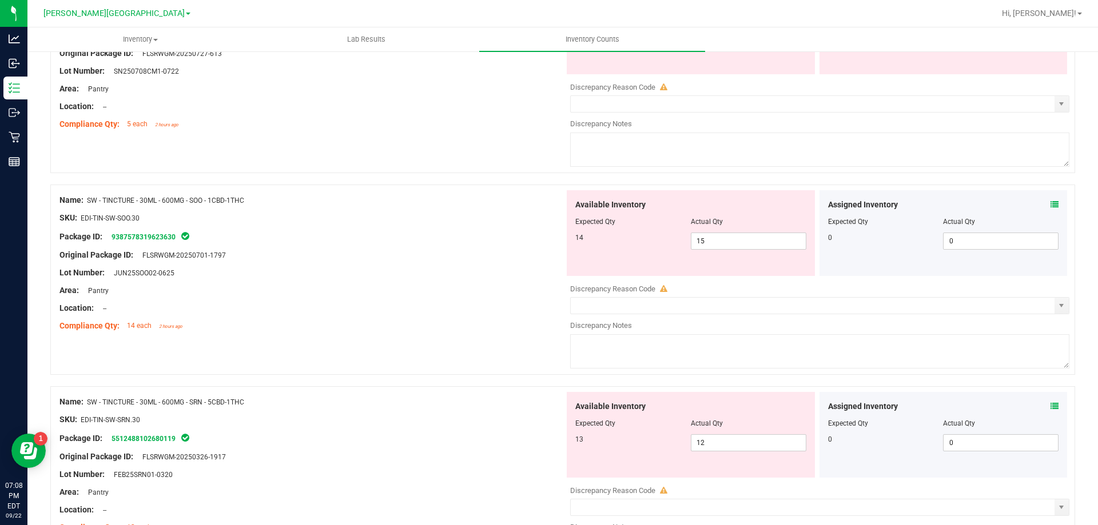
scroll to position [3622, 0]
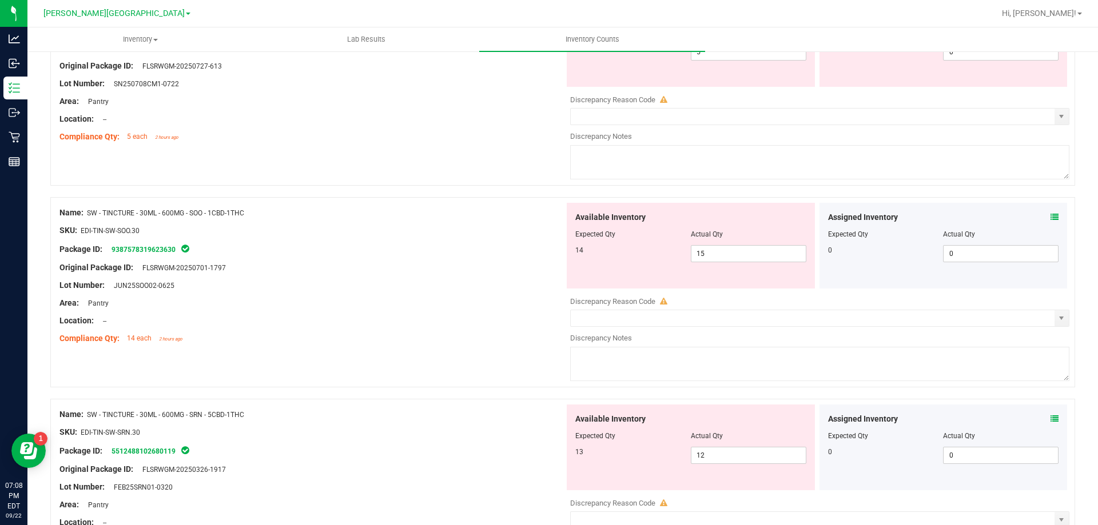
click at [1050, 215] on icon at bounding box center [1054, 217] width 8 height 8
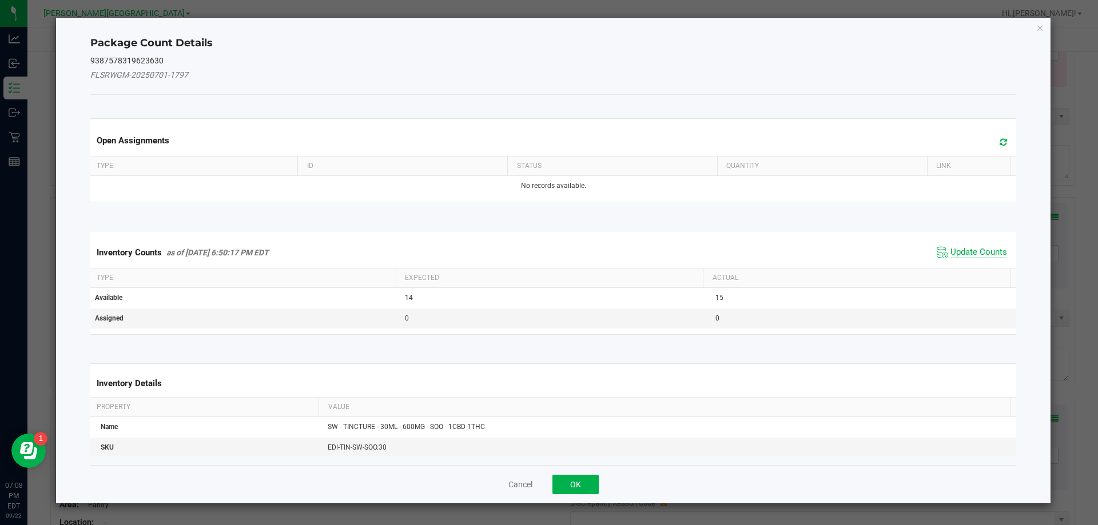
click at [954, 252] on span "Update Counts" at bounding box center [978, 252] width 57 height 11
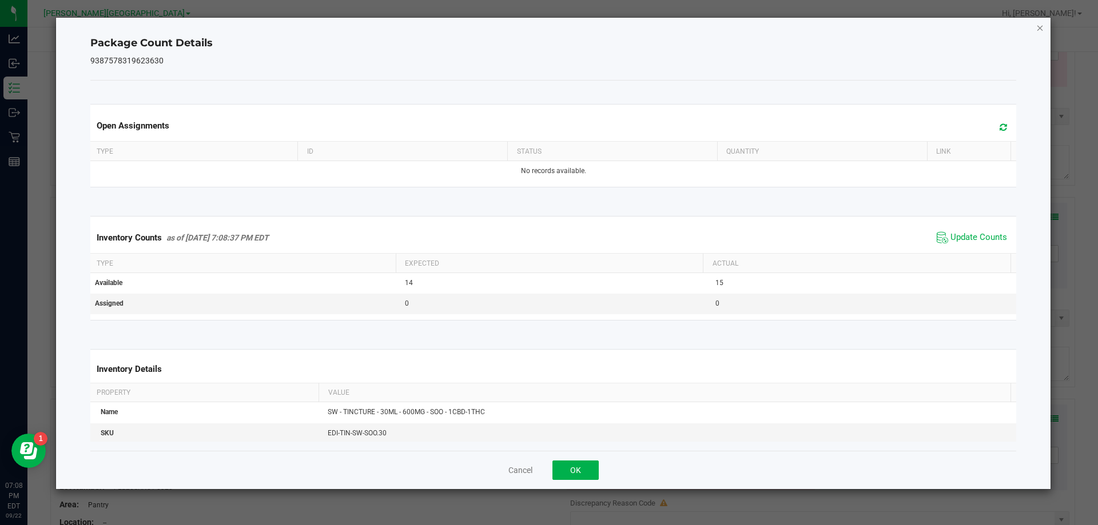
click at [1036, 25] on icon "Close" at bounding box center [1040, 28] width 8 height 14
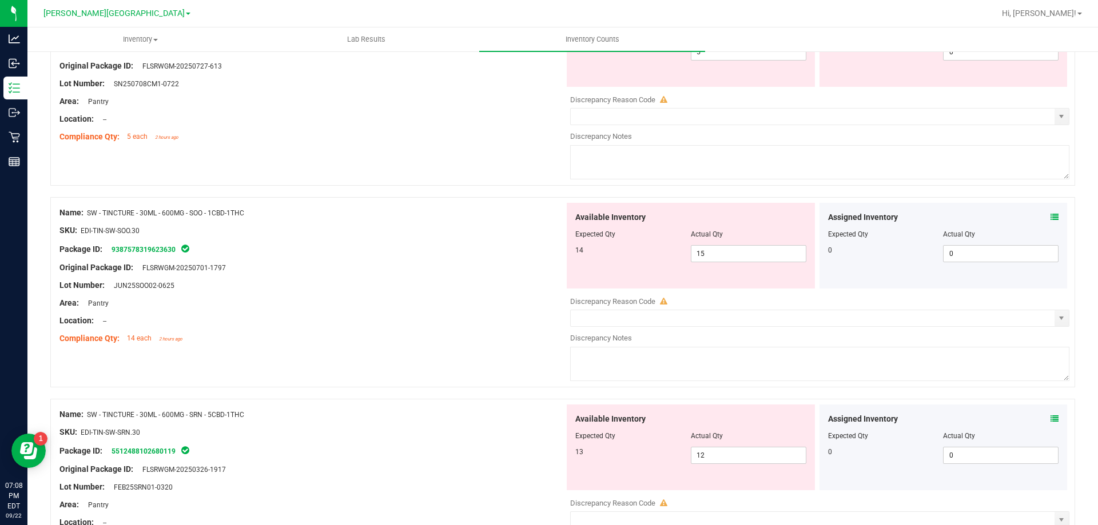
scroll to position [3450, 0]
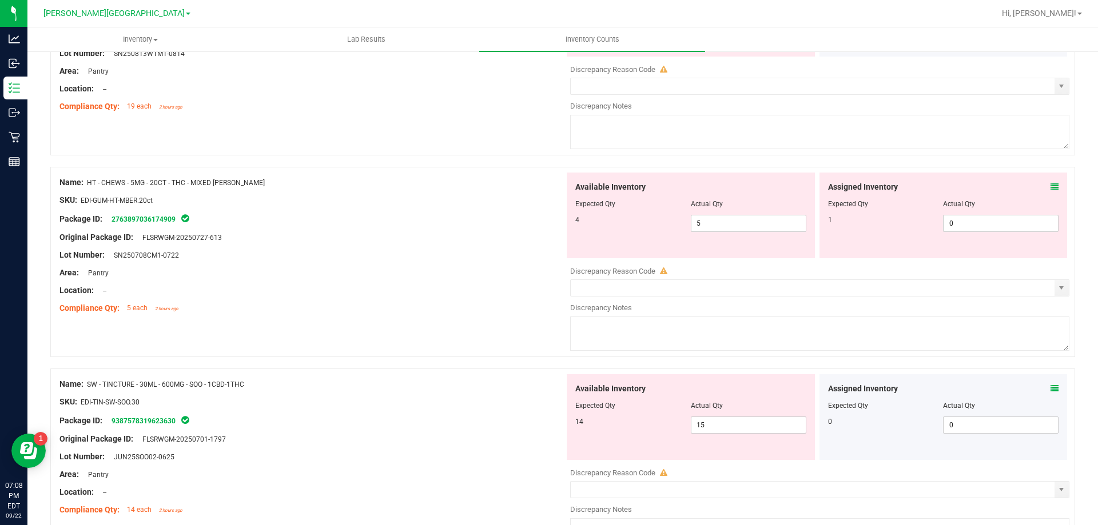
click at [1050, 185] on icon at bounding box center [1054, 187] width 8 height 8
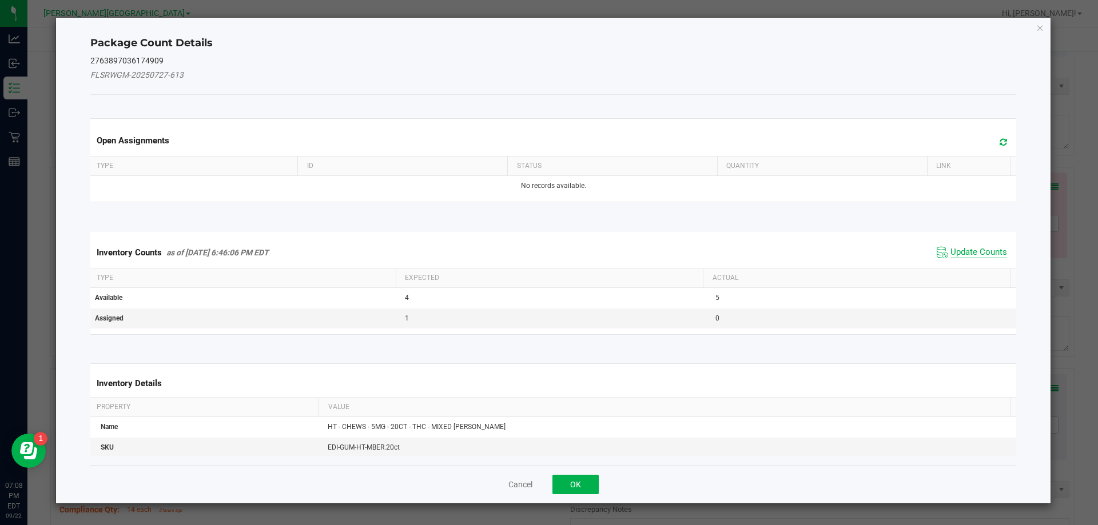
click at [984, 248] on span "Update Counts" at bounding box center [978, 252] width 57 height 11
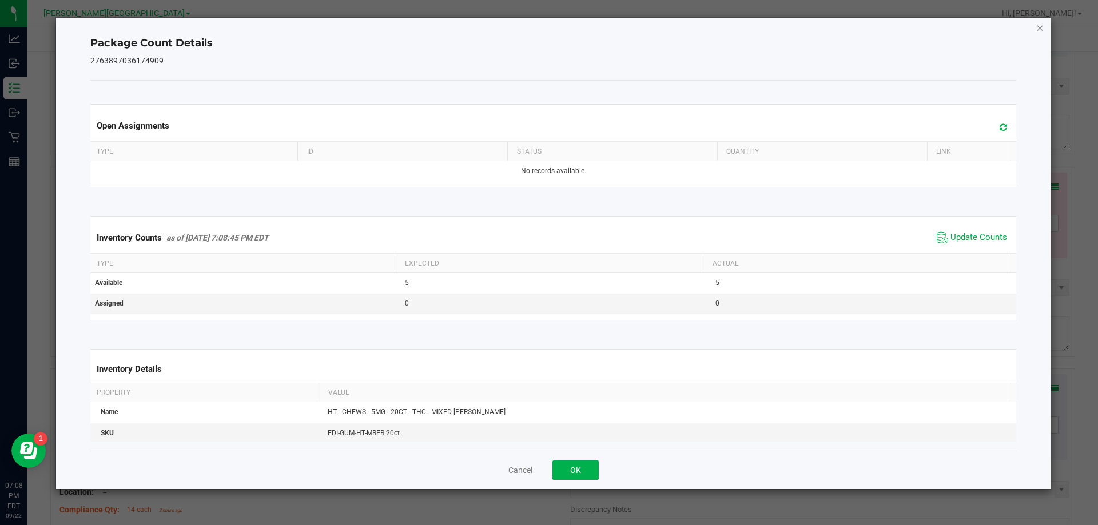
click at [1038, 25] on icon "Close" at bounding box center [1040, 28] width 8 height 14
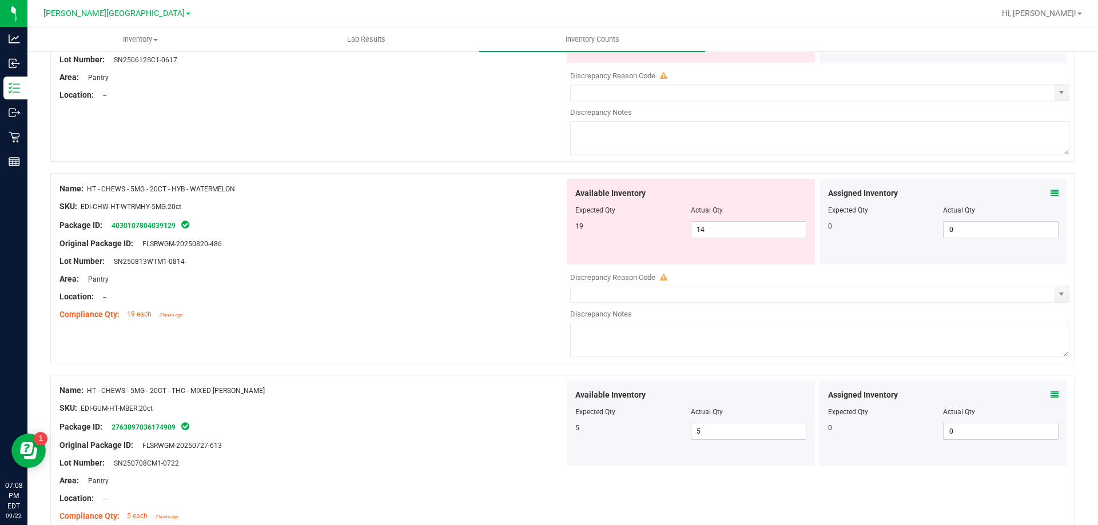
scroll to position [3221, 0]
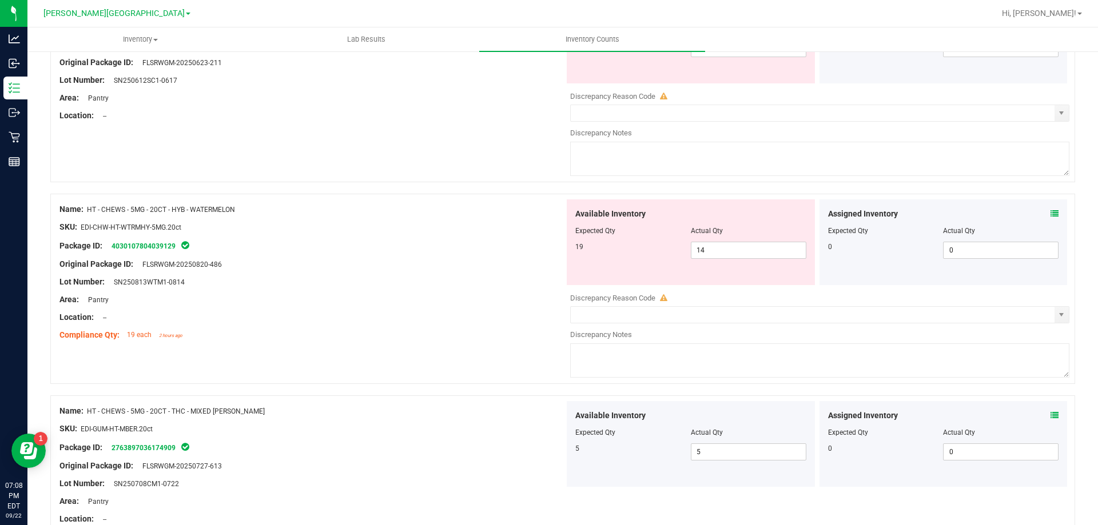
click at [1050, 213] on icon at bounding box center [1054, 214] width 8 height 8
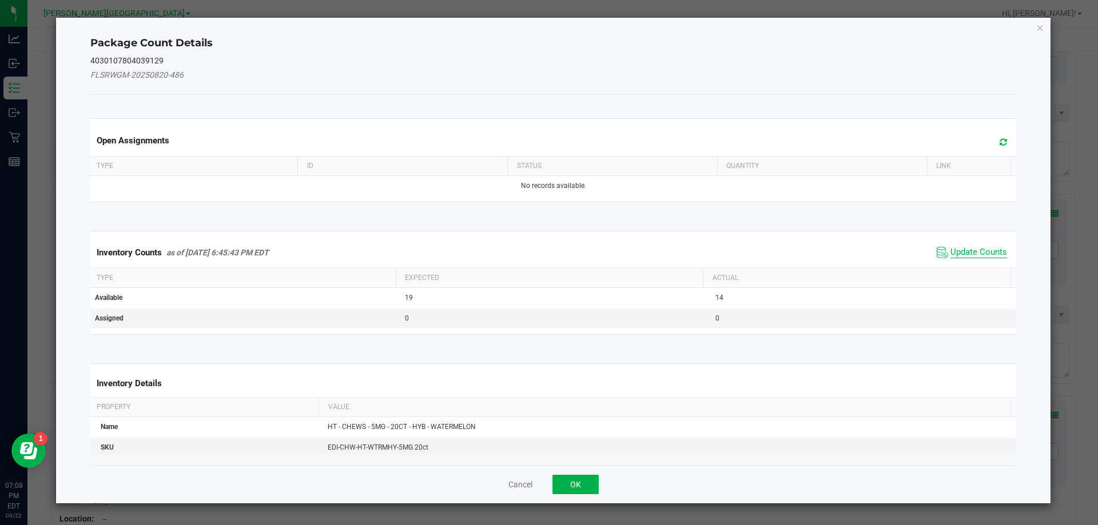
click at [982, 252] on span "Update Counts" at bounding box center [978, 252] width 57 height 11
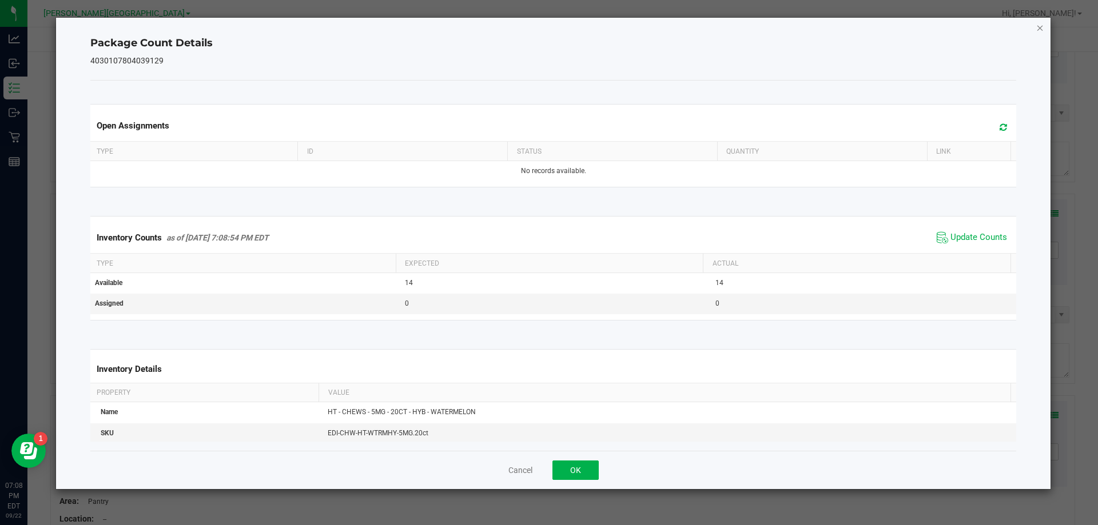
click at [1038, 25] on icon "Close" at bounding box center [1040, 28] width 8 height 14
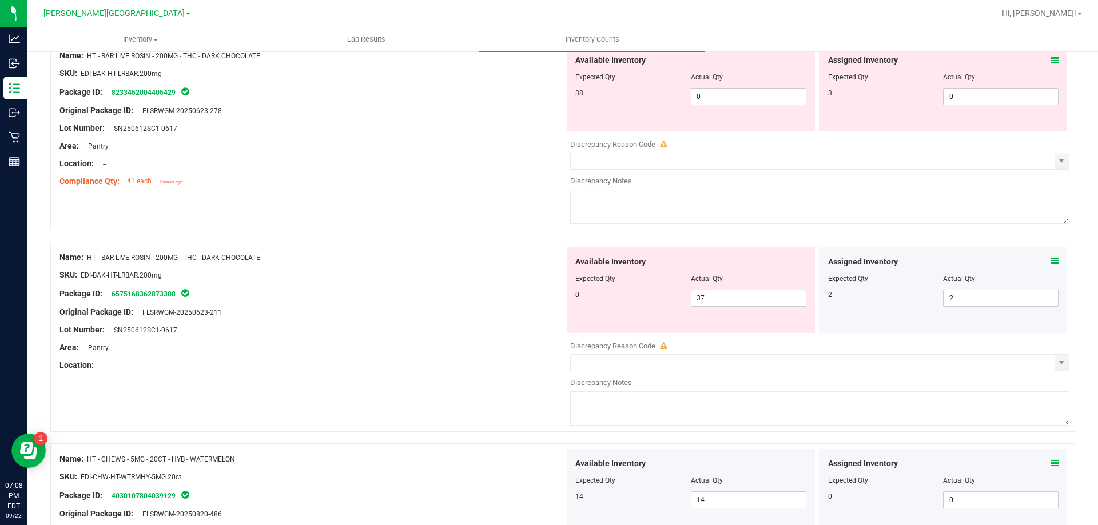
scroll to position [2936, 0]
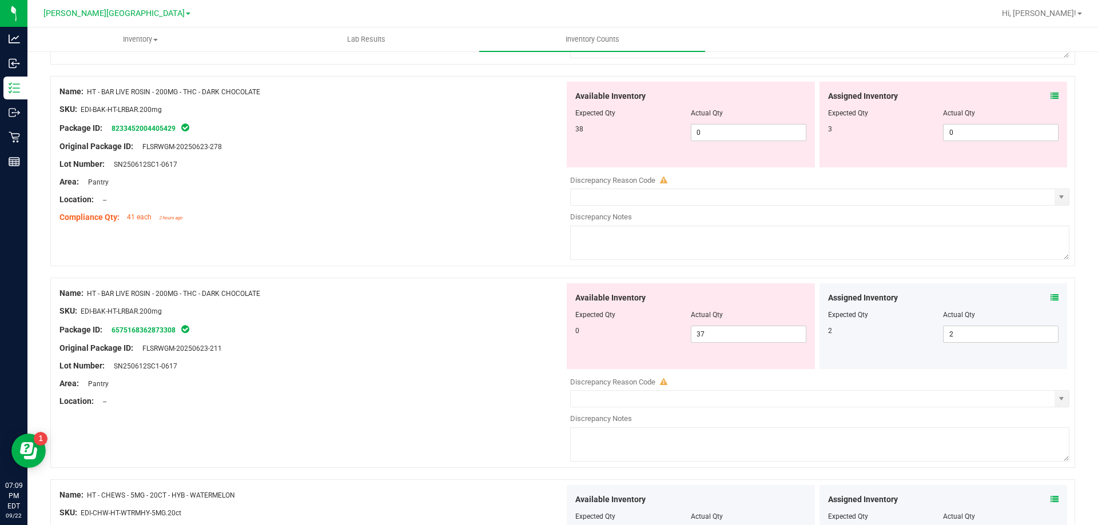
click at [1050, 99] on icon at bounding box center [1054, 96] width 8 height 8
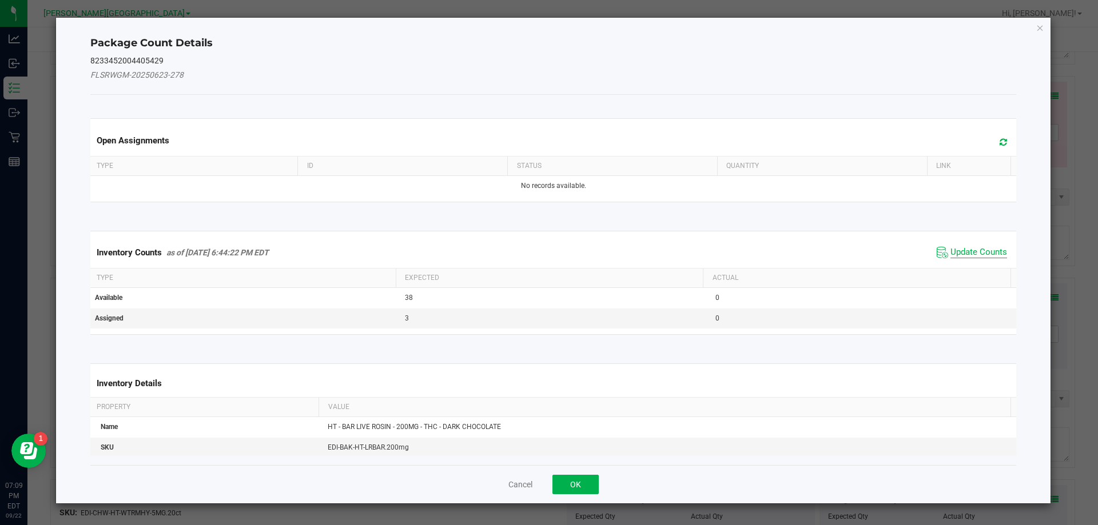
click at [980, 272] on th "Actual" at bounding box center [857, 278] width 308 height 19
click at [977, 254] on span "Update Counts" at bounding box center [978, 252] width 57 height 11
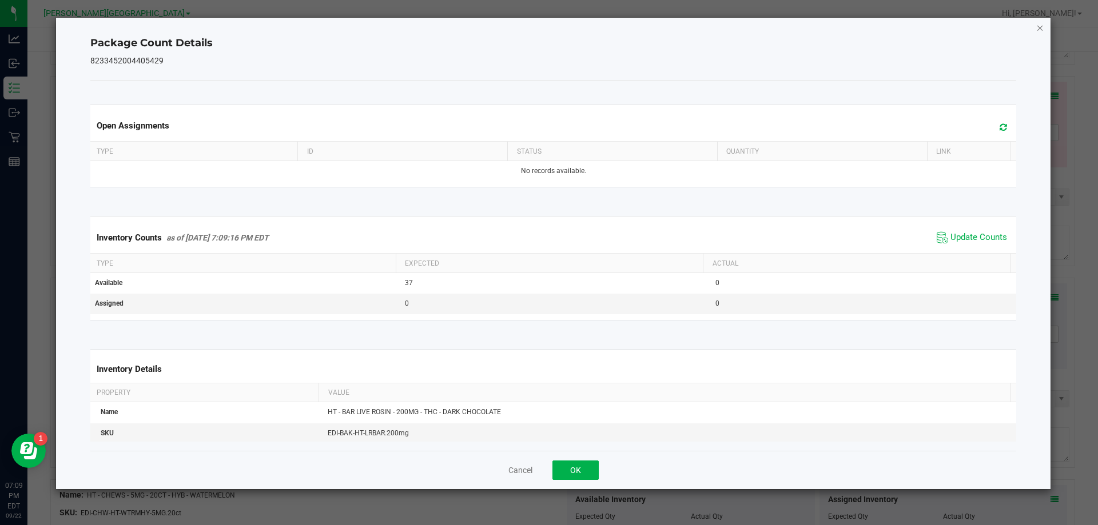
click at [1038, 27] on icon "Close" at bounding box center [1040, 28] width 8 height 14
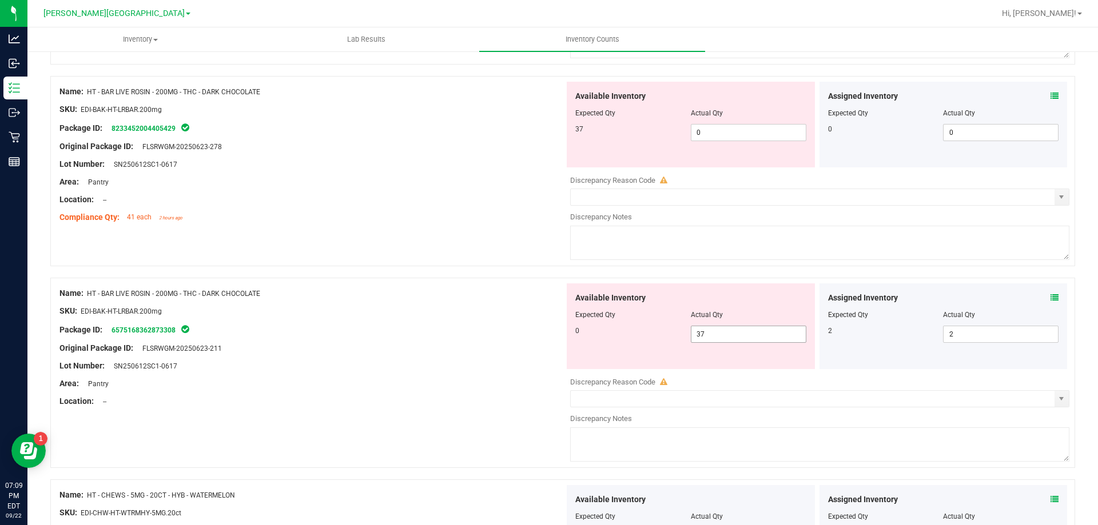
click at [757, 333] on input "37" at bounding box center [748, 334] width 114 height 16
click at [742, 130] on input "0" at bounding box center [748, 133] width 114 height 16
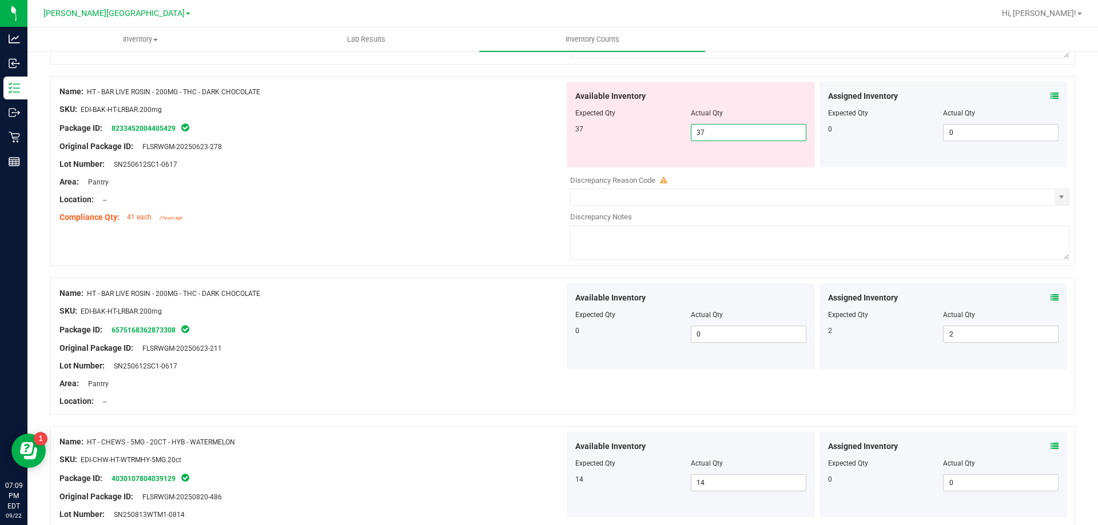
click at [470, 200] on div "Location: --" at bounding box center [311, 200] width 505 height 12
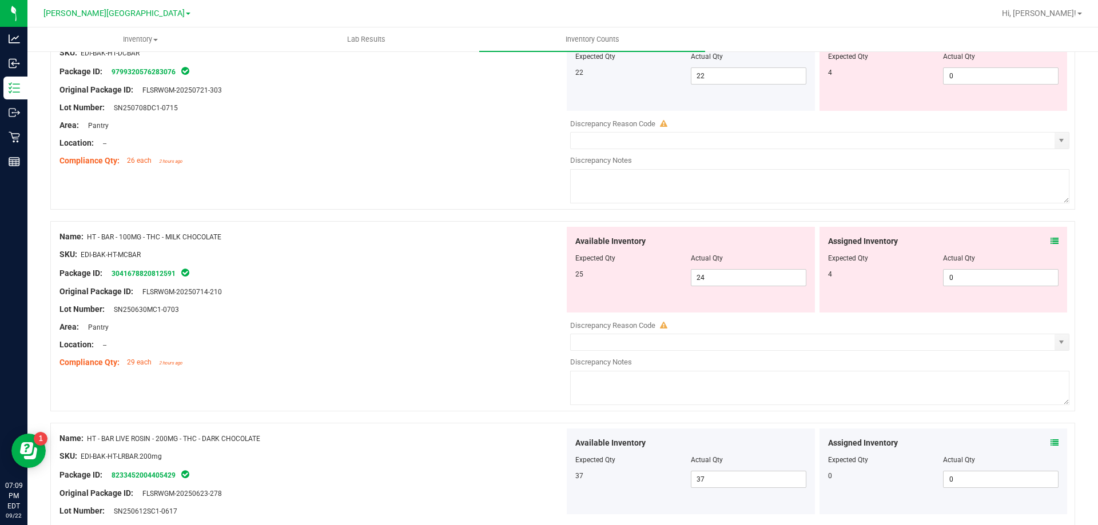
scroll to position [2535, 0]
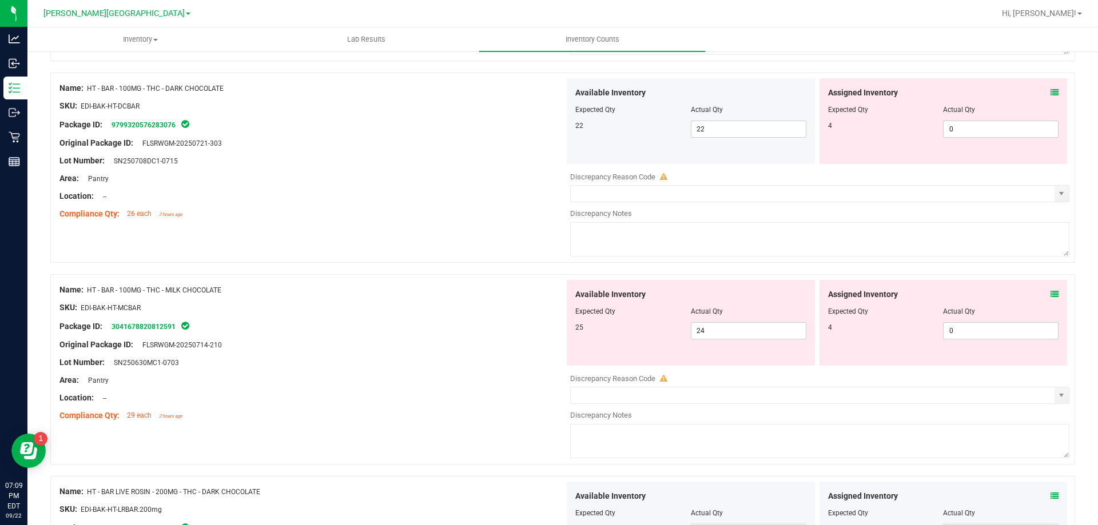
click at [1050, 294] on icon at bounding box center [1054, 294] width 8 height 8
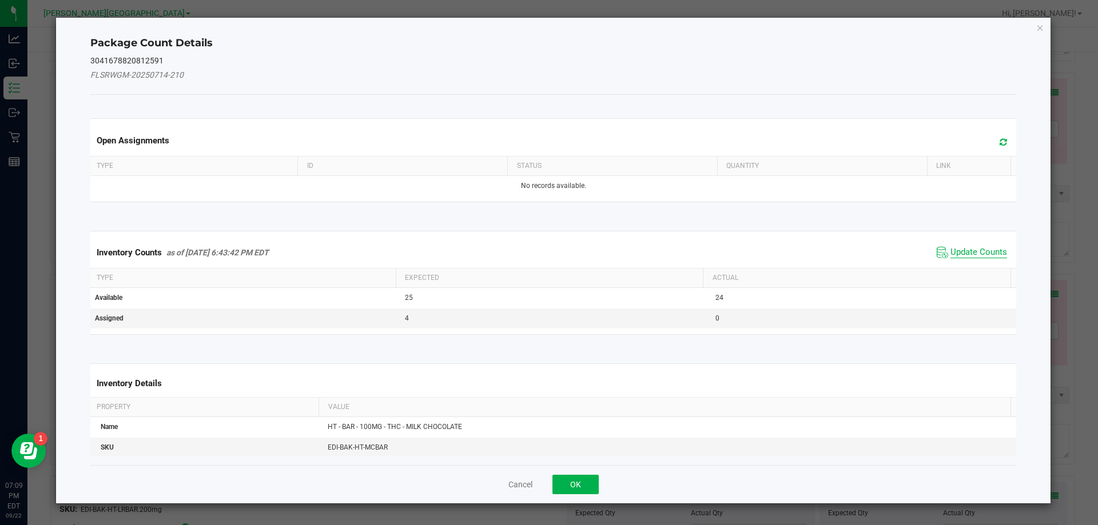
click at [974, 254] on span "Update Counts" at bounding box center [978, 252] width 57 height 11
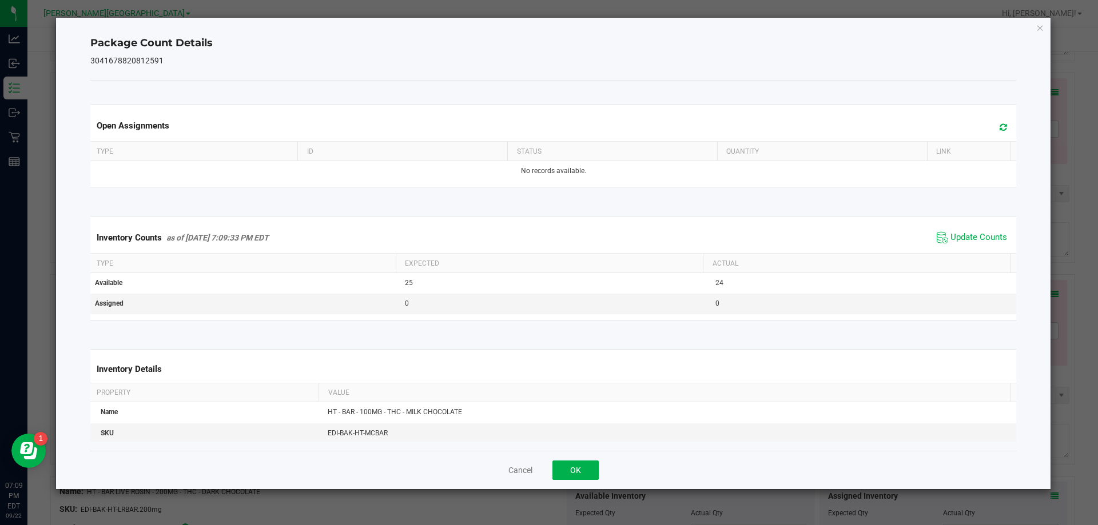
click at [1041, 27] on icon "Close" at bounding box center [1040, 28] width 8 height 14
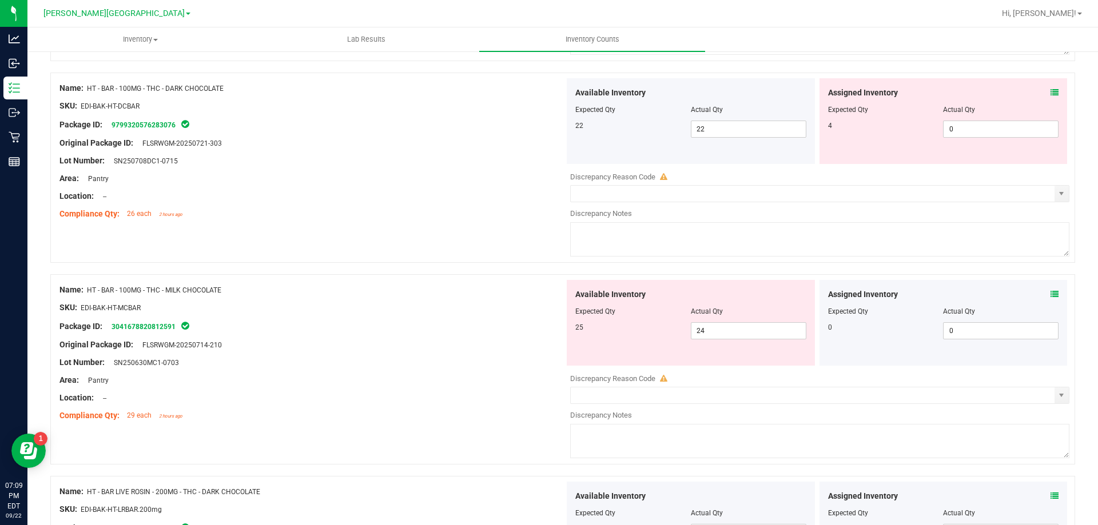
click at [1050, 294] on icon at bounding box center [1054, 294] width 8 height 8
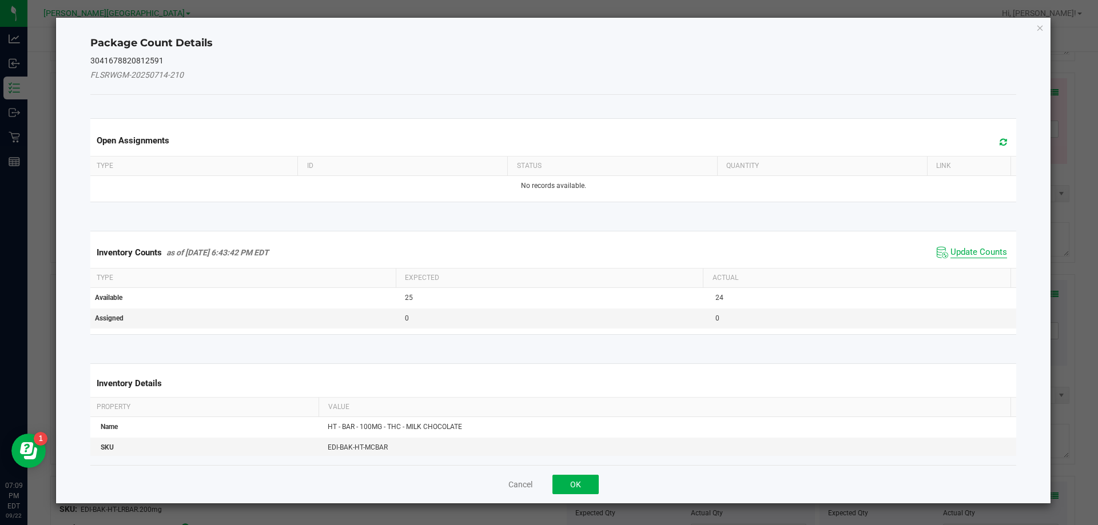
click at [955, 251] on span "Update Counts" at bounding box center [978, 252] width 57 height 11
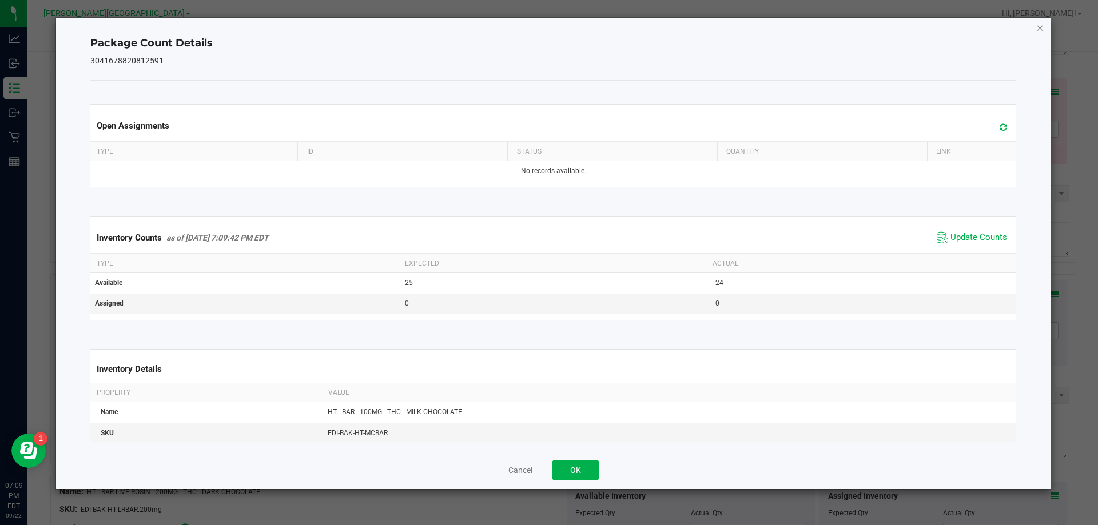
click at [1040, 27] on icon "Close" at bounding box center [1040, 28] width 8 height 14
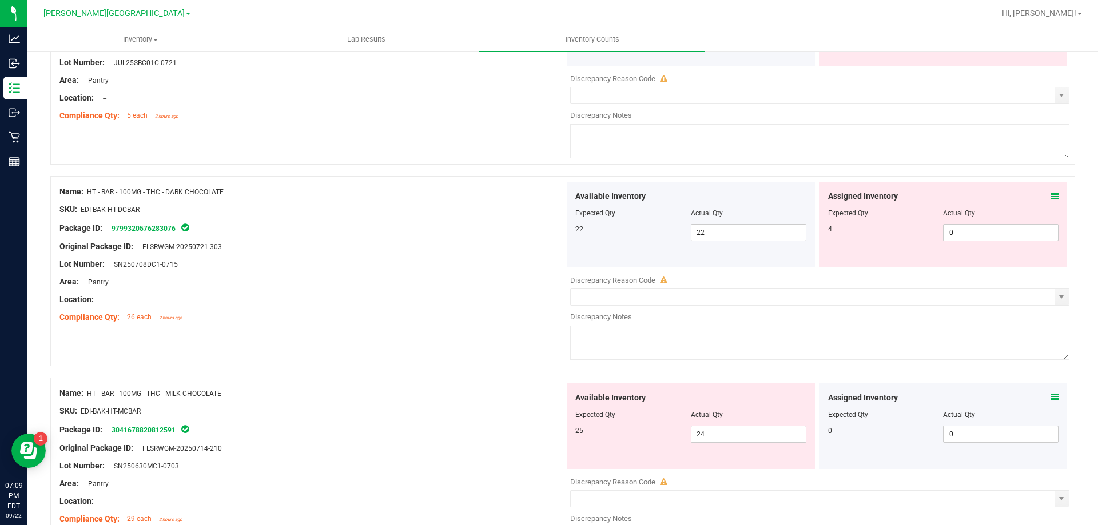
scroll to position [2421, 0]
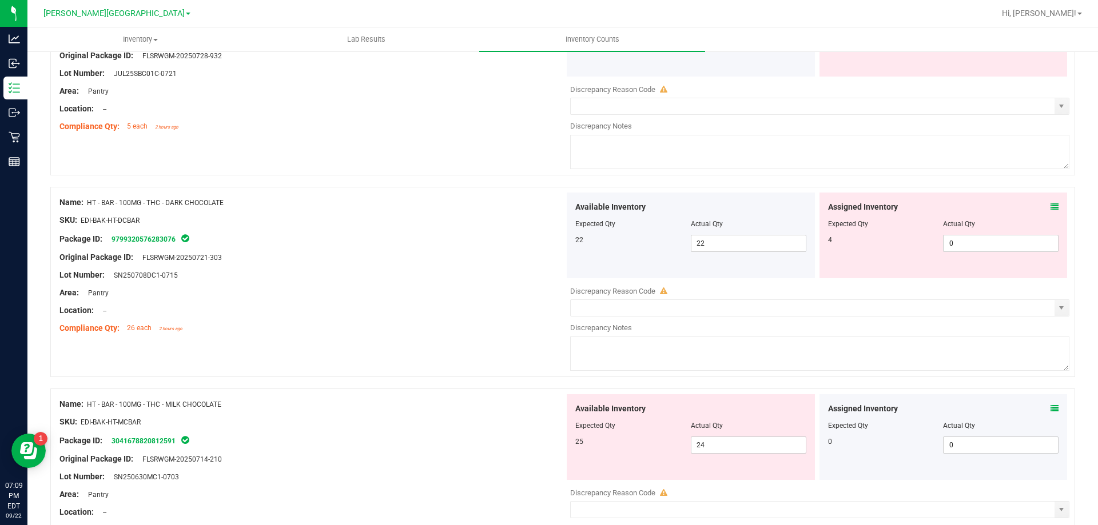
click at [1050, 203] on icon at bounding box center [1054, 207] width 8 height 8
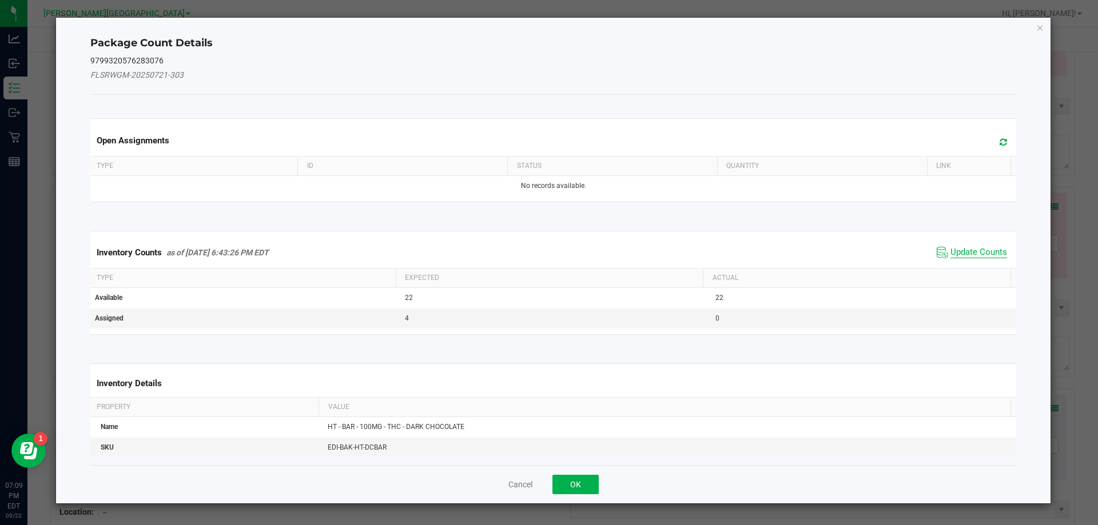
click at [984, 257] on span "Update Counts" at bounding box center [978, 252] width 57 height 11
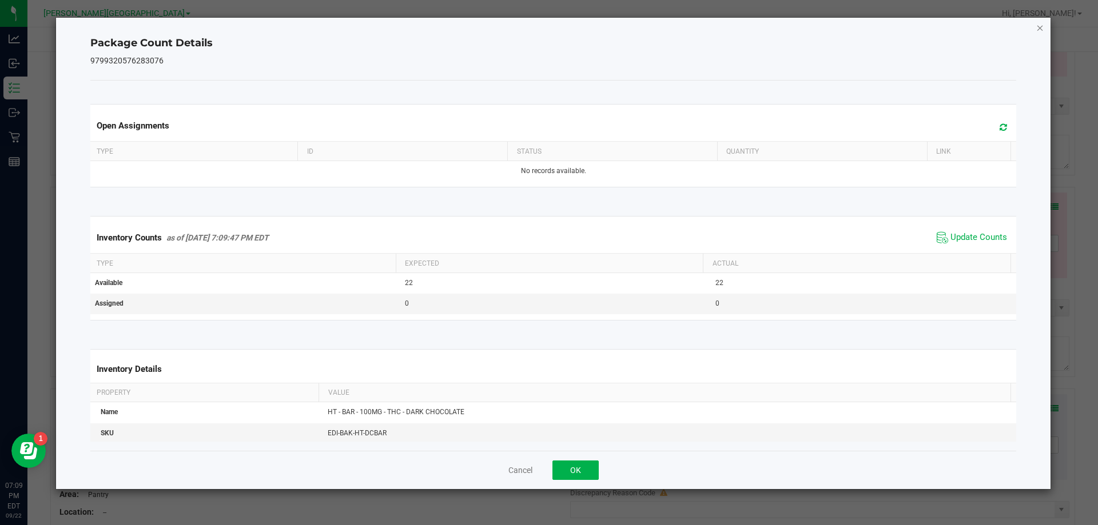
click at [1039, 27] on icon "Close" at bounding box center [1040, 28] width 8 height 14
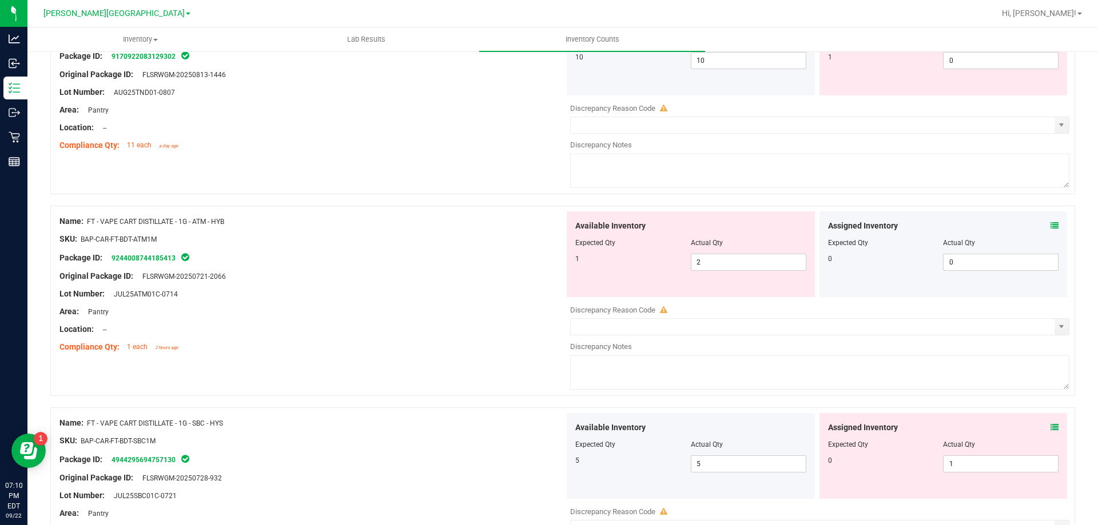
scroll to position [1792, 0]
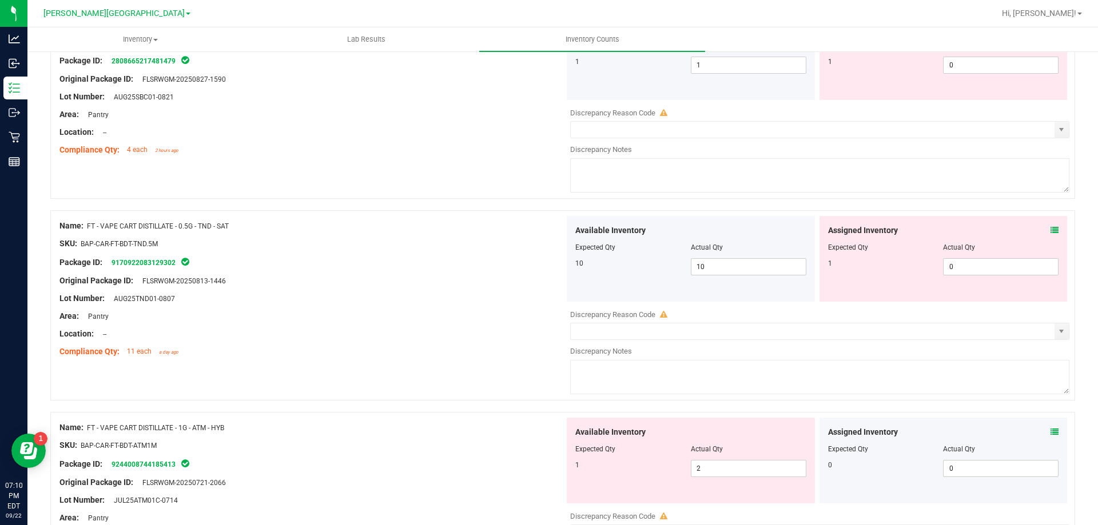
click at [1050, 229] on icon at bounding box center [1054, 230] width 8 height 8
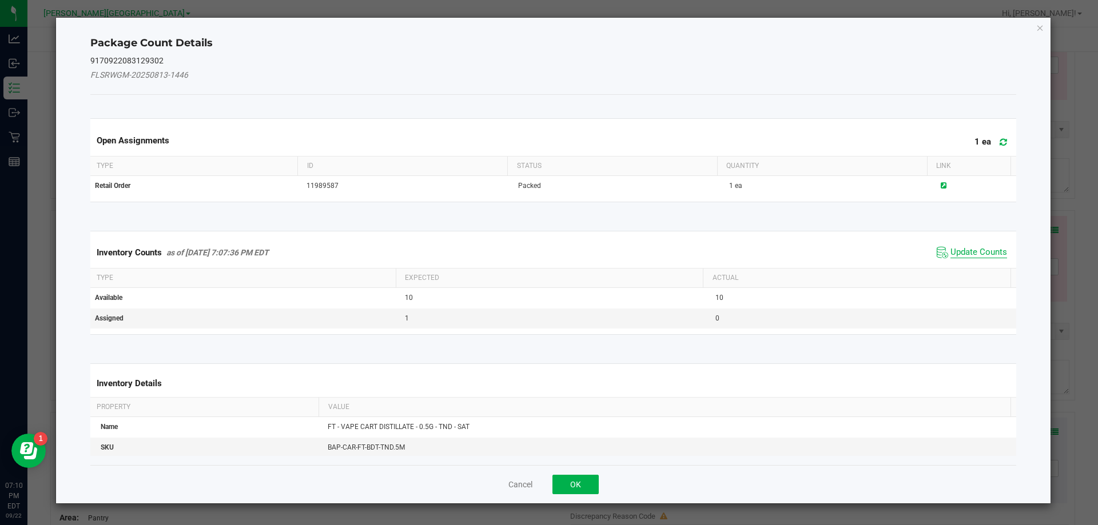
click at [987, 250] on span "Update Counts" at bounding box center [978, 252] width 57 height 11
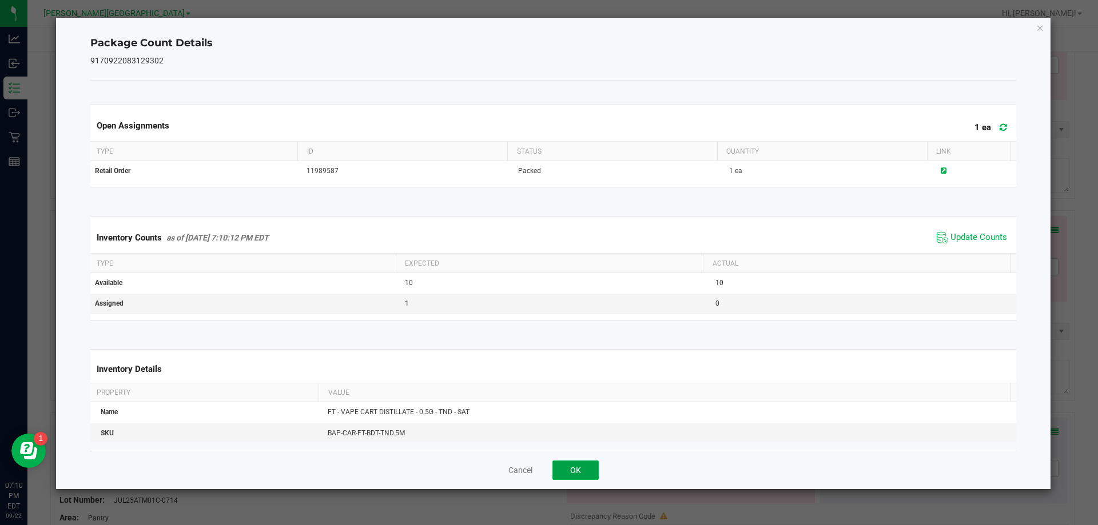
click at [557, 476] on button "OK" at bounding box center [575, 470] width 46 height 19
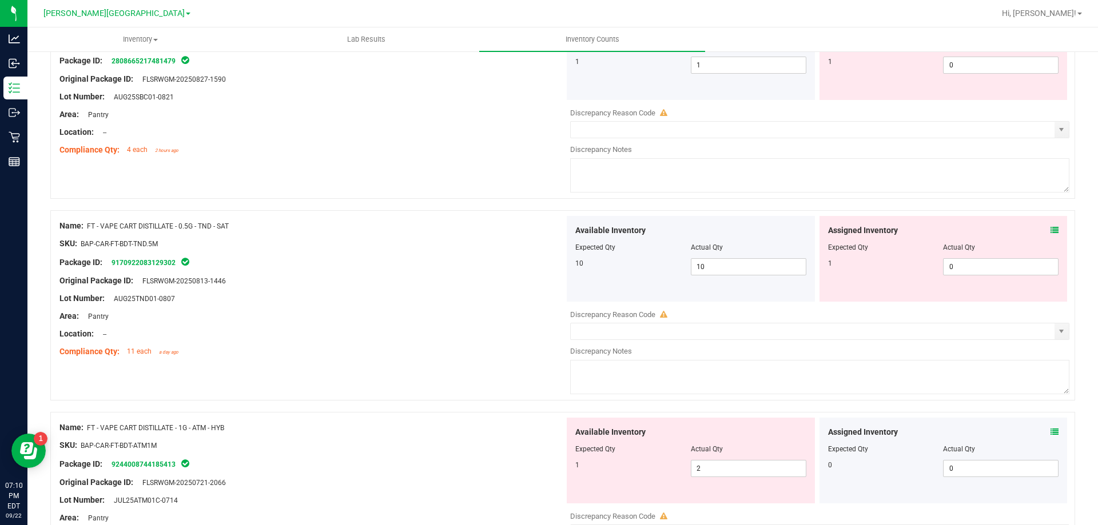
scroll to position [1506, 0]
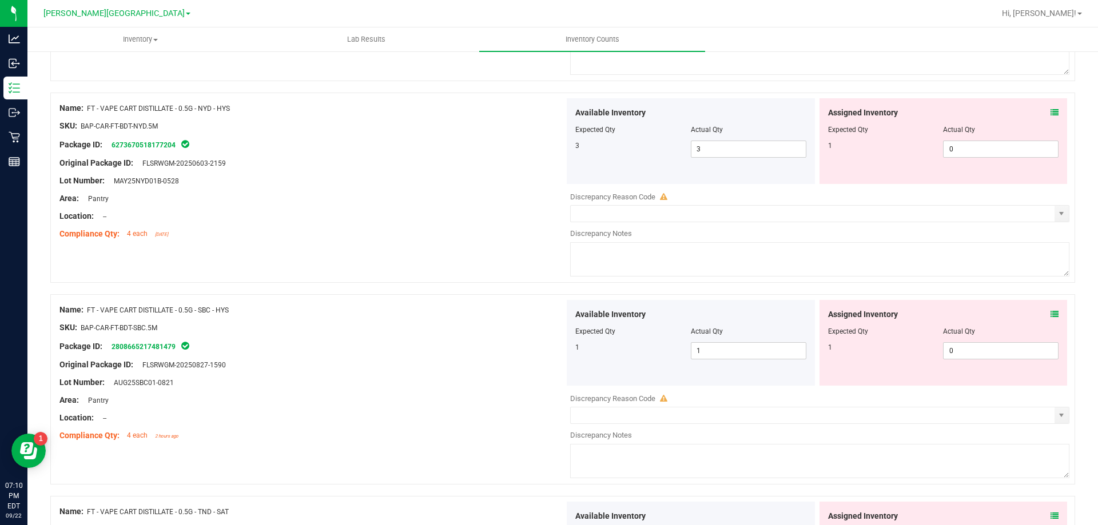
click at [1050, 314] on icon at bounding box center [1054, 314] width 8 height 8
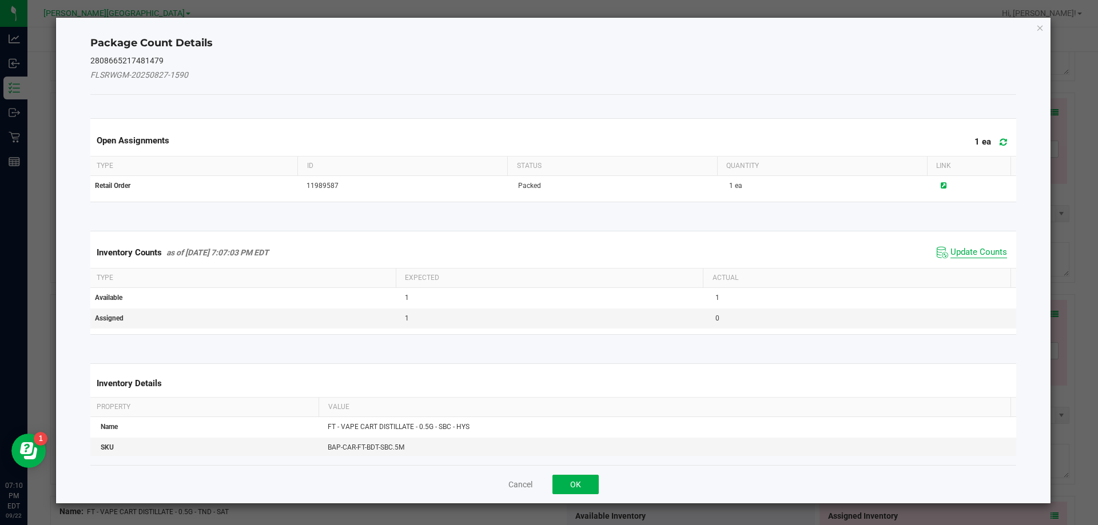
click at [951, 254] on span "Update Counts" at bounding box center [978, 252] width 57 height 11
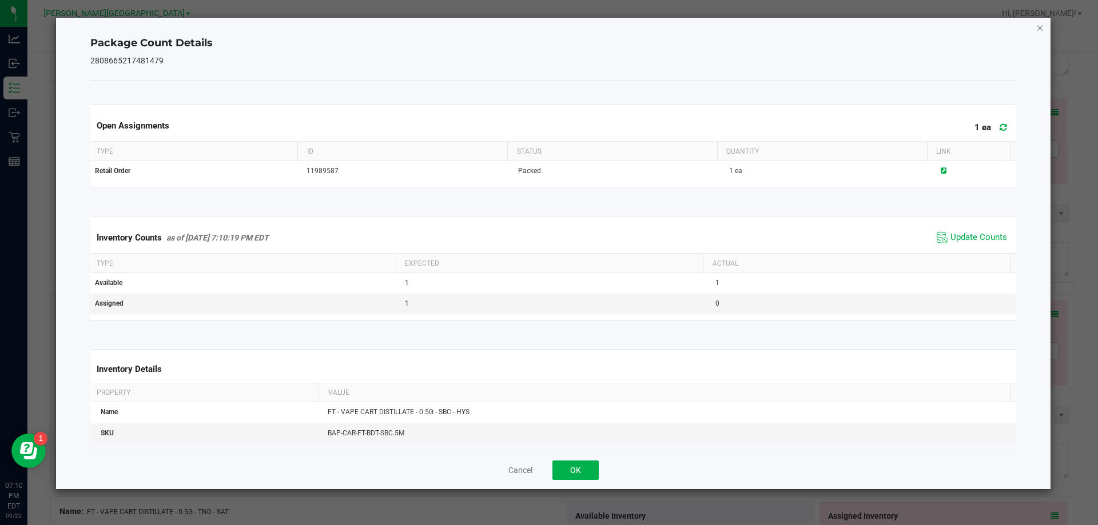
click at [1040, 30] on icon "Close" at bounding box center [1040, 28] width 8 height 14
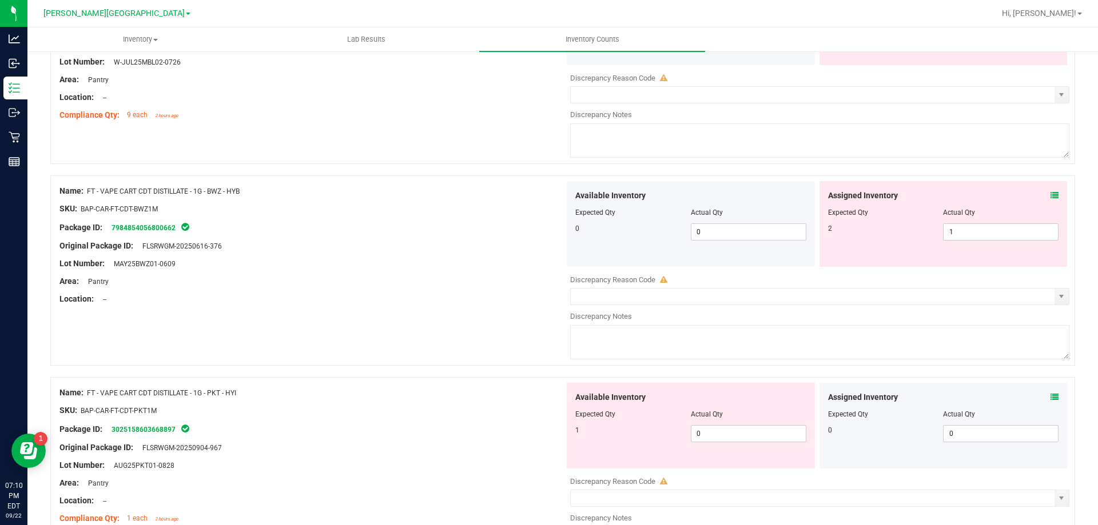
scroll to position [0, 0]
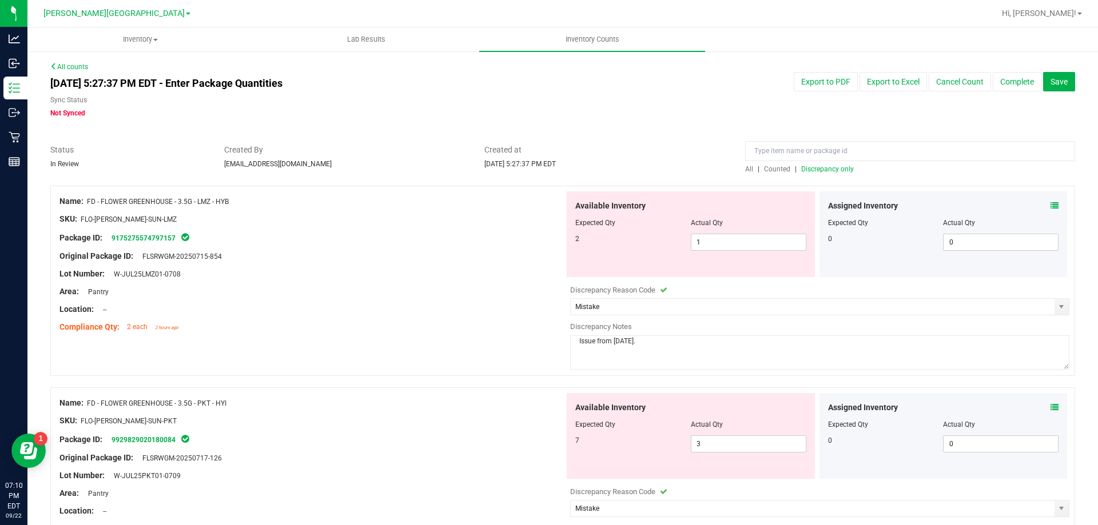
click at [822, 172] on span "Discrepancy only" at bounding box center [827, 169] width 53 height 8
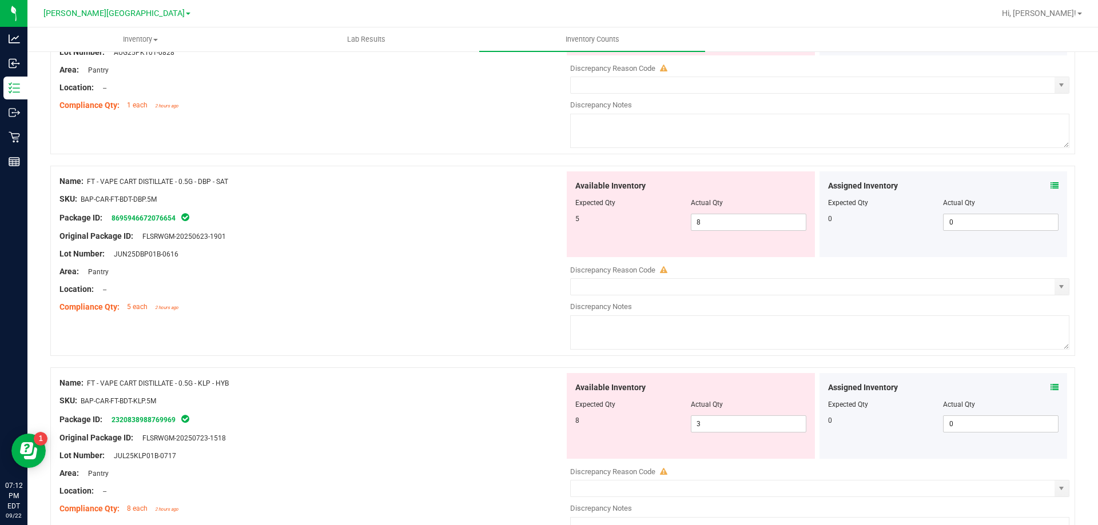
scroll to position [1487, 0]
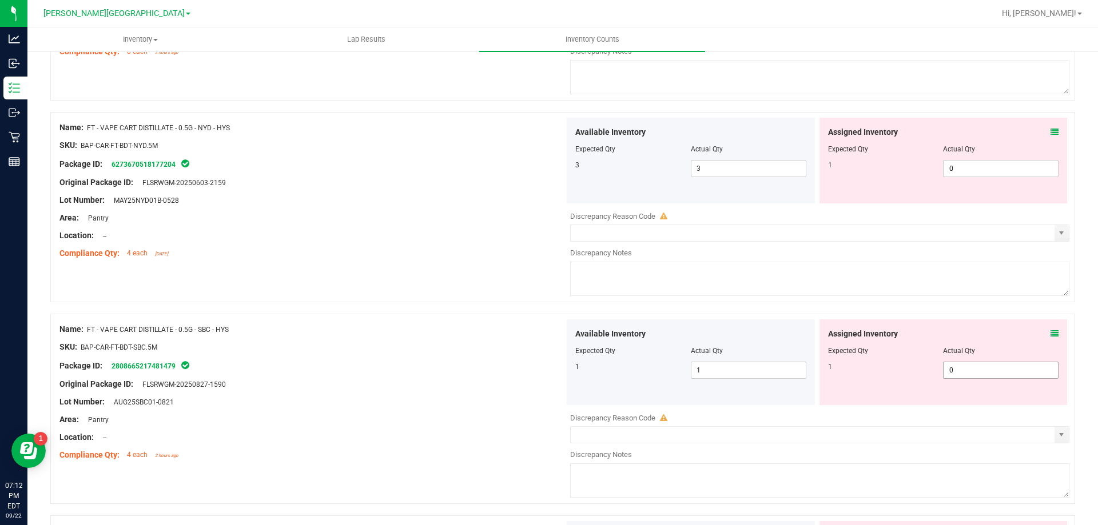
click at [981, 366] on span "0 0" at bounding box center [1001, 370] width 116 height 17
click at [444, 257] on div "Compliance Qty: 4 each [DATE]" at bounding box center [311, 254] width 505 height 12
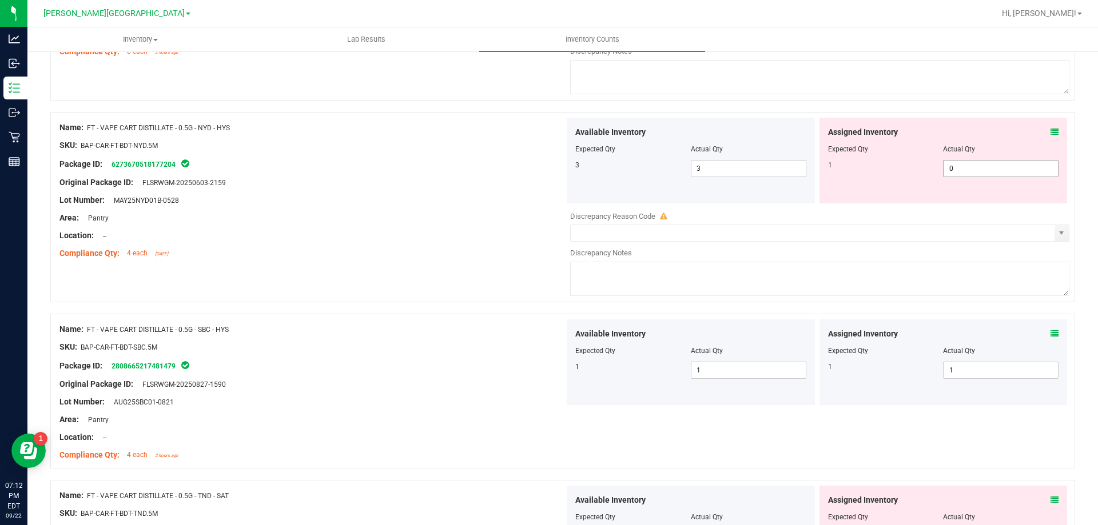
click at [1016, 168] on span "0 0" at bounding box center [1001, 168] width 116 height 17
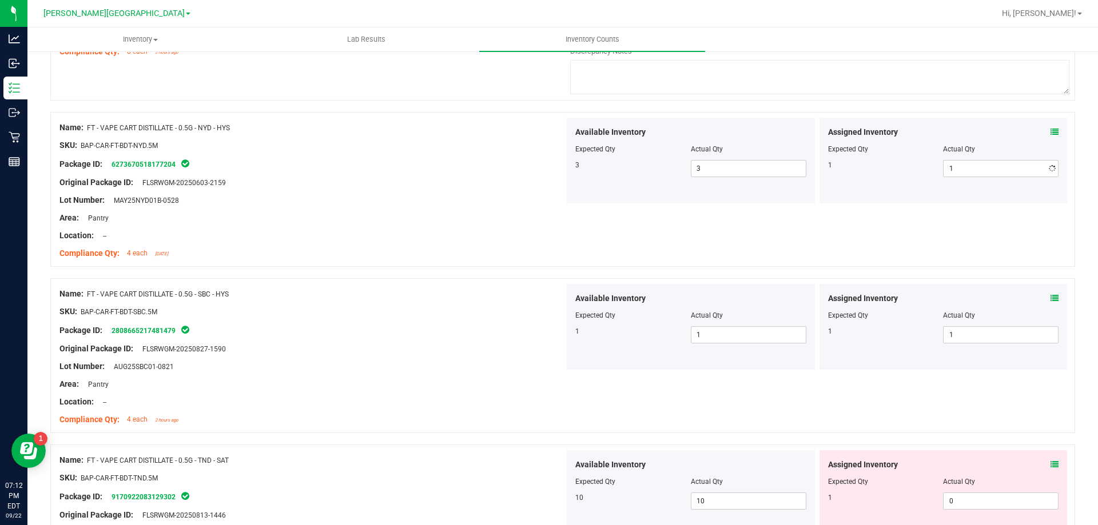
click at [509, 172] on div at bounding box center [311, 174] width 505 height 6
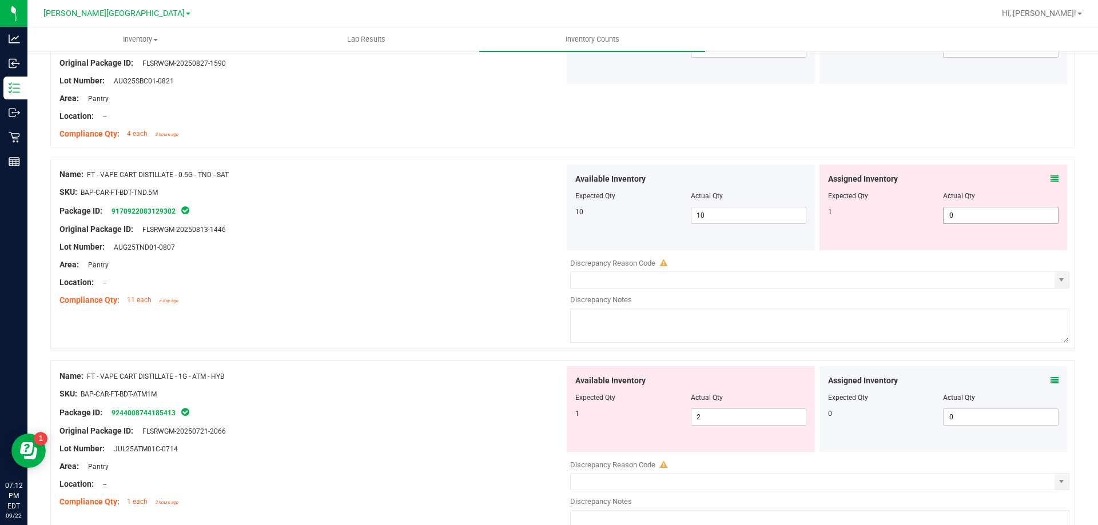
click at [985, 206] on div at bounding box center [943, 204] width 231 height 6
click at [979, 224] on span "0 0" at bounding box center [1001, 215] width 116 height 17
click at [977, 221] on span "0 0" at bounding box center [1001, 215] width 116 height 17
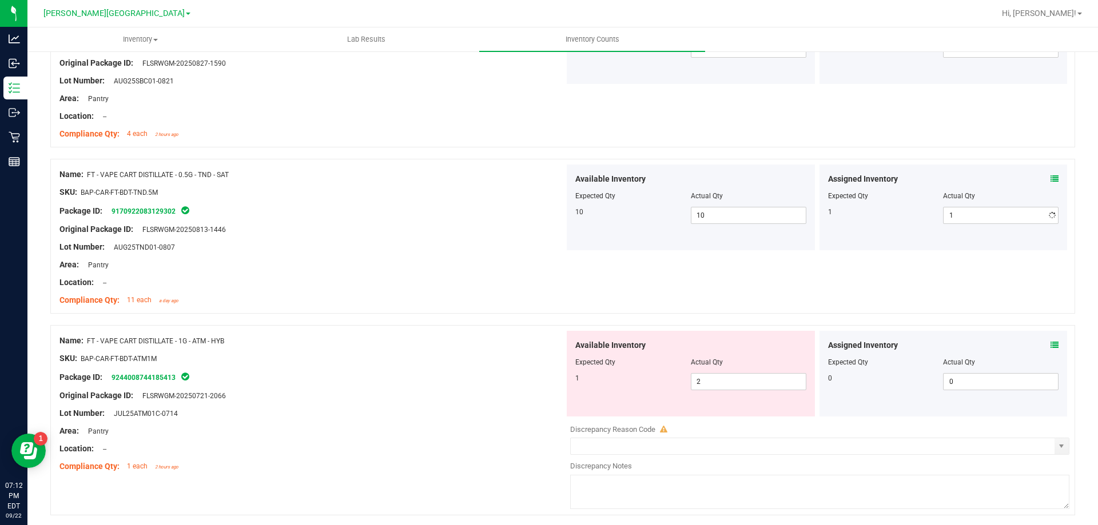
click at [575, 201] on div "Expected Qty" at bounding box center [633, 196] width 116 height 10
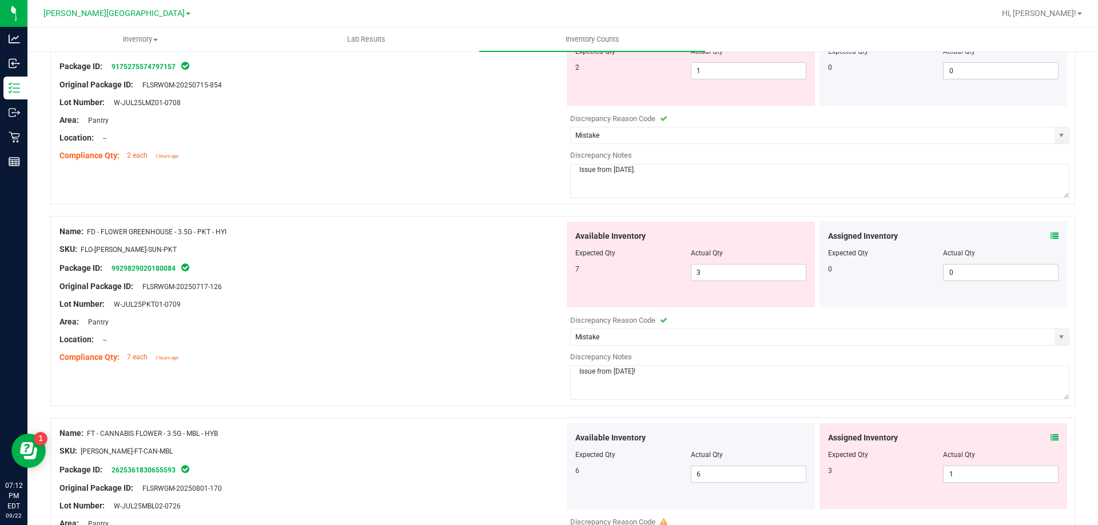
scroll to position [0, 0]
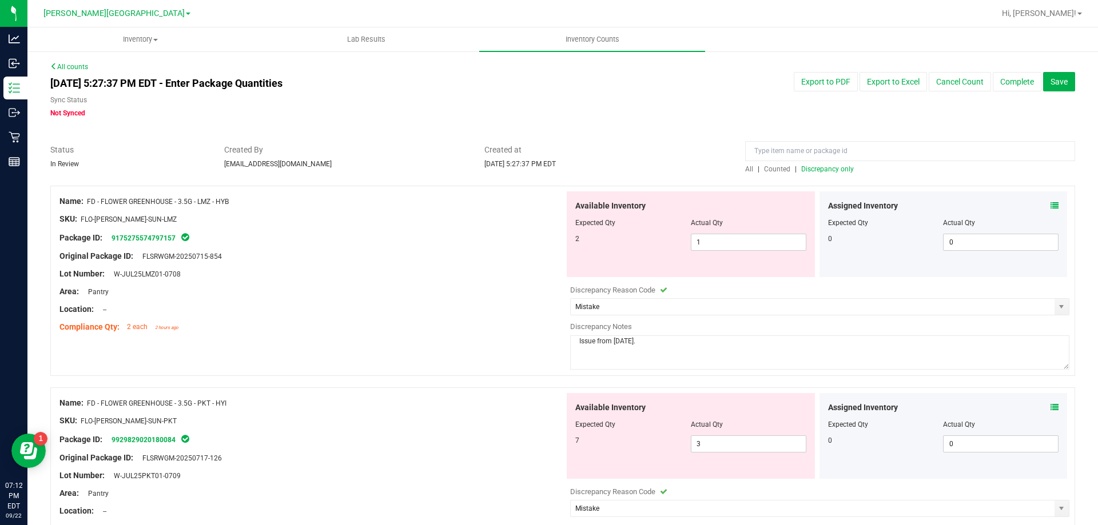
click at [833, 171] on span "Discrepancy only" at bounding box center [827, 169] width 53 height 8
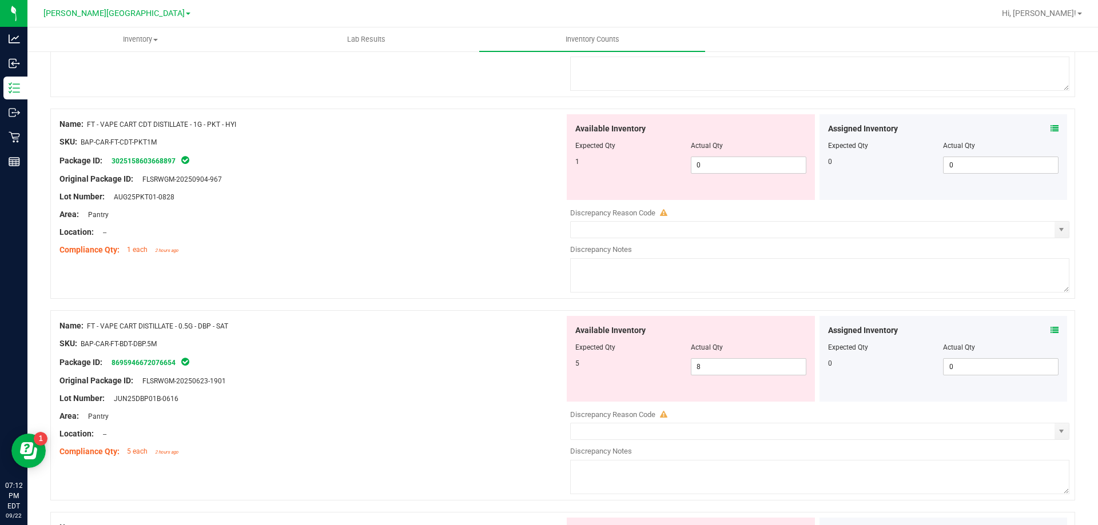
scroll to position [915, 0]
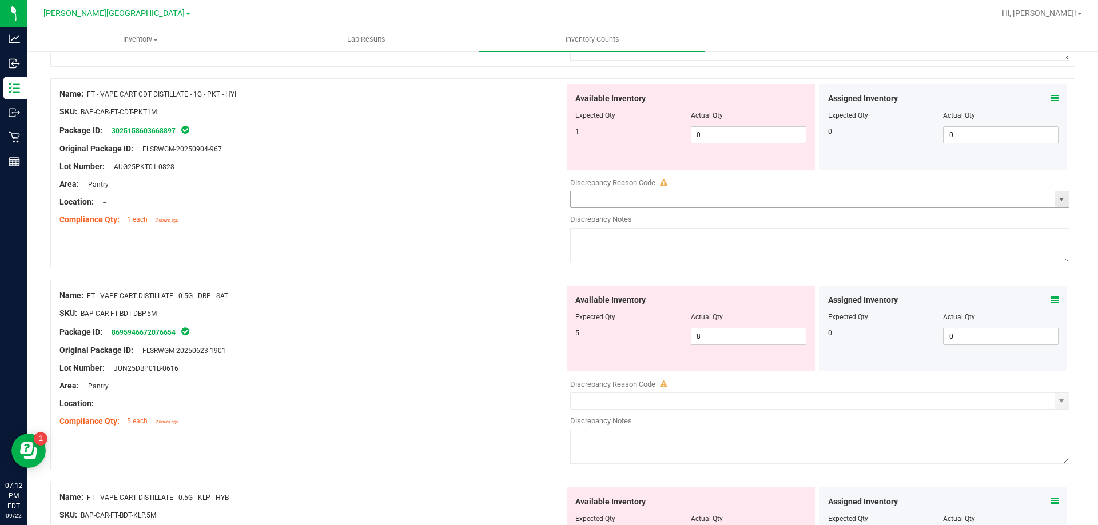
click at [1057, 196] on span "select" at bounding box center [1061, 199] width 9 height 9
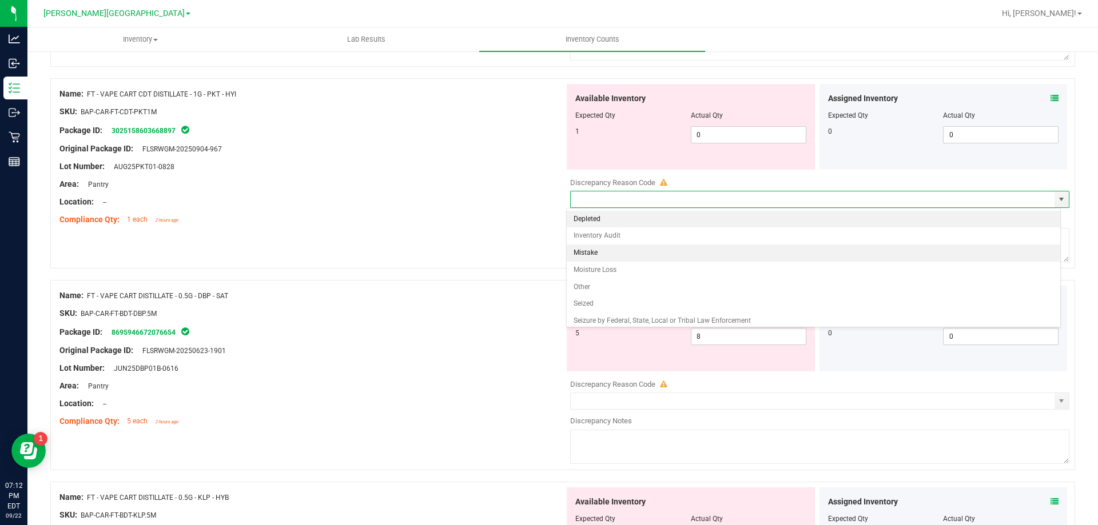
click at [628, 252] on li "Mistake" at bounding box center [814, 253] width 494 height 17
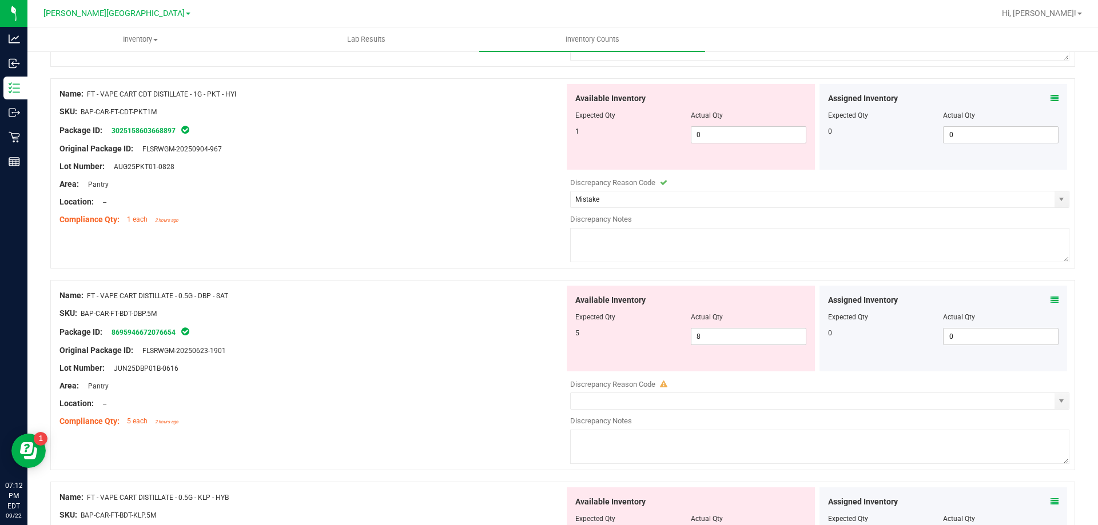
click at [630, 239] on textarea at bounding box center [819, 245] width 499 height 34
click at [1050, 302] on icon at bounding box center [1054, 300] width 8 height 8
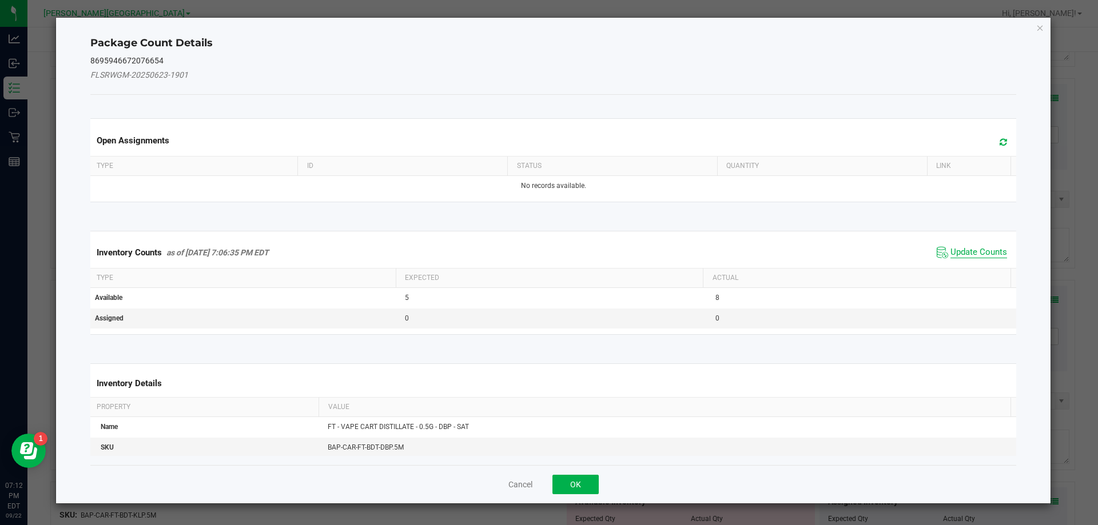
click at [969, 252] on span "Update Counts" at bounding box center [978, 252] width 57 height 11
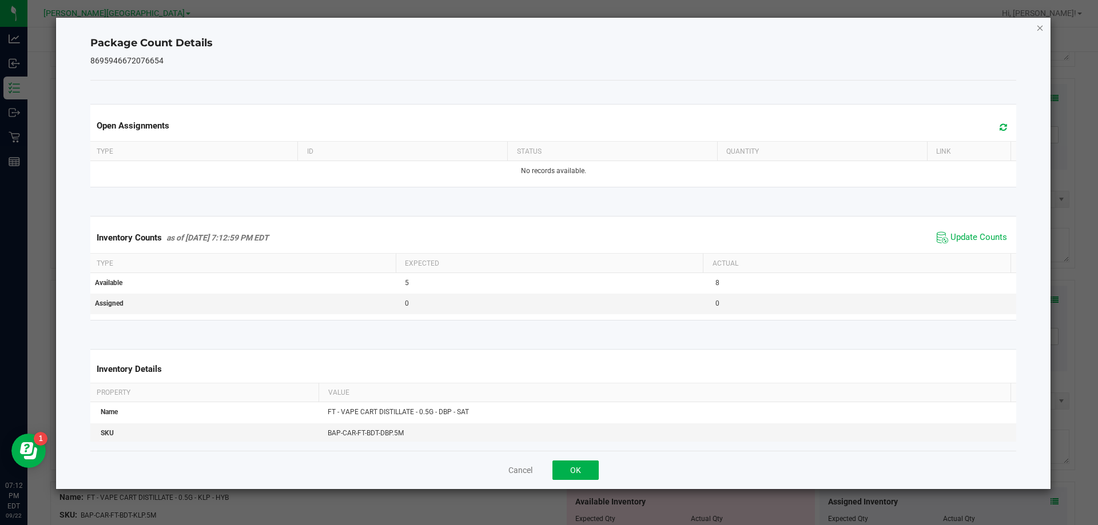
click at [1038, 26] on icon "Close" at bounding box center [1040, 28] width 8 height 14
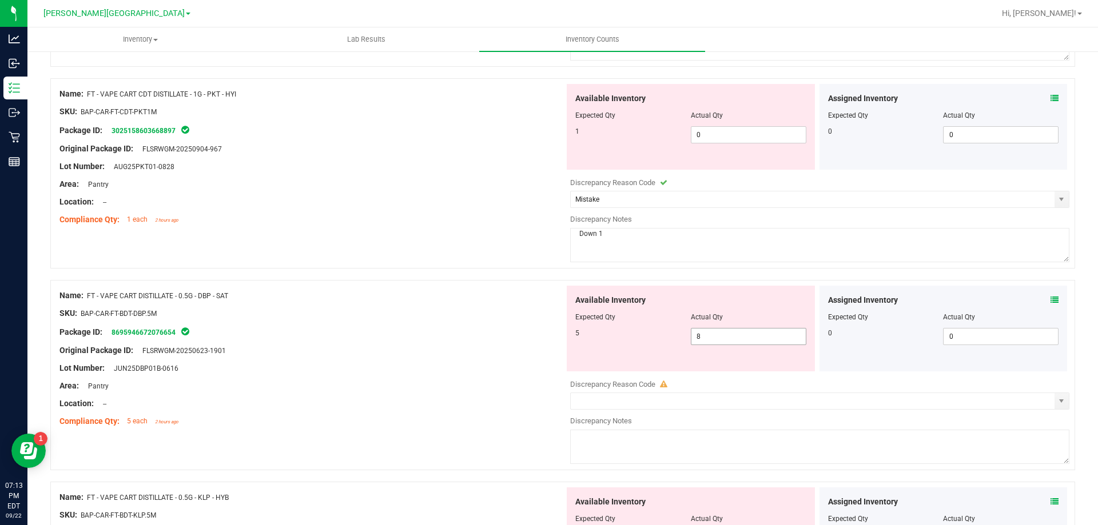
click at [735, 336] on input "8" at bounding box center [748, 337] width 114 height 16
click at [413, 355] on div "Original Package ID: FLSRWGM-20250623-1901" at bounding box center [311, 351] width 505 height 12
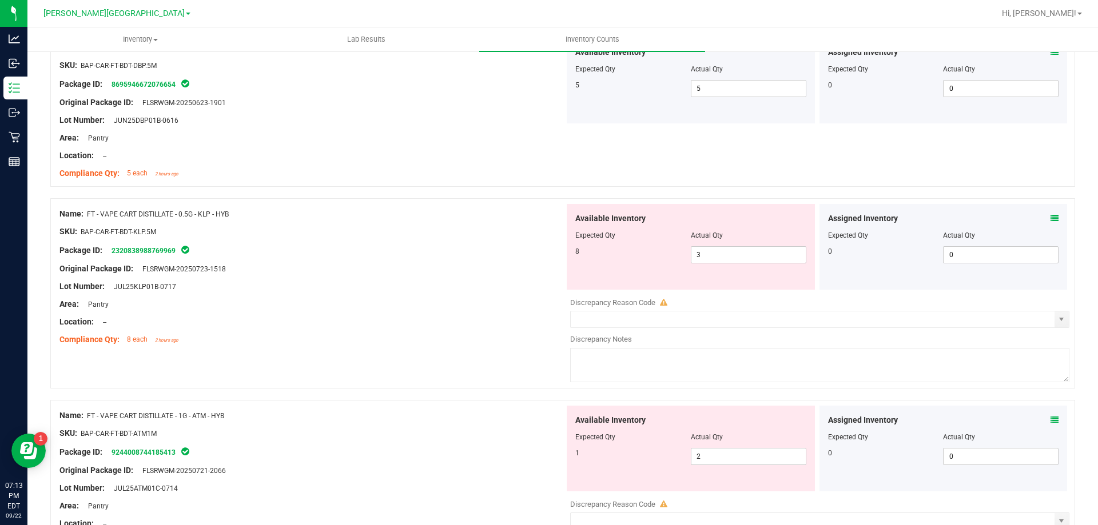
scroll to position [1201, 0]
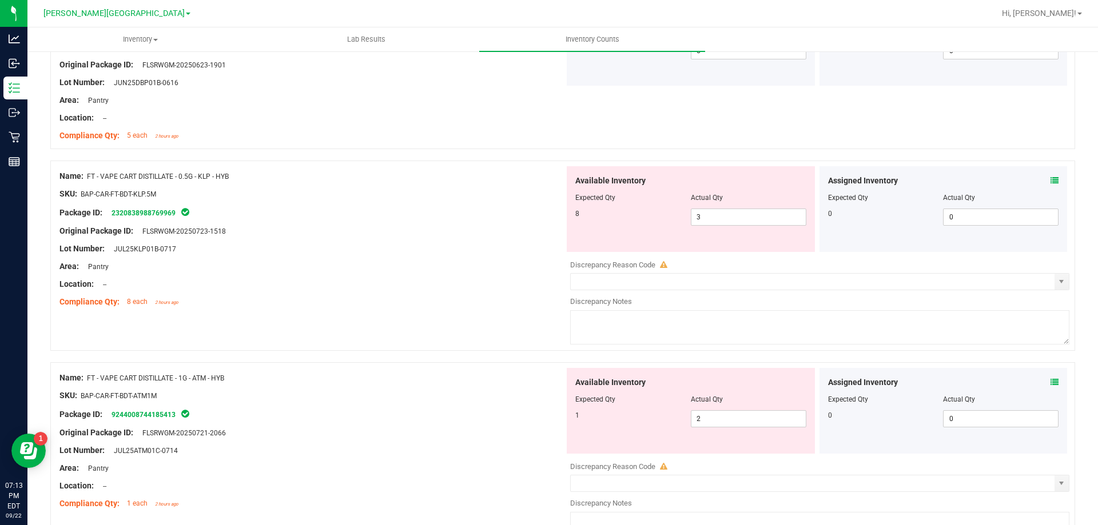
click at [1050, 180] on icon at bounding box center [1054, 181] width 8 height 8
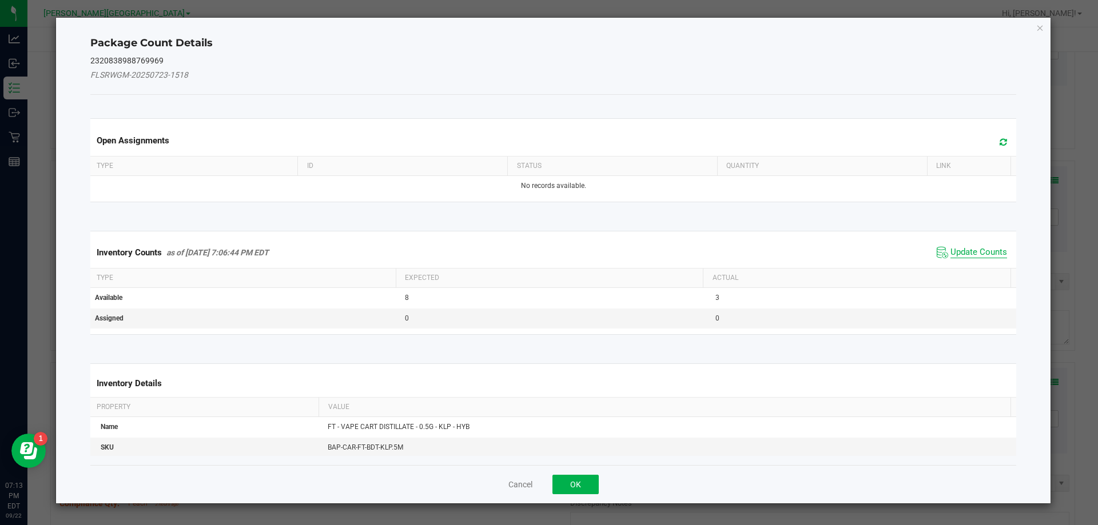
click at [970, 252] on span "Update Counts" at bounding box center [978, 252] width 57 height 11
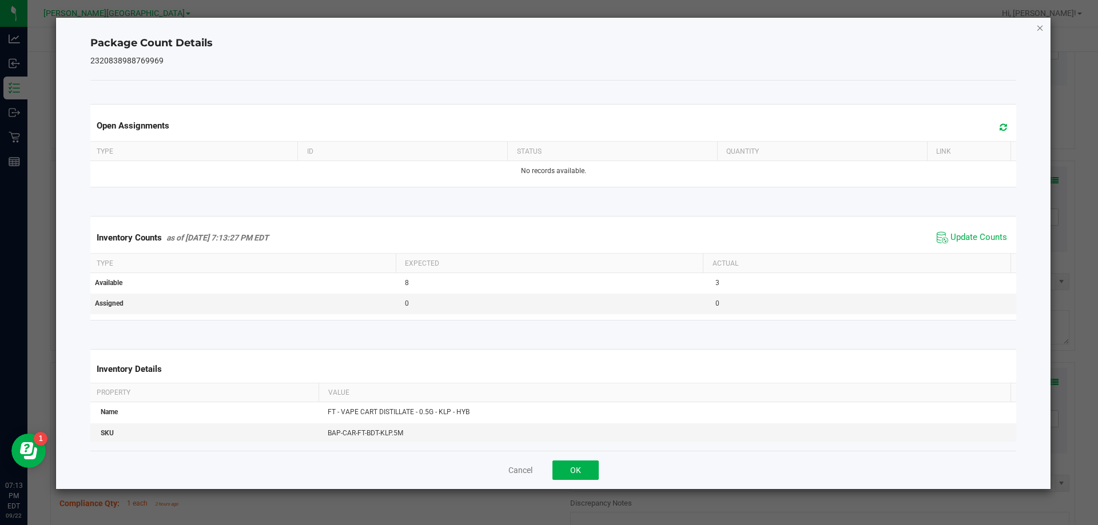
click at [1038, 27] on icon "Close" at bounding box center [1040, 28] width 8 height 14
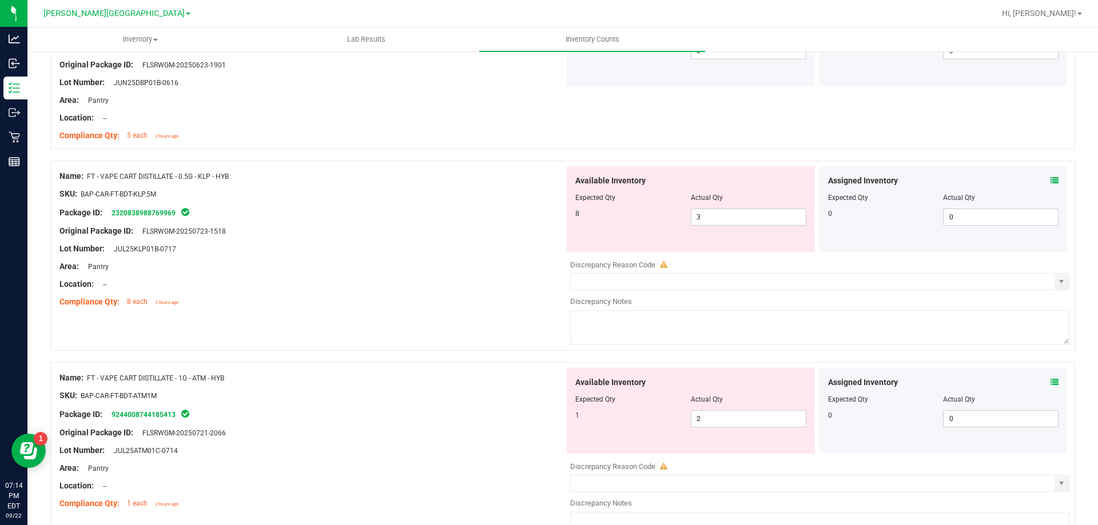
click at [1050, 184] on icon at bounding box center [1054, 181] width 8 height 8
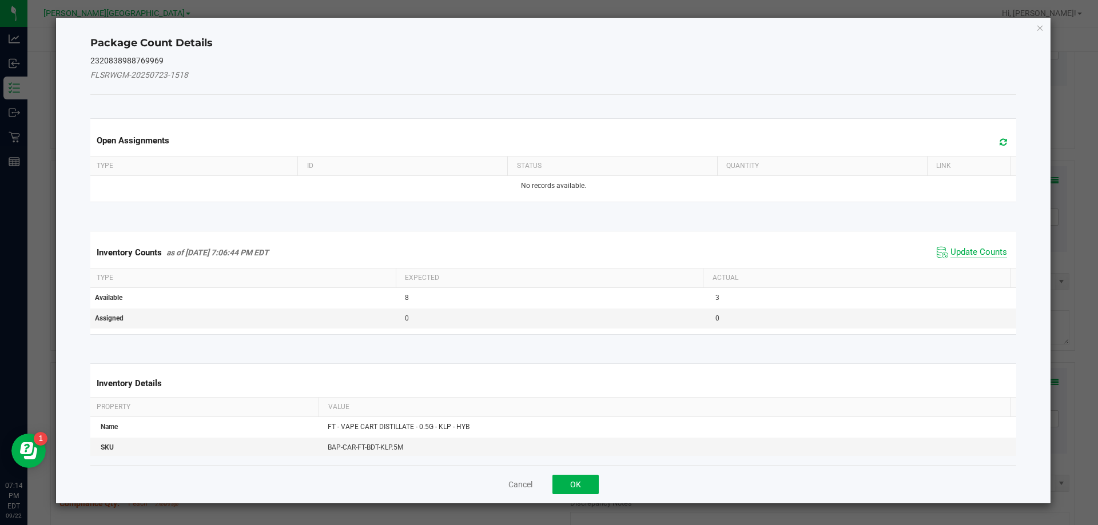
click at [979, 254] on span "Update Counts" at bounding box center [978, 252] width 57 height 11
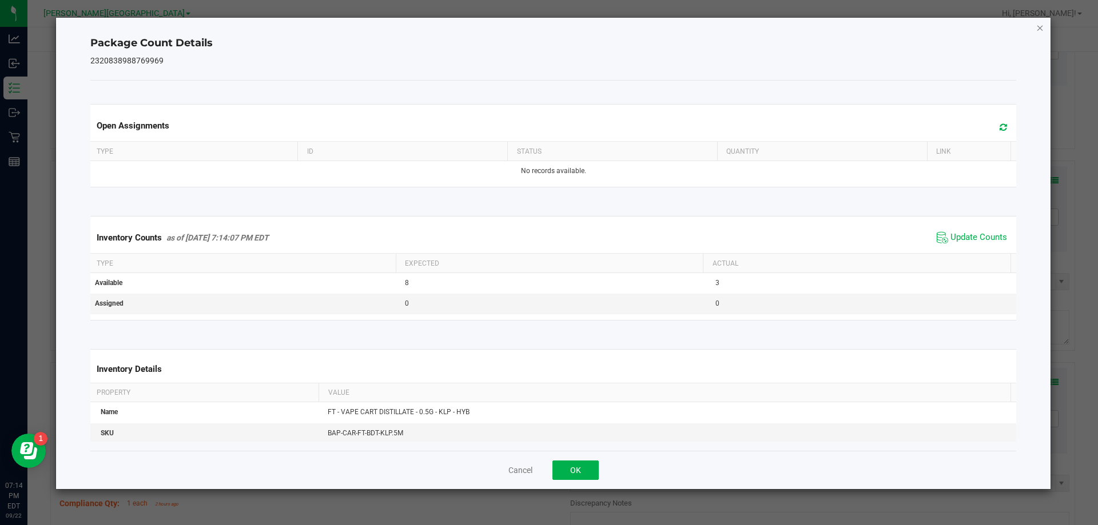
click at [1038, 27] on icon "Close" at bounding box center [1040, 28] width 8 height 14
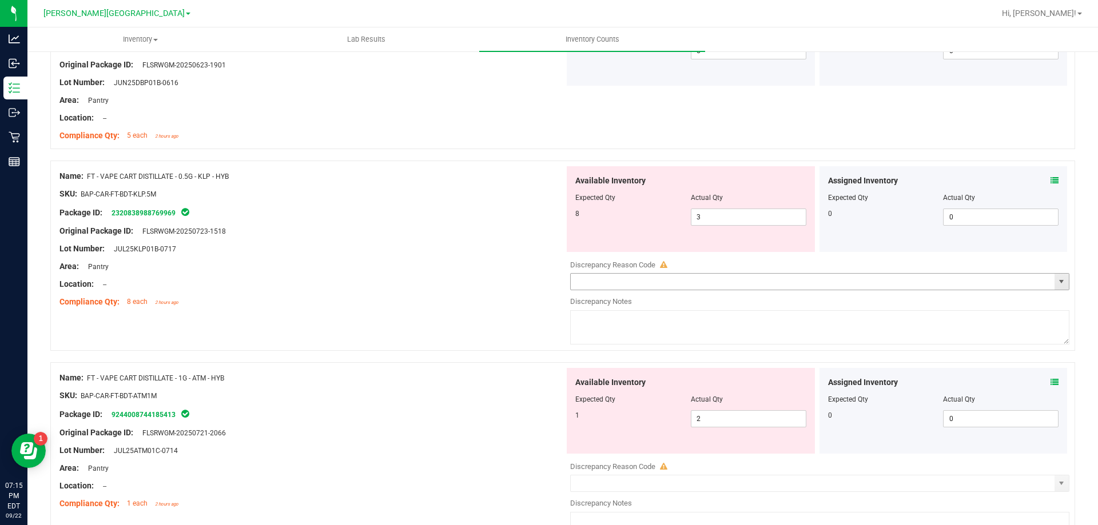
click at [1057, 281] on span "select" at bounding box center [1061, 281] width 9 height 9
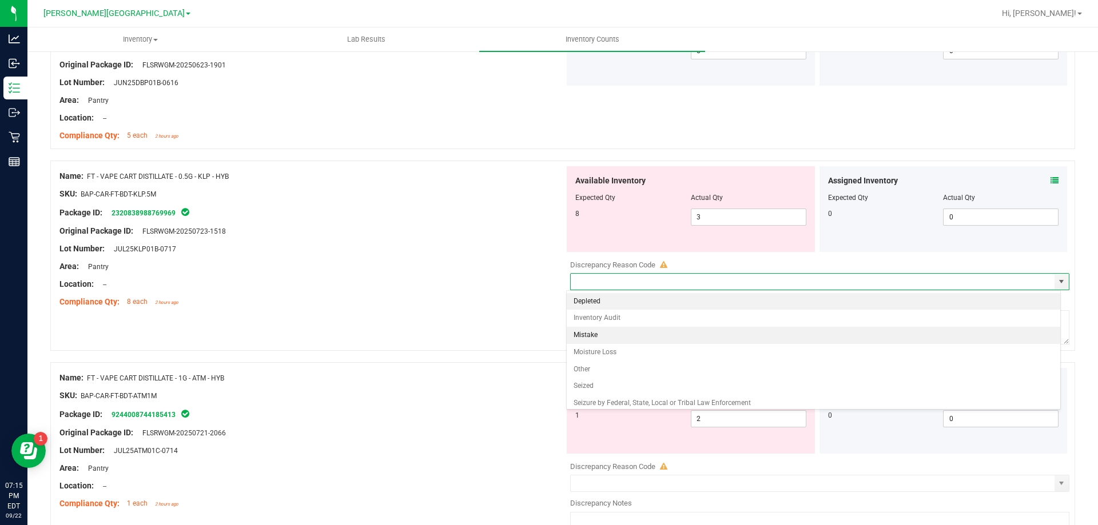
click at [602, 338] on li "Mistake" at bounding box center [814, 335] width 494 height 17
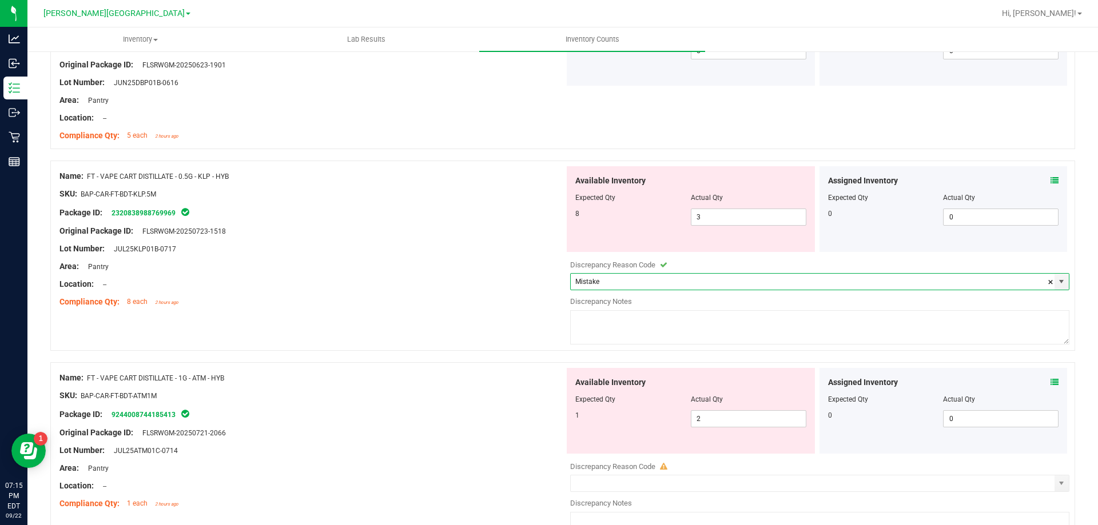
click at [604, 318] on textarea at bounding box center [819, 327] width 499 height 34
click at [471, 396] on div "SKU: BAP-CAR-FT-BDT-ATM1M" at bounding box center [311, 396] width 505 height 12
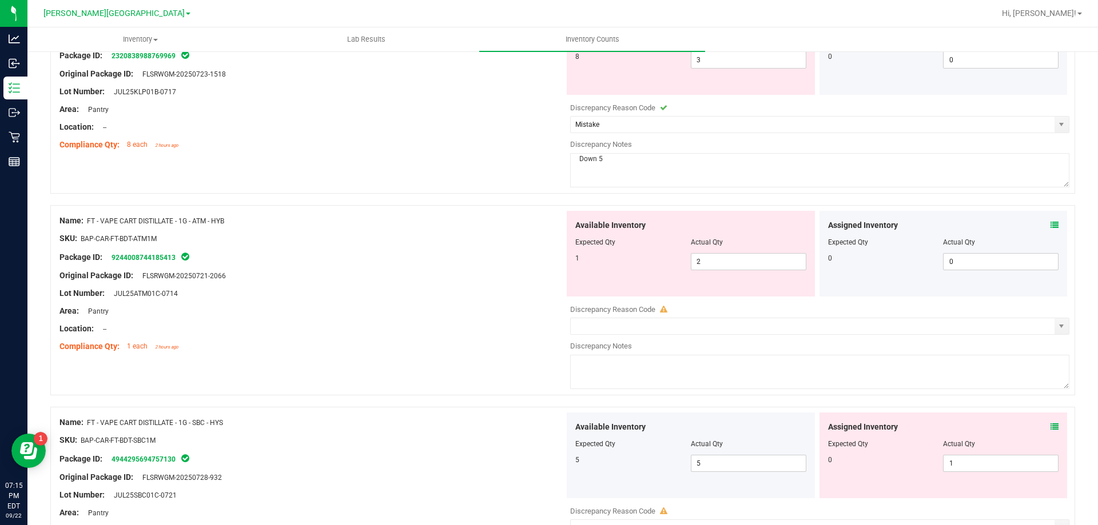
scroll to position [1372, 0]
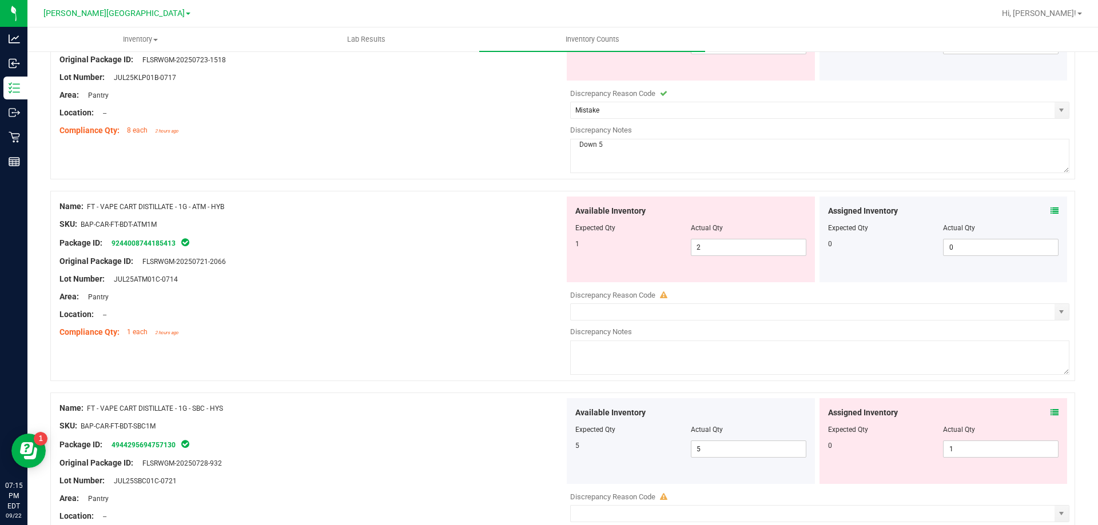
click at [1050, 212] on icon at bounding box center [1054, 211] width 8 height 8
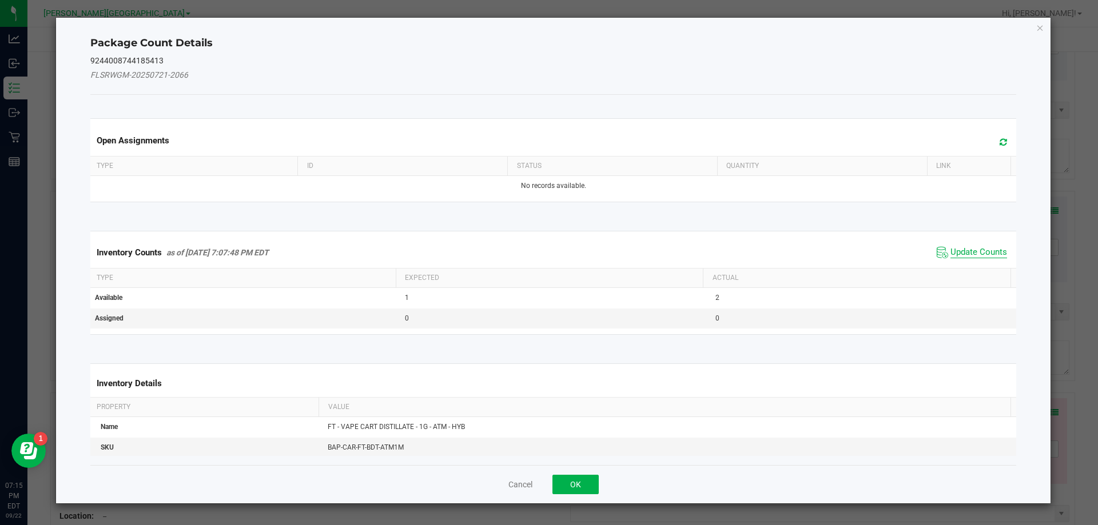
click at [985, 253] on span "Update Counts" at bounding box center [978, 252] width 57 height 11
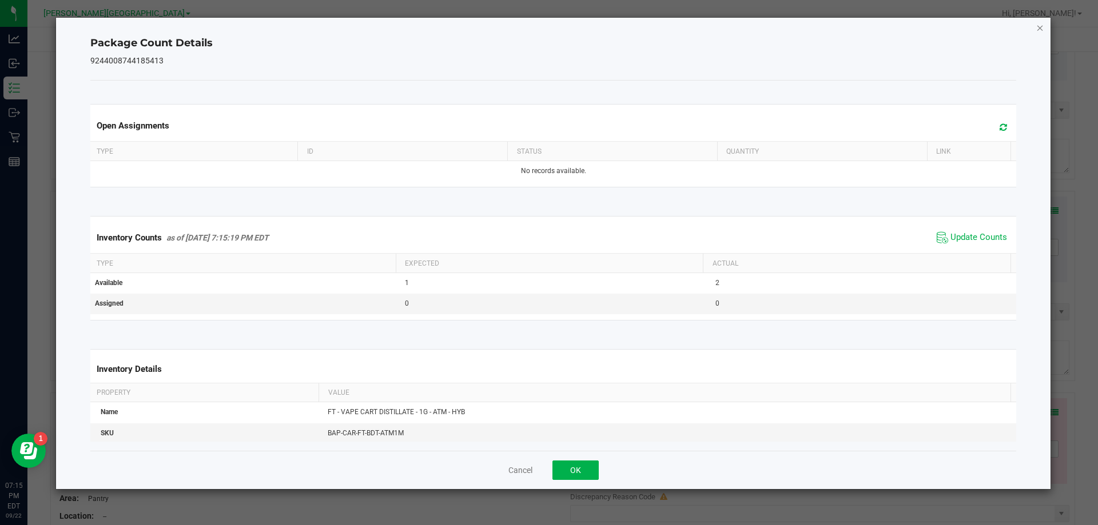
click at [1037, 25] on icon "Close" at bounding box center [1040, 28] width 8 height 14
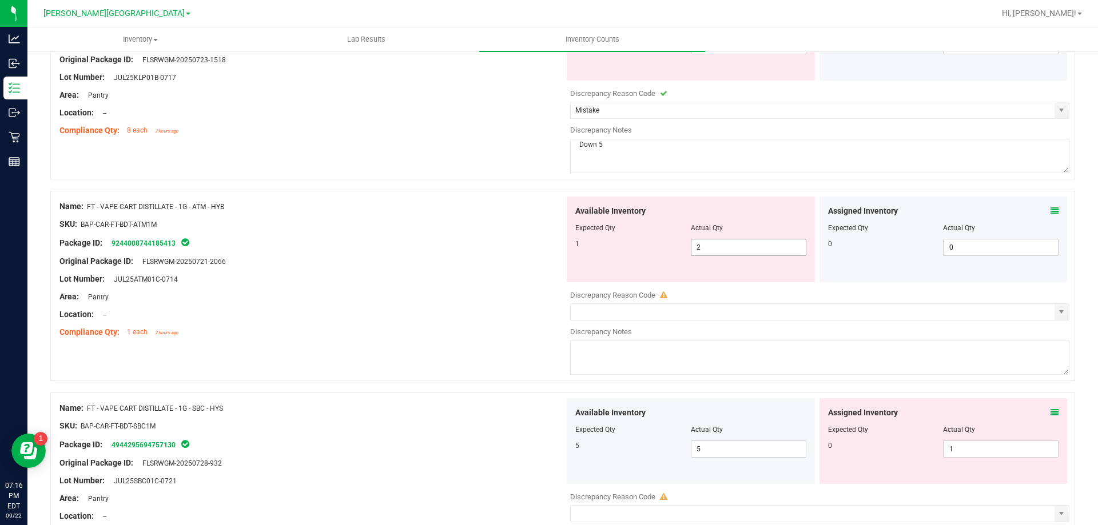
click at [742, 246] on input "2" at bounding box center [748, 248] width 114 height 16
click at [412, 301] on div "Area: Pantry" at bounding box center [311, 297] width 505 height 12
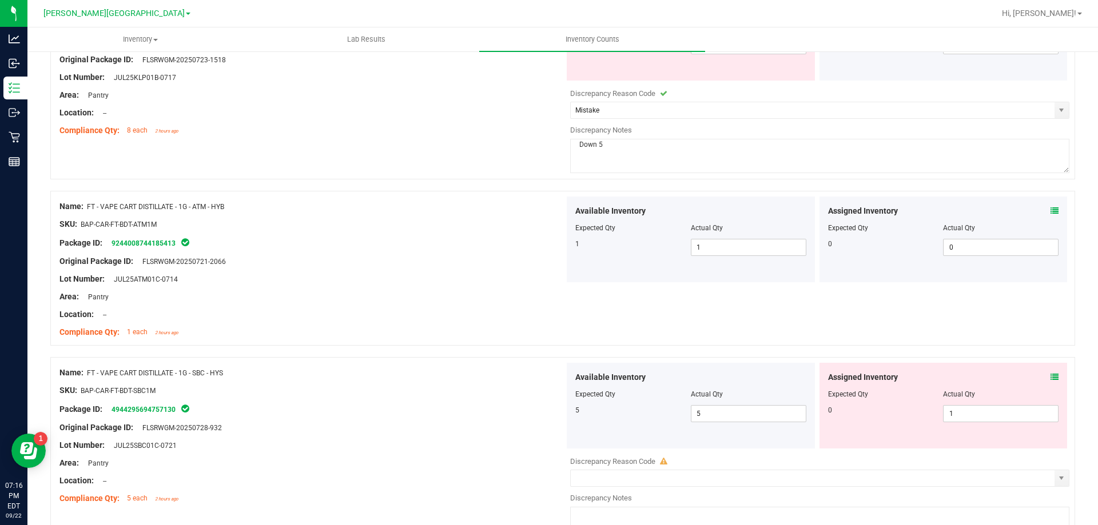
click at [389, 325] on div at bounding box center [311, 324] width 505 height 6
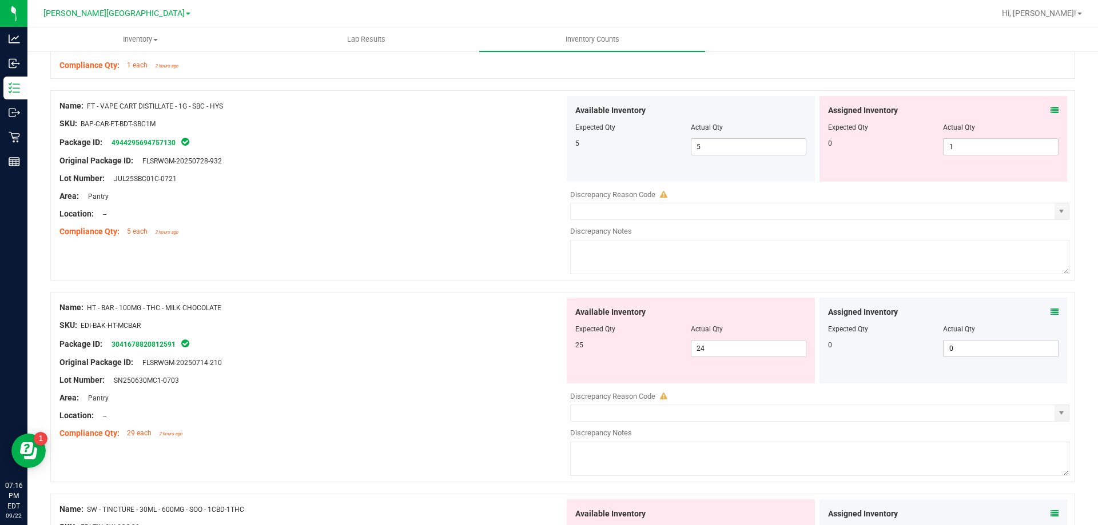
scroll to position [1658, 0]
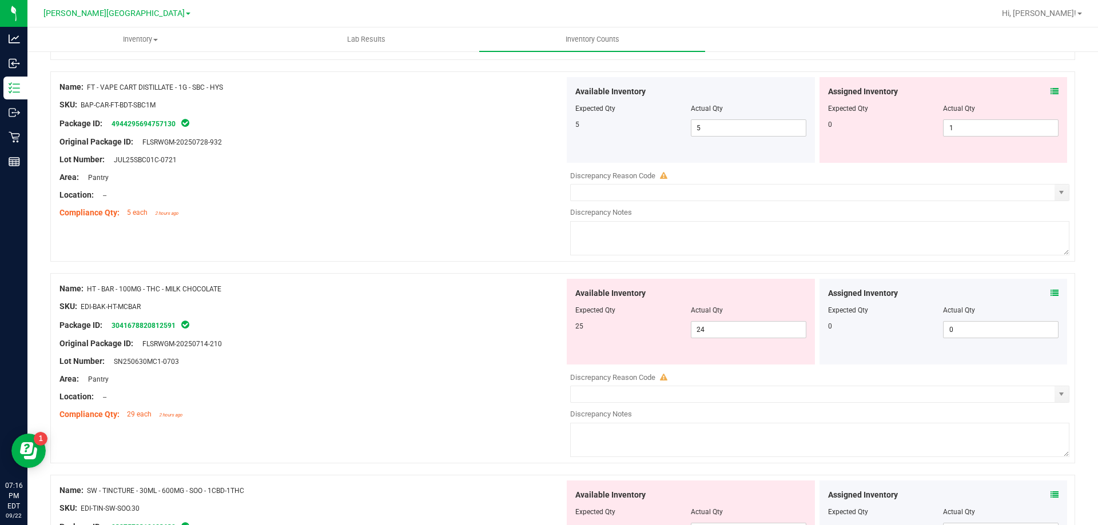
click at [1050, 291] on icon at bounding box center [1054, 293] width 8 height 8
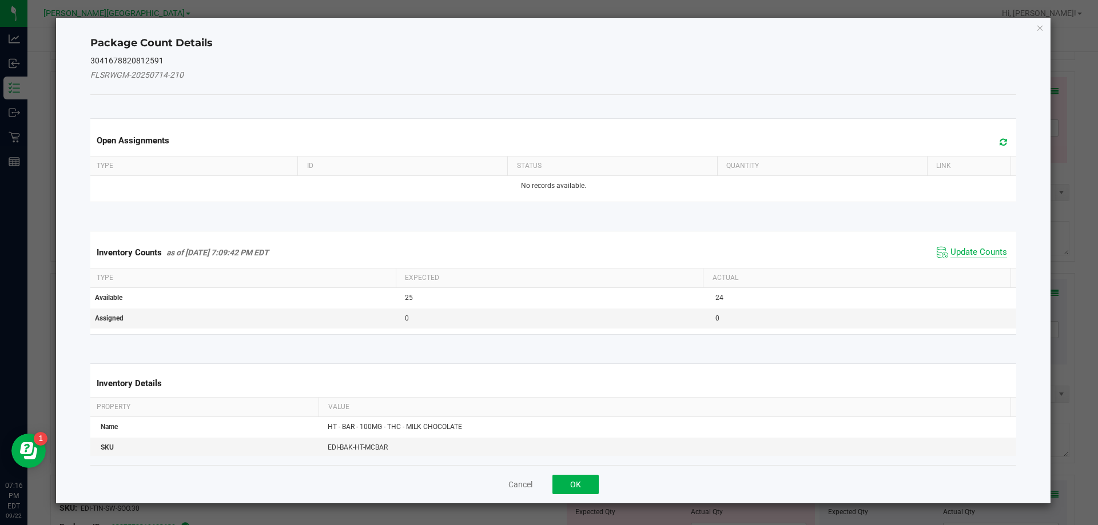
click at [962, 253] on span "Update Counts" at bounding box center [978, 252] width 57 height 11
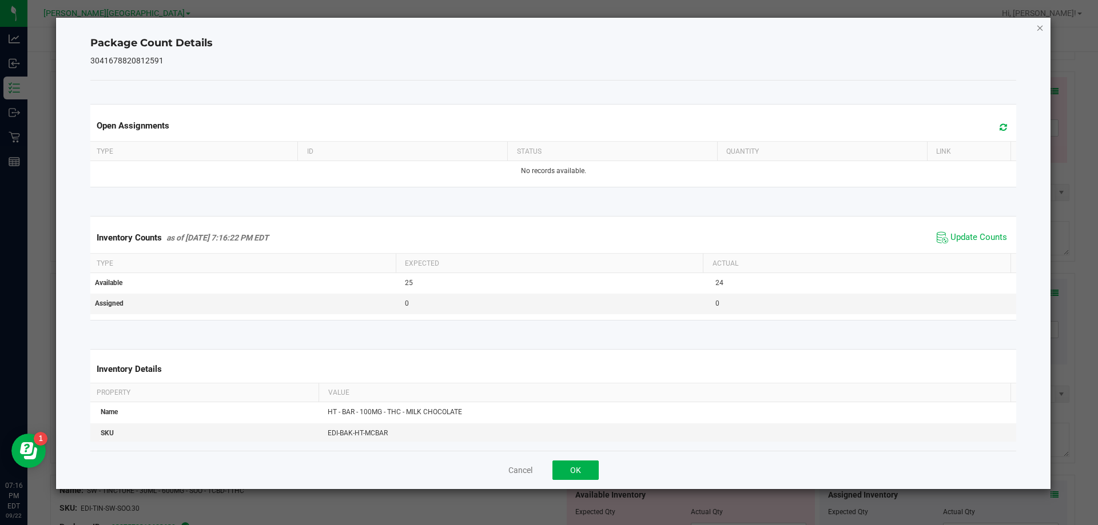
click at [1040, 29] on icon "Close" at bounding box center [1040, 28] width 8 height 14
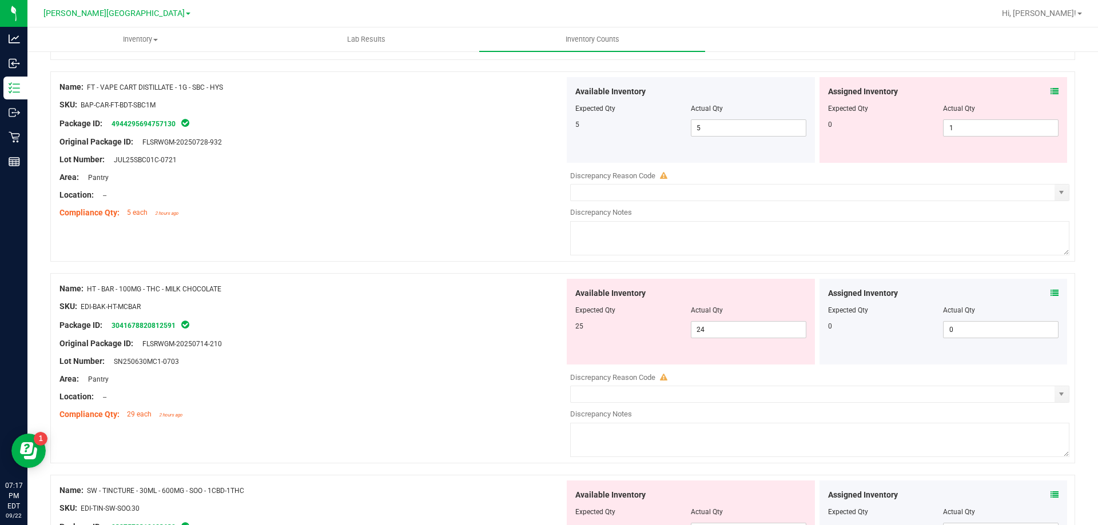
click at [1050, 293] on icon at bounding box center [1054, 293] width 8 height 8
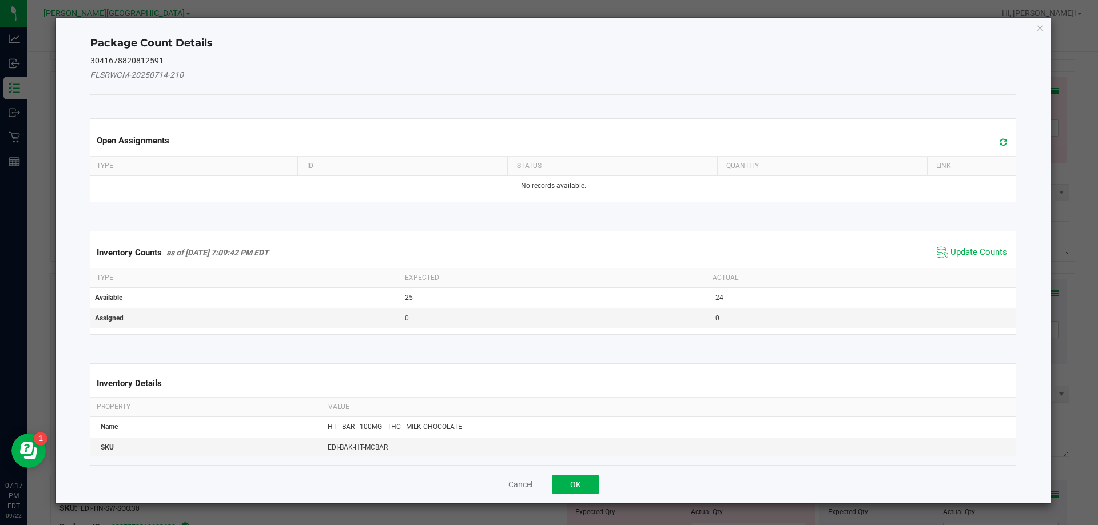
click at [958, 253] on span "Update Counts" at bounding box center [978, 252] width 57 height 11
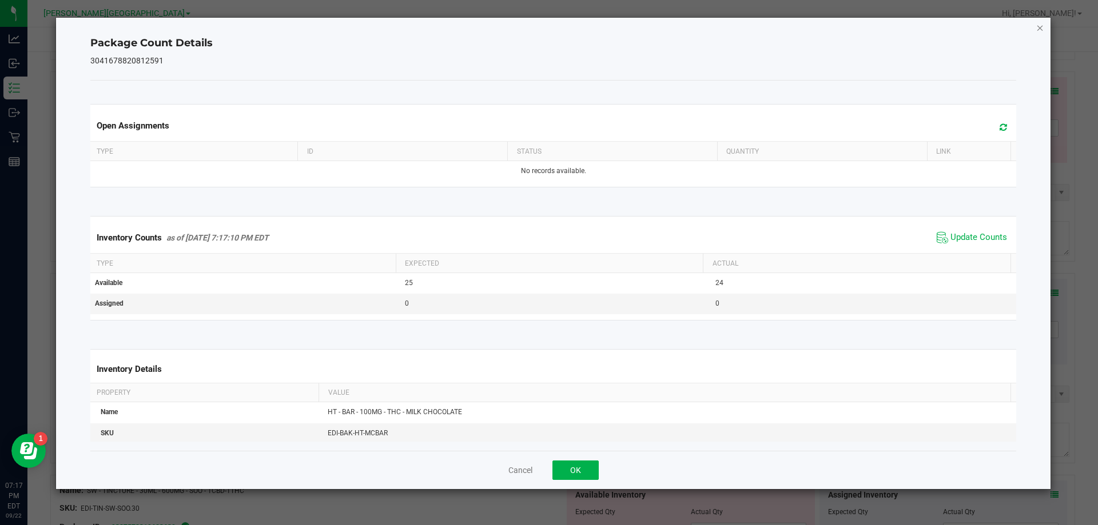
click at [1042, 26] on icon "Close" at bounding box center [1040, 28] width 8 height 14
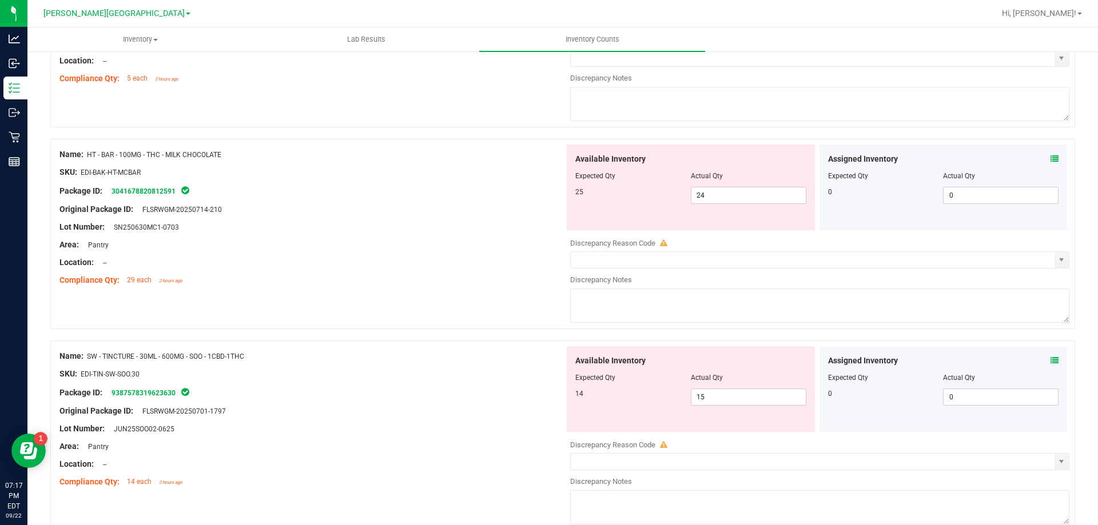
scroll to position [1807, 0]
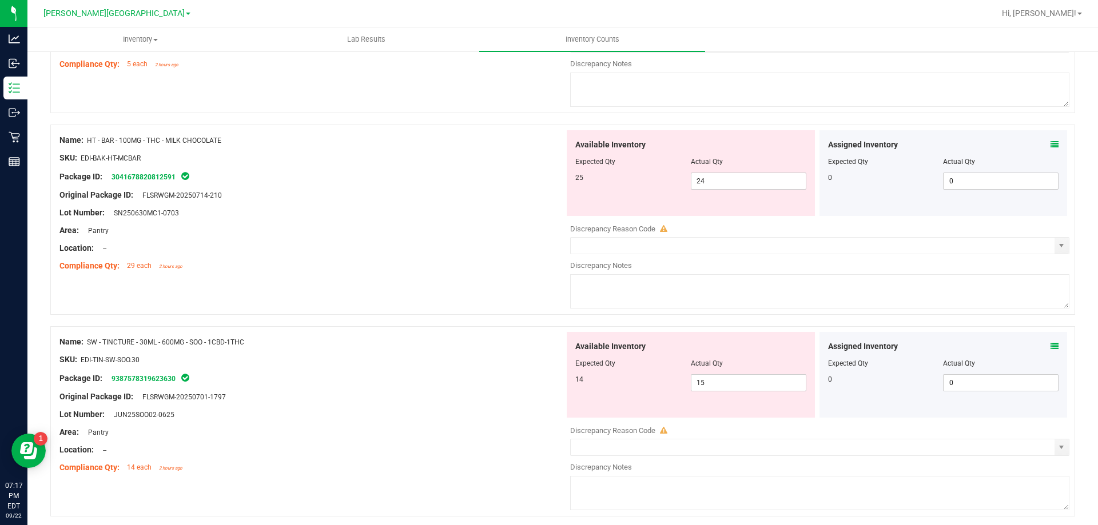
click at [1050, 346] on icon at bounding box center [1054, 347] width 8 height 8
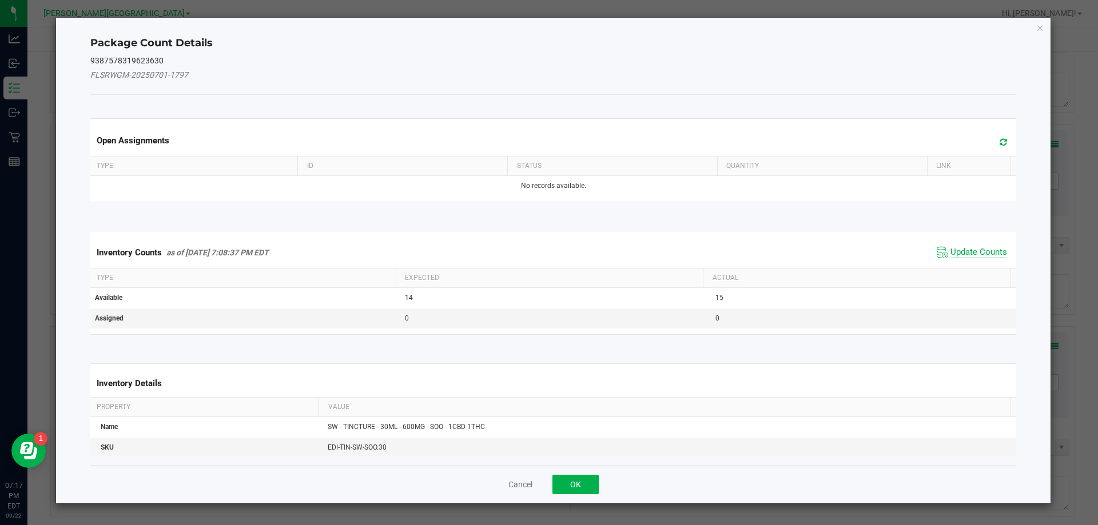
click at [969, 256] on span "Update Counts" at bounding box center [978, 252] width 57 height 11
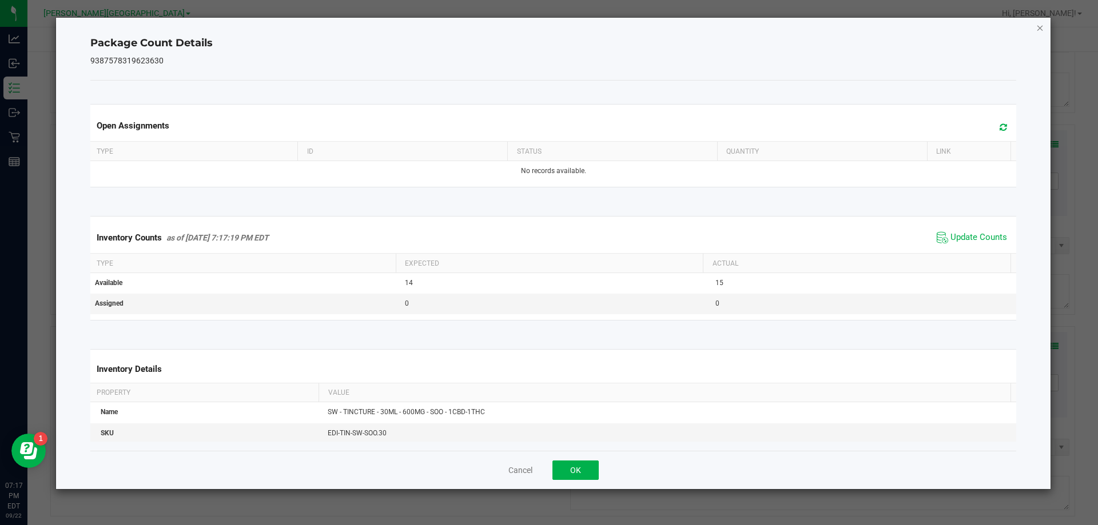
click at [1040, 30] on icon "Close" at bounding box center [1040, 28] width 8 height 14
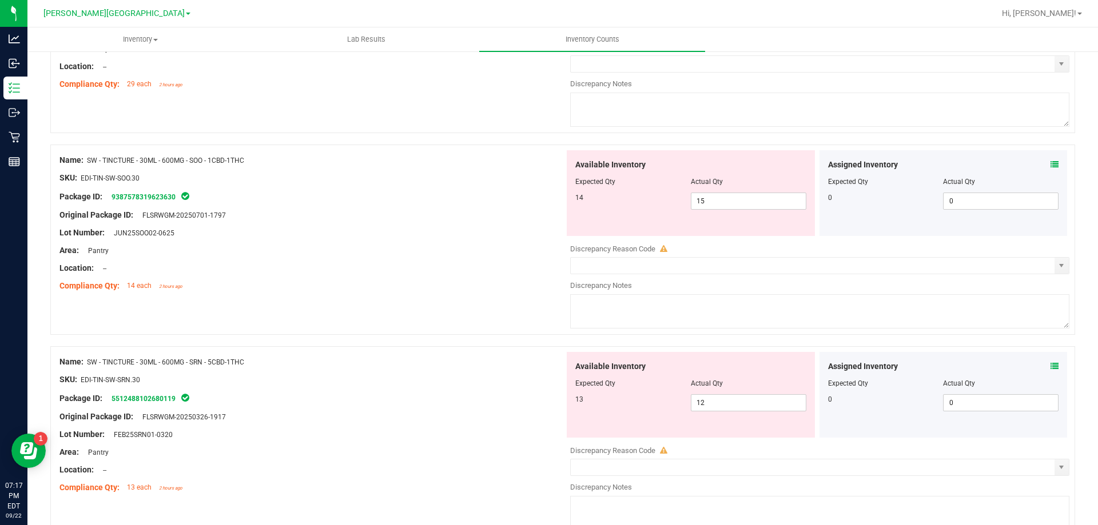
scroll to position [1989, 0]
click at [1050, 365] on icon at bounding box center [1054, 366] width 8 height 8
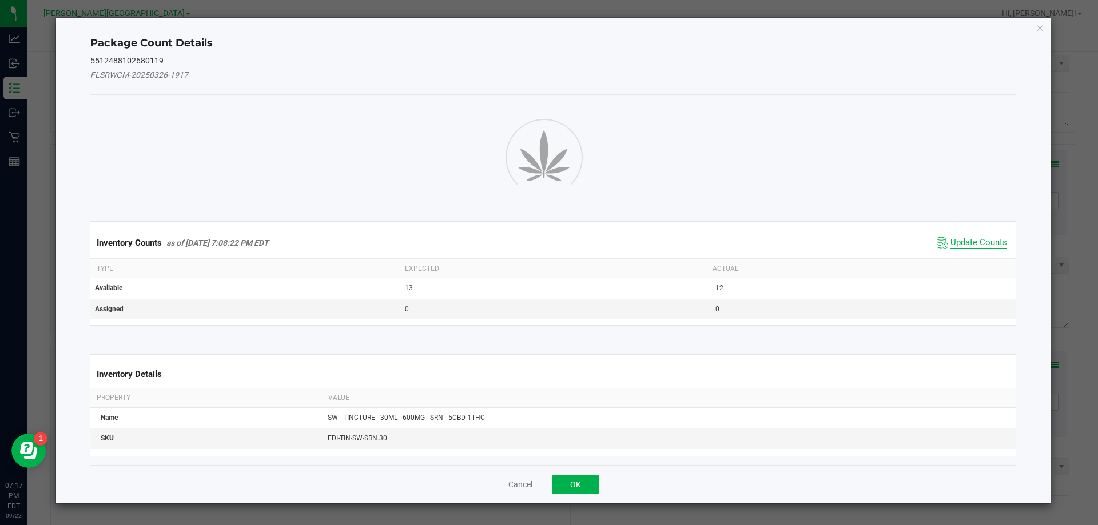
click at [961, 239] on span "Update Counts" at bounding box center [978, 242] width 57 height 11
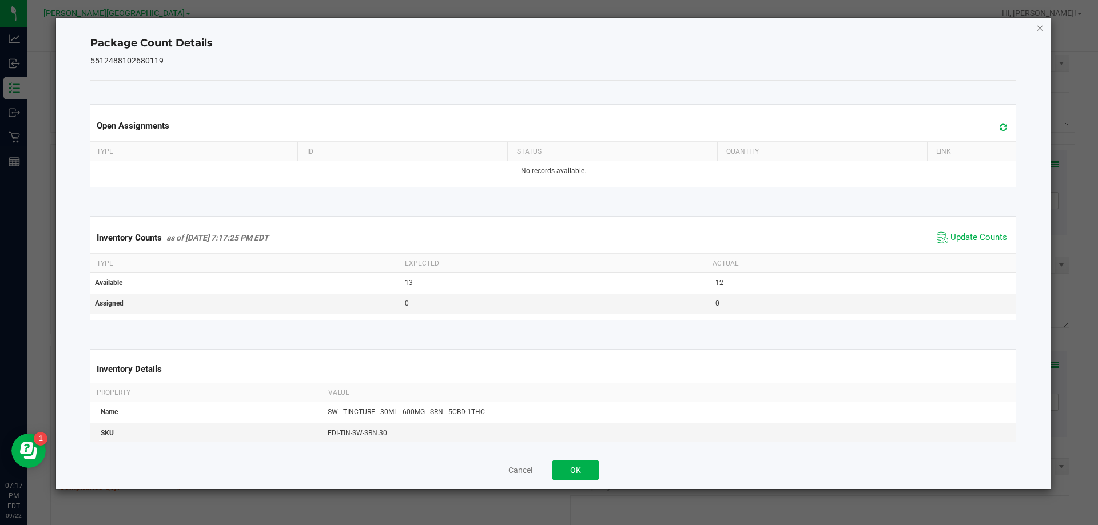
click at [1043, 26] on icon "Close" at bounding box center [1040, 28] width 8 height 14
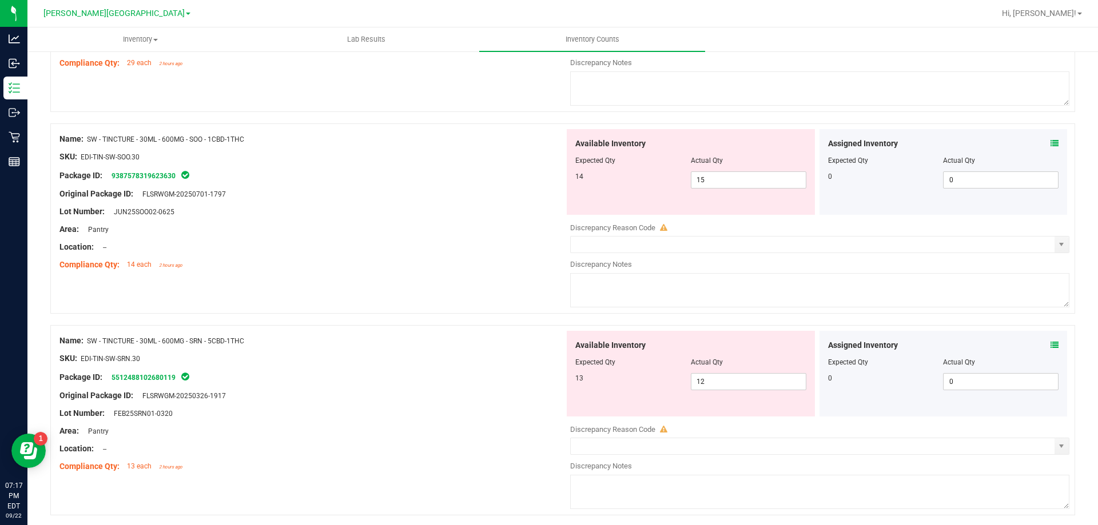
scroll to position [2010, 0]
click at [1050, 143] on icon at bounding box center [1054, 143] width 8 height 8
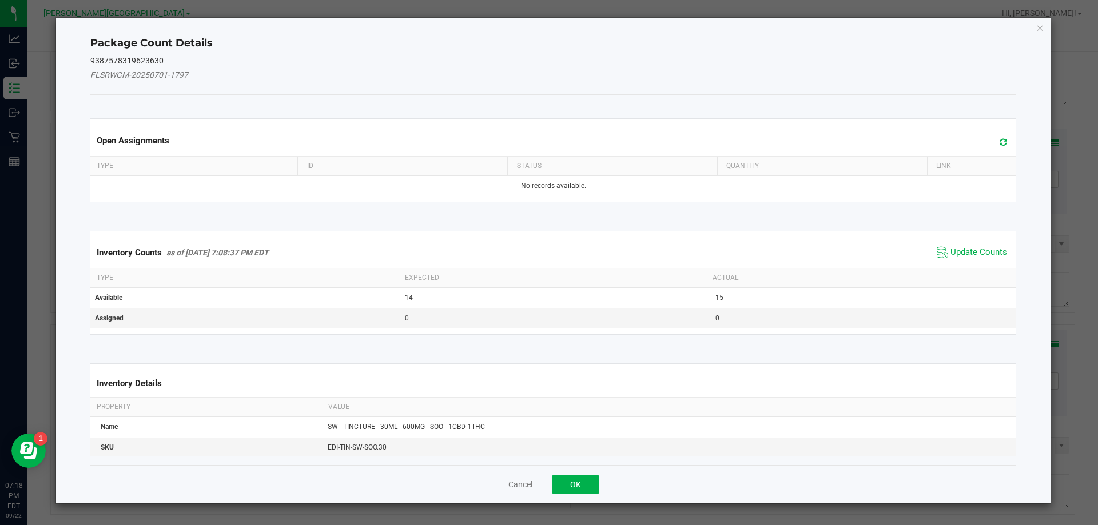
click at [974, 250] on span "Update Counts" at bounding box center [978, 252] width 57 height 11
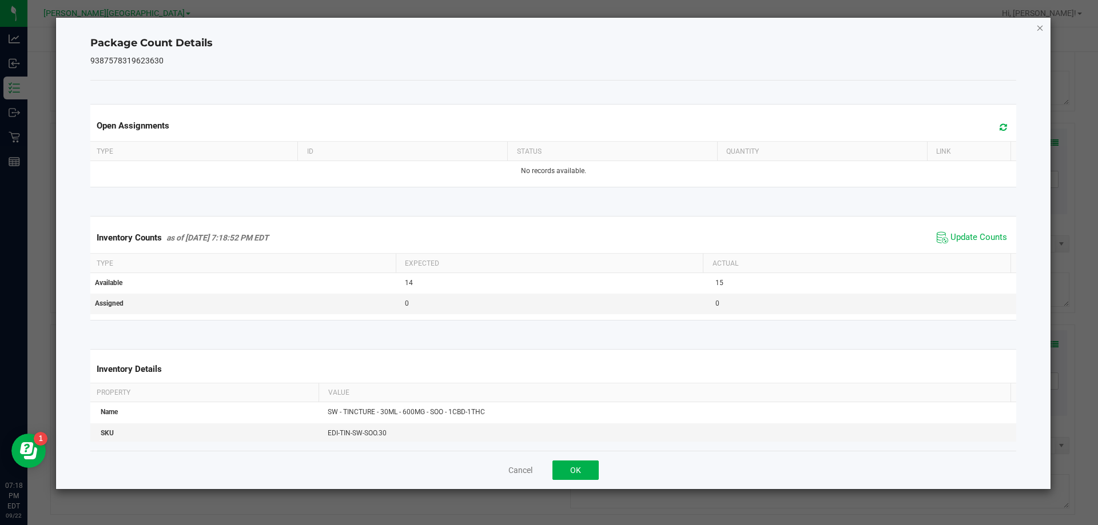
click at [1042, 33] on icon "Close" at bounding box center [1040, 28] width 8 height 14
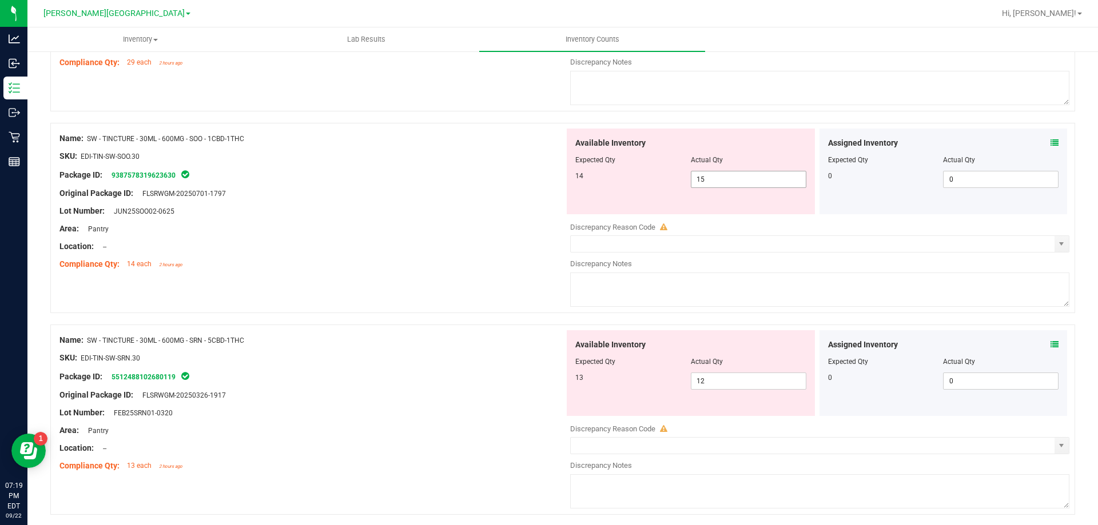
click at [745, 178] on input "15" at bounding box center [748, 180] width 114 height 16
click at [0, 0] on input "15" at bounding box center [0, 0] width 0 height 0
click at [401, 235] on div at bounding box center [311, 238] width 505 height 6
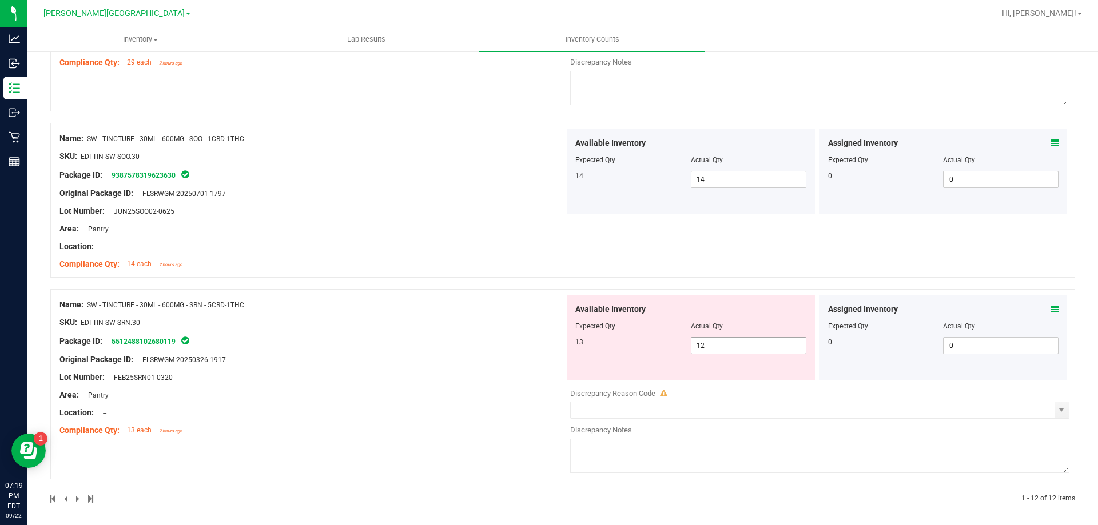
click at [750, 341] on input "12" at bounding box center [748, 346] width 114 height 16
click at [469, 332] on div "Name: SW - TINCTURE - 30ML - 600MG - SRN - 5CBD-1THC SKU: EDI-TIN-SW-SRN.30 Pac…" at bounding box center [311, 368] width 505 height 146
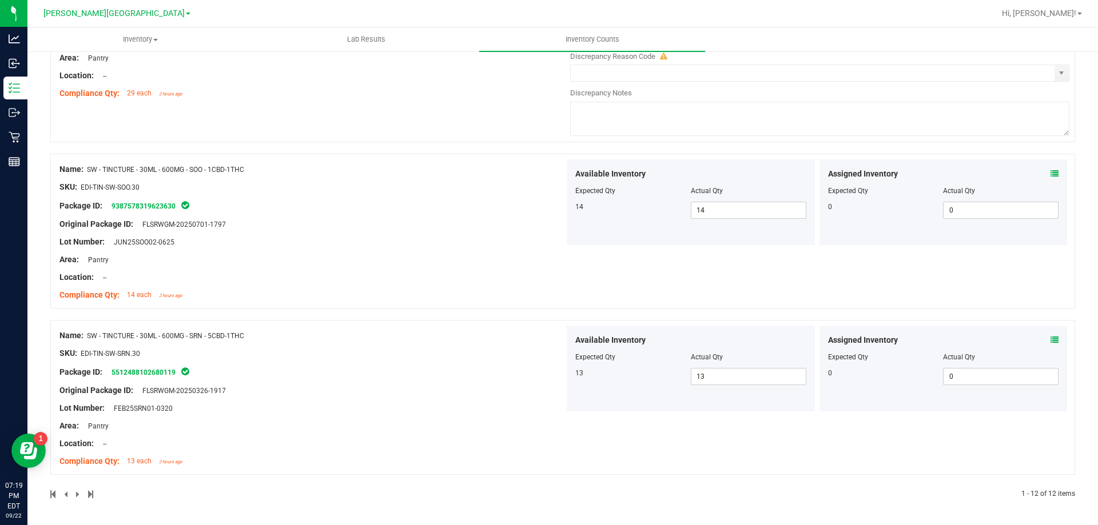
click at [451, 384] on div at bounding box center [311, 382] width 505 height 6
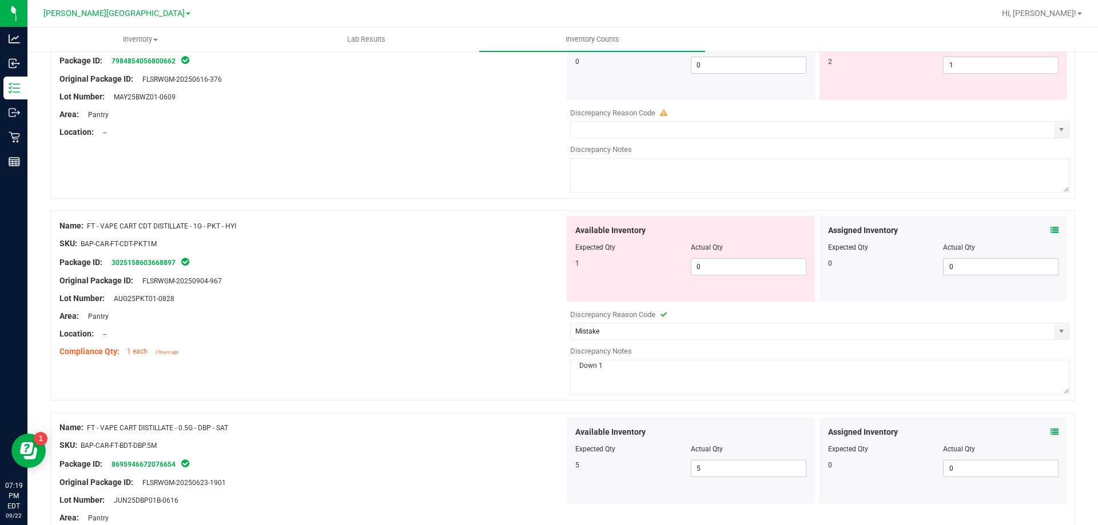
scroll to position [0, 0]
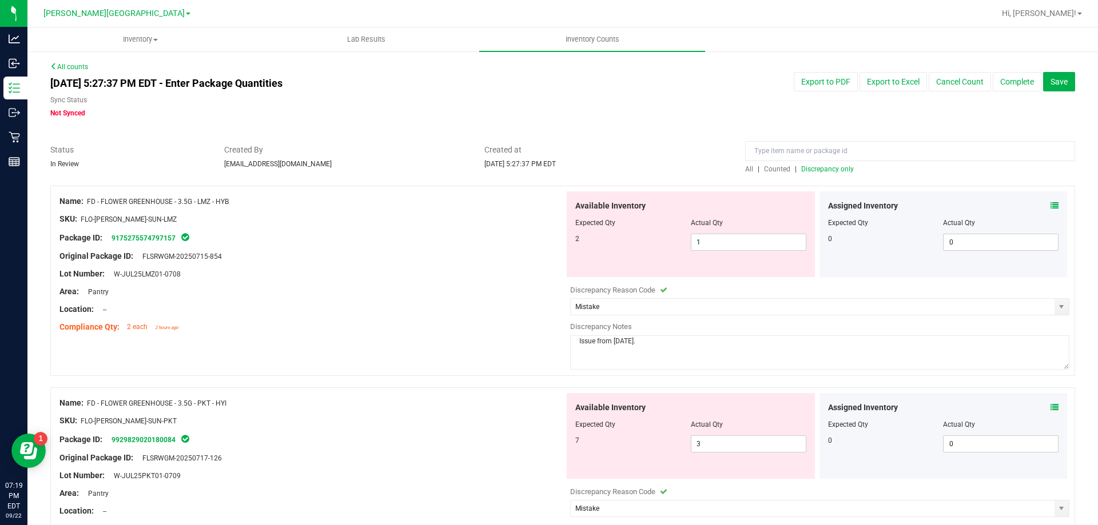
click at [826, 169] on span "Discrepancy only" at bounding box center [827, 169] width 53 height 8
click at [825, 171] on span "Discrepancy only" at bounding box center [827, 169] width 53 height 8
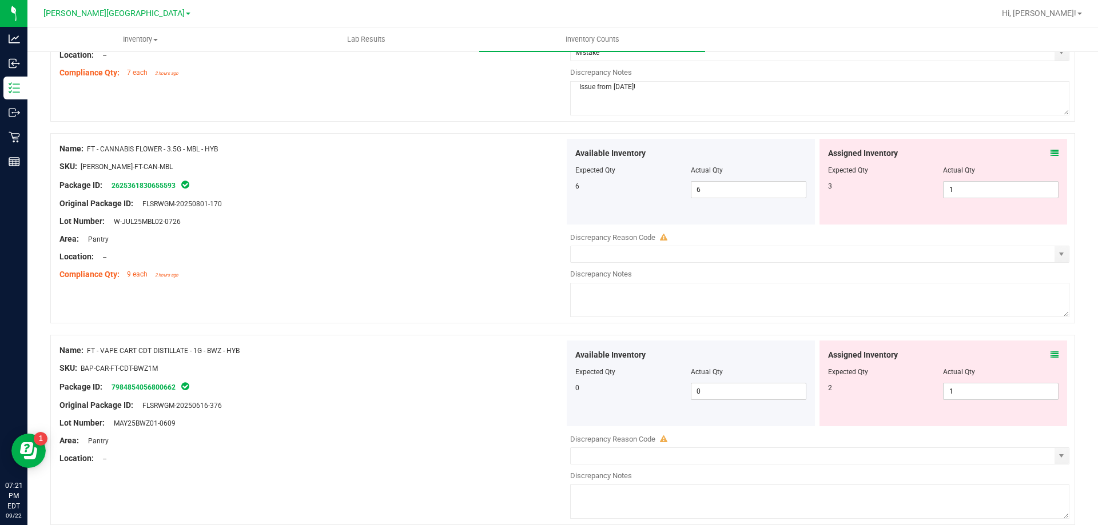
scroll to position [457, 0]
click at [961, 391] on span "1 1" at bounding box center [1001, 390] width 116 height 17
click at [451, 347] on div "Name: FT - VAPE CART CDT DISTILLATE - 1G - BWZ - HYB" at bounding box center [311, 350] width 505 height 12
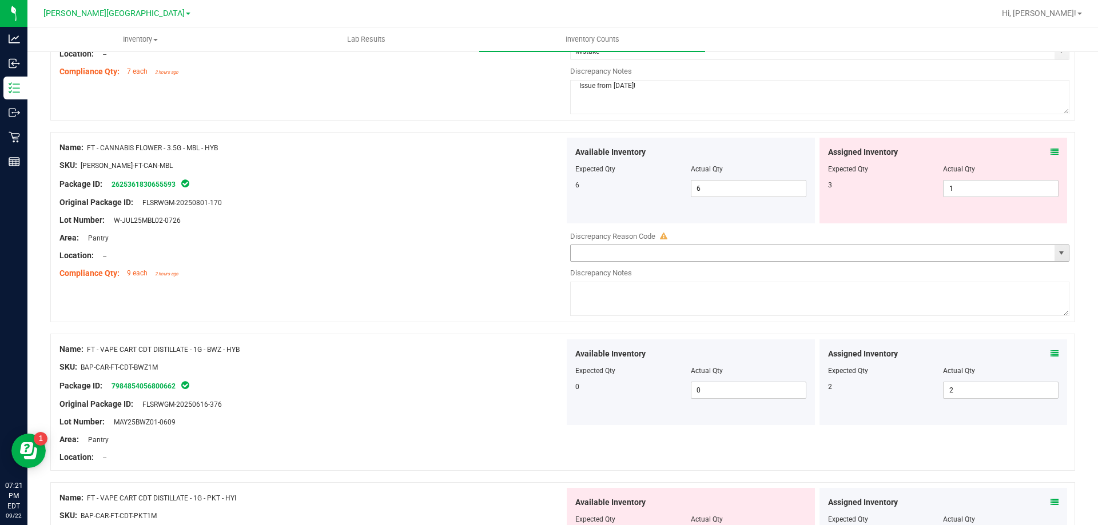
click at [1057, 253] on span "select" at bounding box center [1061, 253] width 9 height 9
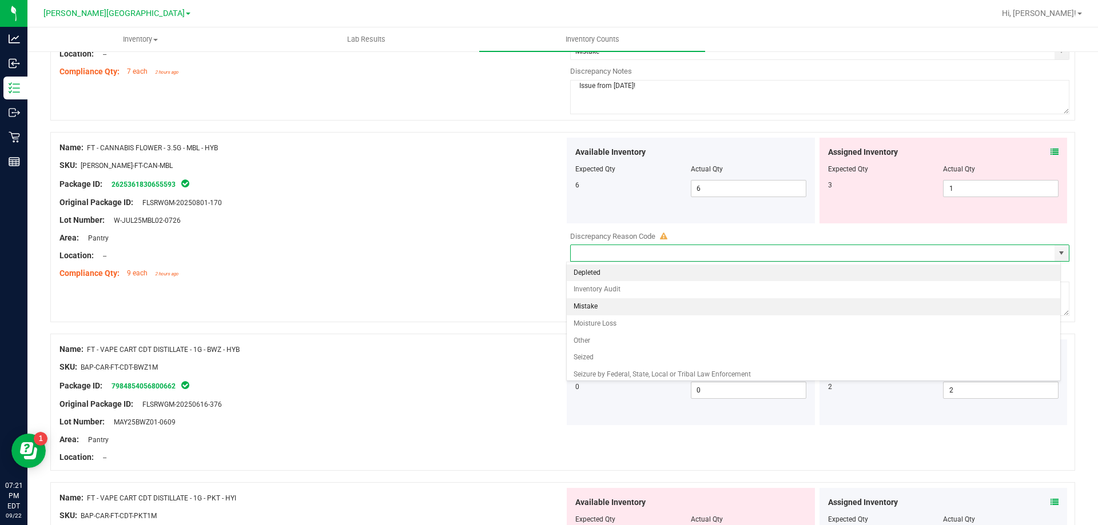
click at [596, 305] on li "Mistake" at bounding box center [814, 306] width 494 height 17
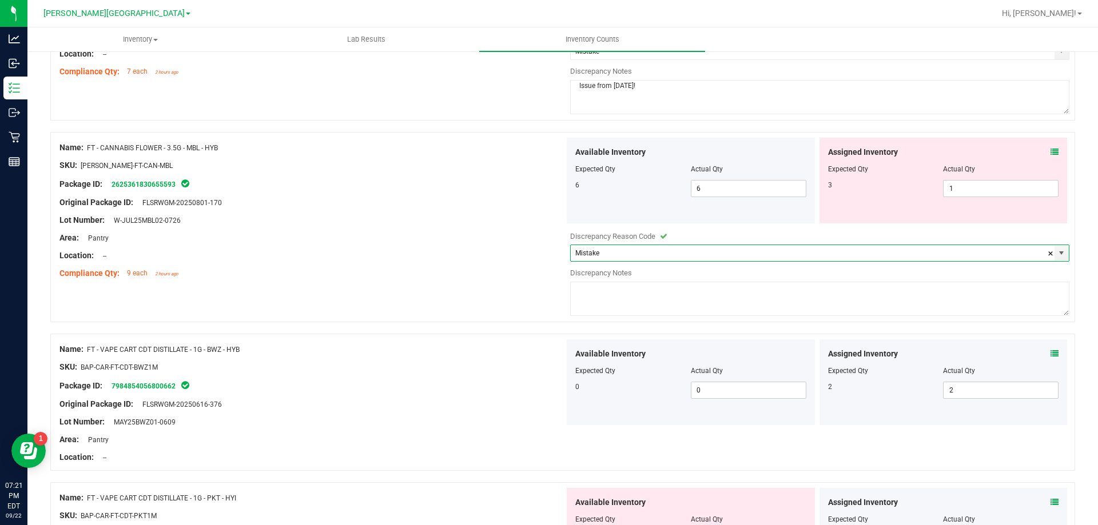
click at [605, 285] on textarea at bounding box center [819, 299] width 499 height 34
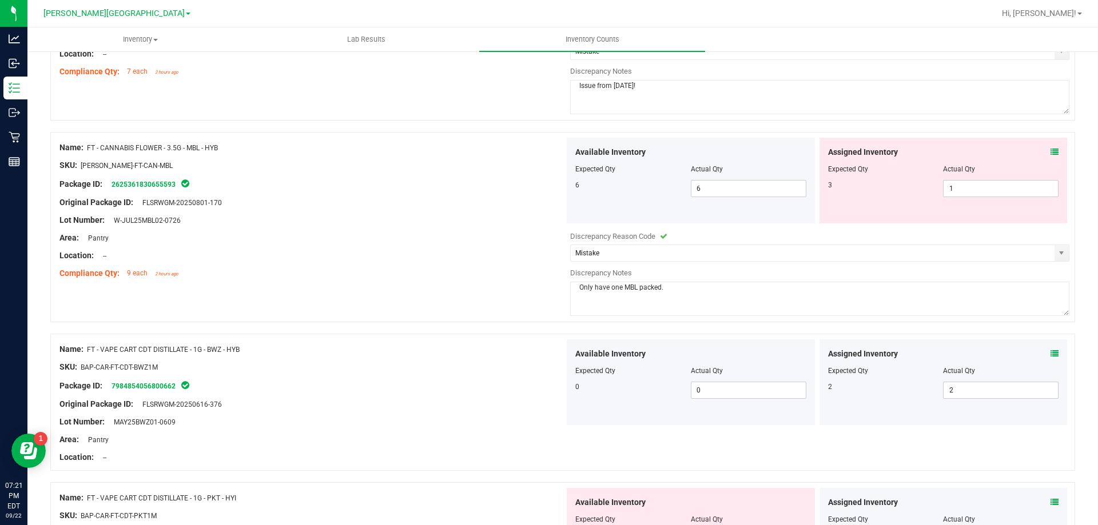
click at [495, 266] on div at bounding box center [311, 265] width 505 height 6
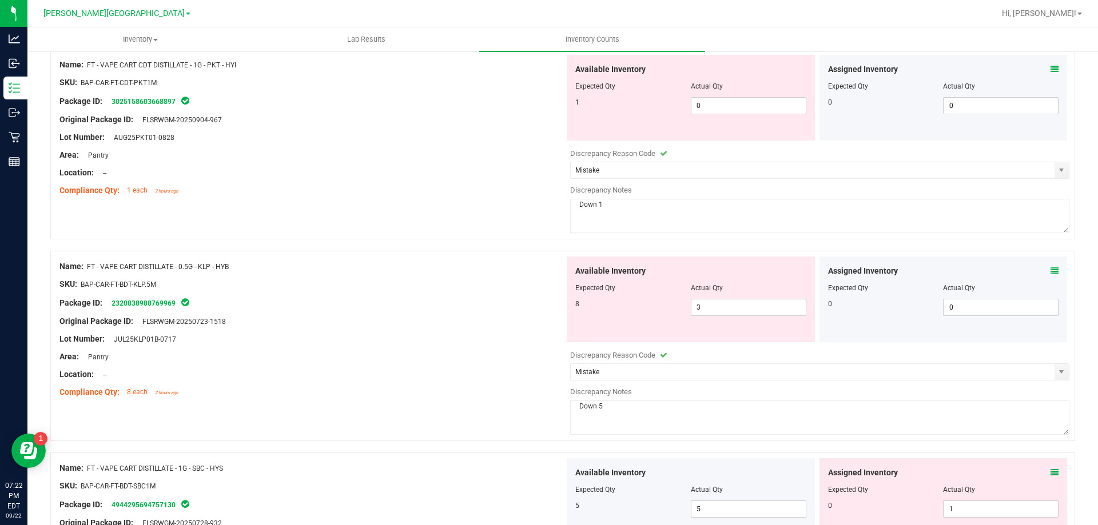
scroll to position [1029, 0]
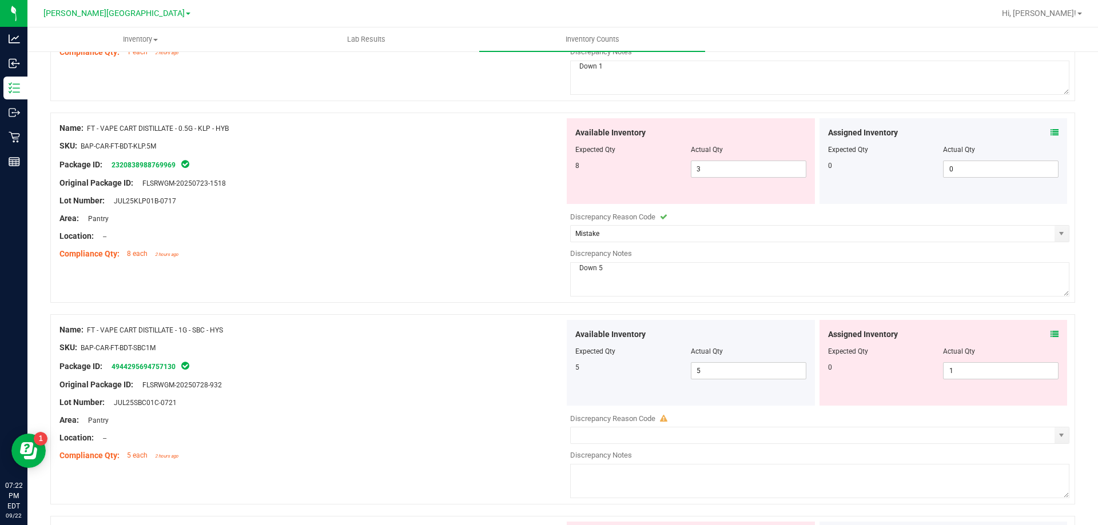
click at [456, 385] on div "Original Package ID: FLSRWGM-20250728-932" at bounding box center [311, 385] width 505 height 12
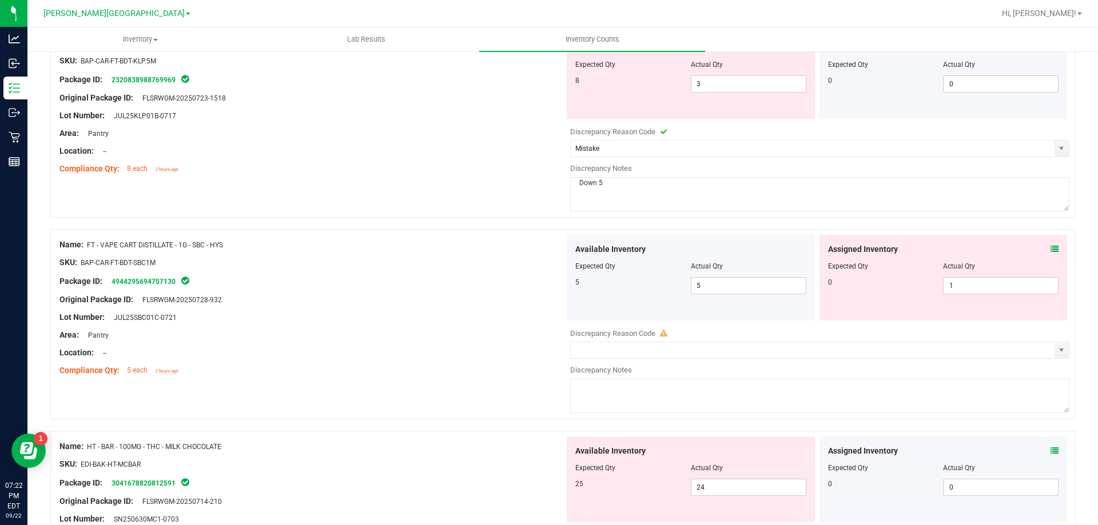
scroll to position [1144, 0]
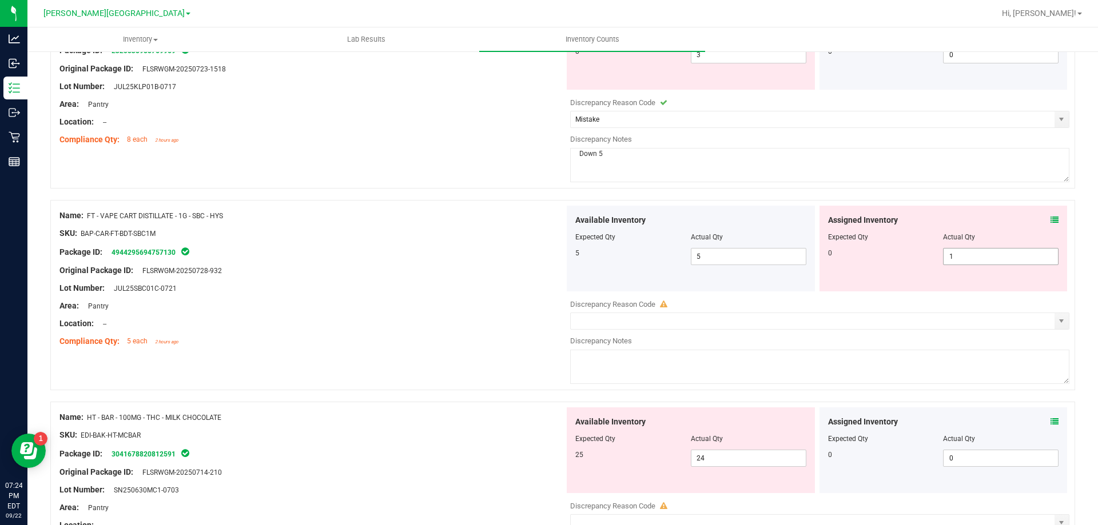
click at [997, 252] on input "1" at bounding box center [1000, 257] width 114 height 16
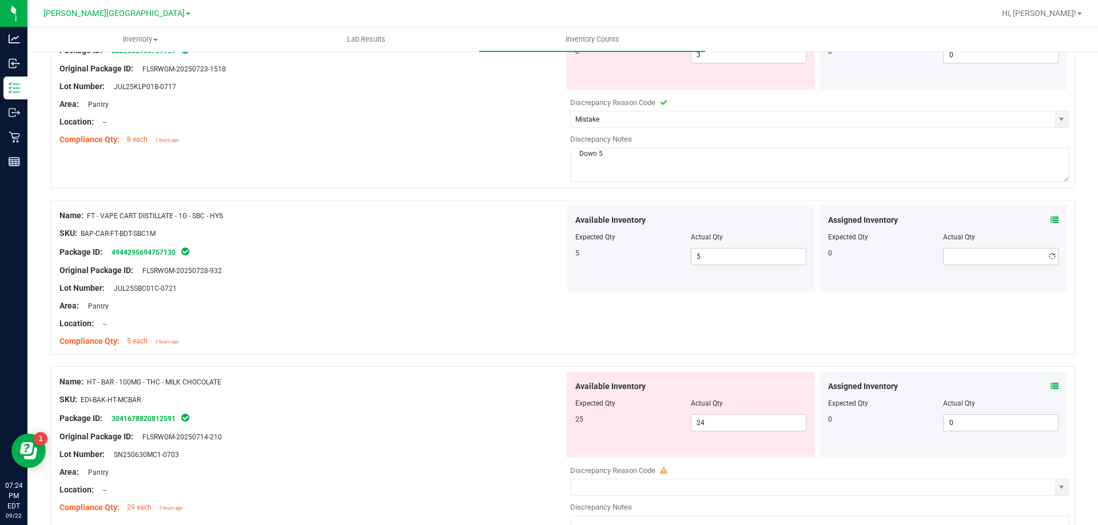
drag, startPoint x: 424, startPoint y: 204, endPoint x: 433, endPoint y: 206, distance: 10.0
click at [428, 204] on div "Name: FT - VAPE CART DISTILLATE - 1G - SBC - HYS SKU: BAP-CAR-FT-BDT-SBC1M Pack…" at bounding box center [562, 277] width 1025 height 155
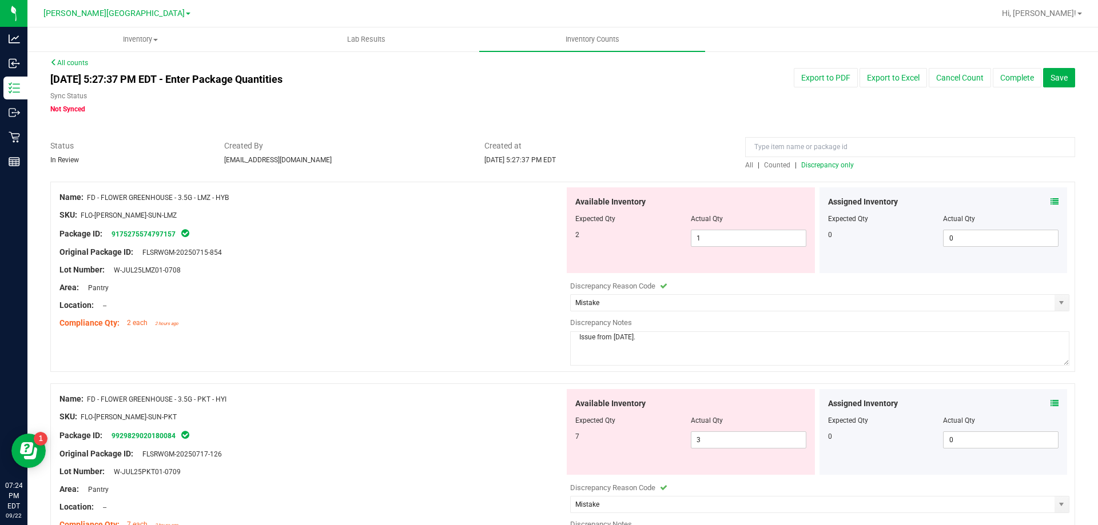
scroll to position [0, 0]
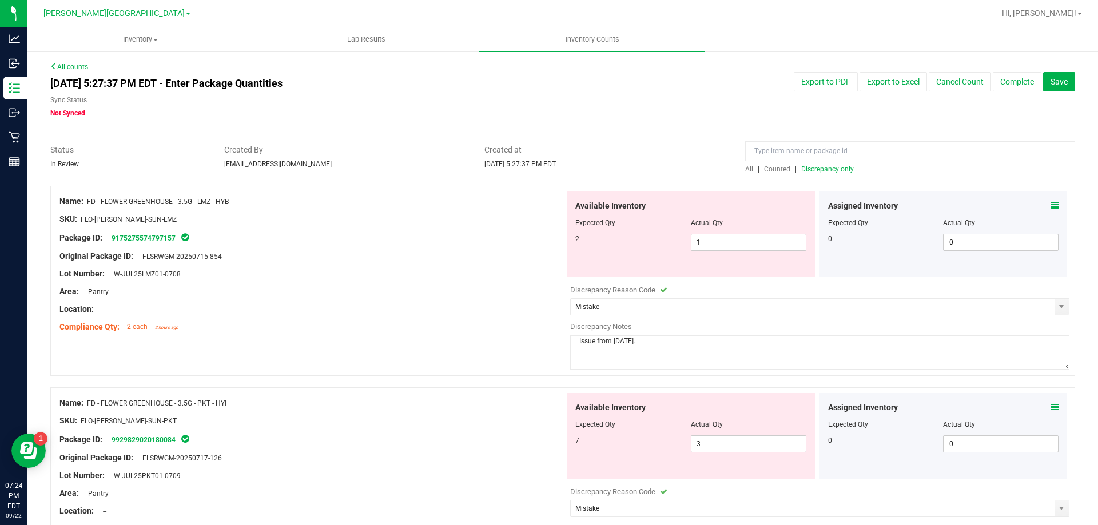
click at [820, 170] on span "Discrepancy only" at bounding box center [827, 169] width 53 height 8
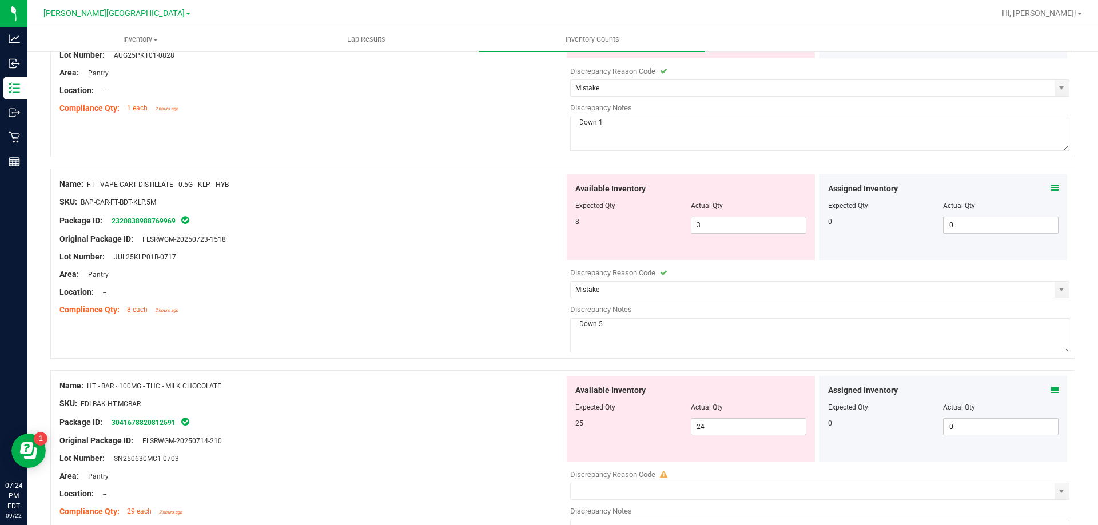
scroll to position [910, 0]
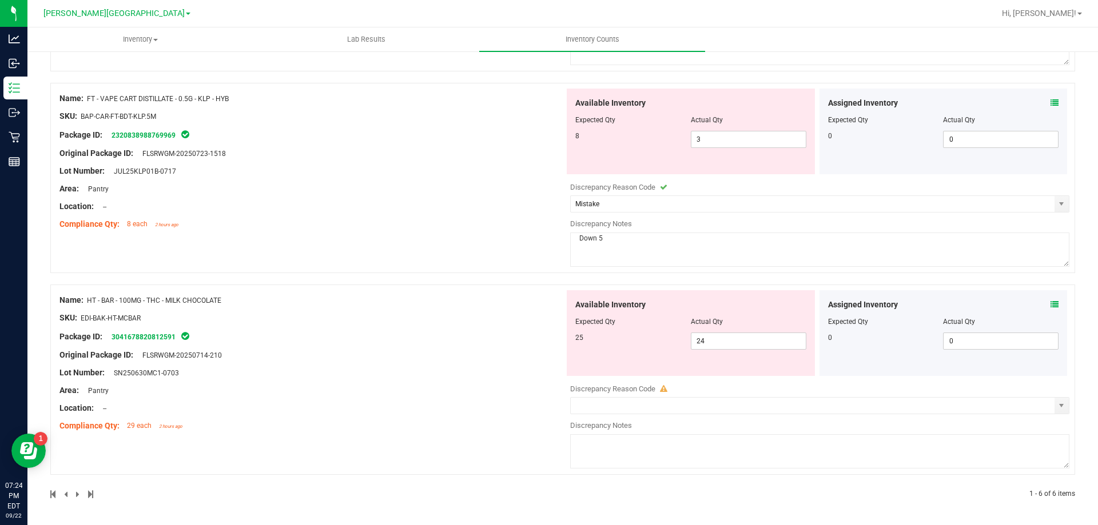
click at [1050, 304] on icon at bounding box center [1054, 305] width 8 height 8
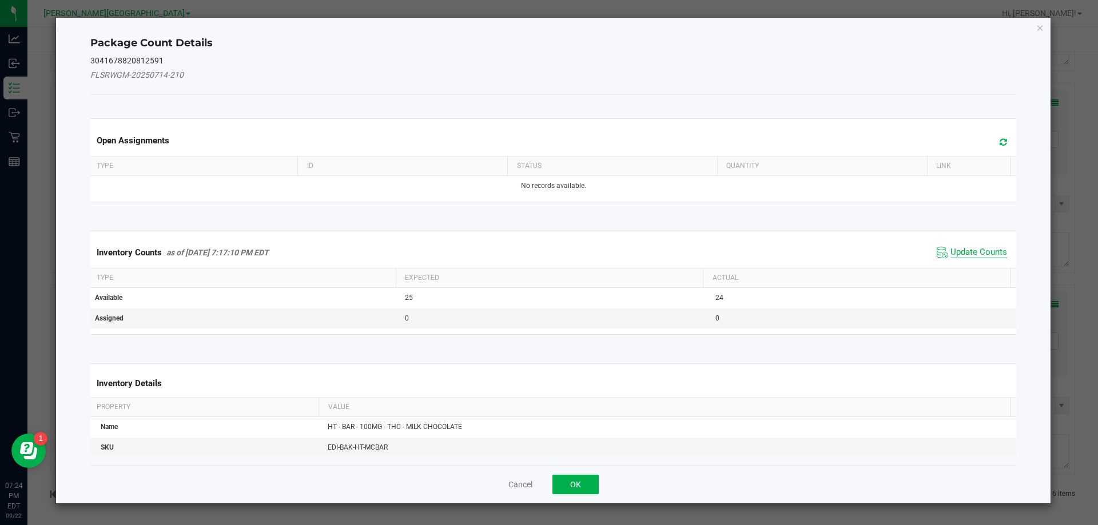
click at [983, 253] on span "Update Counts" at bounding box center [978, 252] width 57 height 11
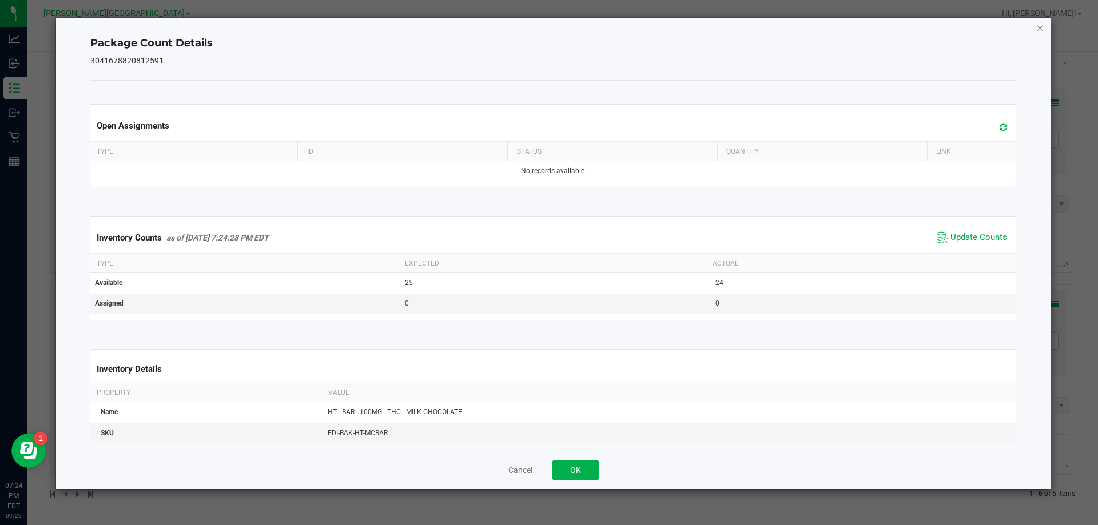
click at [1038, 23] on icon "Close" at bounding box center [1040, 28] width 8 height 14
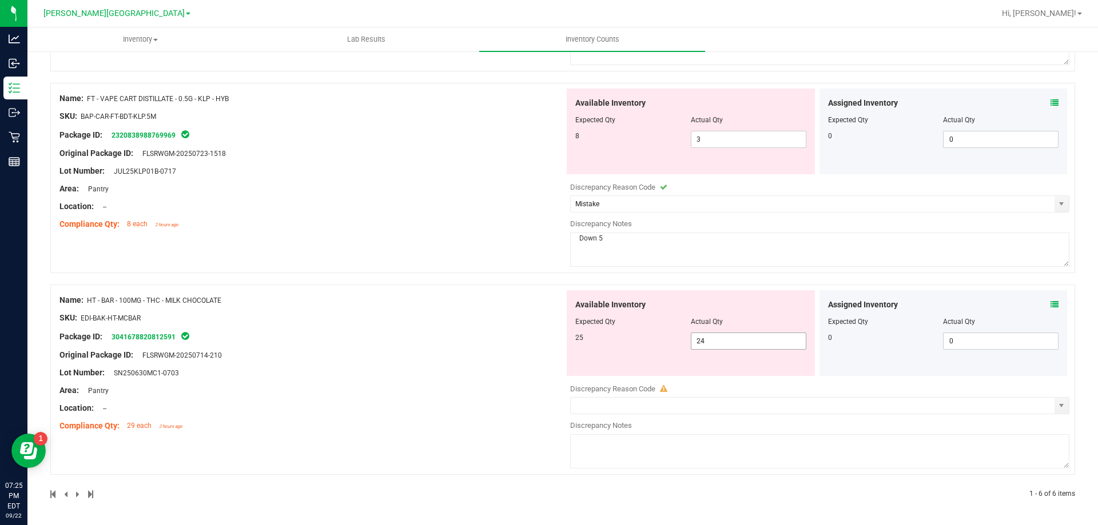
click at [711, 344] on span "24 24" at bounding box center [749, 341] width 116 height 17
click at [711, 344] on input "24" at bounding box center [748, 341] width 114 height 16
click at [466, 367] on div "Name: HT - BAR - 100MG - THC - MILK CHOCOLATE SKU: EDI-BAK-HT-MCBAR Package ID:…" at bounding box center [311, 363] width 505 height 146
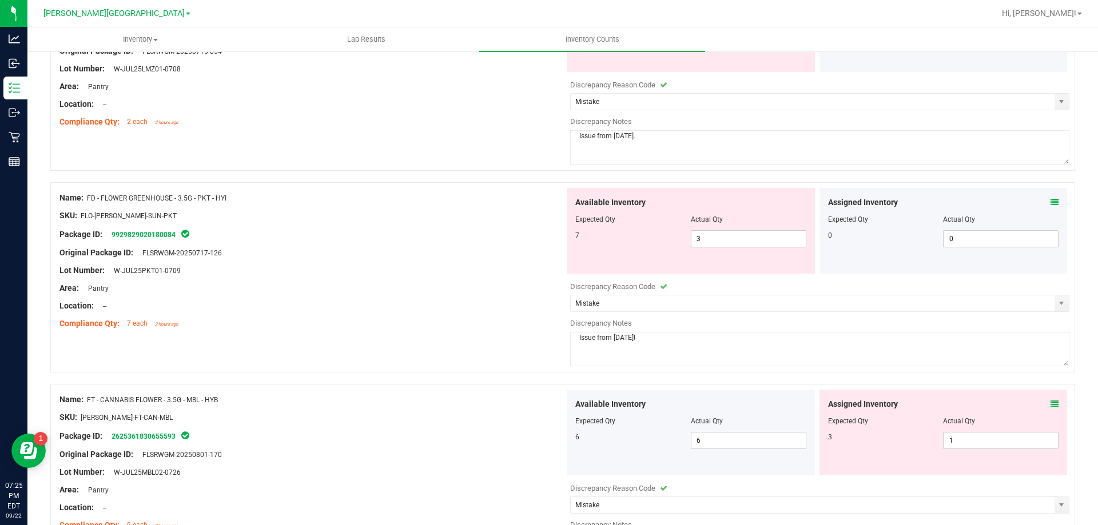
scroll to position [0, 0]
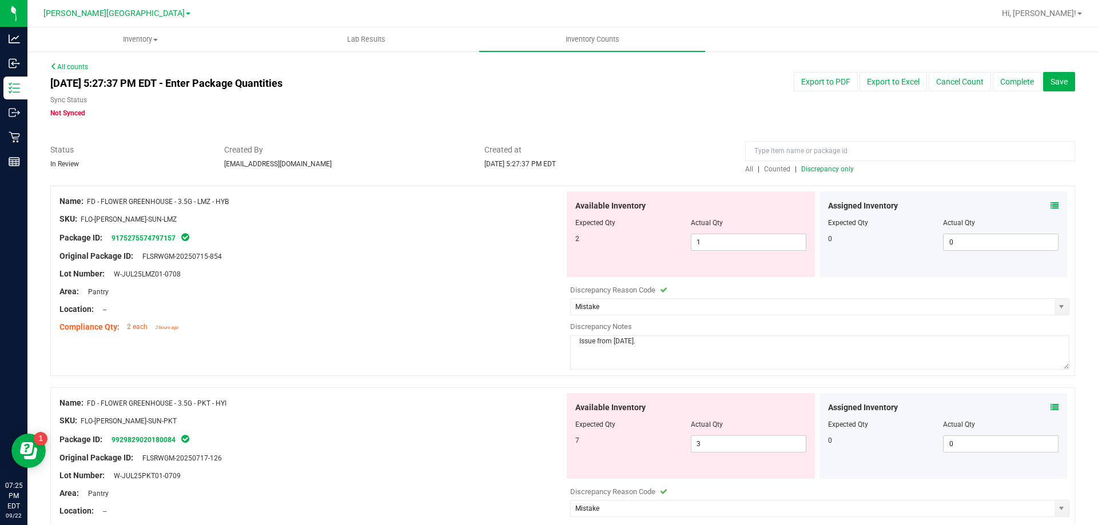
click at [832, 168] on span "Discrepancy only" at bounding box center [827, 169] width 53 height 8
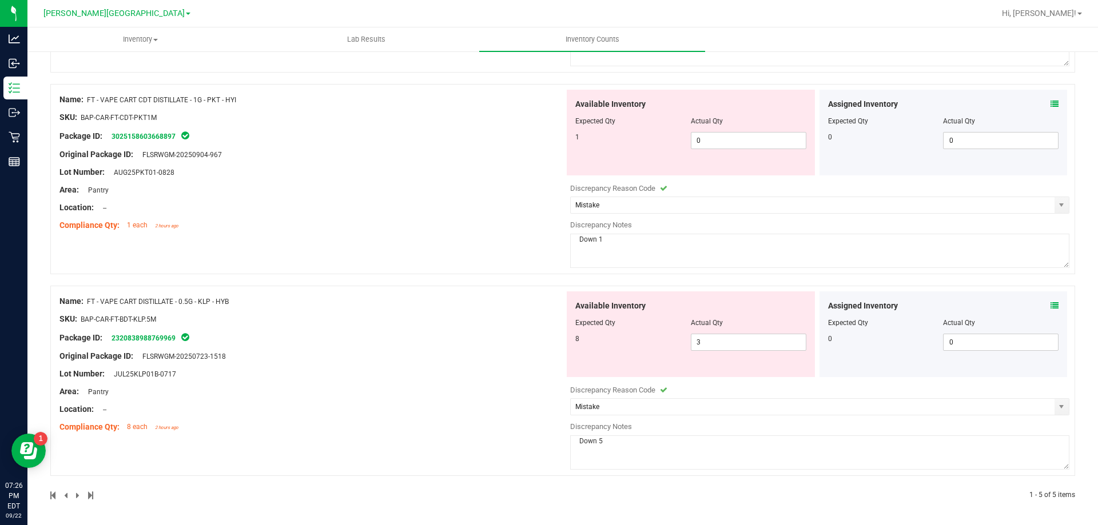
scroll to position [708, 0]
click at [1050, 306] on icon at bounding box center [1054, 305] width 8 height 8
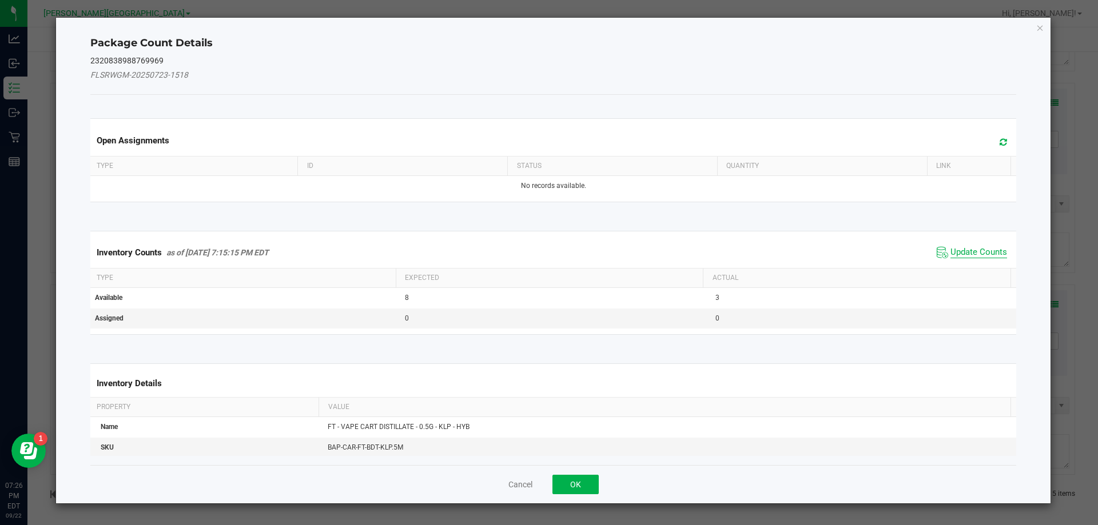
click at [966, 253] on span "Update Counts" at bounding box center [978, 252] width 57 height 11
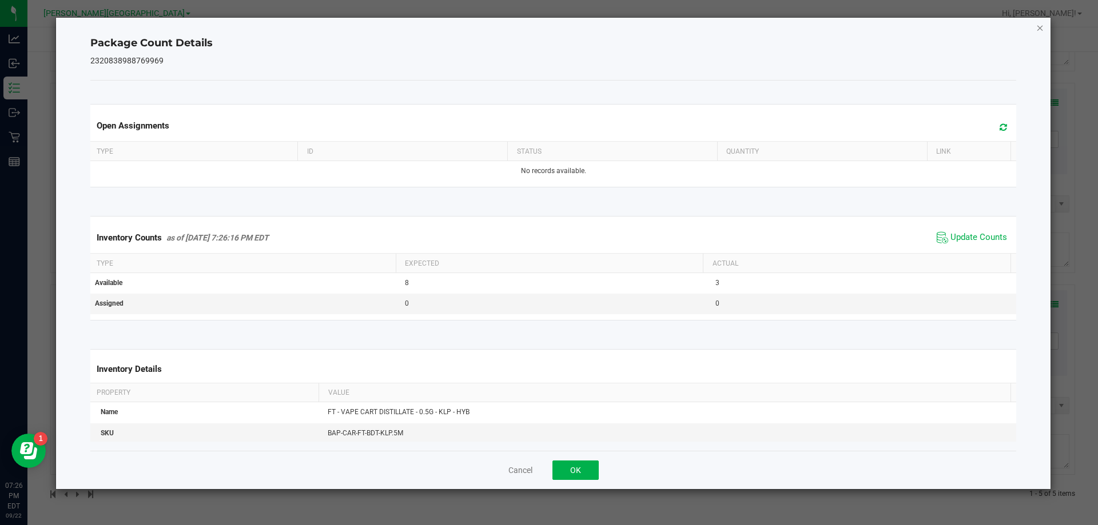
click at [1042, 31] on icon "Close" at bounding box center [1040, 28] width 8 height 14
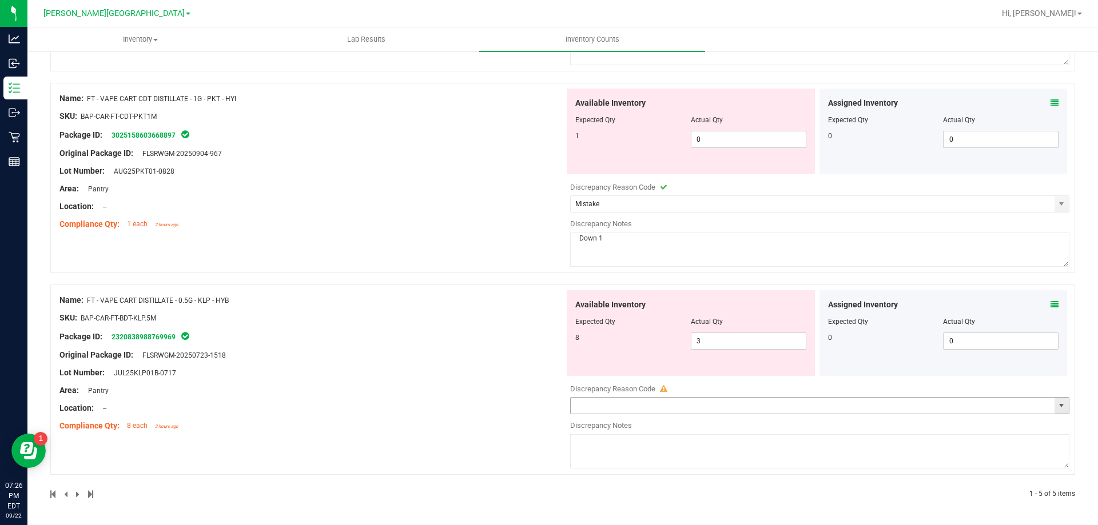
click at [1057, 411] on span "select" at bounding box center [1061, 406] width 14 height 16
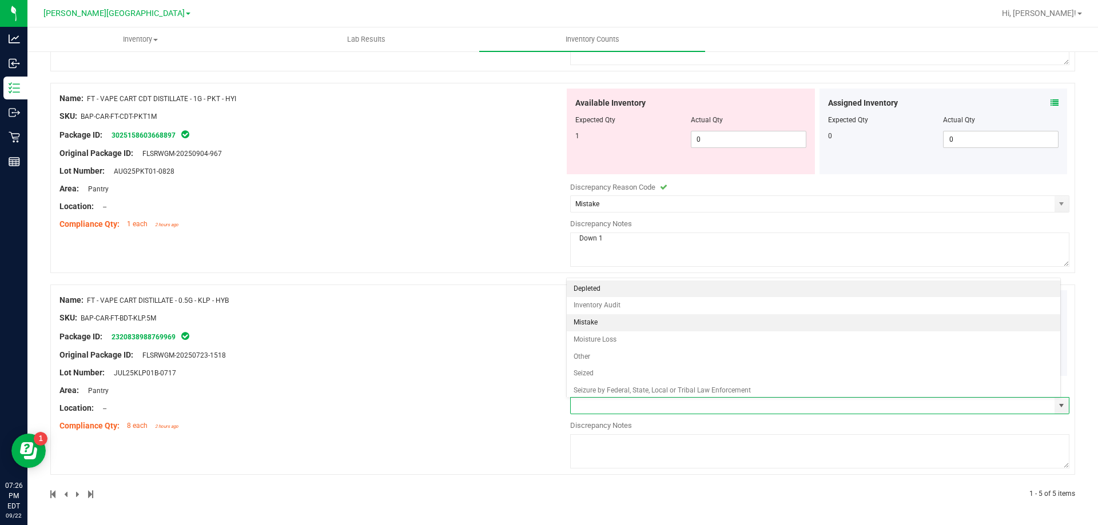
click at [605, 324] on li "Mistake" at bounding box center [814, 322] width 494 height 17
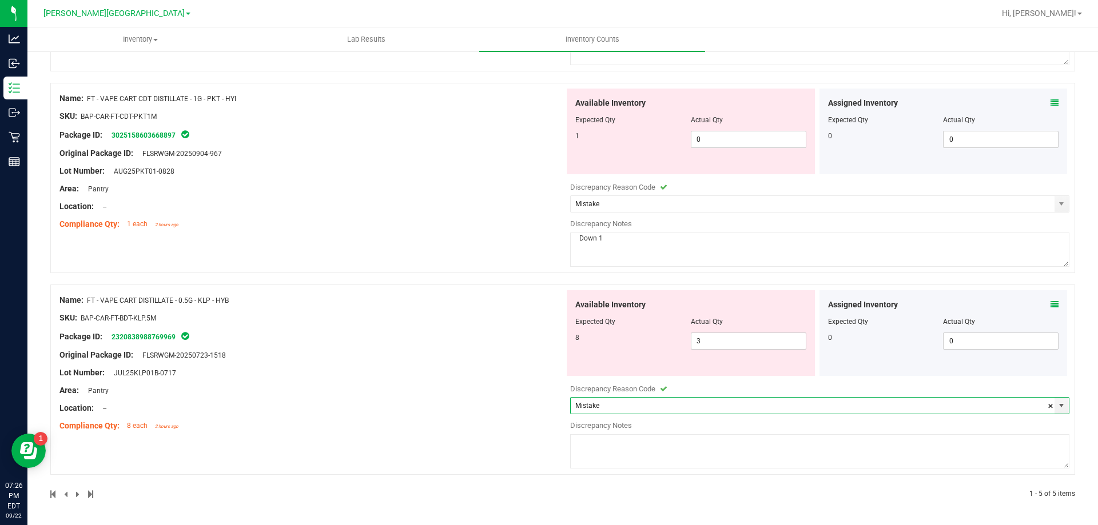
click at [584, 445] on textarea at bounding box center [819, 452] width 499 height 34
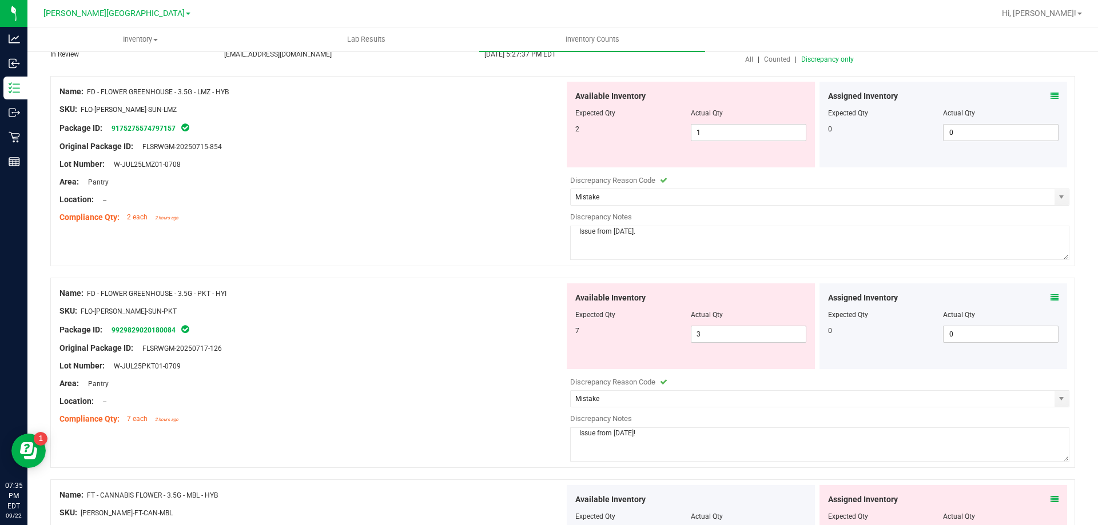
scroll to position [0, 0]
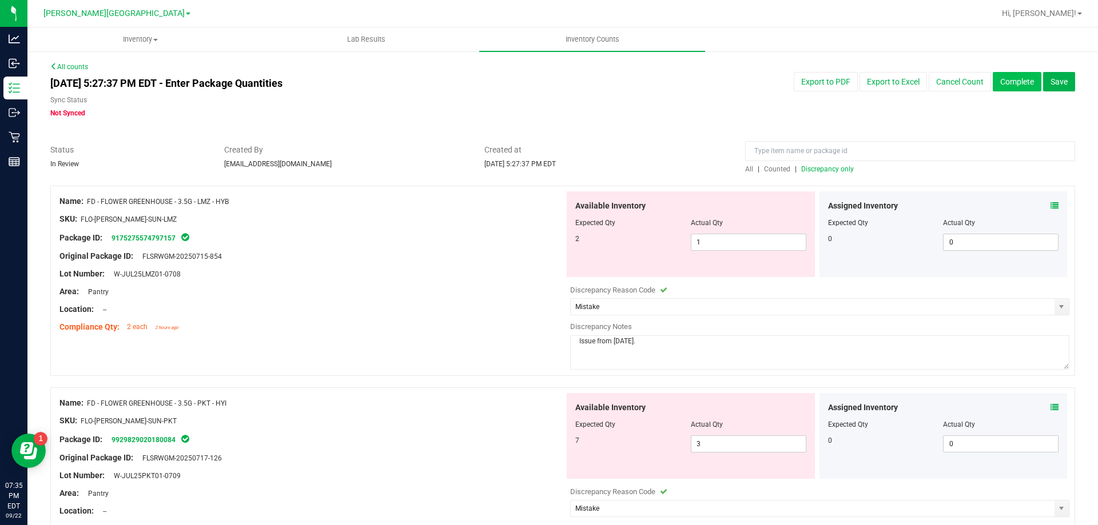
click at [1006, 86] on button "Complete" at bounding box center [1017, 81] width 49 height 19
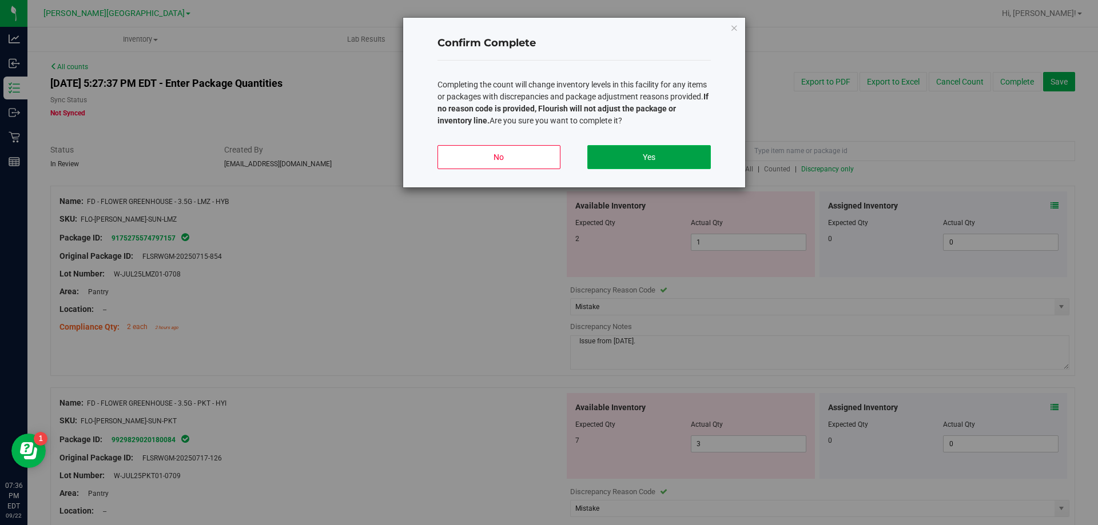
click at [668, 159] on button "Yes" at bounding box center [648, 157] width 123 height 24
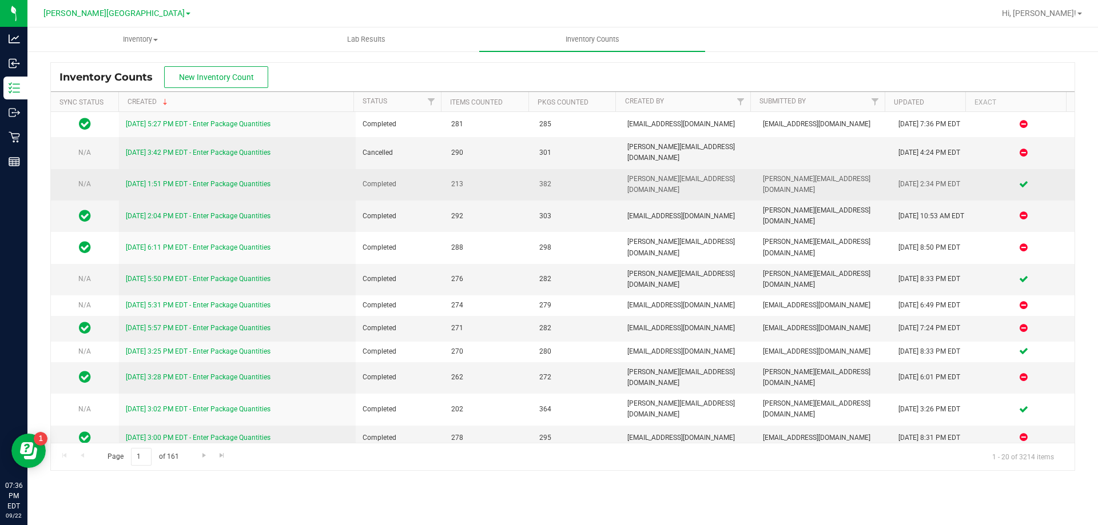
click at [206, 180] on link "[DATE] 1:51 PM EDT - Enter Package Quantities" at bounding box center [198, 184] width 145 height 8
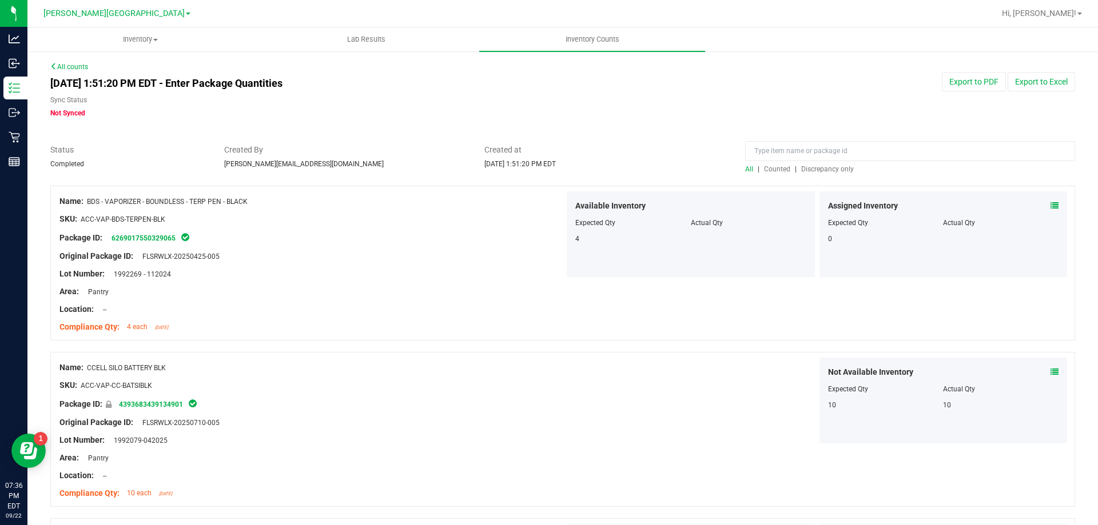
click at [823, 172] on span "Discrepancy only" at bounding box center [827, 169] width 53 height 8
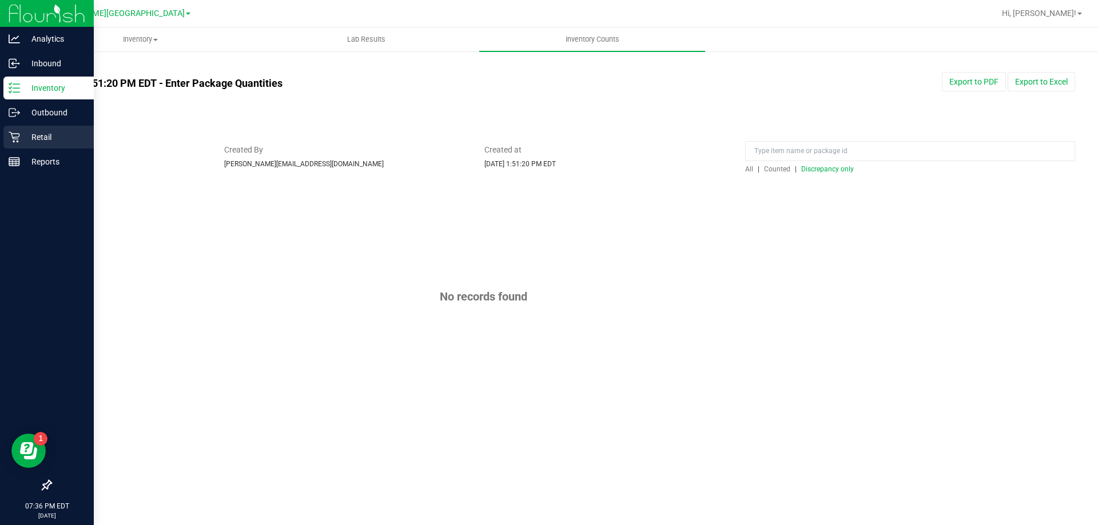
click at [31, 133] on p "Retail" at bounding box center [54, 137] width 69 height 14
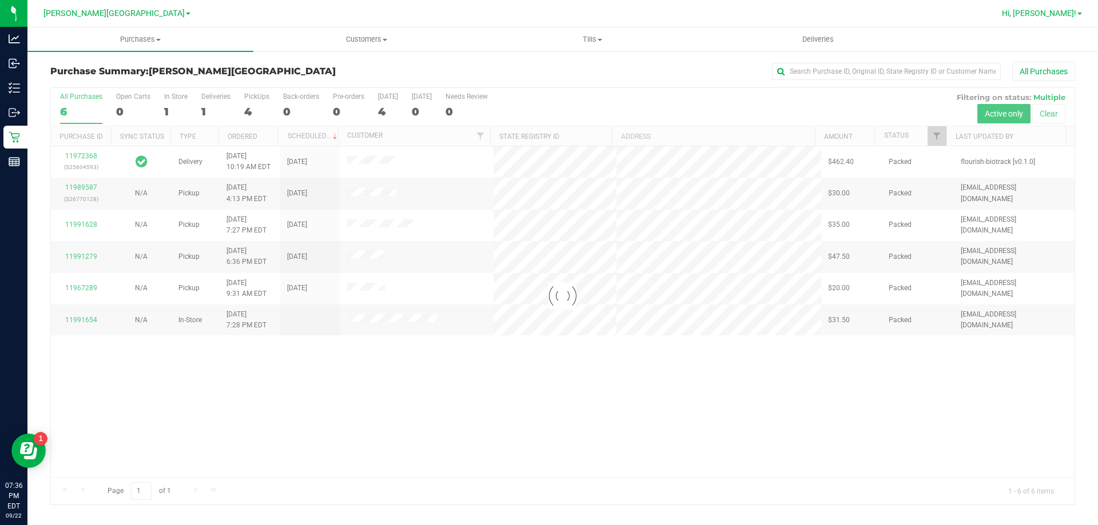
click at [1045, 13] on span "Hi, [PERSON_NAME]!" at bounding box center [1039, 13] width 74 height 9
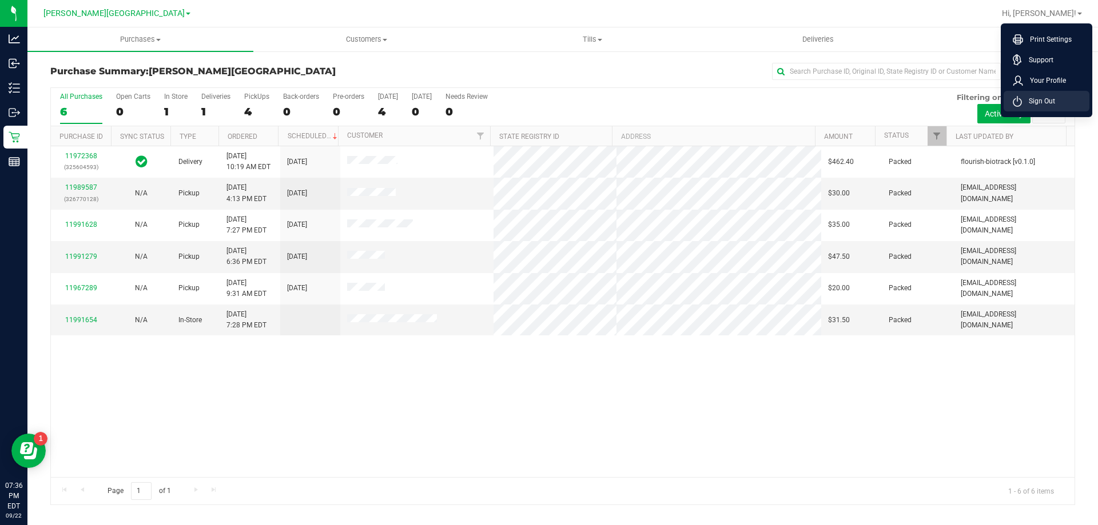
click at [1044, 101] on span "Sign Out" at bounding box center [1038, 100] width 33 height 11
